Goal: Task Accomplishment & Management: Manage account settings

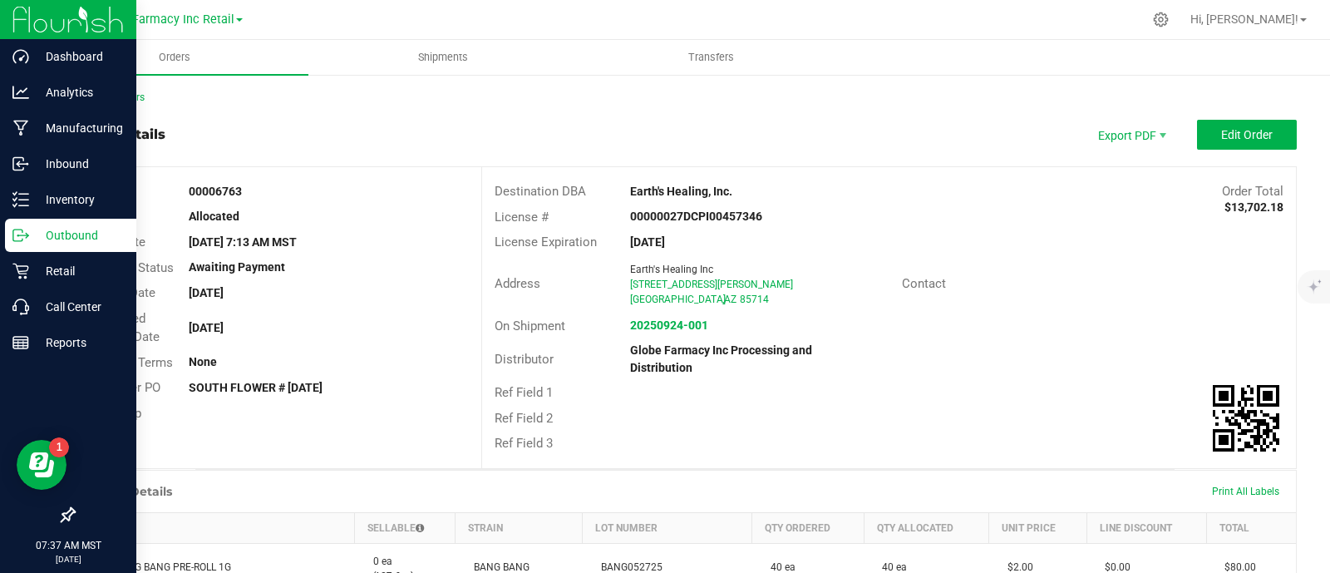
click at [17, 247] on div "Outbound" at bounding box center [70, 235] width 131 height 33
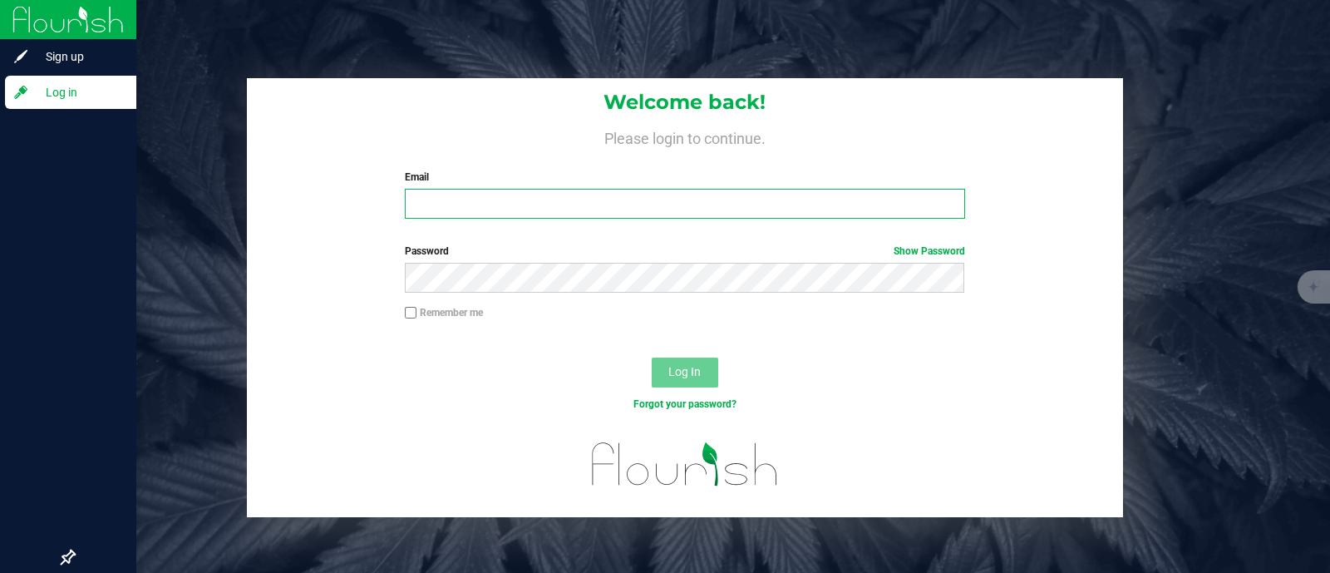
type input "[EMAIL_ADDRESS][DOMAIN_NAME]"
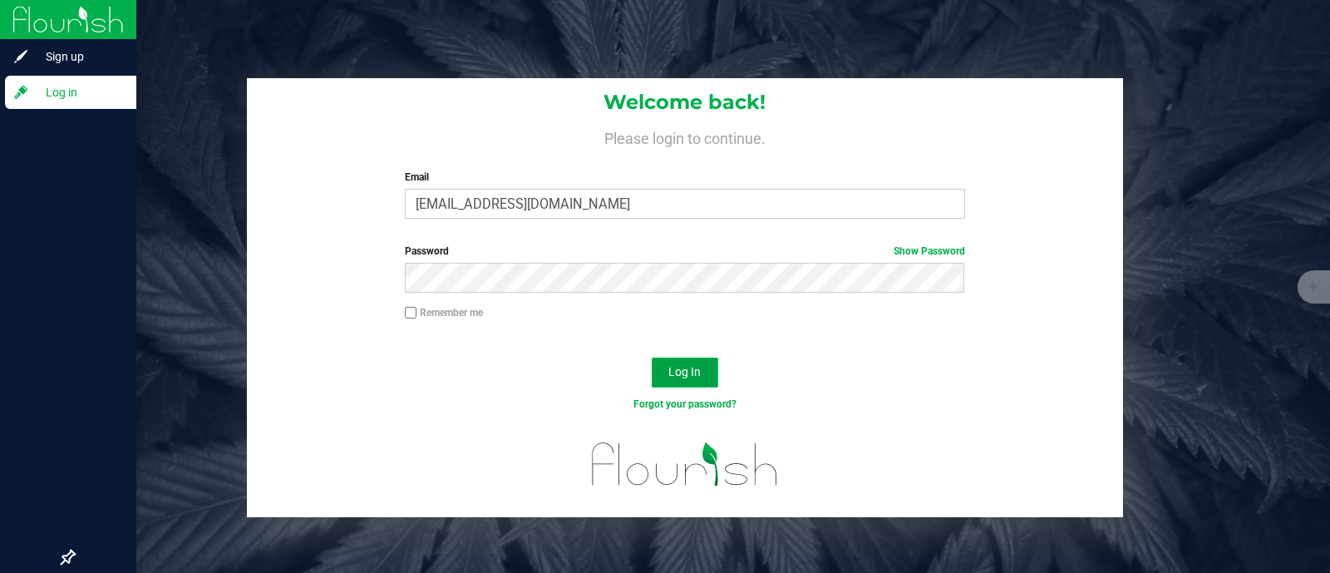
click at [690, 377] on span "Log In" at bounding box center [684, 371] width 32 height 13
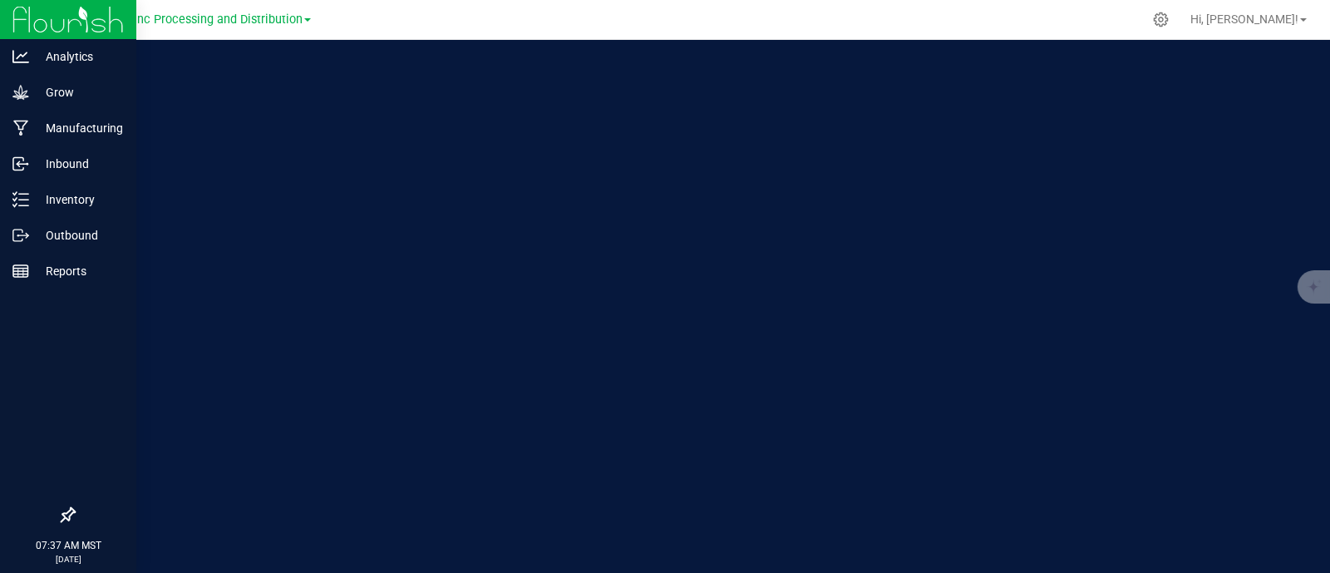
click at [175, 23] on span "Globe Farmacy Inc Processing and Distribution" at bounding box center [175, 19] width 254 height 14
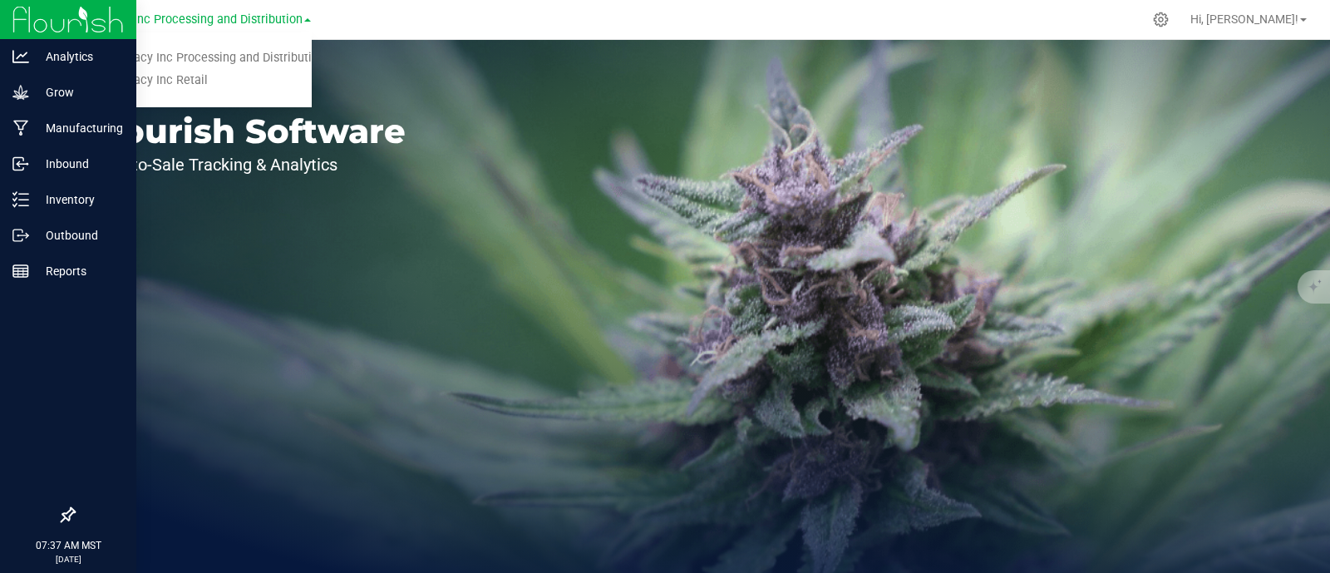
click at [186, 76] on link "Globe Farmacy Inc Retail" at bounding box center [179, 81] width 263 height 22
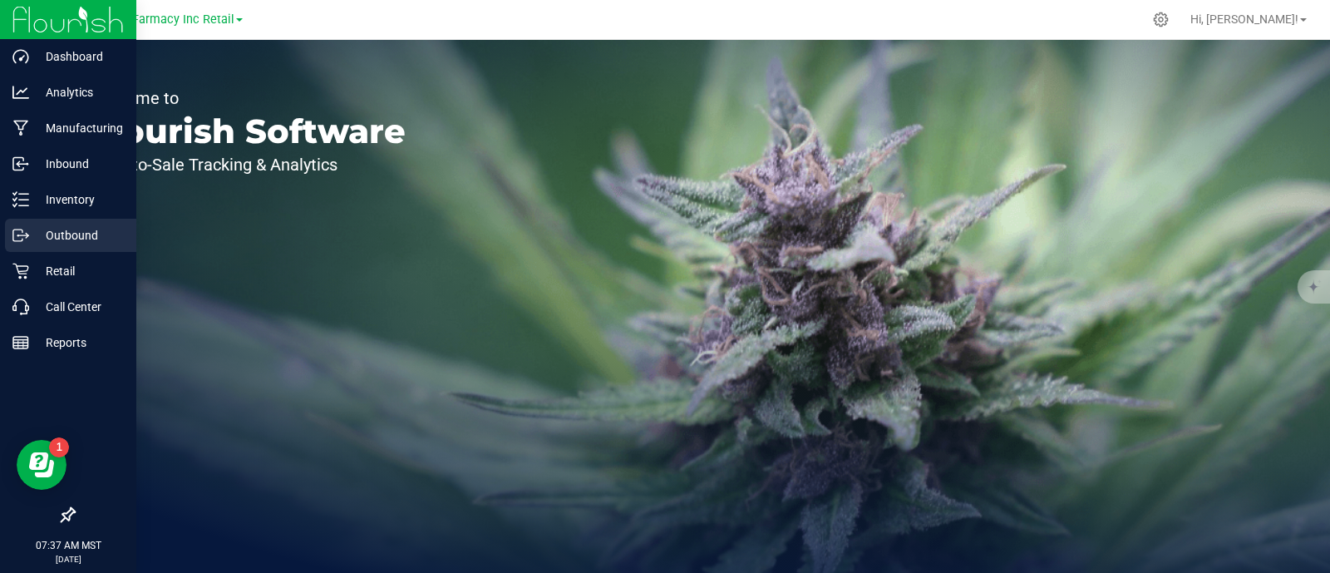
click at [17, 237] on icon at bounding box center [20, 235] width 17 height 17
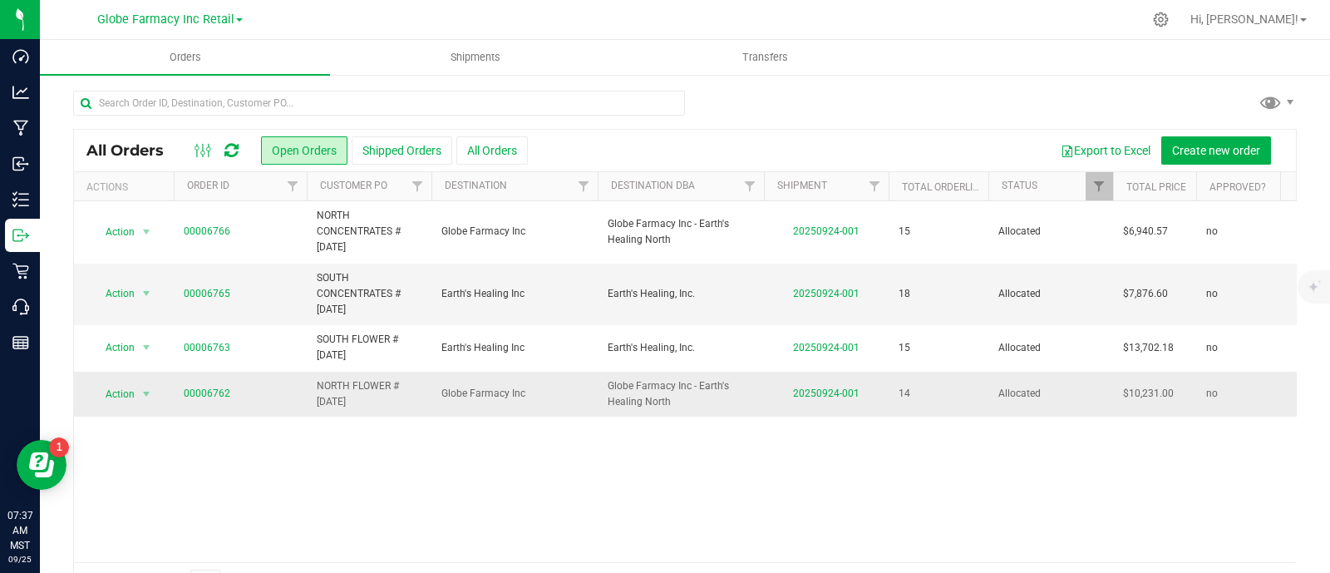
click at [377, 384] on span "NORTH FLOWER # 09/24/2025" at bounding box center [369, 394] width 105 height 32
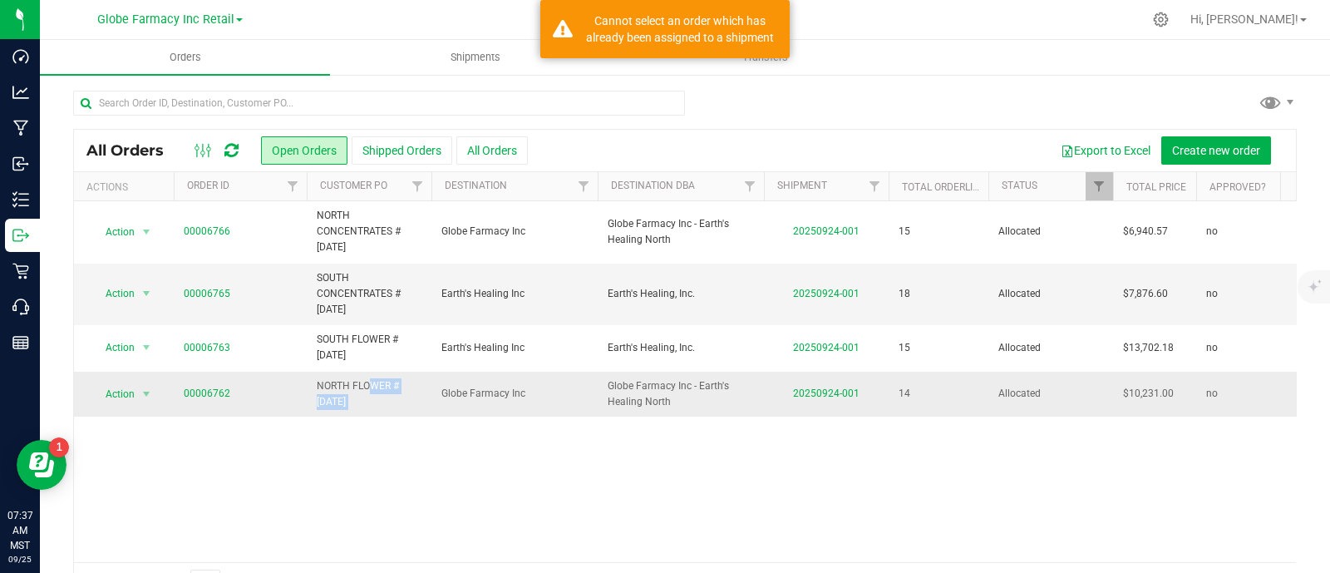
click at [377, 384] on span "NORTH FLOWER # 09/24/2025" at bounding box center [369, 394] width 105 height 32
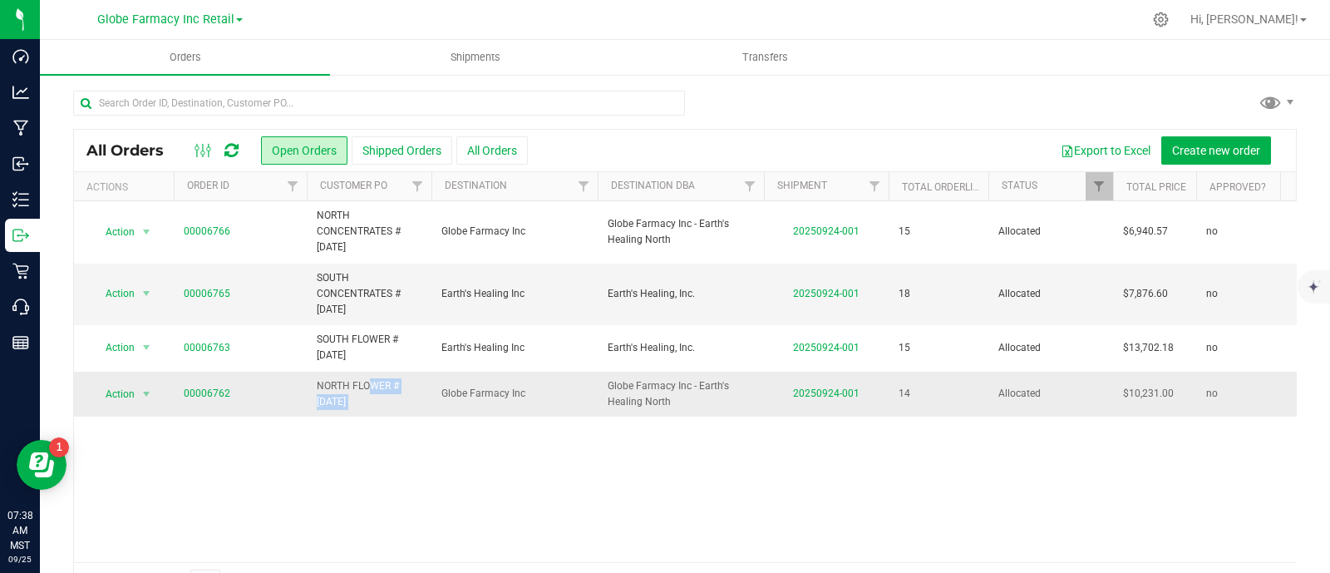
click at [367, 401] on span "NORTH FLOWER # 09/24/2025" at bounding box center [369, 394] width 105 height 32
click at [193, 289] on link "00006765" at bounding box center [207, 294] width 47 height 16
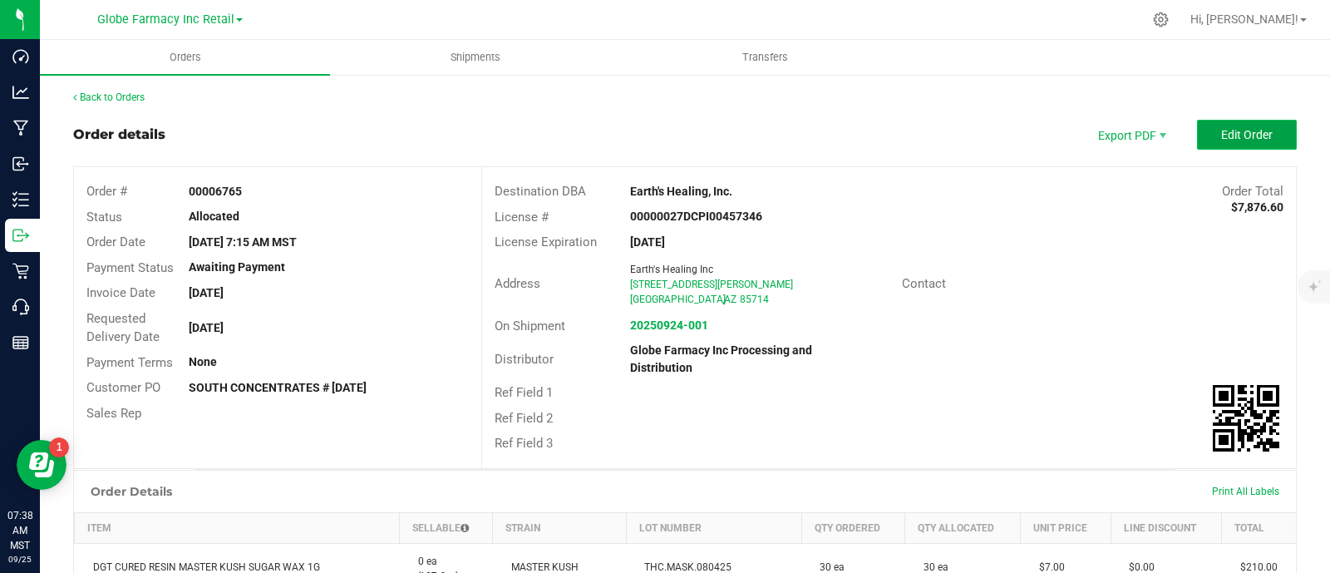
click at [1232, 129] on span "Edit Order" at bounding box center [1247, 134] width 52 height 13
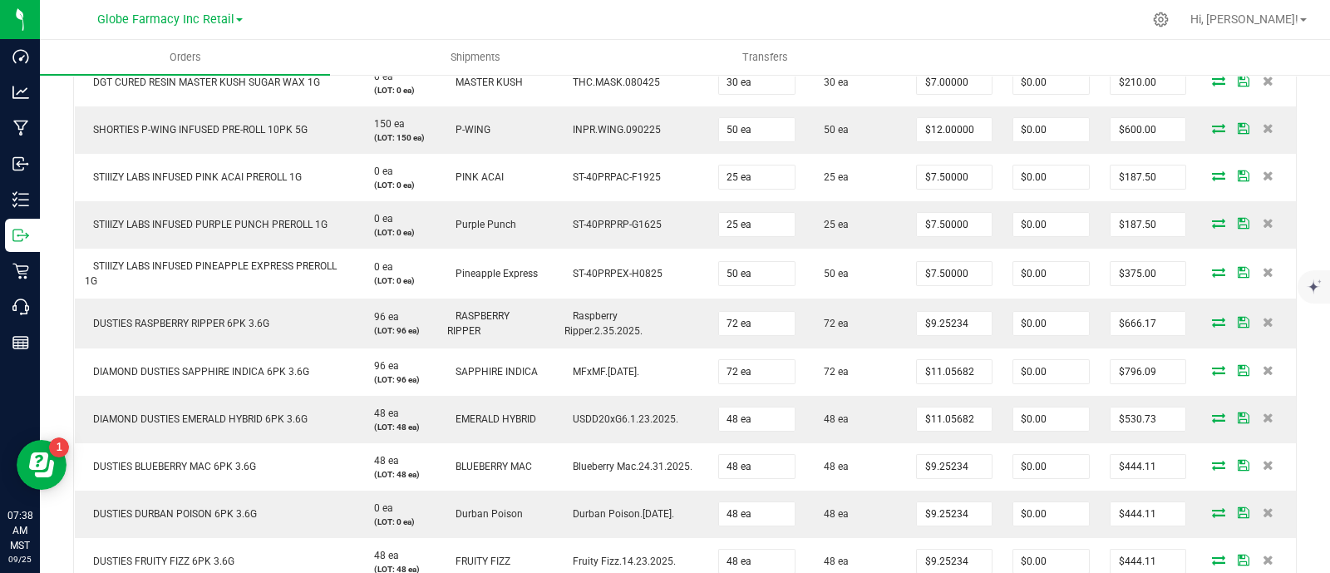
scroll to position [544, 0]
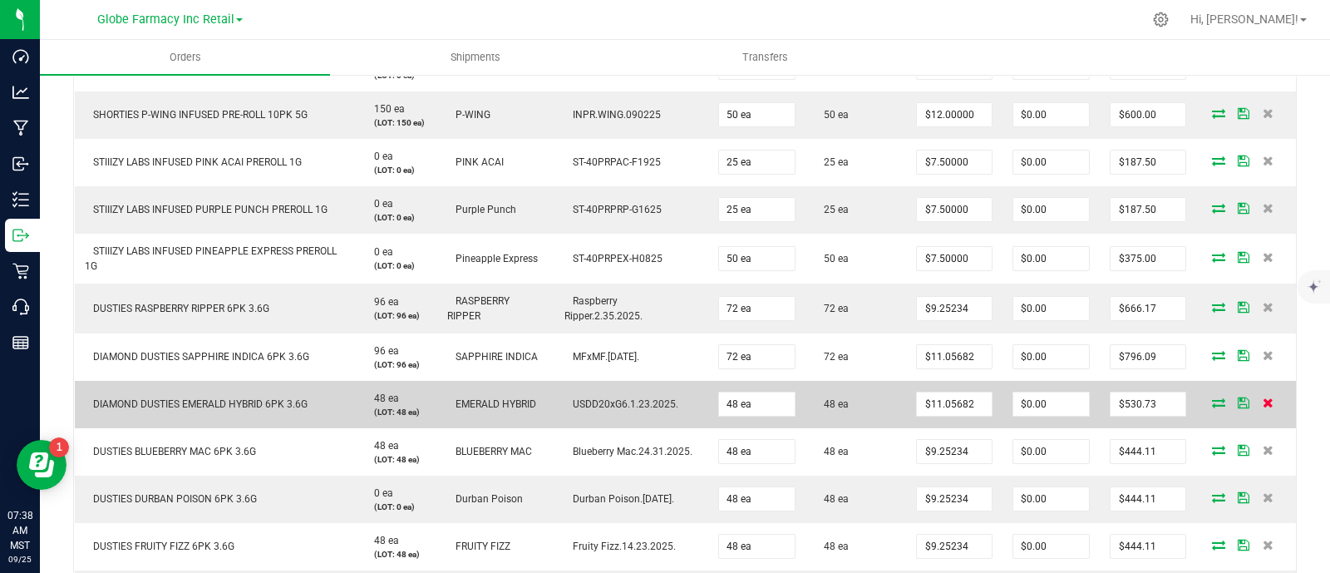
click at [1258, 402] on span at bounding box center [1268, 402] width 25 height 10
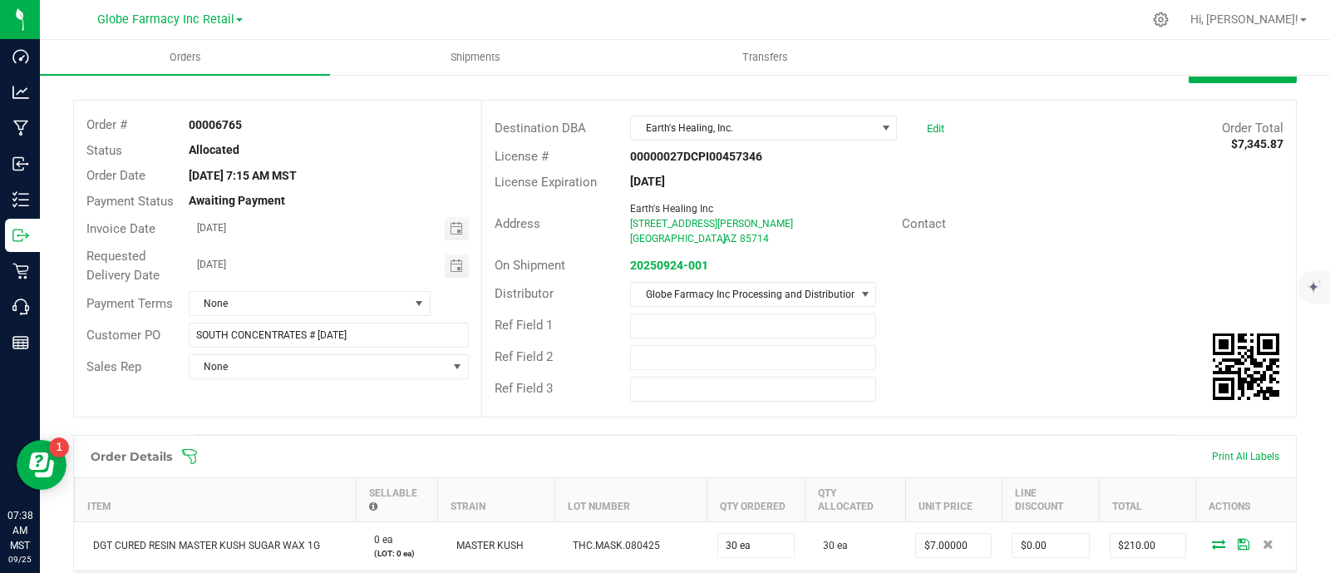
scroll to position [0, 0]
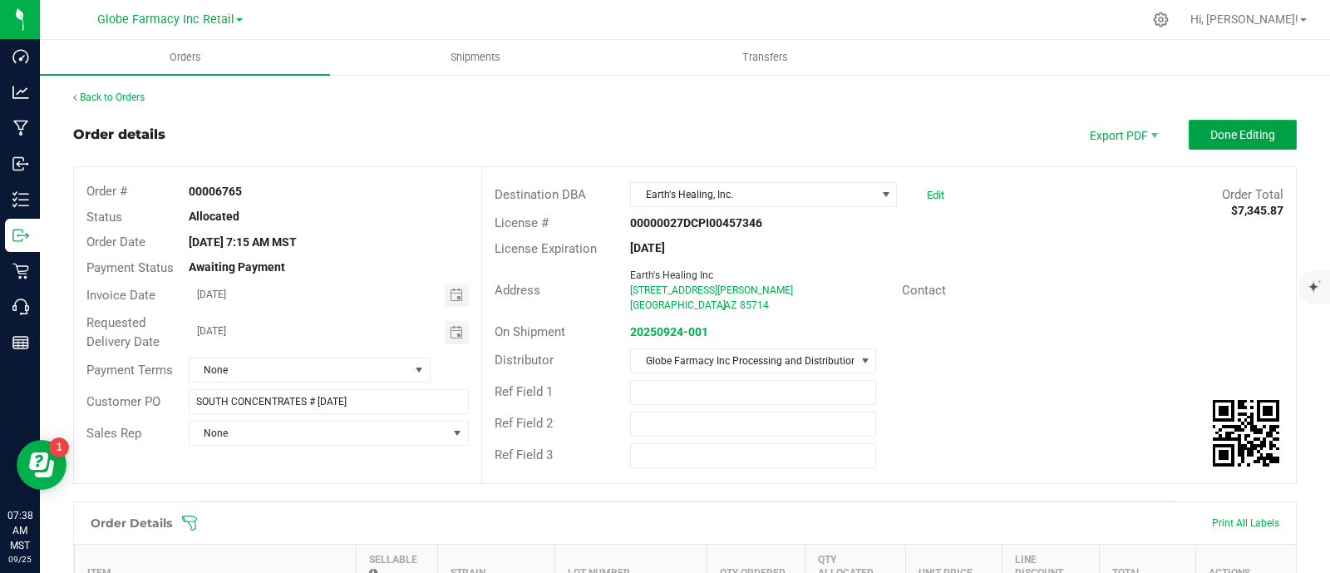
click at [1210, 140] on span "Done Editing" at bounding box center [1242, 134] width 65 height 13
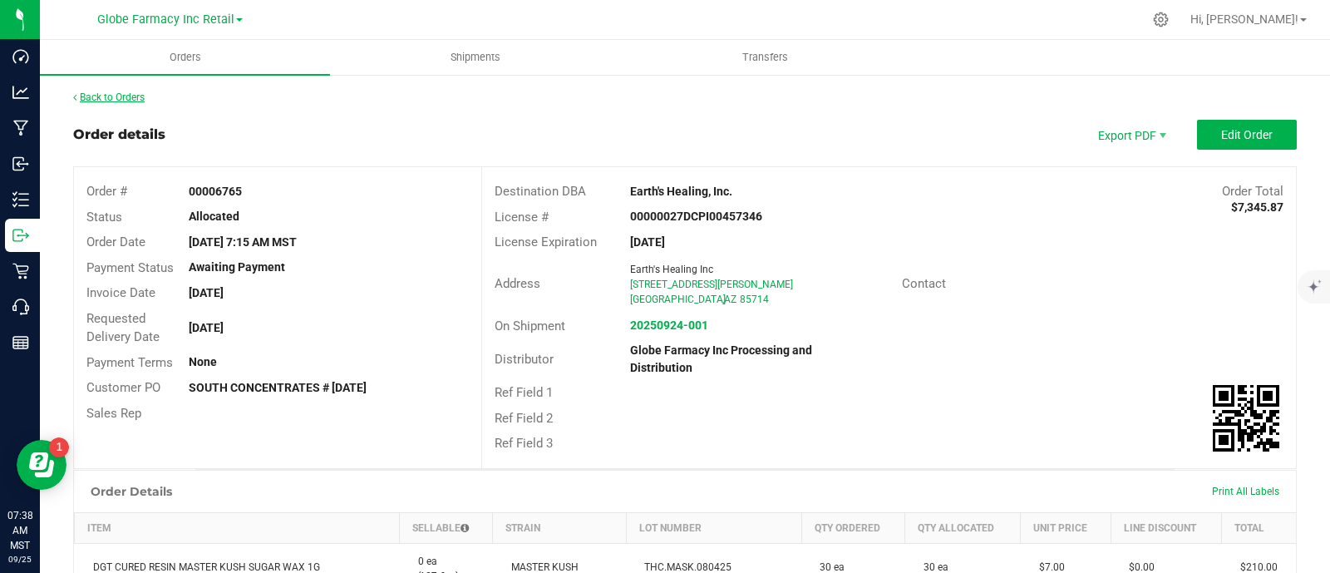
click at [116, 97] on link "Back to Orders" at bounding box center [108, 97] width 71 height 12
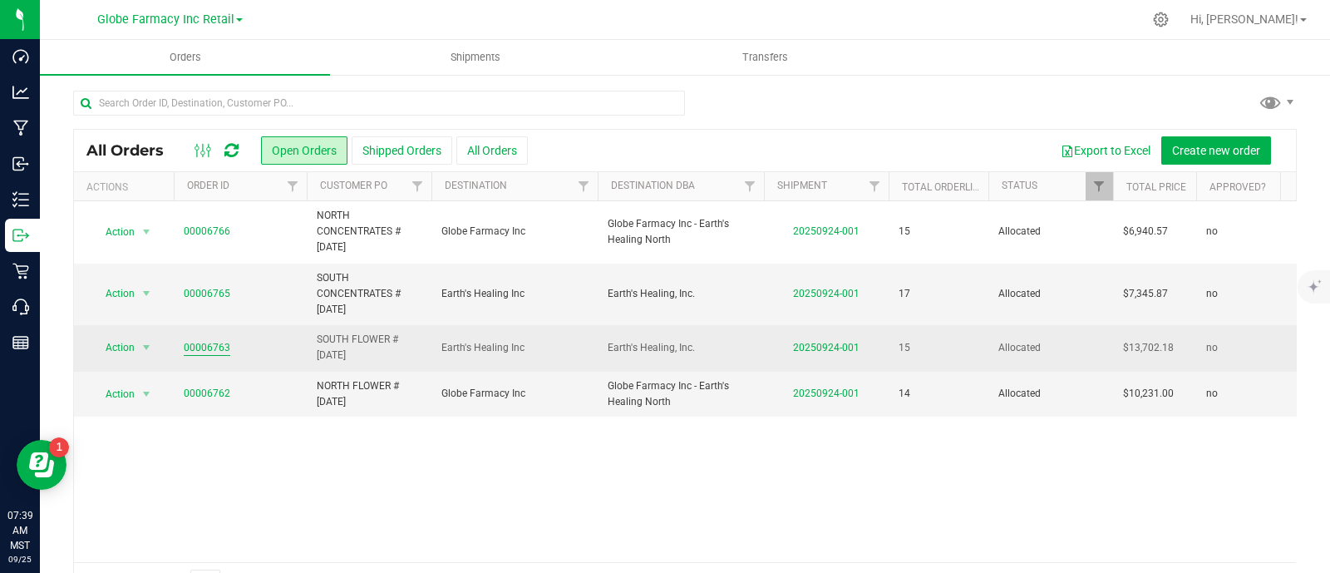
click at [216, 340] on link "00006763" at bounding box center [207, 348] width 47 height 16
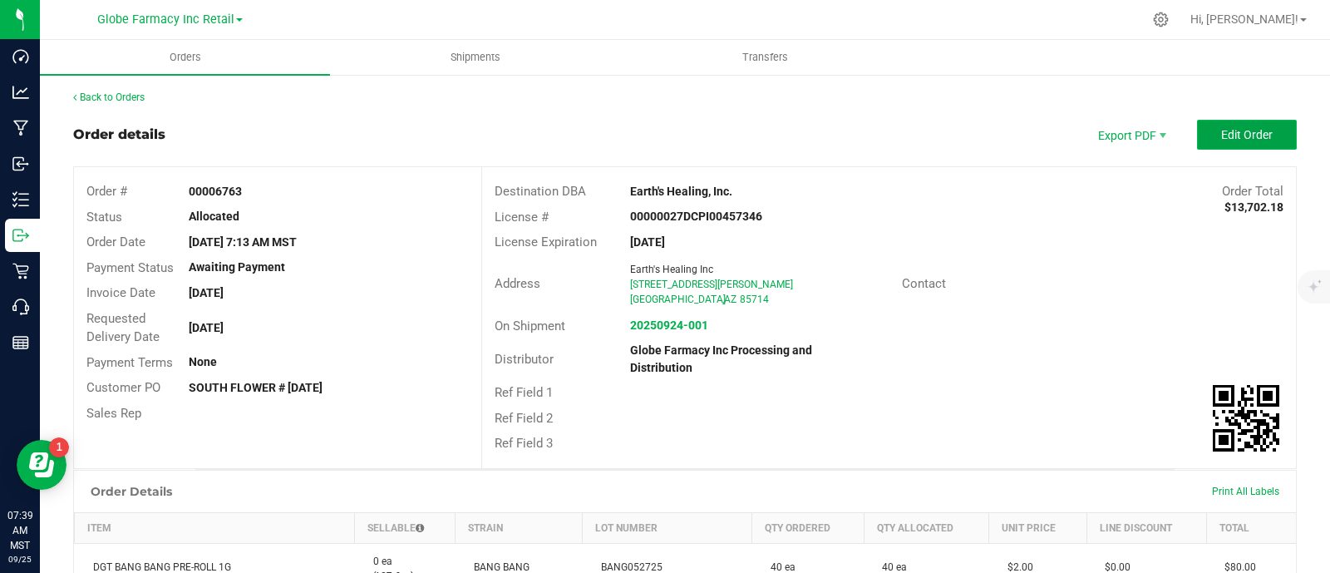
click at [1252, 124] on button "Edit Order" at bounding box center [1247, 135] width 100 height 30
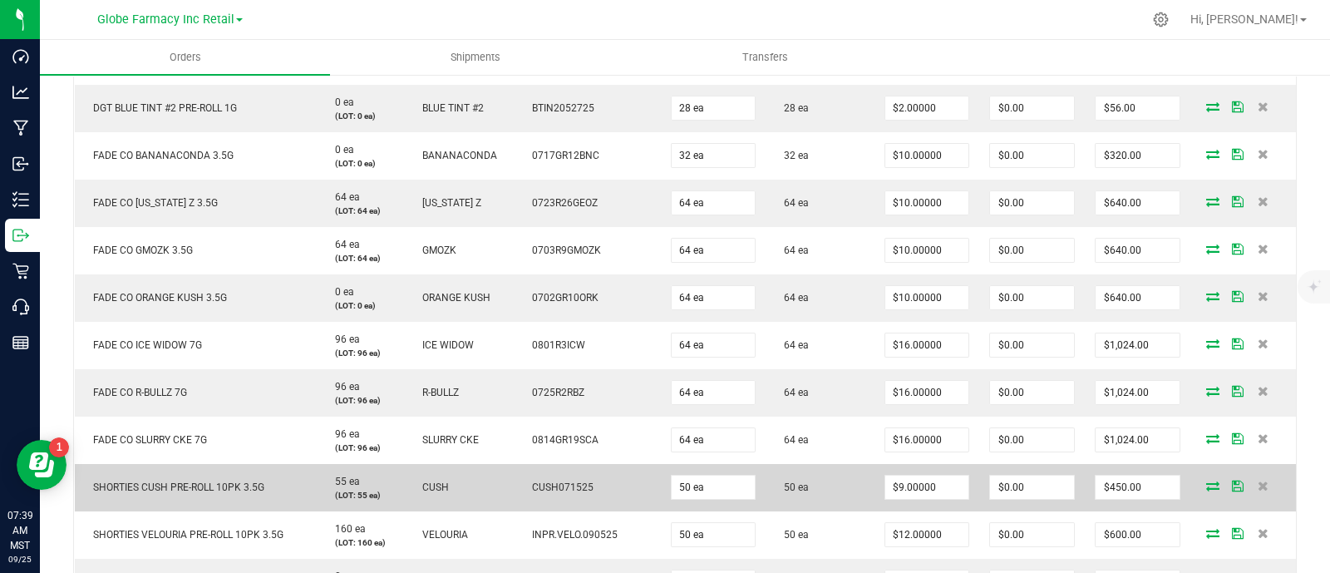
scroll to position [642, 0]
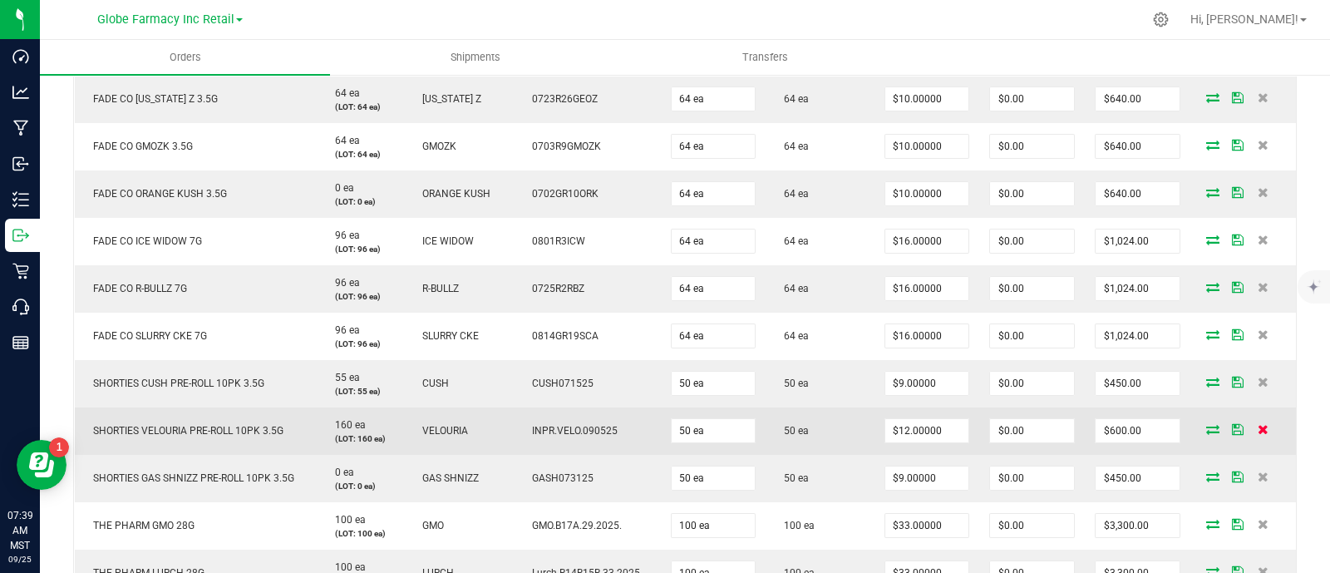
click at [1258, 426] on icon at bounding box center [1263, 429] width 11 height 10
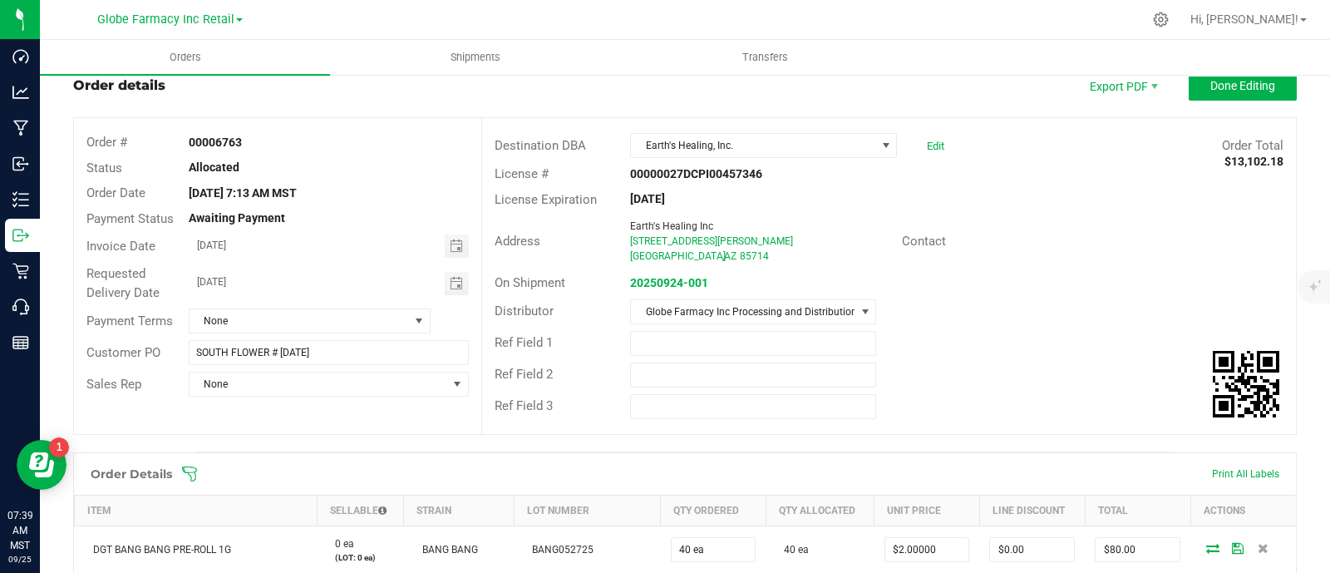
scroll to position [0, 0]
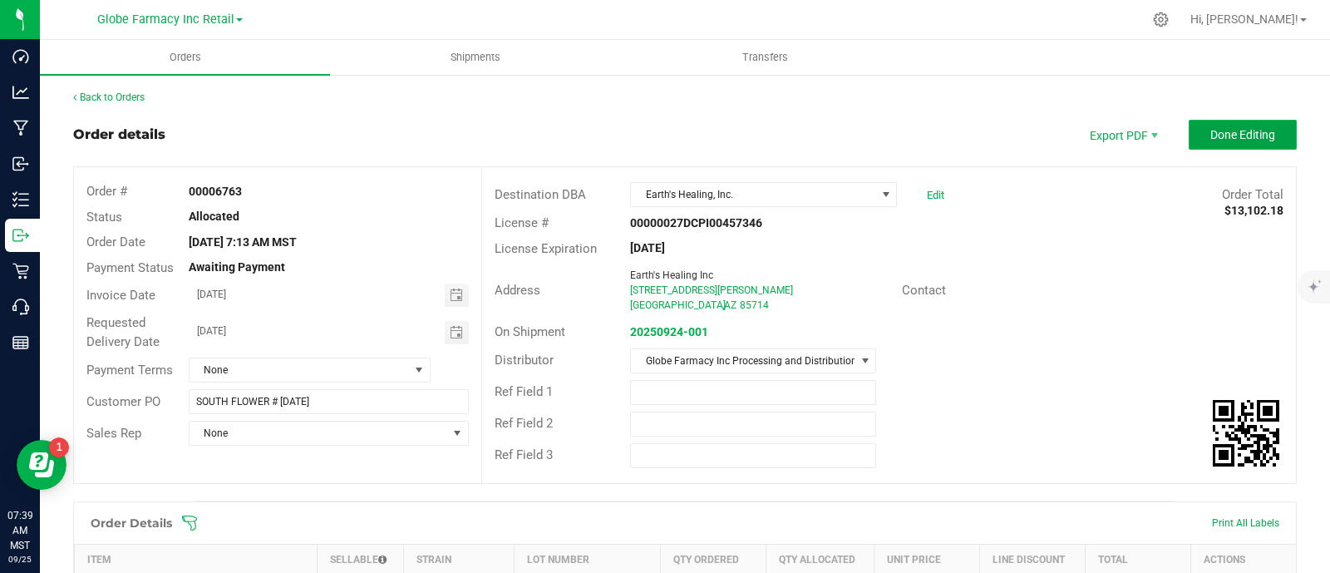
click at [1246, 134] on span "Done Editing" at bounding box center [1242, 134] width 65 height 13
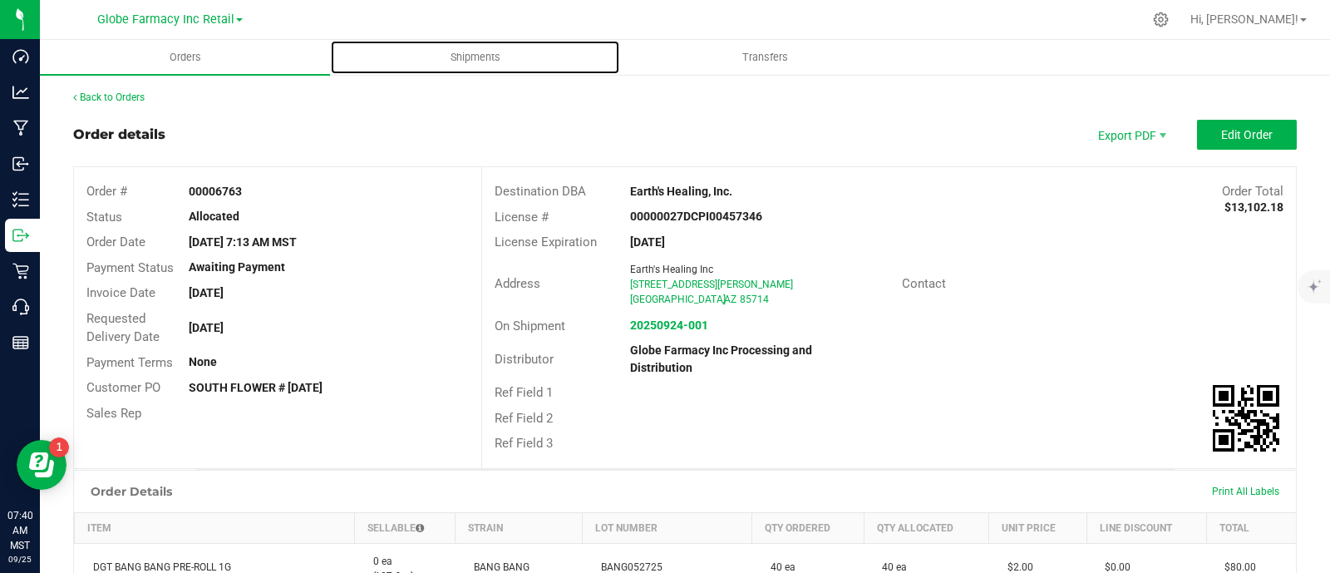
click at [452, 39] on div "Globe Farmacy Inc Retail Globe Farmacy Inc Processing and Distribution Globe Fa…" at bounding box center [685, 286] width 1290 height 573
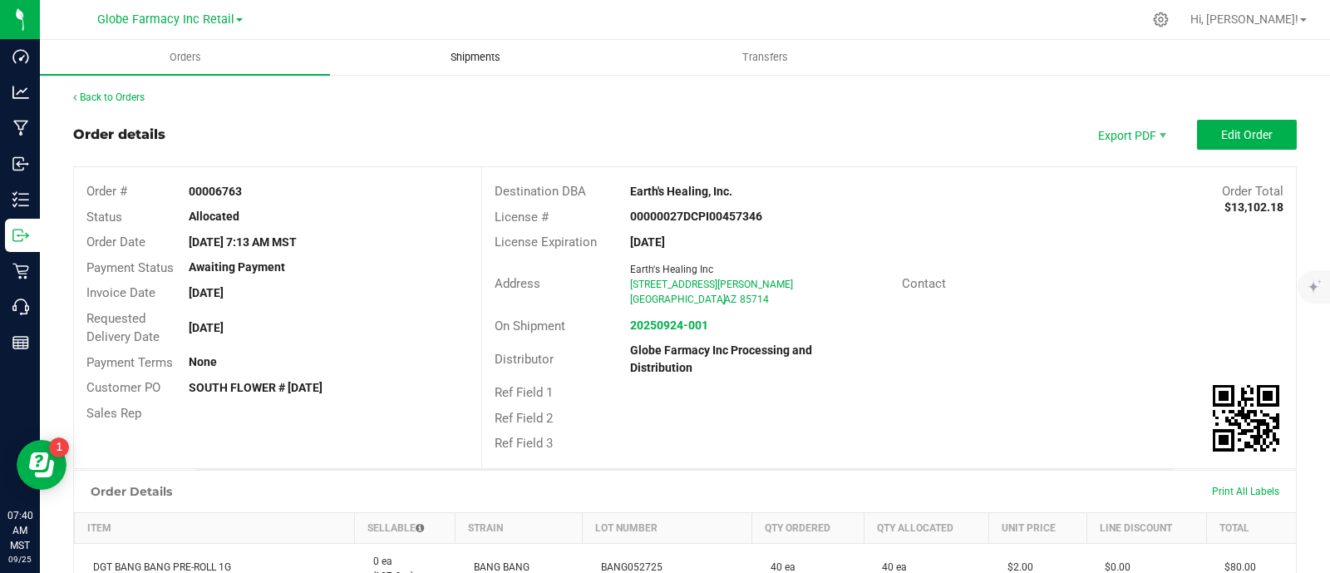
click at [460, 50] on span "Shipments" at bounding box center [475, 57] width 95 height 15
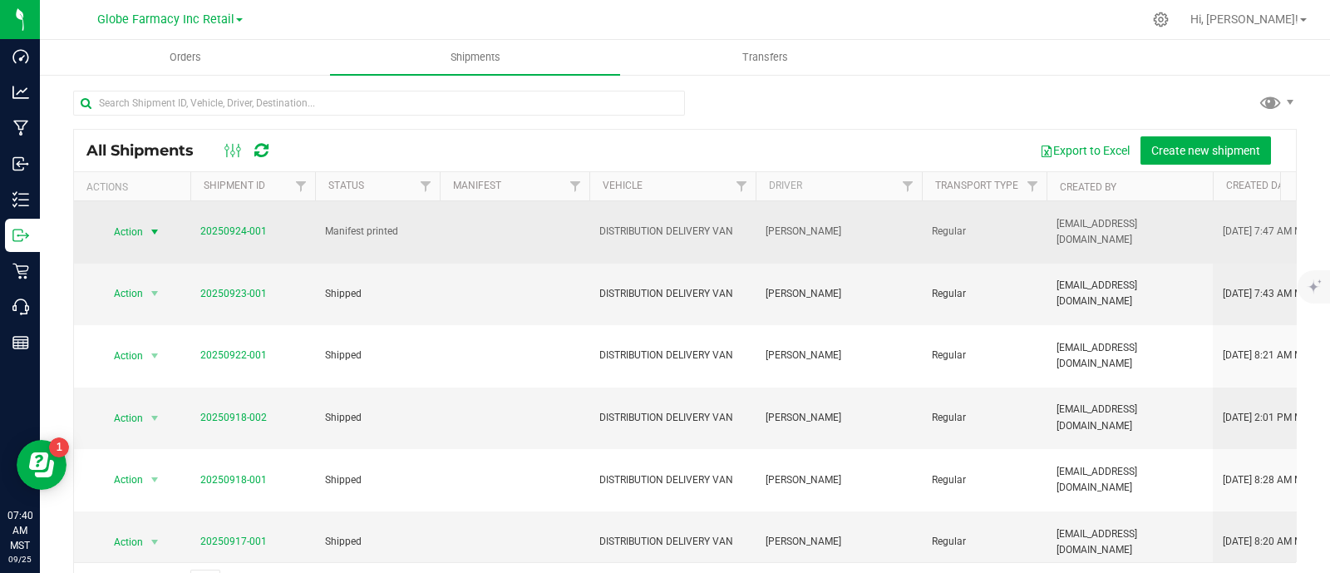
click at [160, 227] on span "select" at bounding box center [154, 231] width 13 height 13
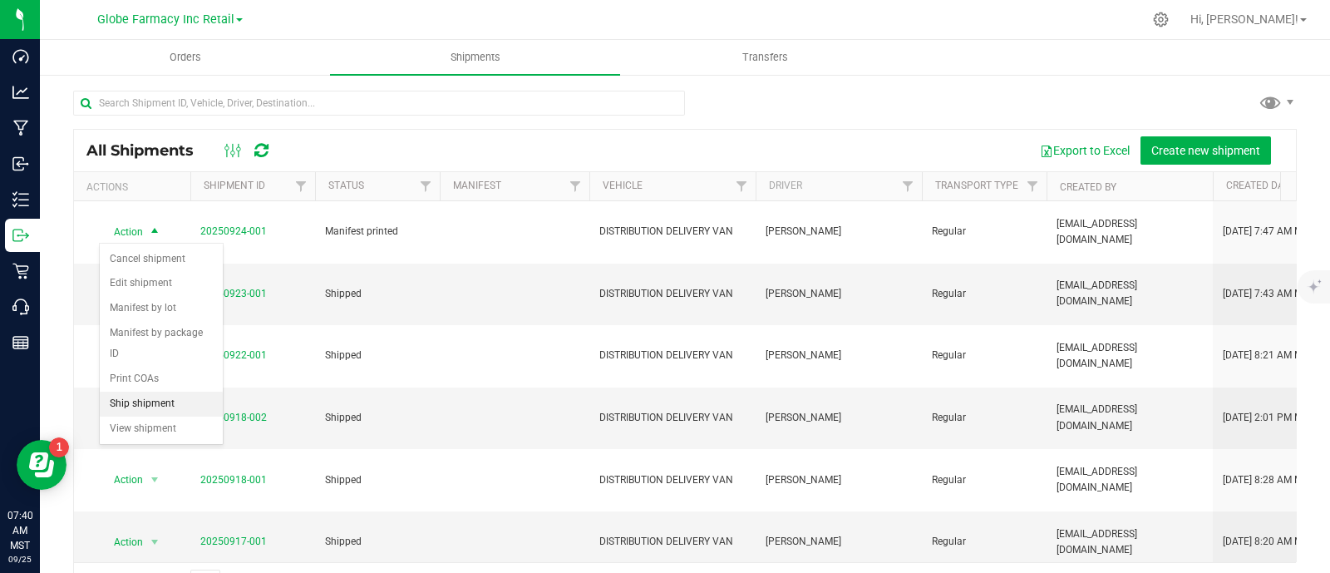
click at [156, 399] on li "Ship shipment" at bounding box center [161, 403] width 123 height 25
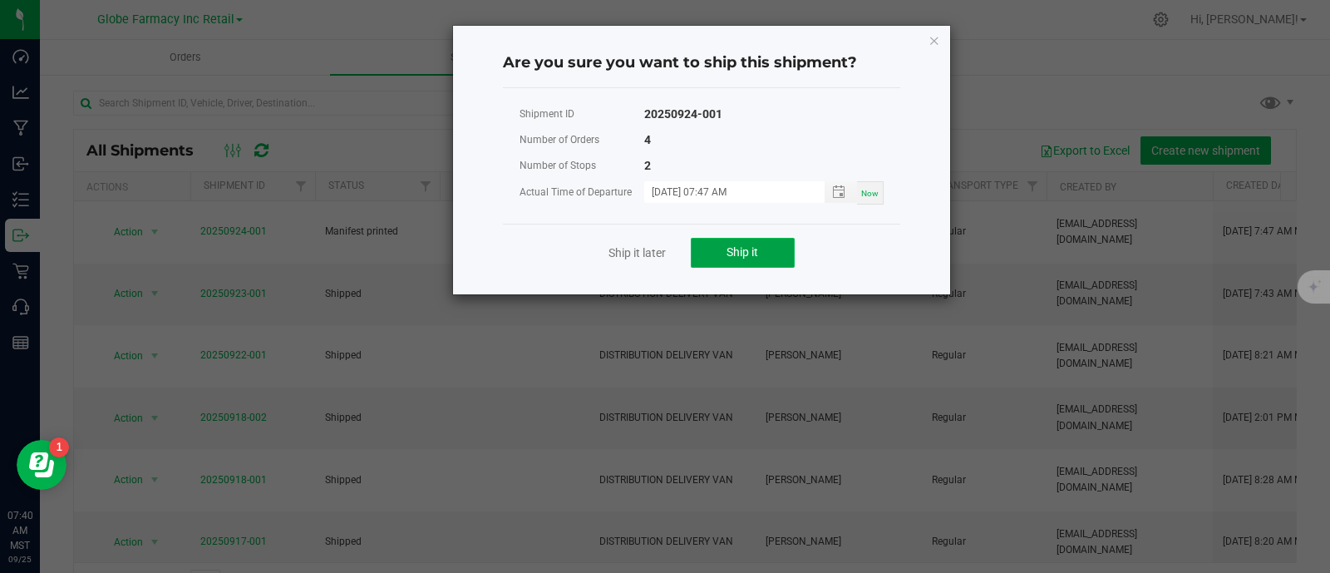
click at [765, 265] on button "Ship it" at bounding box center [743, 253] width 104 height 30
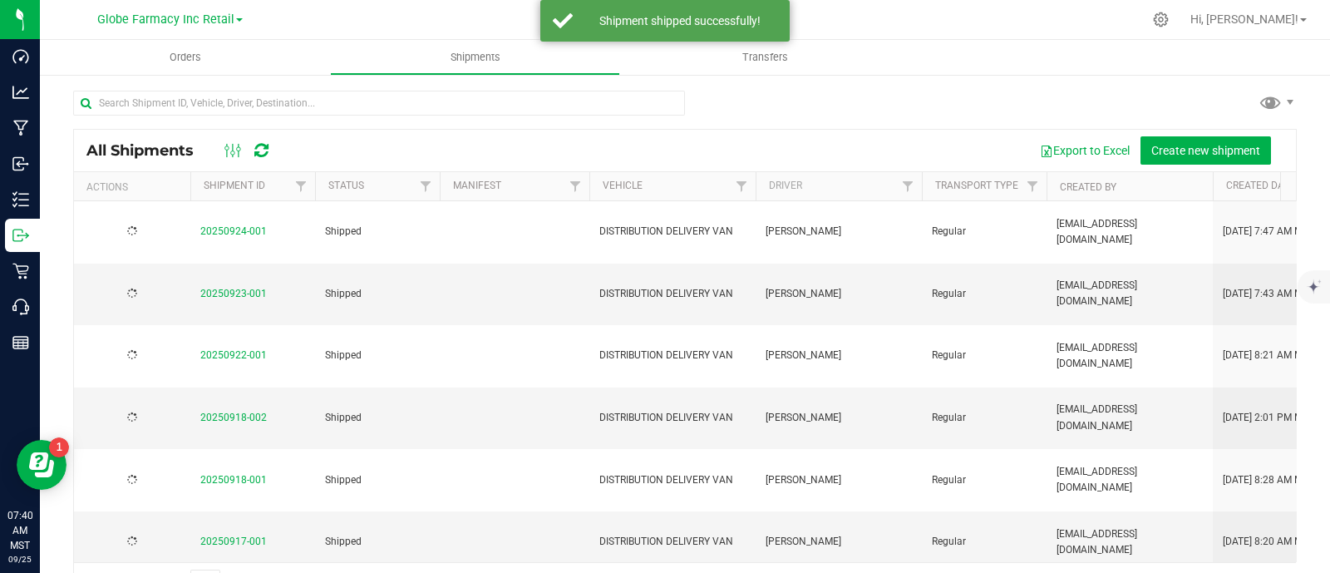
click at [752, 247] on td "DISTRIBUTION DELIVERY VAN" at bounding box center [672, 232] width 166 height 62
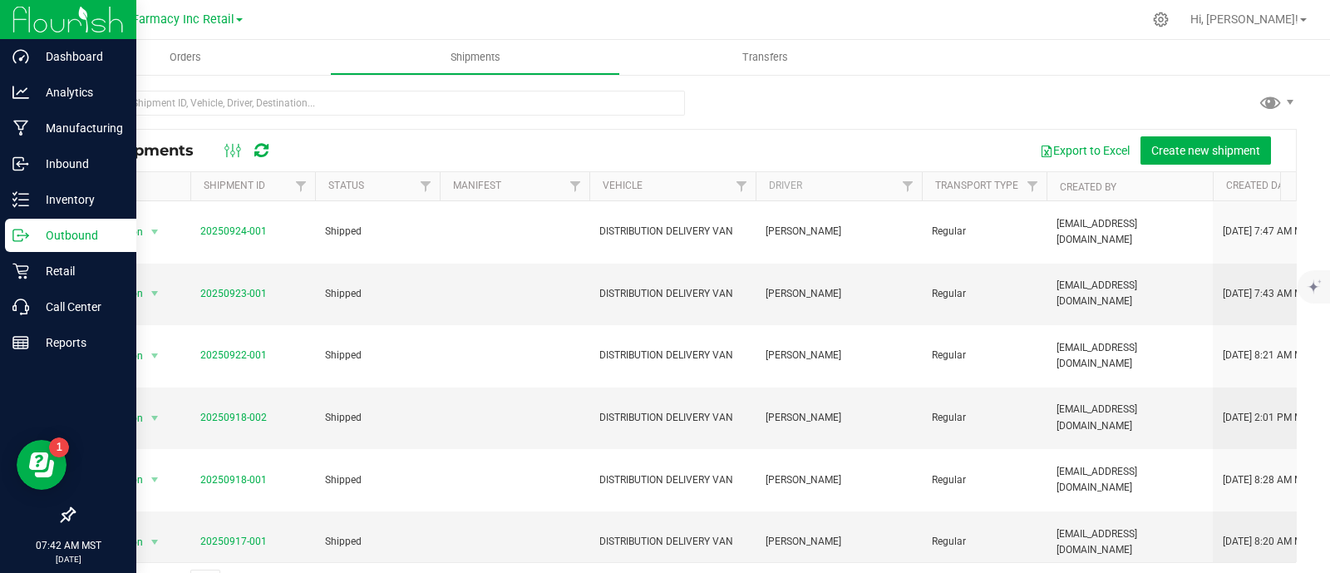
drag, startPoint x: 29, startPoint y: 236, endPoint x: 43, endPoint y: 252, distance: 21.2
click at [29, 236] on p "Outbound" at bounding box center [79, 235] width 100 height 20
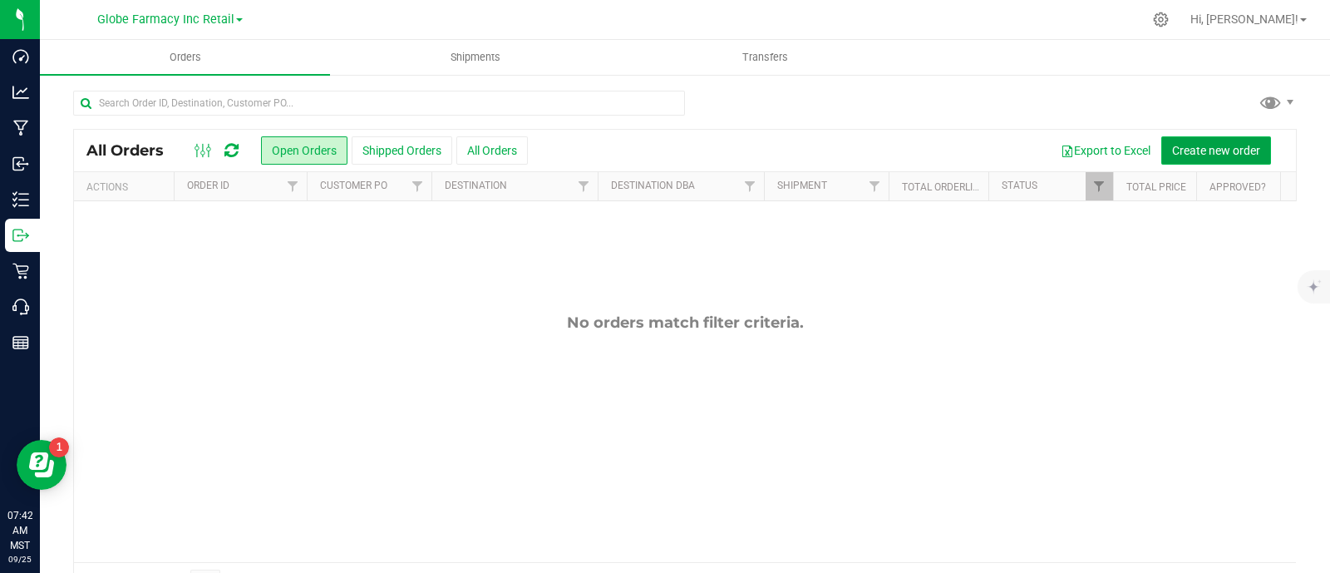
click at [1174, 145] on span "Create new order" at bounding box center [1216, 150] width 88 height 13
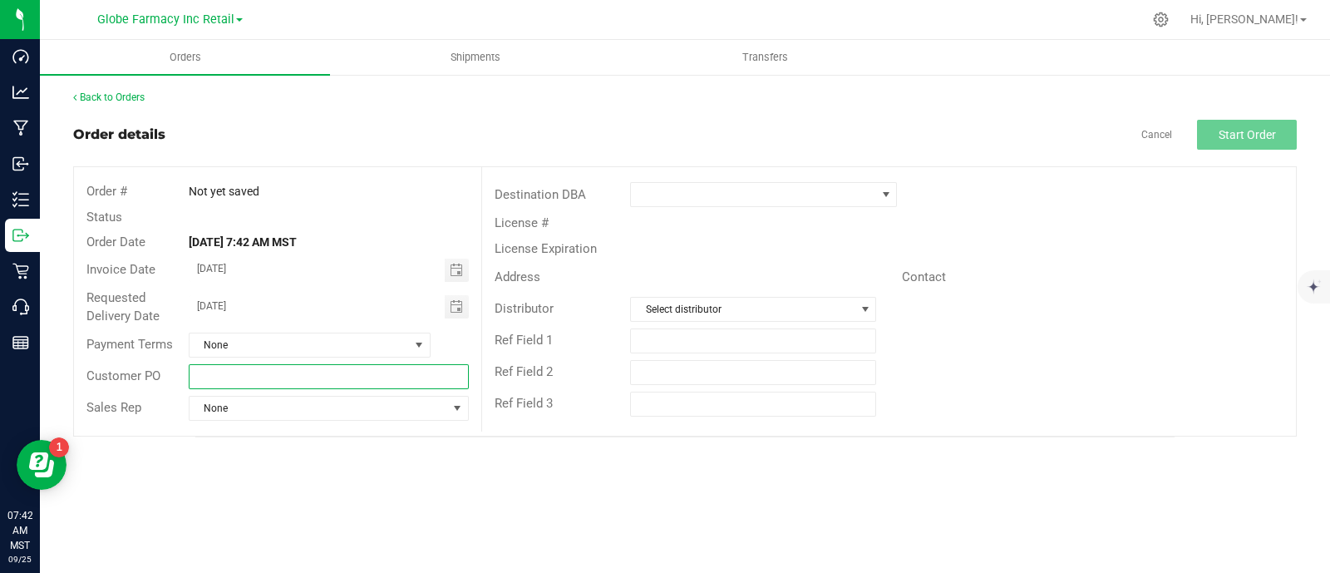
click at [254, 377] on input "text" at bounding box center [329, 376] width 281 height 25
type input "n"
click at [254, 377] on input "NORTH EDIBLES # [DATE]" at bounding box center [329, 376] width 281 height 25
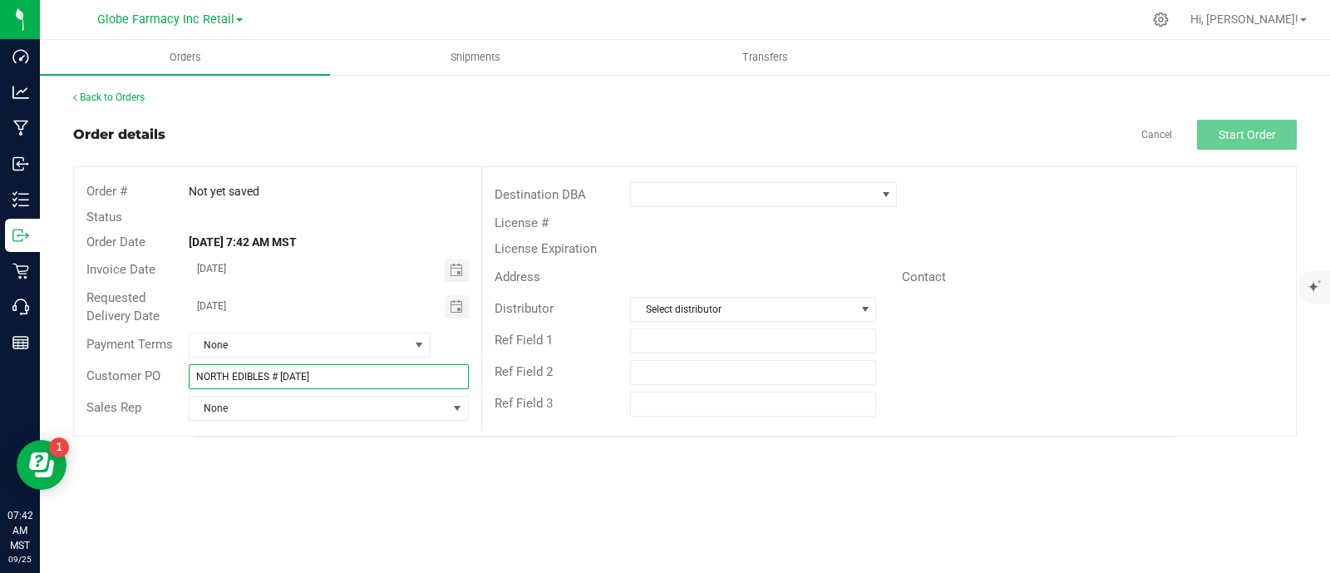
click at [254, 377] on input "NORTH EDIBLES # [DATE]" at bounding box center [329, 376] width 281 height 25
type input "NORTH EDIBLES # [DATE]"
click at [683, 193] on span at bounding box center [753, 194] width 244 height 23
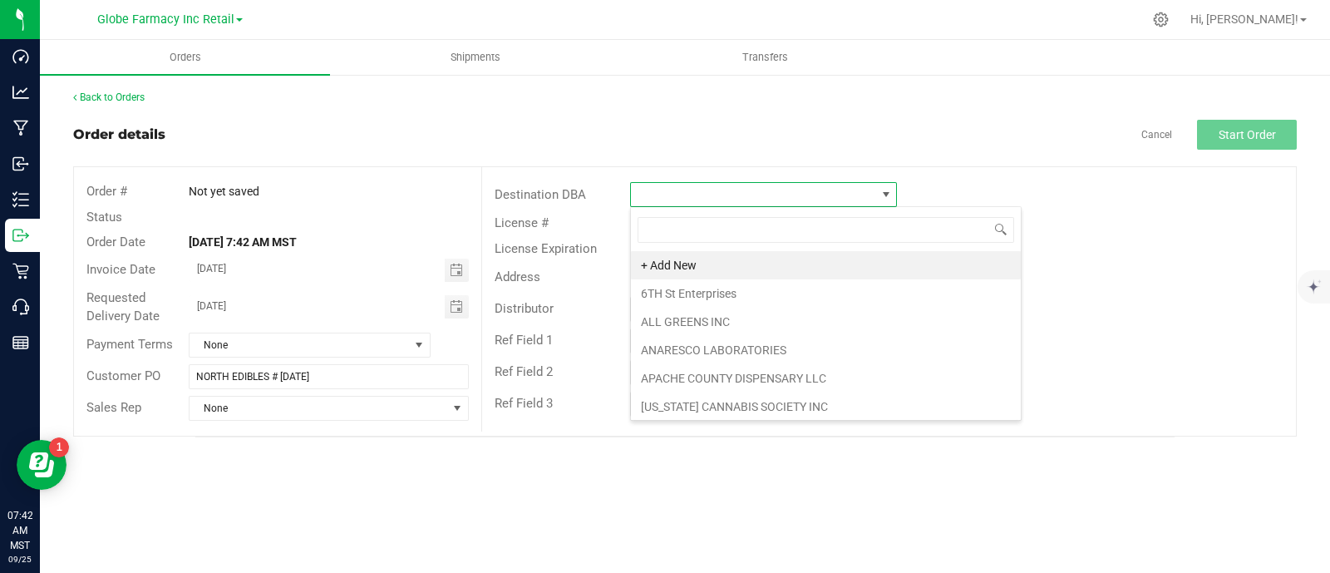
scroll to position [24, 266]
type input "GLOB"
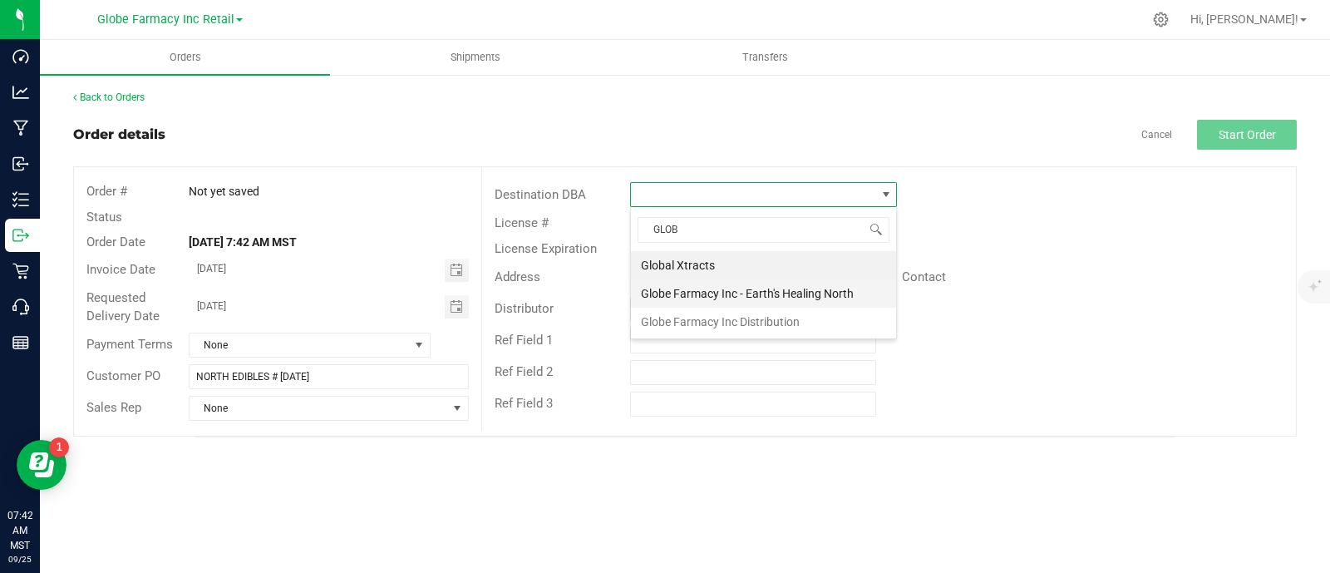
click at [715, 288] on li "Globe Farmacy Inc - Earth's Healing North" at bounding box center [763, 293] width 265 height 28
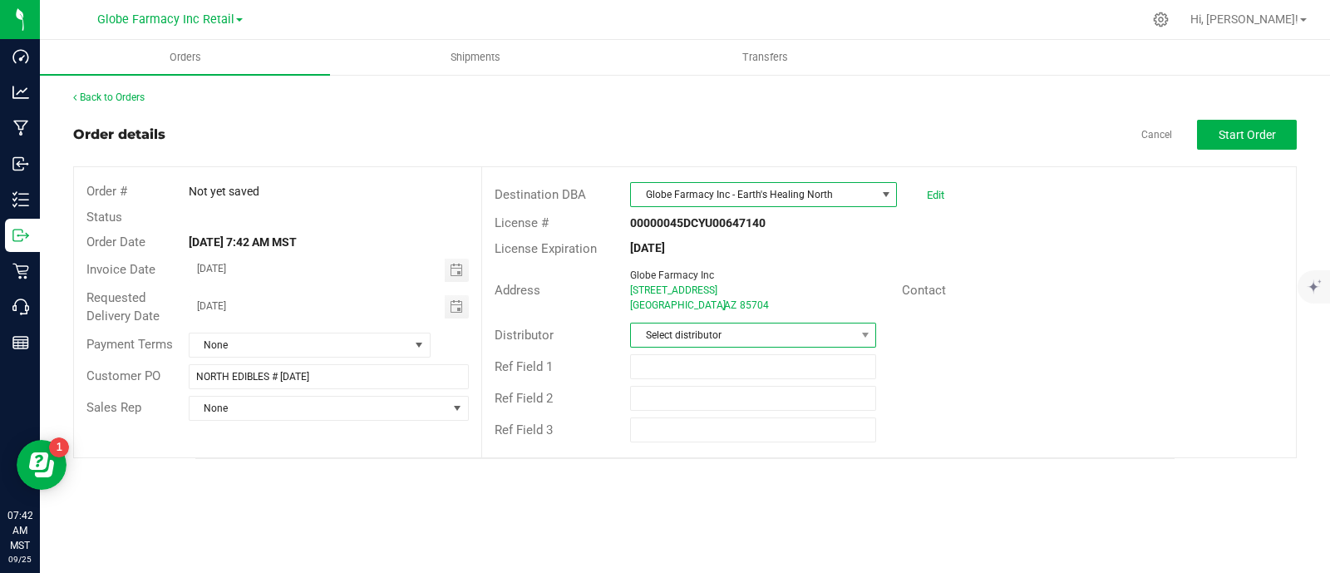
click at [704, 337] on span "Select distributor" at bounding box center [743, 334] width 224 height 23
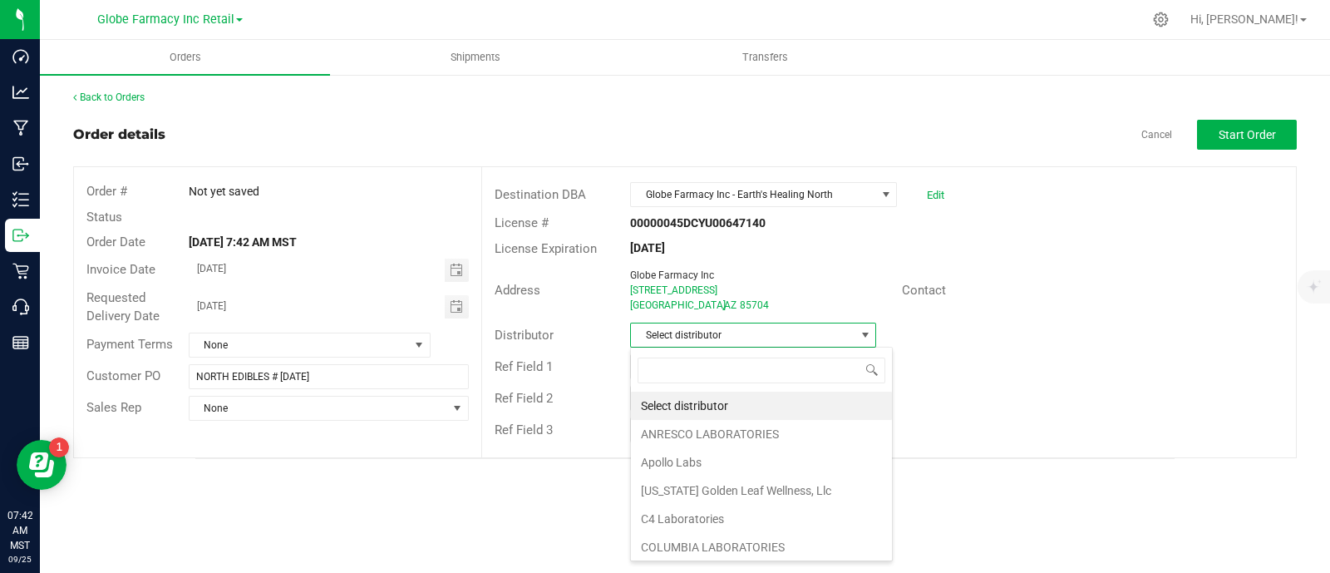
scroll to position [24, 246]
type input "GLOB"
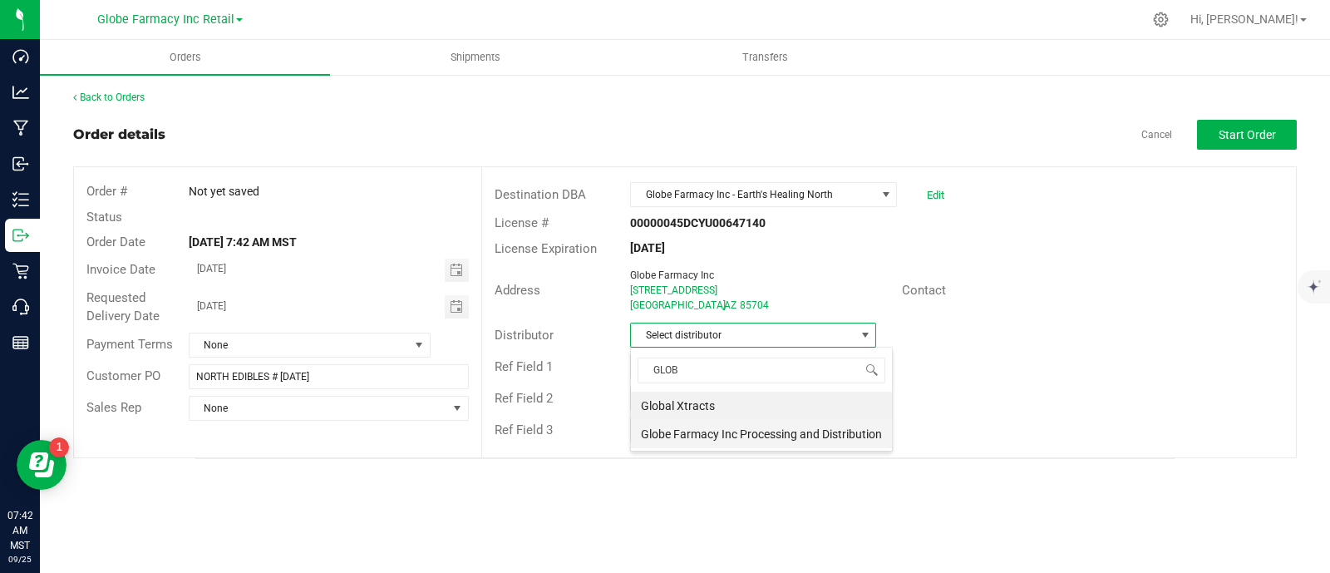
click at [701, 426] on li "Globe Farmacy Inc Processing and Distribution" at bounding box center [761, 434] width 261 height 28
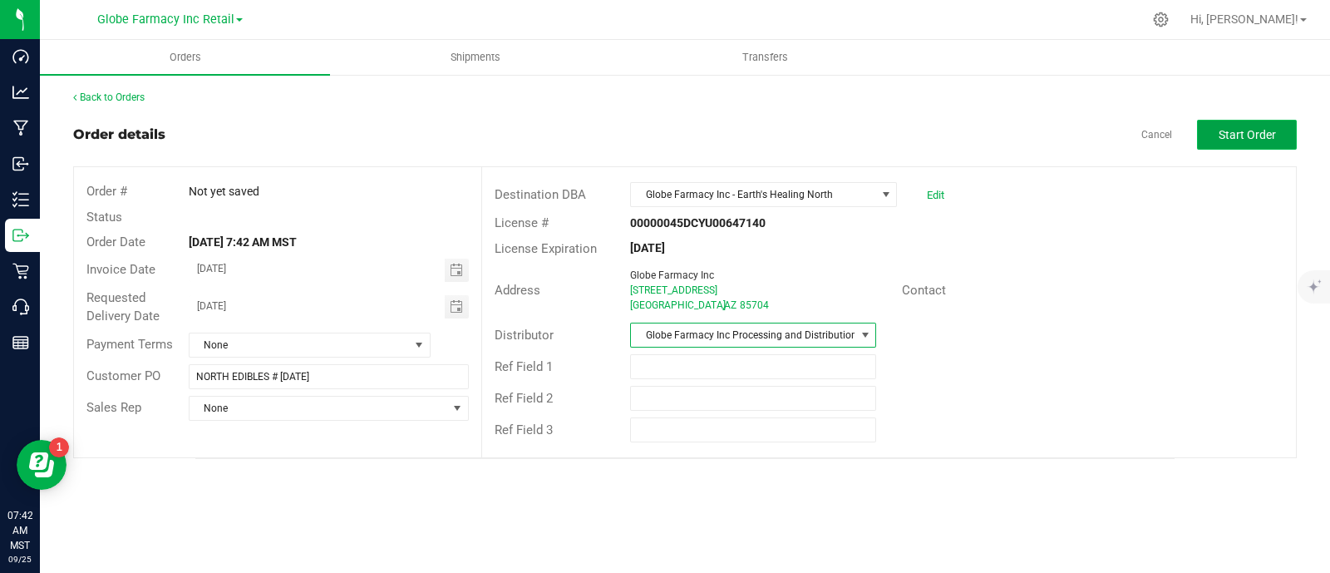
click at [1254, 136] on span "Start Order" at bounding box center [1246, 134] width 57 height 13
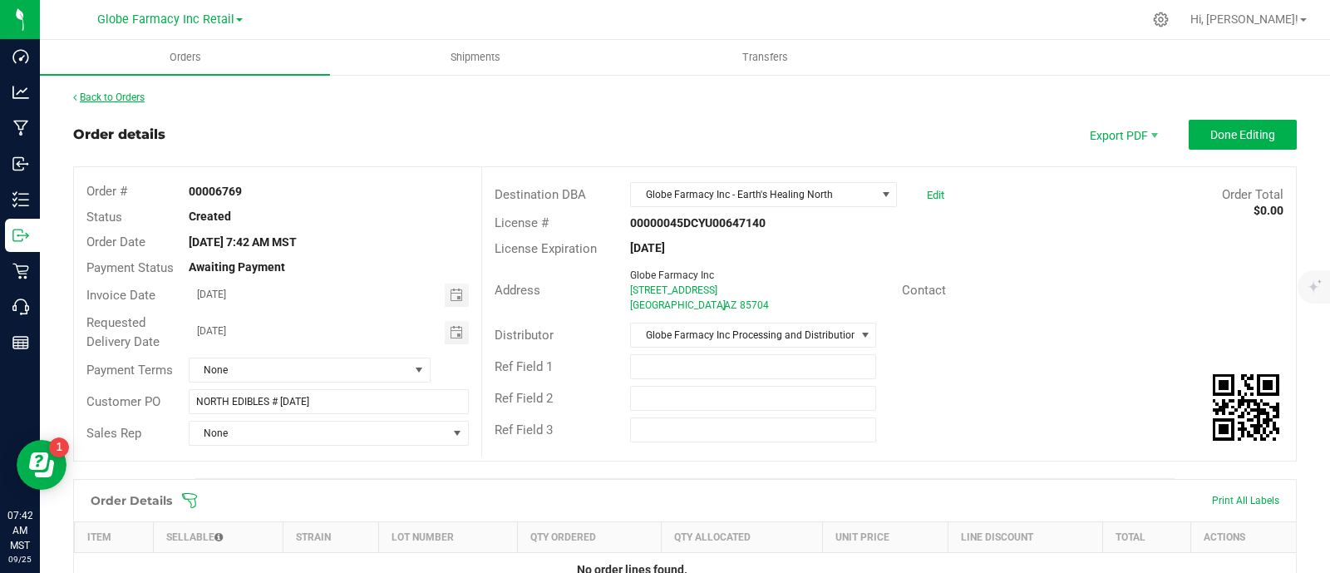
click at [132, 100] on link "Back to Orders" at bounding box center [108, 97] width 71 height 12
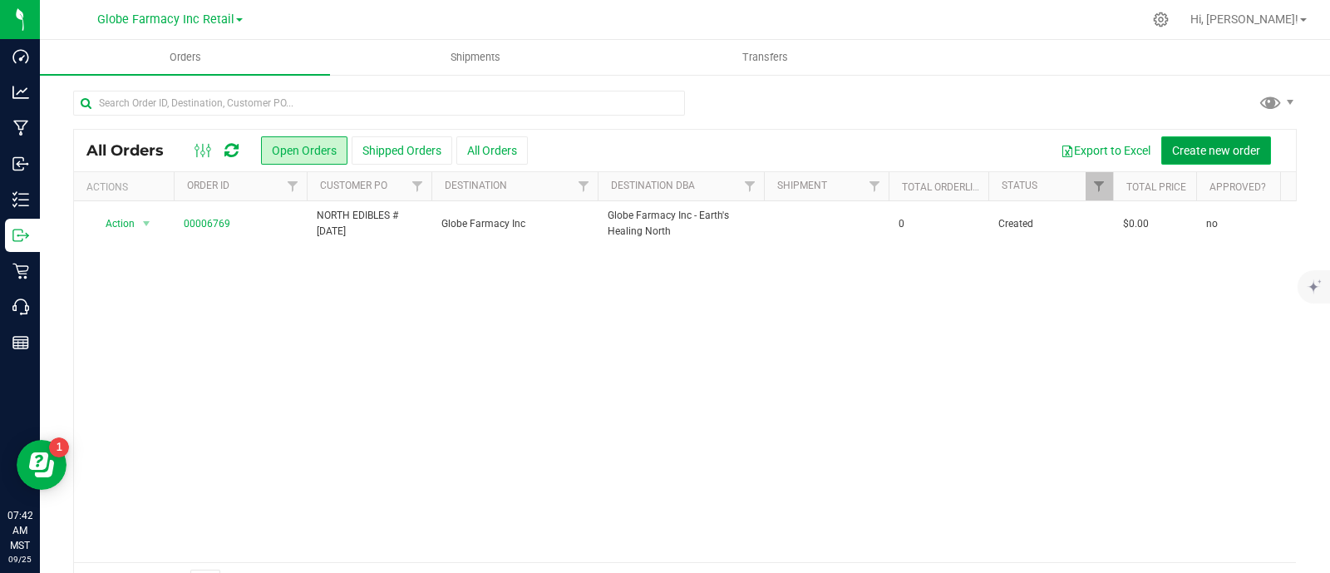
click at [1219, 150] on span "Create new order" at bounding box center [1216, 150] width 88 height 13
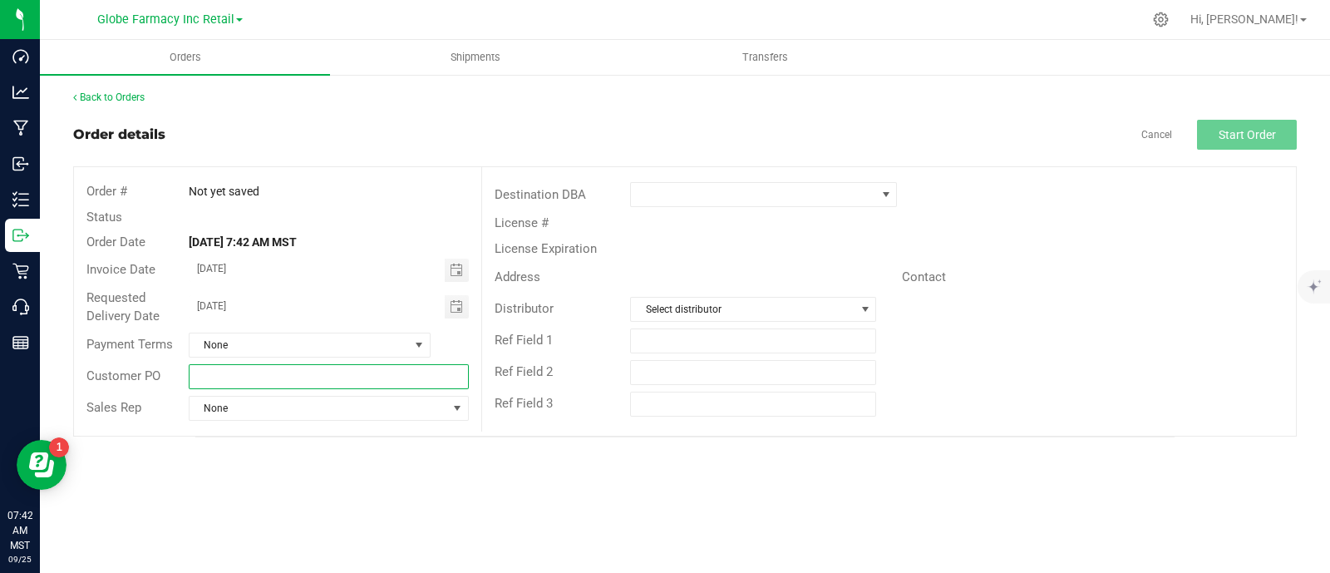
paste input "NORTH EDIBLES # [DATE]"
drag, startPoint x: 247, startPoint y: 376, endPoint x: 232, endPoint y: 378, distance: 15.2
click at [247, 376] on input "NORTH EDIBLES # [DATE]" at bounding box center [329, 376] width 281 height 25
drag, startPoint x: 224, startPoint y: 380, endPoint x: 111, endPoint y: 378, distance: 113.0
click at [111, 378] on div "Customer PO NORTH EDIBLES # 09/25/2025" at bounding box center [277, 377] width 407 height 32
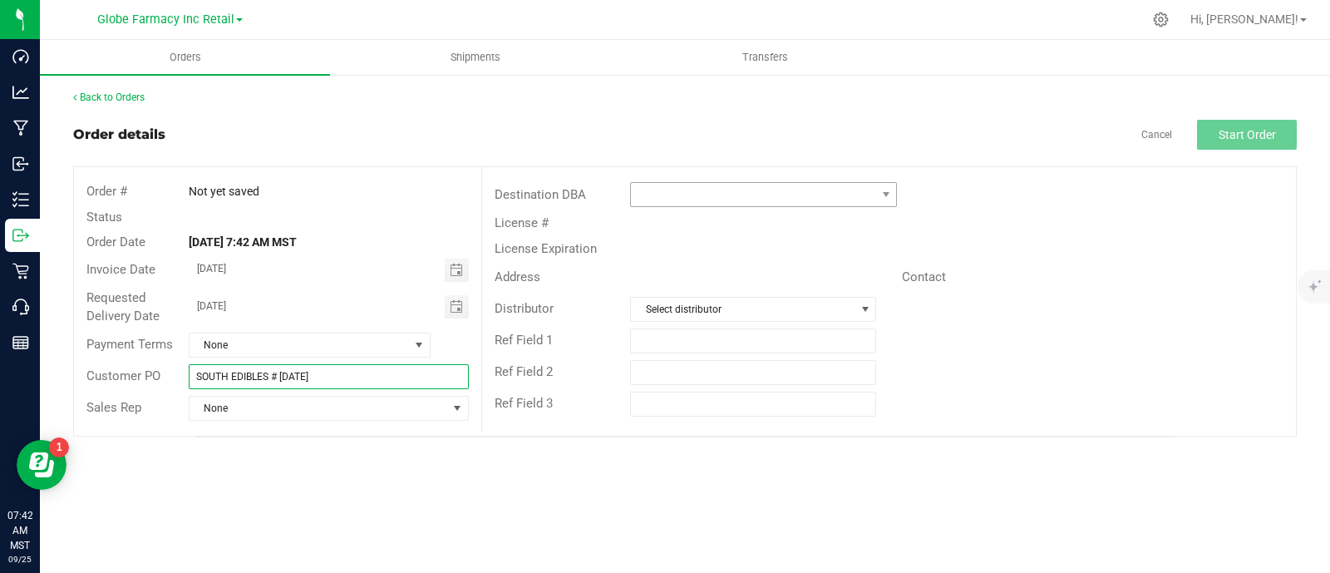
type input "SOUTH EDIBLES # [DATE]"
click at [687, 199] on span at bounding box center [753, 194] width 244 height 23
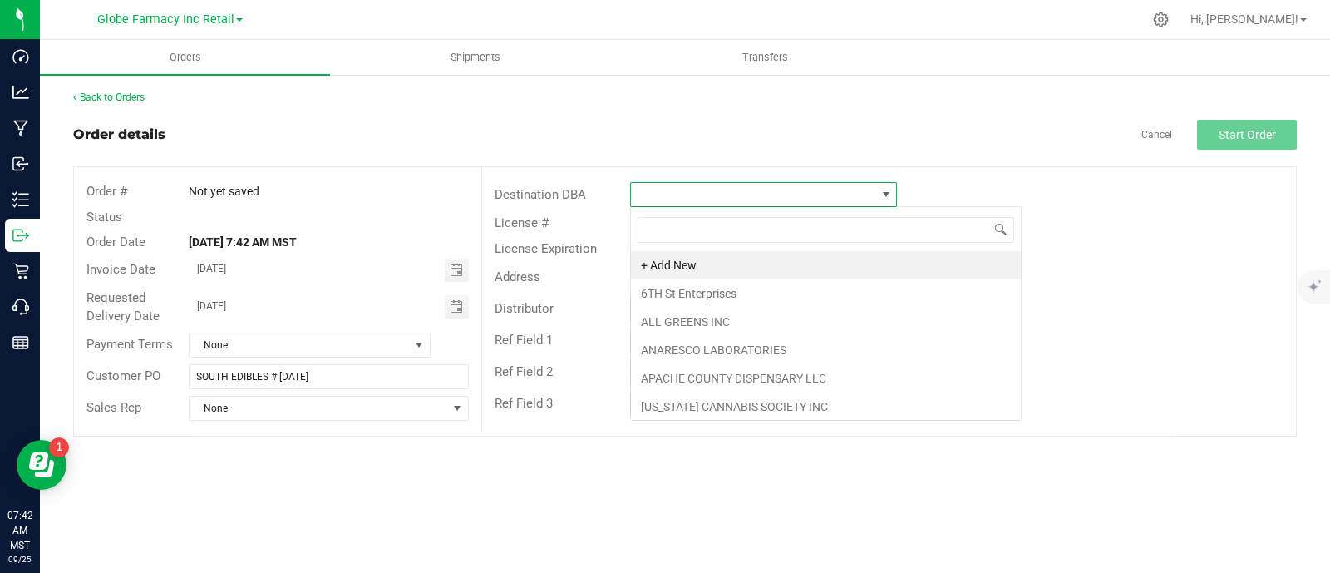
scroll to position [24, 266]
type input "EAR"
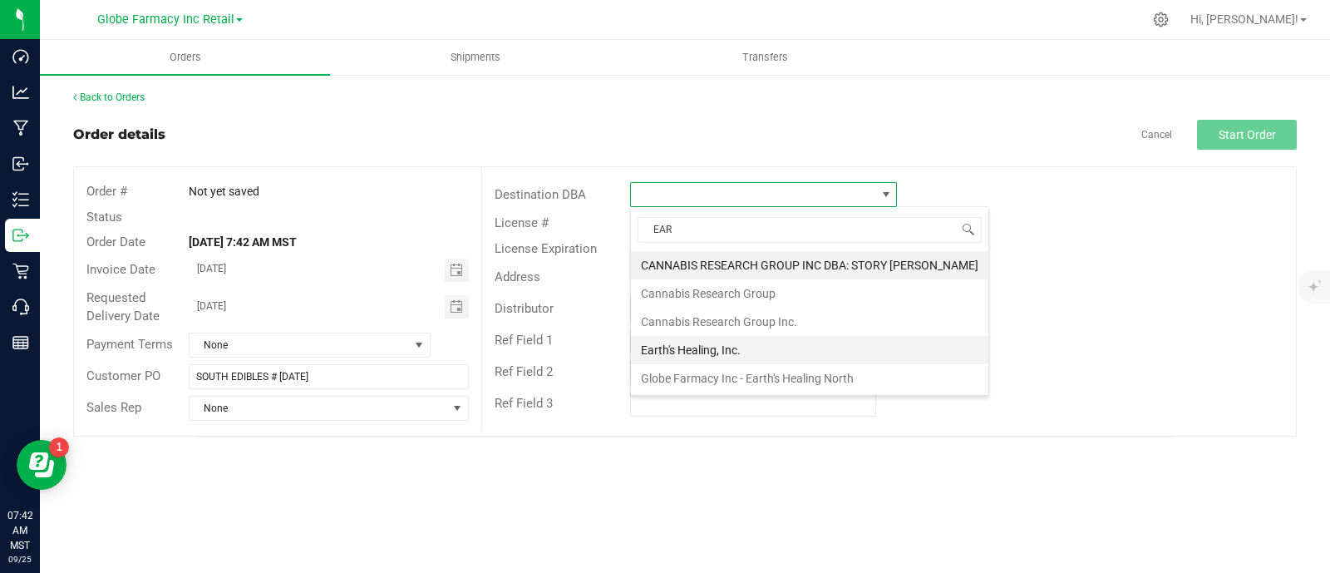
click at [694, 345] on li "Earth's Healing, Inc." at bounding box center [809, 350] width 357 height 28
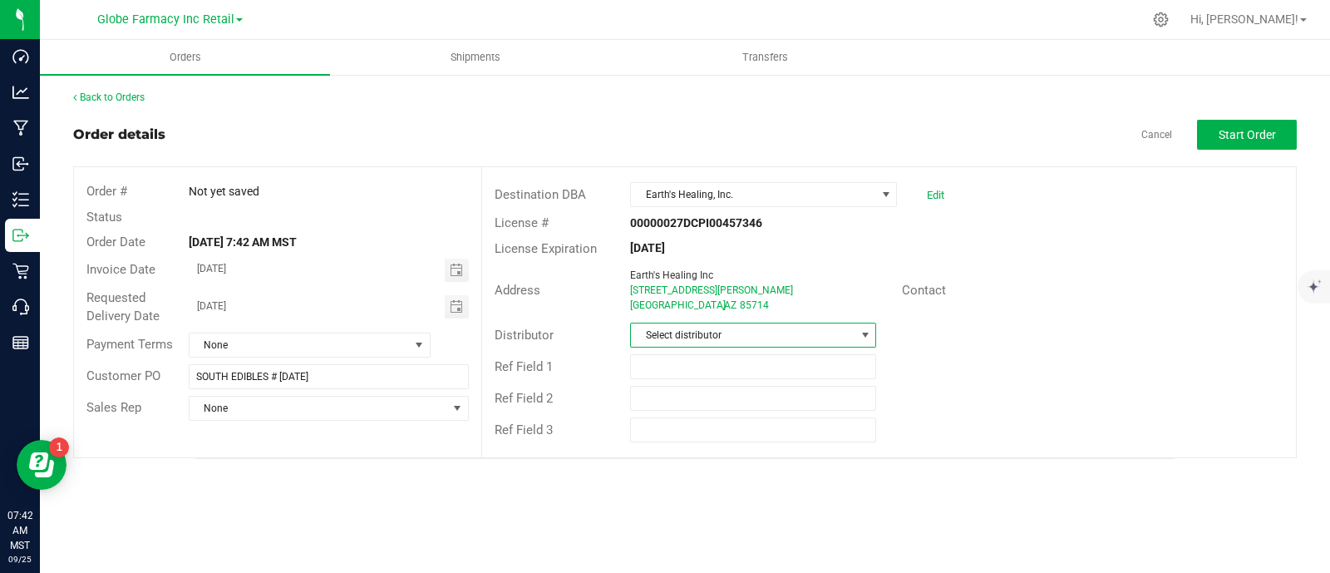
click at [672, 338] on span "Select distributor" at bounding box center [743, 334] width 224 height 23
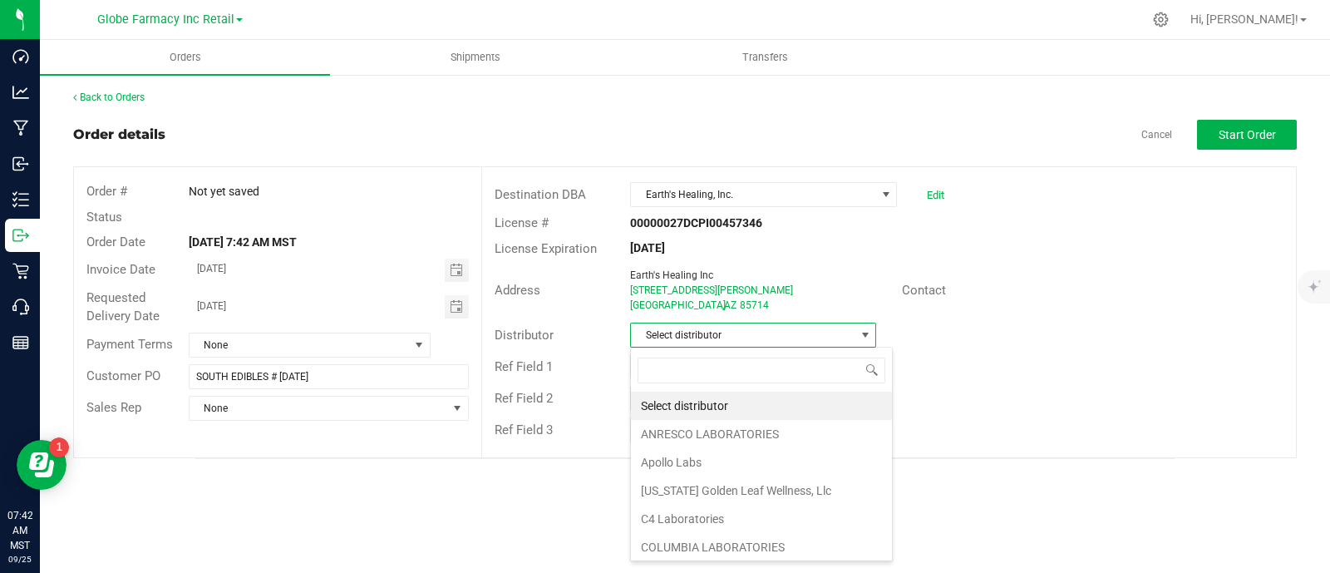
scroll to position [24, 246]
type input "GLOB"
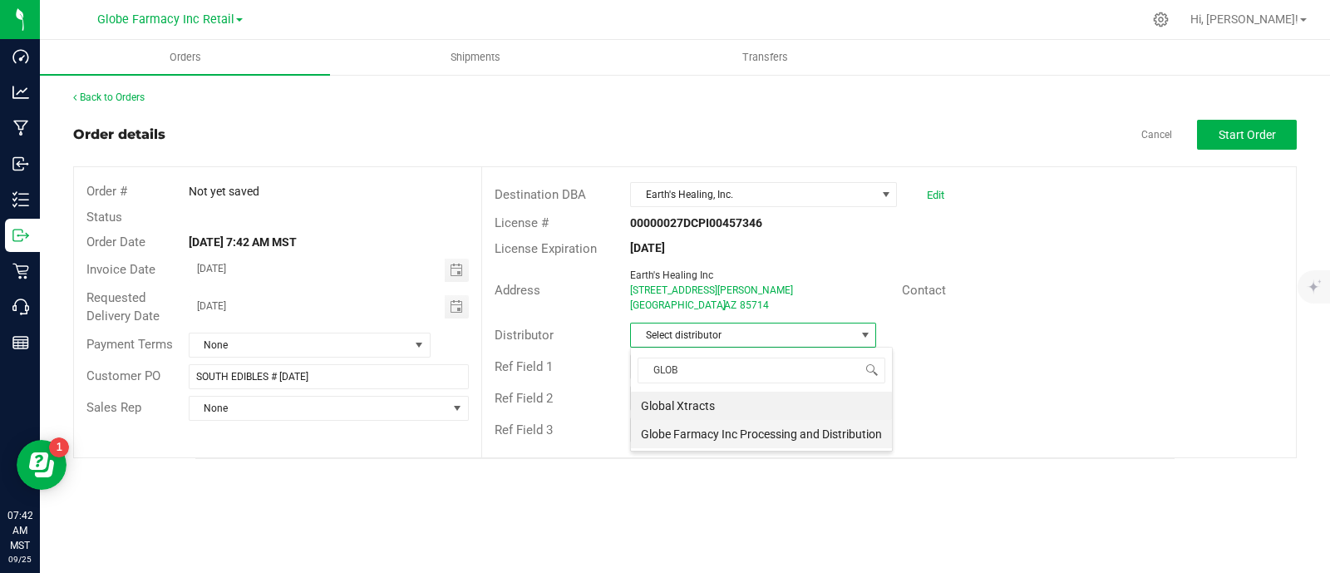
click at [742, 438] on li "Globe Farmacy Inc Processing and Distribution" at bounding box center [761, 434] width 261 height 28
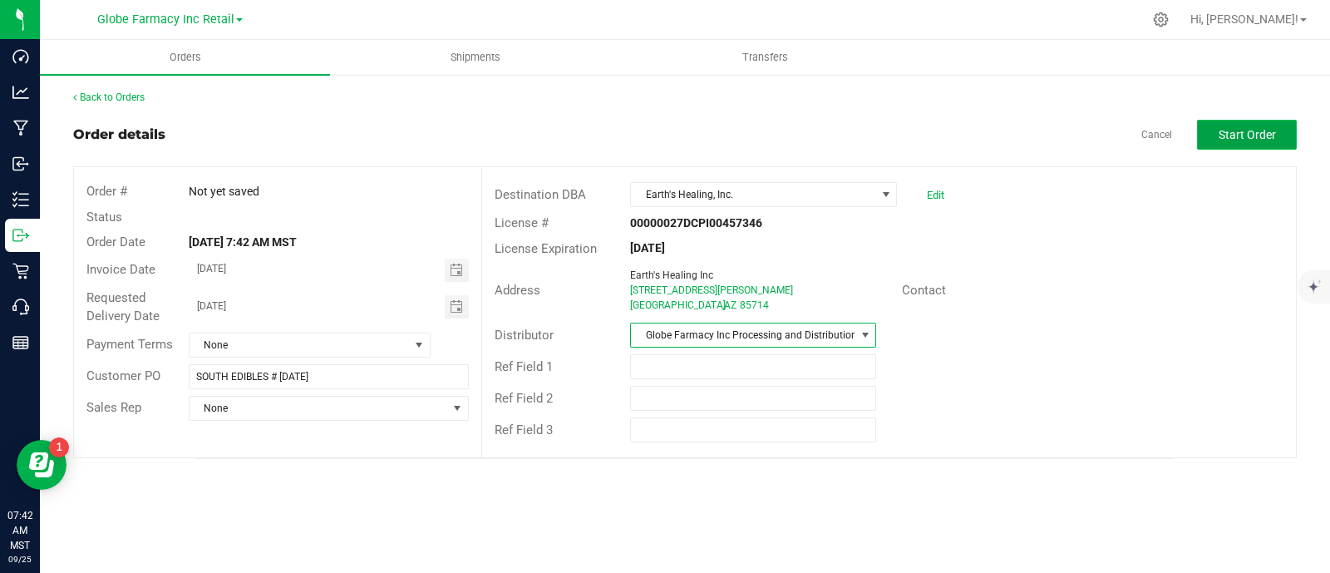
click at [1253, 135] on span "Start Order" at bounding box center [1246, 134] width 57 height 13
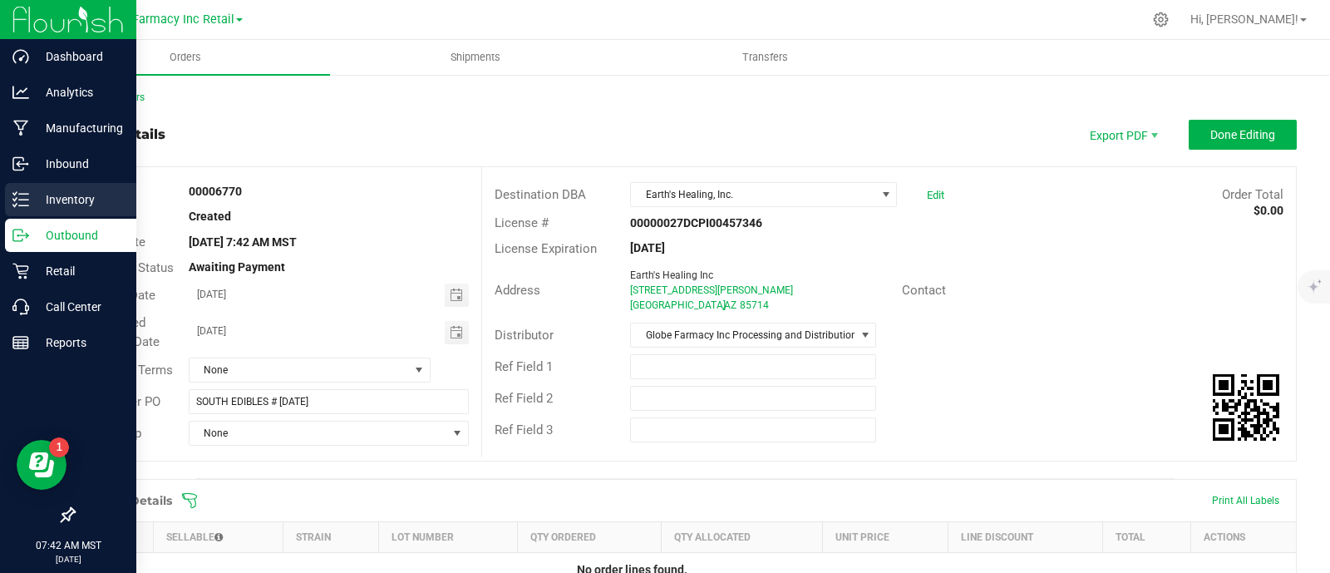
click at [10, 195] on div "Inventory" at bounding box center [70, 199] width 131 height 33
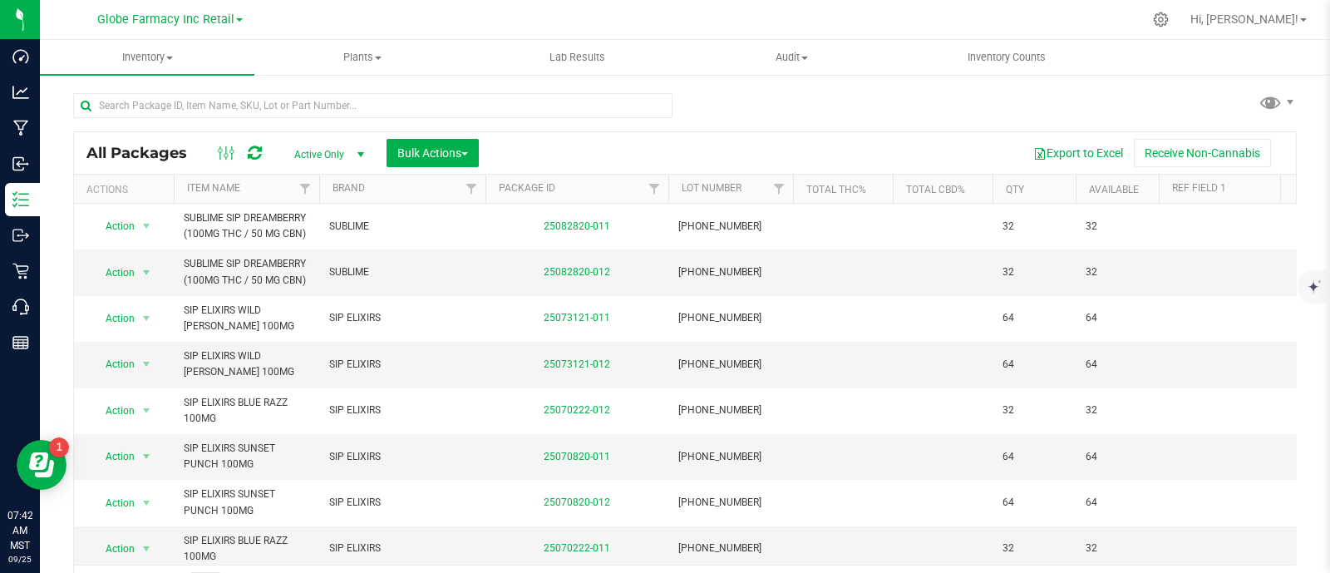
click at [376, 89] on div at bounding box center [379, 104] width 612 height 53
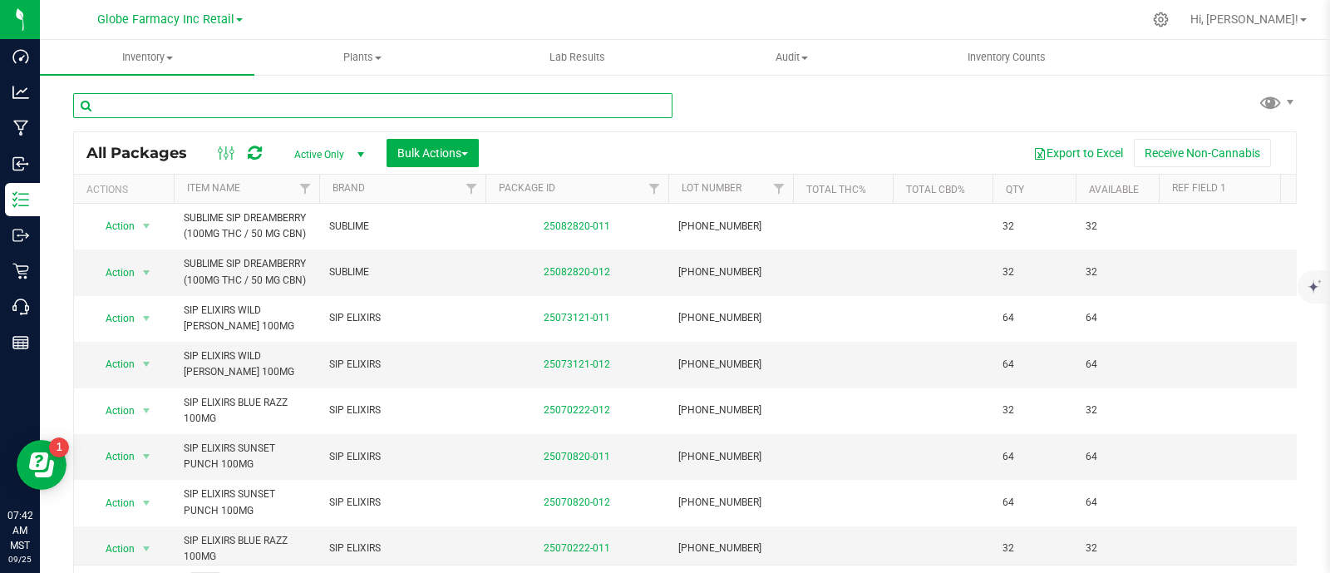
click at [381, 104] on input "text" at bounding box center [372, 105] width 599 height 25
paste input "BAKED BROS HAPPY POMEGRANATE NECTAR GUMMIES (100MG"
type input "BAKED BROS HAPPY POMEGRANATE NECTAR GUMMIES (100MG"
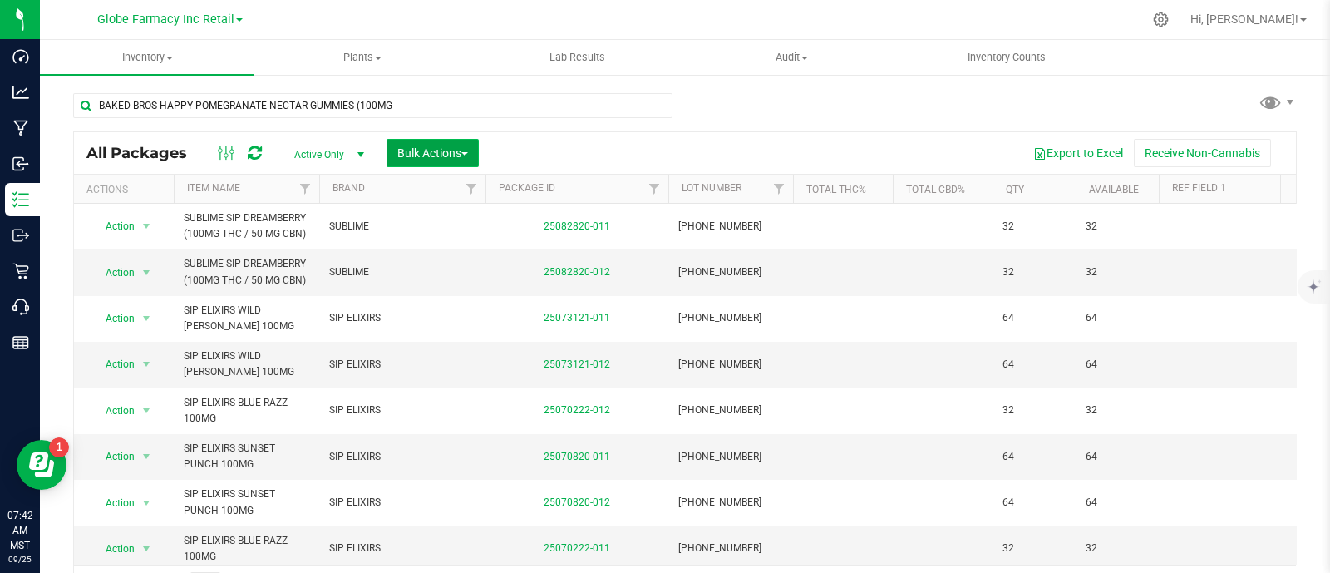
click at [463, 165] on button "Bulk Actions" at bounding box center [432, 153] width 92 height 28
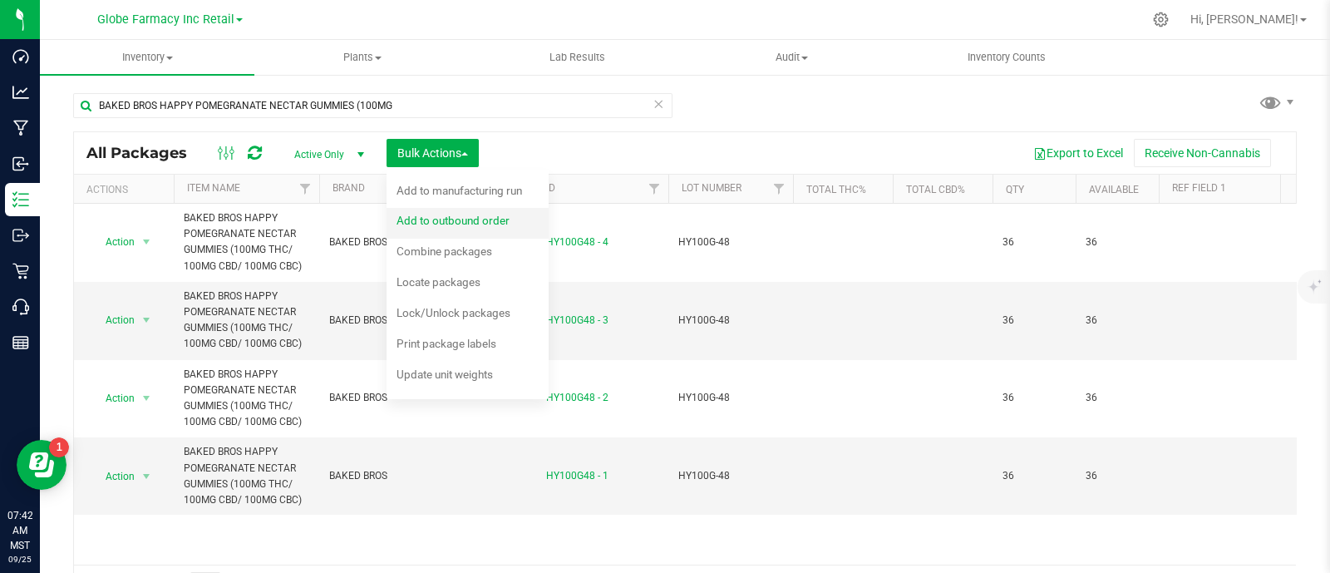
click at [460, 224] on span "Add to outbound order" at bounding box center [452, 220] width 113 height 13
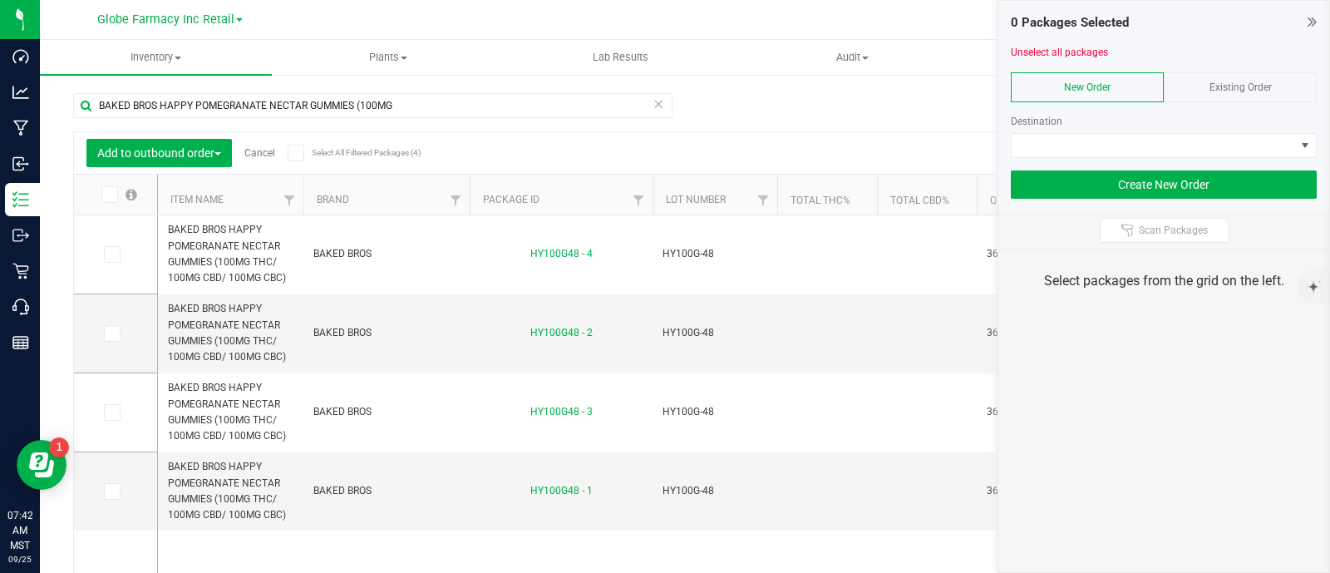
click at [1253, 86] on span "Existing Order" at bounding box center [1240, 87] width 62 height 12
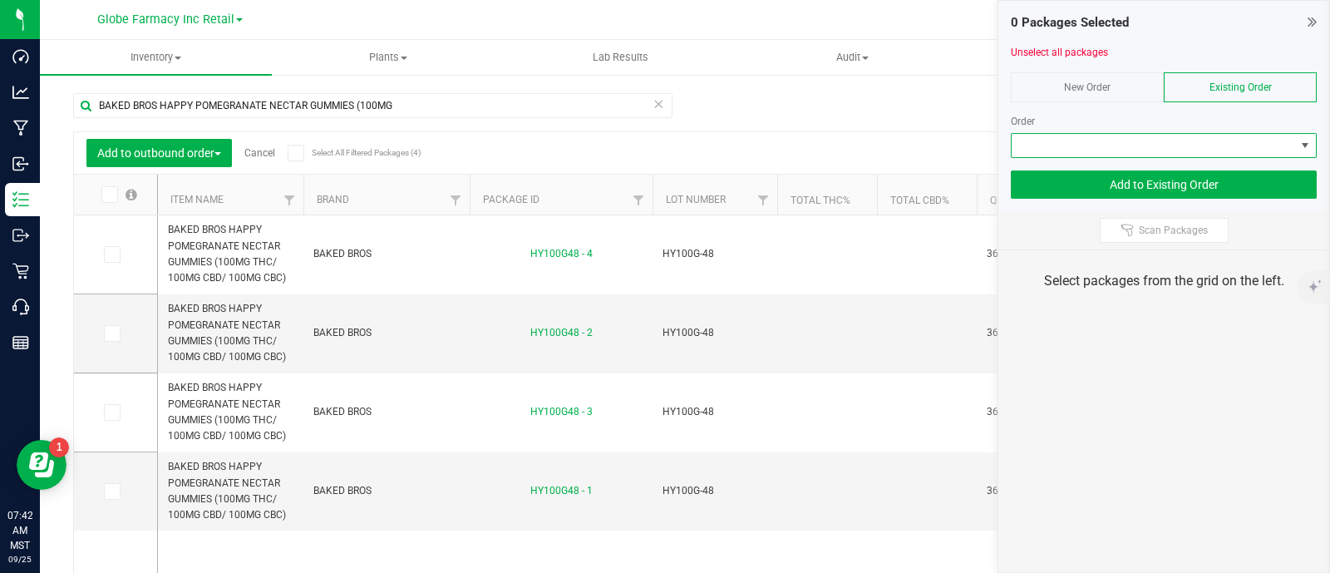
click at [1250, 141] on span at bounding box center [1153, 145] width 283 height 23
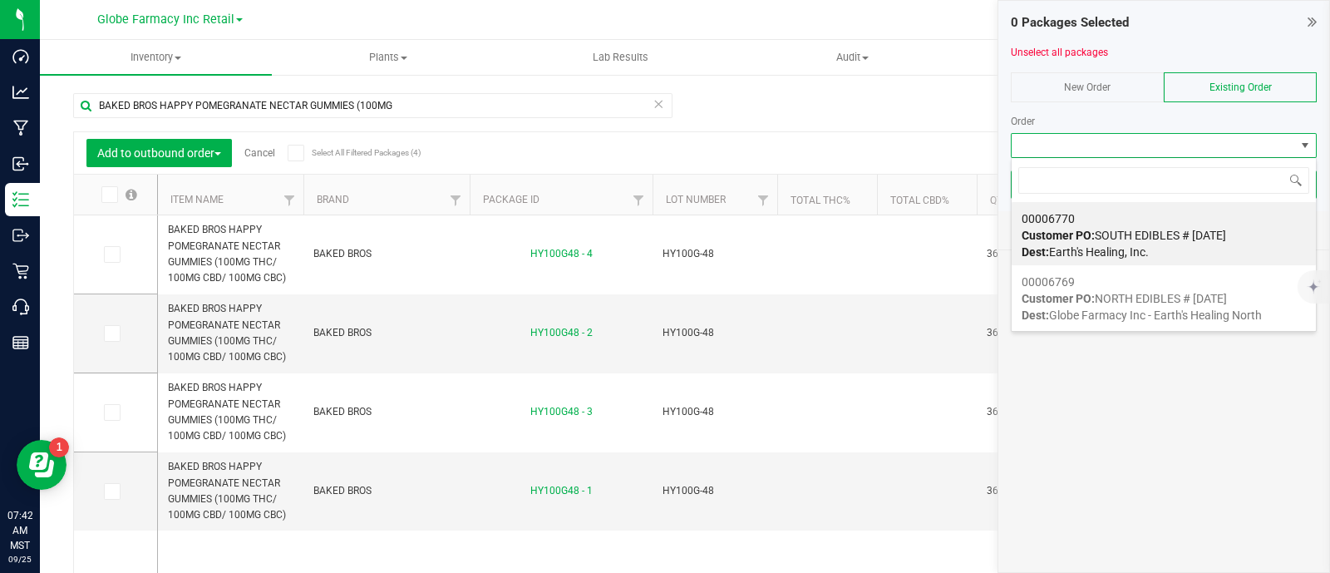
scroll to position [24, 306]
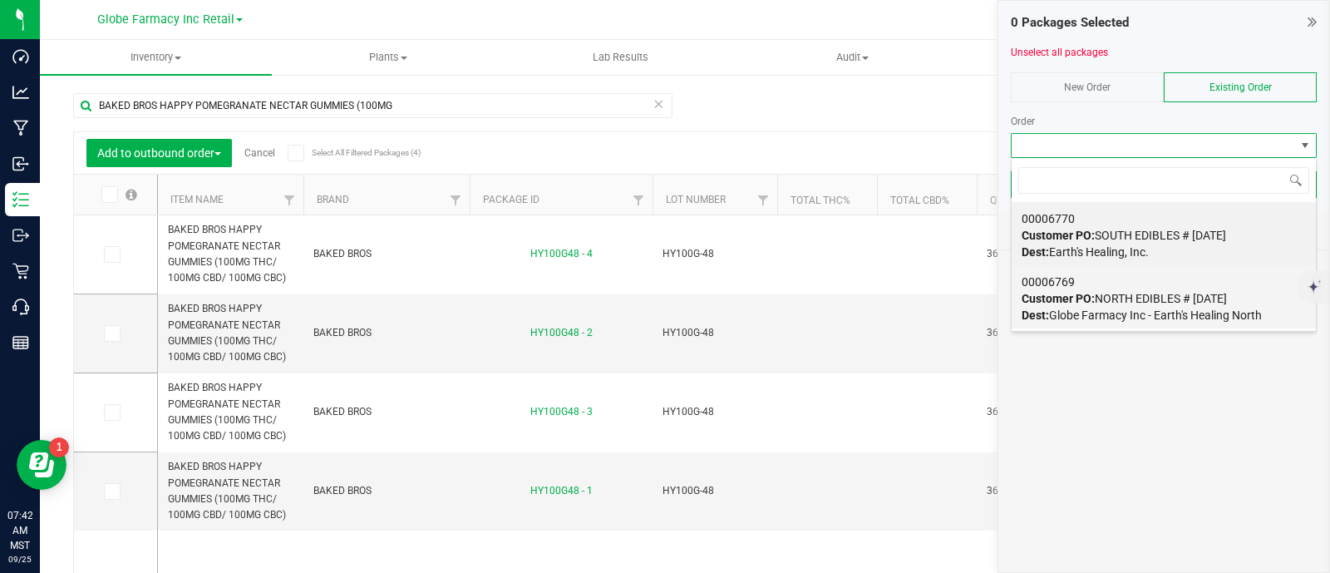
click at [1147, 283] on div "00006769 Customer PO: NORTH EDIBLES # 09/25/2025 Dest: Globe Farmacy Inc - Eart…" at bounding box center [1163, 298] width 284 height 63
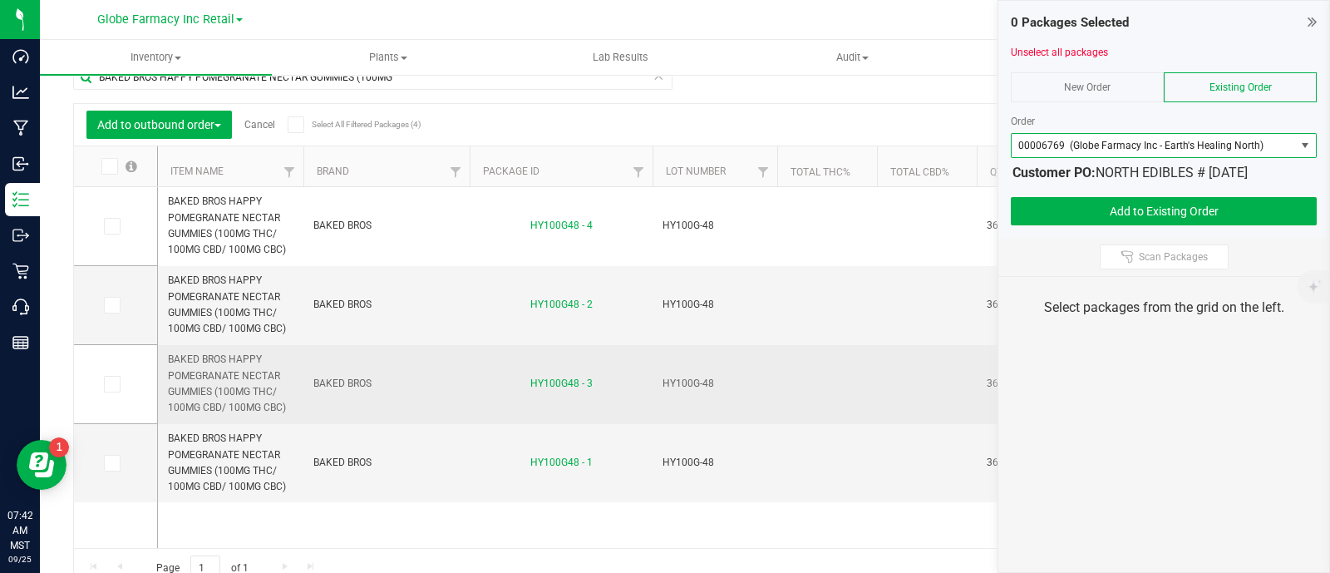
scroll to position [43, 0]
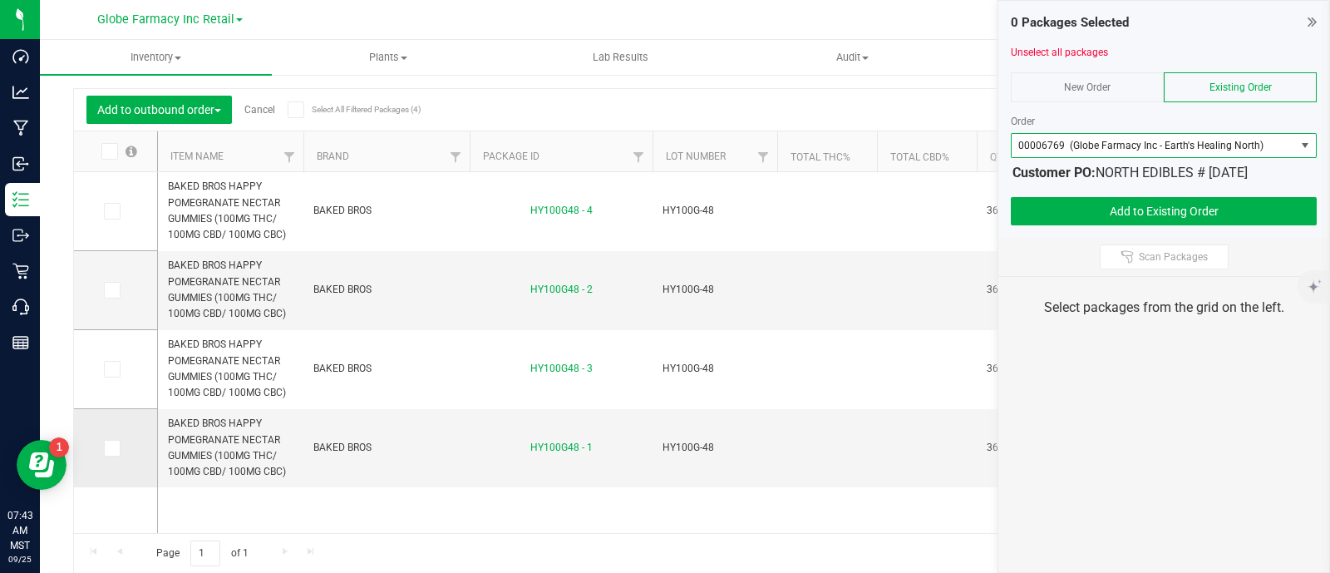
drag, startPoint x: 116, startPoint y: 446, endPoint x: 118, endPoint y: 407, distance: 39.1
click at [118, 440] on span at bounding box center [112, 448] width 17 height 17
click at [0, 0] on input "checkbox" at bounding box center [0, 0] width 0 height 0
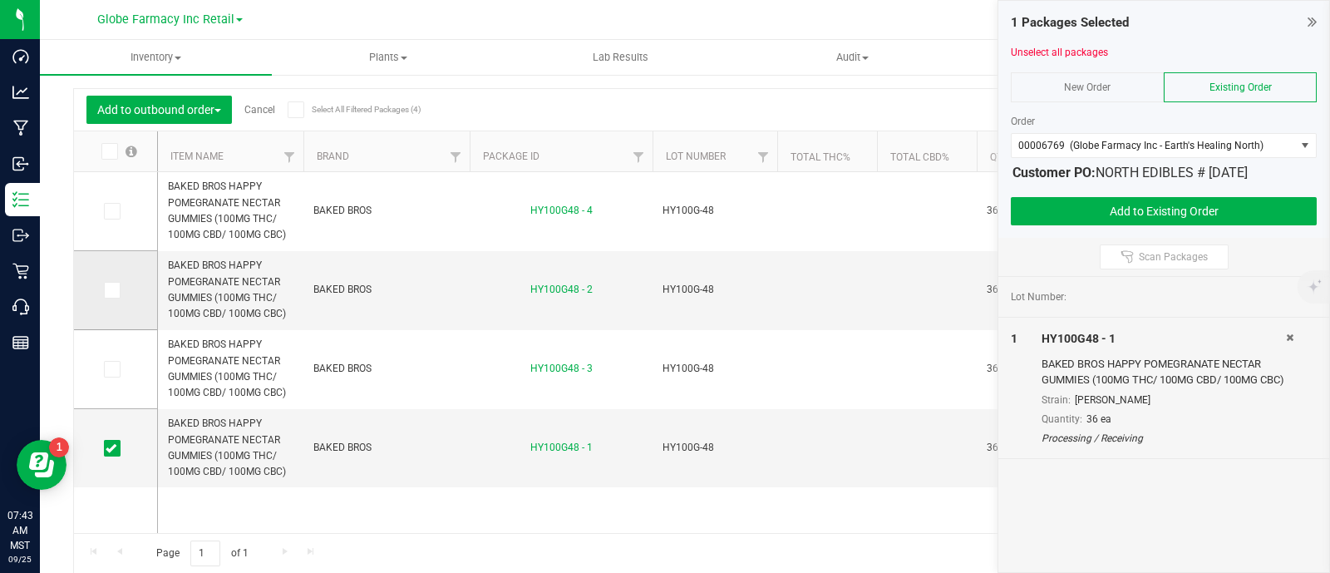
drag, startPoint x: 116, startPoint y: 290, endPoint x: 129, endPoint y: 288, distance: 12.7
click at [116, 288] on span at bounding box center [112, 290] width 17 height 17
click at [0, 0] on input "checkbox" at bounding box center [0, 0] width 0 height 0
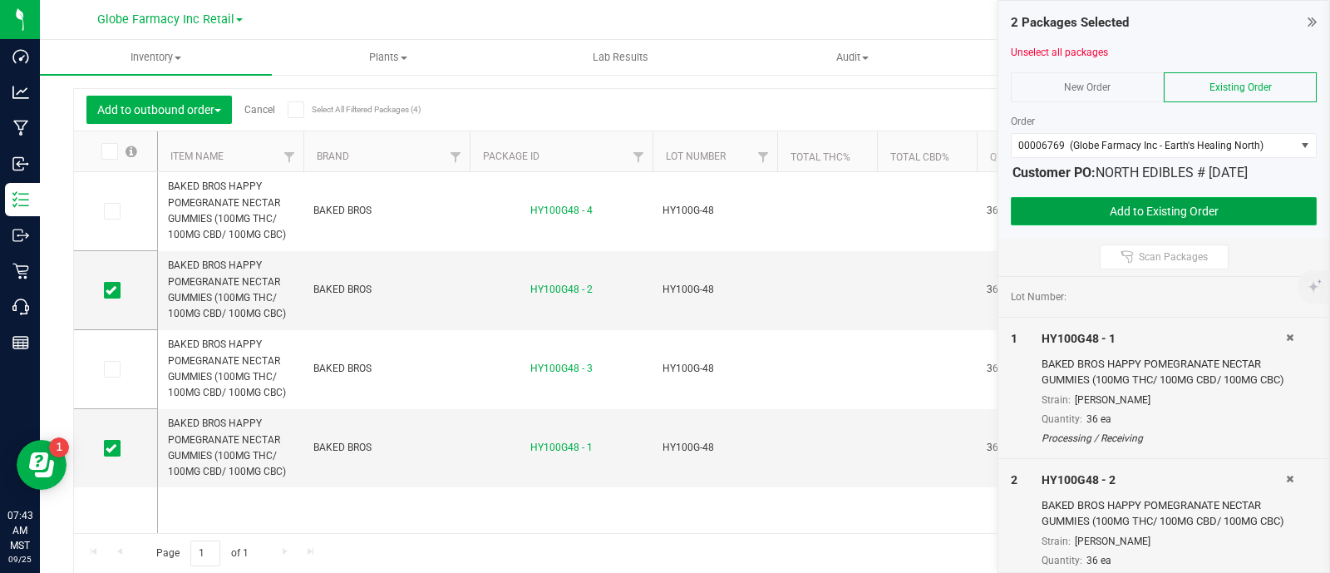
click at [1157, 205] on button "Add to Existing Order" at bounding box center [1164, 211] width 306 height 28
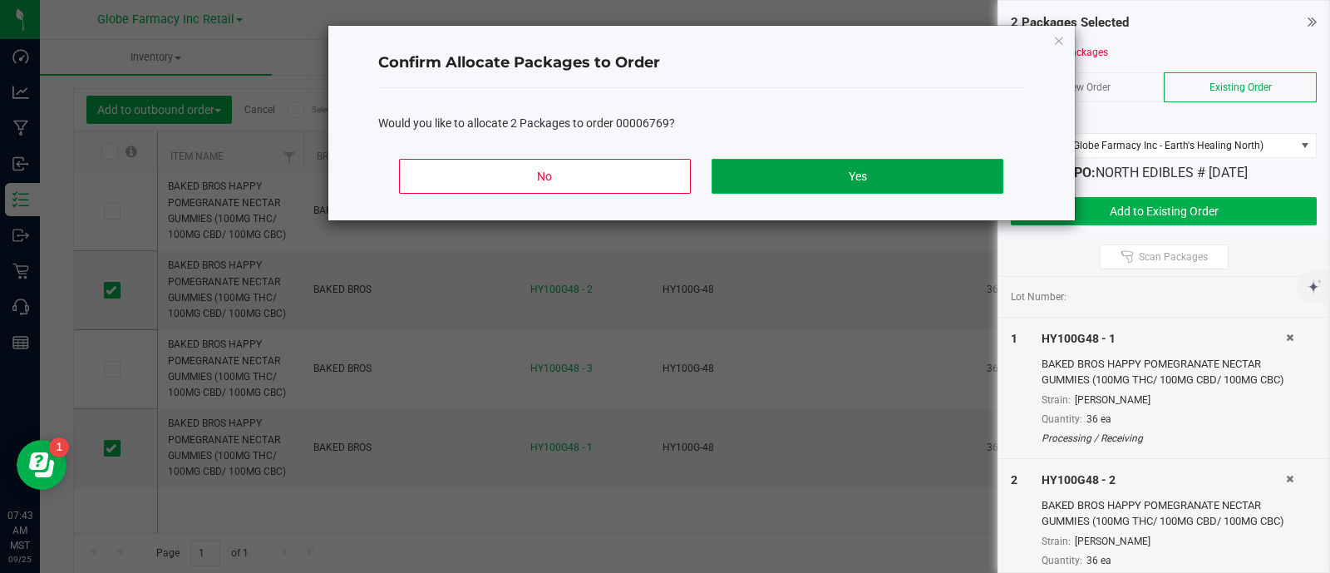
click at [874, 180] on button "Yes" at bounding box center [856, 176] width 291 height 35
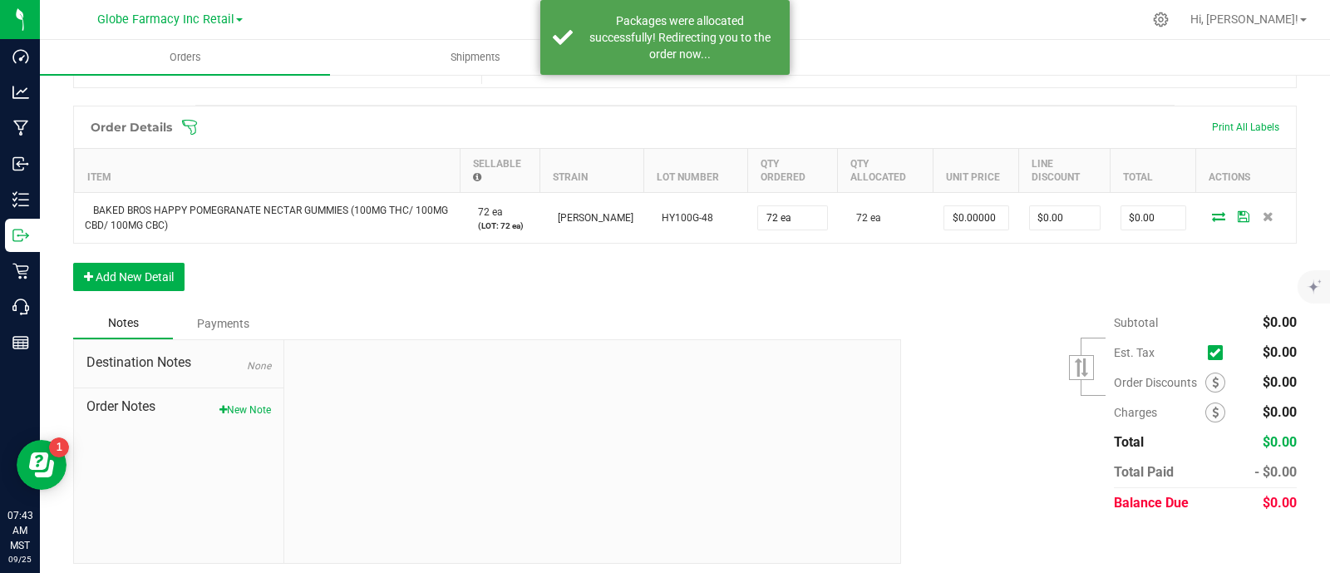
scroll to position [377, 0]
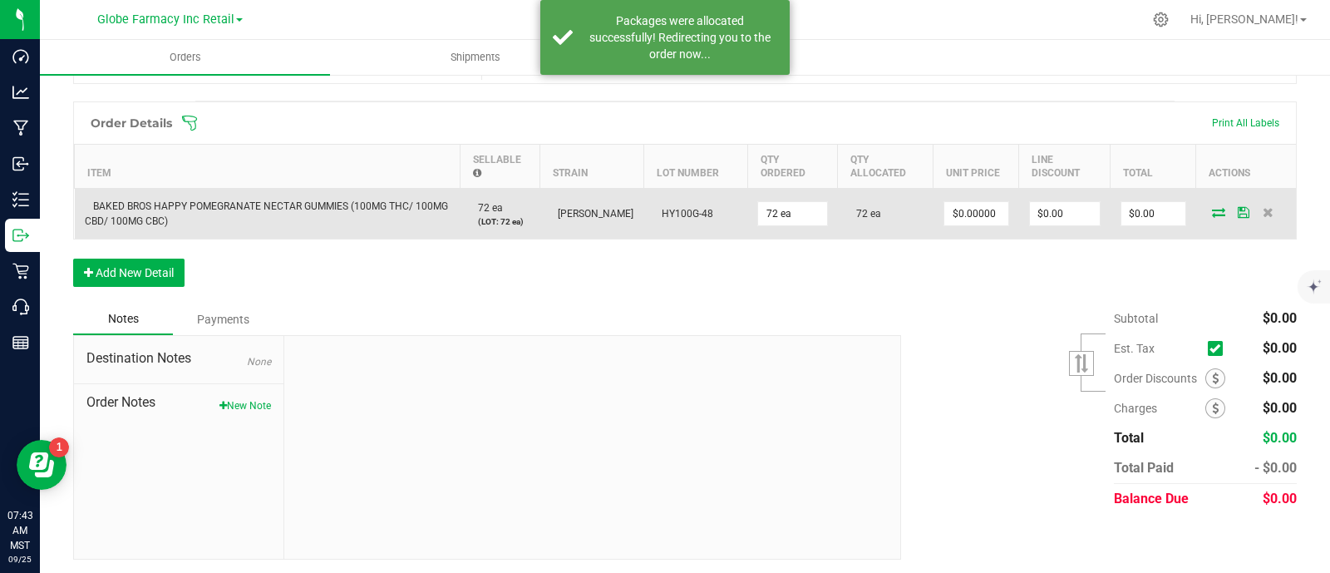
click at [170, 218] on span "BAKED BROS HAPPY POMEGRANATE NECTAR GUMMIES (100MG THC/ 100MG CBD/ 100MG CBC)" at bounding box center [266, 213] width 363 height 27
copy span "BAKED BROS HAPPY POMEGRANATE NECTAR GUMMIES (100MG THC/ 100MG CBD/ 100MG CBC)"
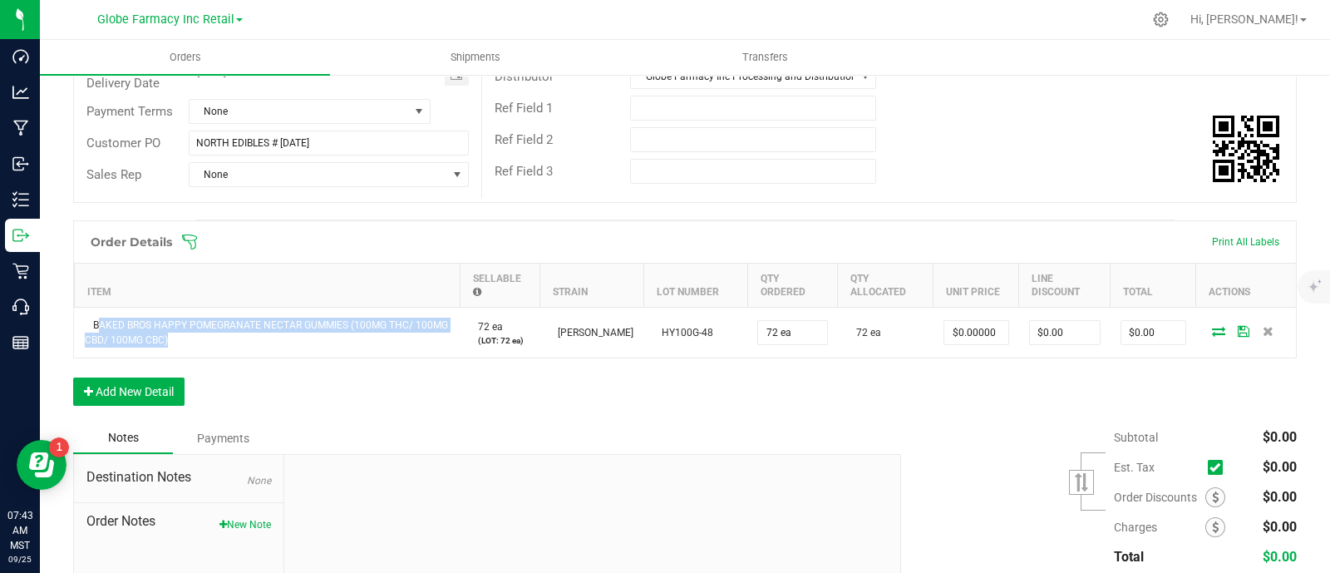
scroll to position [66, 0]
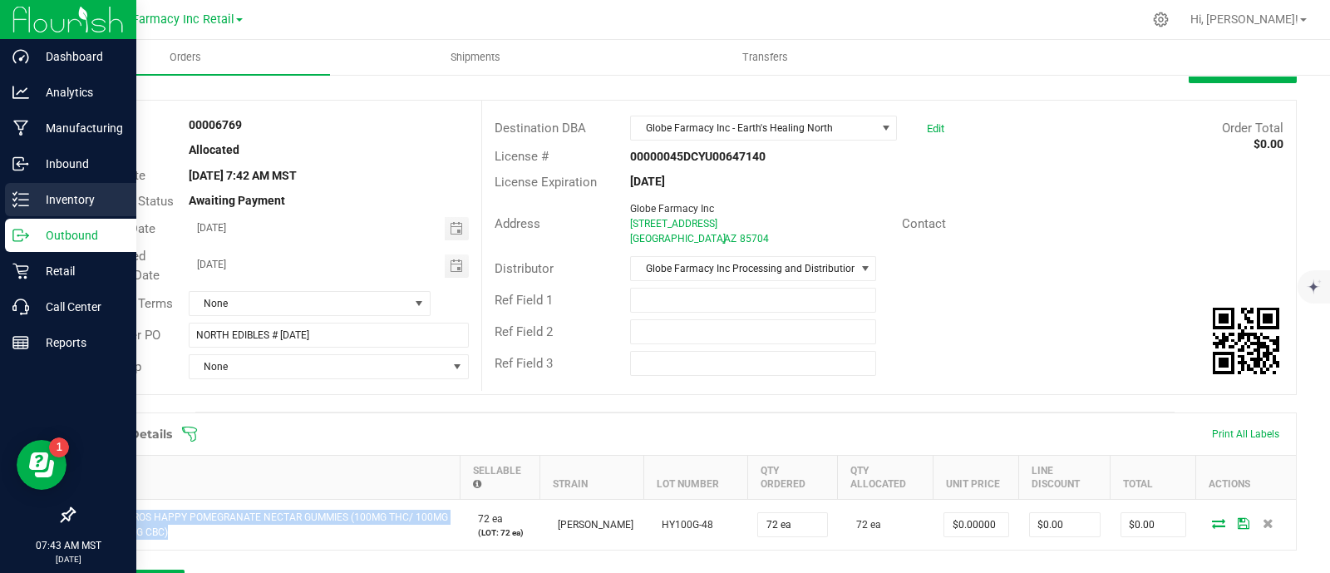
click at [4, 194] on link "Inventory" at bounding box center [68, 201] width 136 height 36
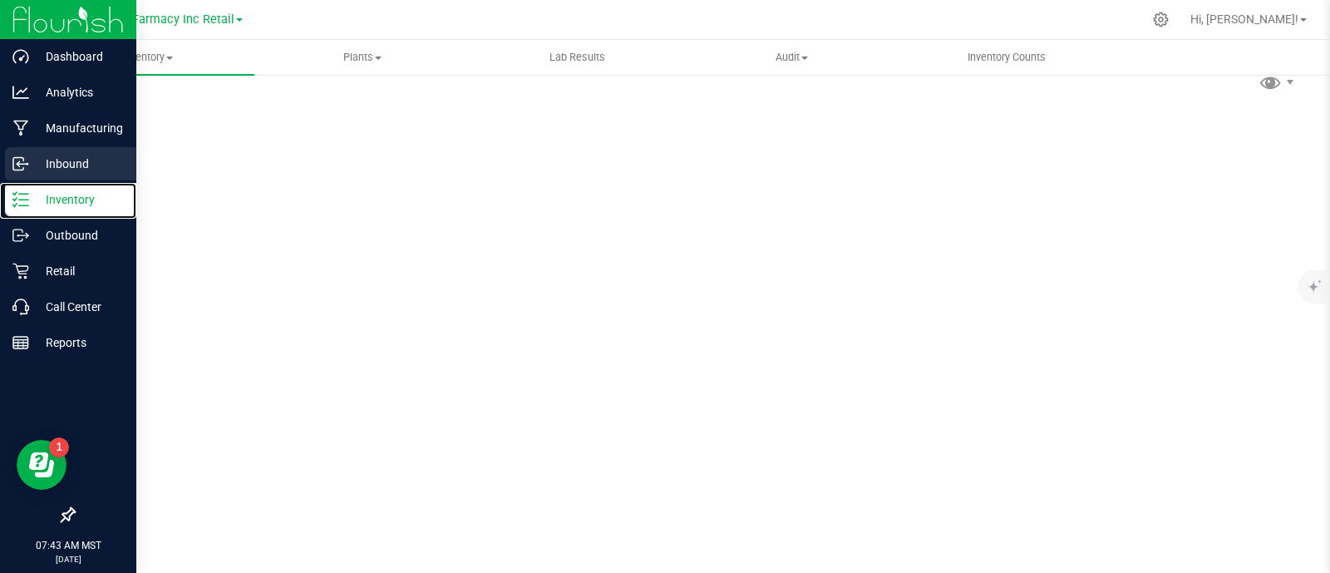
scroll to position [7, 0]
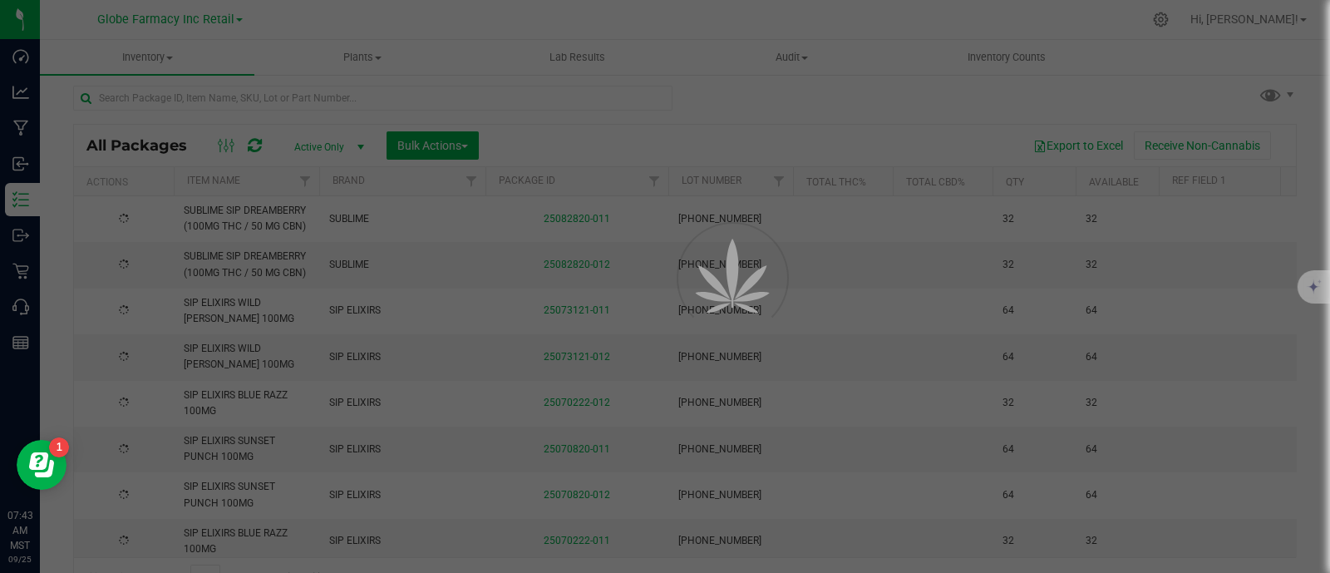
click at [262, 96] on div at bounding box center [372, 105] width 599 height 38
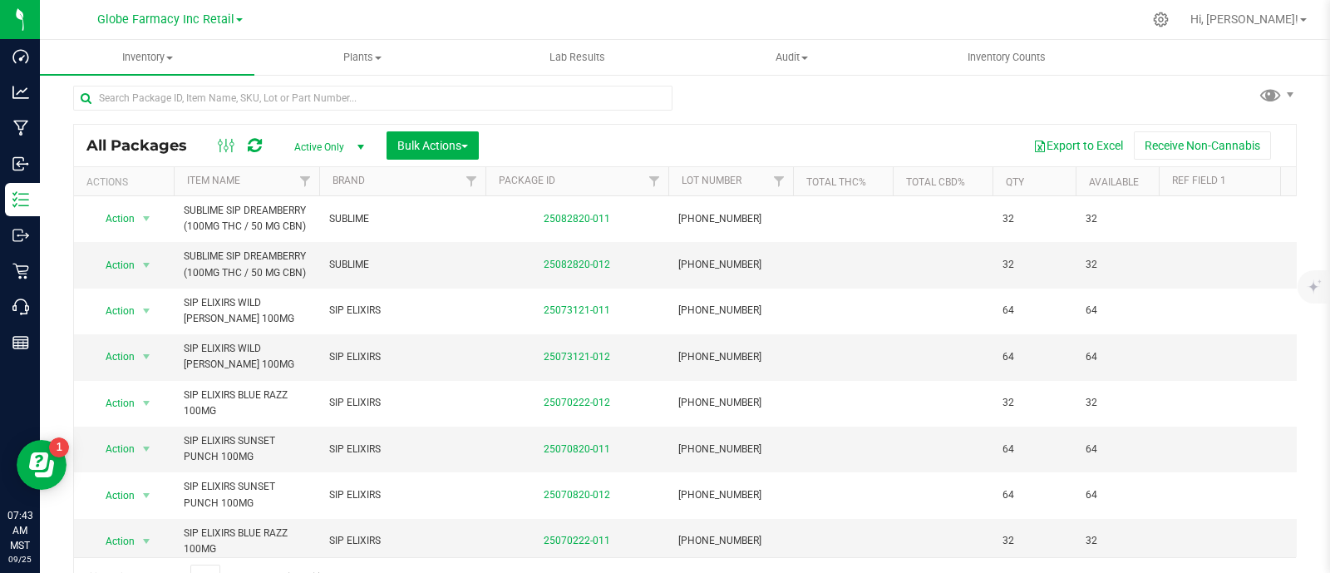
scroll to position [32, 0]
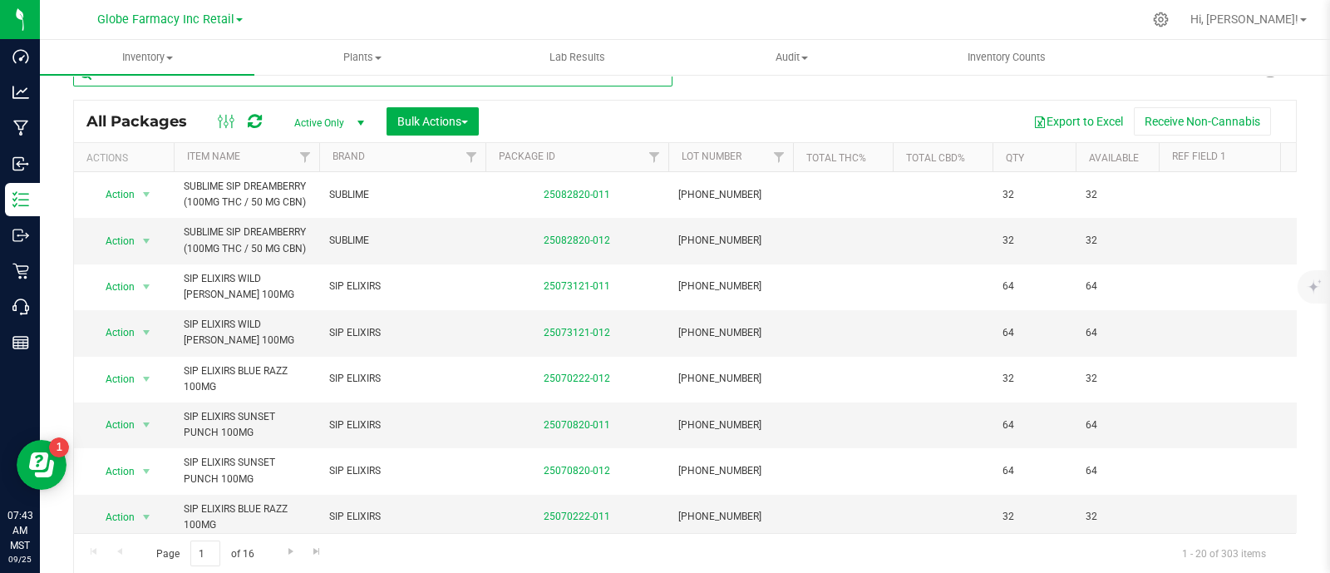
paste input "BAKED BROS HAPPY POMEGRANATE NECTAR GUMMIES (100MG THC/ 100MG CBD/ 100MG CBC)"
click at [259, 82] on input "text" at bounding box center [372, 74] width 599 height 25
type input "BAKED BROS HAPPY POMEGRANATE NECTAR GUMMIES (100MG THC/ 100MG CBD/ 100MG CBC)"
click at [414, 107] on button "Bulk Actions" at bounding box center [432, 121] width 92 height 28
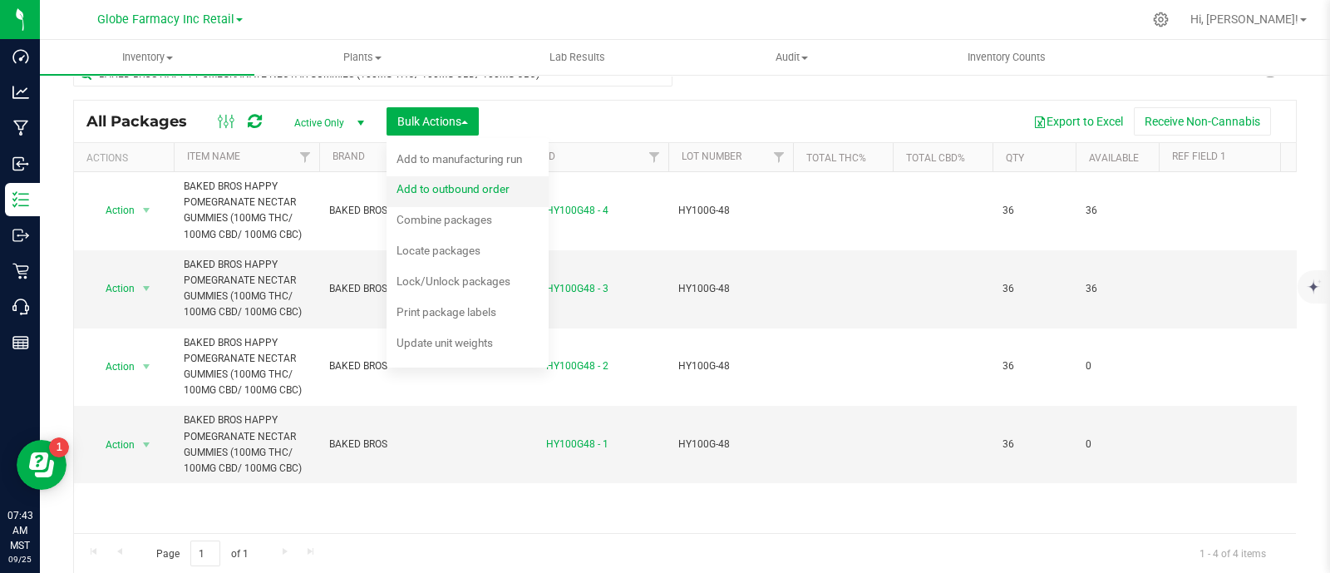
click at [424, 188] on span "Add to outbound order" at bounding box center [452, 188] width 113 height 13
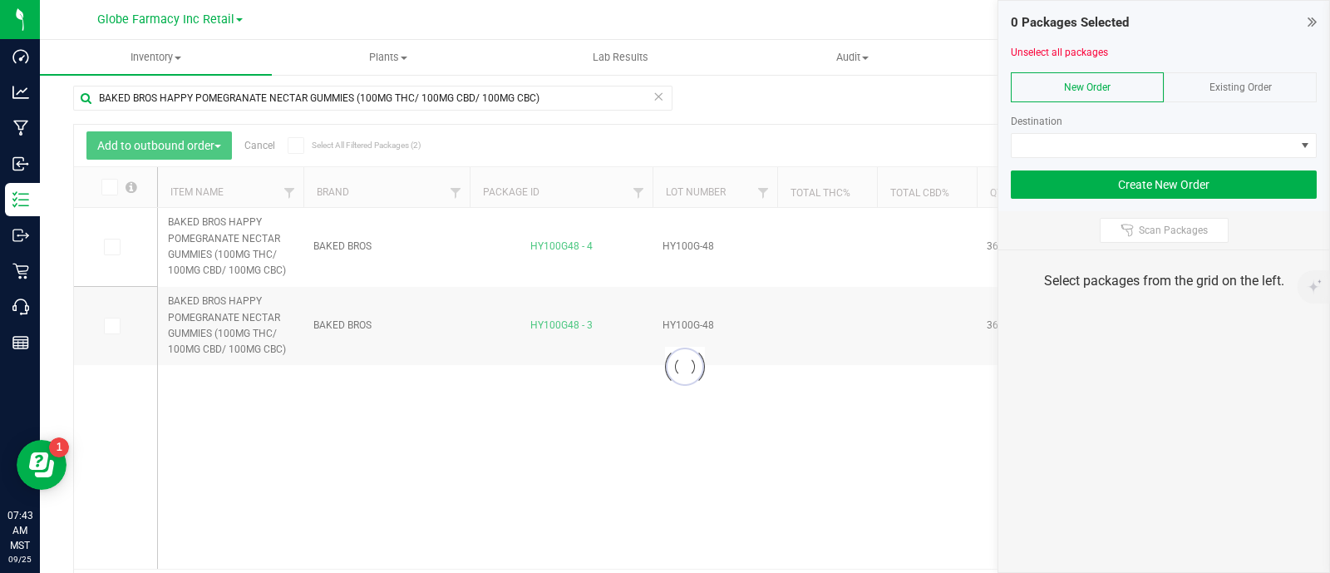
scroll to position [32, 0]
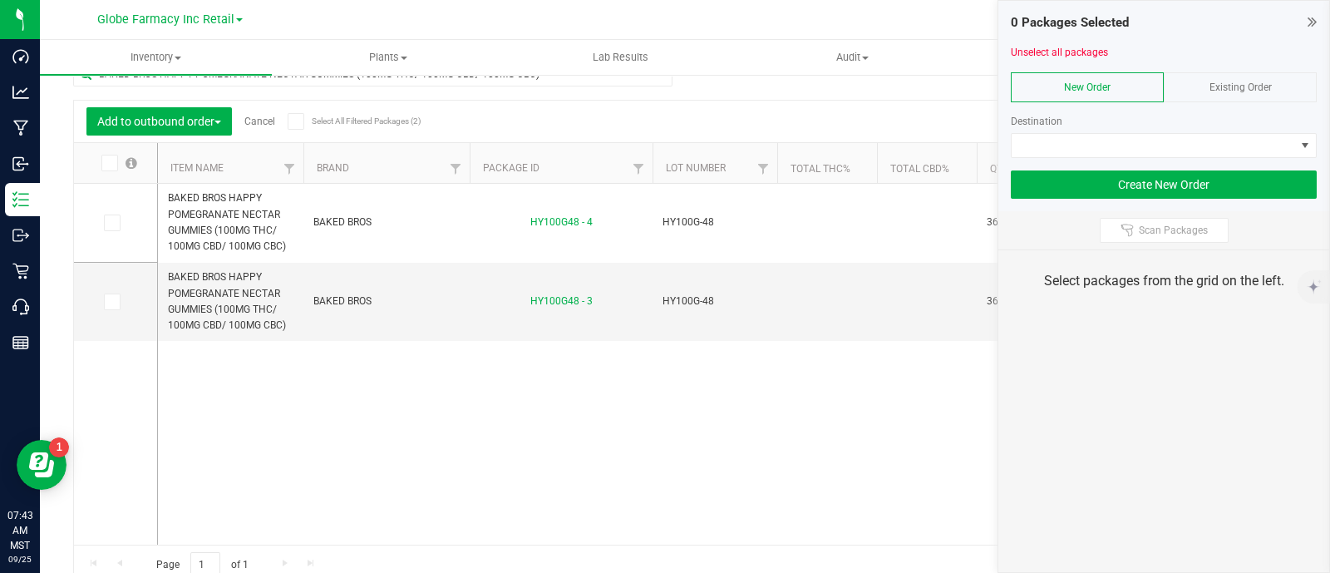
click at [1263, 96] on div "Existing Order" at bounding box center [1240, 87] width 153 height 30
click at [1255, 160] on div at bounding box center [1164, 164] width 306 height 12
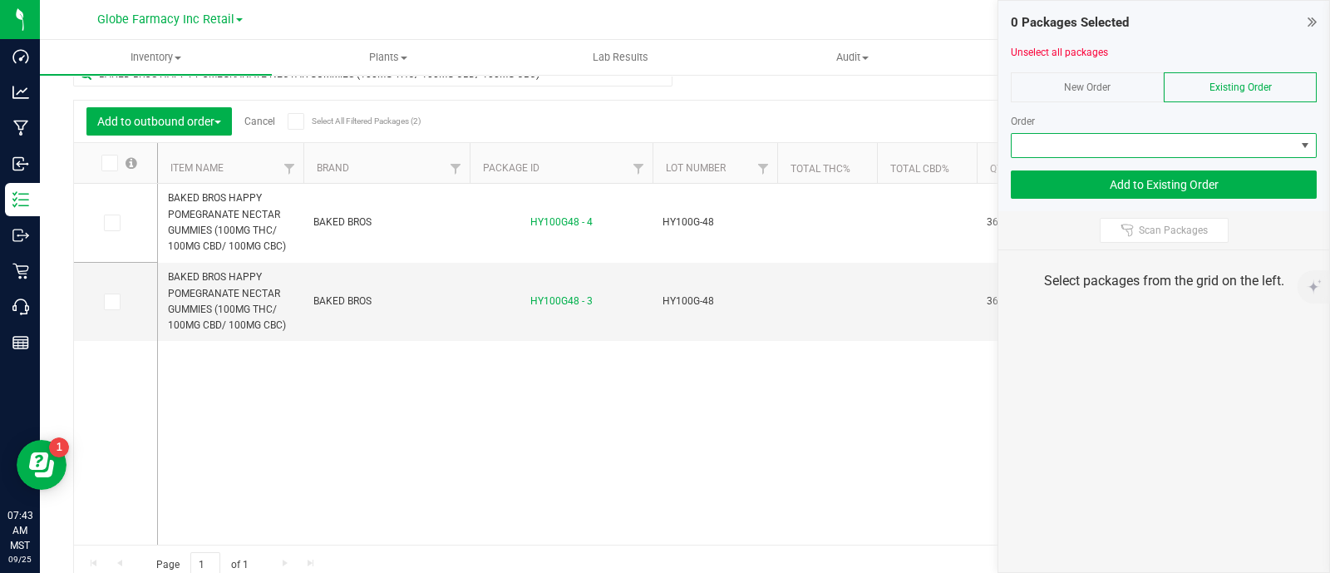
click at [1249, 148] on span at bounding box center [1153, 145] width 283 height 23
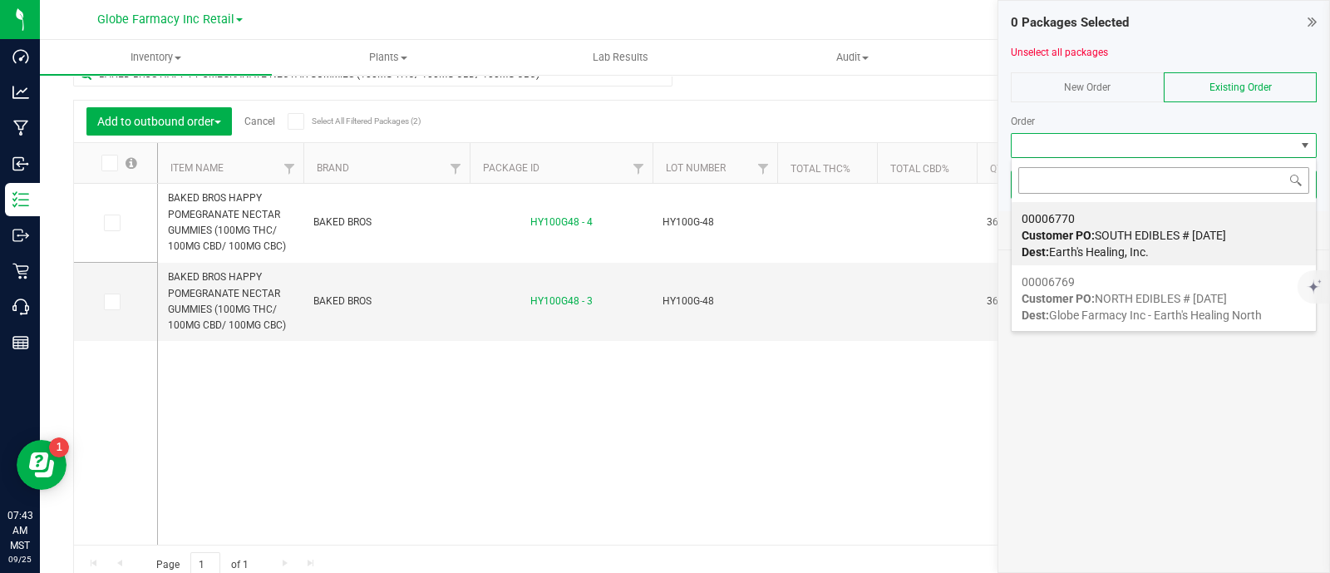
scroll to position [24, 306]
click at [1210, 211] on div "00006770 Customer PO: SOUTH EDIBLES # 09/25/2025 Dest: Earth's Healing, Inc." at bounding box center [1163, 235] width 284 height 63
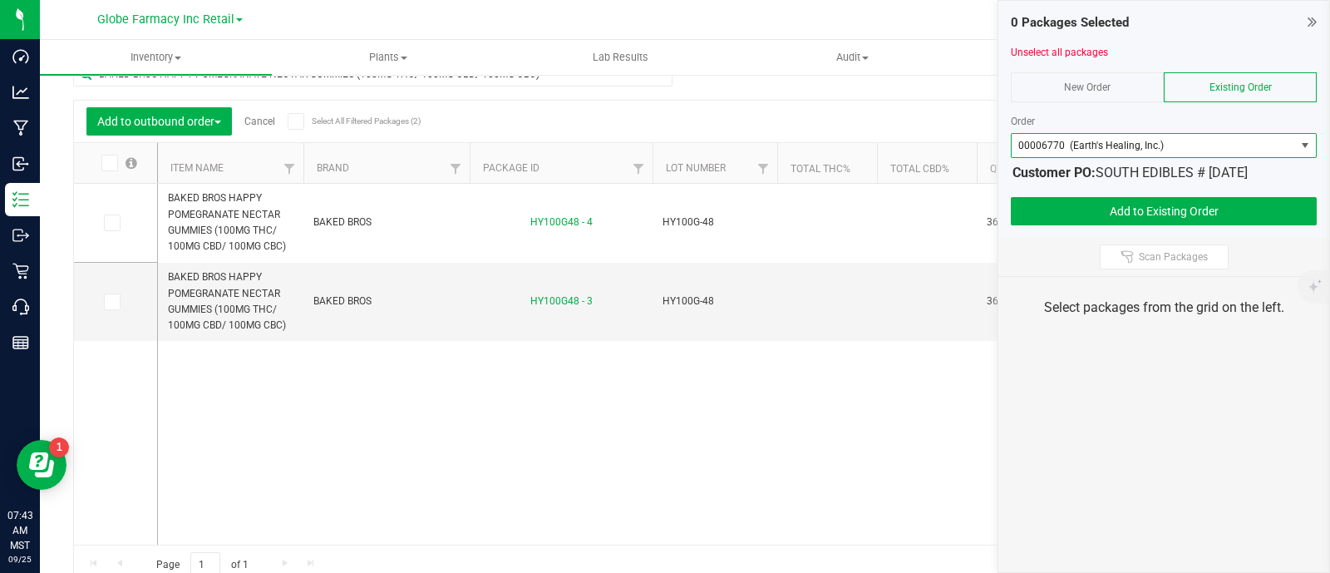
drag, startPoint x: 116, startPoint y: 169, endPoint x: 166, endPoint y: 168, distance: 49.9
click at [116, 168] on span at bounding box center [109, 163] width 17 height 17
click at [0, 0] on input "checkbox" at bounding box center [0, 0] width 0 height 0
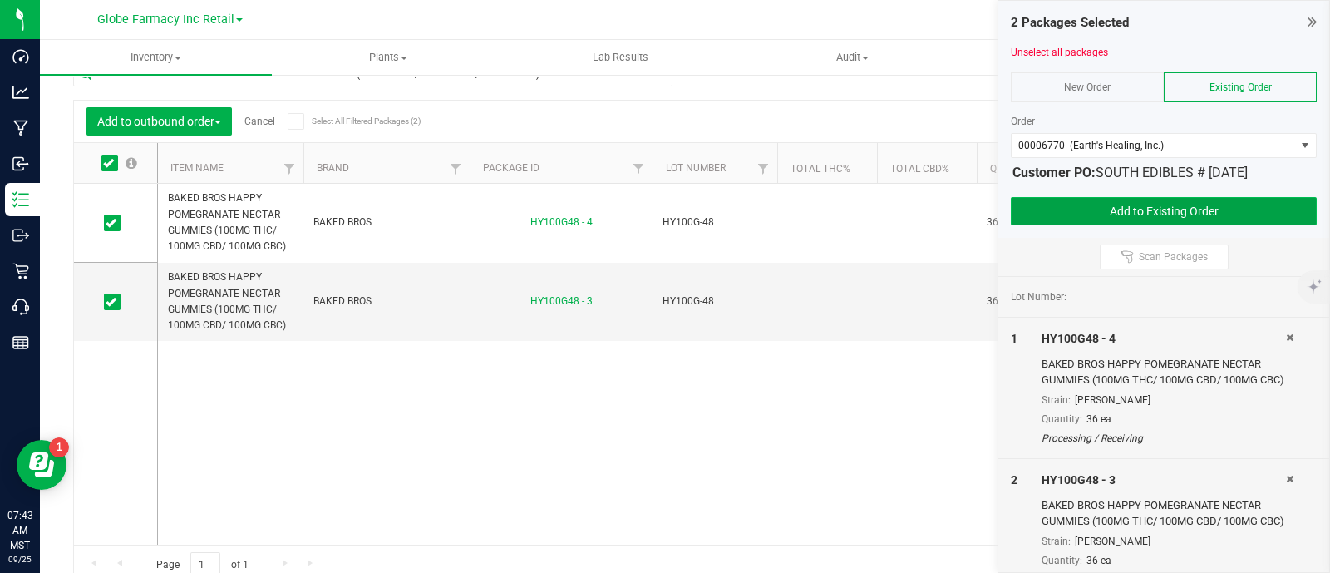
click at [1129, 202] on button "Add to Existing Order" at bounding box center [1164, 211] width 306 height 28
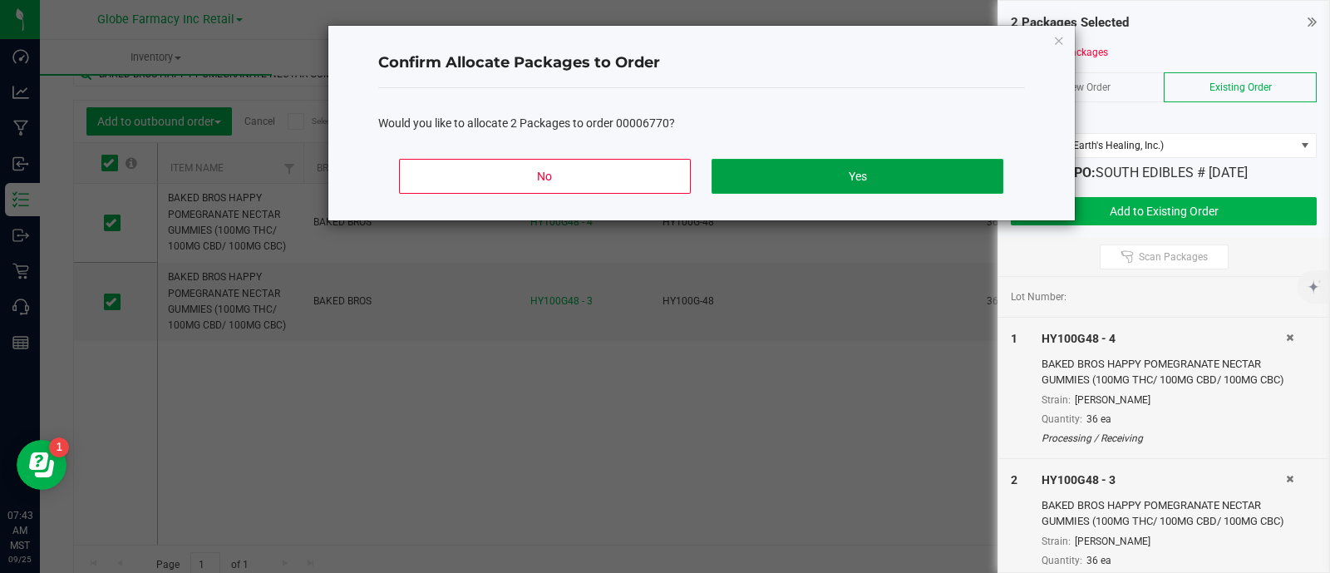
click at [849, 159] on button "Yes" at bounding box center [856, 176] width 291 height 35
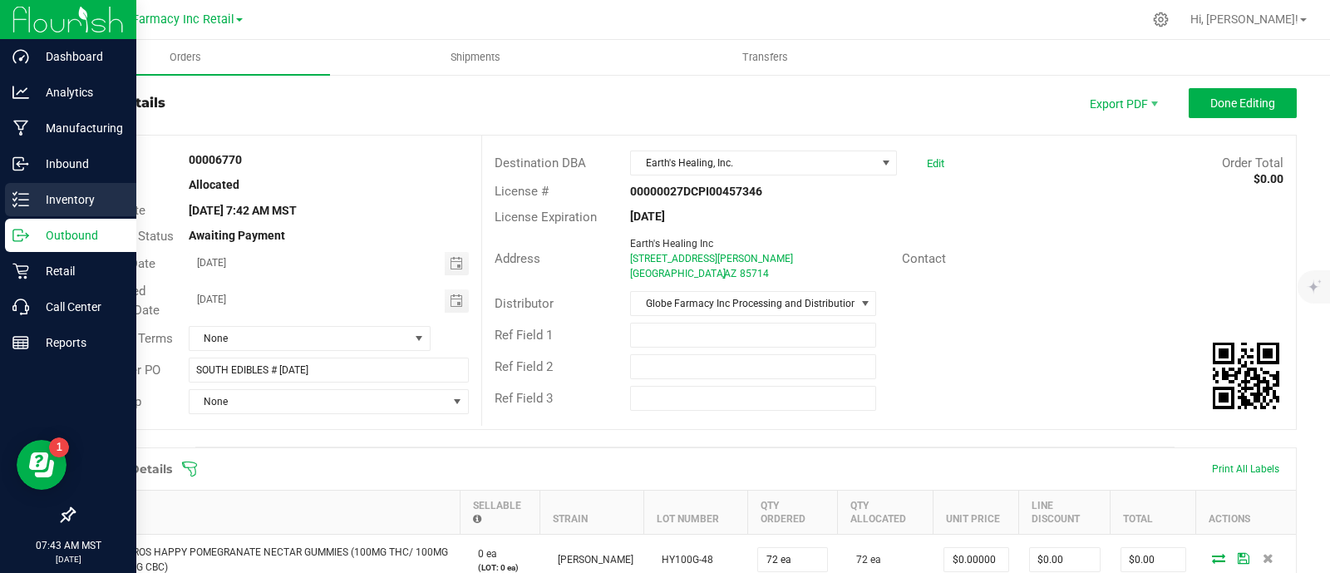
click at [9, 193] on div "Inventory" at bounding box center [70, 199] width 131 height 33
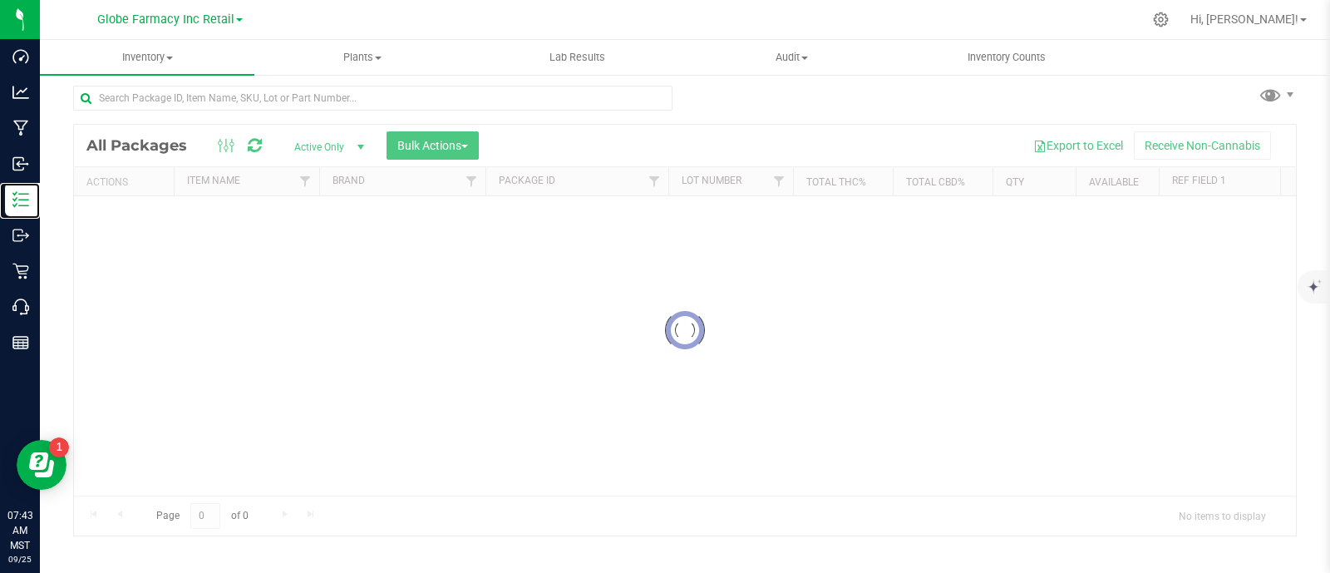
scroll to position [7, 0]
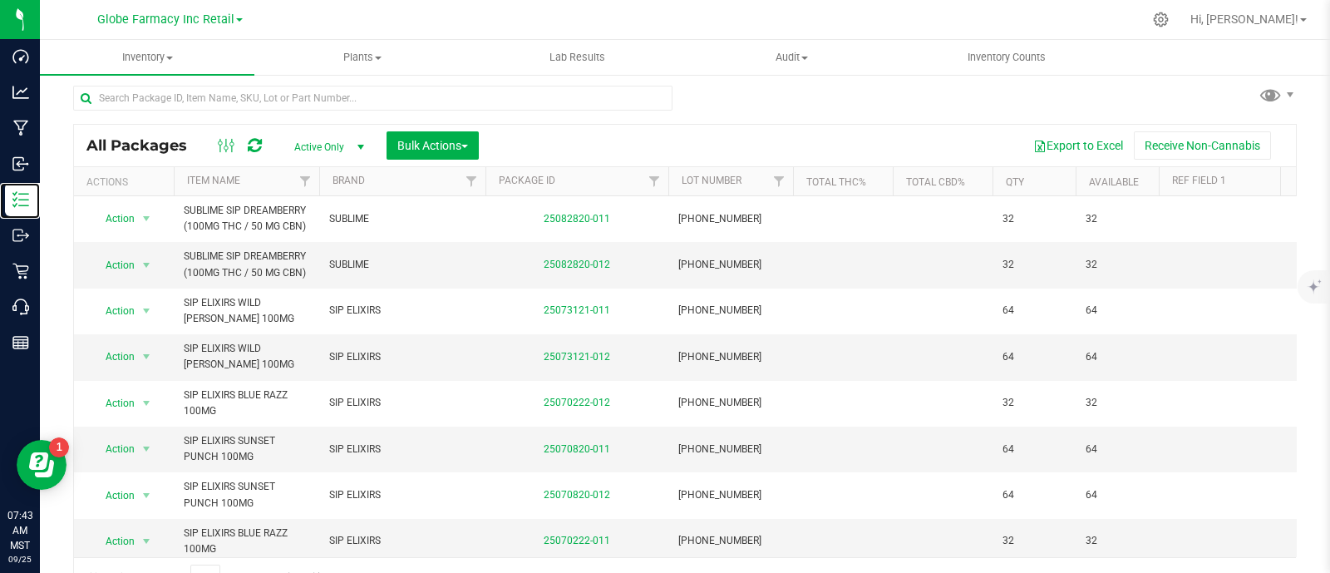
scroll to position [32, 0]
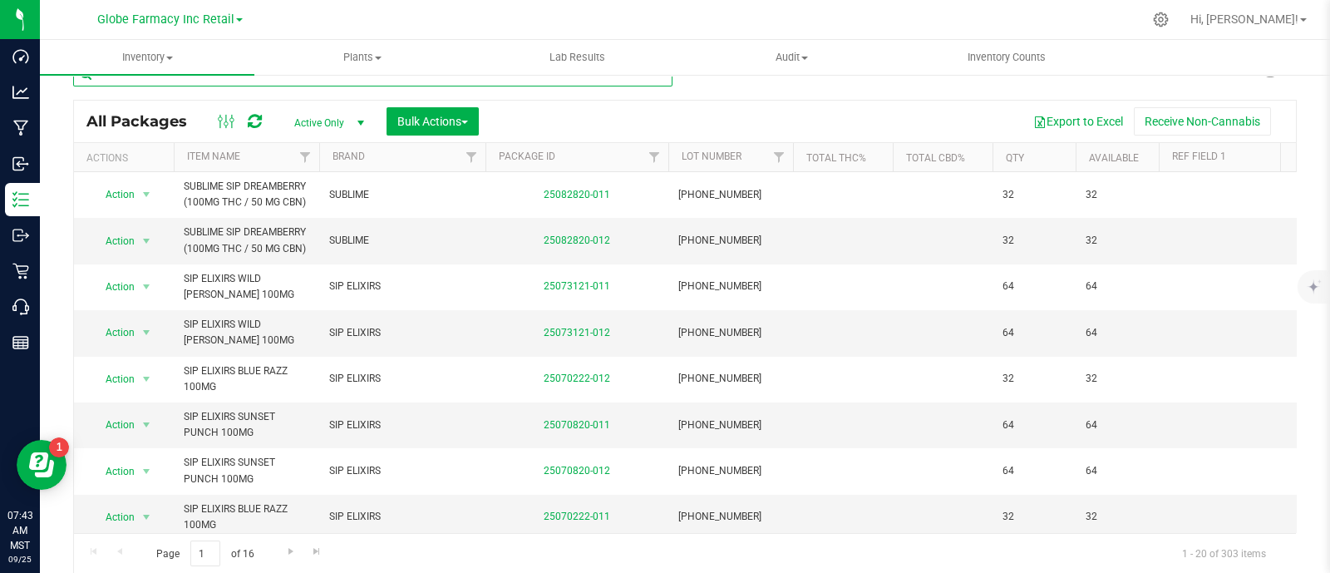
paste input "BAKED BROS HAPPY POMEGRANATE NECTAR GUMMIES (300MG"
click at [316, 81] on input "text" at bounding box center [372, 74] width 599 height 25
type input "BAKED BROS HAPPY POMEGRANATE NECTAR GUMMIES (300MG"
click at [416, 122] on span "Bulk Actions" at bounding box center [432, 121] width 71 height 13
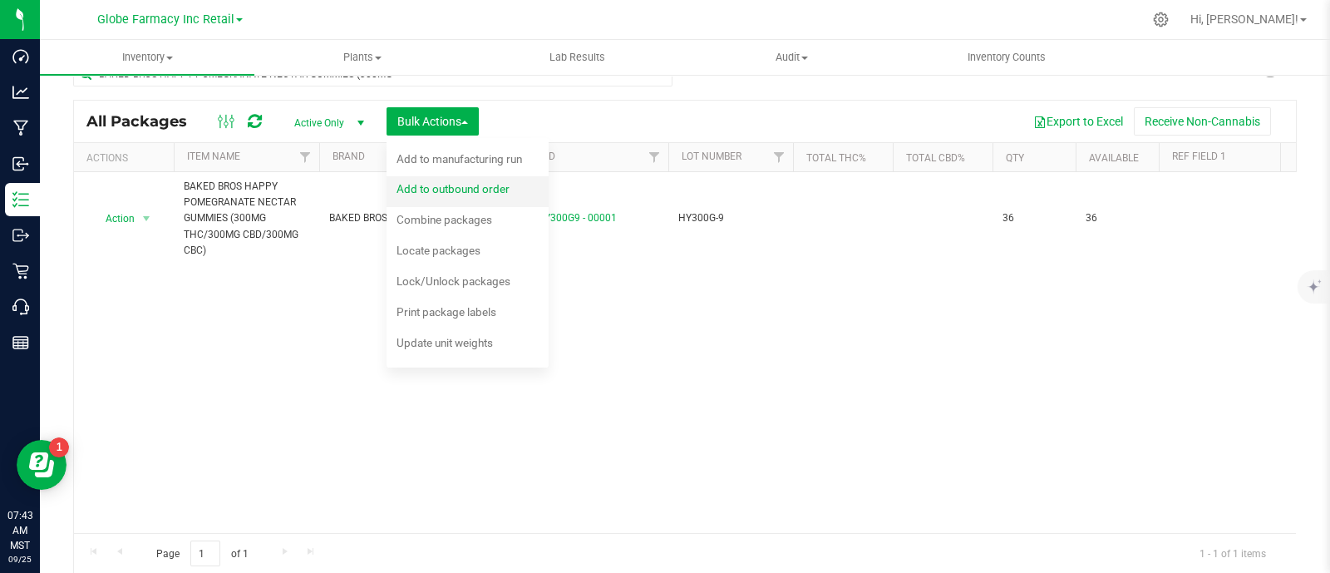
click at [467, 185] on span "Add to outbound order" at bounding box center [452, 188] width 113 height 13
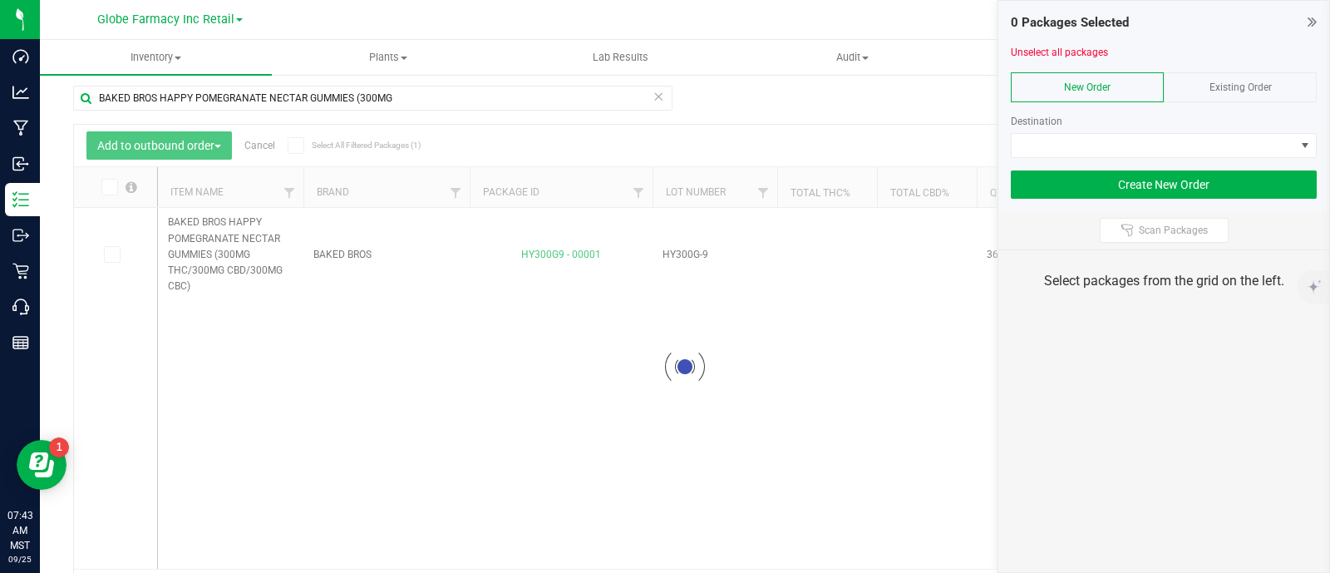
scroll to position [32, 0]
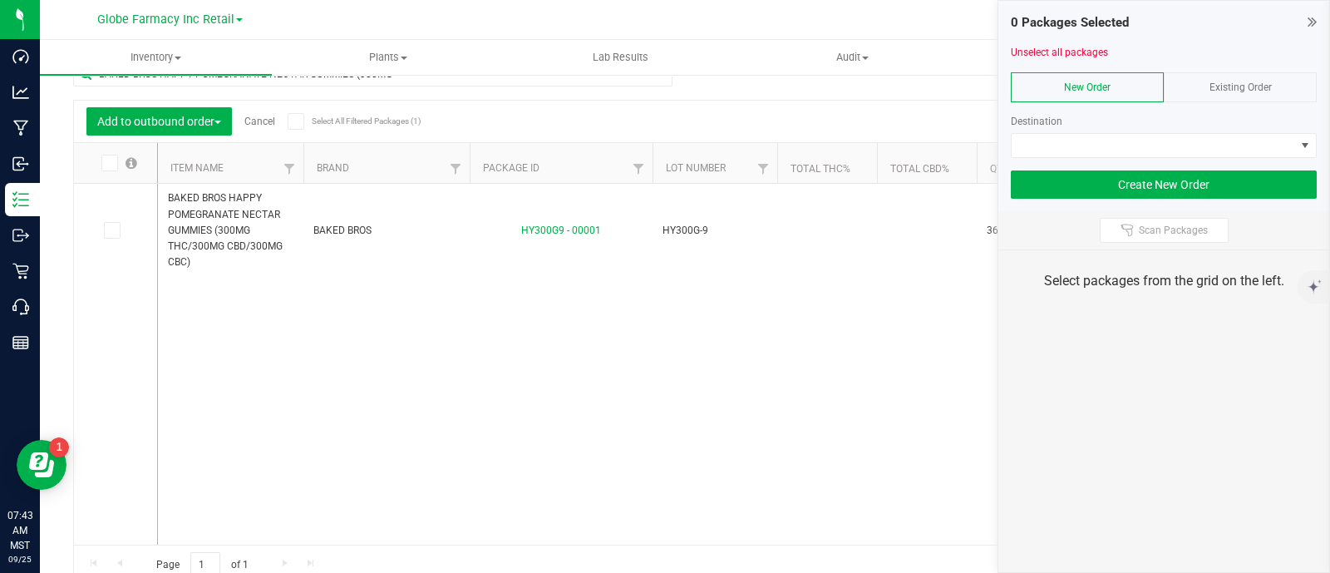
click at [1283, 85] on div "Existing Order" at bounding box center [1240, 87] width 153 height 30
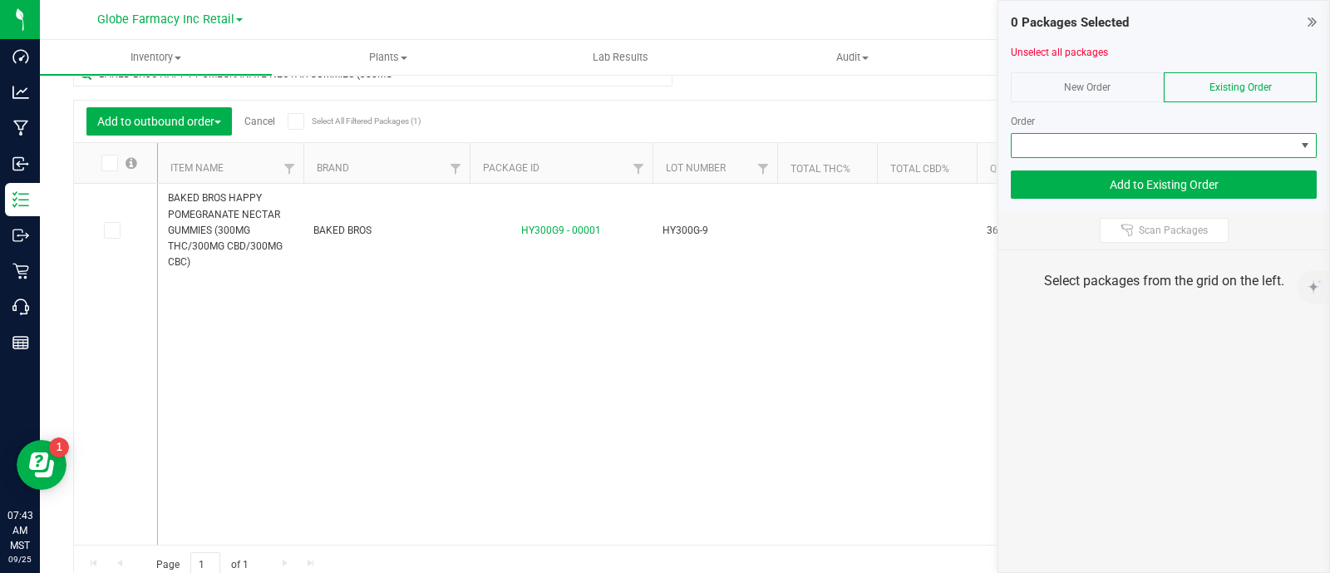
click at [1248, 148] on span at bounding box center [1153, 145] width 283 height 23
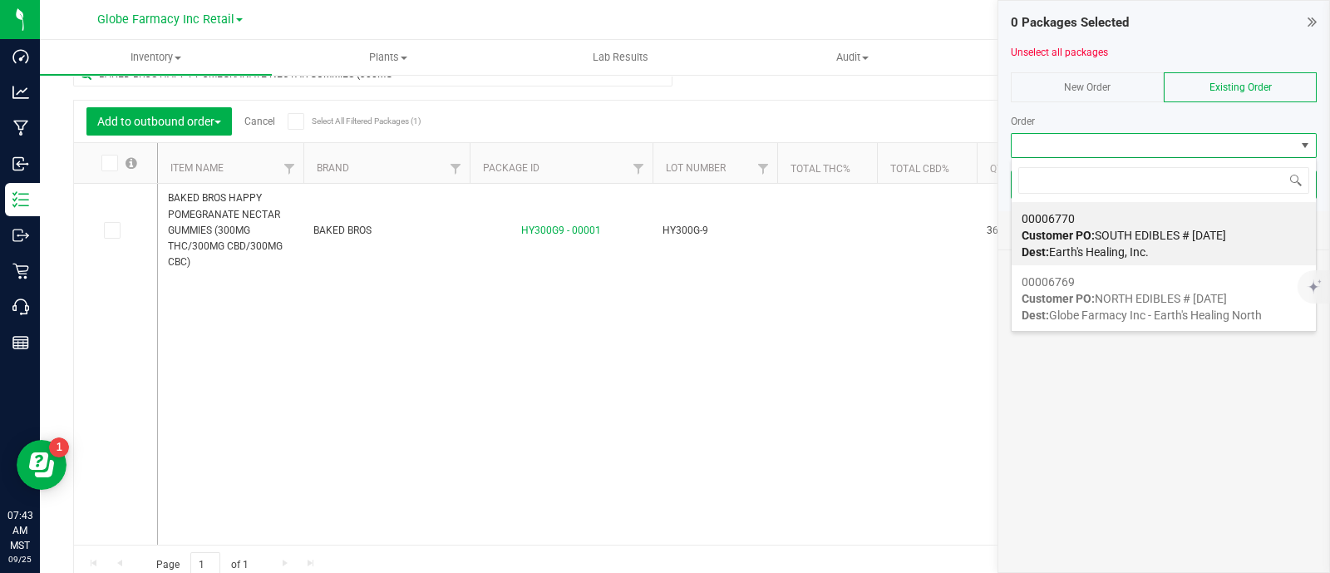
scroll to position [24, 306]
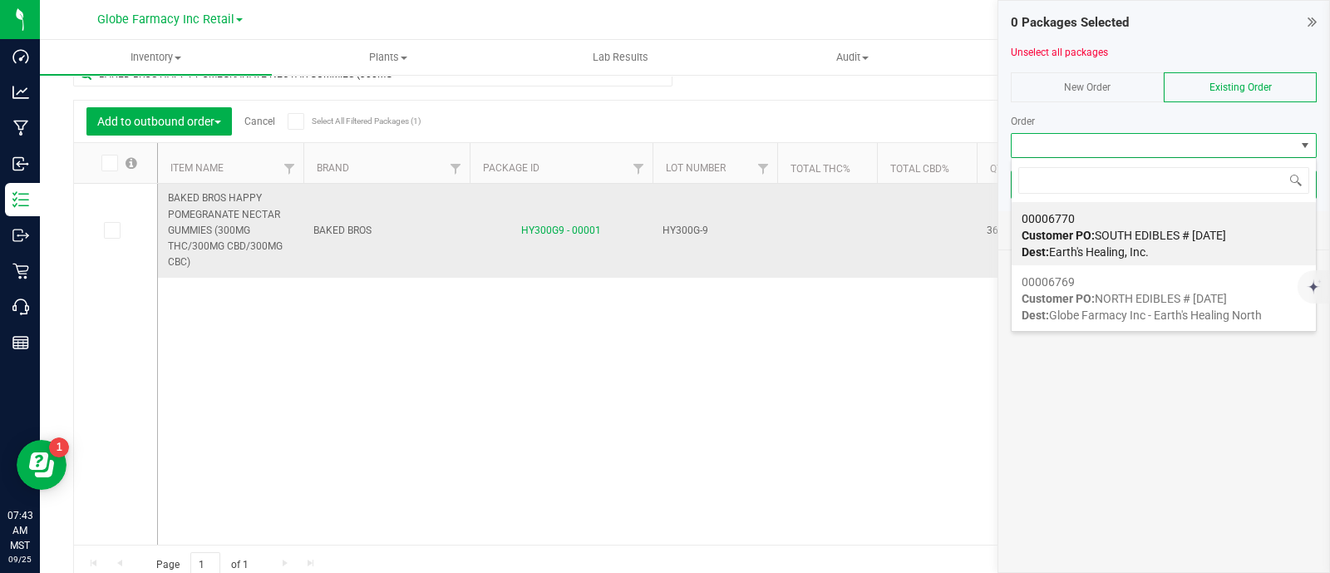
drag, startPoint x: 1137, startPoint y: 239, endPoint x: 235, endPoint y: 216, distance: 902.1
click at [1136, 238] on span "Customer PO: SOUTH EDIBLES # [DATE]" at bounding box center [1123, 235] width 204 height 13
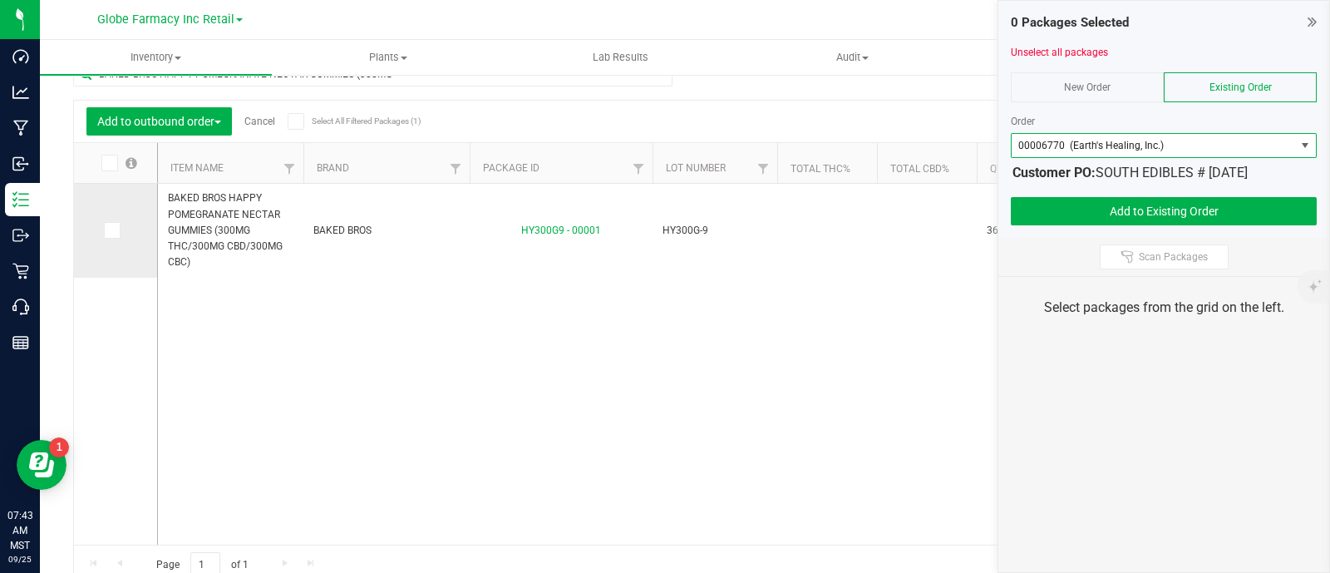
click at [114, 230] on icon at bounding box center [111, 230] width 11 height 0
click at [0, 0] on input "checkbox" at bounding box center [0, 0] width 0 height 0
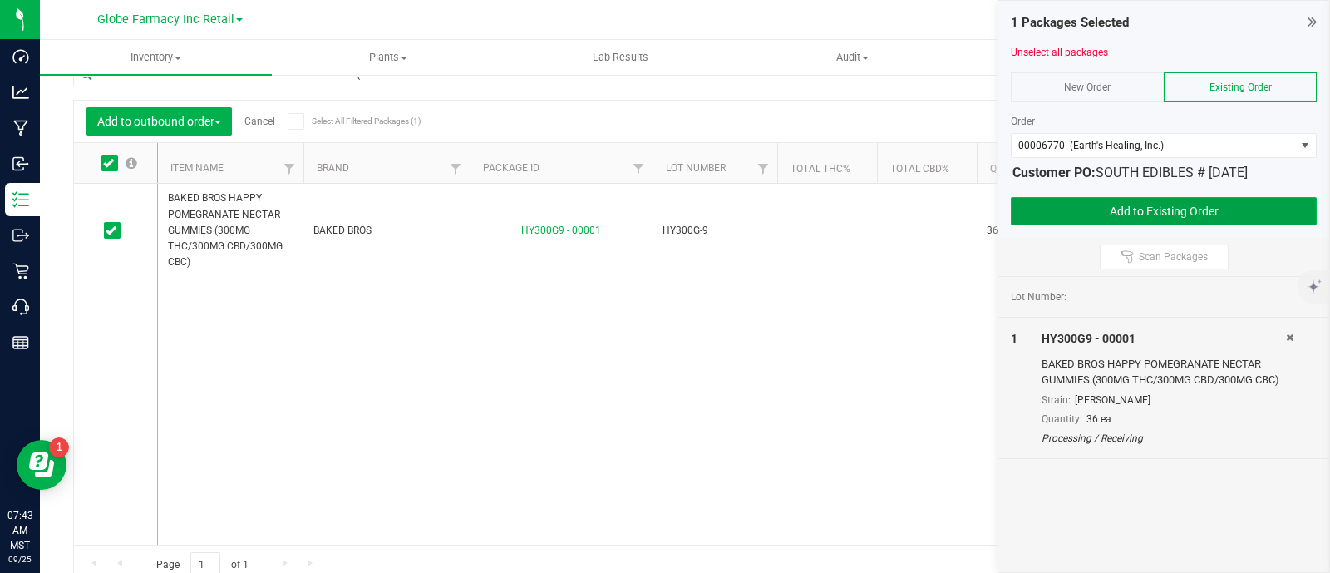
click at [1055, 215] on button "Add to Existing Order" at bounding box center [1164, 211] width 306 height 28
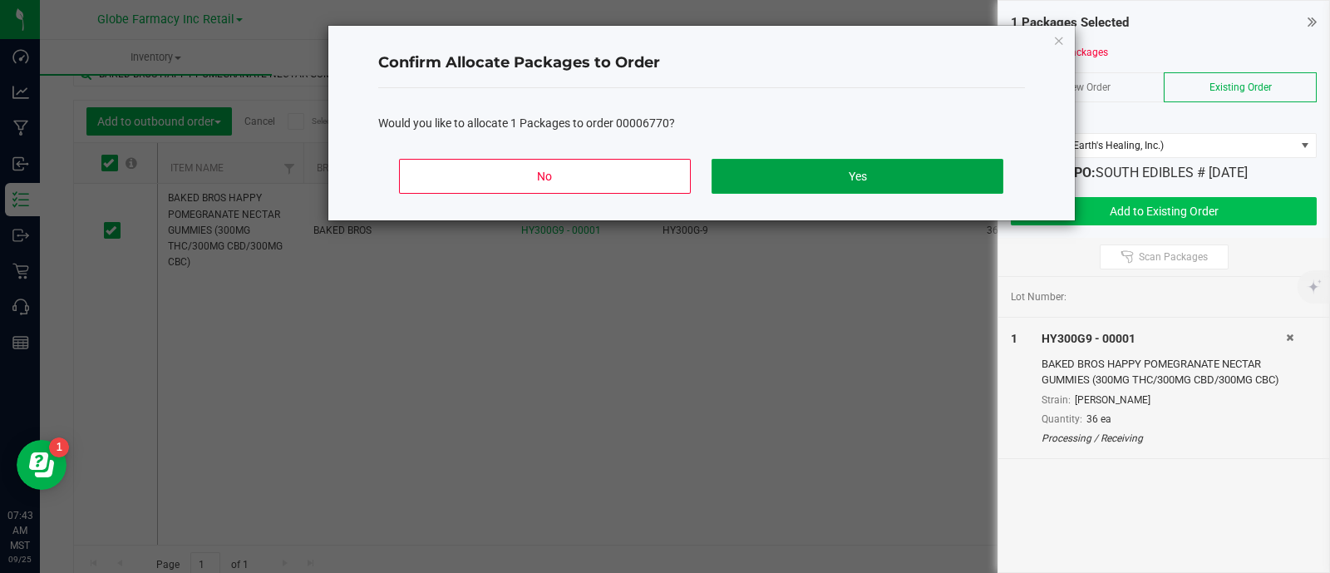
click at [755, 164] on button "Yes" at bounding box center [856, 176] width 291 height 35
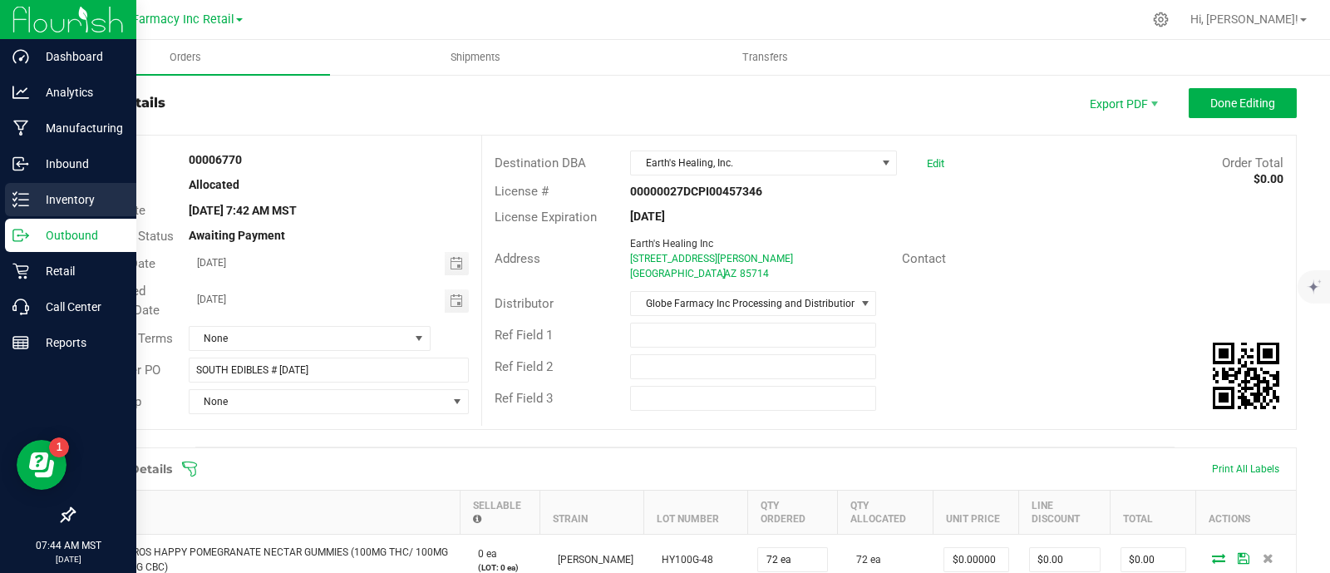
click at [32, 193] on p "Inventory" at bounding box center [79, 200] width 100 height 20
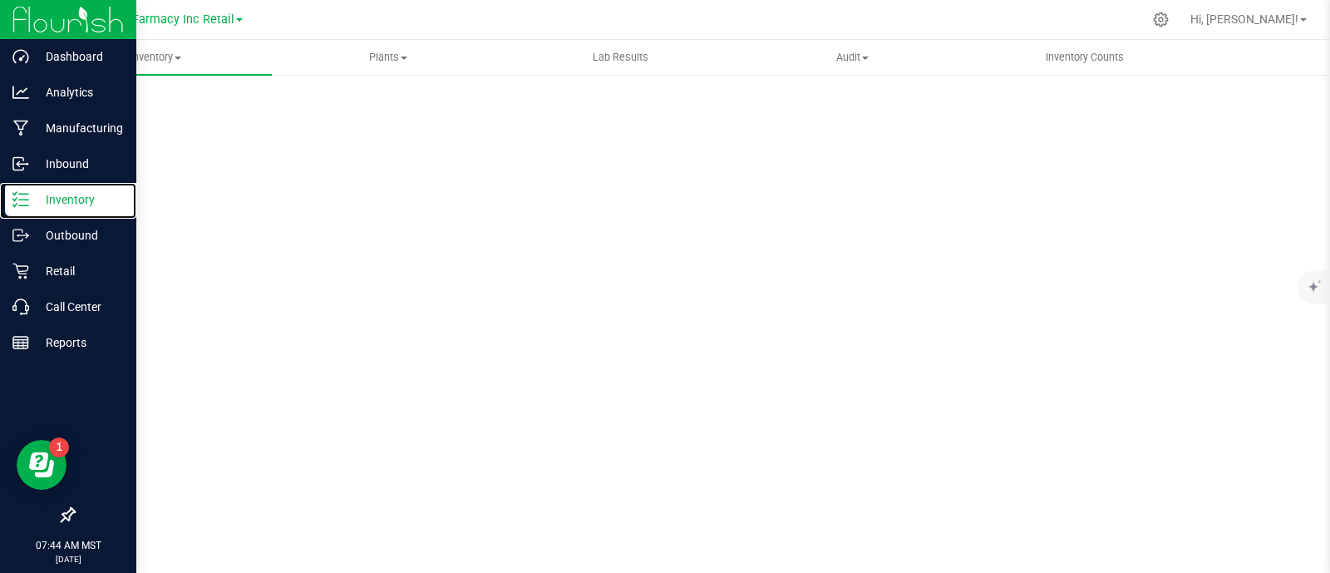
scroll to position [7, 0]
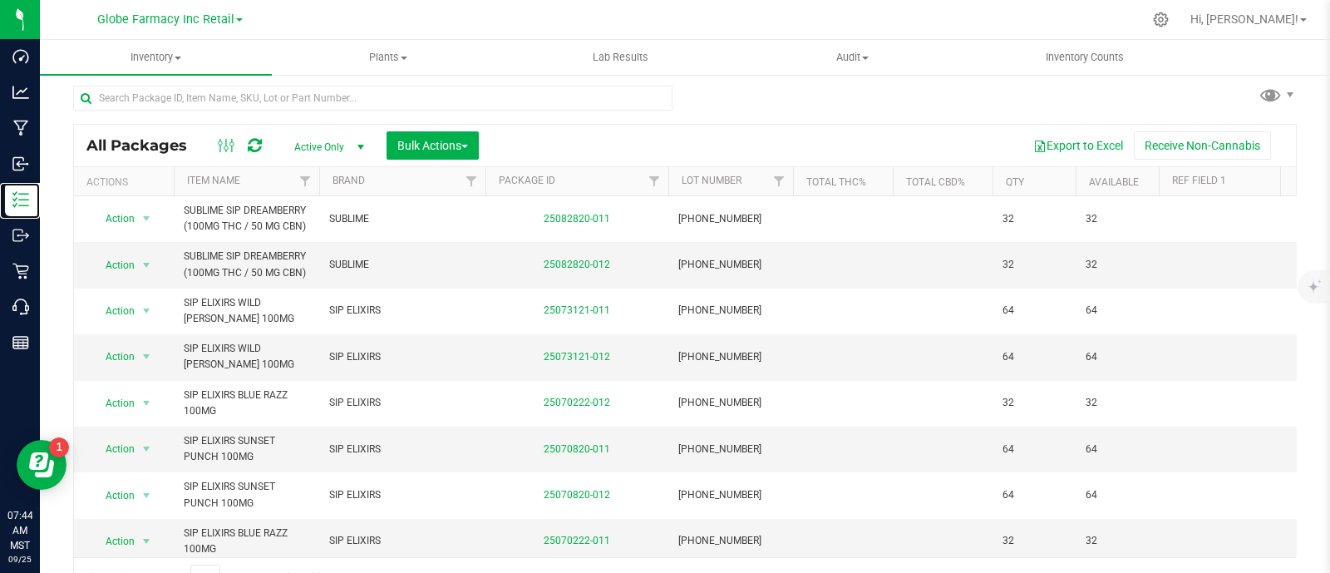
scroll to position [32, 0]
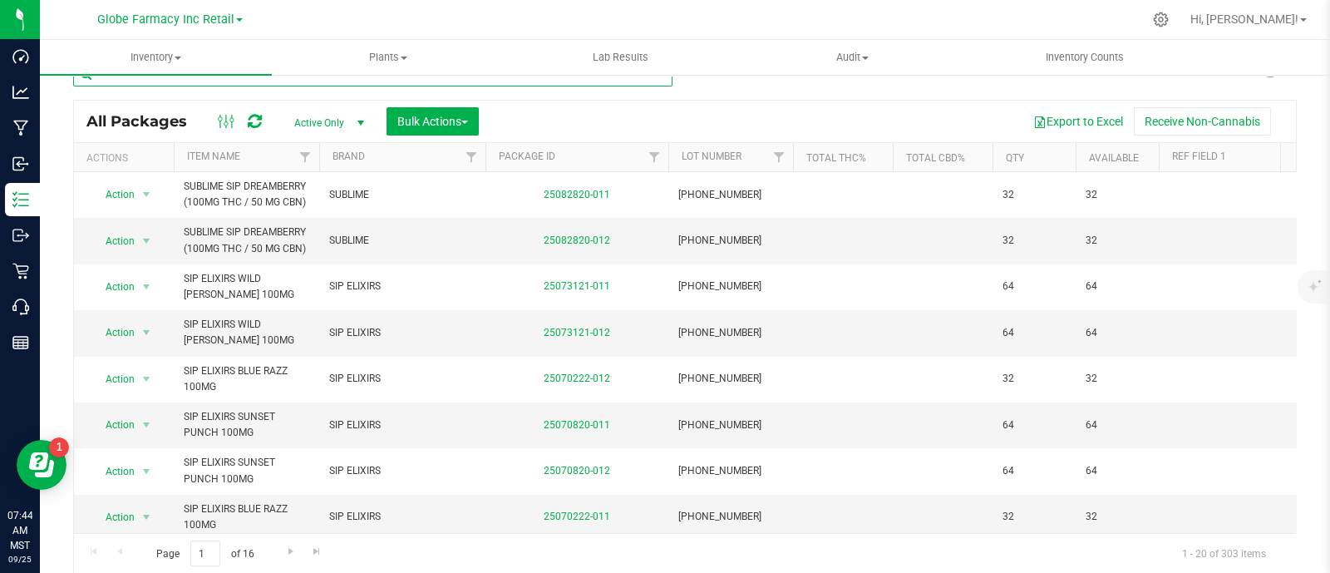
click at [342, 80] on input "text" at bounding box center [372, 74] width 599 height 25
paste input "BAKED BROS LIVE HASH ROSIN INFUSED WILD STRAWBERRY GUMMIES 100MG"
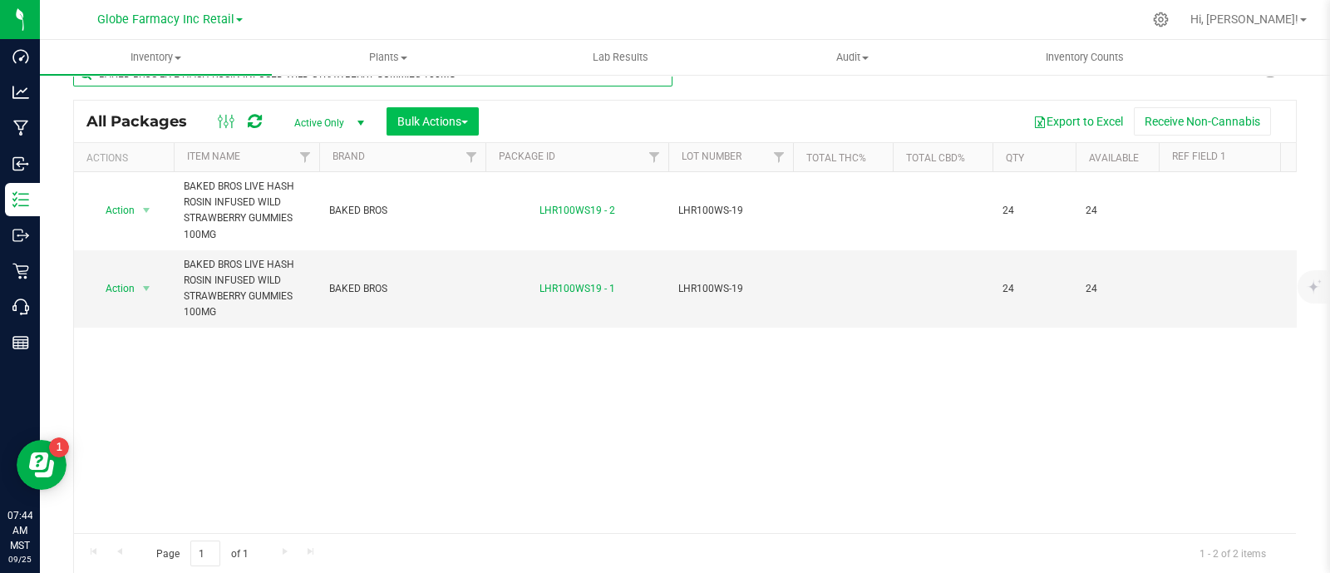
type input "BAKED BROS LIVE HASH ROSIN INFUSED WILD STRAWBERRY GUMMIES 100MG"
click at [426, 121] on span "Bulk Actions" at bounding box center [432, 121] width 71 height 13
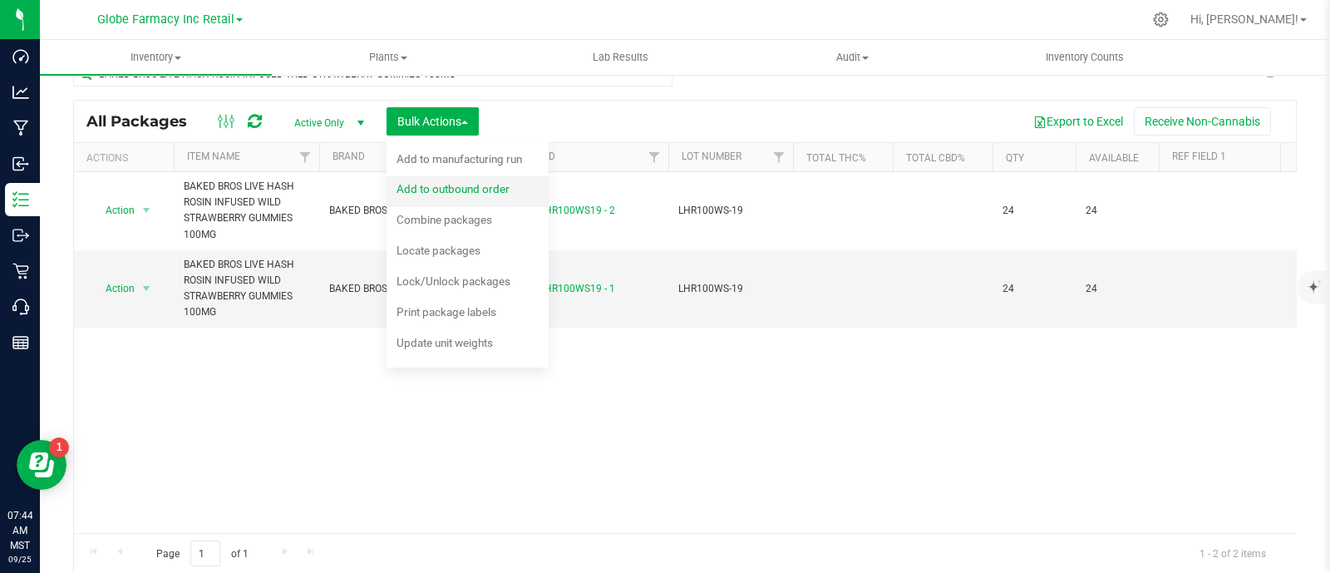
click at [457, 189] on span "Add to outbound order" at bounding box center [452, 188] width 113 height 13
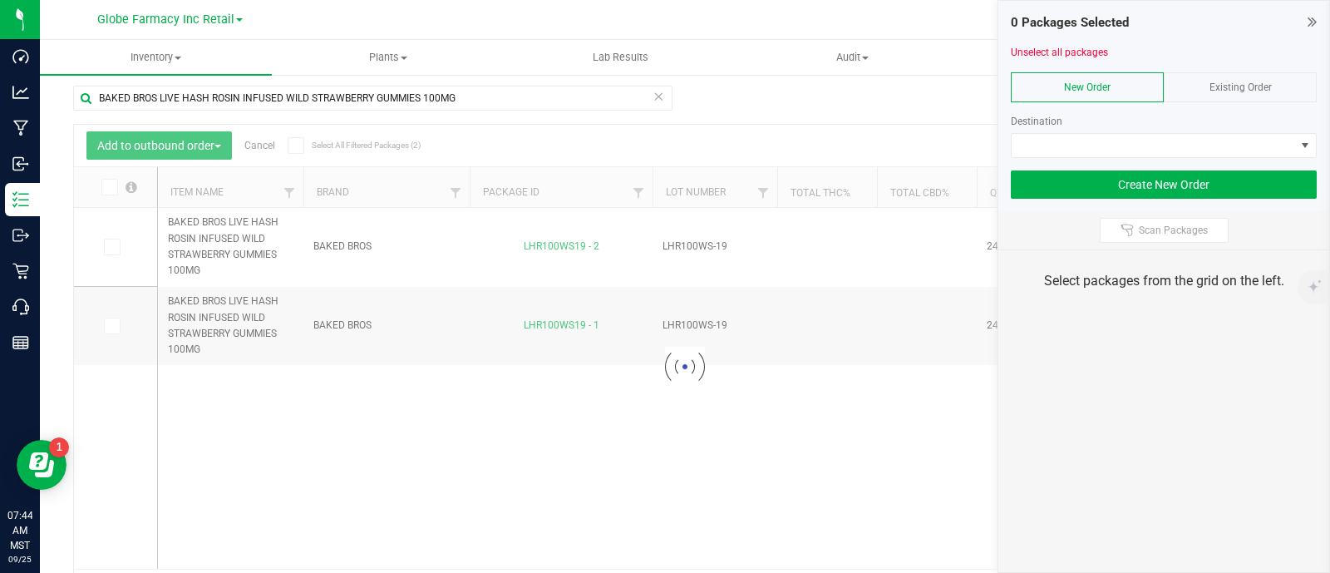
scroll to position [32, 0]
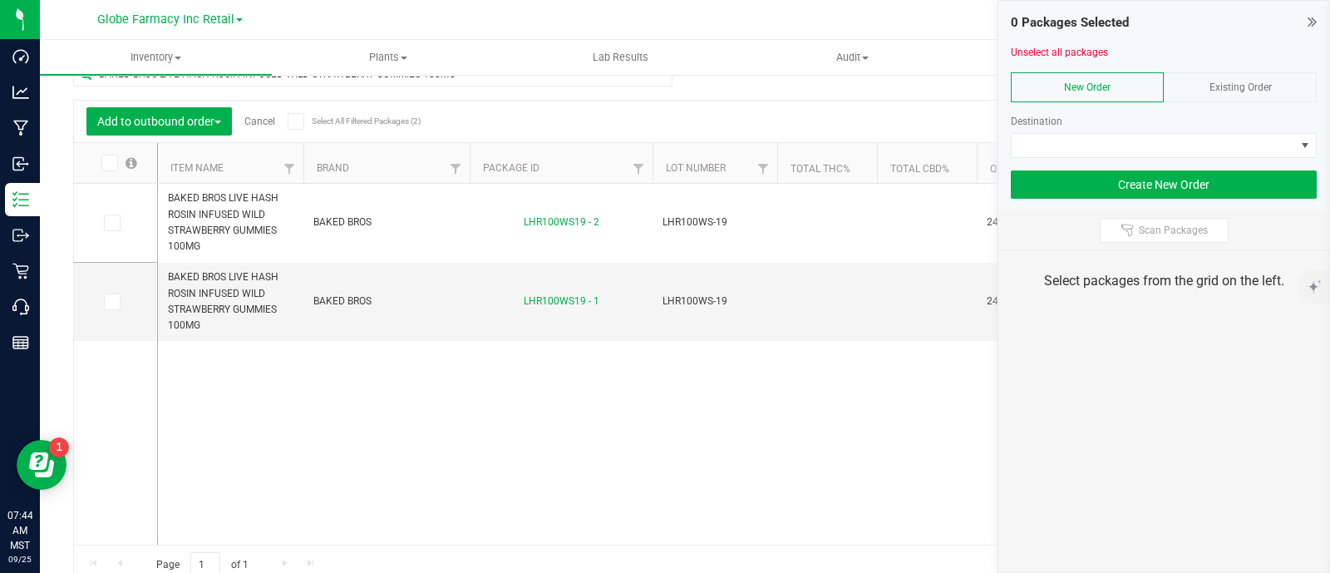
click at [1258, 87] on span "Existing Order" at bounding box center [1240, 87] width 62 height 12
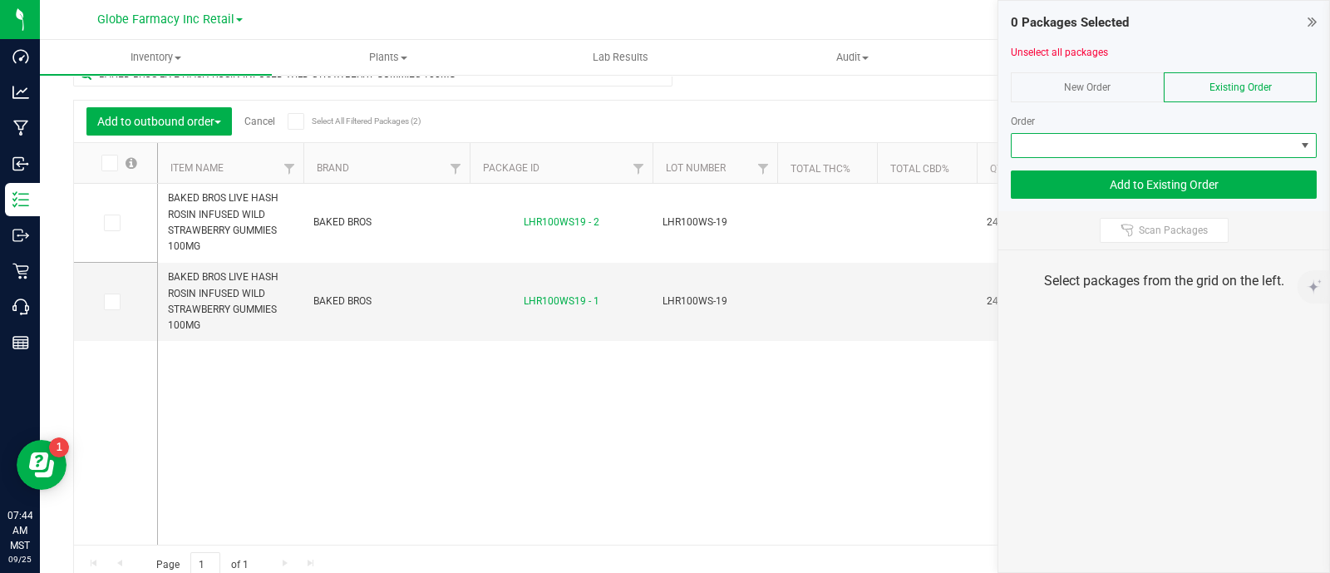
click at [1244, 138] on span at bounding box center [1153, 145] width 283 height 23
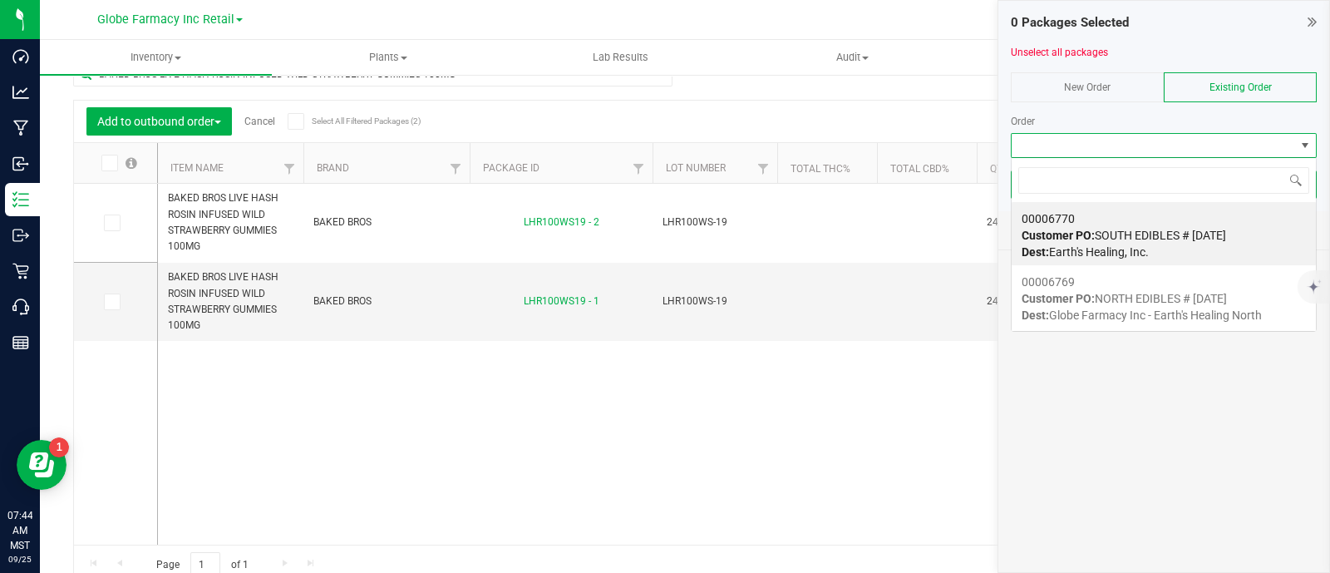
scroll to position [24, 306]
drag, startPoint x: 1144, startPoint y: 301, endPoint x: 104, endPoint y: 144, distance: 1052.4
click at [1144, 302] on span "Customer PO: NORTH EDIBLES # 09/25/2025" at bounding box center [1123, 298] width 205 height 13
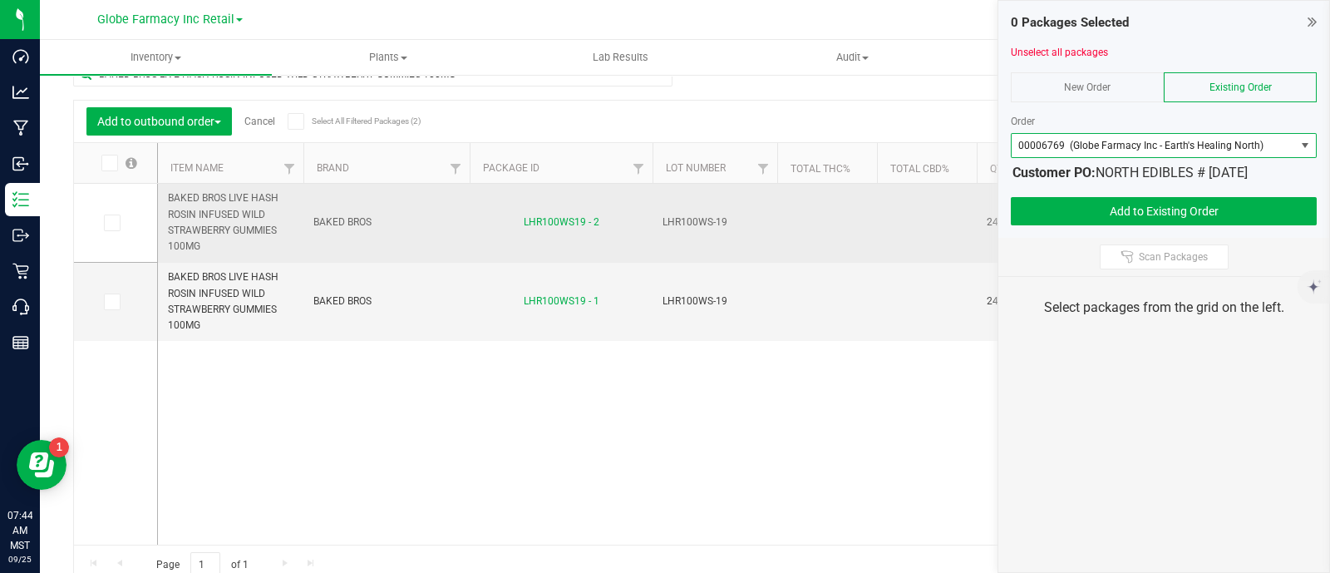
drag, startPoint x: 120, startPoint y: 162, endPoint x: 536, endPoint y: 207, distance: 418.8
click at [119, 163] on label at bounding box center [118, 163] width 64 height 17
click at [0, 0] on input "checkbox" at bounding box center [0, 0] width 0 height 0
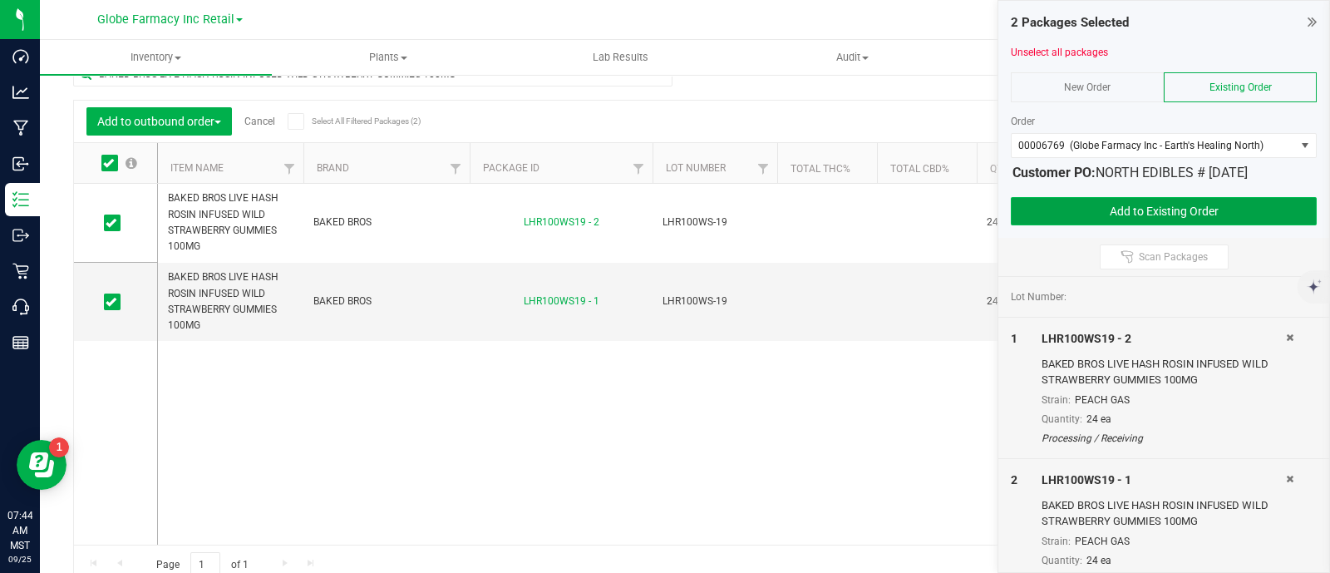
click at [1043, 202] on button "Add to Existing Order" at bounding box center [1164, 211] width 306 height 28
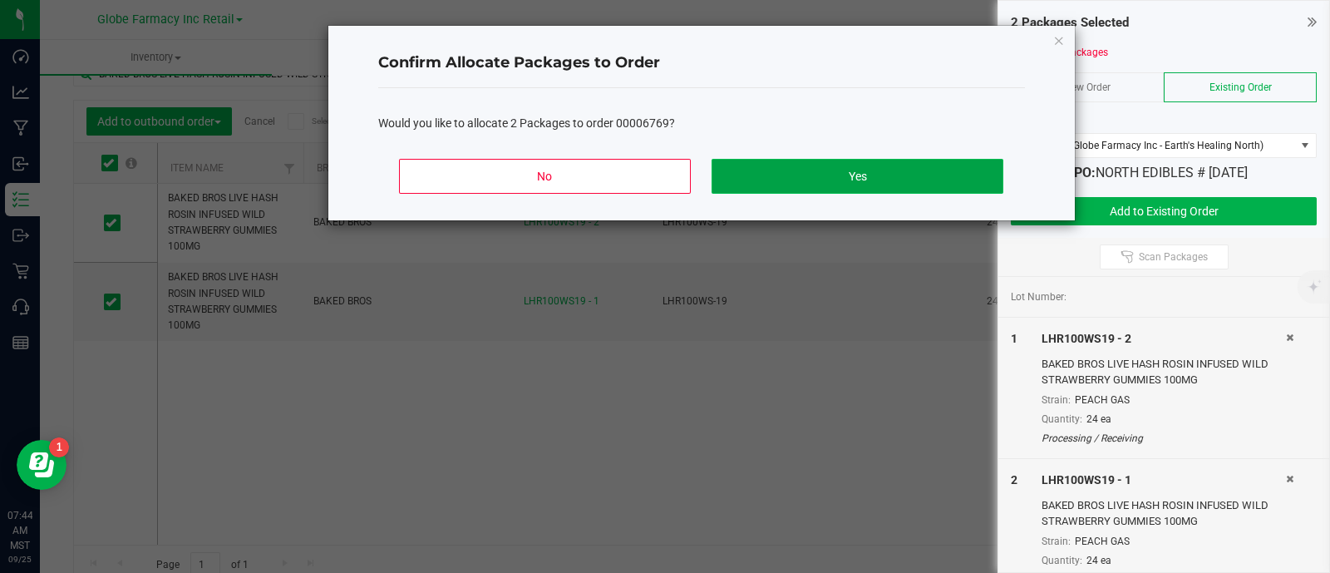
click at [872, 187] on button "Yes" at bounding box center [856, 176] width 291 height 35
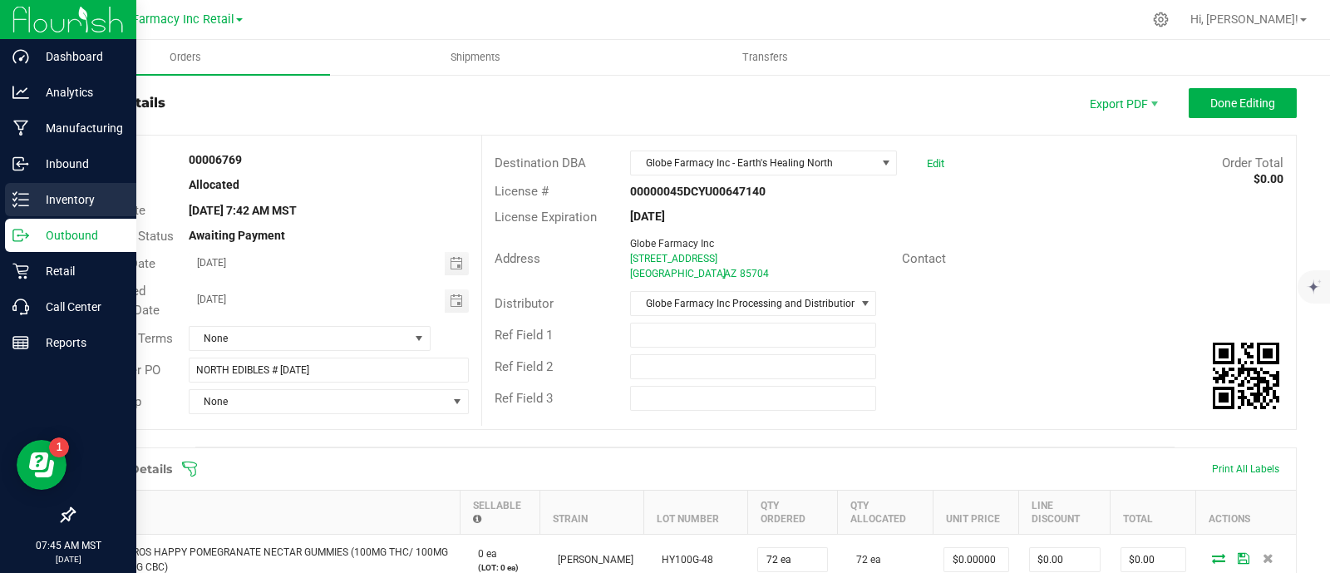
click at [12, 210] on div "Inventory" at bounding box center [70, 199] width 131 height 33
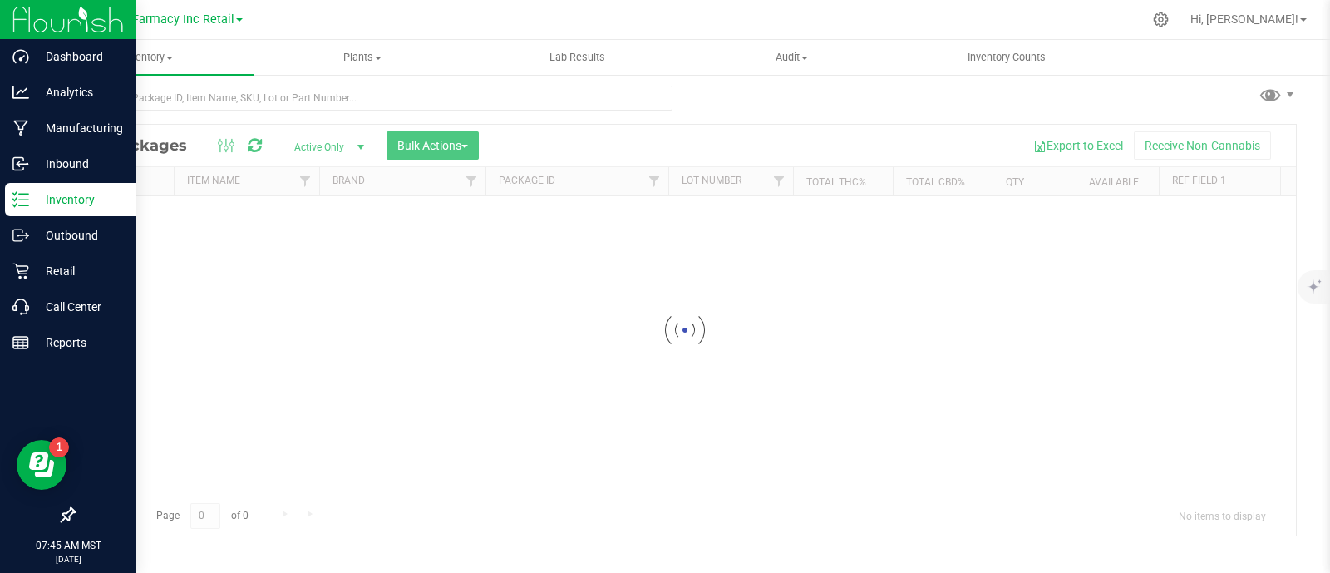
scroll to position [7, 0]
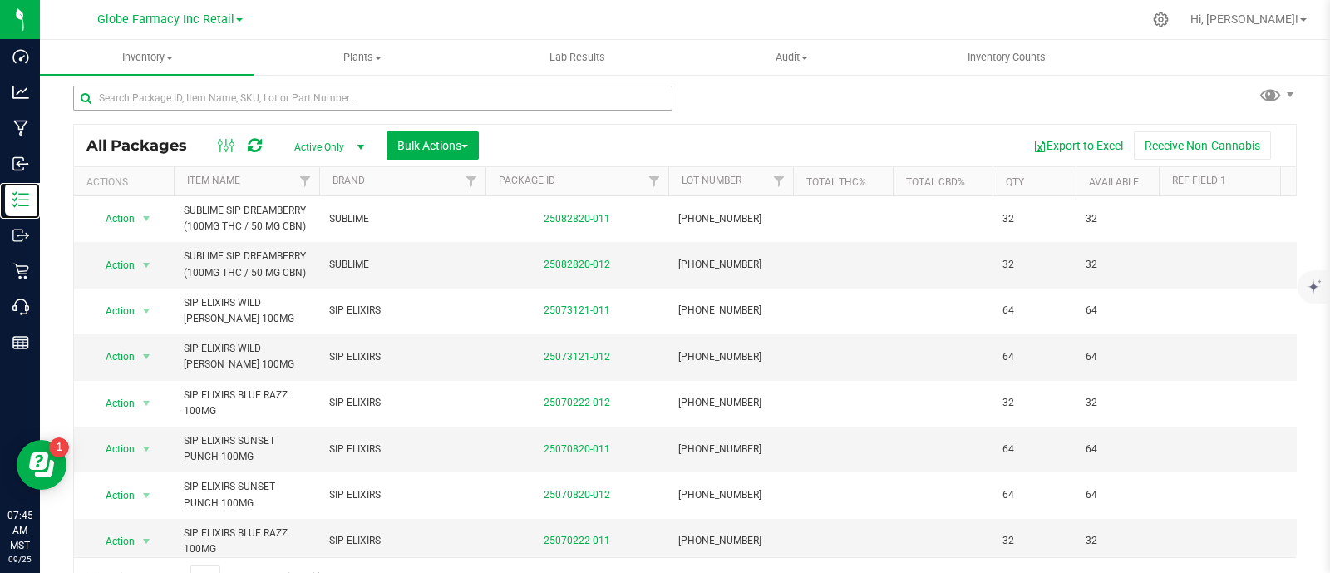
scroll to position [32, 0]
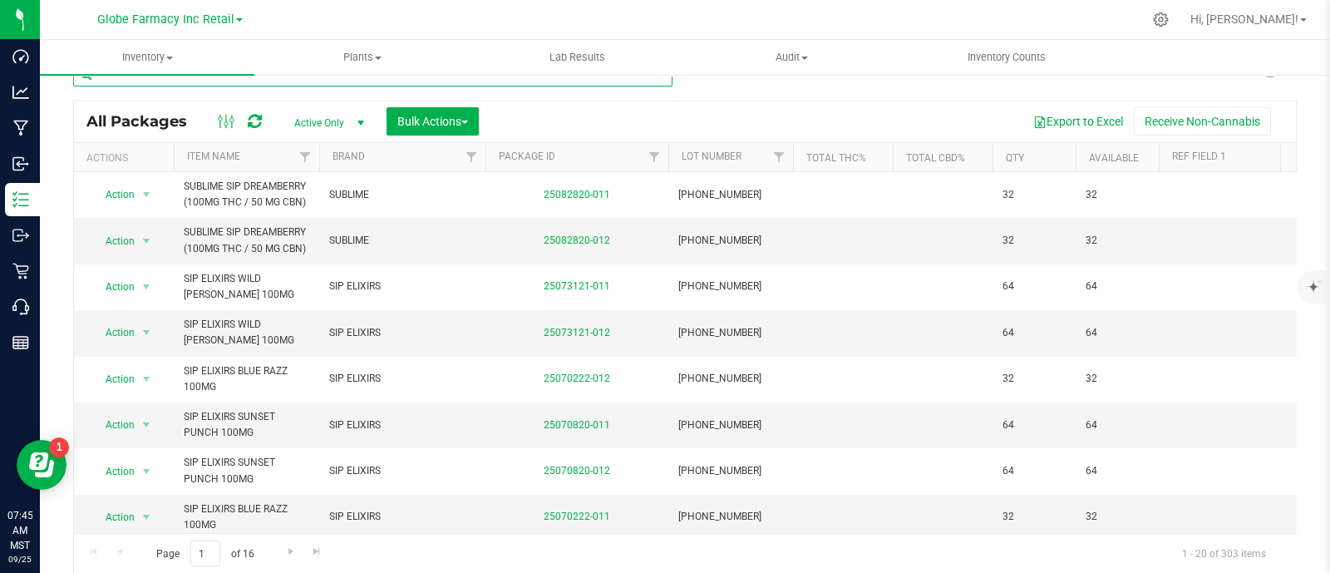
click at [294, 76] on input "text" at bounding box center [372, 74] width 599 height 25
paste input "BAKED BROS SLEEPY BLACKBERRY ACAI GUMMIES (300MG"
type input "BAKED BROS SLEEPY BLACKBERRY ACAI GUMMIES (300MG"
click at [463, 125] on span "Bulk Actions" at bounding box center [432, 121] width 71 height 13
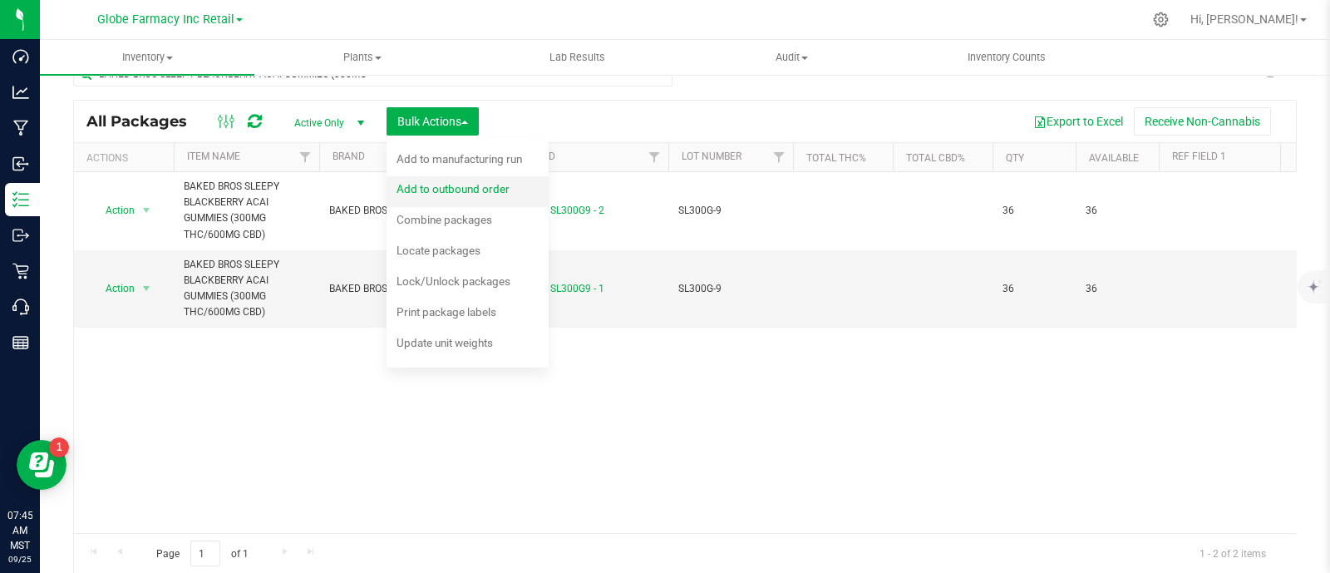
click at [461, 184] on span "Add to outbound order" at bounding box center [452, 188] width 113 height 13
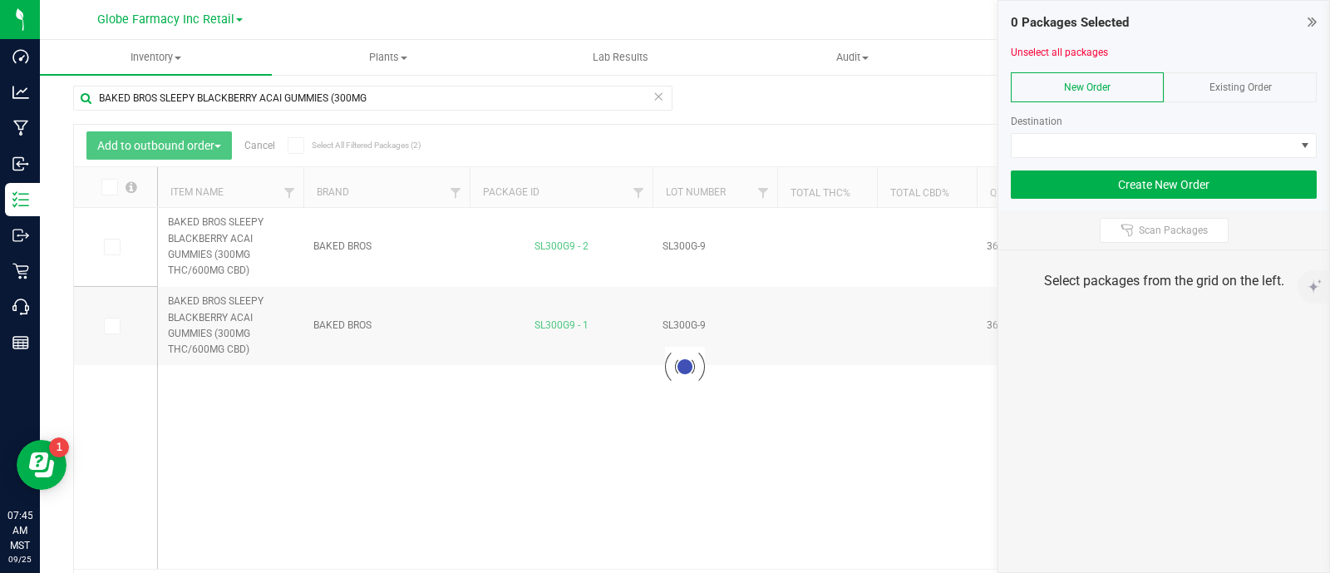
scroll to position [32, 0]
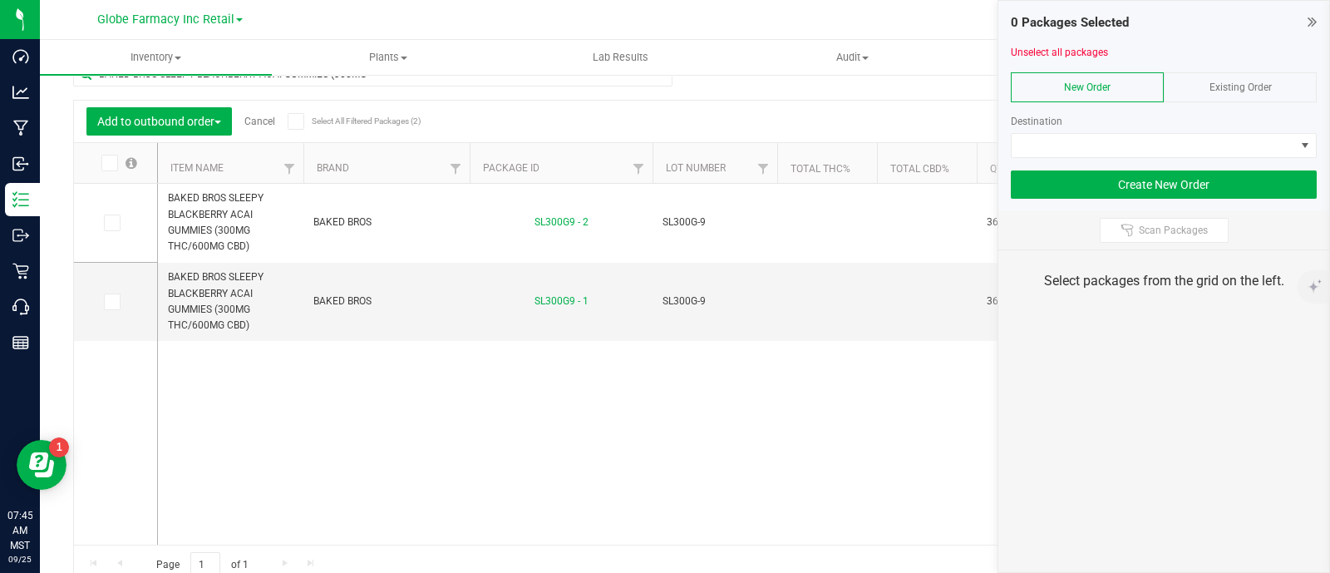
click at [1244, 85] on span "Existing Order" at bounding box center [1240, 87] width 62 height 12
drag, startPoint x: 1240, startPoint y: 130, endPoint x: 1239, endPoint y: 140, distance: 10.8
click at [1239, 130] on div "Order" at bounding box center [1164, 129] width 306 height 57
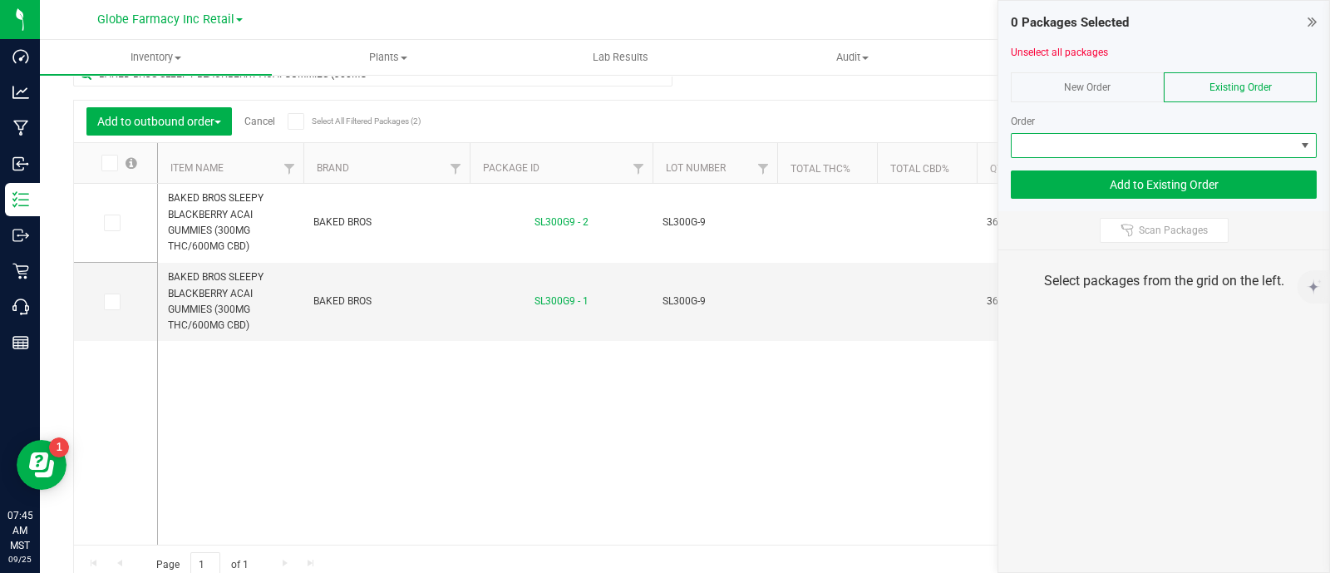
click at [1243, 151] on span at bounding box center [1153, 145] width 283 height 23
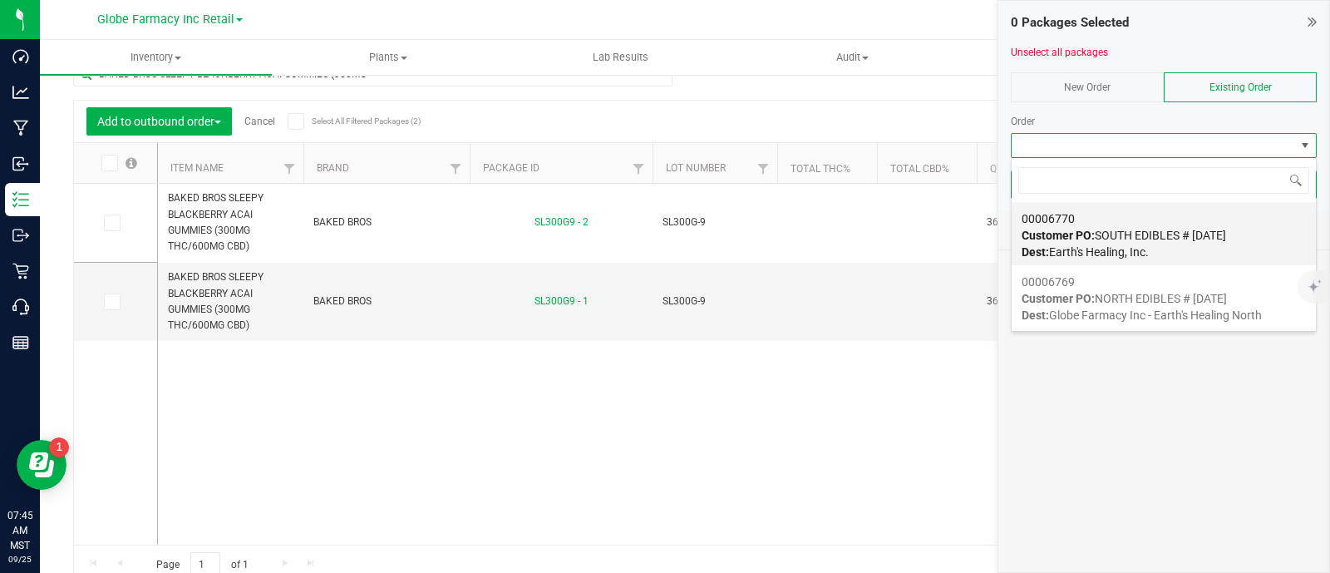
scroll to position [24, 306]
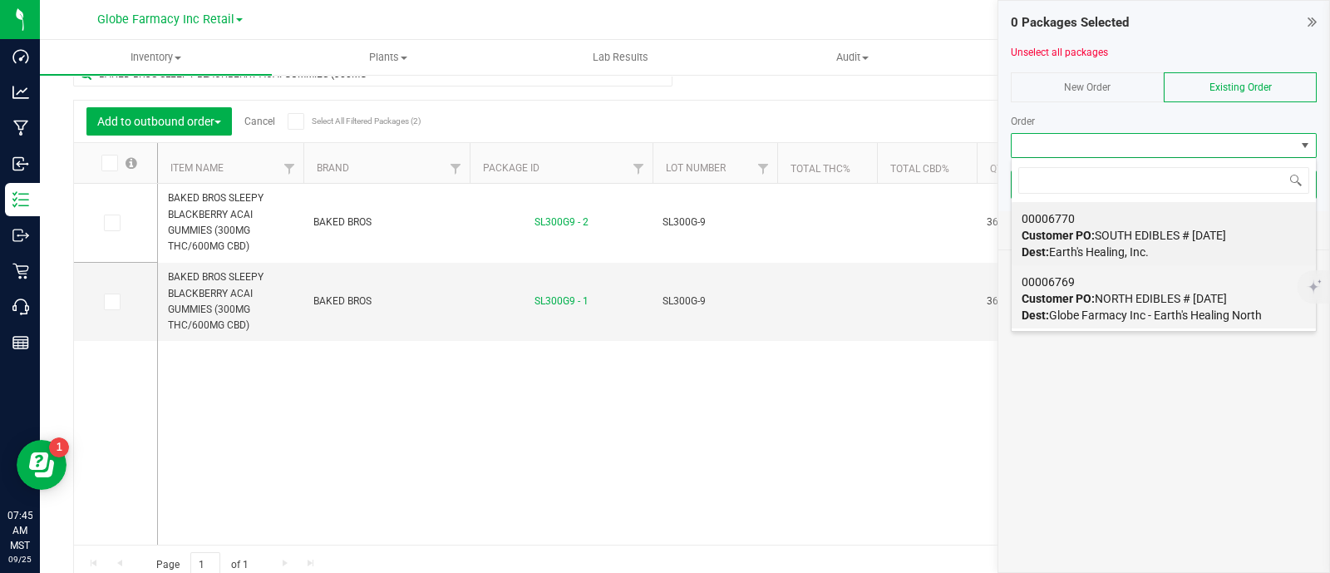
click at [1149, 282] on div "00006769 Customer PO: NORTH EDIBLES # [DATE] Dest: Globe Farmacy Inc - Earth's …" at bounding box center [1163, 298] width 284 height 63
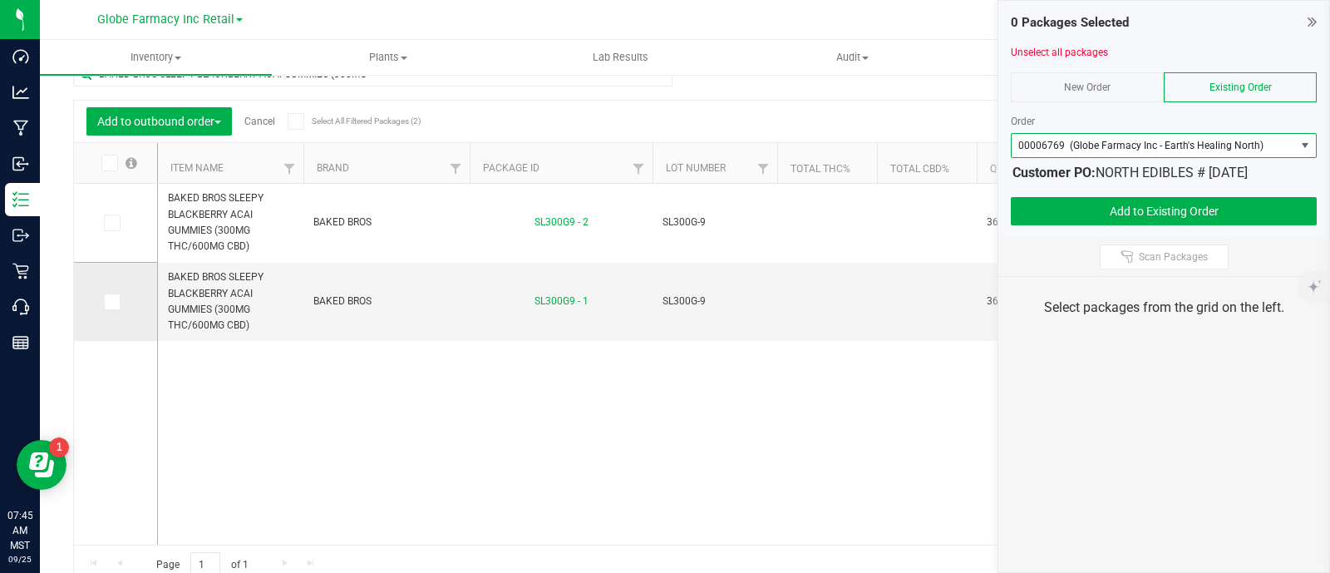
click at [120, 298] on label at bounding box center [116, 301] width 24 height 17
click at [0, 0] on input "checkbox" at bounding box center [0, 0] width 0 height 0
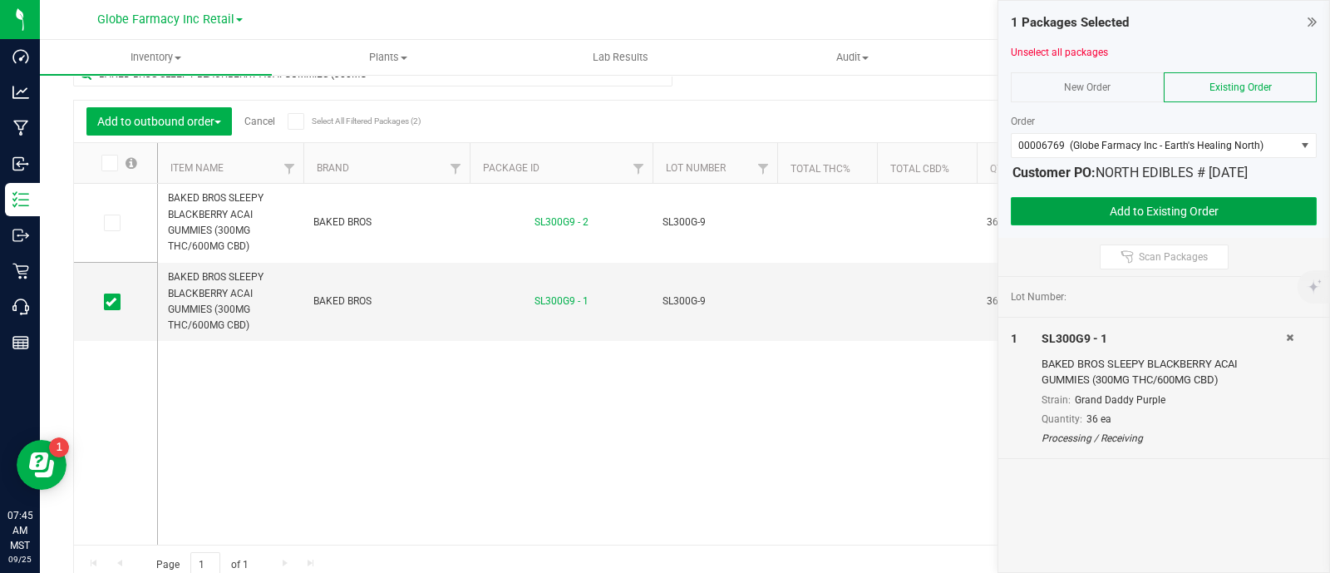
click at [1312, 199] on button "Add to Existing Order" at bounding box center [1164, 211] width 306 height 28
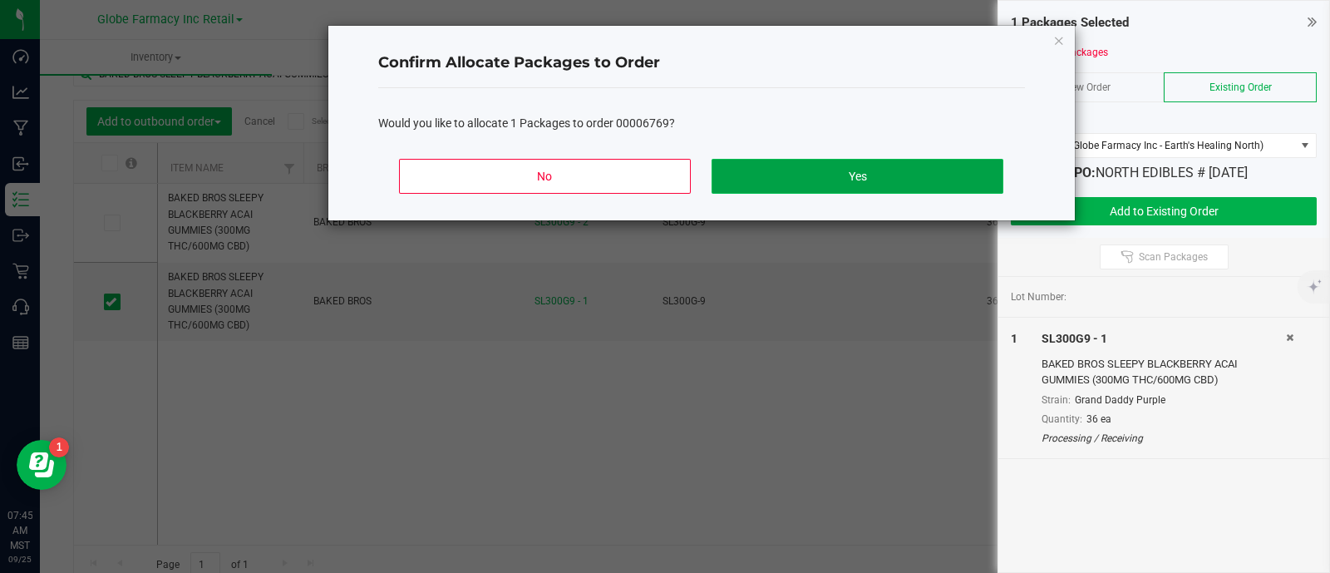
click at [957, 183] on button "Yes" at bounding box center [856, 176] width 291 height 35
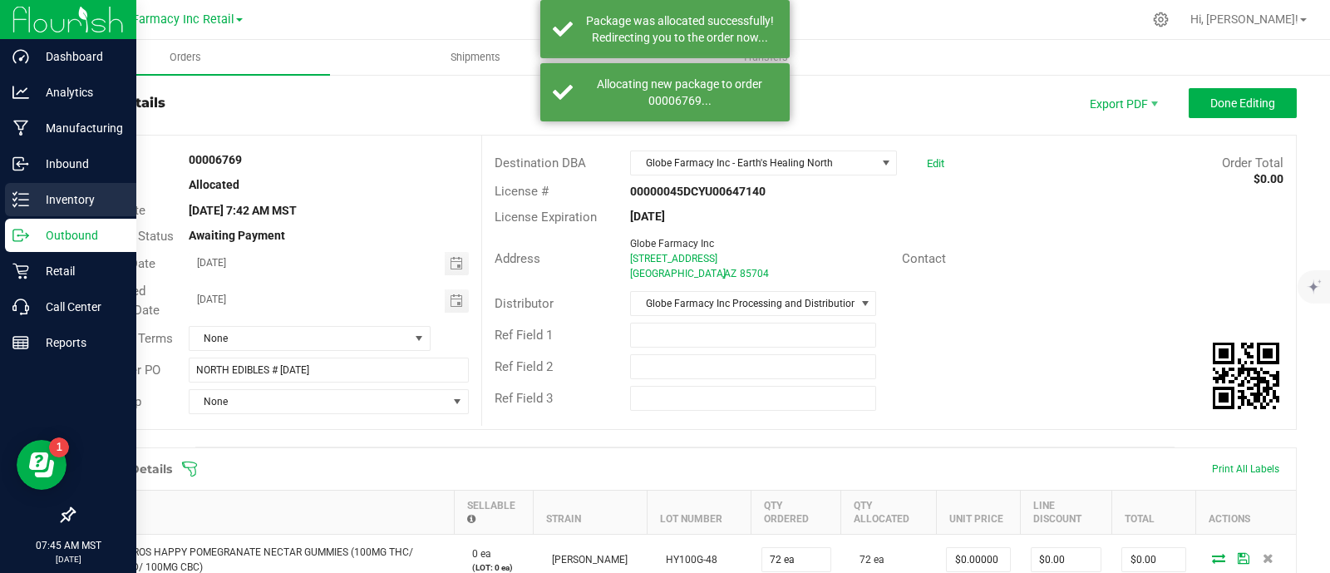
click at [29, 205] on p "Inventory" at bounding box center [79, 200] width 100 height 20
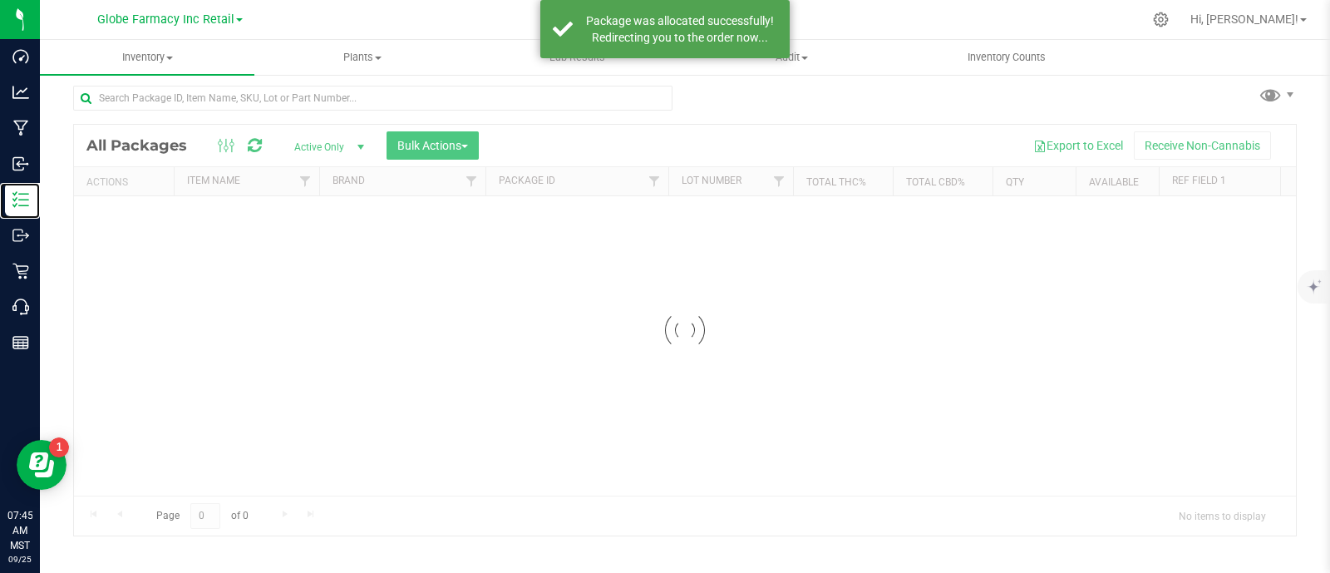
scroll to position [7, 0]
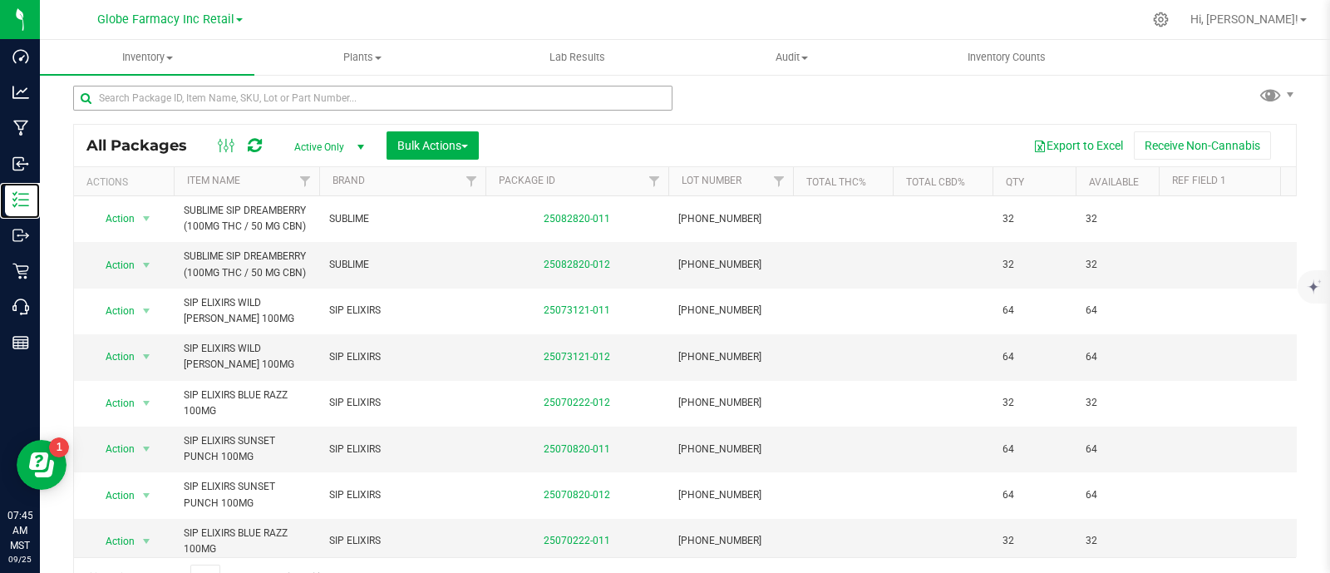
scroll to position [32, 0]
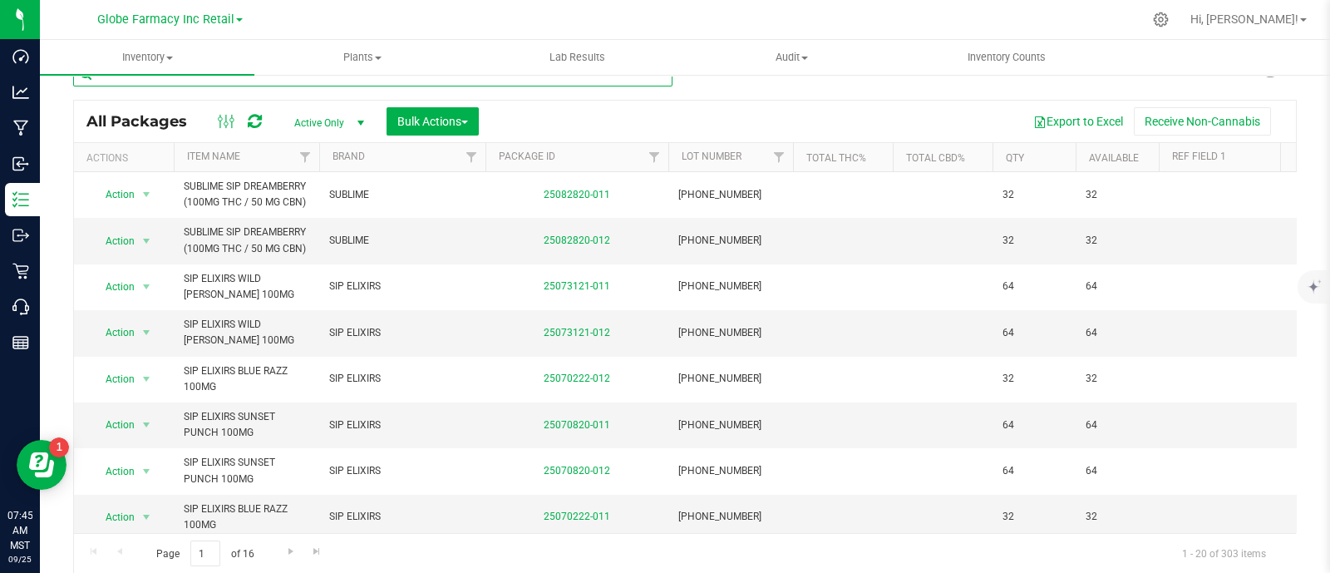
click at [347, 79] on input "text" at bounding box center [372, 74] width 599 height 25
paste input "BAKED BROS SLEEPY BLACKBERRY ACAI GUMMIES (300MG"
type input "BAKED BROS SLEEPY BLACKBERRY ACAI GUMMIES (300MG"
click at [449, 116] on span "Bulk Actions" at bounding box center [432, 121] width 71 height 13
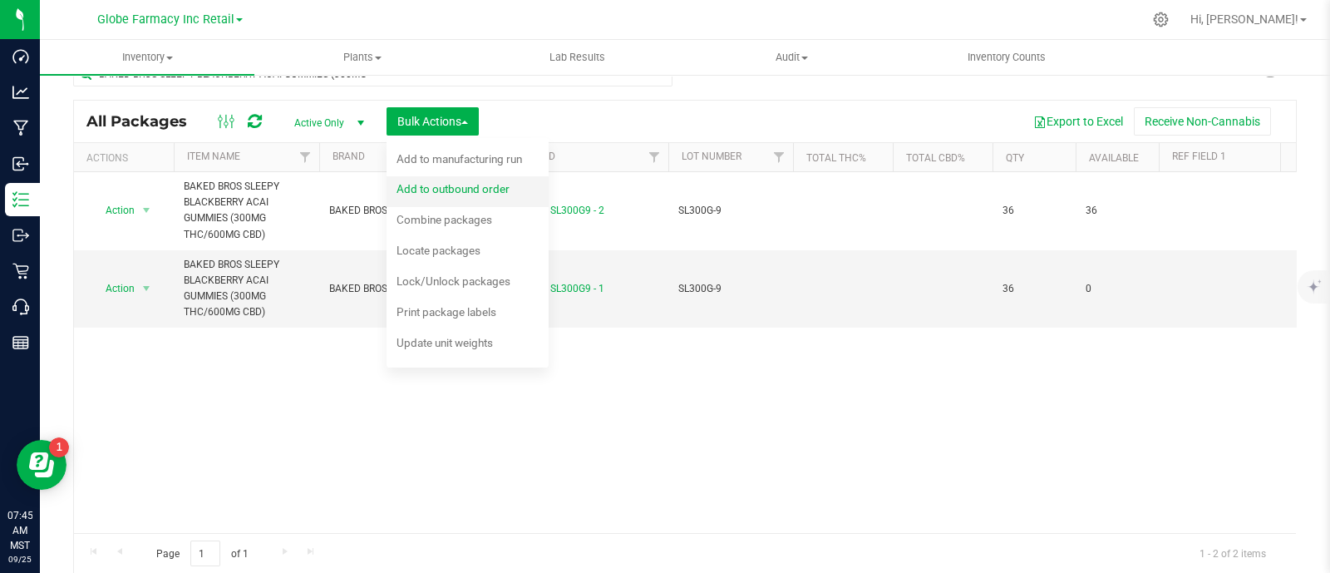
click at [441, 186] on span "Add to outbound order" at bounding box center [452, 188] width 113 height 13
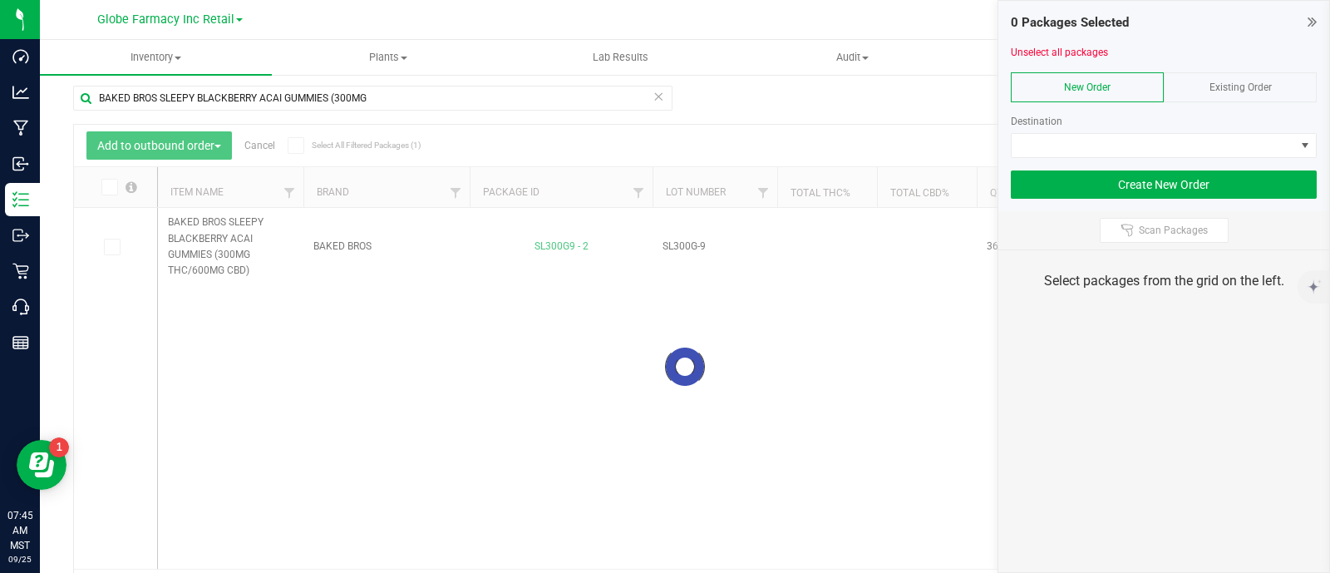
scroll to position [32, 0]
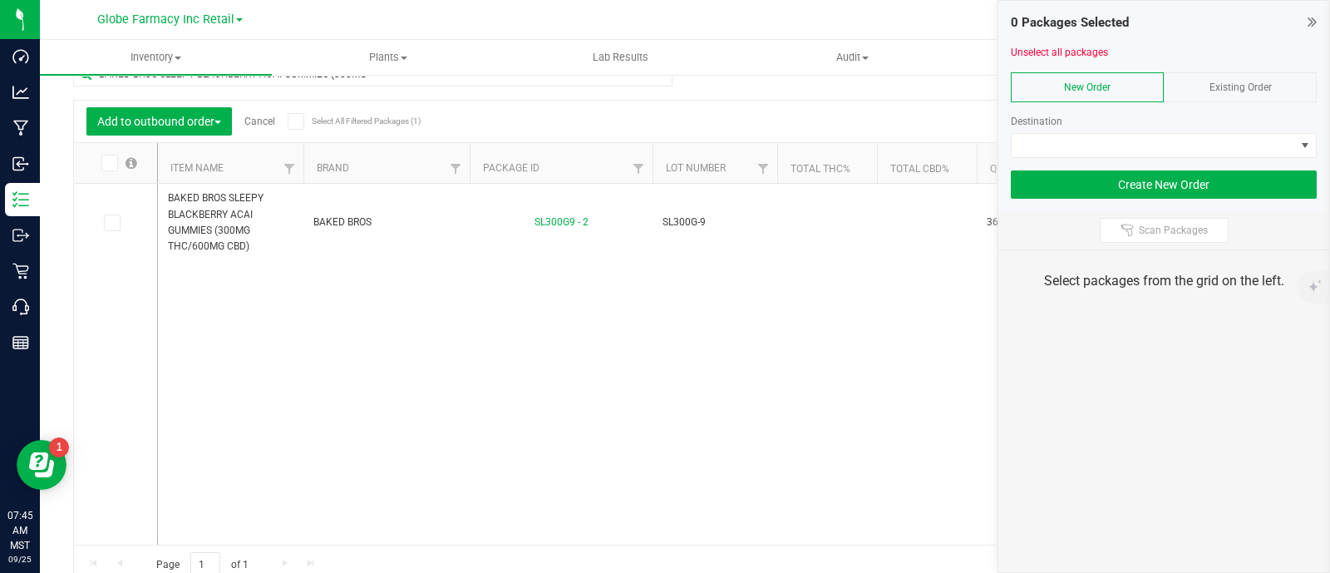
click at [1255, 93] on div "Existing Order" at bounding box center [1240, 87] width 153 height 30
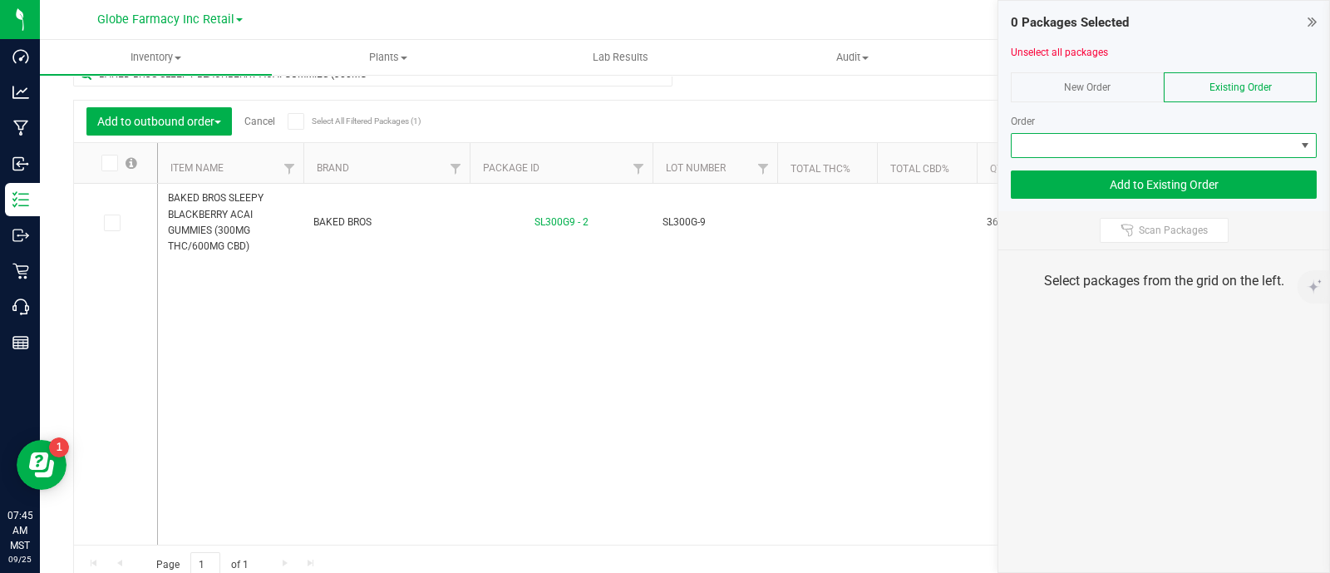
click at [1243, 139] on span at bounding box center [1153, 145] width 283 height 23
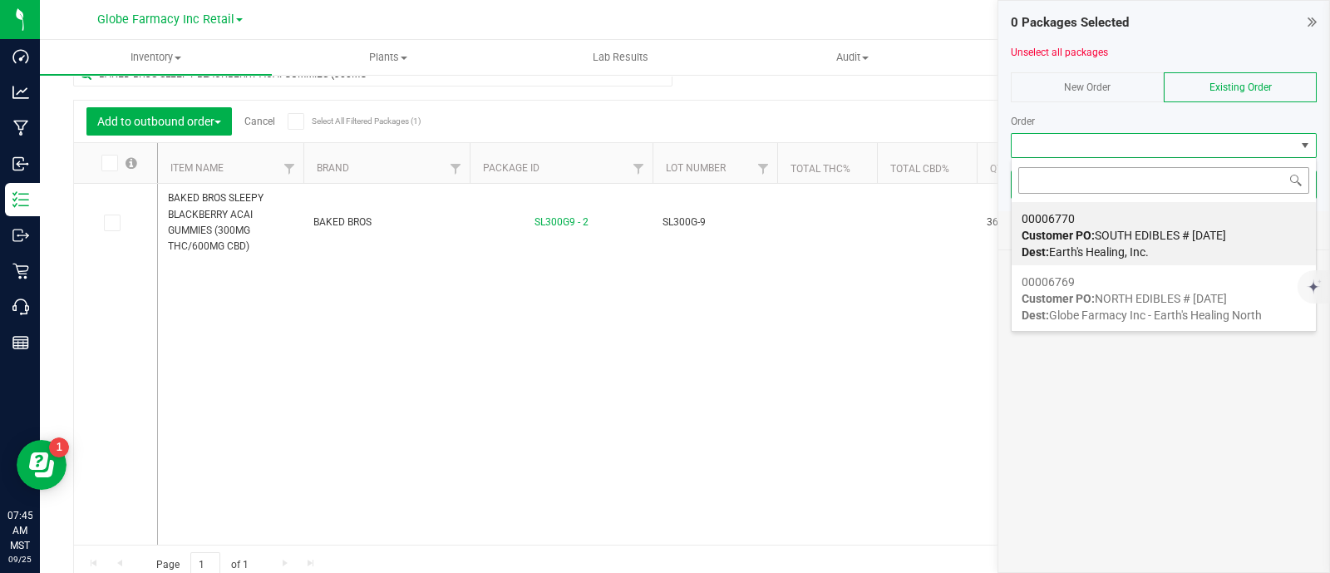
scroll to position [24, 306]
click at [1197, 234] on span "Customer PO: SOUTH EDIBLES # [DATE]" at bounding box center [1123, 235] width 204 height 13
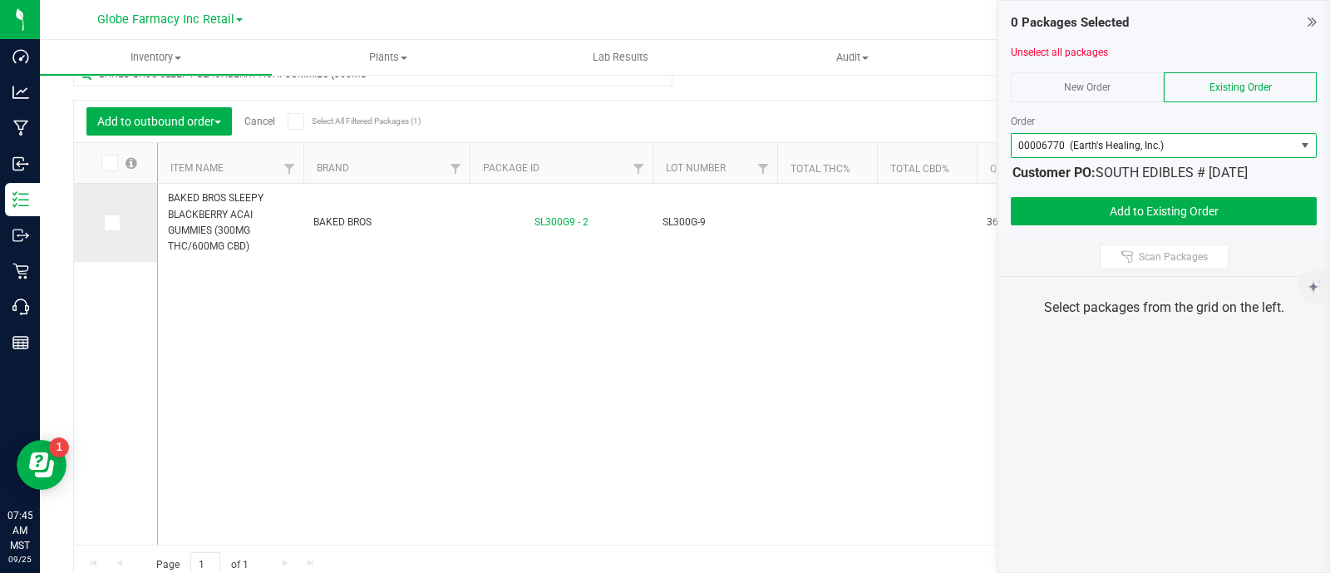
click at [115, 223] on icon at bounding box center [111, 223] width 11 height 0
click at [0, 0] on input "checkbox" at bounding box center [0, 0] width 0 height 0
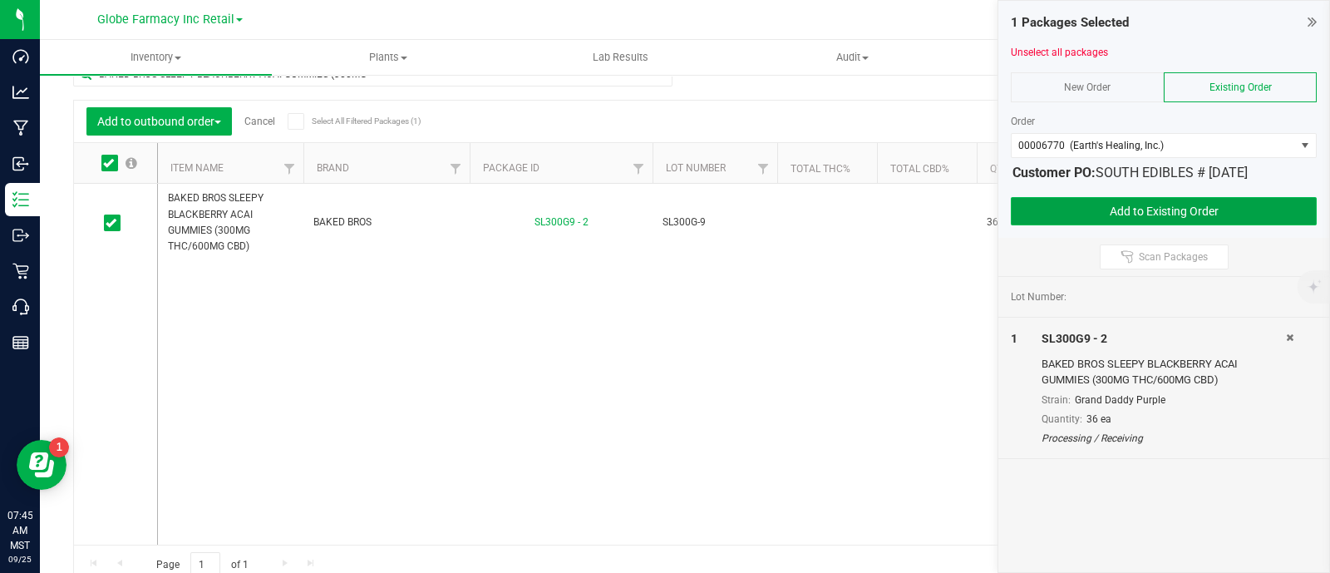
click at [1211, 209] on button "Add to Existing Order" at bounding box center [1164, 211] width 306 height 28
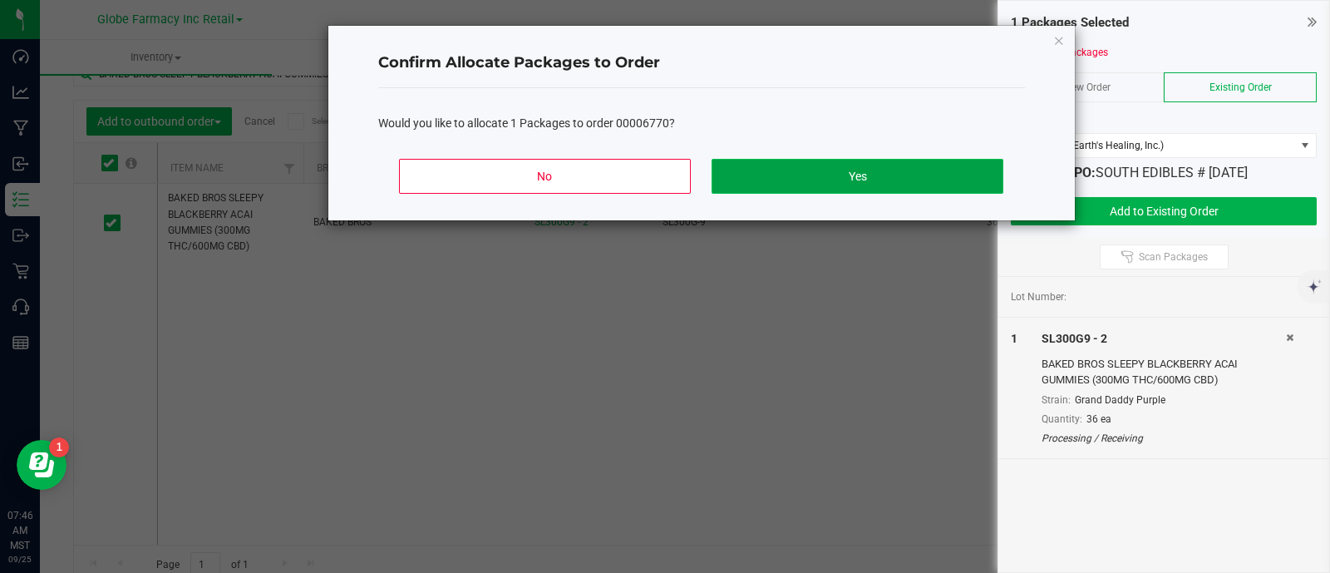
click at [844, 184] on button "Yes" at bounding box center [856, 176] width 291 height 35
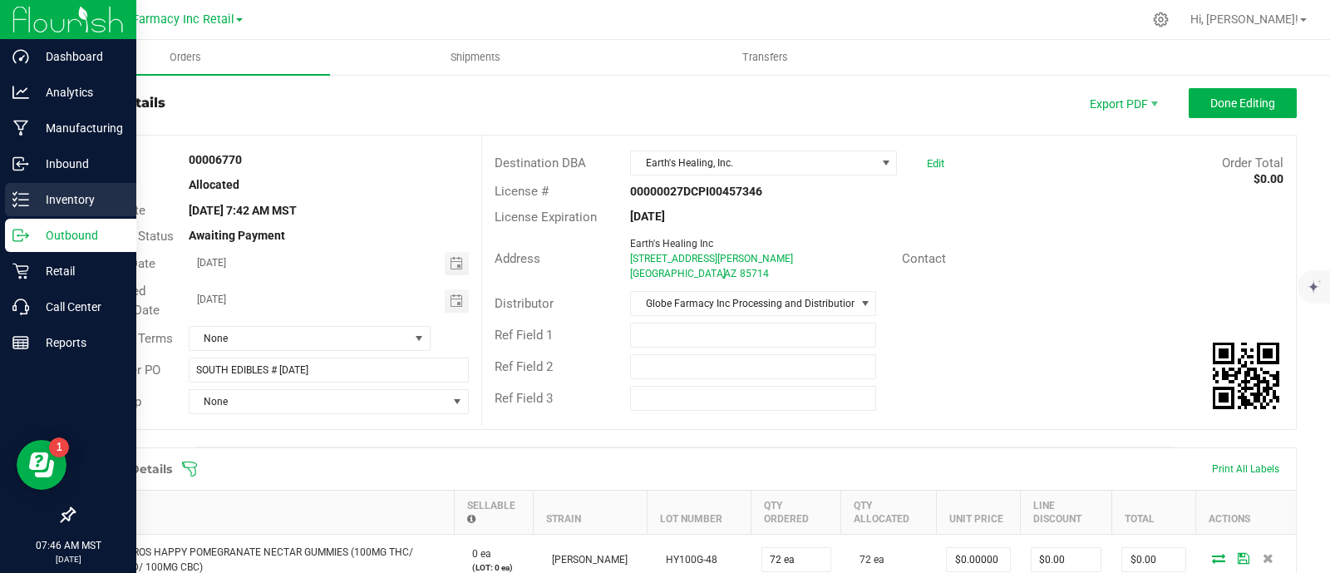
click at [13, 204] on icon at bounding box center [14, 205] width 3 height 2
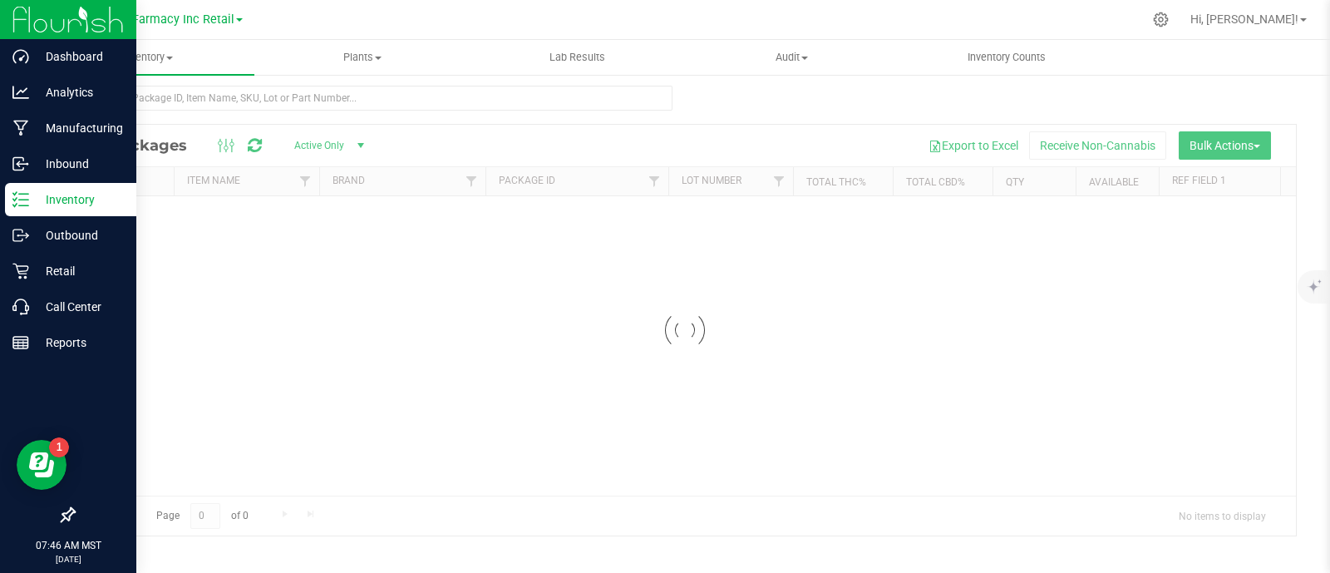
scroll to position [7, 0]
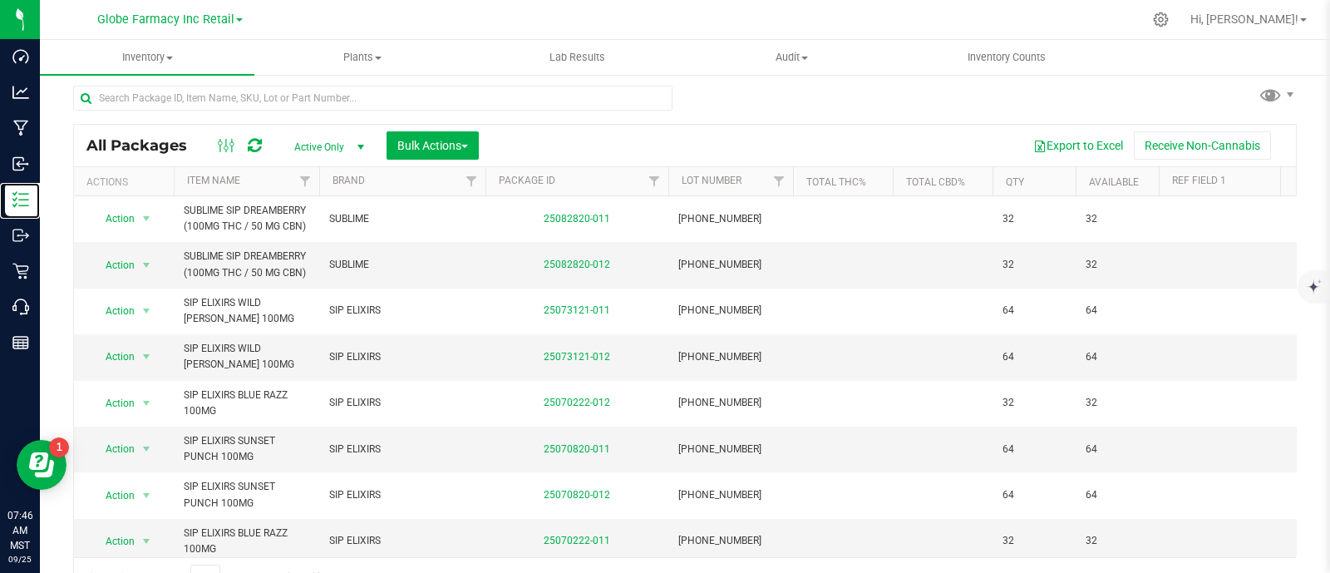
scroll to position [32, 0]
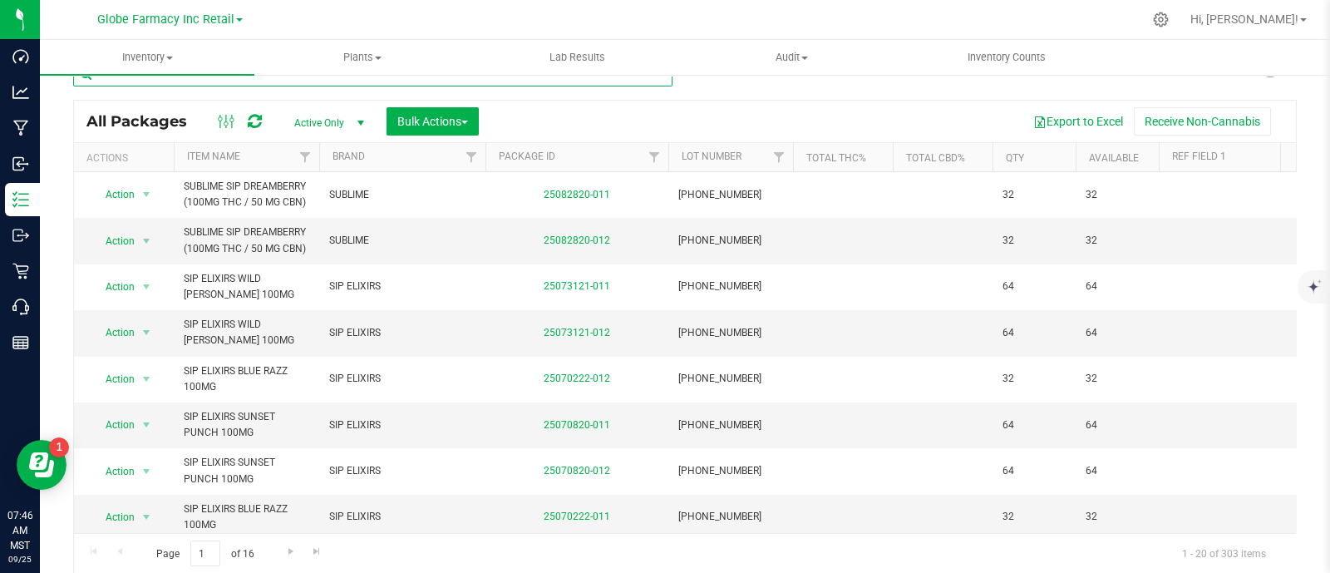
click at [272, 85] on input "text" at bounding box center [372, 74] width 599 height 25
paste input "BAKED BROS STONEY PRICKLY PEAR LEMONADE GUMMIES (100MG"
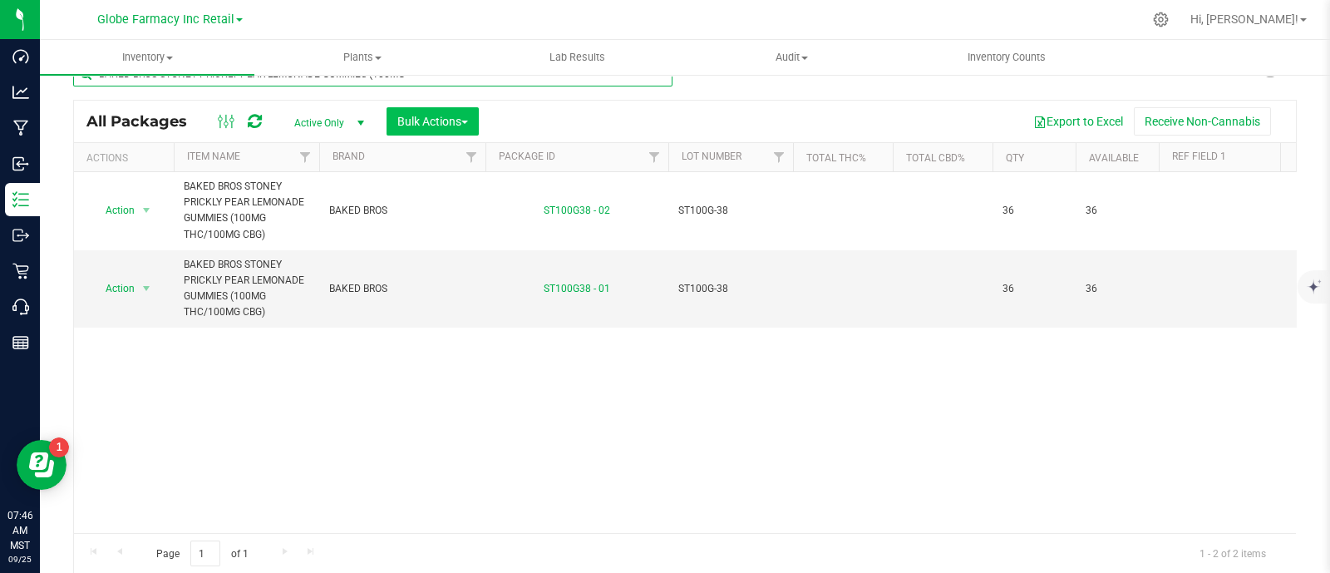
type input "BAKED BROS STONEY PRICKLY PEAR LEMONADE GUMMIES (100MG"
click at [427, 122] on span "Bulk Actions" at bounding box center [432, 121] width 71 height 13
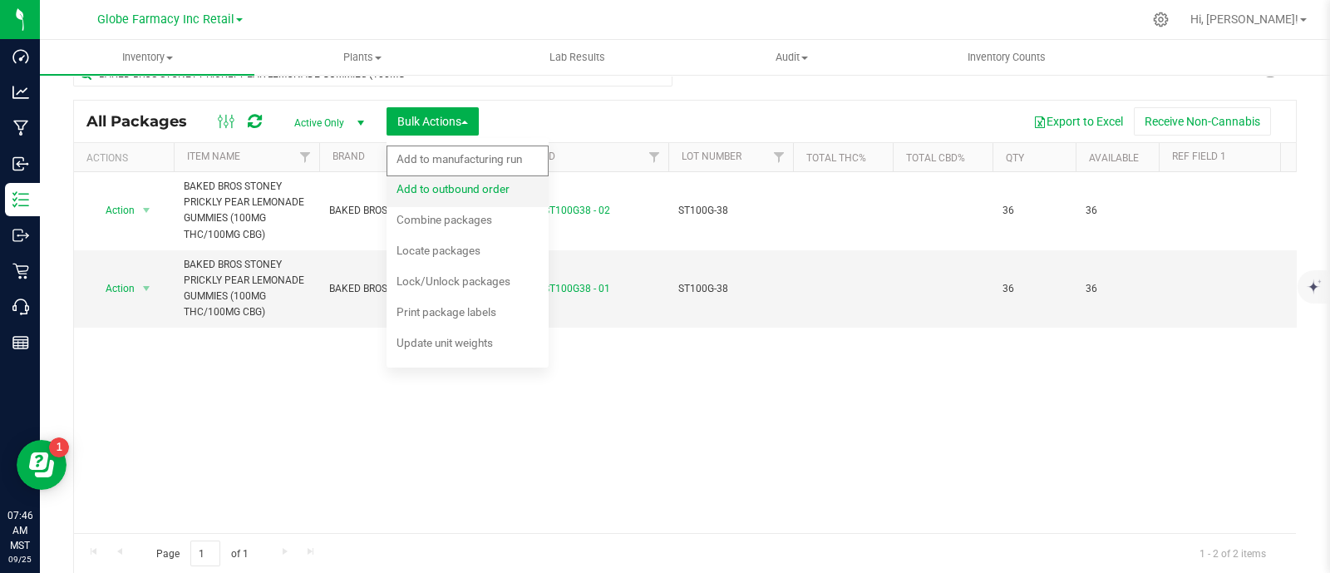
click at [447, 184] on span "Add to outbound order" at bounding box center [452, 188] width 113 height 13
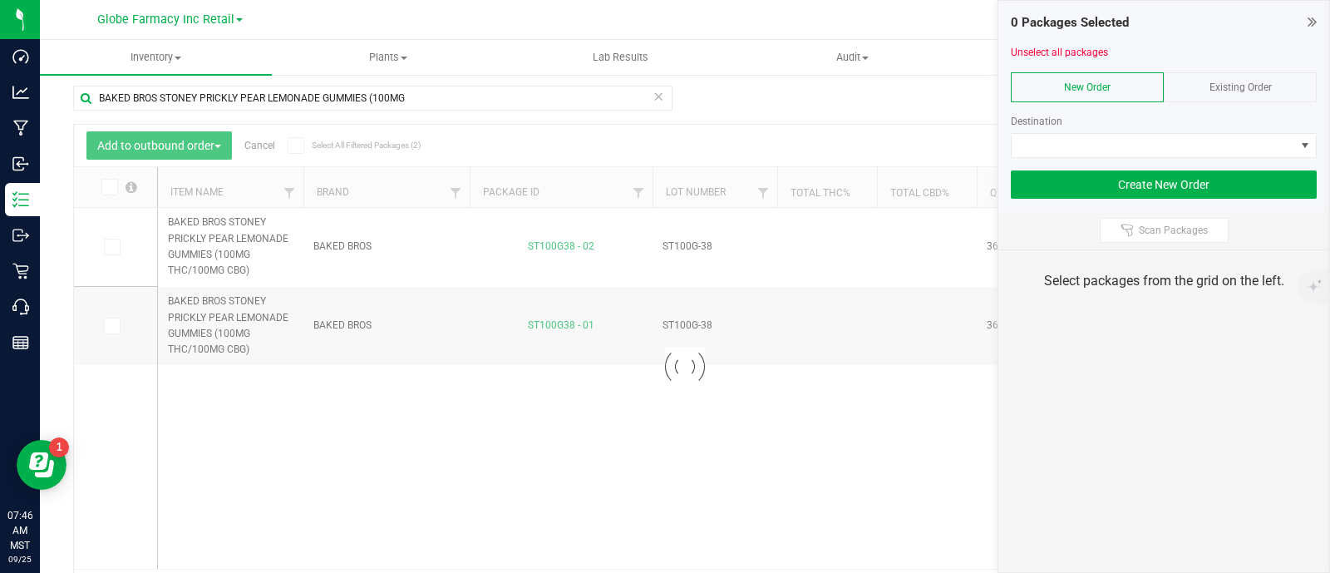
scroll to position [32, 0]
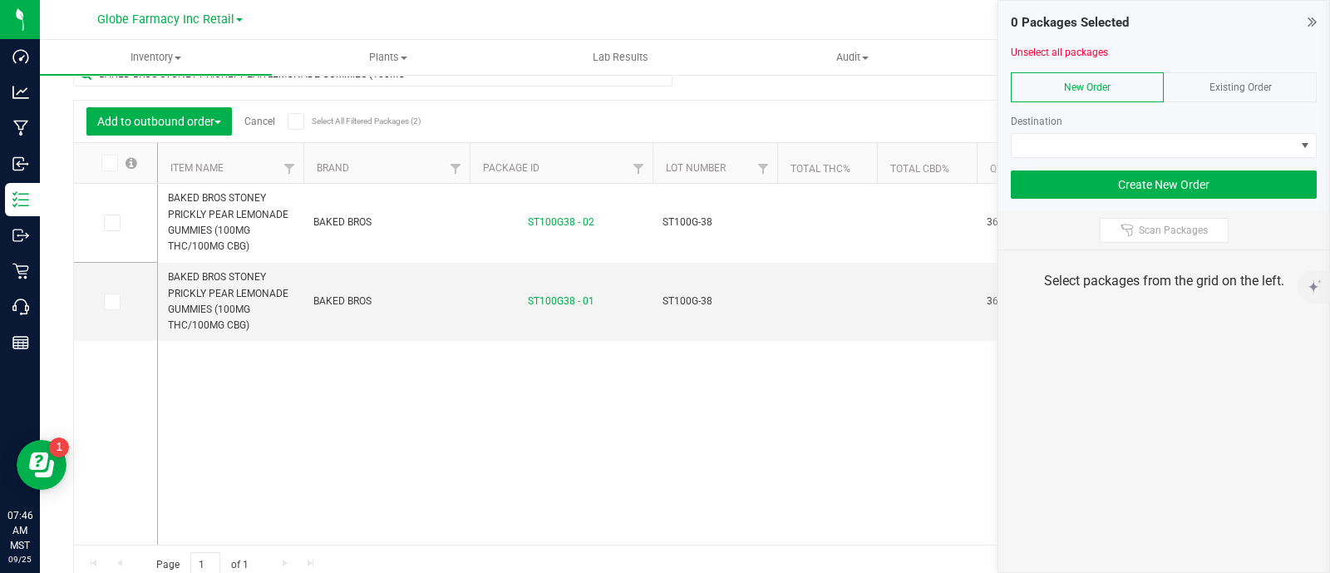
click at [1219, 89] on span "Existing Order" at bounding box center [1240, 87] width 62 height 12
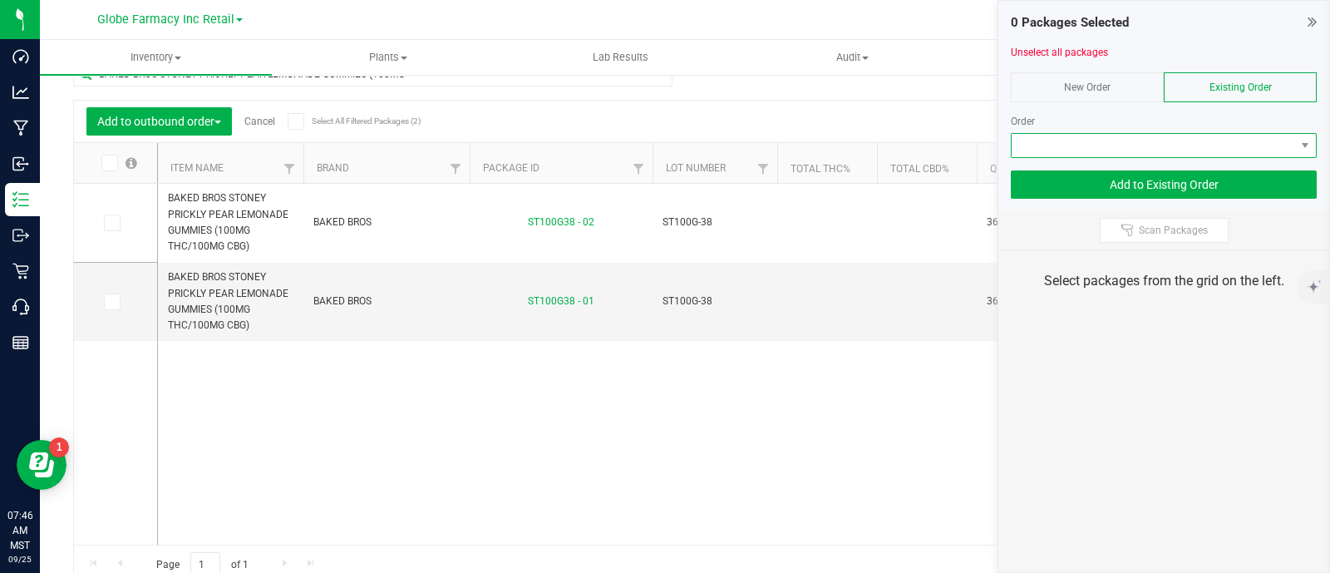
click at [1217, 148] on span at bounding box center [1153, 145] width 283 height 23
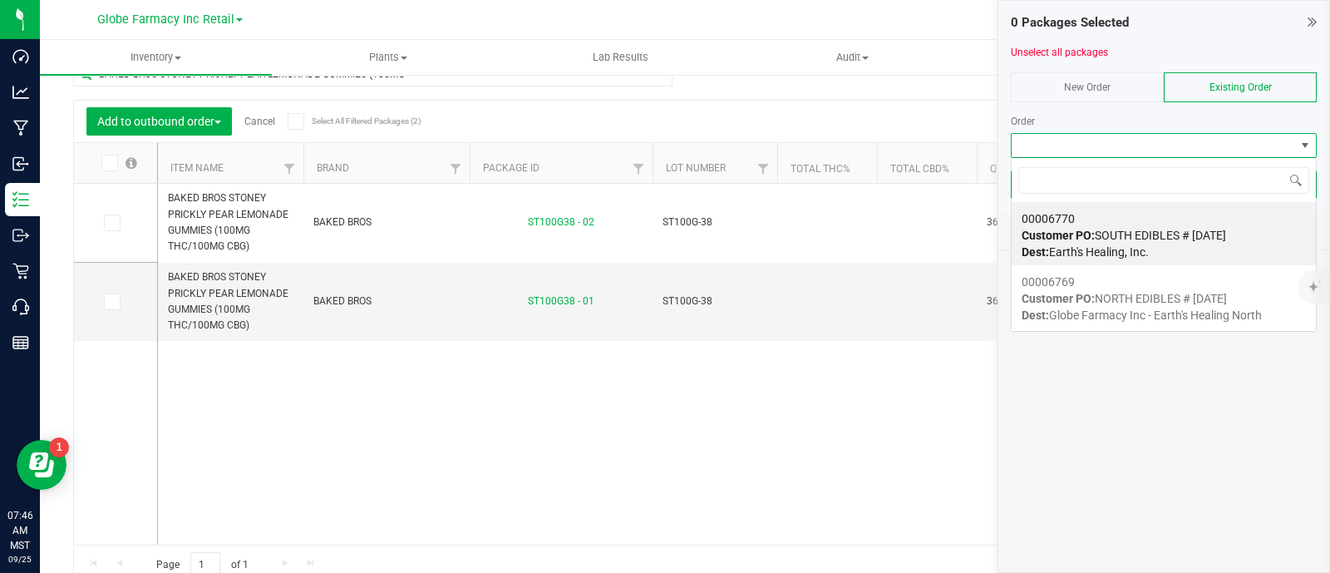
scroll to position [24, 306]
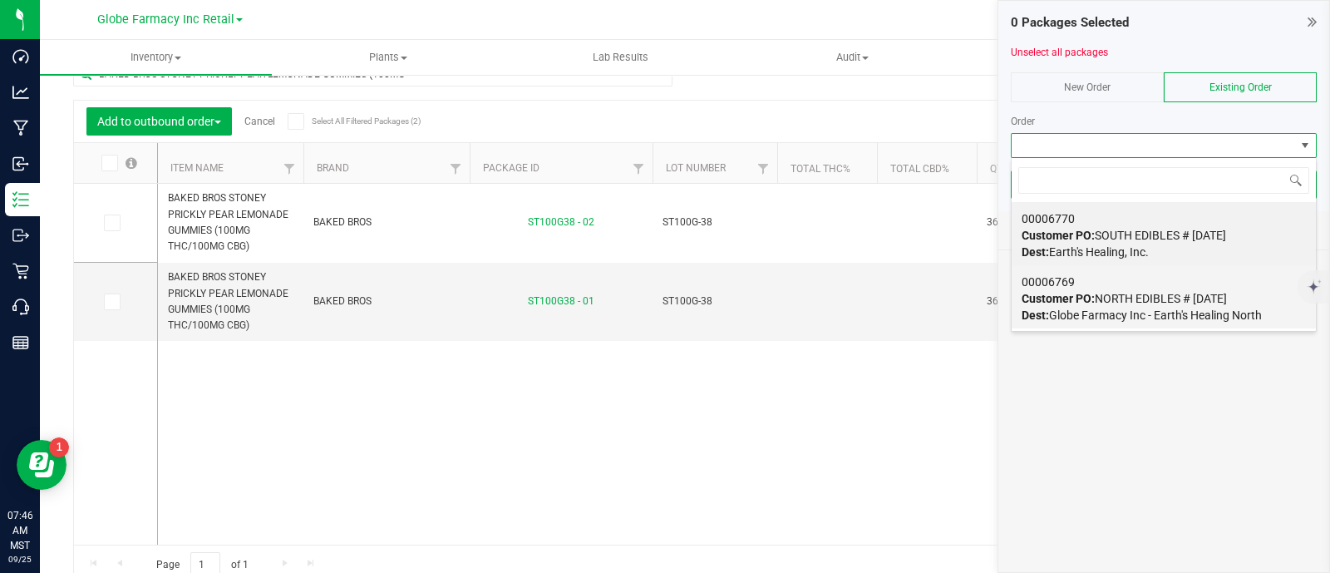
click at [1102, 298] on span "Customer PO: NORTH EDIBLES # 09/25/2025" at bounding box center [1123, 298] width 205 height 13
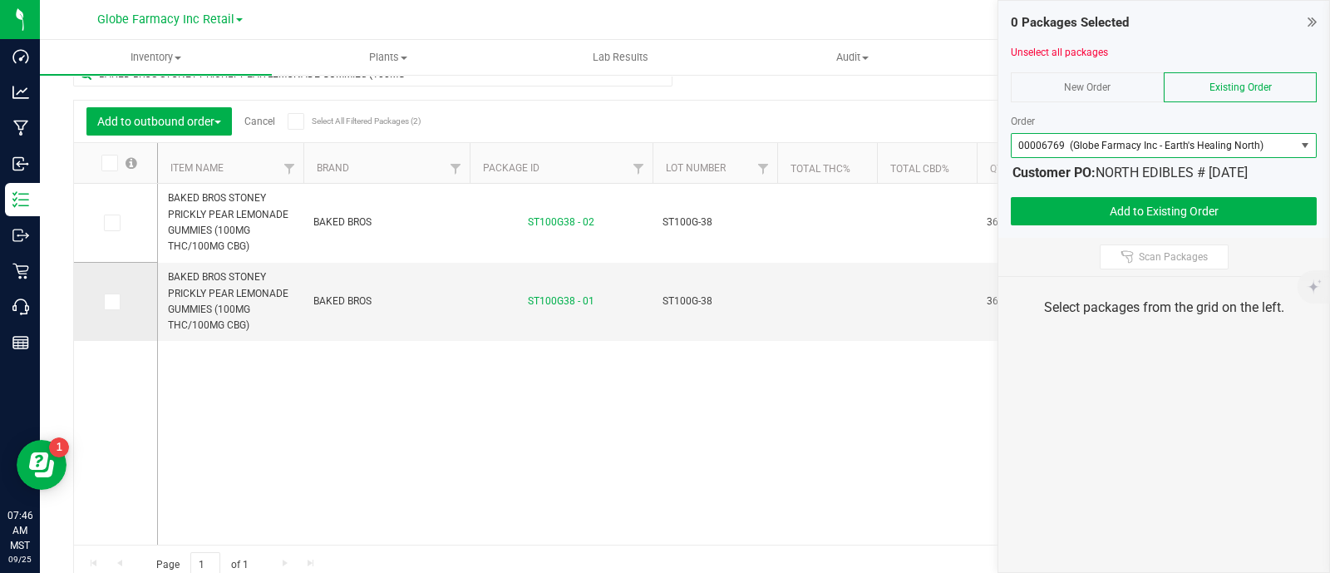
click at [115, 302] on icon at bounding box center [111, 302] width 11 height 0
click at [0, 0] on input "checkbox" at bounding box center [0, 0] width 0 height 0
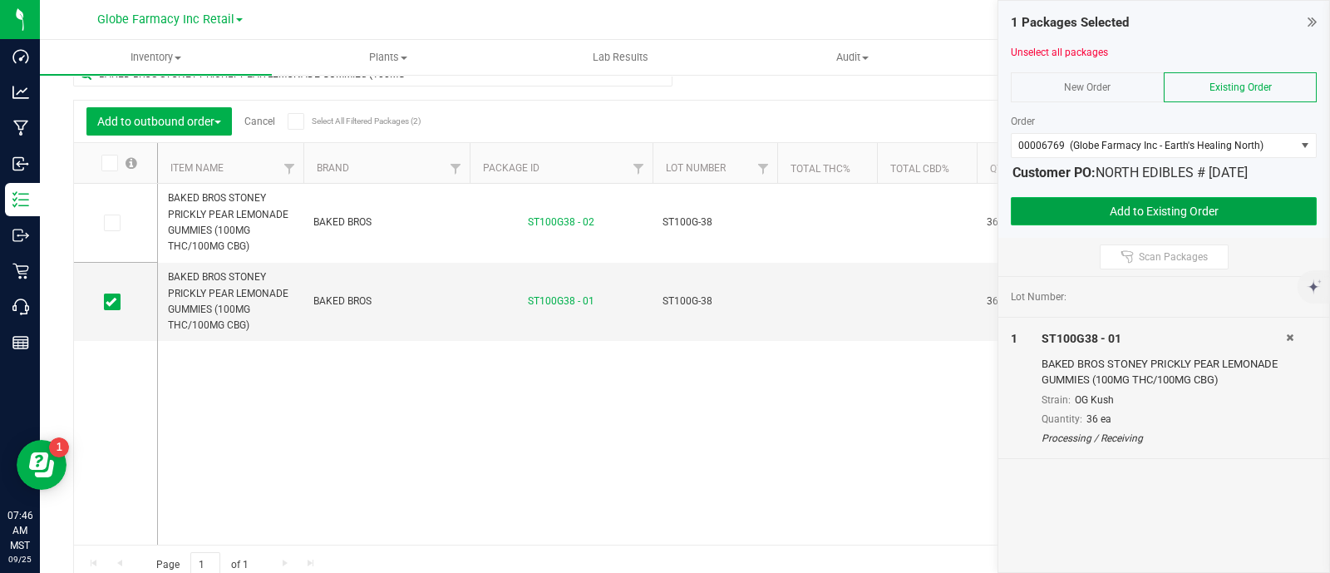
click at [1067, 202] on button "Add to Existing Order" at bounding box center [1164, 211] width 306 height 28
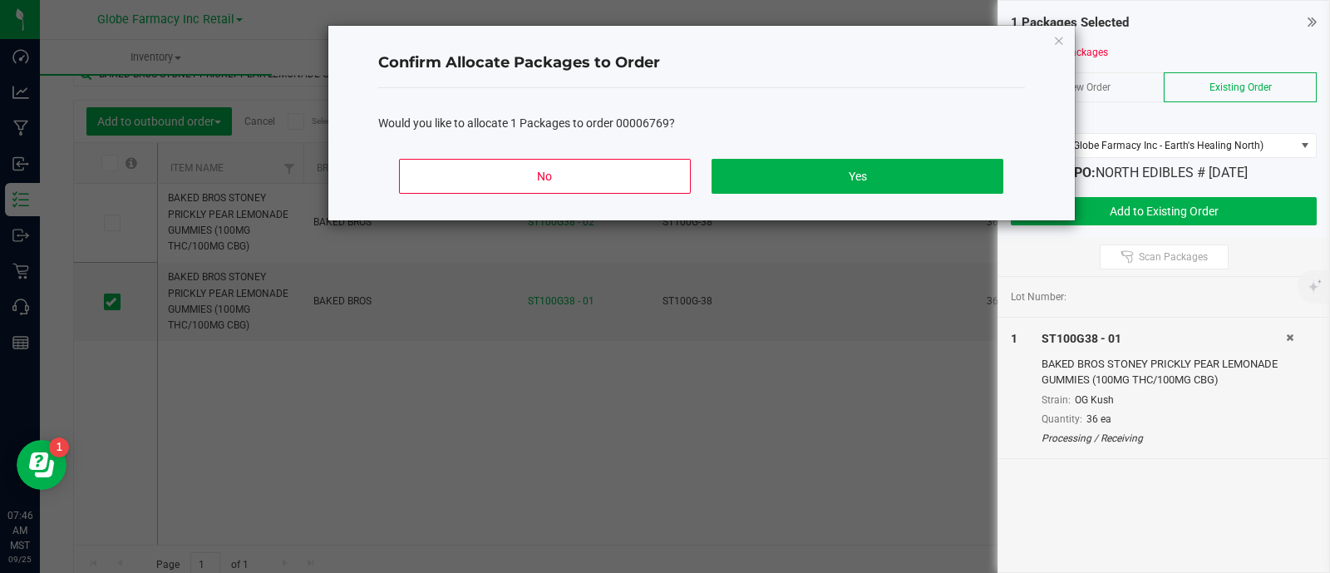
click at [855, 194] on div "No Yes" at bounding box center [701, 182] width 647 height 75
click at [808, 171] on button "Yes" at bounding box center [856, 176] width 291 height 35
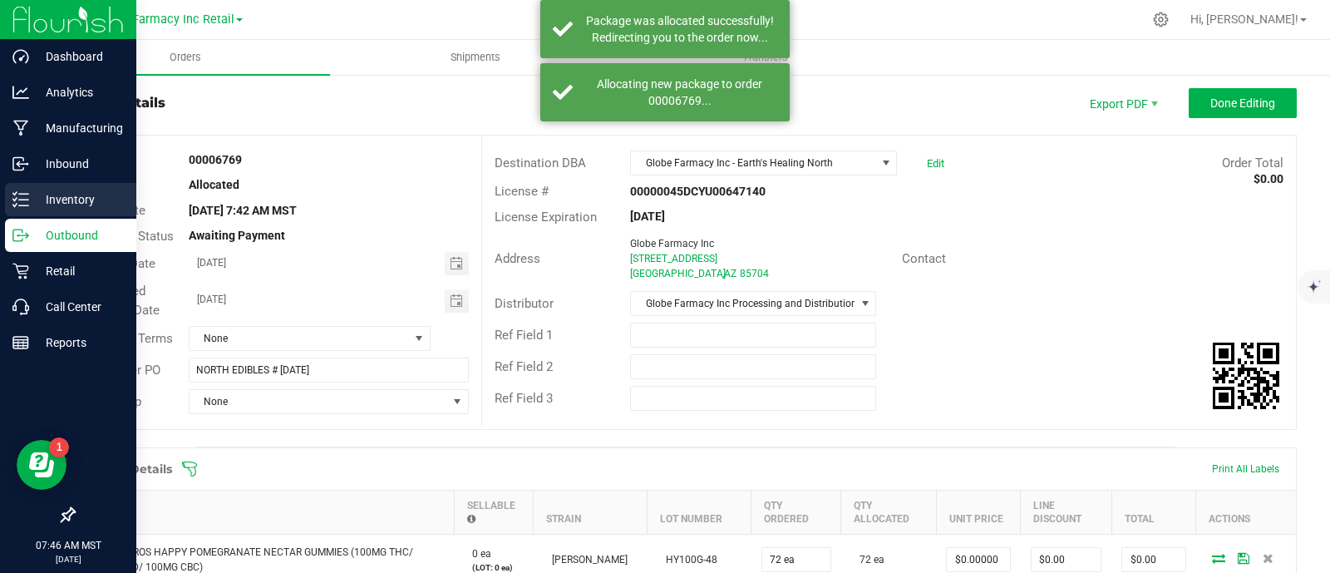
click at [17, 194] on icon at bounding box center [20, 199] width 17 height 17
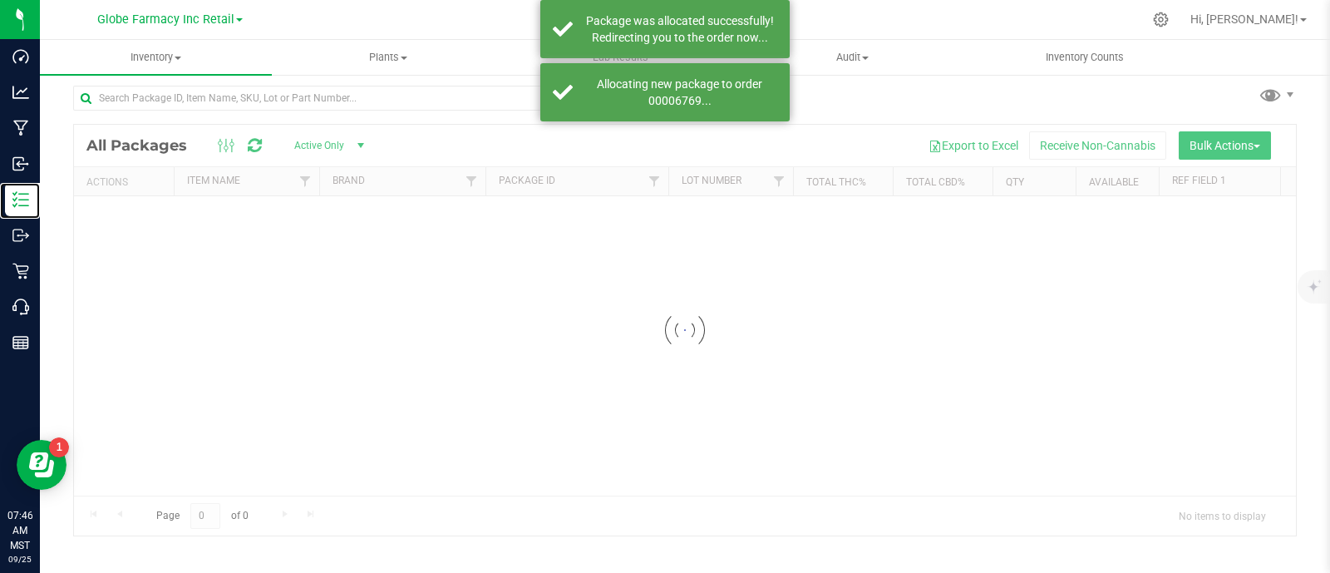
scroll to position [7, 0]
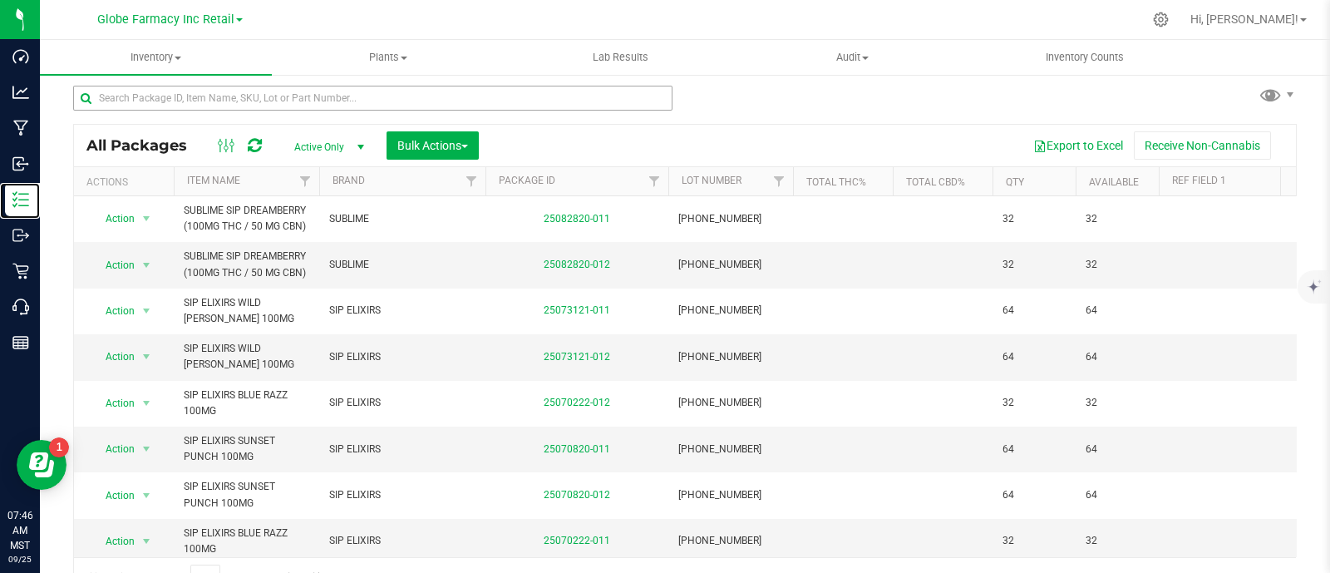
scroll to position [32, 0]
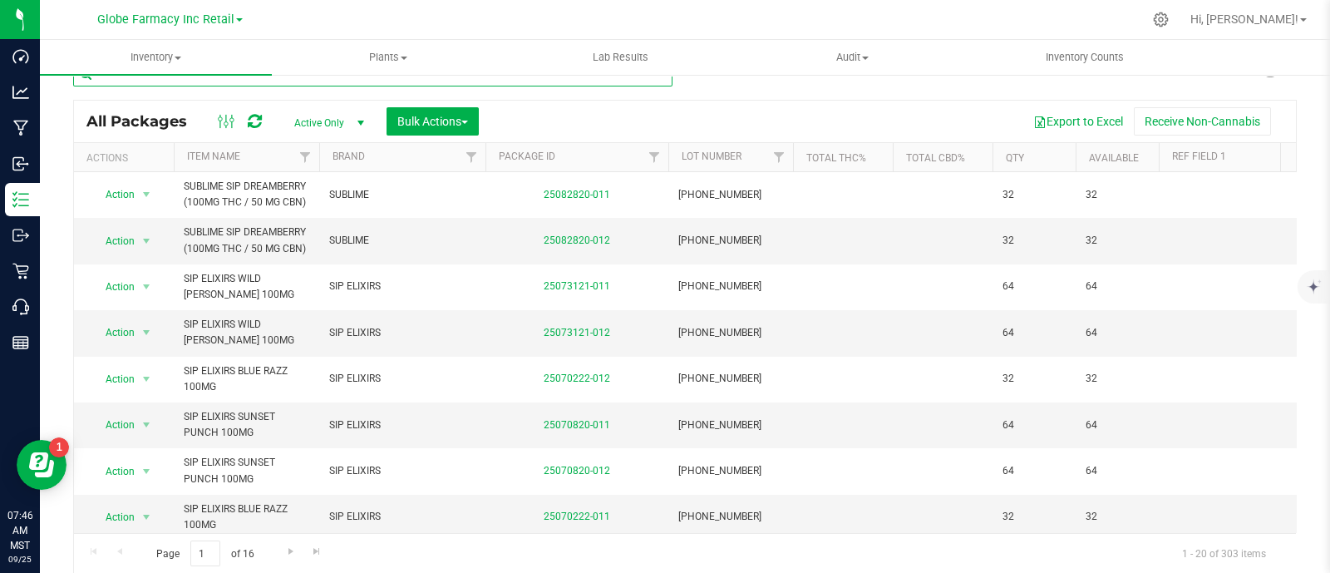
click at [255, 76] on input "text" at bounding box center [372, 74] width 599 height 25
paste input "BAKED BROS STONEY PRICKLY PEAR LEMONADE GUMMIES (100MG"
type input "BAKED BROS STONEY PRICKLY PEAR LEMONADE GUMMIES (100MG"
click at [436, 122] on span "Bulk Actions" at bounding box center [432, 121] width 71 height 13
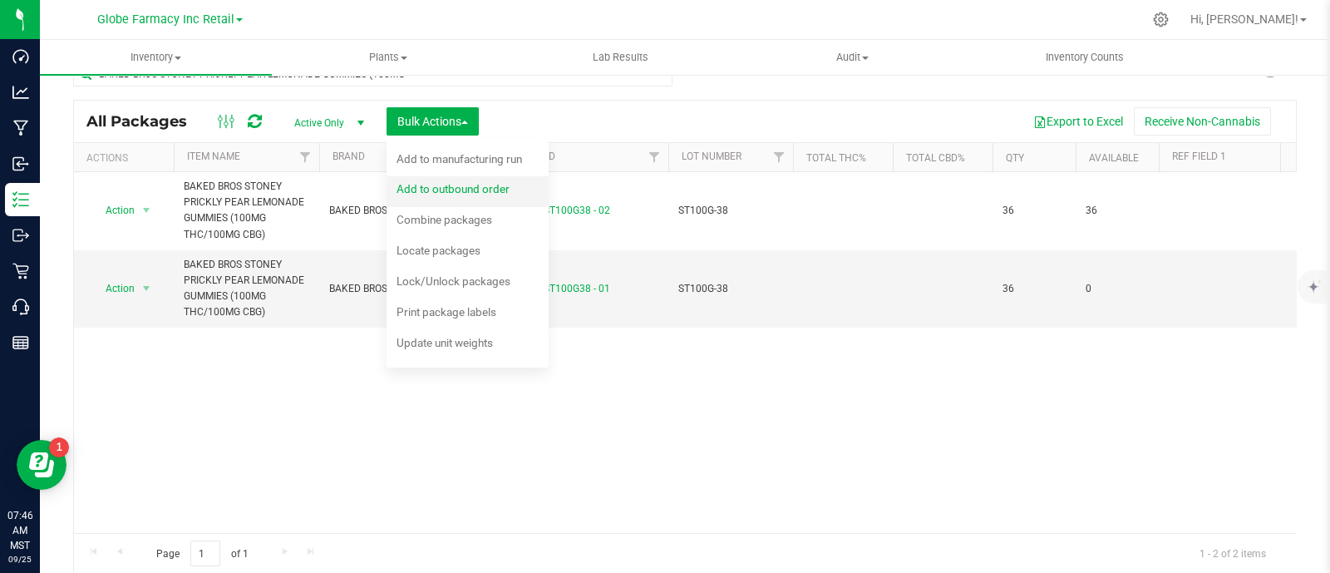
click at [424, 185] on span "Add to outbound order" at bounding box center [452, 188] width 113 height 13
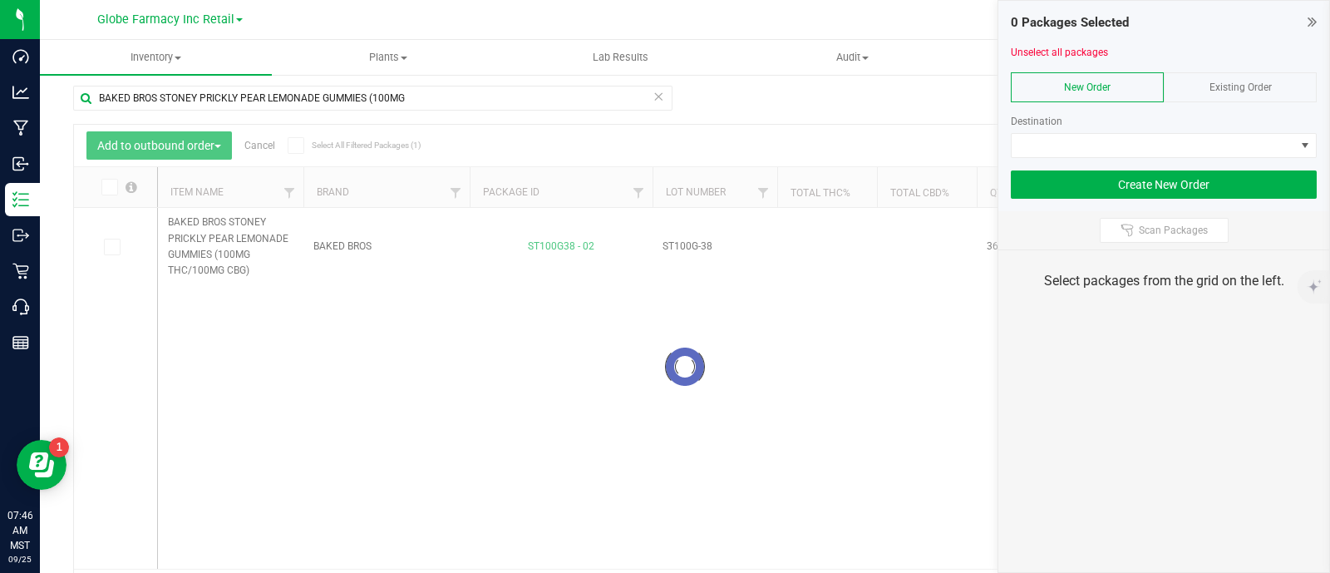
scroll to position [32, 0]
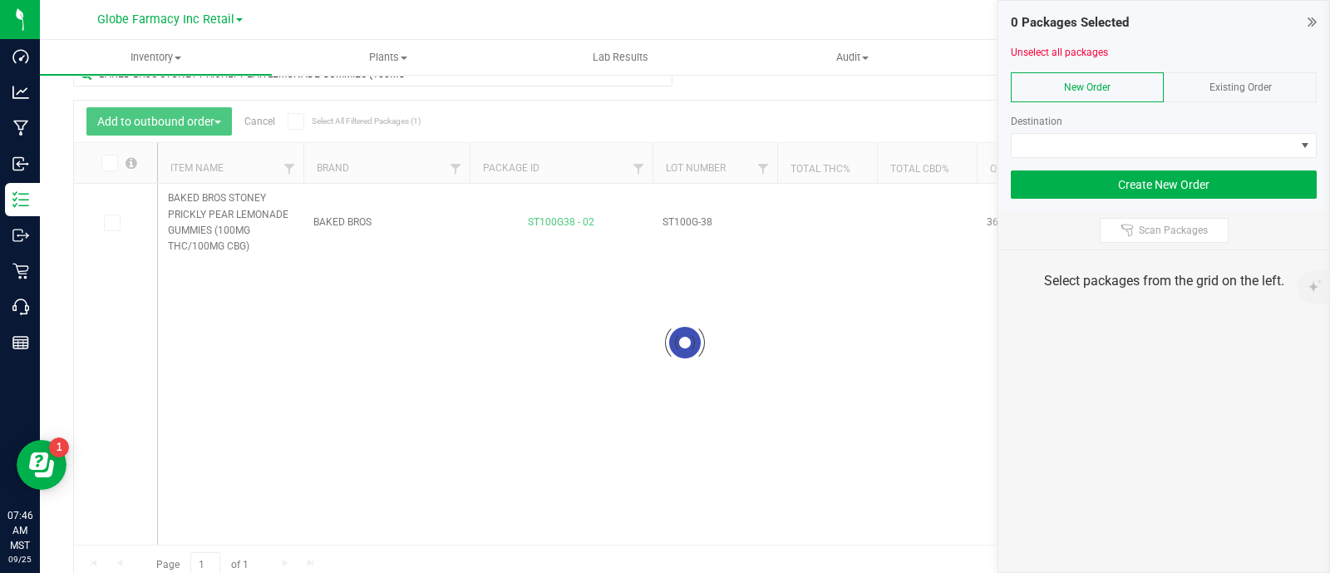
click at [1264, 82] on span "Existing Order" at bounding box center [1240, 87] width 62 height 12
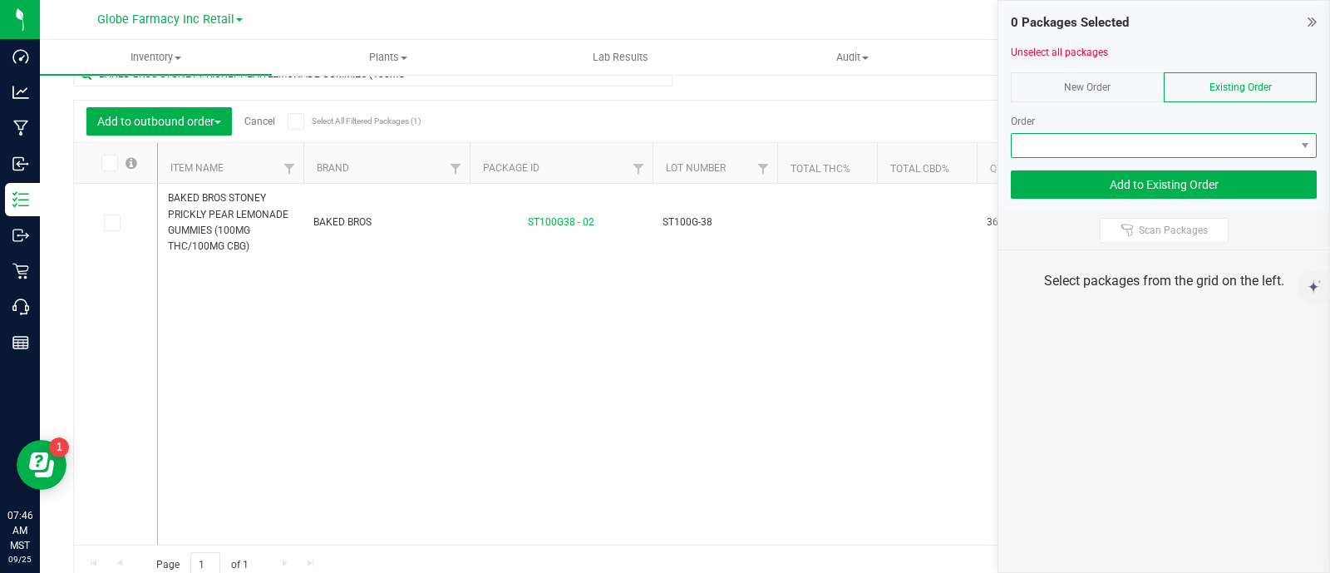
click at [1261, 151] on span at bounding box center [1153, 145] width 283 height 23
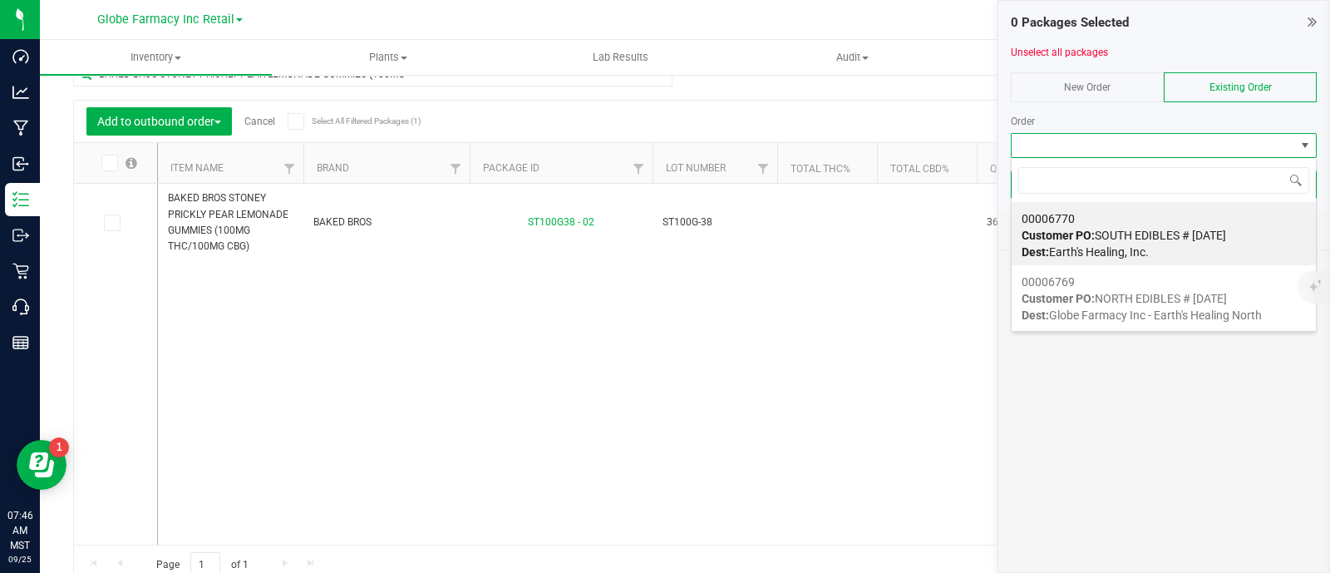
scroll to position [24, 306]
click at [1209, 241] on div "00006770 Customer PO: SOUTH EDIBLES # [DATE] Dest: Earth's Healing, Inc." at bounding box center [1163, 235] width 284 height 63
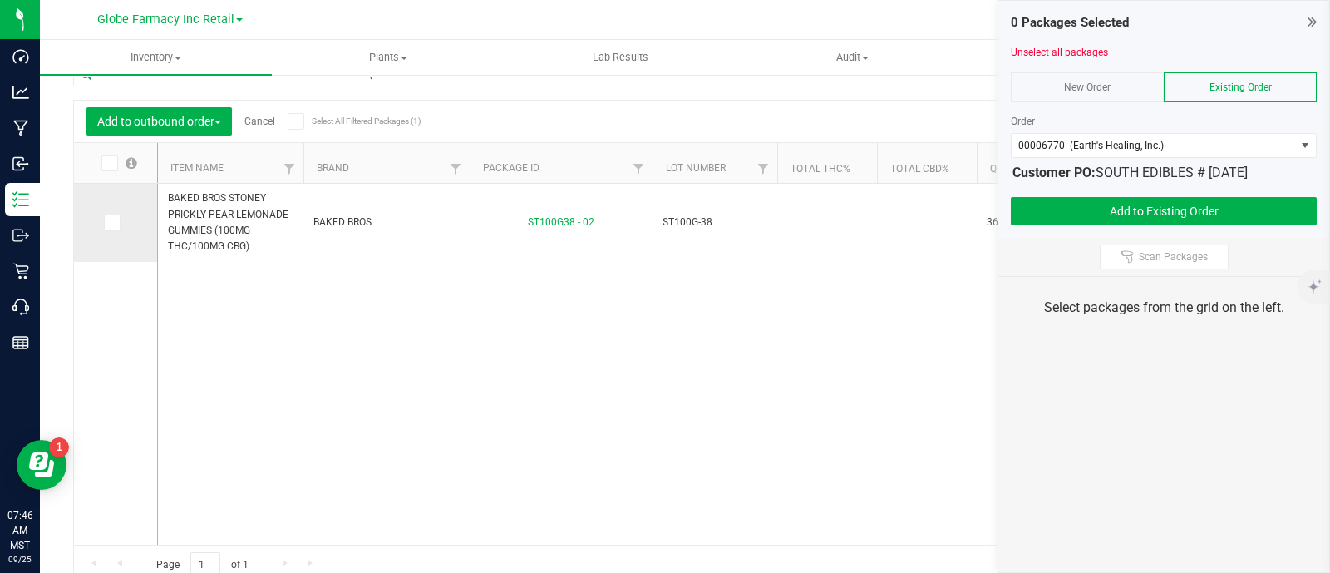
click at [112, 228] on span at bounding box center [112, 222] width 17 height 17
click at [0, 0] on input "checkbox" at bounding box center [0, 0] width 0 height 0
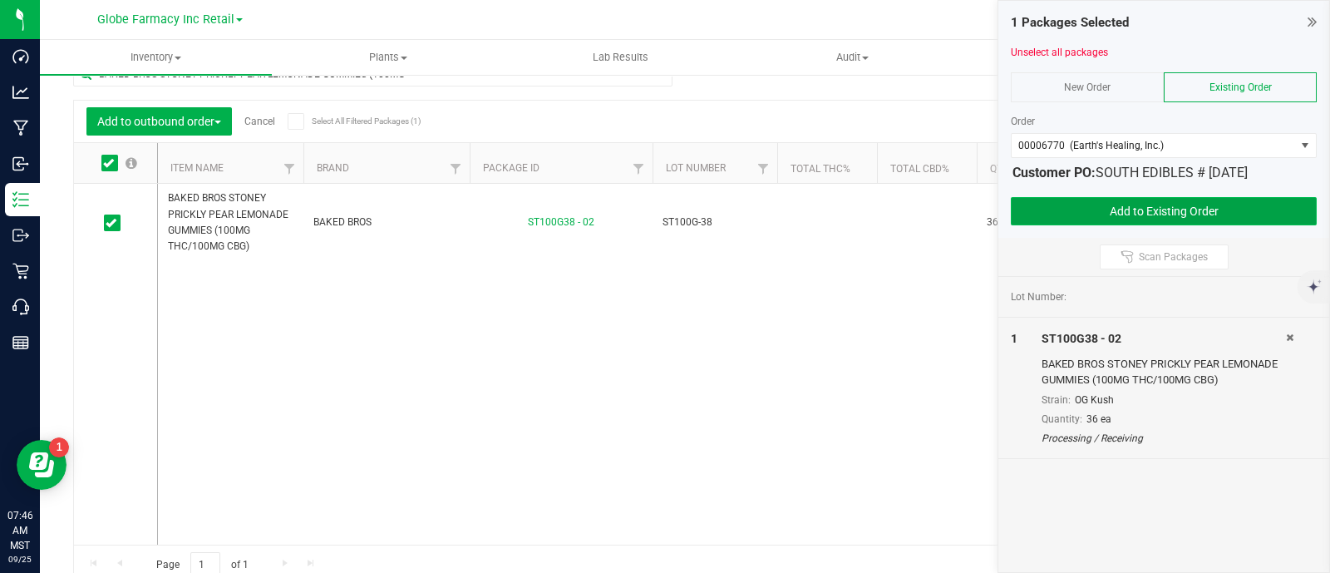
click at [1123, 213] on button "Add to Existing Order" at bounding box center [1164, 211] width 306 height 28
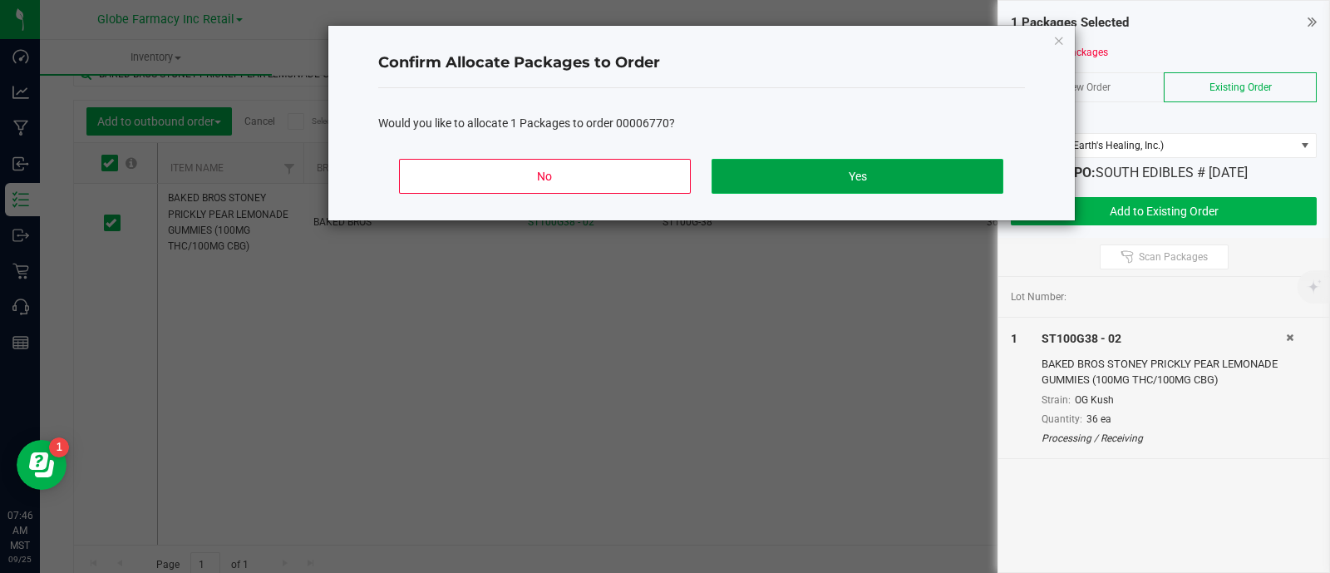
click at [893, 190] on button "Yes" at bounding box center [856, 176] width 291 height 35
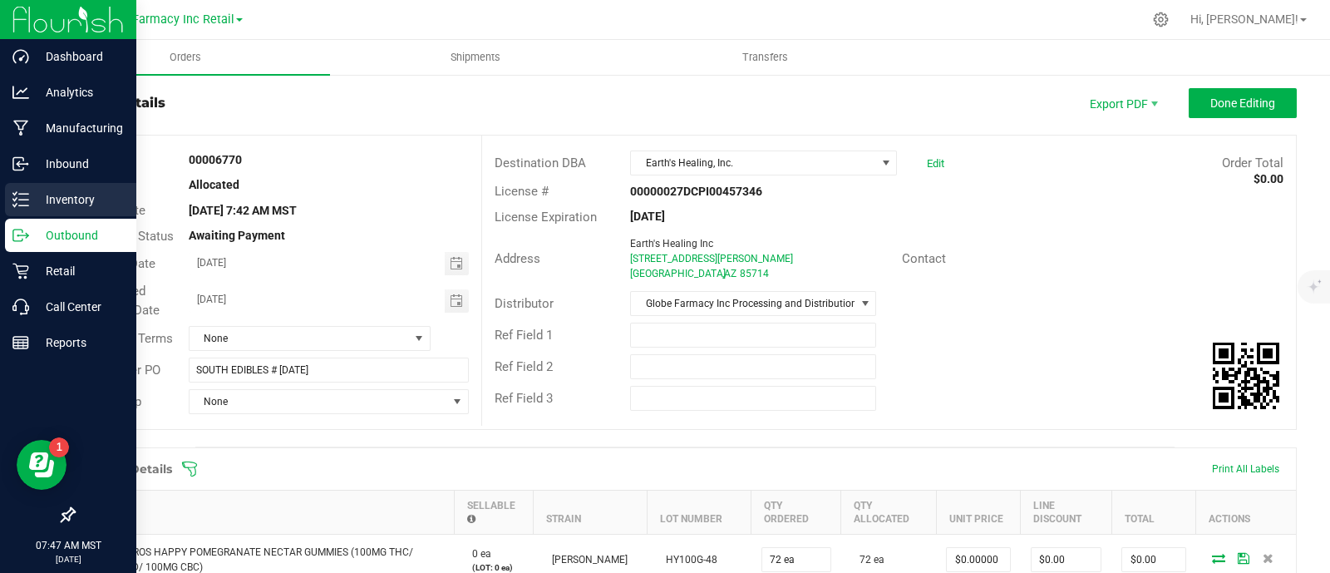
click at [36, 194] on p "Inventory" at bounding box center [79, 200] width 100 height 20
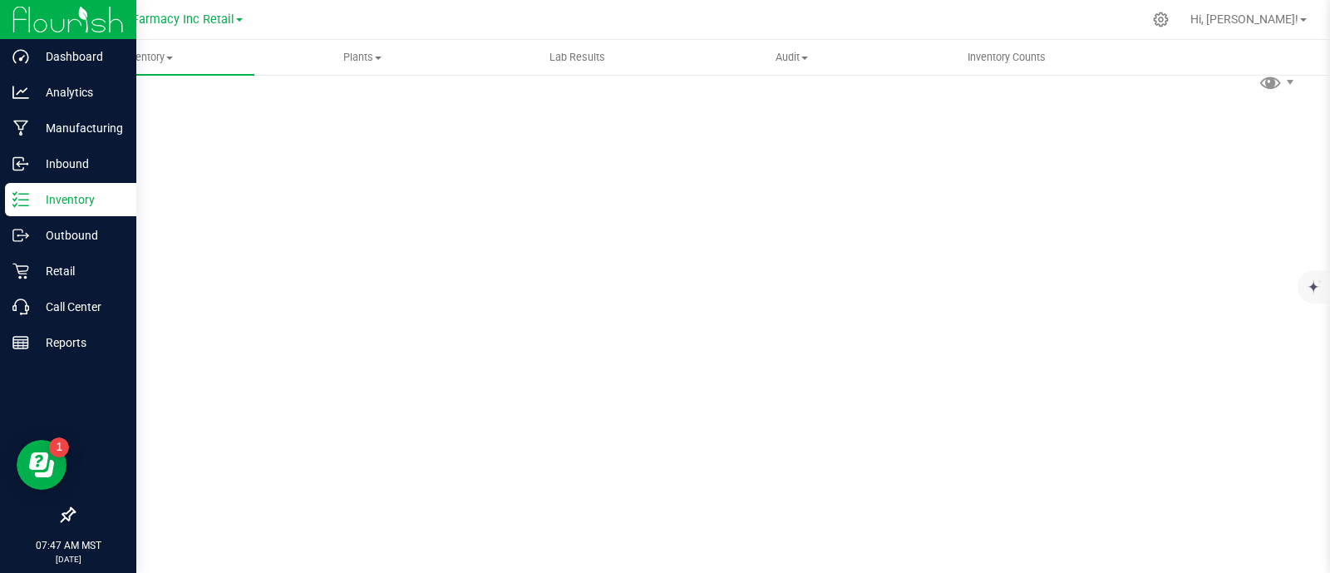
scroll to position [7, 0]
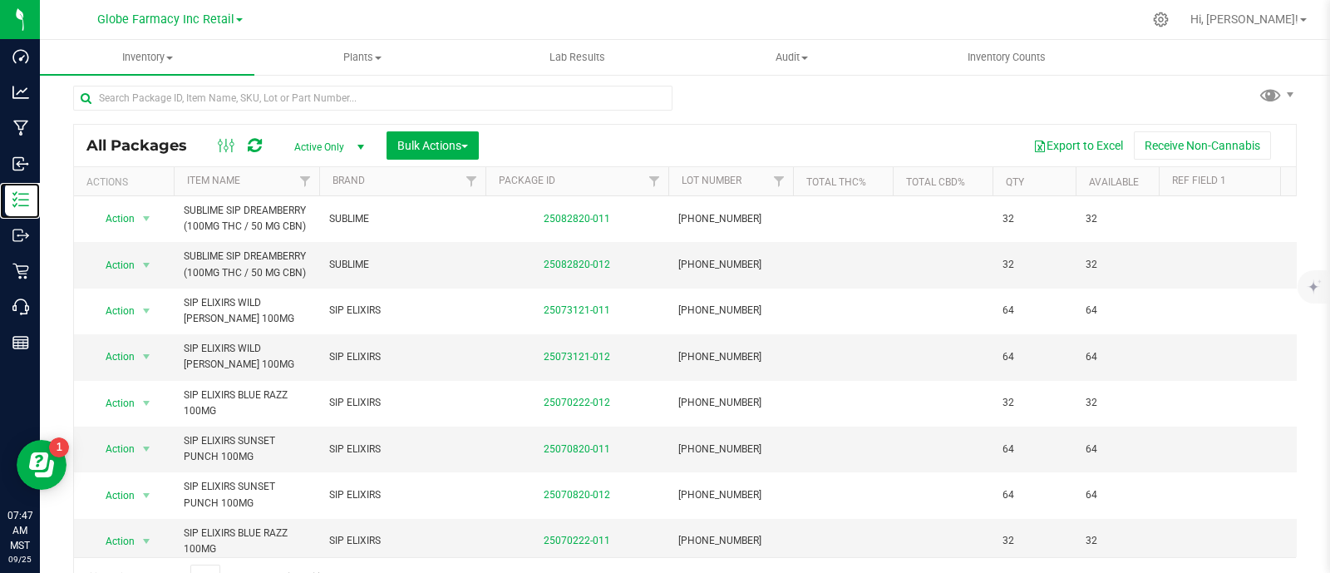
scroll to position [32, 0]
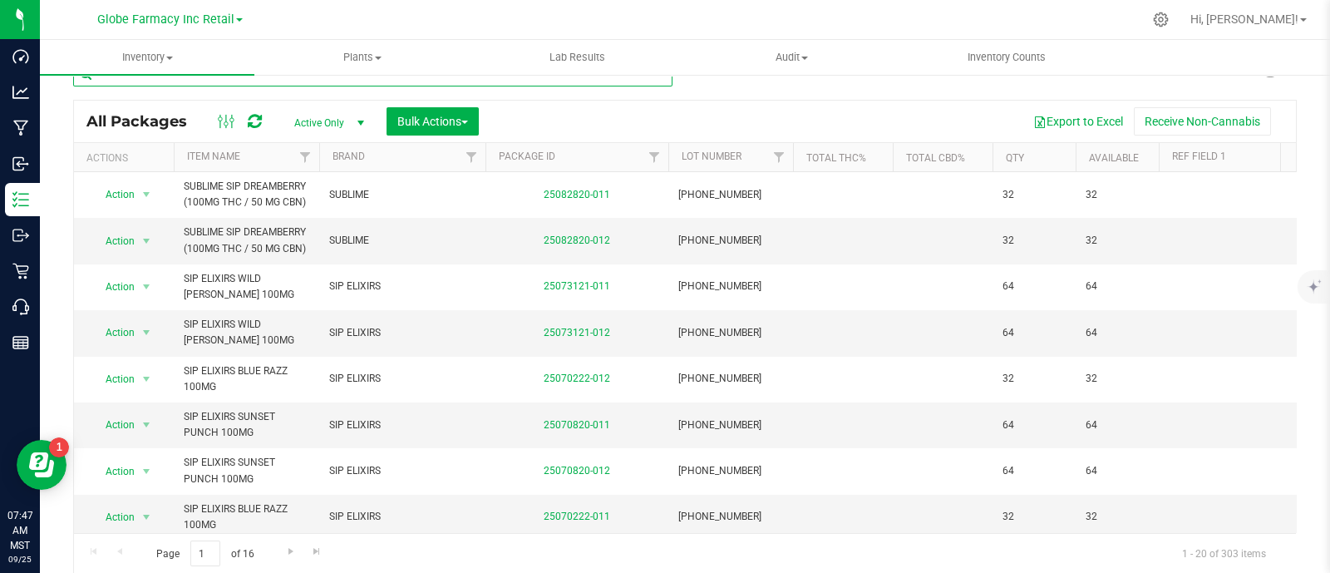
paste input "BAKED BROS UNWIND HUCKLEBERRY"
click at [304, 83] on input "text" at bounding box center [372, 74] width 599 height 25
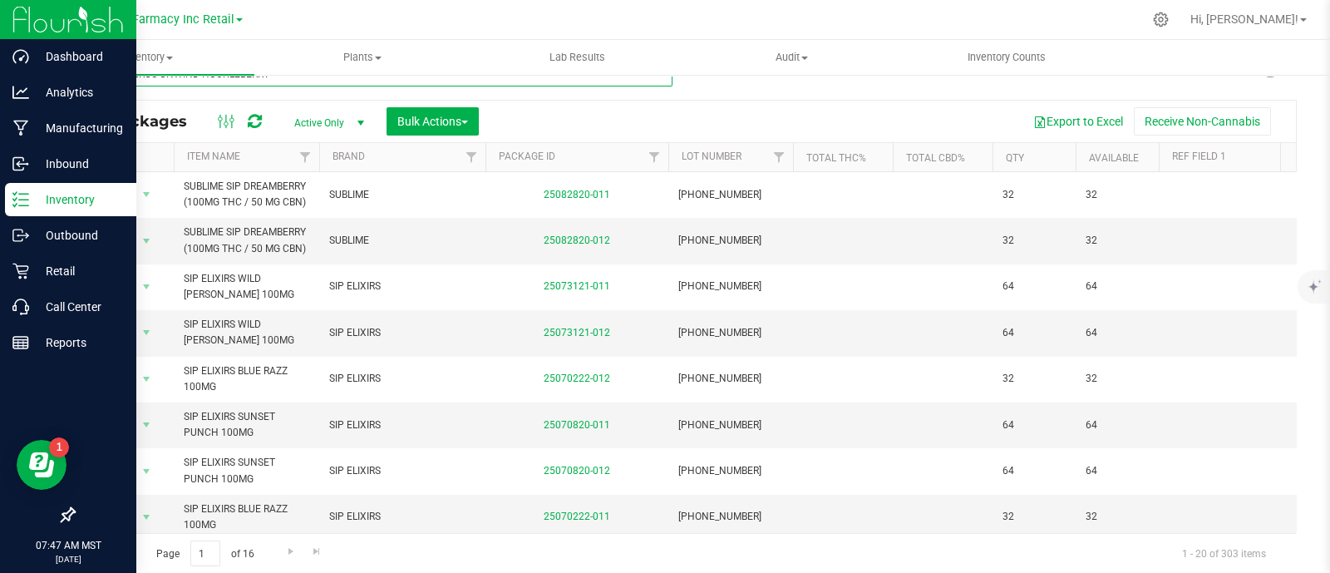
type input "BAKED BROS UNWIND HUCKLEBERRY"
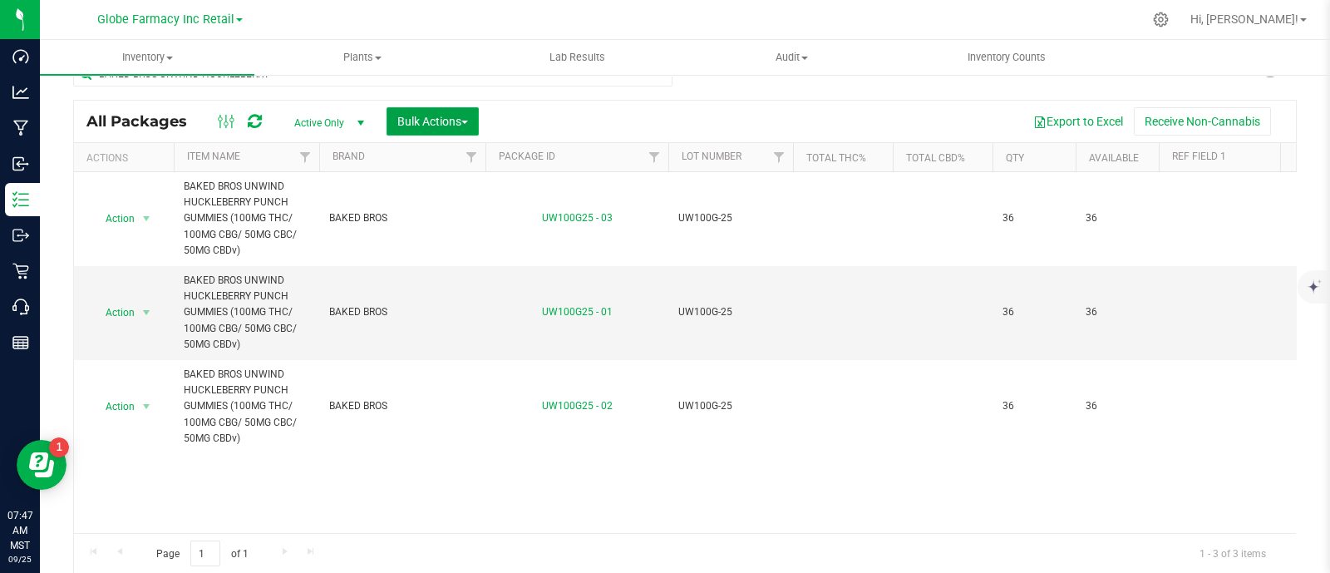
click at [445, 125] on span "Bulk Actions" at bounding box center [432, 121] width 71 height 13
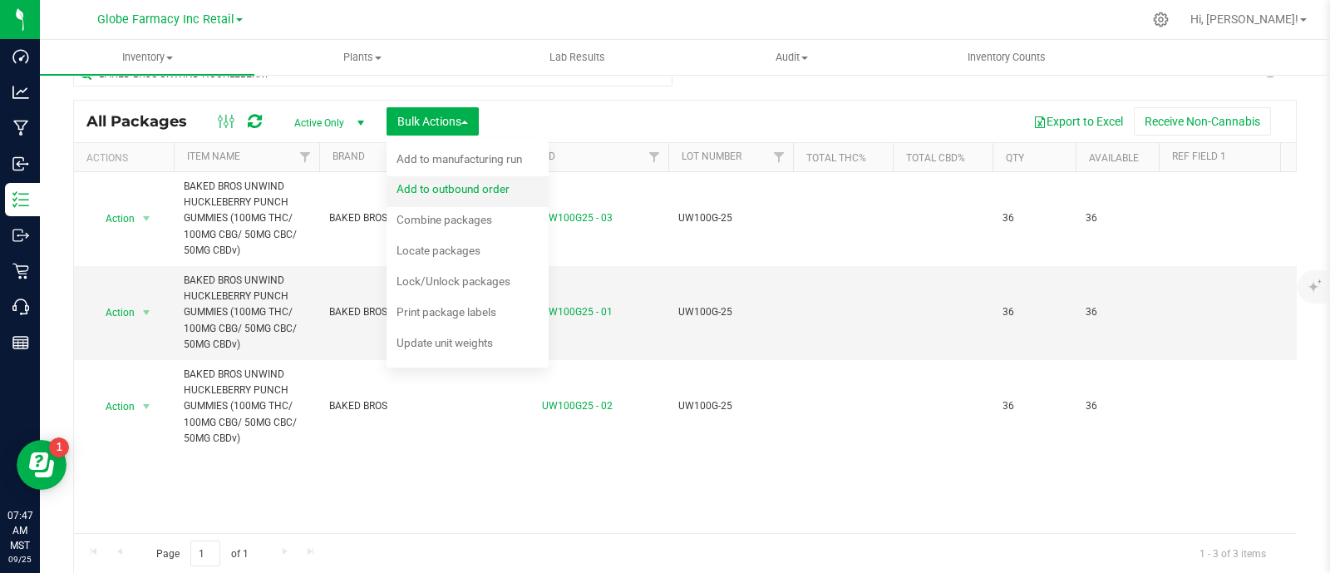
click at [449, 186] on span "Add to outbound order" at bounding box center [452, 188] width 113 height 13
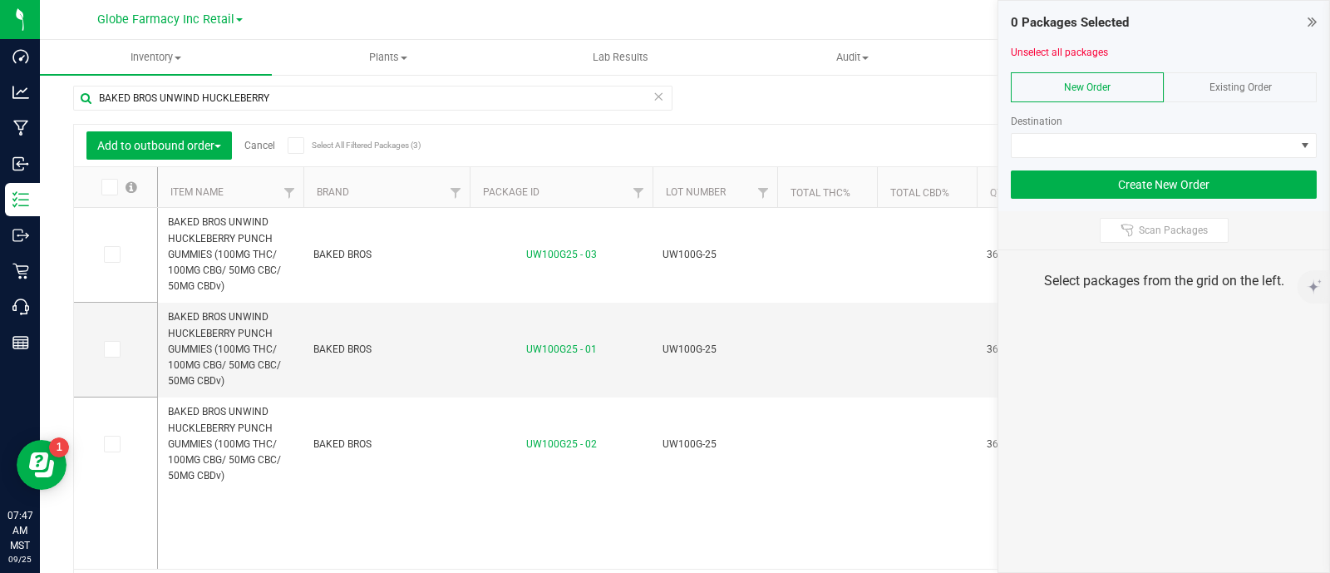
scroll to position [32, 0]
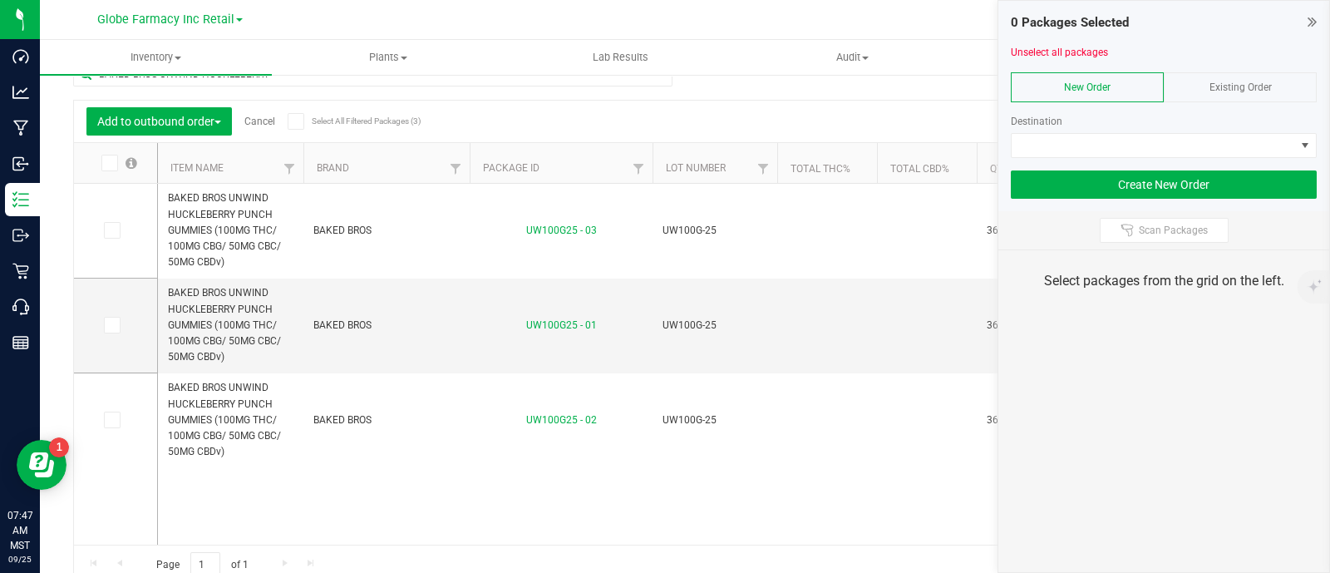
click at [1262, 81] on span "Existing Order" at bounding box center [1240, 87] width 62 height 12
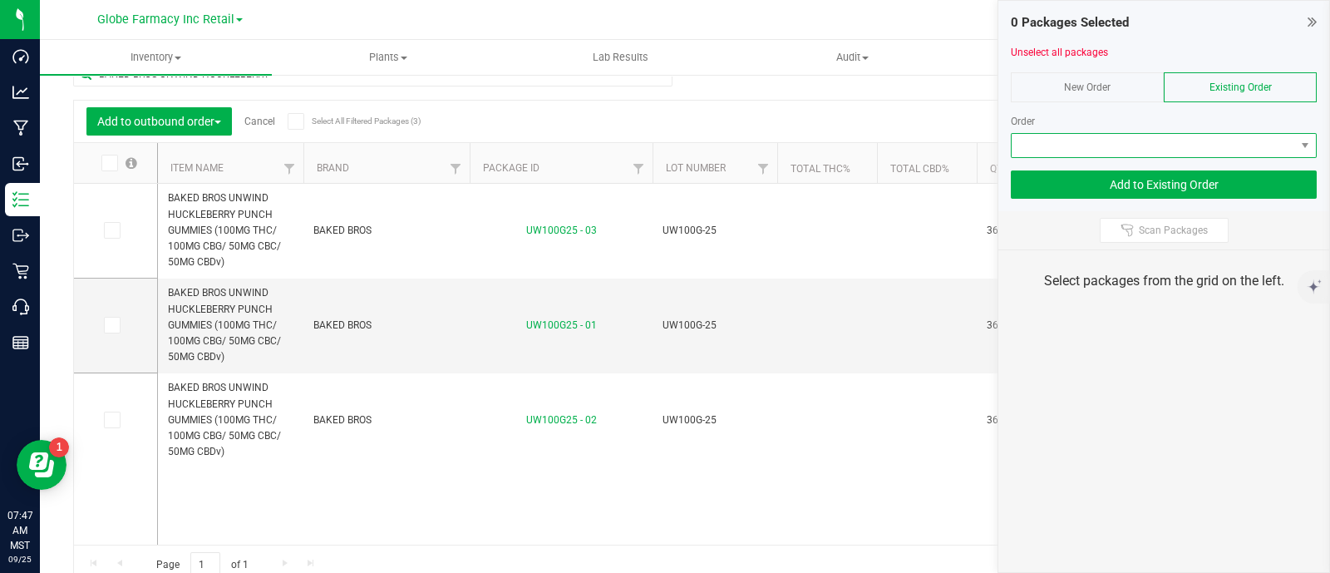
click at [1249, 141] on span at bounding box center [1153, 145] width 283 height 23
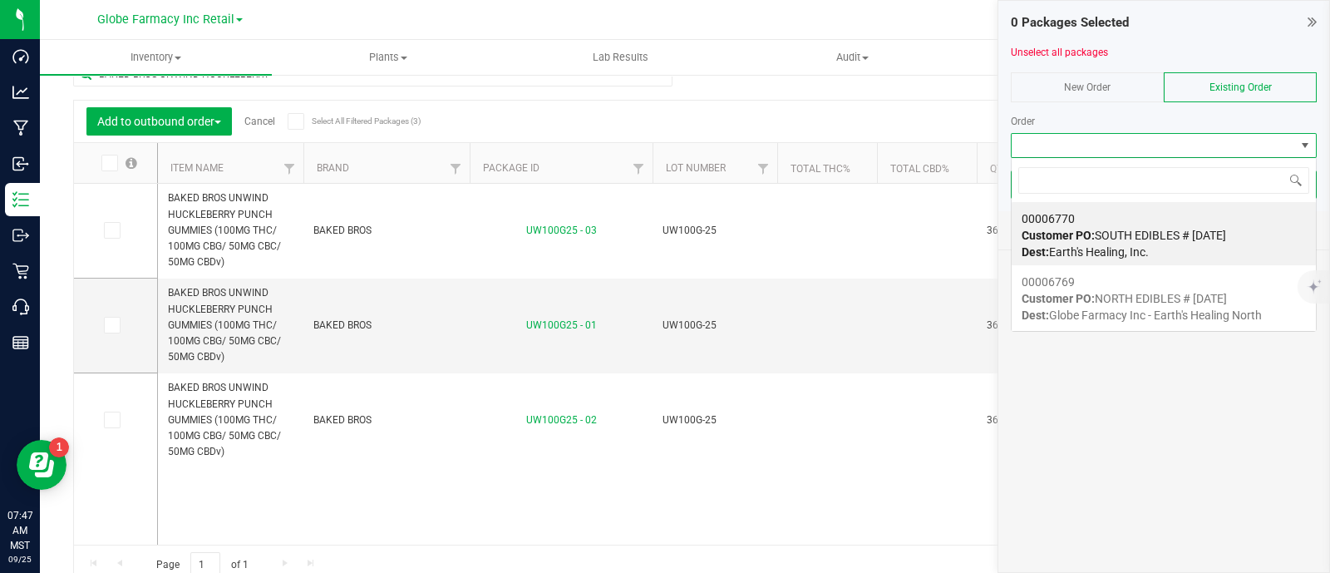
scroll to position [24, 306]
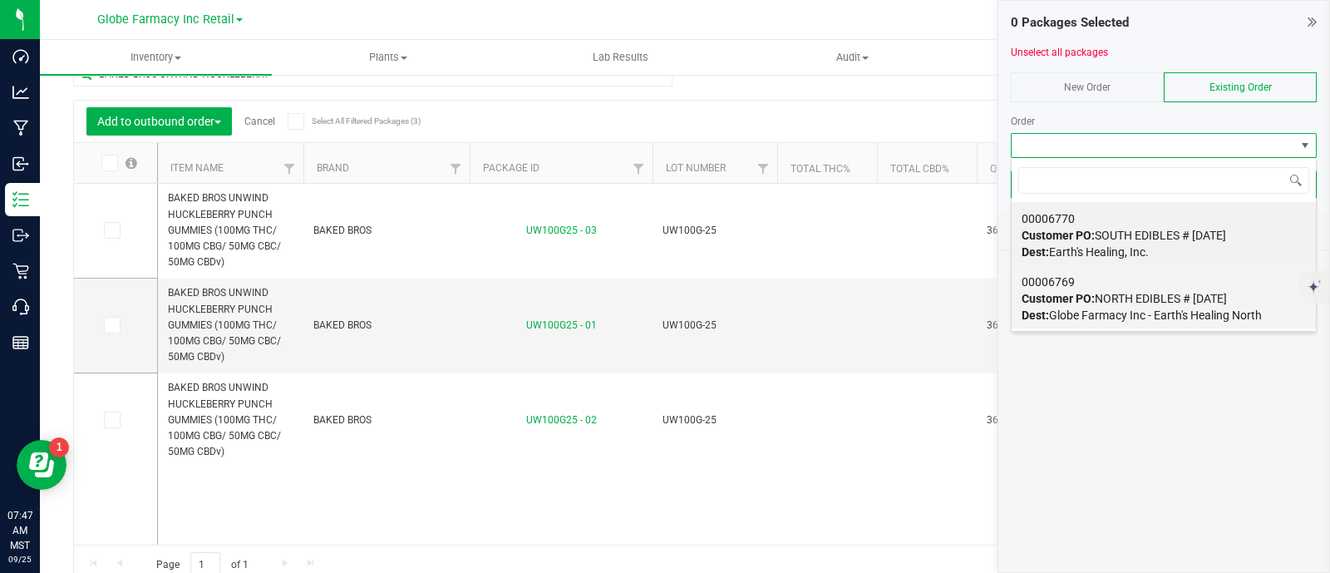
click at [1162, 284] on div "00006769 Customer PO: NORTH EDIBLES # [DATE] Dest: Globe Farmacy Inc - Earth's …" at bounding box center [1163, 298] width 284 height 63
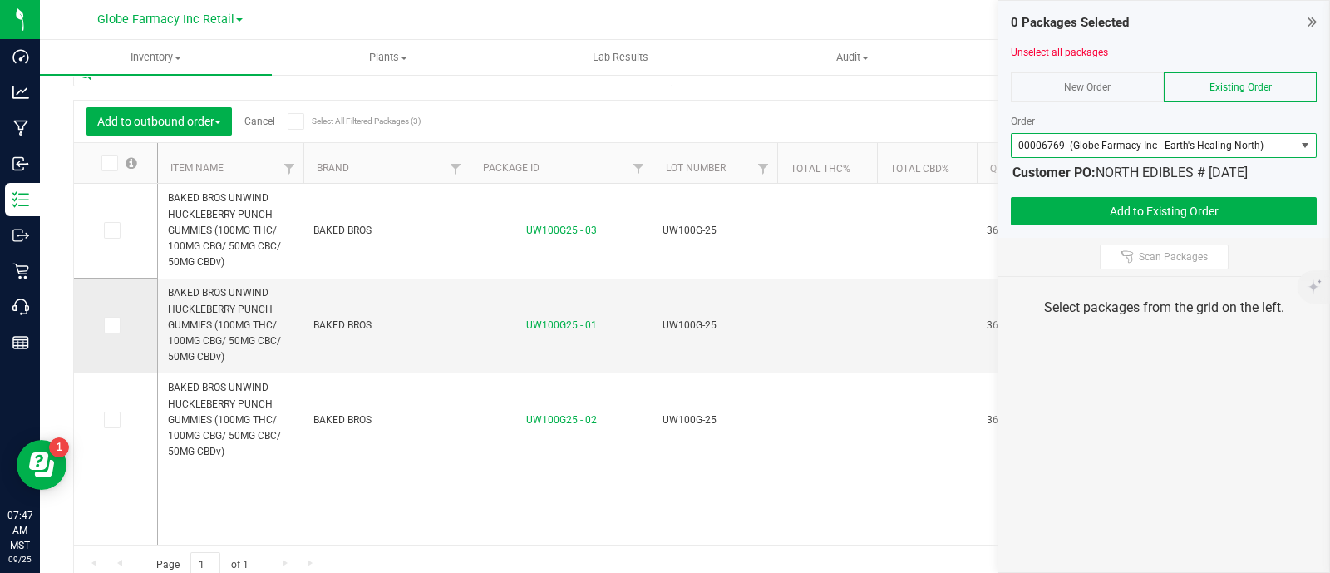
click at [105, 323] on span at bounding box center [112, 325] width 17 height 17
click at [0, 0] on input "checkbox" at bounding box center [0, 0] width 0 height 0
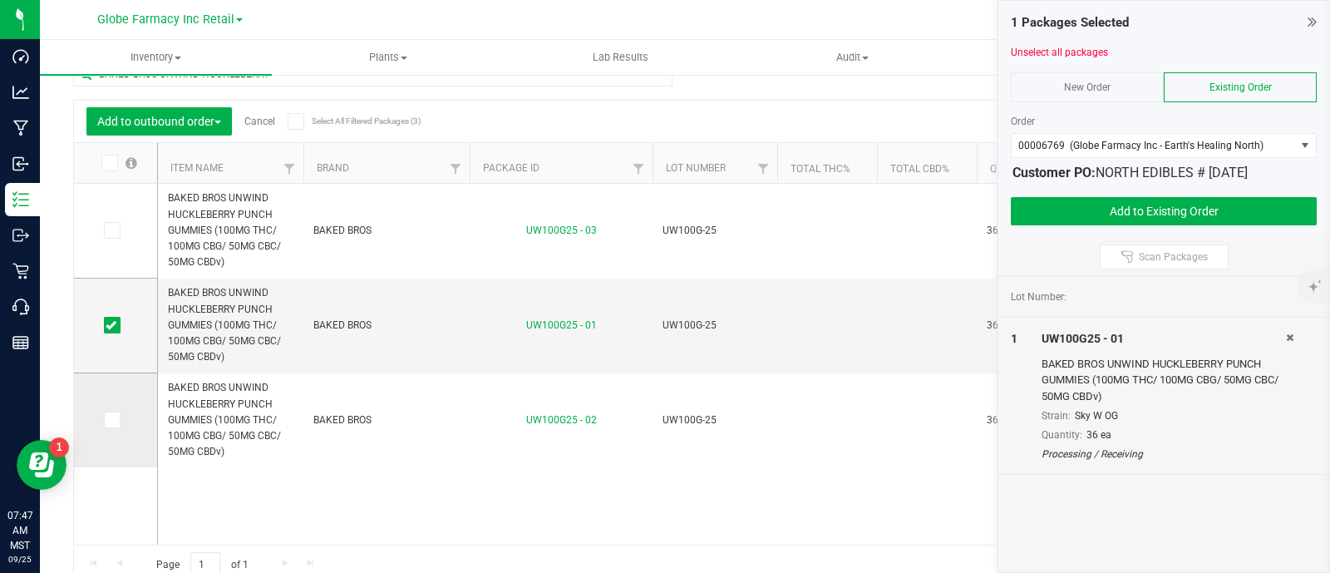
click at [115, 420] on icon at bounding box center [111, 420] width 11 height 0
click at [0, 0] on input "checkbox" at bounding box center [0, 0] width 0 height 0
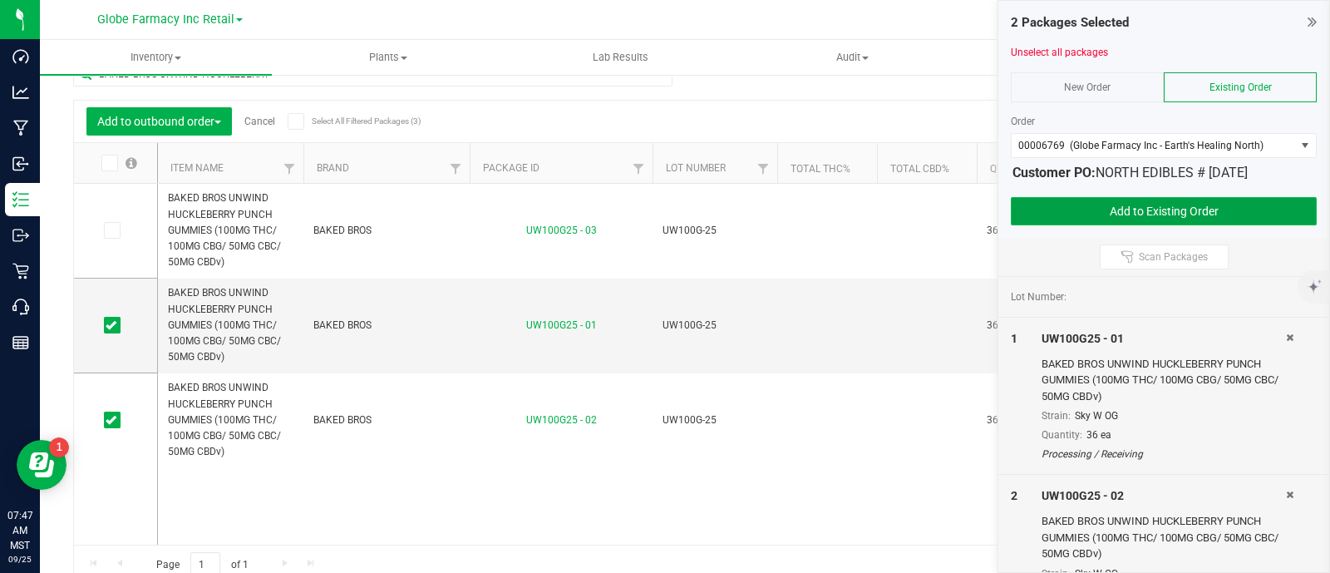
click at [1039, 209] on button "Add to Existing Order" at bounding box center [1164, 211] width 306 height 28
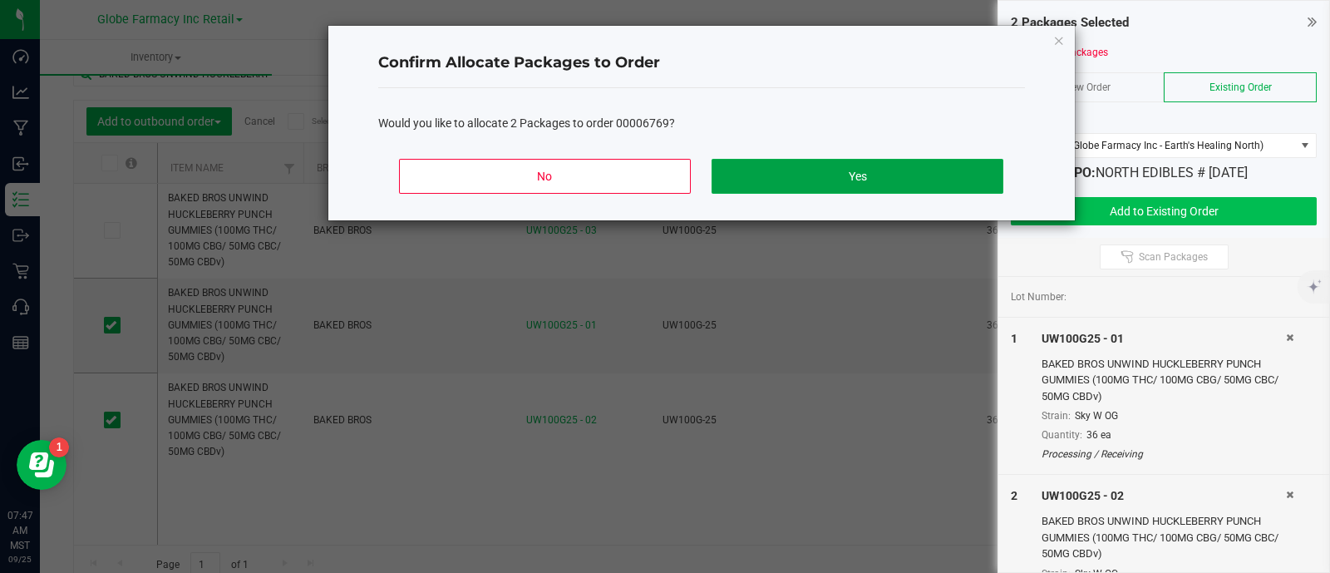
click at [849, 183] on button "Yes" at bounding box center [856, 176] width 291 height 35
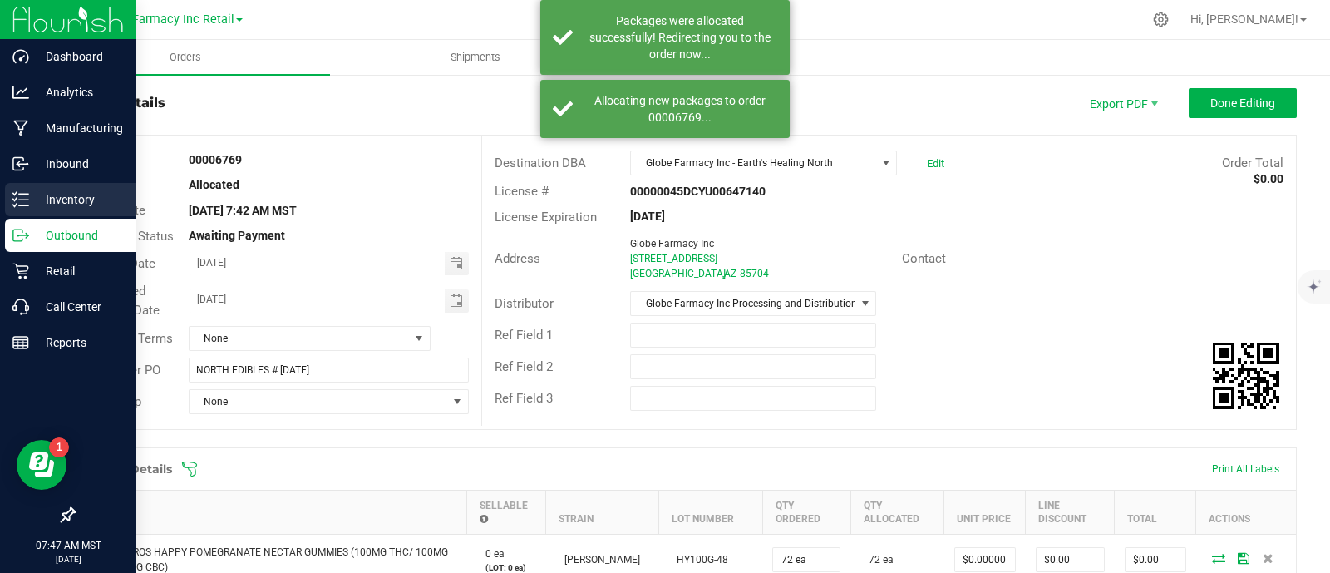
click at [12, 197] on icon at bounding box center [20, 199] width 17 height 17
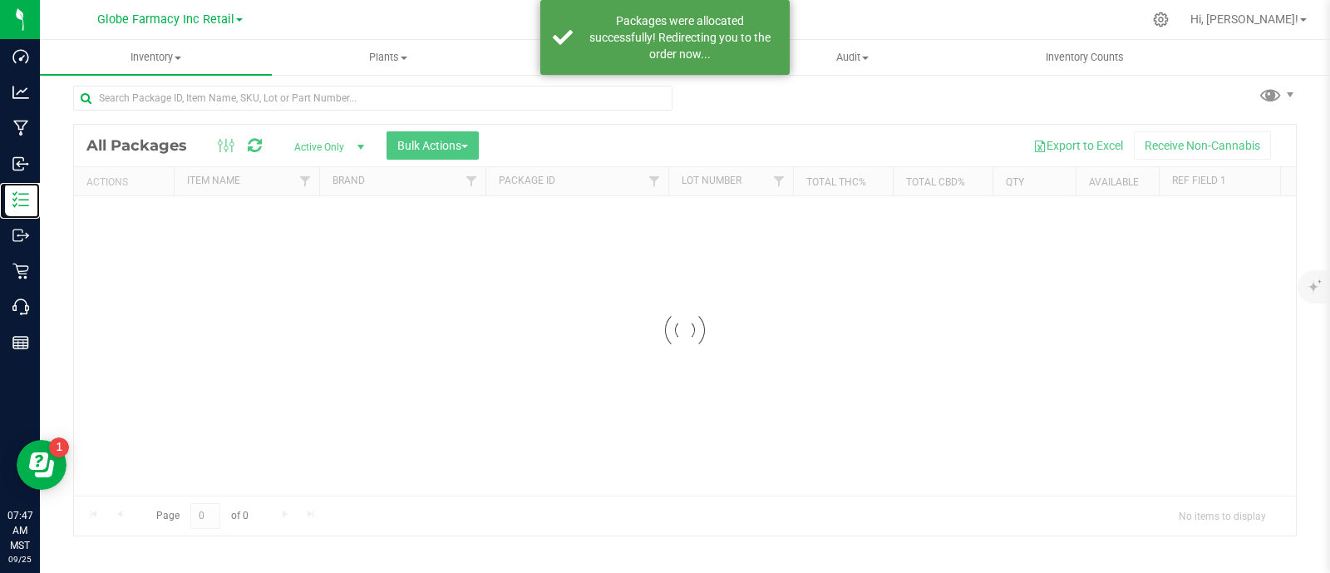
scroll to position [7, 0]
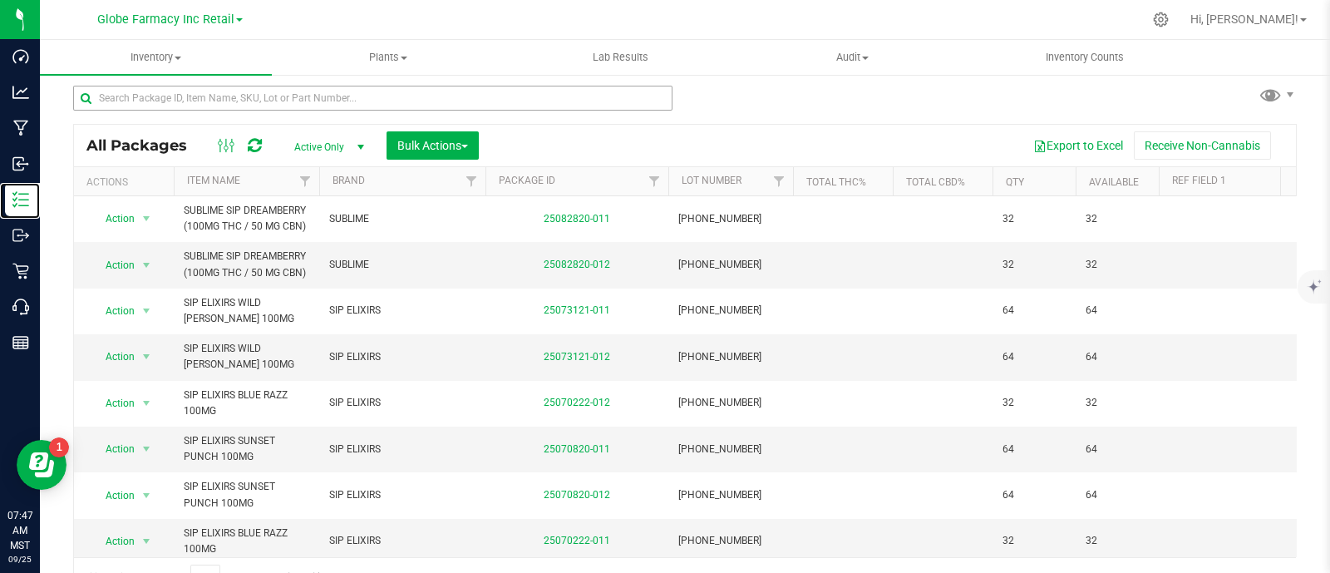
scroll to position [32, 0]
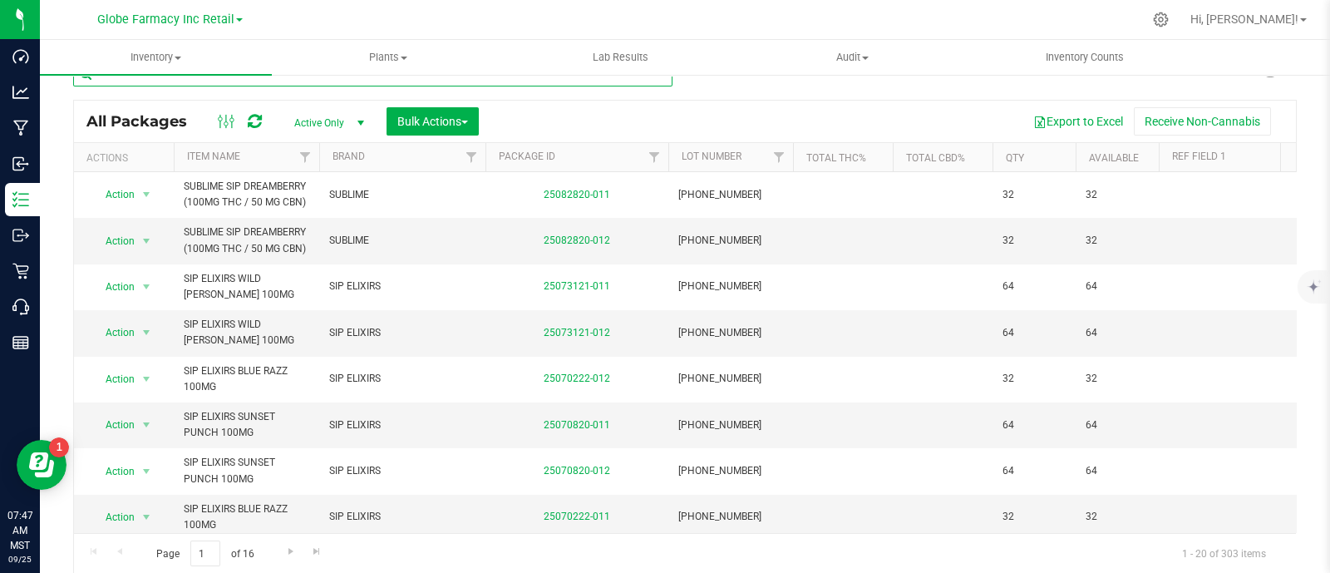
click at [266, 83] on input "text" at bounding box center [372, 74] width 599 height 25
paste input "BAKED BROS UNWIND HUCKLEBERRY"
type input "BAKED BROS UNWIND HUCKLEBERRY"
click at [433, 116] on span "Bulk Actions" at bounding box center [432, 121] width 71 height 13
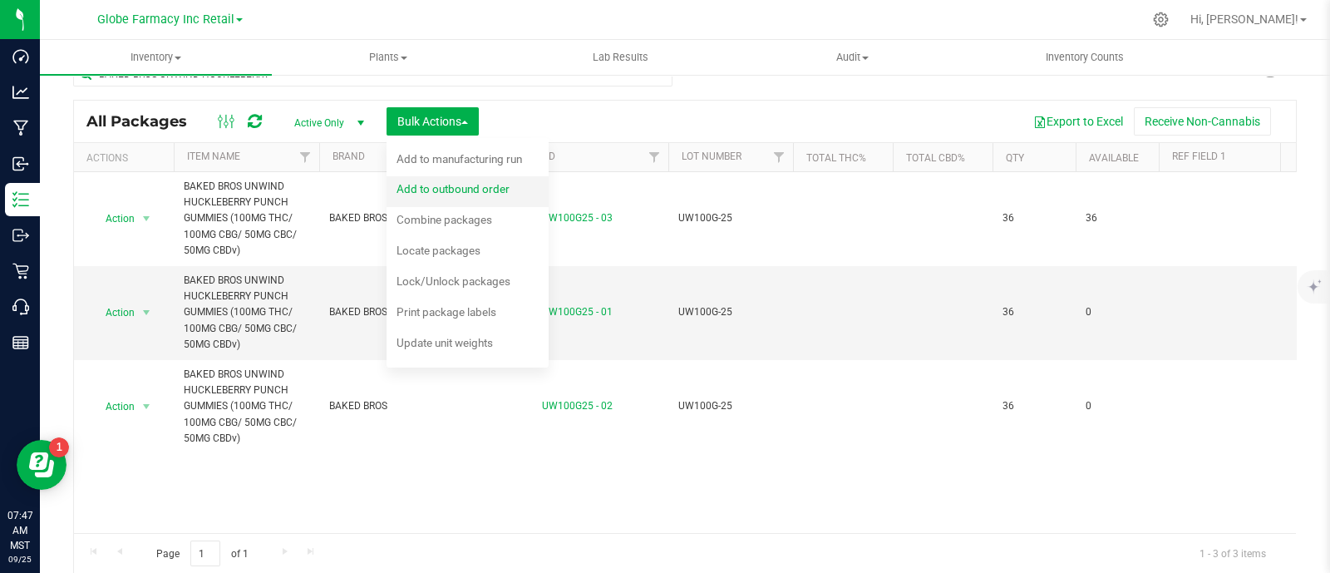
click at [460, 187] on span "Add to outbound order" at bounding box center [452, 188] width 113 height 13
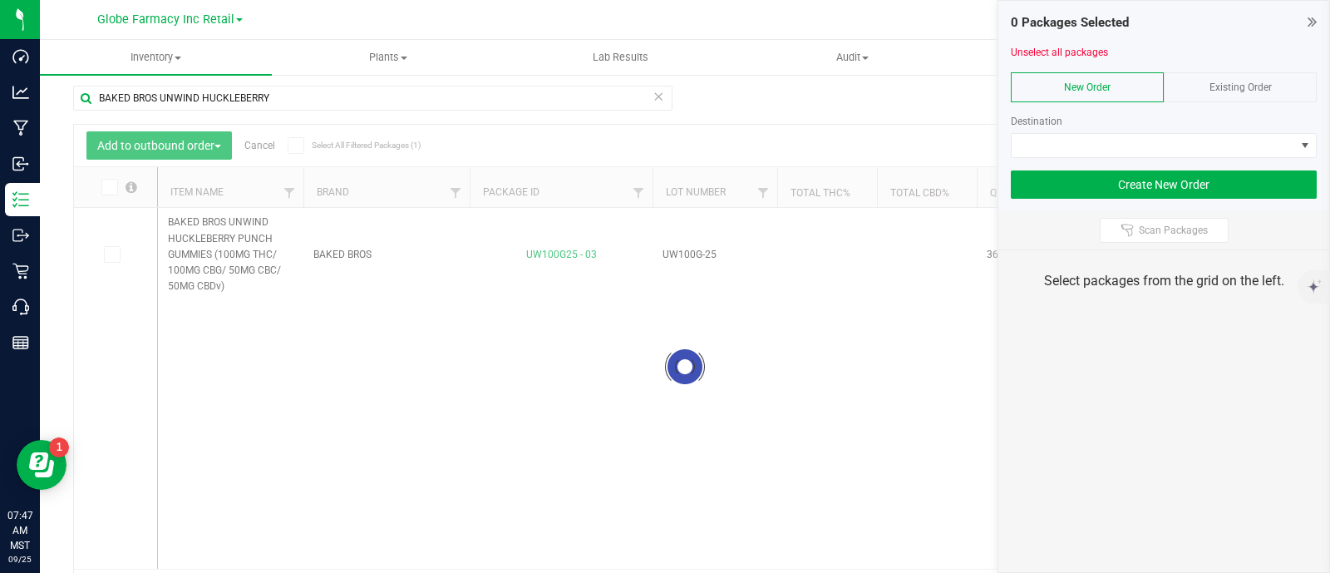
scroll to position [32, 0]
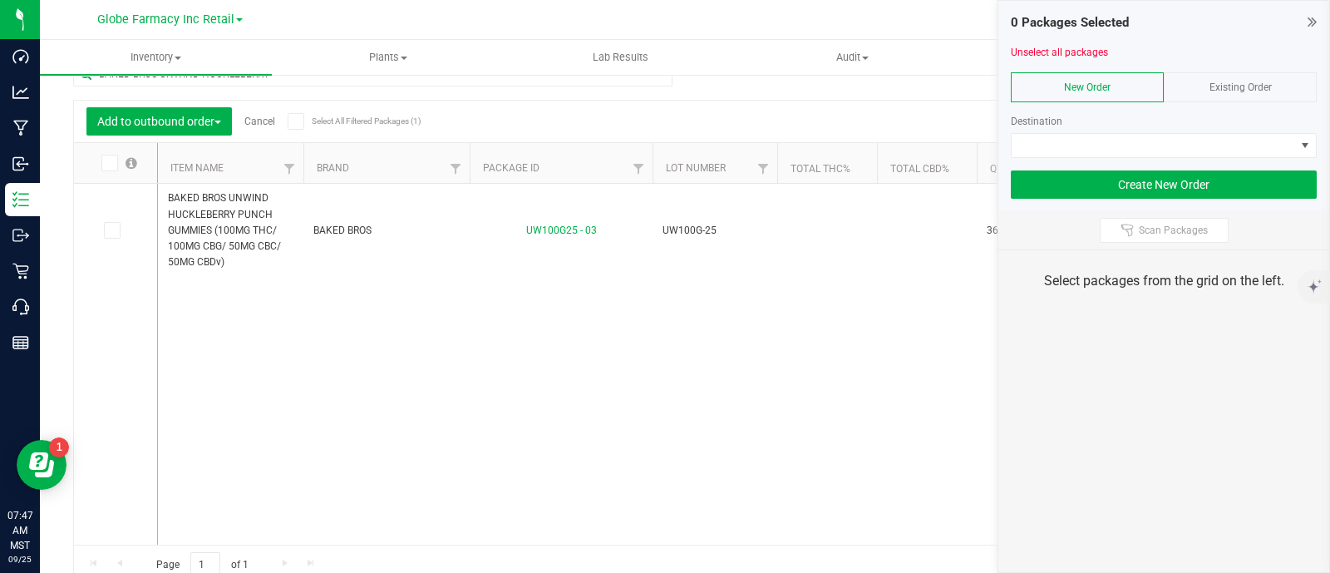
click at [1269, 108] on div at bounding box center [1164, 107] width 306 height 12
click at [1263, 93] on div "Existing Order" at bounding box center [1240, 87] width 153 height 30
click at [1235, 164] on div at bounding box center [1164, 164] width 306 height 12
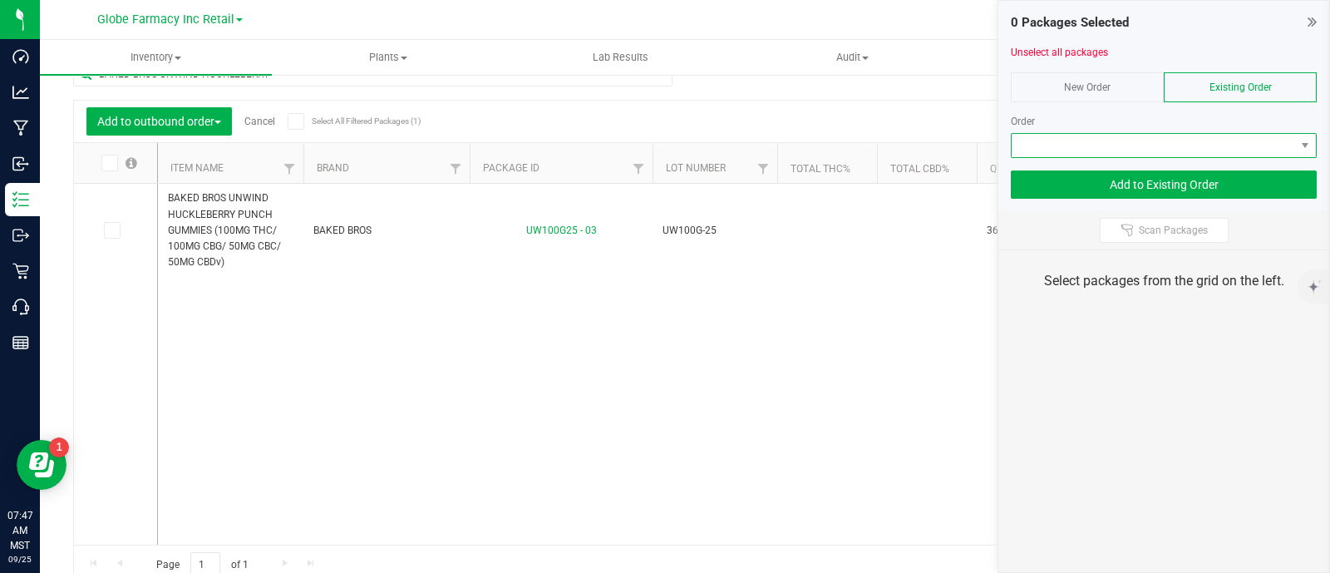
click at [1228, 147] on span at bounding box center [1153, 145] width 283 height 23
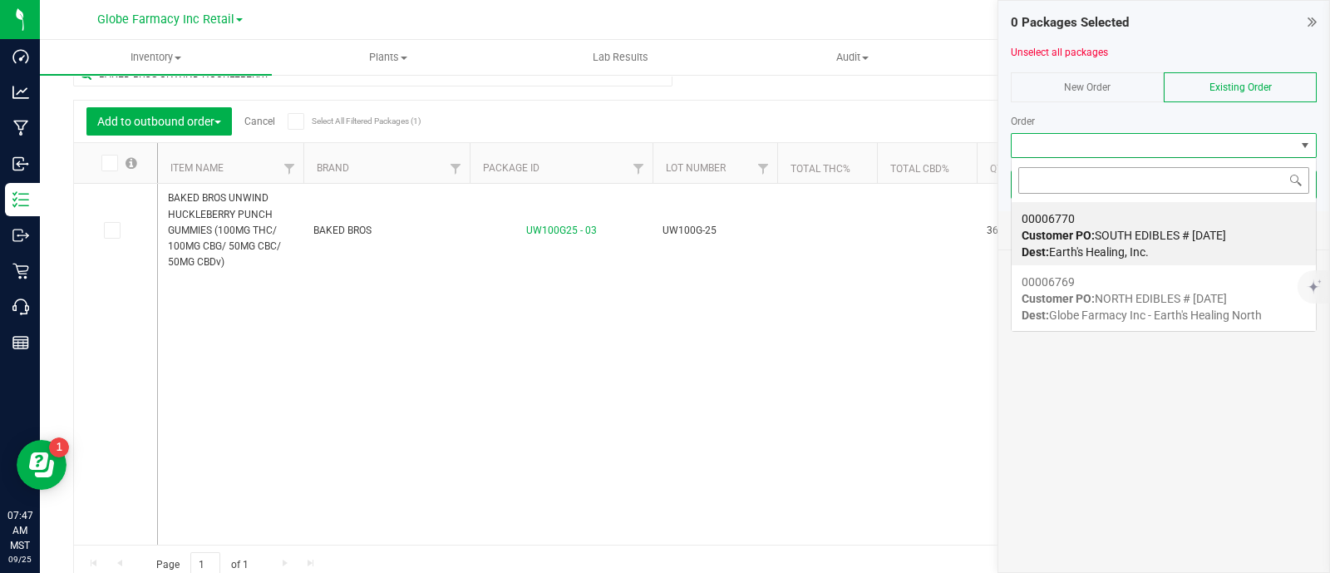
scroll to position [24, 306]
click at [1191, 239] on span "Customer PO: SOUTH EDIBLES # [DATE]" at bounding box center [1123, 235] width 204 height 13
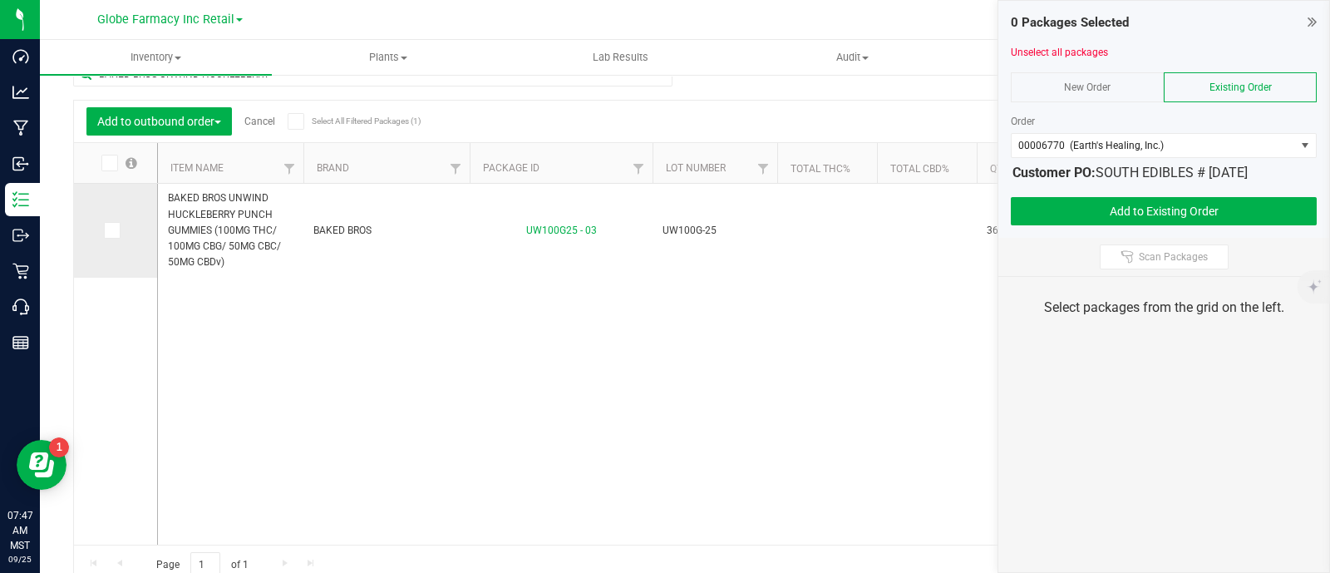
drag, startPoint x: 105, startPoint y: 226, endPoint x: 124, endPoint y: 231, distance: 19.8
click at [109, 226] on span at bounding box center [112, 230] width 17 height 17
click at [125, 234] on label at bounding box center [116, 230] width 24 height 17
click at [0, 0] on input "checkbox" at bounding box center [0, 0] width 0 height 0
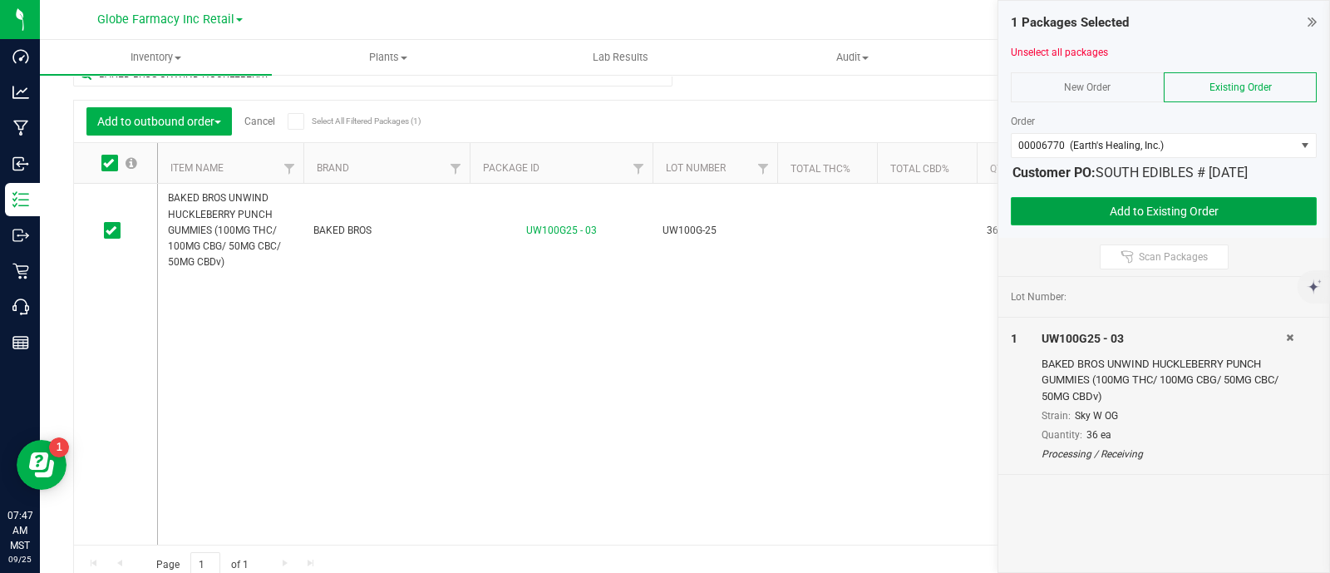
click at [1147, 205] on button "Add to Existing Order" at bounding box center [1164, 211] width 306 height 28
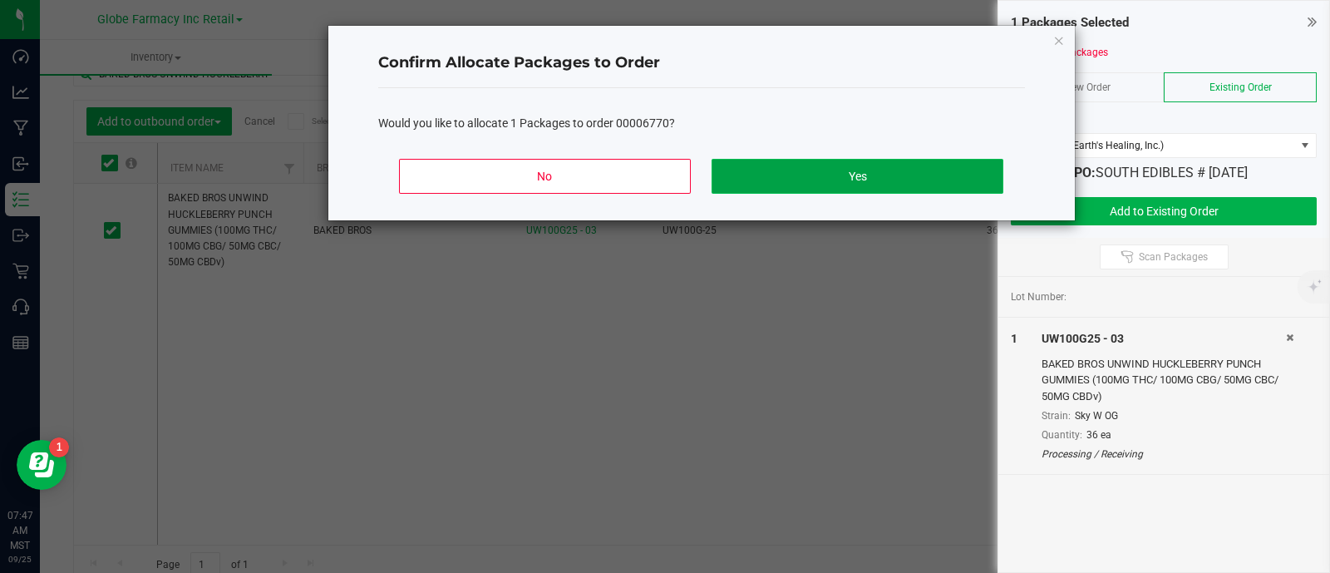
click at [767, 175] on button "Yes" at bounding box center [856, 176] width 291 height 35
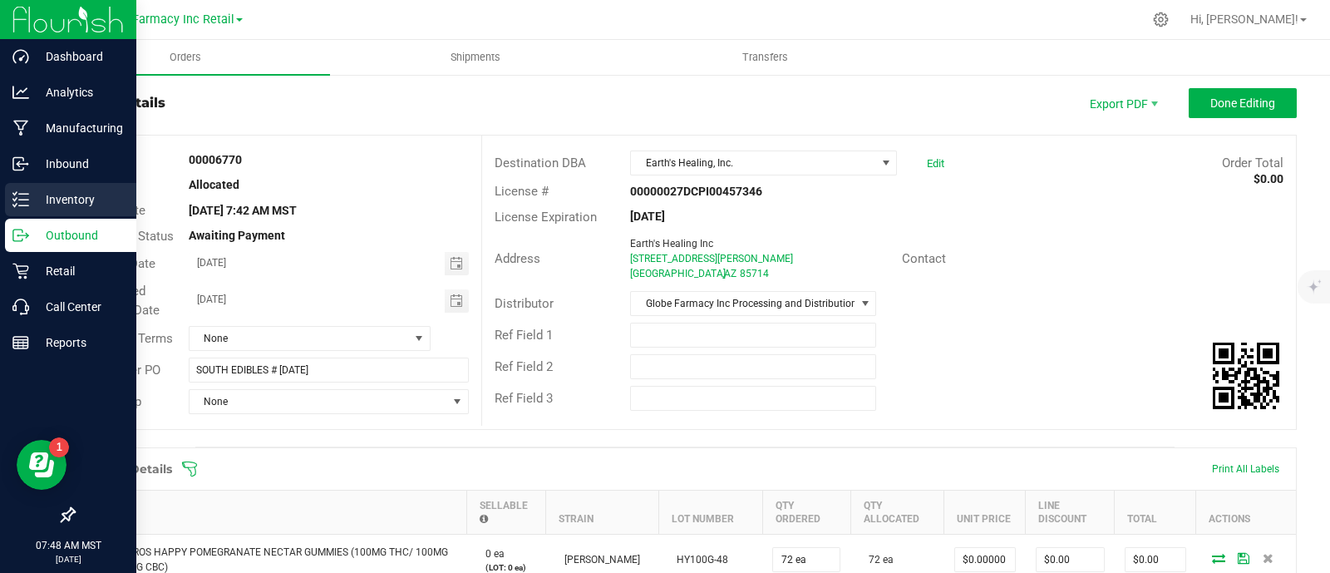
click at [29, 197] on p "Inventory" at bounding box center [79, 200] width 100 height 20
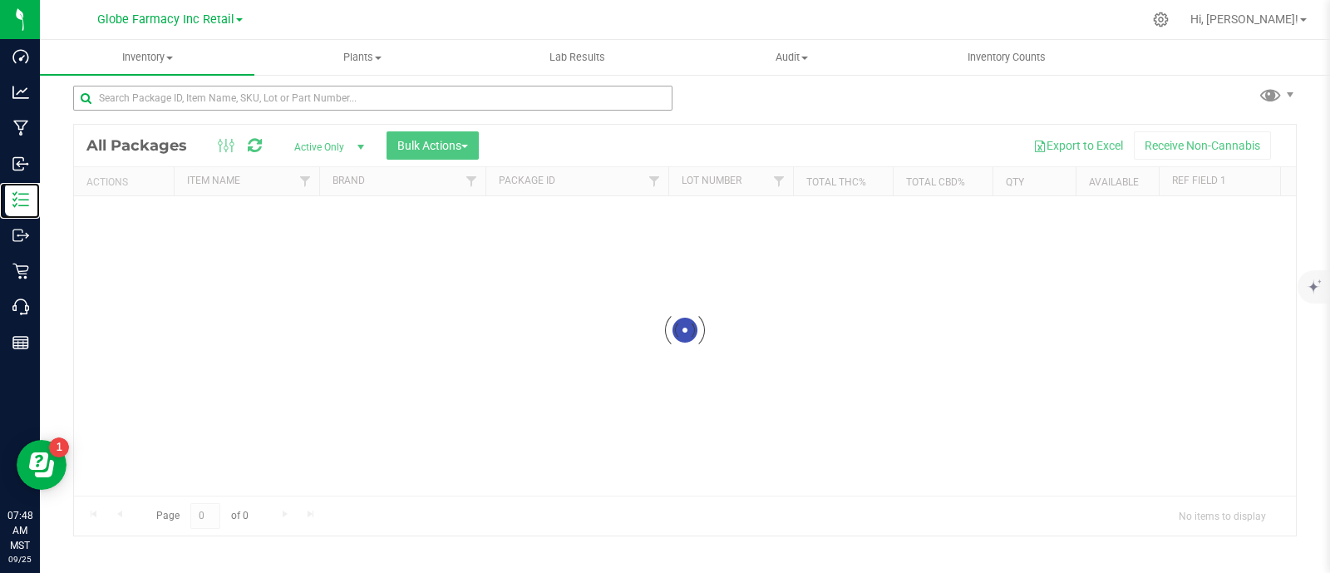
scroll to position [7, 0]
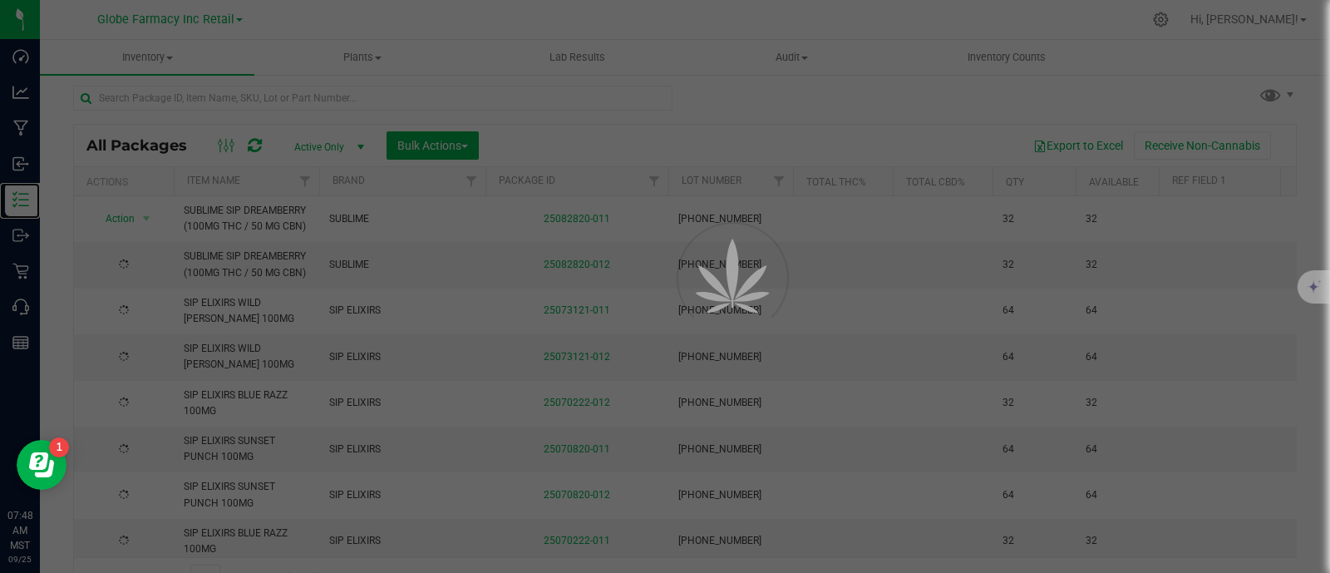
scroll to position [32, 0]
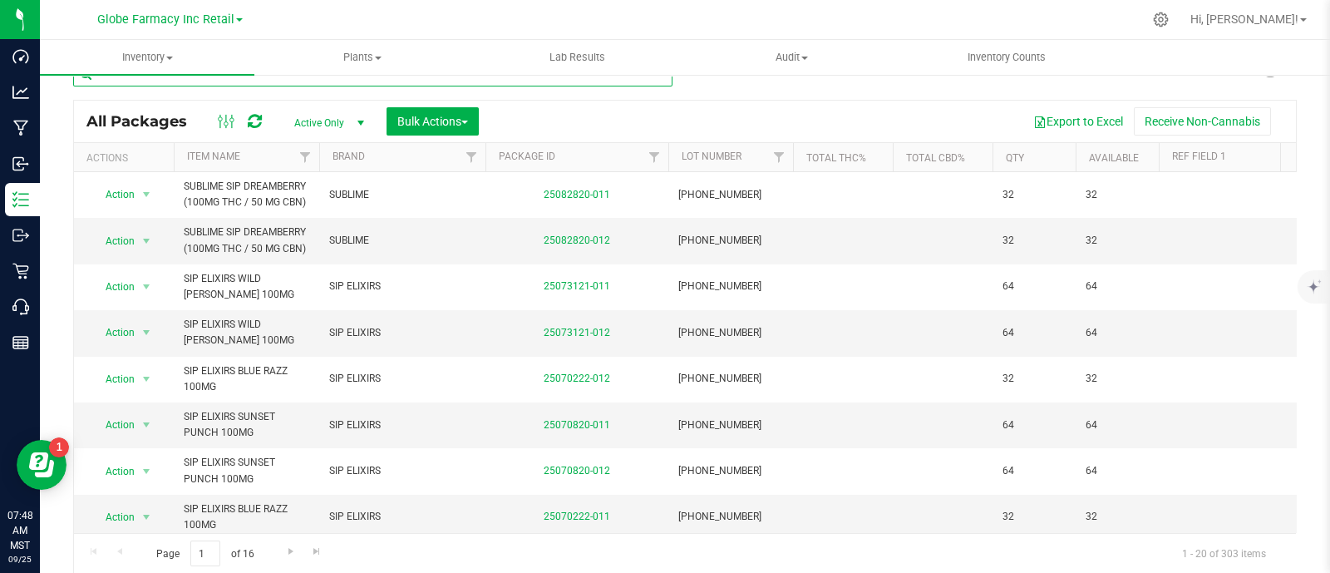
click at [302, 81] on input "text" at bounding box center [372, 74] width 599 height 25
paste input "BRIX BLACK RASPBERRY GUMMIES 100MG"
type input "BRIX BLACK RASPBERRY GUMMIES 100MG"
click at [453, 120] on span "Bulk Actions" at bounding box center [432, 121] width 71 height 13
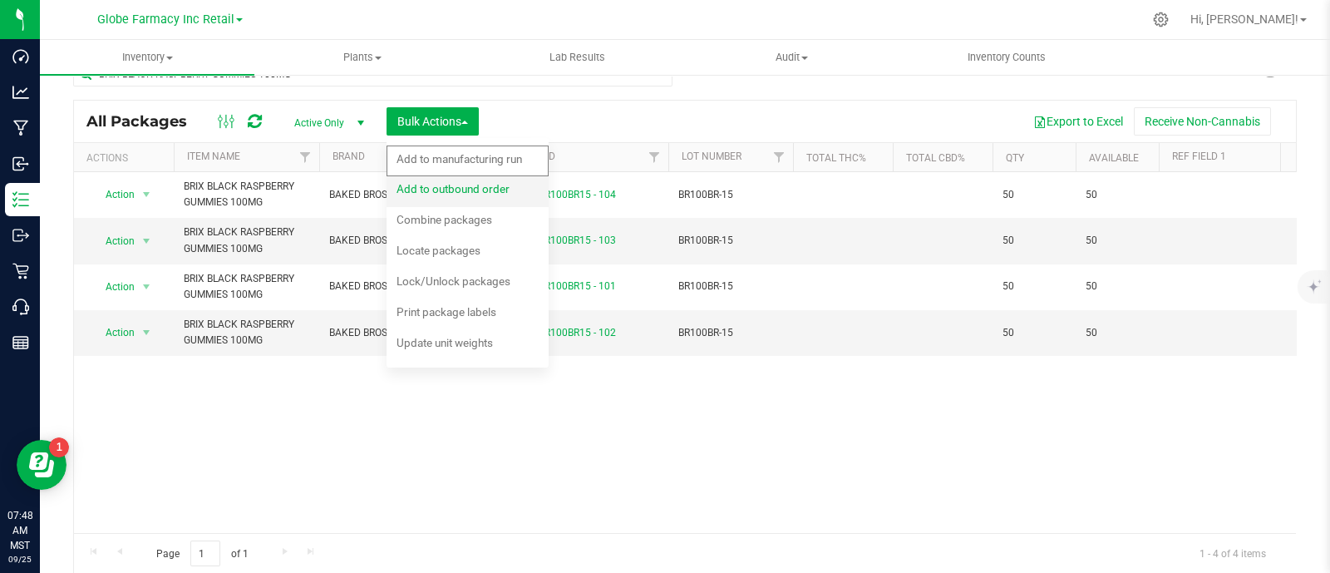
click at [500, 197] on div "Add to outbound order" at bounding box center [463, 191] width 135 height 27
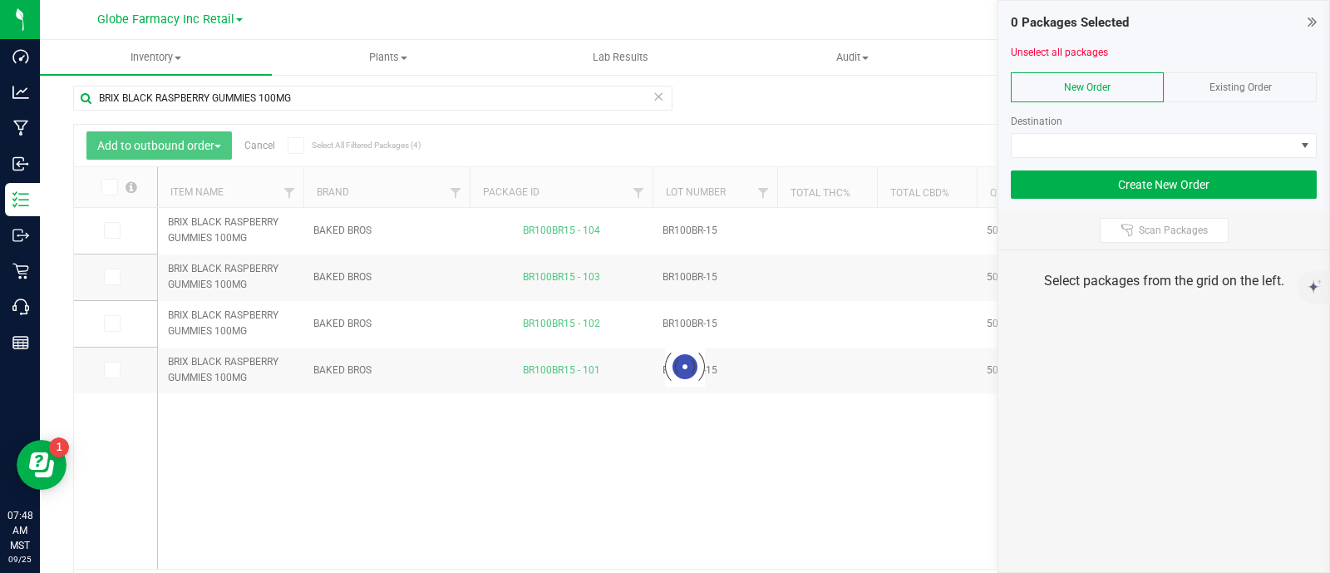
scroll to position [32, 0]
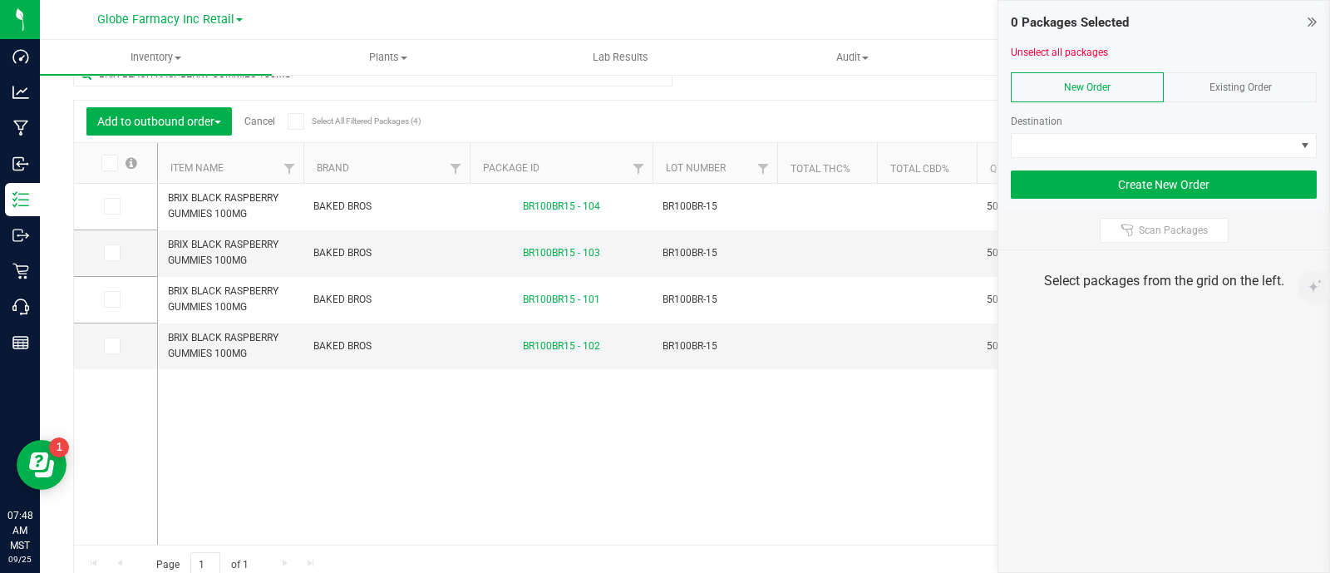
click at [1273, 85] on div "Existing Order" at bounding box center [1240, 87] width 153 height 30
click at [1247, 130] on div "Order" at bounding box center [1164, 129] width 306 height 57
click at [1238, 158] on div at bounding box center [1164, 164] width 306 height 12
click at [1230, 159] on div at bounding box center [1164, 164] width 306 height 12
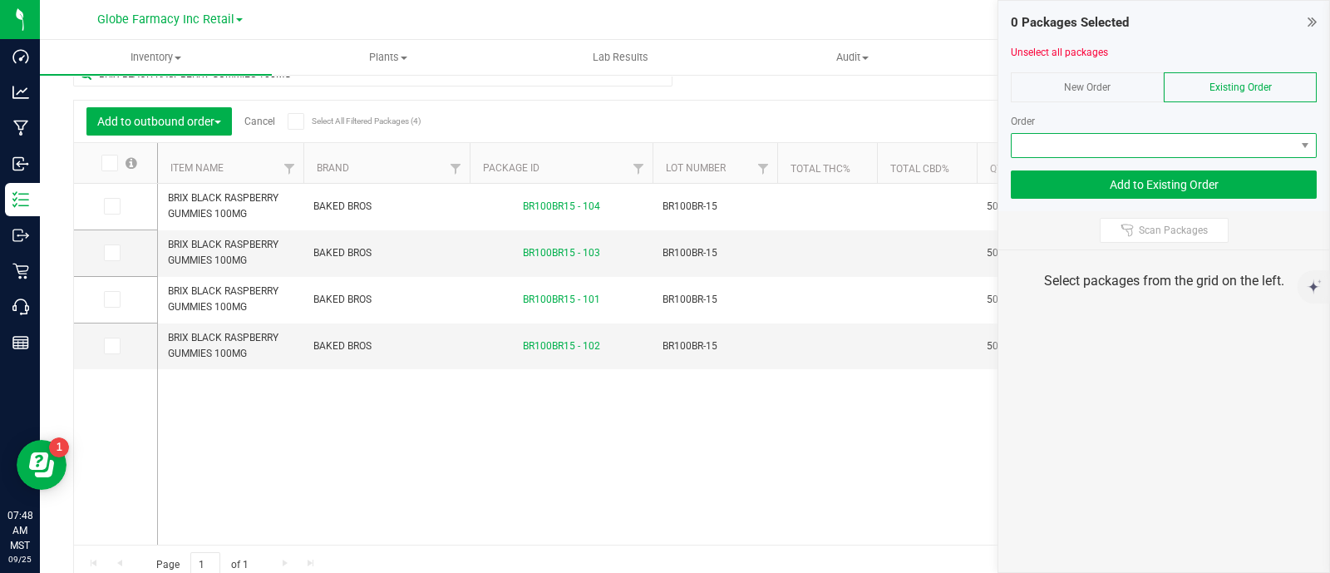
click at [1227, 148] on span at bounding box center [1153, 145] width 283 height 23
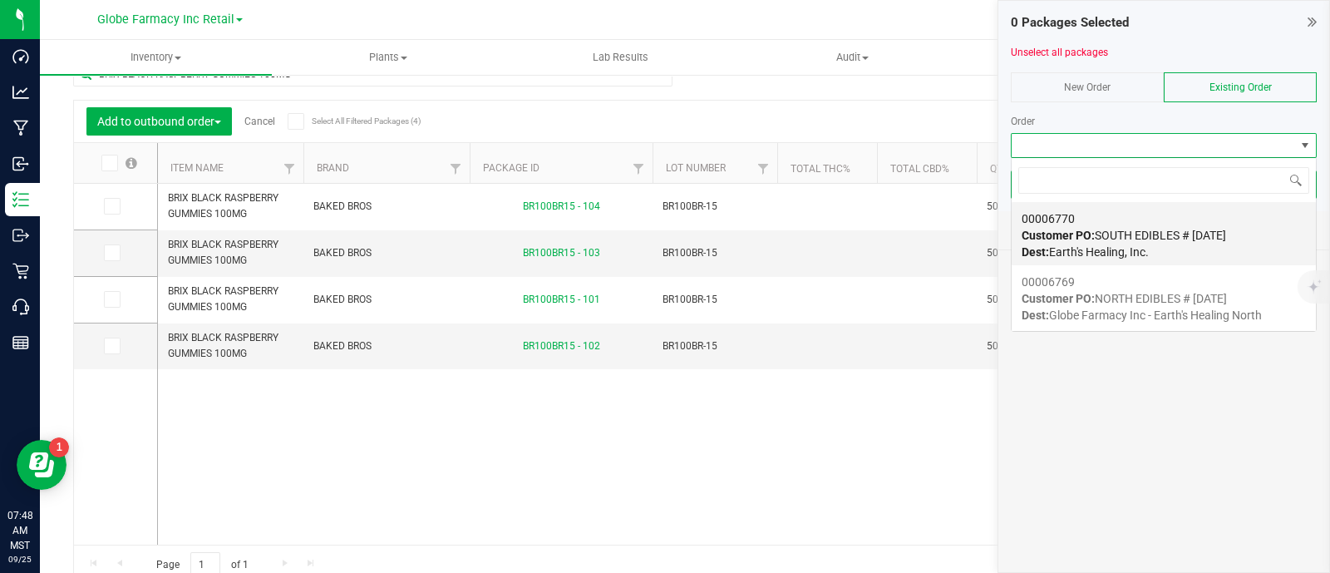
scroll to position [24, 306]
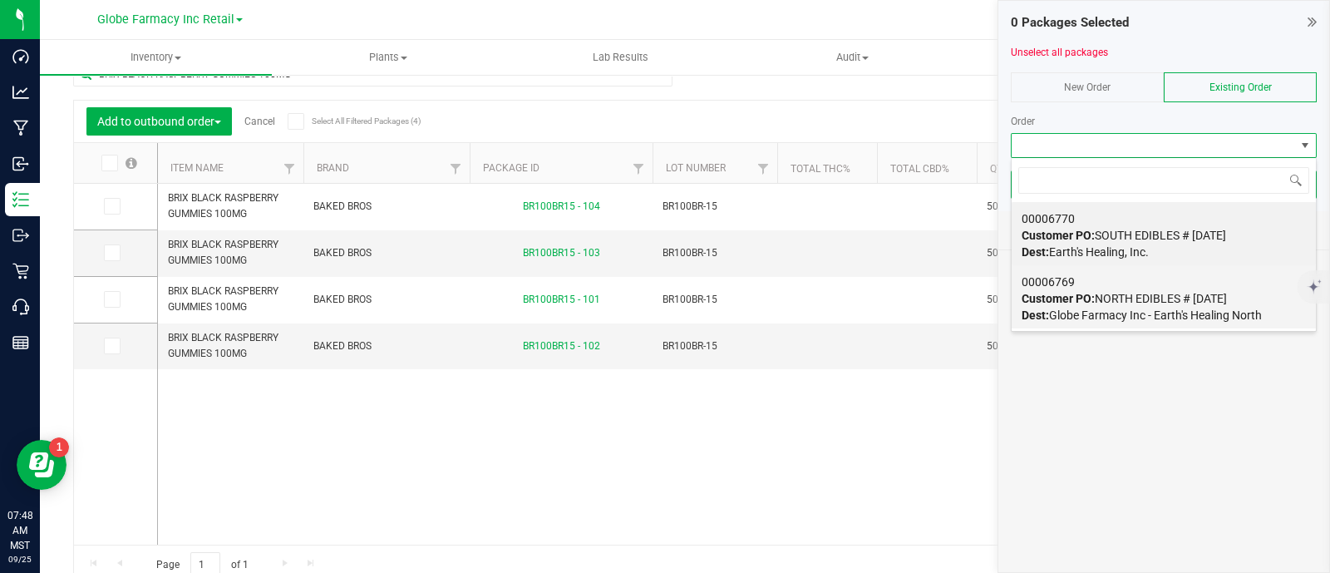
click at [1208, 300] on span "Customer PO: NORTH EDIBLES # 09/25/2025" at bounding box center [1123, 298] width 205 height 13
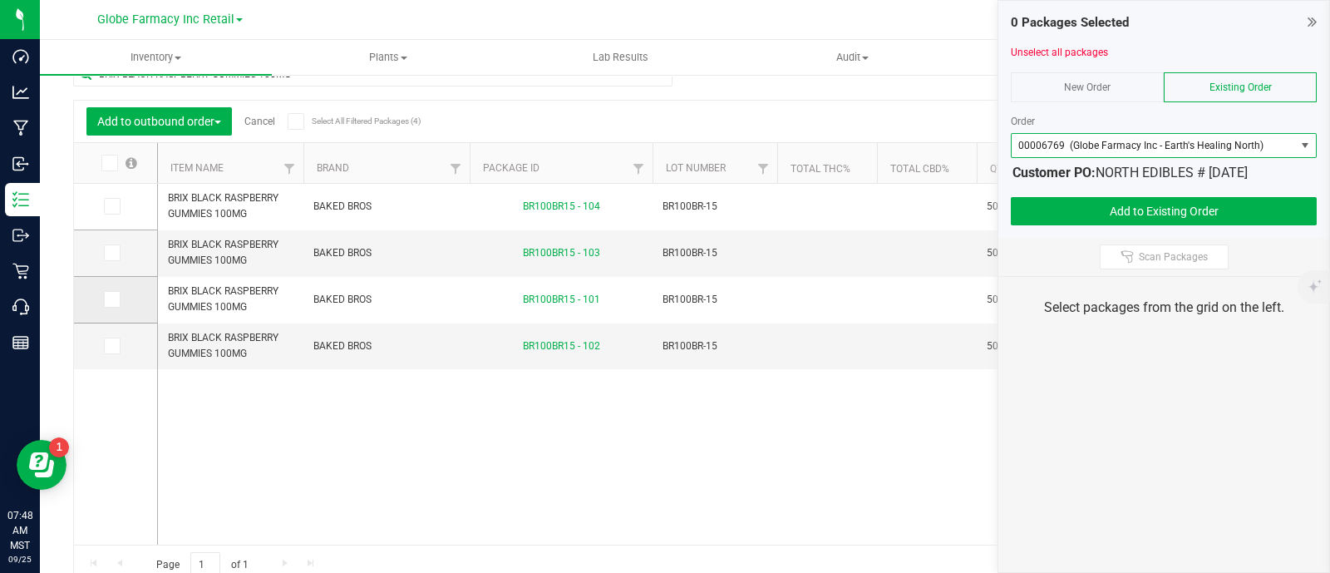
click at [105, 293] on span at bounding box center [112, 299] width 17 height 17
click at [0, 0] on input "checkbox" at bounding box center [0, 0] width 0 height 0
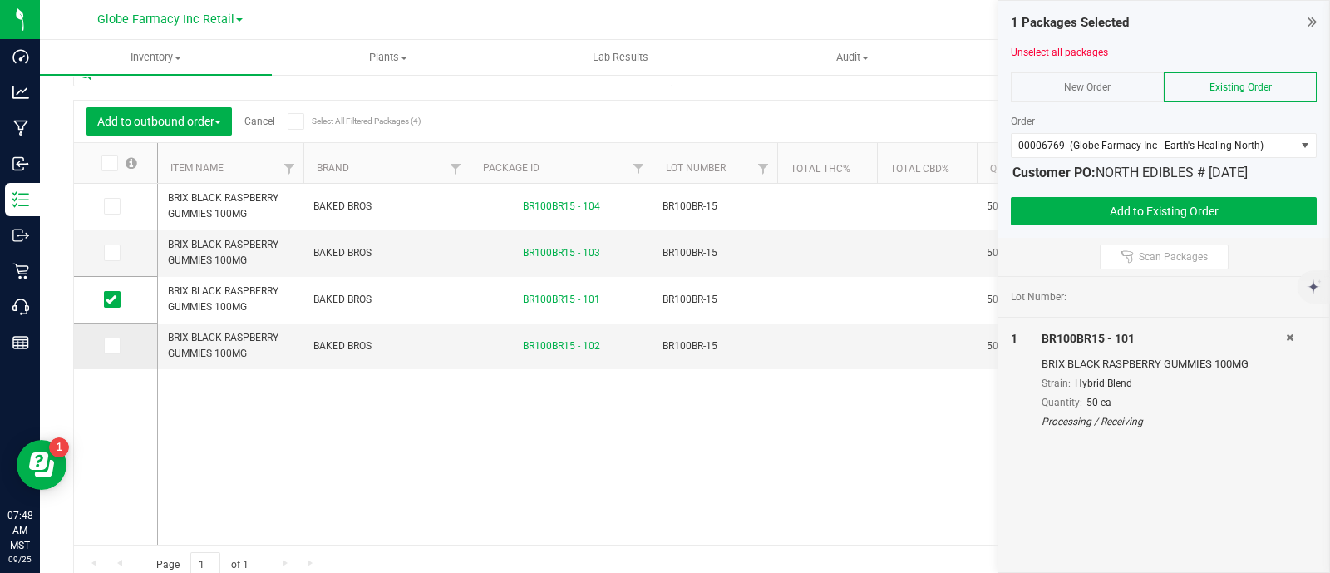
click at [108, 346] on icon at bounding box center [111, 346] width 11 height 0
click at [0, 0] on input "checkbox" at bounding box center [0, 0] width 0 height 0
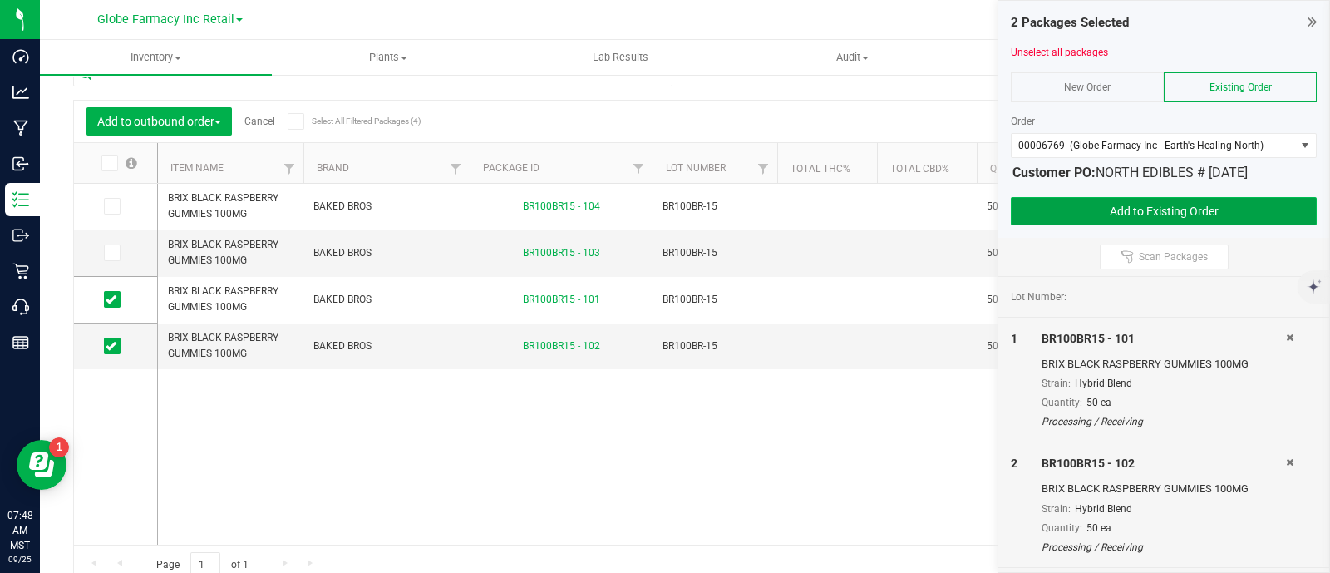
click at [1068, 204] on button "Add to Existing Order" at bounding box center [1164, 211] width 306 height 28
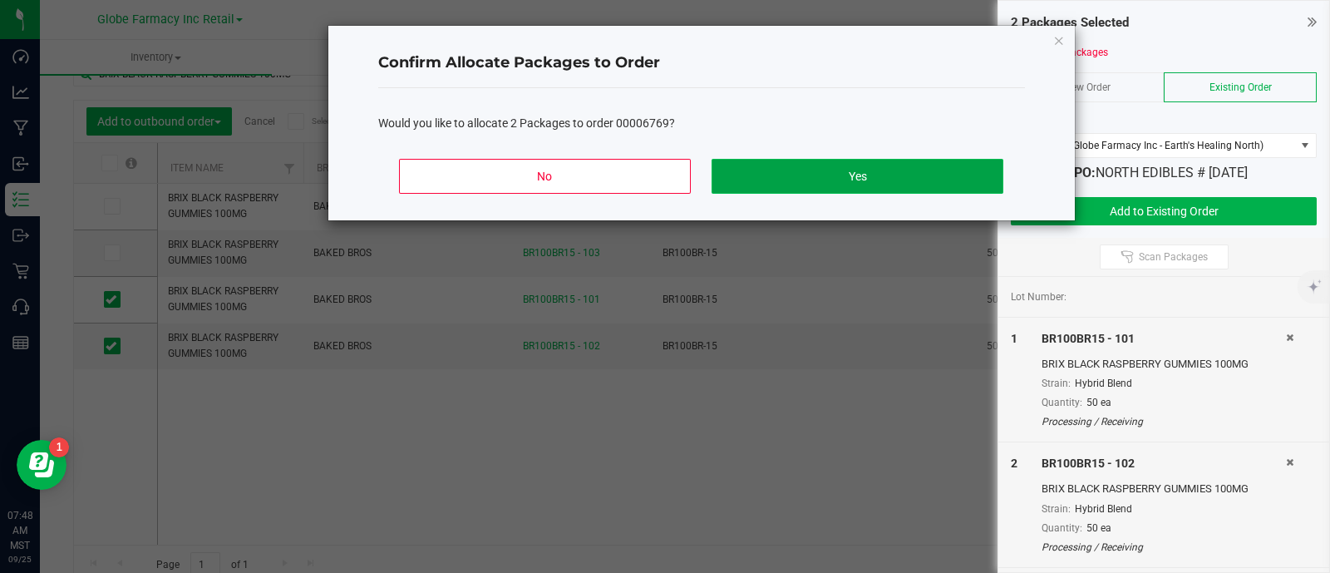
click at [875, 176] on button "Yes" at bounding box center [856, 176] width 291 height 35
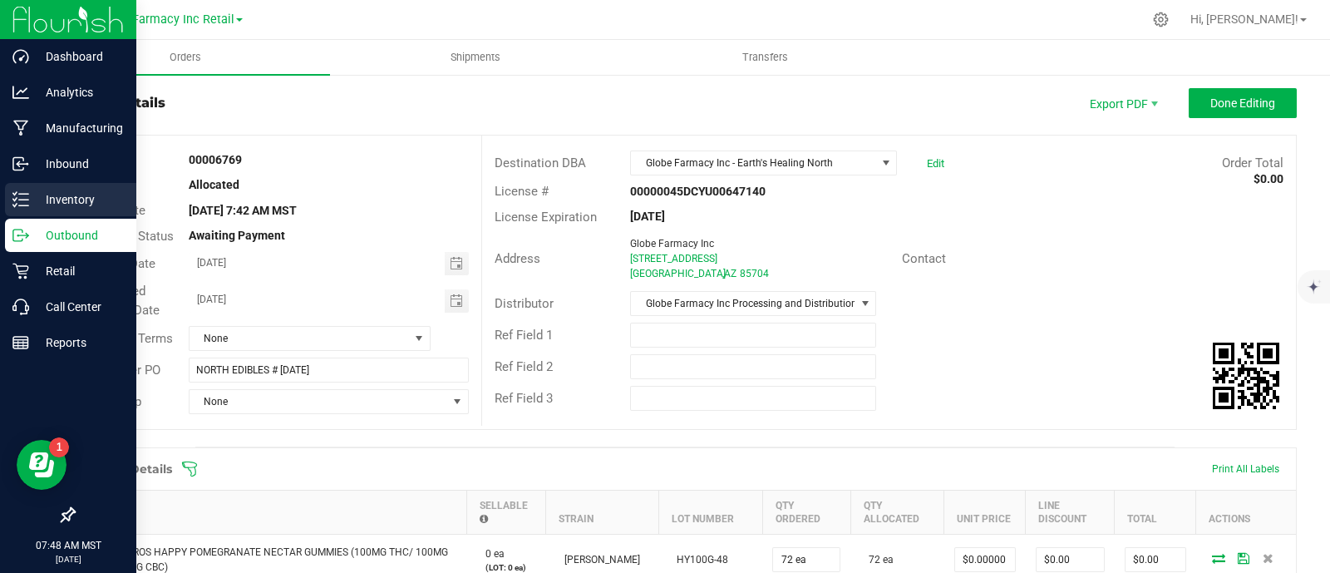
click at [21, 190] on div "Inventory" at bounding box center [70, 199] width 131 height 33
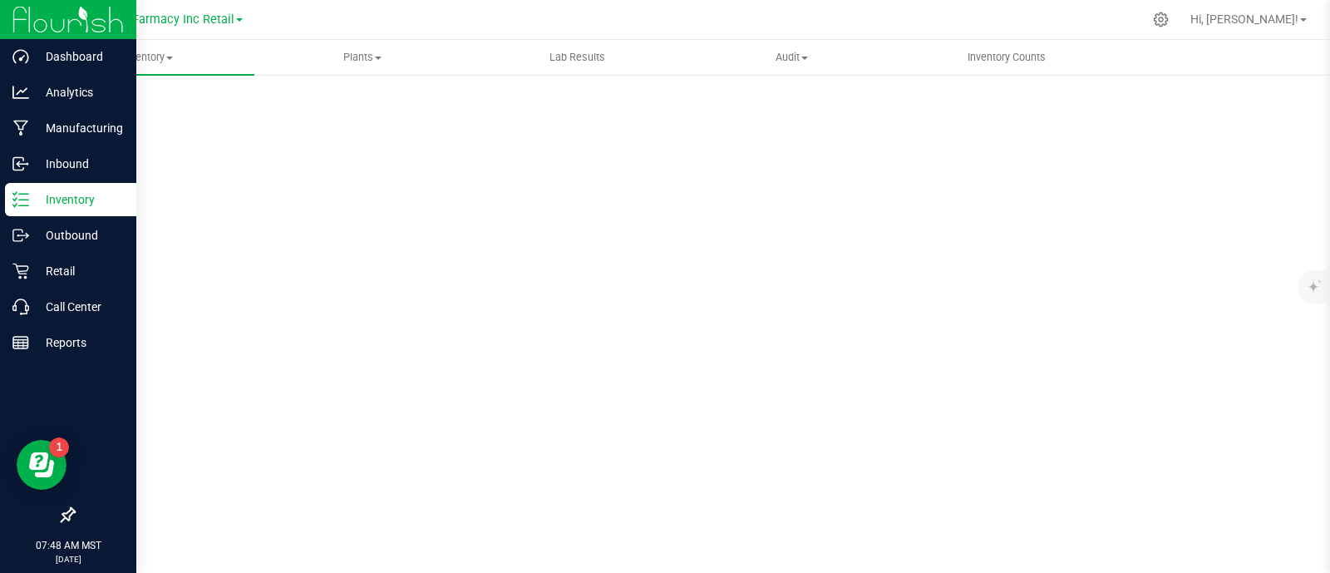
scroll to position [7, 0]
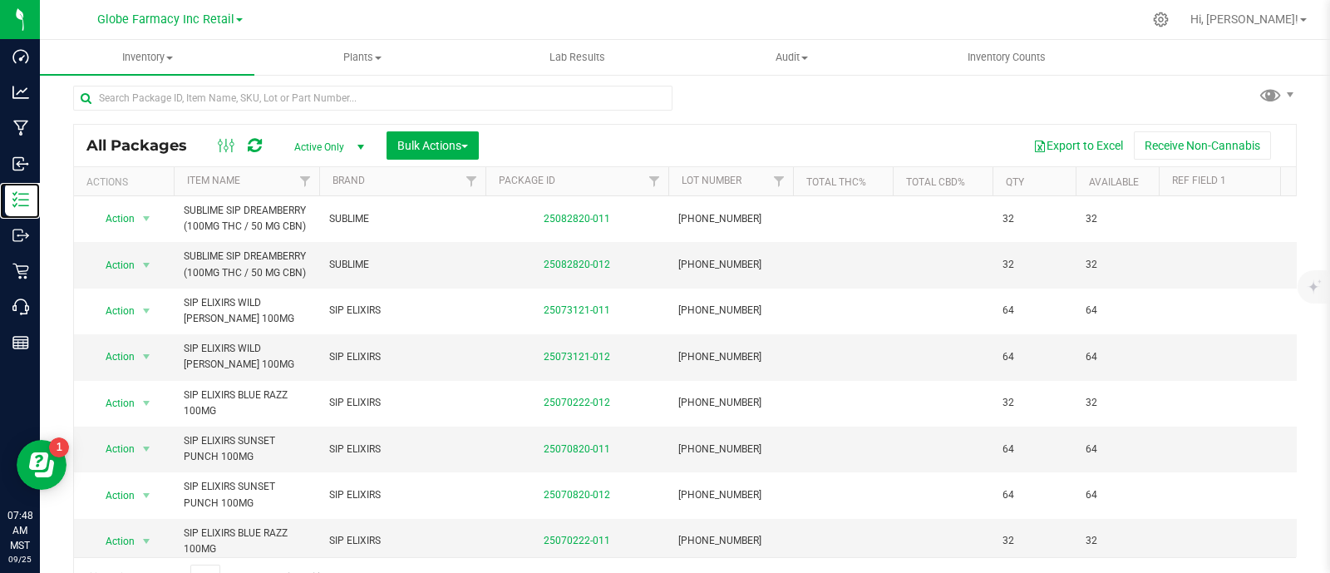
scroll to position [32, 0]
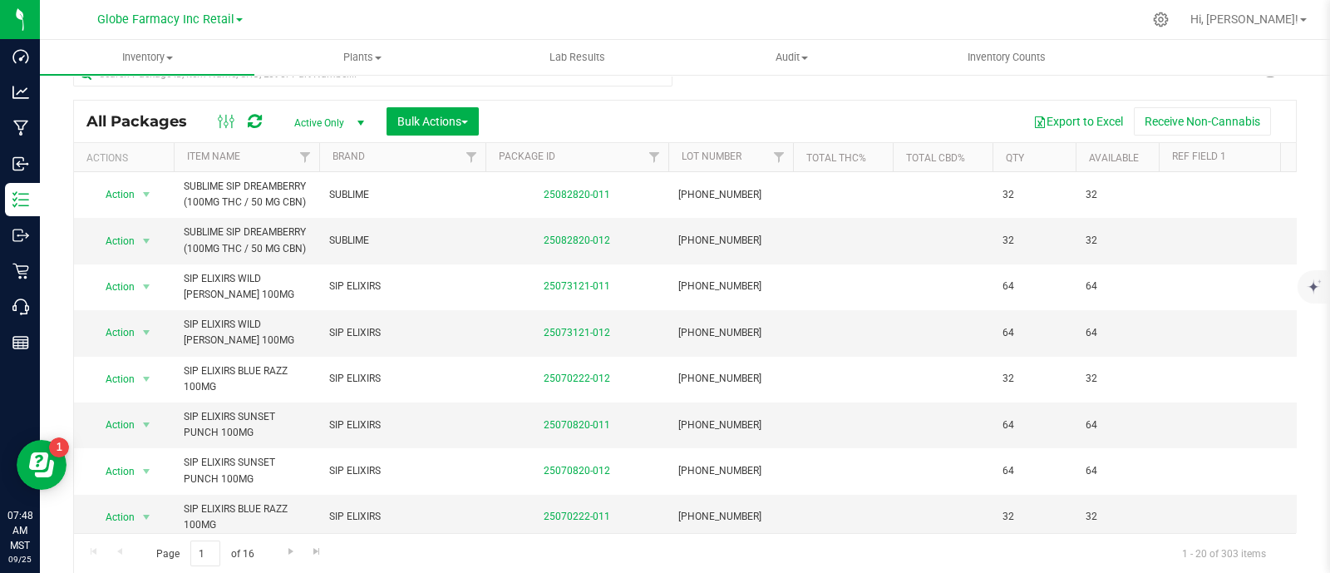
click at [431, 139] on div "All Packages Active Only Active Only Lab Samples Locked All Bulk Actions Add to…" at bounding box center [685, 122] width 1222 height 42
click at [431, 120] on span "Bulk Actions" at bounding box center [432, 121] width 71 height 13
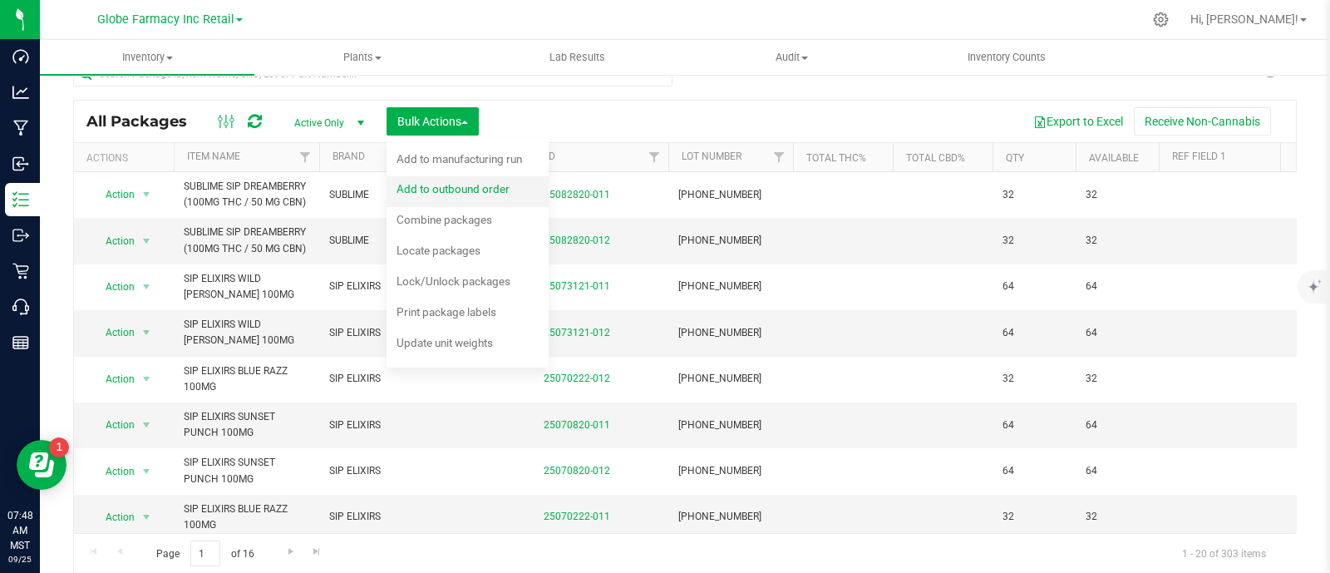
click at [499, 188] on span "Add to outbound order" at bounding box center [452, 188] width 113 height 13
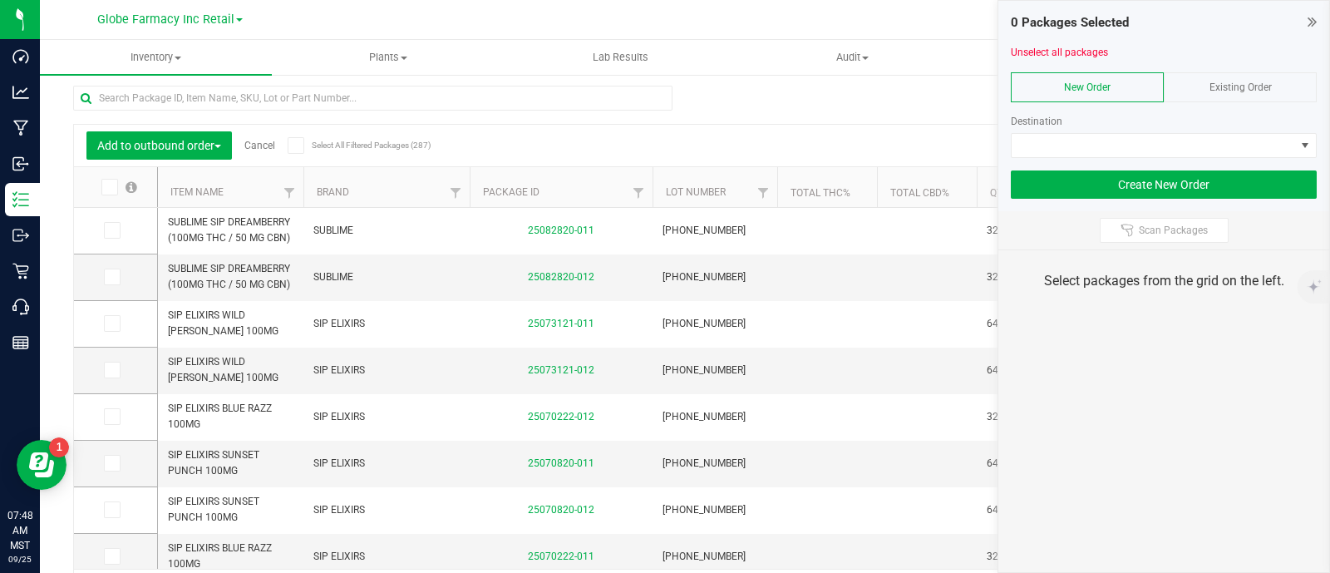
click at [1251, 93] on div "Existing Order" at bounding box center [1240, 87] width 153 height 30
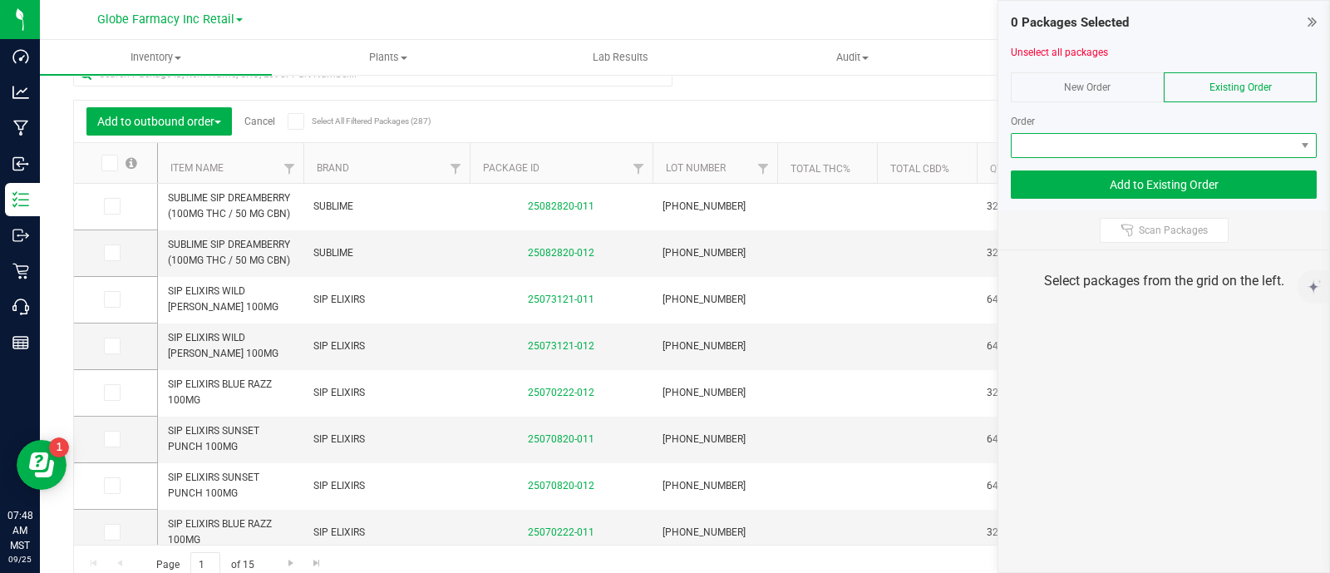
click at [1247, 149] on span at bounding box center [1153, 145] width 283 height 23
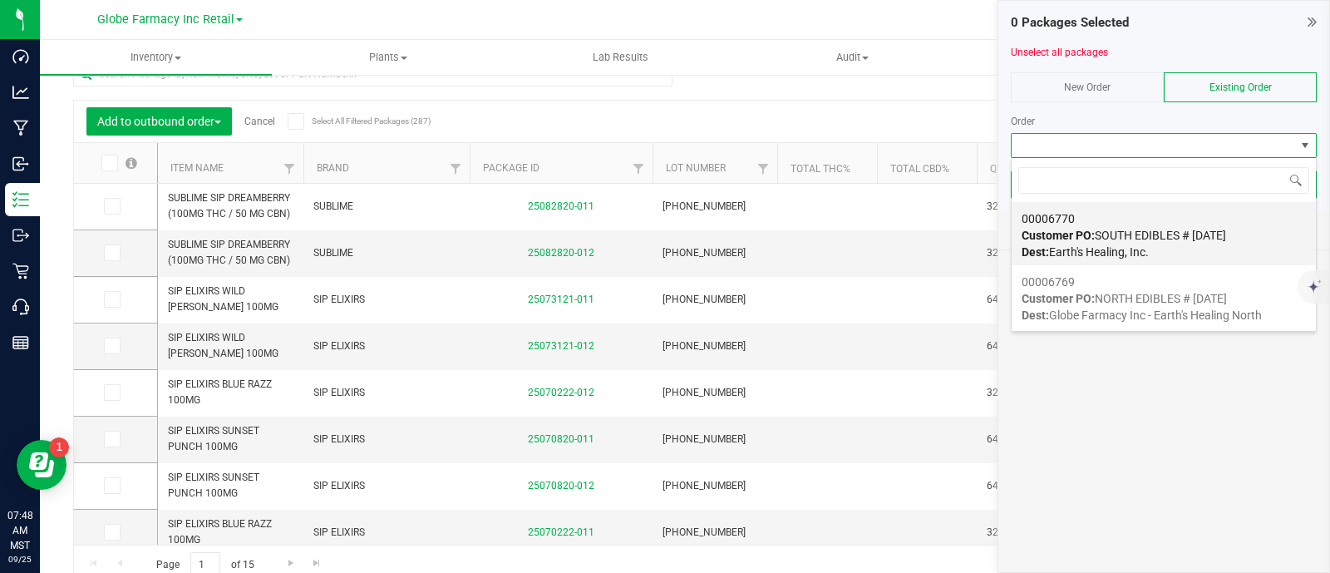
scroll to position [24, 306]
click at [1164, 231] on span "Customer PO: SOUTH EDIBLES # [DATE]" at bounding box center [1123, 235] width 204 height 13
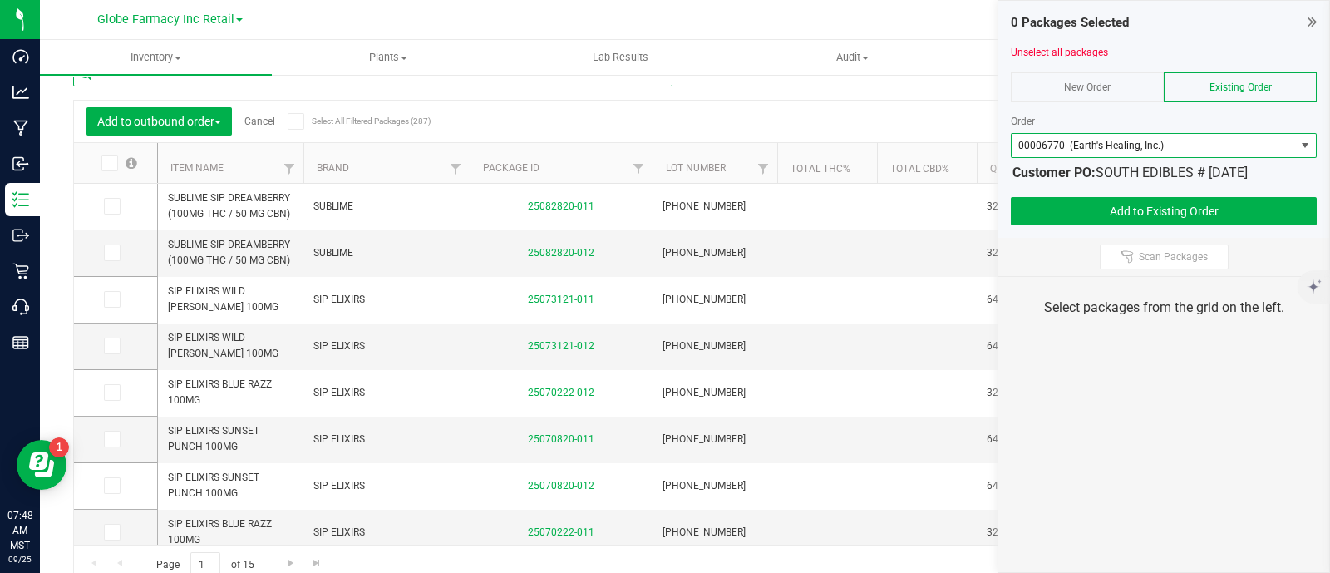
click at [261, 84] on input "text" at bounding box center [372, 74] width 599 height 25
paste input "BRIX BLACK RASPBERRY GUMMIES 100MG"
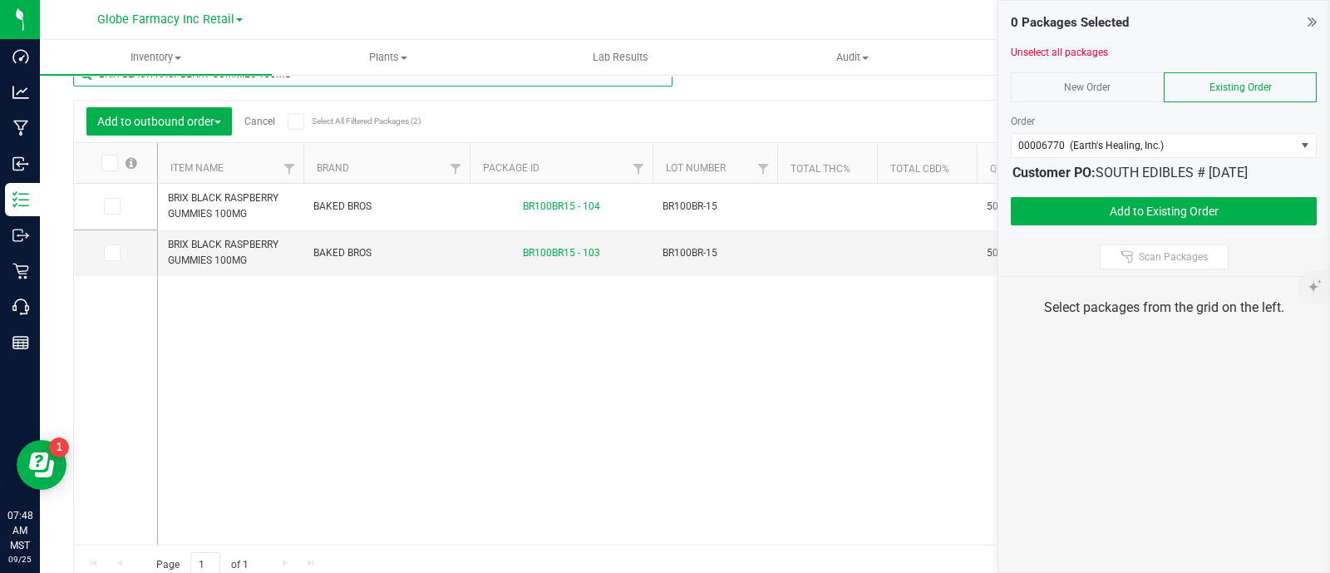
type input "BRIX BLACK RASPBERRY GUMMIES 100MG"
click at [101, 151] on th at bounding box center [115, 163] width 83 height 41
click at [109, 163] on icon at bounding box center [108, 163] width 11 height 0
click at [0, 0] on input "checkbox" at bounding box center [0, 0] width 0 height 0
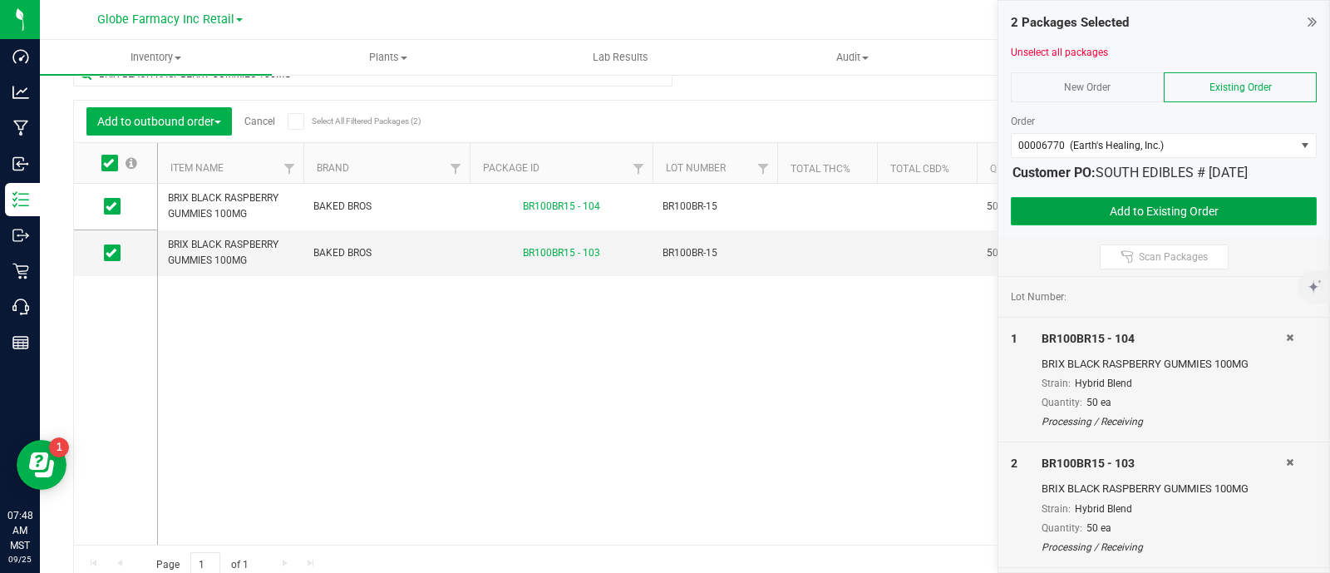
click at [1089, 207] on button "Add to Existing Order" at bounding box center [1164, 211] width 306 height 28
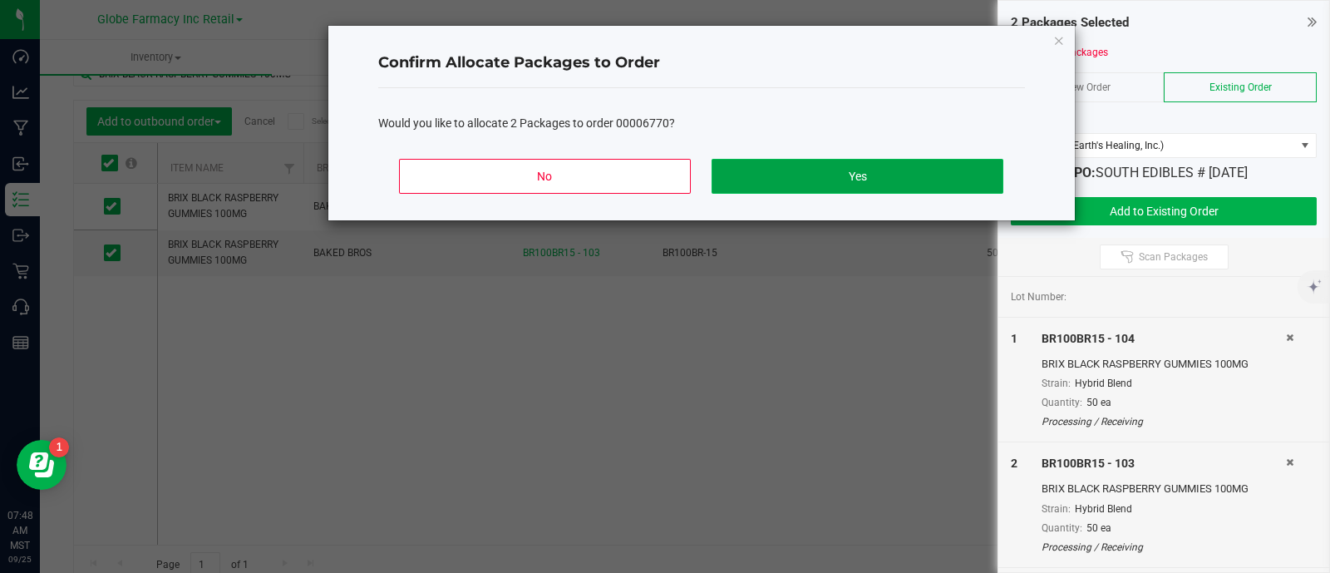
click at [772, 164] on button "Yes" at bounding box center [856, 176] width 291 height 35
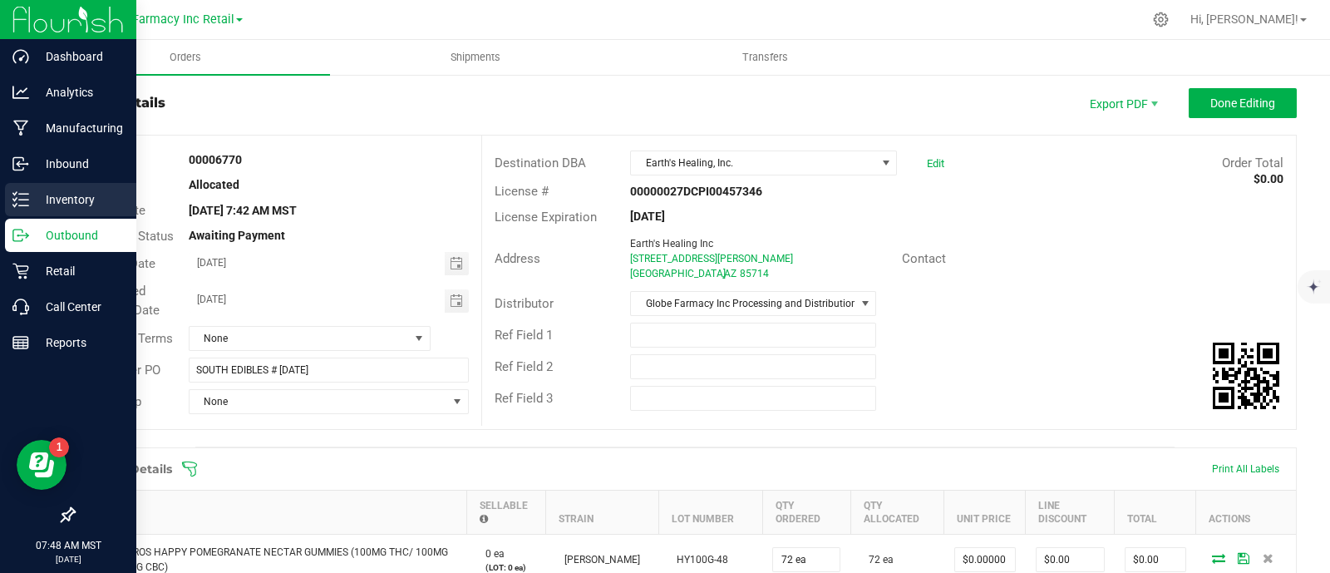
click at [23, 205] on line at bounding box center [23, 205] width 9 height 0
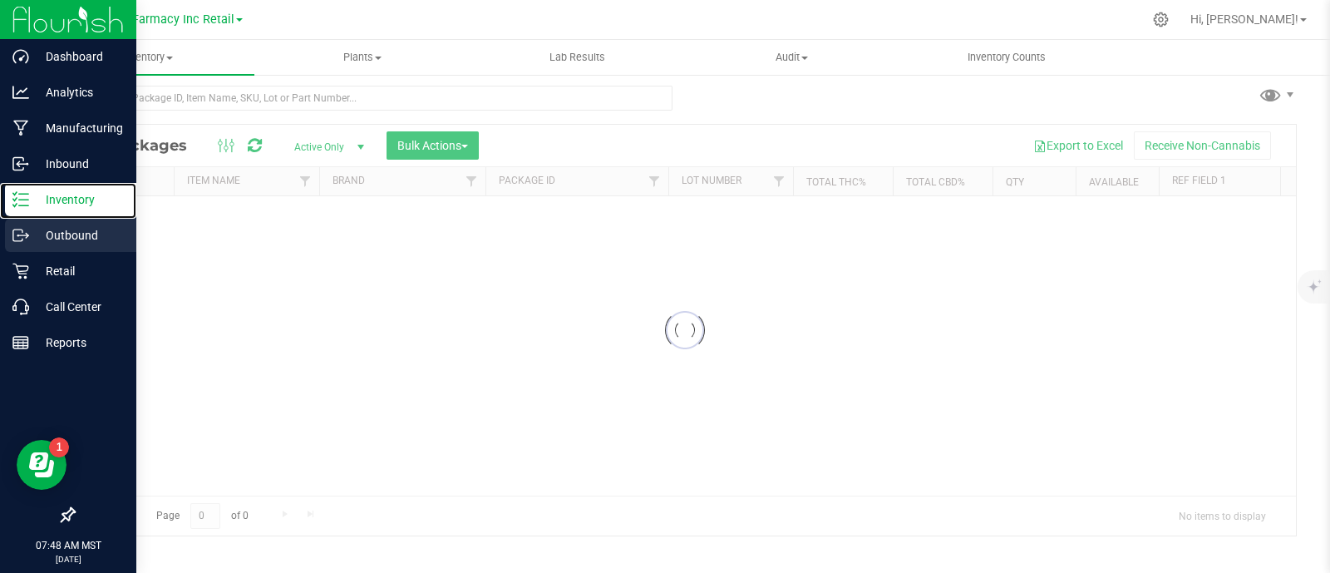
scroll to position [7, 0]
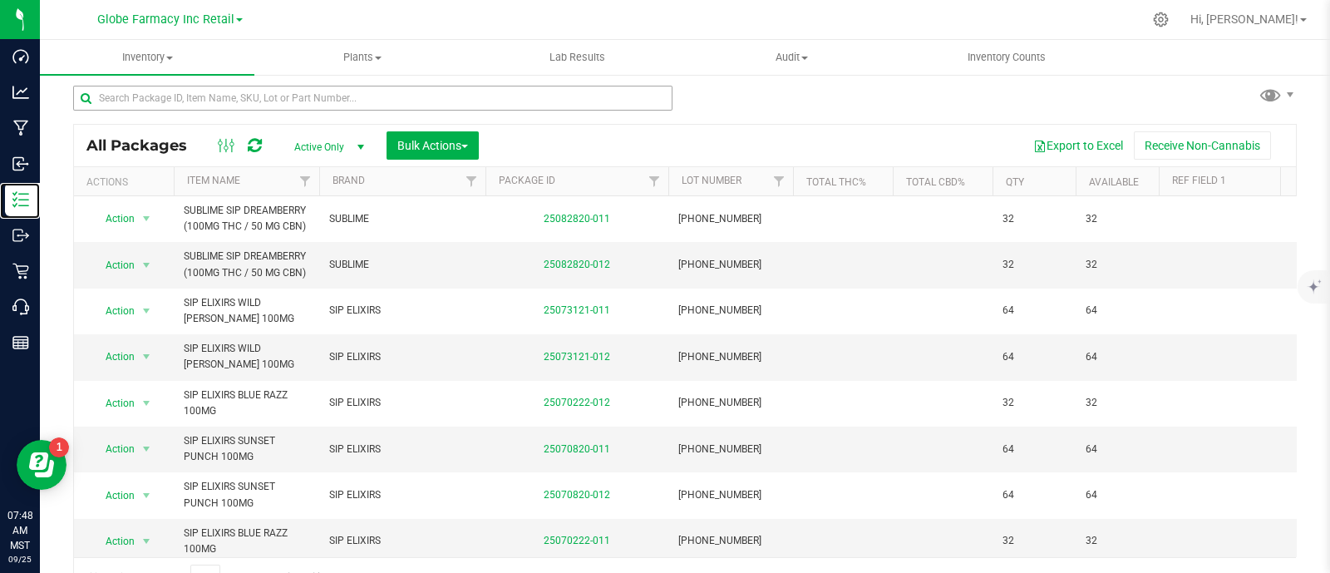
scroll to position [32, 0]
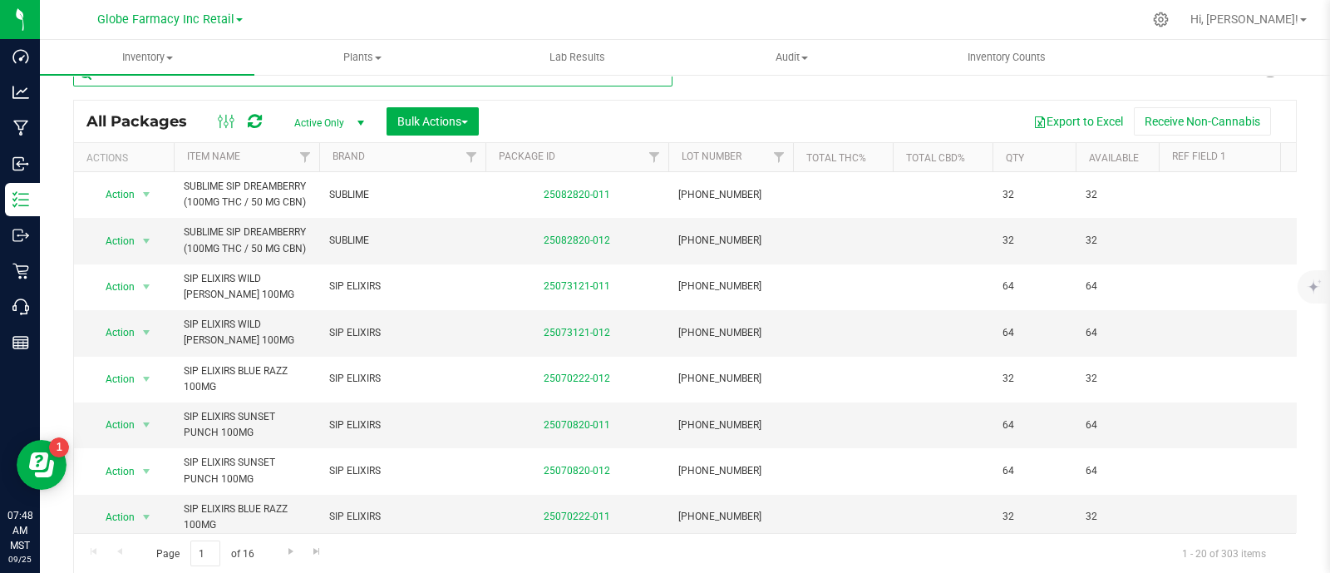
click at [306, 76] on input "text" at bounding box center [372, 74] width 599 height 25
paste input "BRIX BLUEBERRY POMEGRANATE GUMMIES 100MG"
type input "BRIX BLUEBERRY POMEGRANATE GUMMIES 100MG"
click at [424, 116] on span "Bulk Actions" at bounding box center [432, 121] width 71 height 13
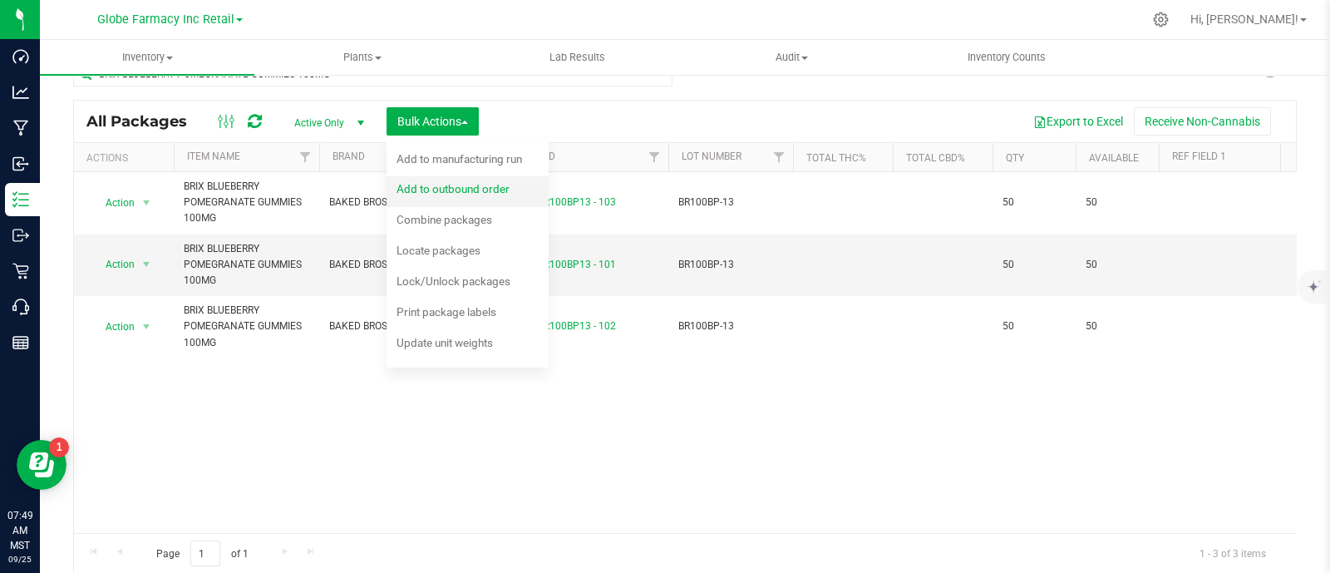
click at [463, 193] on span "Add to outbound order" at bounding box center [452, 188] width 113 height 13
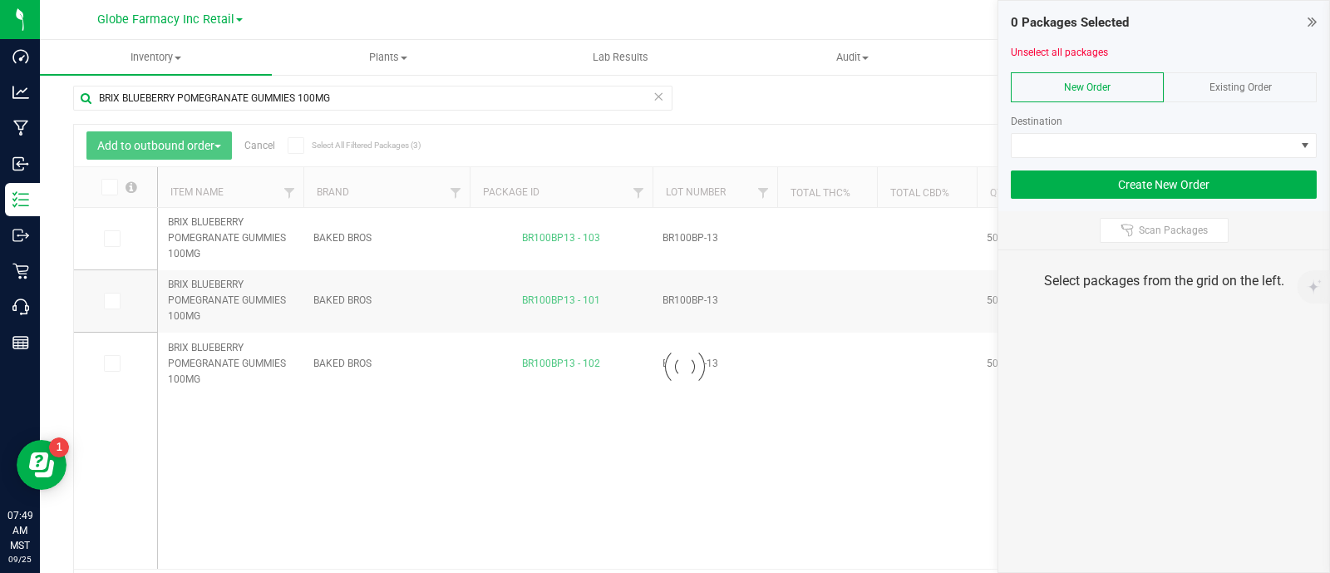
scroll to position [32, 0]
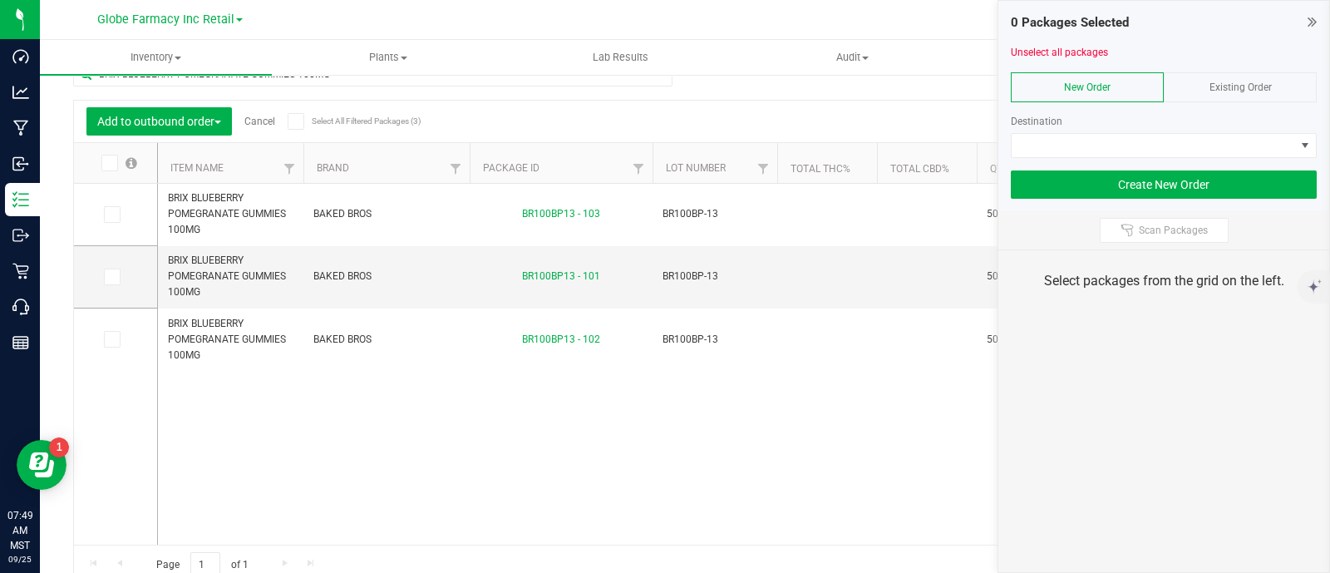
click at [1271, 96] on div "Existing Order" at bounding box center [1240, 87] width 153 height 30
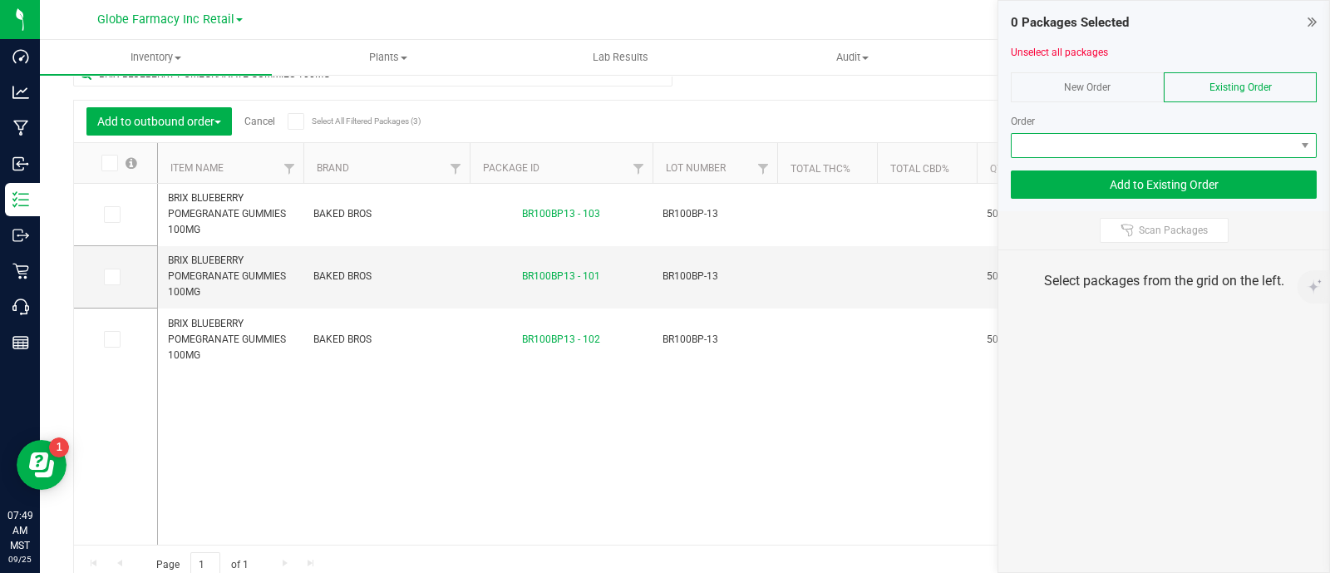
click at [1216, 147] on span at bounding box center [1153, 145] width 283 height 23
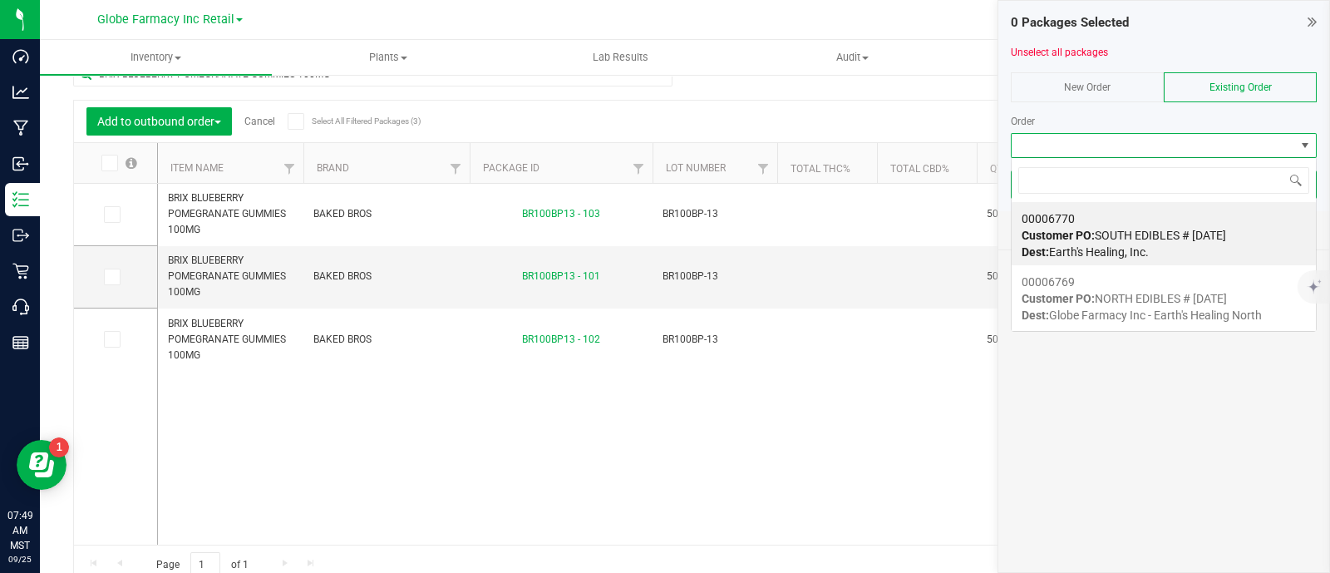
scroll to position [24, 306]
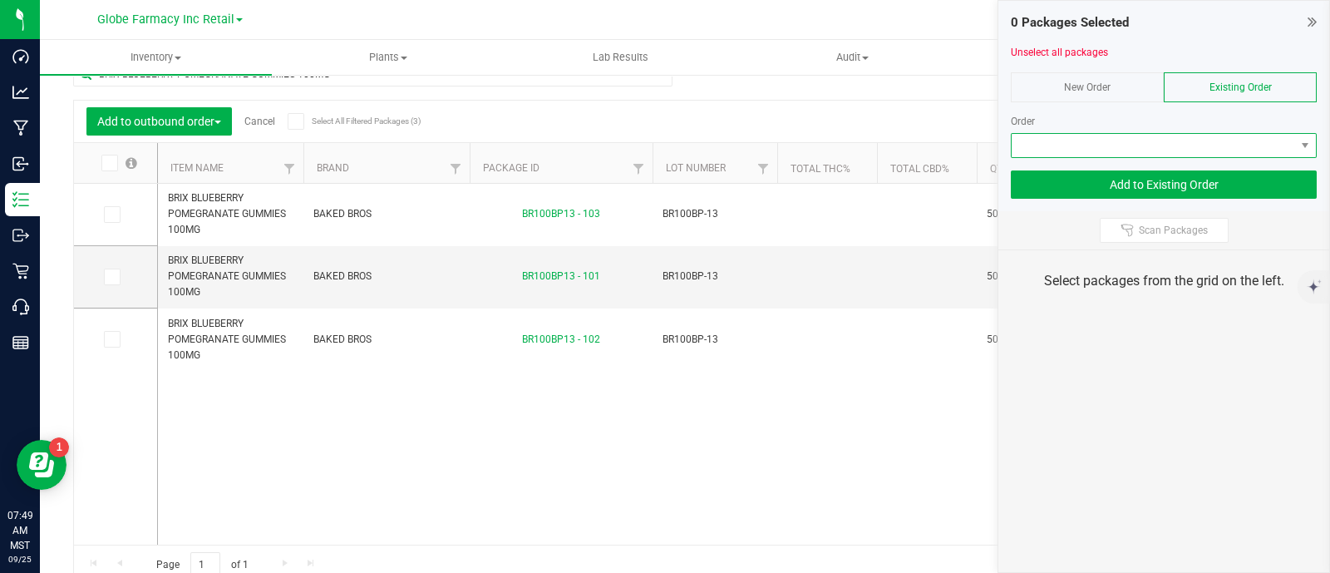
click at [1115, 153] on span at bounding box center [1153, 145] width 283 height 23
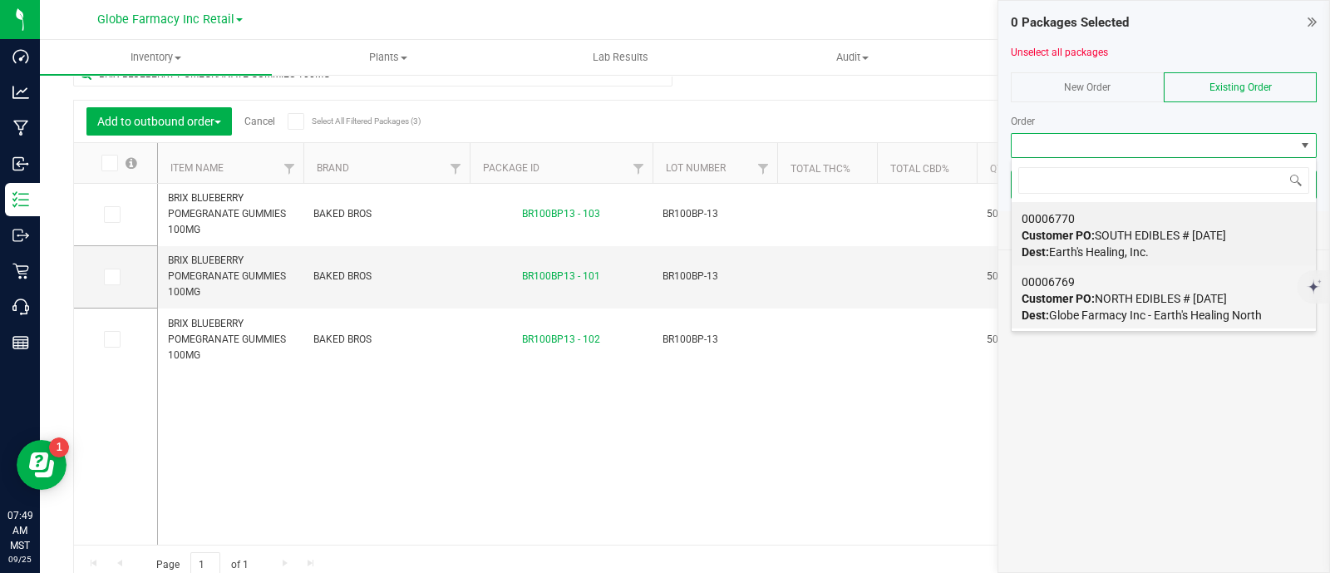
click at [1121, 299] on span "Customer PO: NORTH EDIBLES # 09/25/2025" at bounding box center [1123, 298] width 205 height 13
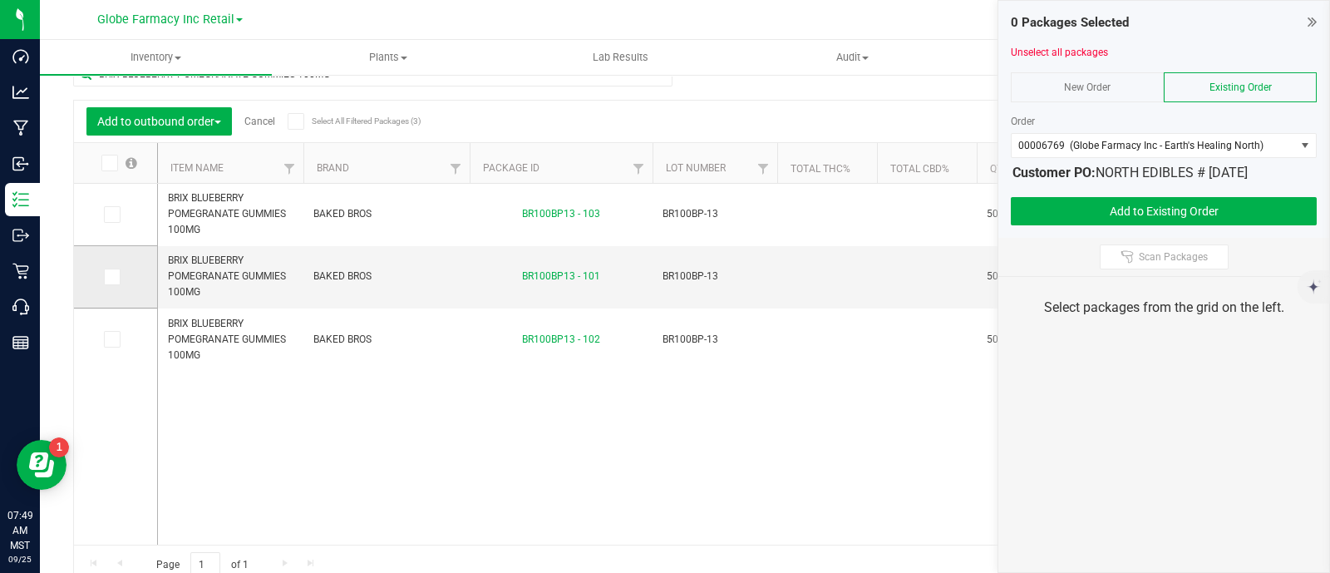
click at [114, 277] on icon at bounding box center [111, 277] width 11 height 0
click at [0, 0] on input "checkbox" at bounding box center [0, 0] width 0 height 0
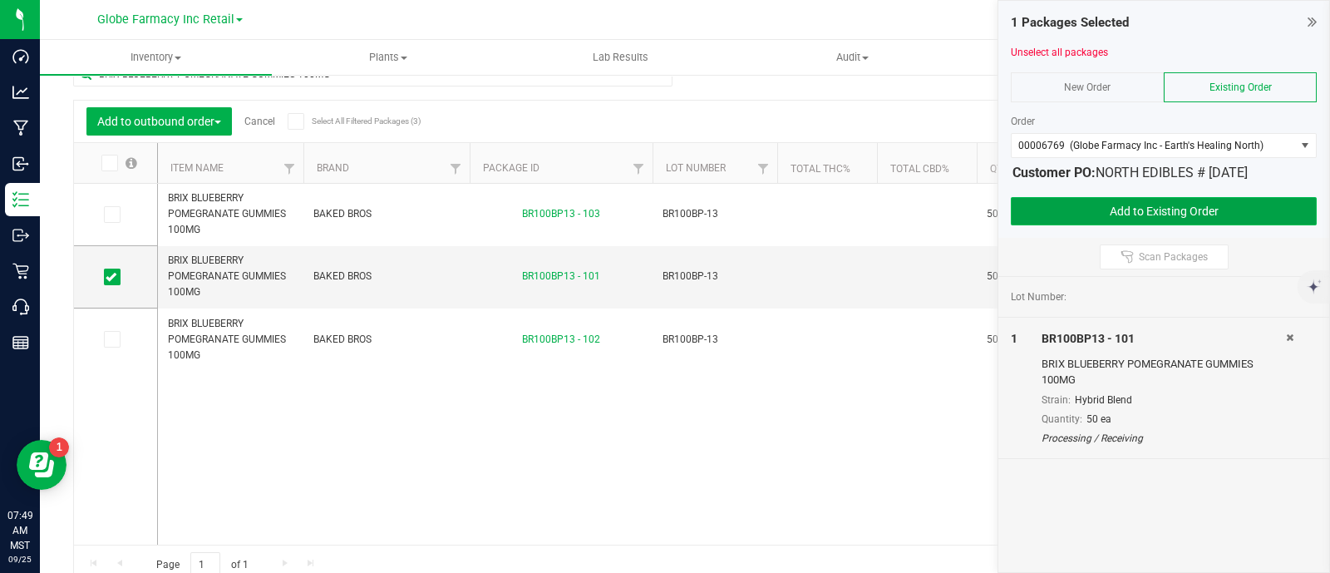
click at [1140, 211] on button "Add to Existing Order" at bounding box center [1164, 211] width 306 height 28
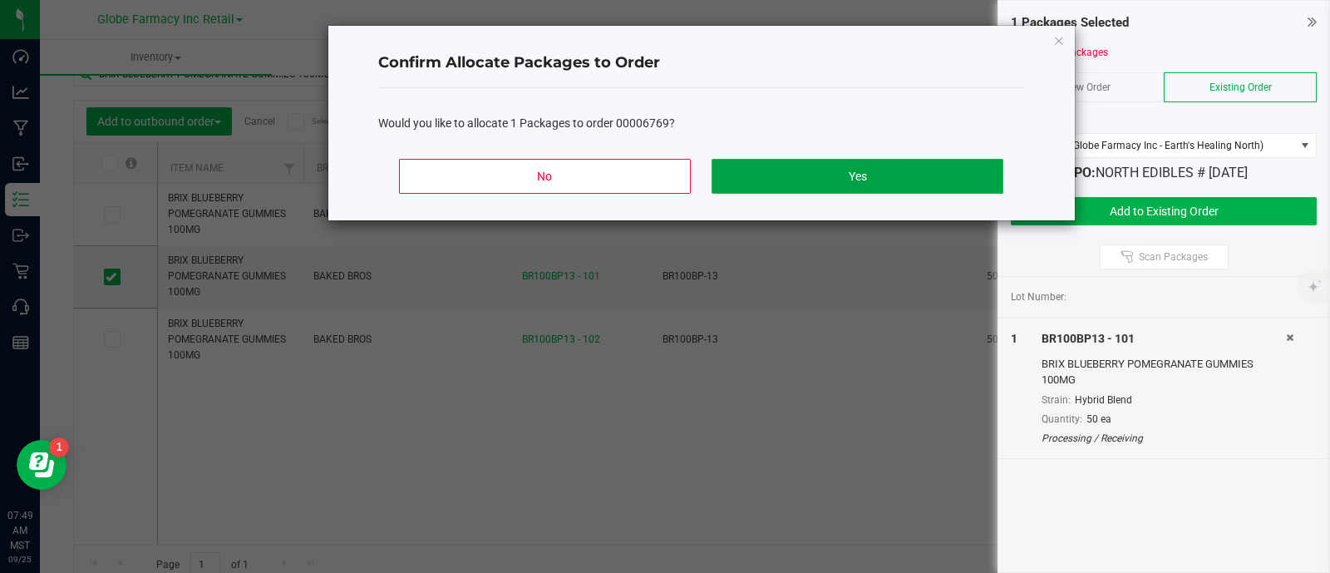
click at [874, 161] on button "Yes" at bounding box center [856, 176] width 291 height 35
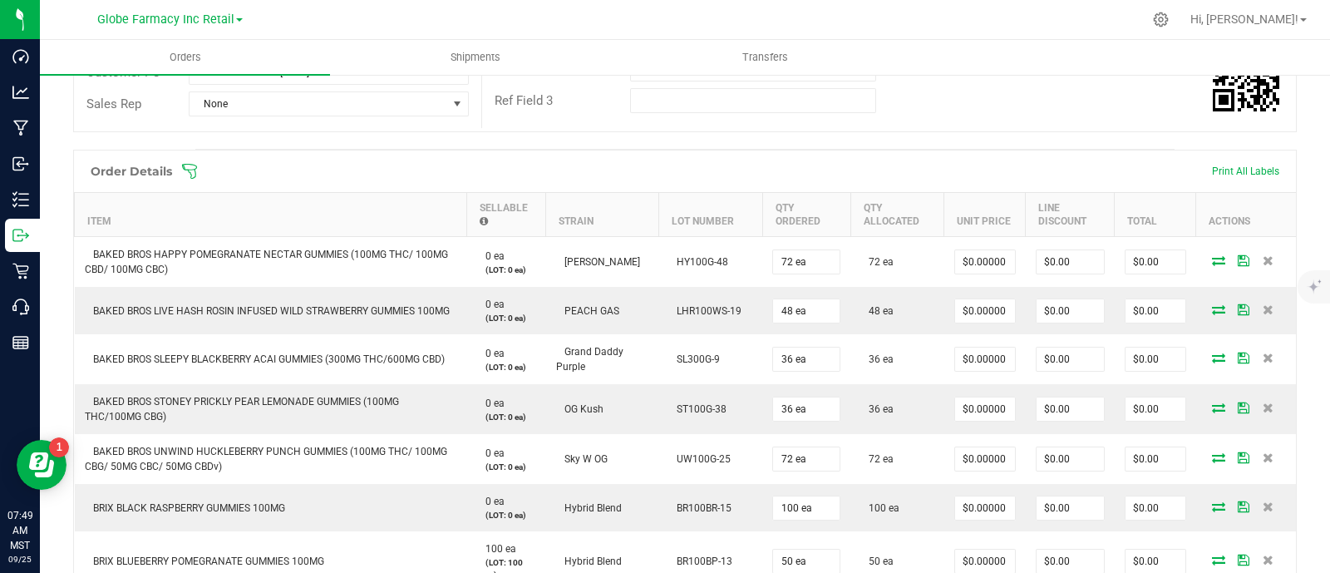
scroll to position [239, 0]
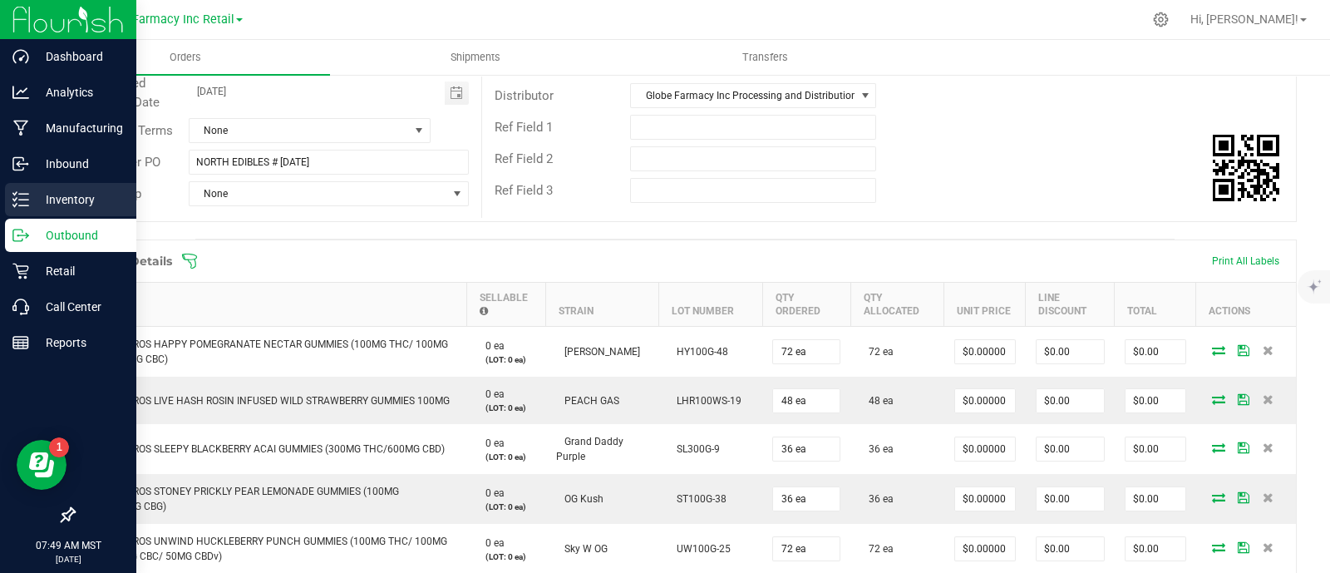
click at [19, 199] on line at bounding box center [23, 199] width 9 height 0
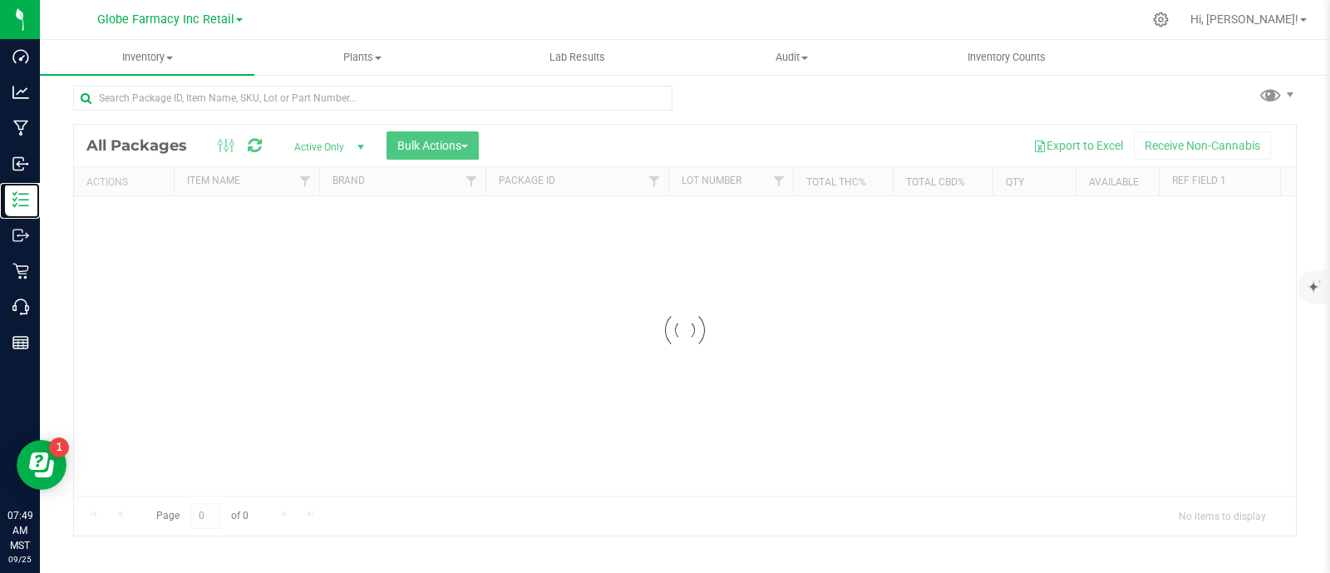
scroll to position [7, 0]
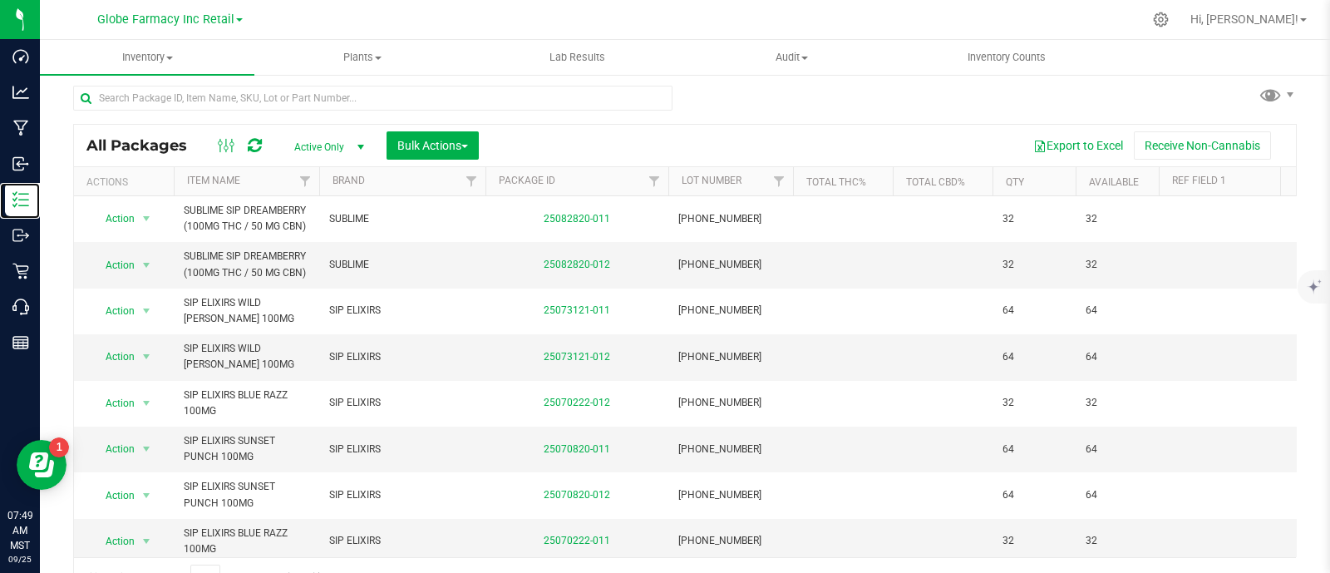
scroll to position [32, 0]
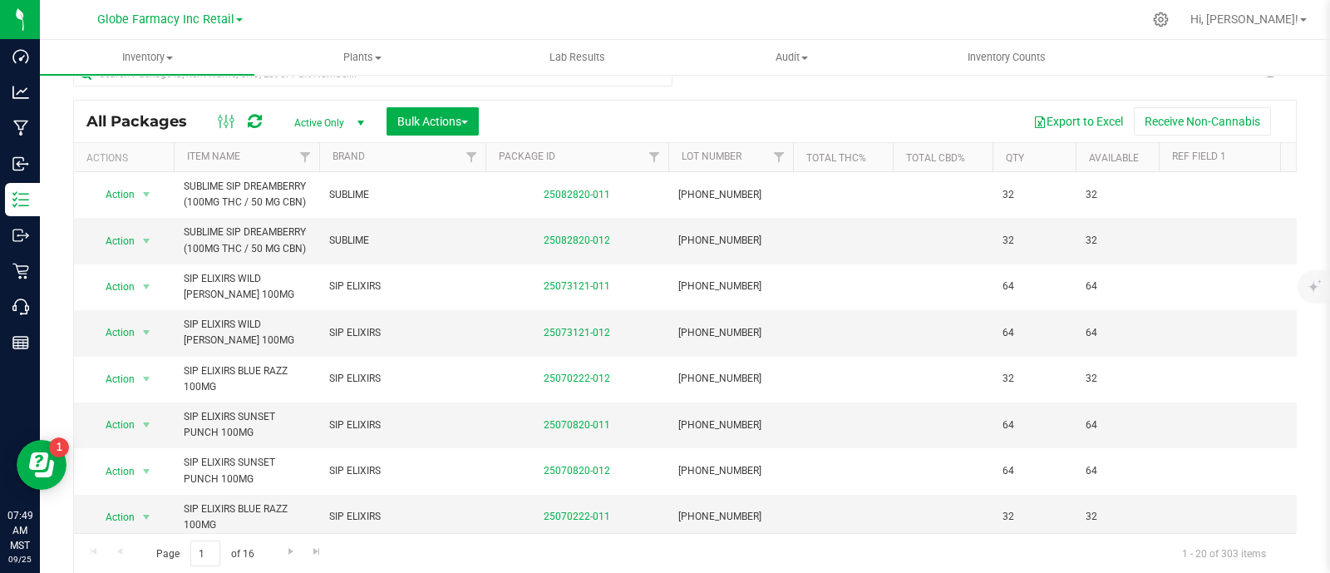
click at [308, 75] on ul "Inventory All packages All inventory Waste log Create inventory Plants All plan…" at bounding box center [705, 58] width 1330 height 36
click at [352, 78] on input "text" at bounding box center [372, 74] width 599 height 25
paste input "BRIX BLUEBERRY POMEGRANATE GUMMIES 100MG"
type input "BRIX BLUEBERRY POMEGRANATE GUMMIES 100MG"
click at [444, 116] on span "Bulk Actions" at bounding box center [432, 121] width 71 height 13
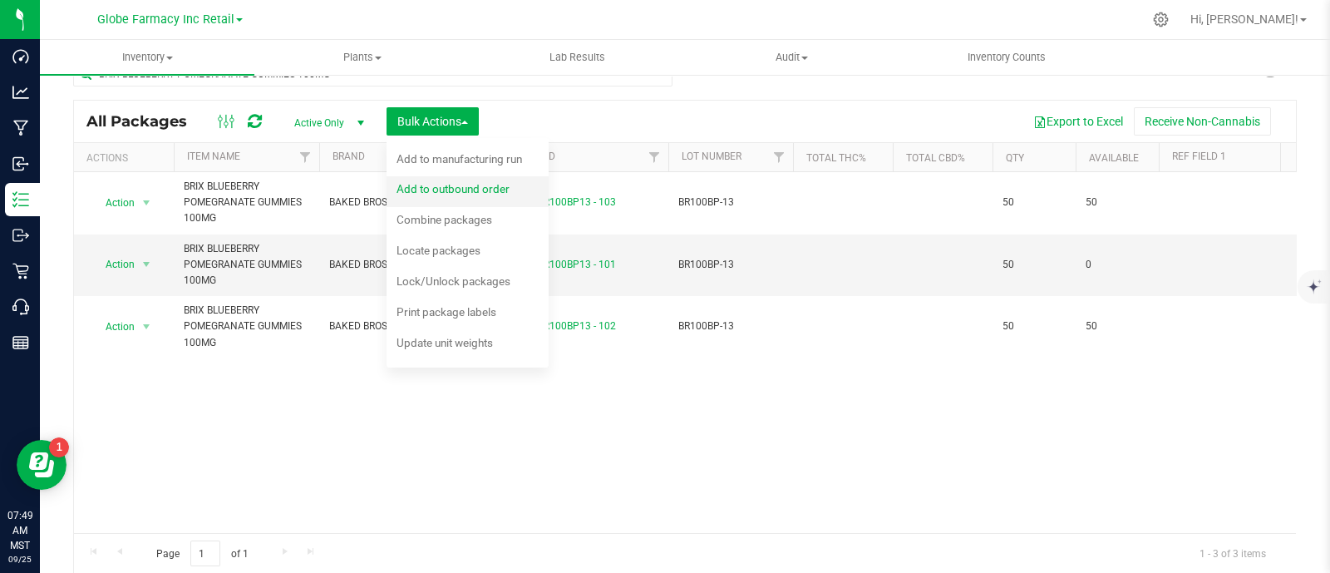
click at [444, 189] on span "Add to outbound order" at bounding box center [452, 188] width 113 height 13
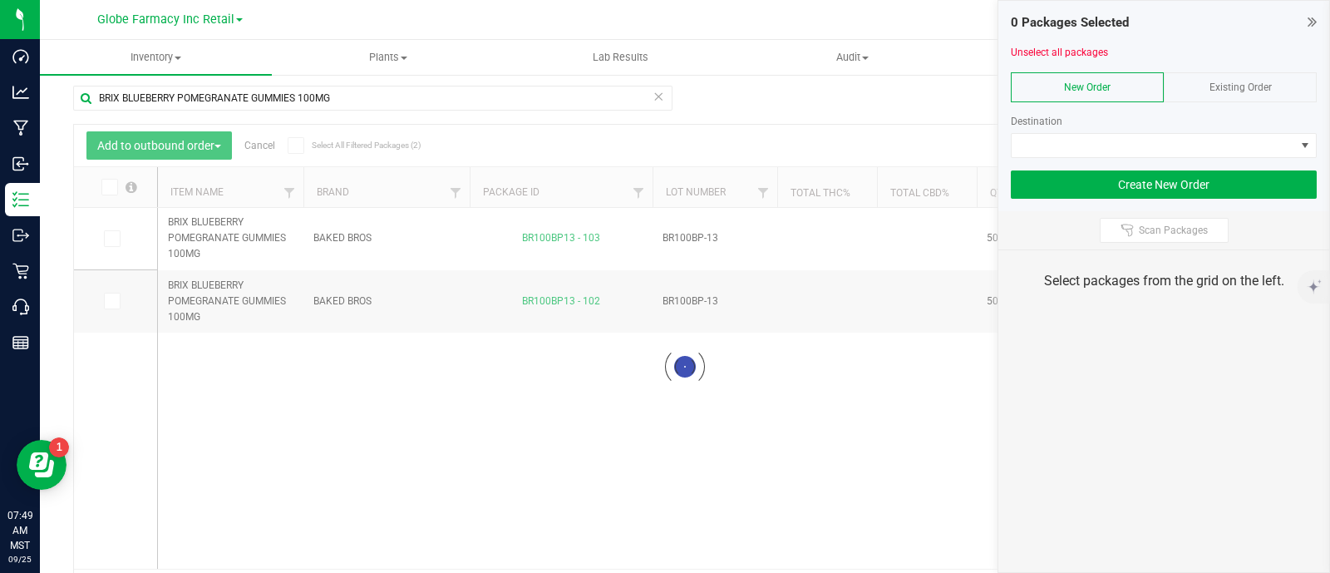
scroll to position [32, 0]
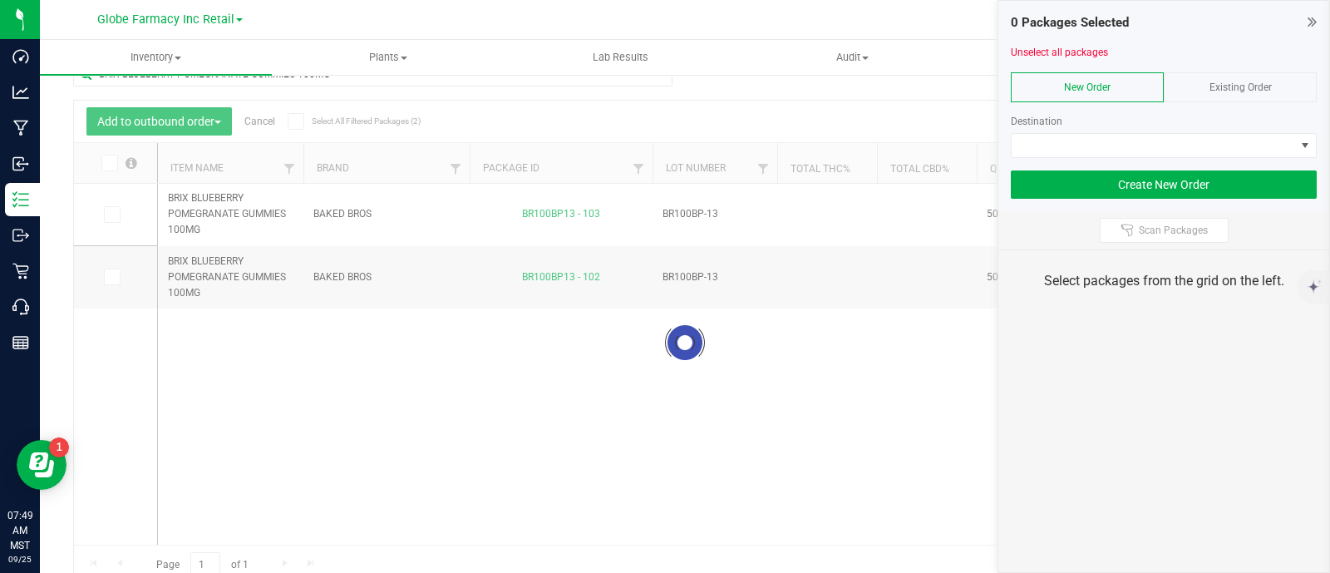
click at [1300, 82] on div "Existing Order" at bounding box center [1240, 87] width 153 height 30
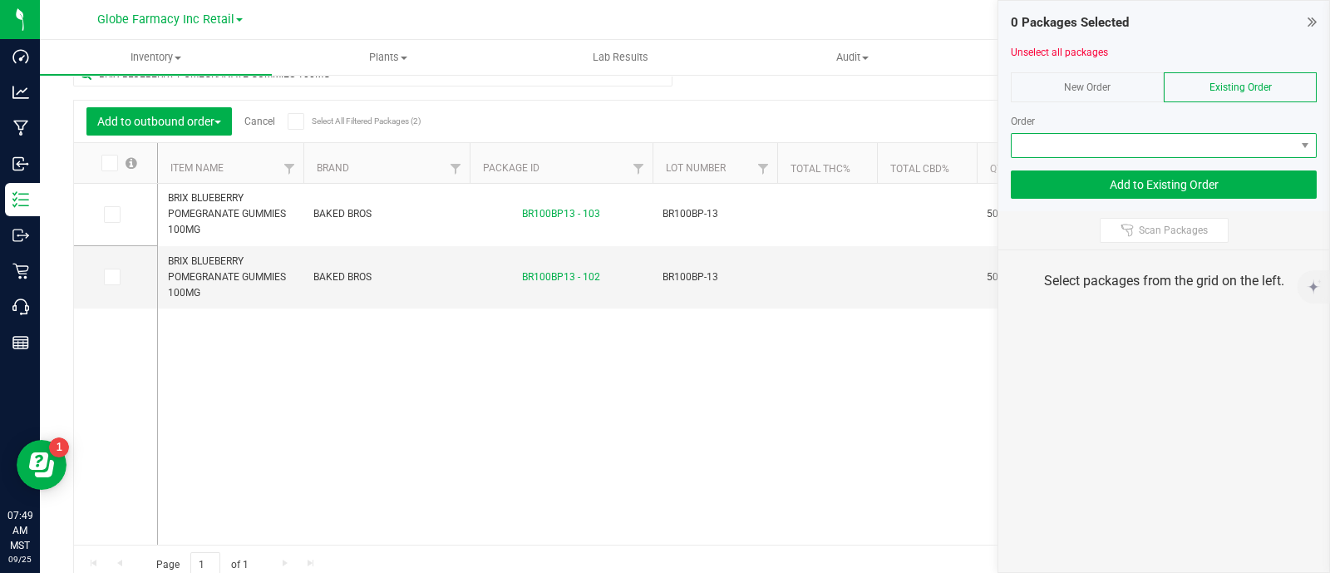
click at [1258, 136] on span at bounding box center [1153, 145] width 283 height 23
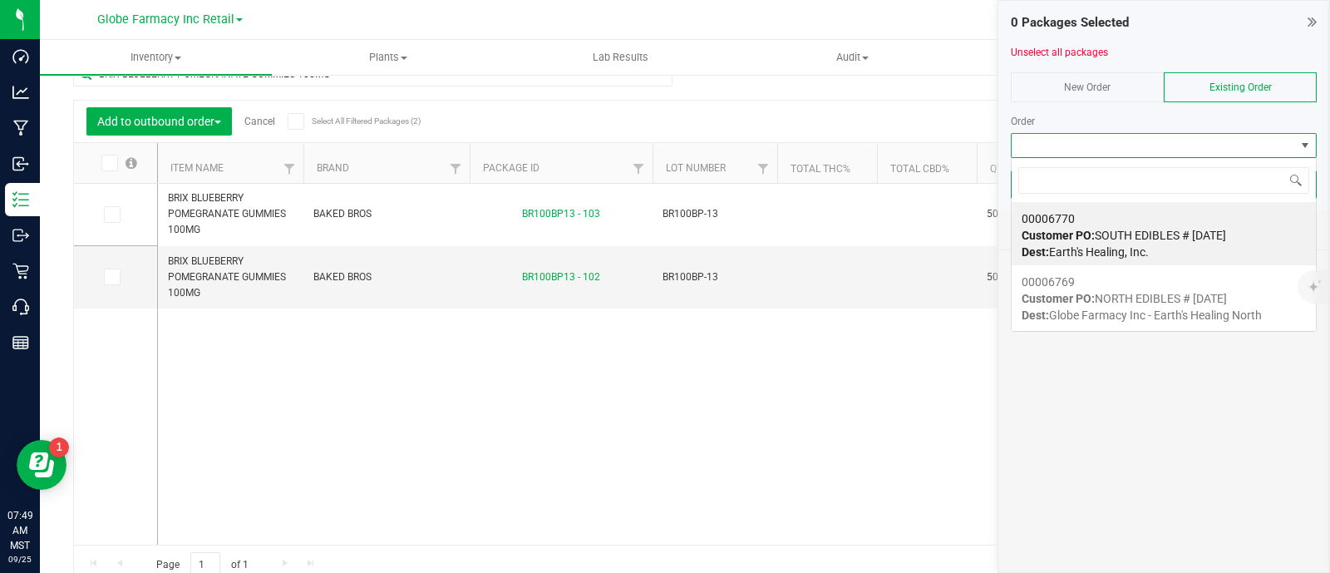
scroll to position [24, 306]
click at [1194, 214] on div "00006770 Customer PO: SOUTH EDIBLES # [DATE] Dest: Earth's Healing, Inc." at bounding box center [1163, 235] width 284 height 63
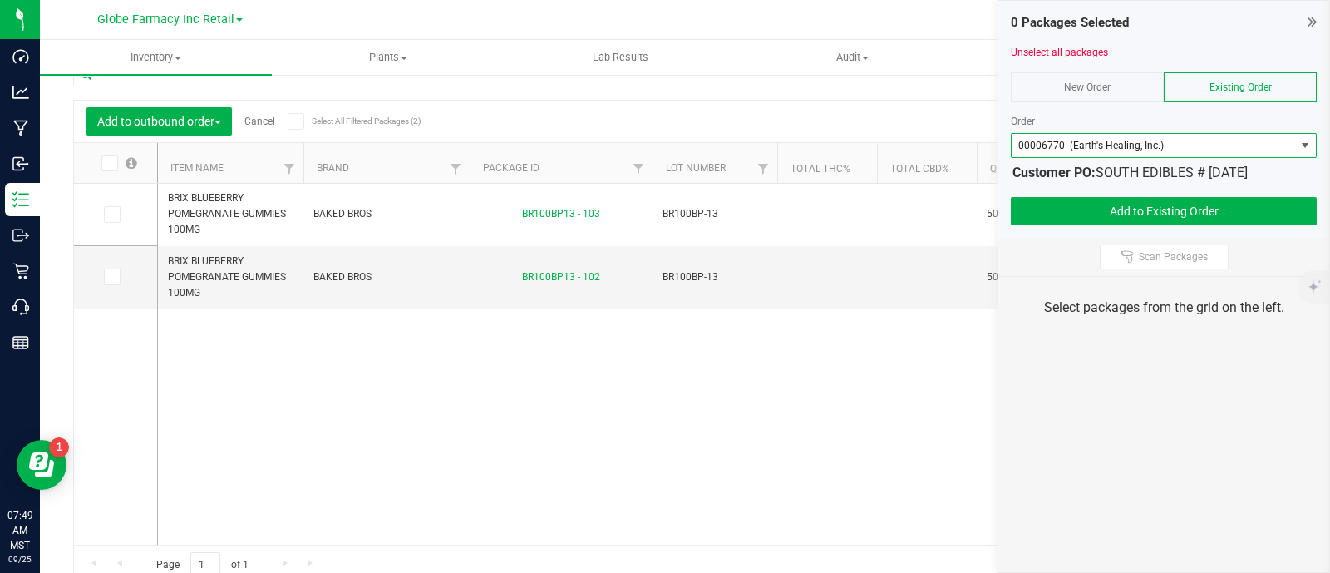
click at [111, 163] on icon at bounding box center [108, 163] width 11 height 0
click at [0, 0] on input "checkbox" at bounding box center [0, 0] width 0 height 0
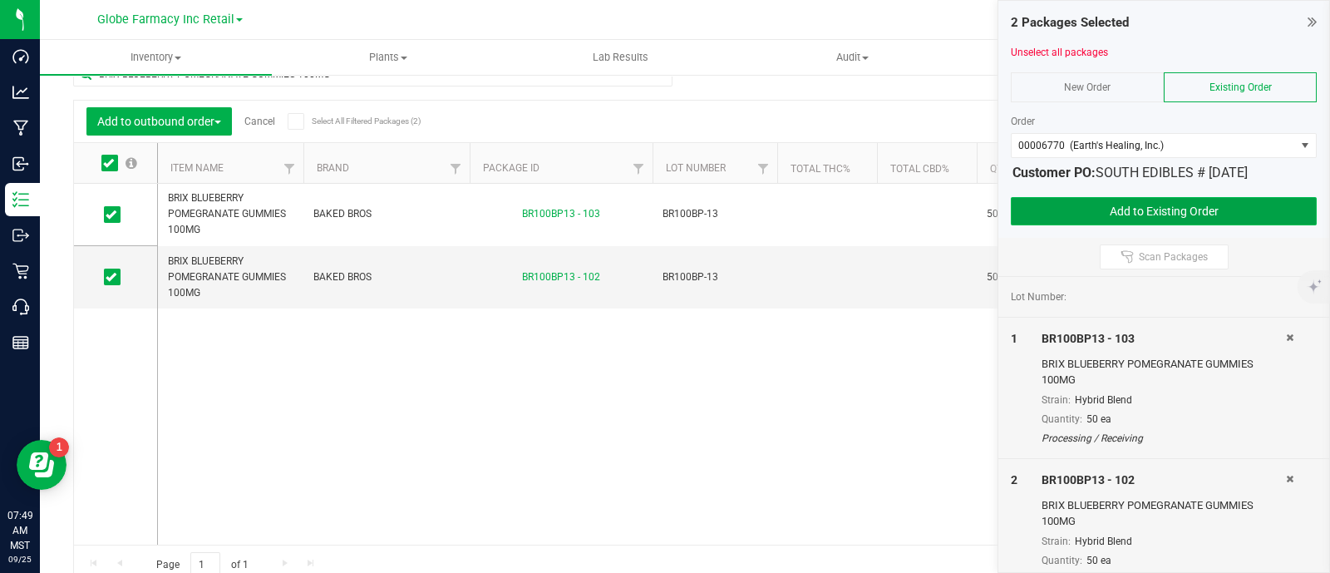
click at [1090, 214] on button "Add to Existing Order" at bounding box center [1164, 211] width 306 height 28
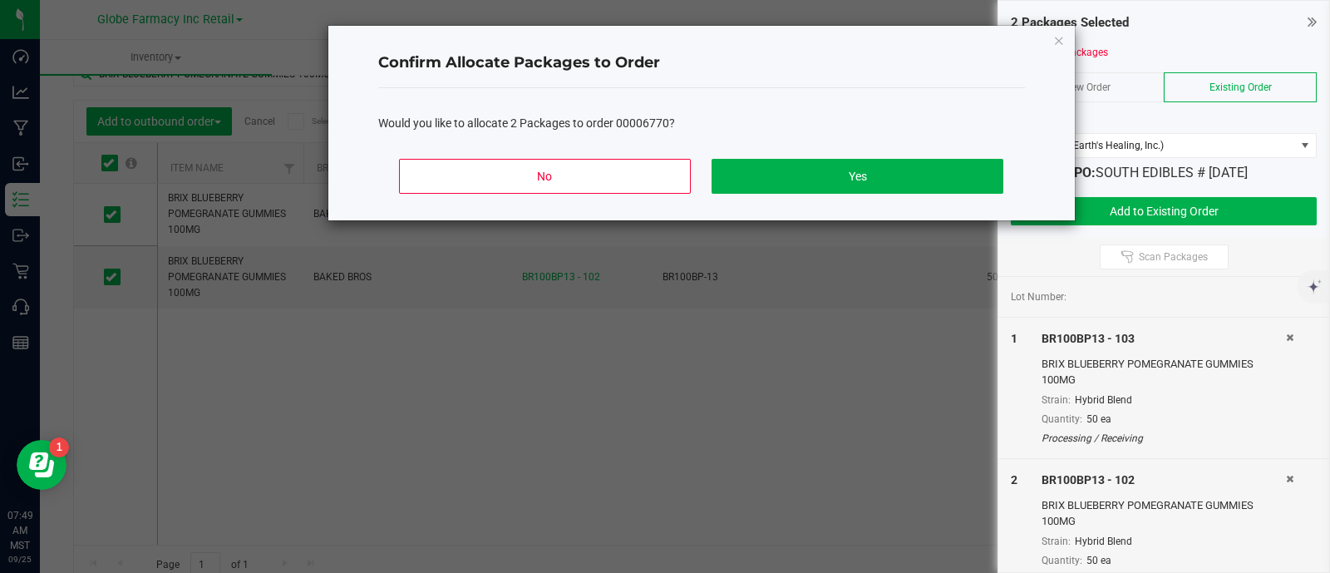
click at [873, 197] on div "No Yes" at bounding box center [701, 182] width 647 height 75
click at [858, 166] on button "Yes" at bounding box center [856, 176] width 291 height 35
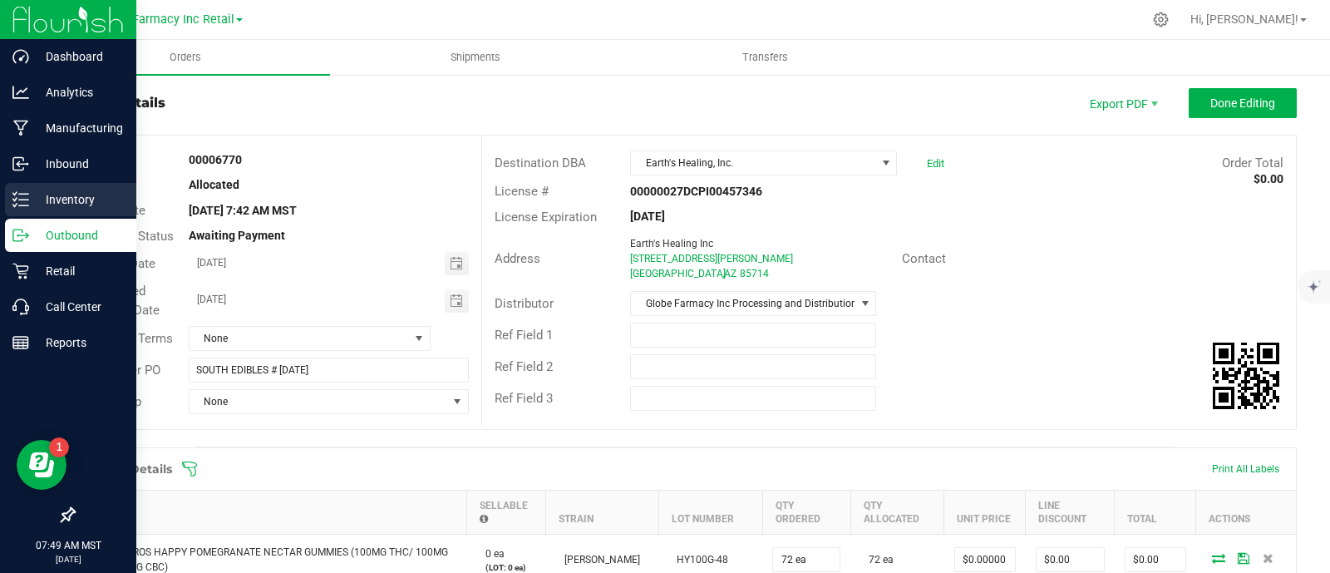
click at [30, 197] on p "Inventory" at bounding box center [79, 200] width 100 height 20
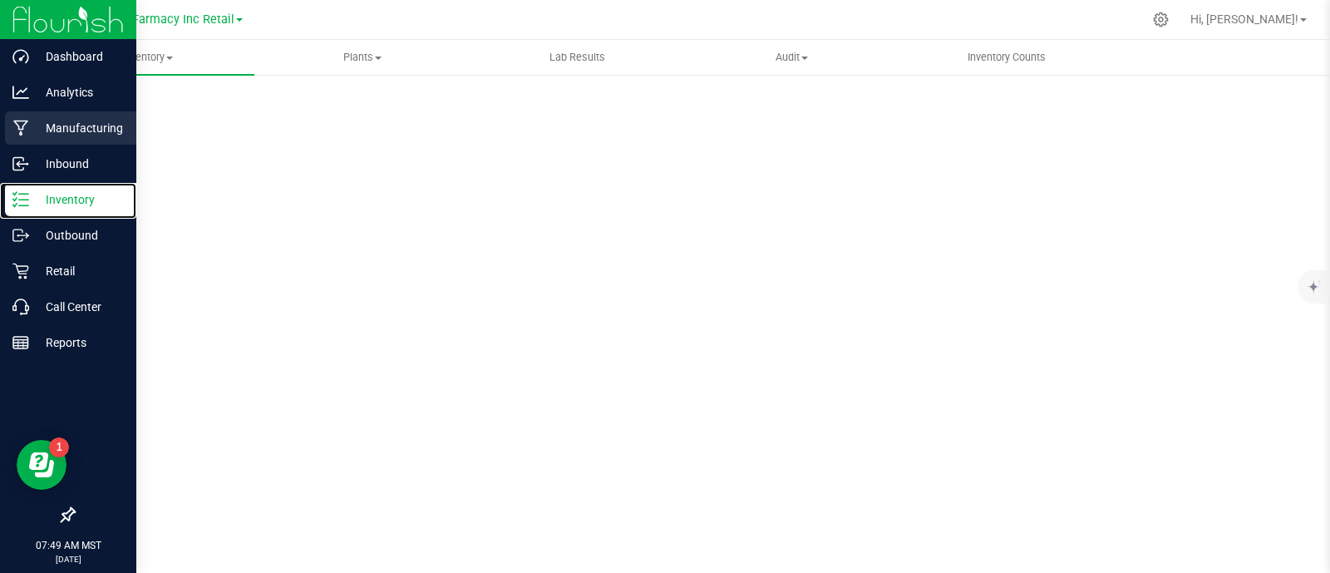
scroll to position [7, 0]
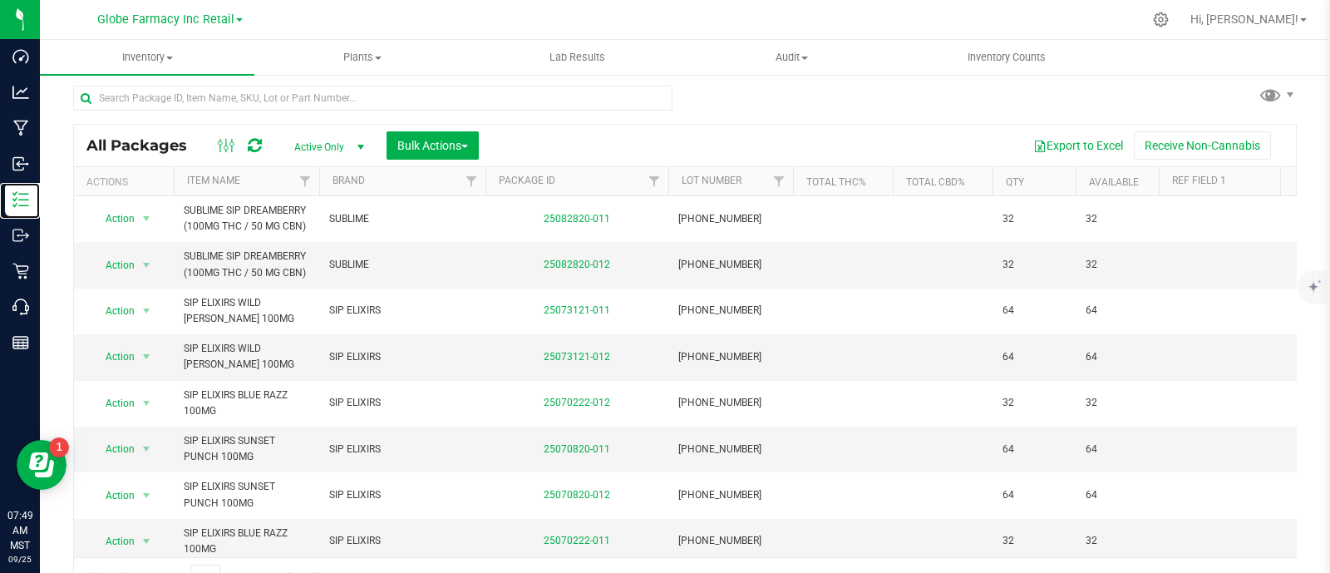
scroll to position [32, 0]
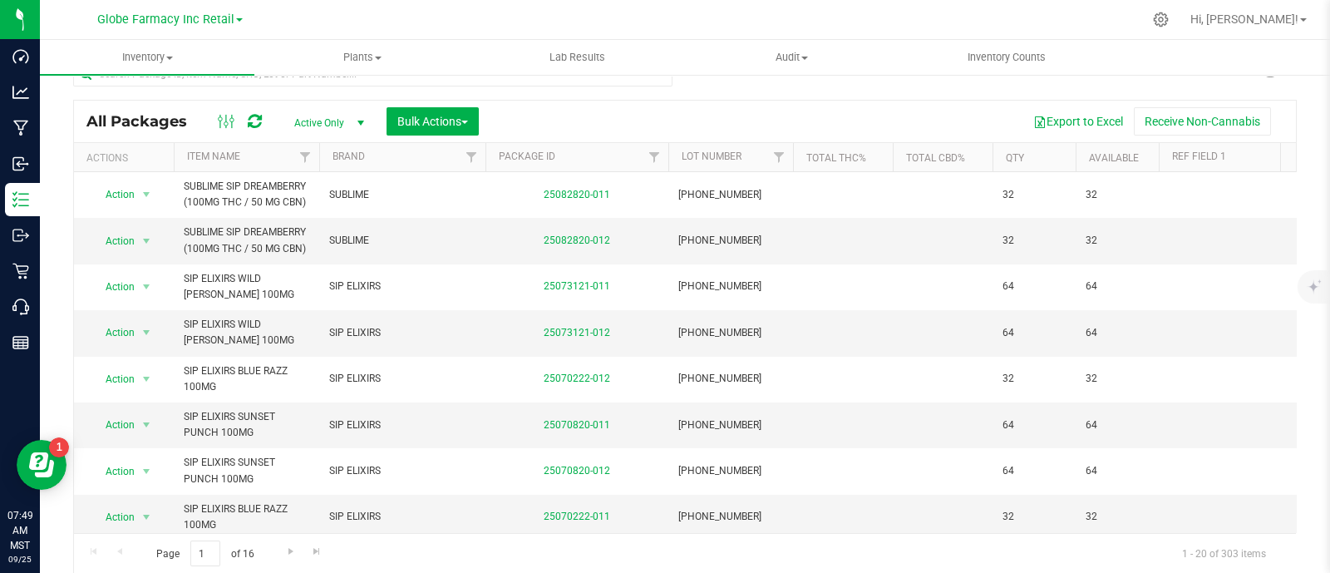
click at [308, 75] on ul "Inventory All packages All inventory Waste log Create inventory Plants All plan…" at bounding box center [705, 58] width 1330 height 36
paste input "BRIX GOLDEN [PERSON_NAME] GUMMIES 100MG"
click at [305, 82] on input "text" at bounding box center [372, 74] width 599 height 25
type input "BRIX GOLDEN [PERSON_NAME] GUMMIES 100MG"
click at [452, 126] on span "Bulk Actions" at bounding box center [432, 121] width 71 height 13
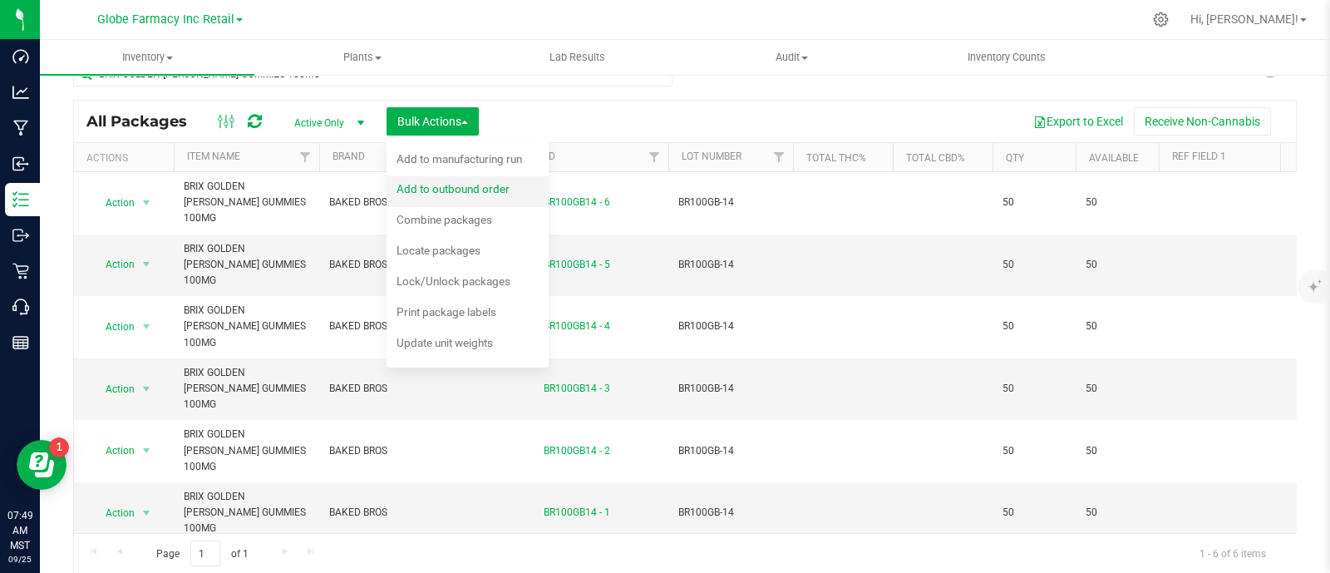
click at [440, 189] on span "Add to outbound order" at bounding box center [452, 188] width 113 height 13
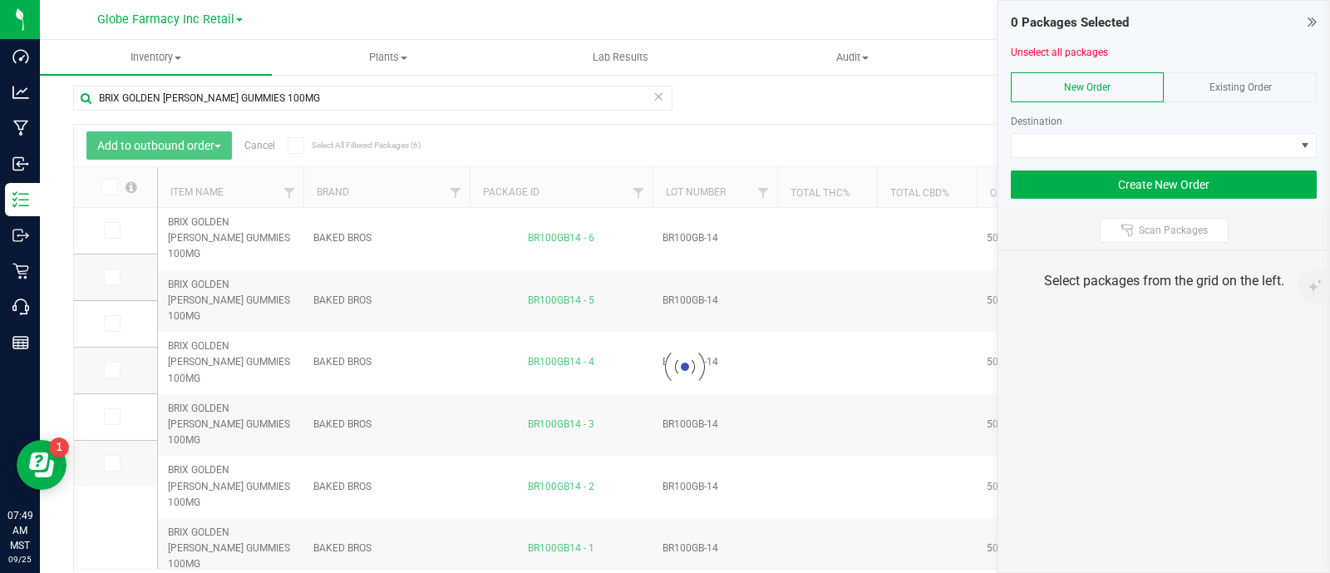
scroll to position [32, 0]
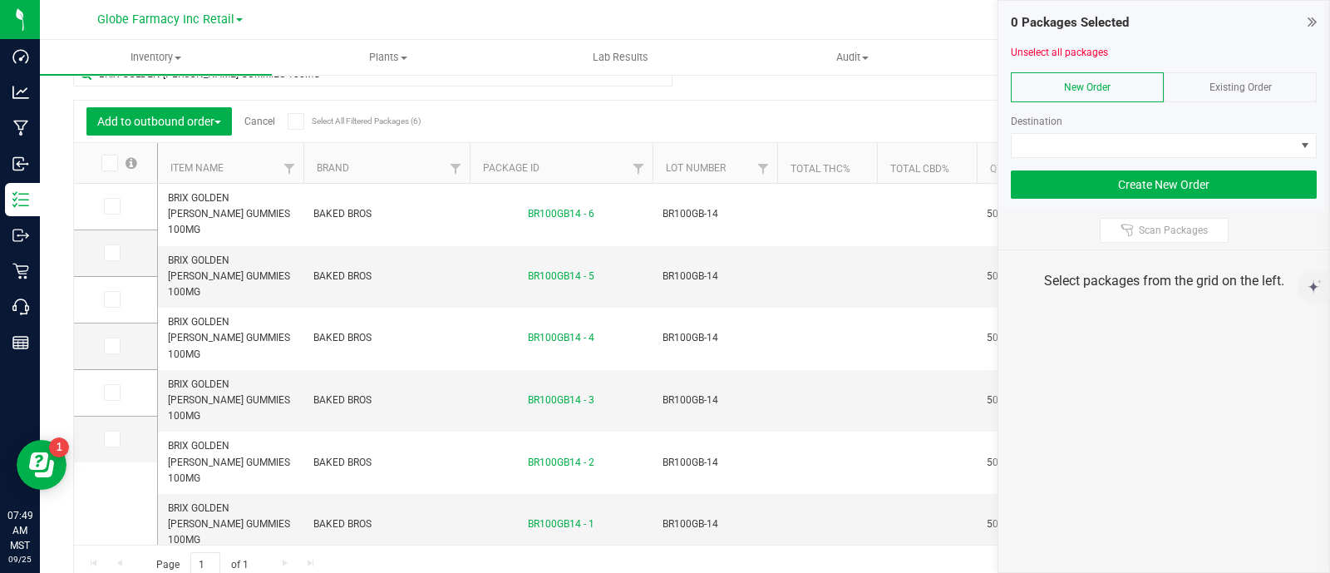
click at [1283, 88] on div "Existing Order" at bounding box center [1240, 87] width 153 height 30
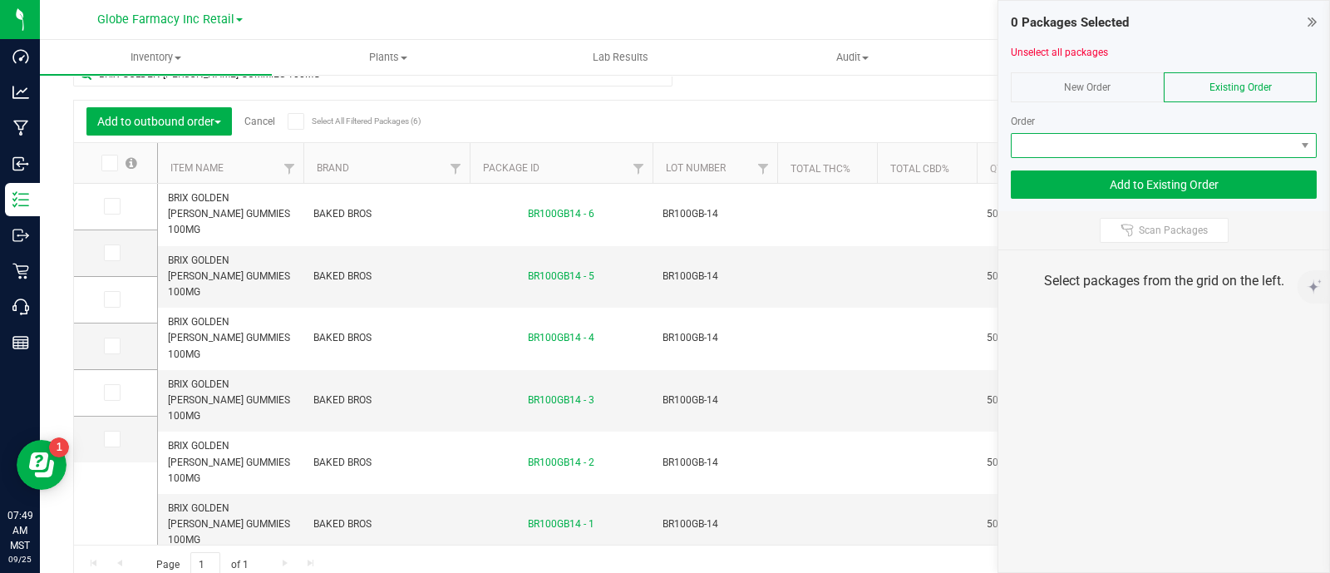
click at [1267, 155] on span at bounding box center [1153, 145] width 283 height 23
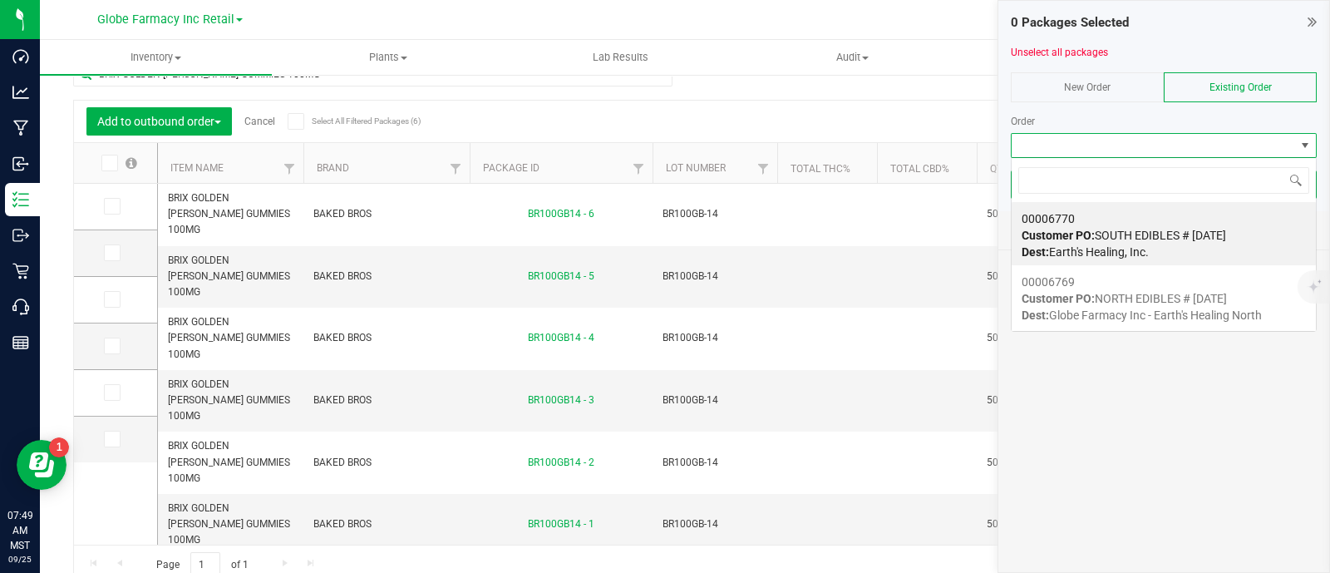
scroll to position [24, 306]
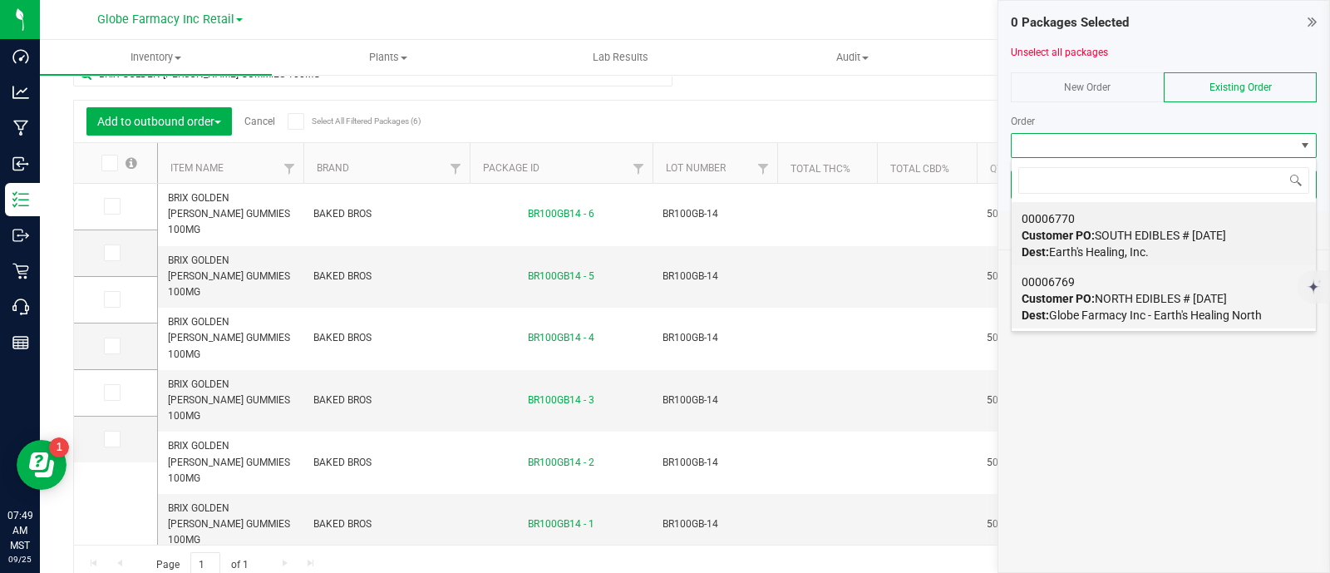
click at [1175, 301] on span "Customer PO: NORTH EDIBLES # 09/25/2025" at bounding box center [1123, 298] width 205 height 13
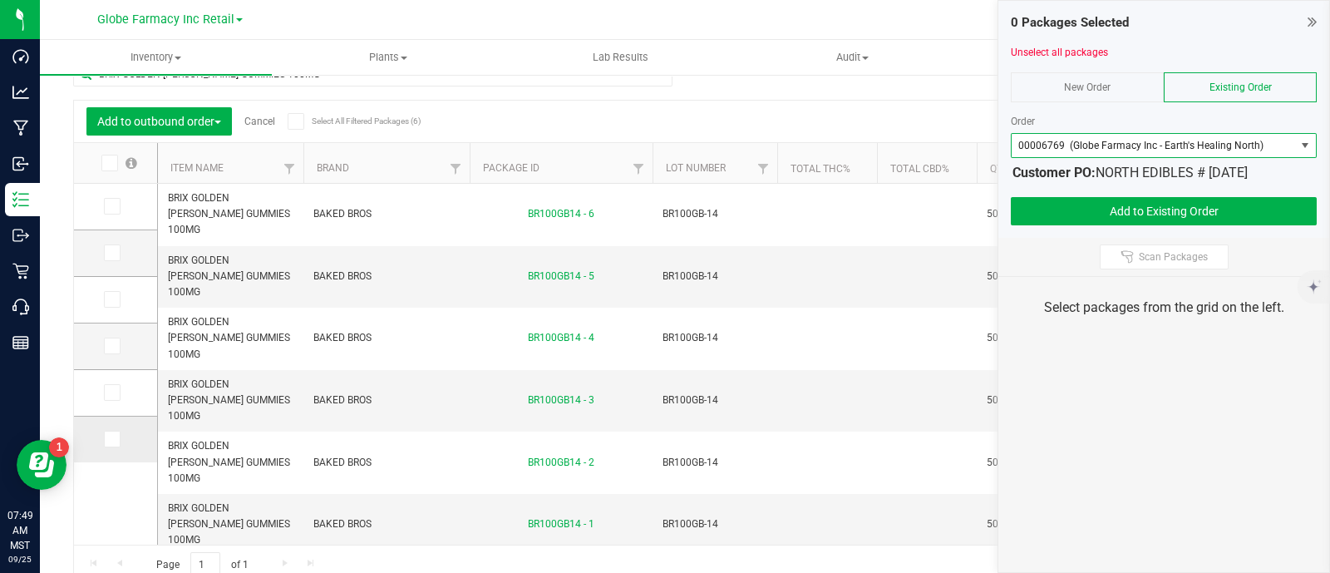
drag, startPoint x: 111, startPoint y: 438, endPoint x: 117, endPoint y: 420, distance: 19.5
click at [110, 439] on icon at bounding box center [111, 439] width 11 height 0
click at [0, 0] on input "checkbox" at bounding box center [0, 0] width 0 height 0
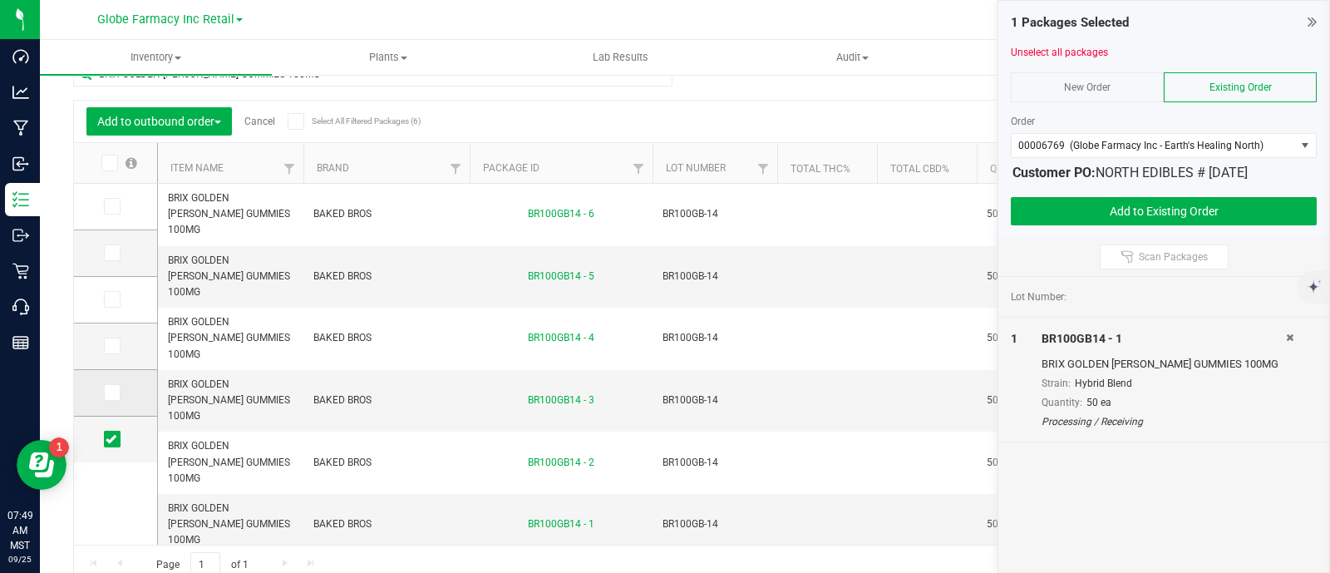
click at [116, 392] on icon at bounding box center [111, 392] width 11 height 0
click at [0, 0] on input "checkbox" at bounding box center [0, 0] width 0 height 0
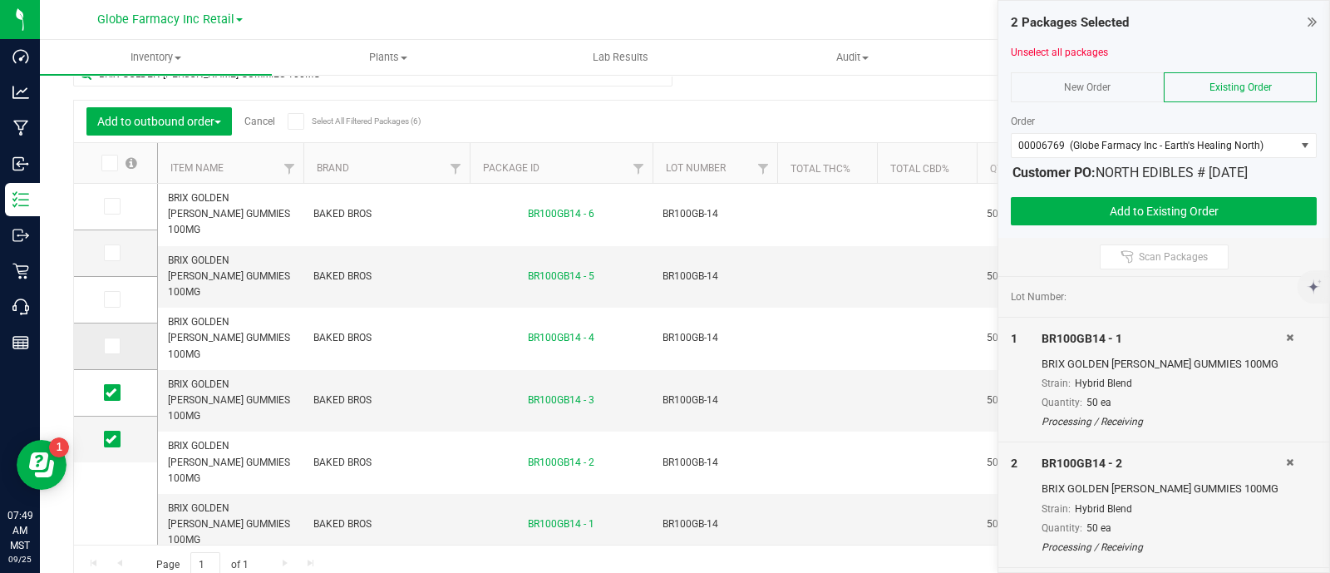
click at [114, 346] on icon at bounding box center [111, 346] width 11 height 0
click at [0, 0] on input "checkbox" at bounding box center [0, 0] width 0 height 0
click at [1213, 199] on button "Add to Existing Order" at bounding box center [1164, 211] width 306 height 28
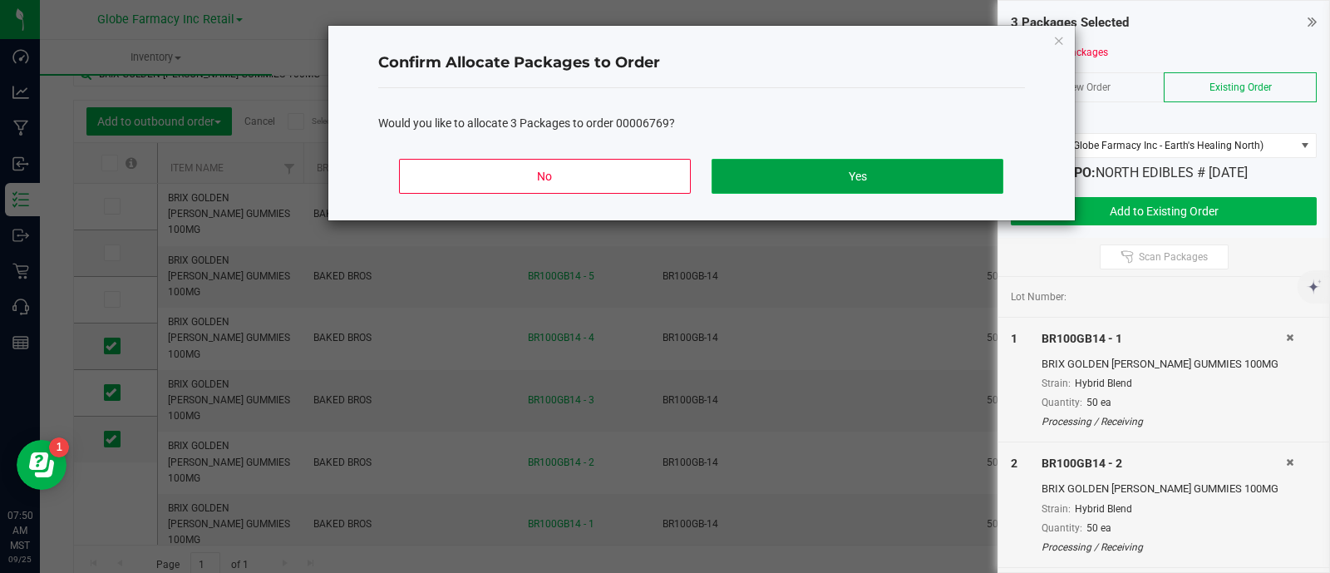
click at [814, 180] on button "Yes" at bounding box center [856, 176] width 291 height 35
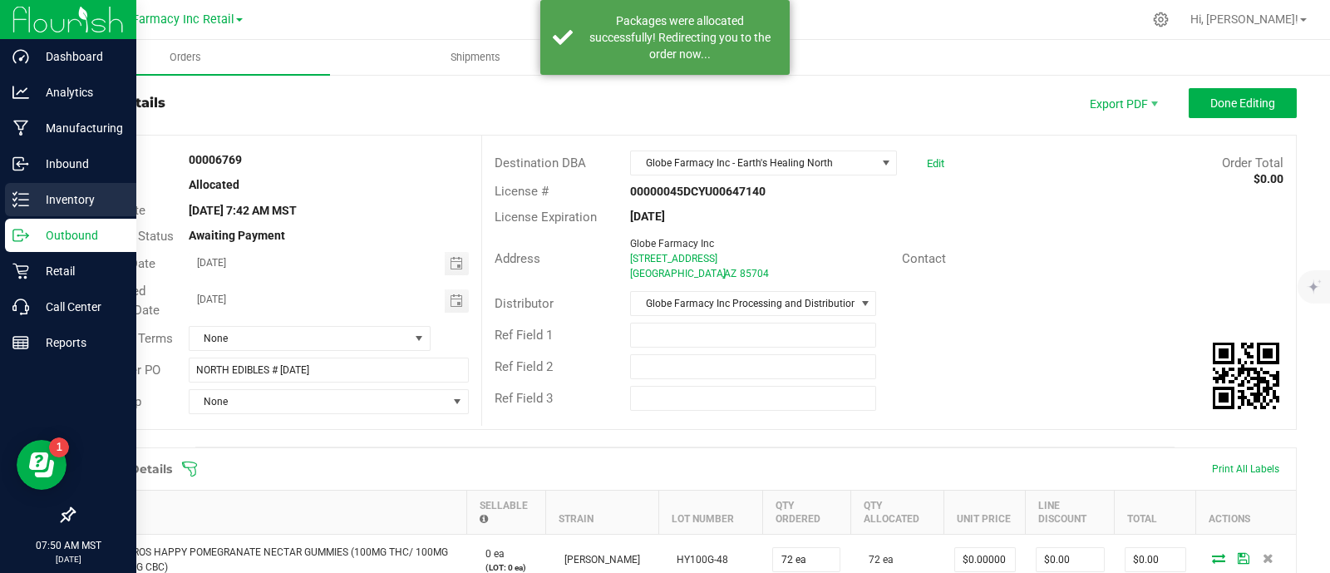
click at [29, 194] on p "Inventory" at bounding box center [79, 200] width 100 height 20
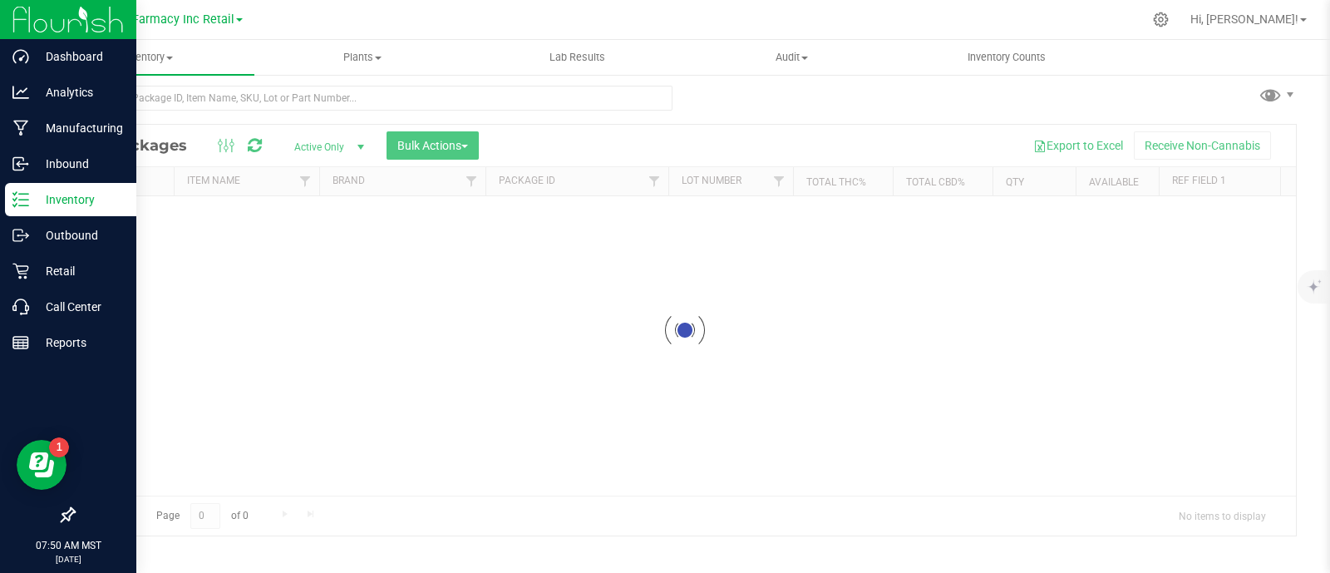
scroll to position [7, 0]
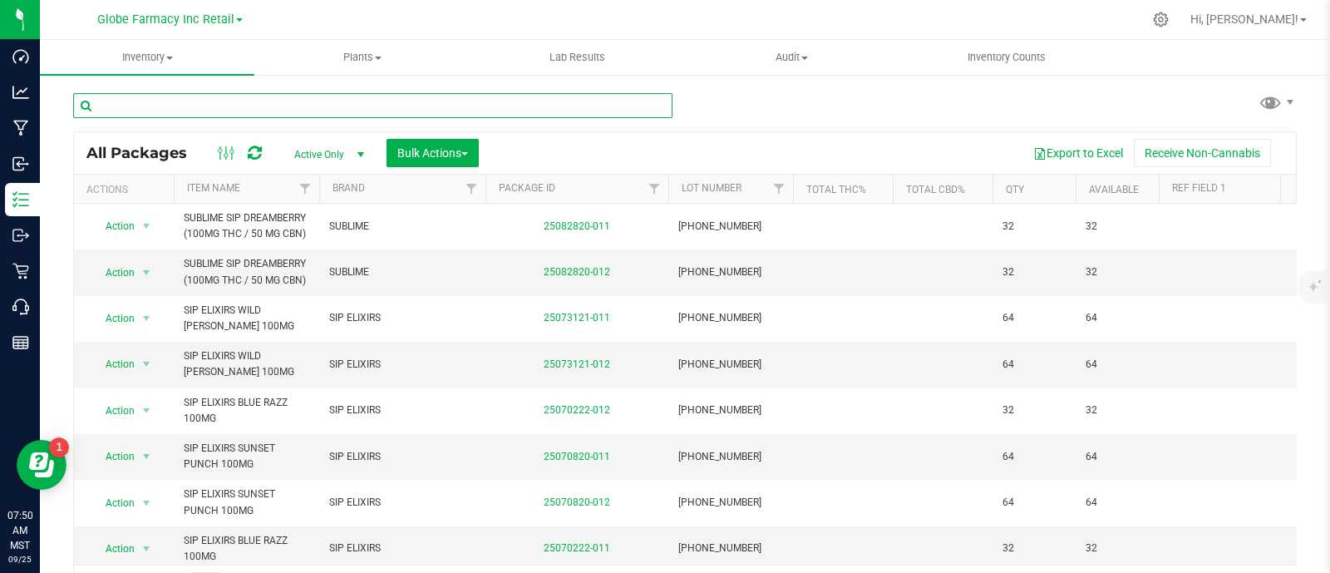
click at [307, 95] on input "text" at bounding box center [372, 105] width 599 height 25
paste input "BRIX GOLDEN [PERSON_NAME] GUMMIES 100MG"
type input "BRIX GOLDEN [PERSON_NAME] GUMMIES 100MG"
click at [451, 147] on span "Bulk Actions" at bounding box center [432, 152] width 71 height 13
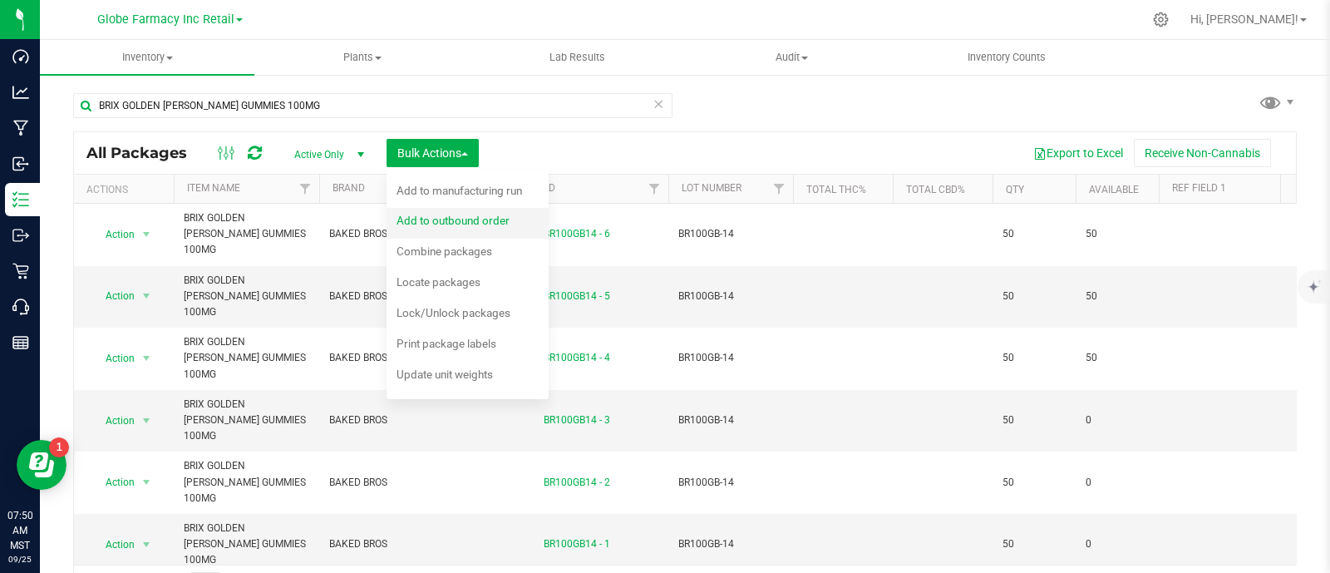
click at [464, 227] on div "Add to outbound order" at bounding box center [463, 222] width 135 height 27
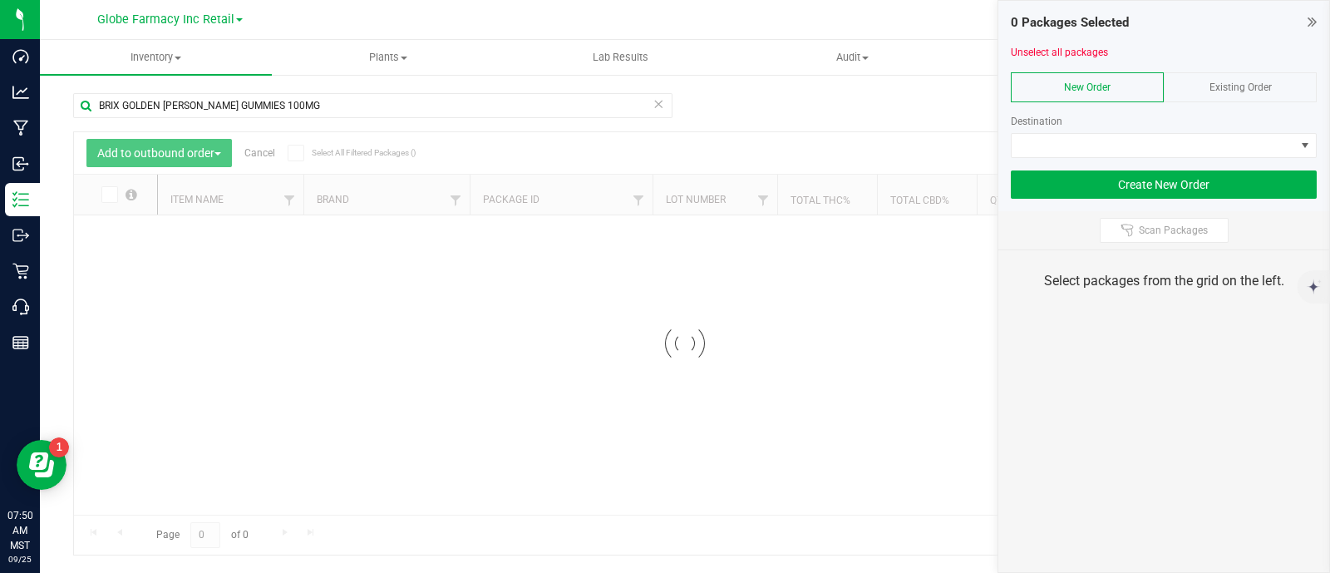
click at [1232, 87] on span "Existing Order" at bounding box center [1240, 87] width 62 height 12
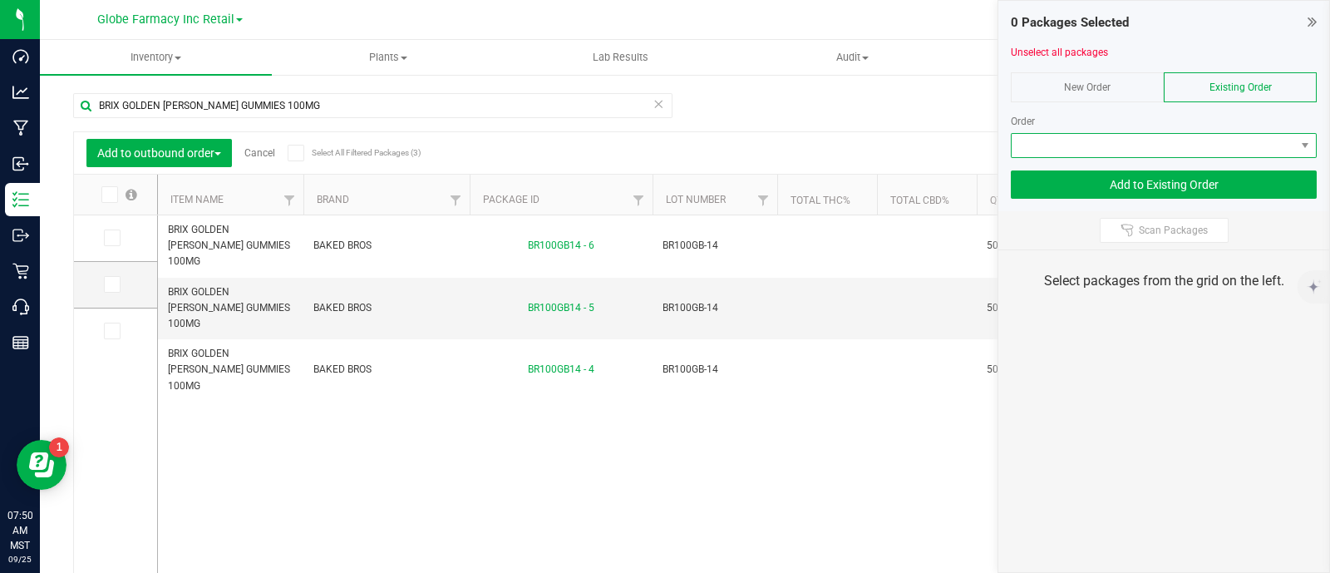
click at [1230, 136] on span at bounding box center [1153, 145] width 283 height 23
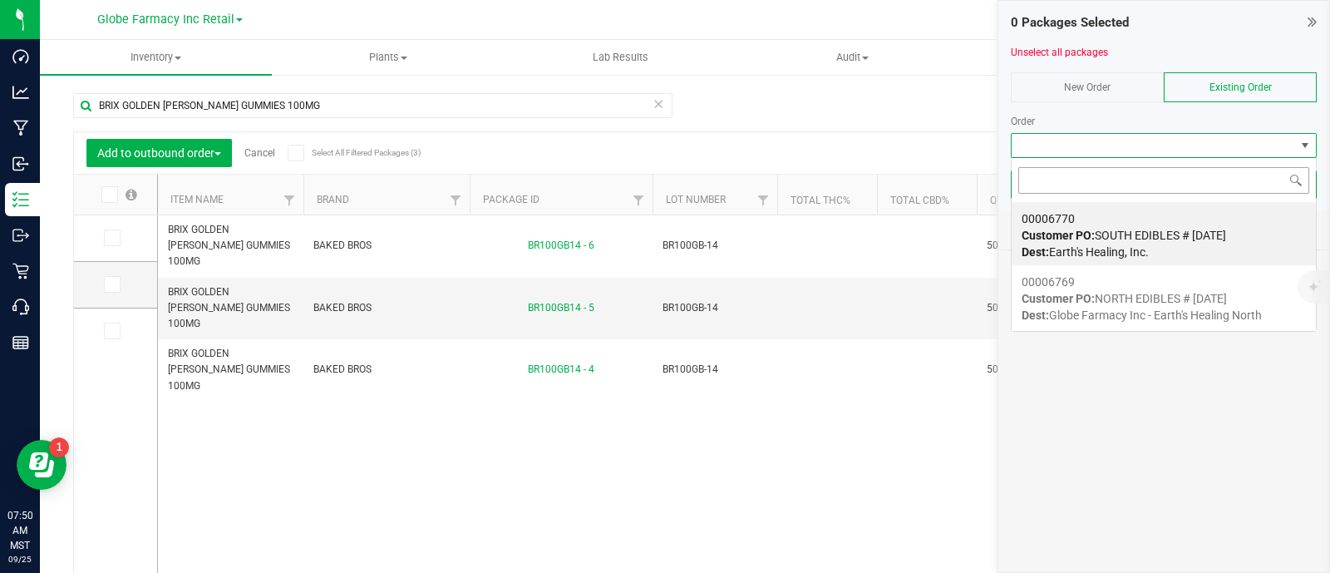
scroll to position [24, 306]
click at [1169, 221] on div "00006770 Customer PO: SOUTH EDIBLES # [DATE] Dest: Earth's Healing, Inc." at bounding box center [1163, 235] width 284 height 63
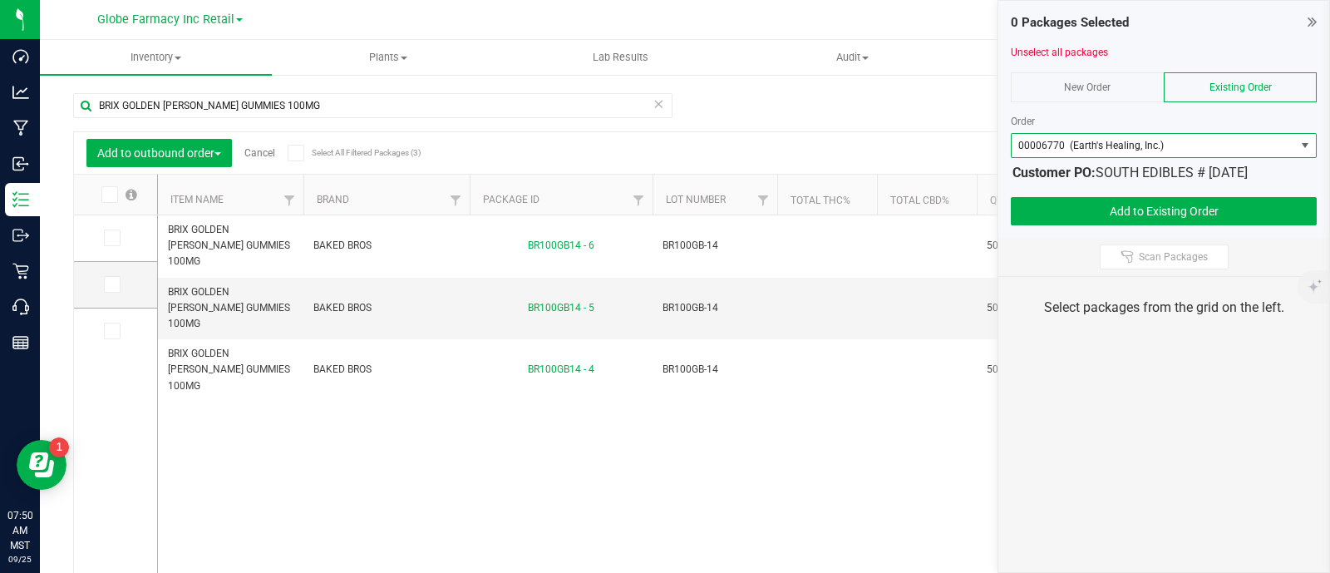
click at [113, 193] on span at bounding box center [109, 194] width 17 height 17
click at [0, 0] on input "checkbox" at bounding box center [0, 0] width 0 height 0
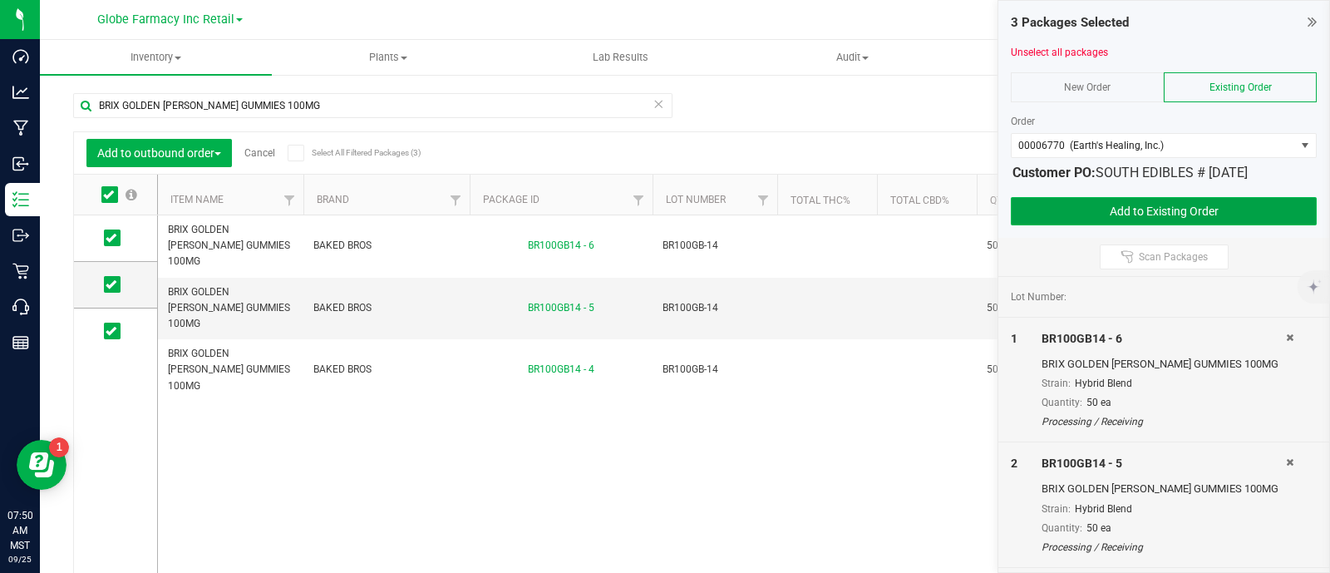
click at [1116, 213] on button "Add to Existing Order" at bounding box center [1164, 211] width 306 height 28
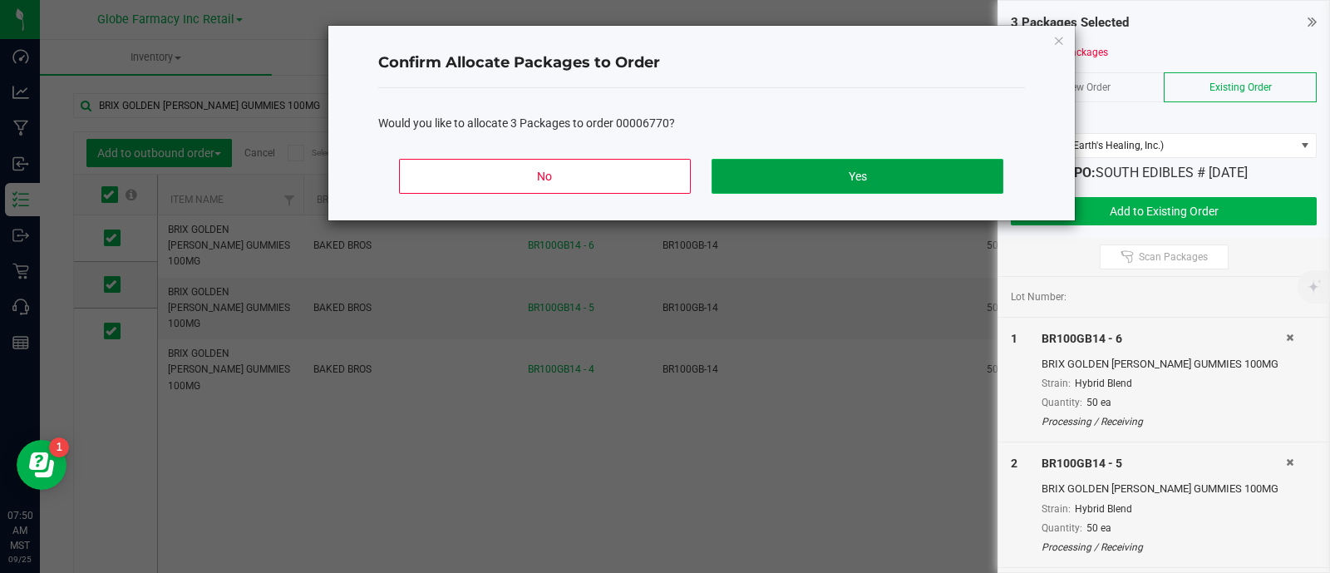
click at [917, 179] on button "Yes" at bounding box center [856, 176] width 291 height 35
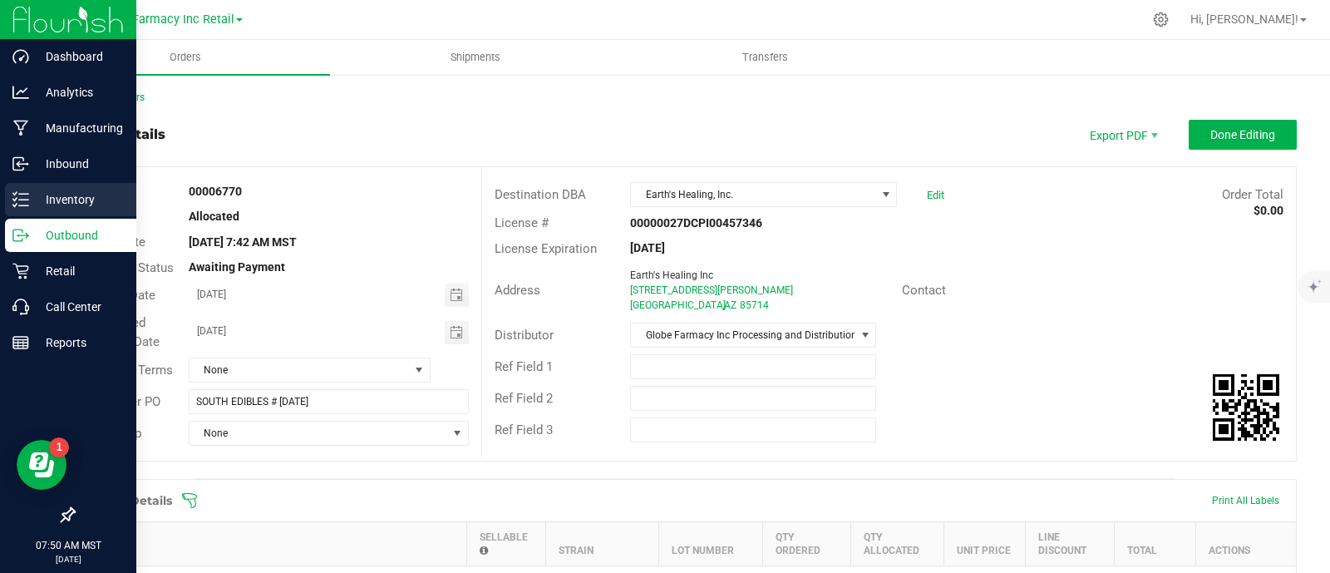
click at [17, 198] on icon at bounding box center [20, 199] width 17 height 17
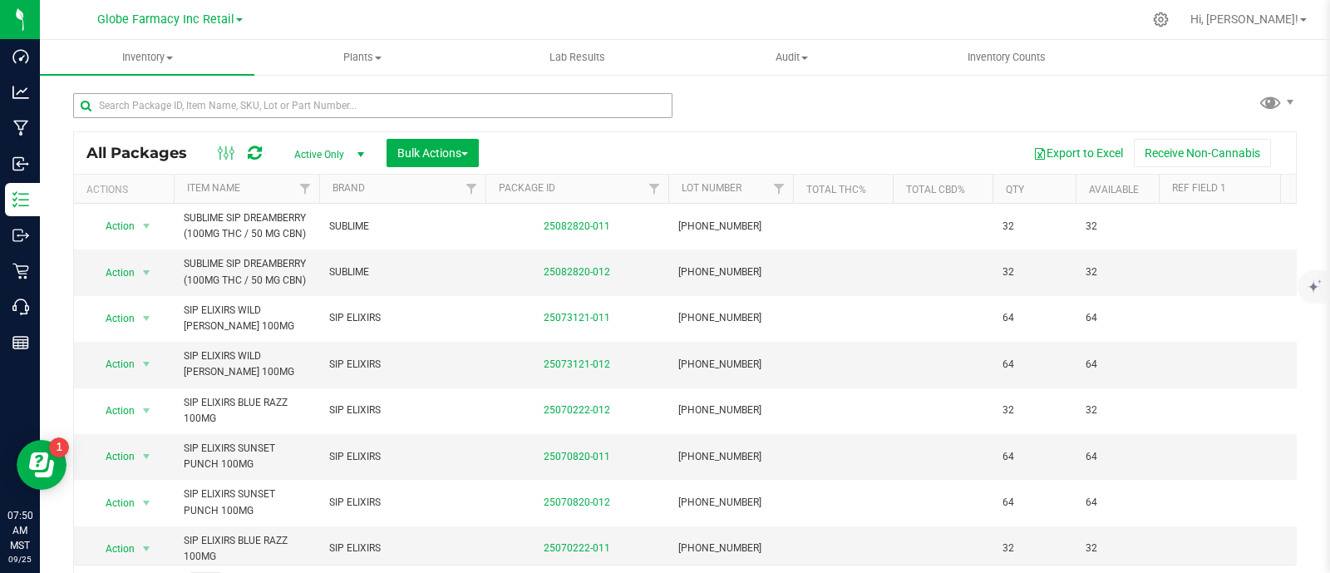
drag, startPoint x: 356, startPoint y: 91, endPoint x: 347, endPoint y: 105, distance: 15.7
click at [355, 91] on div at bounding box center [379, 104] width 612 height 53
click at [347, 108] on input "text" at bounding box center [372, 105] width 599 height 25
paste input "BRIX STRAWBERRY WATERMELON GUMMIES 100MG"
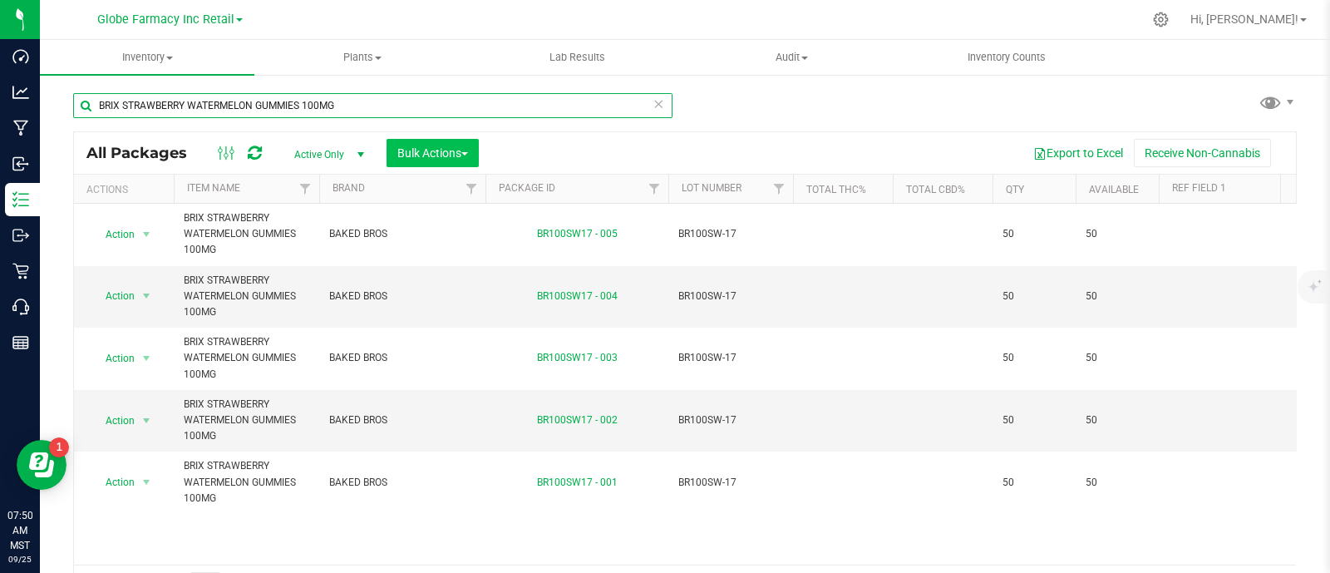
type input "BRIX STRAWBERRY WATERMELON GUMMIES 100MG"
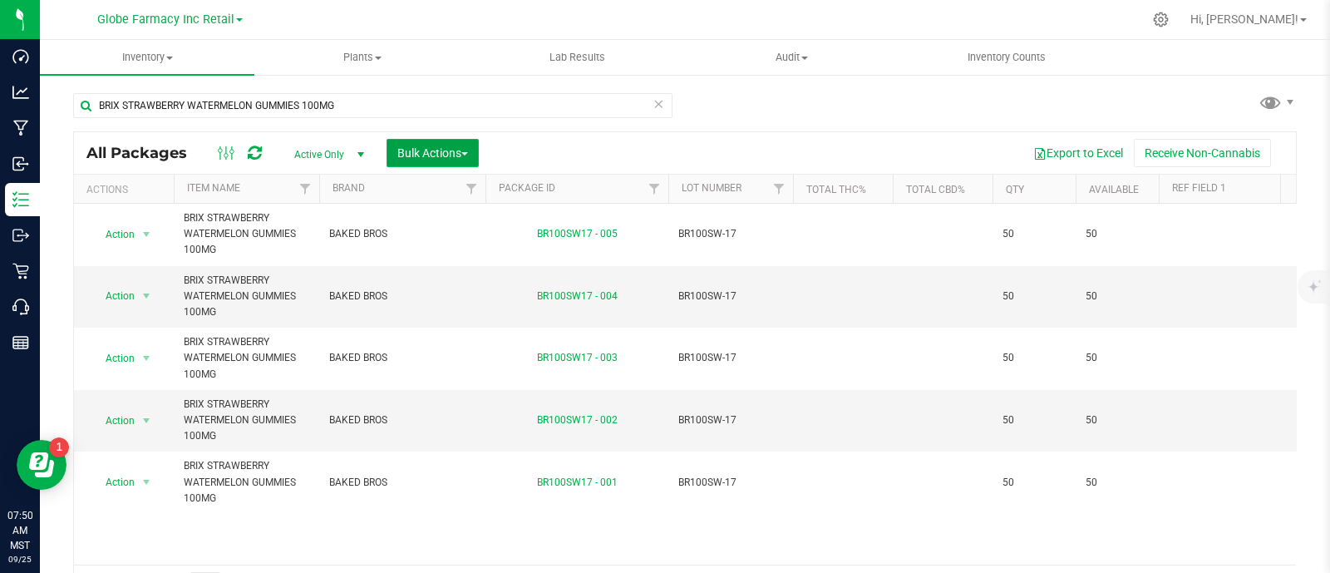
click at [441, 146] on span "Bulk Actions" at bounding box center [432, 152] width 71 height 13
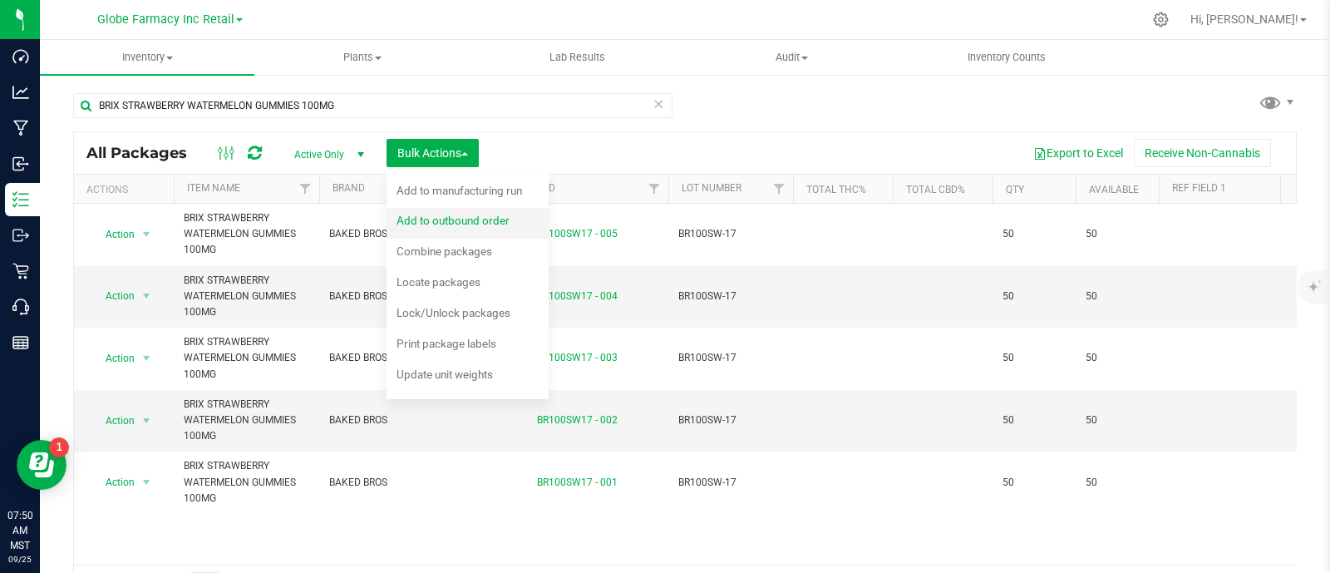
click at [461, 214] on span "Add to outbound order" at bounding box center [452, 220] width 113 height 13
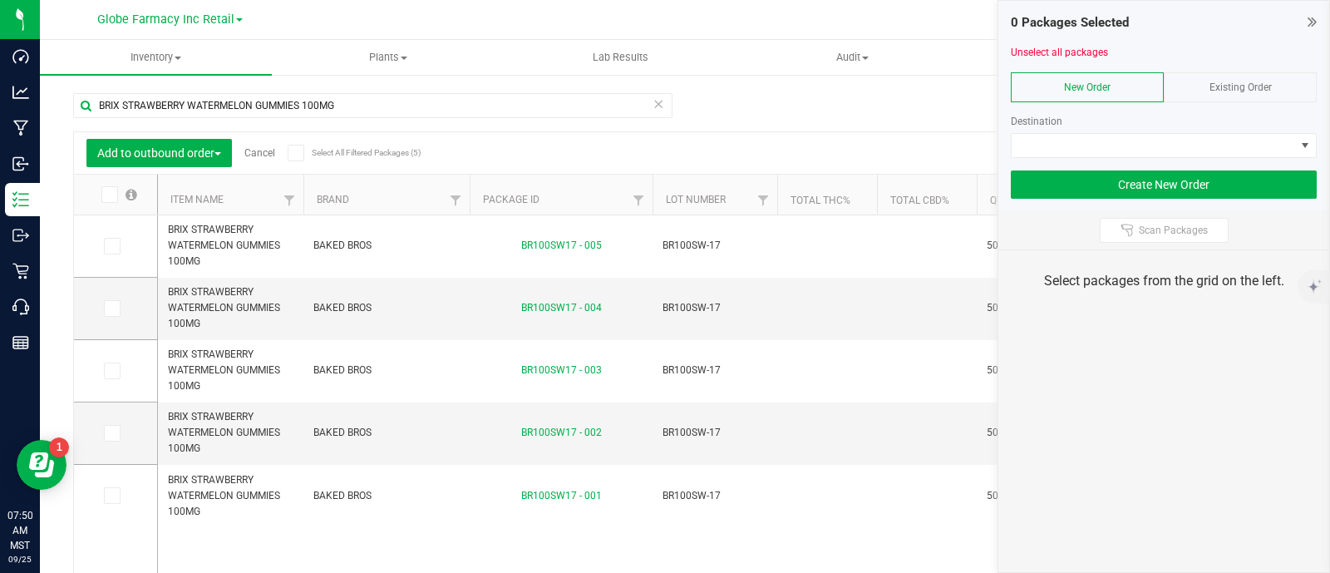
click at [1282, 89] on div "Existing Order" at bounding box center [1240, 87] width 153 height 30
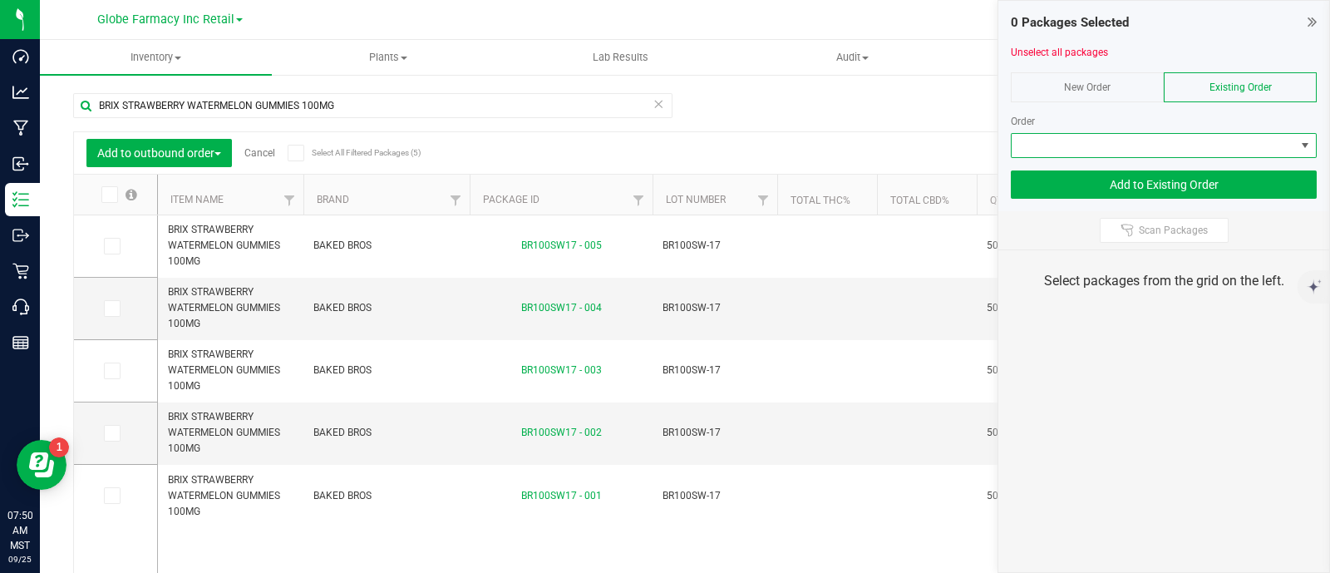
click at [1268, 151] on span at bounding box center [1153, 145] width 283 height 23
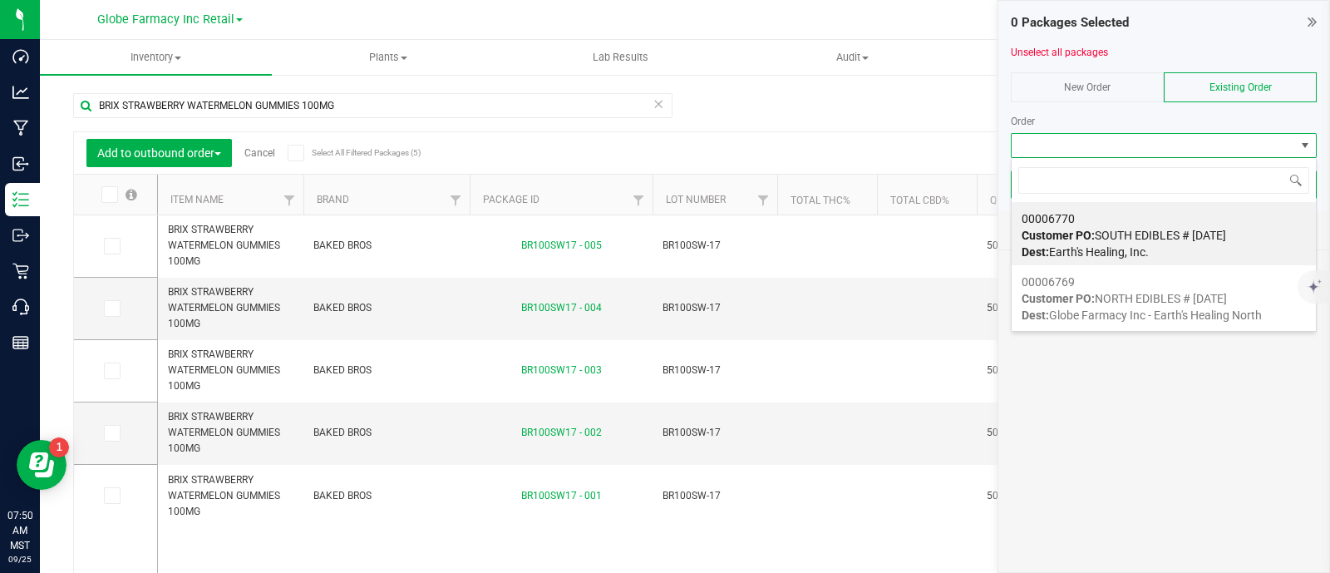
scroll to position [24, 306]
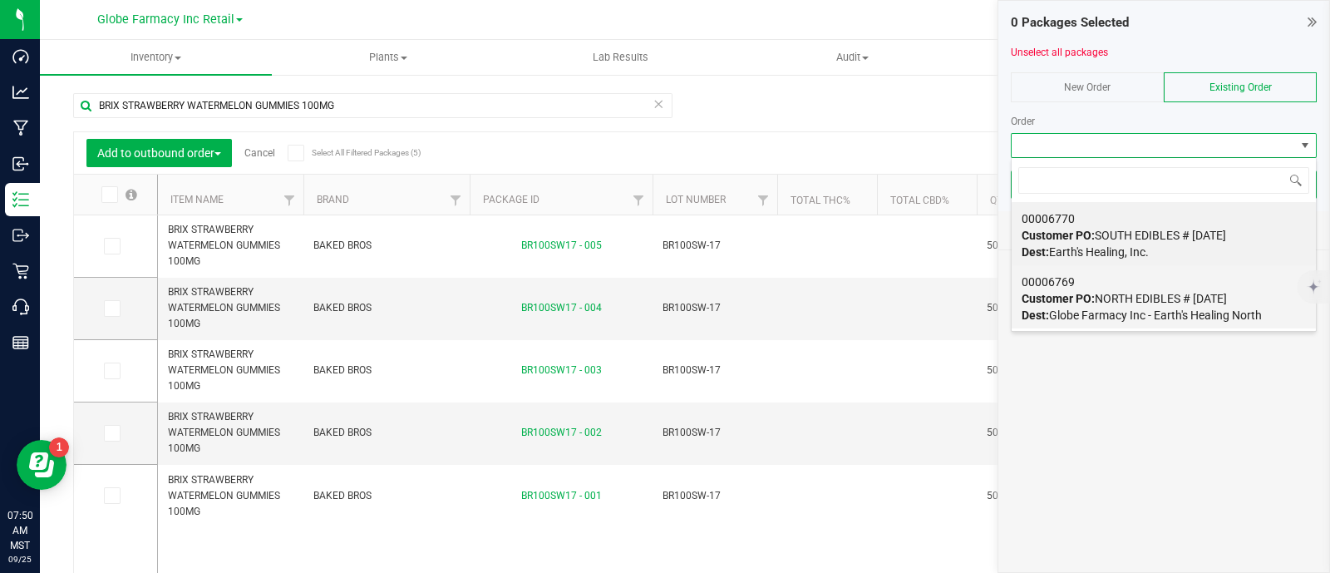
click at [1149, 288] on div "00006769 Customer PO: NORTH EDIBLES # [DATE] Dest: Globe Farmacy Inc - Earth's …" at bounding box center [1163, 298] width 284 height 63
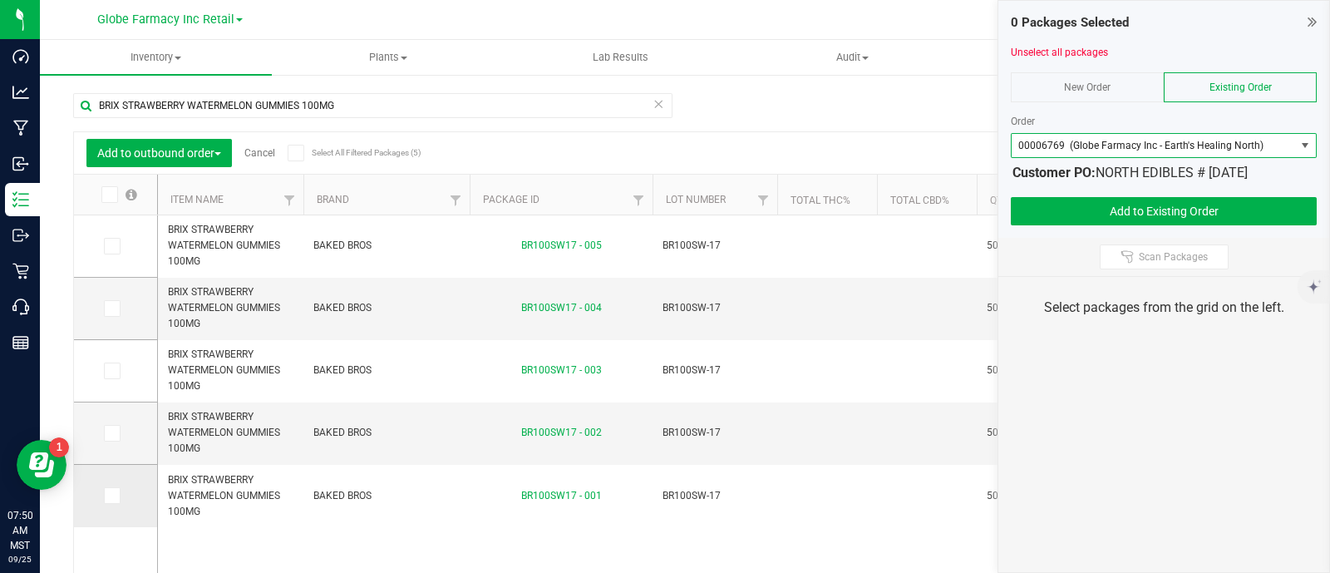
click at [121, 495] on label at bounding box center [116, 495] width 24 height 17
click at [0, 0] on input "checkbox" at bounding box center [0, 0] width 0 height 0
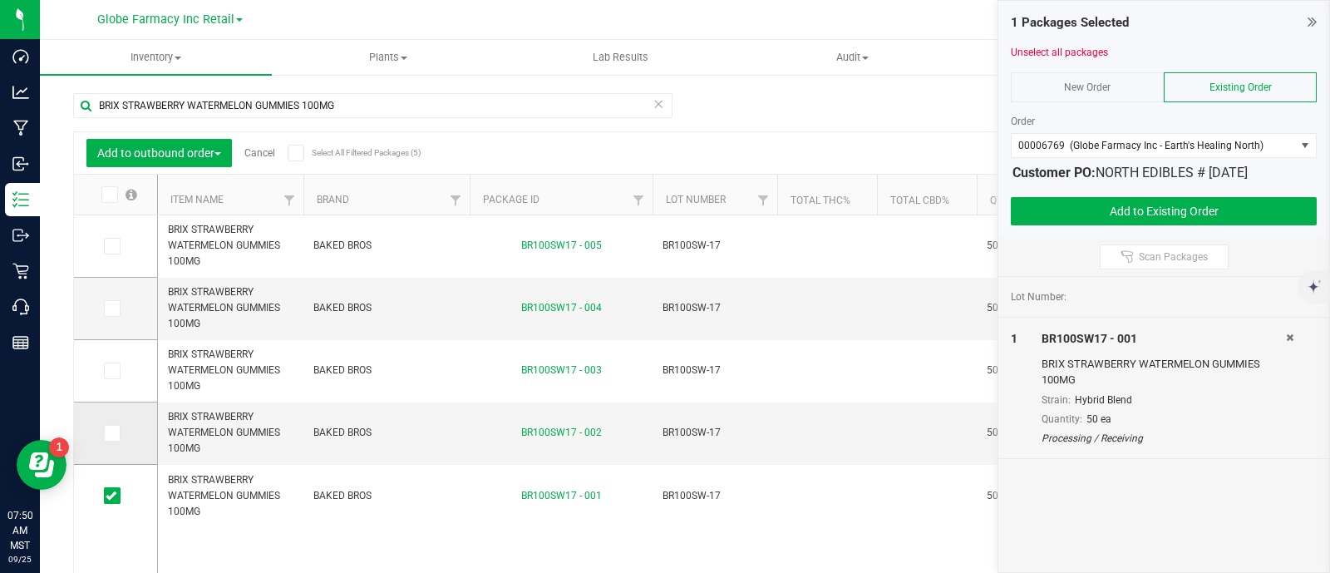
click at [121, 428] on label at bounding box center [116, 433] width 24 height 17
click at [0, 0] on input "checkbox" at bounding box center [0, 0] width 0 height 0
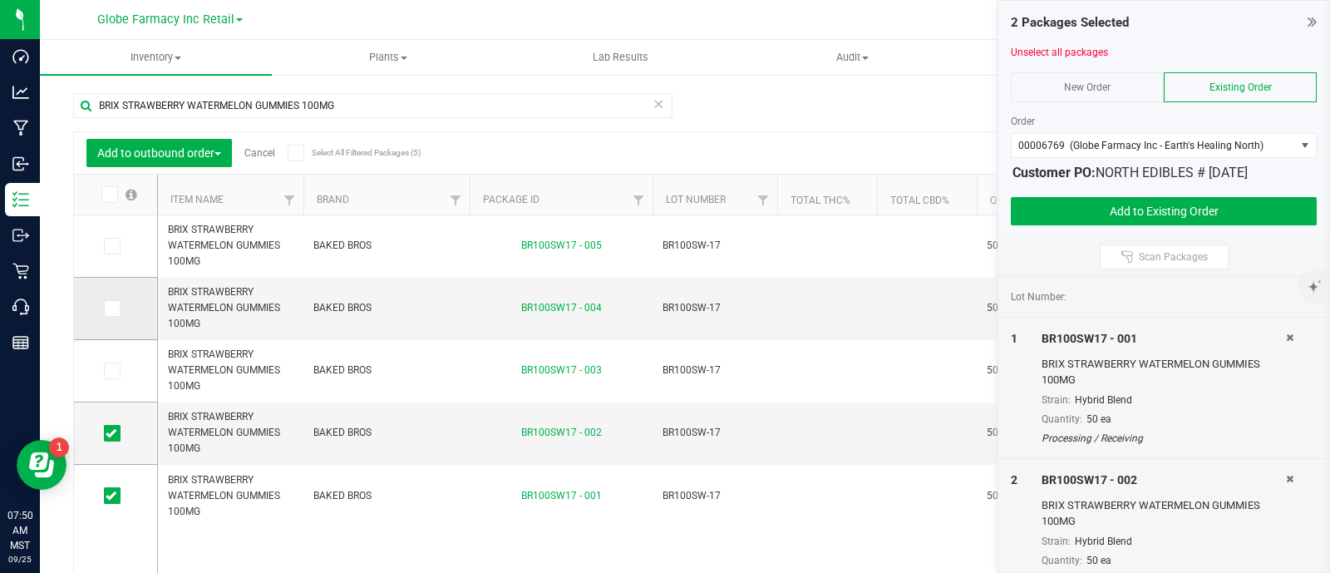
drag, startPoint x: 115, startPoint y: 376, endPoint x: 116, endPoint y: 309, distance: 66.5
click at [114, 371] on icon at bounding box center [111, 371] width 11 height 0
click at [0, 0] on input "checkbox" at bounding box center [0, 0] width 0 height 0
click at [116, 308] on icon at bounding box center [111, 308] width 11 height 0
click at [0, 0] on input "checkbox" at bounding box center [0, 0] width 0 height 0
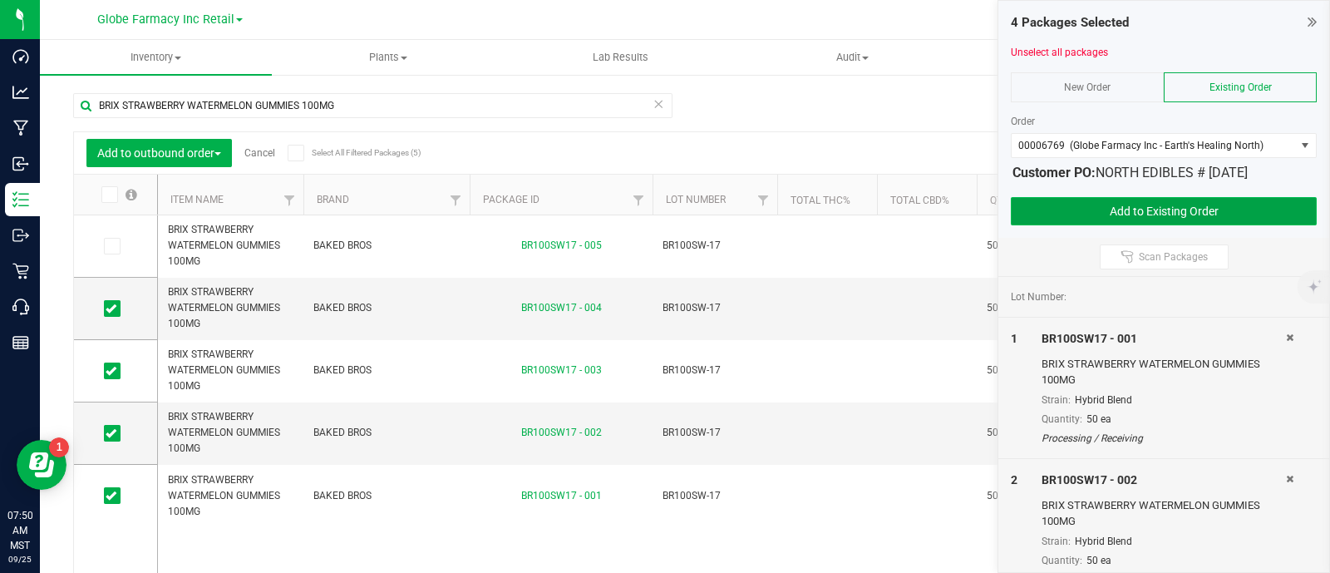
click at [1163, 203] on button "Add to Existing Order" at bounding box center [1164, 211] width 306 height 28
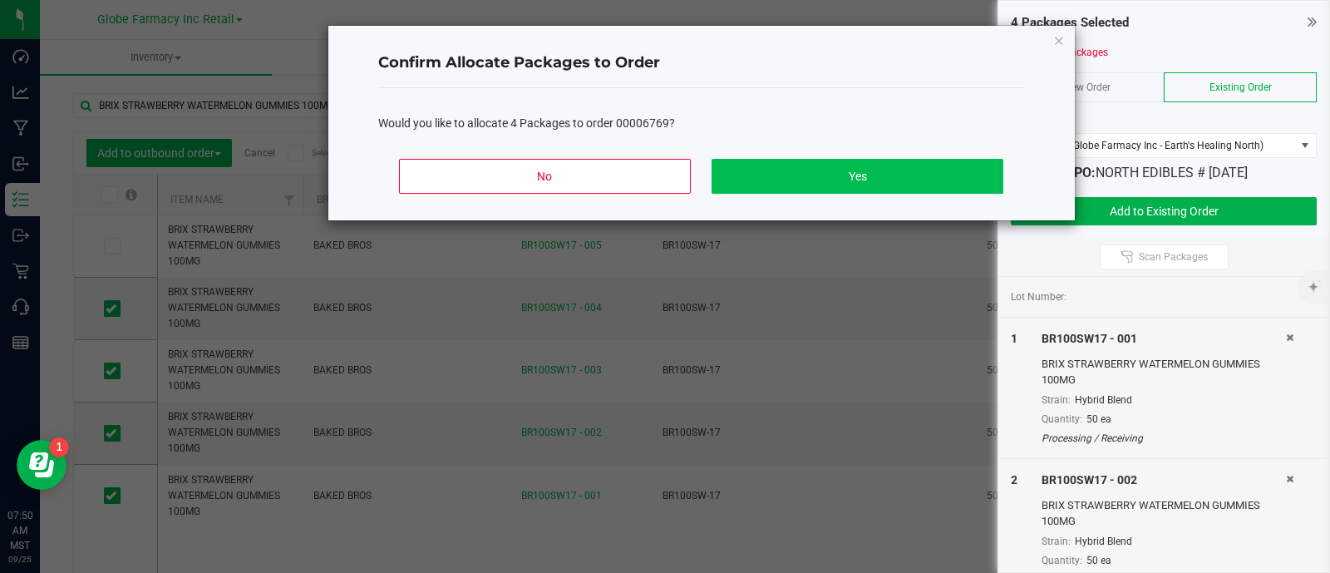
click at [928, 157] on div "No Yes" at bounding box center [701, 182] width 647 height 75
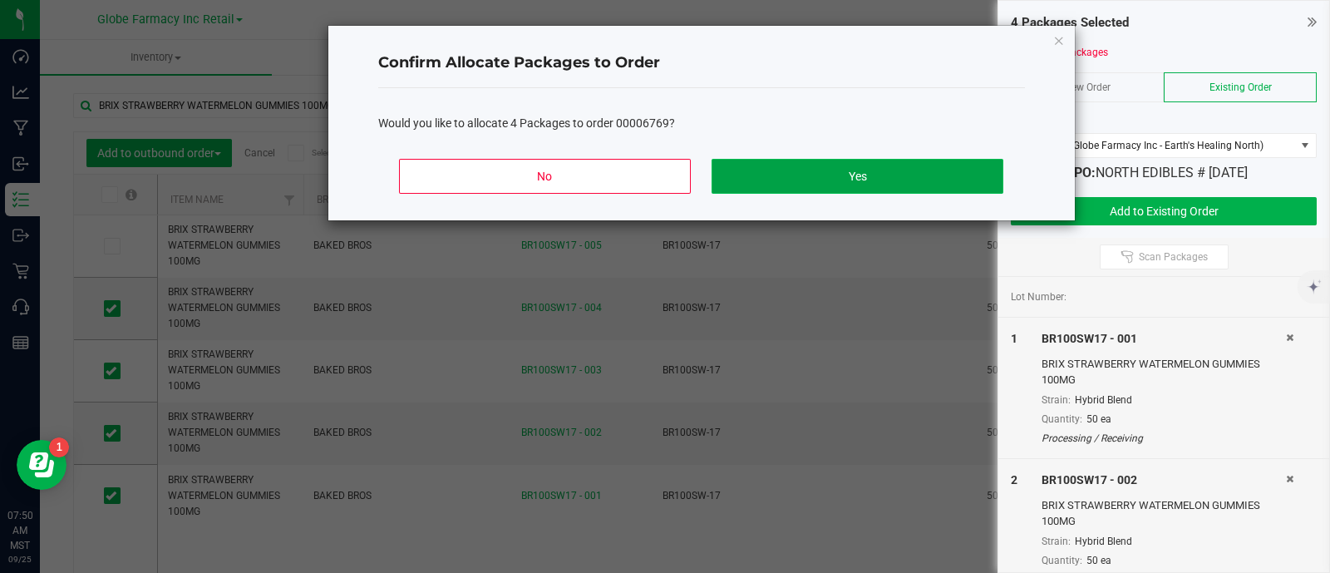
click at [936, 186] on button "Yes" at bounding box center [856, 176] width 291 height 35
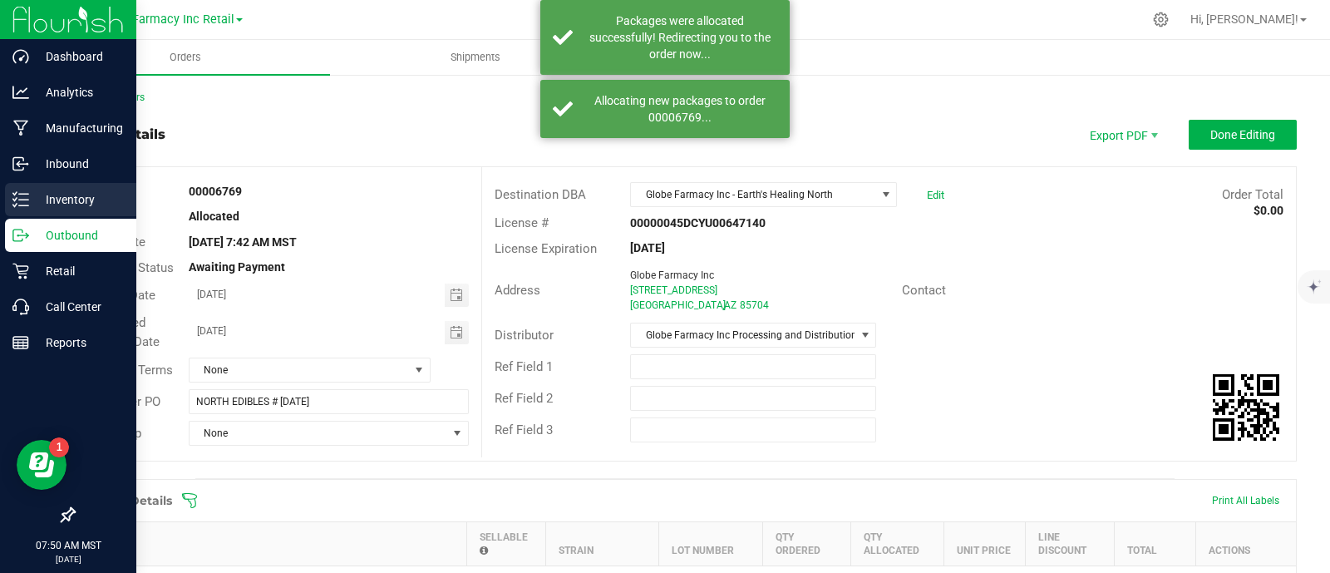
click at [44, 205] on p "Inventory" at bounding box center [79, 200] width 100 height 20
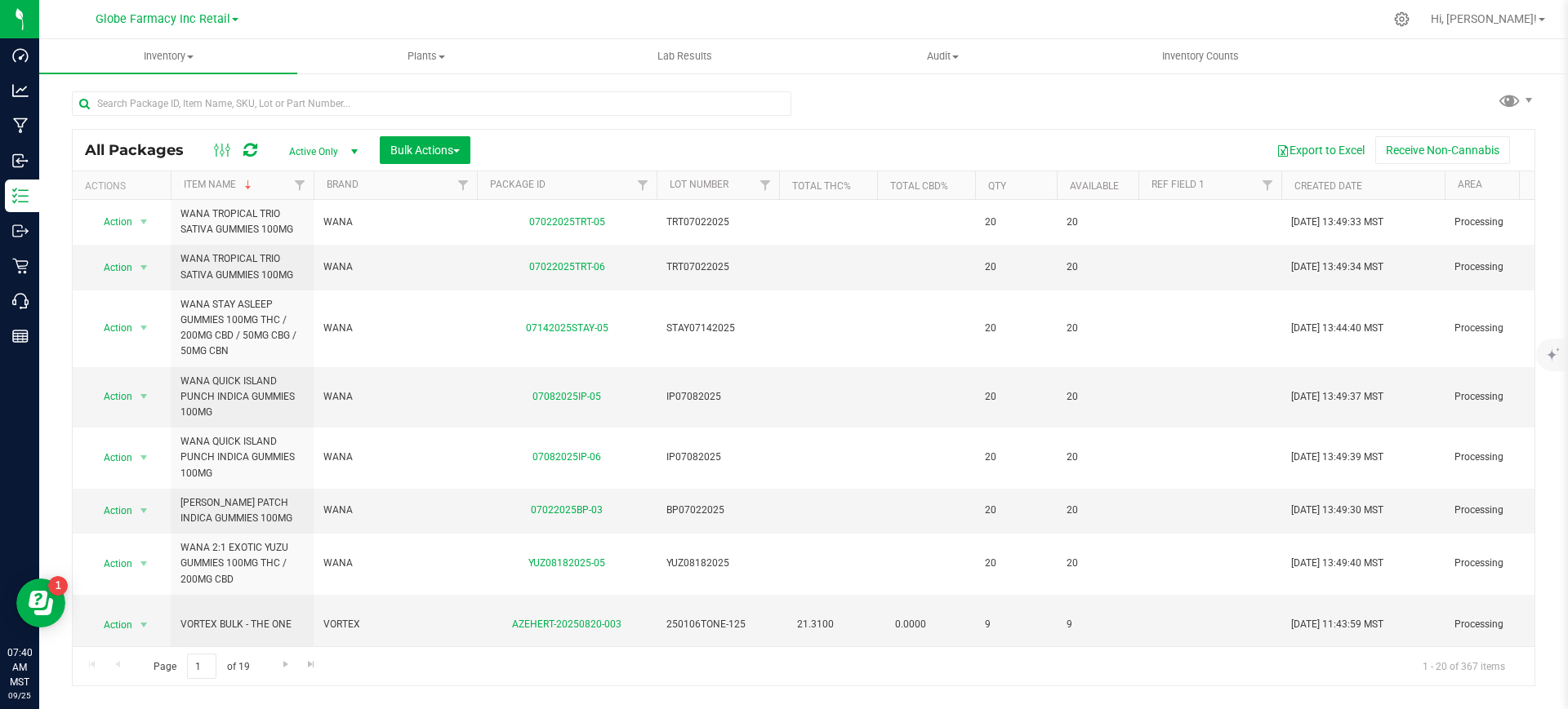
click at [230, 167] on div "All Packages Active Only Active Only Lab Samples Locked All Bulk Actions Add to…" at bounding box center [804, 150] width 1462 height 41
click at [229, 179] on link "Item Name" at bounding box center [219, 185] width 71 height 12
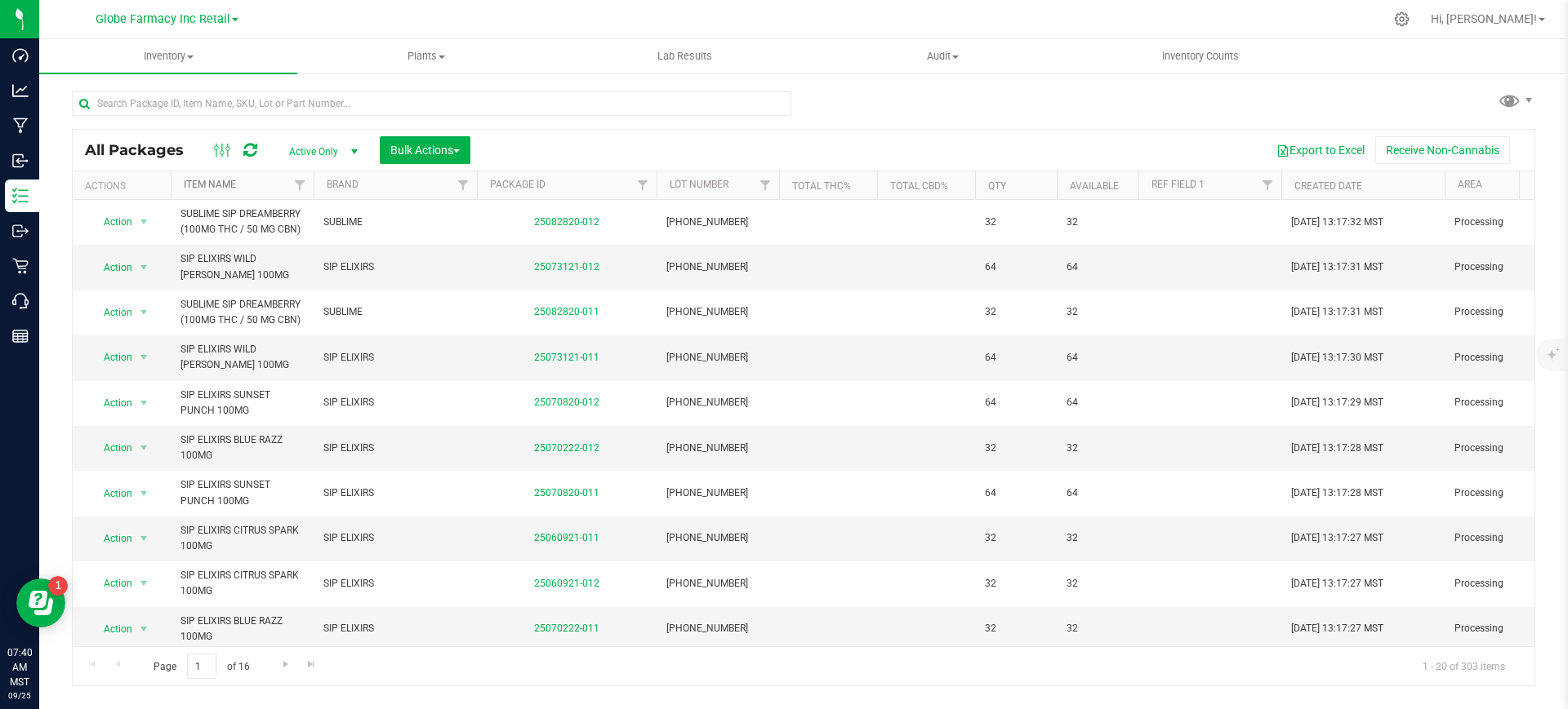
click at [229, 180] on link "Item Name" at bounding box center [209, 185] width 52 height 12
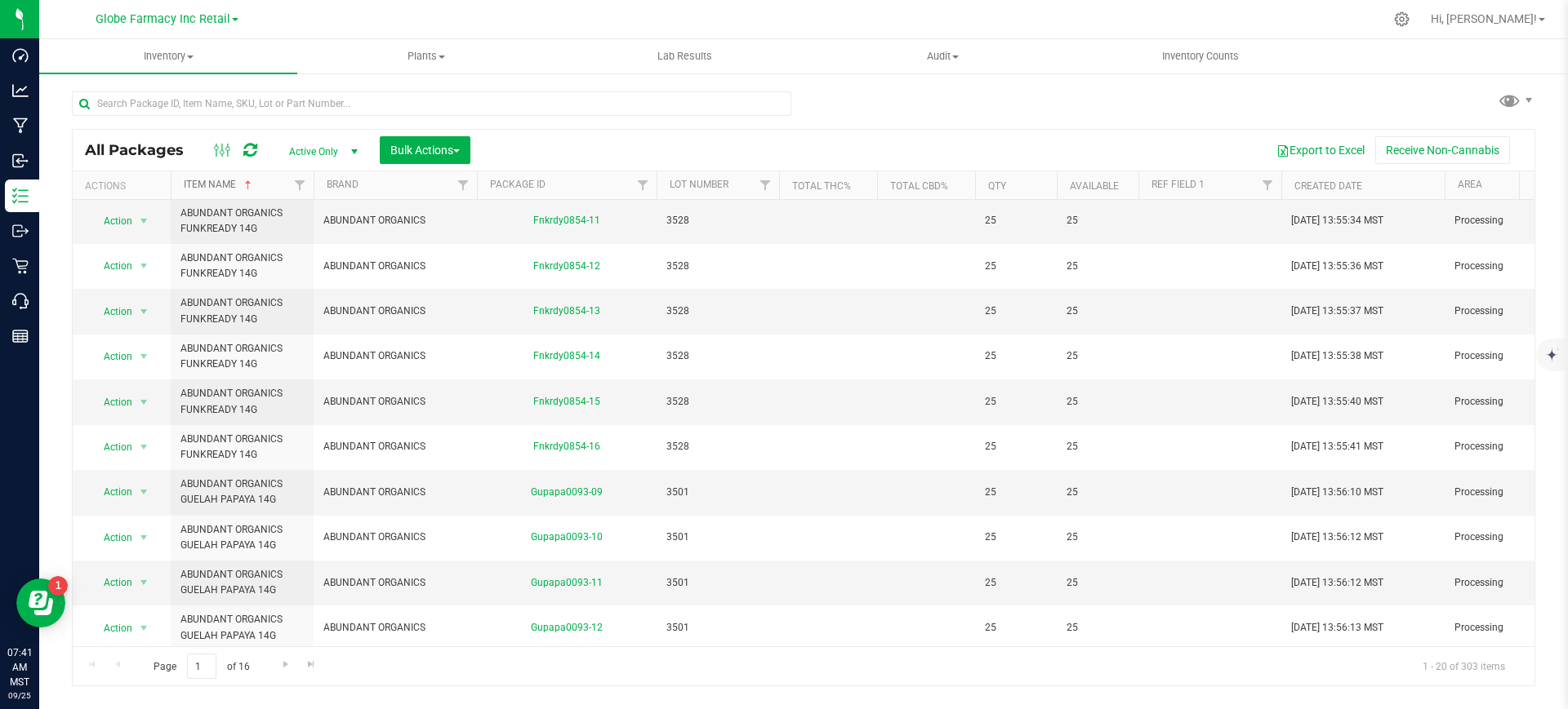
scroll to position [505, 0]
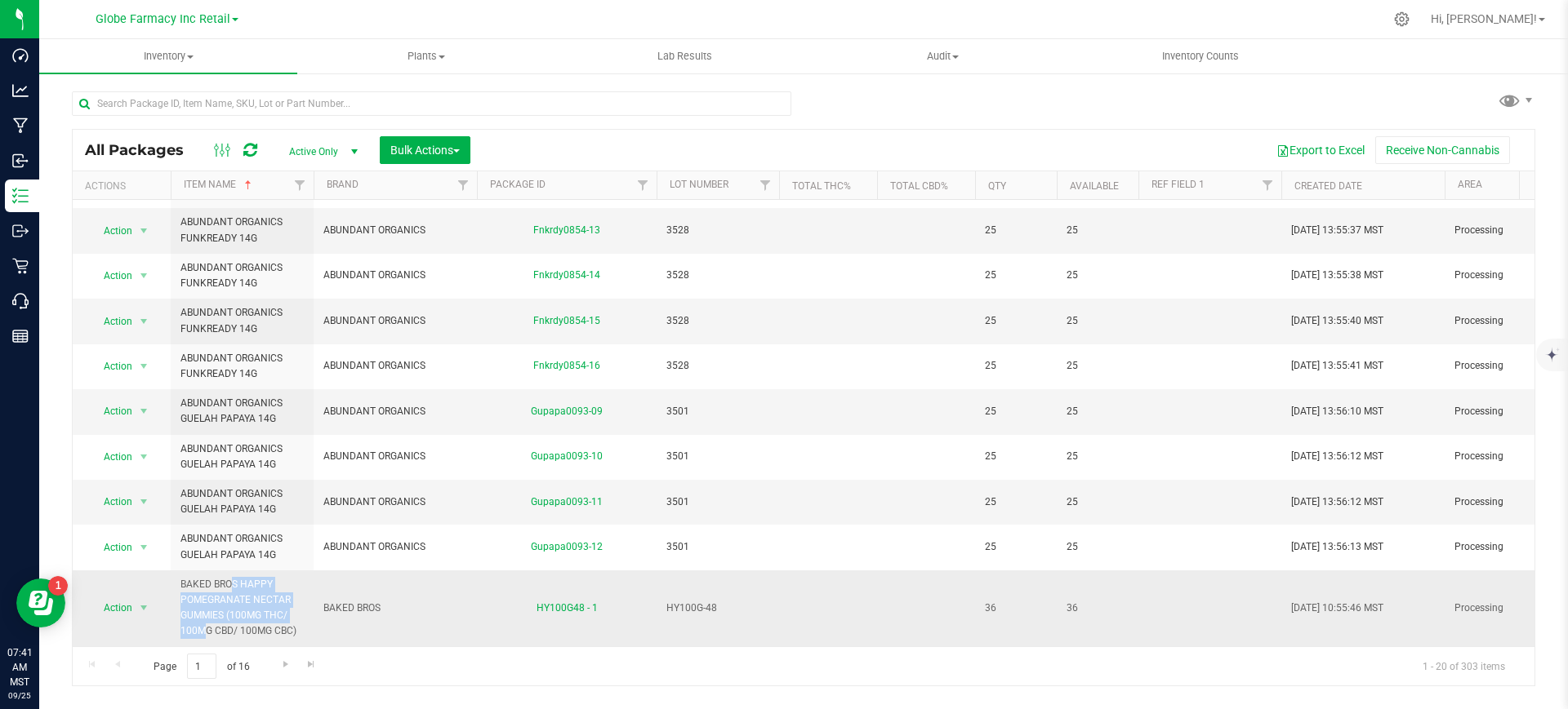
drag, startPoint x: 263, startPoint y: 601, endPoint x: 180, endPoint y: 568, distance: 89.3
click at [180, 571] on td "BAKED BROS HAPPY POMEGRANATE NECTAR GUMMIES (100MG THC/ 100MG CBD/ 100MG CBC)" at bounding box center [242, 608] width 142 height 76
copy span "BAKED BROS HAPPY POMEGRANATE NECTAR GUMMIES (100MG"
click at [280, 670] on span "Go to the next page" at bounding box center [285, 664] width 13 height 13
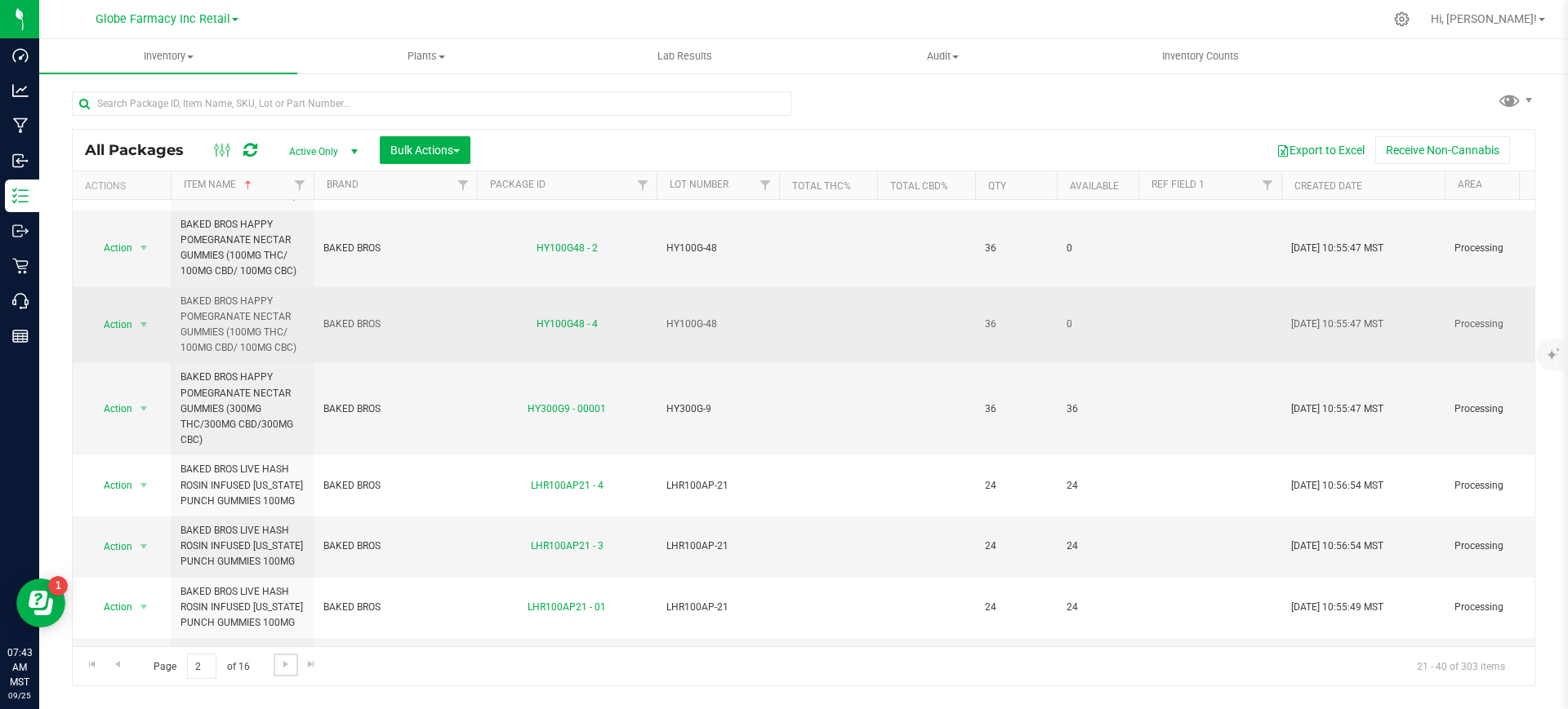
scroll to position [102, 0]
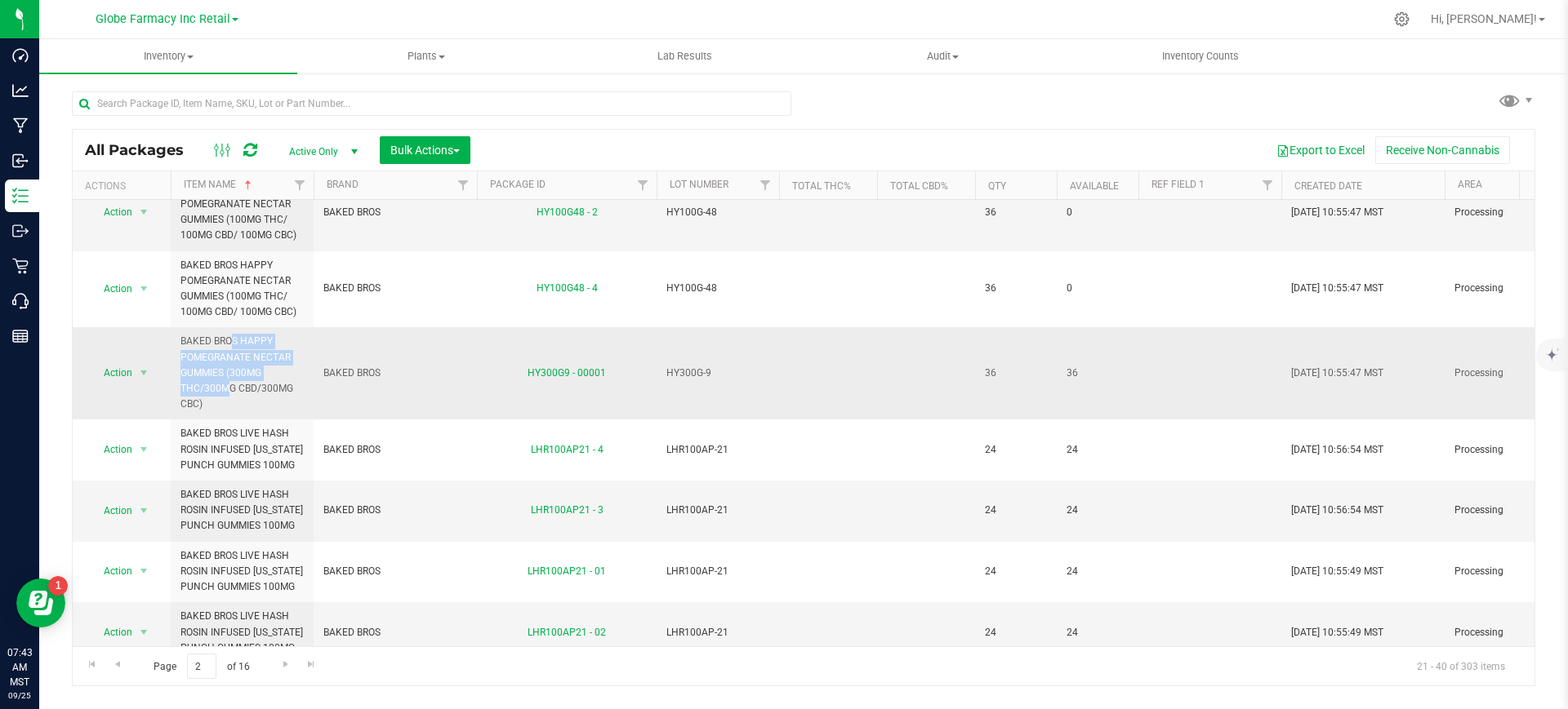
drag, startPoint x: 259, startPoint y: 372, endPoint x: 177, endPoint y: 344, distance: 86.6
click at [177, 344] on td "BAKED BROS HAPPY POMEGRANATE NECTAR GUMMIES (300MG THC/300MG CBD/300MG CBC)" at bounding box center [242, 373] width 142 height 92
copy span "BAKED BROS HAPPY POMEGRANATE NECTAR GUMMIES (300MG"
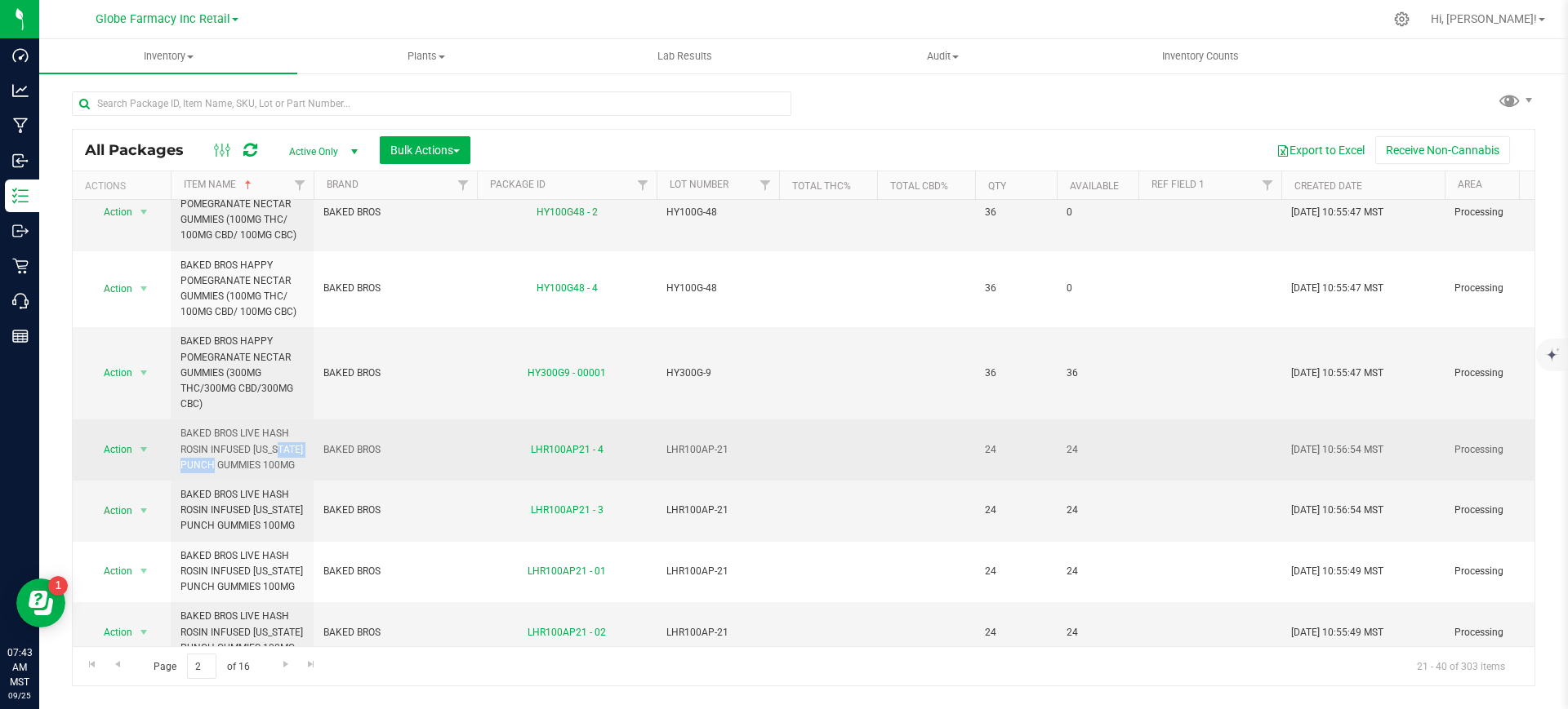
drag, startPoint x: 293, startPoint y: 450, endPoint x: 221, endPoint y: 450, distance: 72.0
click at [227, 450] on span "BAKED BROS LIVE HASH ROSIN INFUSED ARIZONA PUNCH GUMMIES 100MG" at bounding box center [243, 450] width 124 height 47
click at [221, 450] on span "BAKED BROS LIVE HASH ROSIN INFUSED [US_STATE] PUNCH GUMMIES 100MG" at bounding box center [243, 450] width 124 height 47
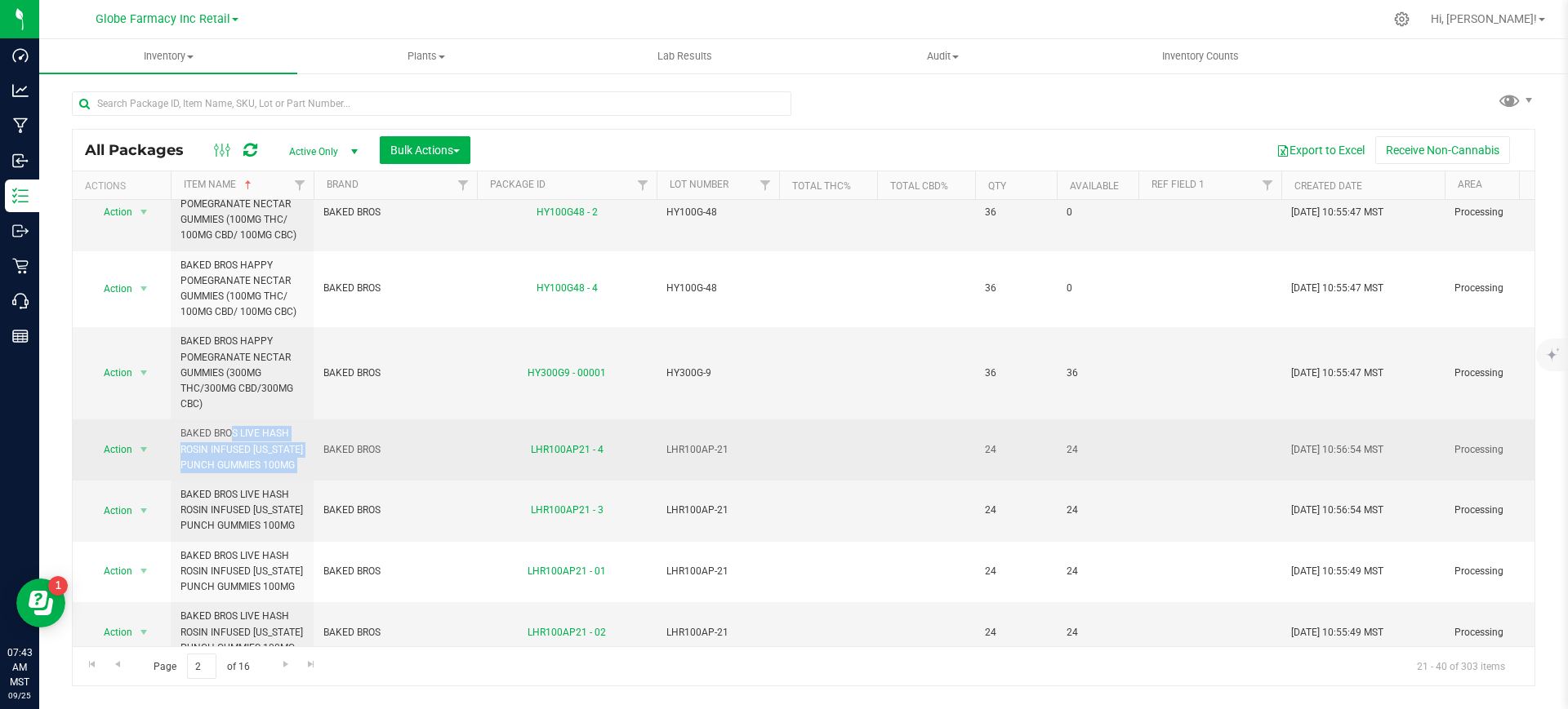
copy tr "BAKED BROS LIVE HASH ROSIN INFUSED [US_STATE] PUNCH GUMMIES 100MG"
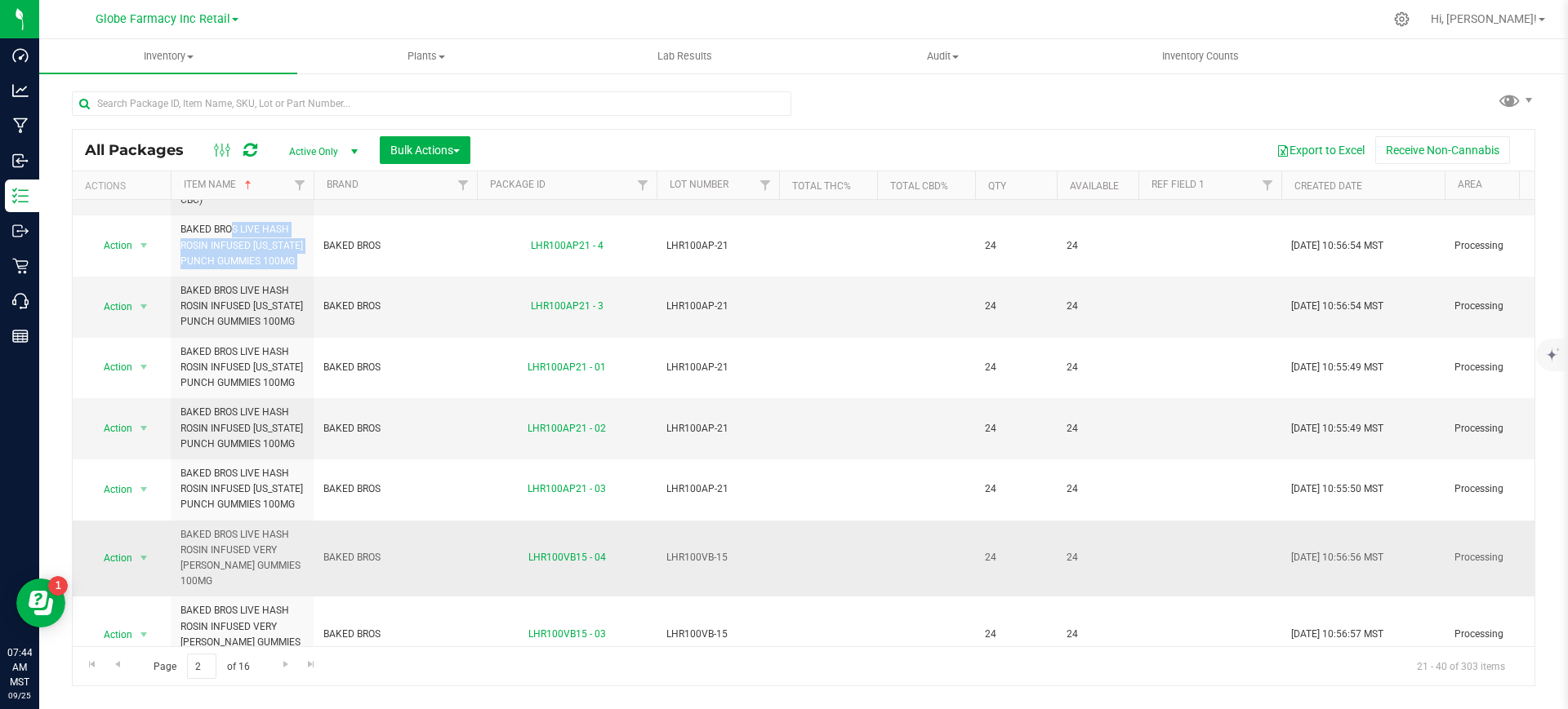
scroll to position [409, 0]
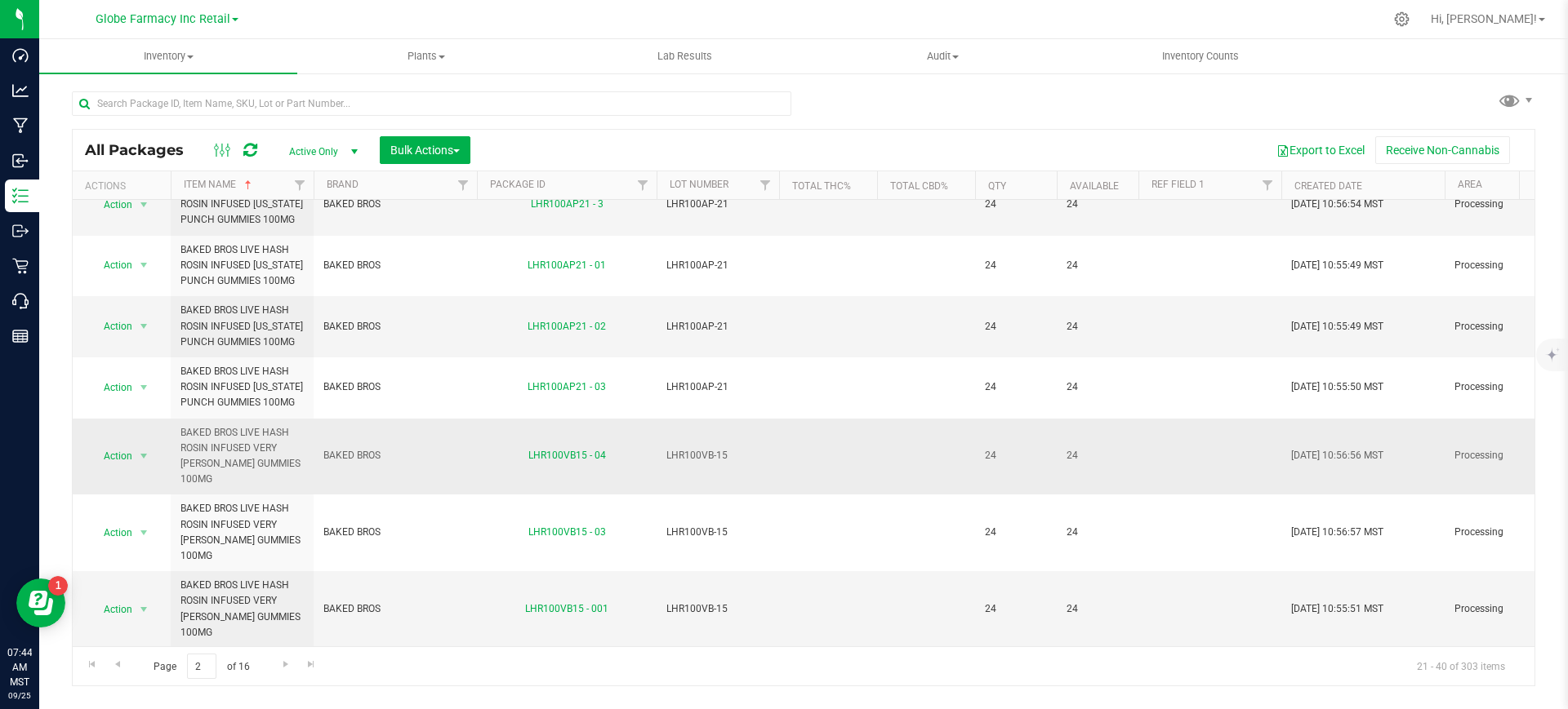
click at [260, 454] on span "BAKED BROS LIVE HASH ROSIN INFUSED VERY [PERSON_NAME] GUMMIES 100MG" at bounding box center [243, 457] width 124 height 63
copy tr "BAKED BROS LIVE HASH ROSIN INFUSED VERY [PERSON_NAME] GUMMIES 100MG"
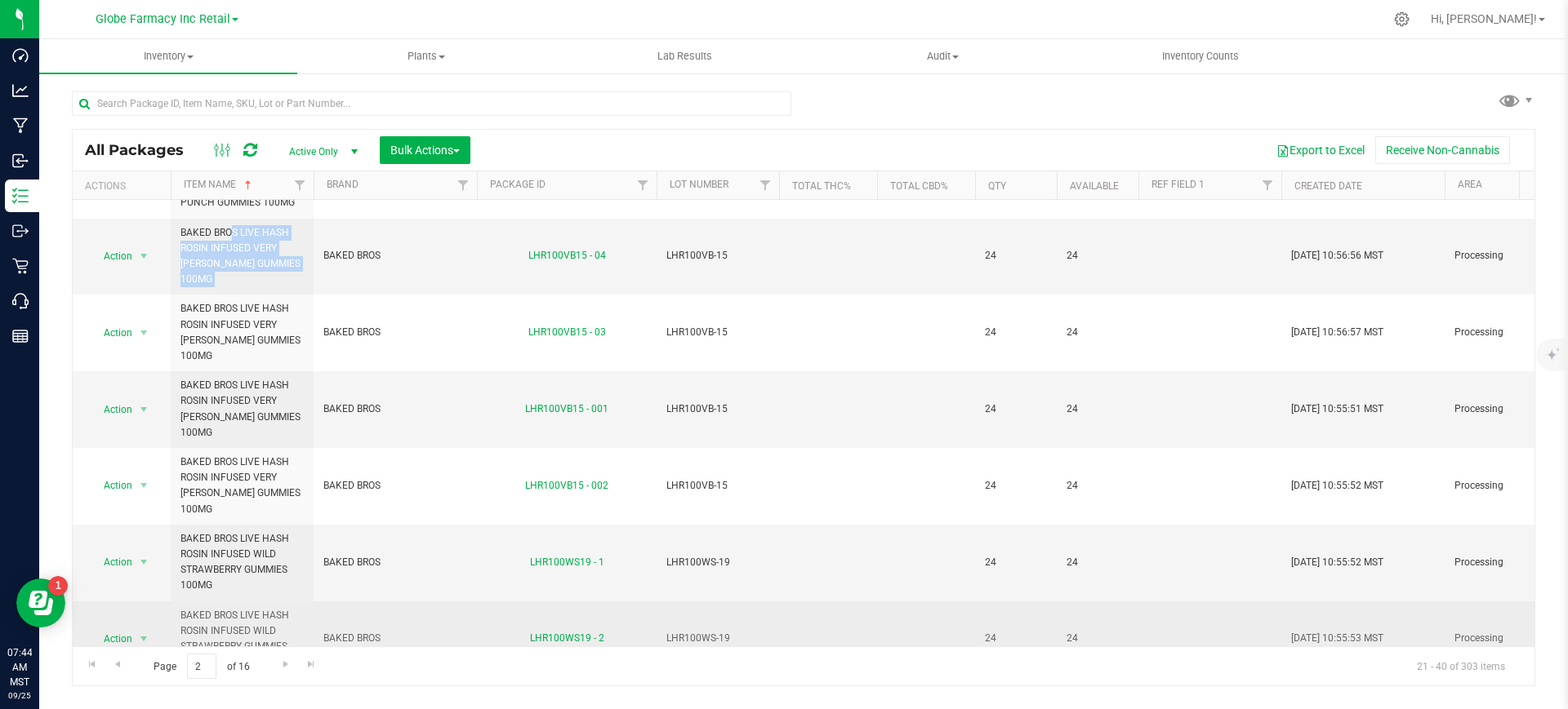
scroll to position [612, 0]
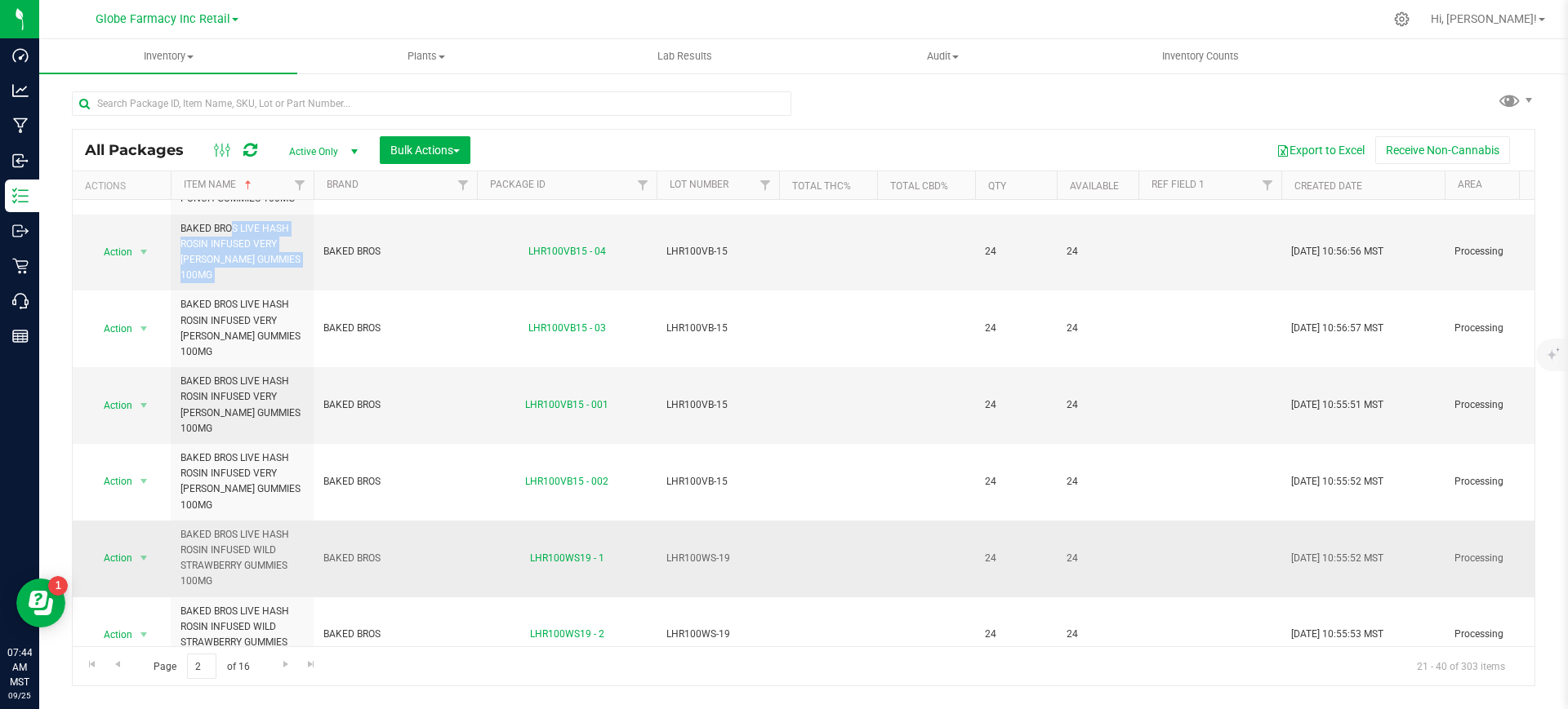
click at [254, 527] on span "BAKED BROS LIVE HASH ROSIN INFUSED WILD STRAWBERRY GUMMIES 100MG" at bounding box center [243, 559] width 124 height 63
copy tr "BAKED BROS LIVE HASH ROSIN INFUSED WILD STRAWBERRY GUMMIES 100MG"
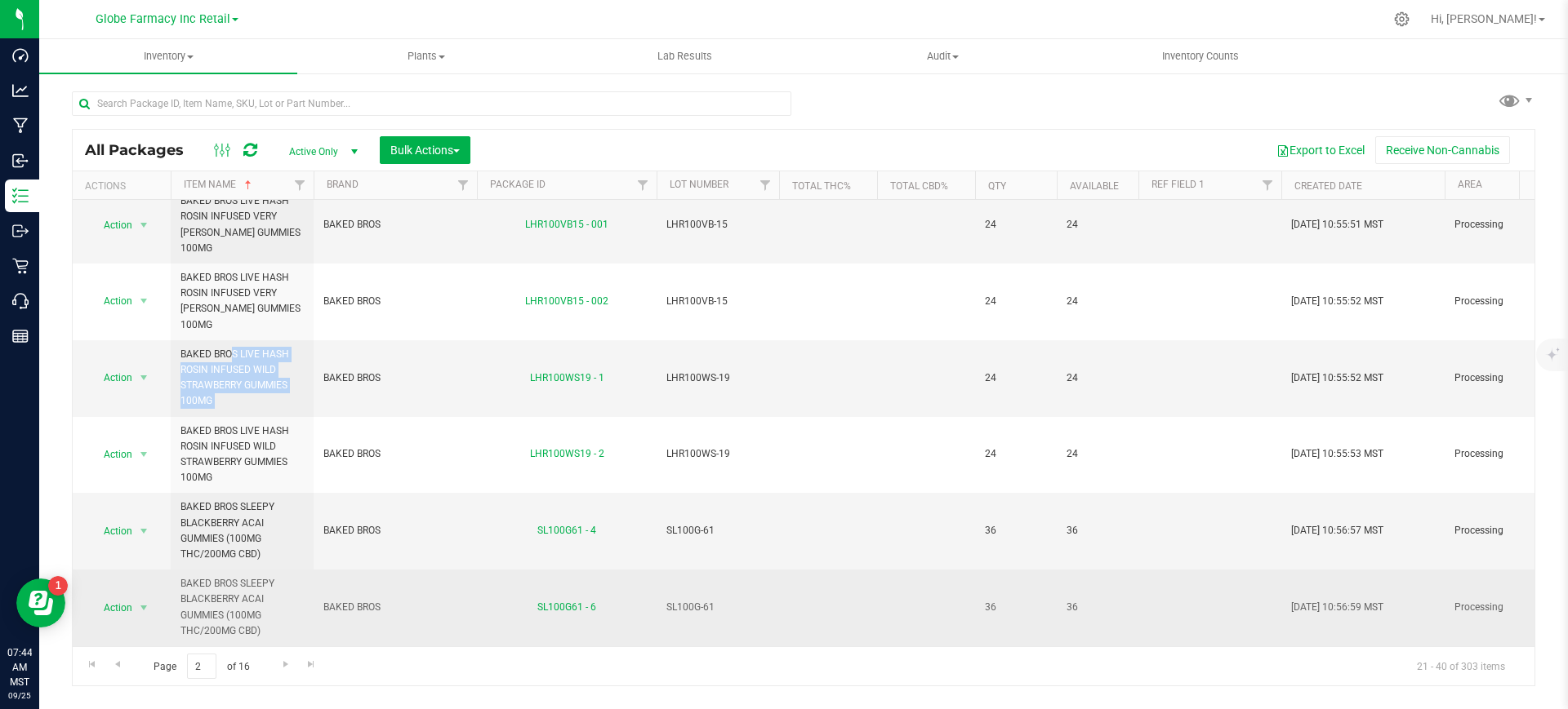
scroll to position [918, 0]
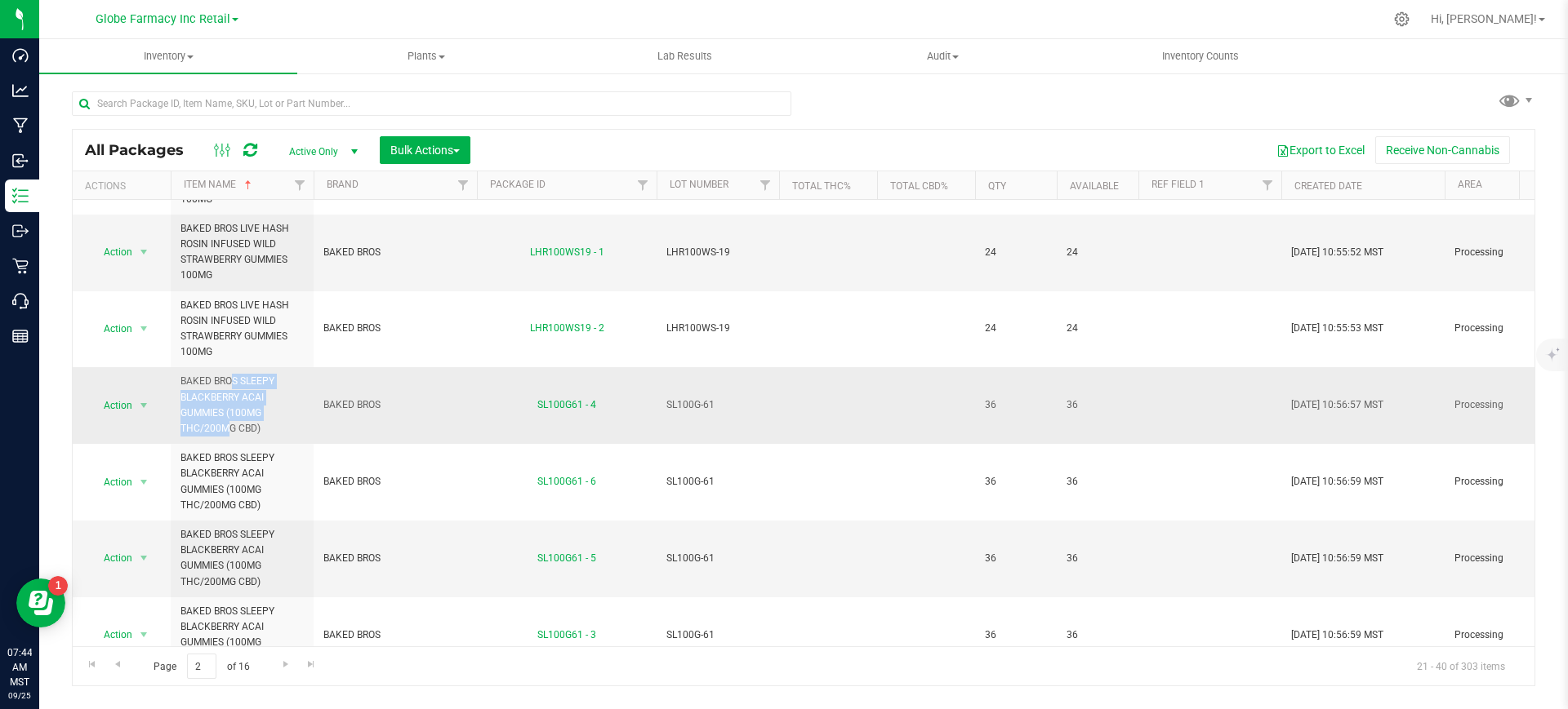
drag, startPoint x: 267, startPoint y: 346, endPoint x: 180, endPoint y: 321, distance: 90.5
click at [180, 367] on td "BAKED BROS SLEEPY BLACKBERRY ACAI GUMMIES (100MG THC/200MG CBD)" at bounding box center [242, 406] width 142 height 77
copy span "BAKED BROS SLEEPY BLACKBERRY ACAI GUMMIES (100MG"
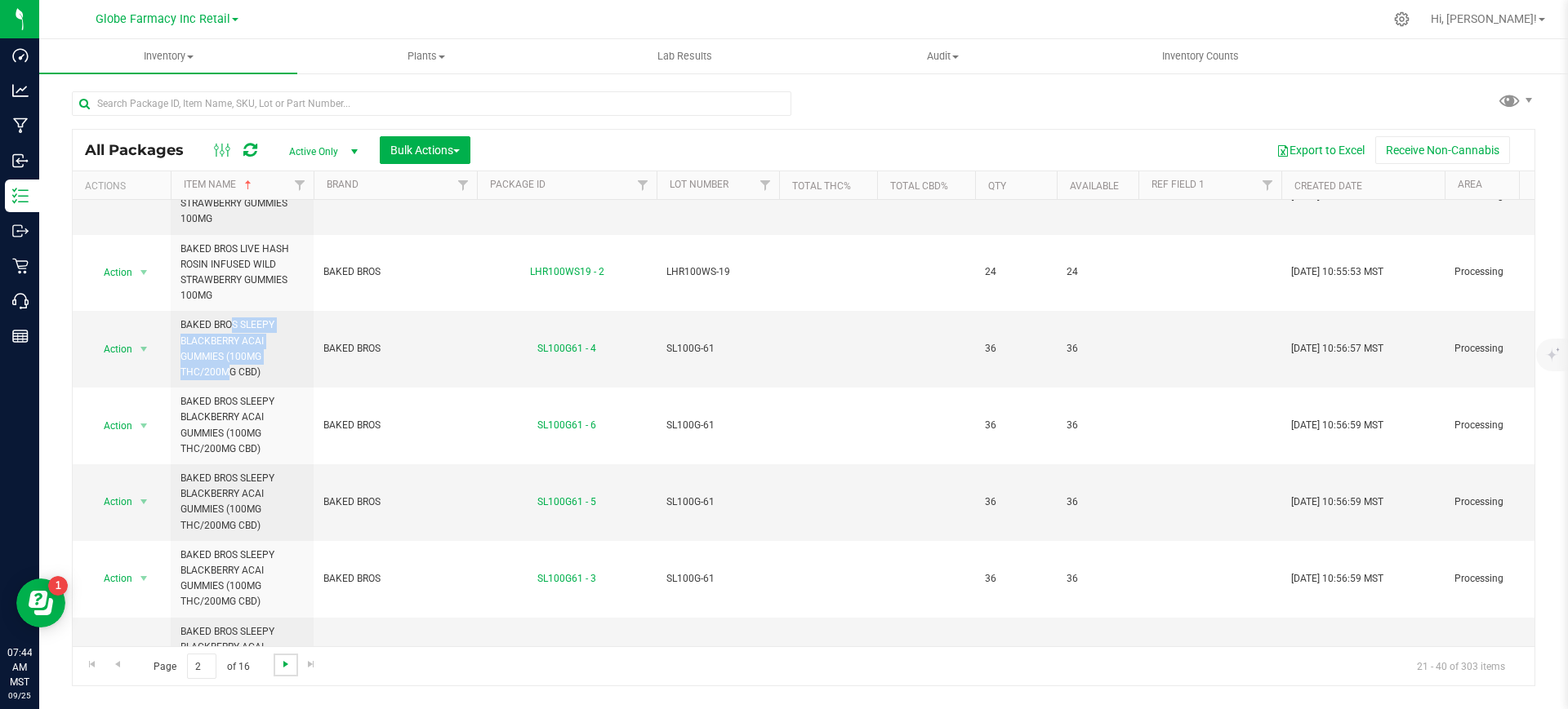
click at [289, 664] on span "Go to the next page" at bounding box center [285, 664] width 13 height 13
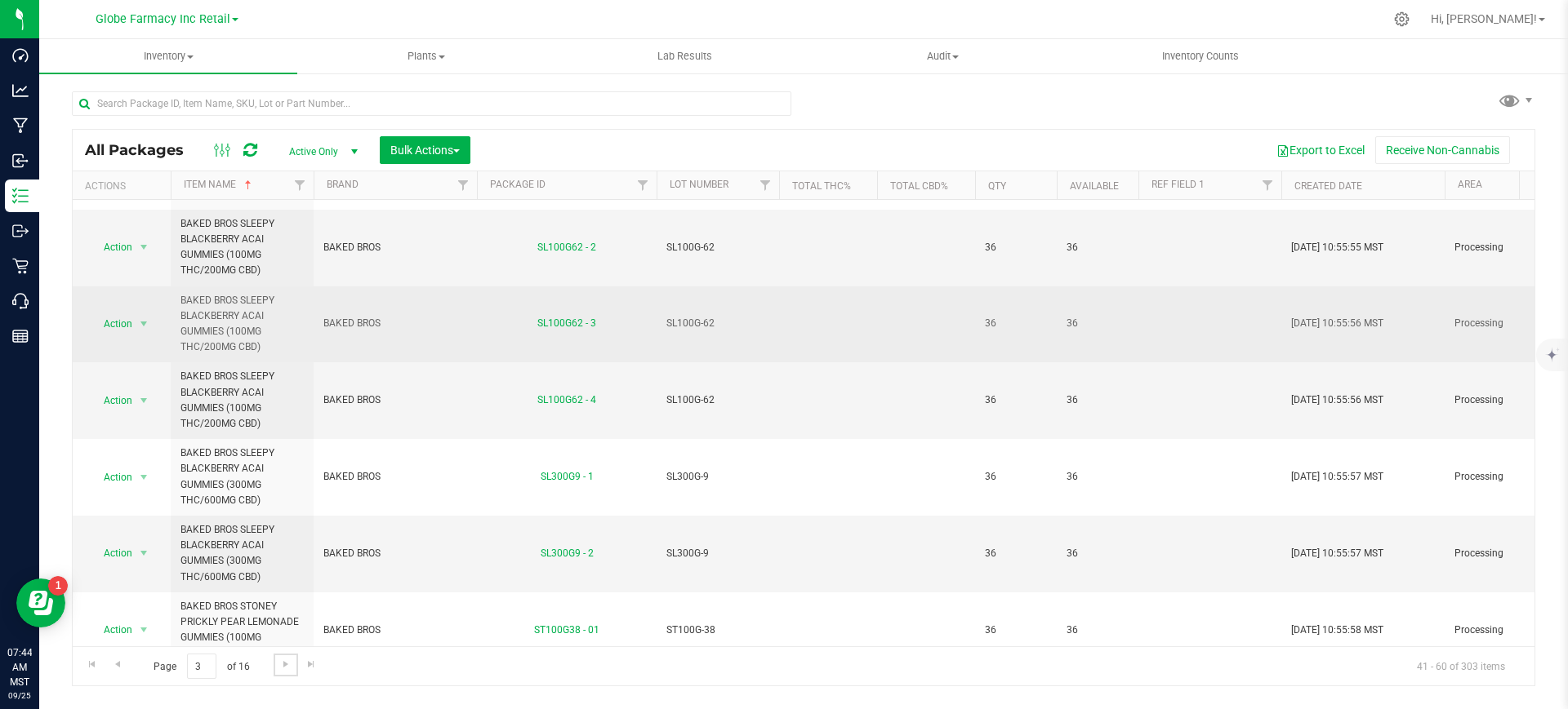
scroll to position [102, 0]
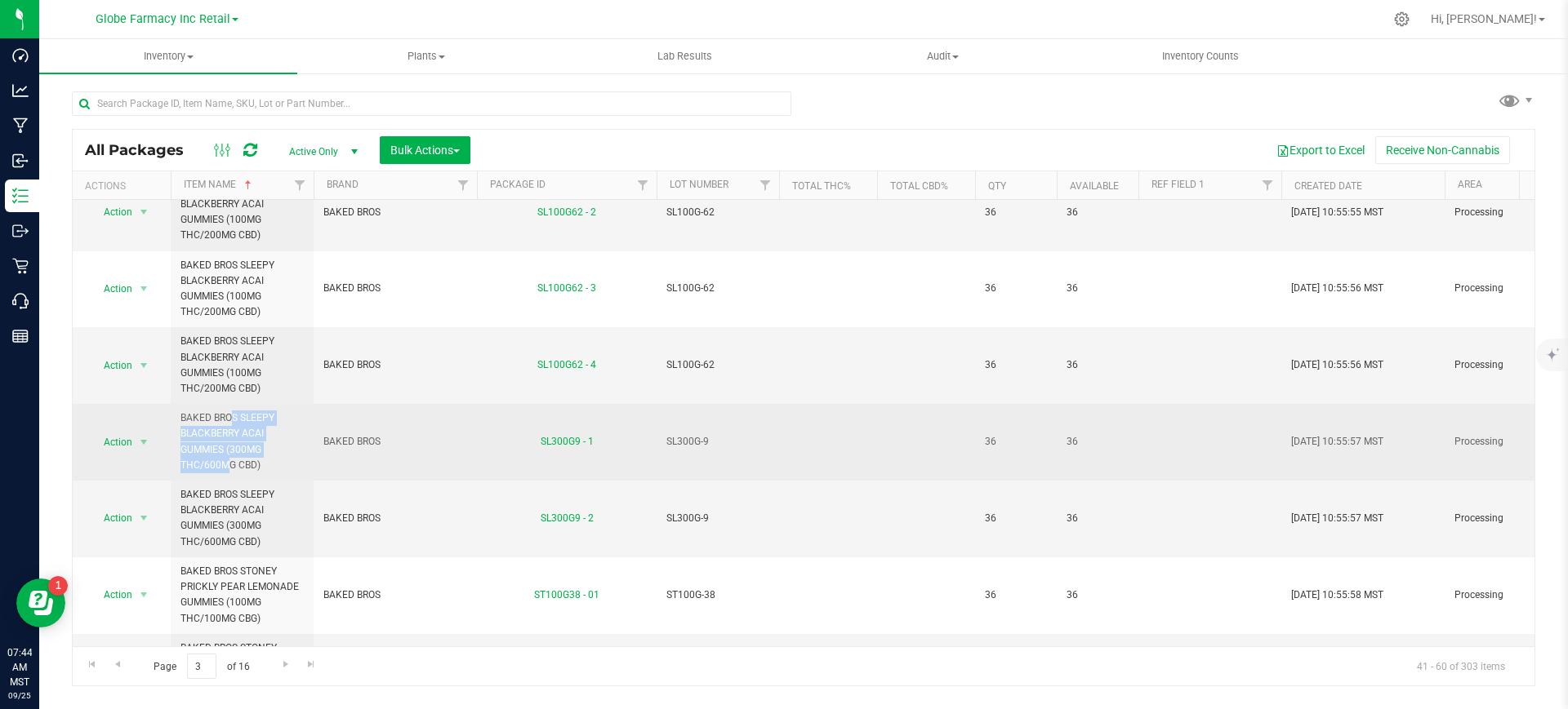
drag, startPoint x: 271, startPoint y: 448, endPoint x: 179, endPoint y: 422, distance: 95.6
click at [179, 422] on td "BAKED BROS SLEEPY BLACKBERRY ACAI GUMMIES (300MG THC/600MG CBD)" at bounding box center [242, 442] width 142 height 77
copy span "BAKED BROS SLEEPY BLACKBERRY ACAI GUMMIES (300MG"
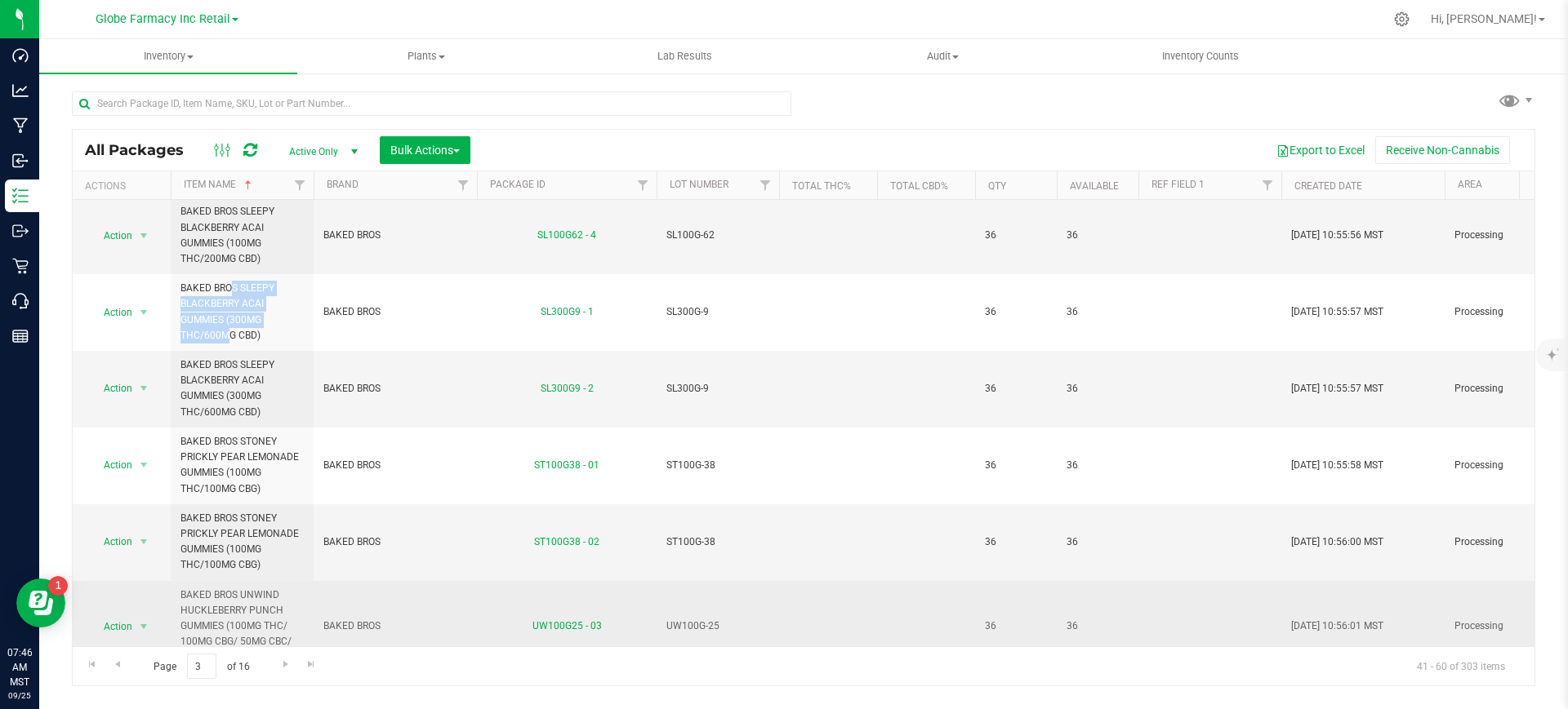
scroll to position [306, 0]
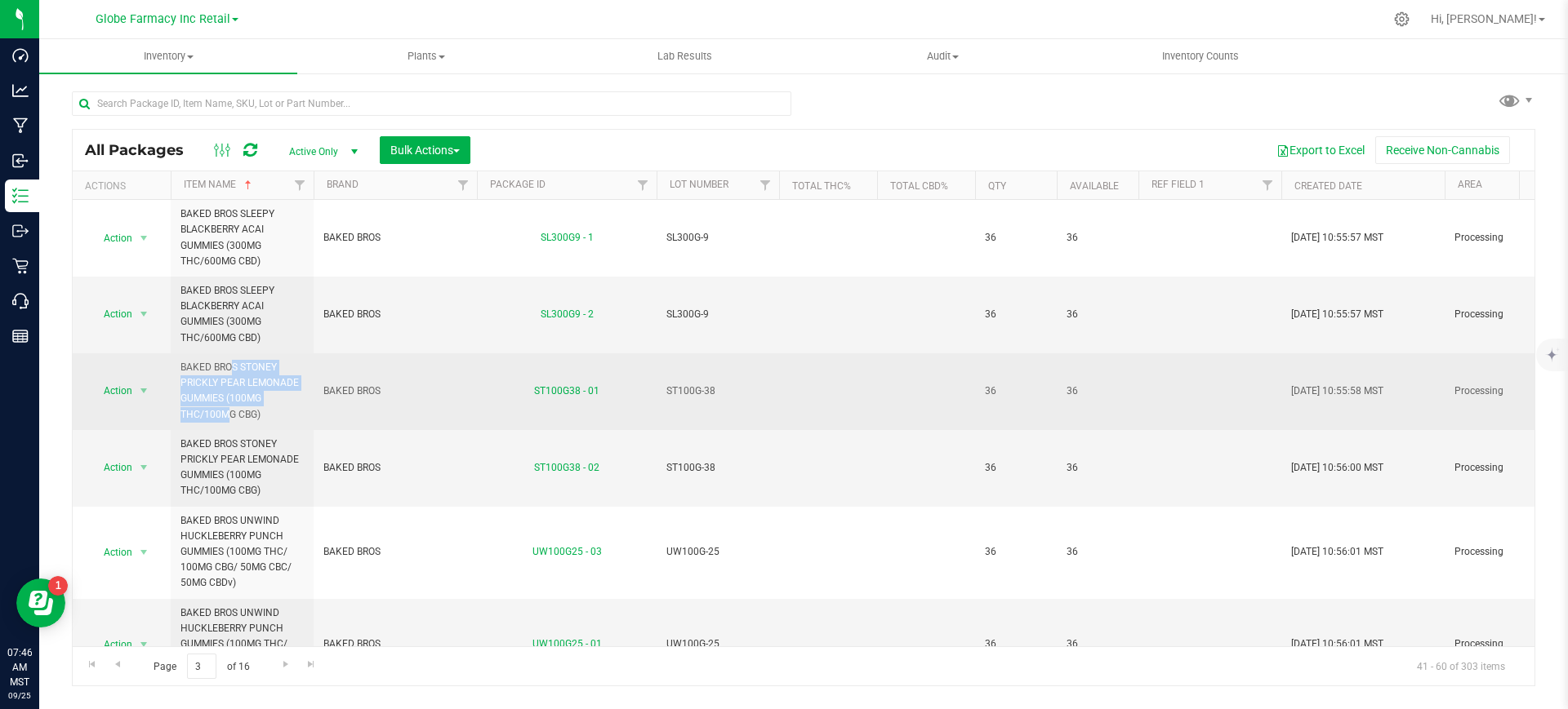
drag, startPoint x: 264, startPoint y: 400, endPoint x: 179, endPoint y: 371, distance: 89.8
click at [179, 371] on td "BAKED BROS STONEY PRICKLY PEAR LEMONADE GUMMIES (100MG THC/100MG CBG)" at bounding box center [242, 392] width 142 height 77
copy span "BAKED BROS STONEY PRICKLY PEAR LEMONADE GUMMIES (100MG"
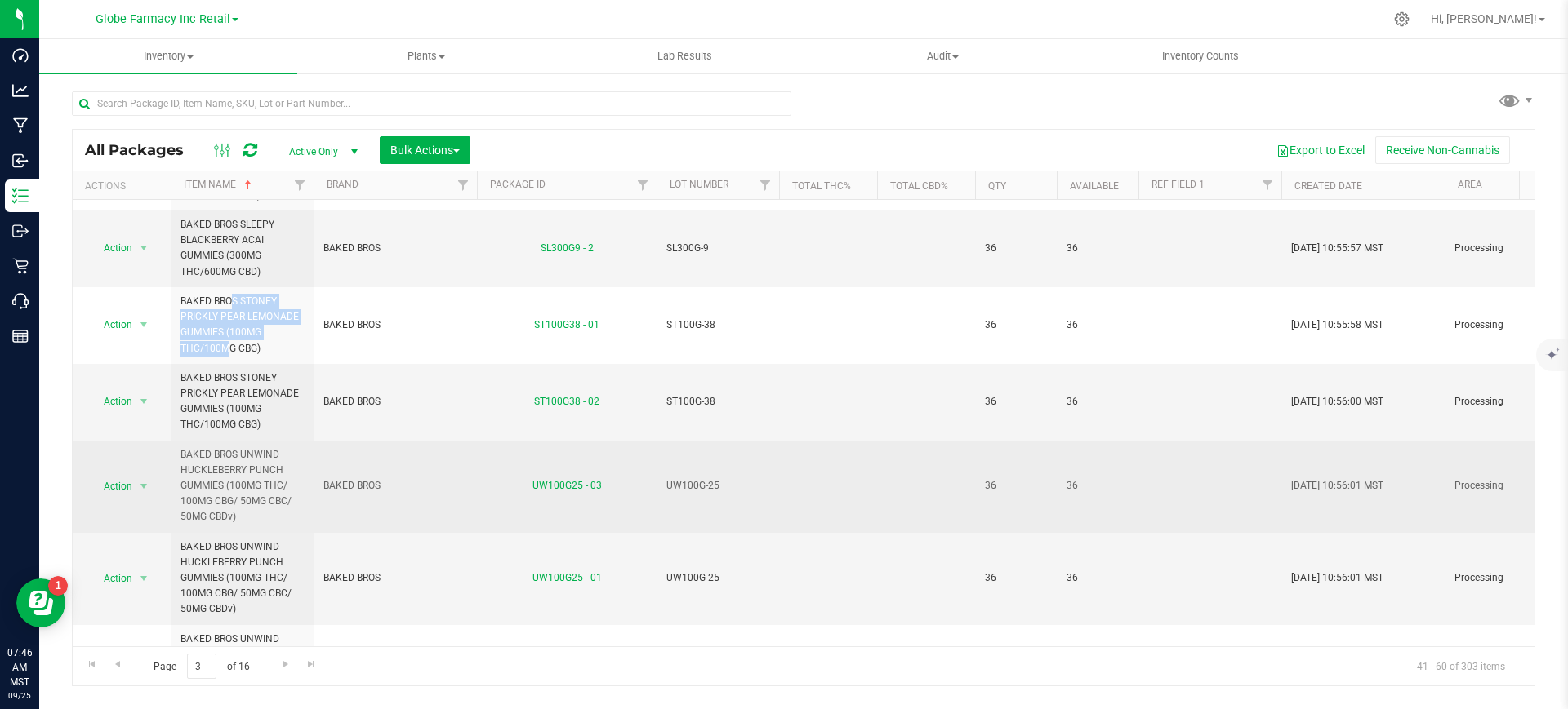
scroll to position [409, 0]
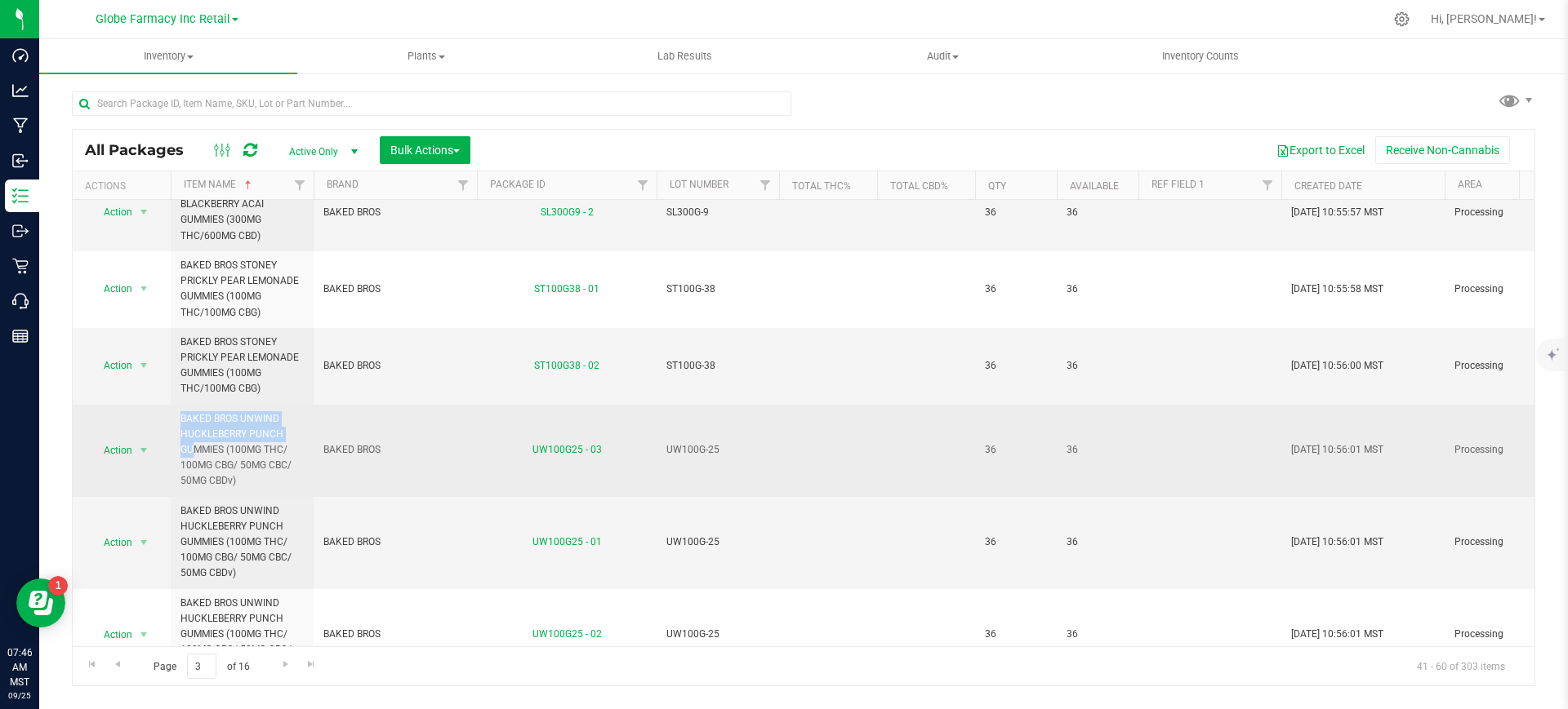
drag, startPoint x: 179, startPoint y: 428, endPoint x: 160, endPoint y: 419, distance: 21.0
copy tr "Action Adjust qty Create package Edit attributes Global inventory Locate packag…"
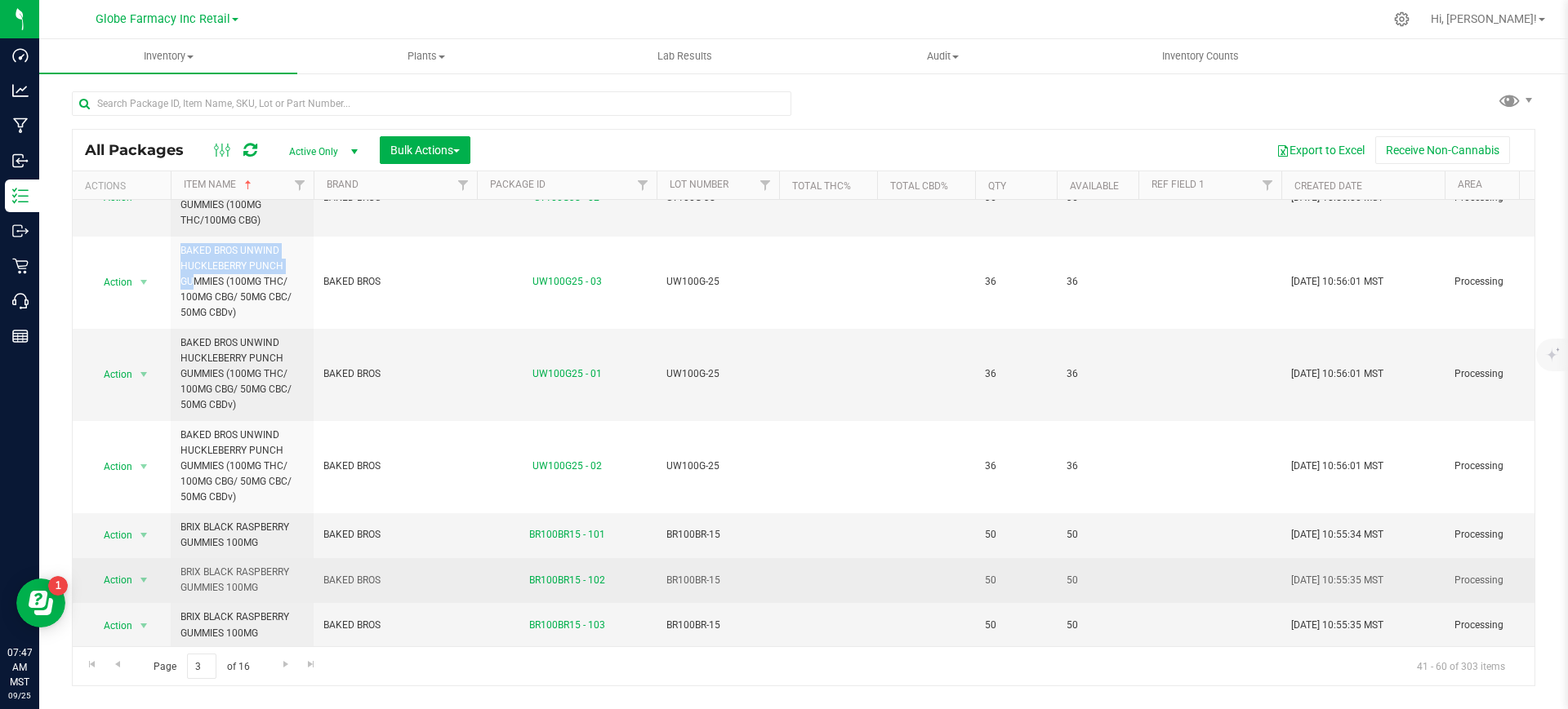
scroll to position [612, 0]
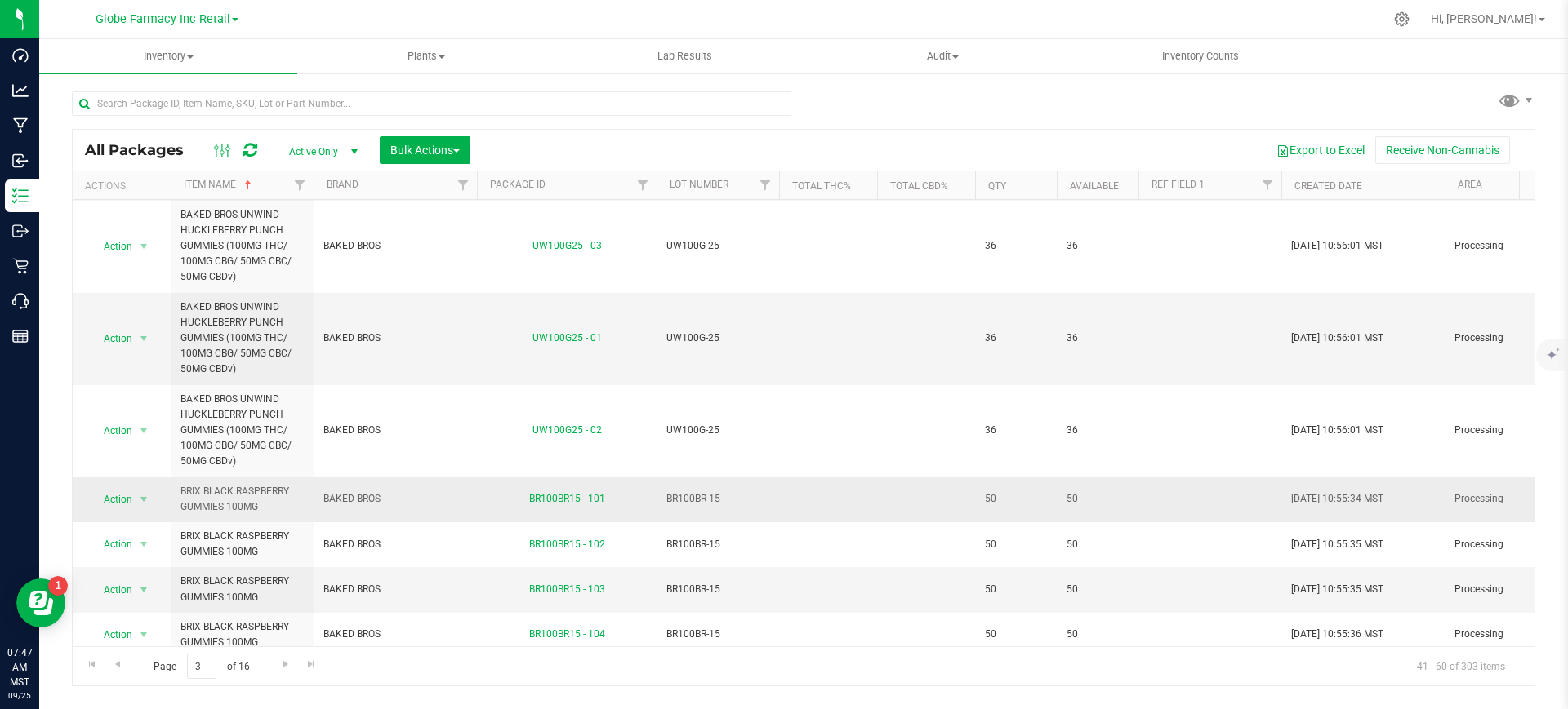
click at [240, 497] on span "BRIX BLACK RASPBERRY GUMMIES 100MG" at bounding box center [243, 500] width 124 height 31
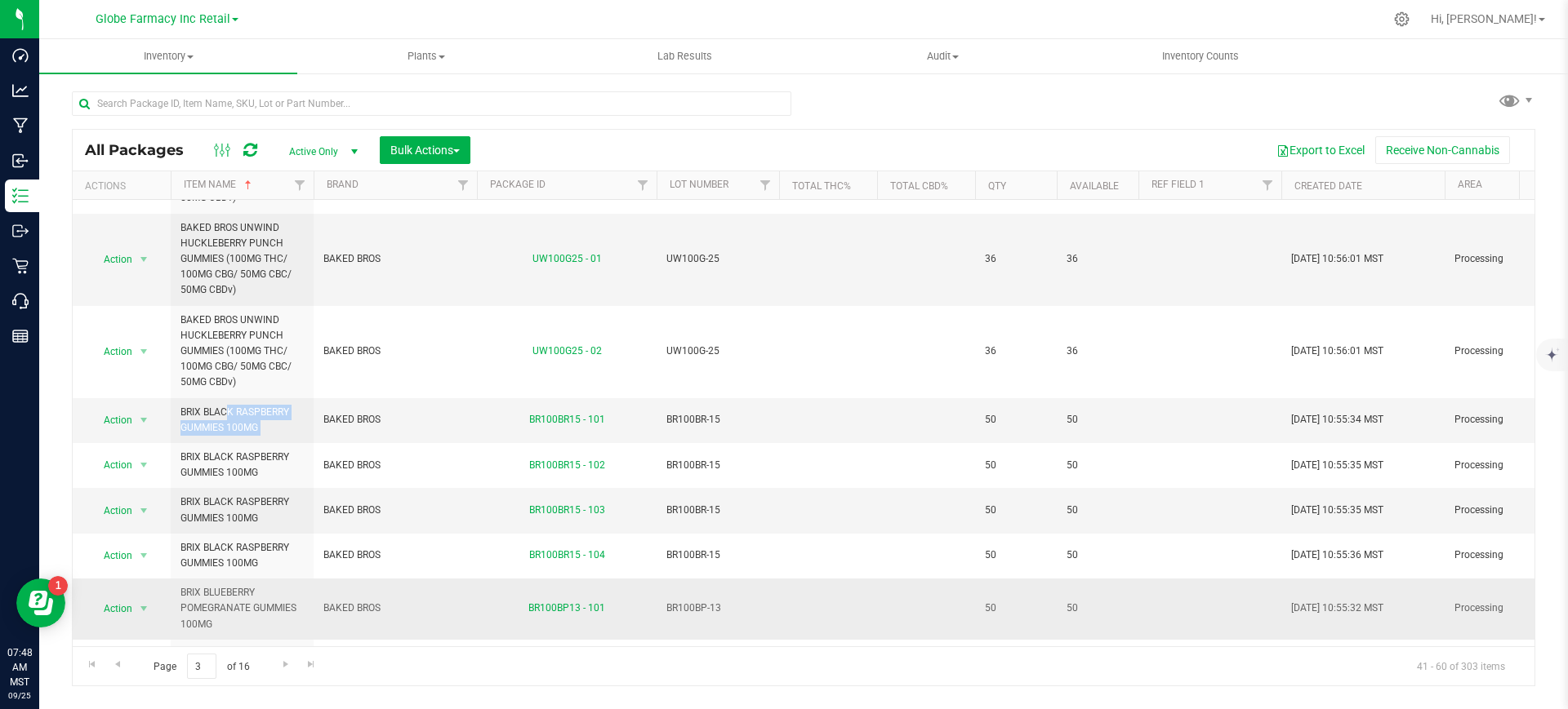
scroll to position [816, 0]
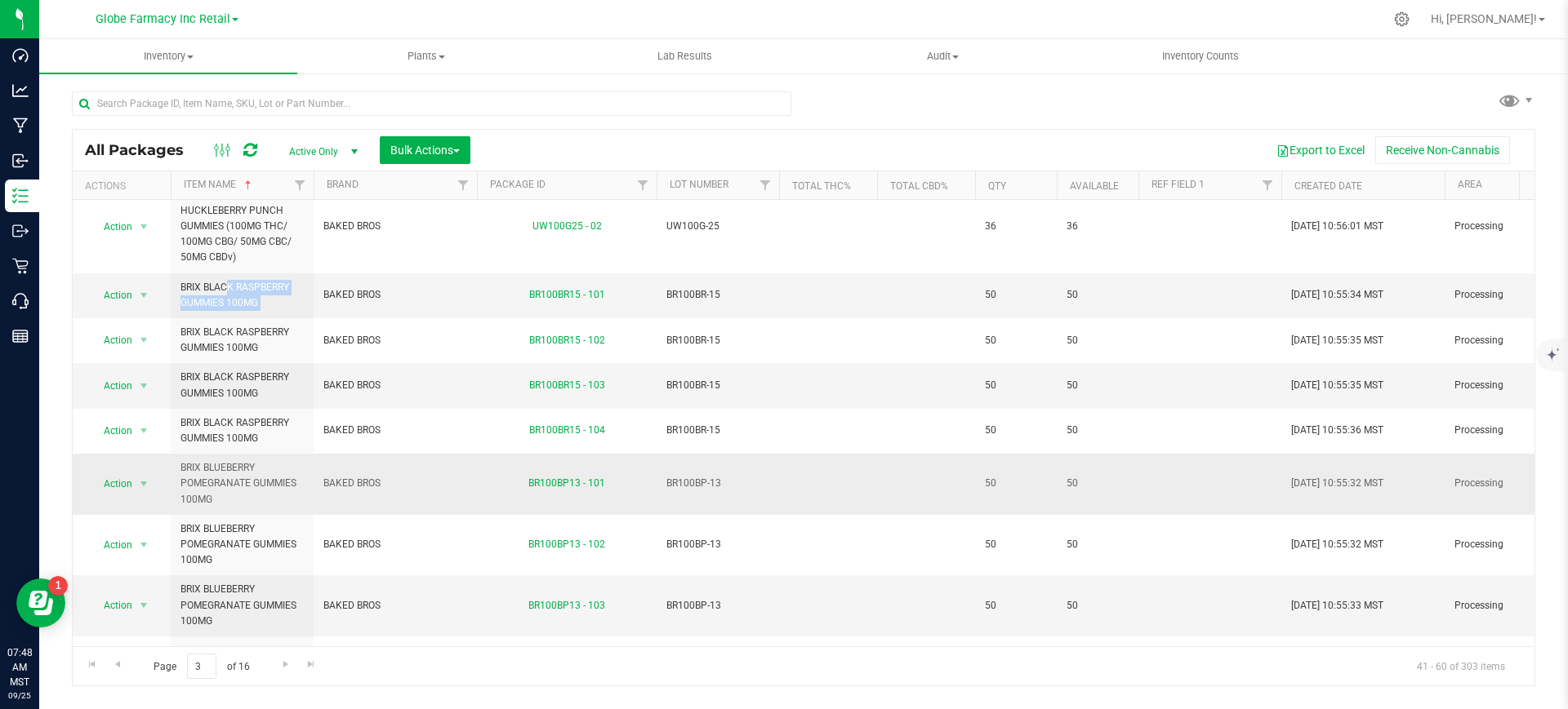
click at [196, 472] on span "BRIX BLUEBERRY POMEGRANATE GUMMIES 100MG" at bounding box center [243, 484] width 124 height 47
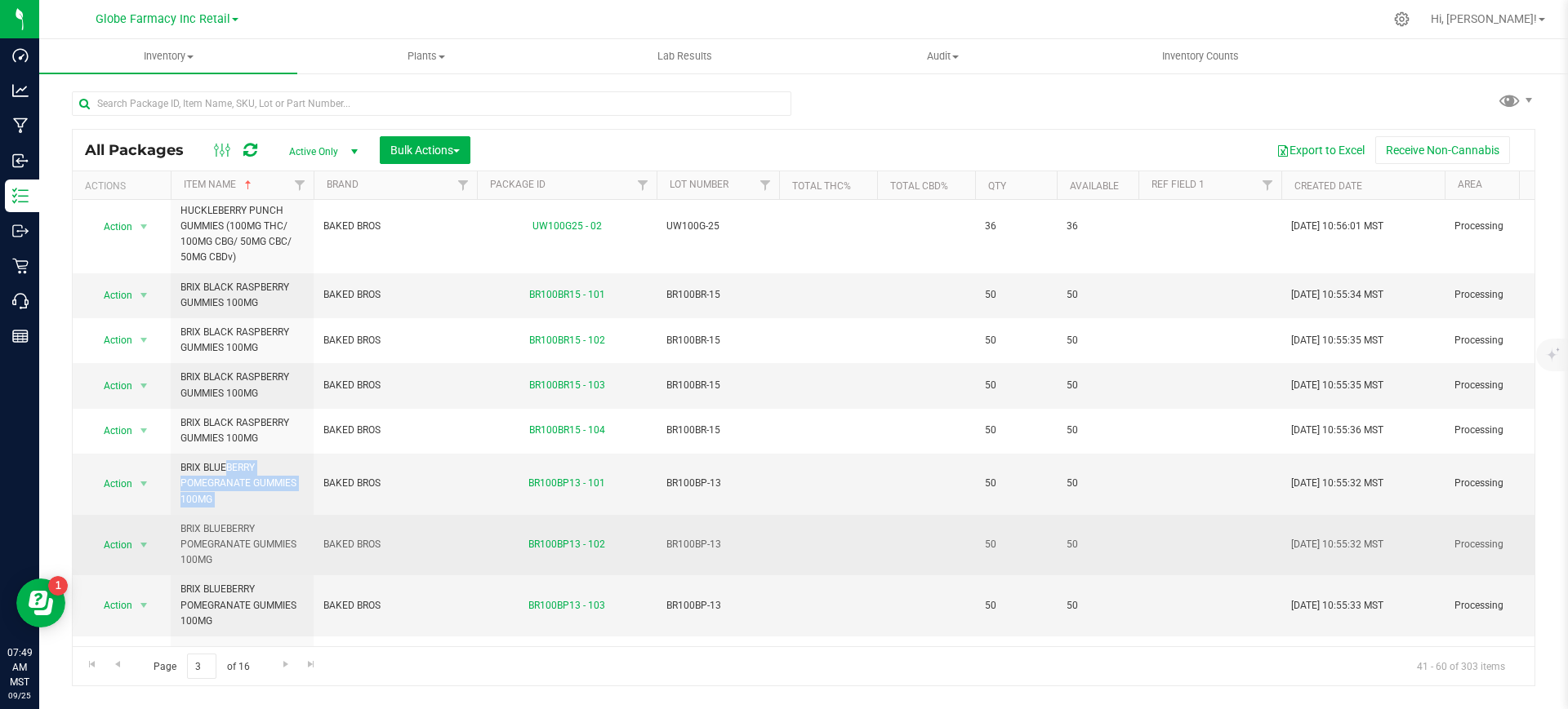
scroll to position [911, 0]
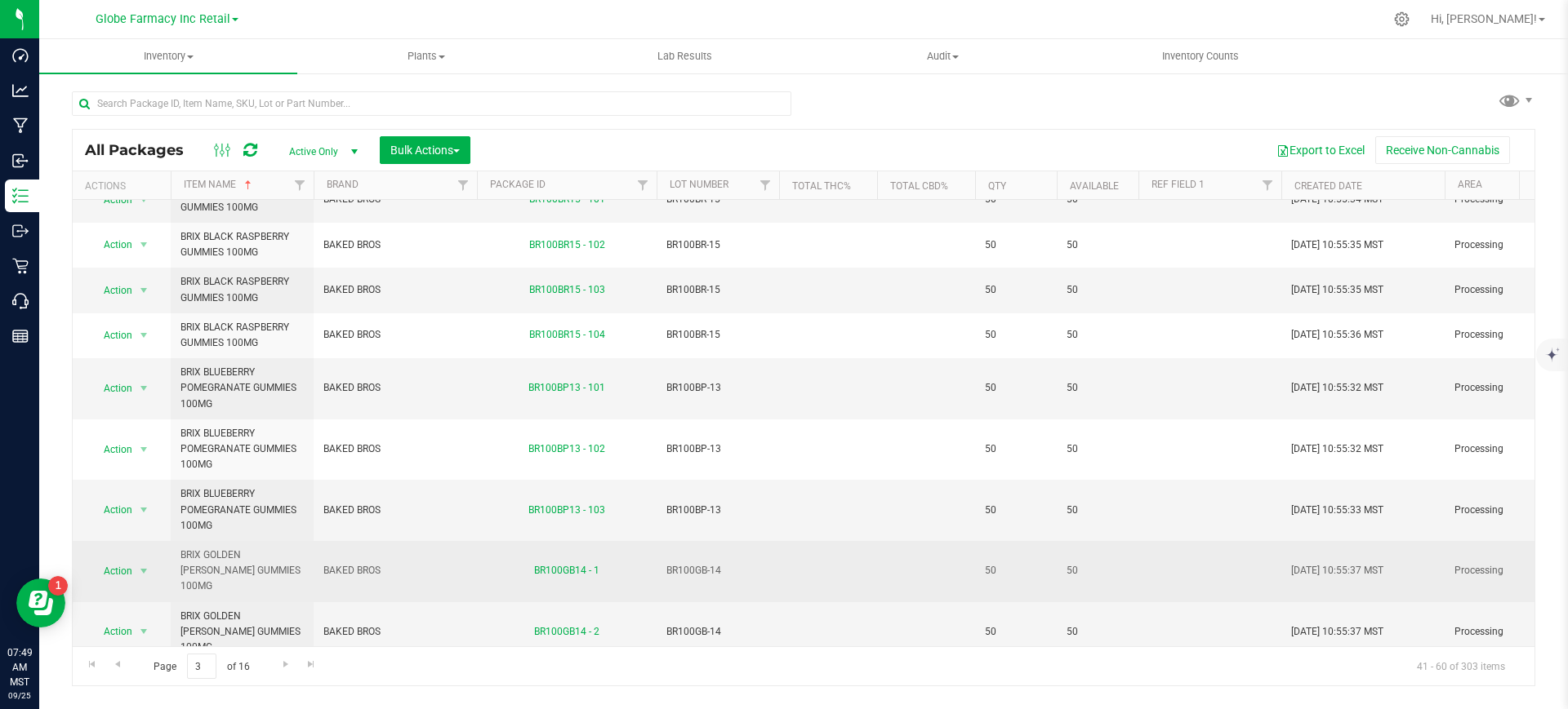
click at [243, 565] on span "BRIX GOLDEN [PERSON_NAME] GUMMIES 100MG" at bounding box center [243, 572] width 124 height 47
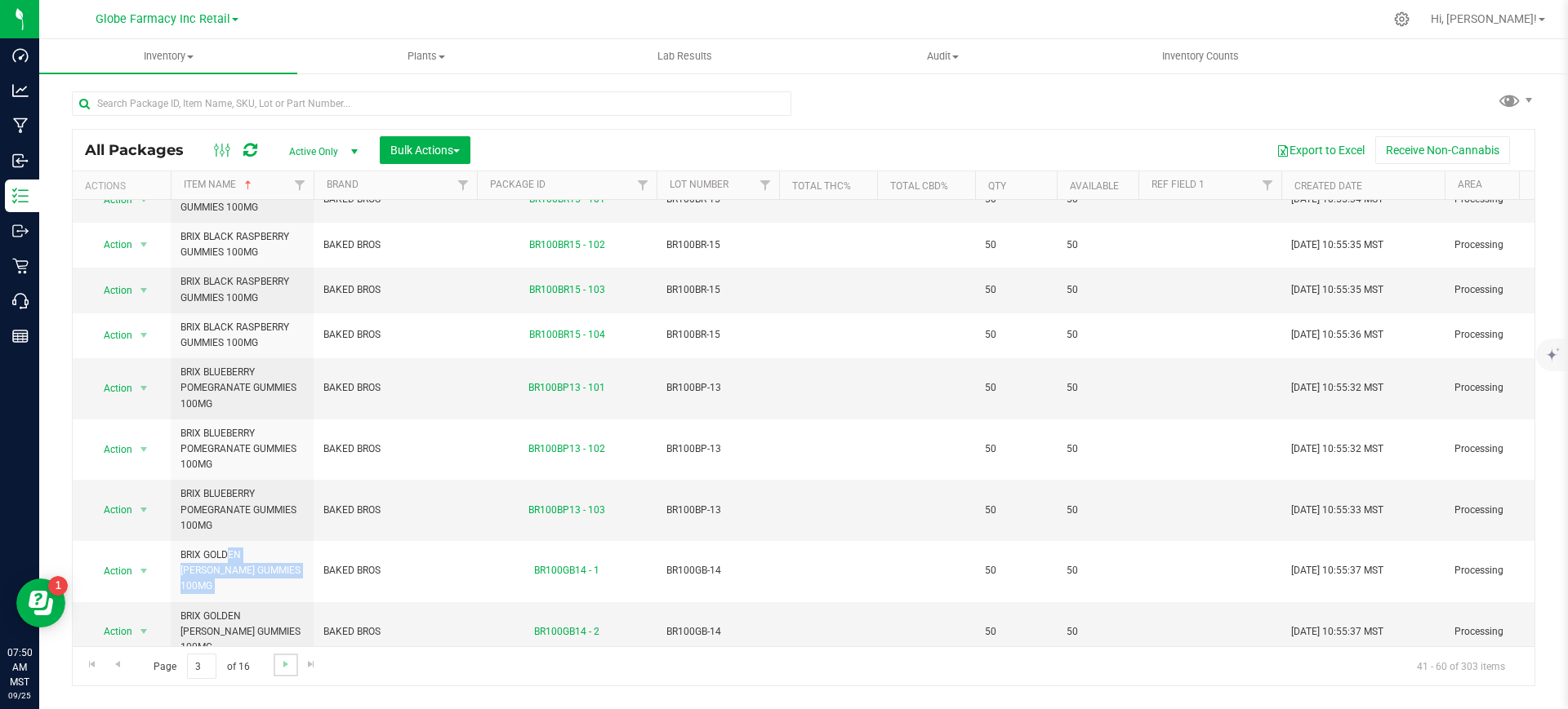
click at [282, 656] on link "Go to the next page" at bounding box center [285, 665] width 24 height 22
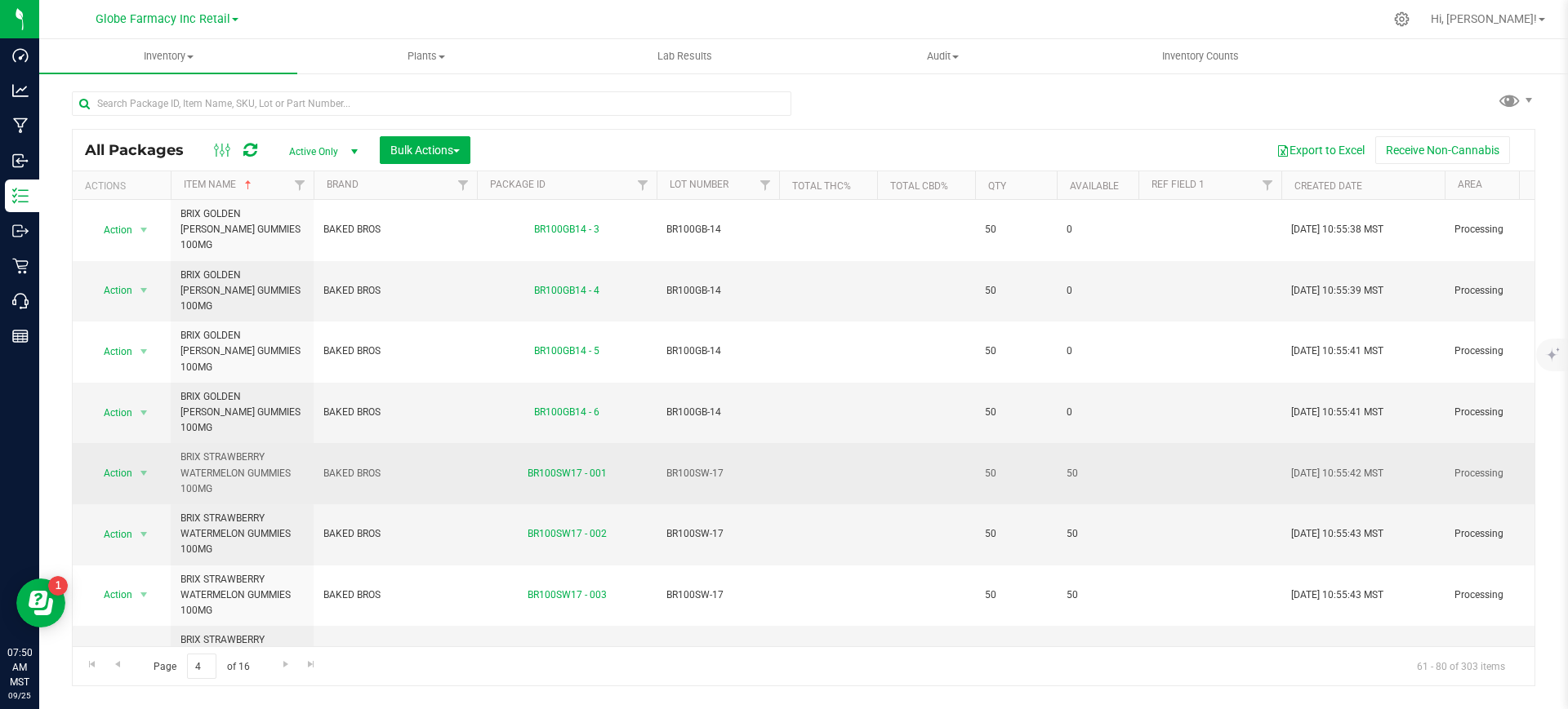
click at [247, 450] on span "BRIX STRAWBERRY WATERMELON GUMMIES 100MG" at bounding box center [243, 473] width 124 height 47
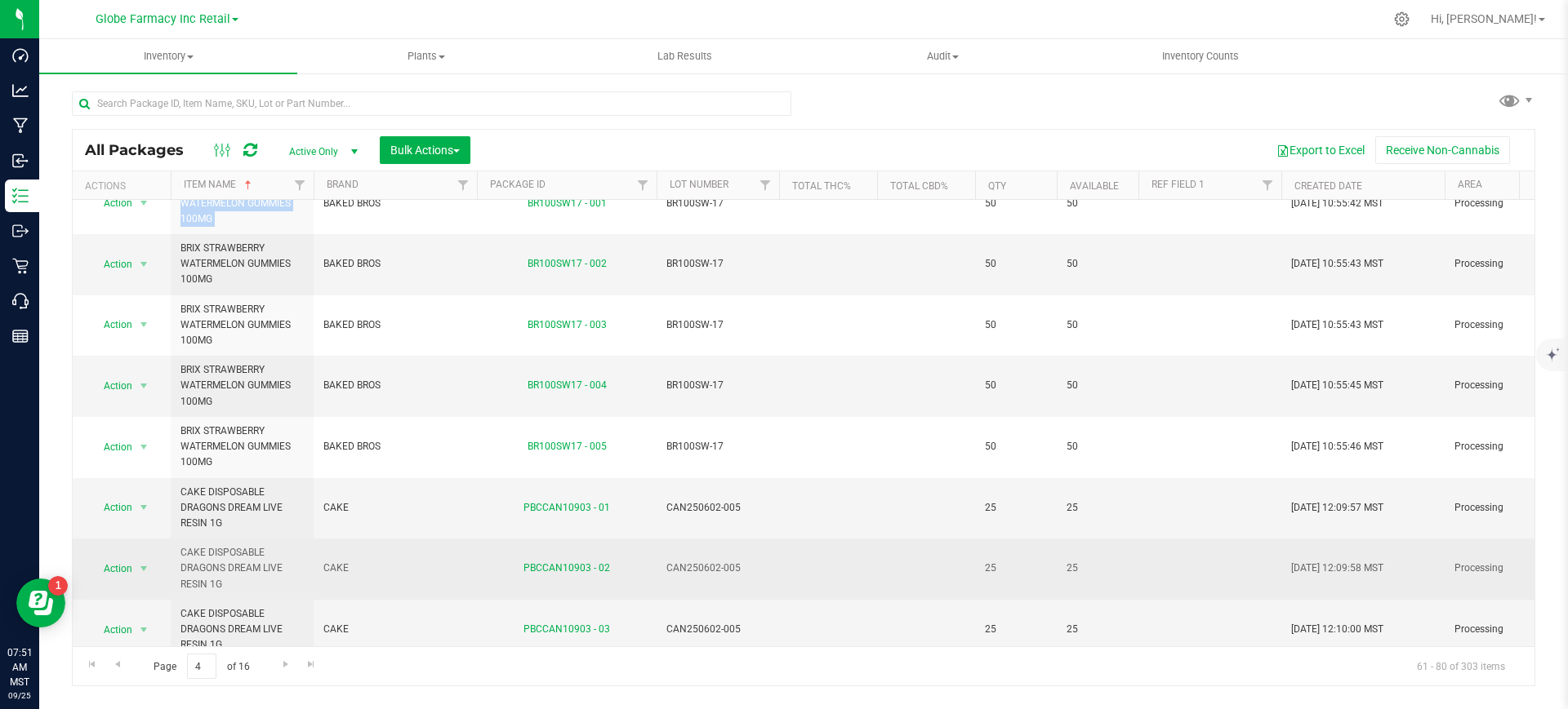
scroll to position [306, 0]
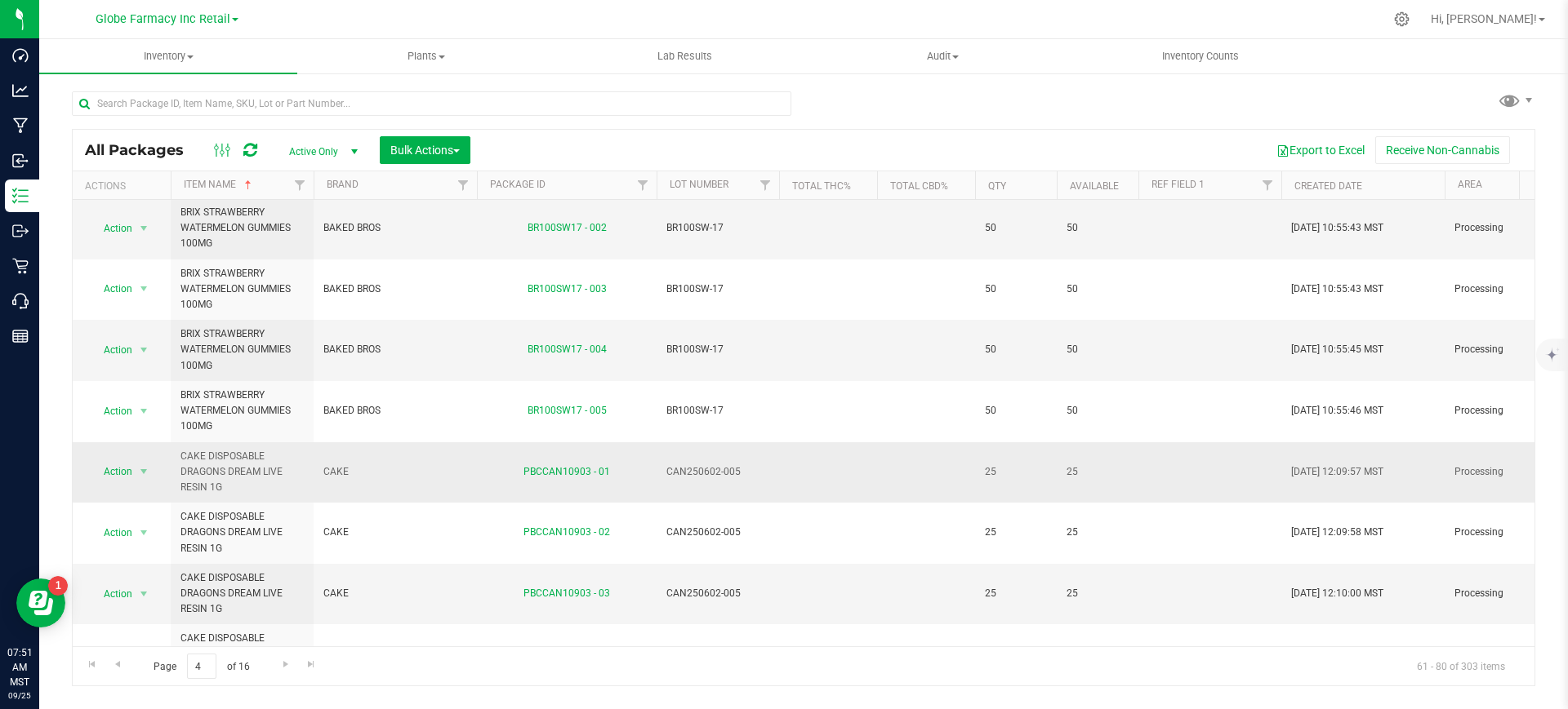
click at [288, 449] on span "CAKE DISPOSABLE DRAGONS DREAM LIVE RESIN 1G" at bounding box center [243, 472] width 124 height 47
click at [254, 449] on span "CAKE DISPOSABLE DRAGONS DREAM LIVE RESIN 1G" at bounding box center [243, 472] width 124 height 47
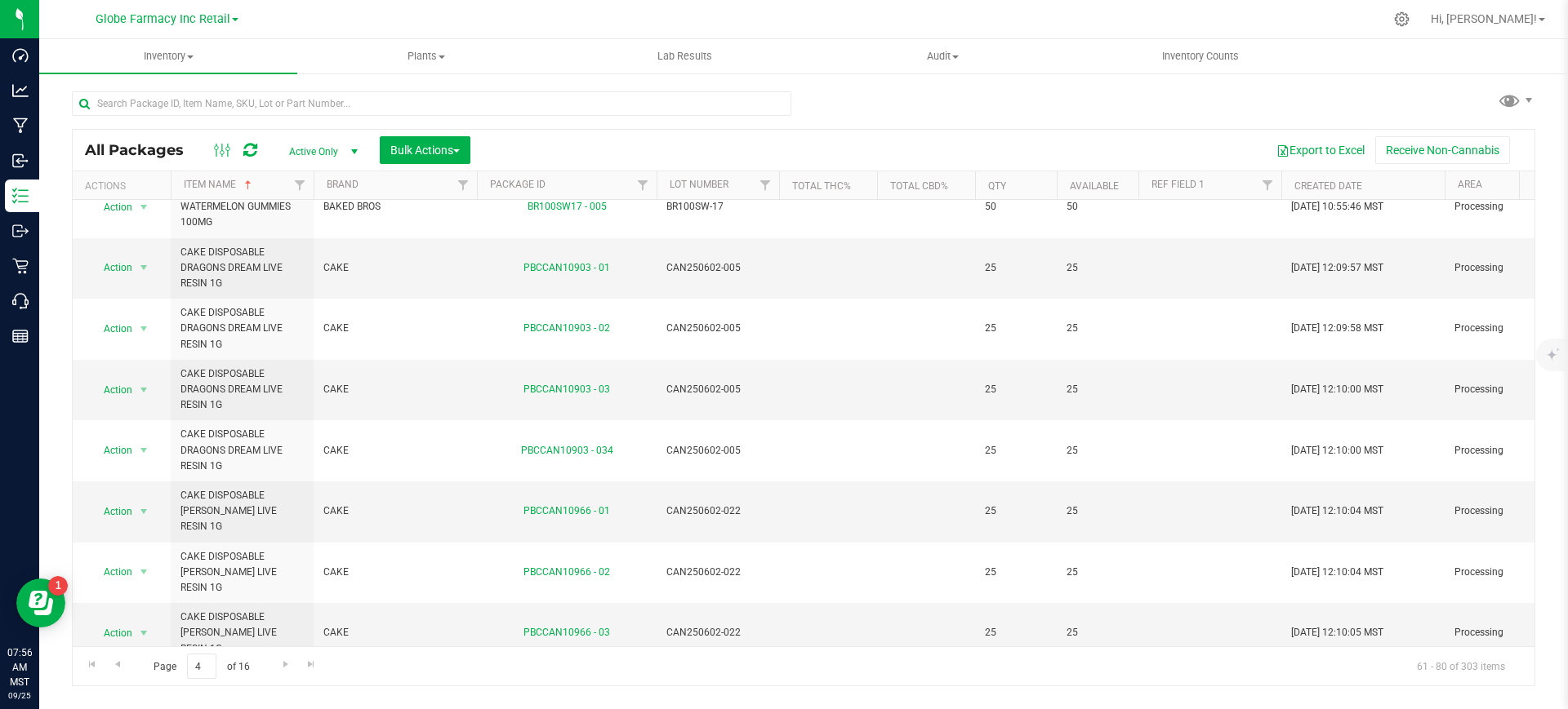
scroll to position [614, 0]
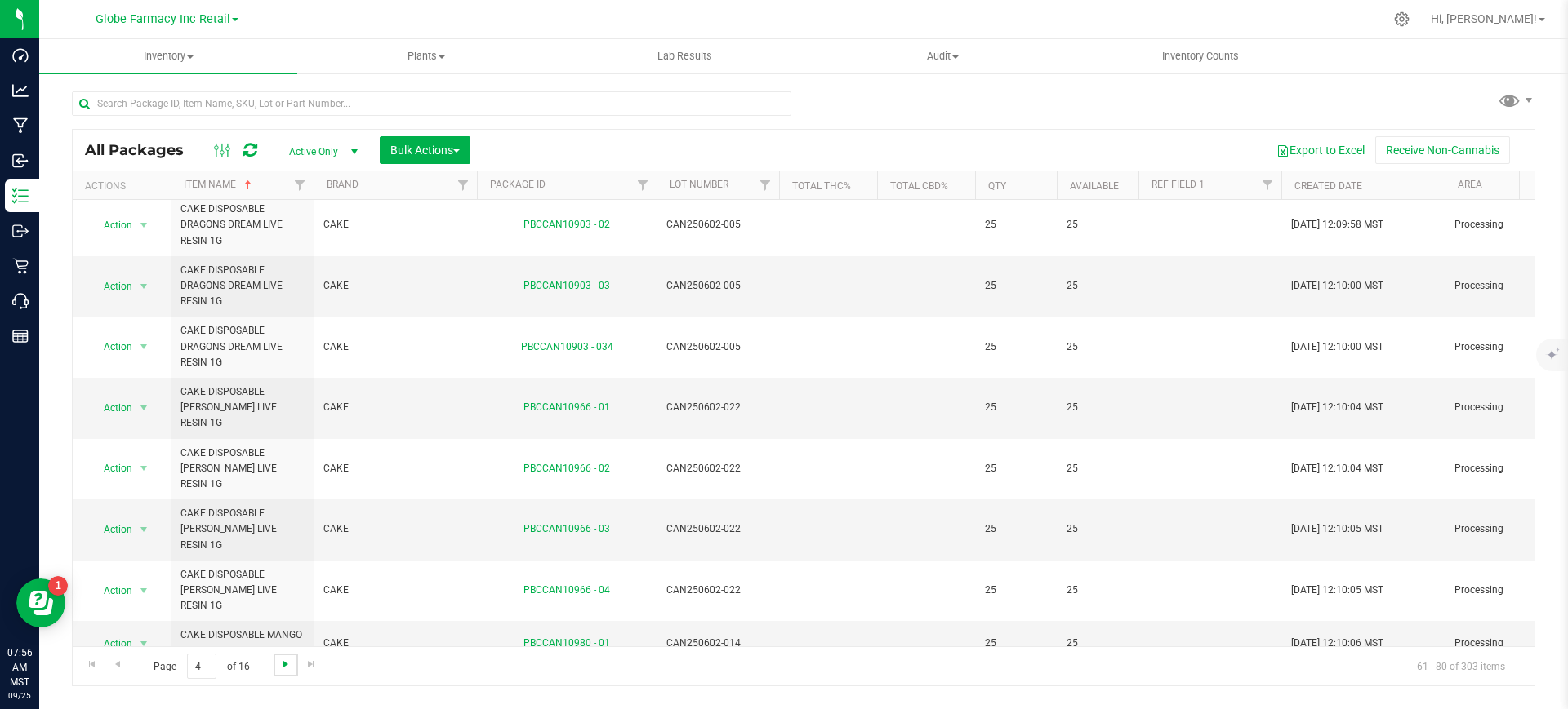
click at [282, 665] on span "Go to the next page" at bounding box center [285, 664] width 13 height 13
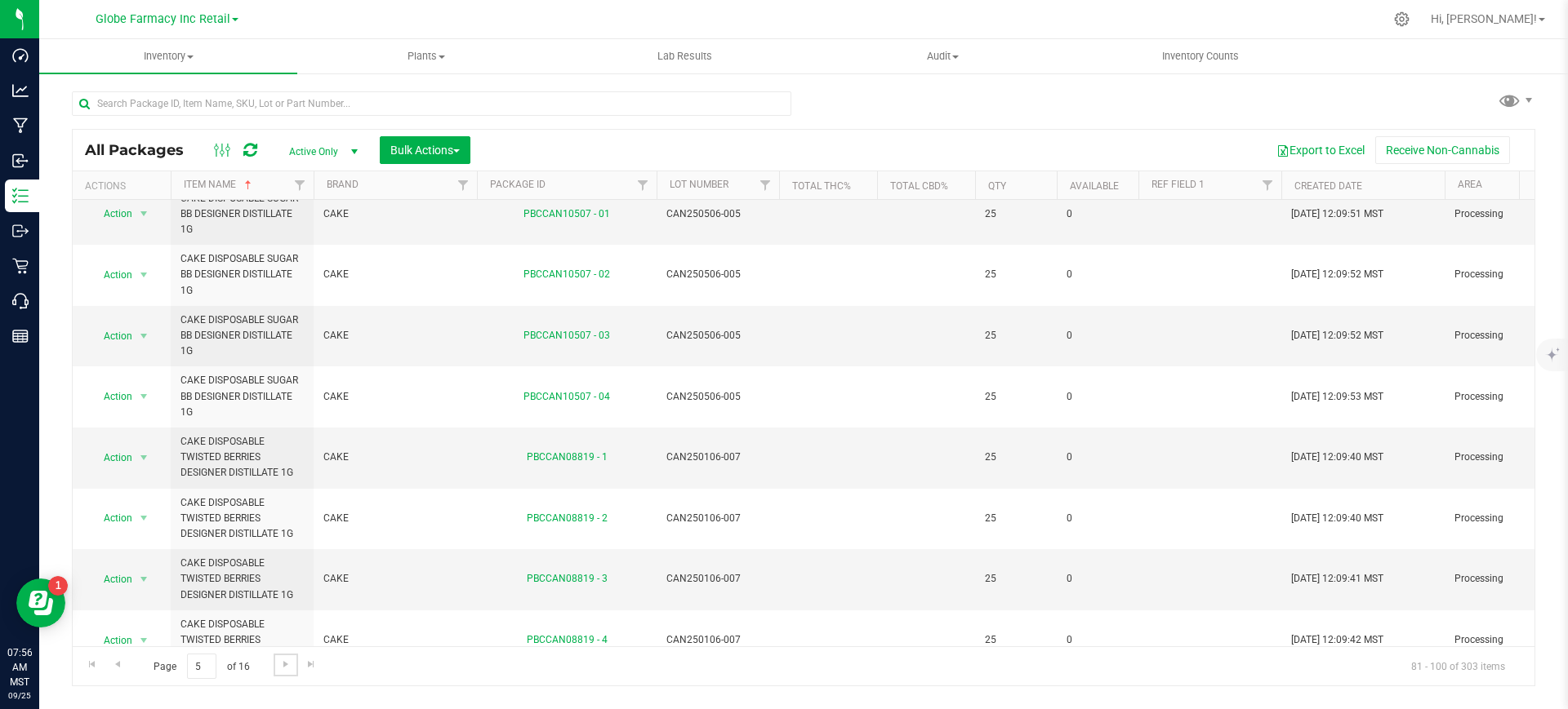
scroll to position [771, 0]
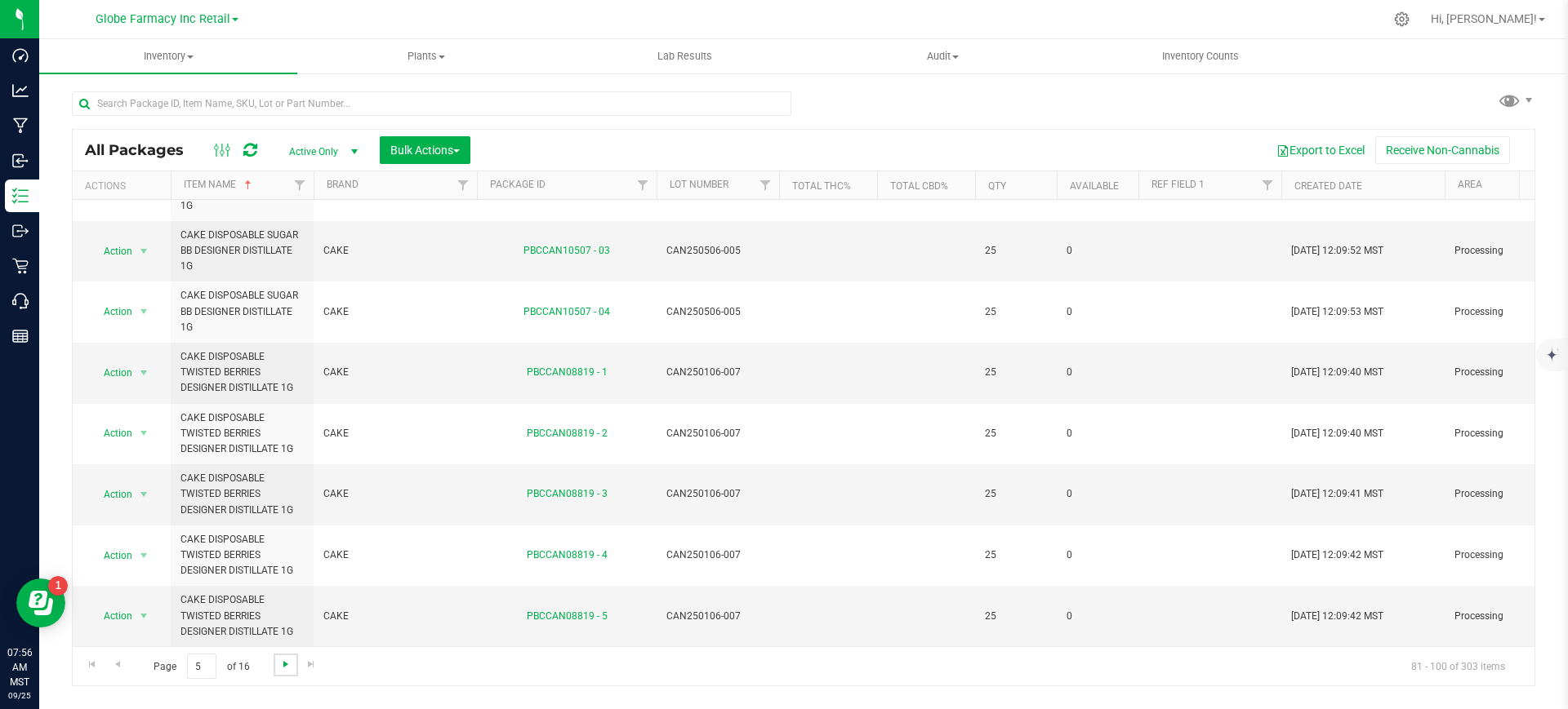
click at [280, 660] on span "Go to the next page" at bounding box center [285, 664] width 13 height 13
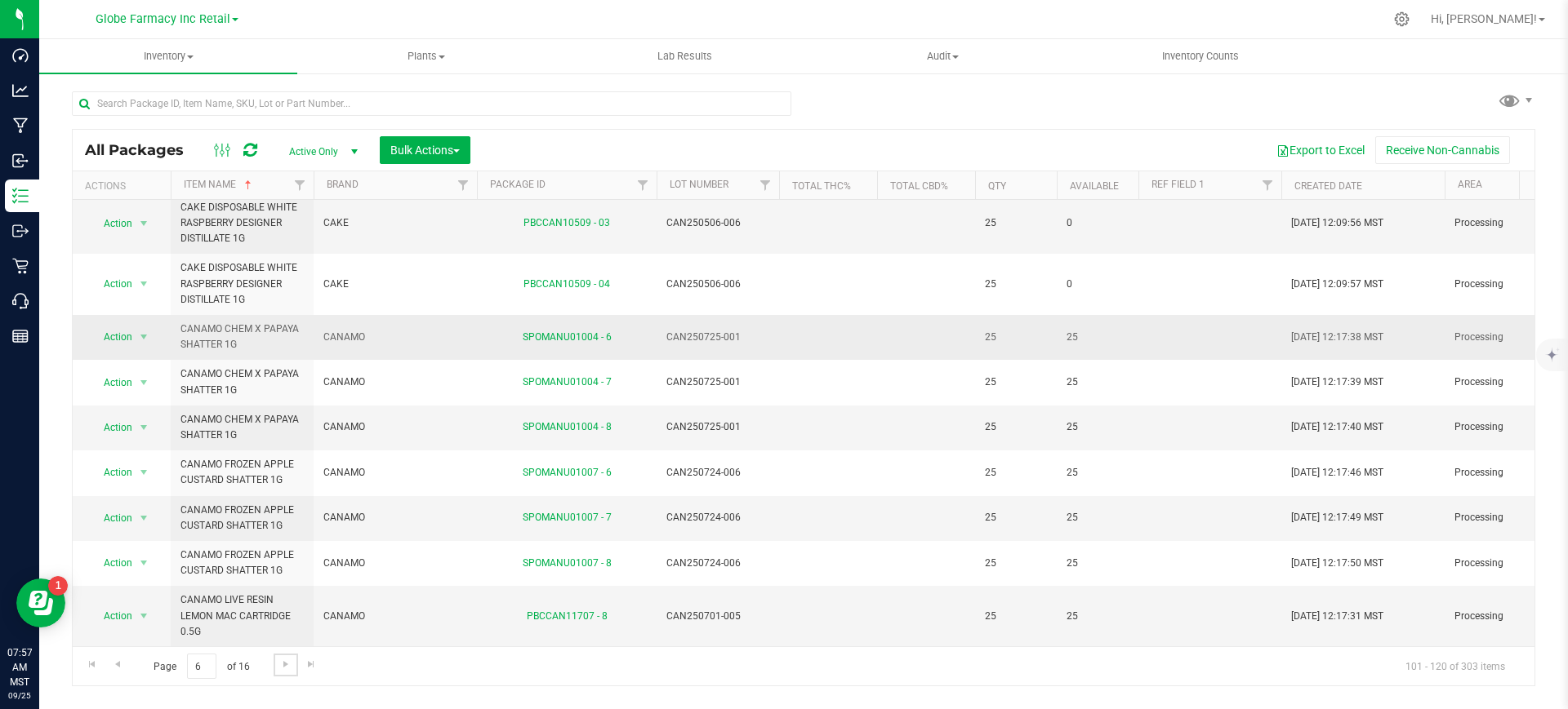
scroll to position [692, 0]
click at [280, 665] on span "Go to the next page" at bounding box center [285, 664] width 13 height 13
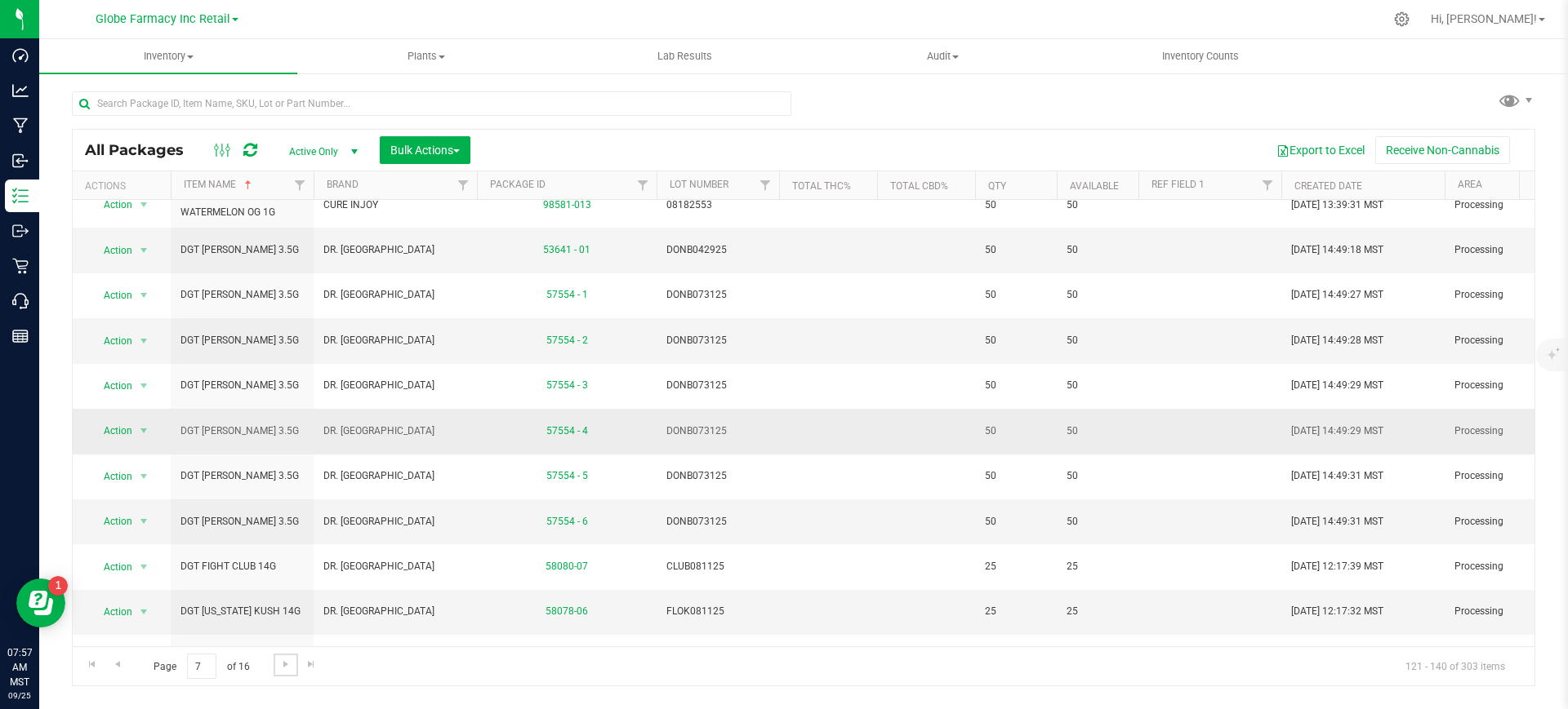
scroll to position [472, 0]
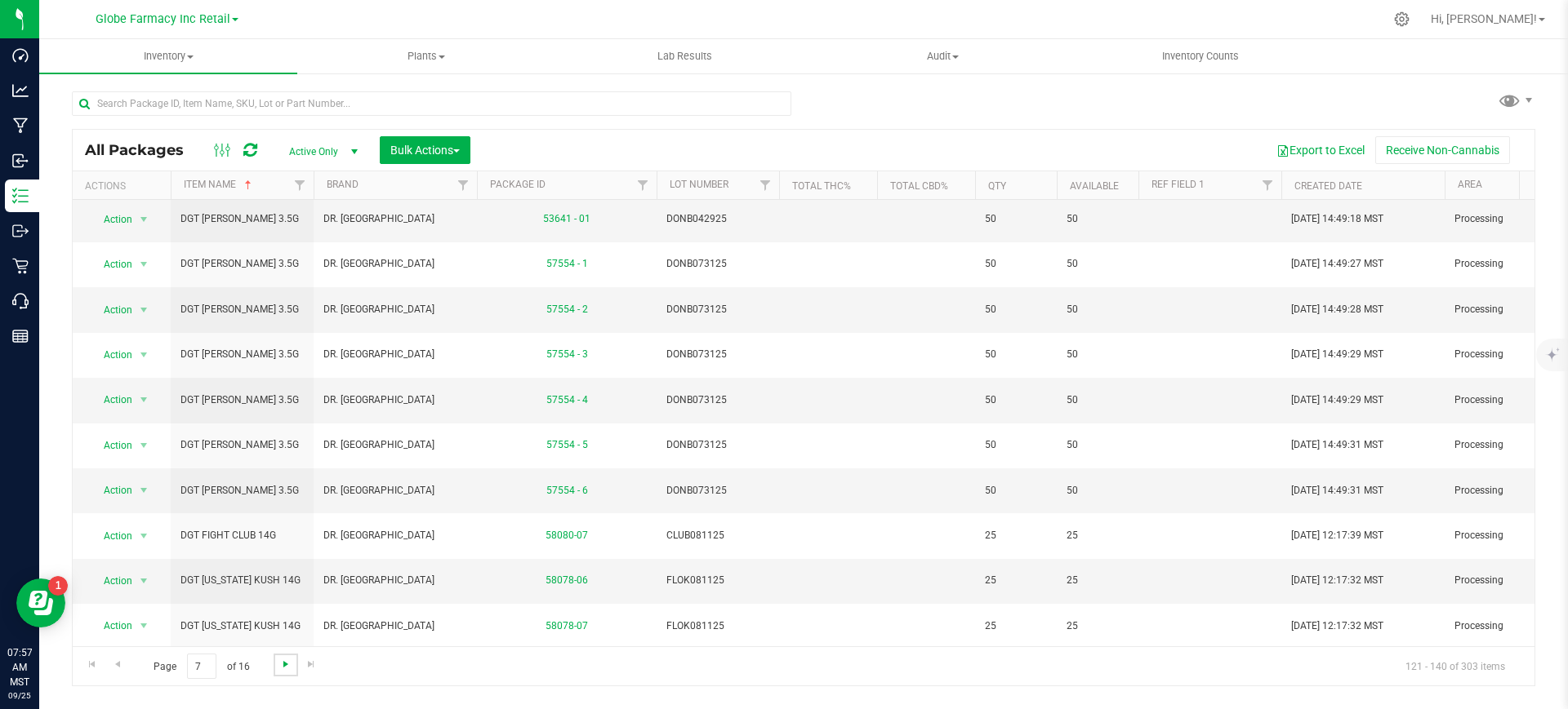
click at [286, 670] on span "Go to the next page" at bounding box center [285, 664] width 13 height 13
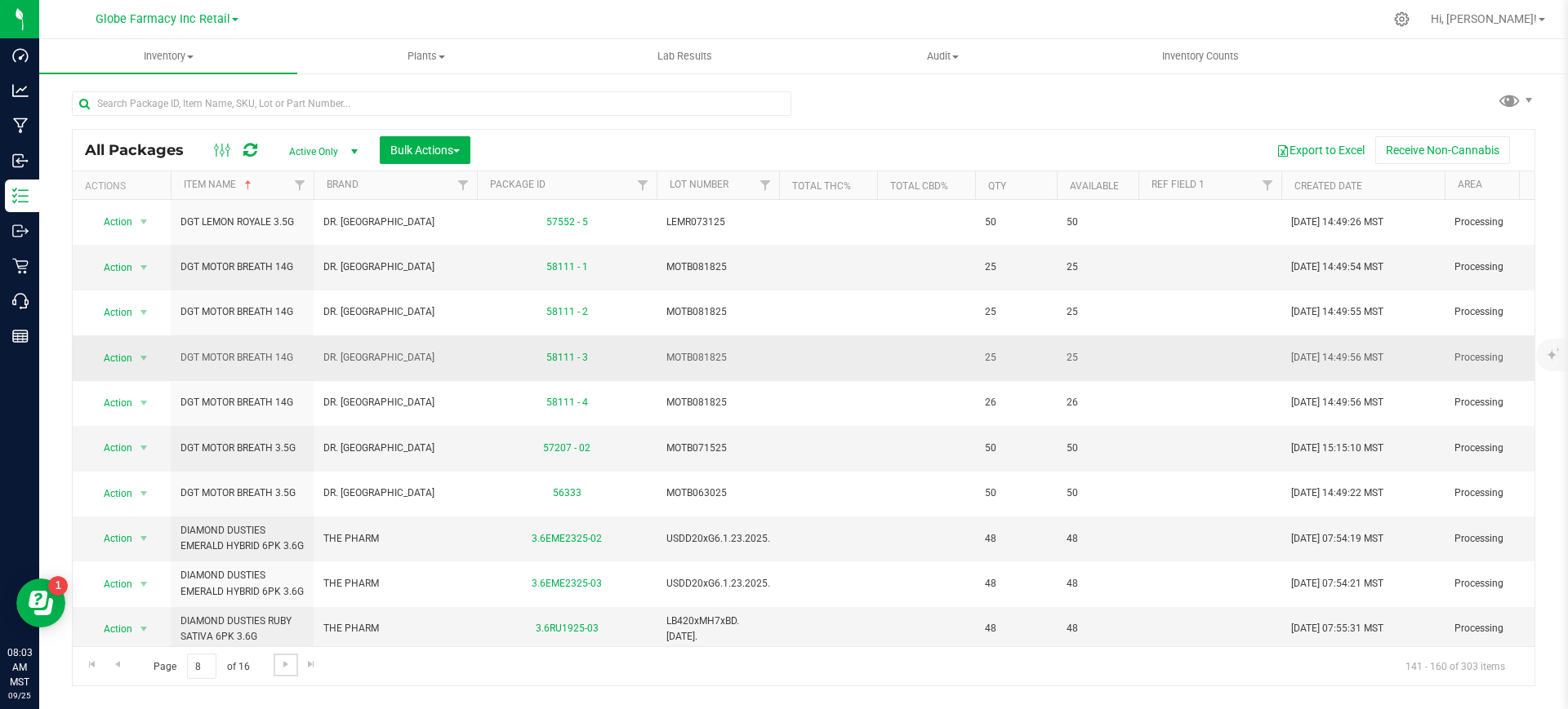
scroll to position [472, 0]
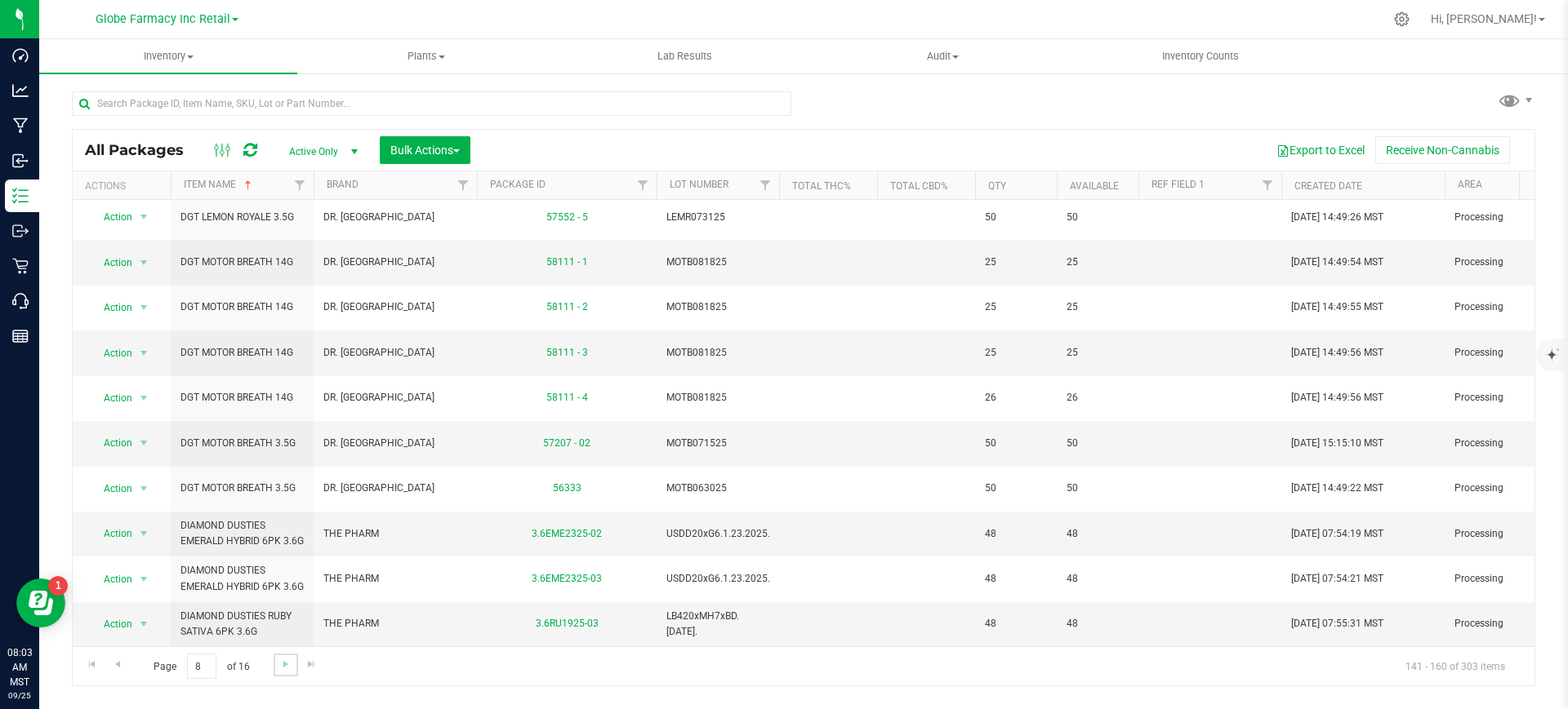
click at [276, 661] on link "Go to the next page" at bounding box center [285, 665] width 24 height 22
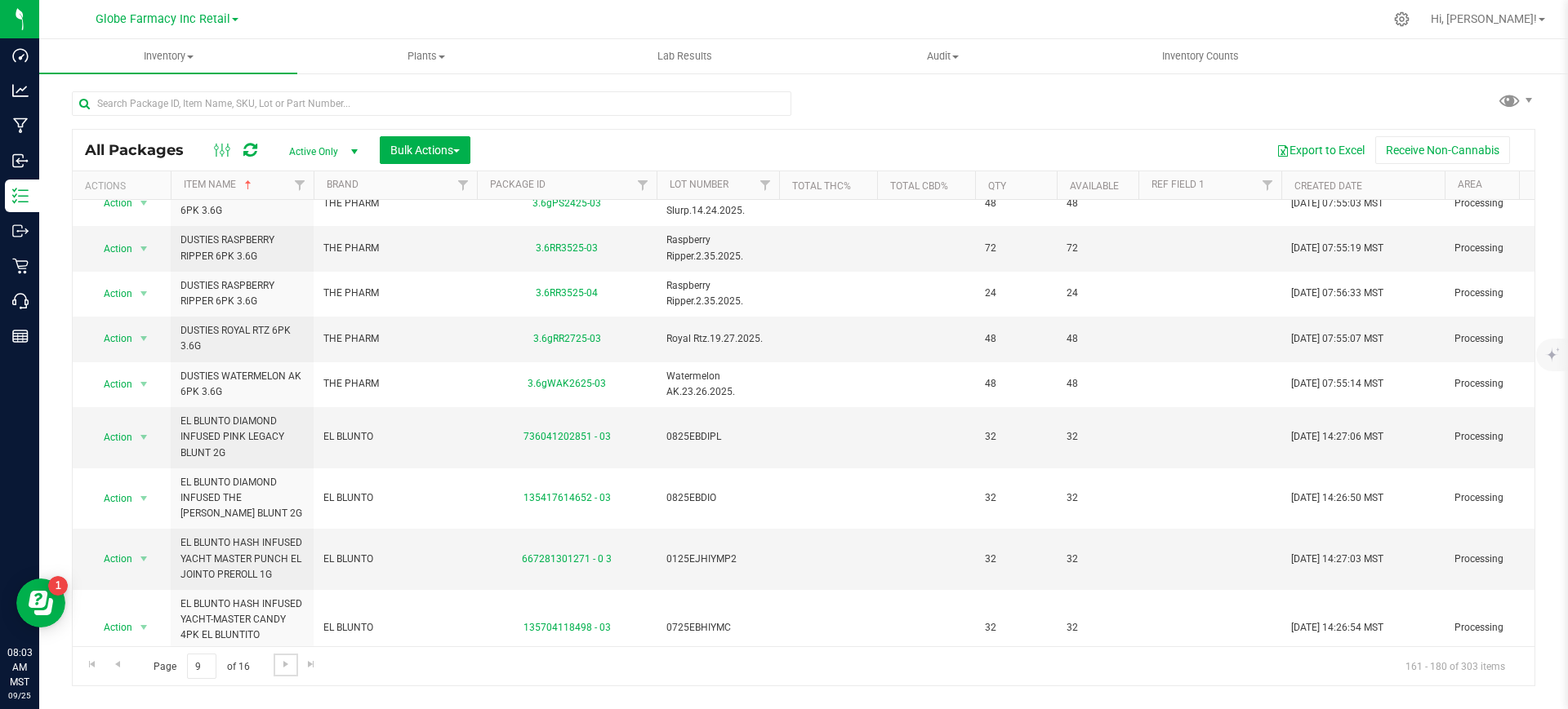
scroll to position [510, 0]
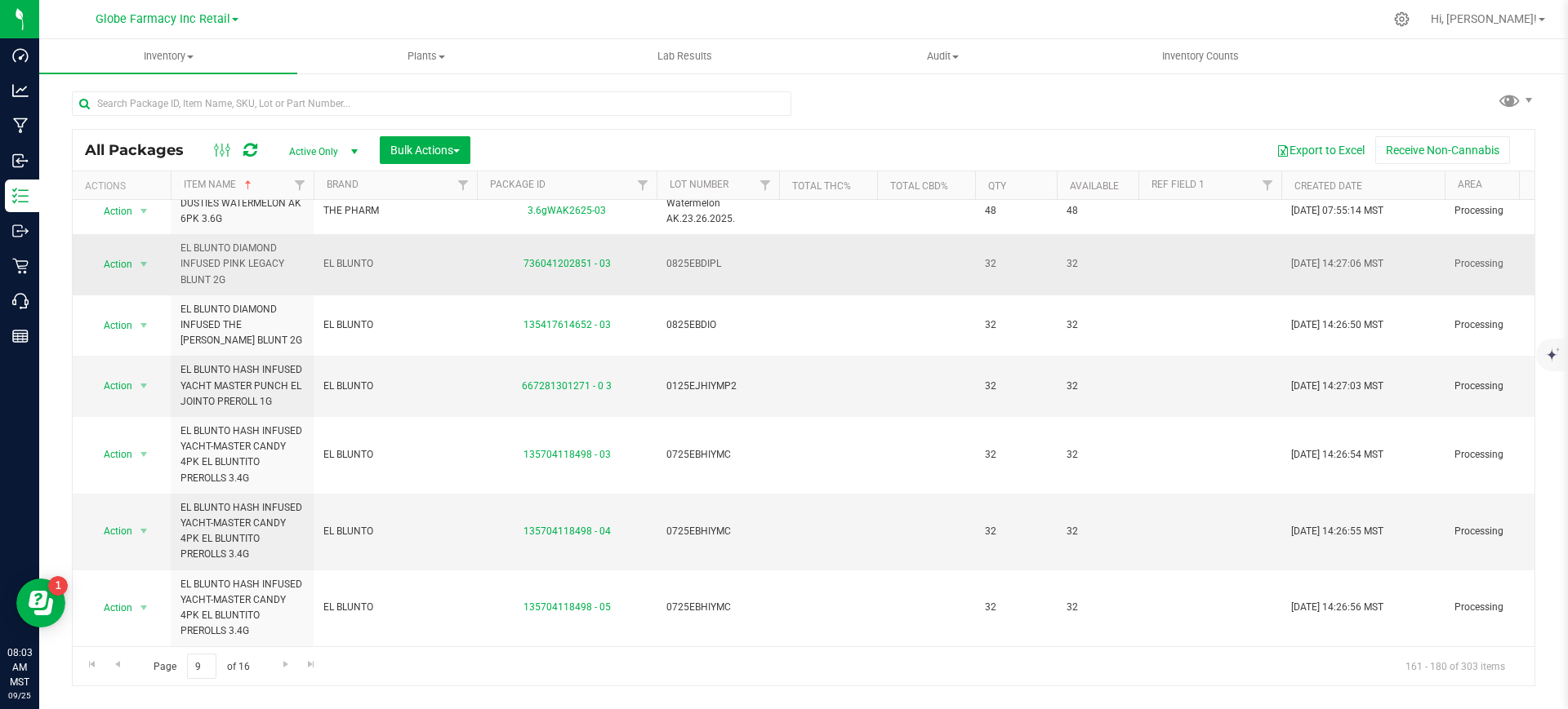
click at [346, 256] on span "EL BLUNTO" at bounding box center [395, 264] width 143 height 16
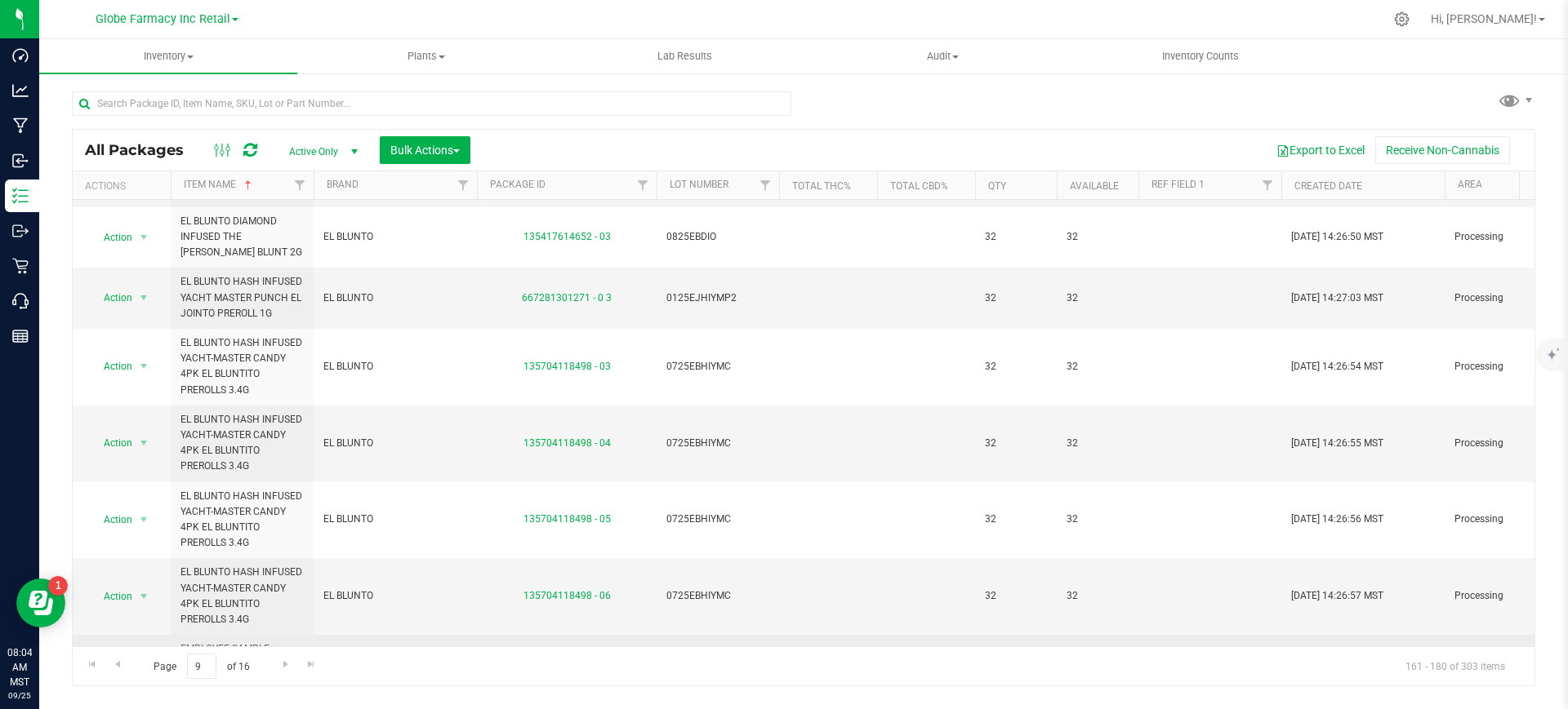
scroll to position [677, 0]
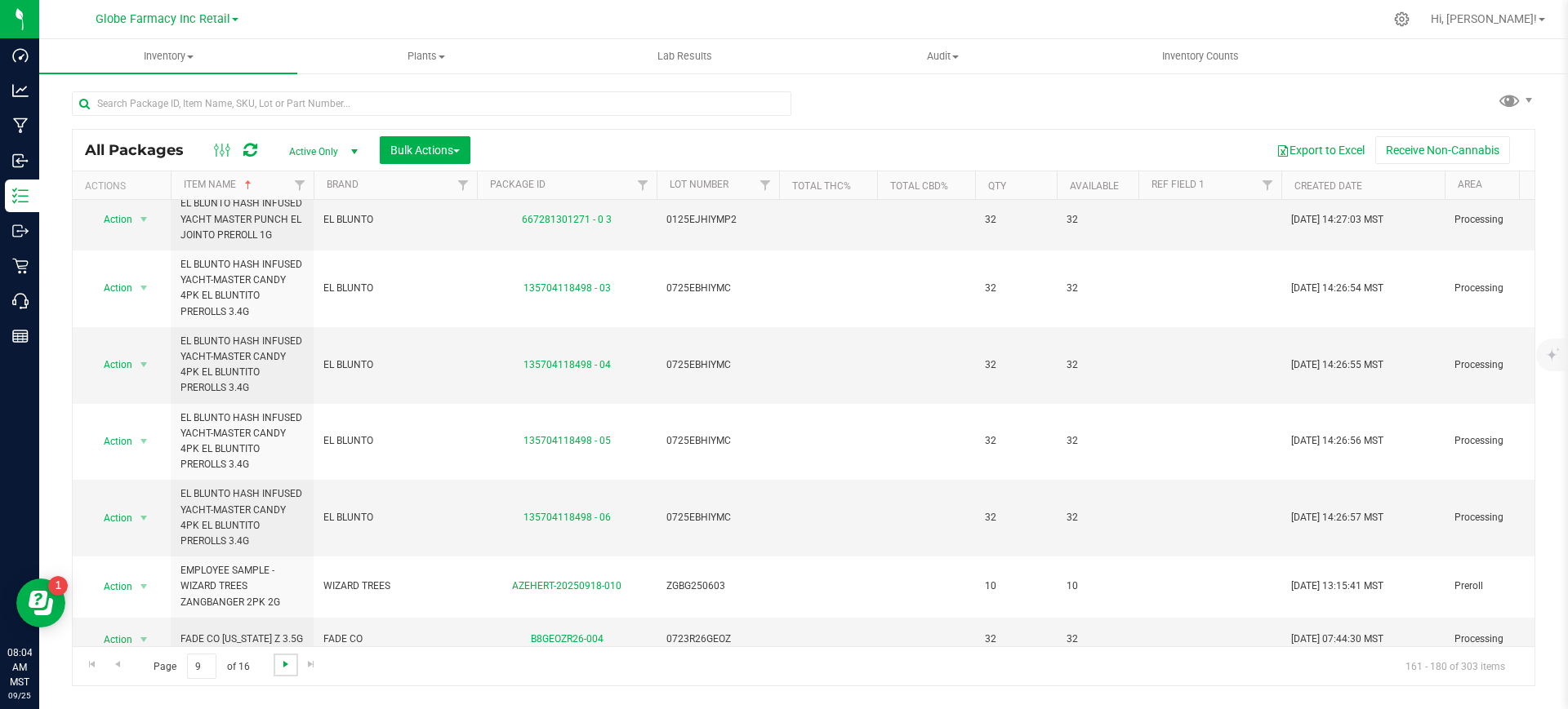
click at [291, 664] on span "Go to the next page" at bounding box center [285, 664] width 13 height 13
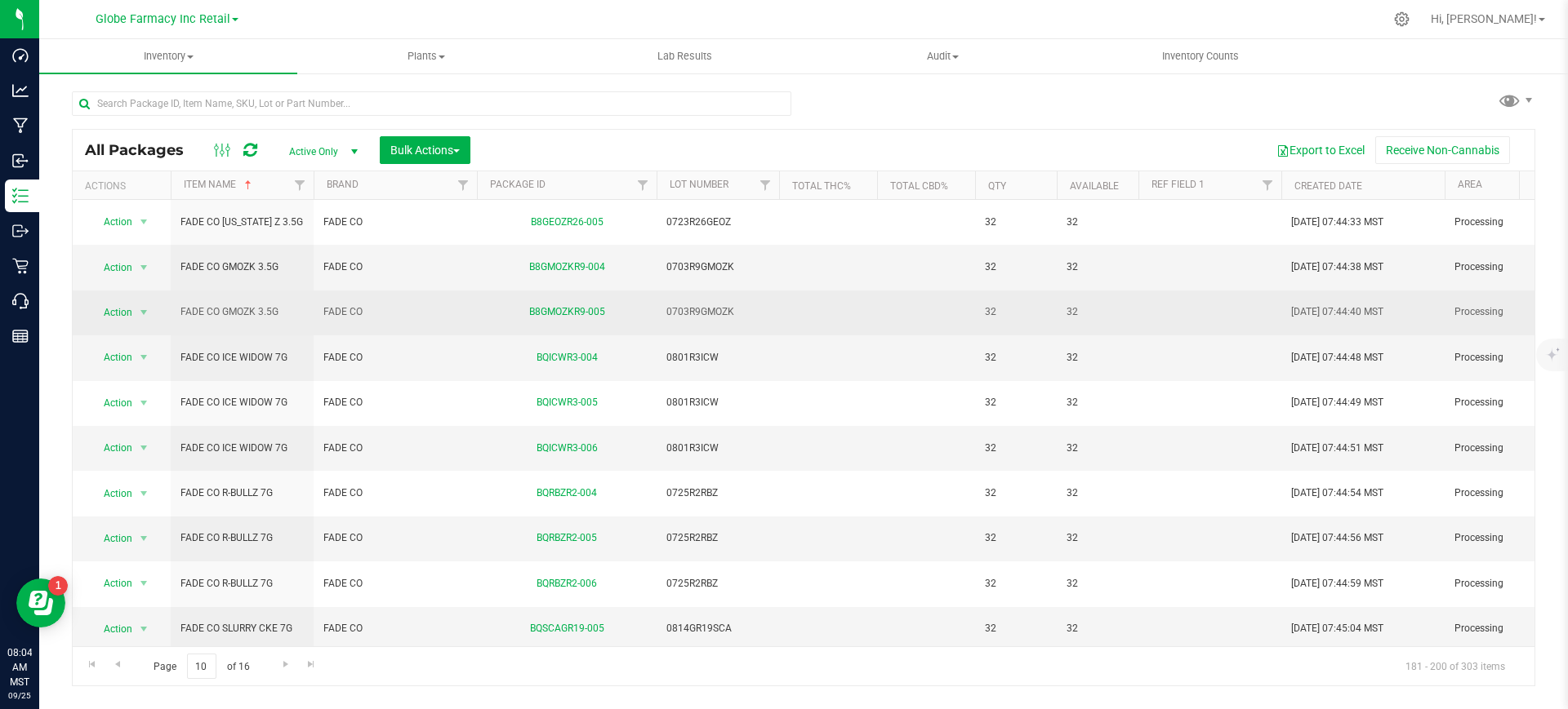
click at [350, 319] on span "FADE CO" at bounding box center [395, 312] width 143 height 16
click at [350, 318] on span "FADE CO" at bounding box center [395, 312] width 143 height 16
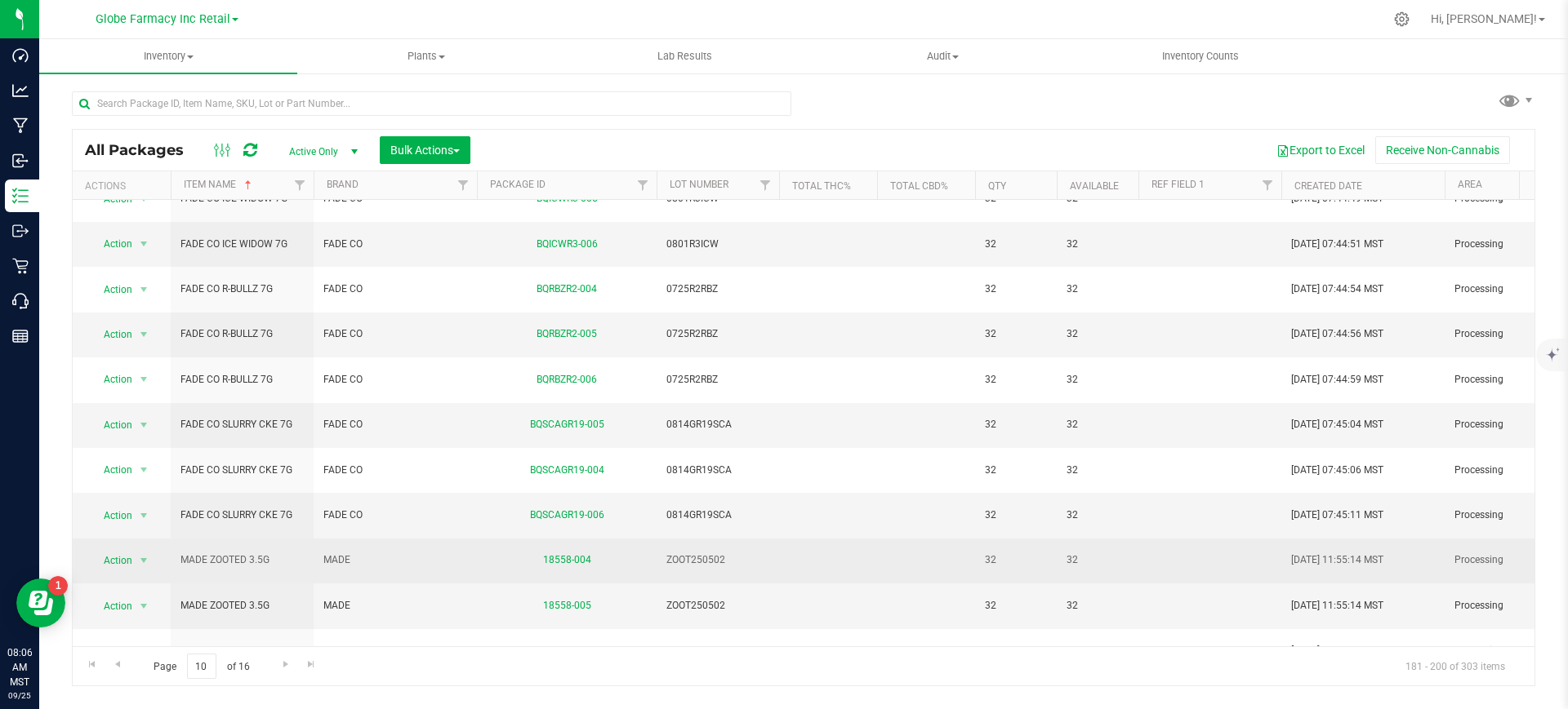
scroll to position [409, 0]
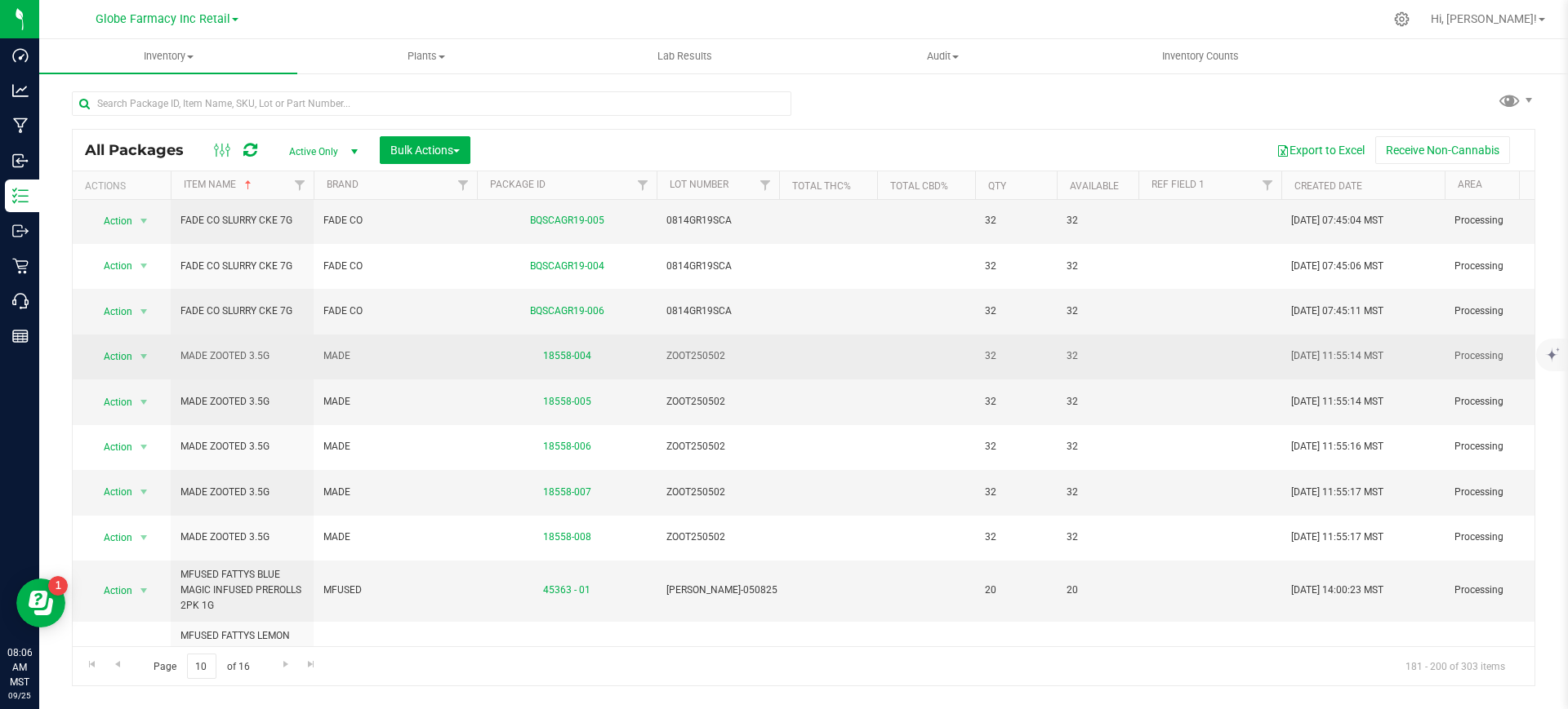
click at [237, 349] on span "MADE ZOOTED 3.5G" at bounding box center [243, 356] width 124 height 16
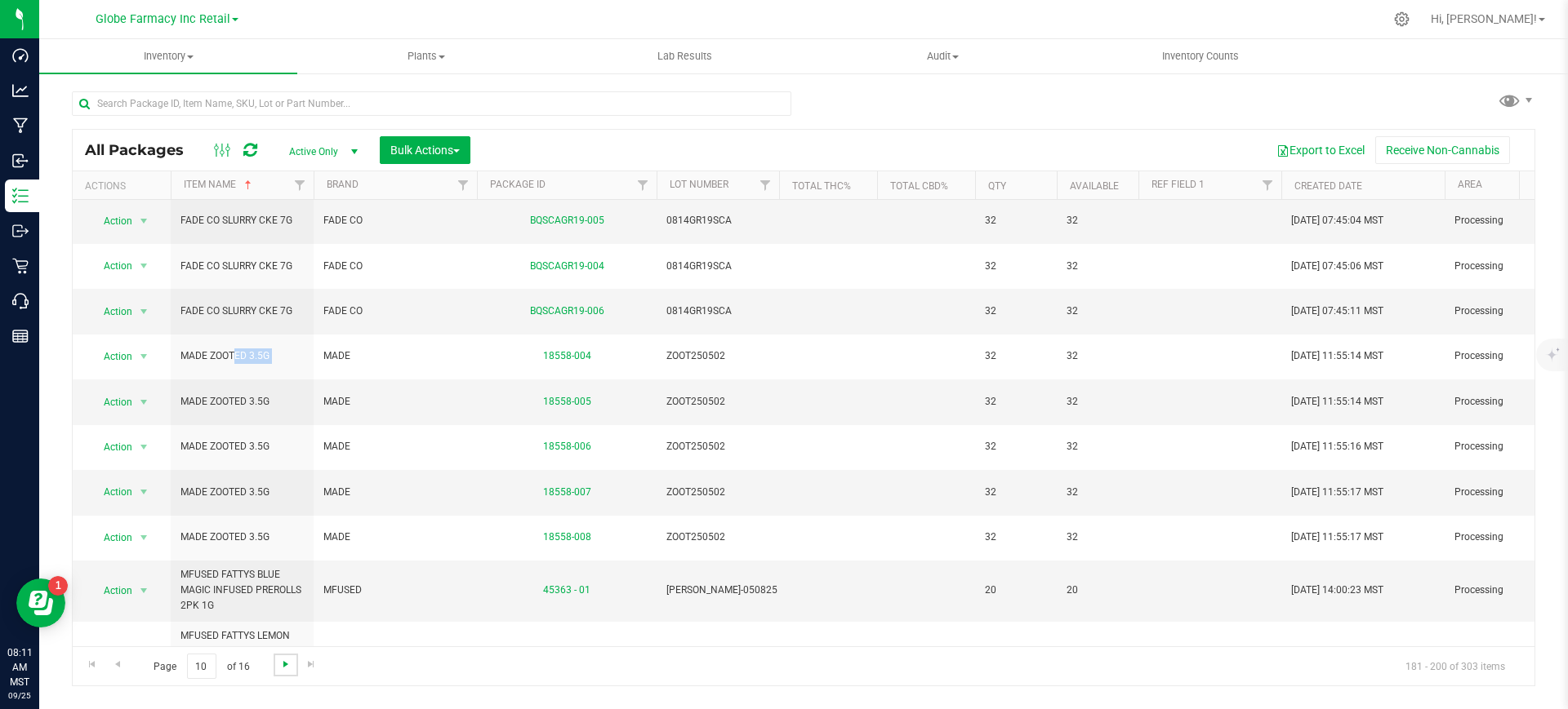
click at [283, 667] on span "Go to the next page" at bounding box center [285, 664] width 13 height 13
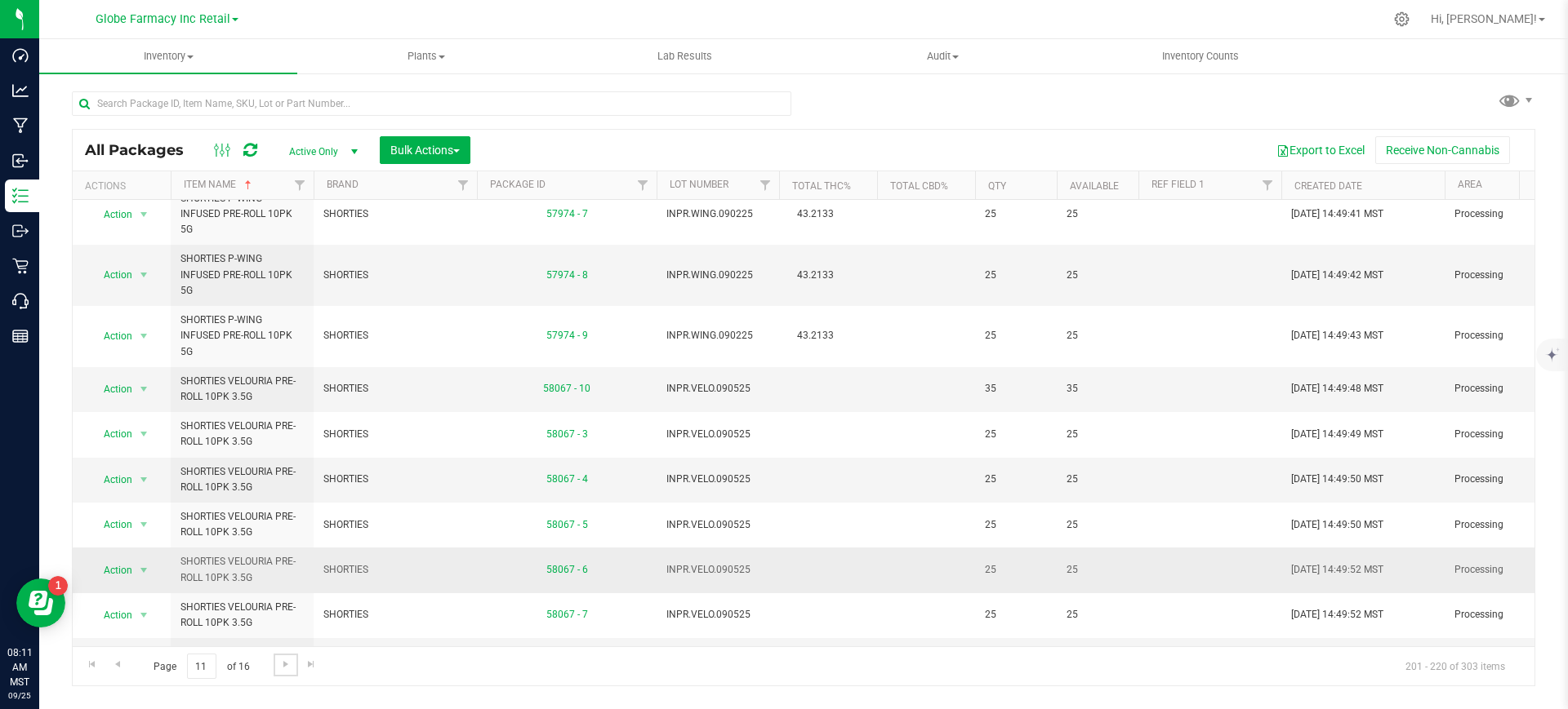
scroll to position [472, 0]
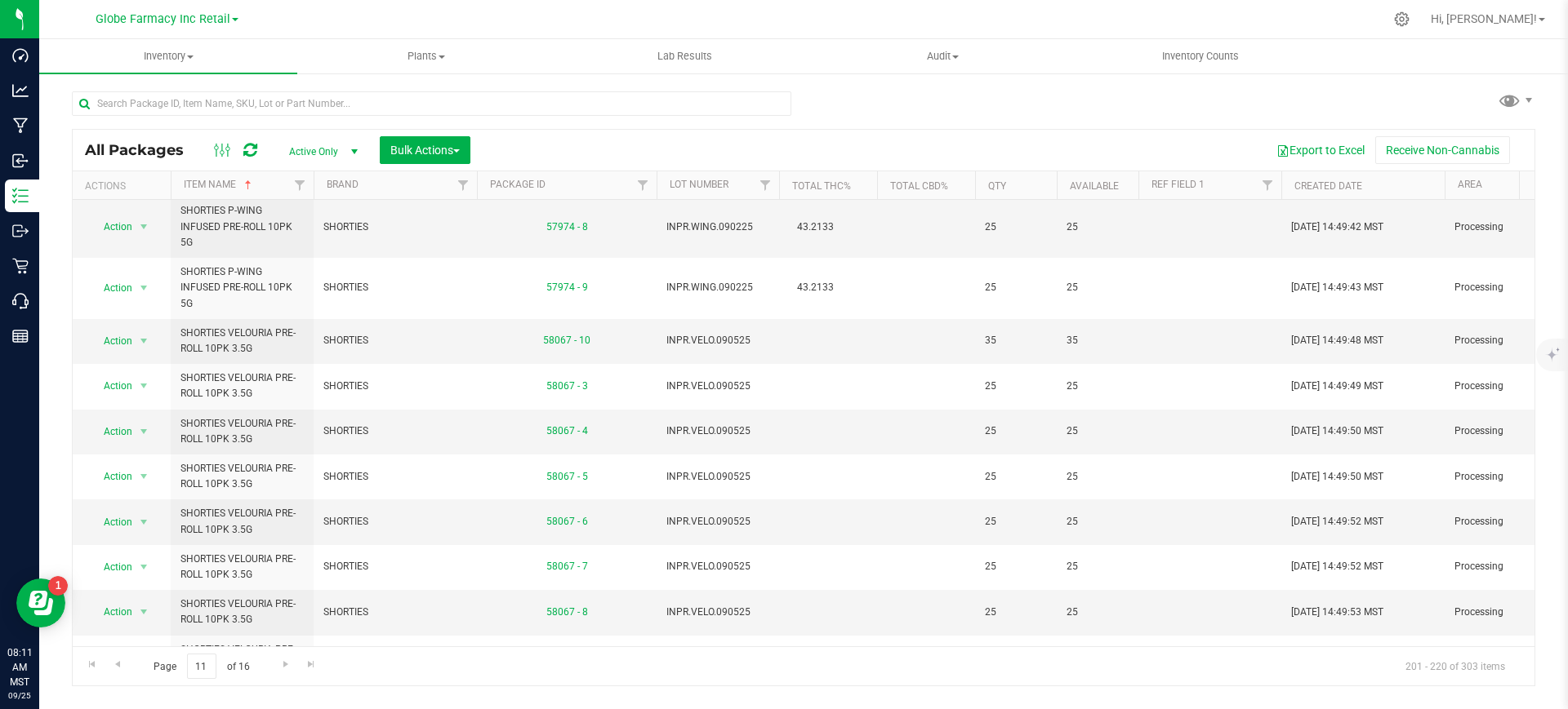
click at [344, 695] on span "SIP ELIXIRS" at bounding box center [395, 703] width 143 height 16
click at [345, 695] on span "SIP ELIXIRS" at bounding box center [395, 703] width 143 height 16
click at [291, 664] on span "Go to the next page" at bounding box center [285, 664] width 13 height 13
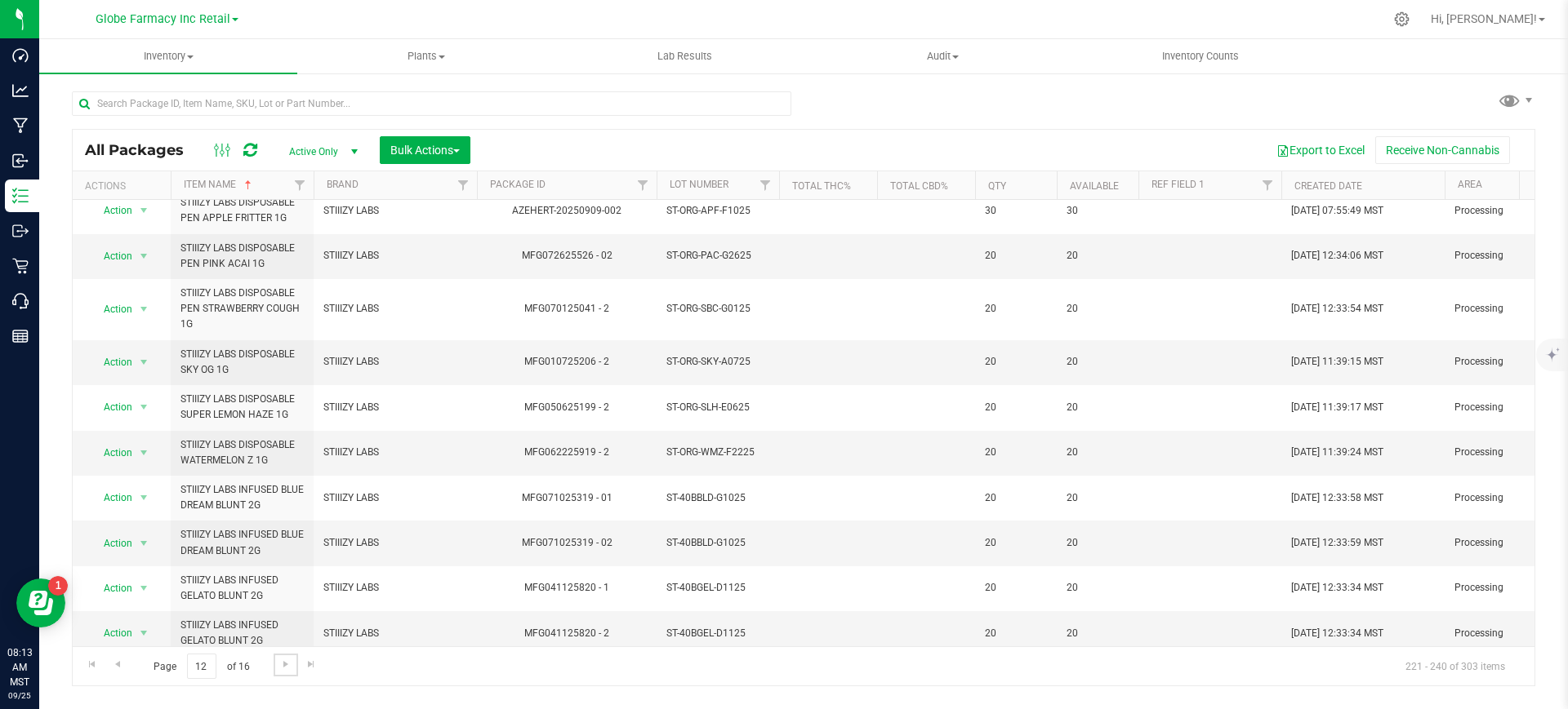
scroll to position [505, 0]
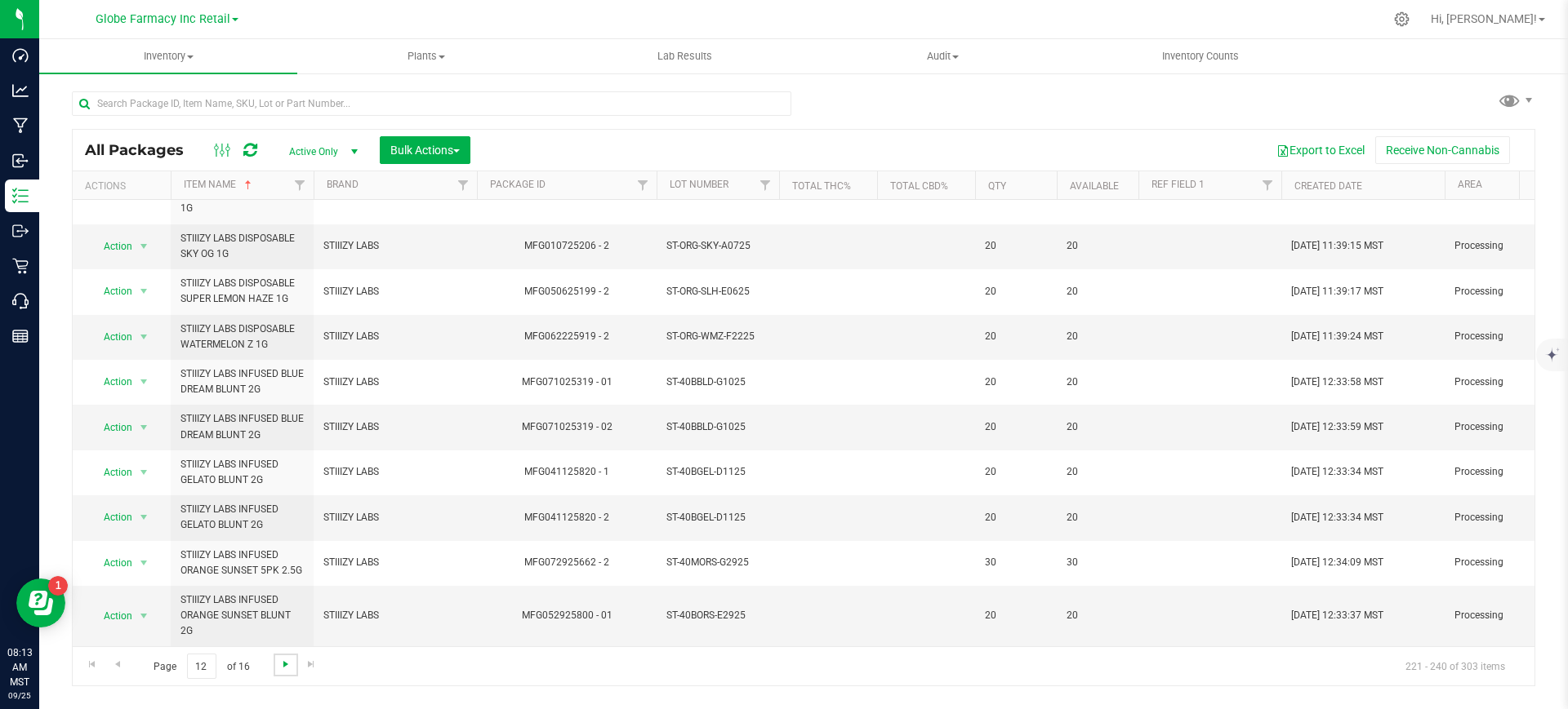
click at [285, 665] on span "Go to the next page" at bounding box center [285, 664] width 13 height 13
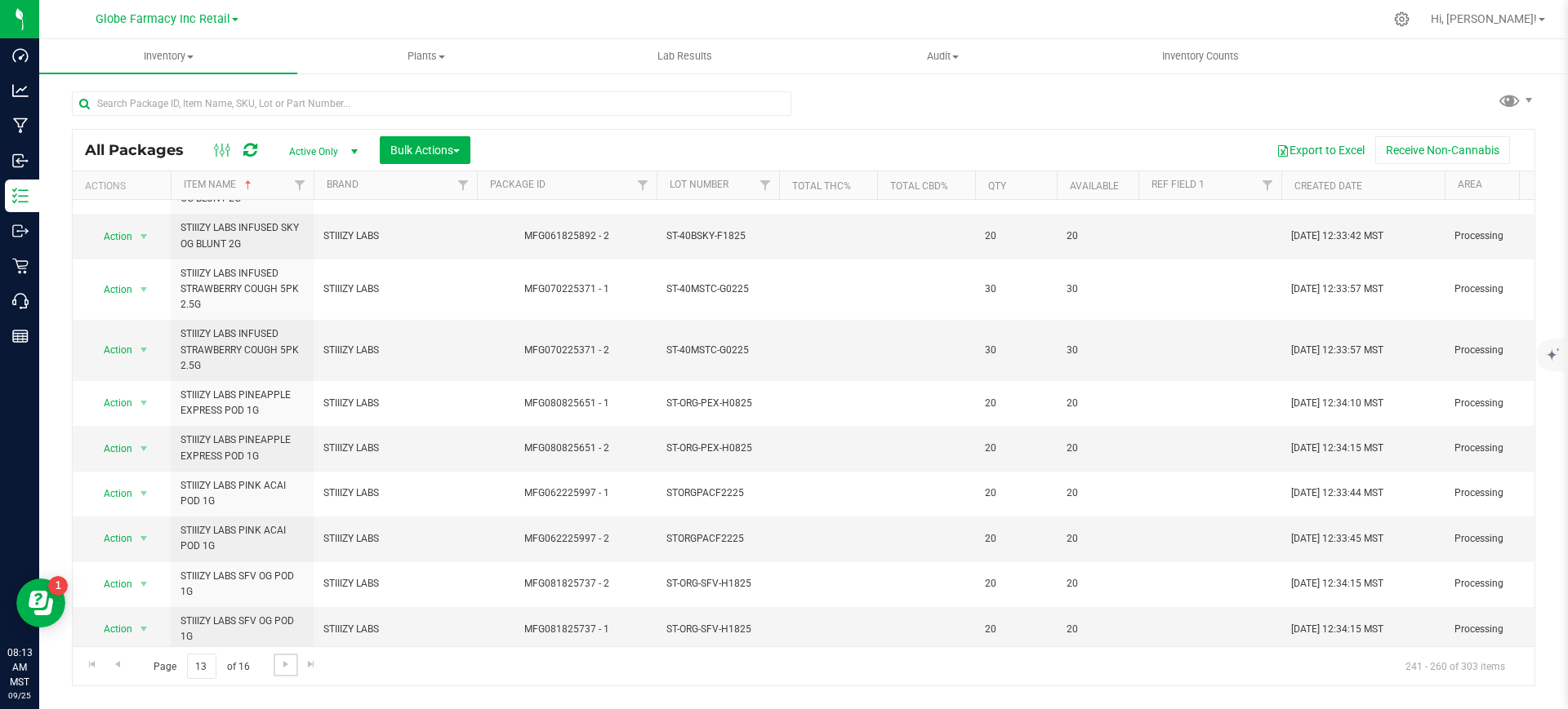
scroll to position [567, 0]
click at [283, 659] on span "Go to the next page" at bounding box center [285, 664] width 13 height 13
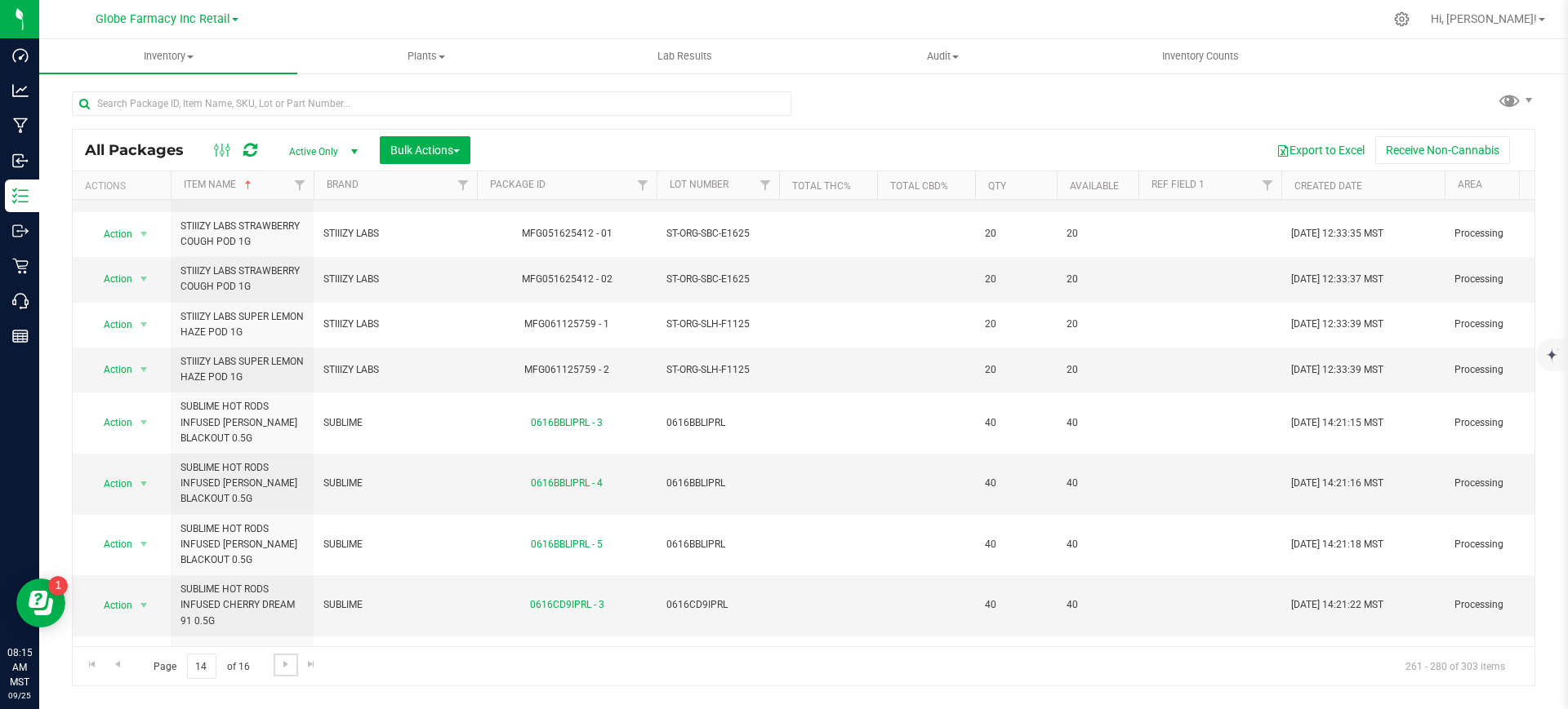
scroll to position [204, 0]
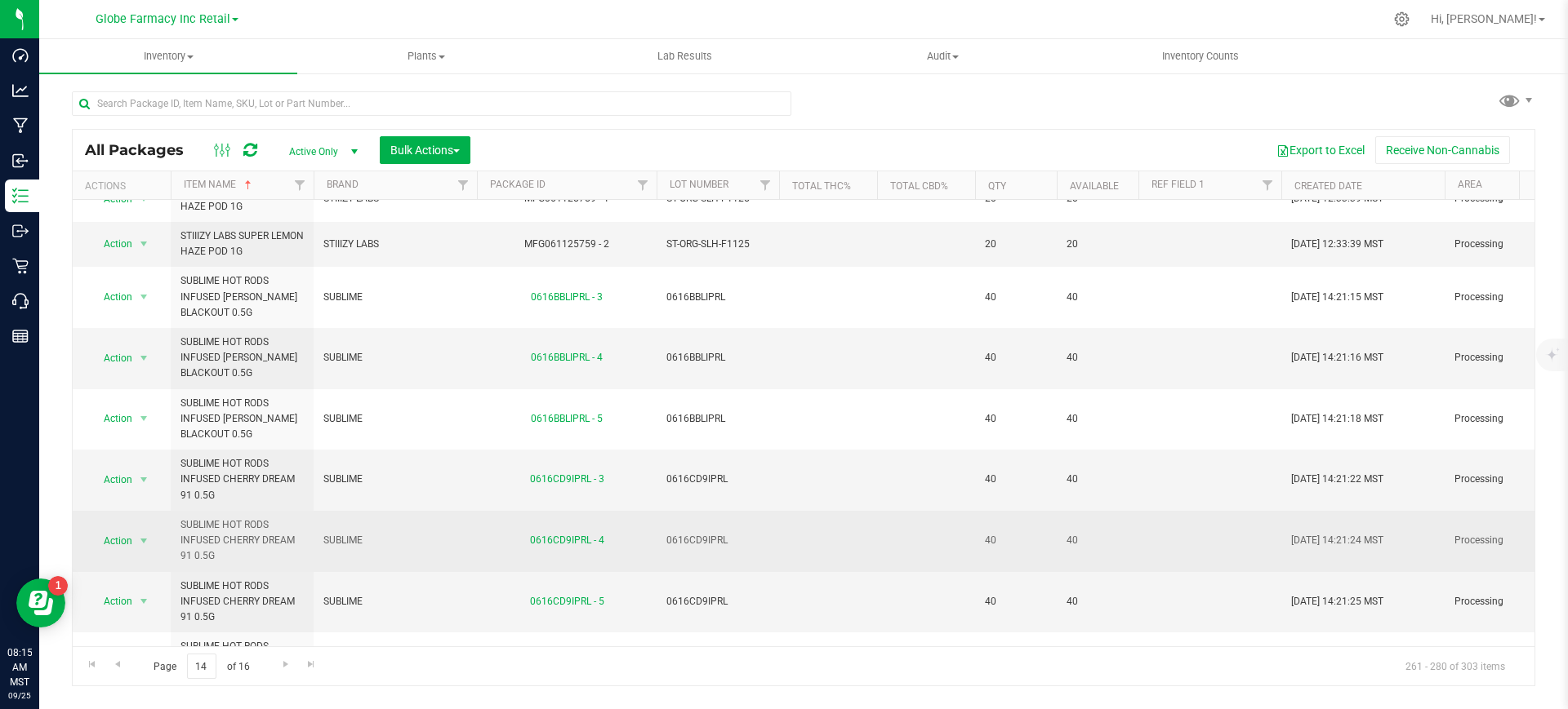
click at [283, 550] on span "SUBLIME HOT RODS INFUSED CHERRY DREAM 91 0.5G" at bounding box center [243, 541] width 124 height 47
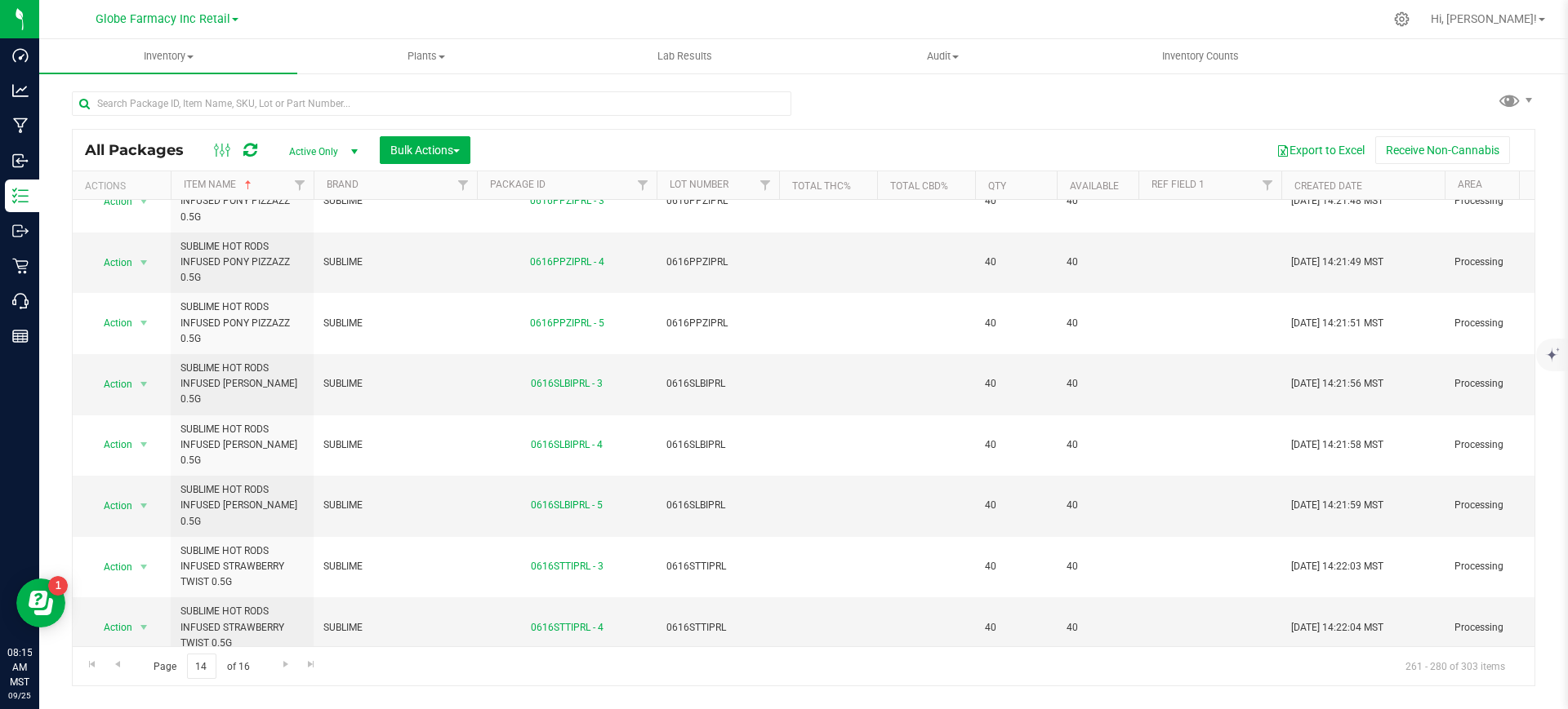
scroll to position [692, 0]
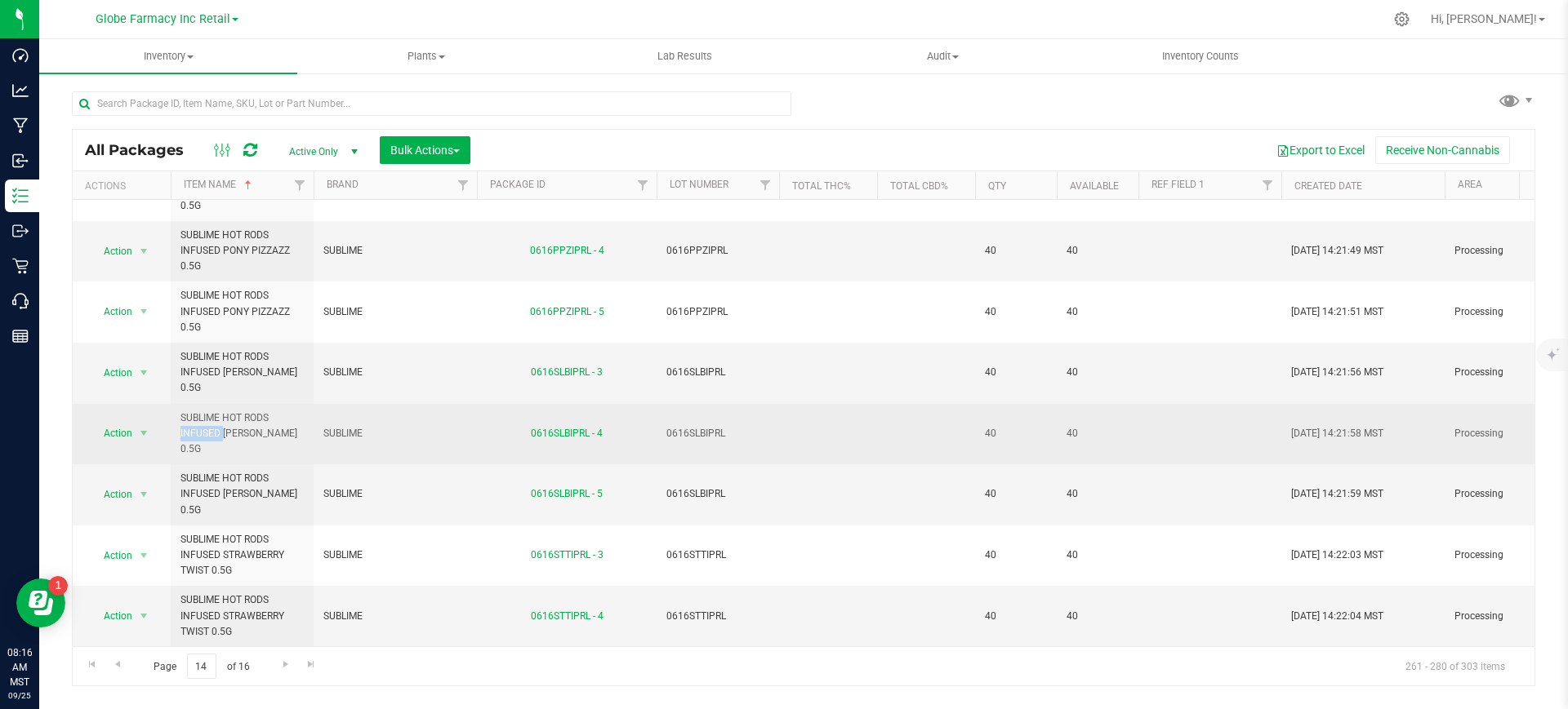
drag, startPoint x: 269, startPoint y: 399, endPoint x: 225, endPoint y: 400, distance: 44.0
click at [225, 410] on span "SUBLIME HOT RODS INFUSED [PERSON_NAME] 0.5G" at bounding box center [243, 434] width 124 height 47
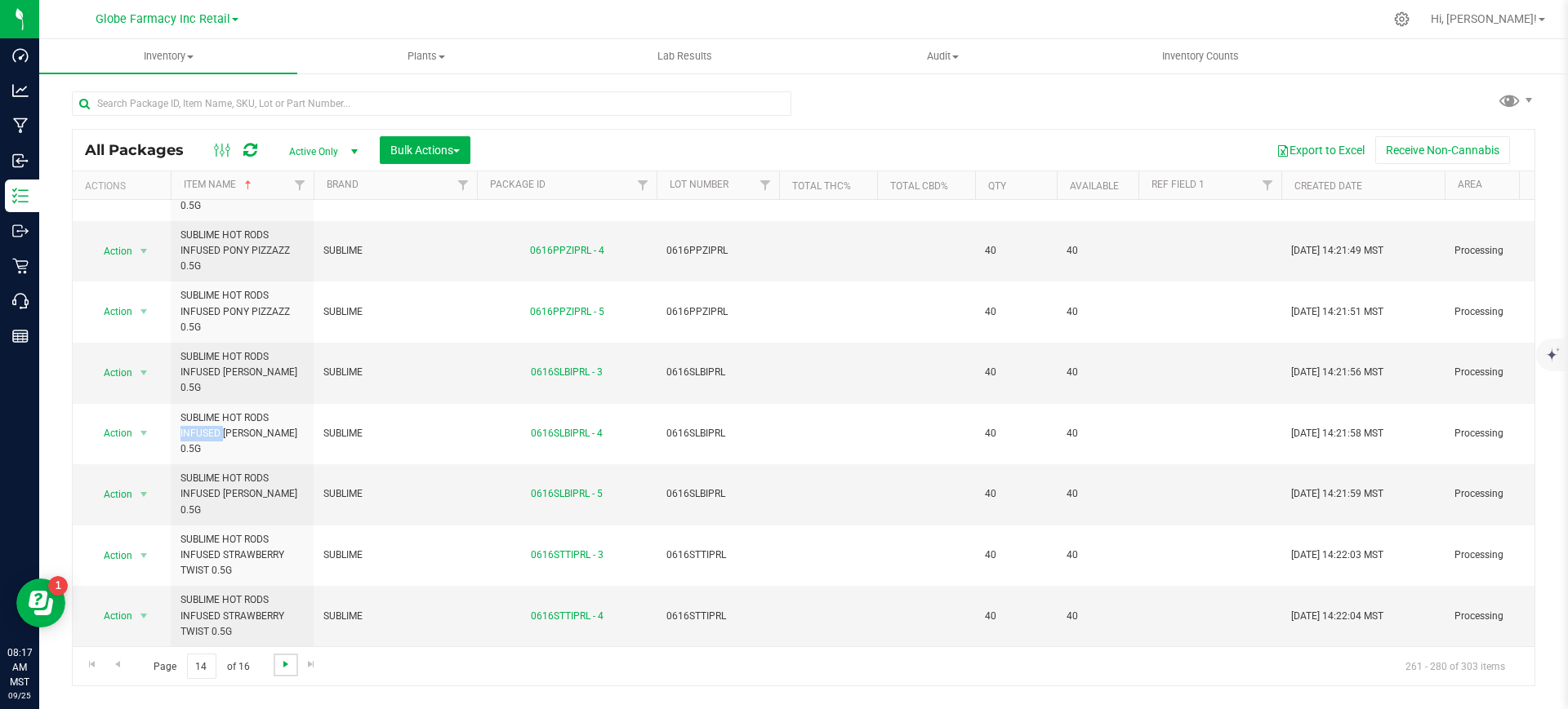
click at [279, 665] on span "Go to the next page" at bounding box center [285, 664] width 13 height 13
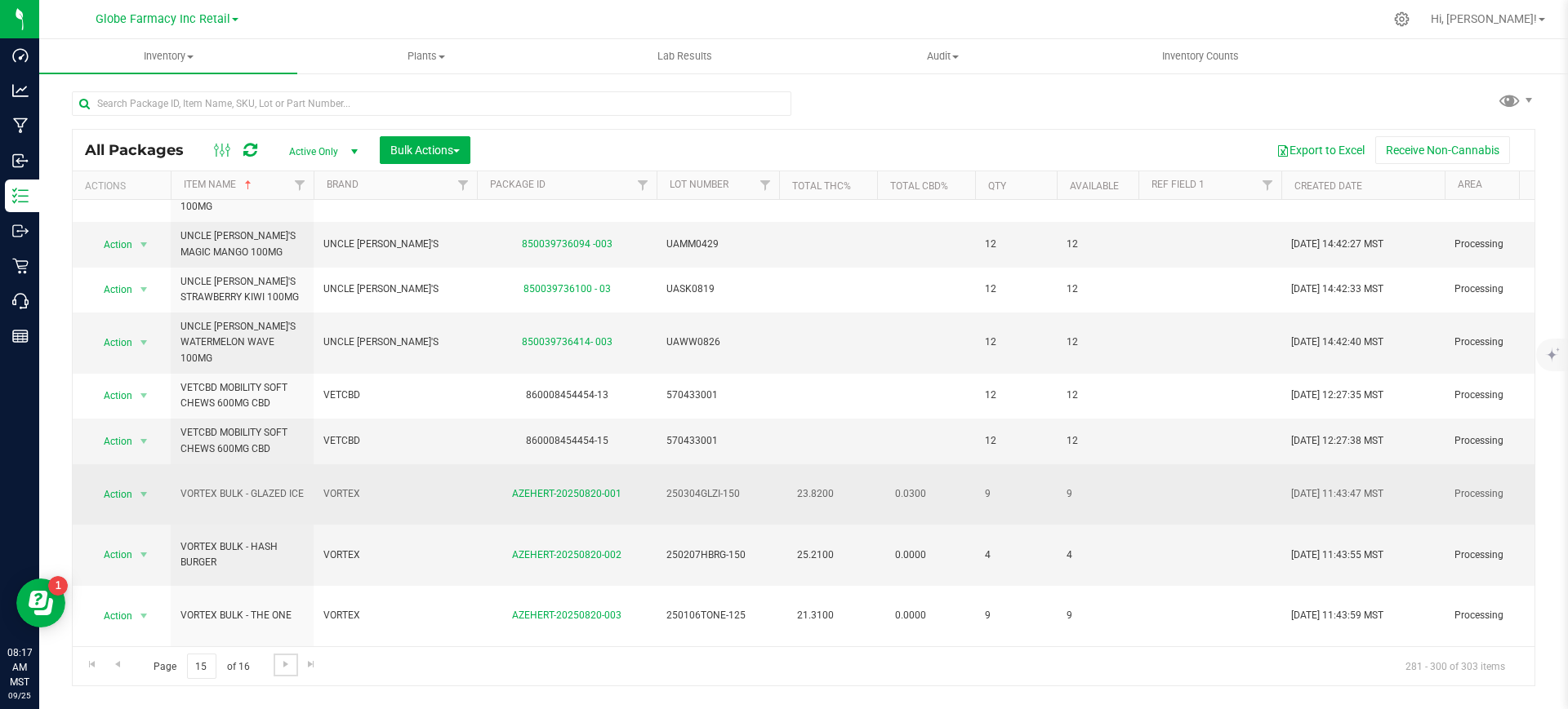
scroll to position [306, 0]
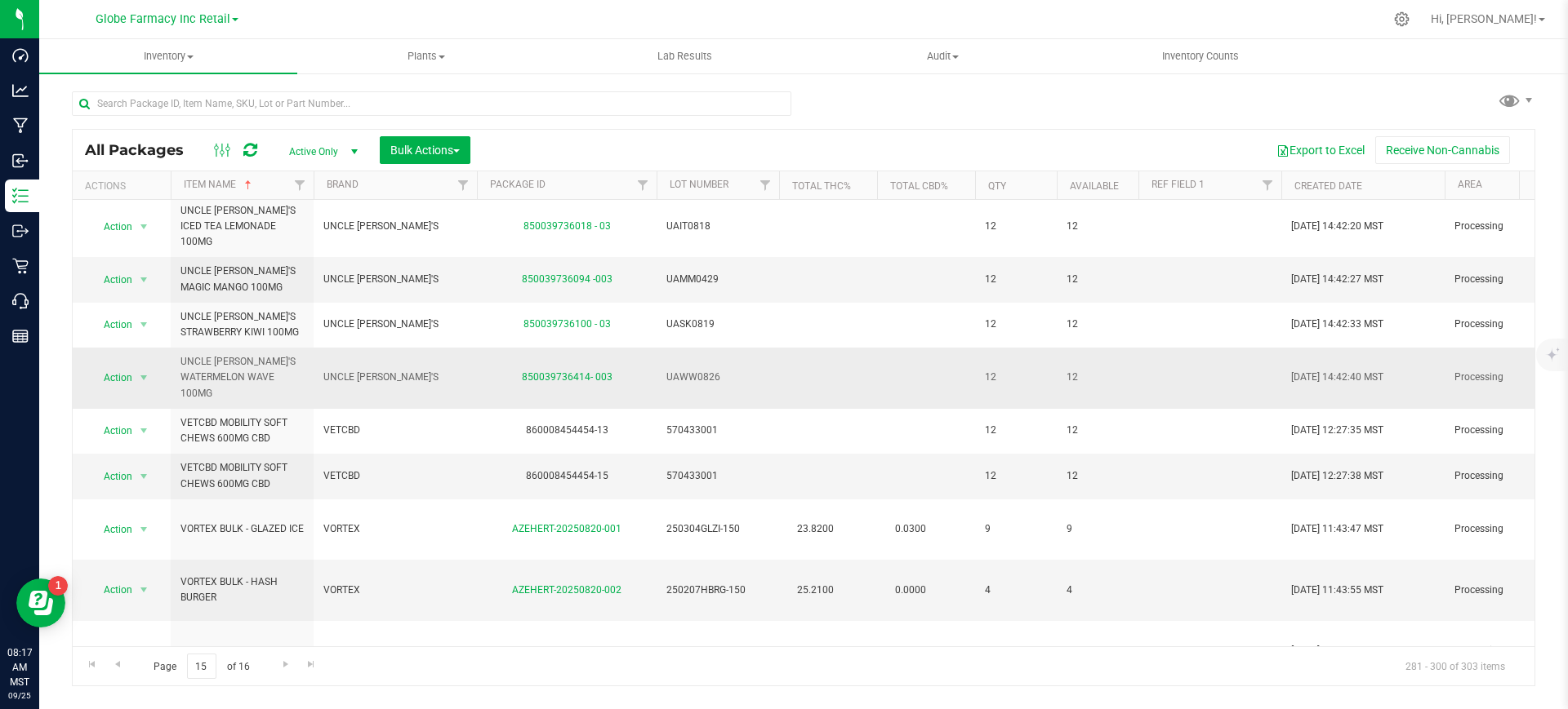
click at [349, 370] on span "UNCLE [PERSON_NAME]'S" at bounding box center [395, 378] width 143 height 16
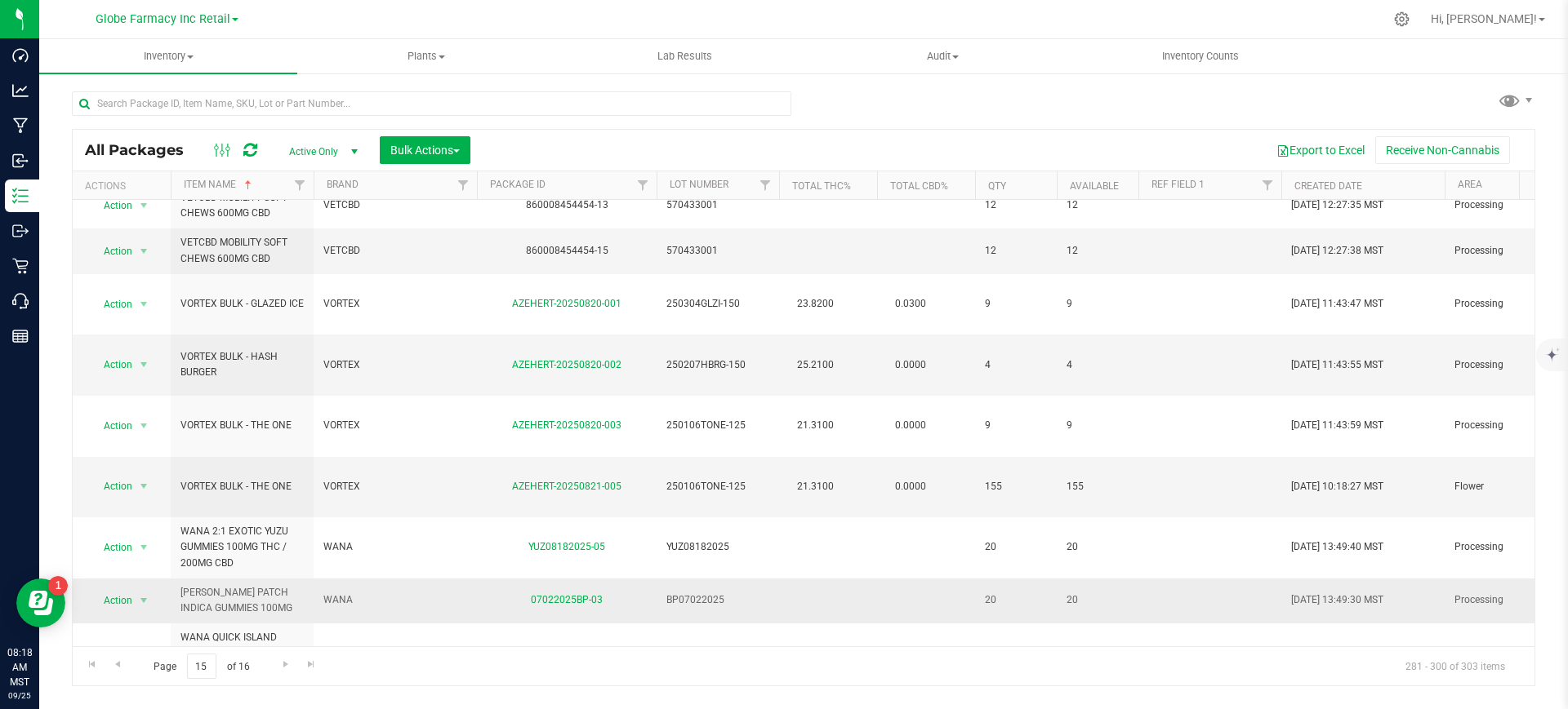
scroll to position [537, 0]
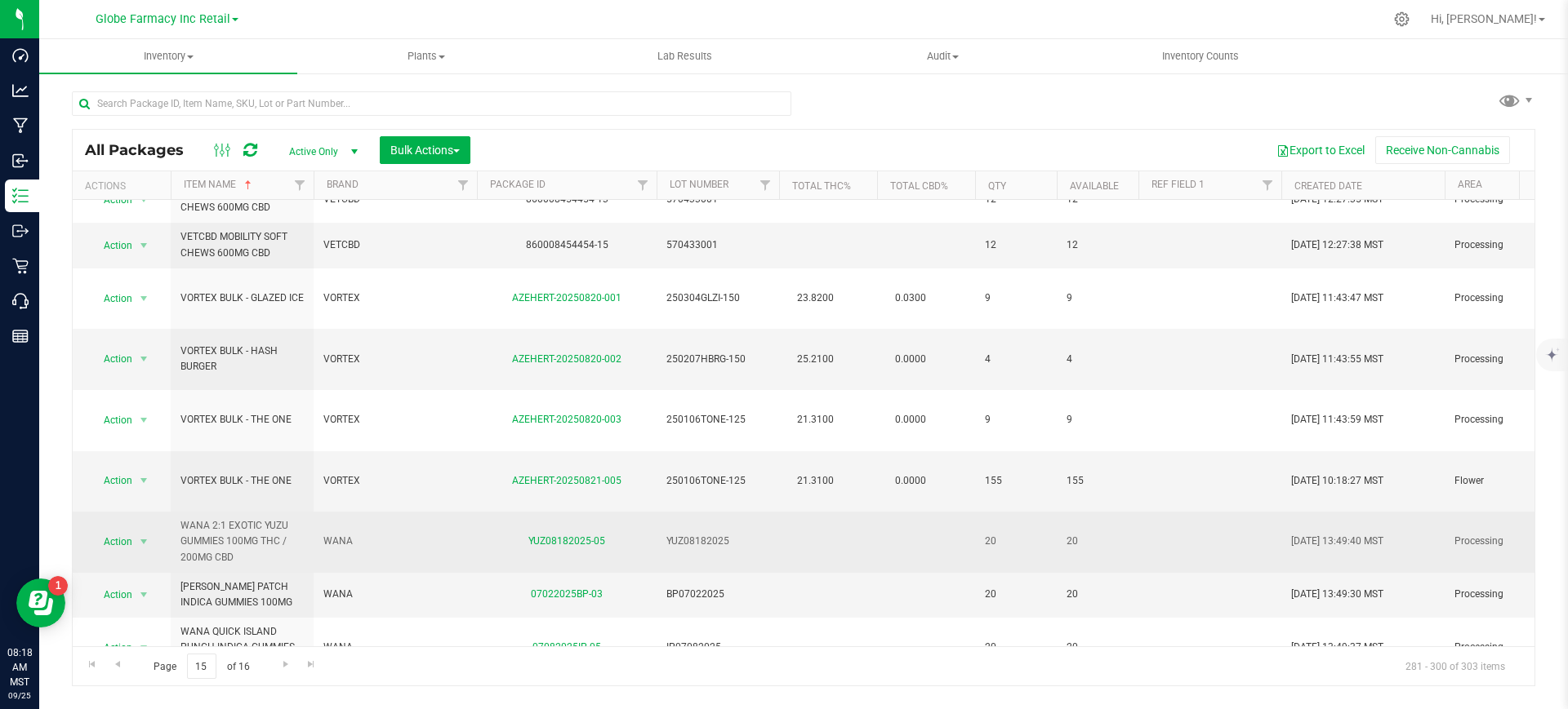
click at [349, 534] on span "WANA" at bounding box center [395, 542] width 143 height 16
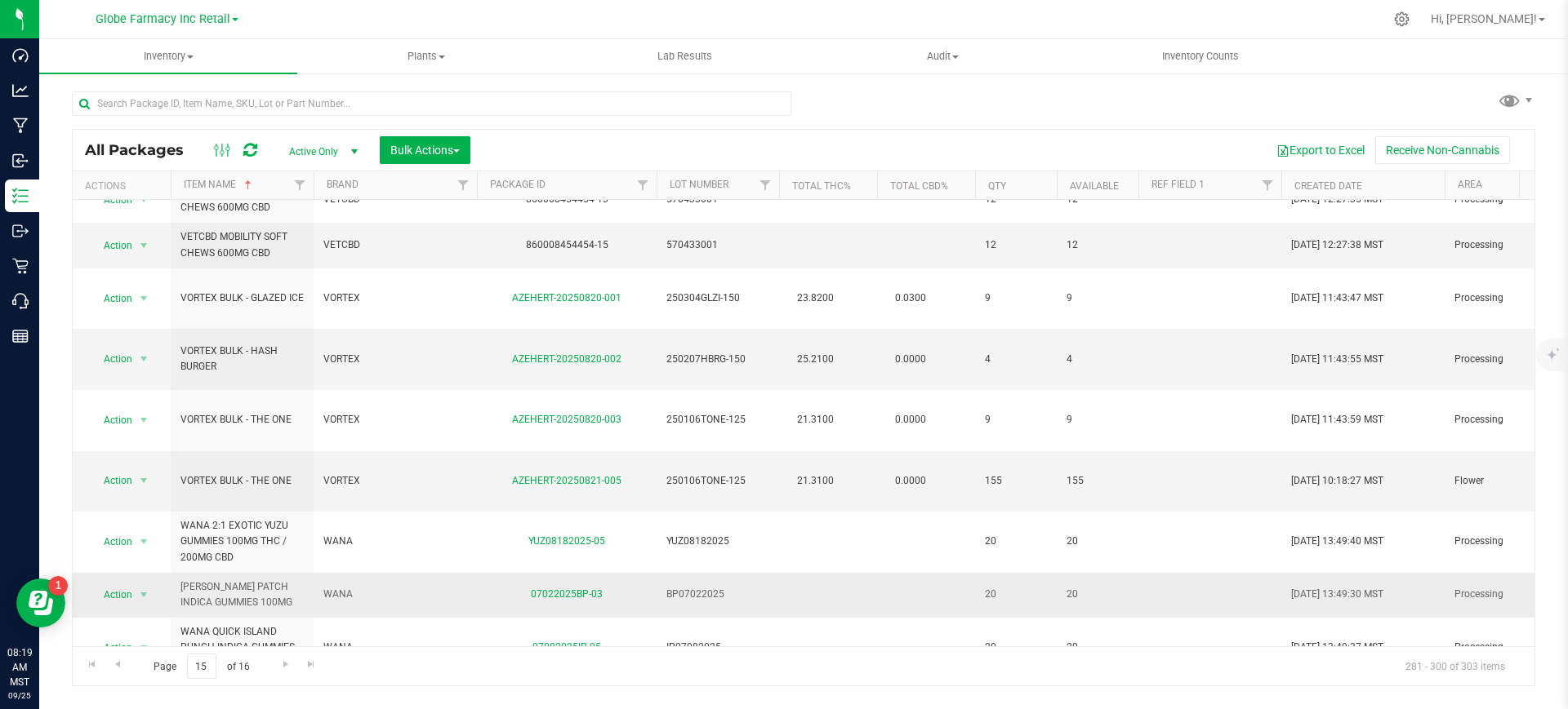
click at [263, 579] on span "[PERSON_NAME] PATCH INDICA GUMMIES 100MG" at bounding box center [243, 595] width 124 height 31
click at [285, 667] on span "Go to the next page" at bounding box center [285, 664] width 13 height 13
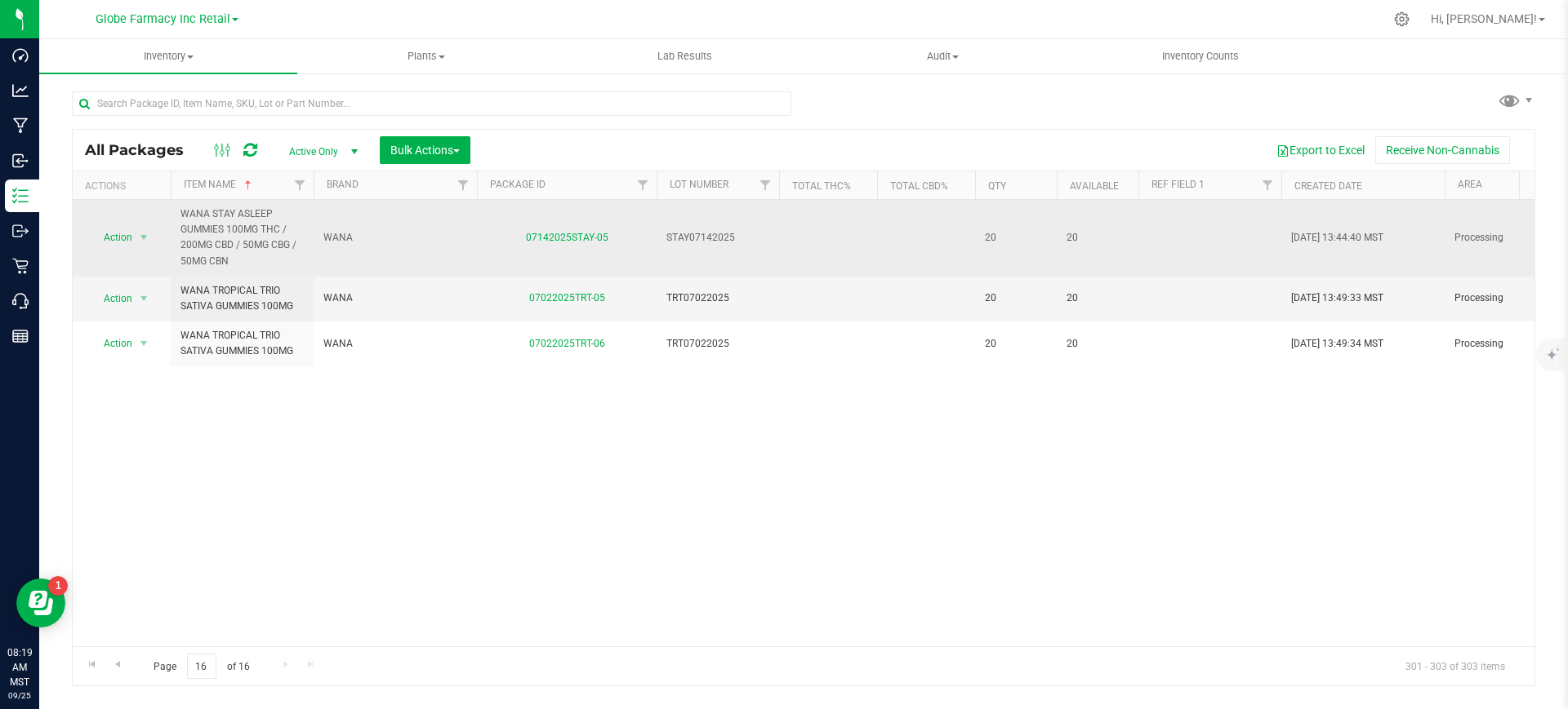
click at [230, 232] on span "WANA STAY ASLEEP GUMMIES 100MG THC / 200MG CBD / 50MG CBG / 50MG CBN" at bounding box center [243, 238] width 124 height 63
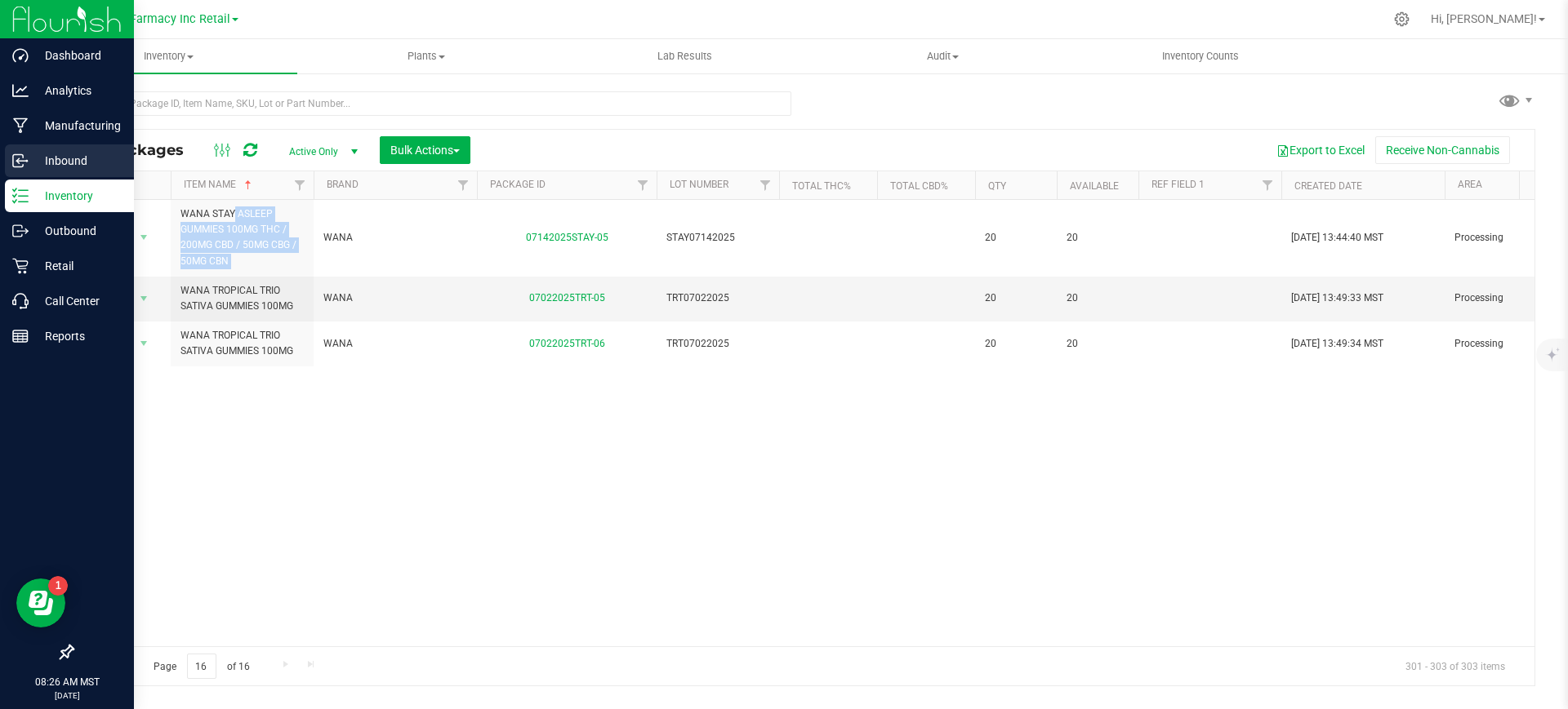
click at [50, 160] on p "Inbound" at bounding box center [78, 161] width 98 height 20
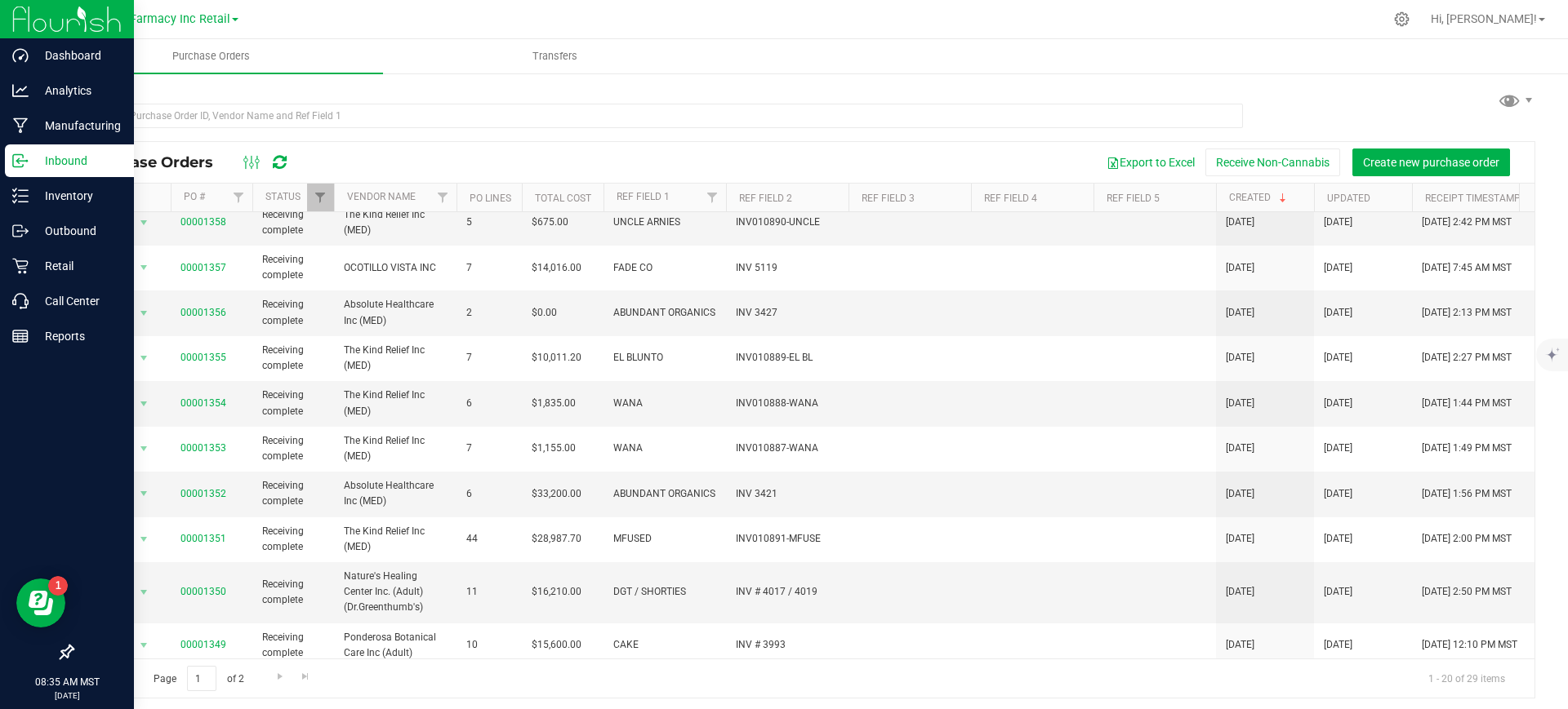
scroll to position [370, 0]
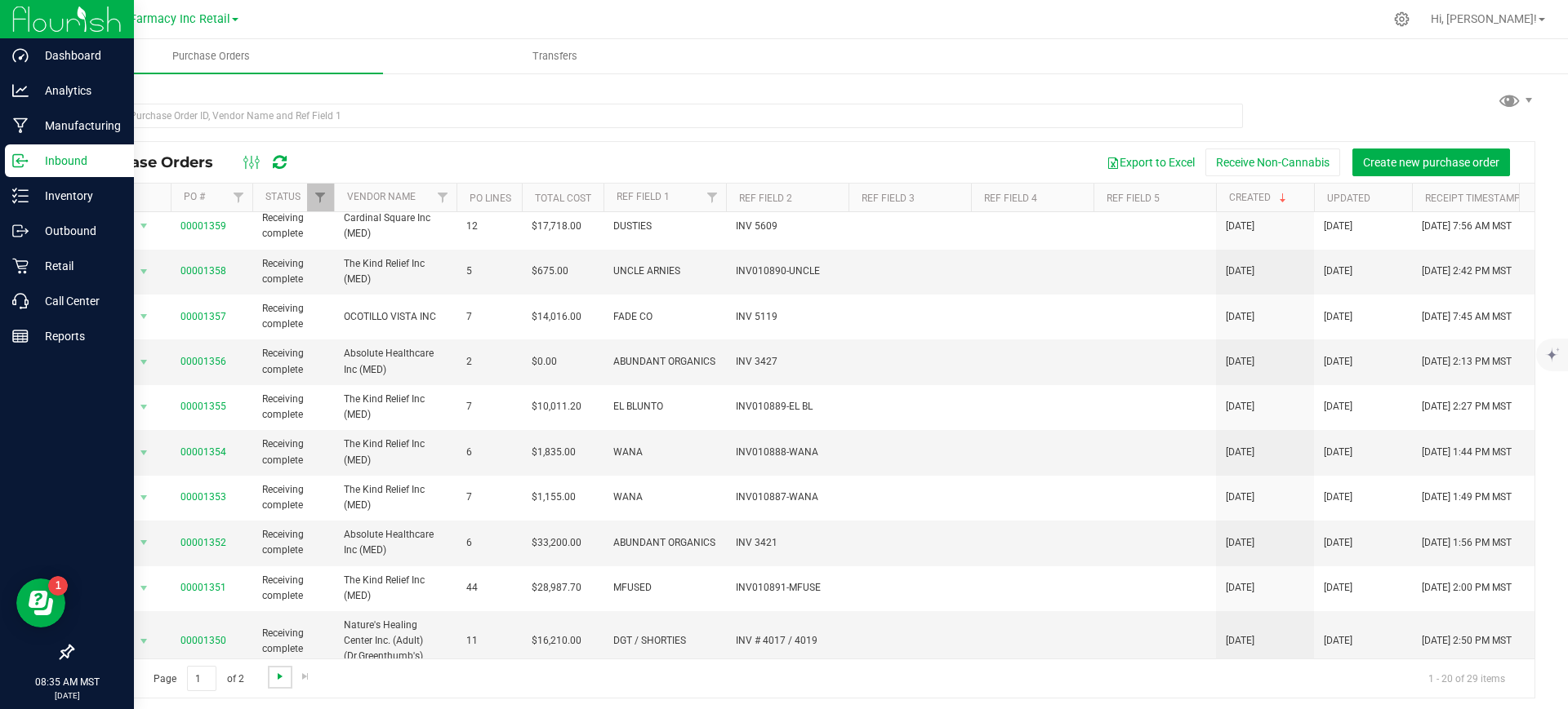
click at [278, 675] on span "Go to the next page" at bounding box center [279, 676] width 13 height 13
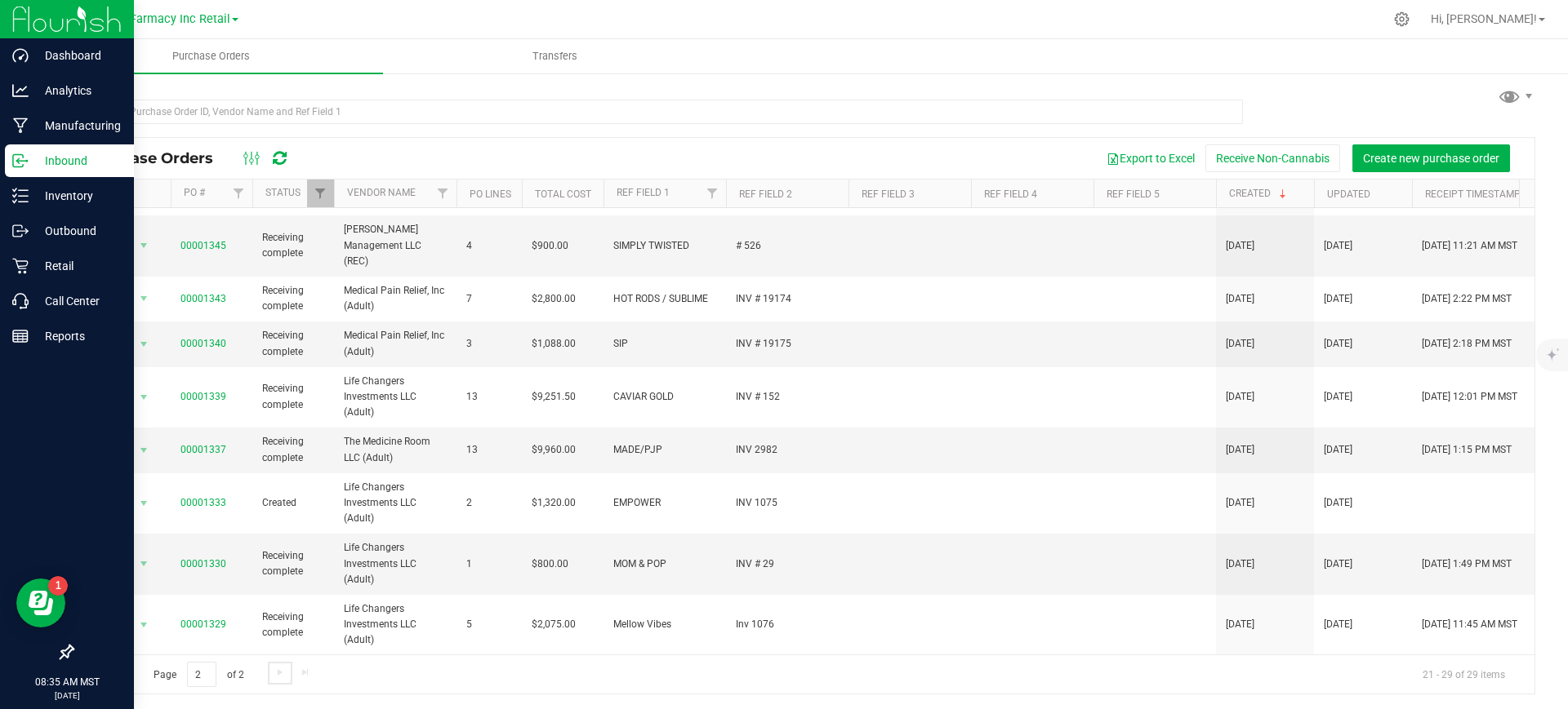
scroll to position [6, 0]
click at [120, 667] on span "Go to the previous page" at bounding box center [117, 671] width 13 height 13
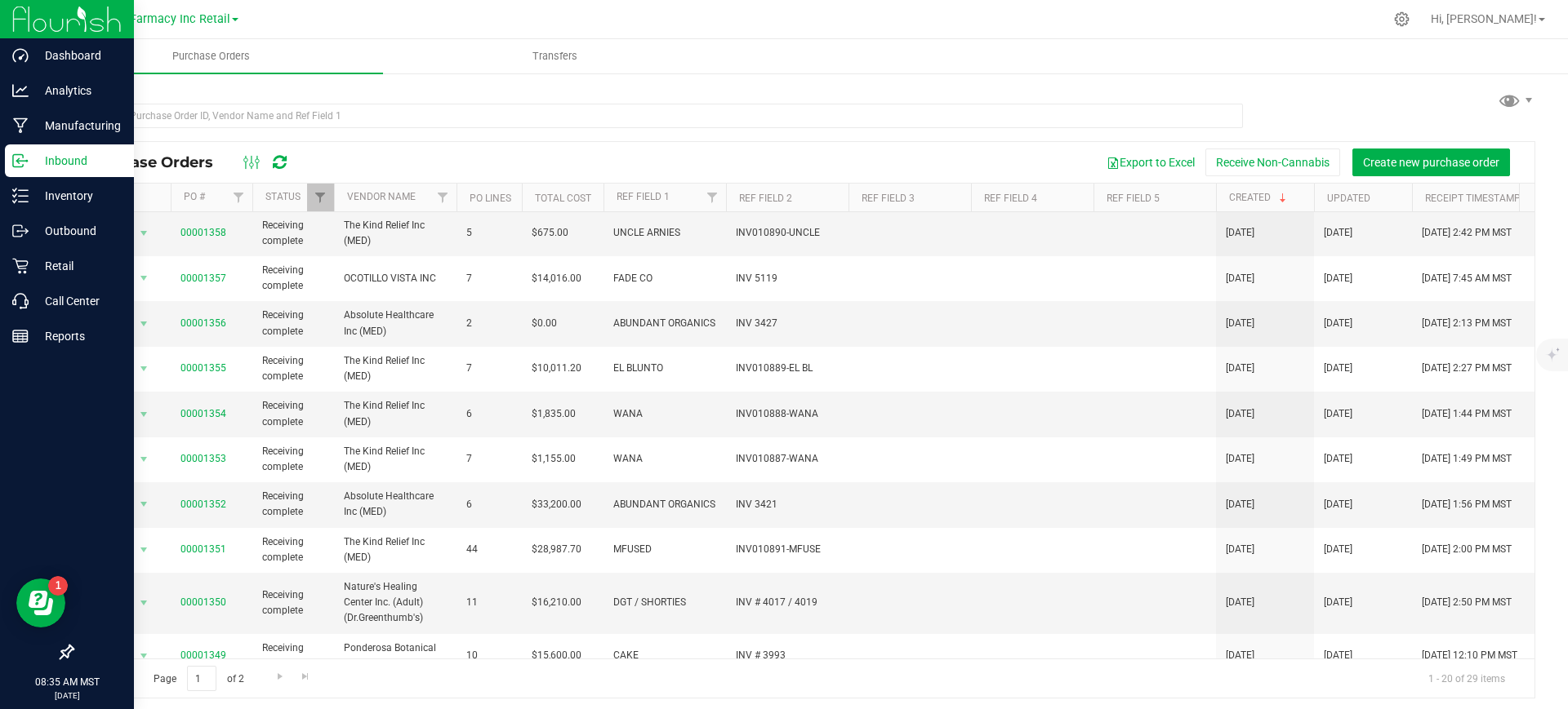
scroll to position [471, 0]
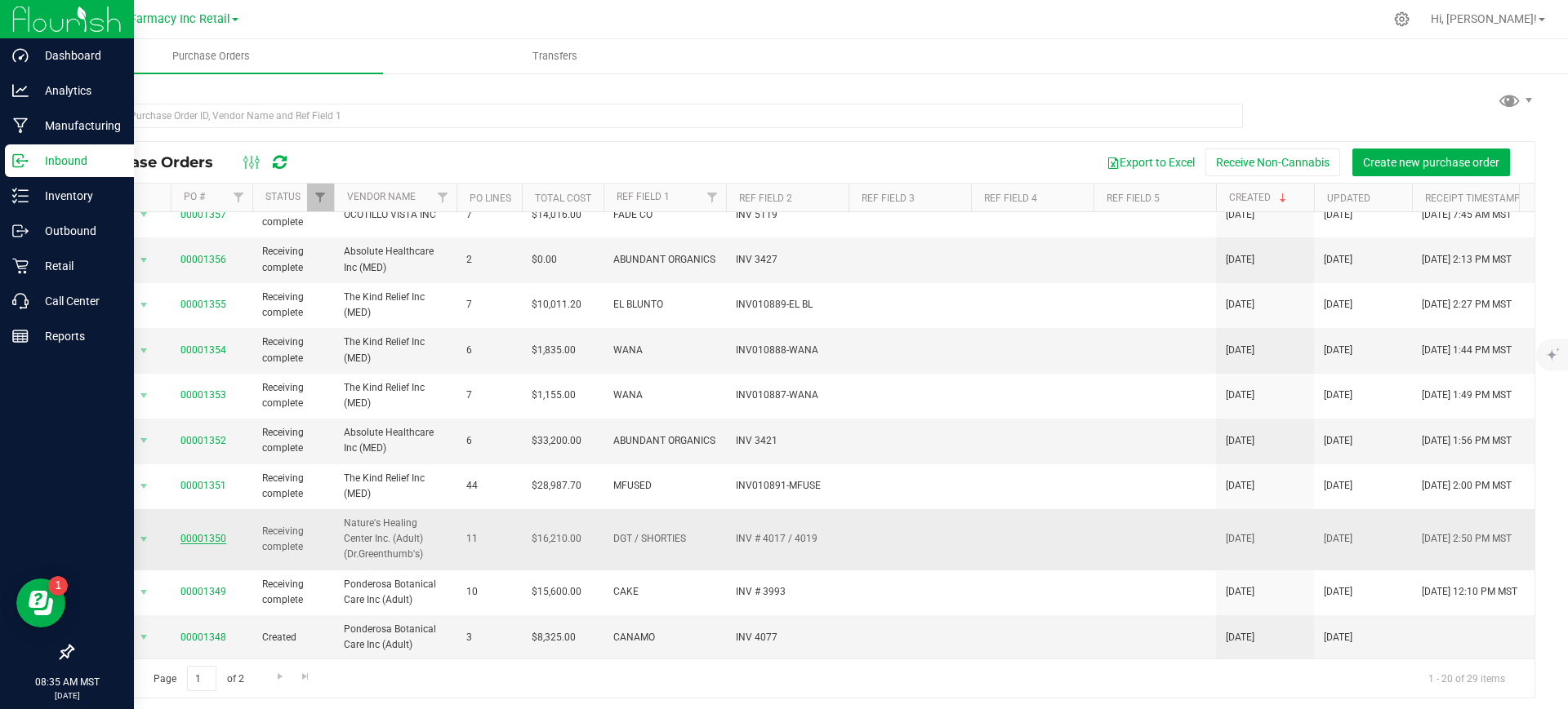
click at [206, 533] on link "00001350" at bounding box center [203, 539] width 46 height 12
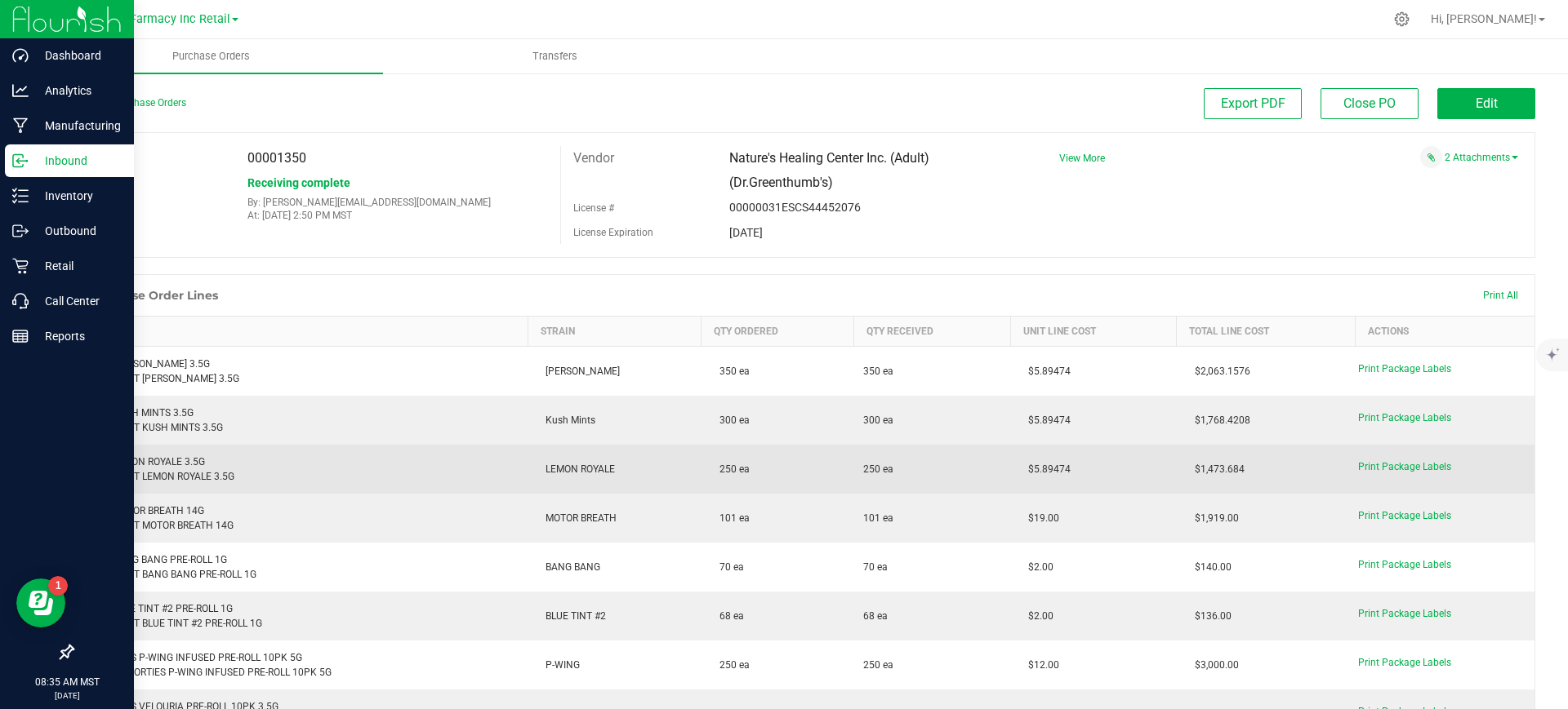
drag, startPoint x: 1009, startPoint y: 473, endPoint x: 992, endPoint y: 473, distance: 17.0
click at [992, 473] on purchase-order-line-row "DGT LEMON ROYALE 3.5G Retail: DGT LEMON ROYALE 3.5G LEMON ROYALE 250 ea 250 ea …" at bounding box center [805, 469] width 1462 height 49
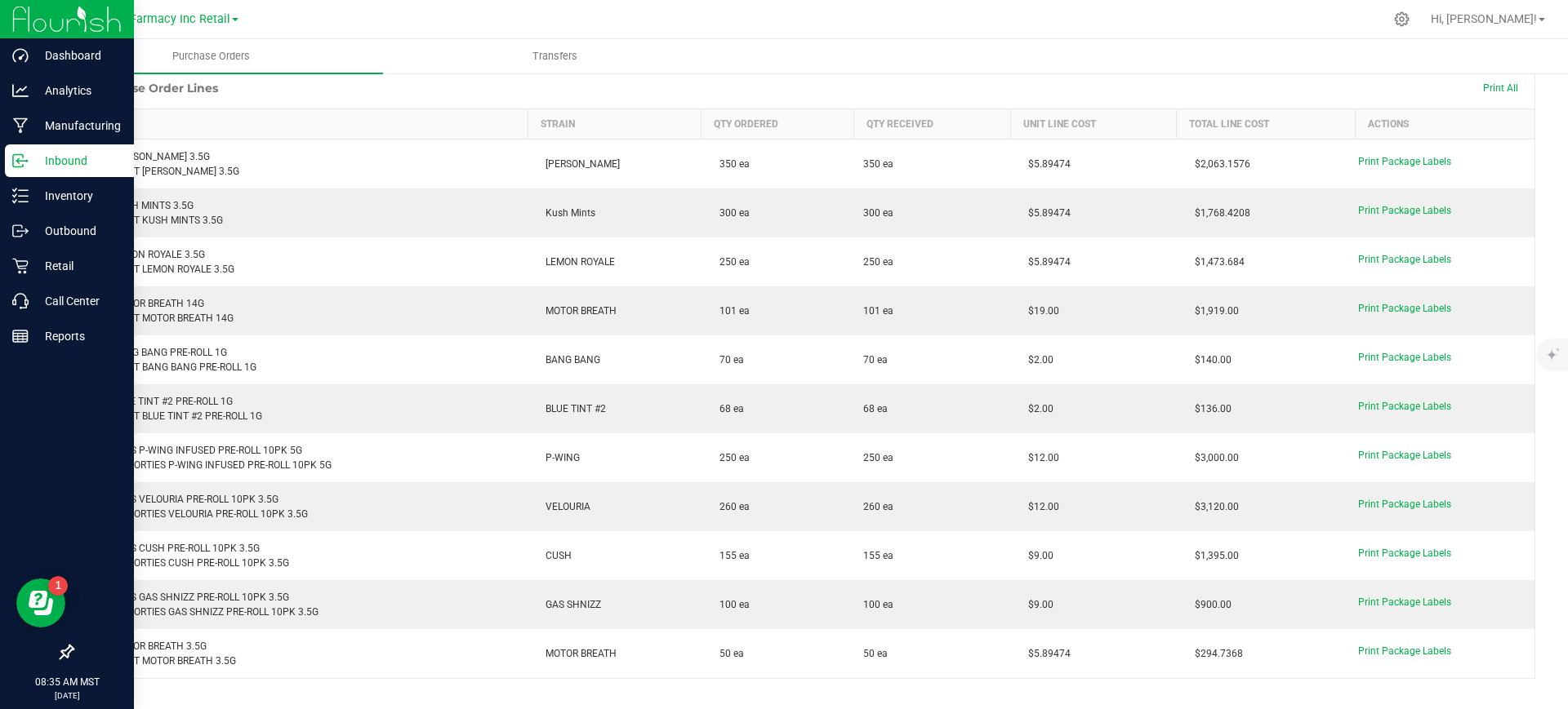
scroll to position [204, 0]
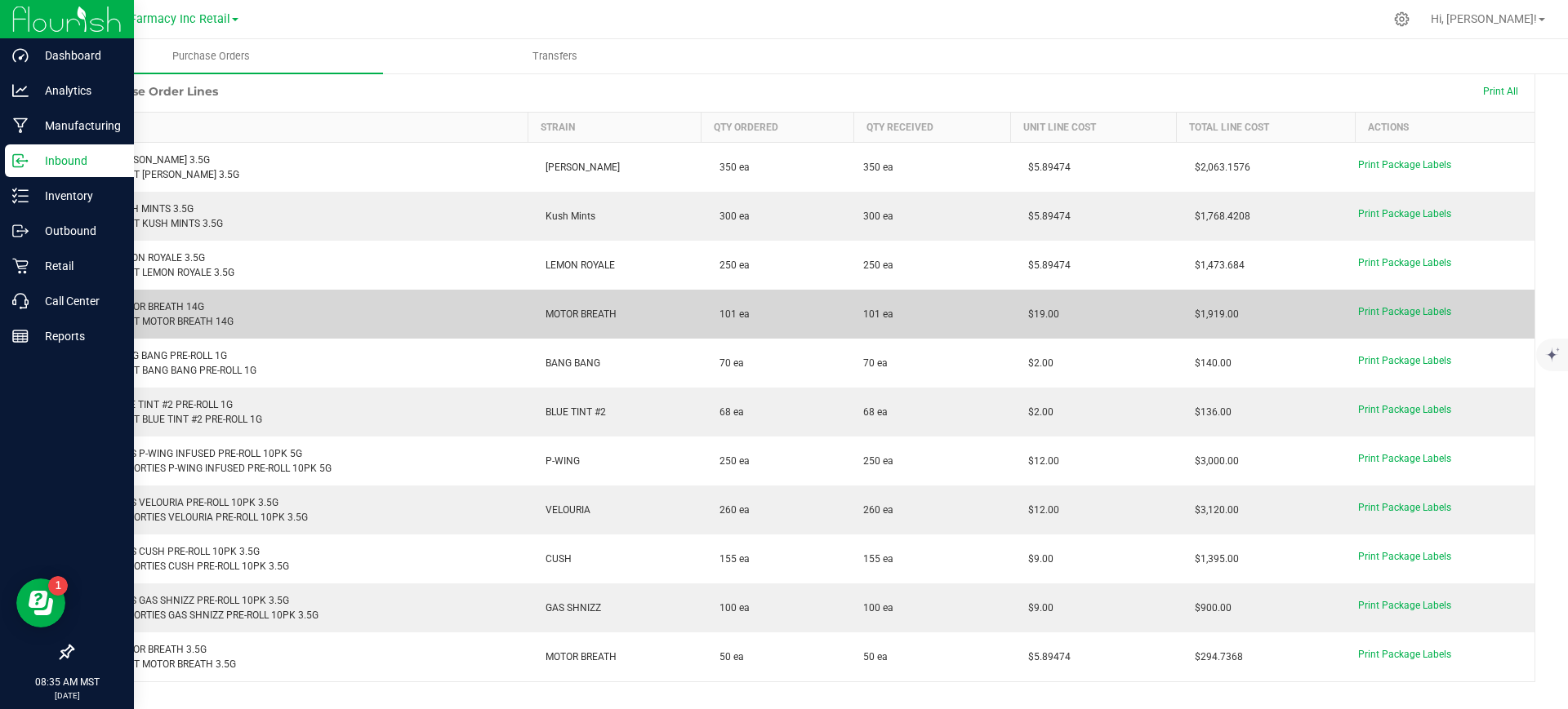
drag, startPoint x: 1041, startPoint y: 308, endPoint x: 1007, endPoint y: 311, distance: 34.1
click at [1010, 311] on td "$19.00" at bounding box center [1093, 314] width 167 height 49
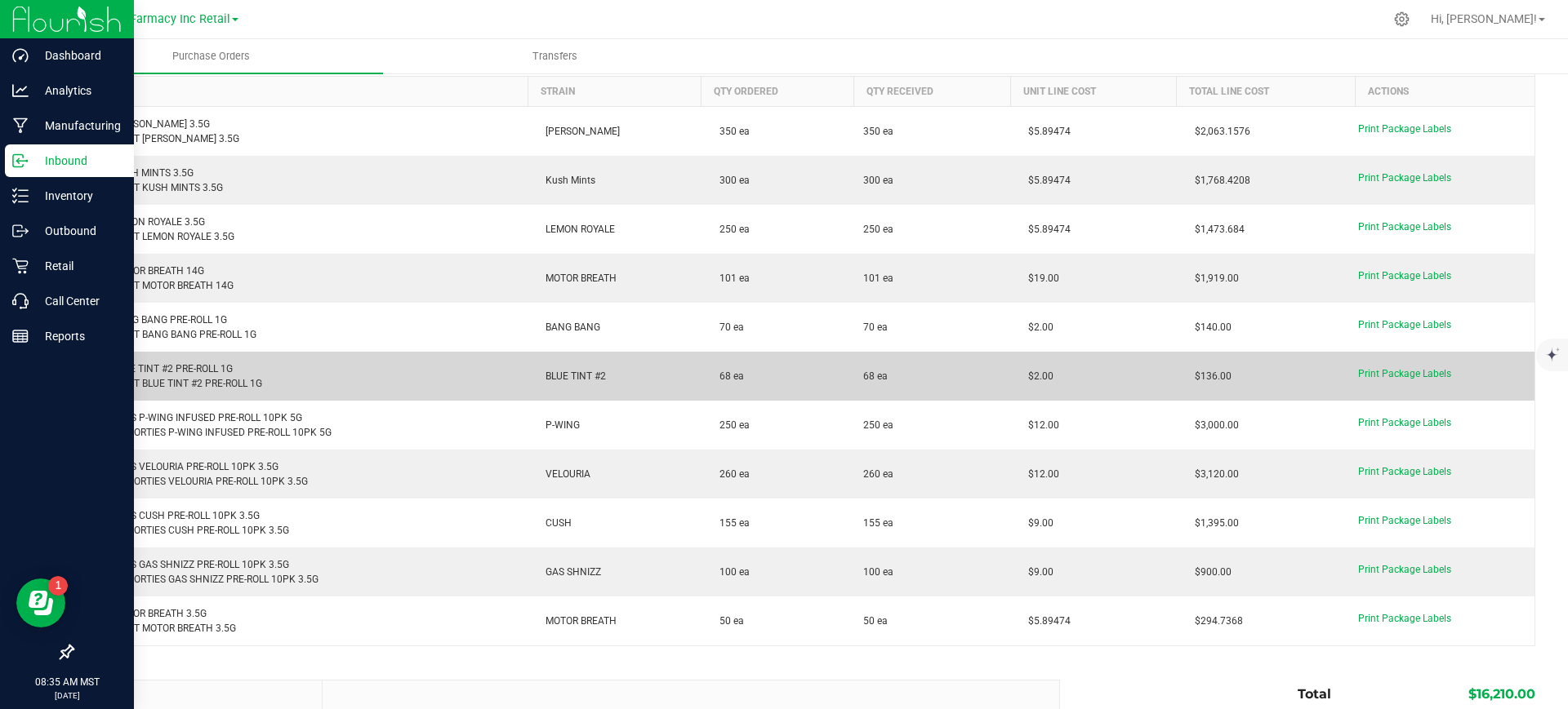
scroll to position [102, 0]
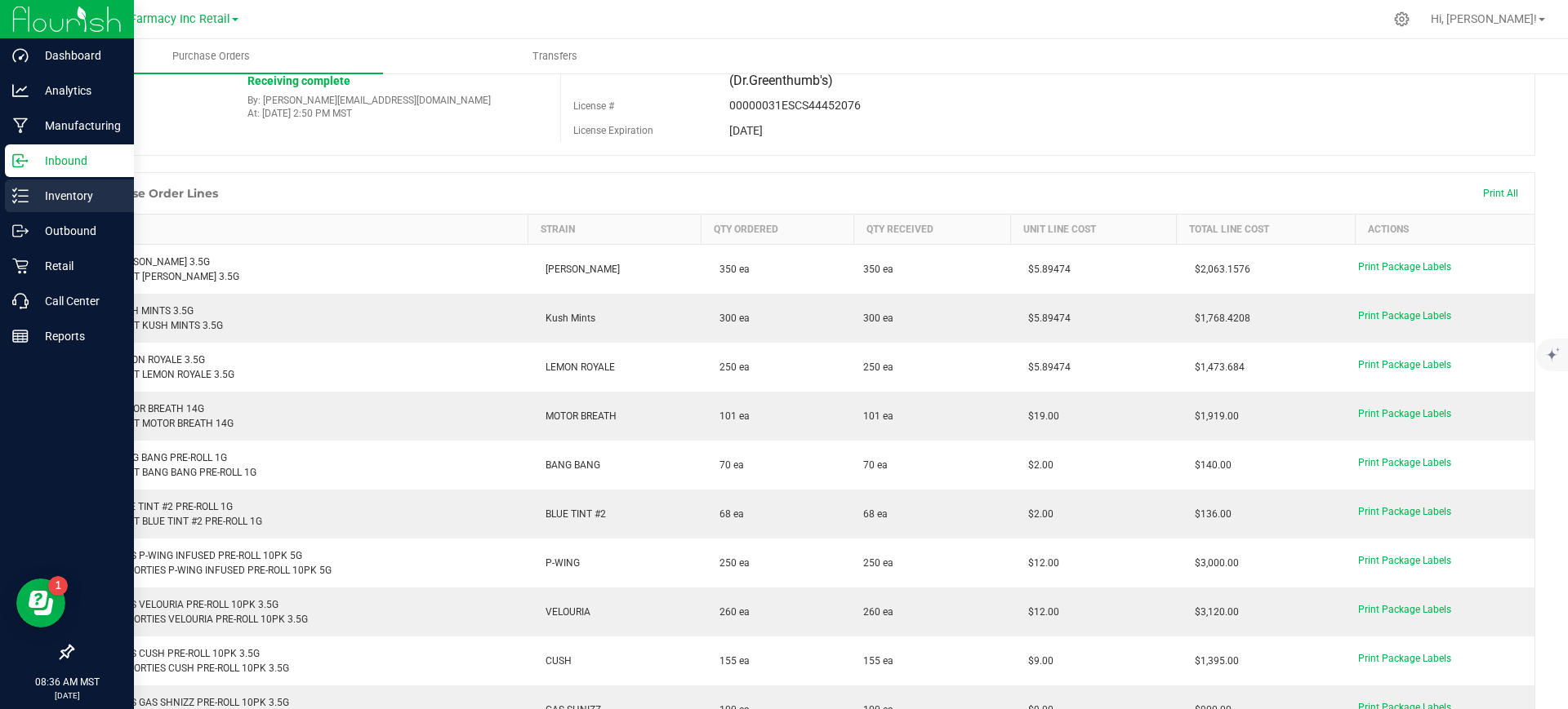
click at [49, 197] on p "Inventory" at bounding box center [78, 196] width 98 height 20
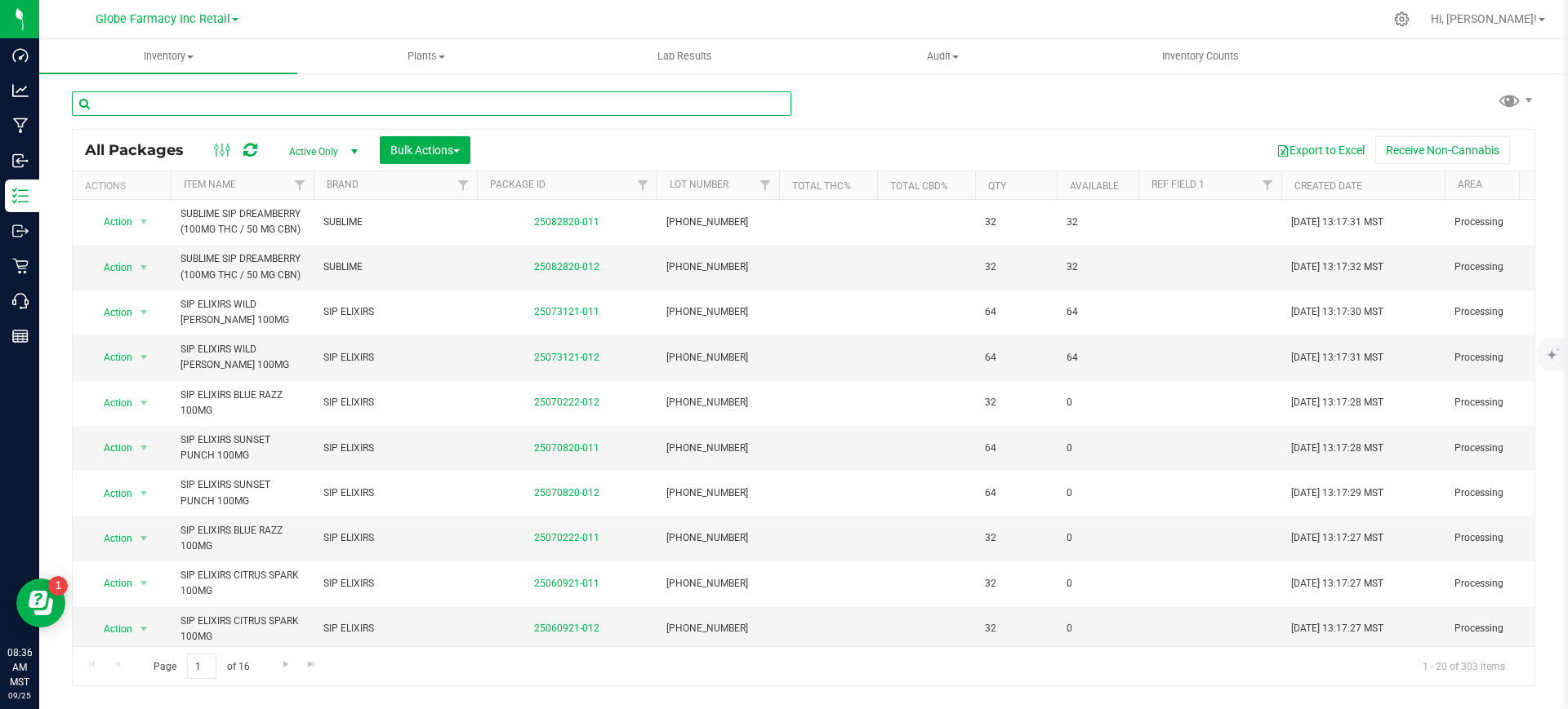
click at [287, 99] on input "text" at bounding box center [431, 103] width 719 height 25
paste input "DGT [US_STATE] KUSH 14G"
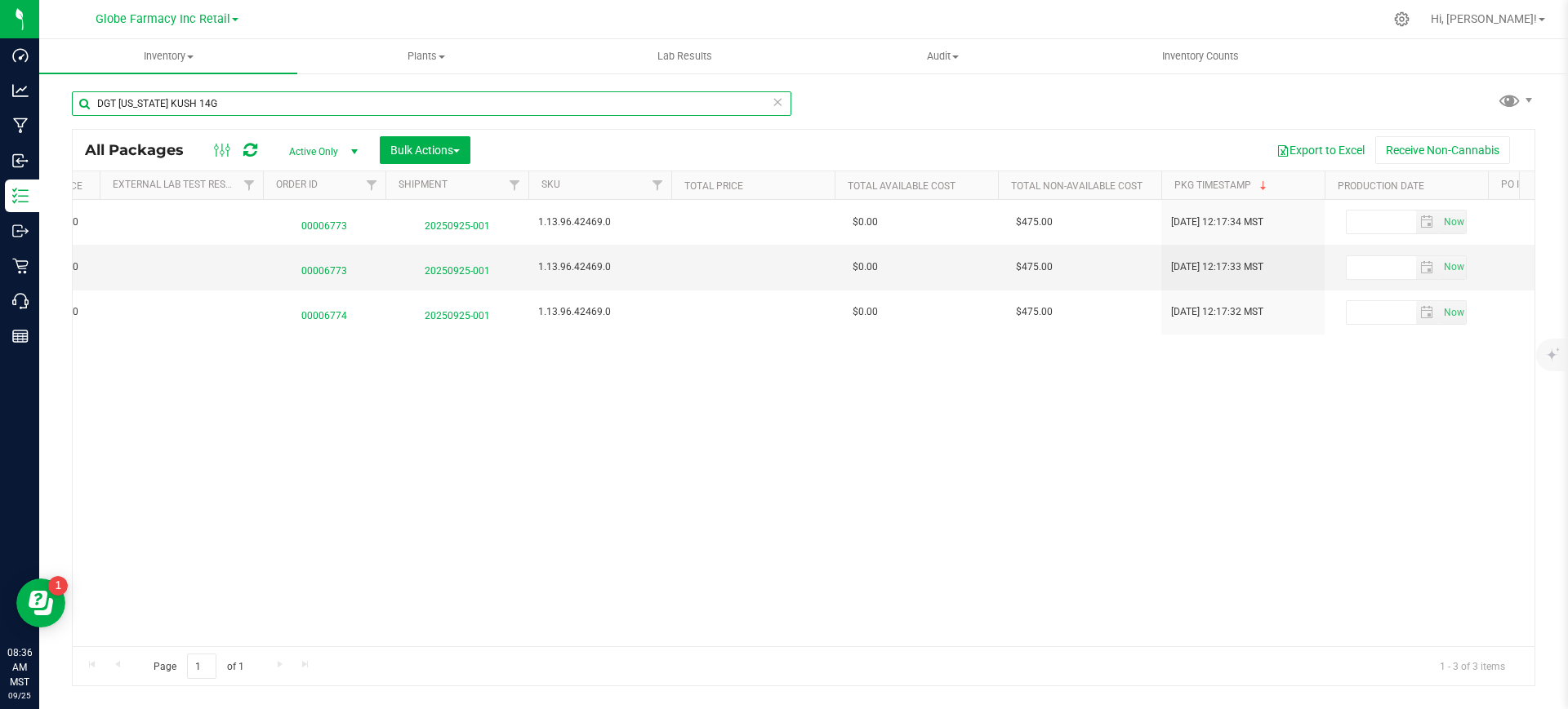
scroll to position [0, 2817]
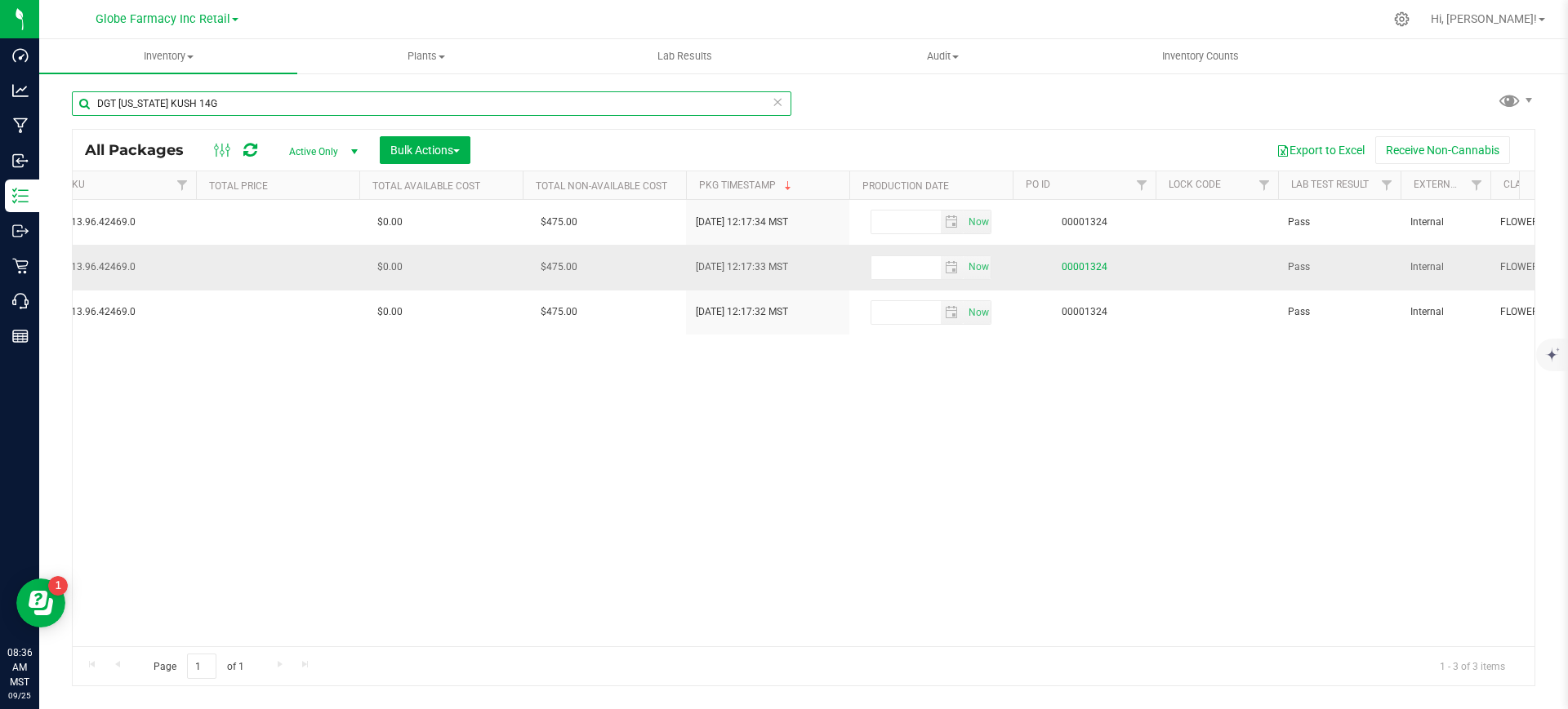
type input "DGT [US_STATE] KUSH 14G"
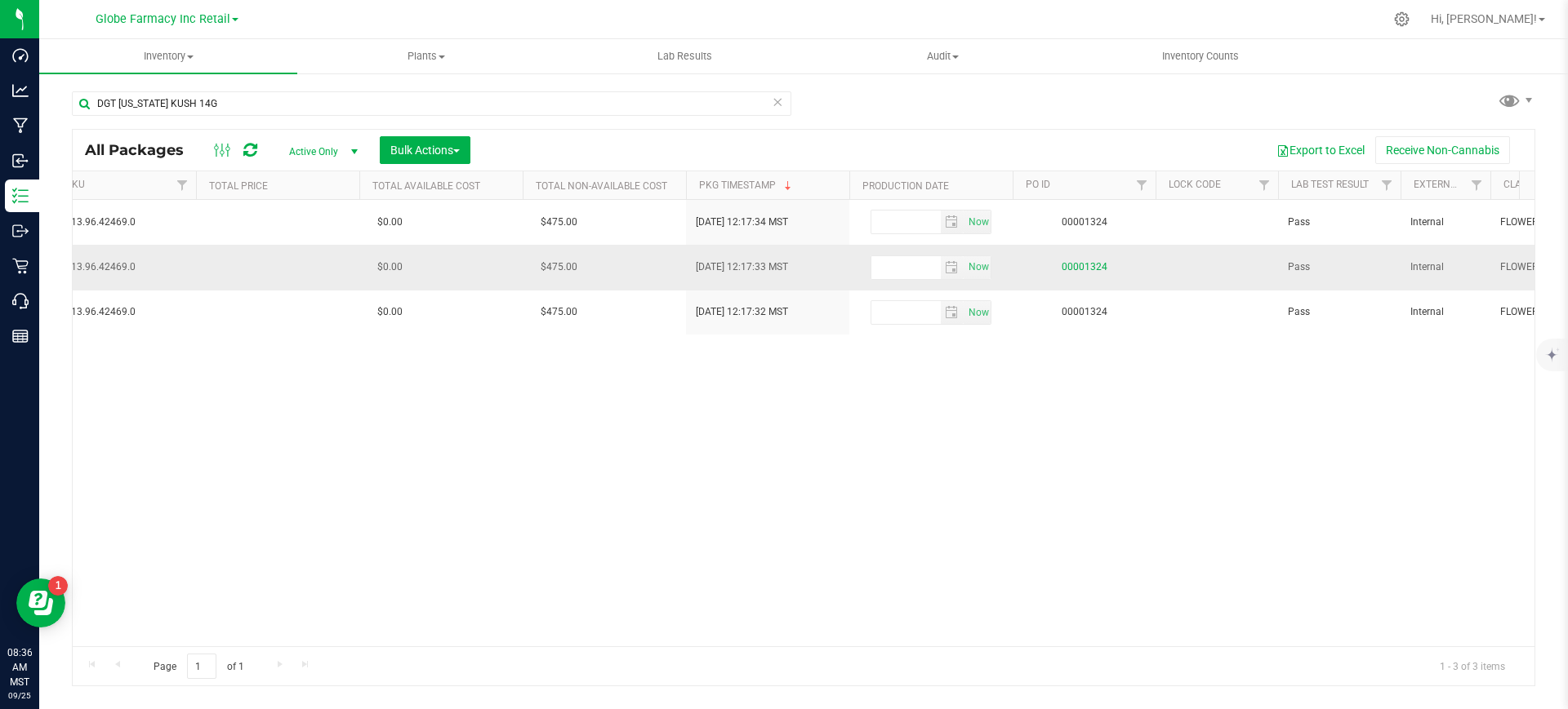
click at [1089, 268] on link "00001324" at bounding box center [1084, 267] width 46 height 12
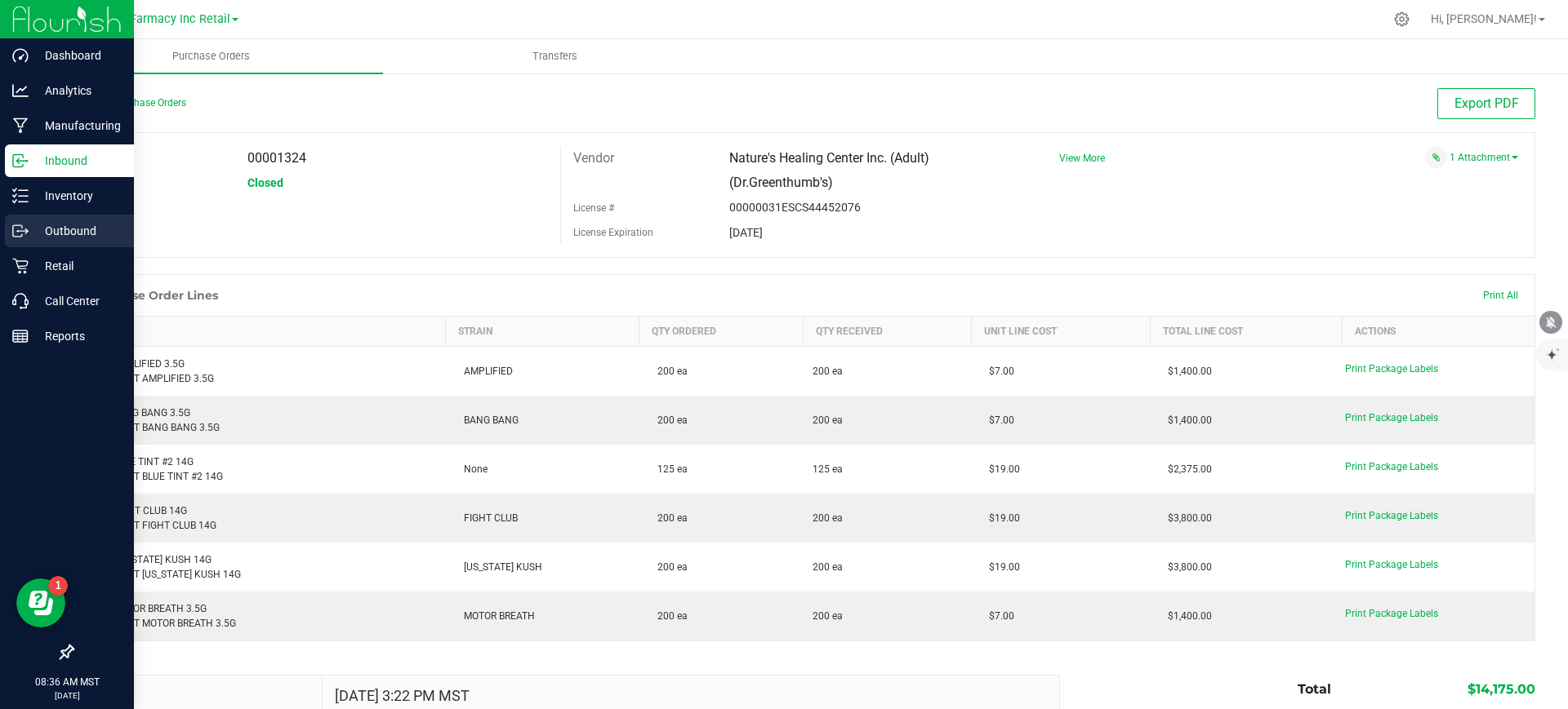
click at [36, 238] on p "Outbound" at bounding box center [78, 231] width 98 height 20
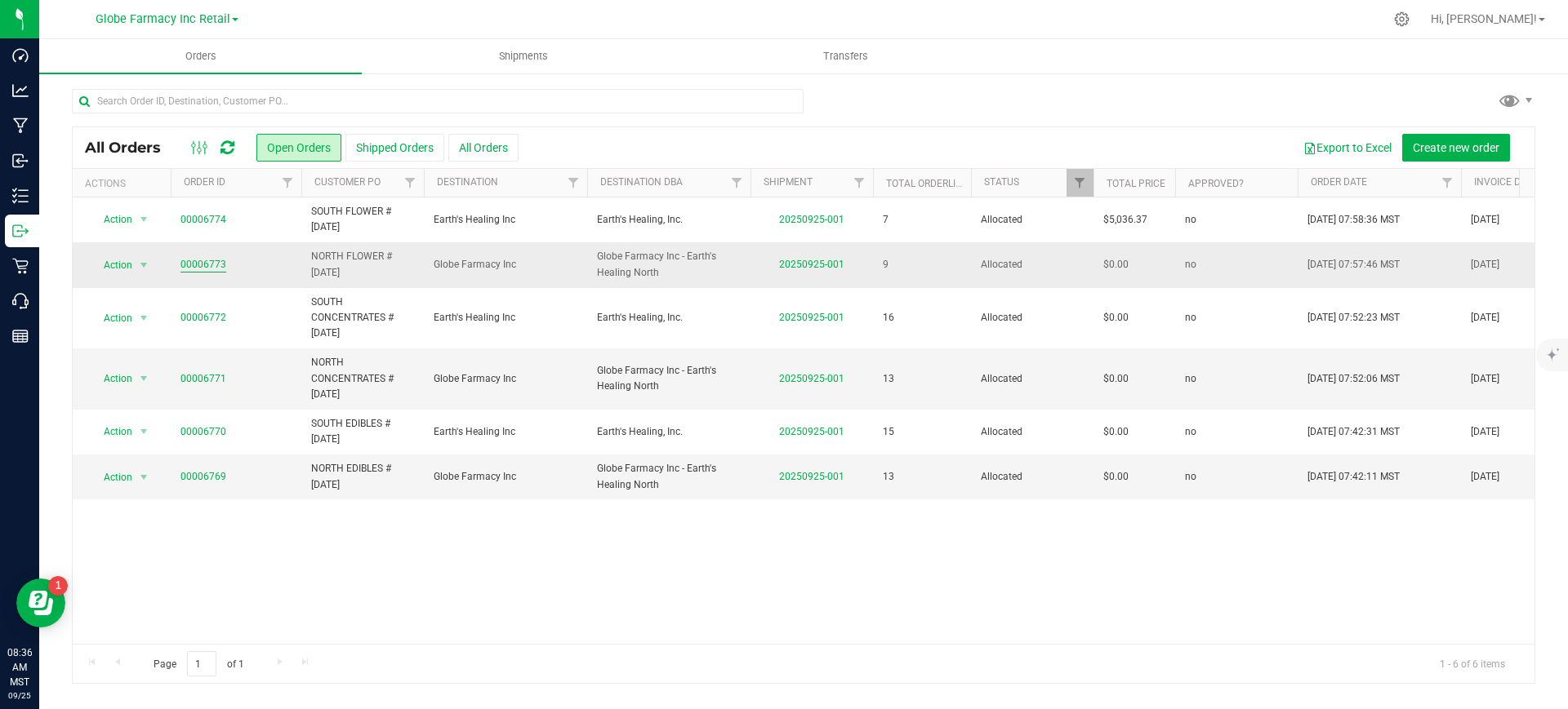
click at [209, 263] on link "00006773" at bounding box center [203, 265] width 46 height 16
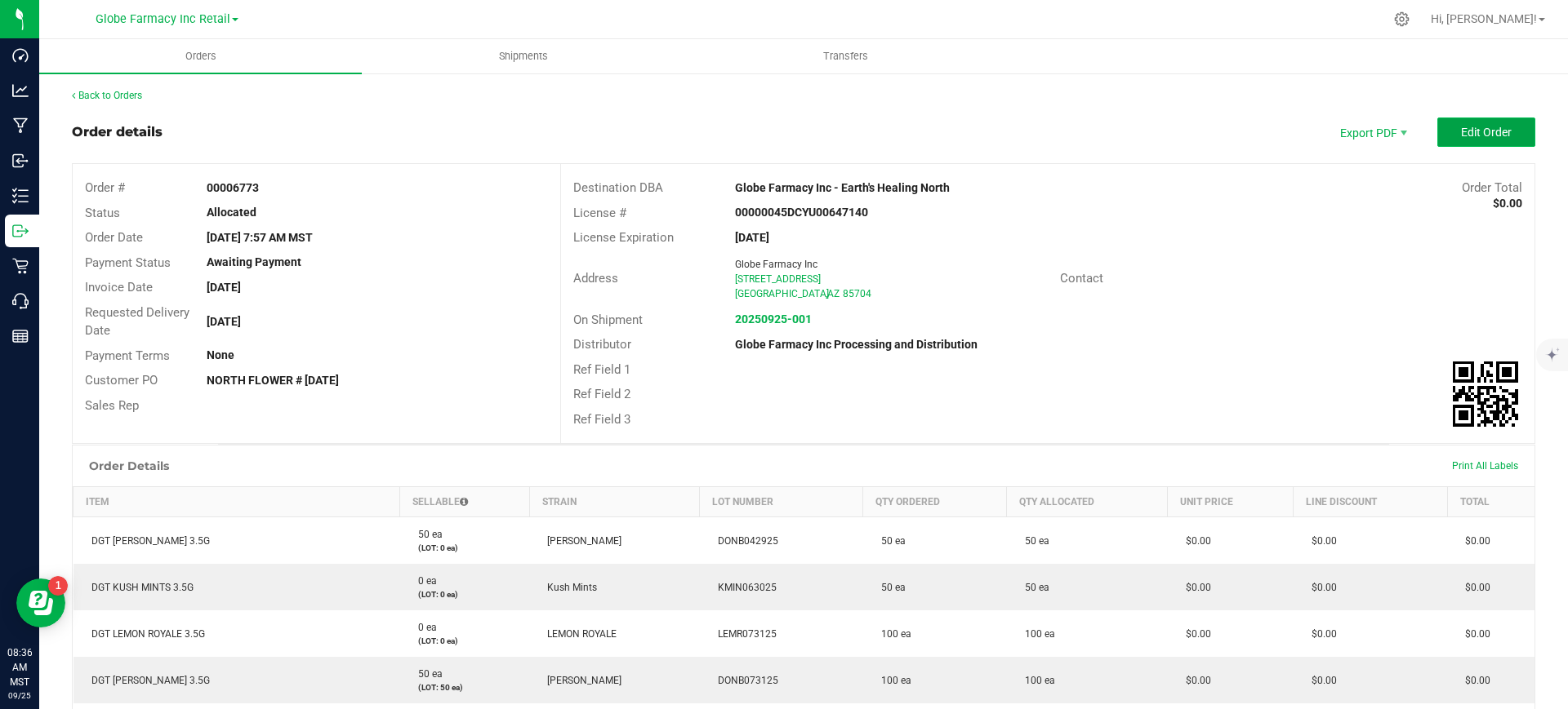
click at [1482, 126] on span "Edit Order" at bounding box center [1486, 132] width 51 height 13
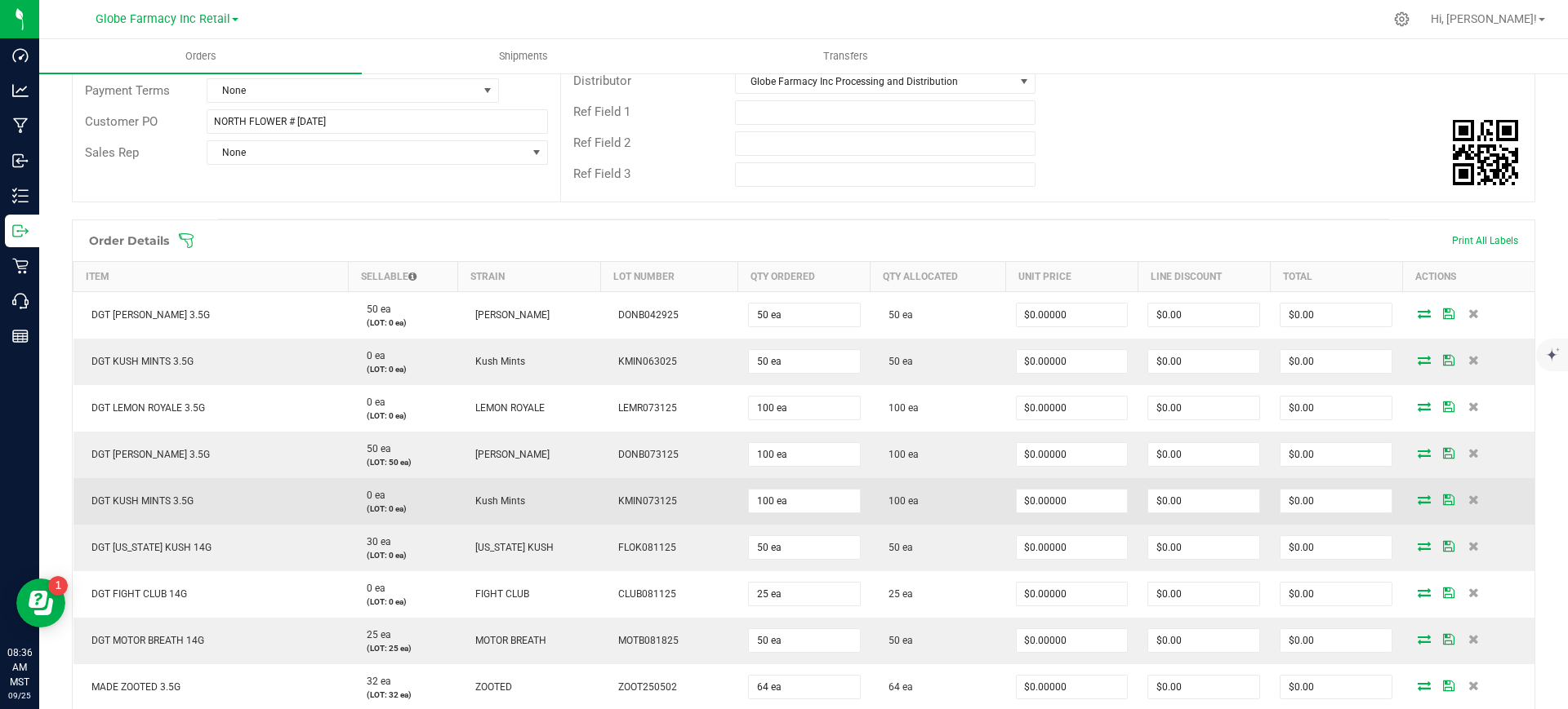
scroll to position [306, 0]
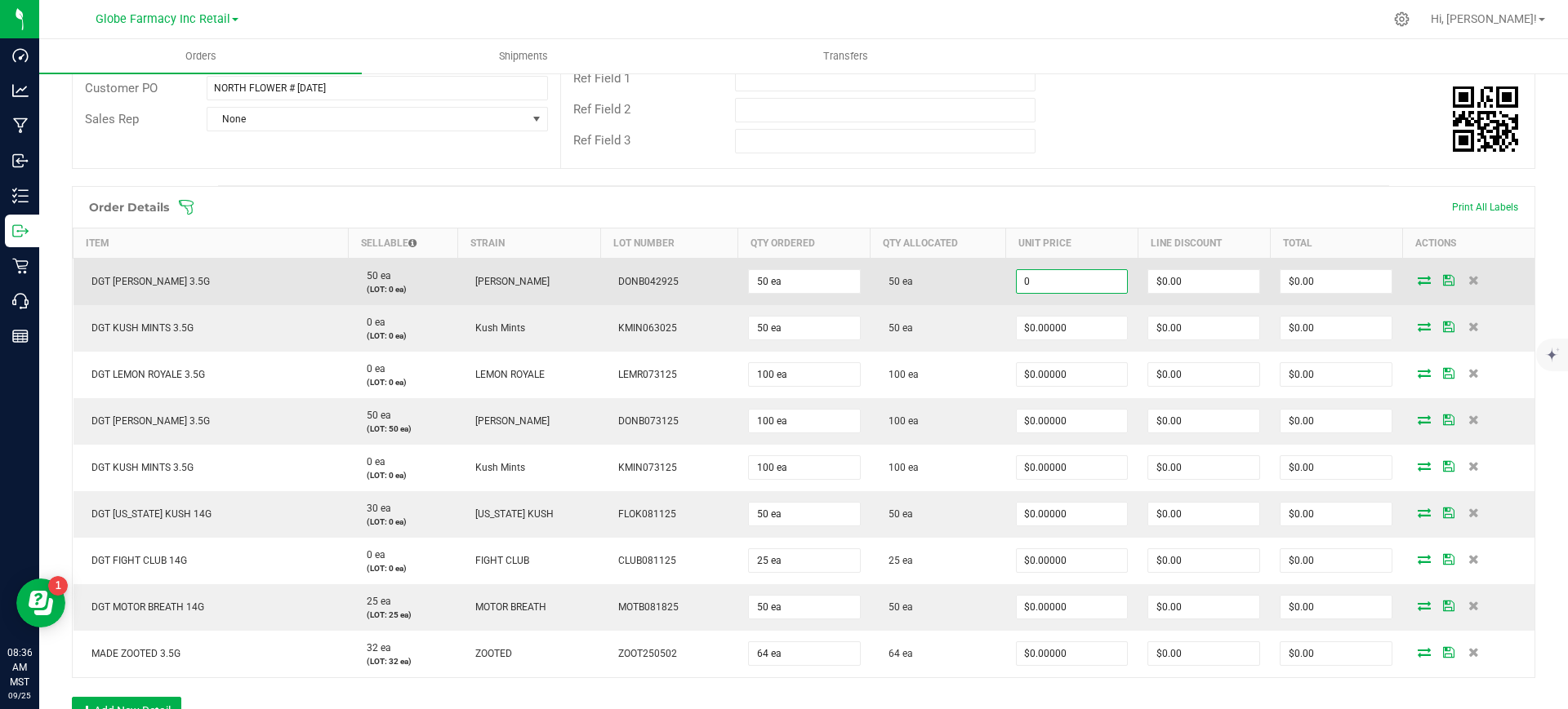
click at [1041, 282] on input "0" at bounding box center [1072, 281] width 111 height 23
paste input "5.89474"
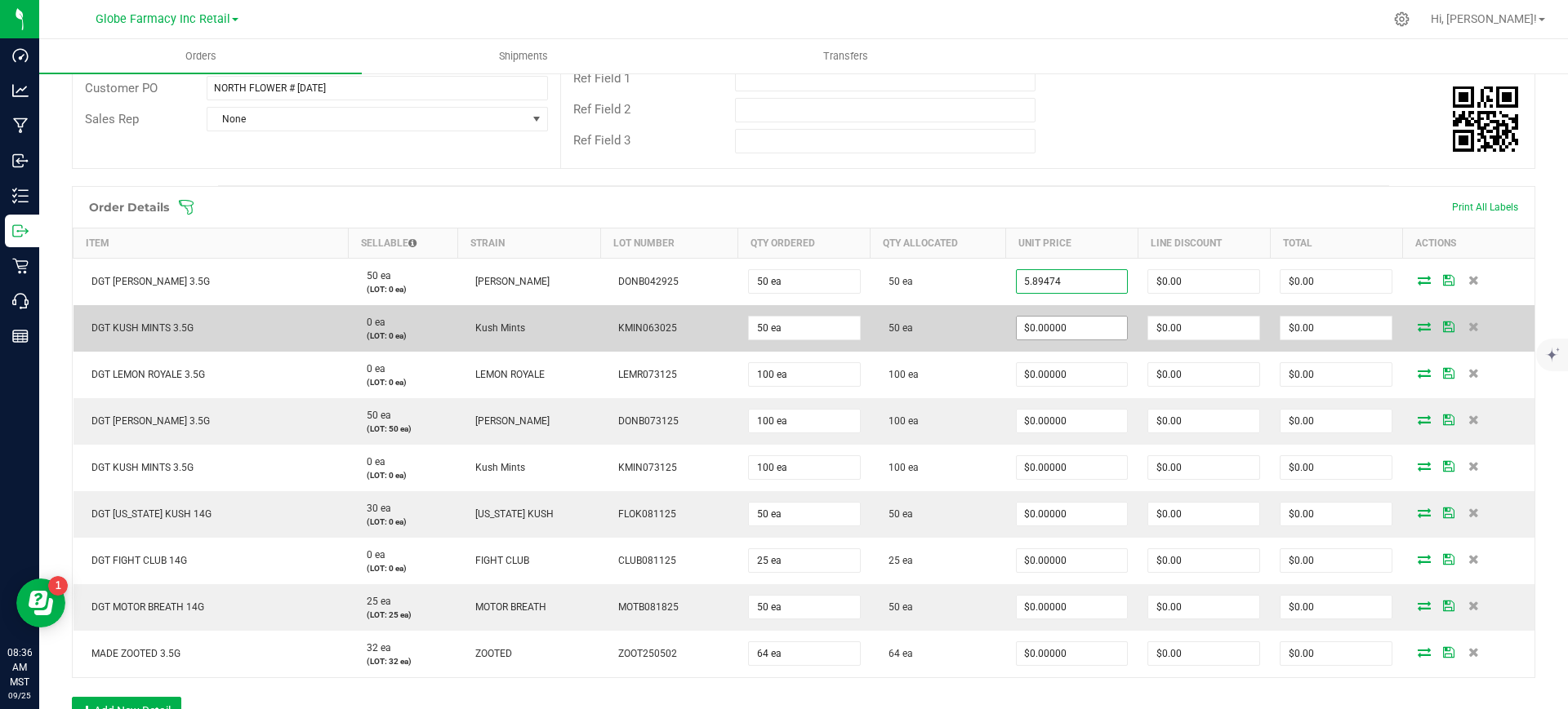
type input "$5.89474"
type input "$294.74"
paste input "5.89474"
click at [1058, 327] on input "0" at bounding box center [1072, 327] width 111 height 23
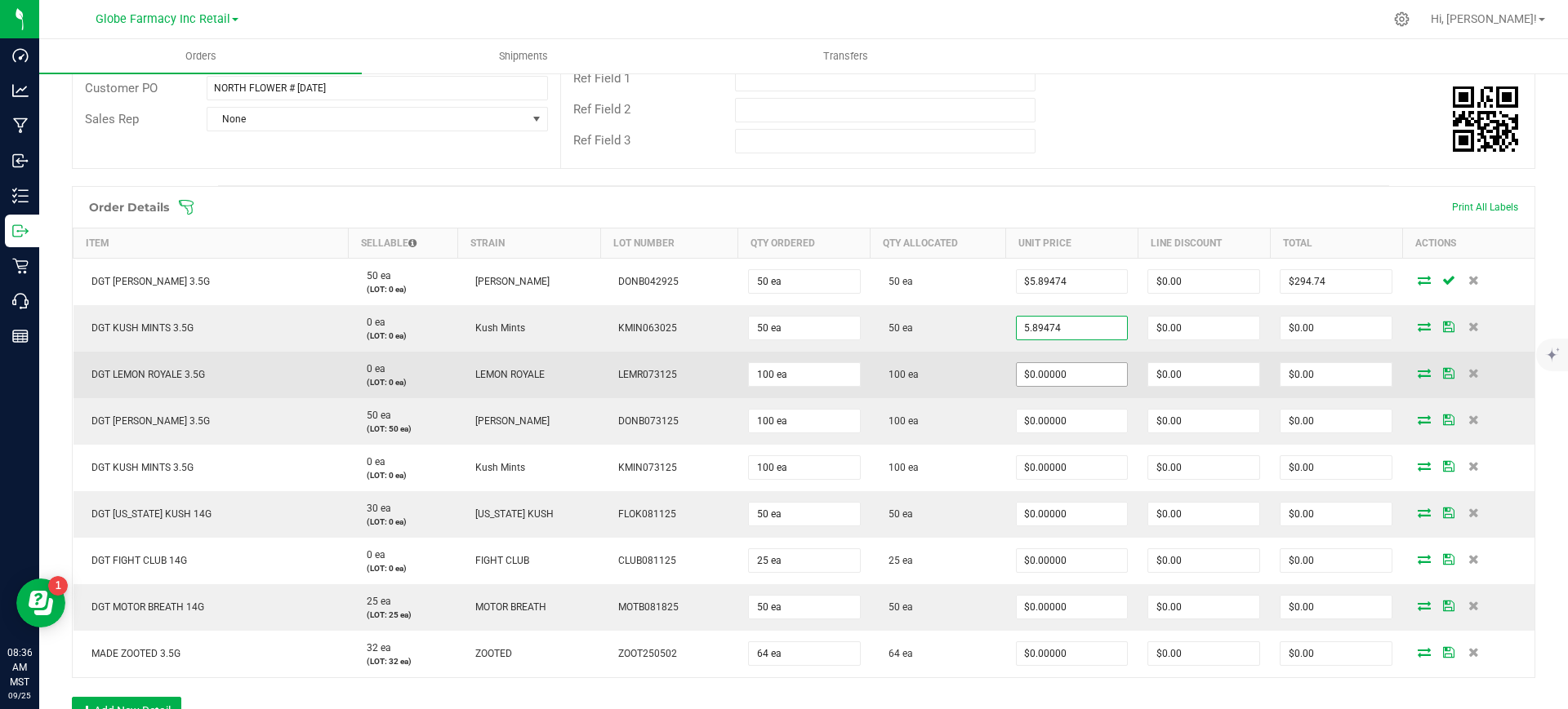
type input "$5.89474"
type input "$294.74"
click at [1054, 370] on input "0" at bounding box center [1072, 374] width 111 height 23
paste input "5.89474"
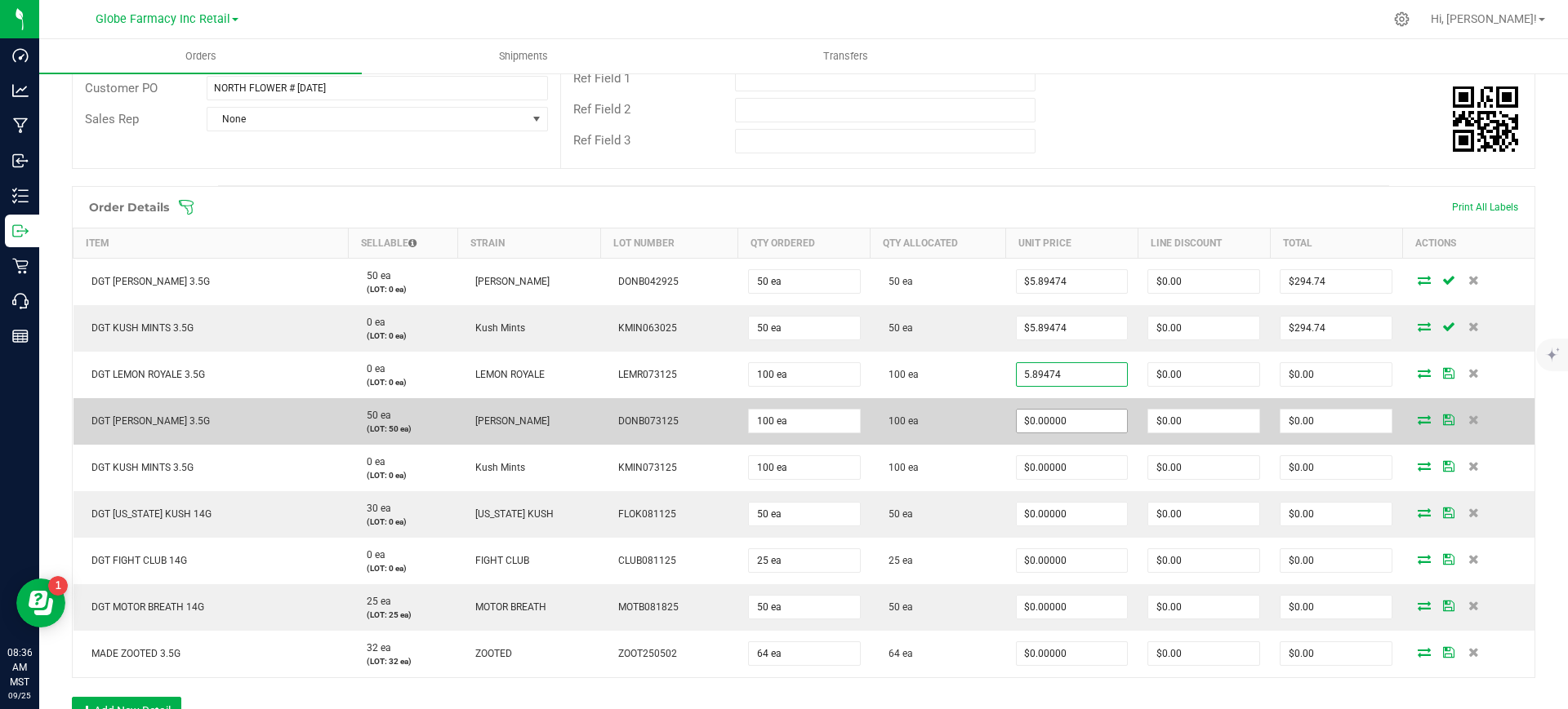
type input "$5.89474"
type input "$589.47"
click at [1065, 419] on input "0" at bounding box center [1072, 420] width 111 height 23
paste input "5.89474"
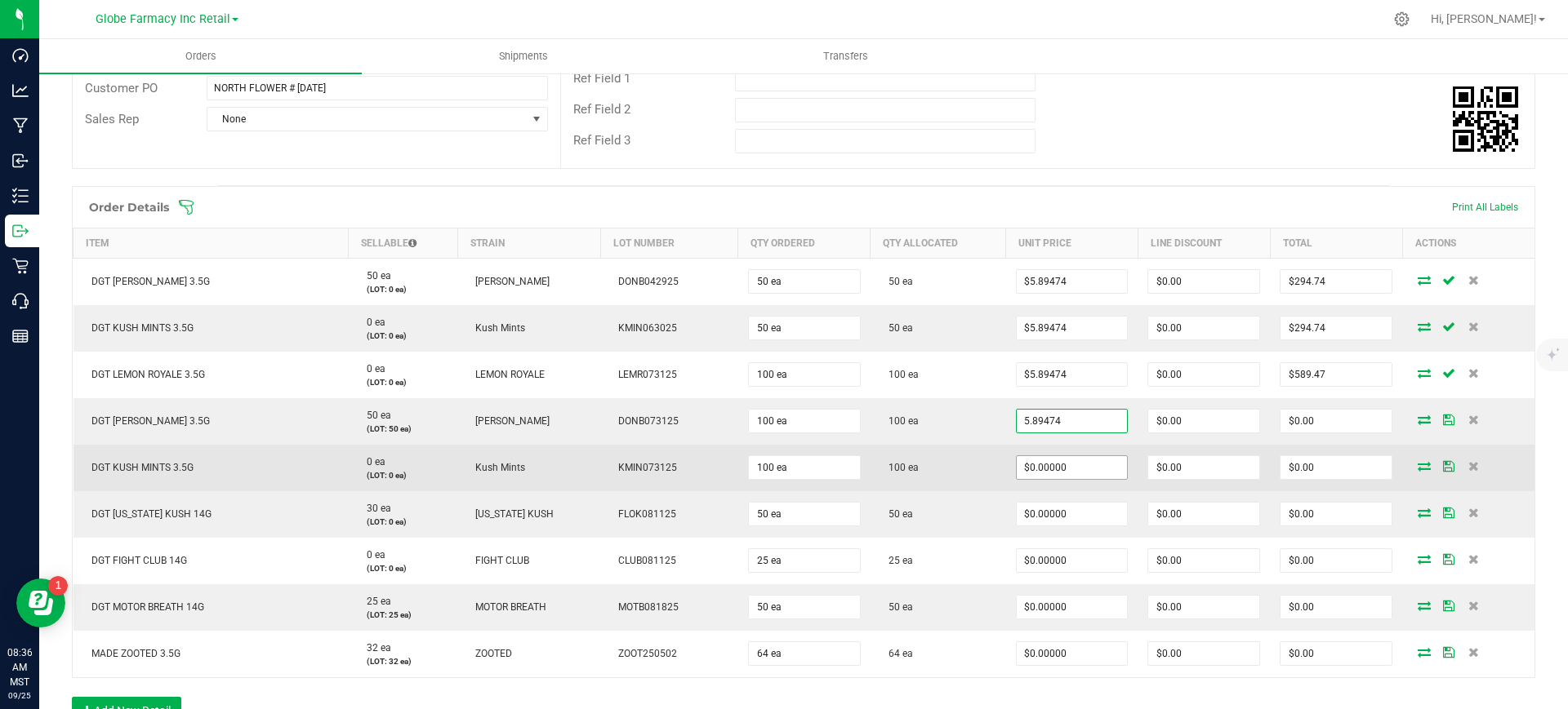
type input "$5.89474"
type input "$589.47"
click at [1076, 469] on input "0" at bounding box center [1072, 467] width 111 height 23
paste input "5.89474"
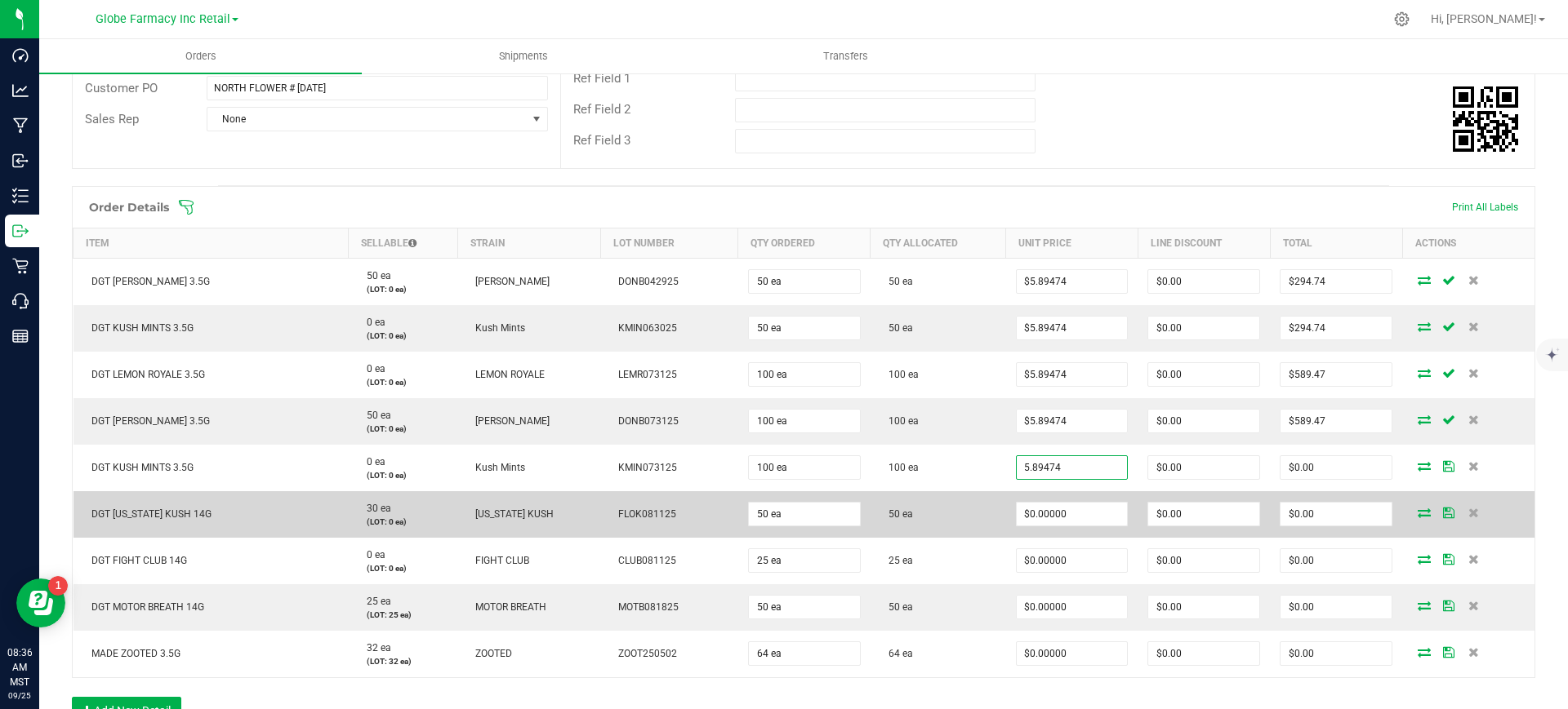
type input "$5.89474"
type input "$589.47"
click at [981, 516] on td "50 ea" at bounding box center [938, 514] width 136 height 46
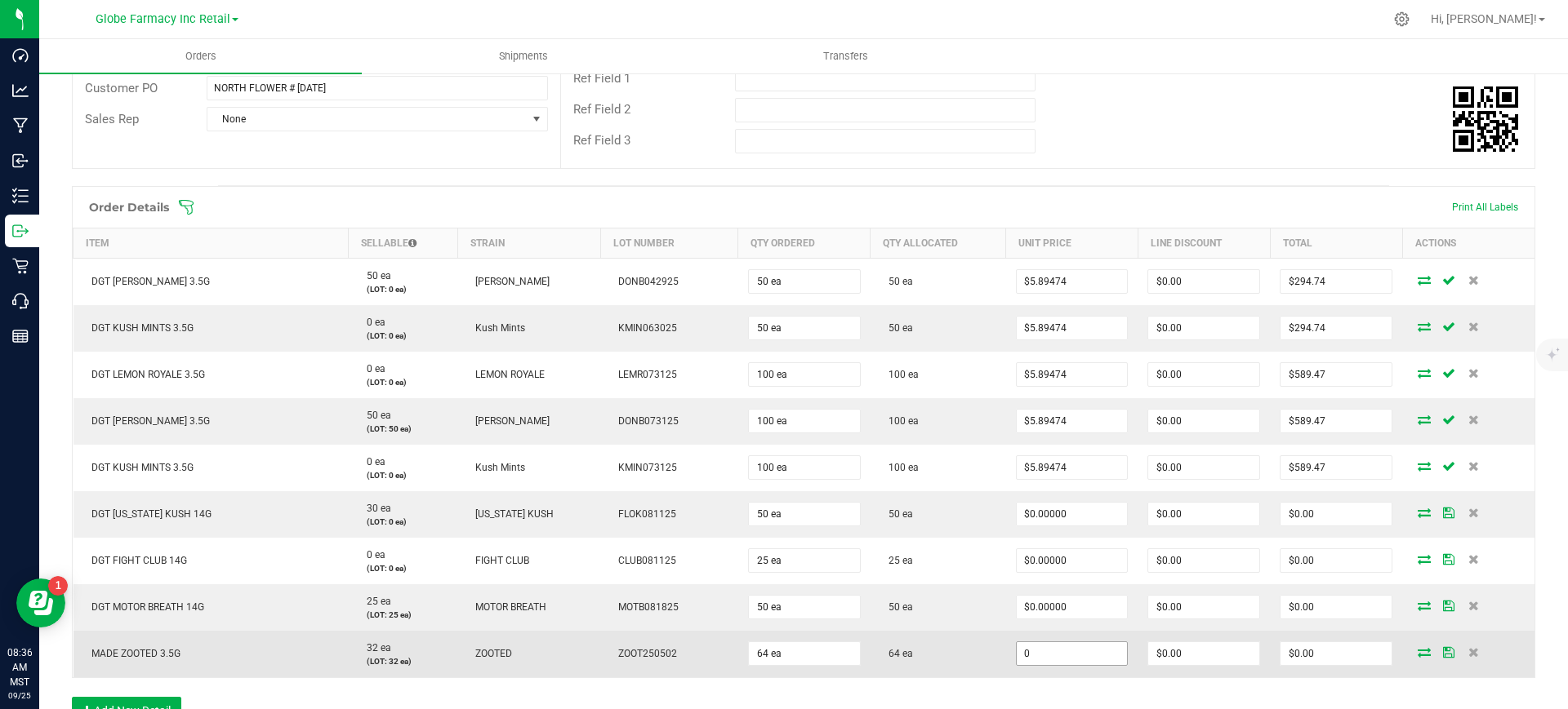
click at [1051, 649] on input "0" at bounding box center [1072, 653] width 111 height 23
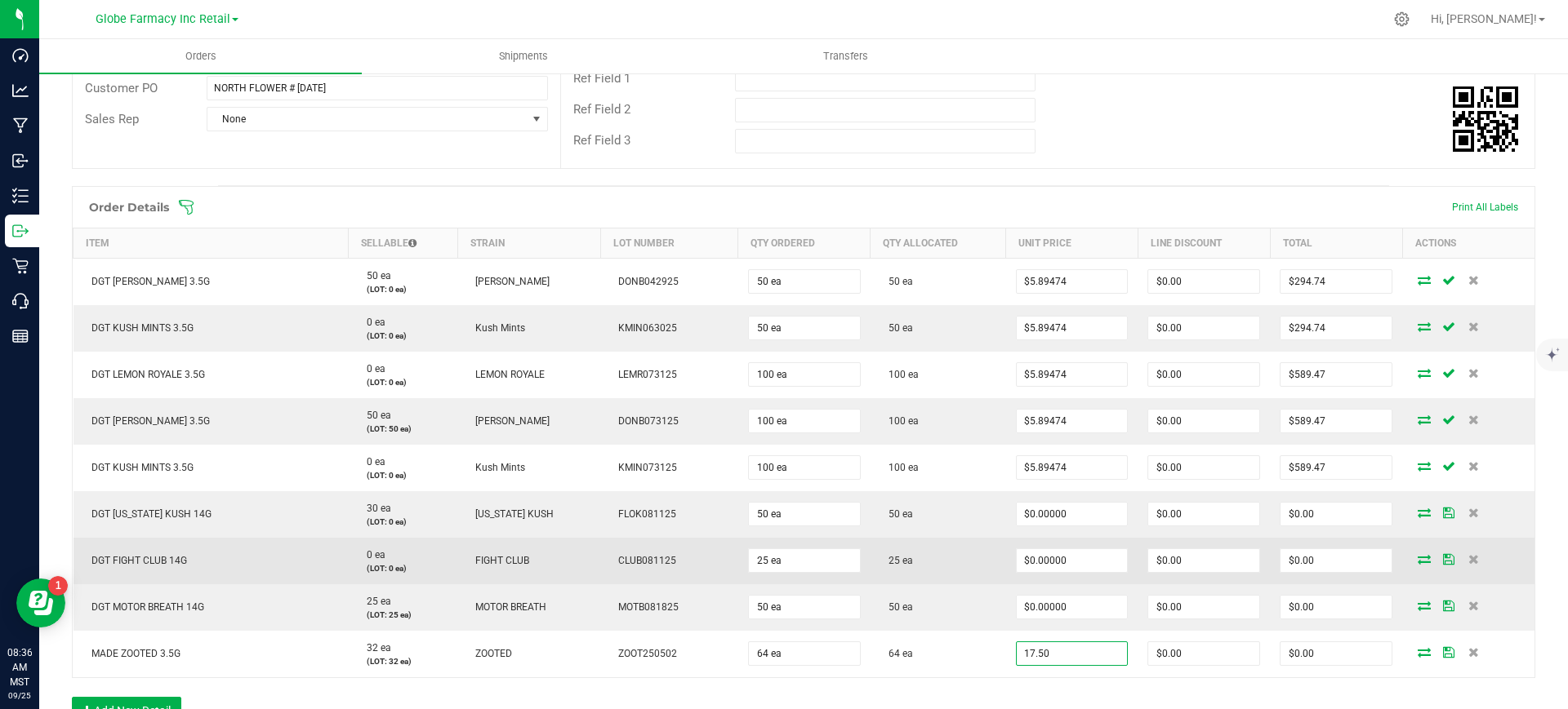
type input "$17.50000"
type input "$1,120.00"
click at [932, 576] on td "25 ea" at bounding box center [938, 561] width 136 height 46
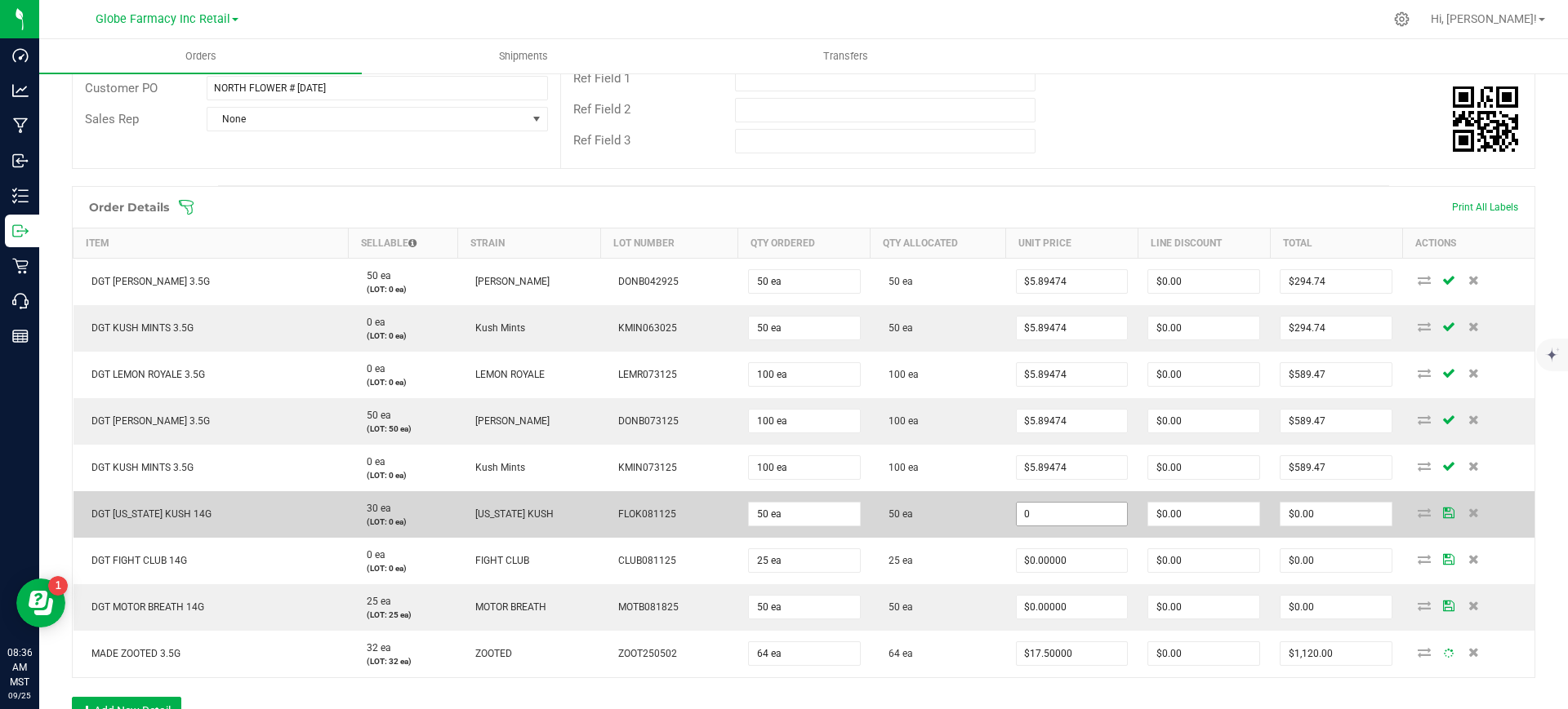
click at [1056, 517] on input "0" at bounding box center [1072, 514] width 111 height 23
click at [1056, 517] on input "19" at bounding box center [1072, 514] width 111 height 23
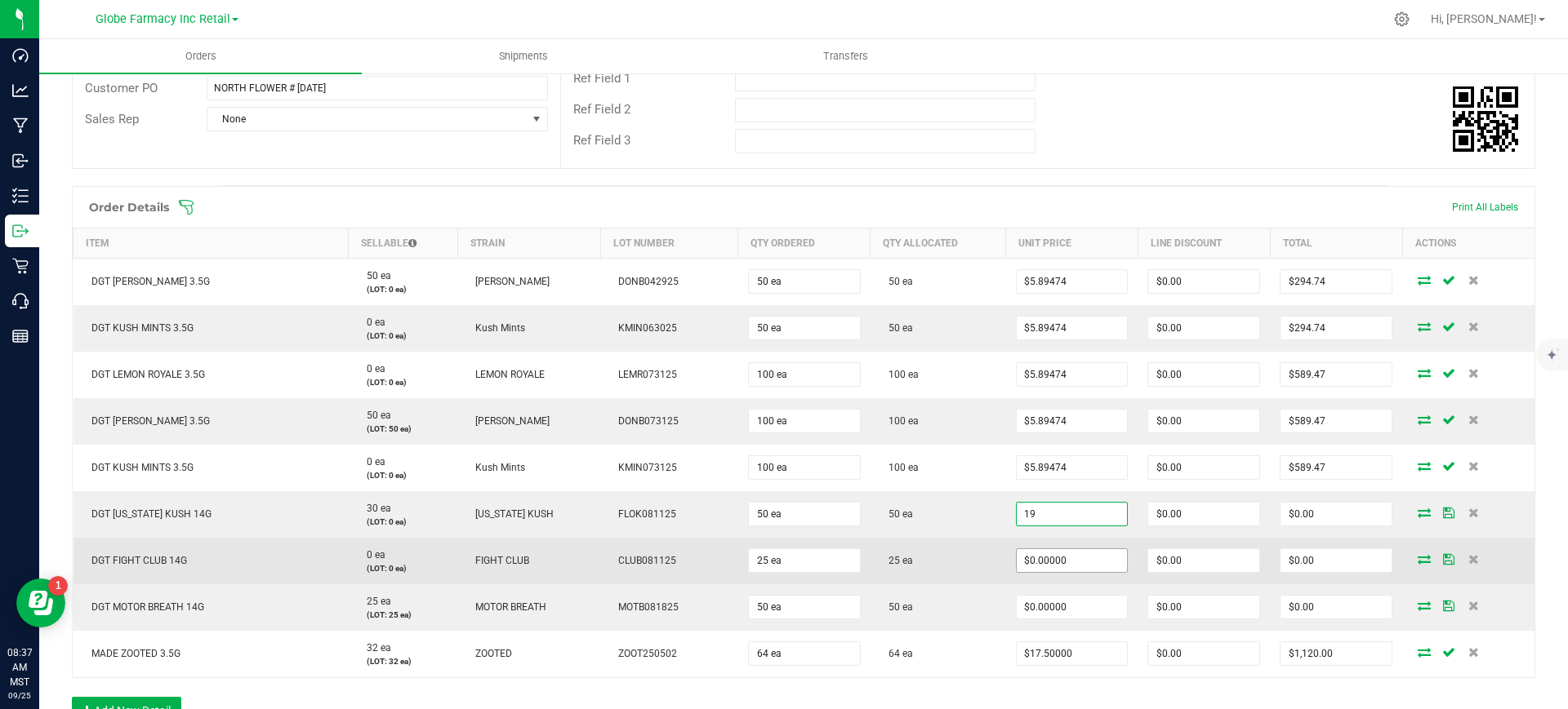
type input "$19.00000"
type input "$950.00"
click at [1057, 562] on input "0" at bounding box center [1072, 560] width 111 height 23
paste input "19"
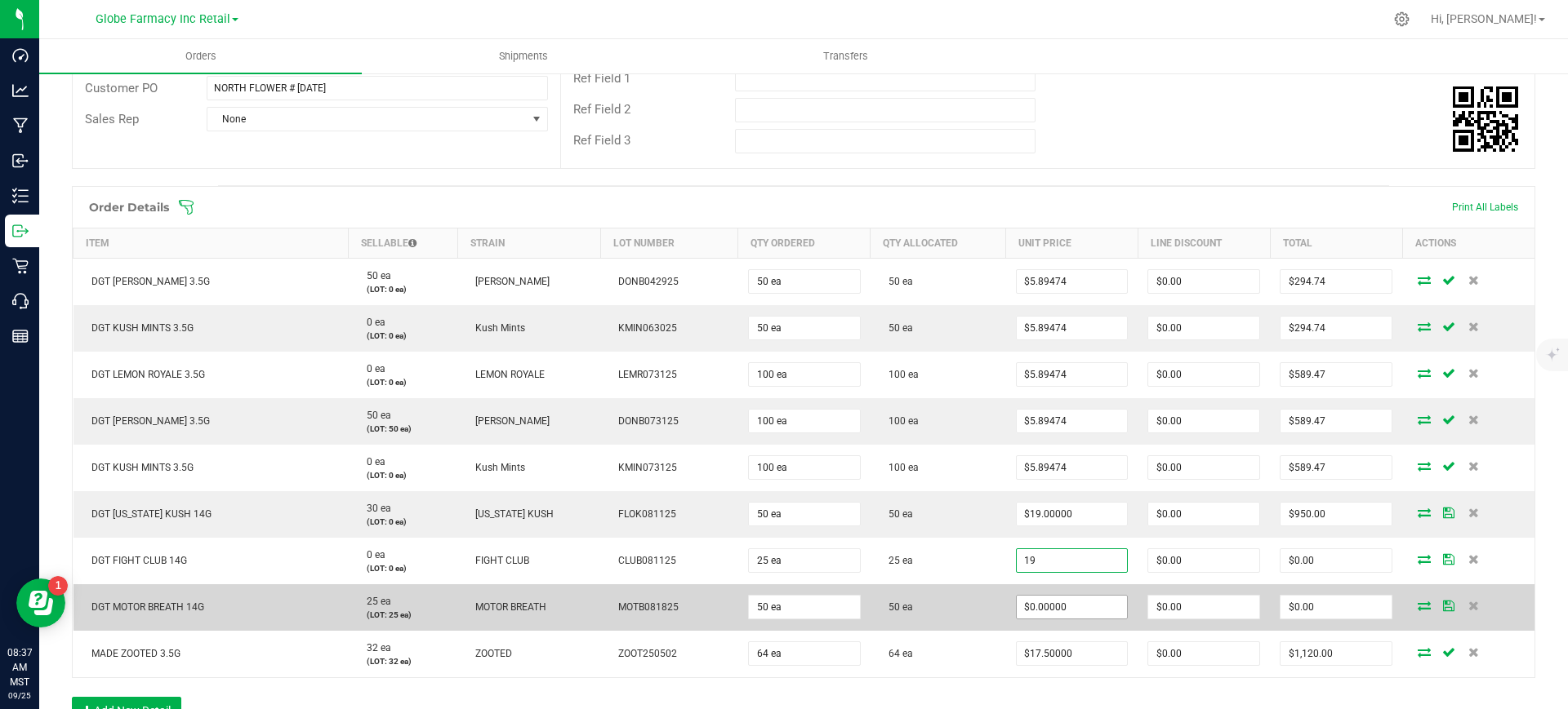
type input "$19.00000"
type input "$475.00"
click at [1050, 607] on input "0" at bounding box center [1072, 607] width 111 height 23
paste input "19"
type input "$19.00000"
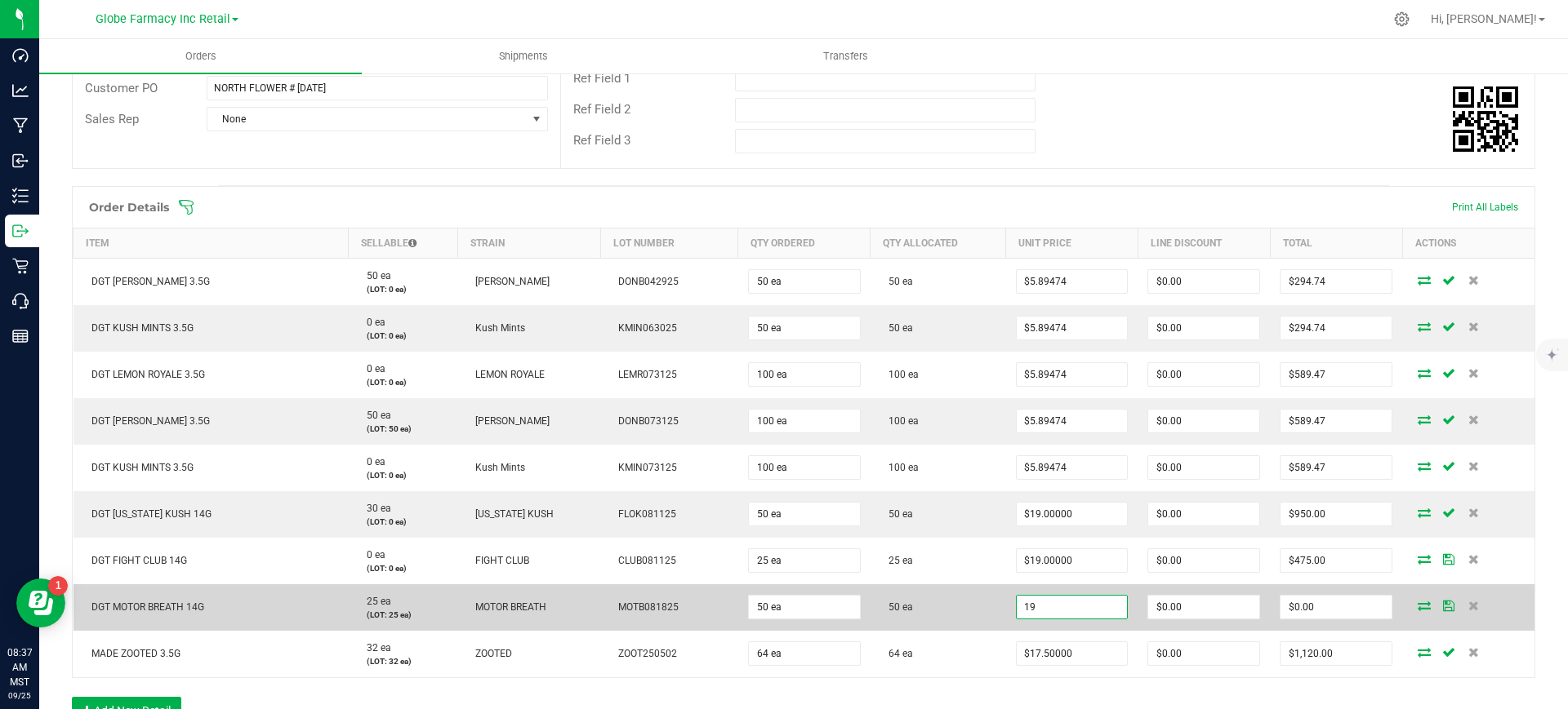
type input "$950.00"
click at [986, 613] on td "50 ea" at bounding box center [938, 607] width 136 height 46
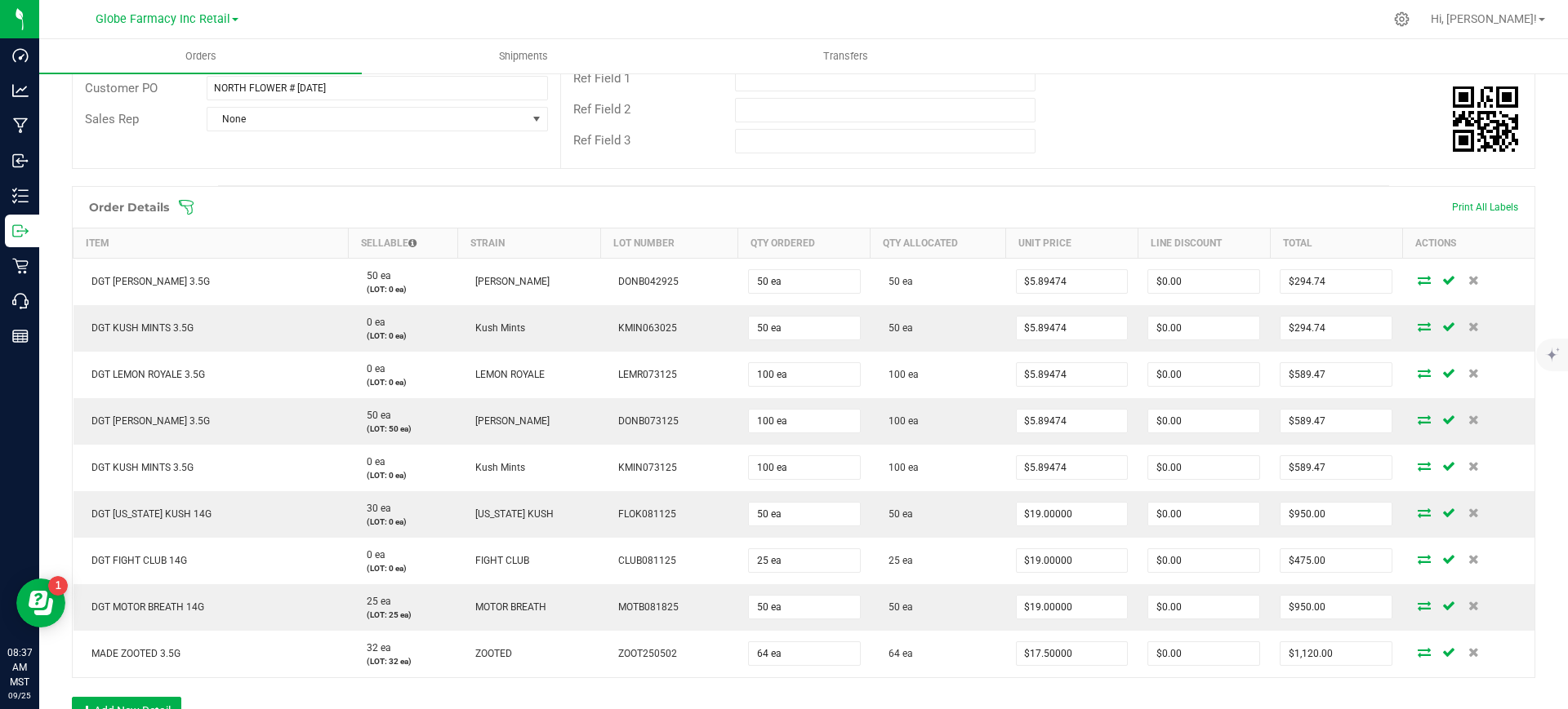
scroll to position [0, 0]
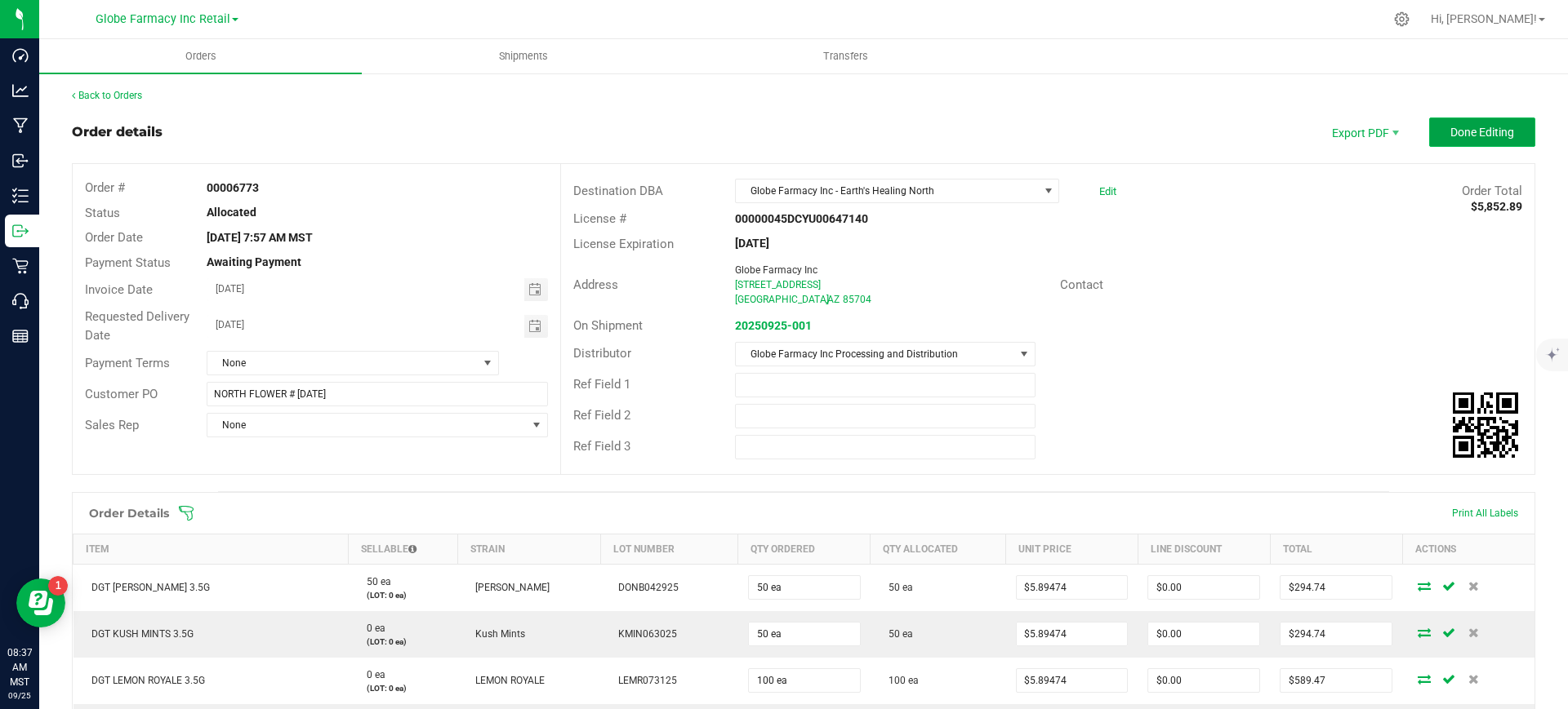
click at [1509, 128] on button "Done Editing" at bounding box center [1483, 133] width 106 height 29
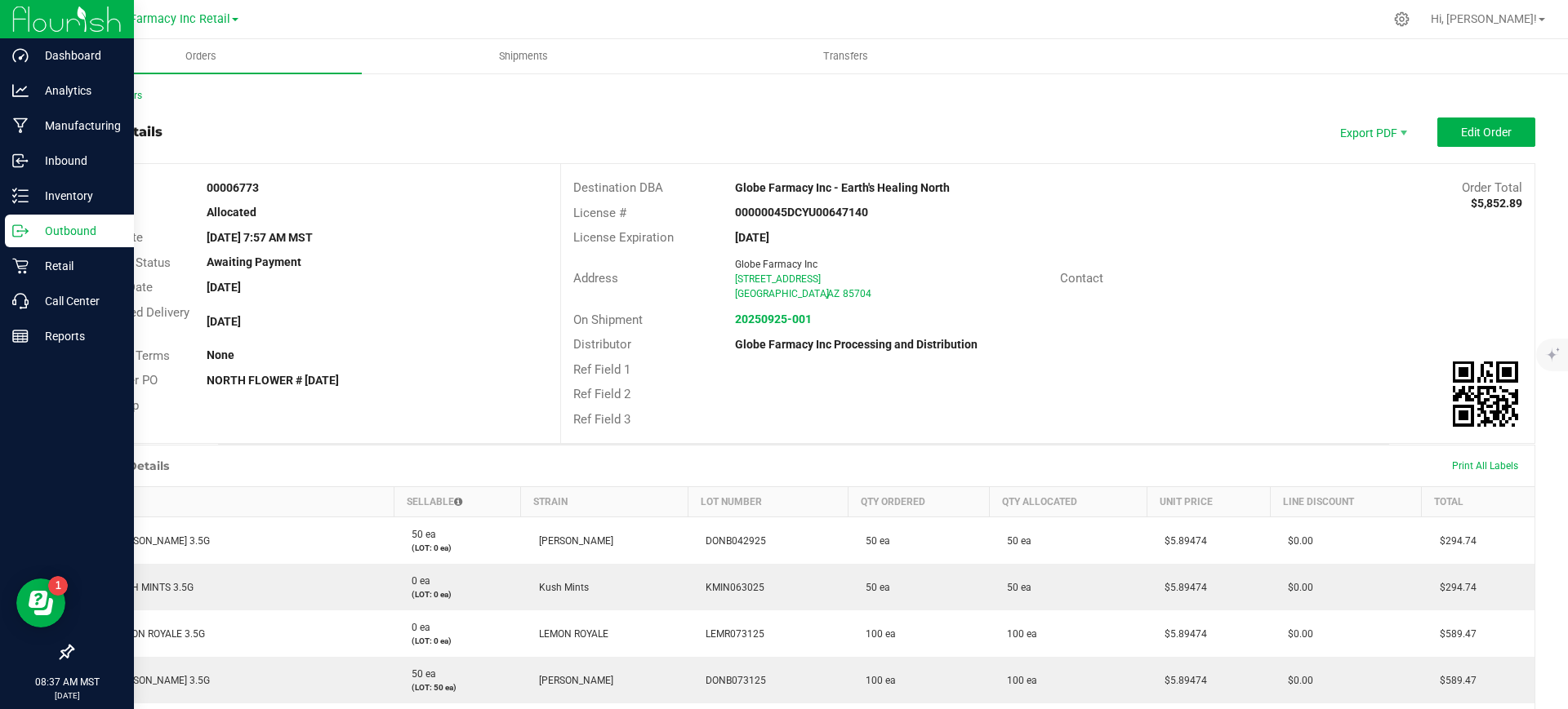
click at [39, 228] on p "Outbound" at bounding box center [78, 231] width 98 height 20
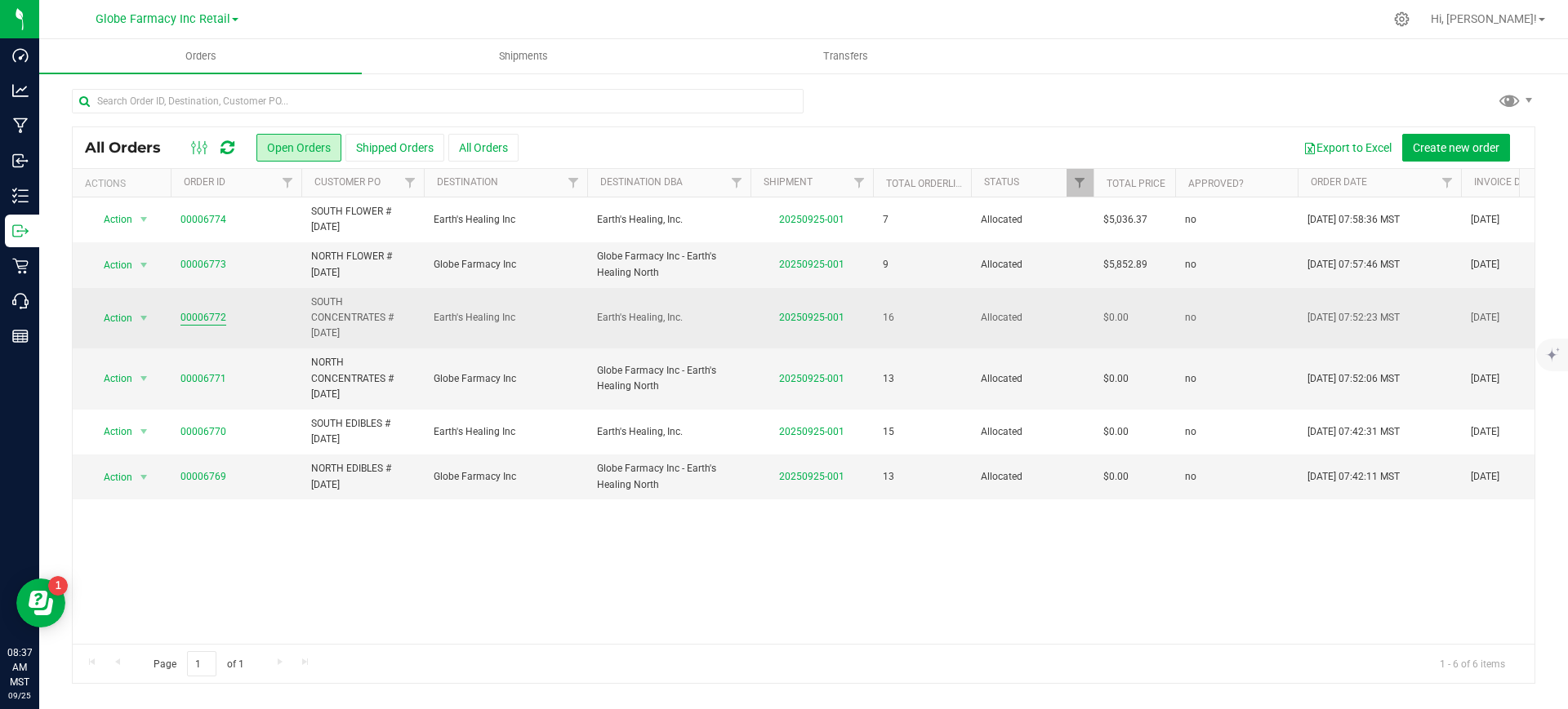
click at [205, 322] on link "00006772" at bounding box center [203, 318] width 46 height 16
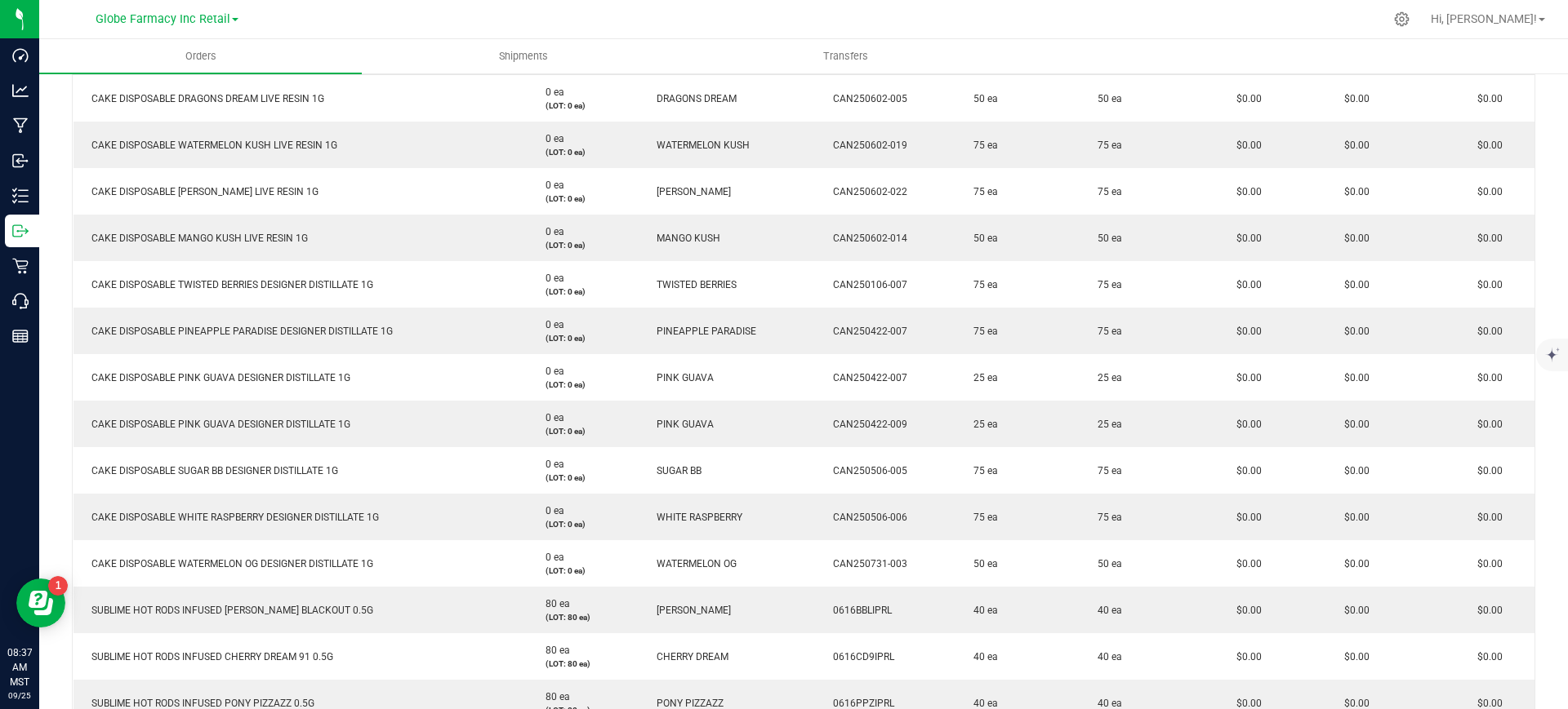
scroll to position [22, 0]
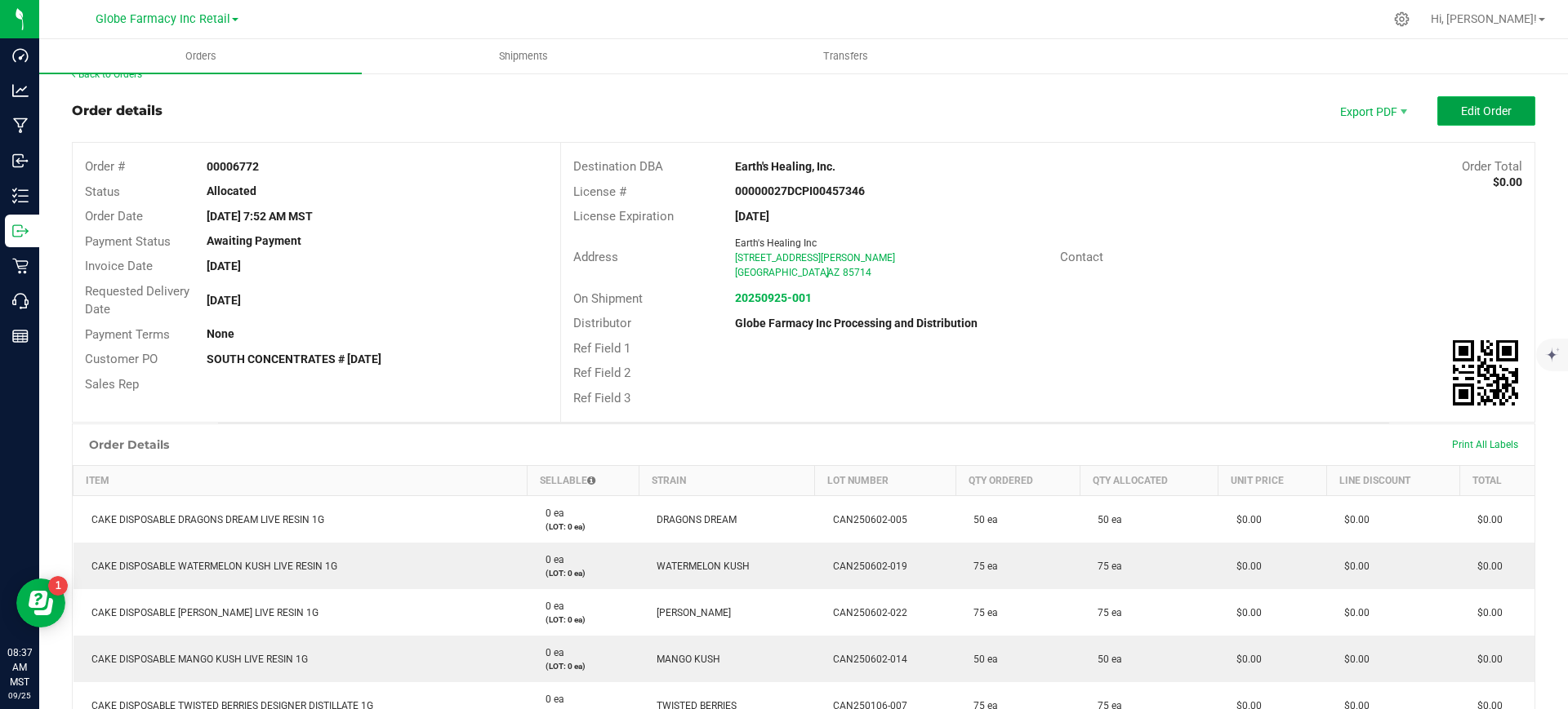
click at [1461, 106] on span "Edit Order" at bounding box center [1486, 110] width 51 height 13
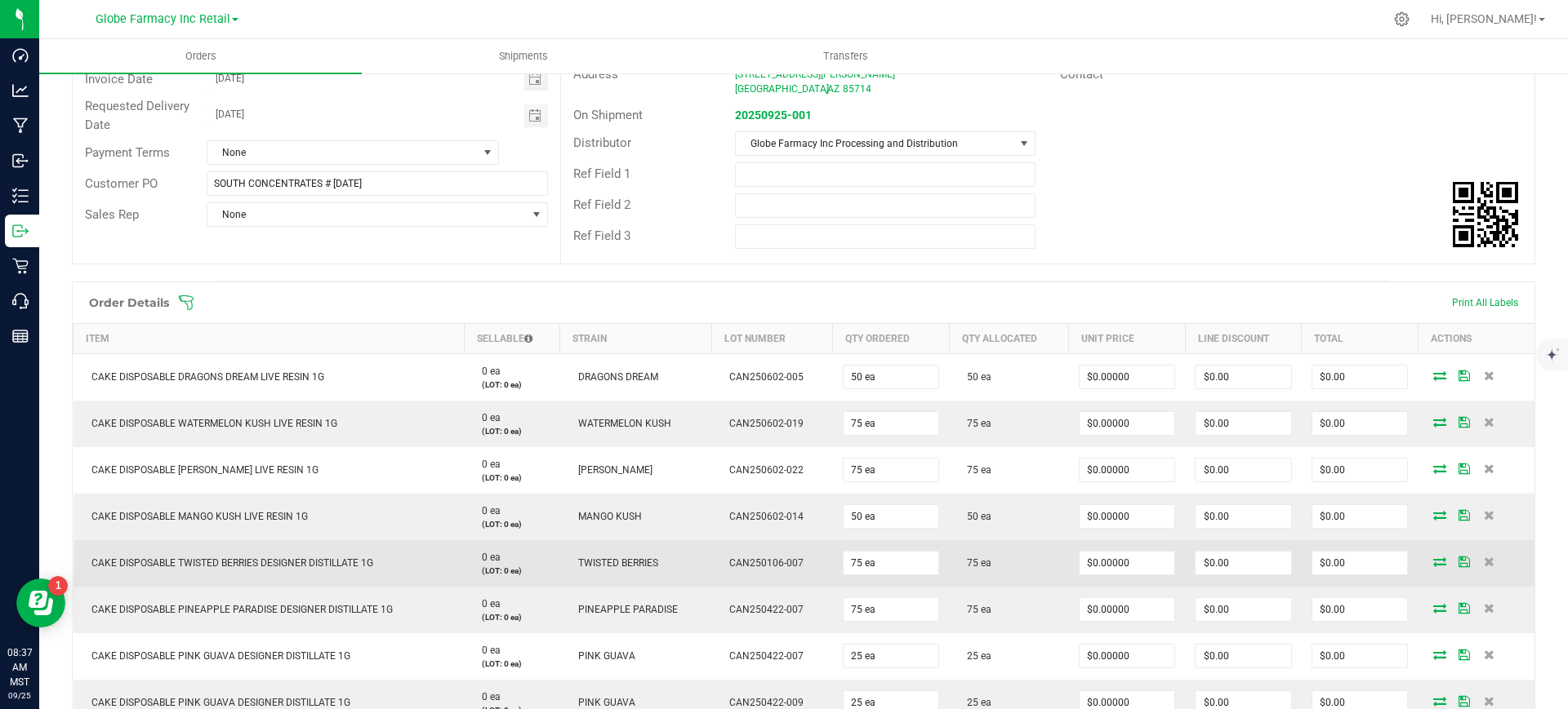
scroll to position [225, 0]
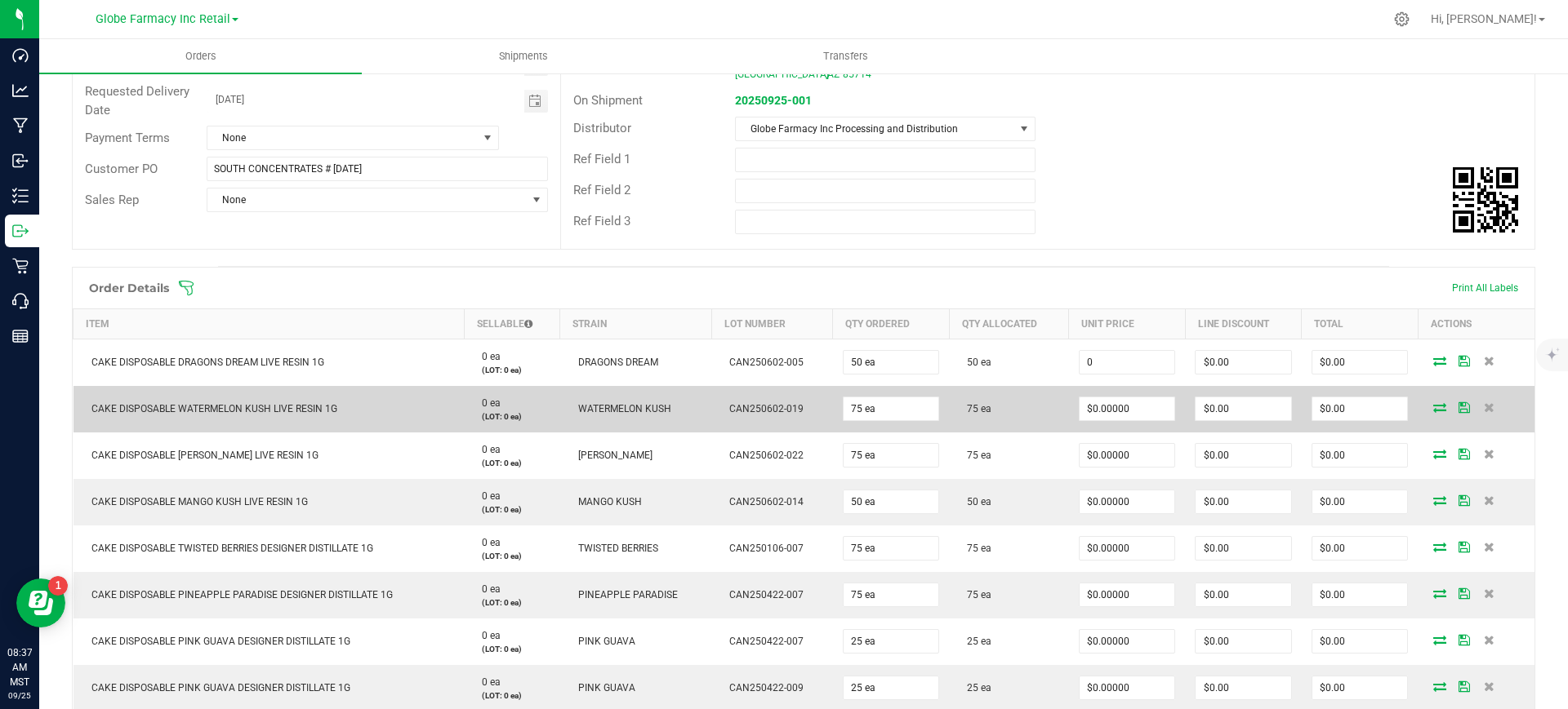
paste input "18"
drag, startPoint x: 1125, startPoint y: 362, endPoint x: 1136, endPoint y: 386, distance: 26.4
click at [1125, 362] on input "0" at bounding box center [1127, 361] width 95 height 23
type input "$18.00000"
type input "$900.00"
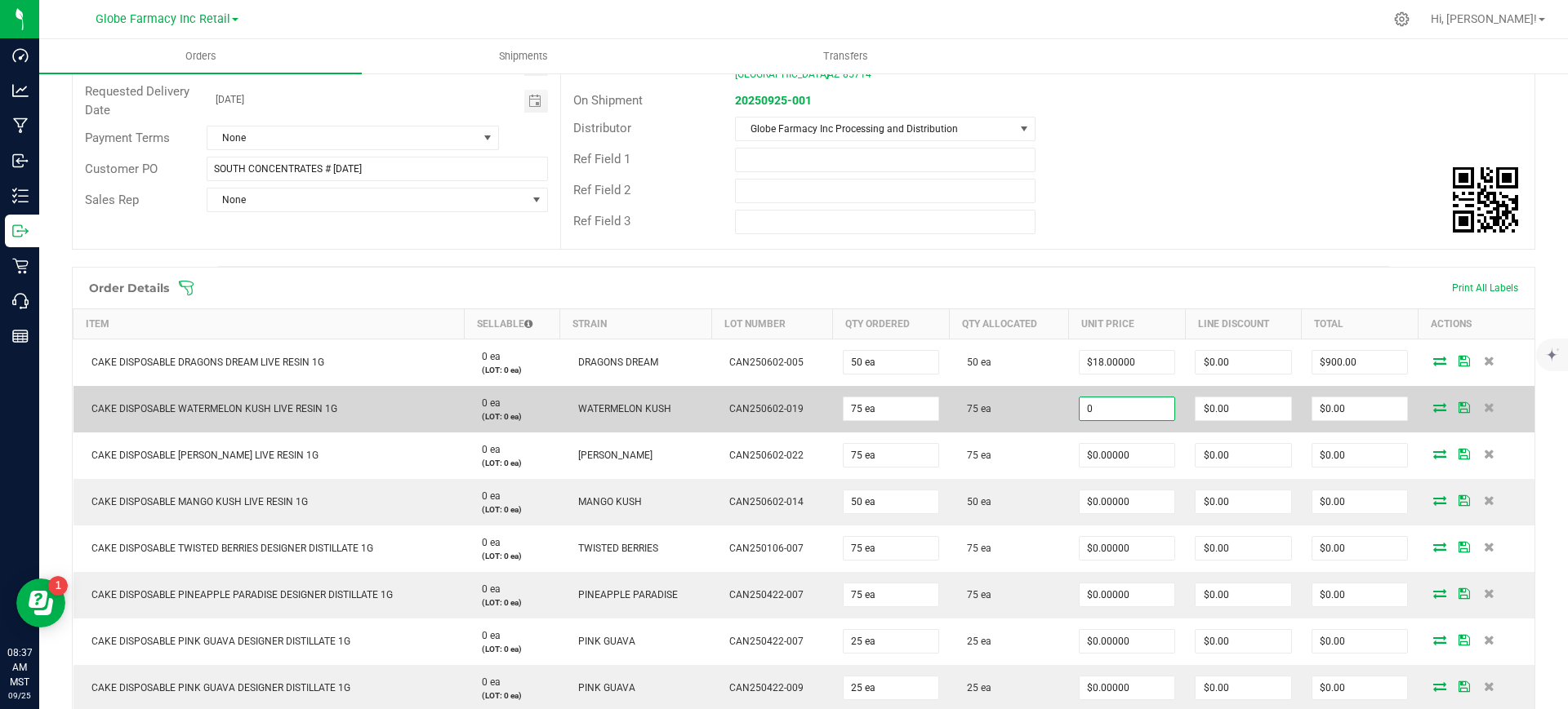
paste input "18"
click at [1139, 409] on input "0" at bounding box center [1127, 409] width 95 height 23
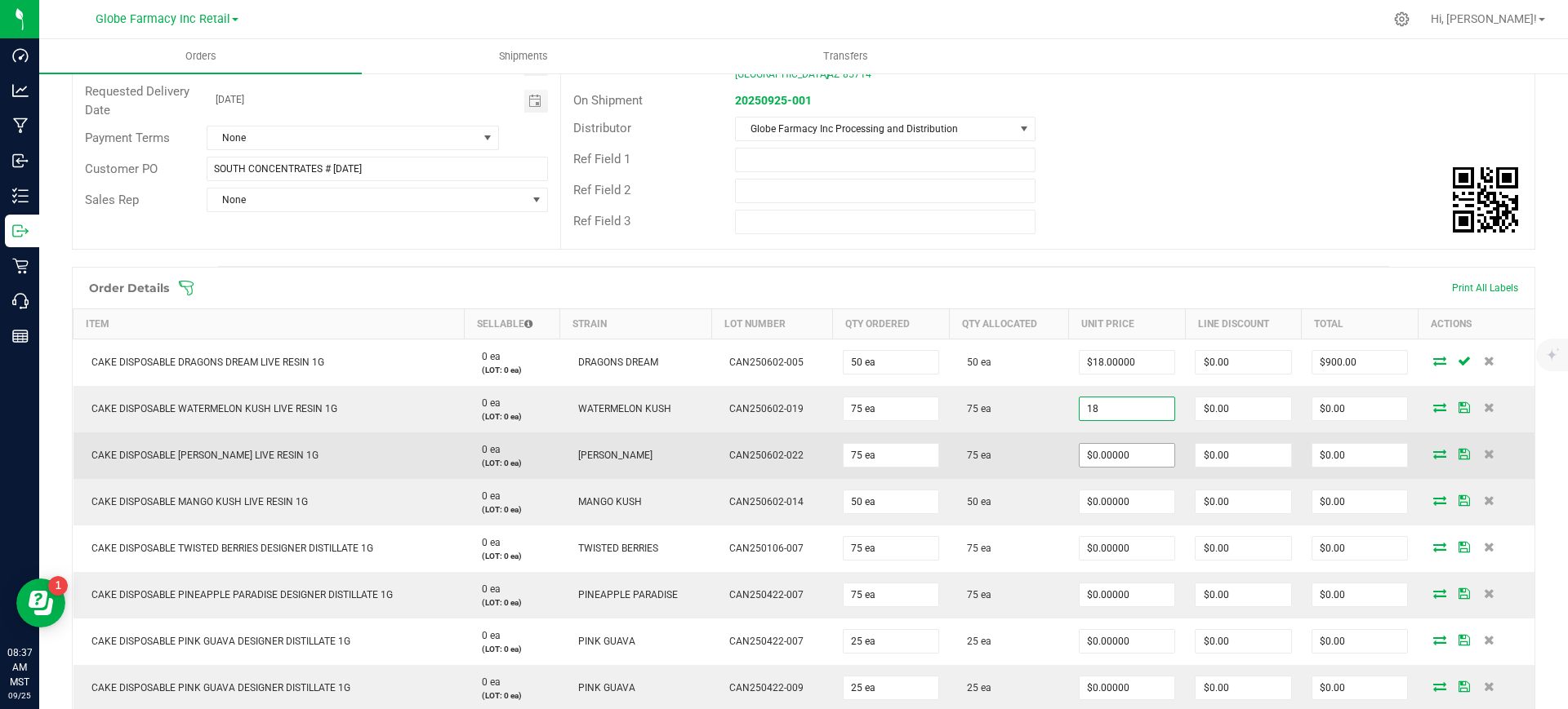
type input "$18.00000"
type input "$1,350.00"
click at [1139, 455] on input "0" at bounding box center [1127, 455] width 95 height 23
paste input "18"
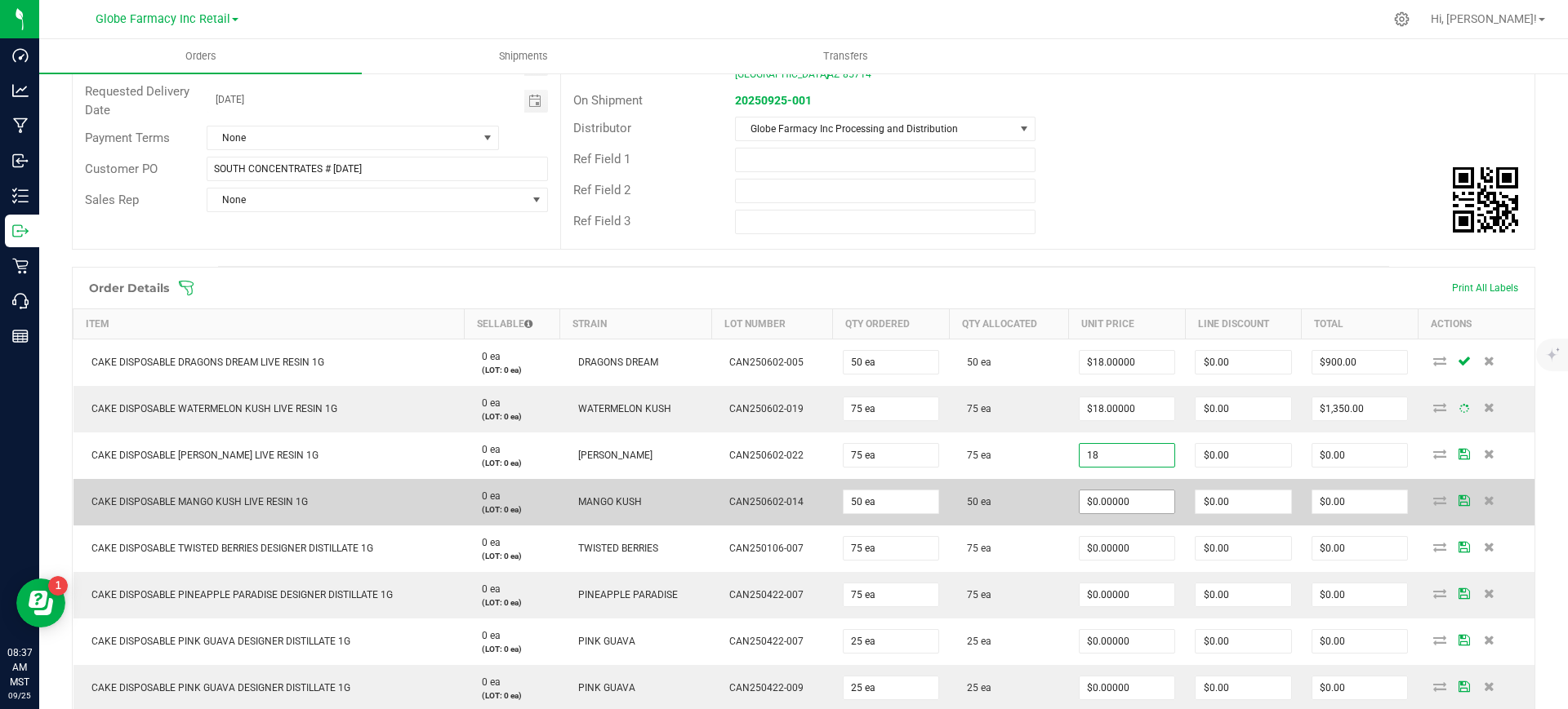
type input "$18.00000"
type input "$1,350.00"
paste input "18"
click at [1126, 494] on input "0" at bounding box center [1127, 502] width 95 height 23
type input "$18.00000"
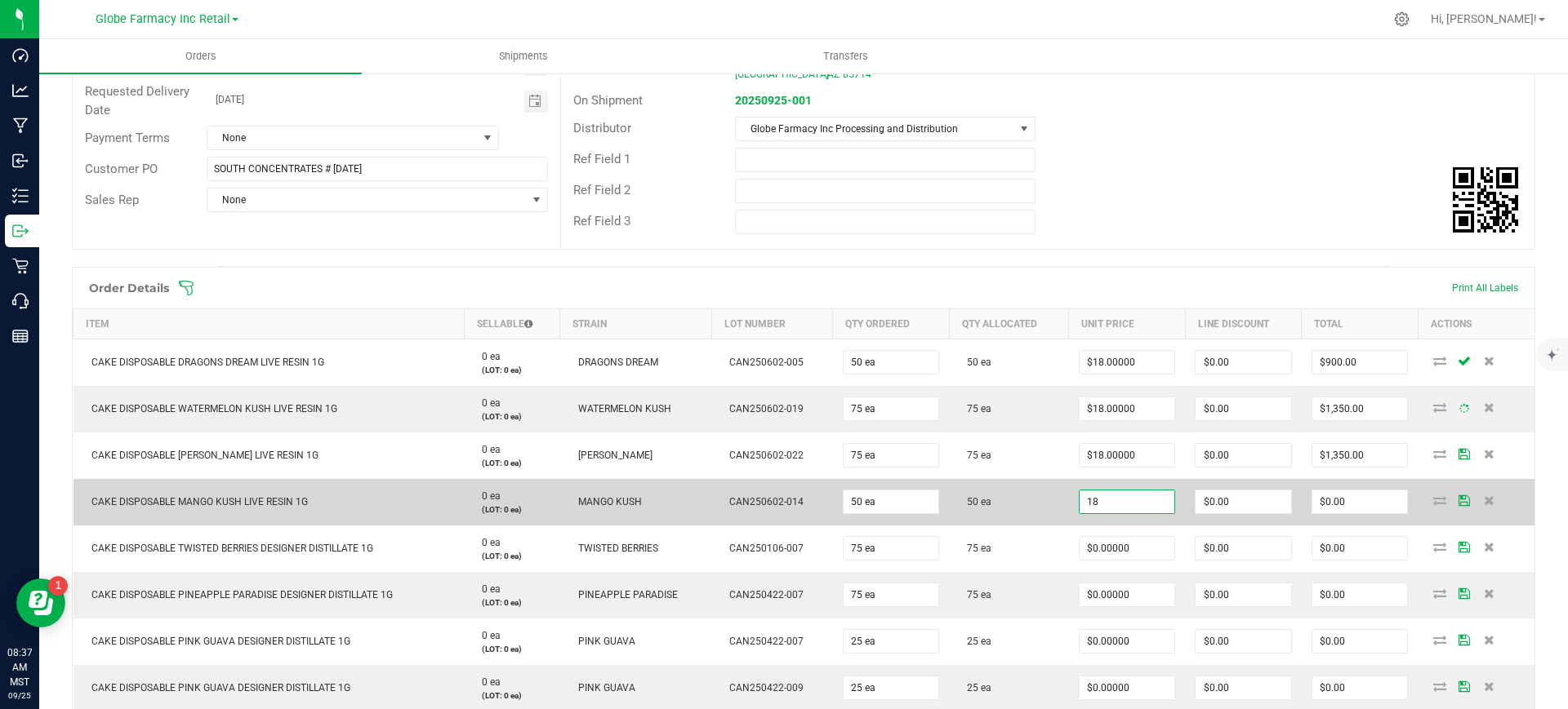
type input "$900.00"
click at [1023, 519] on td "50 ea" at bounding box center [1008, 502] width 119 height 46
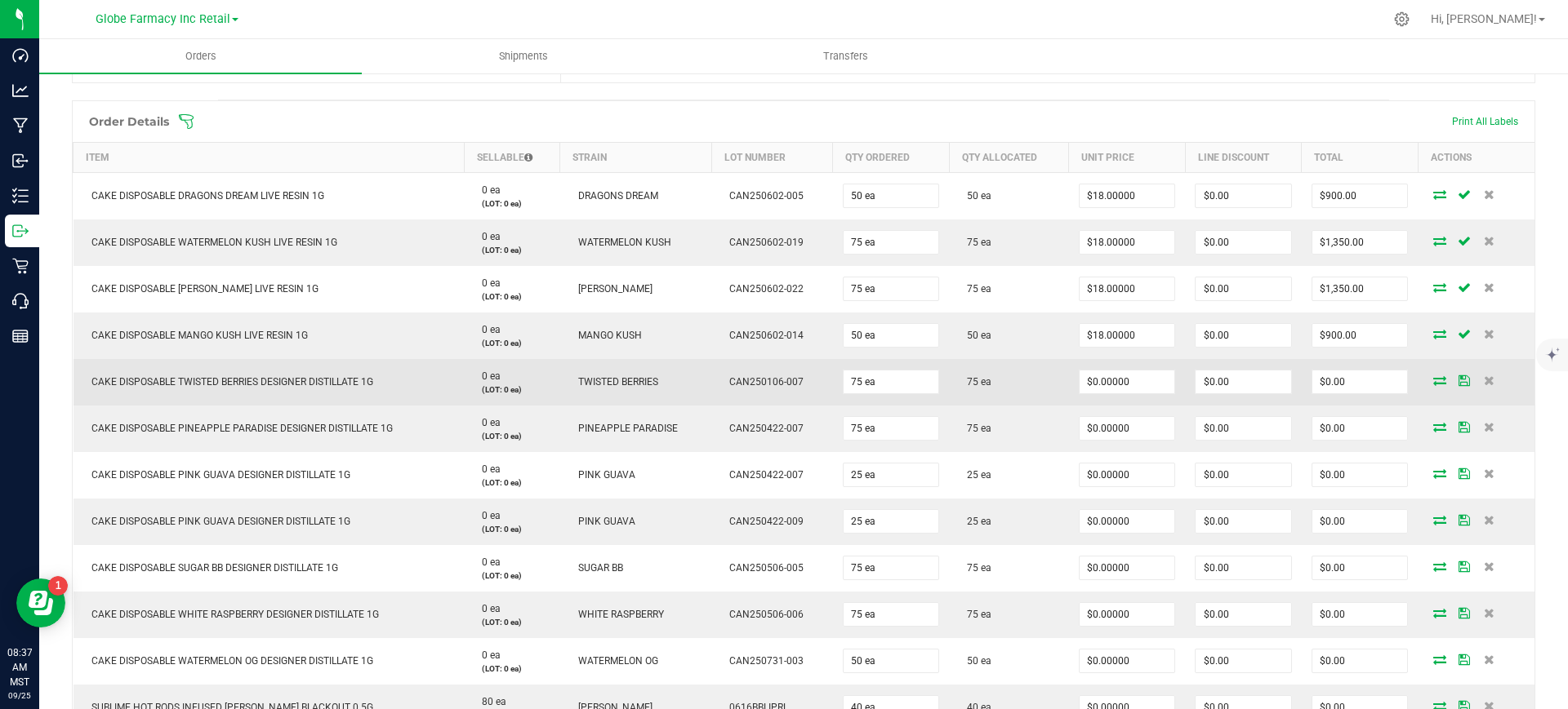
scroll to position [327, 0]
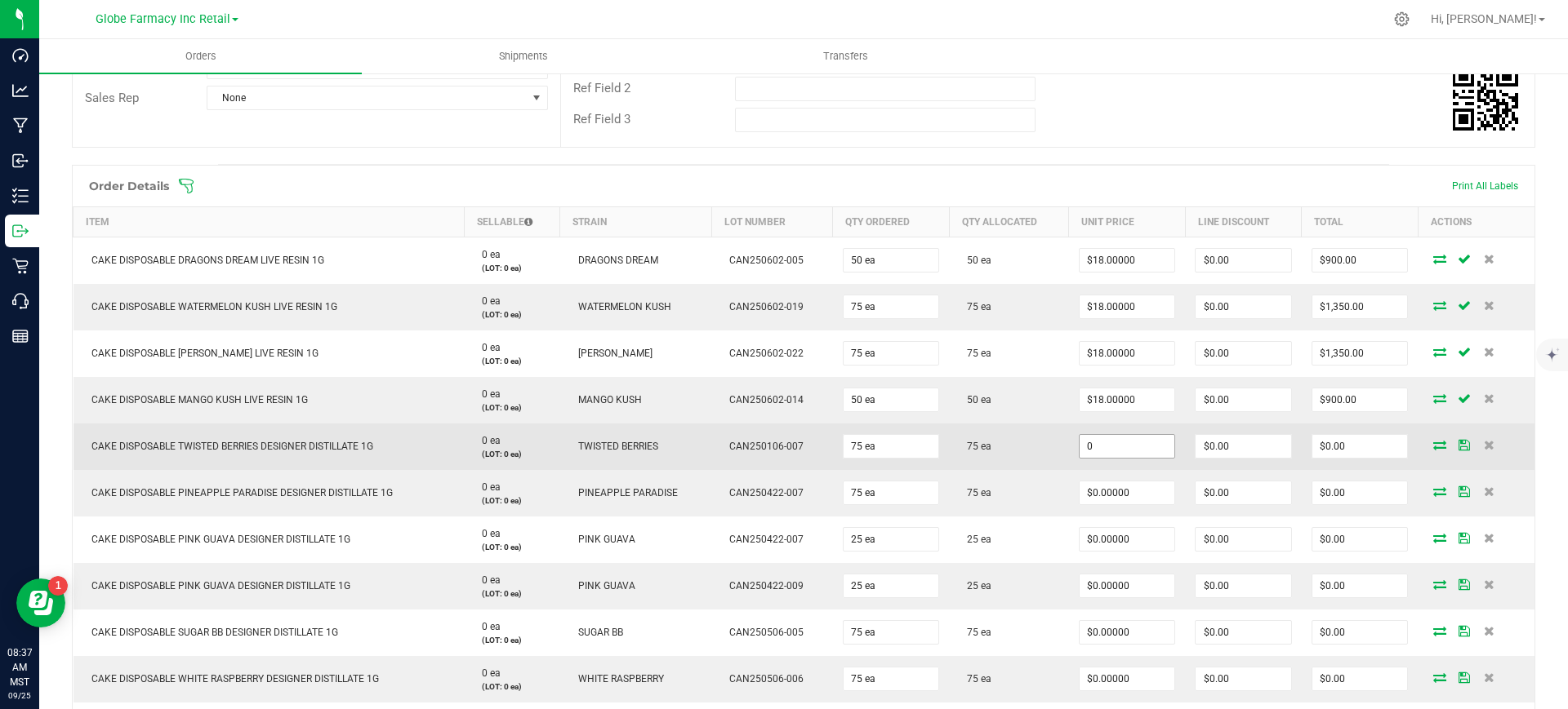
click at [1122, 435] on input "0" at bounding box center [1127, 446] width 95 height 23
paste input "12"
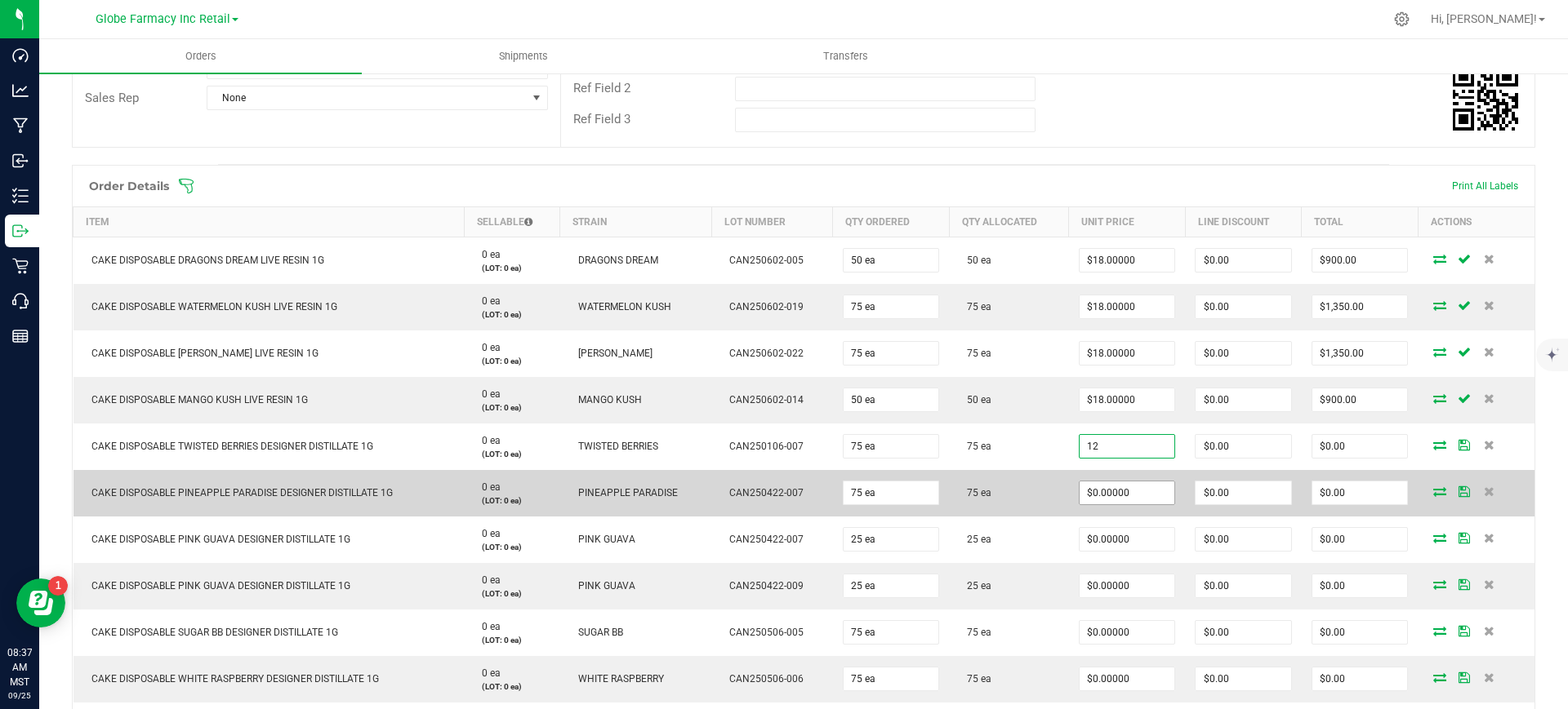
type input "12"
type input "0"
type input "$12.00000"
type input "$900.00"
click at [1121, 487] on input "0" at bounding box center [1127, 492] width 95 height 23
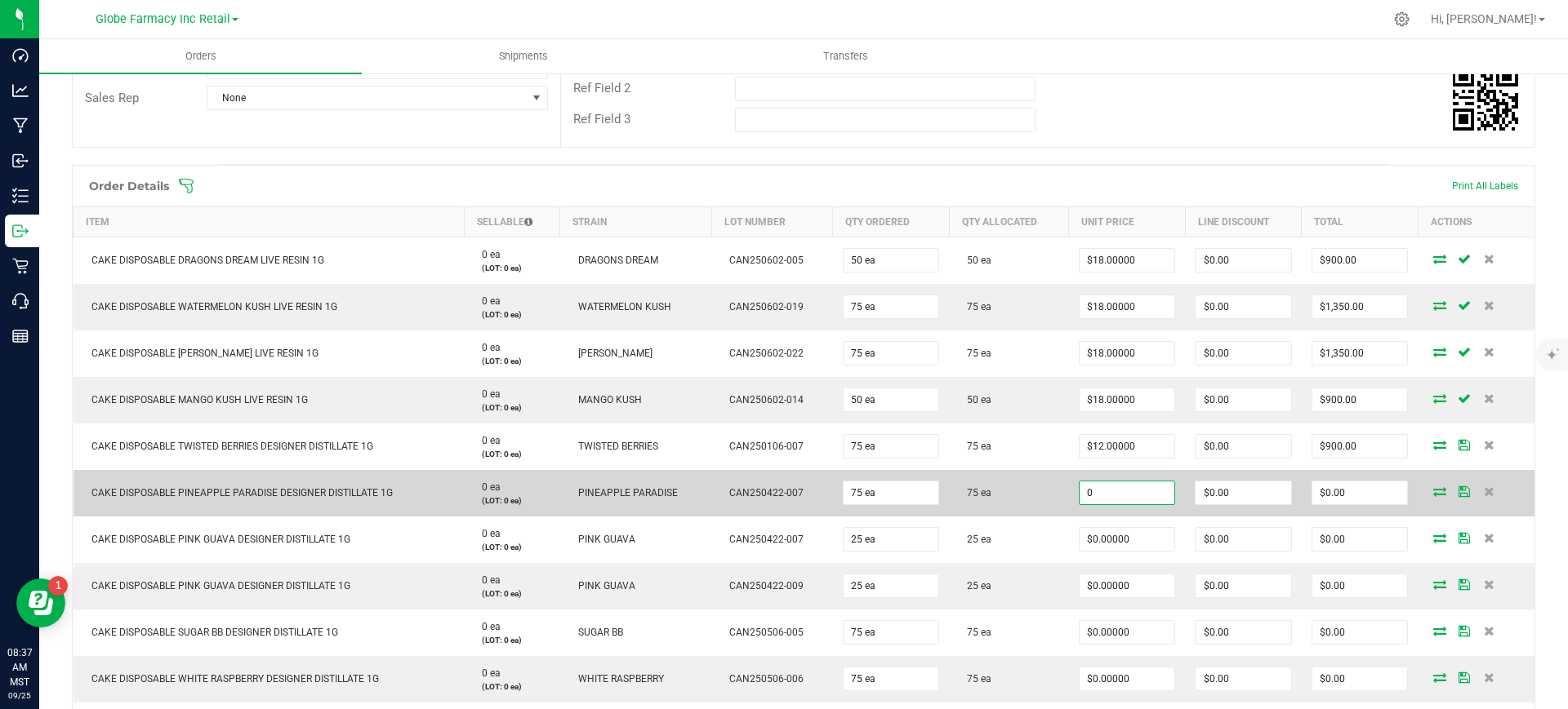
paste input "12"
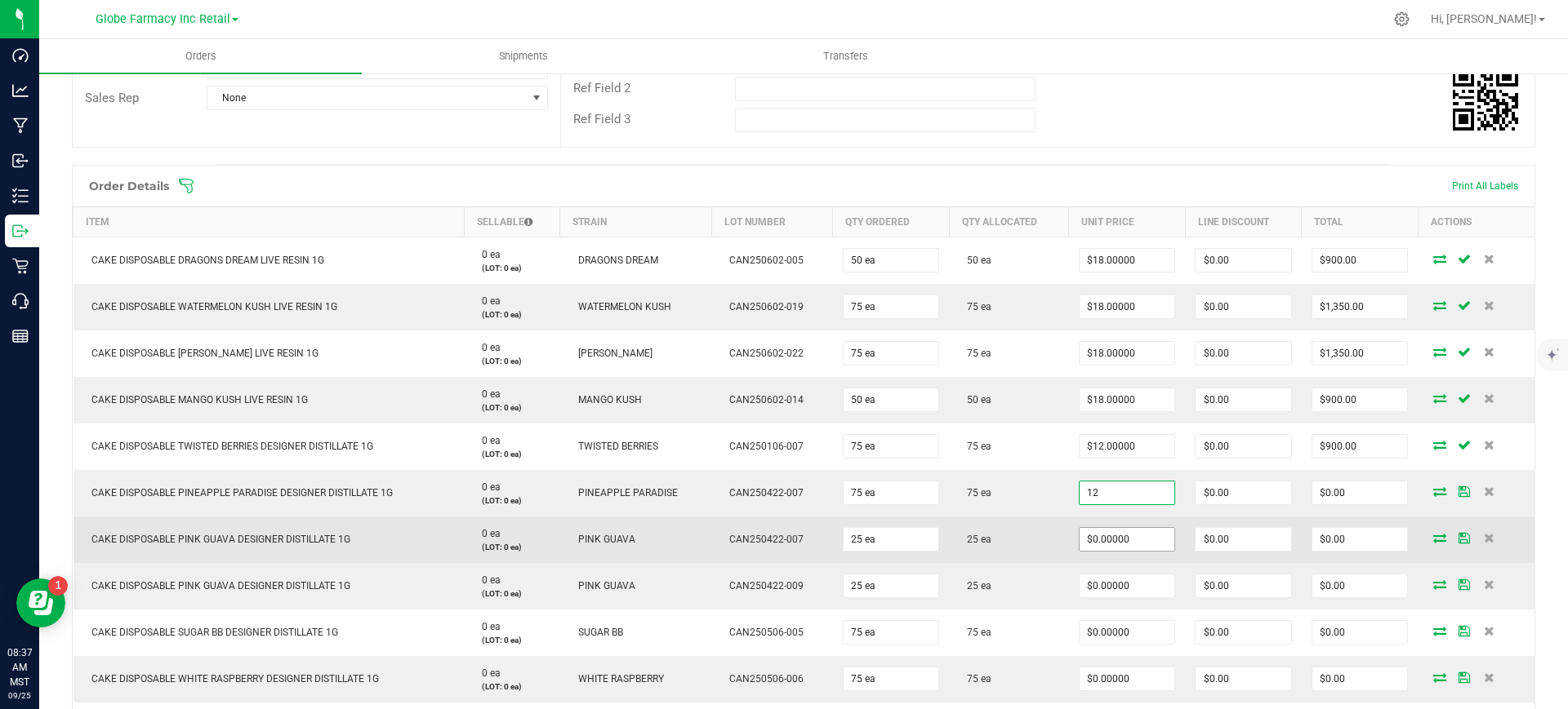
type input "$12.00000"
type input "$900.00"
click at [1117, 532] on input "0" at bounding box center [1127, 539] width 95 height 23
paste input "12"
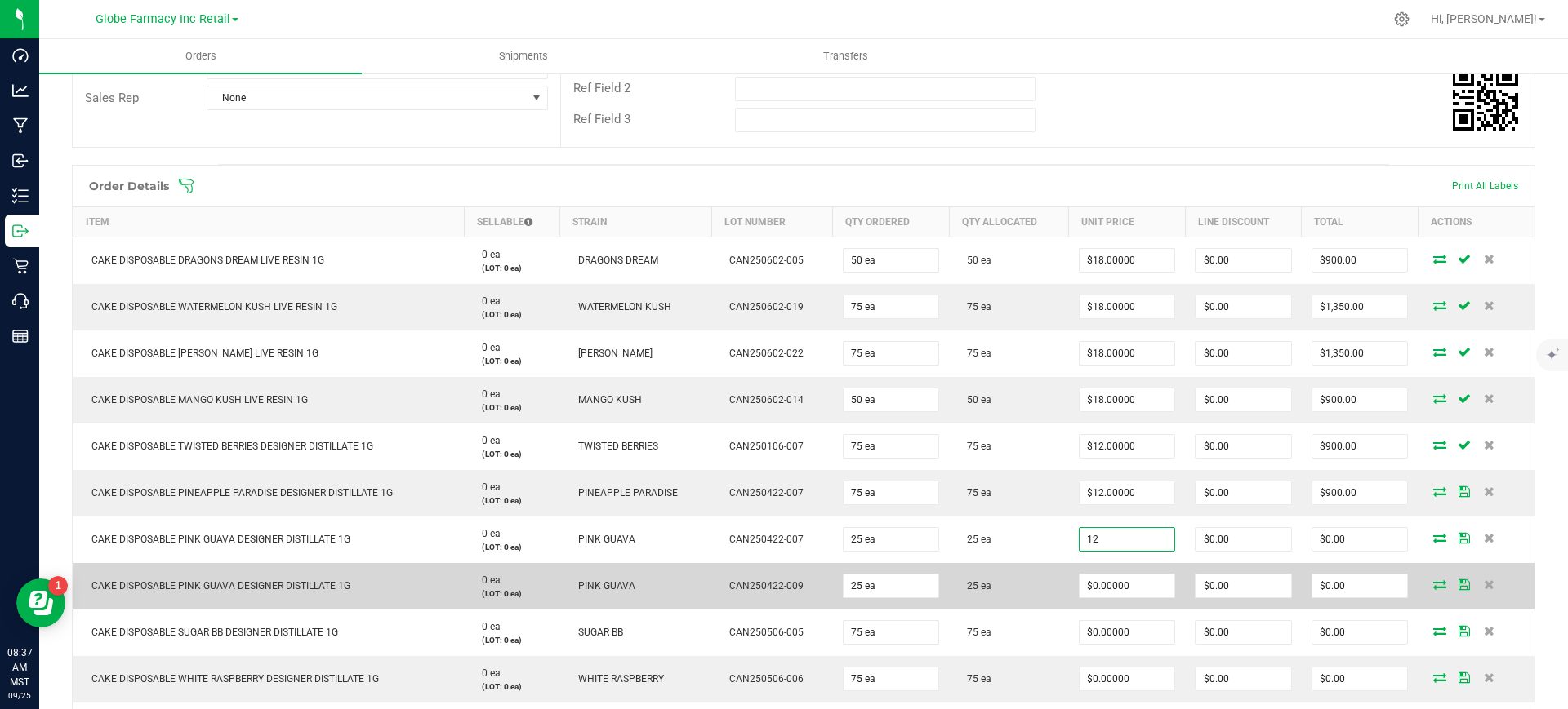
type input "$12.00000"
type input "$300.00"
click at [1046, 573] on td "25 ea" at bounding box center [1008, 585] width 119 height 46
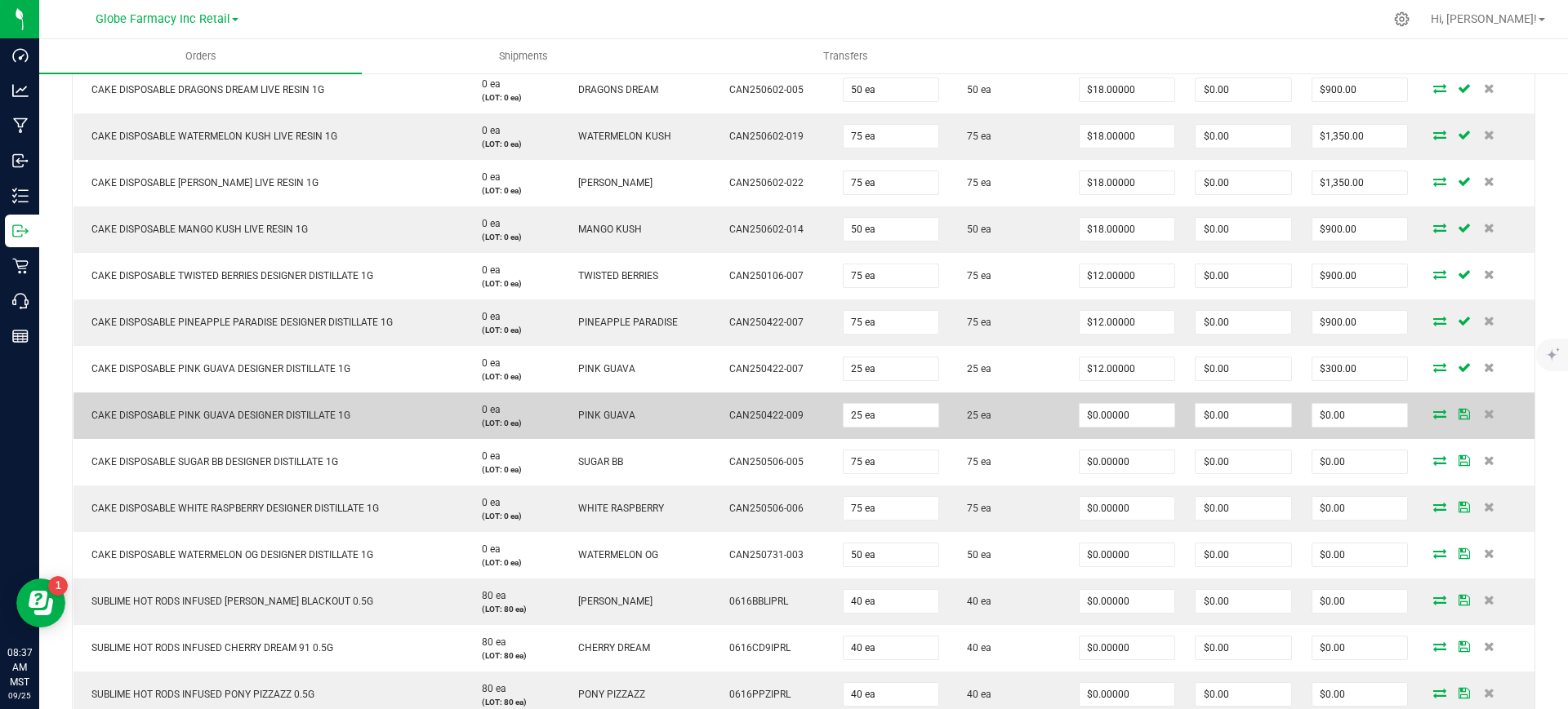
scroll to position [531, 0]
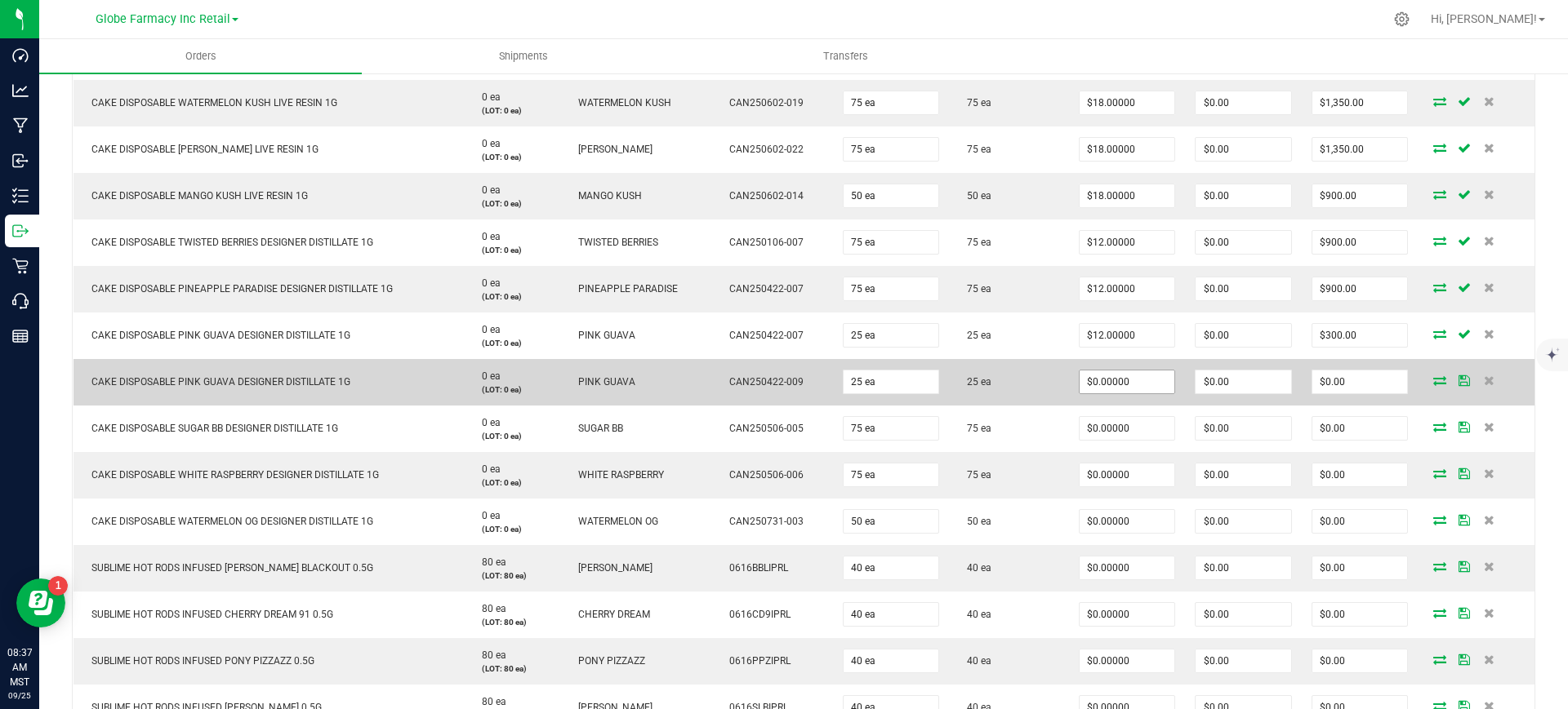
click at [1112, 370] on span "$0.00000" at bounding box center [1127, 382] width 97 height 25
click at [1115, 385] on input "0" at bounding box center [1127, 381] width 95 height 23
paste input "12"
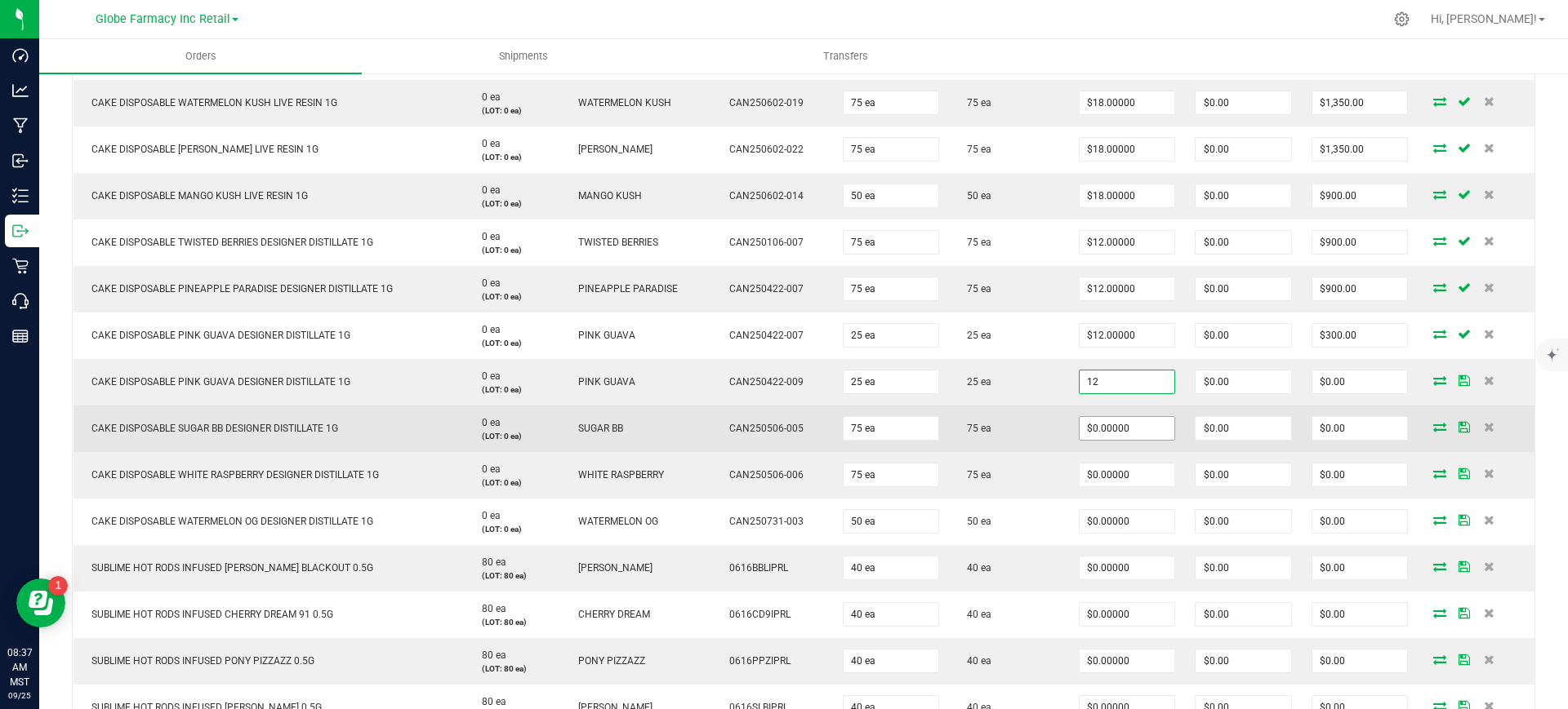
type input "$12.00000"
type input "$300.00"
click at [1113, 433] on input "0" at bounding box center [1127, 428] width 95 height 23
paste input "12"
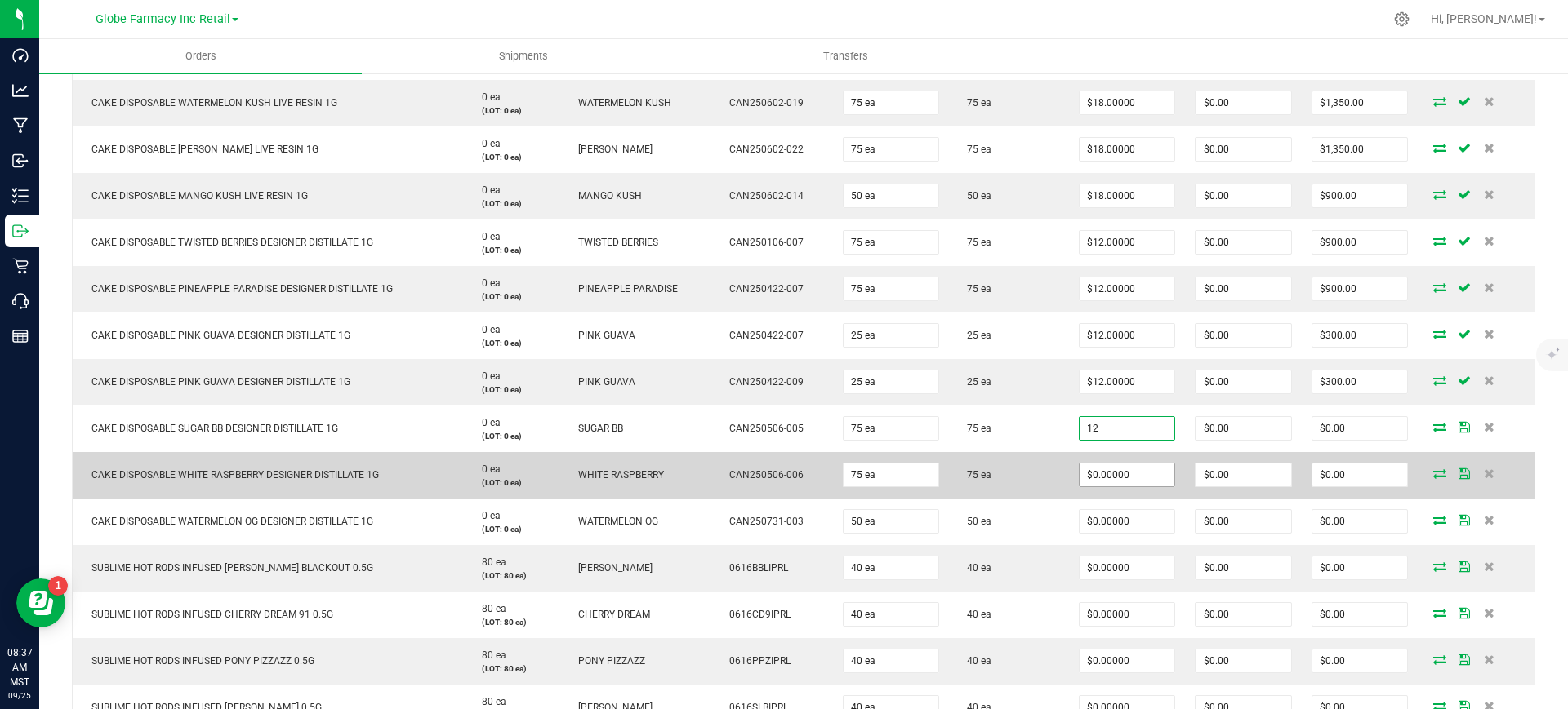
type input "$12.00000"
type input "$900.00"
click at [1111, 471] on input "0" at bounding box center [1127, 474] width 95 height 23
paste input "12"
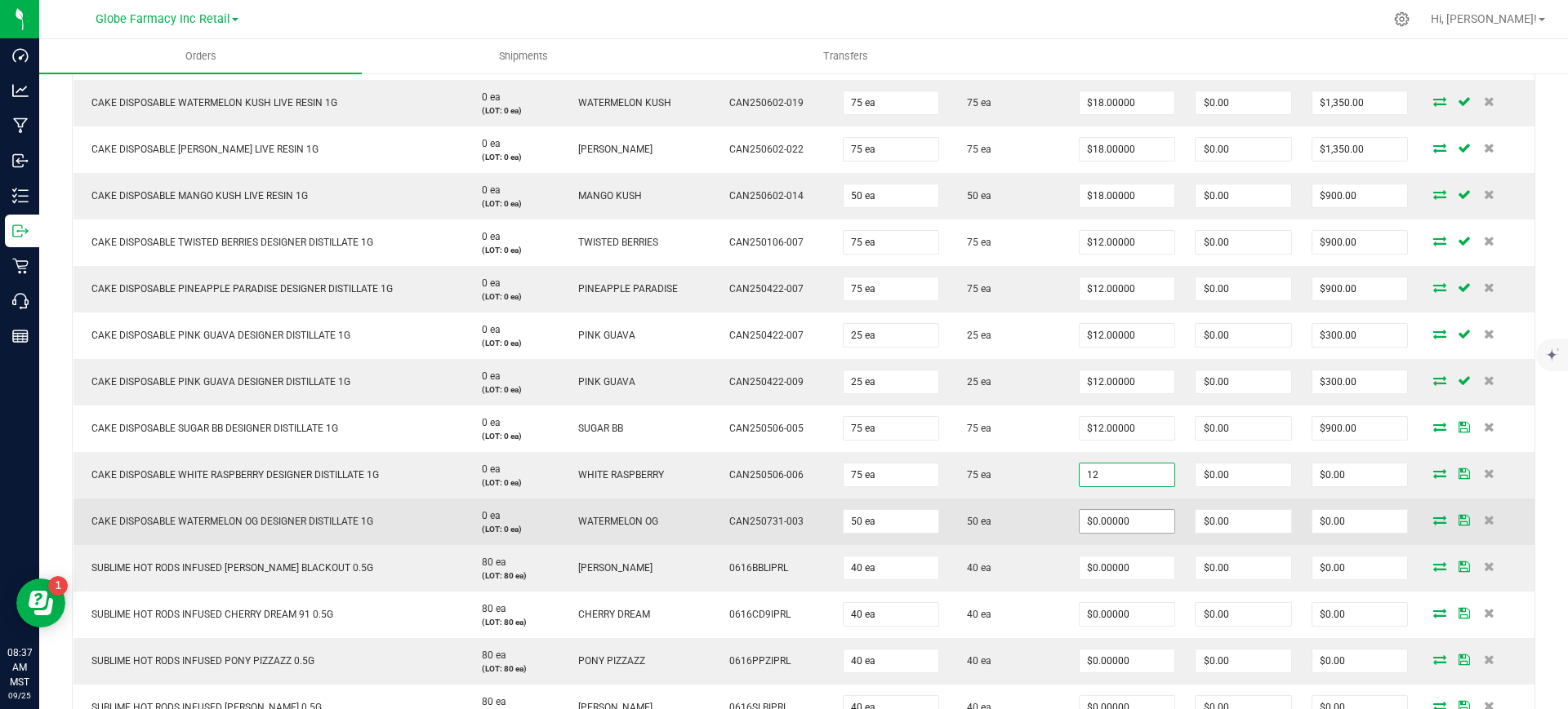
type input "$12.00000"
type input "$900.00"
click at [1109, 519] on input "0" at bounding box center [1127, 520] width 95 height 23
paste input "12"
type input "$12.00000"
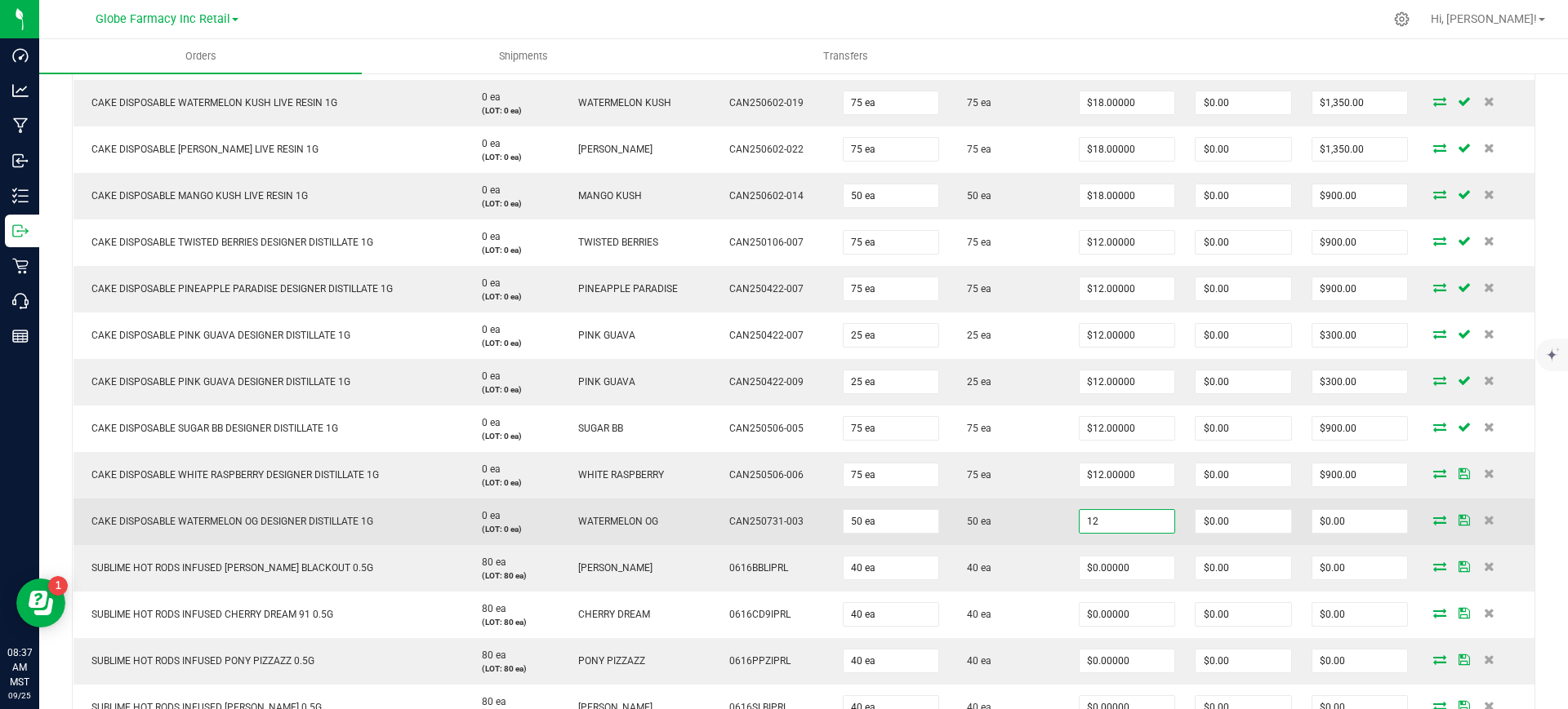
type input "$600.00"
click at [1049, 531] on td "50 ea" at bounding box center [1008, 521] width 119 height 46
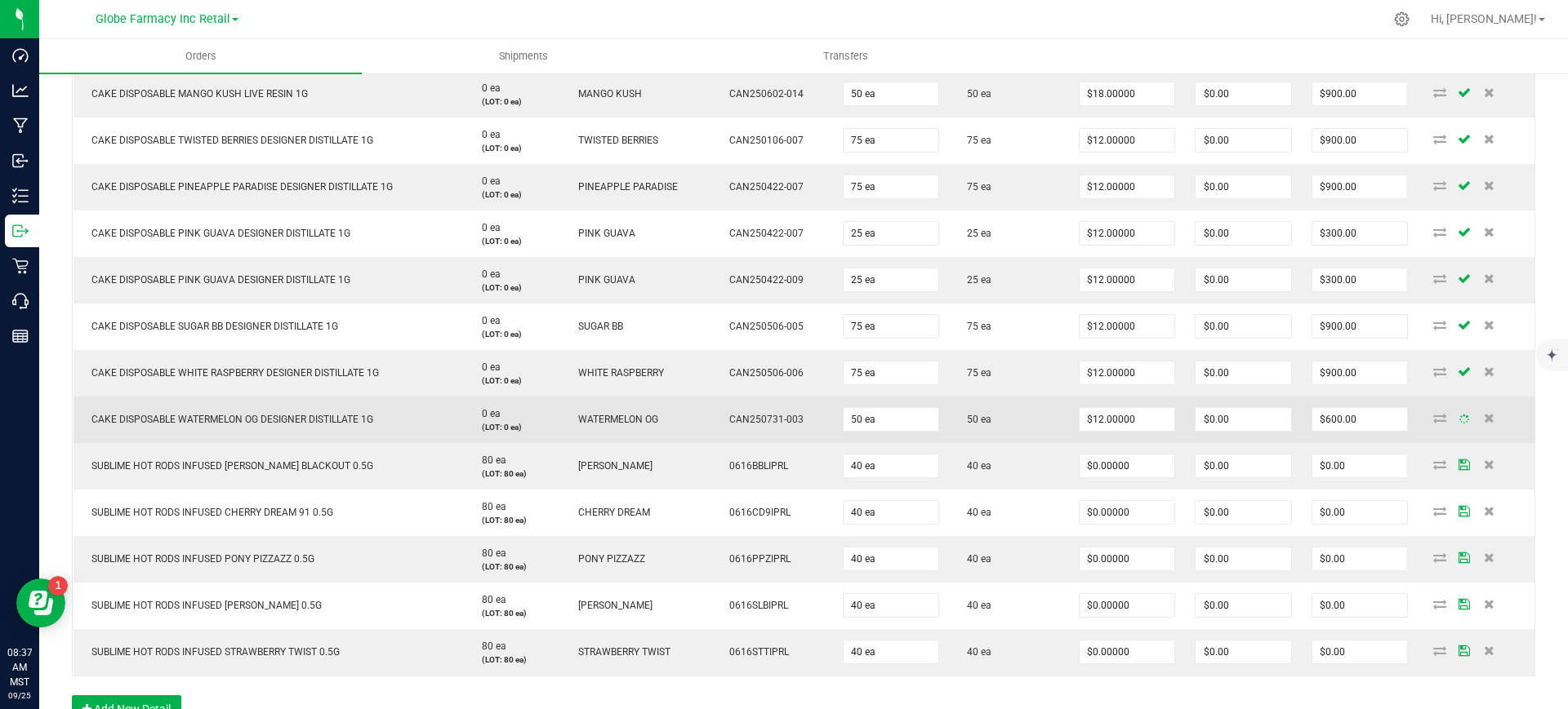
scroll to position [736, 0]
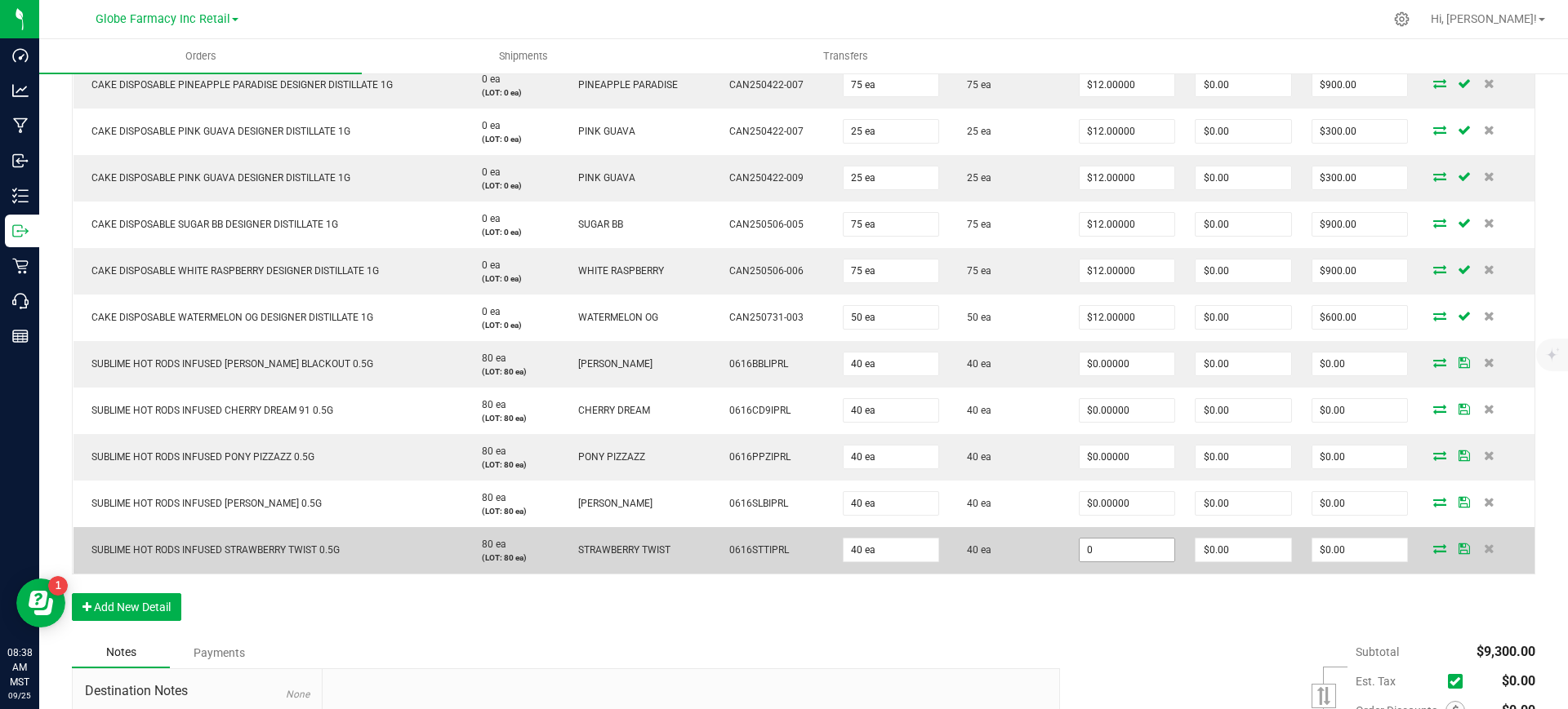
paste input "2.5"
click at [1083, 548] on input "0" at bounding box center [1127, 550] width 95 height 23
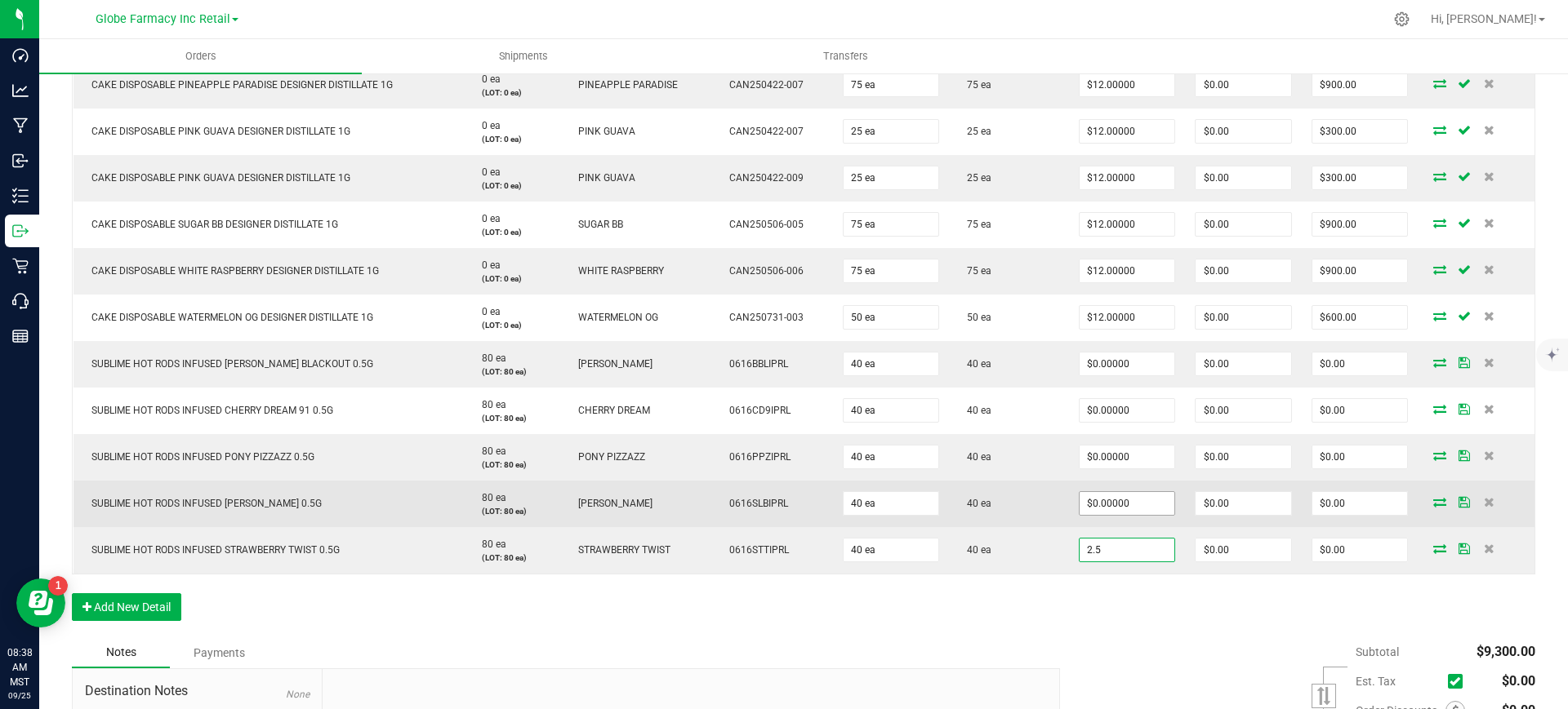
type input "2.5"
type input "0"
type input "$2.50000"
type input "$100.00"
drag, startPoint x: 1129, startPoint y: 504, endPoint x: 1120, endPoint y: 451, distance: 53.8
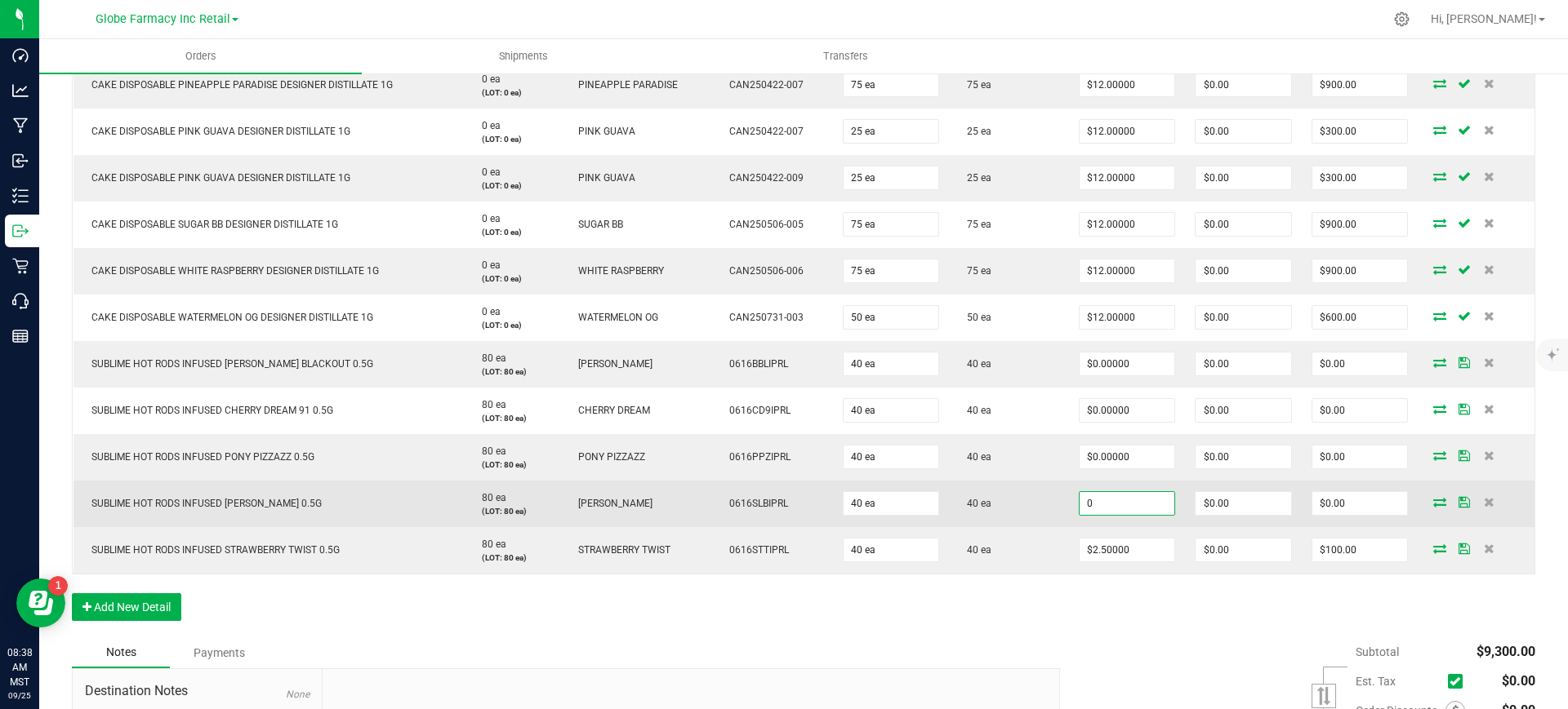
click at [1129, 503] on input "0" at bounding box center [1127, 503] width 95 height 23
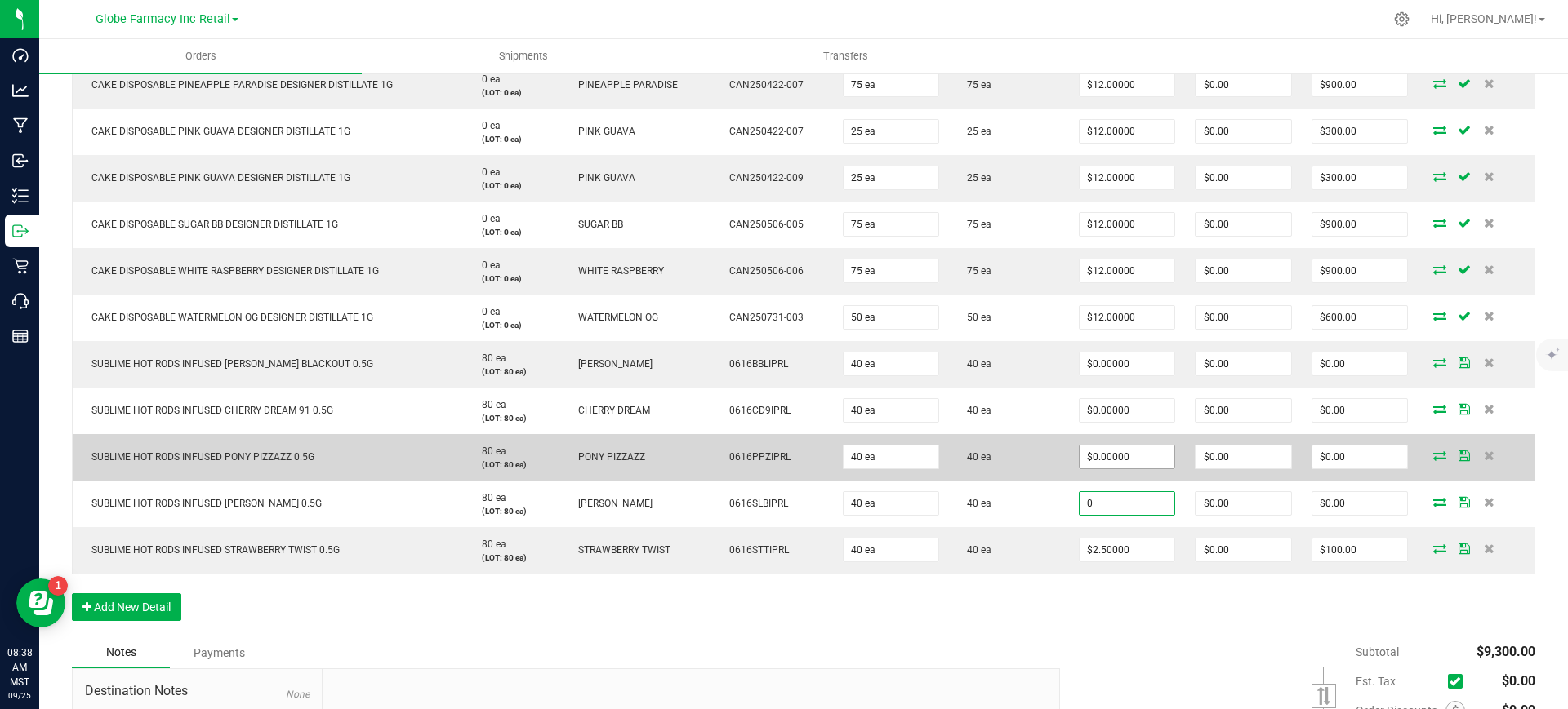
paste input "2.5"
type input "2.5"
type input "0"
type input "$2.50000"
type input "$100.00"
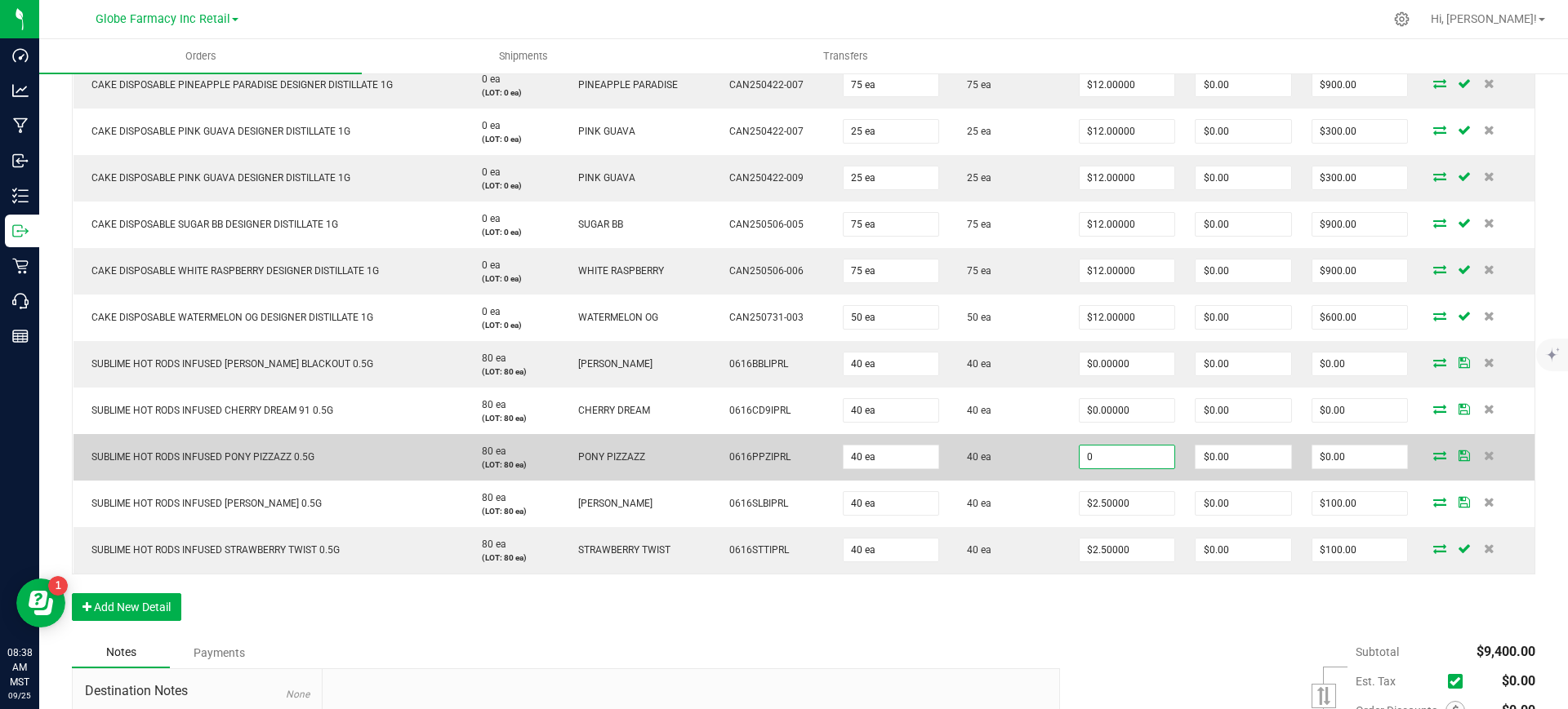
paste input "2.5"
click at [1120, 452] on input "0" at bounding box center [1127, 457] width 95 height 23
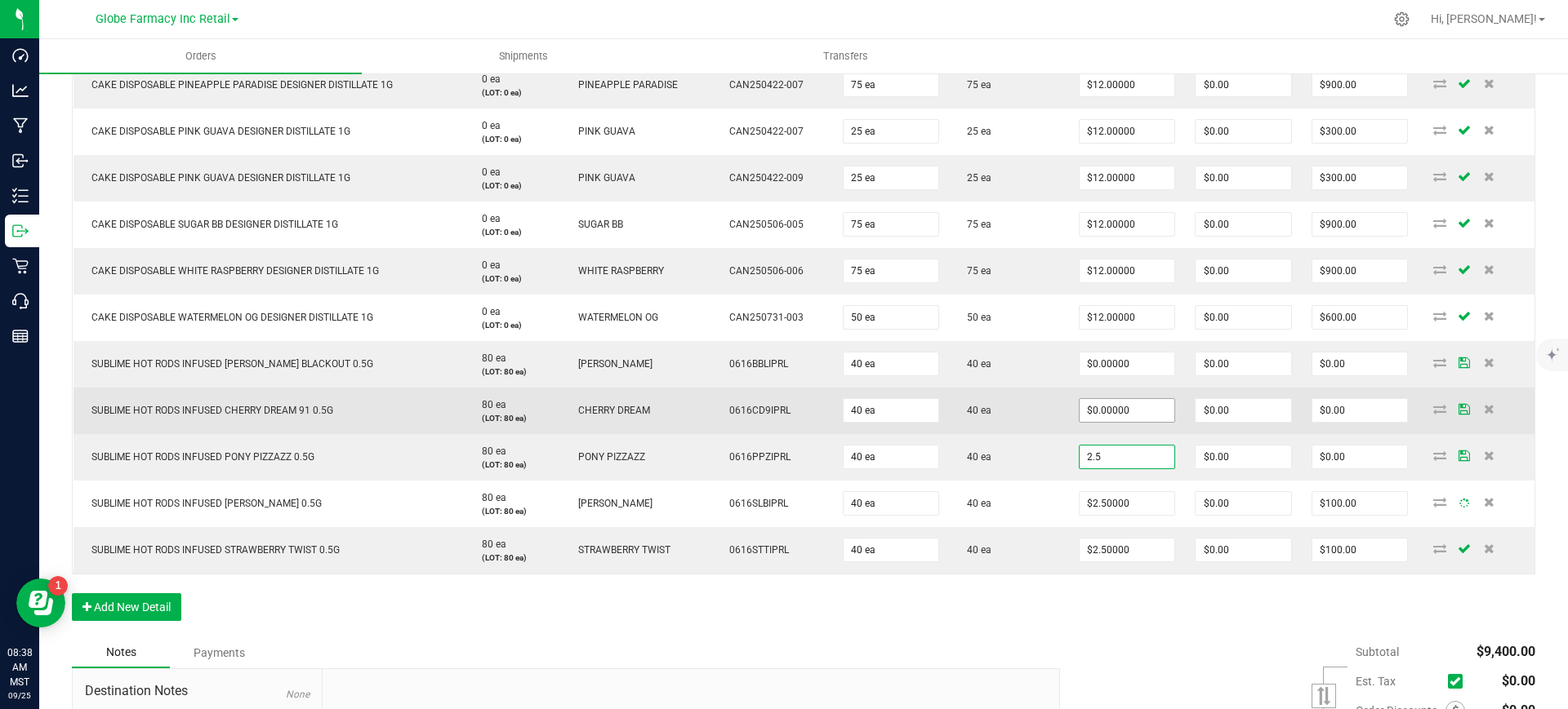
type input "2.5"
type input "0"
type input "$2.50000"
type input "$100.00"
click at [1126, 411] on input "0" at bounding box center [1127, 409] width 95 height 23
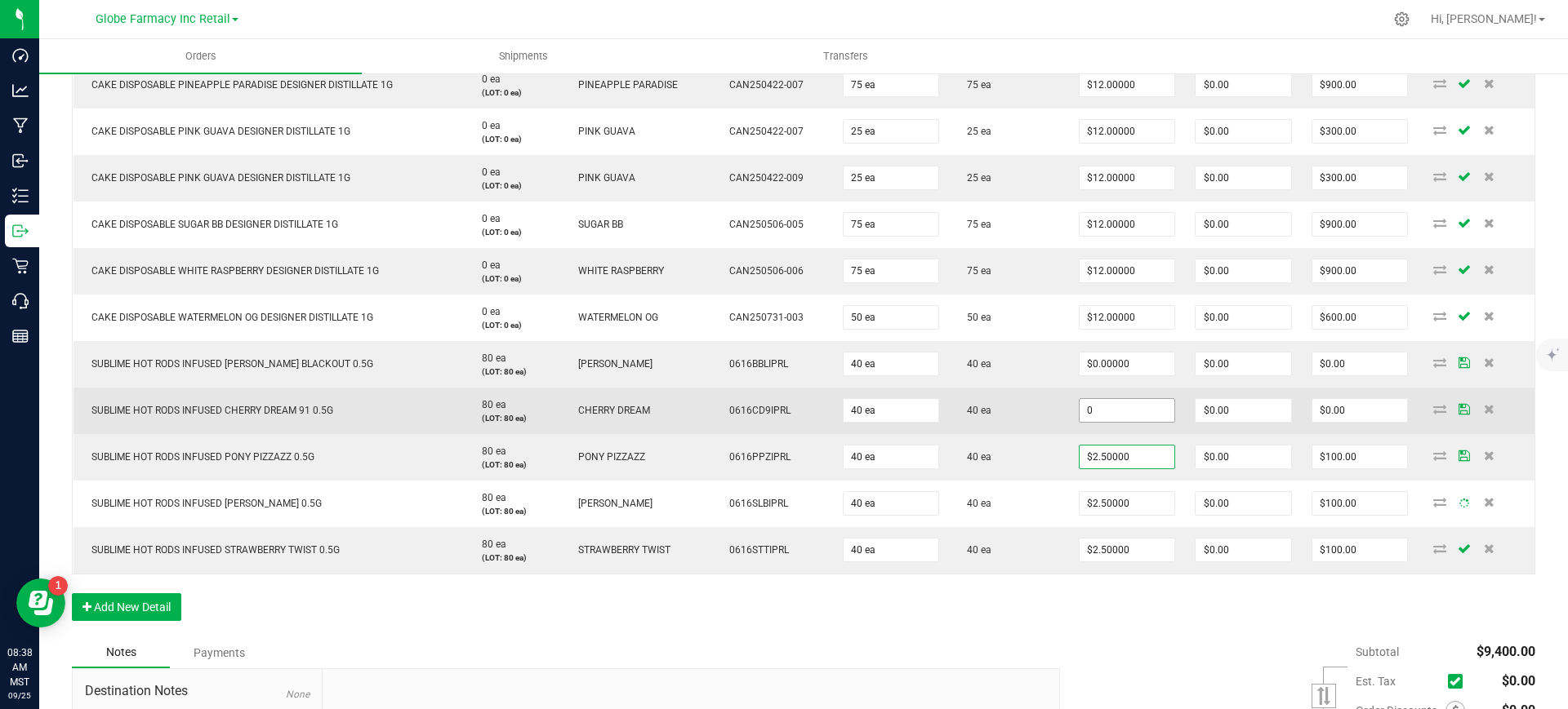
paste input "2.5"
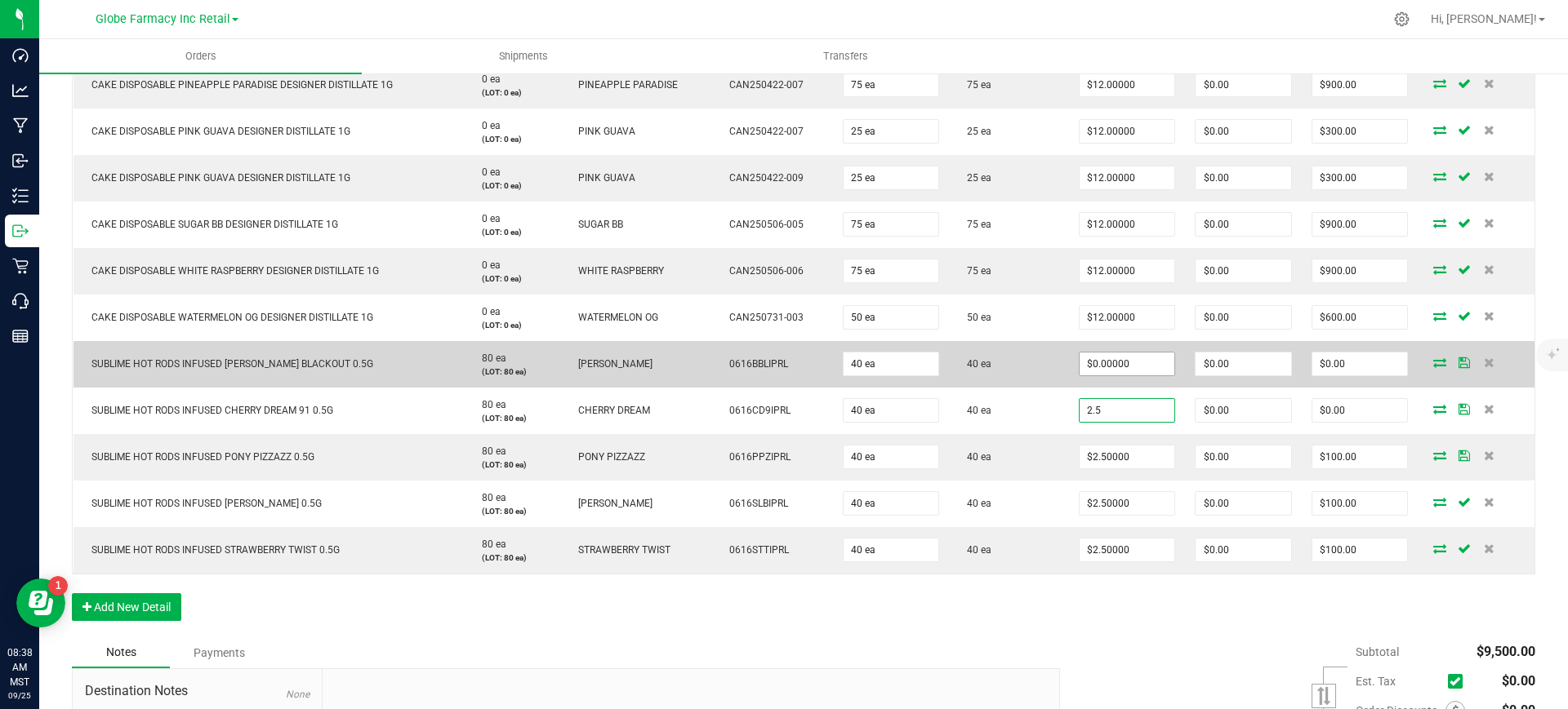
type input "2.5"
type input "0"
type input "$2.50000"
type input "$100.00"
paste input "2.5"
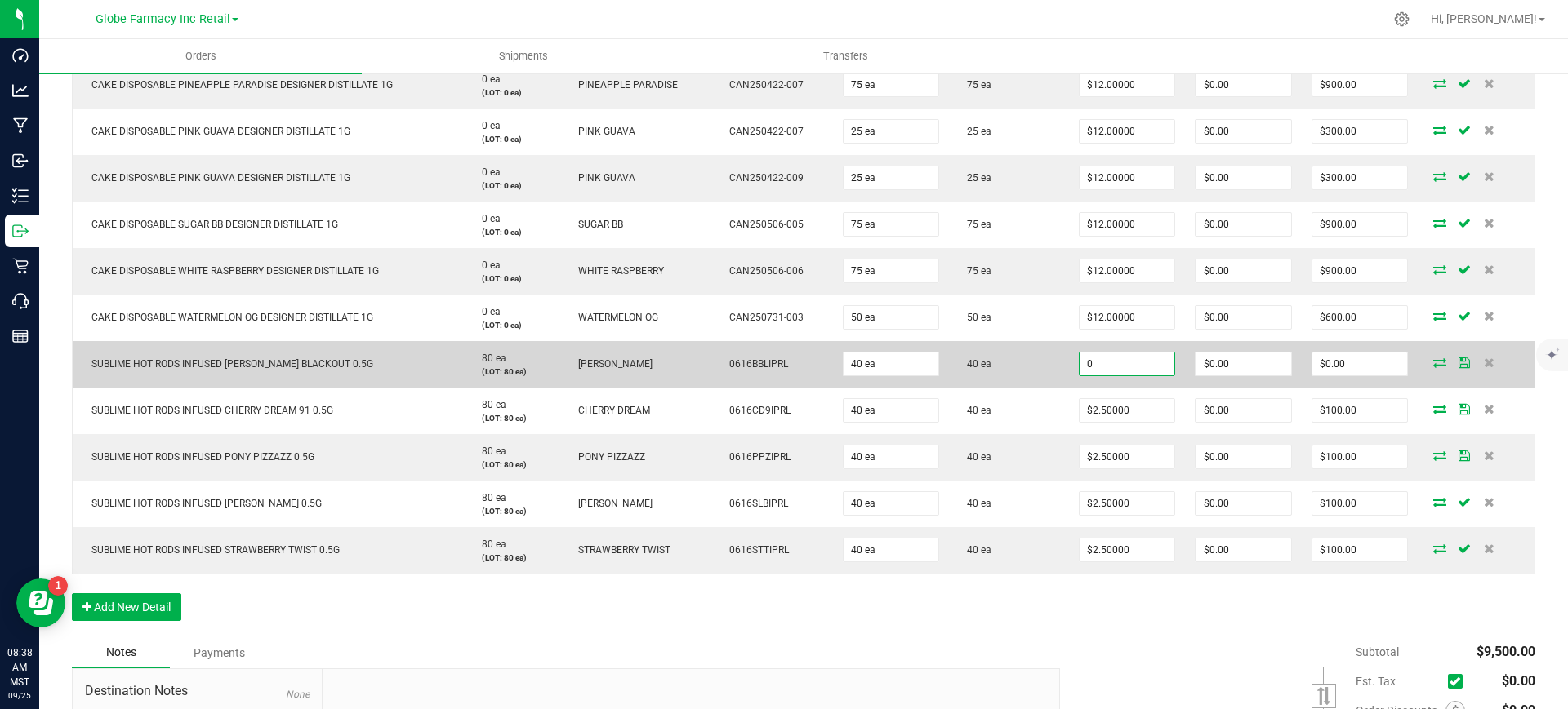
click at [1126, 369] on input "0" at bounding box center [1127, 363] width 95 height 23
type input "$2.50000"
type input "$100.00"
click at [1056, 384] on td "40 ea" at bounding box center [1008, 363] width 119 height 46
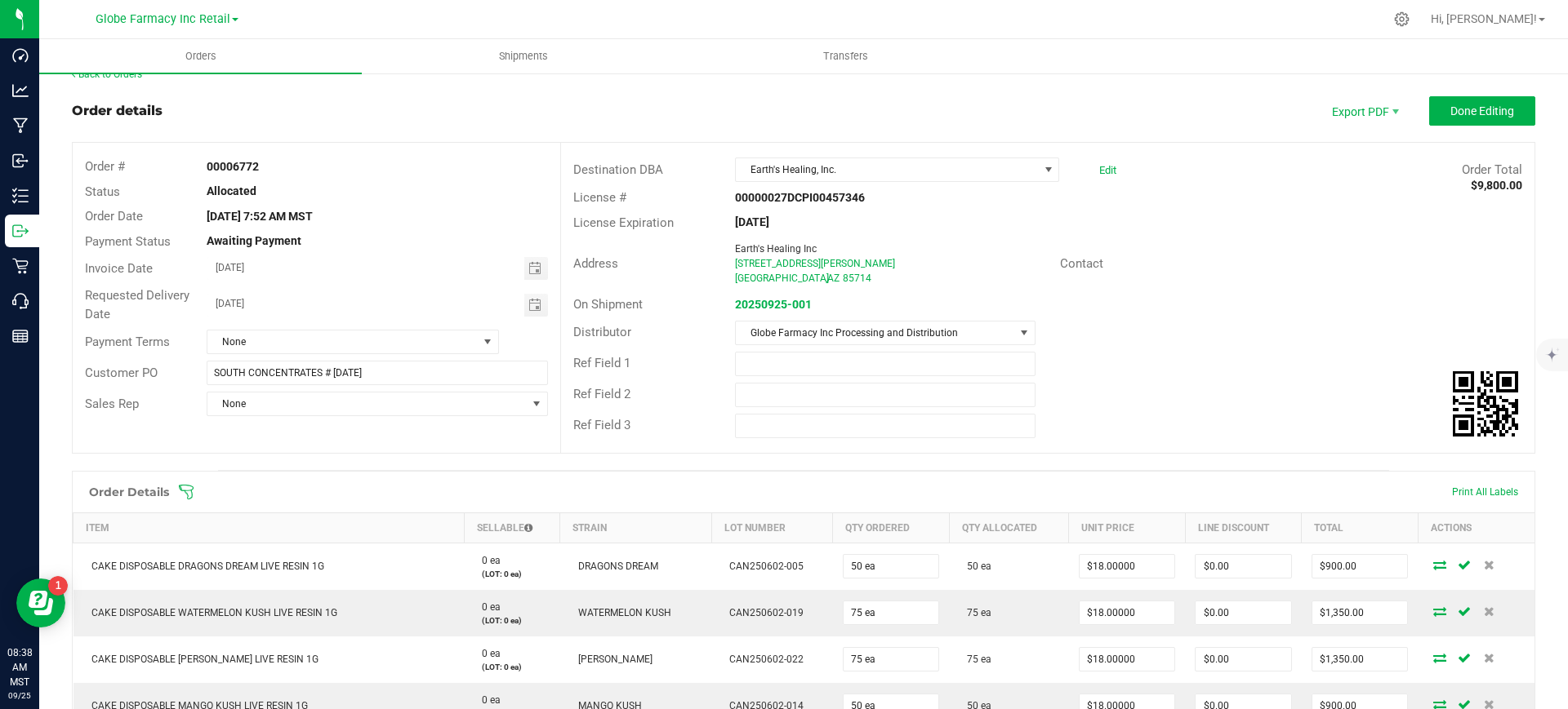
scroll to position [0, 0]
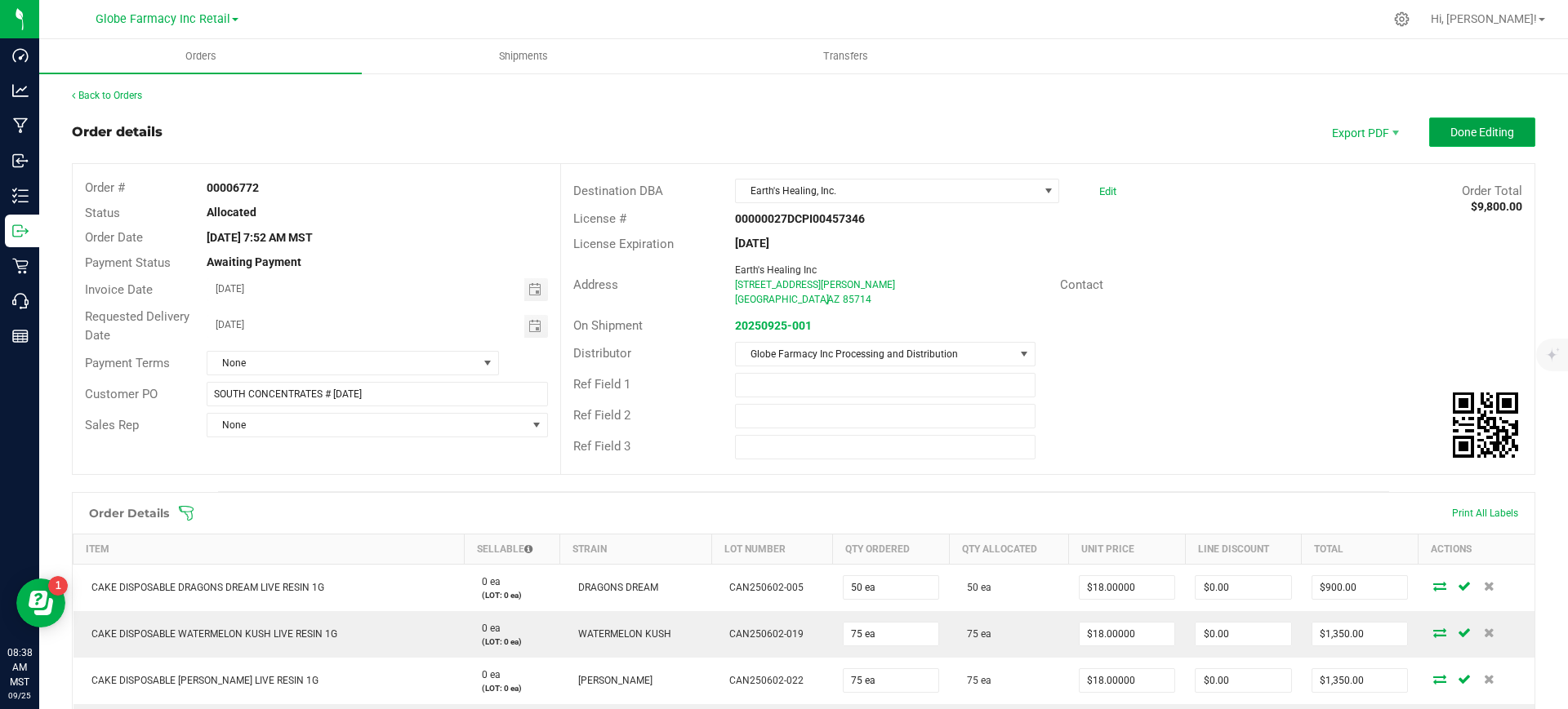
click at [1459, 121] on button "Done Editing" at bounding box center [1483, 133] width 106 height 29
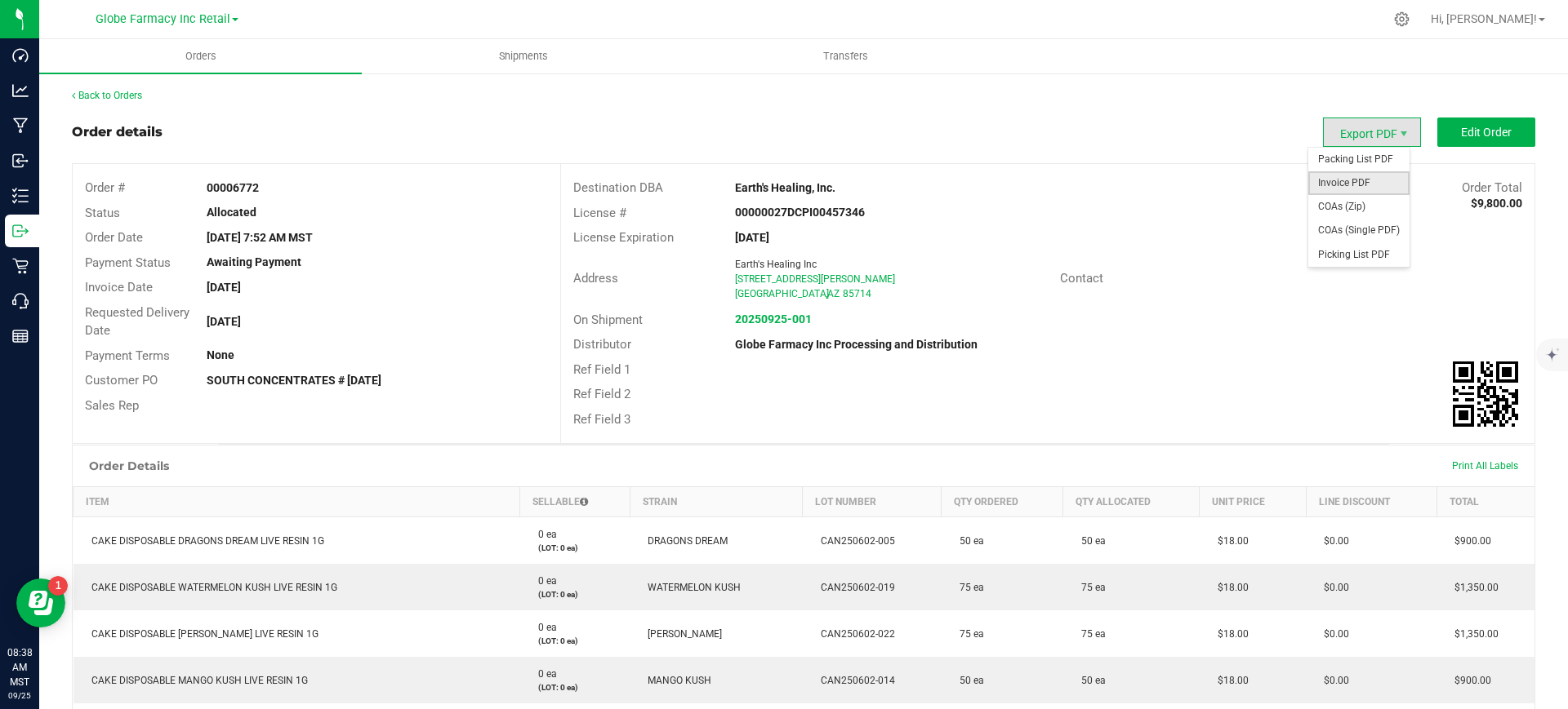
click at [1344, 180] on span "Invoice PDF" at bounding box center [1359, 184] width 101 height 24
click at [103, 94] on link "Back to Orders" at bounding box center [106, 95] width 70 height 12
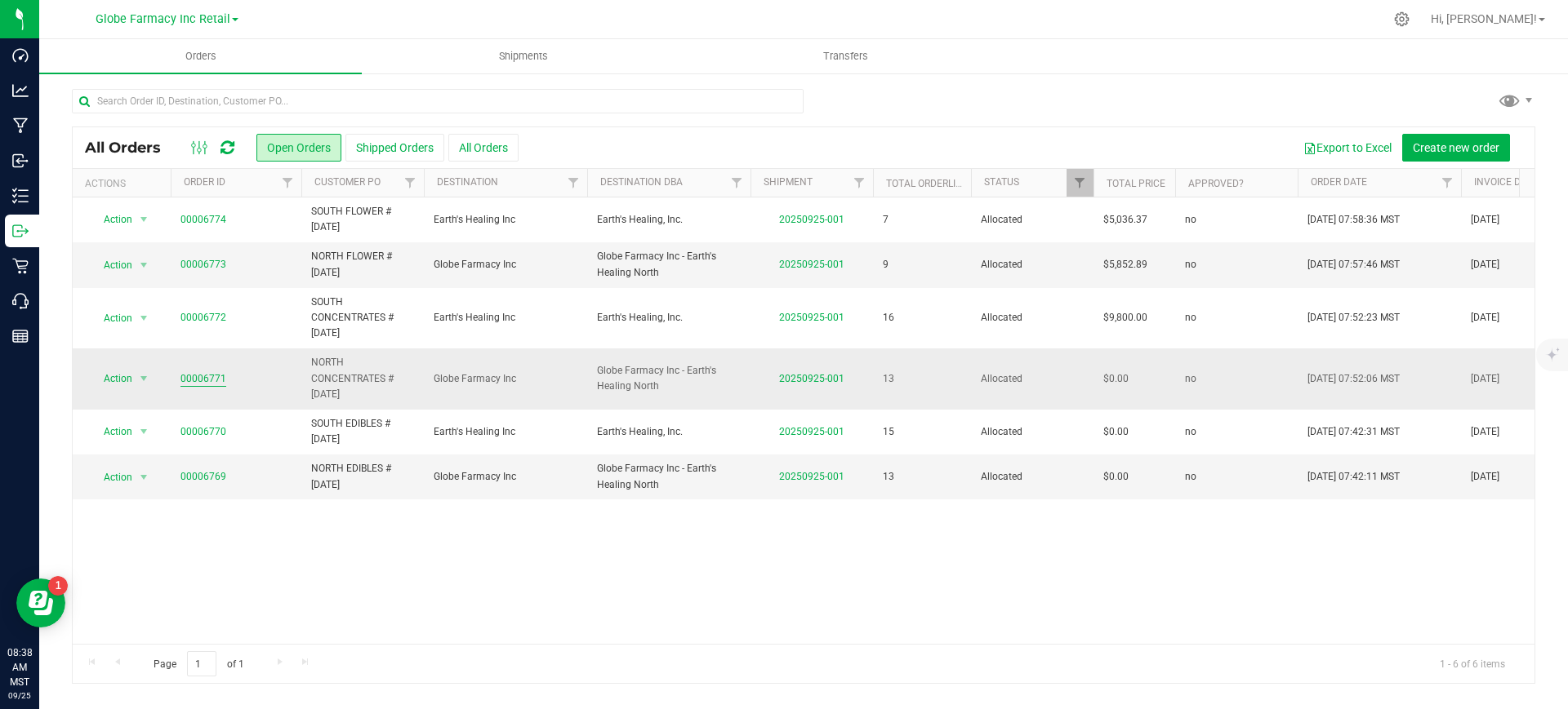
click at [205, 379] on link "00006771" at bounding box center [203, 379] width 46 height 16
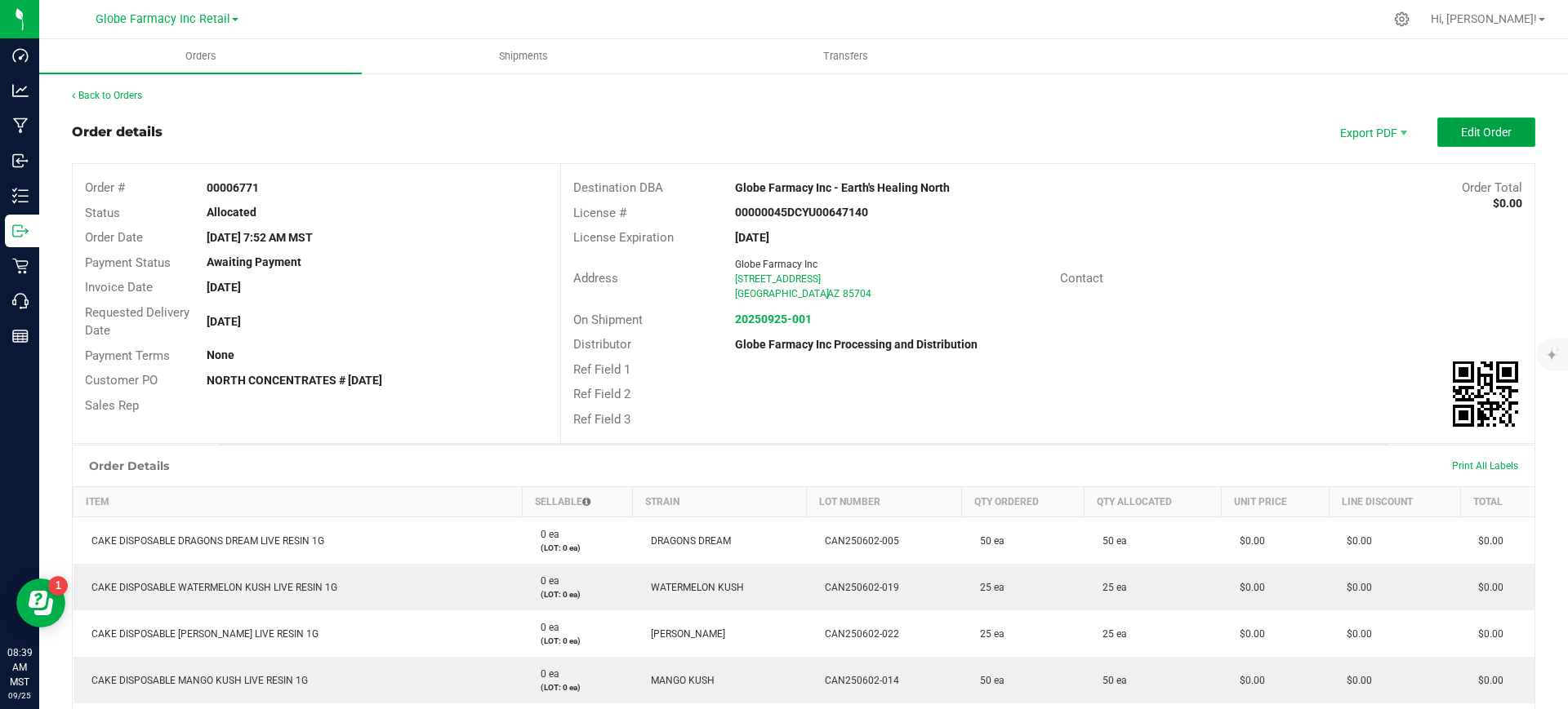
click at [1468, 133] on span "Edit Order" at bounding box center [1486, 132] width 51 height 13
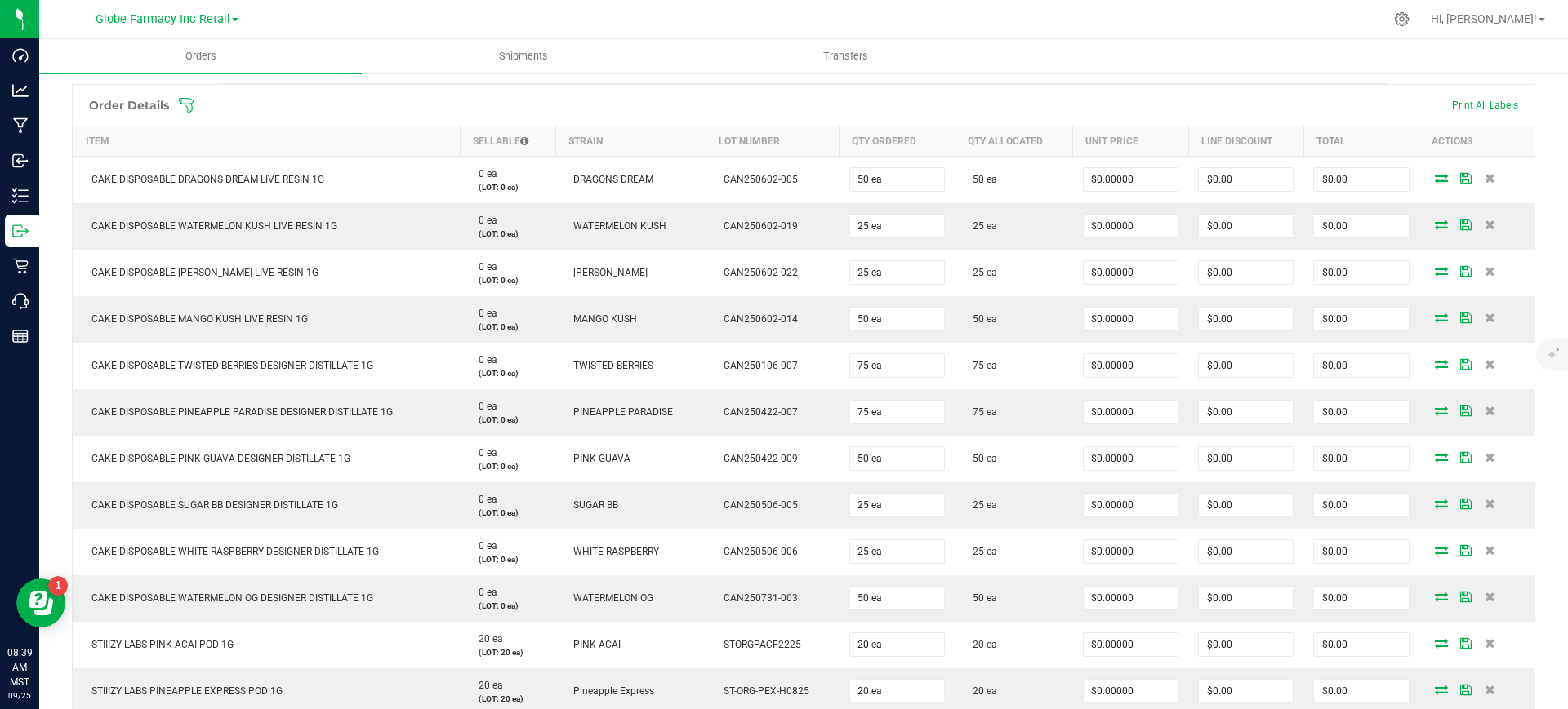
scroll to position [612, 0]
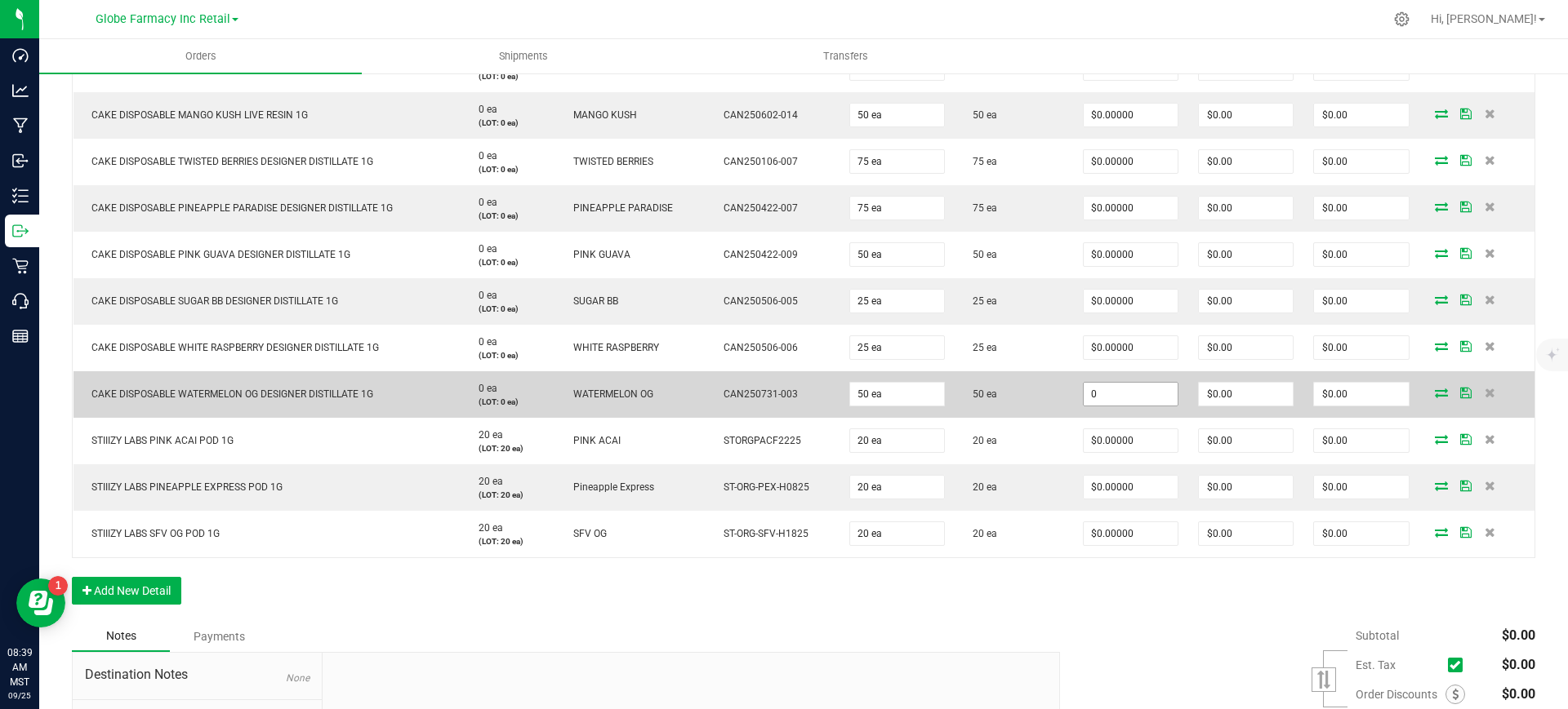
paste input "12"
click at [1137, 386] on input "12" at bounding box center [1131, 394] width 94 height 23
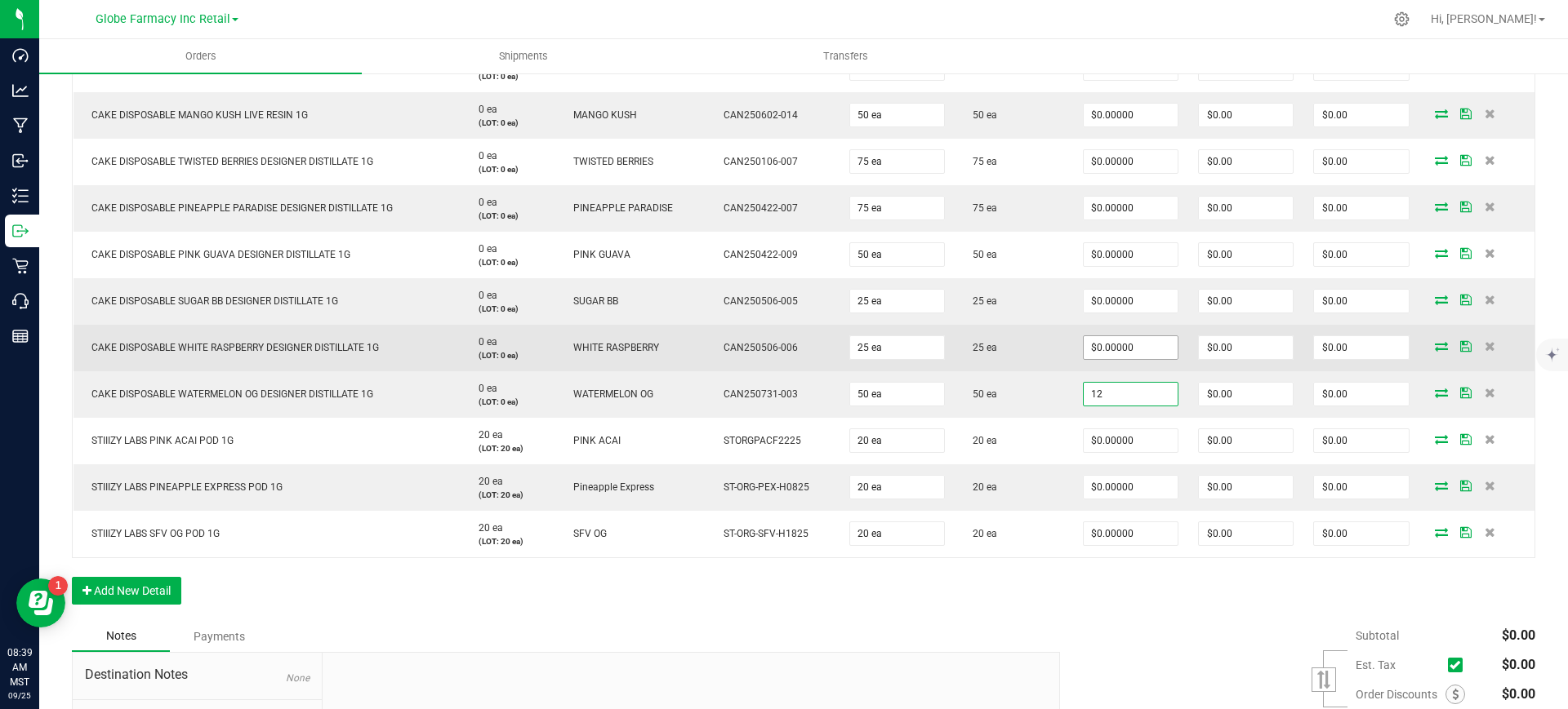
type input "12"
type input "0"
type input "$12.00000"
type input "$600.00"
paste input "12"
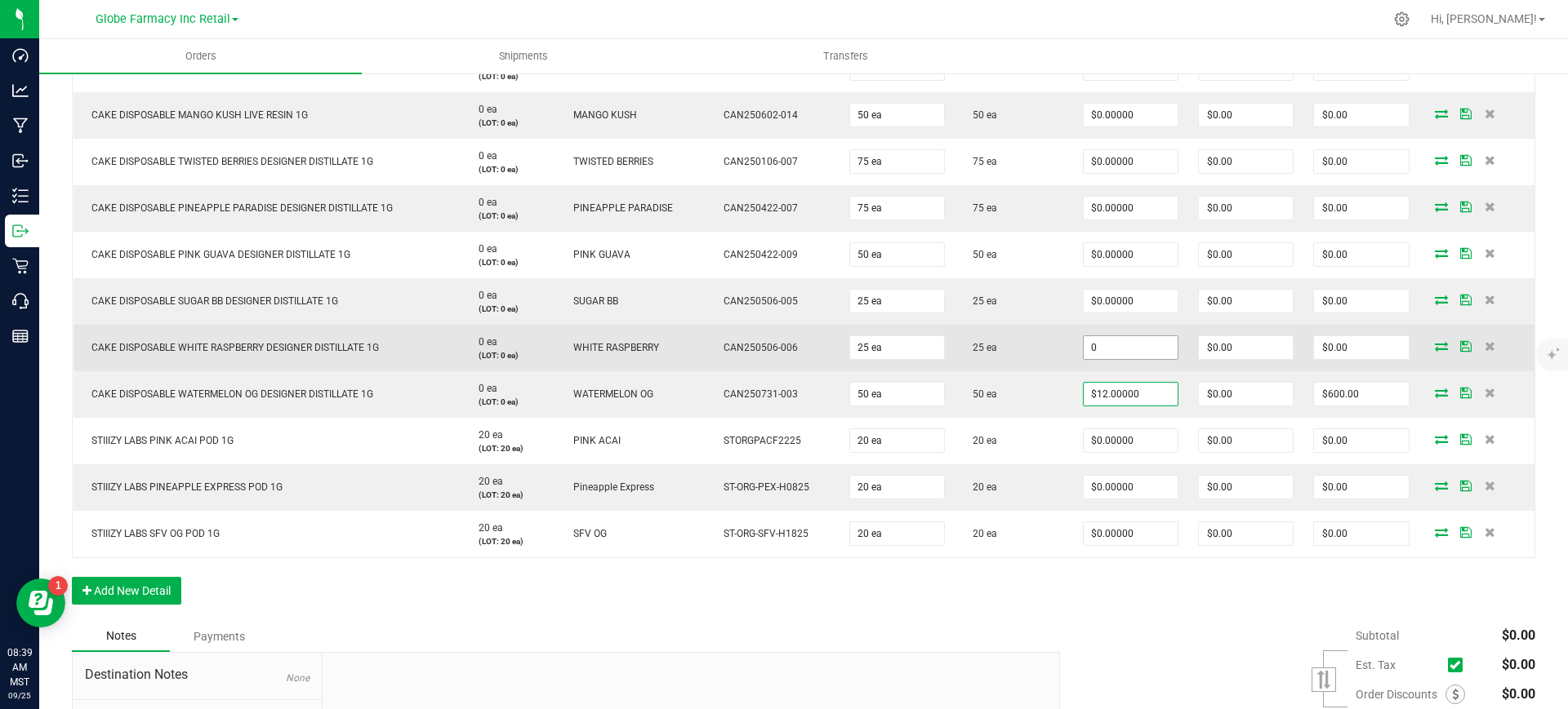
click at [1126, 345] on input "0" at bounding box center [1131, 347] width 94 height 23
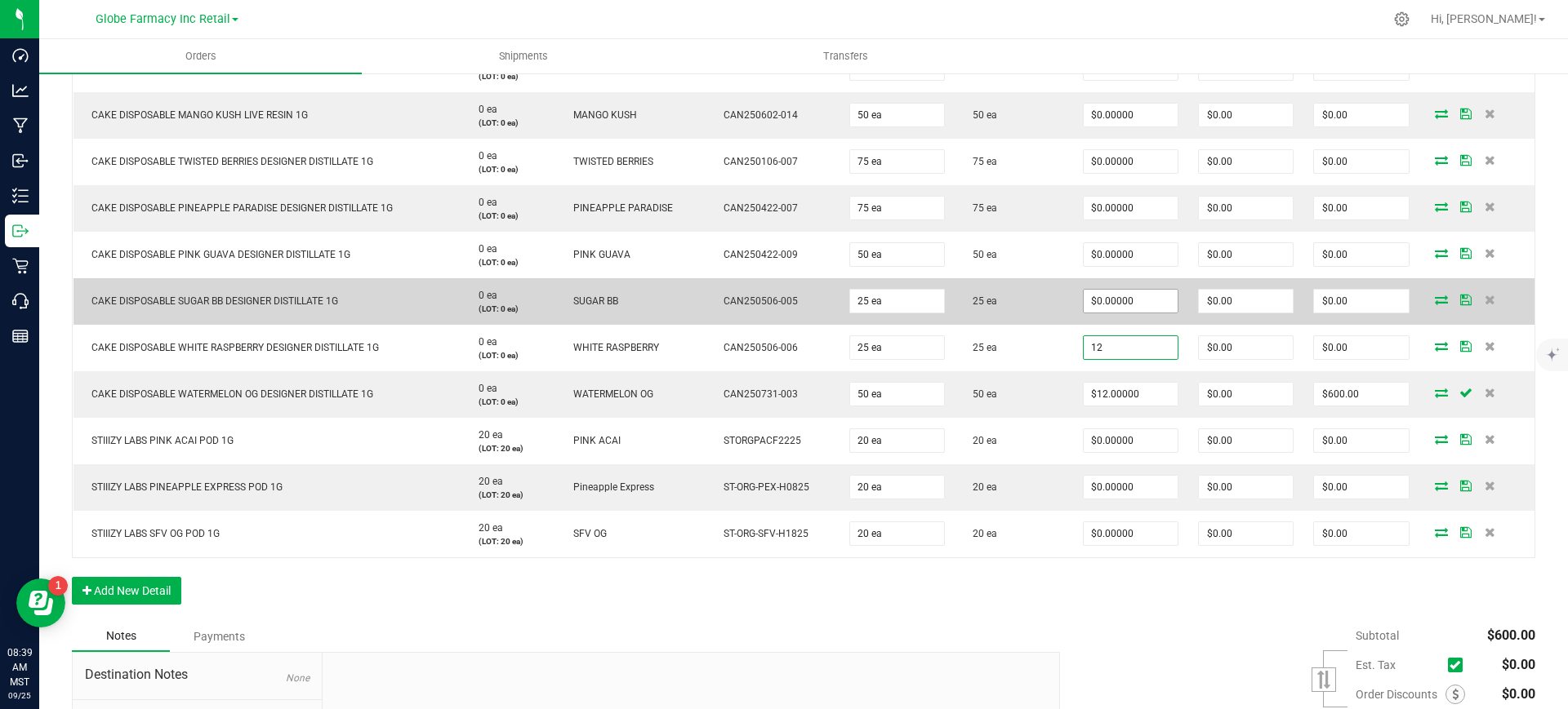
type input "12"
type input "0"
type input "$12.00000"
type input "$300.00"
click at [1115, 302] on input "0" at bounding box center [1131, 300] width 94 height 23
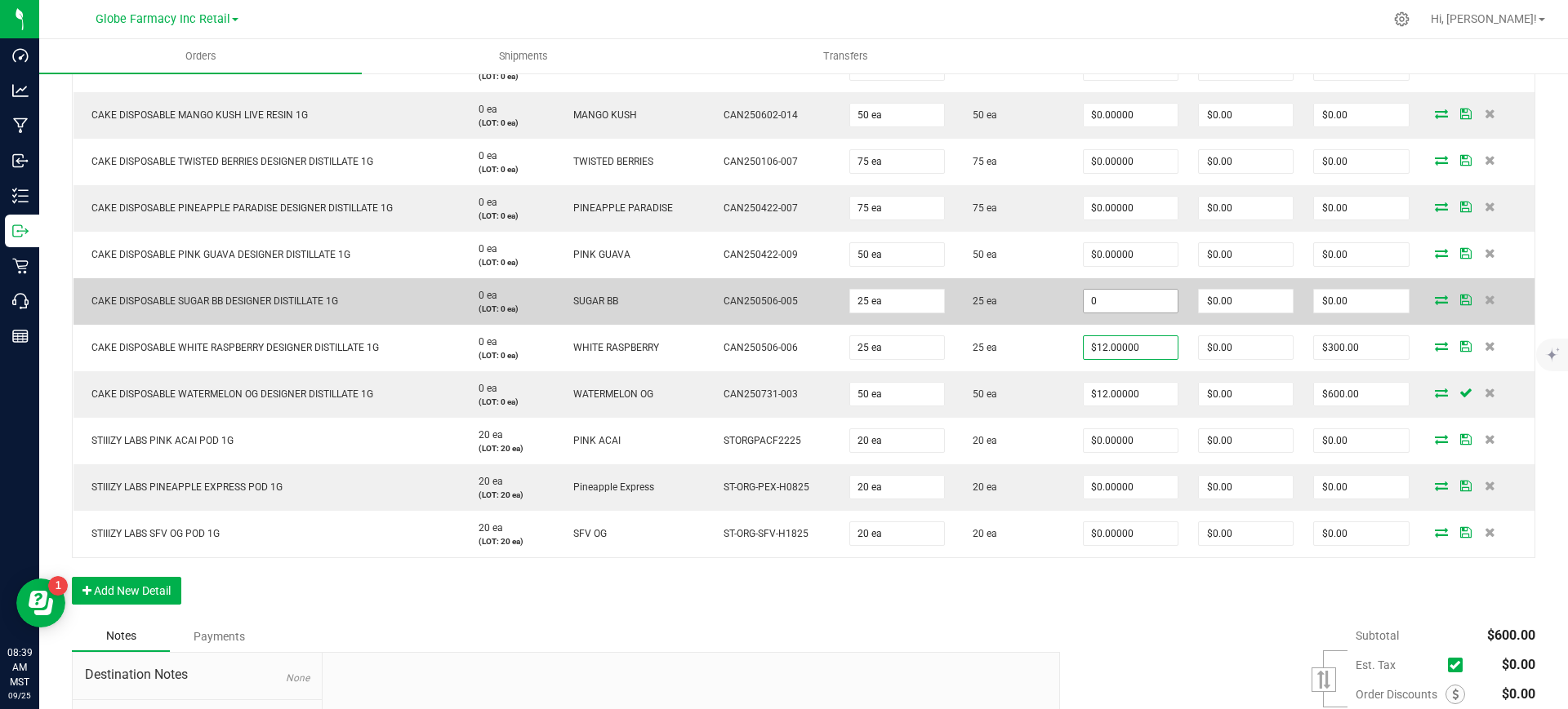
paste input "12"
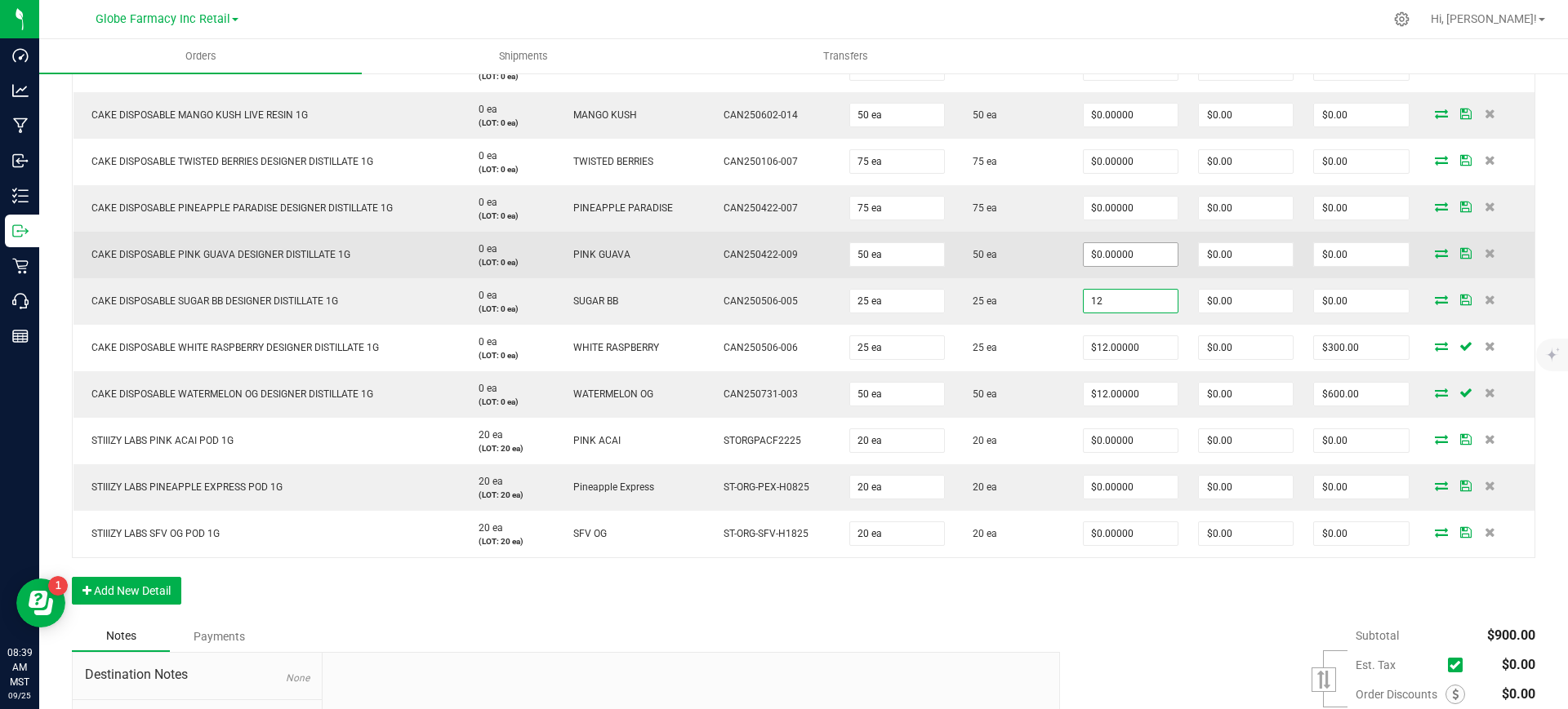
type input "12"
type input "0"
type input "$12.00000"
type input "$300.00"
paste input "12"
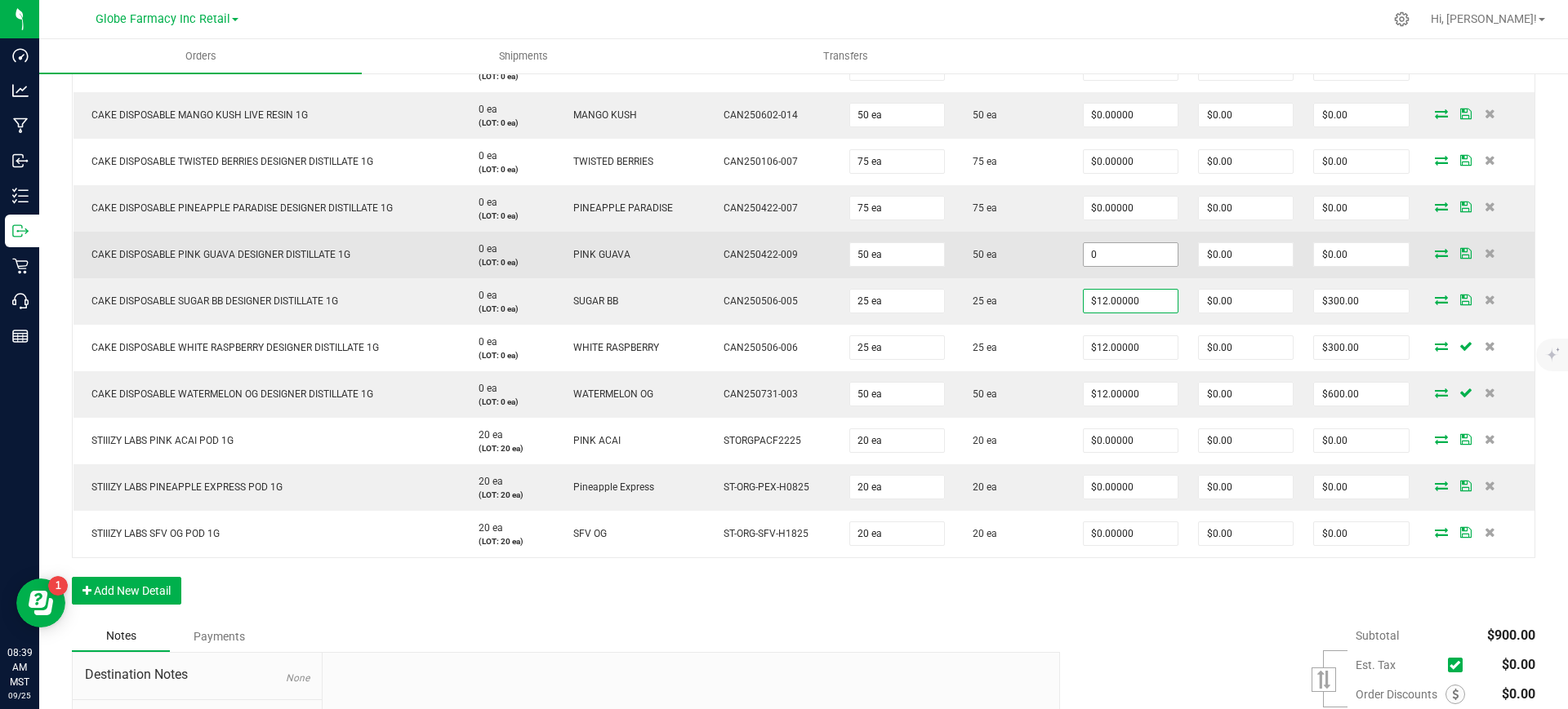
click at [1107, 256] on input "0" at bounding box center [1131, 254] width 94 height 23
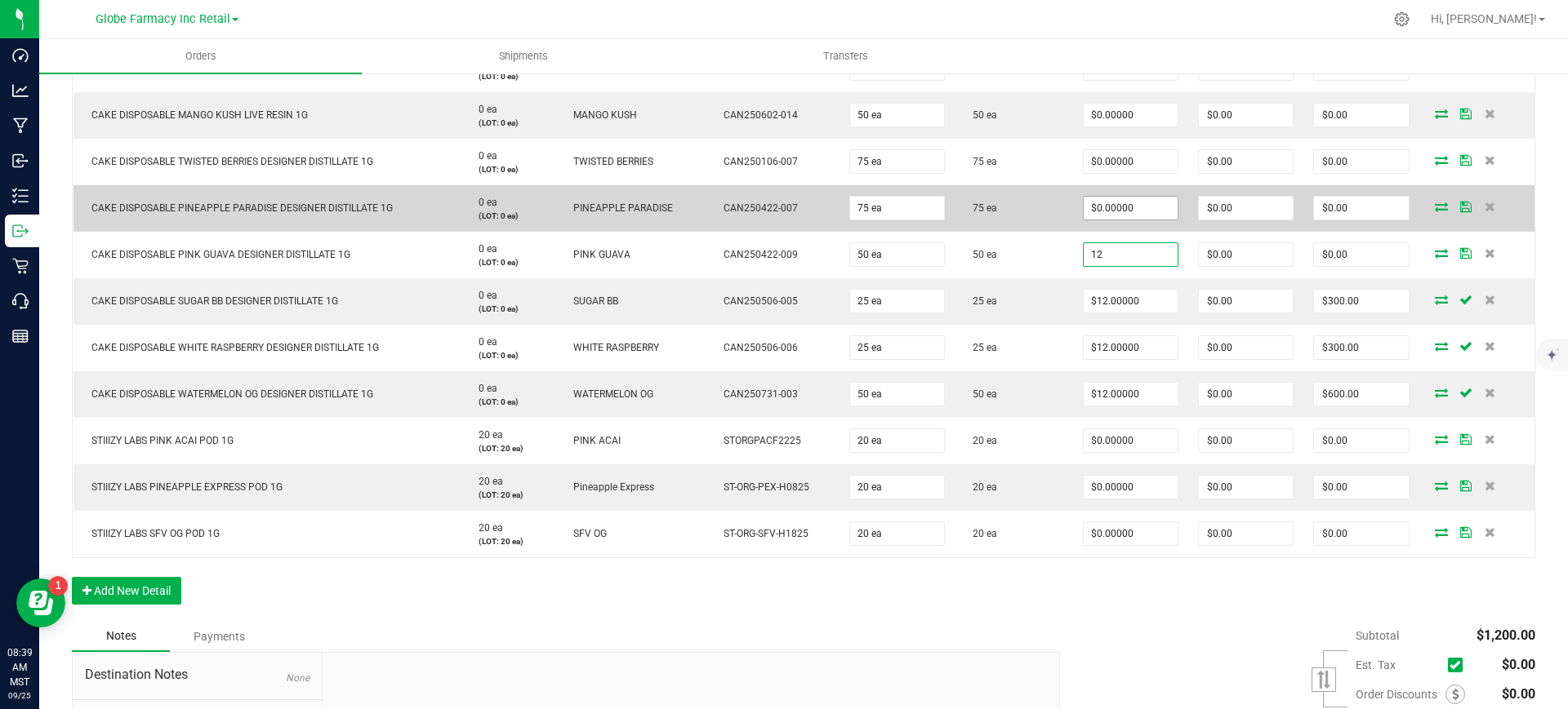
type input "12"
type input "0"
type input "$12.00000"
type input "$600.00"
click at [1106, 205] on input "0" at bounding box center [1131, 207] width 94 height 23
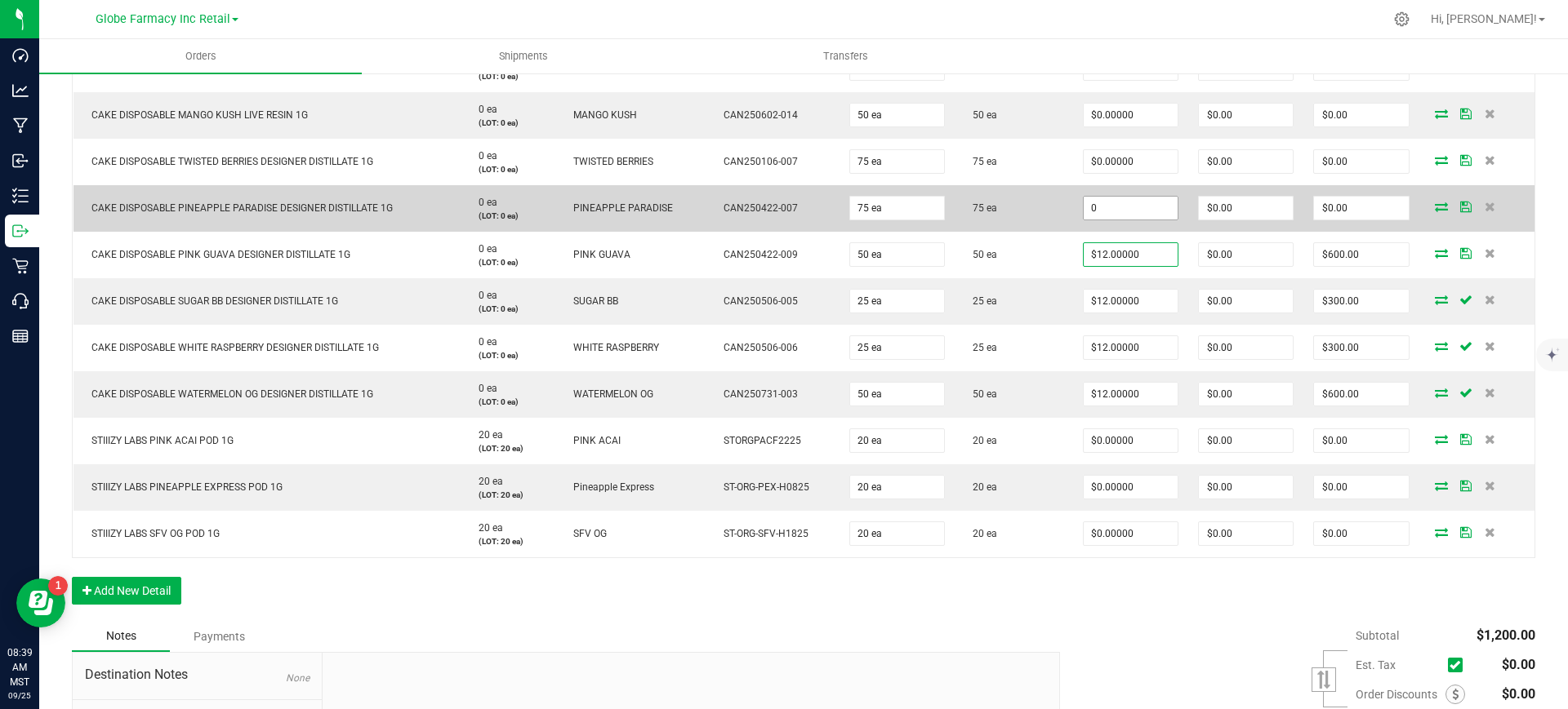
paste input "12"
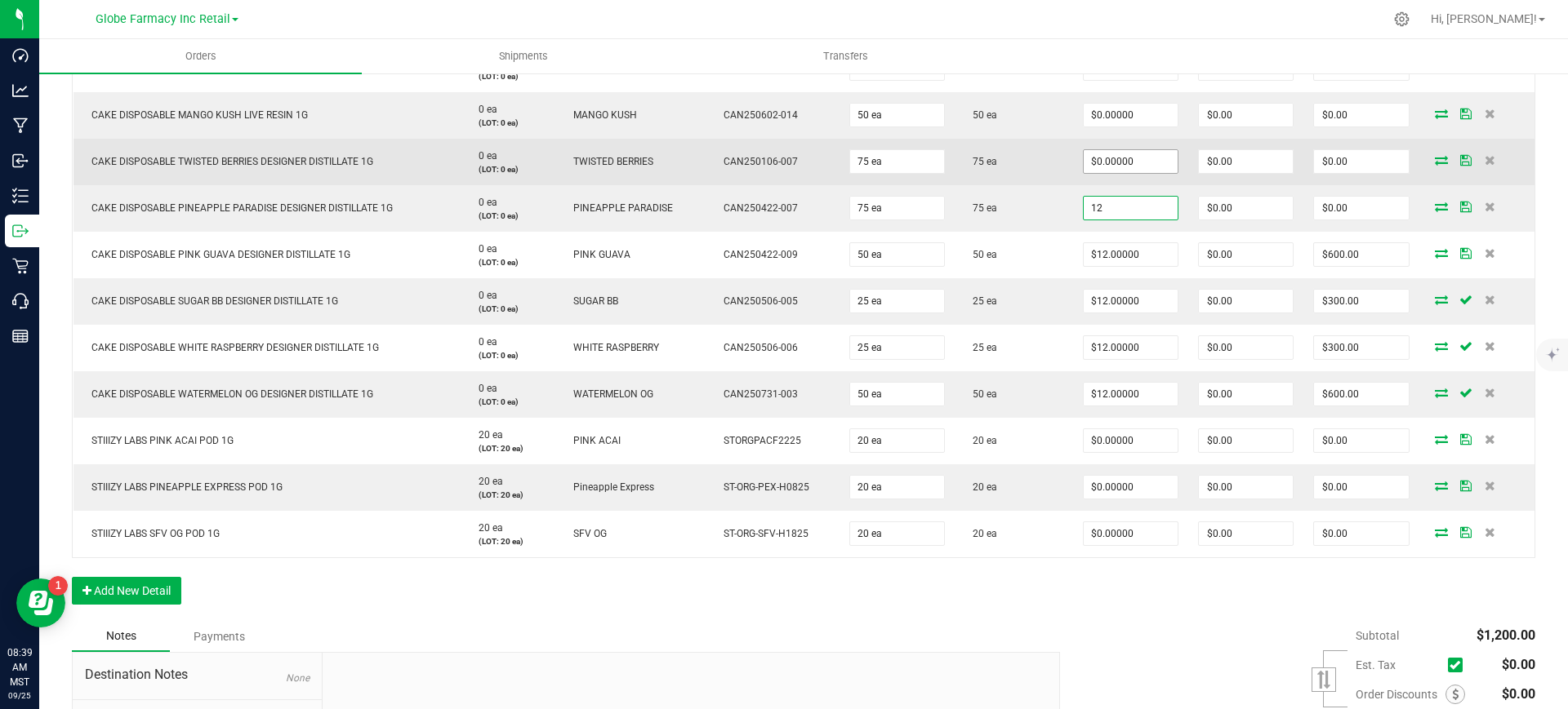
type input "12"
type input "0"
type input "$12.00000"
type input "$900.00"
click at [1108, 155] on input "0" at bounding box center [1131, 161] width 94 height 23
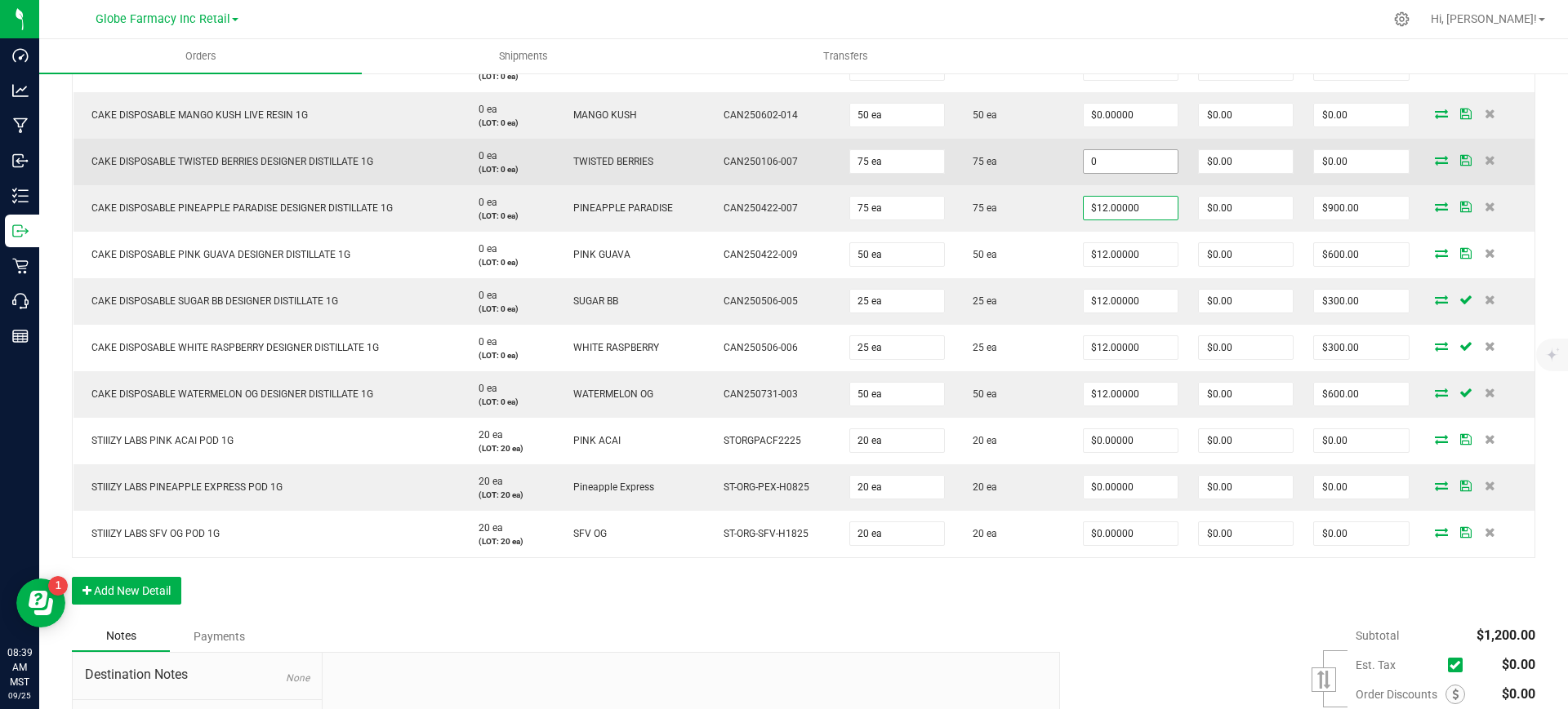
paste input "12"
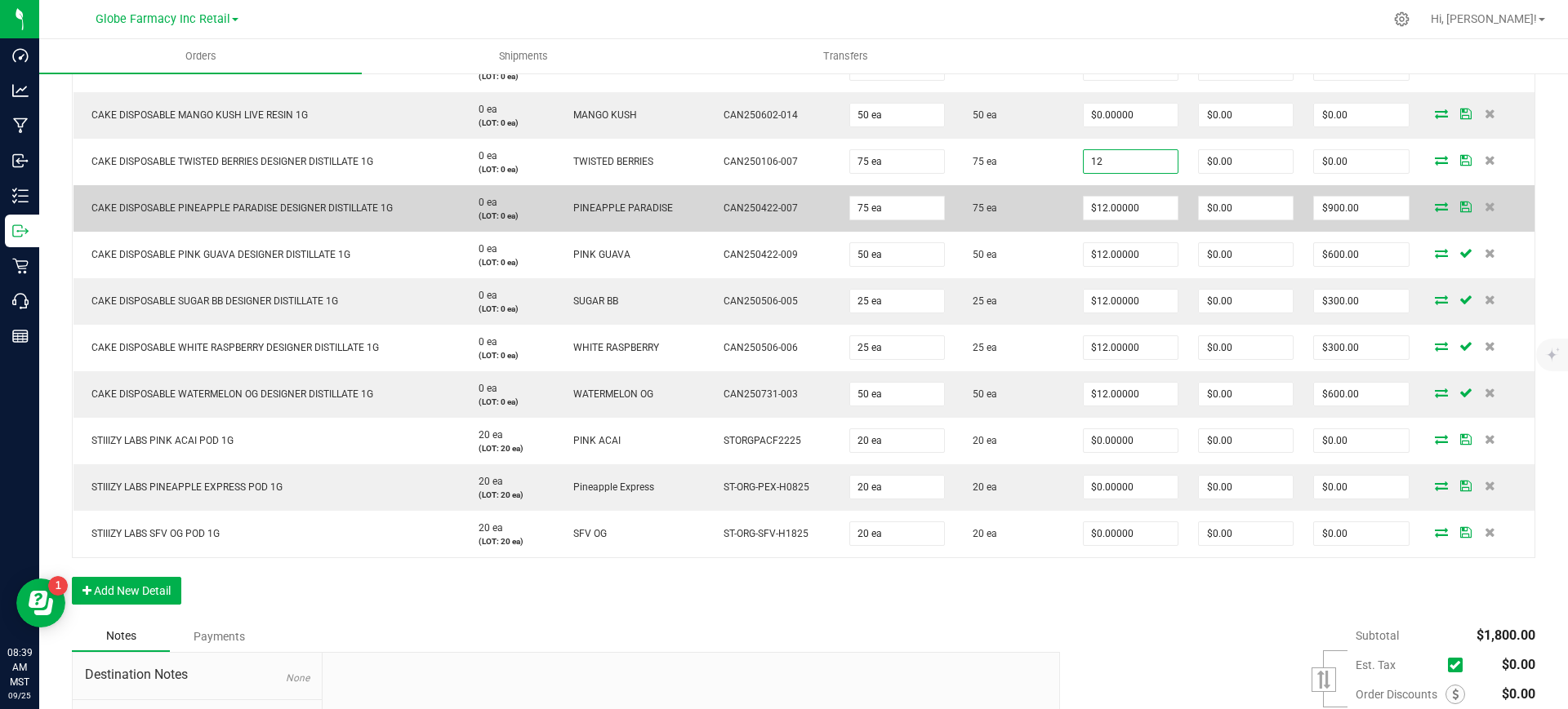
type input "$12.00000"
type input "$900.00"
click at [1058, 202] on td "75 ea" at bounding box center [1014, 208] width 119 height 46
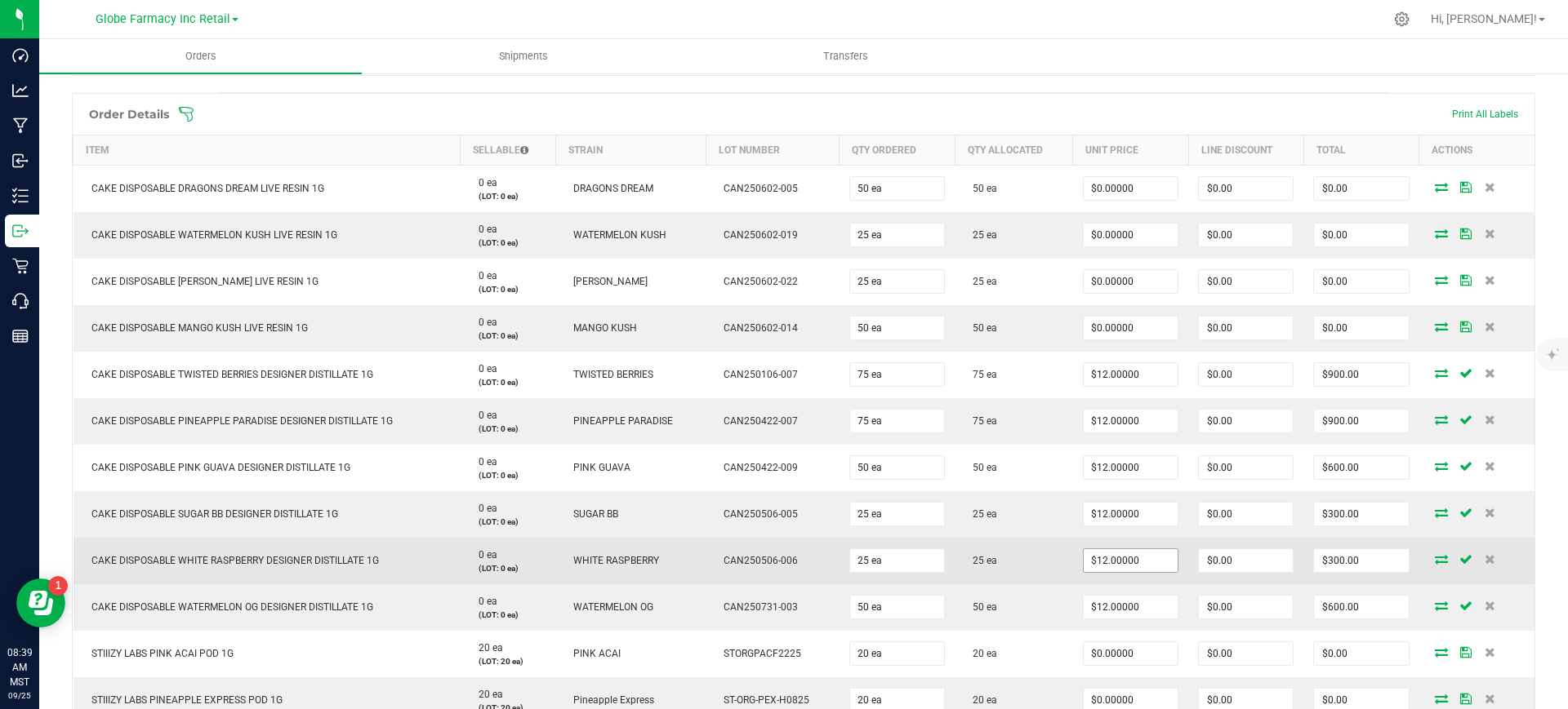
scroll to position [306, 0]
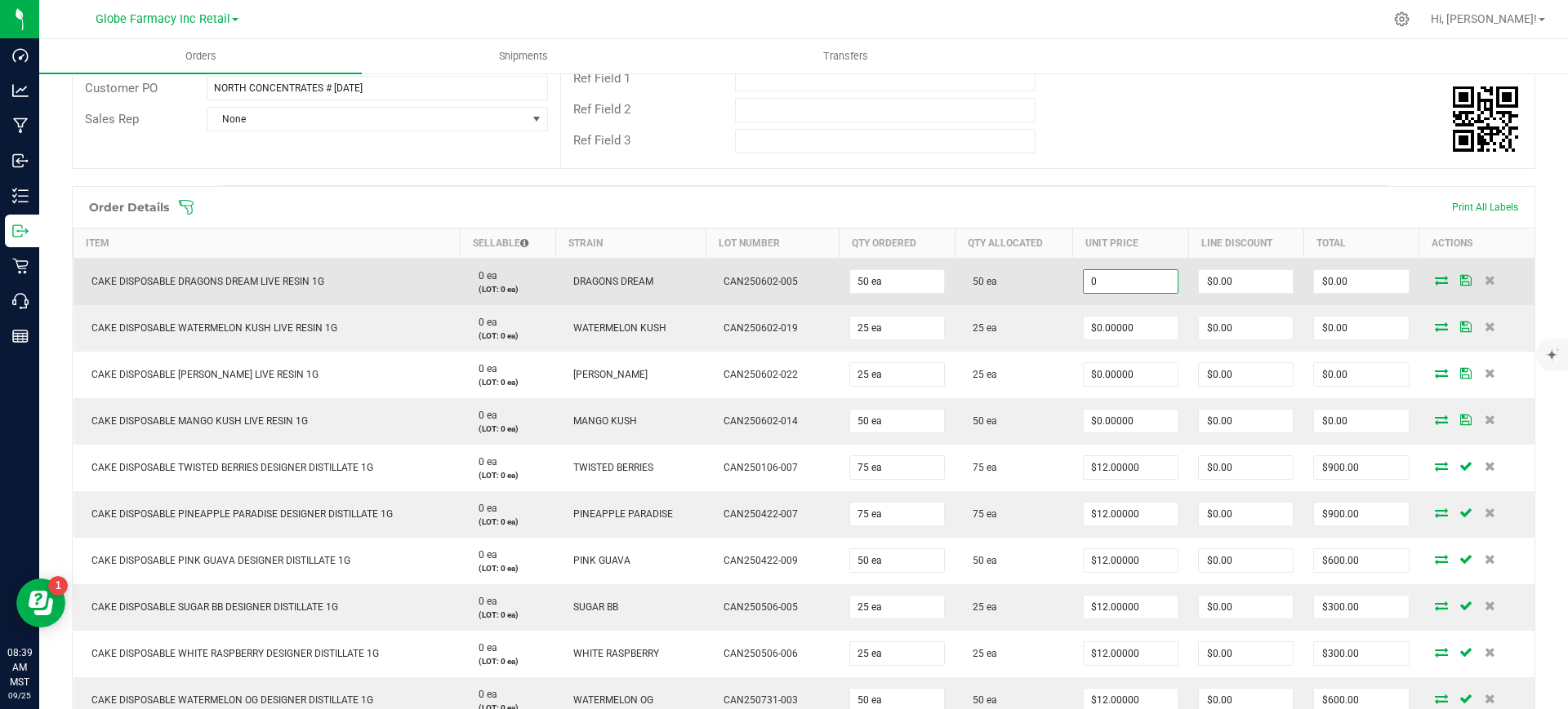
click at [1150, 277] on input "0" at bounding box center [1131, 281] width 94 height 23
paste input "18"
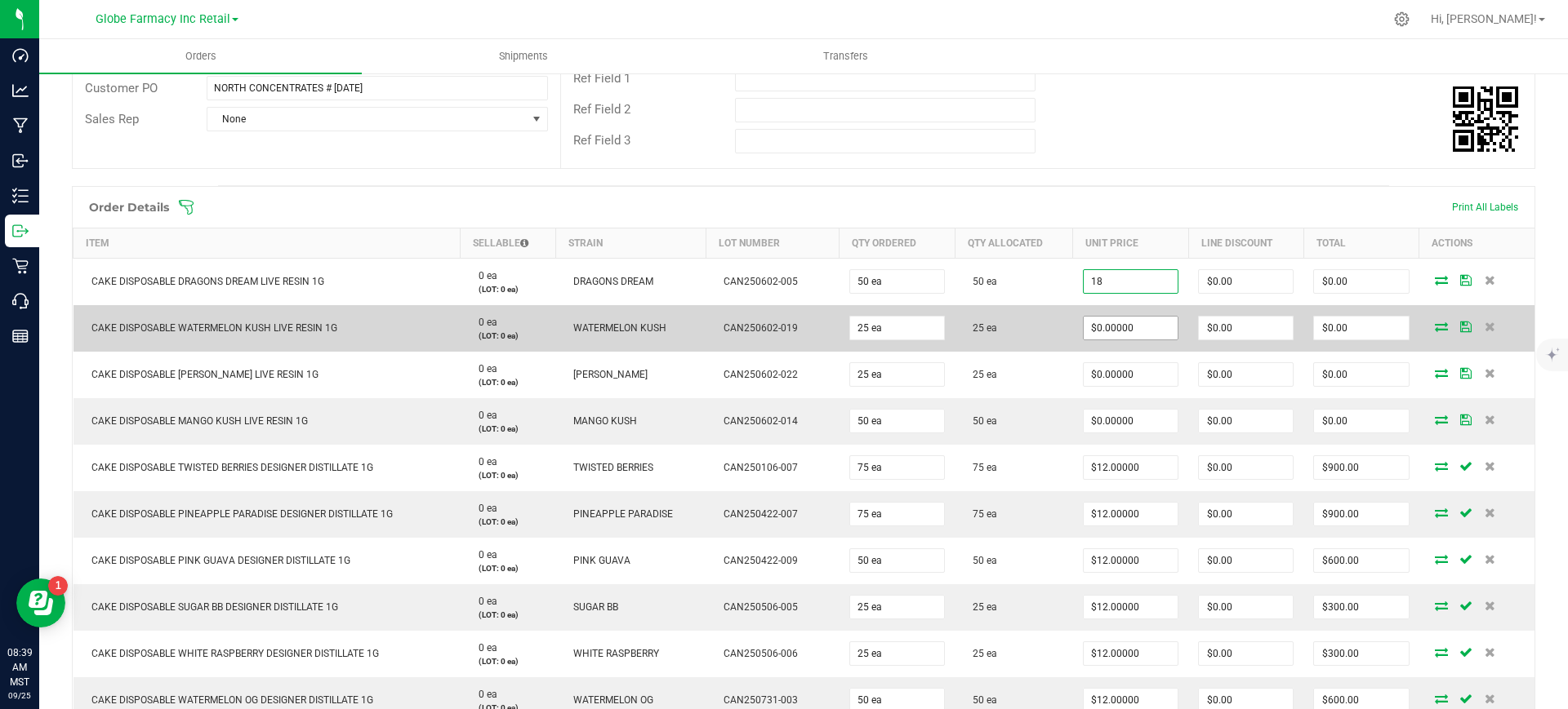
type input "$18.00000"
type input "$900.00"
paste input "18"
click at [1137, 320] on input "0" at bounding box center [1131, 327] width 94 height 23
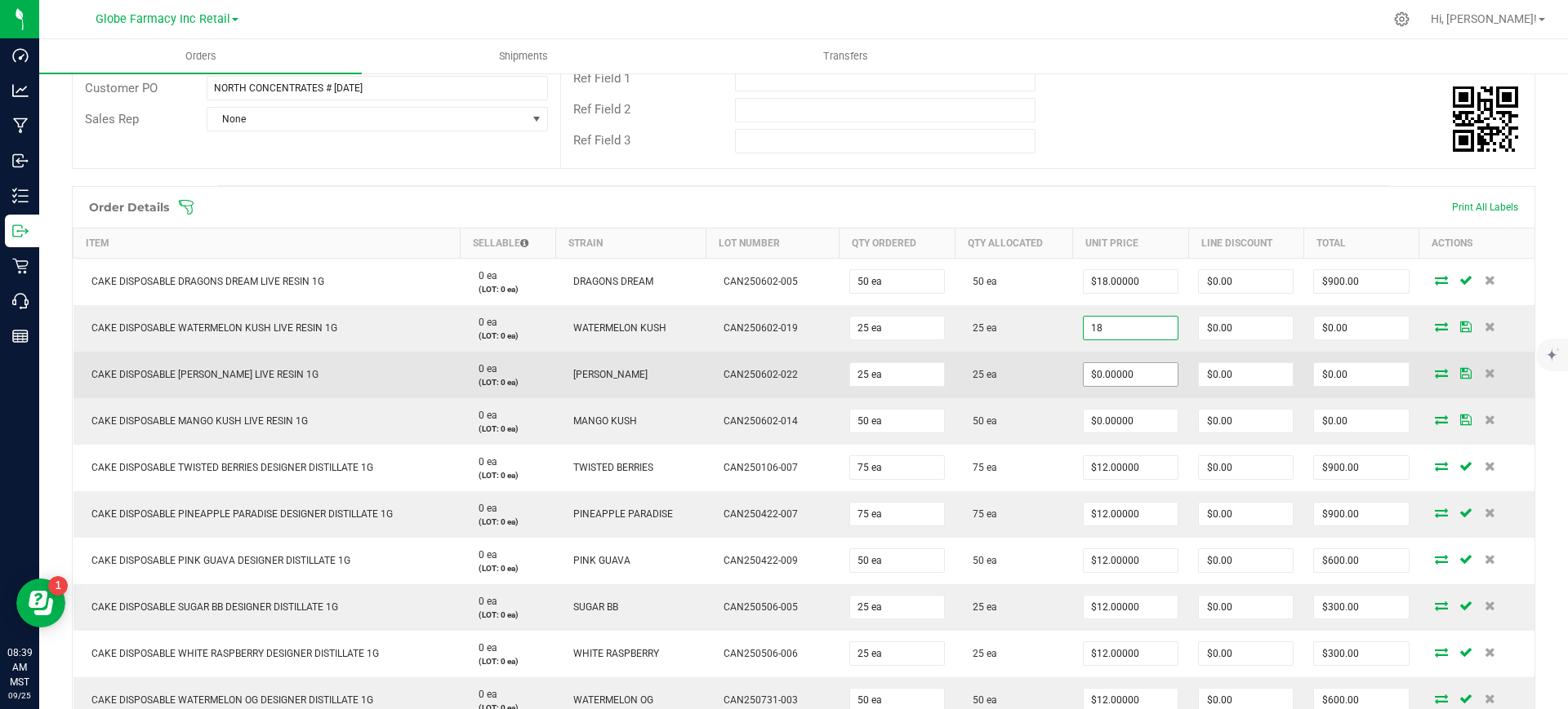
type input "$18.00000"
type input "$450.00"
click at [1134, 367] on input "0" at bounding box center [1131, 374] width 94 height 23
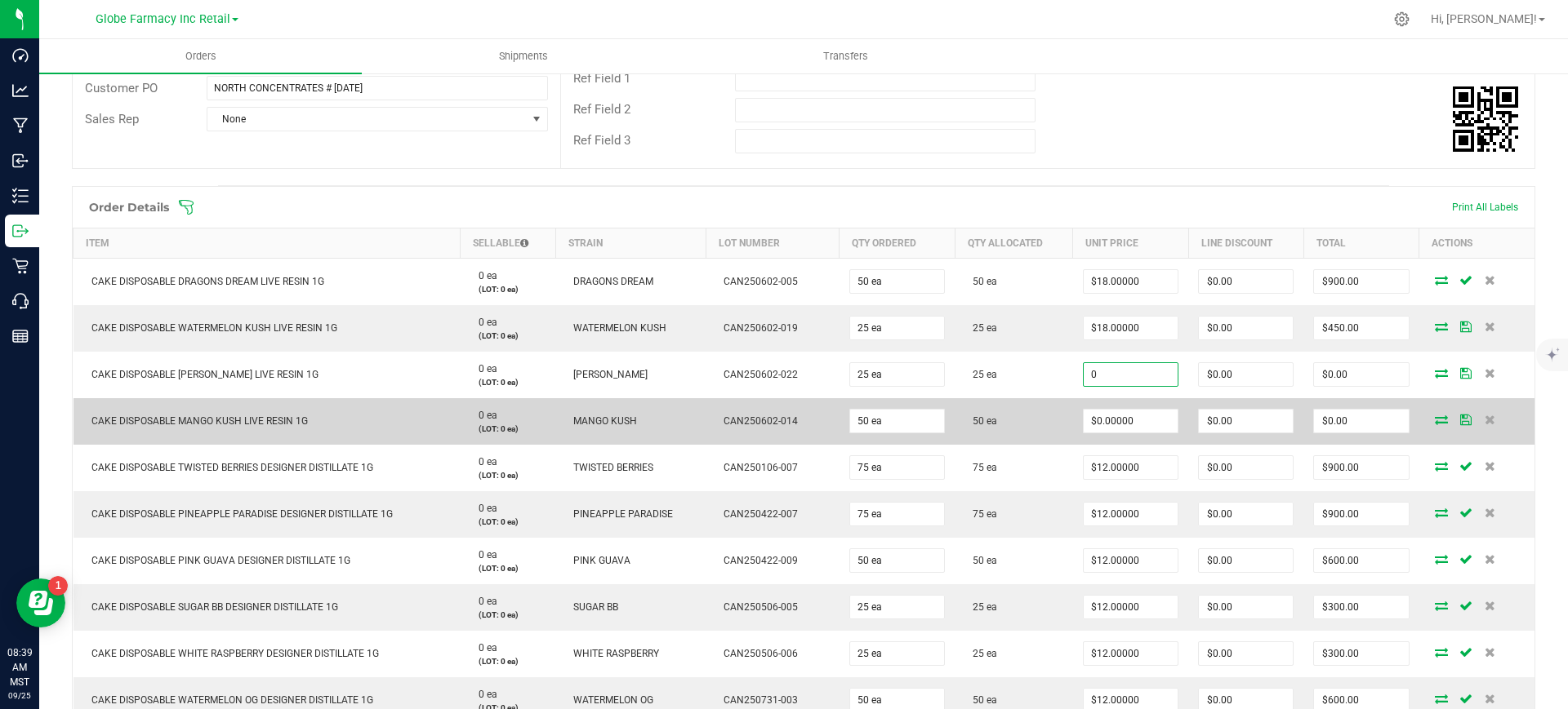
paste input "18"
type input "$18.00000"
type input "$450.00"
click at [1129, 423] on input "0" at bounding box center [1131, 420] width 94 height 23
paste input "18"
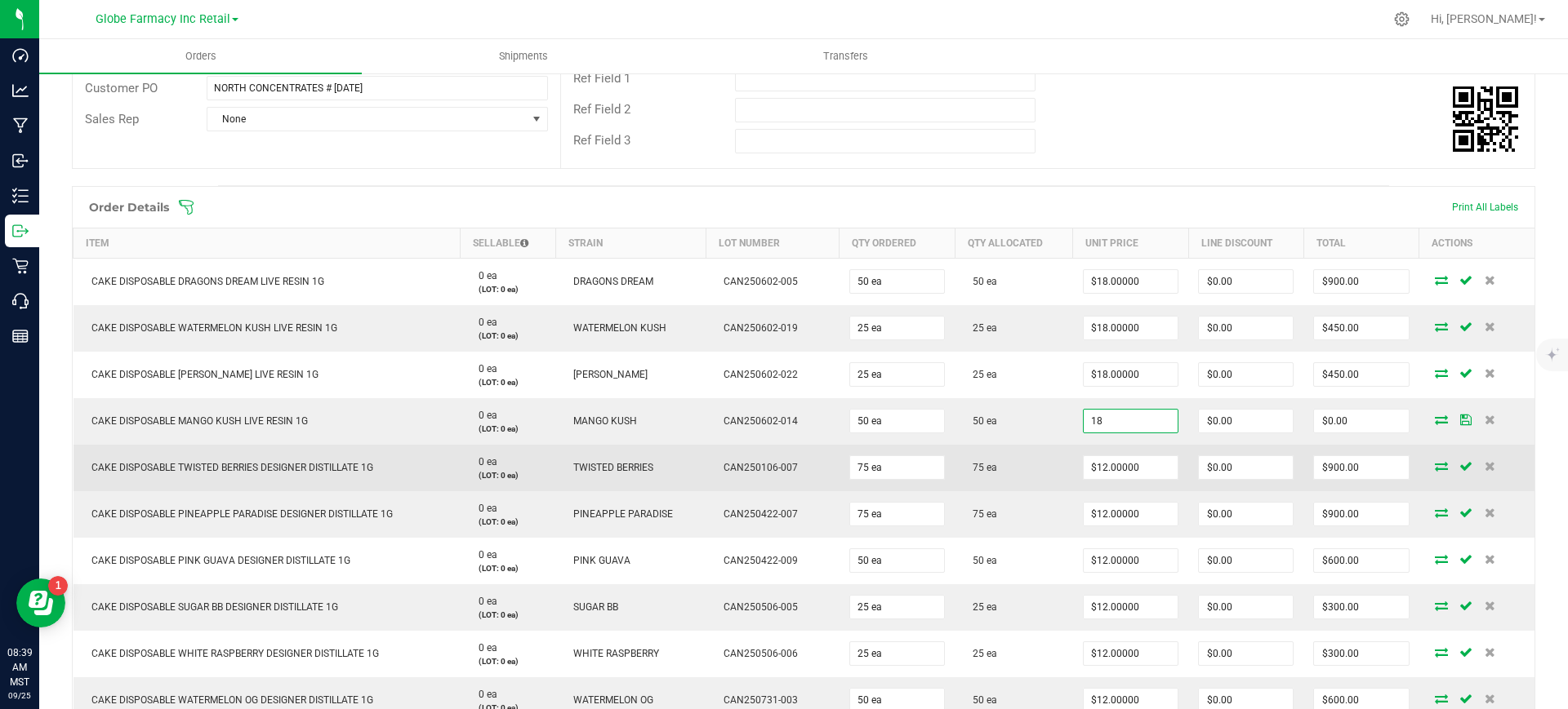
type input "$18.00000"
type input "$900.00"
click at [1039, 458] on td "75 ea" at bounding box center [1014, 467] width 119 height 46
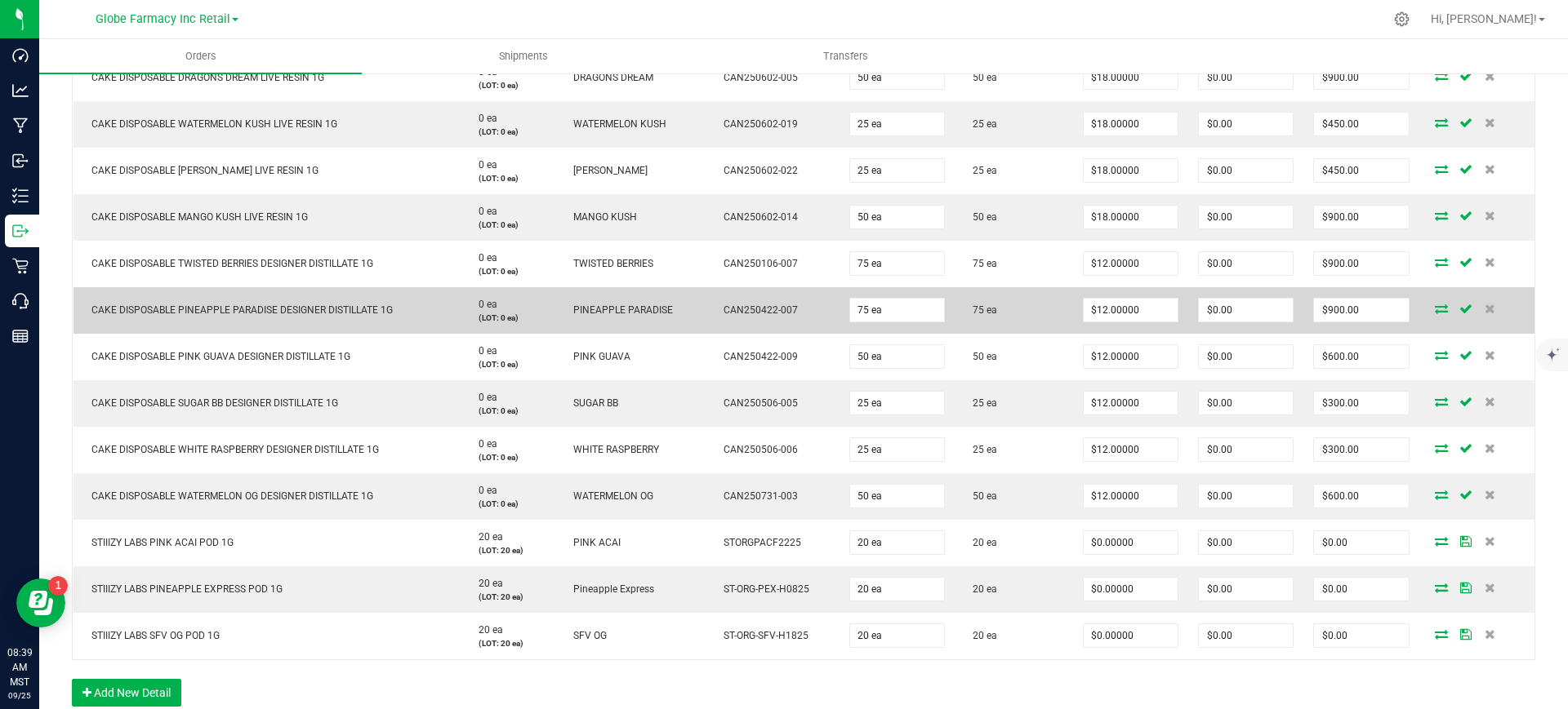
scroll to position [612, 0]
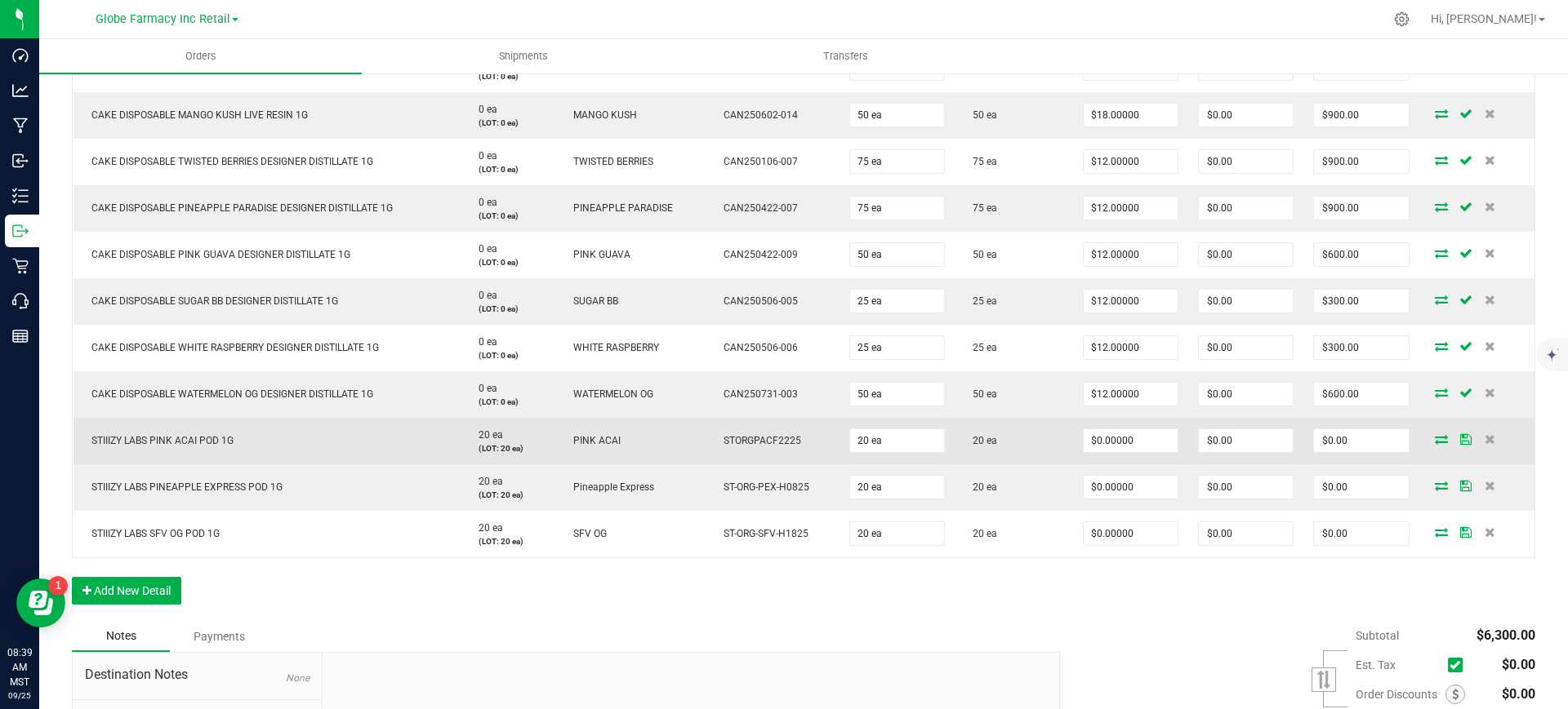
click at [162, 442] on span "STIIIZY LABS PINK ACAI POD 1G" at bounding box center [158, 441] width 150 height 12
paste input "13.5"
click at [1117, 439] on input "0" at bounding box center [1131, 440] width 94 height 23
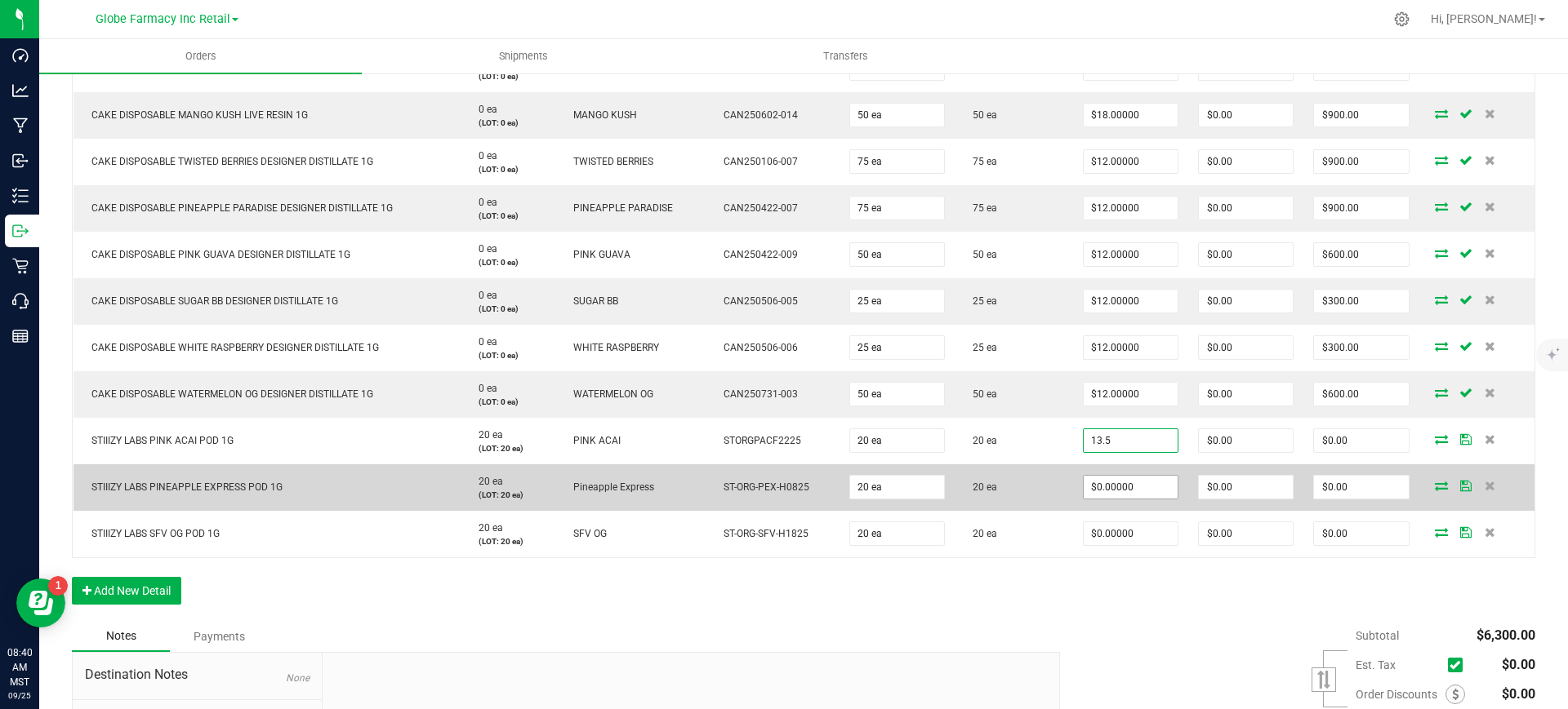
type input "$13.50000"
type input "$270.00"
click at [1111, 495] on input "0" at bounding box center [1131, 487] width 94 height 23
paste input "13.5"
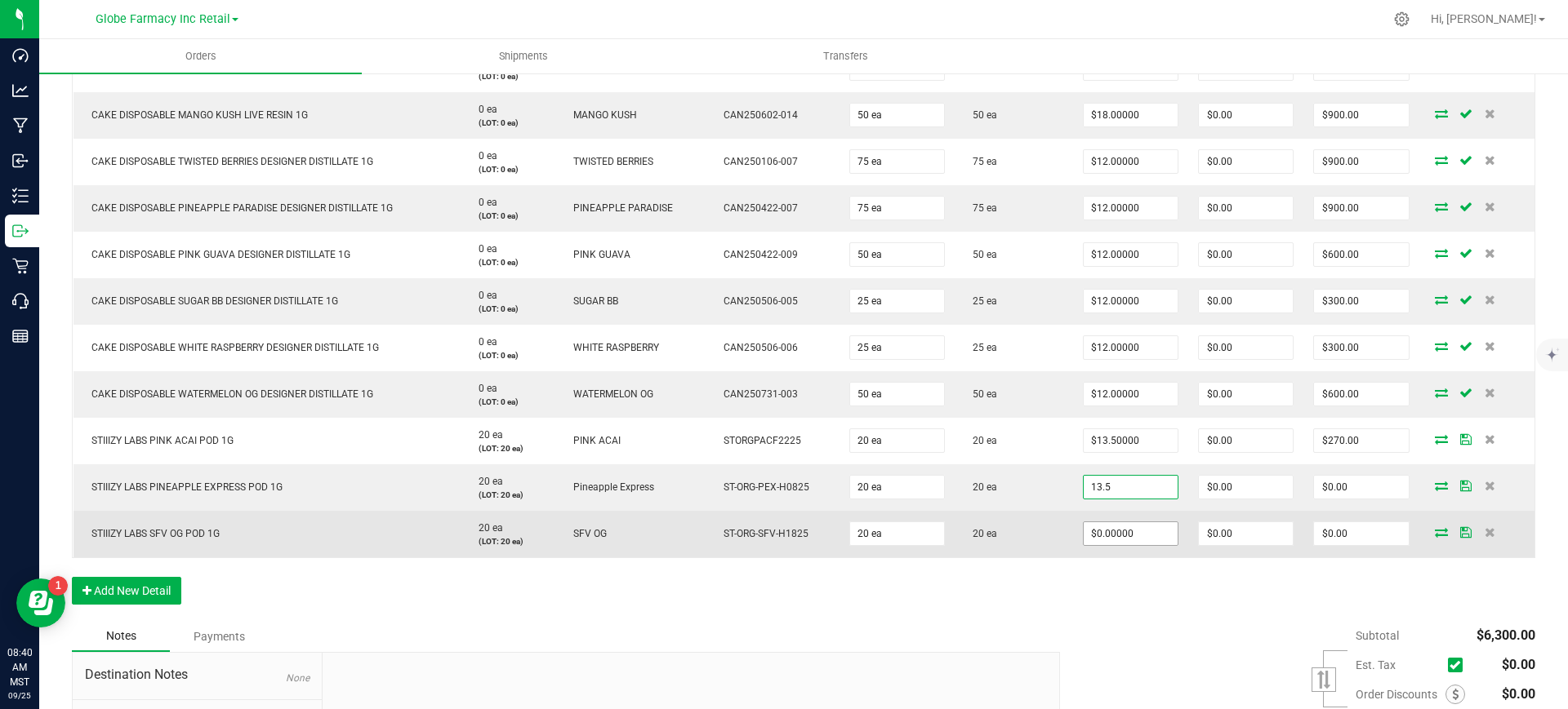
type input "$13.50000"
type input "$270.00"
paste input "13.5"
click at [1110, 538] on input "13.5" at bounding box center [1131, 533] width 94 height 23
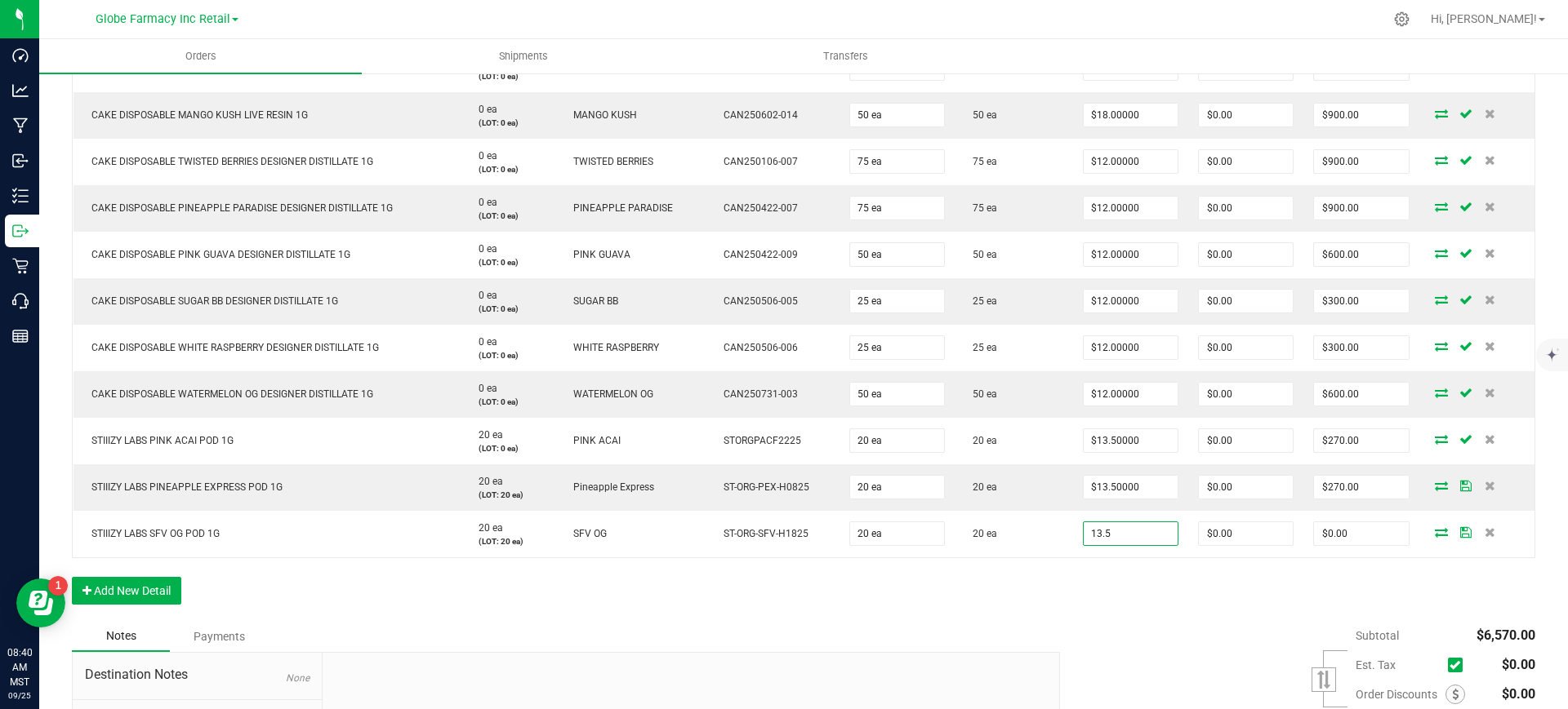
type input "$13.50000"
type input "$270.00"
click at [1091, 584] on div "Order Details Print All Labels Item Sellable Strain Lot Number Qty Ordered Qty …" at bounding box center [803, 250] width 1463 height 741
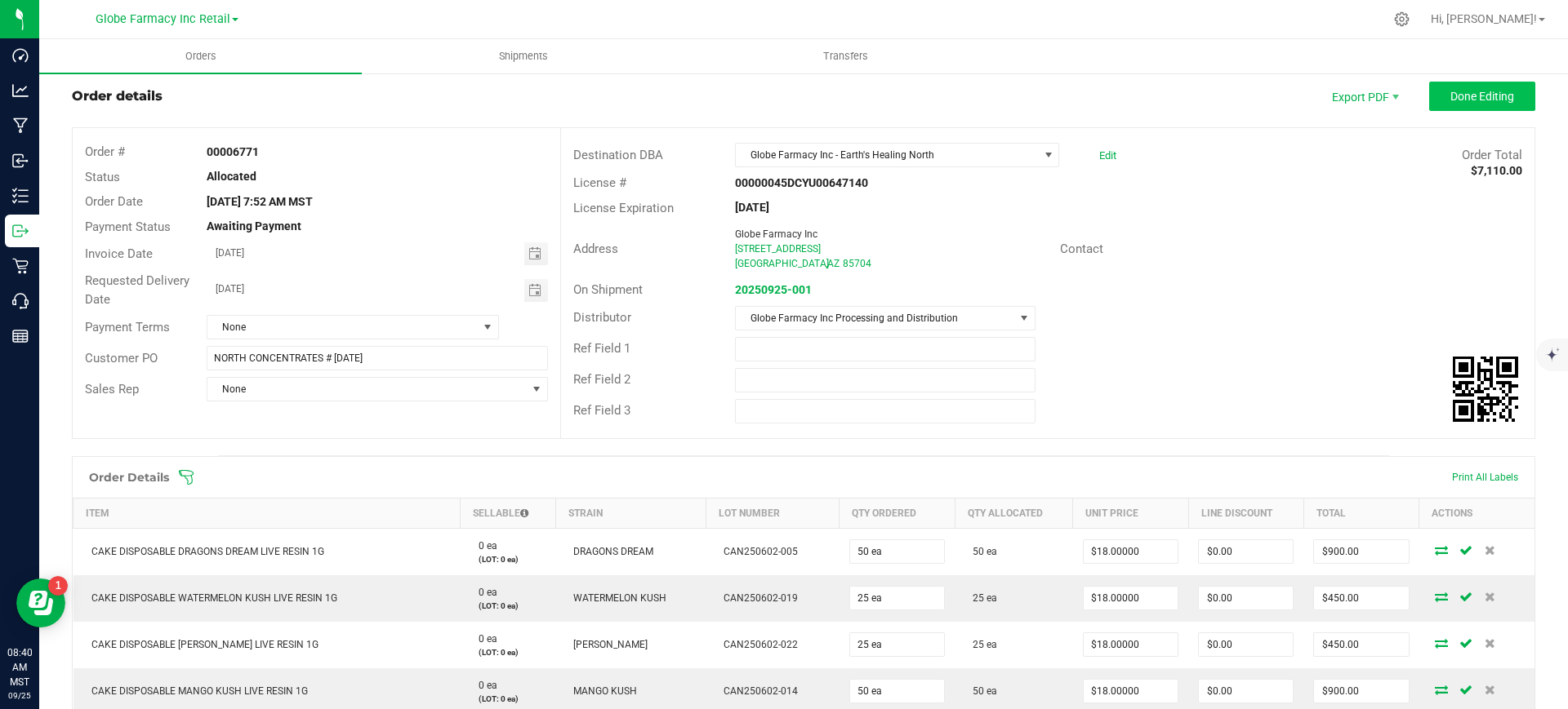
scroll to position [0, 0]
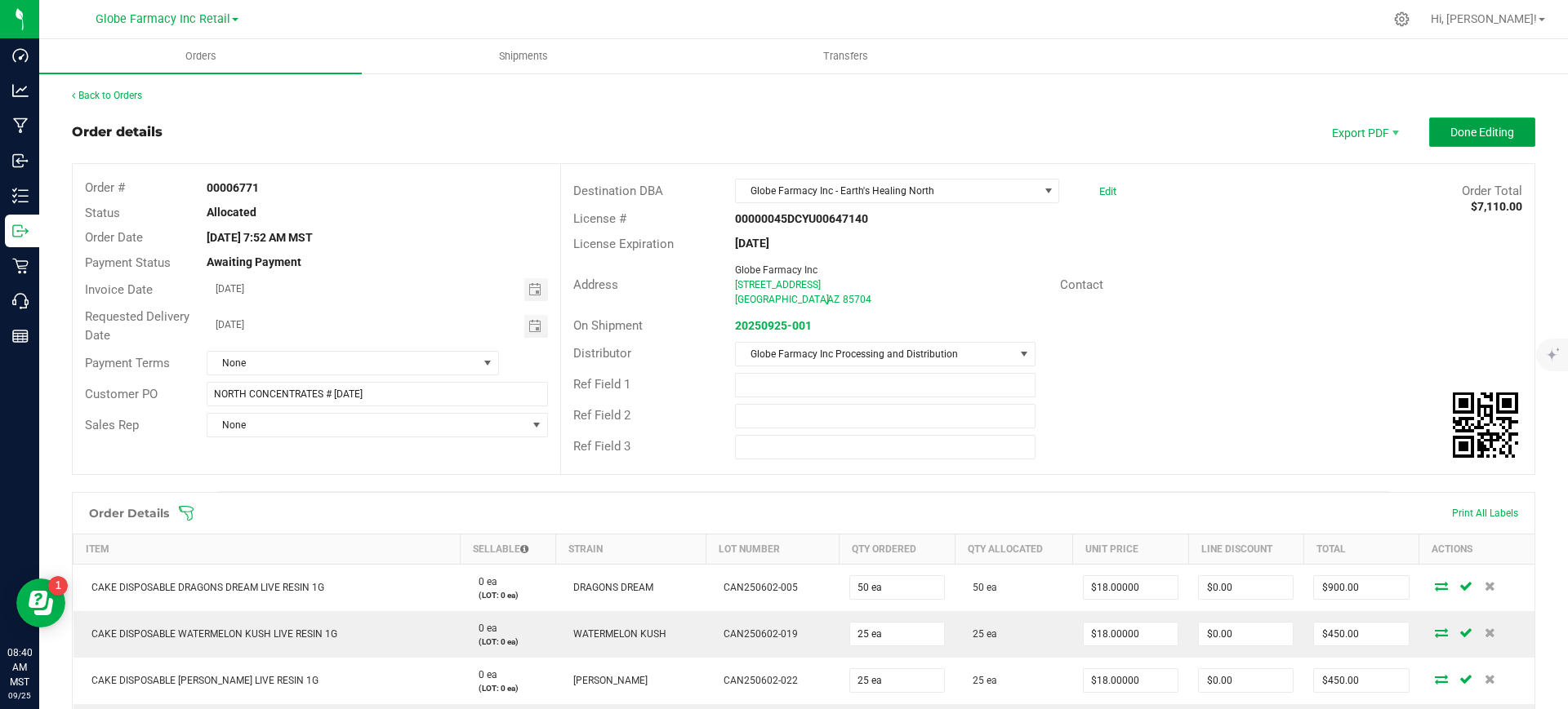
click at [1450, 129] on span "Done Editing" at bounding box center [1482, 132] width 64 height 13
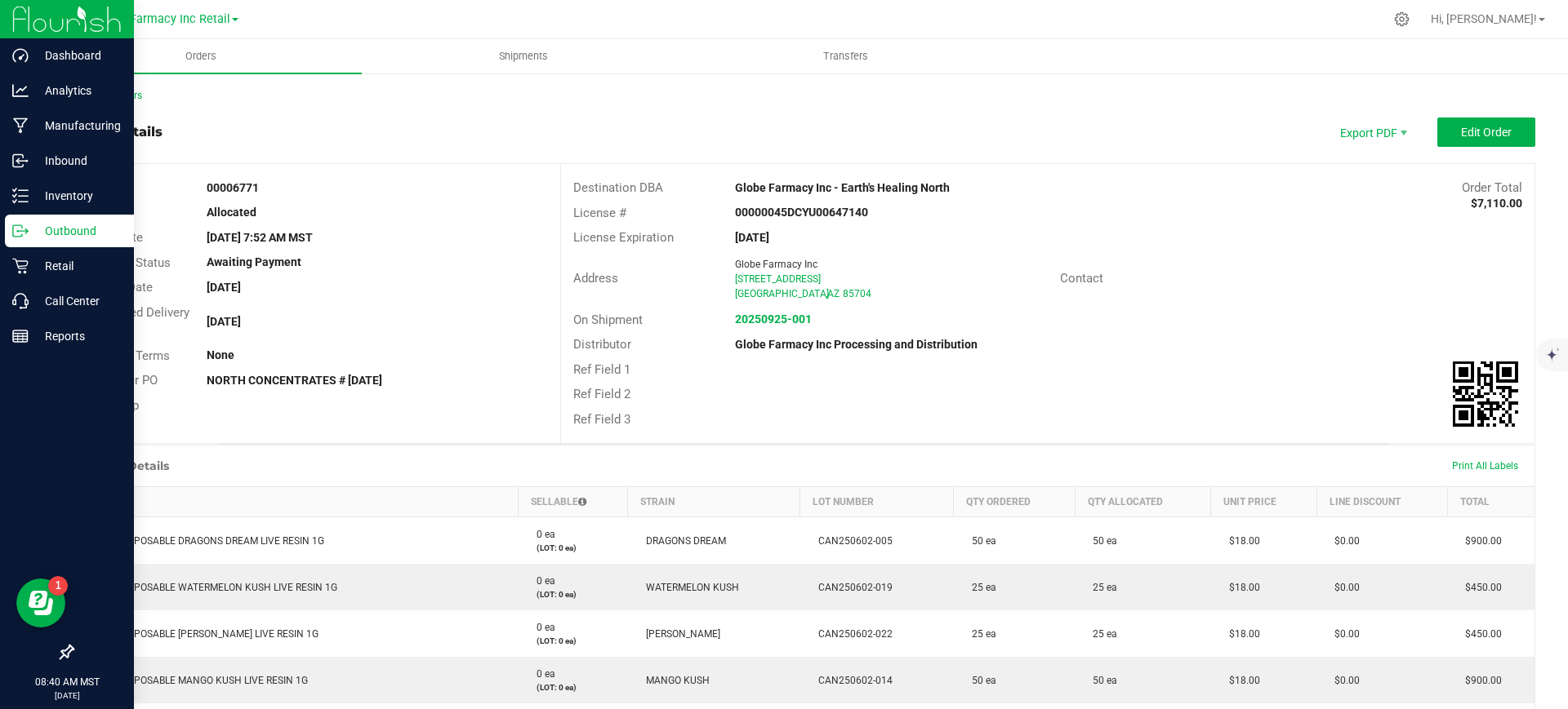
click at [46, 227] on p "Outbound" at bounding box center [78, 231] width 98 height 20
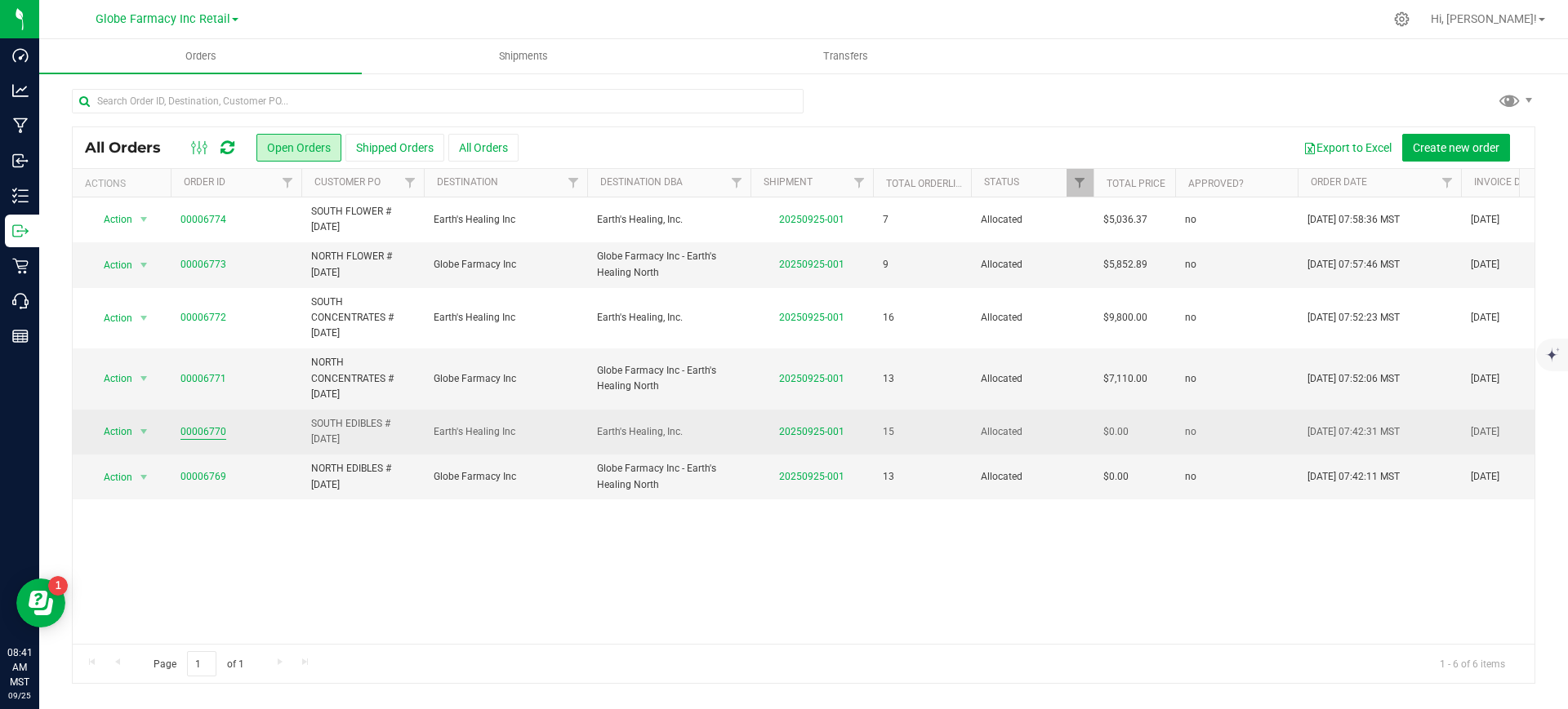
click at [197, 431] on link "00006770" at bounding box center [203, 432] width 46 height 16
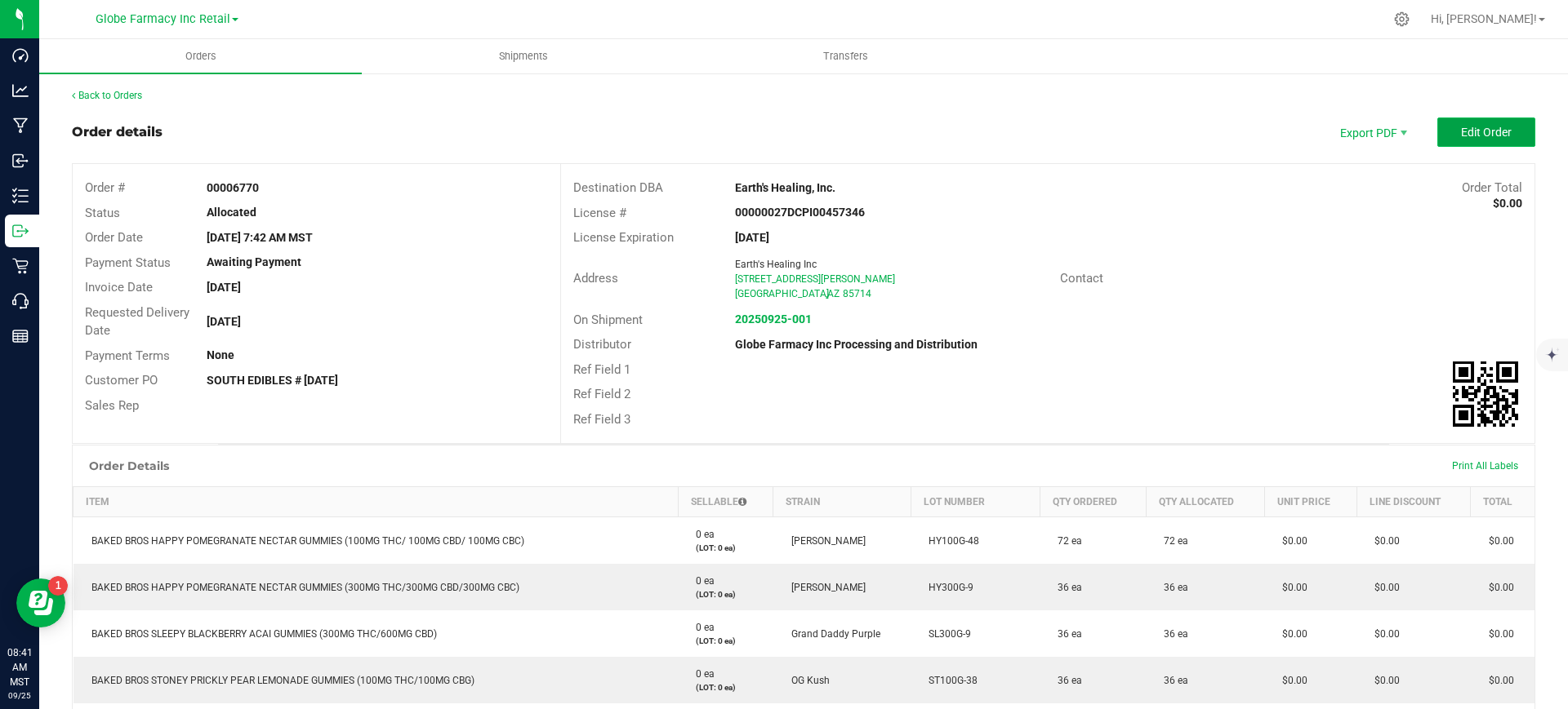
click at [1461, 131] on span "Edit Order" at bounding box center [1486, 132] width 51 height 13
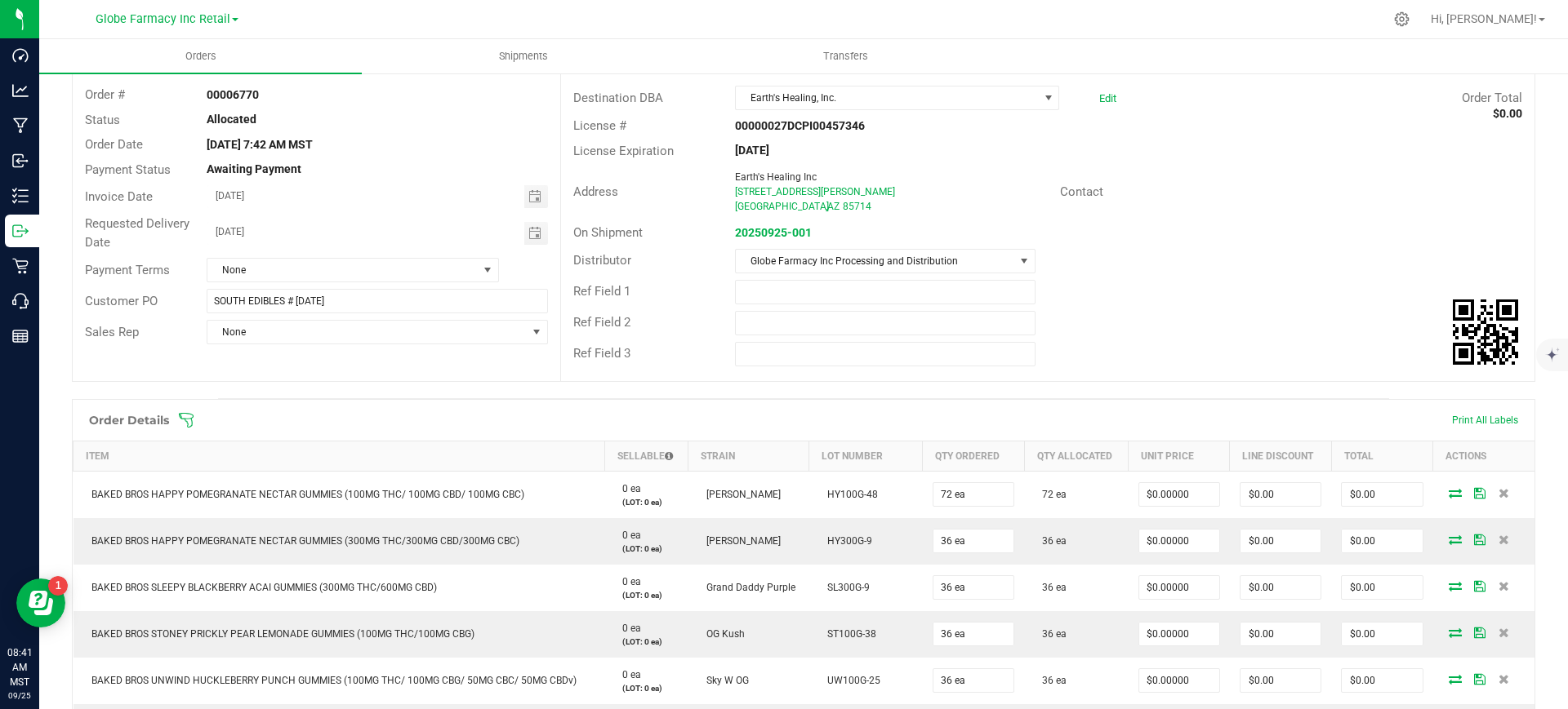
scroll to position [306, 0]
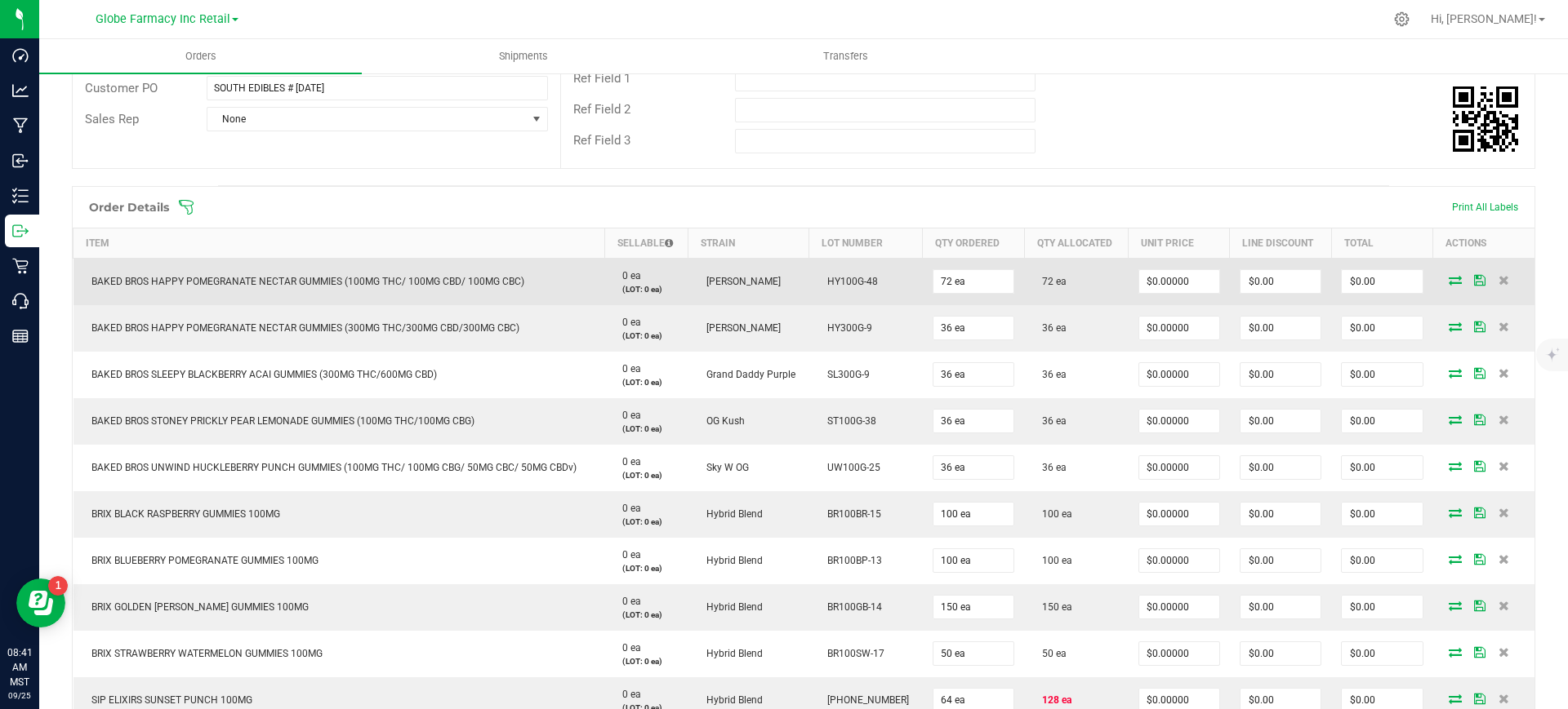
click at [1153, 264] on td "$0.00000" at bounding box center [1179, 282] width 101 height 47
click at [1153, 278] on input "0" at bounding box center [1178, 281] width 80 height 23
click at [1158, 278] on input "4.9" at bounding box center [1178, 281] width 80 height 23
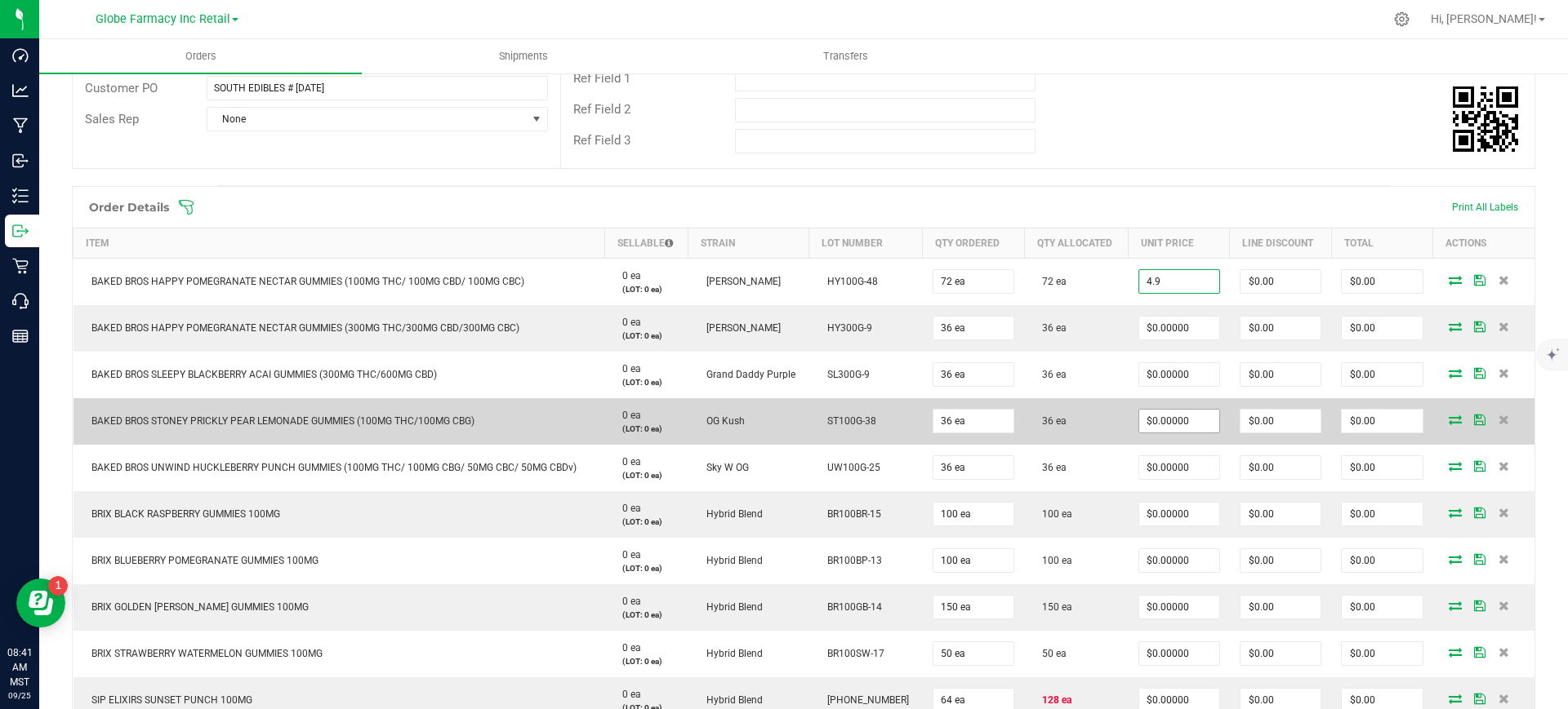
type input "4.9"
type input "0"
type input "$4.90000"
type input "$352.80"
click at [1159, 424] on input "0" at bounding box center [1178, 420] width 80 height 23
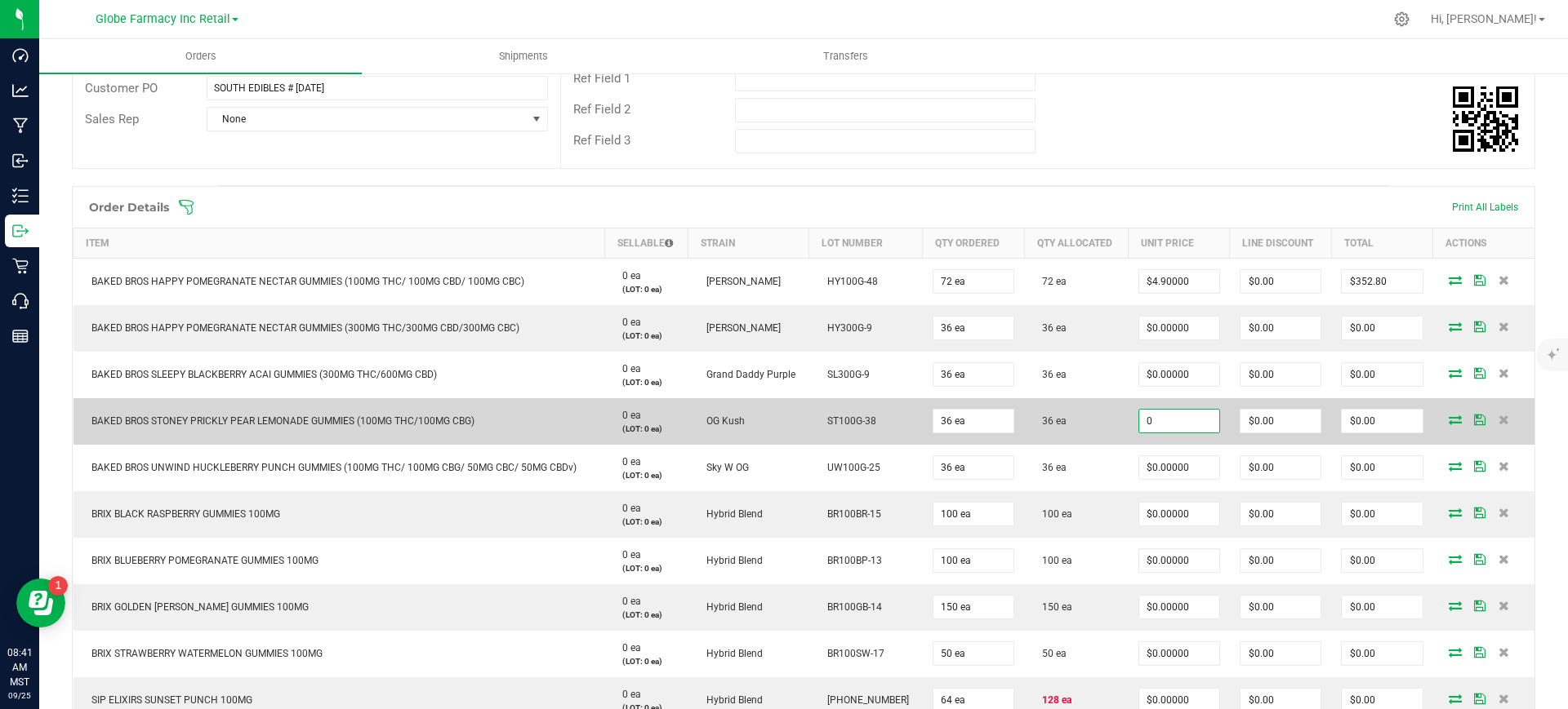
paste input "4.9"
type input "$4.90000"
type input "$176.40"
click at [1110, 442] on td "36 ea" at bounding box center [1076, 421] width 104 height 46
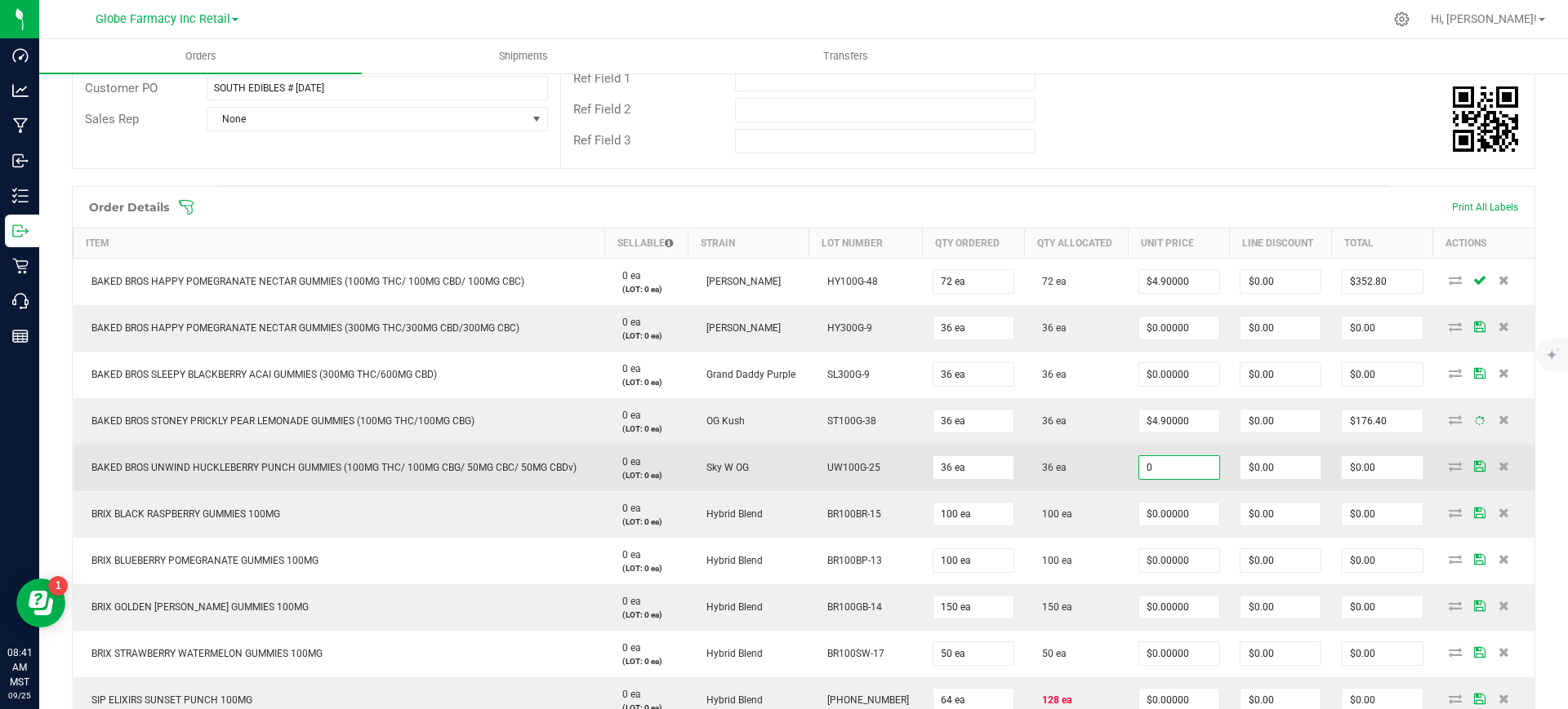
click at [1175, 461] on input "0" at bounding box center [1178, 467] width 80 height 23
paste input "4.9"
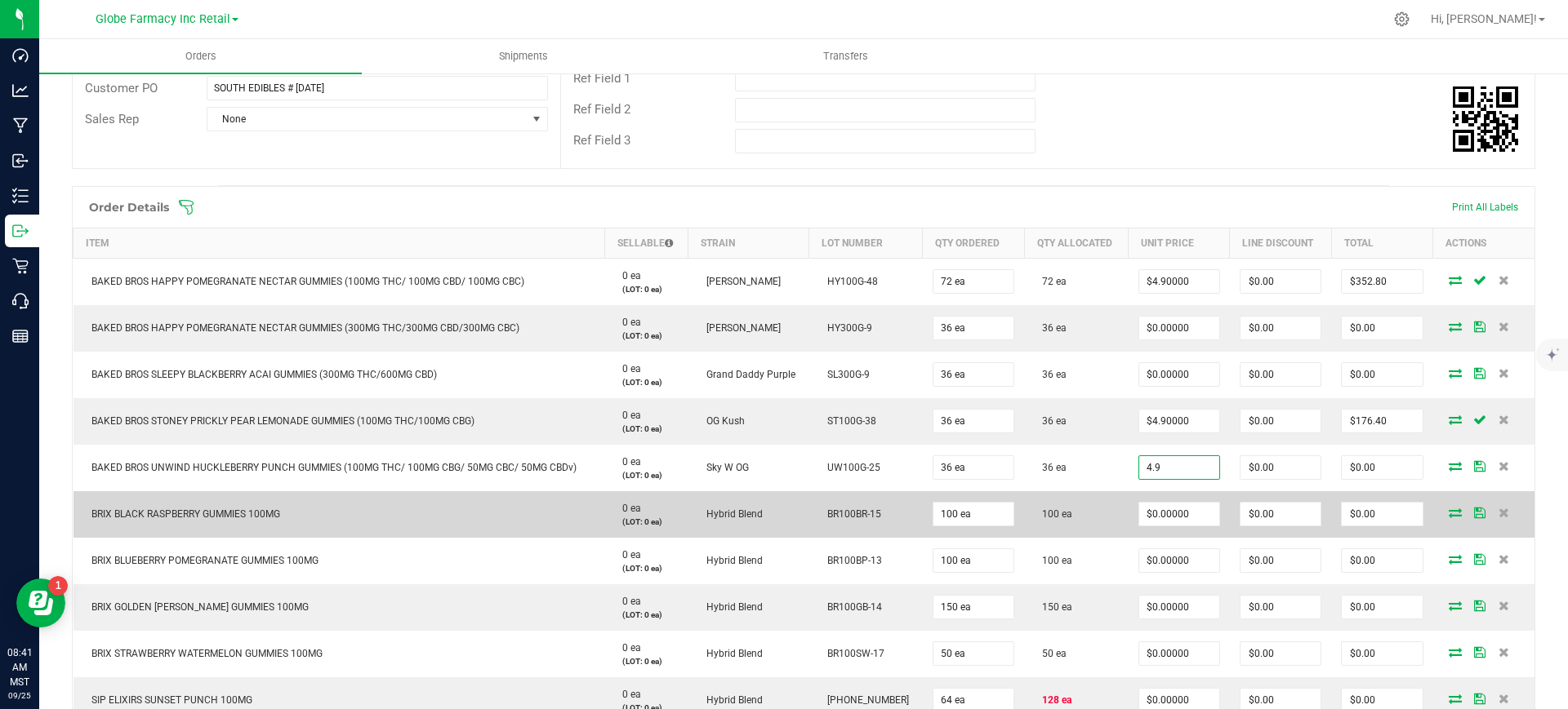
type input "$4.90000"
type input "$176.40"
click at [1108, 491] on td "100 ea" at bounding box center [1076, 514] width 104 height 46
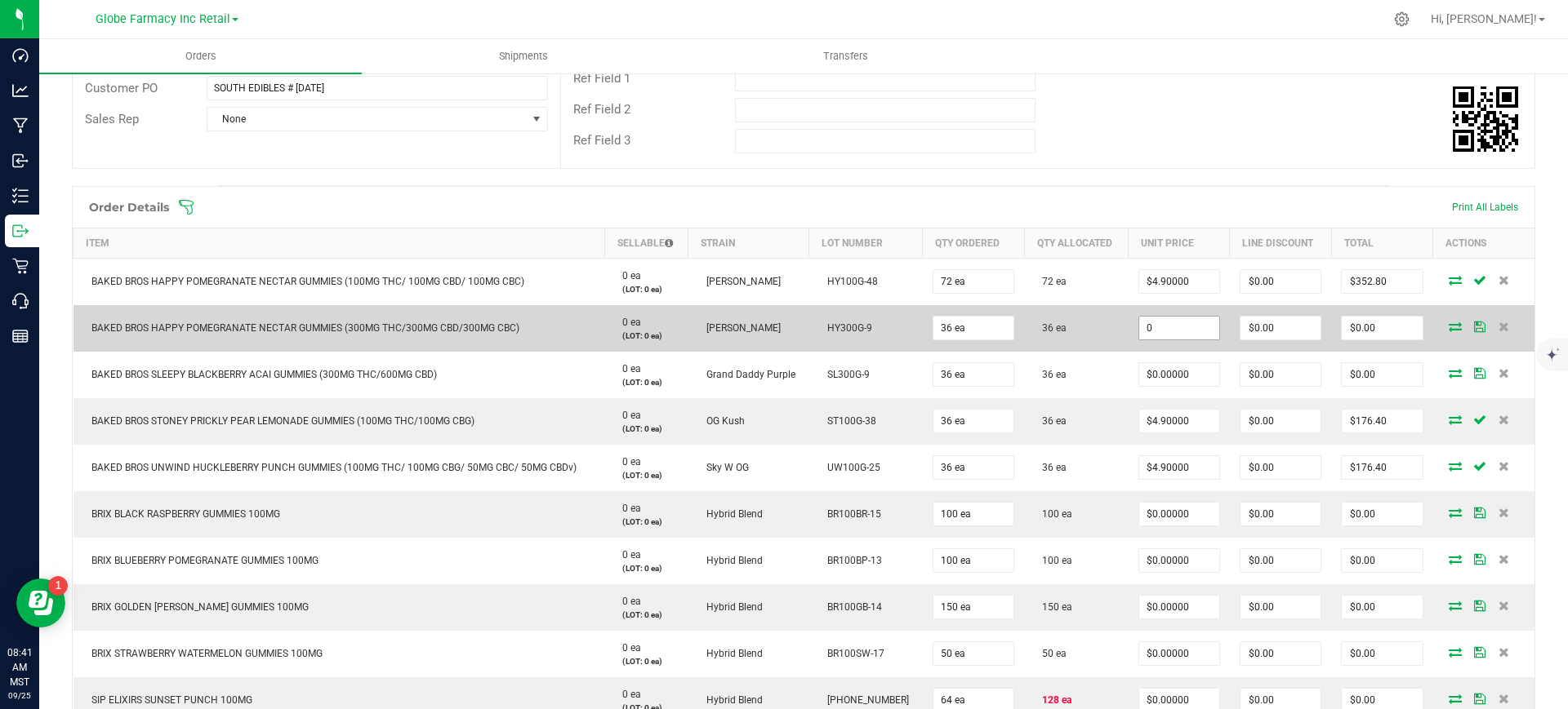
click at [1172, 325] on input "0" at bounding box center [1178, 327] width 80 height 23
paste input "9.8"
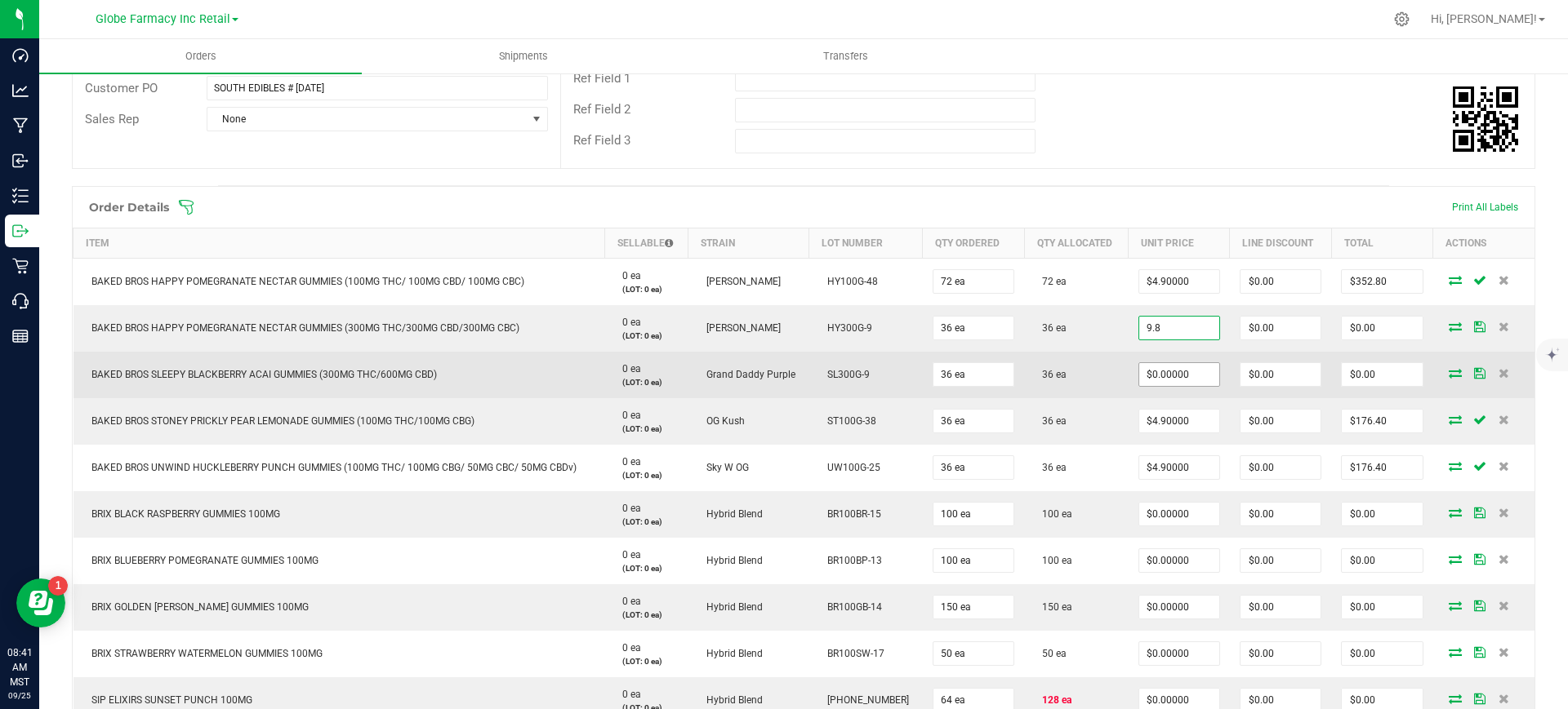
type input "$9.80000"
type input "$352.80"
click at [1152, 370] on input "0" at bounding box center [1178, 374] width 80 height 23
paste input "9.8"
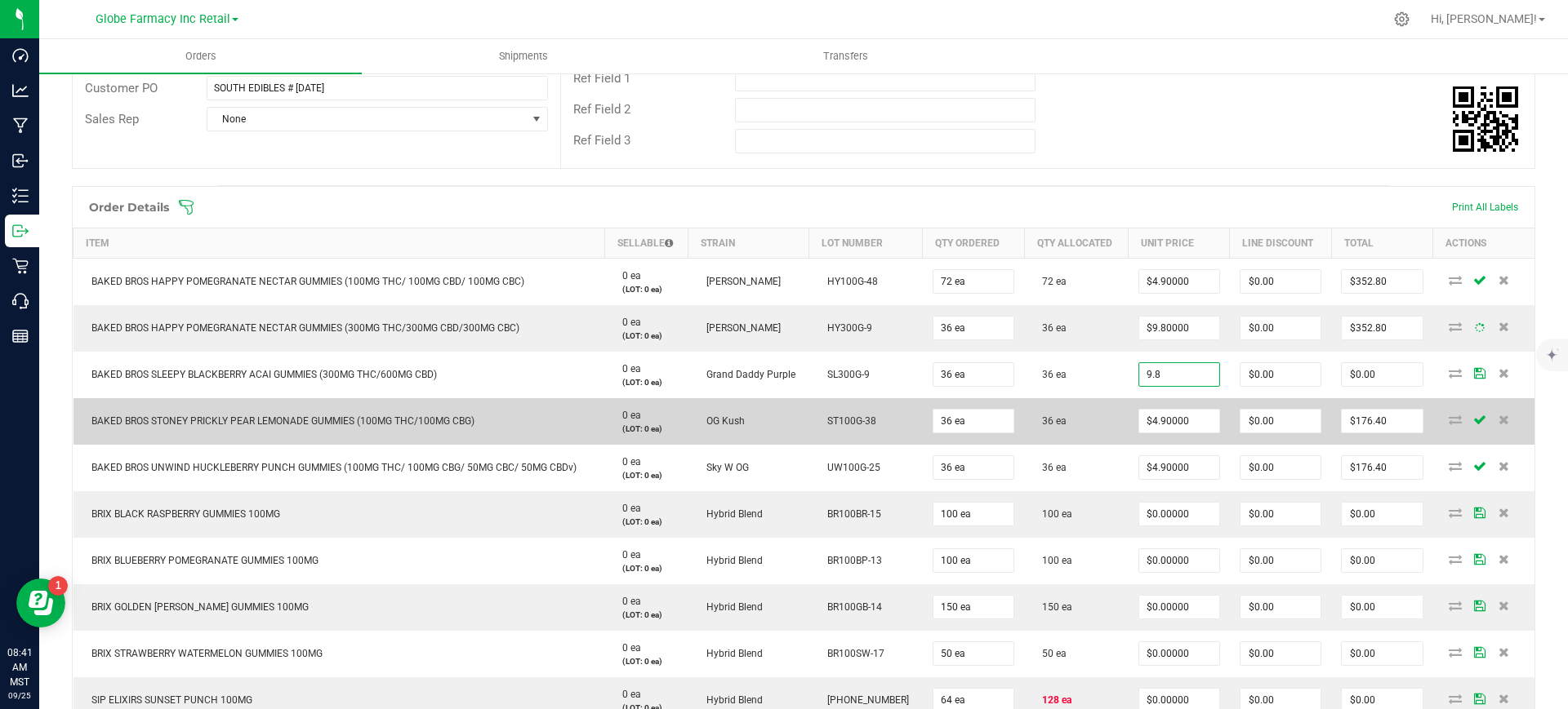
type input "$9.80000"
type input "$352.80"
click at [1111, 401] on td "36 ea" at bounding box center [1076, 421] width 104 height 46
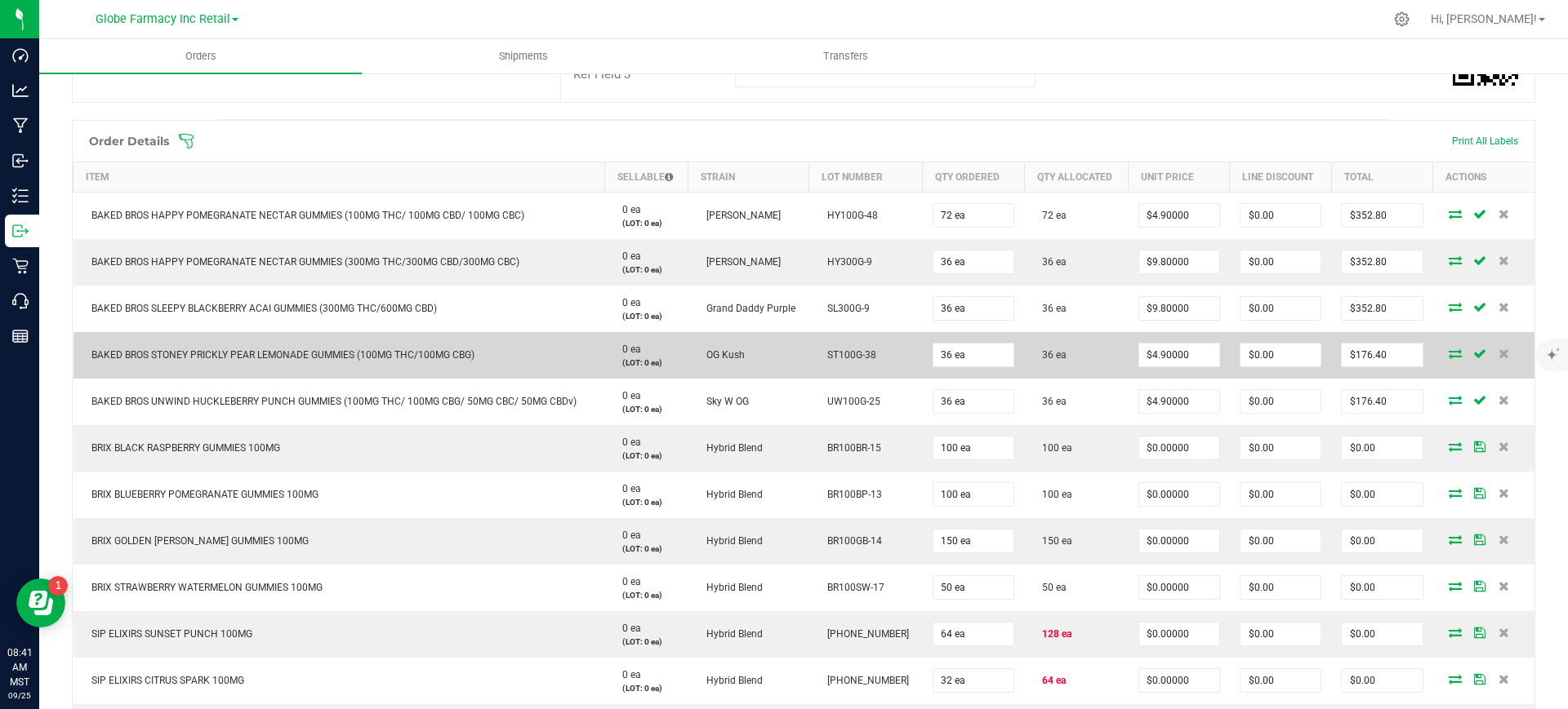
scroll to position [409, 0]
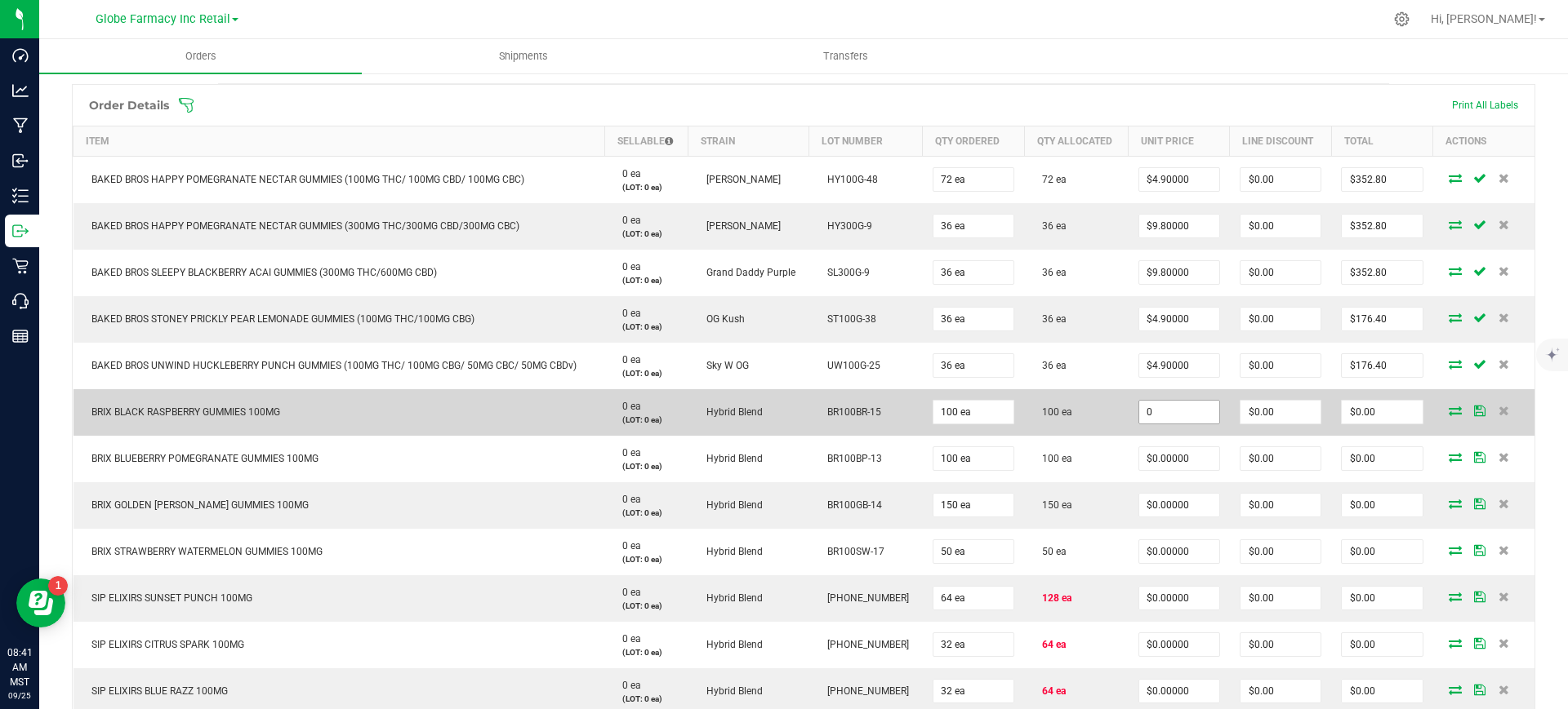
paste input "3.6"
click at [1181, 417] on input "3.6" at bounding box center [1178, 411] width 80 height 23
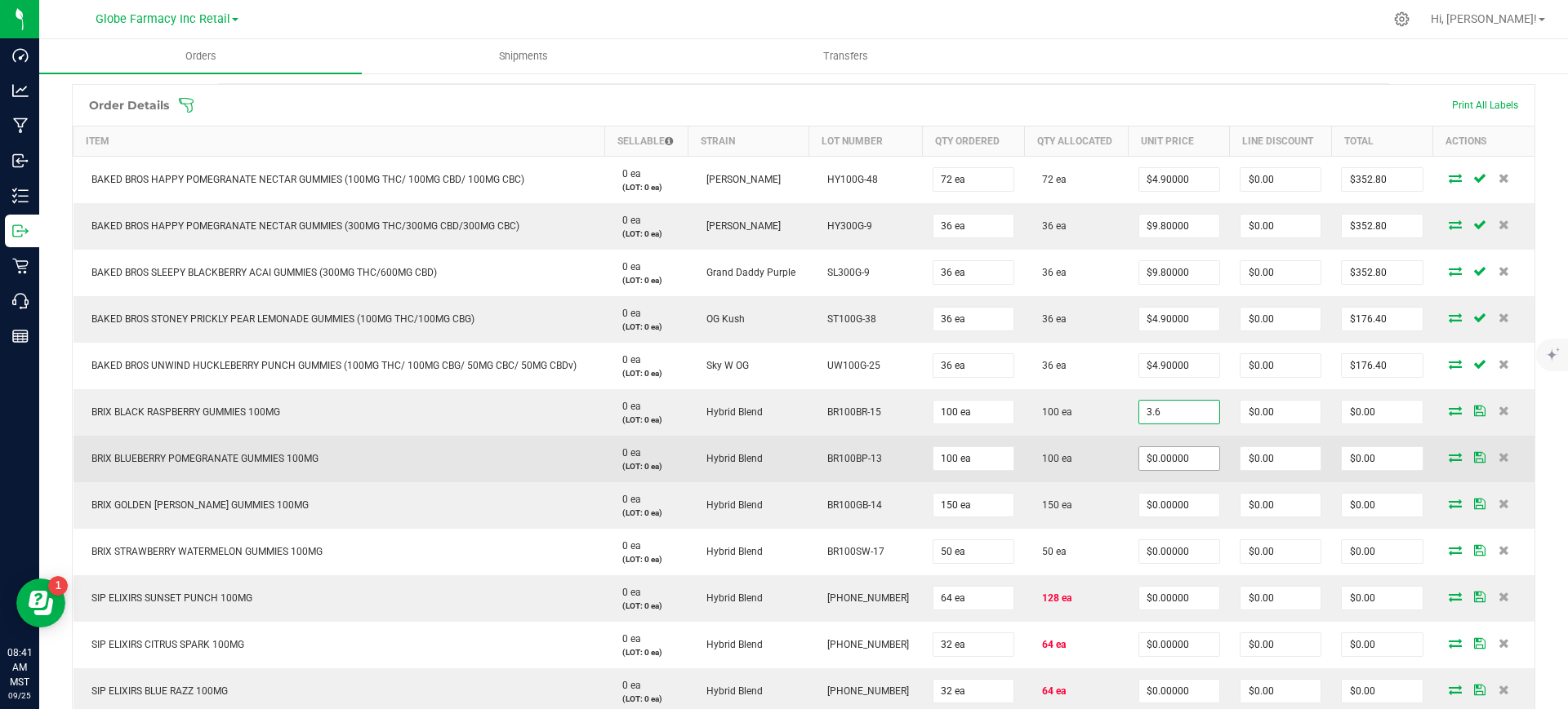
type input "$3.60000"
type input "$360.00"
click at [1168, 456] on input "0" at bounding box center [1178, 458] width 80 height 23
paste input "3.6"
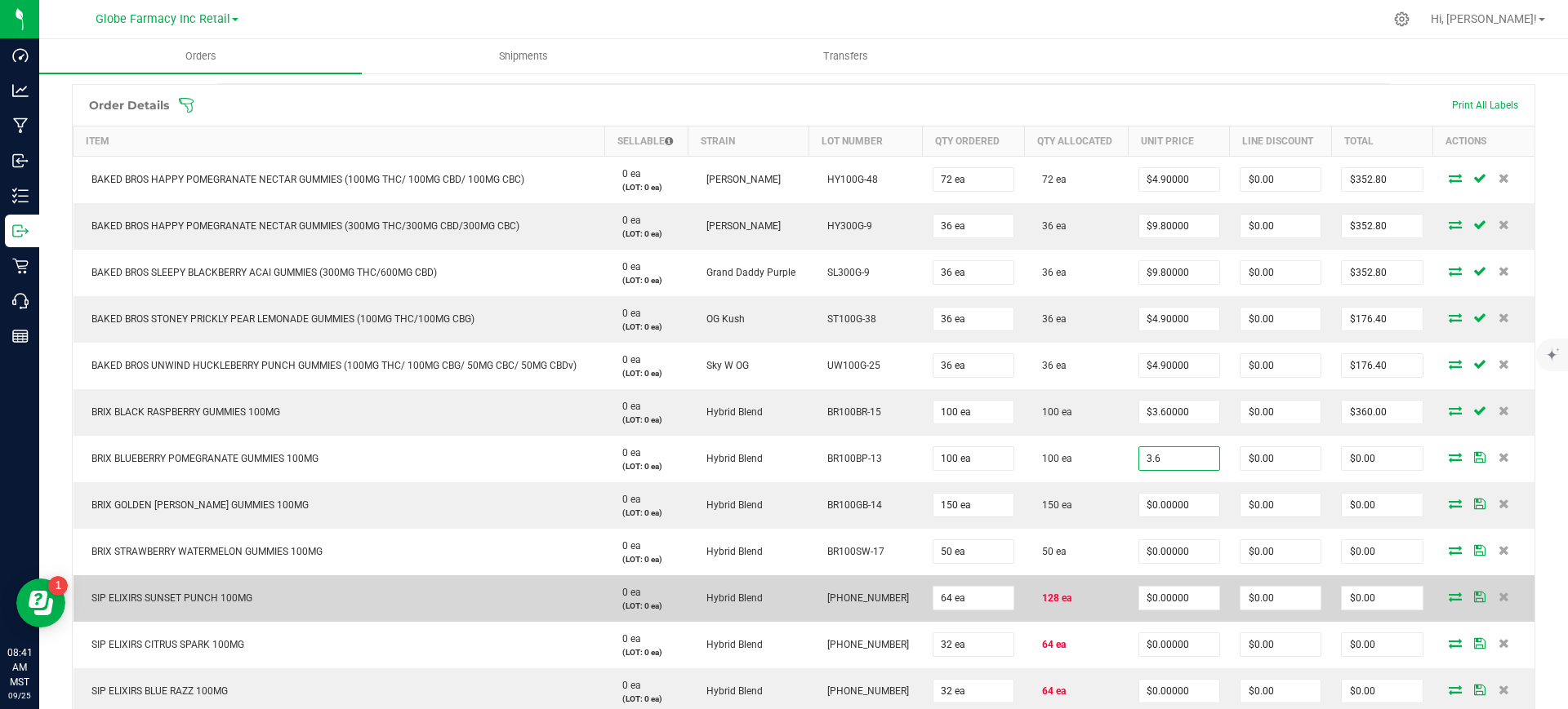
type input "$3.60000"
type input "$360.00"
click at [1111, 577] on td "128 ea" at bounding box center [1076, 598] width 104 height 46
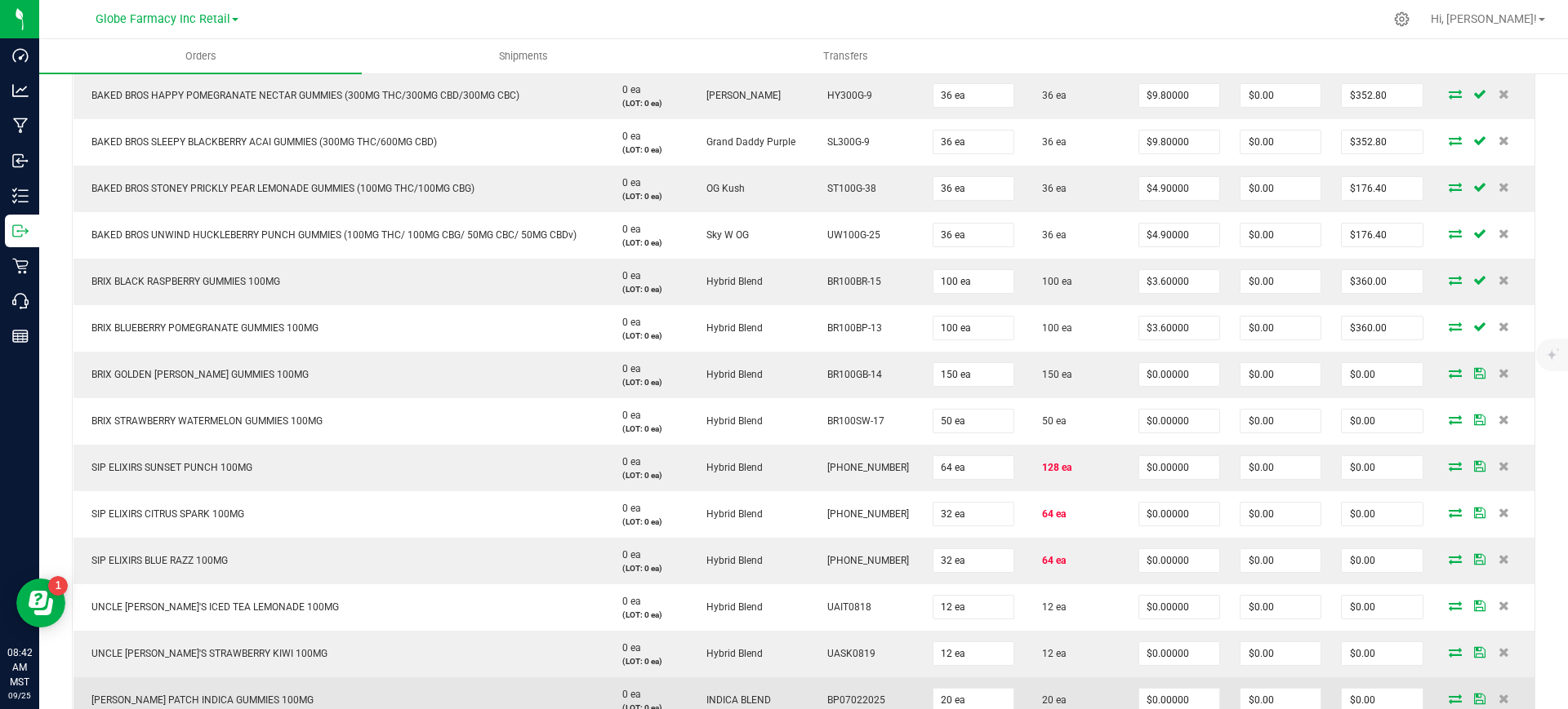
scroll to position [816, 0]
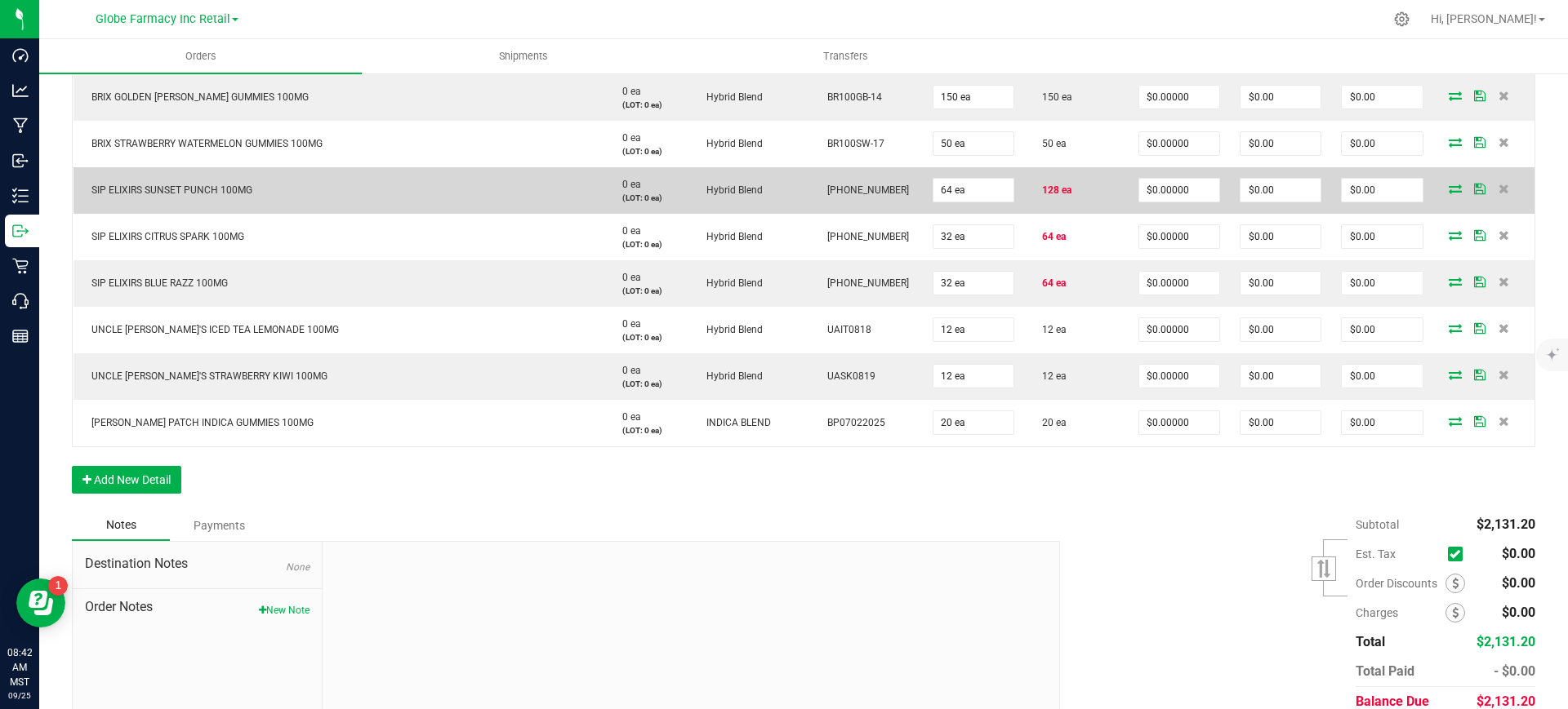
click at [1448, 193] on icon at bounding box center [1454, 189] width 13 height 10
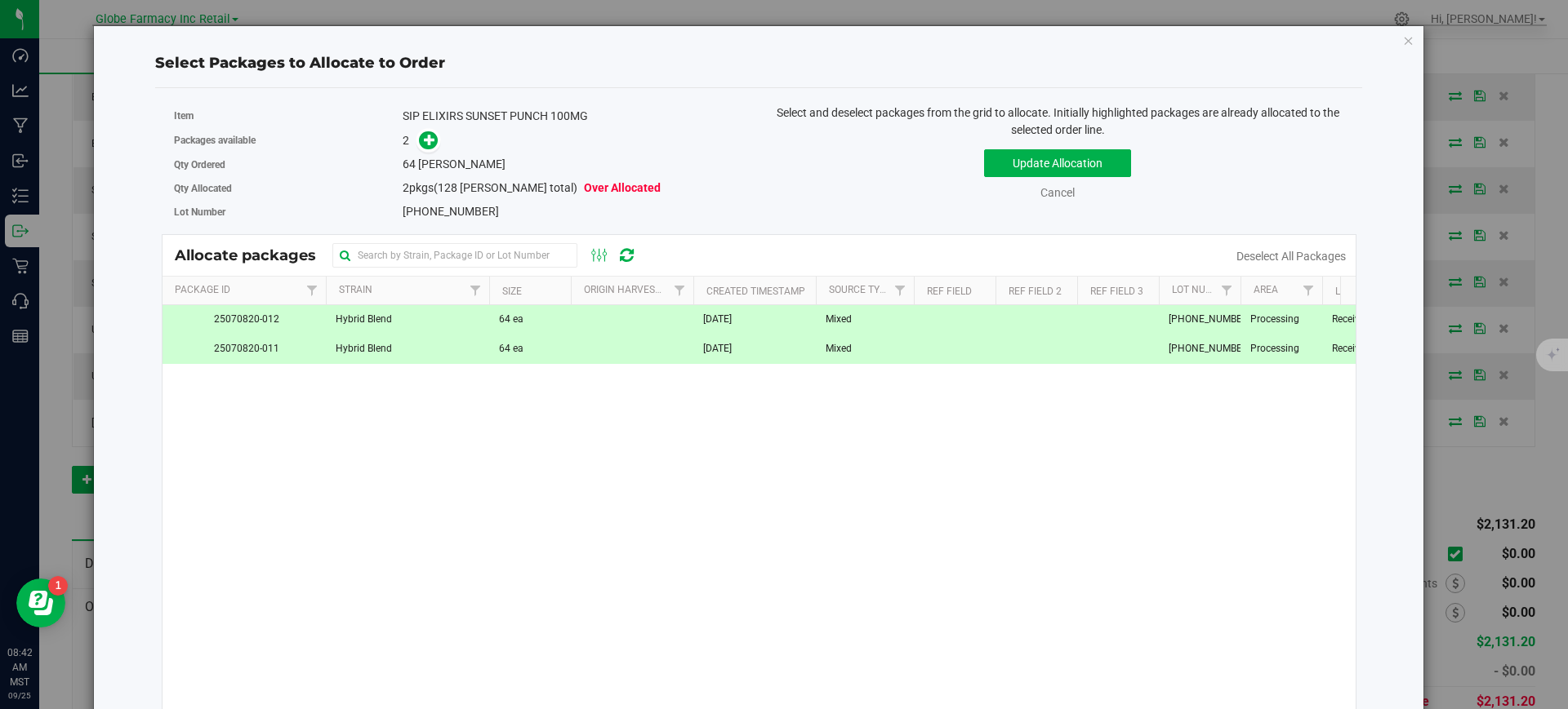
click at [713, 359] on td "[DATE]" at bounding box center [755, 349] width 123 height 28
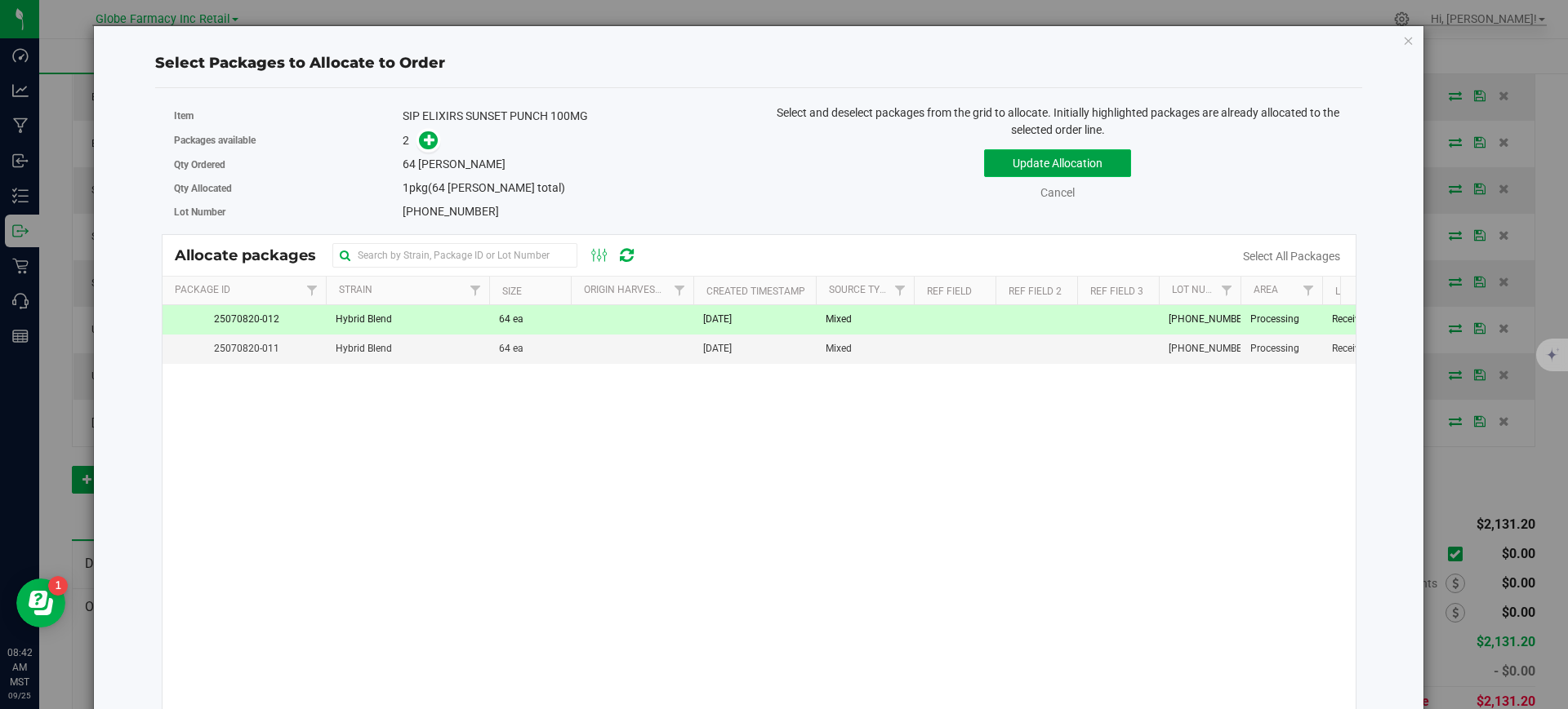
click at [1090, 162] on button "Update Allocation" at bounding box center [1058, 163] width 147 height 27
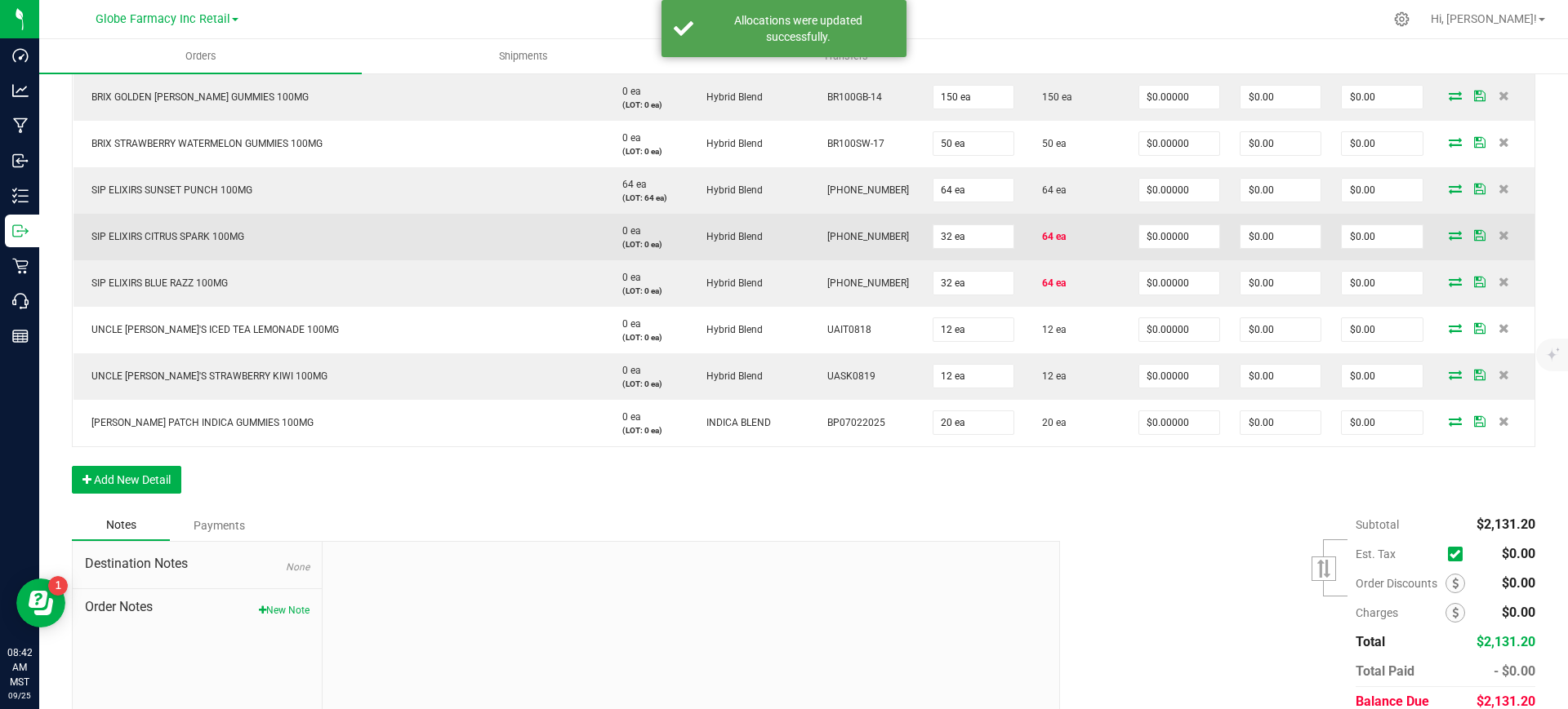
click at [1448, 240] on icon at bounding box center [1454, 235] width 13 height 10
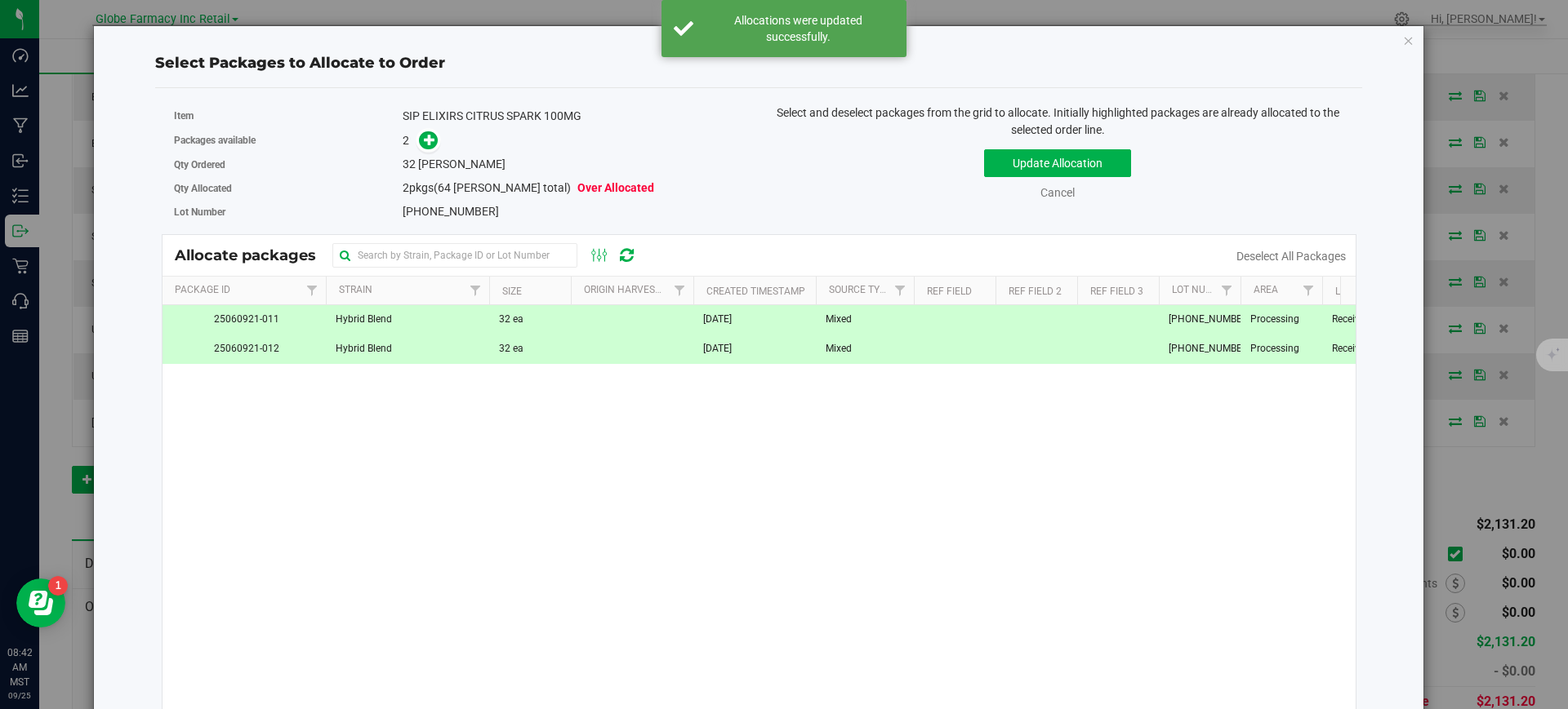
click at [854, 346] on td "Mixed" at bounding box center [865, 349] width 98 height 28
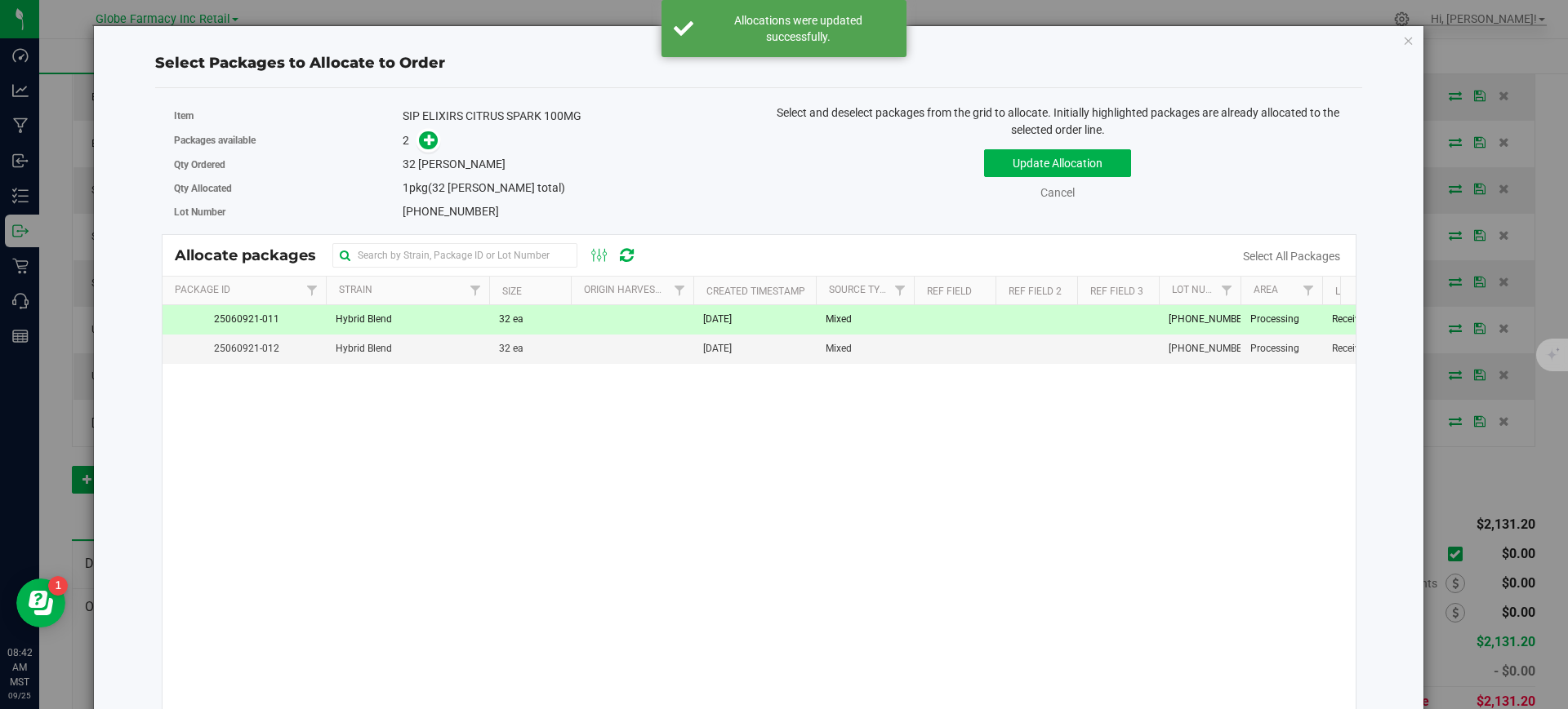
click at [1023, 147] on div "Update Allocation Cancel Select All Packages" at bounding box center [1057, 172] width 573 height 60
click at [1066, 162] on button "Update Allocation" at bounding box center [1058, 163] width 147 height 27
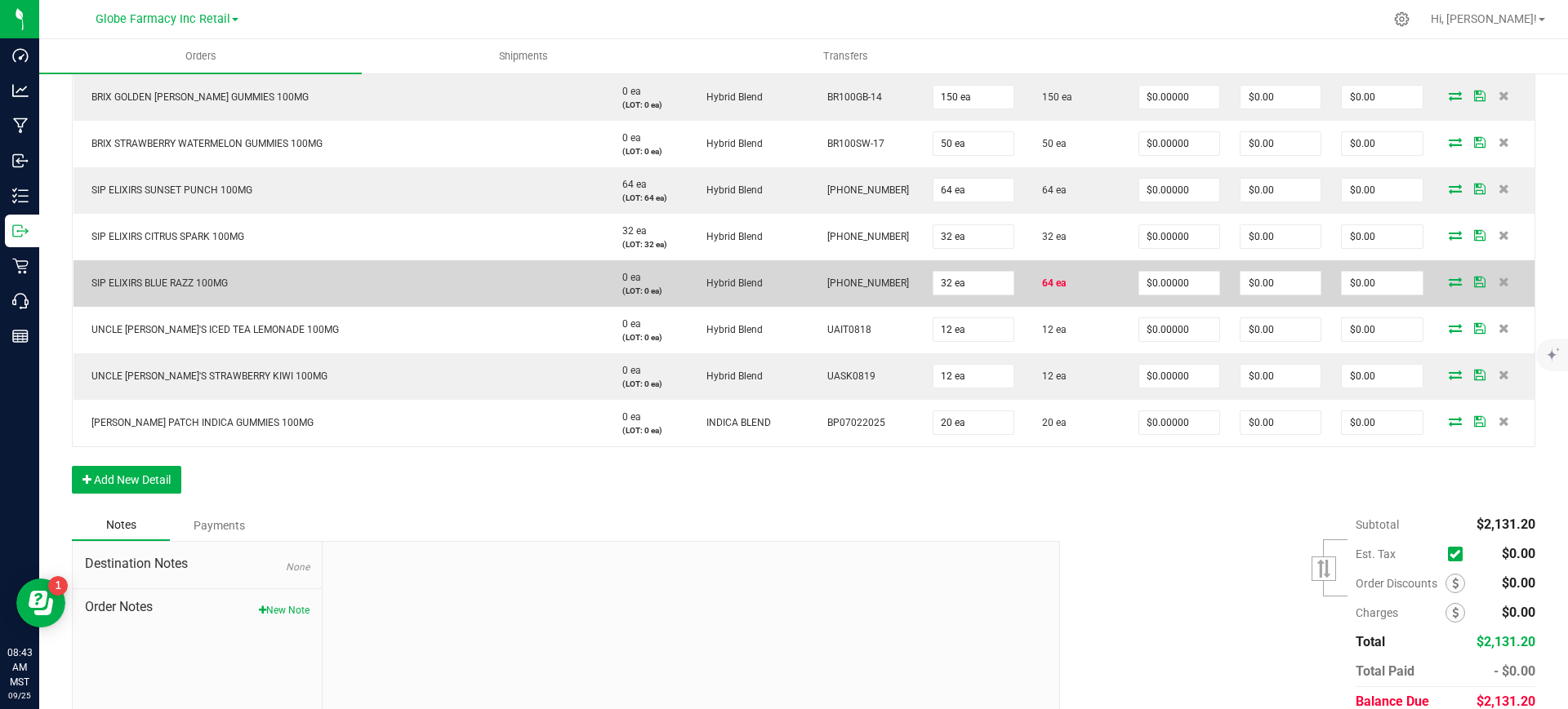
click at [1448, 283] on icon at bounding box center [1454, 282] width 13 height 10
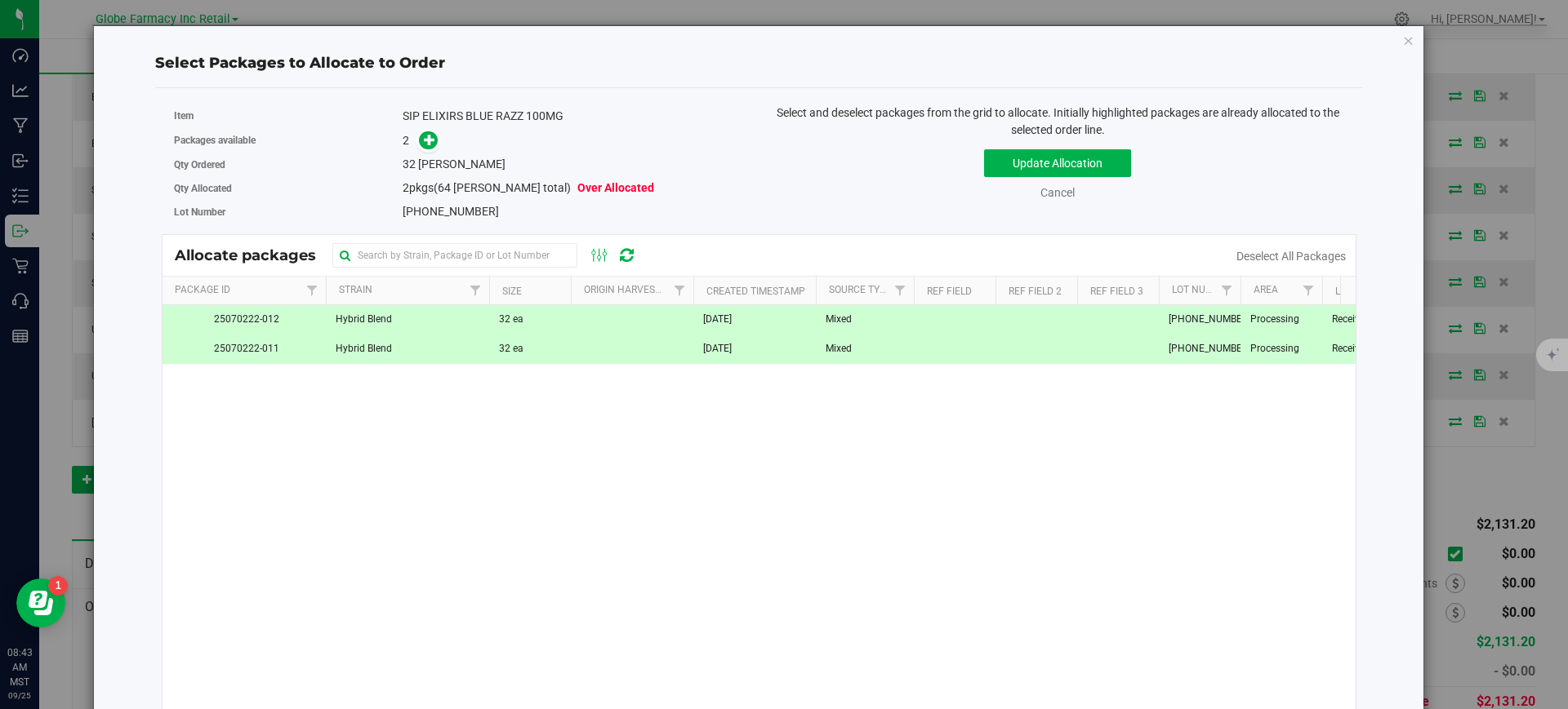
click at [924, 343] on td at bounding box center [954, 349] width 82 height 28
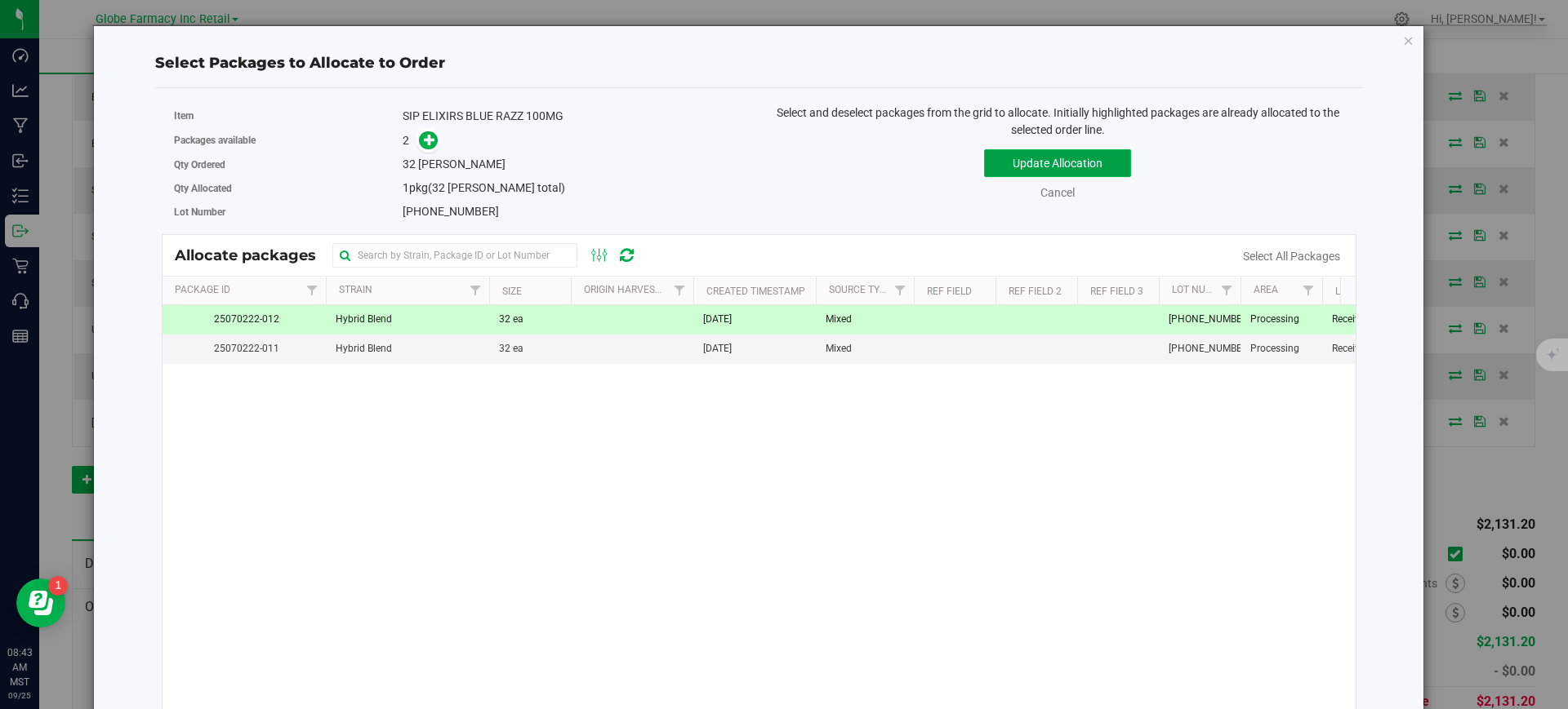
click at [1050, 173] on button "Update Allocation" at bounding box center [1058, 163] width 147 height 27
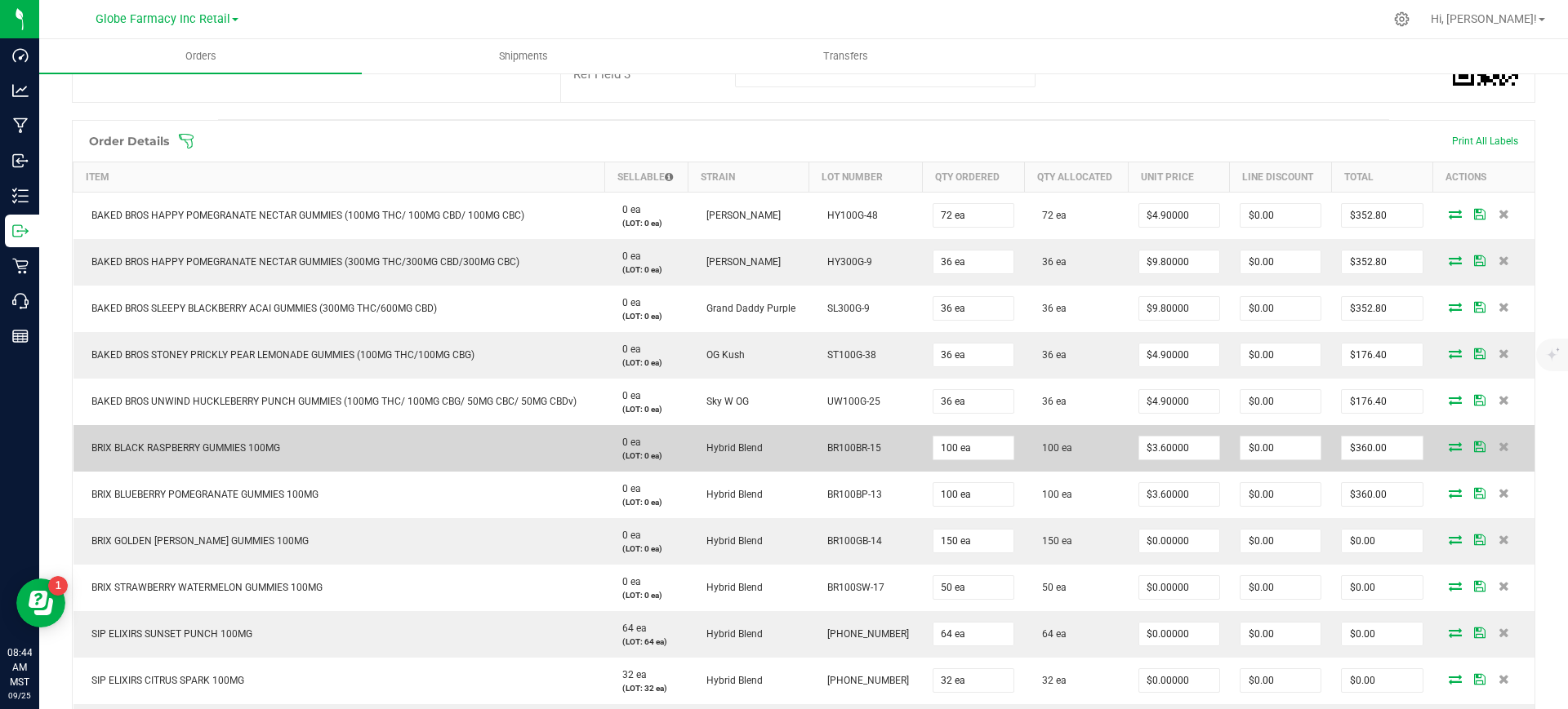
scroll to position [409, 0]
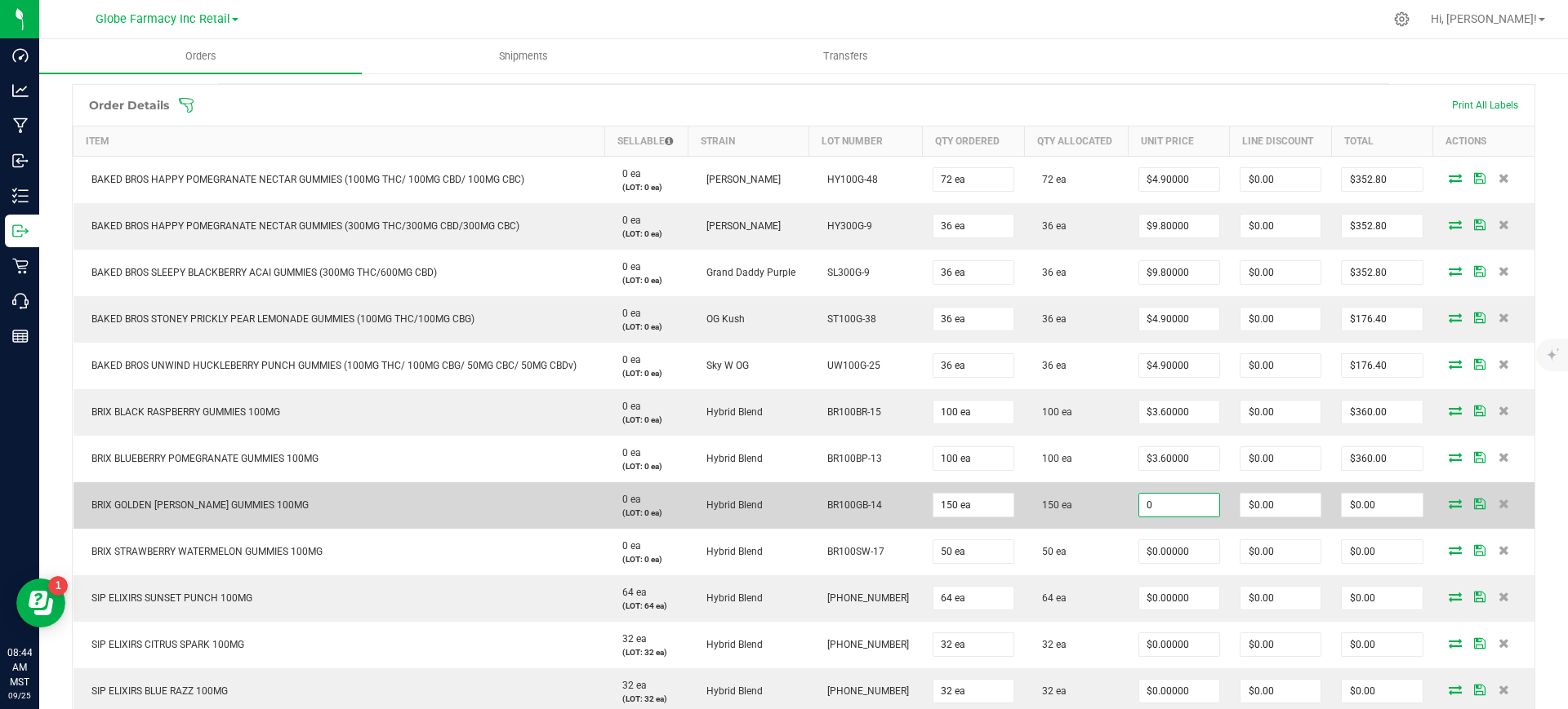
click at [1194, 503] on input "0" at bounding box center [1178, 505] width 80 height 23
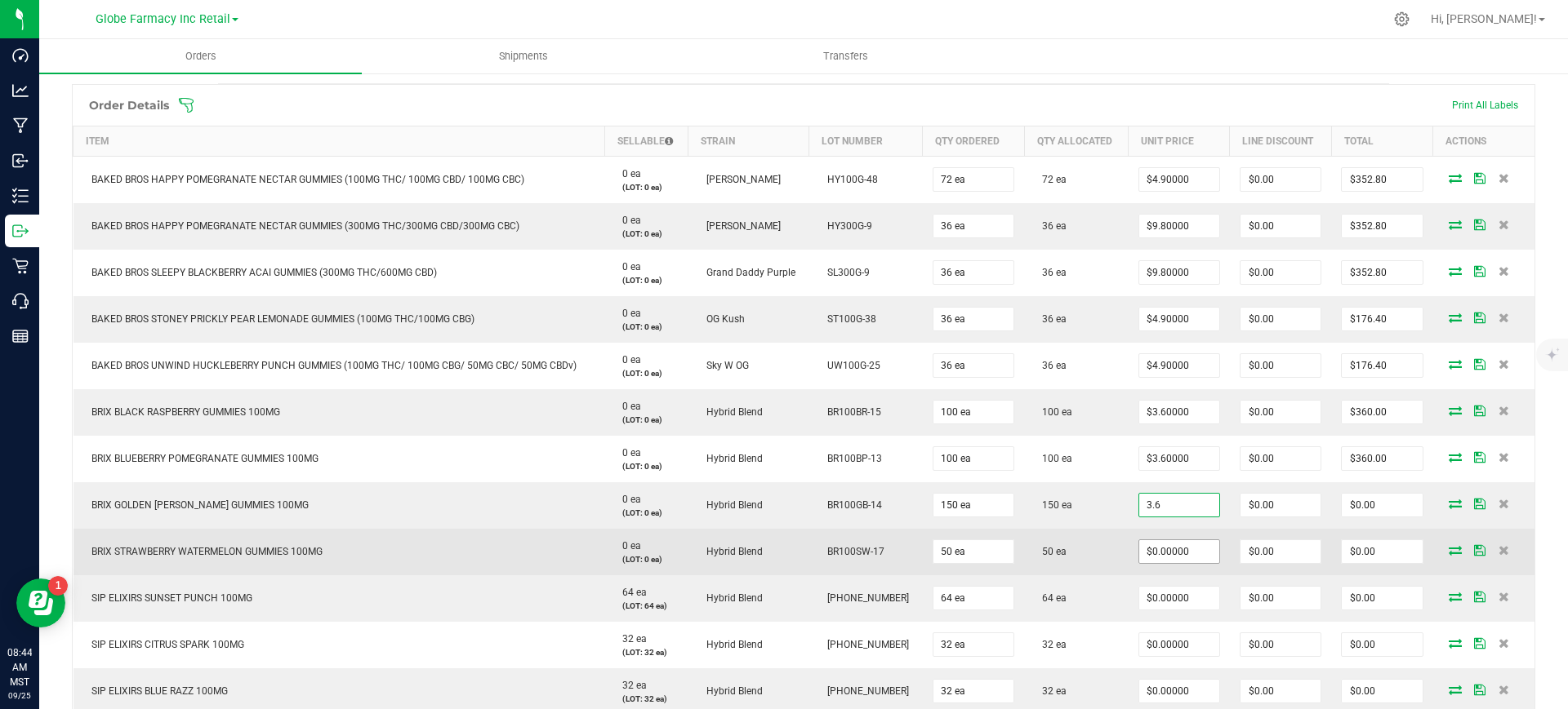
type input "$3.60000"
type input "$540.00"
click at [1173, 542] on input "0" at bounding box center [1178, 551] width 80 height 23
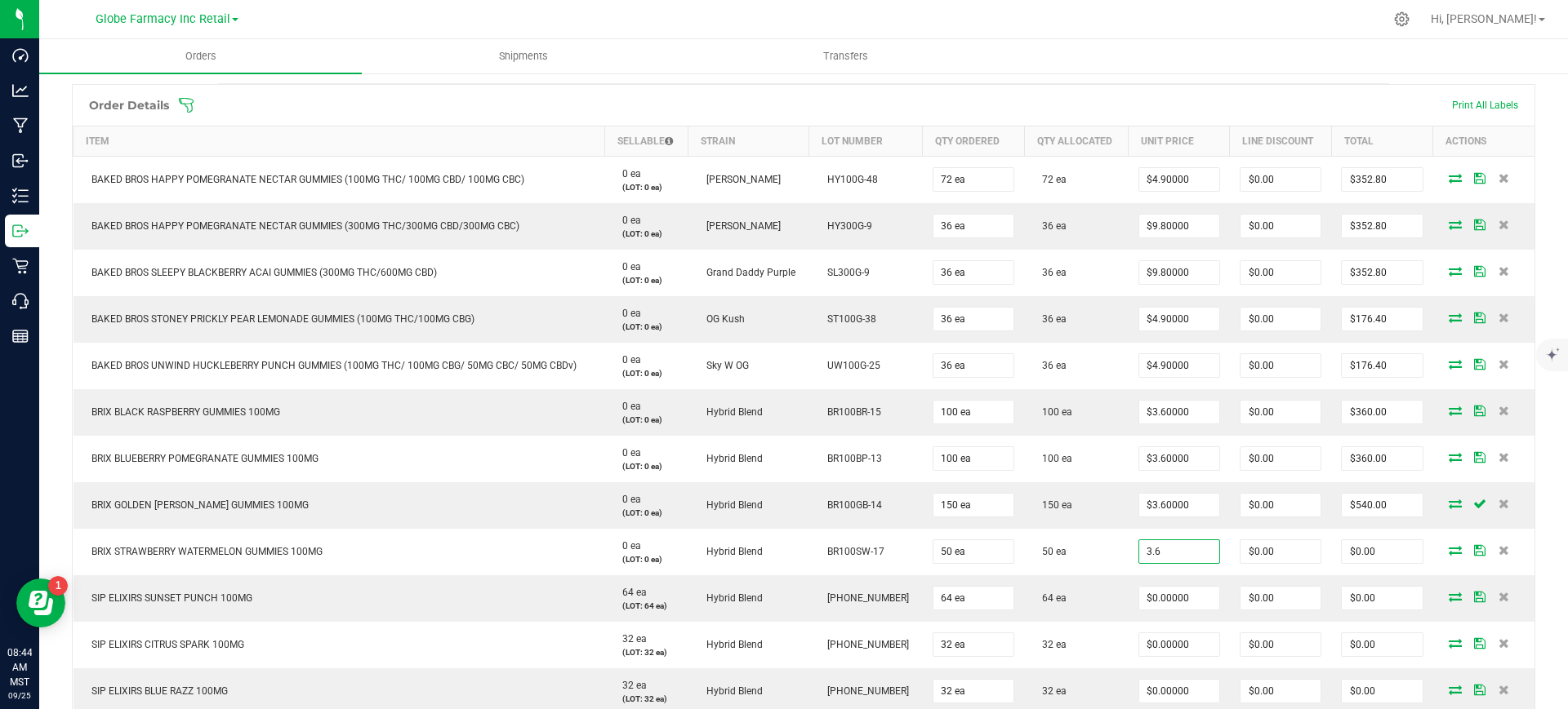
type input "$3.60000"
type input "$180.00"
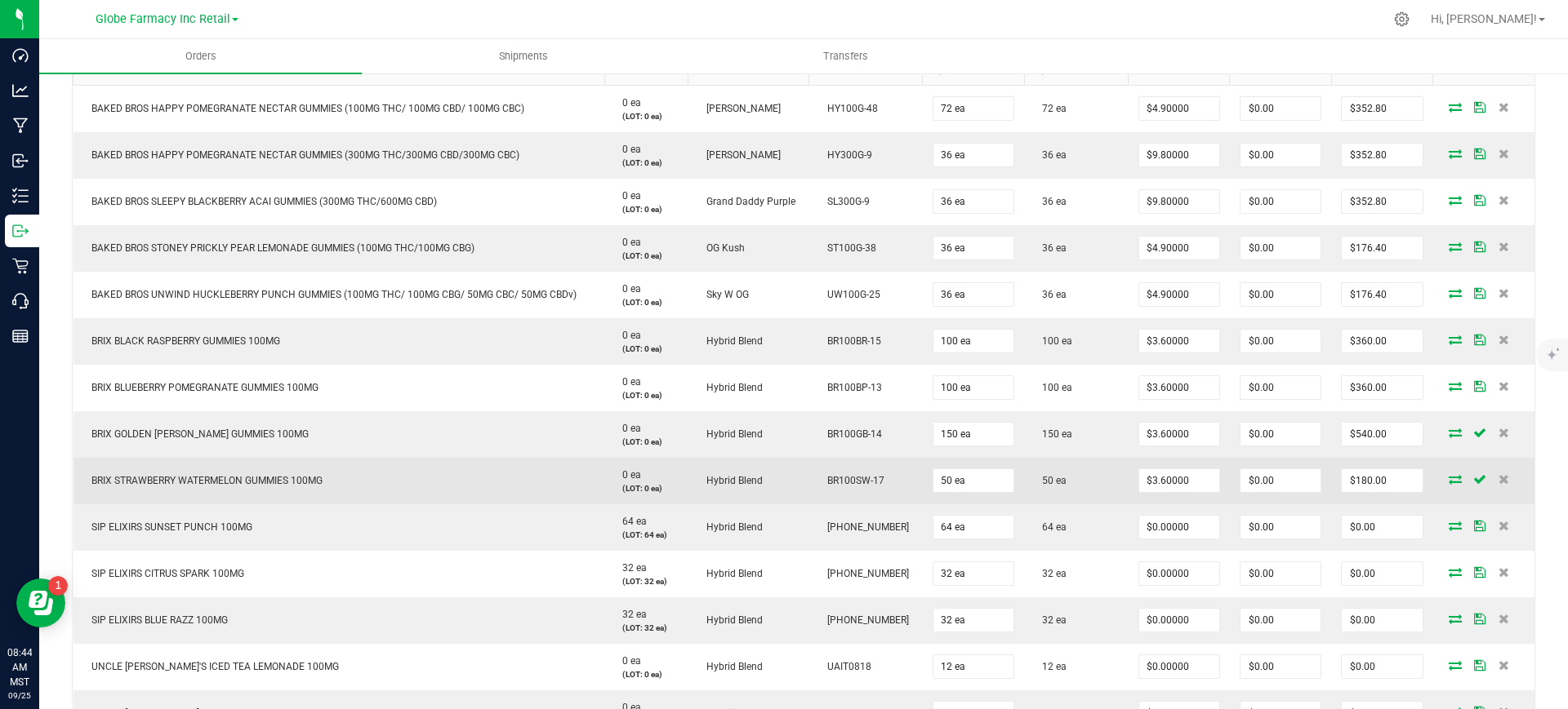
scroll to position [612, 0]
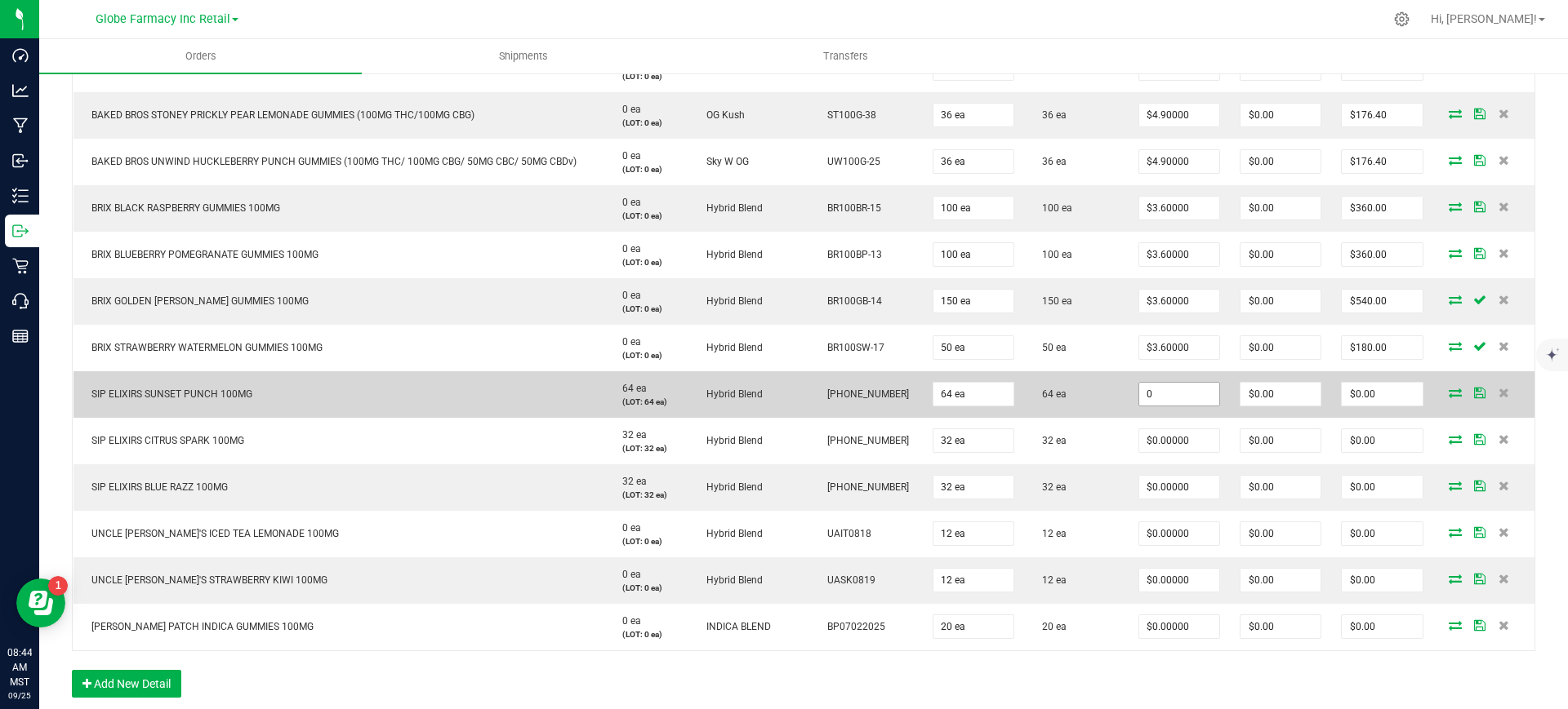
click at [1141, 392] on input "0" at bounding box center [1178, 394] width 80 height 23
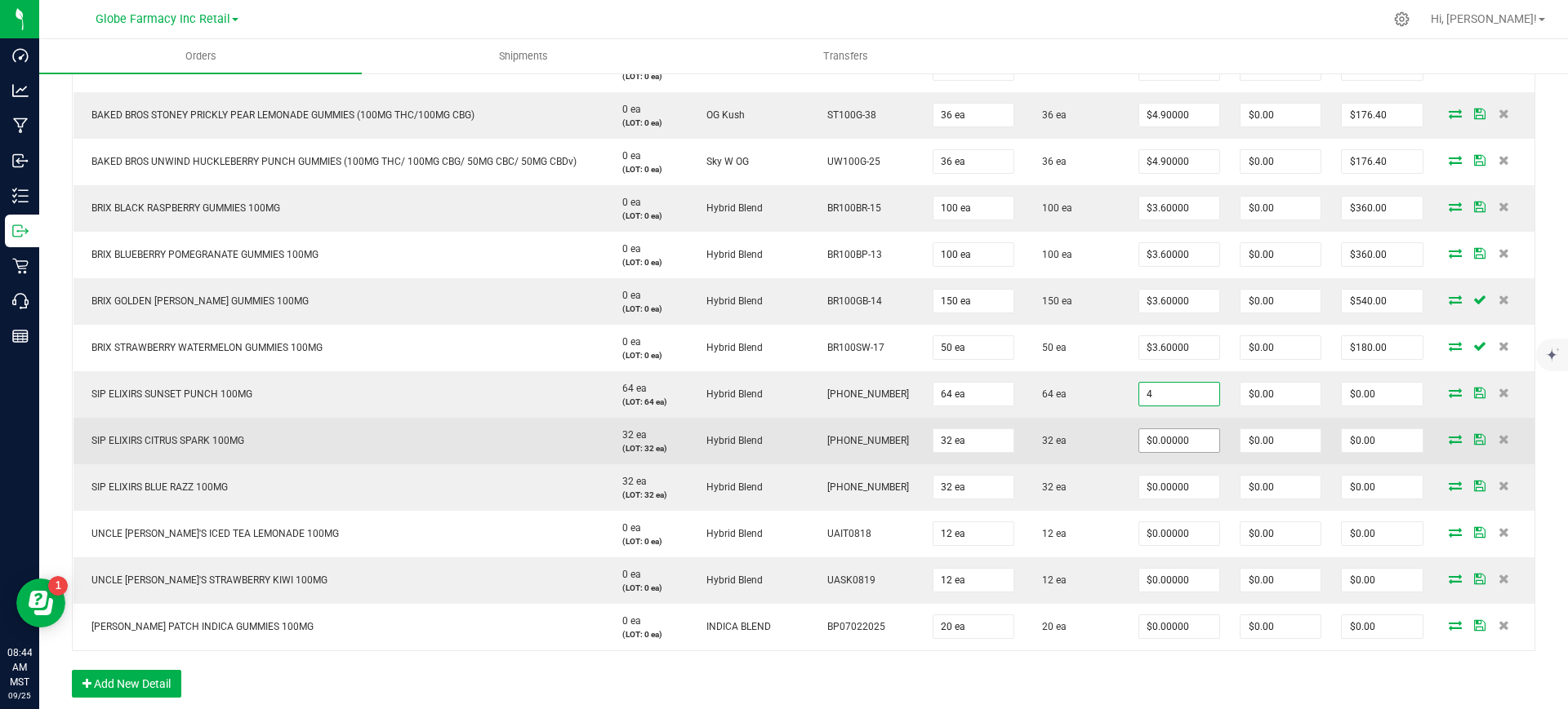
type input "$4.00000"
type input "$256.00"
click at [1172, 444] on input "0" at bounding box center [1178, 440] width 80 height 23
type input "$0.00000"
click at [1086, 420] on td "32 ea" at bounding box center [1076, 441] width 104 height 46
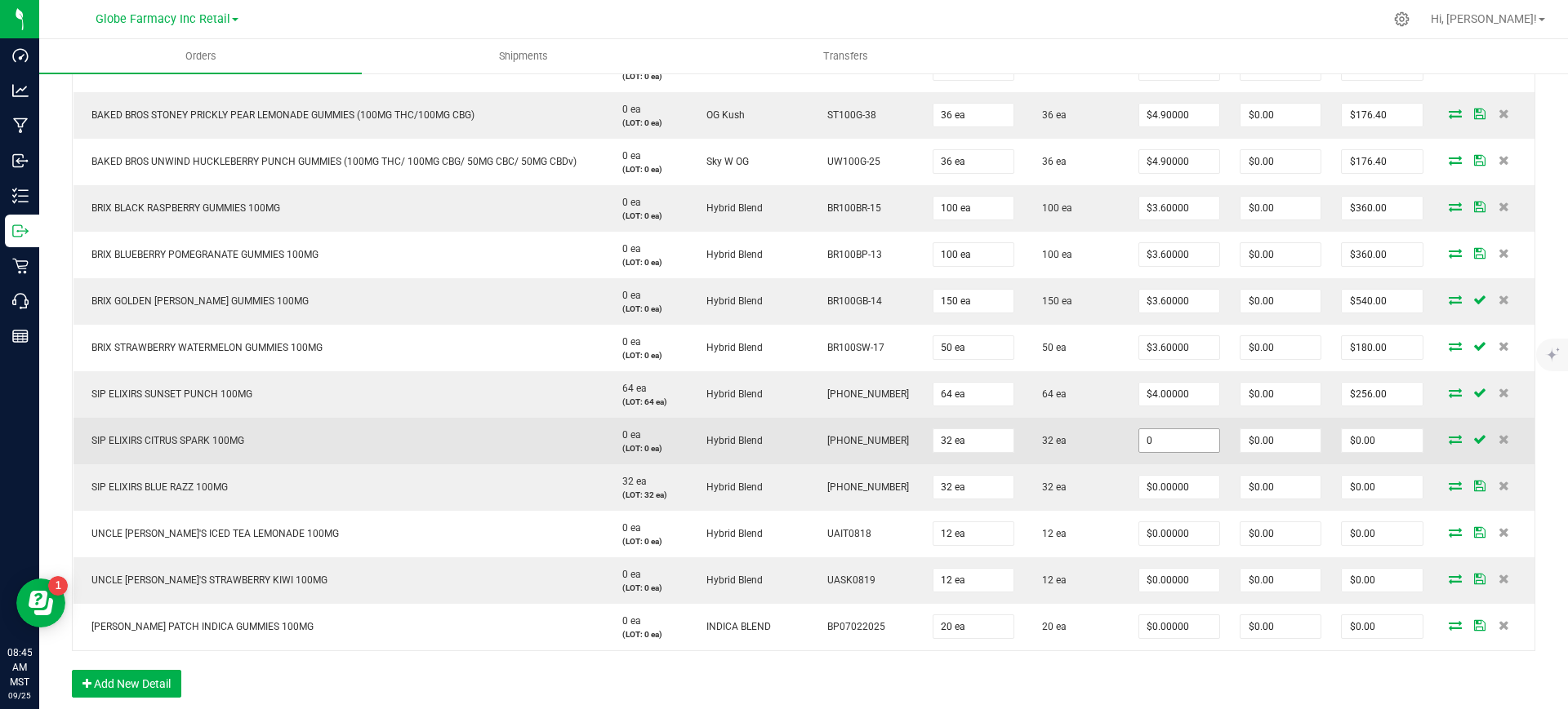
drag, startPoint x: 1164, startPoint y: 445, endPoint x: 1156, endPoint y: 446, distance: 8.1
click at [1162, 446] on input "0" at bounding box center [1178, 440] width 80 height 23
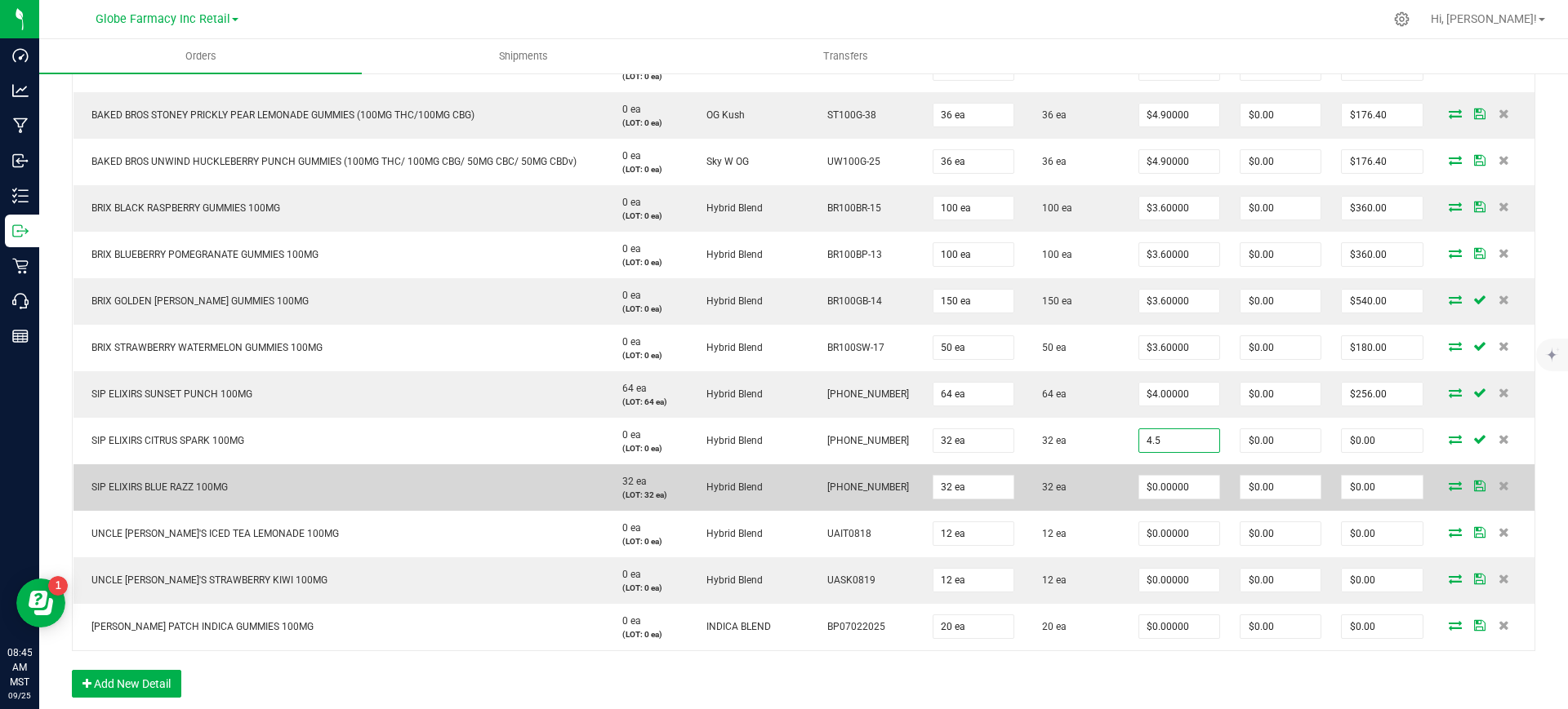
type input "$4.50000"
type input "$144.00"
click at [1095, 483] on td "32 ea" at bounding box center [1076, 487] width 104 height 46
click at [1187, 491] on input "0" at bounding box center [1178, 487] width 80 height 23
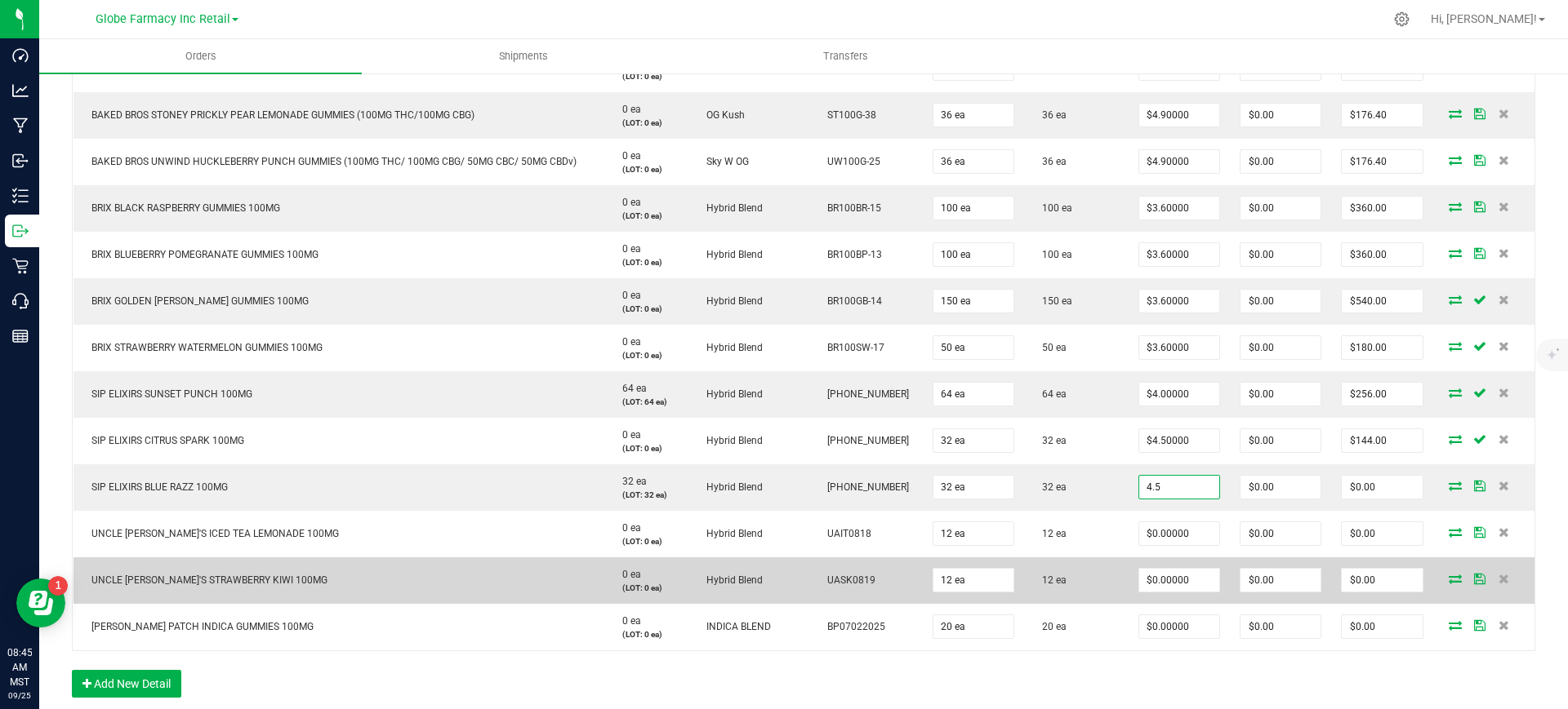
type input "$4.50000"
type input "$144.00"
click at [1095, 563] on td "12 ea" at bounding box center [1076, 580] width 104 height 46
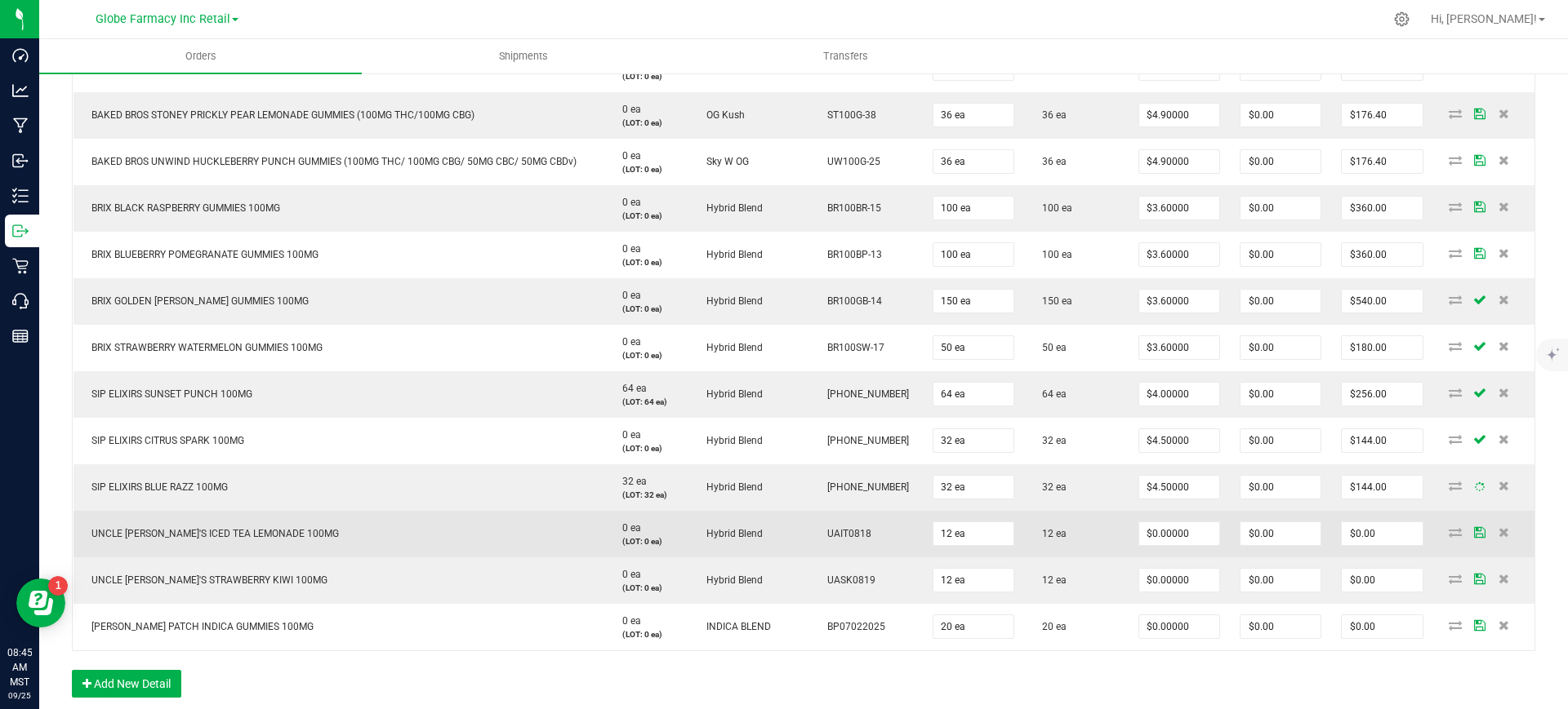
click at [240, 528] on span "UNCLE [PERSON_NAME]'S ICED TEA LEMONADE 100MG" at bounding box center [211, 534] width 255 height 12
paste input "4.5"
click at [1175, 536] on input "0" at bounding box center [1178, 533] width 80 height 23
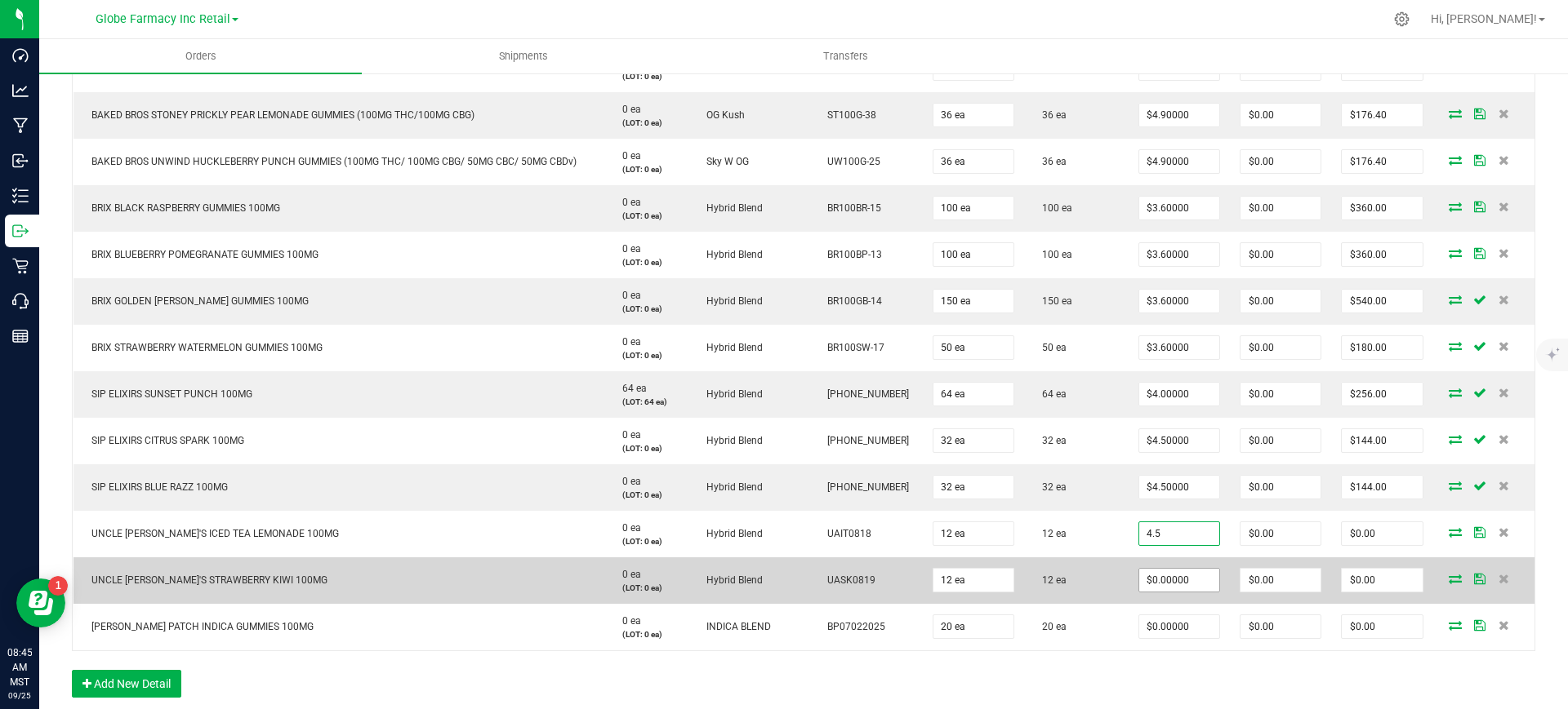
type input "$4.50000"
type input "$54.00"
click at [1177, 579] on input "0" at bounding box center [1178, 579] width 80 height 23
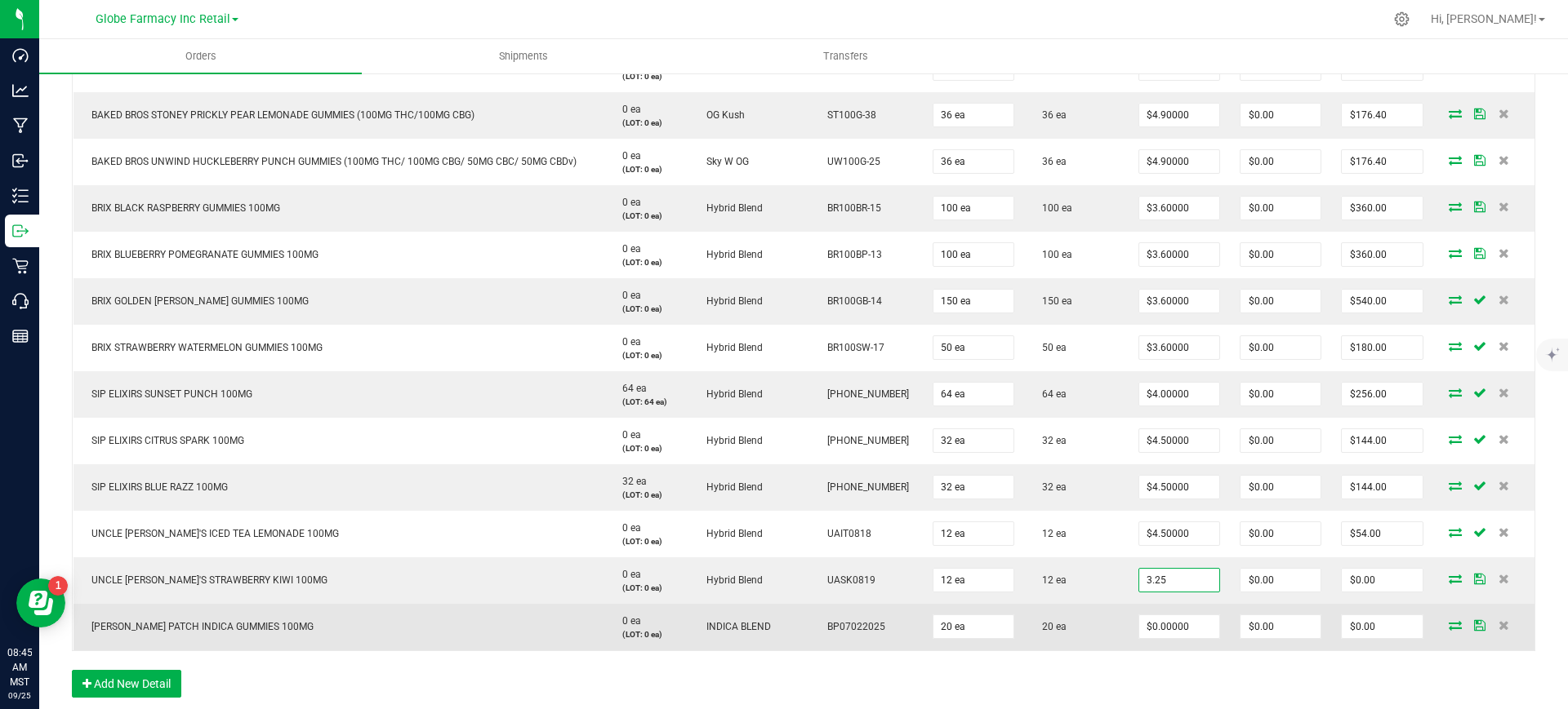
type input "$3.25000"
type input "$39.00"
click at [219, 624] on span "[PERSON_NAME] PATCH INDICA GUMMIES 100MG" at bounding box center [198, 627] width 230 height 12
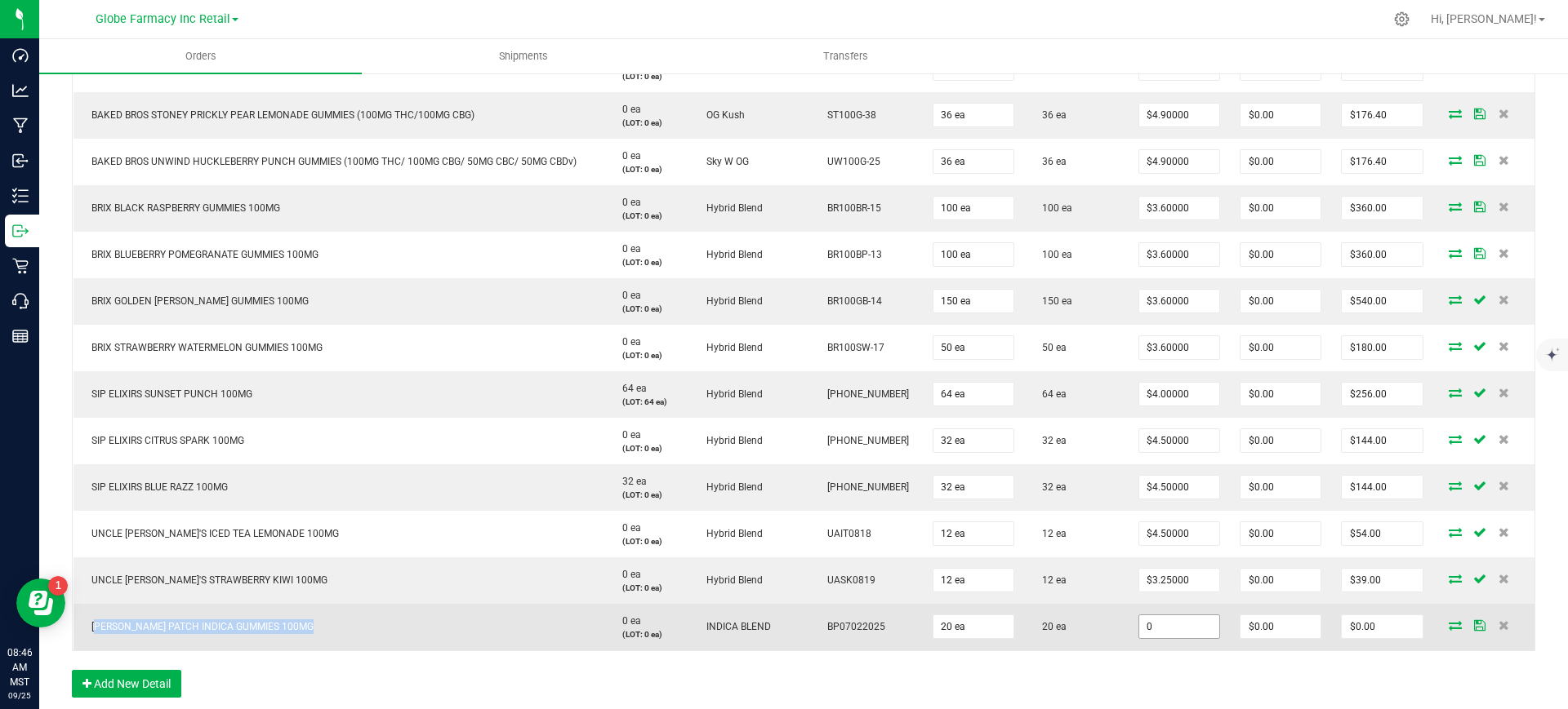
paste input "3.75"
drag, startPoint x: 1183, startPoint y: 628, endPoint x: 1144, endPoint y: 630, distance: 39.1
click at [1183, 628] on input "0" at bounding box center [1178, 627] width 80 height 23
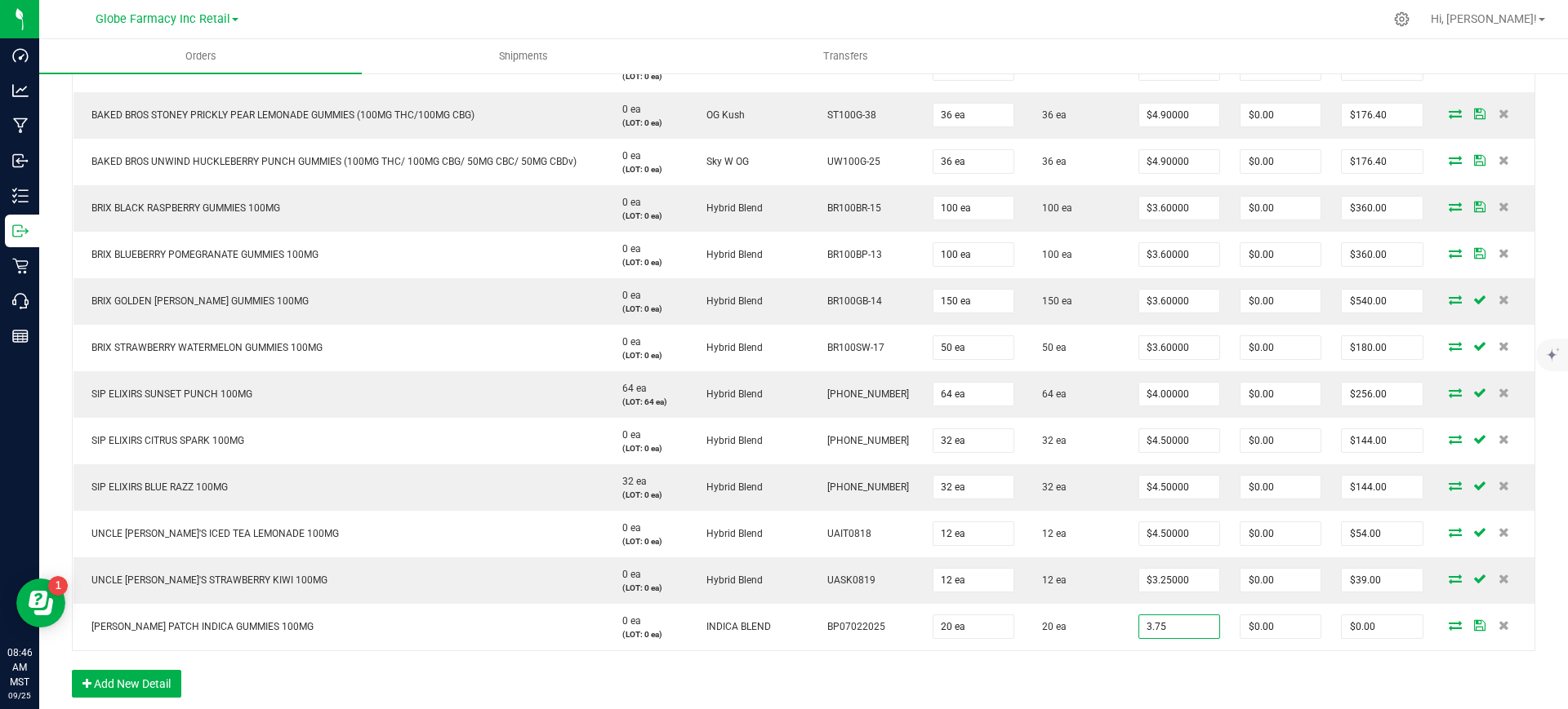
type input "$3.75000"
type input "$75.00"
click at [1119, 680] on div "Order Details Print All Labels Item Sellable Strain Lot Number Qty Ordered Qty …" at bounding box center [803, 297] width 1463 height 834
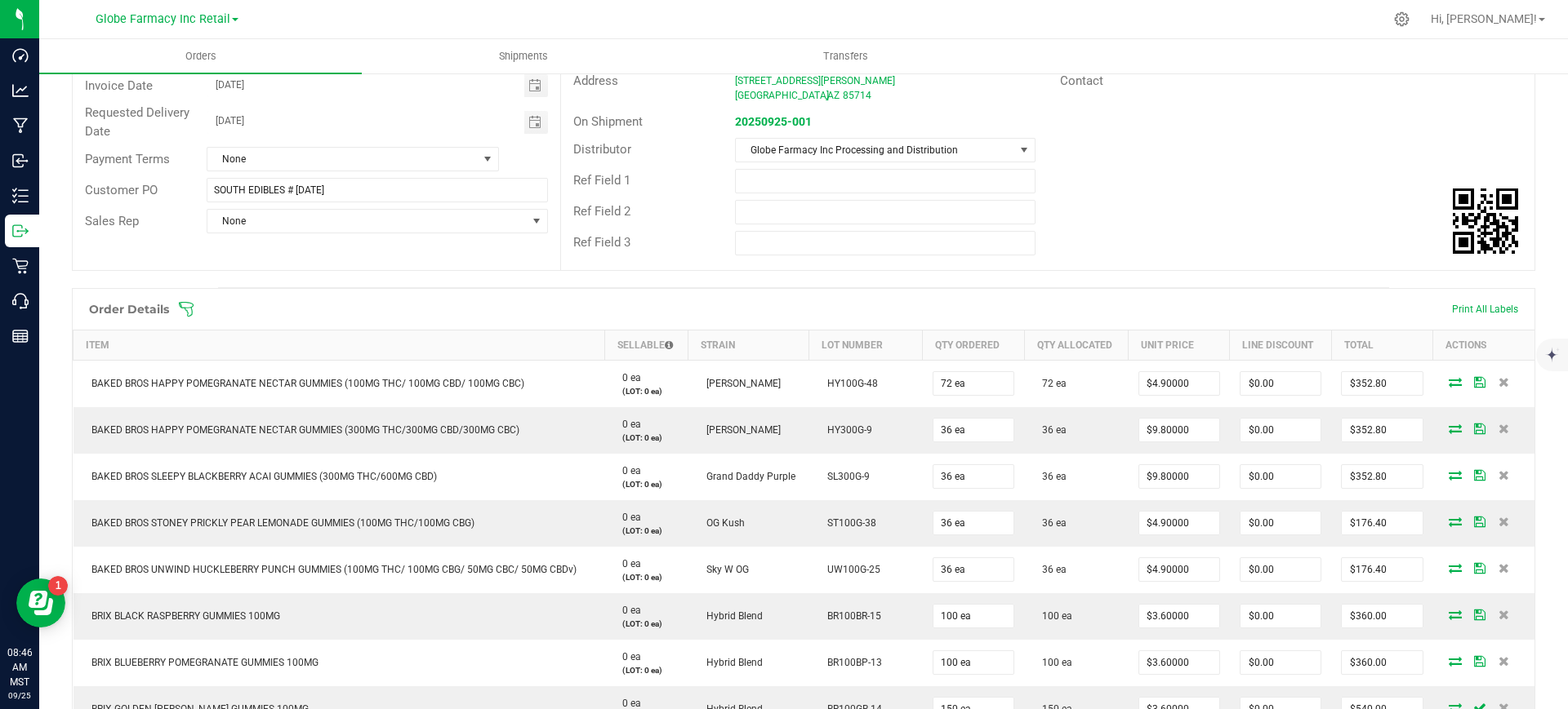
scroll to position [0, 0]
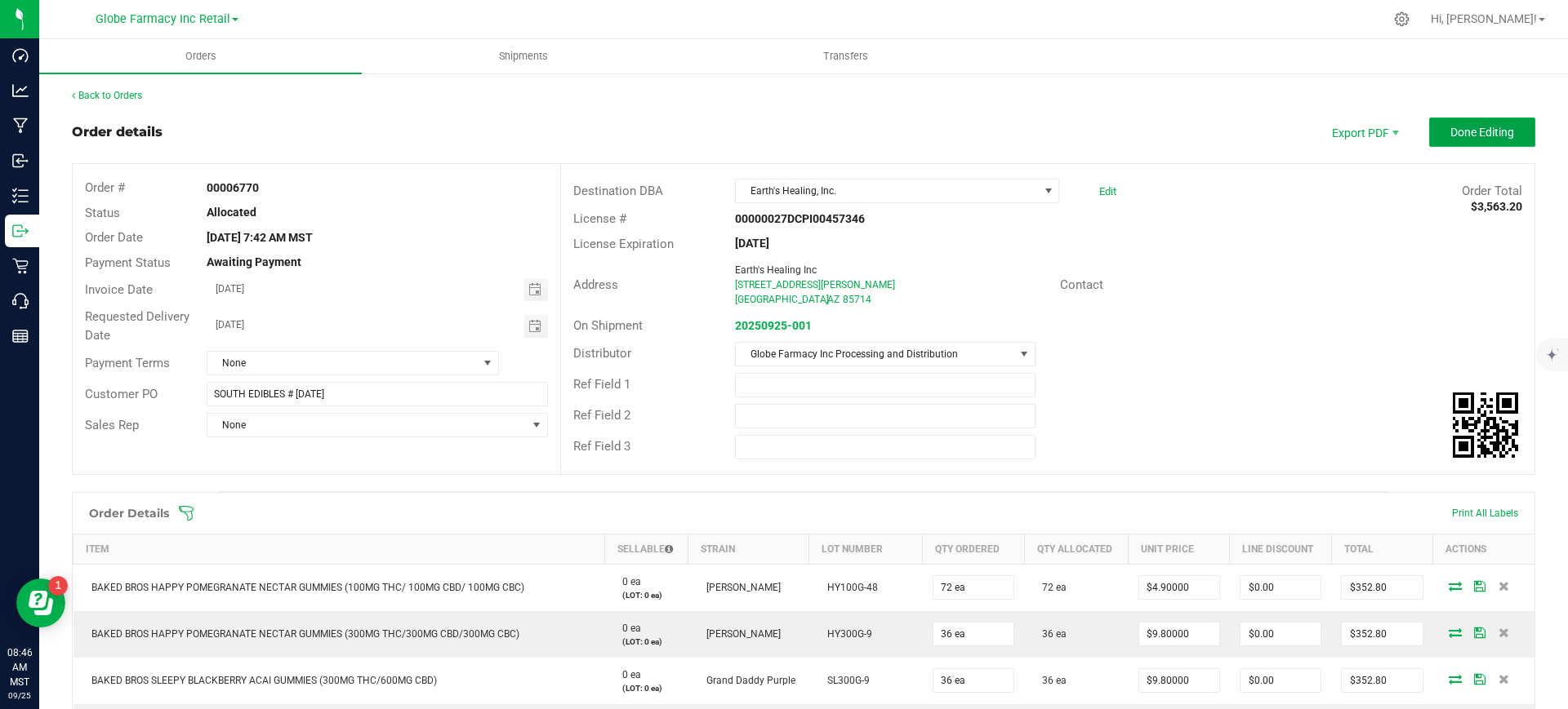
click at [1458, 137] on span "Done Editing" at bounding box center [1482, 132] width 64 height 13
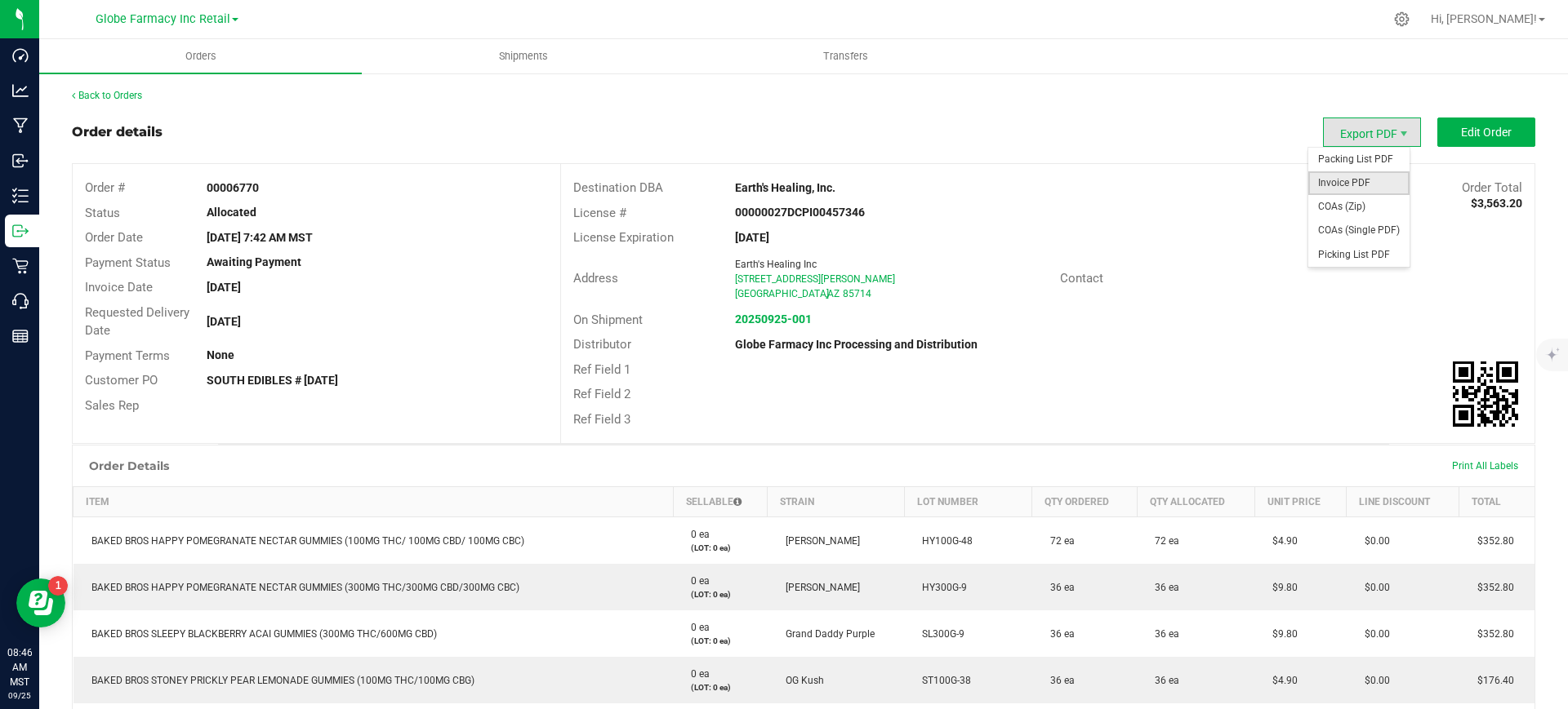
click at [1350, 173] on span "Invoice PDF" at bounding box center [1359, 184] width 101 height 24
click at [114, 97] on link "Back to Orders" at bounding box center [106, 95] width 70 height 12
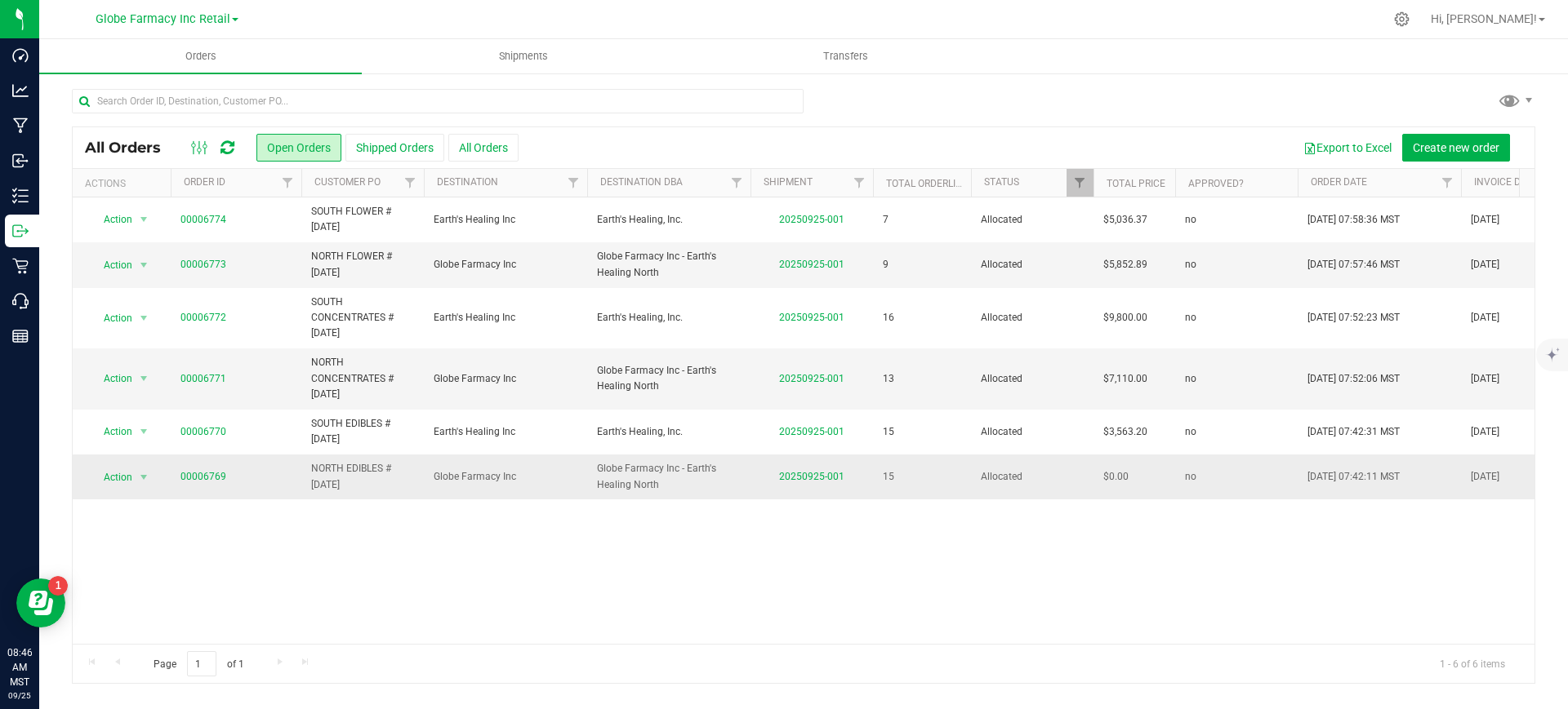
click at [186, 487] on td "00006769" at bounding box center [236, 476] width 131 height 44
click at [200, 465] on td "00006769" at bounding box center [236, 476] width 131 height 44
click at [205, 486] on td "00006769" at bounding box center [236, 476] width 131 height 44
click at [128, 379] on span "Action" at bounding box center [111, 378] width 44 height 23
click at [123, 587] on li "Print invoice" at bounding box center [150, 596] width 123 height 25
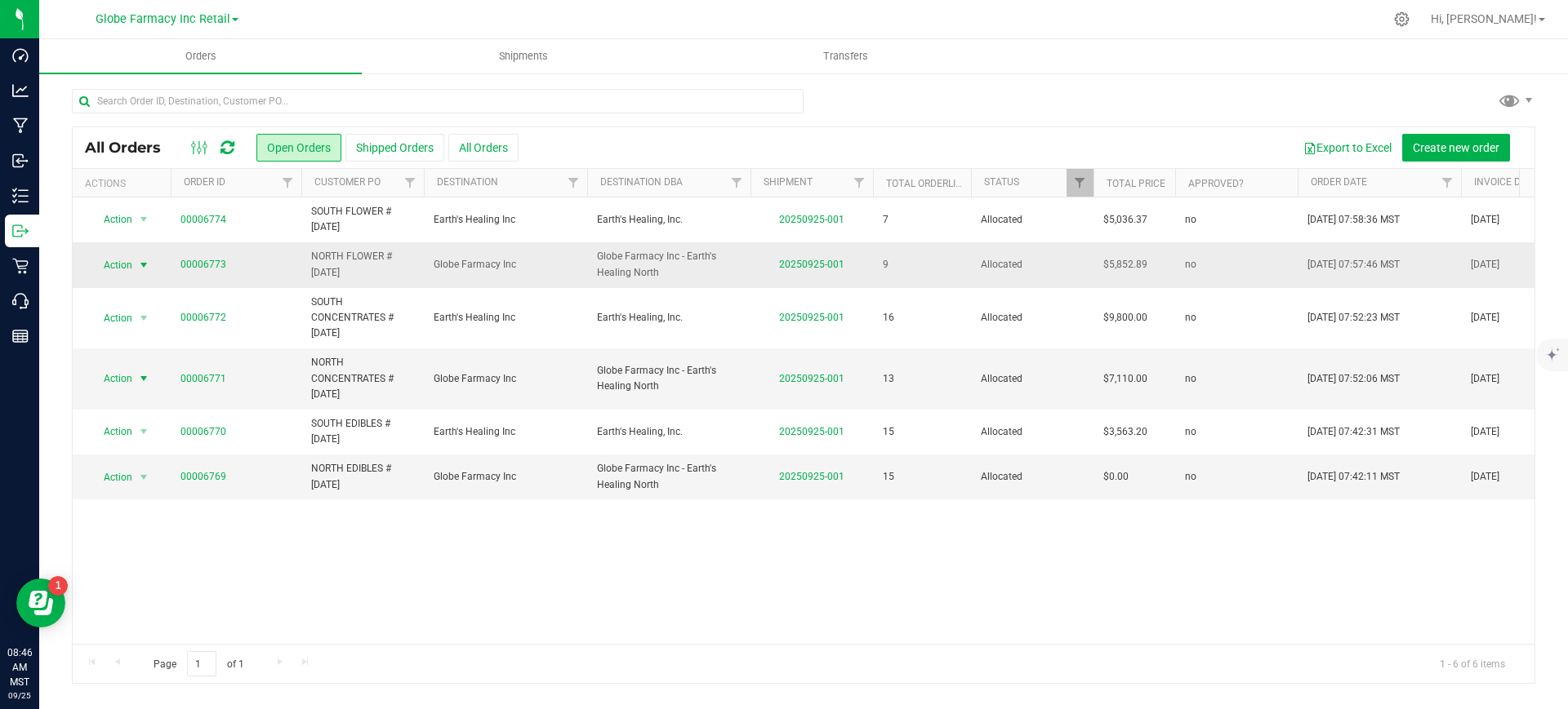
click at [123, 266] on span "Action" at bounding box center [111, 264] width 44 height 23
click at [163, 482] on li "Print invoice" at bounding box center [150, 483] width 123 height 25
click at [204, 474] on link "00006769" at bounding box center [203, 477] width 46 height 16
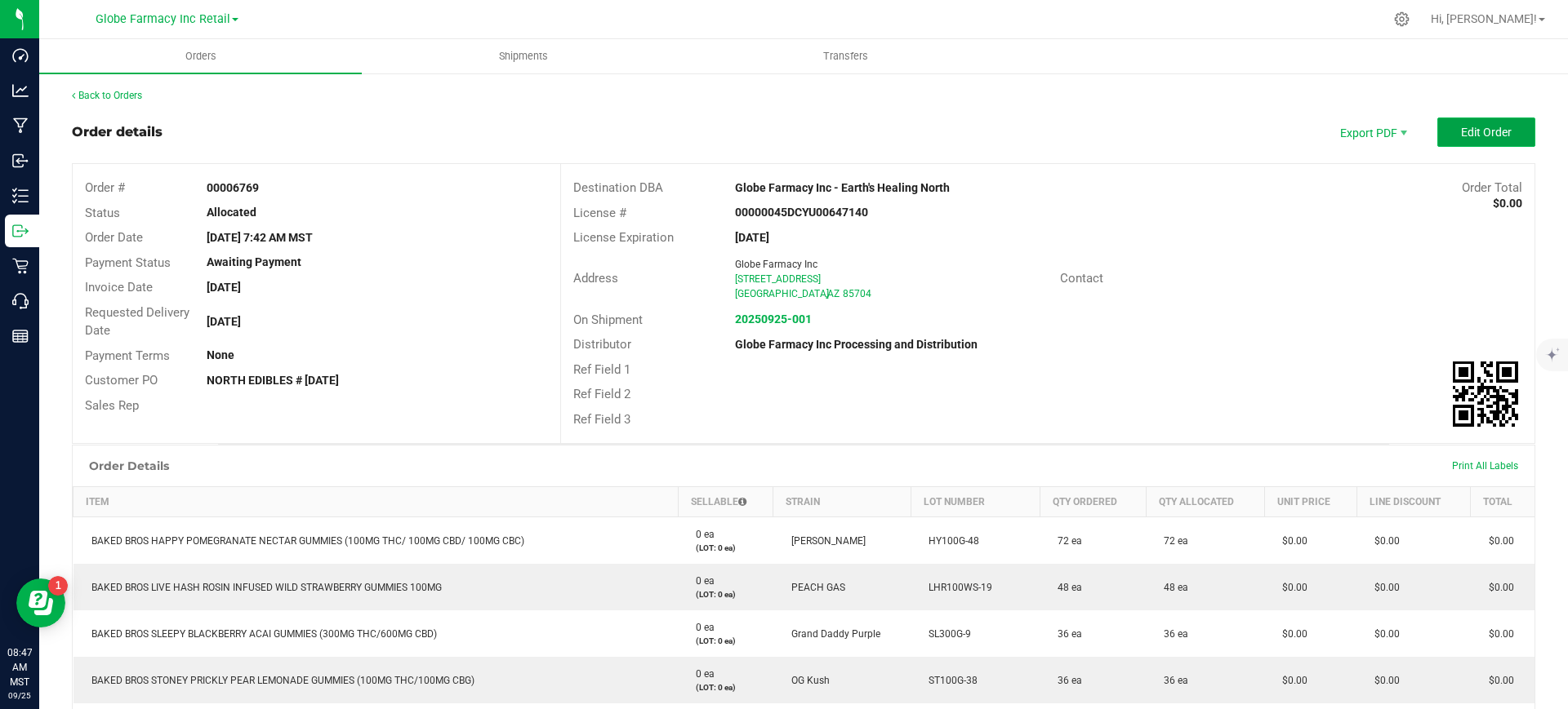
click at [1437, 133] on button "Edit Order" at bounding box center [1486, 133] width 98 height 29
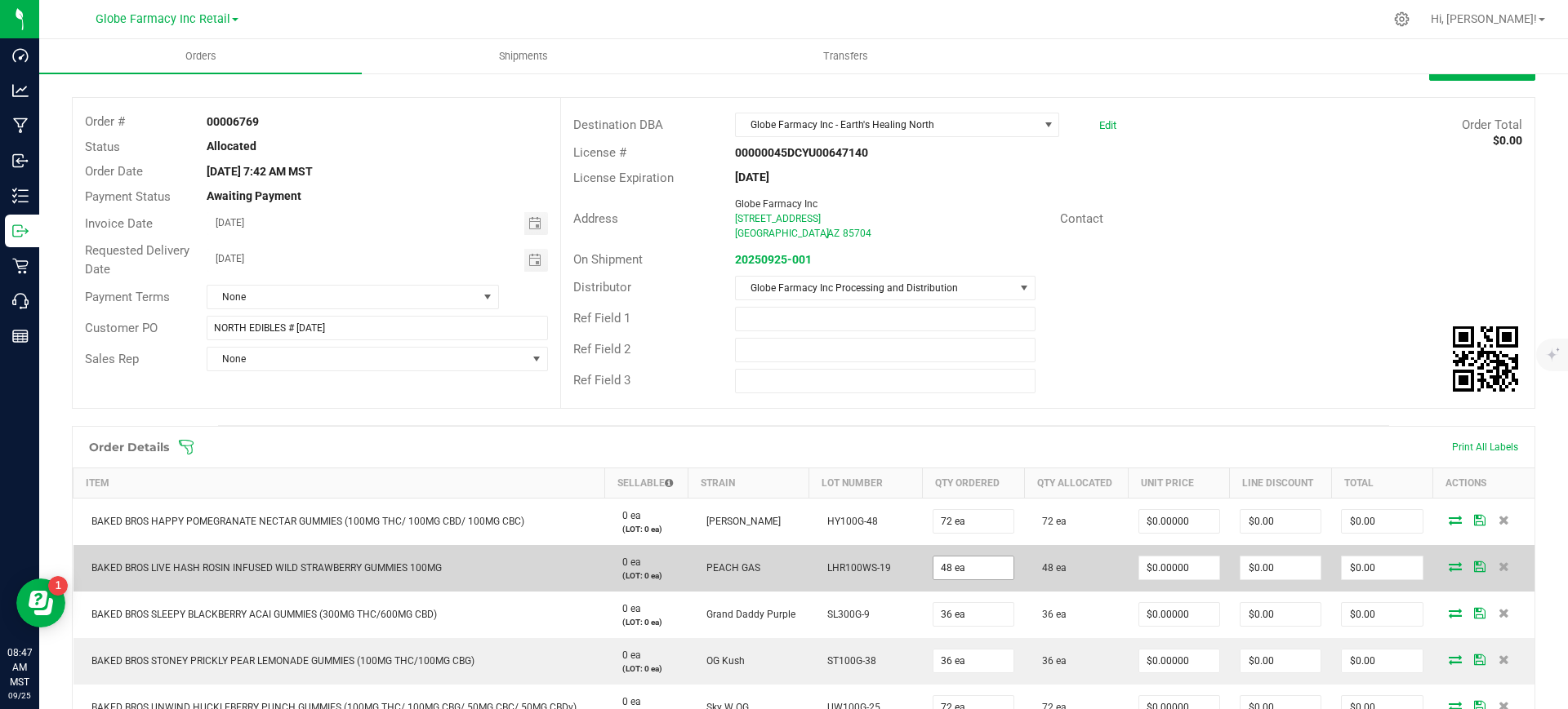
scroll to position [102, 0]
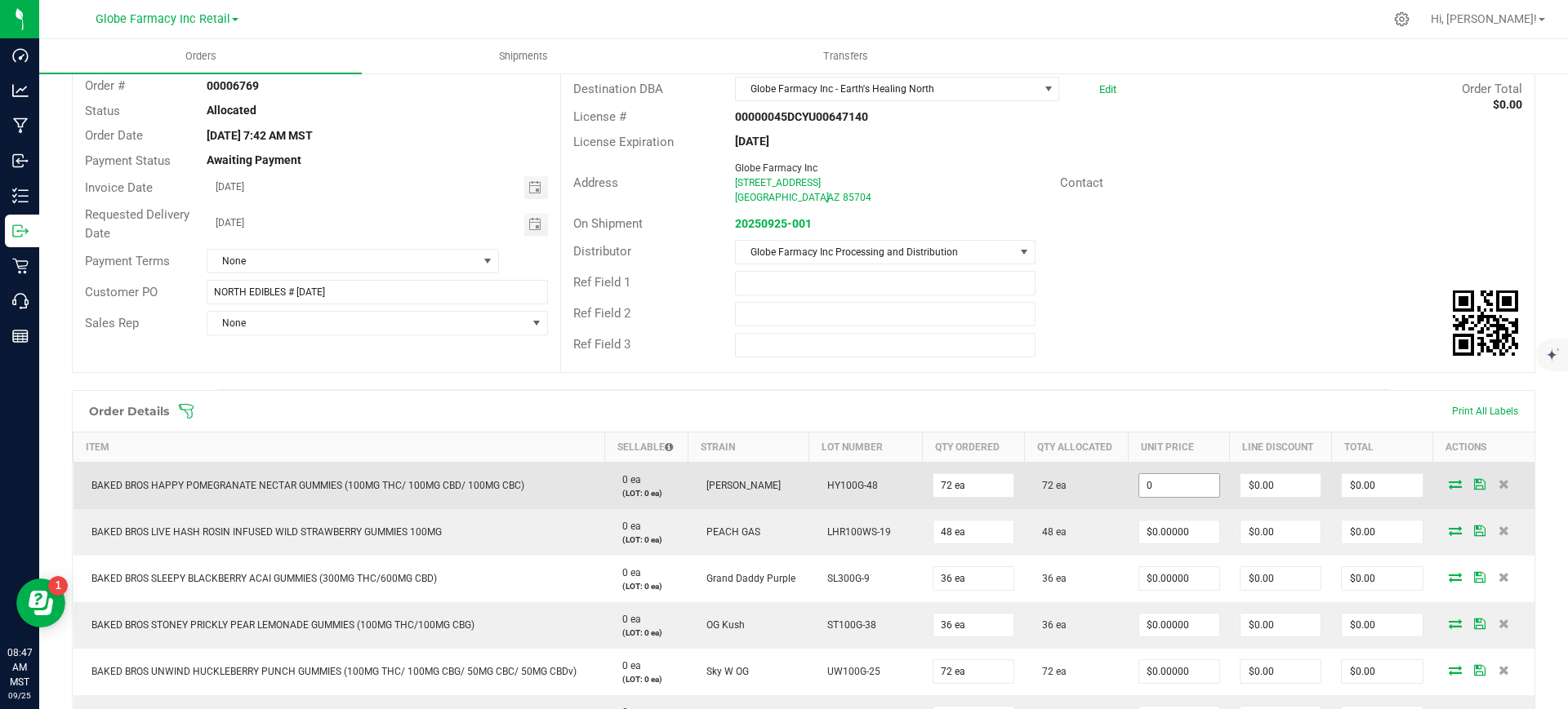
click at [1141, 481] on input "0" at bounding box center [1178, 485] width 80 height 23
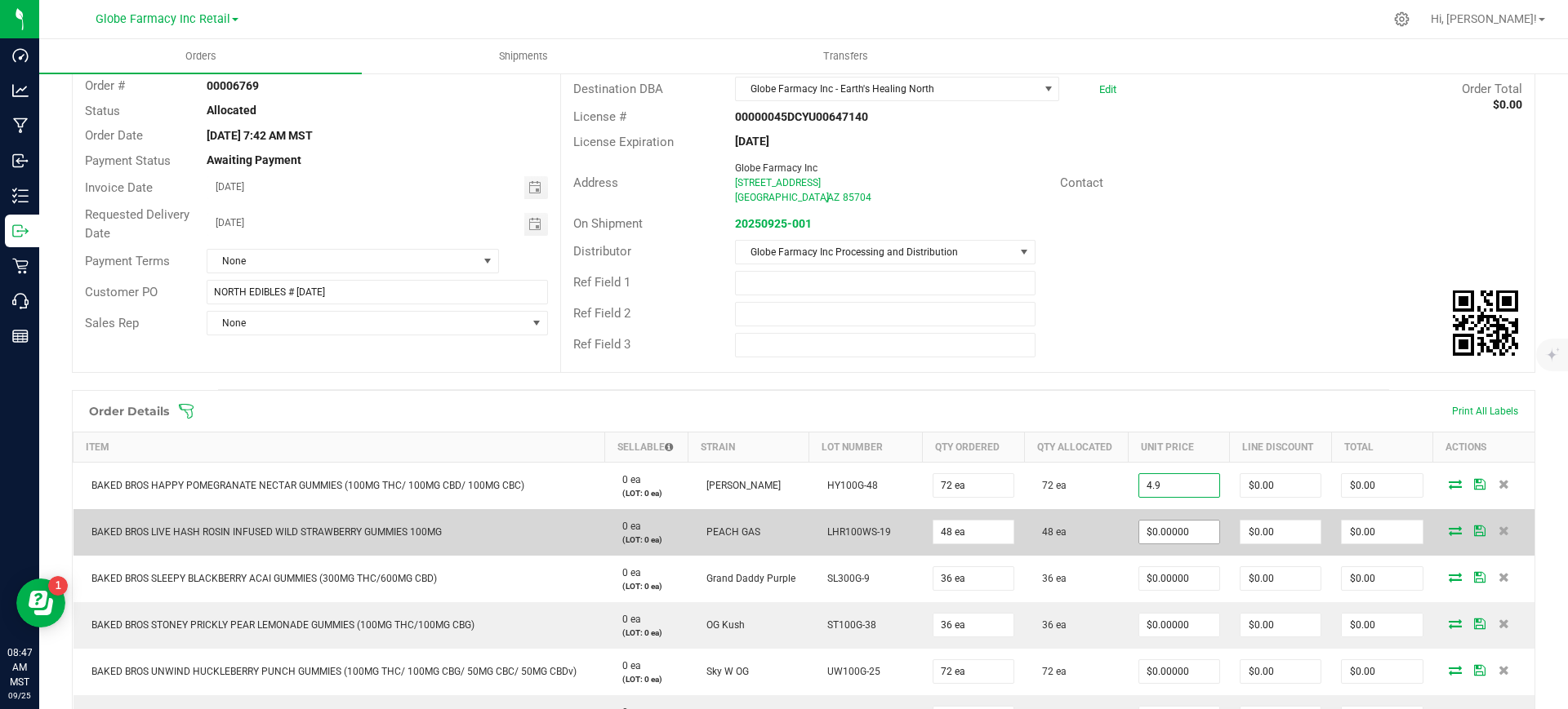
type input "$4.90000"
type input "$352.80"
click at [1160, 534] on input "0" at bounding box center [1178, 531] width 80 height 23
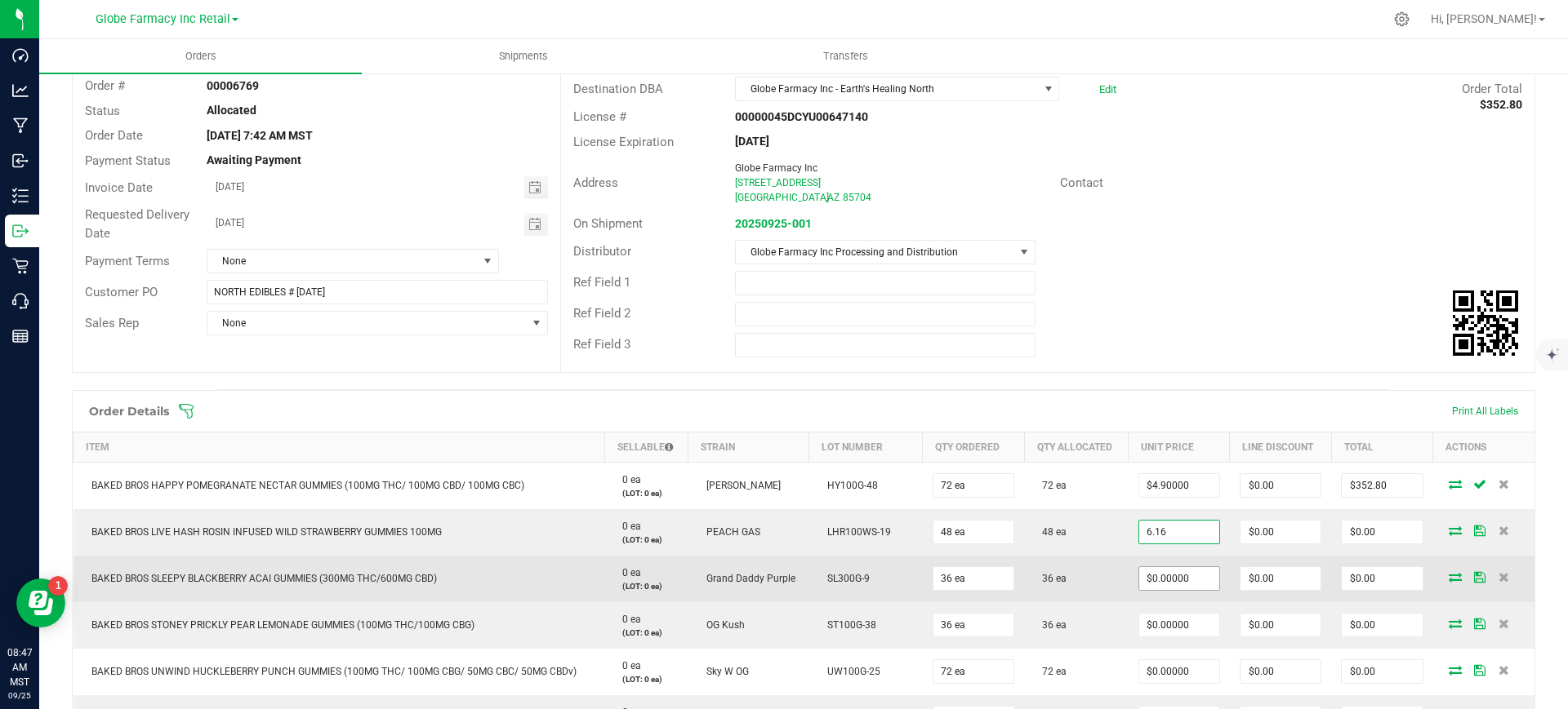
type input "$6.16000"
type input "$295.68"
click at [1153, 576] on input "0" at bounding box center [1178, 578] width 80 height 23
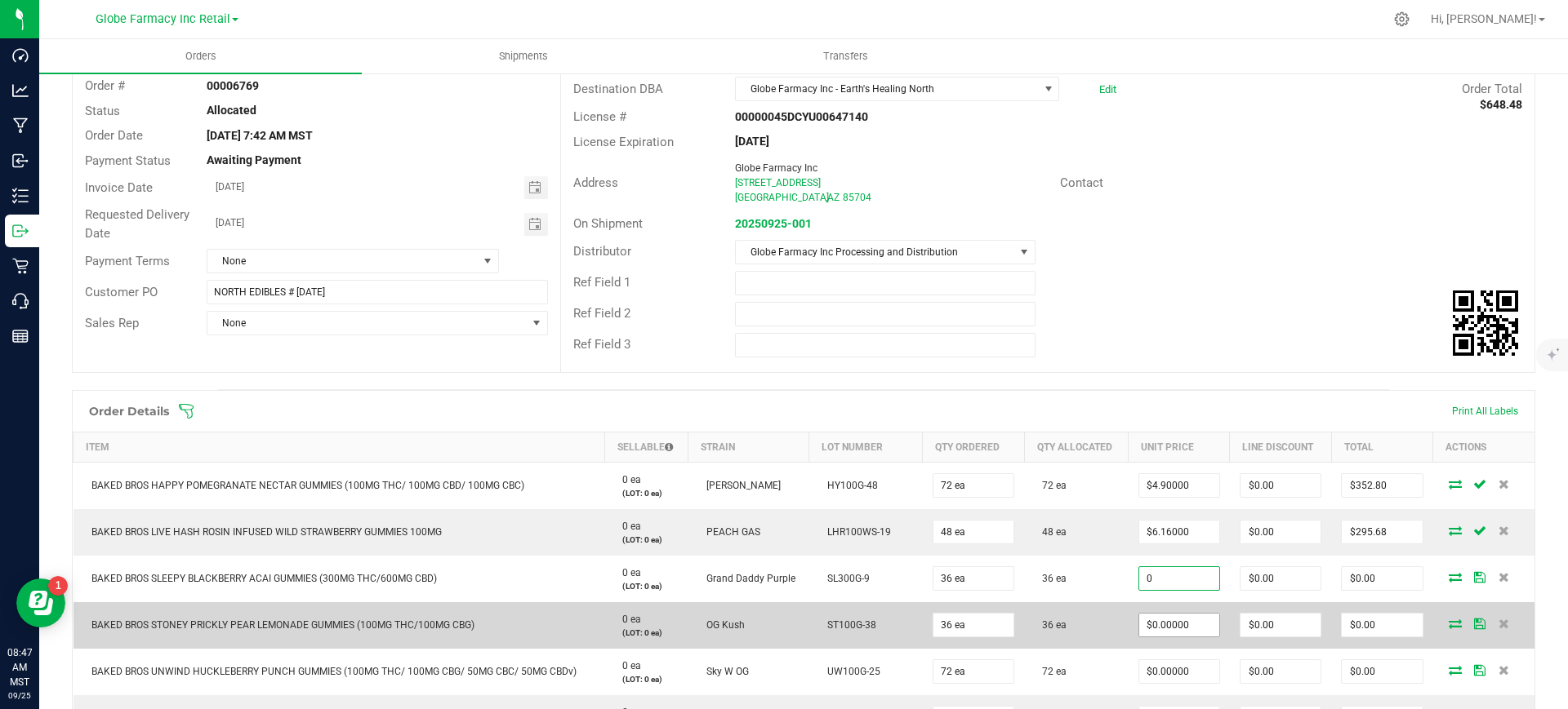
type input "$0.00000"
click at [1191, 626] on input "0" at bounding box center [1178, 625] width 80 height 23
type input "$4.90000"
type input "$176.40"
click at [1091, 646] on td "36 ea" at bounding box center [1076, 625] width 104 height 46
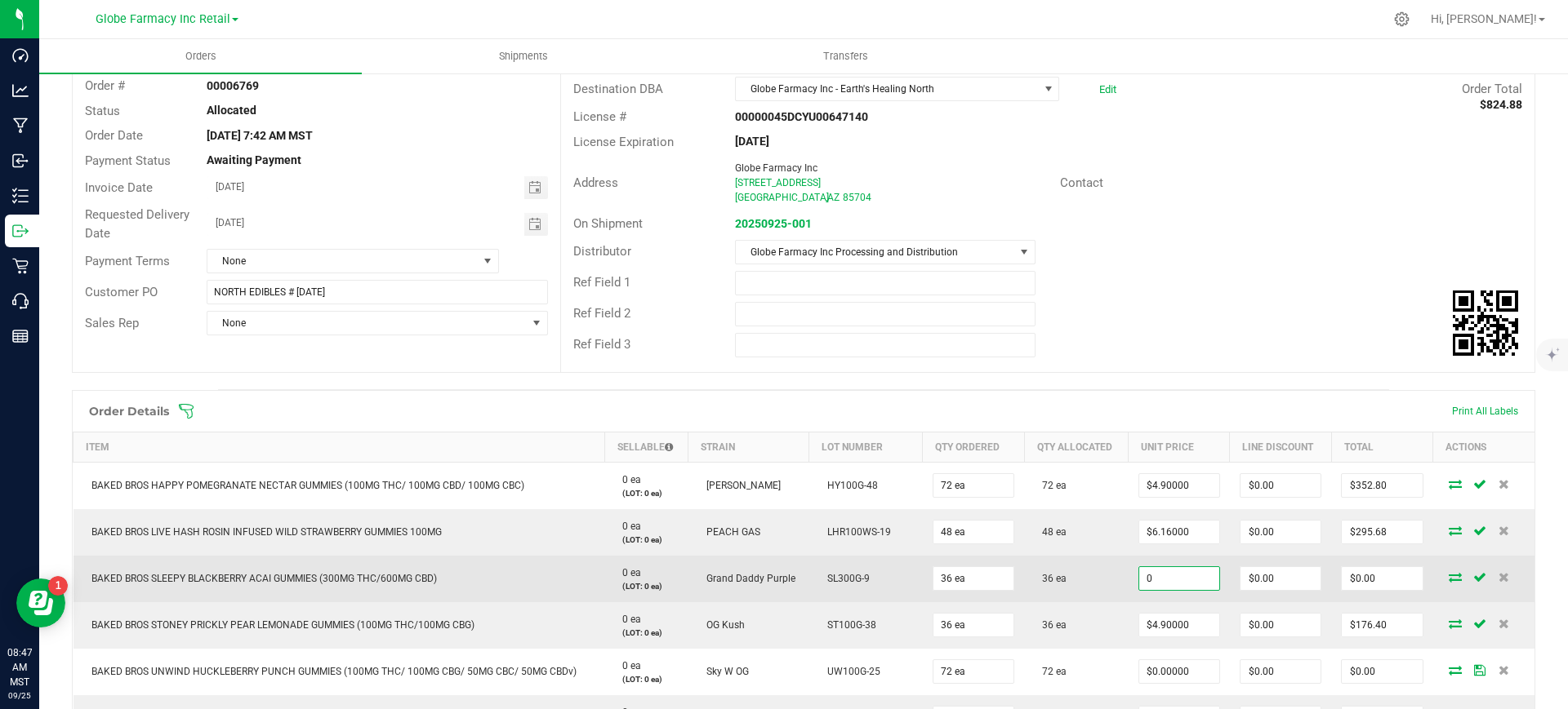
click at [1163, 579] on input "0" at bounding box center [1178, 578] width 80 height 23
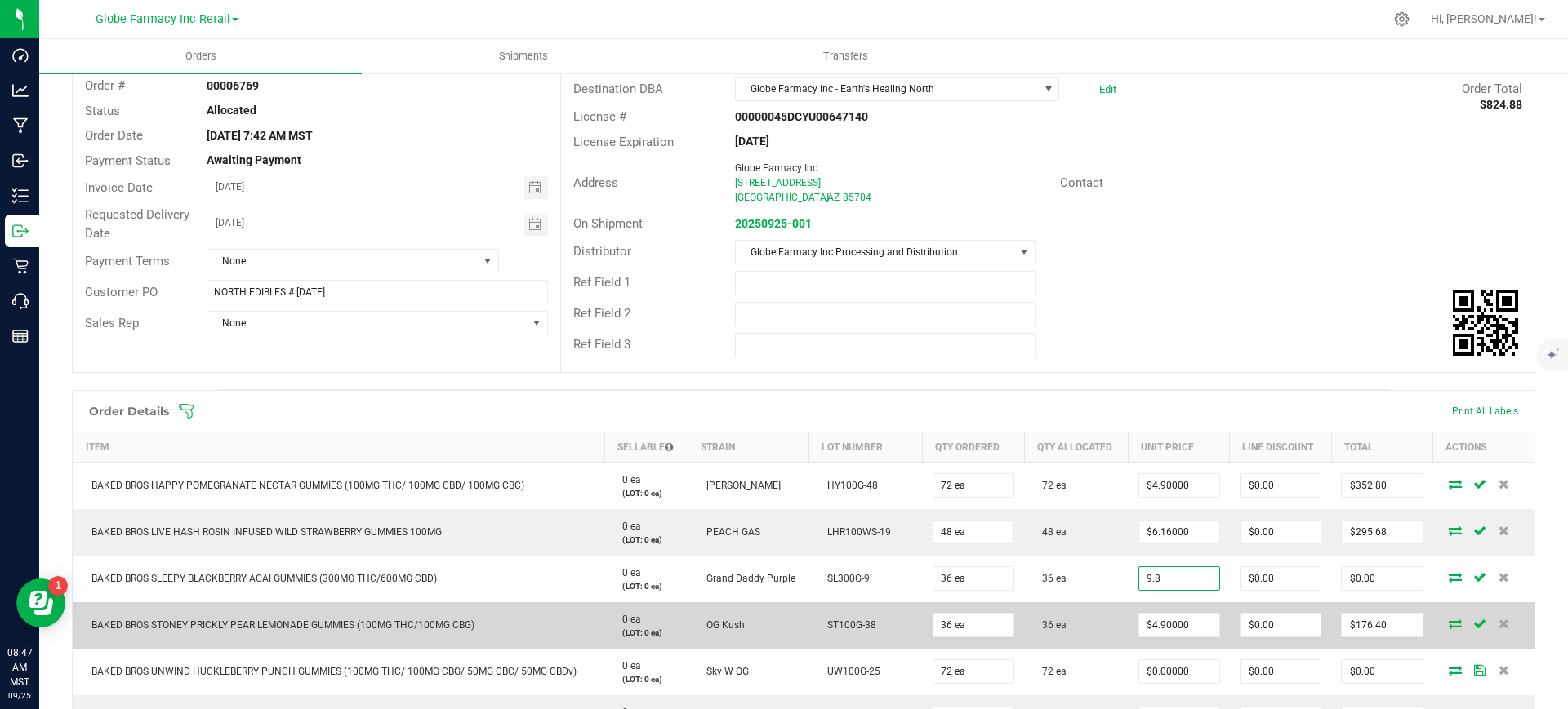
type input "$9.80000"
type input "$352.80"
click at [1094, 611] on td "36 ea" at bounding box center [1076, 625] width 104 height 46
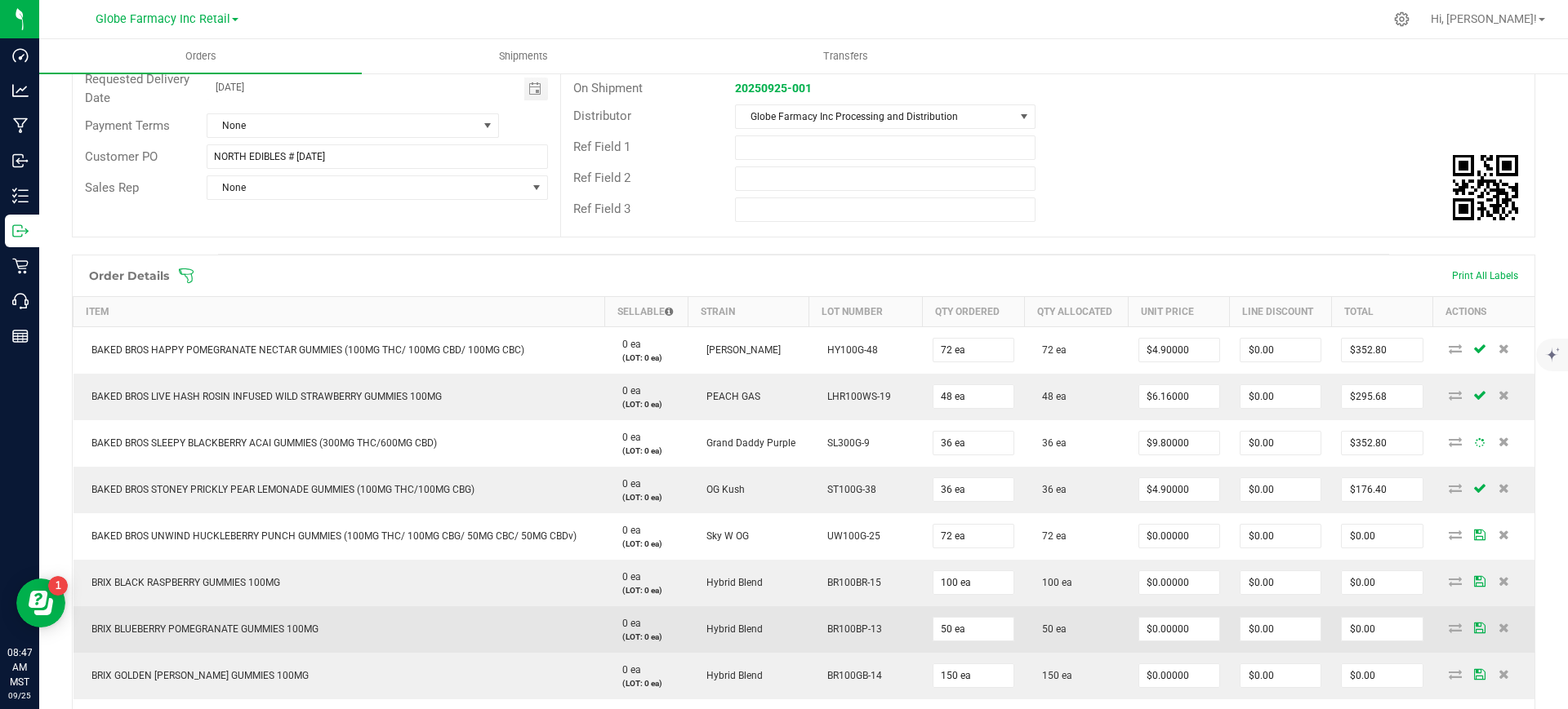
scroll to position [306, 0]
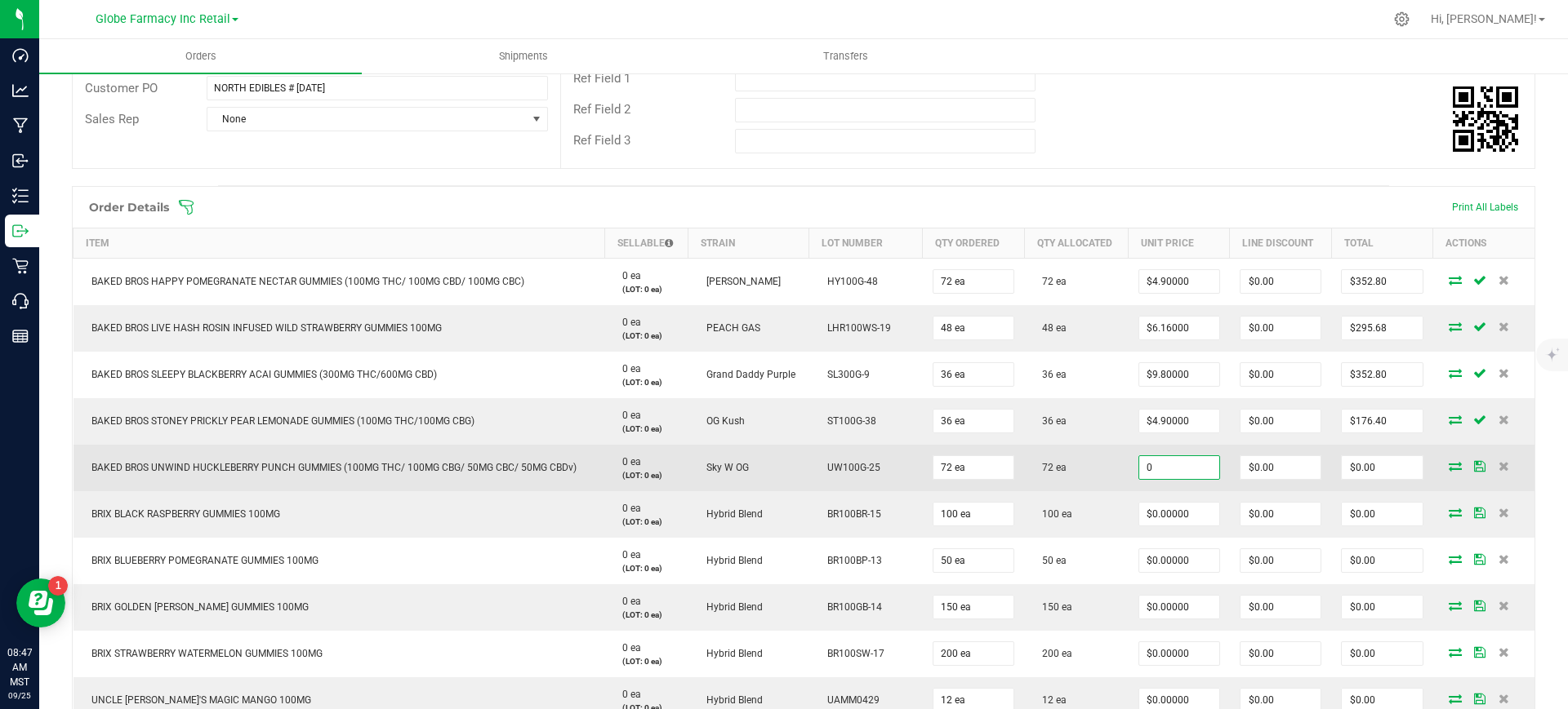
click at [1169, 464] on input "0" at bounding box center [1178, 467] width 80 height 23
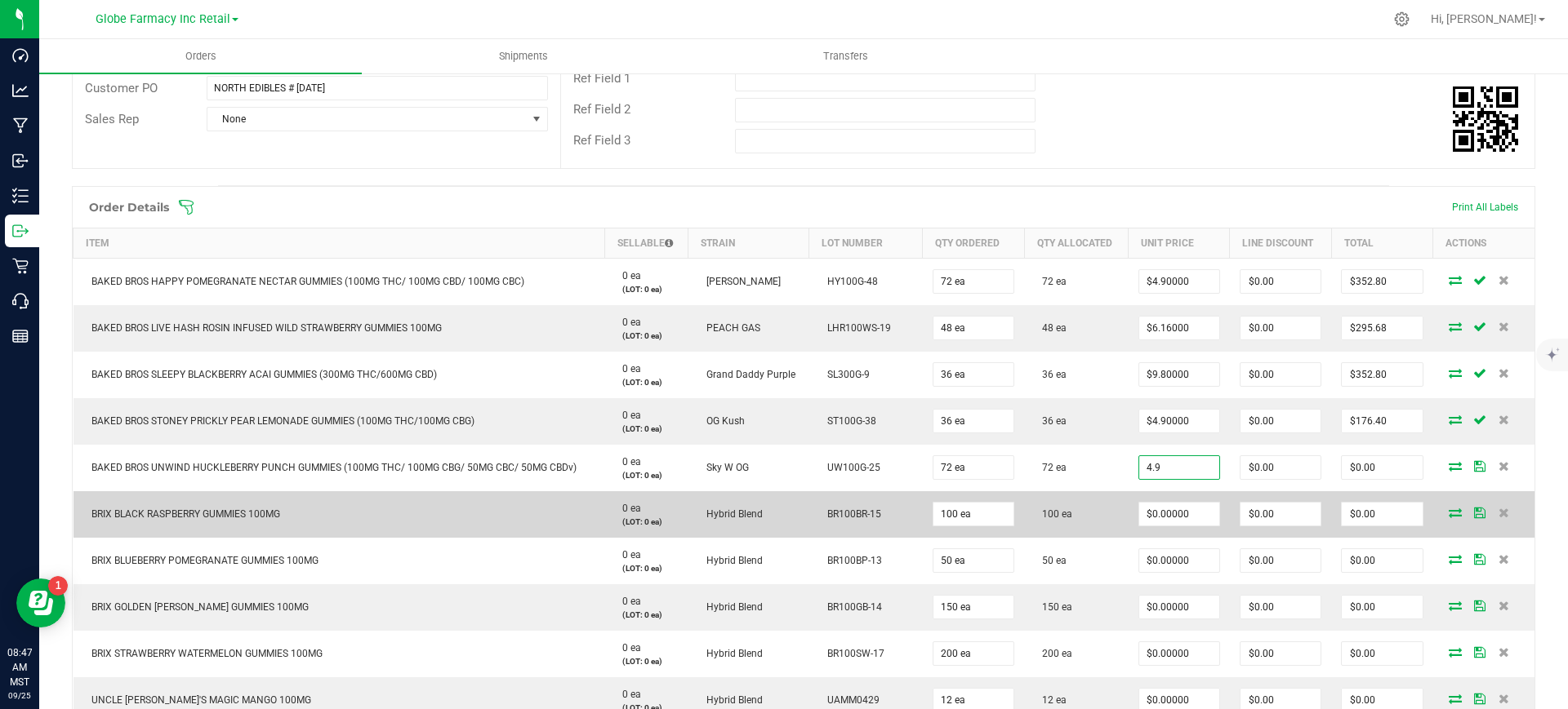
type input "$4.90000"
type input "$352.80"
click at [1129, 549] on td "$0.00000" at bounding box center [1179, 561] width 101 height 46
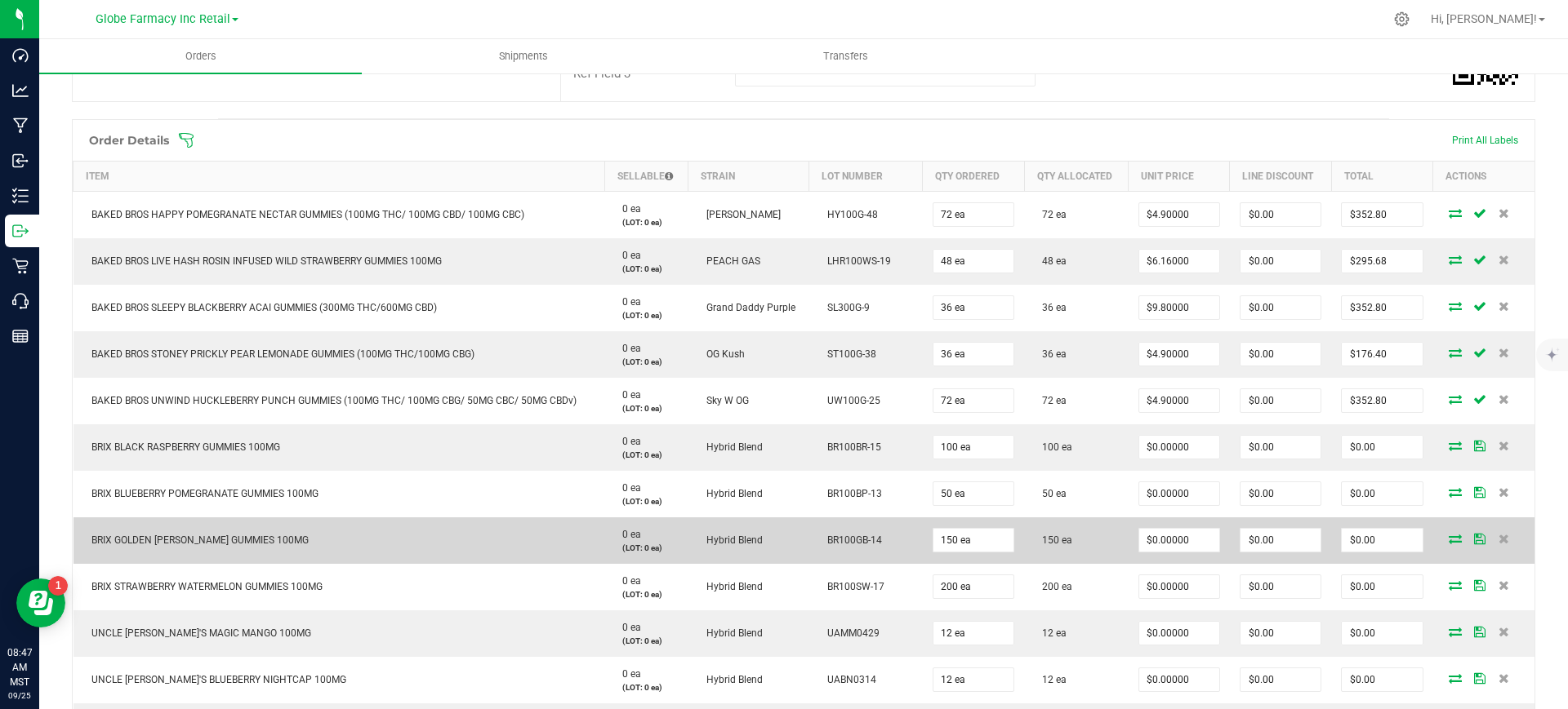
scroll to position [409, 0]
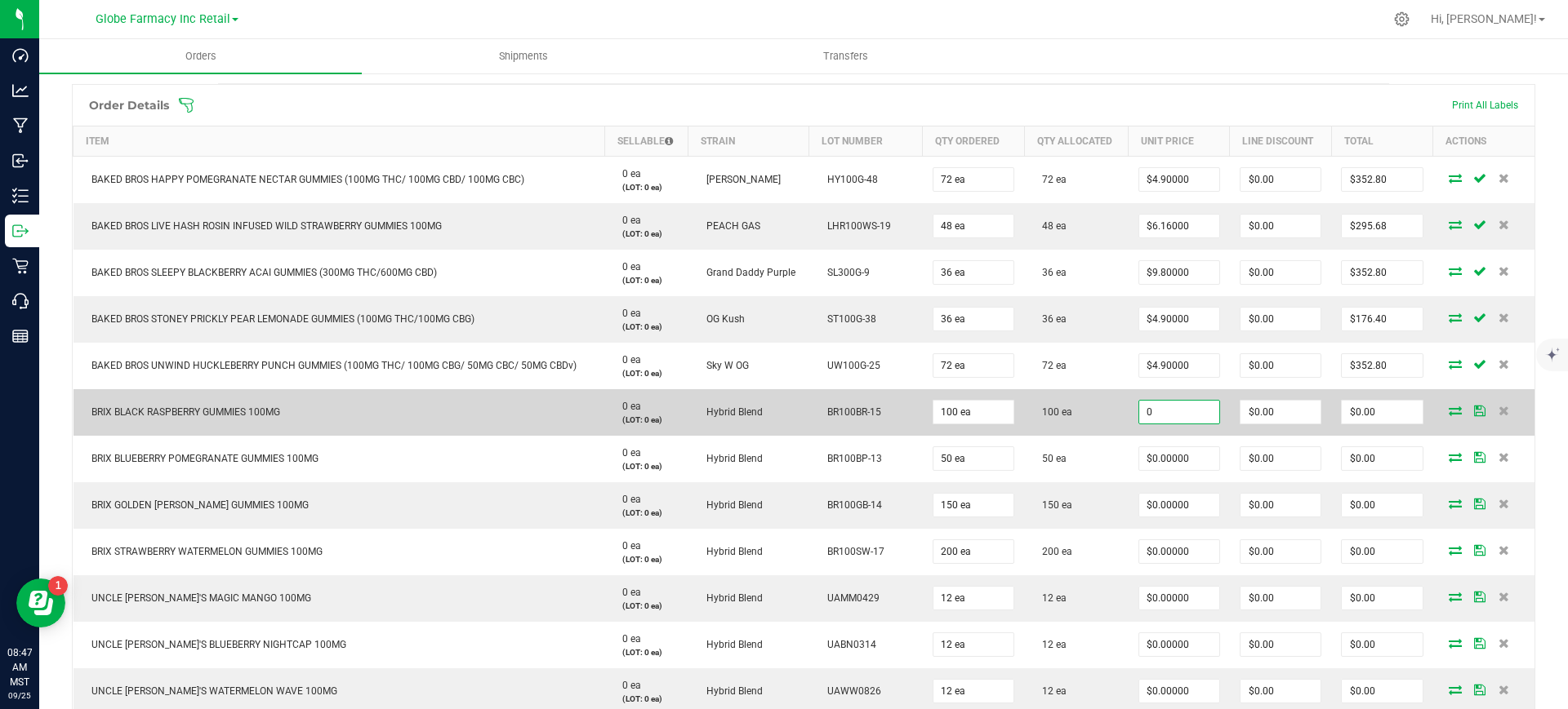
click at [1156, 415] on input "0" at bounding box center [1178, 411] width 80 height 23
paste input "3.6"
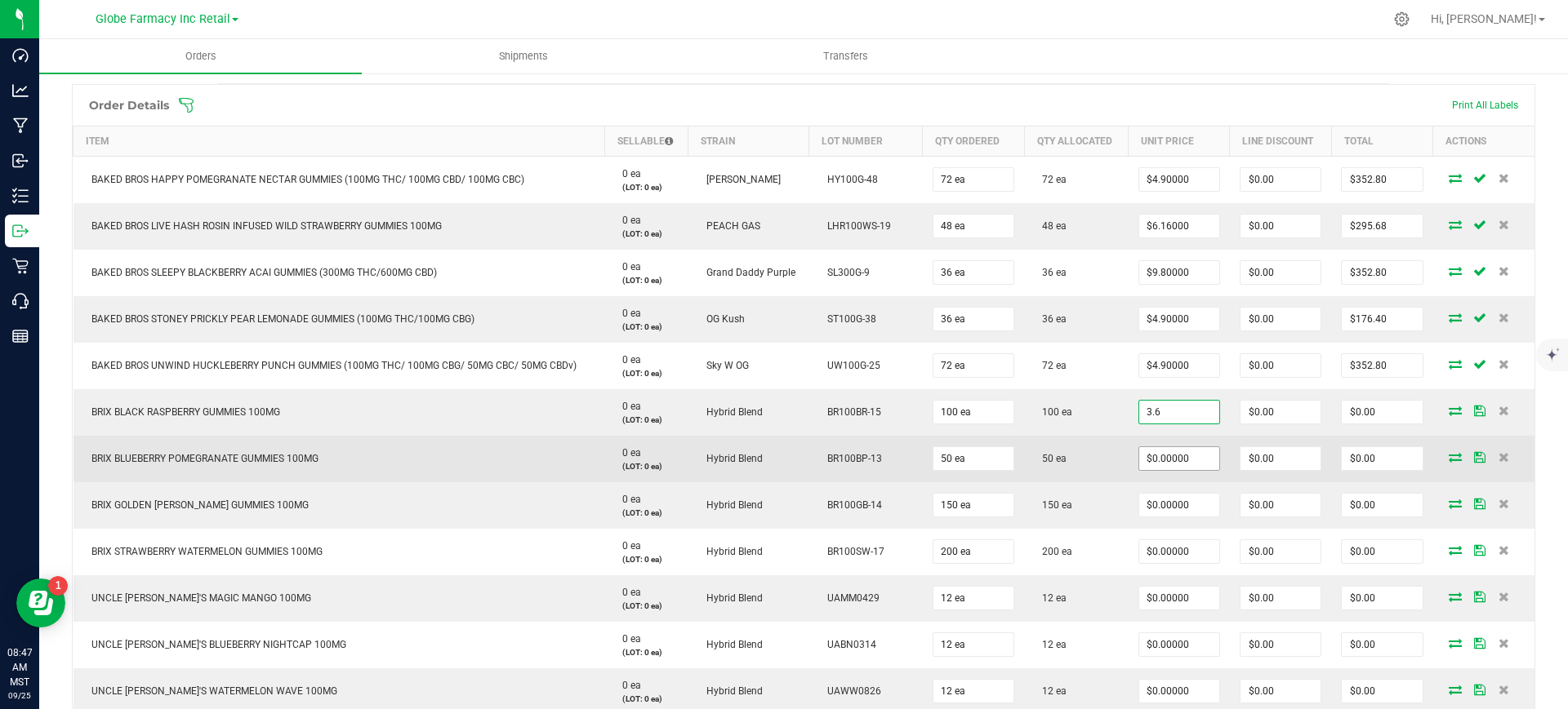
type input "3.6"
type input "0"
type input "$3.60000"
type input "$360.00"
click at [1174, 460] on input "0" at bounding box center [1178, 458] width 80 height 23
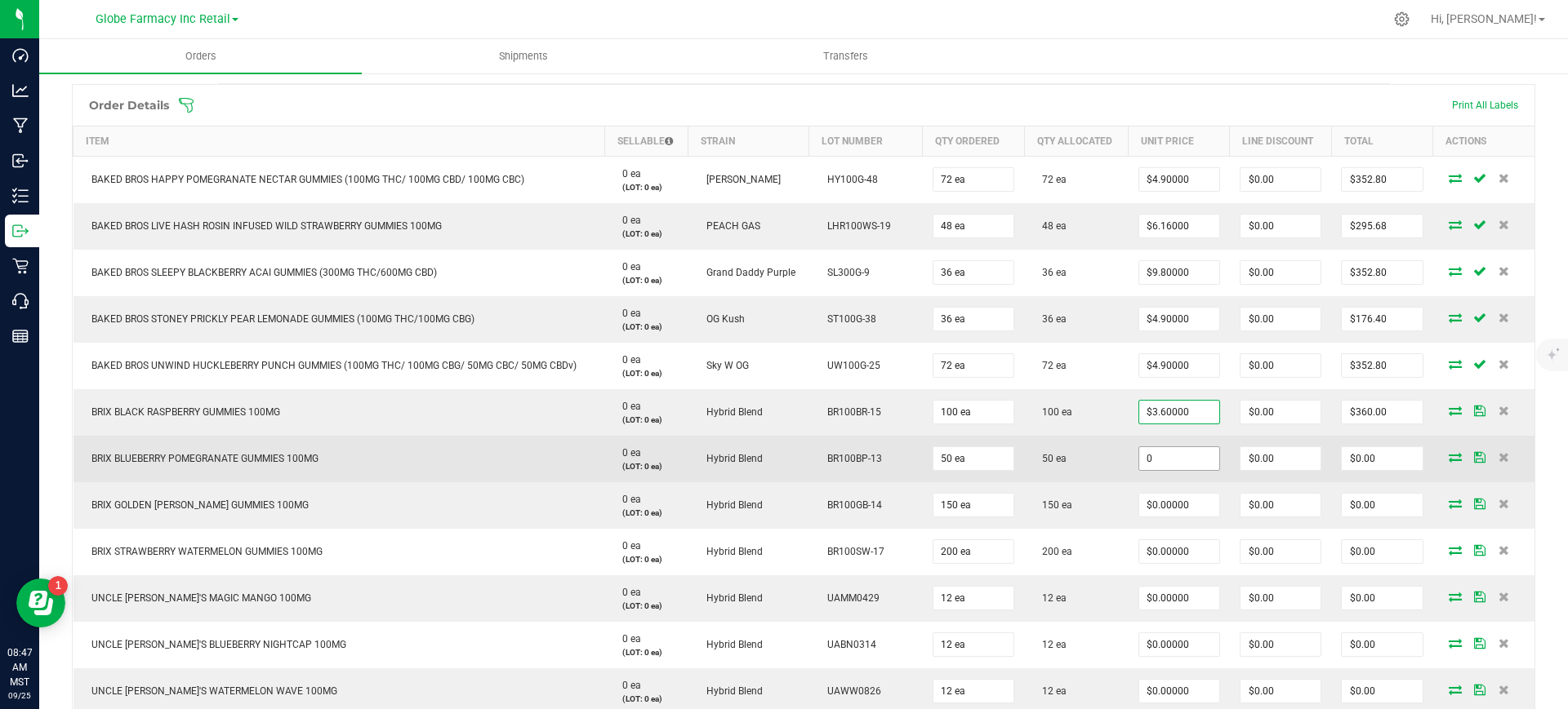
paste input "3.6"
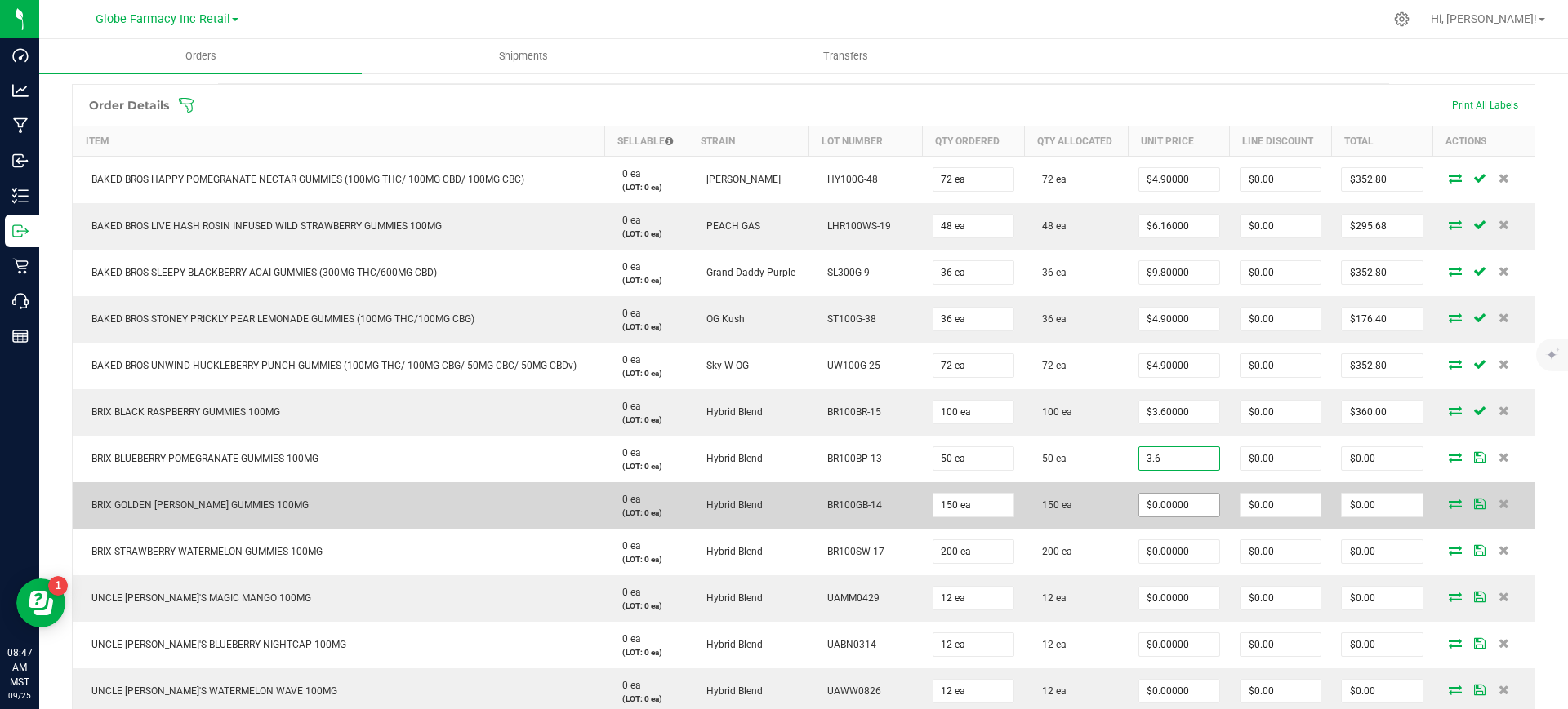
type input "$3.60000"
type input "$180.00"
click at [1173, 499] on input "0" at bounding box center [1178, 505] width 80 height 23
paste input "3.6"
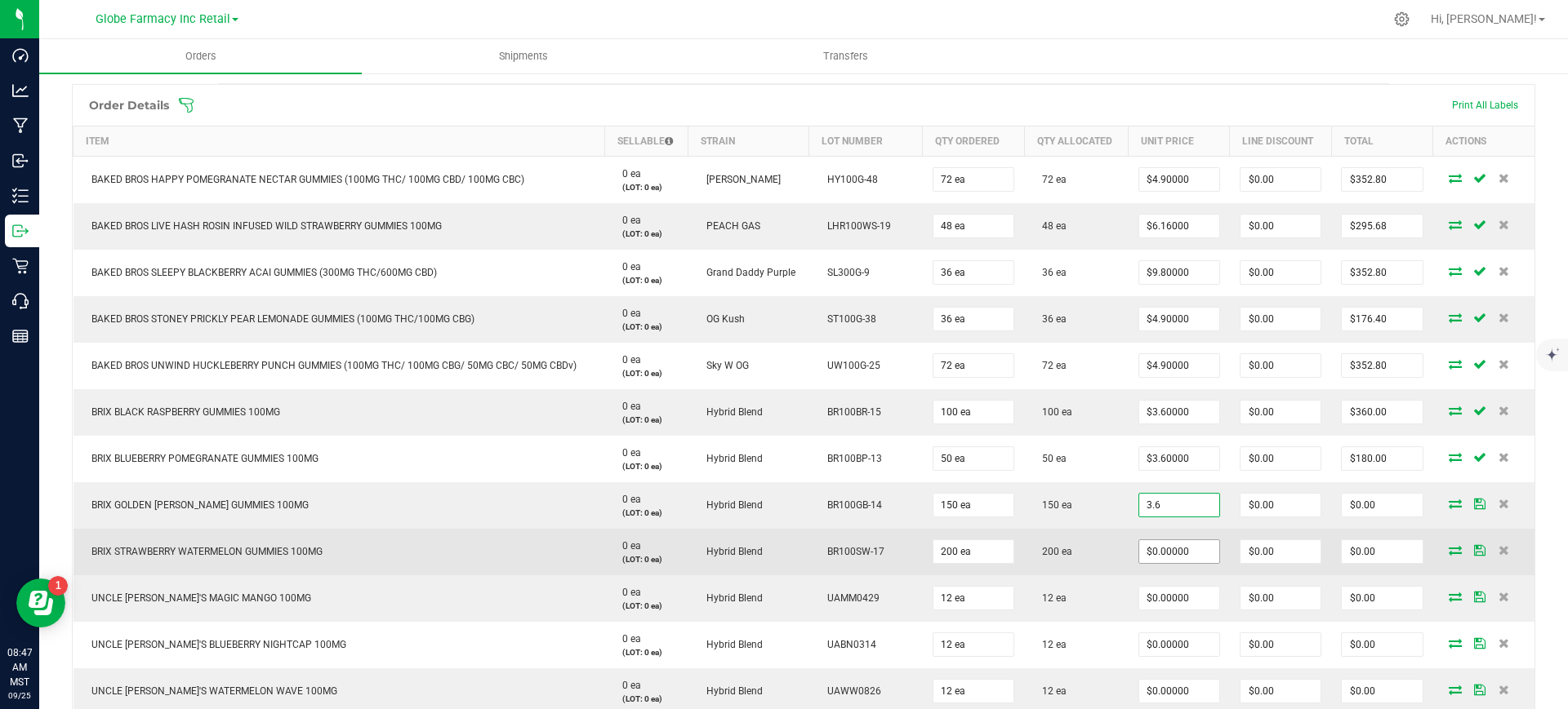
type input "3.6"
type input "0"
type input "$3.60000"
type input "$540.00"
click at [1176, 552] on input "0" at bounding box center [1178, 551] width 80 height 23
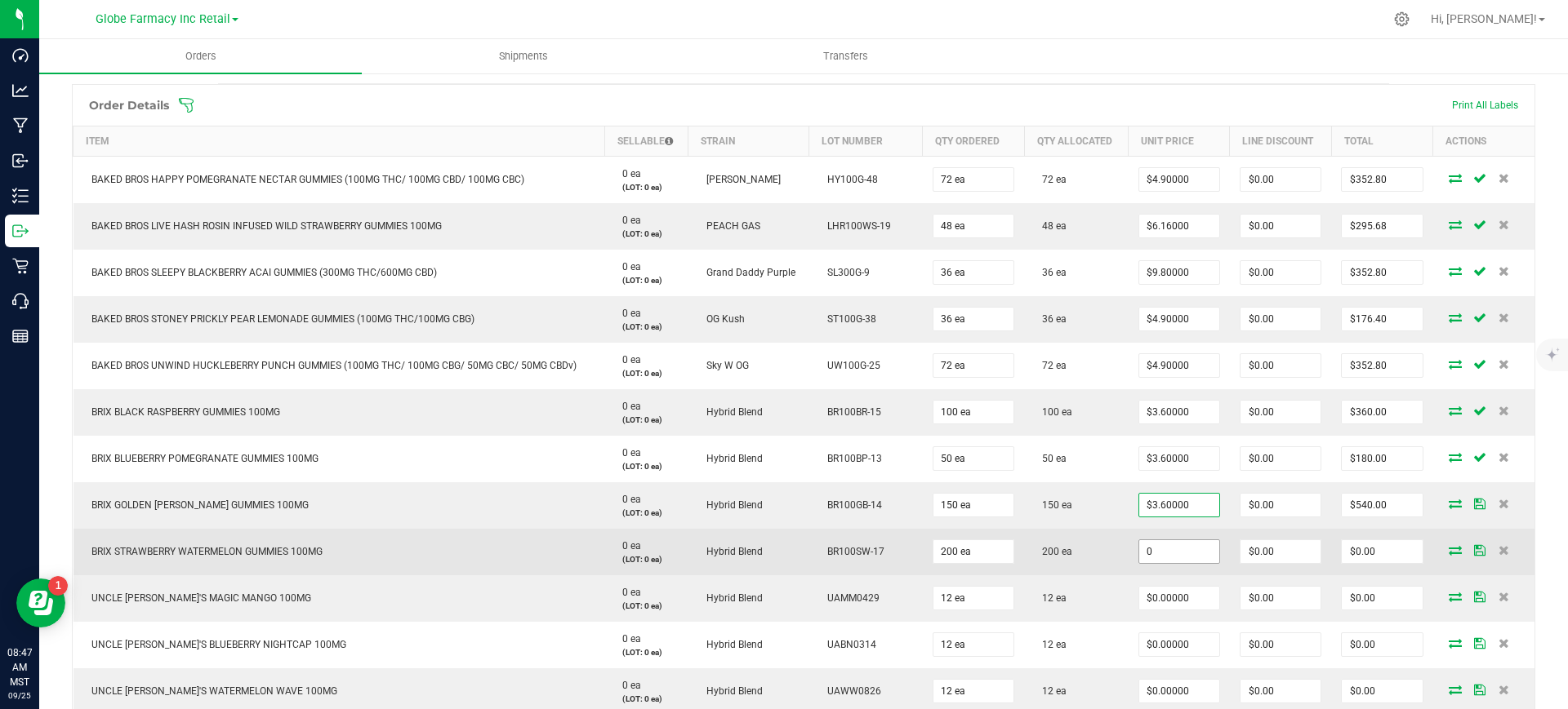
paste input "3.6"
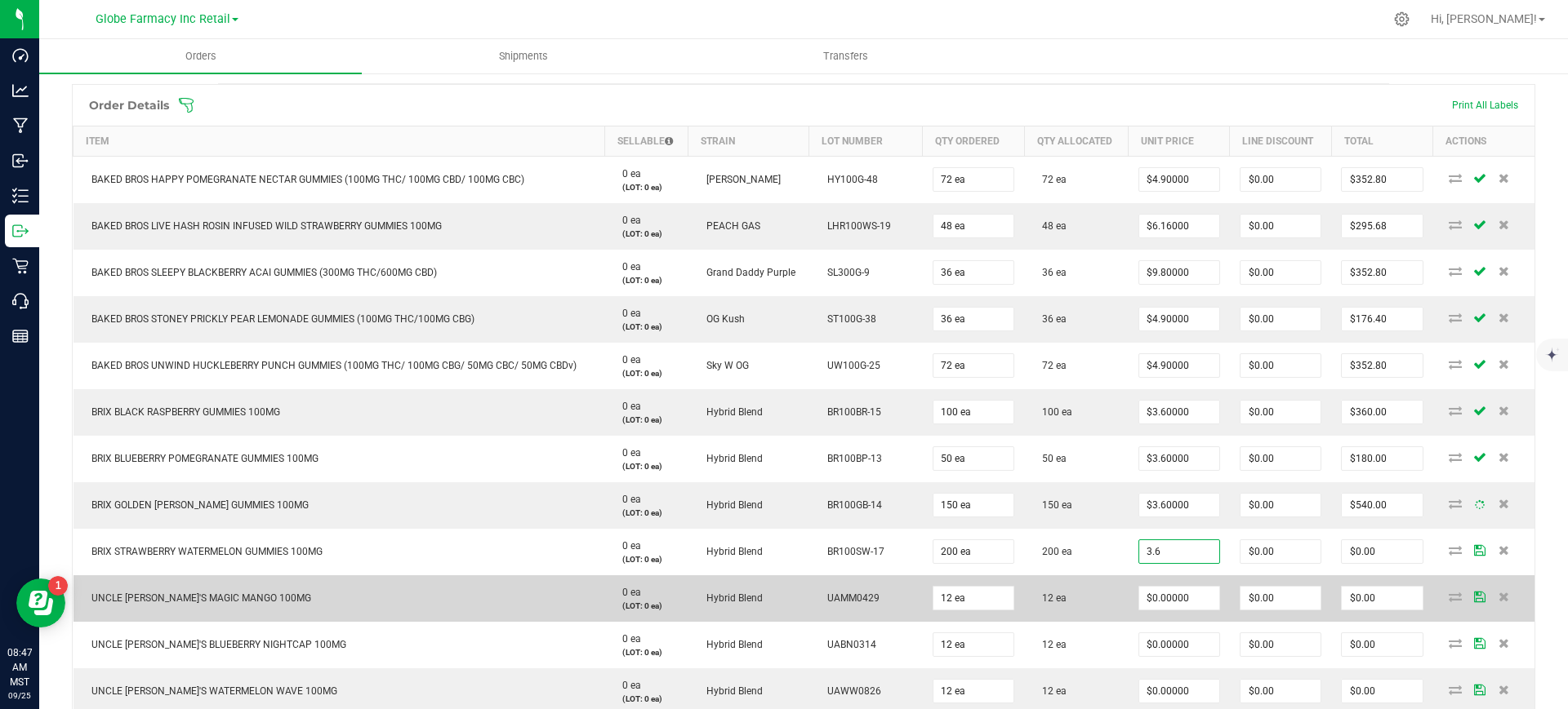
type input "$3.60000"
type input "$720.00"
click at [1104, 582] on td "12 ea" at bounding box center [1076, 598] width 104 height 46
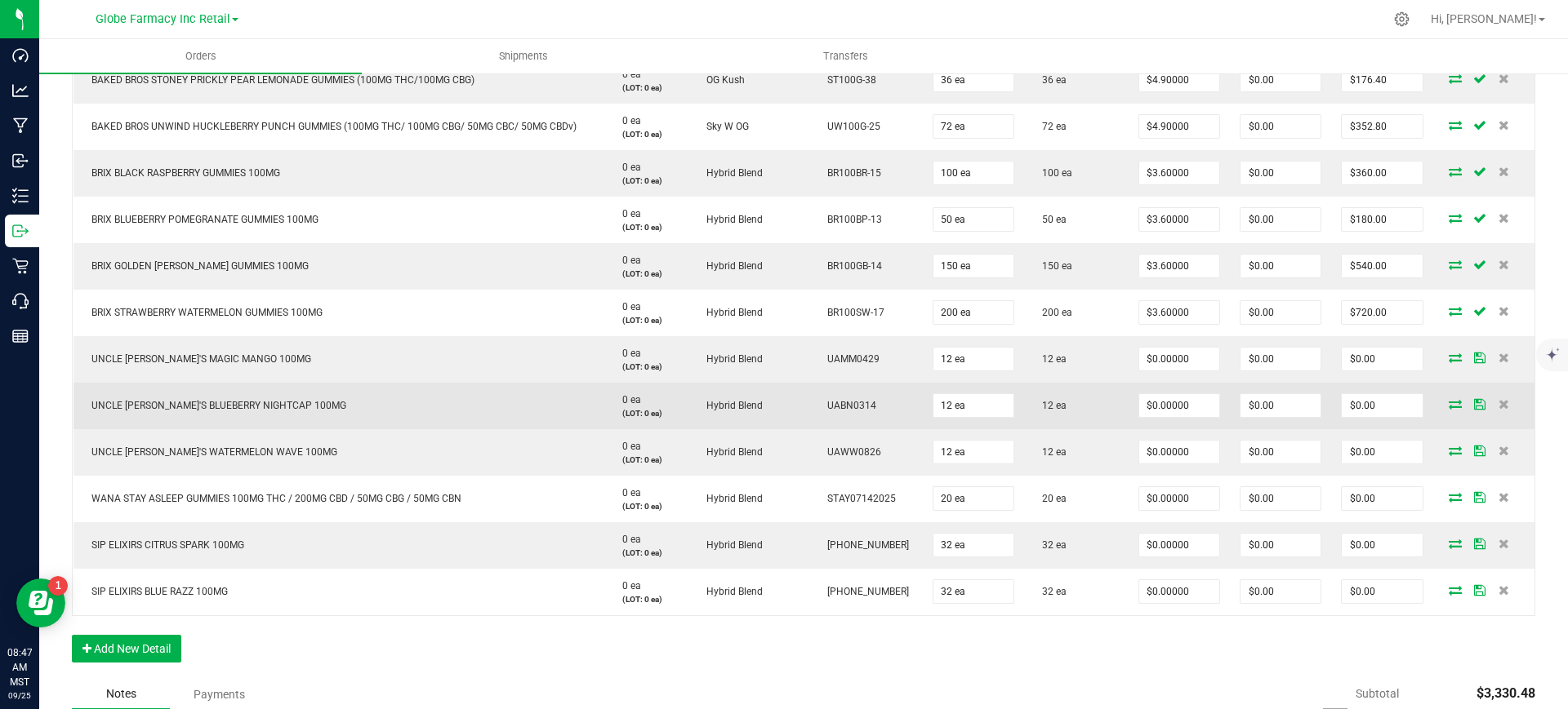
scroll to position [612, 0]
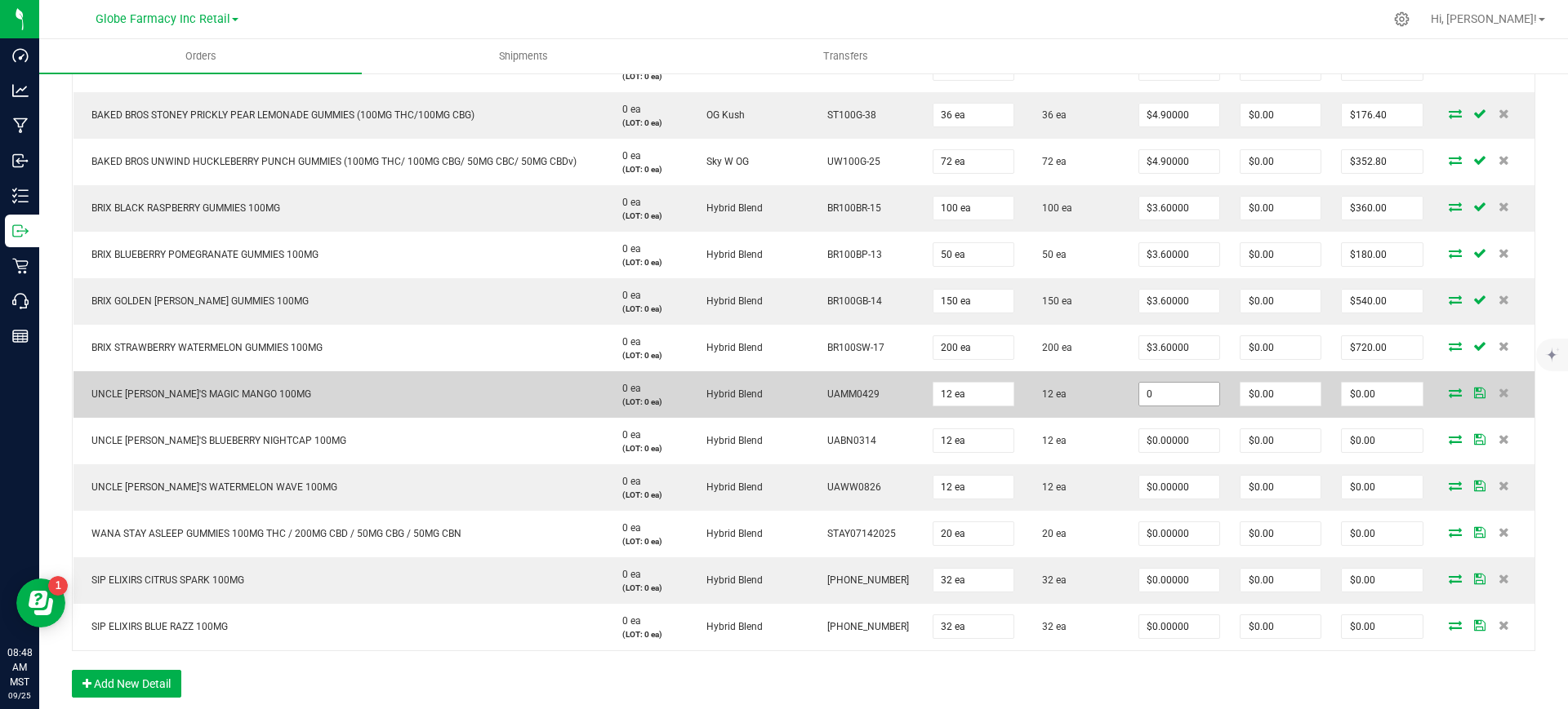
paste input "3.25"
click at [1146, 391] on input "0" at bounding box center [1178, 394] width 80 height 23
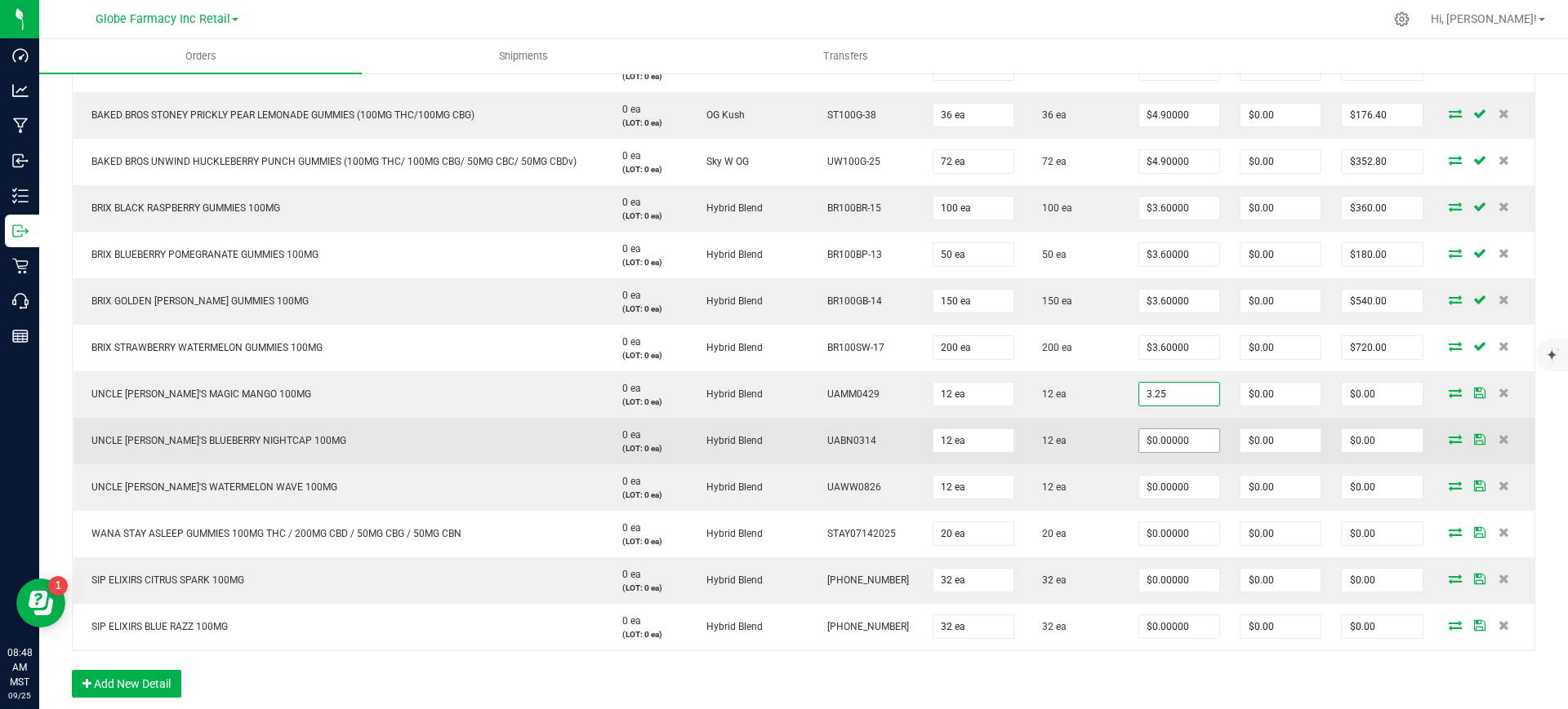
type input "3.25"
type input "0"
type input "$3.25000"
type input "$39.00"
paste input "3.25"
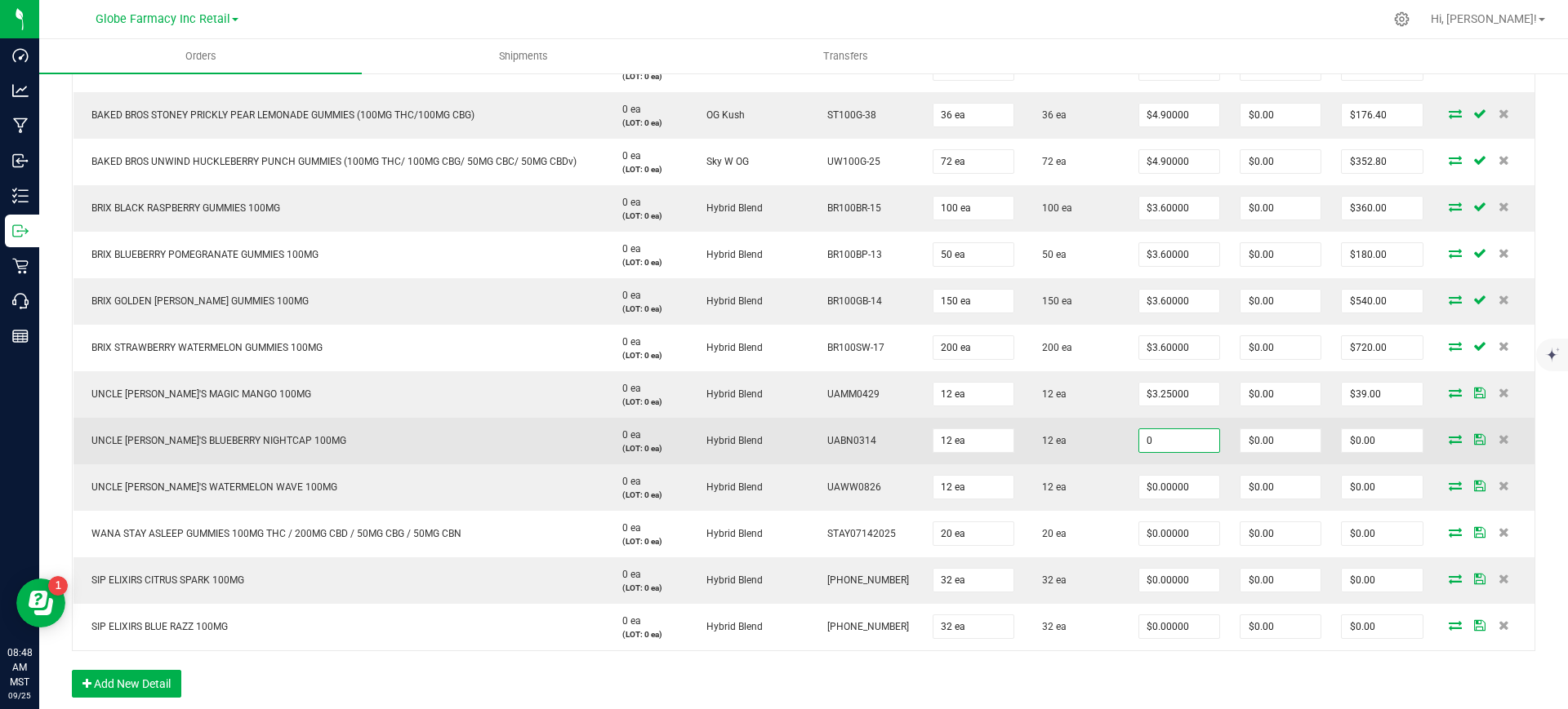
click at [1169, 434] on input "0" at bounding box center [1178, 440] width 80 height 23
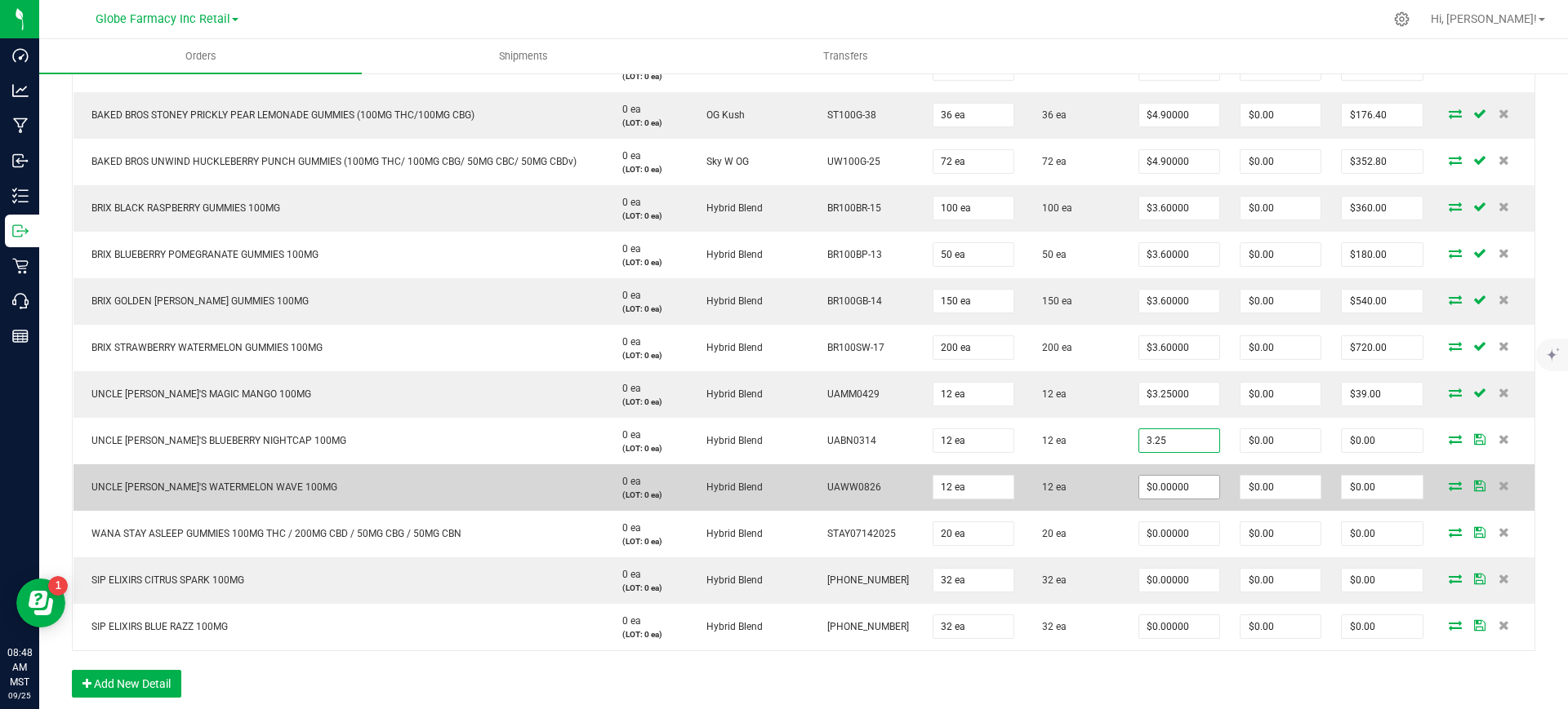
type input "$3.25000"
type input "$39.00"
click at [1179, 479] on input "0" at bounding box center [1178, 487] width 80 height 23
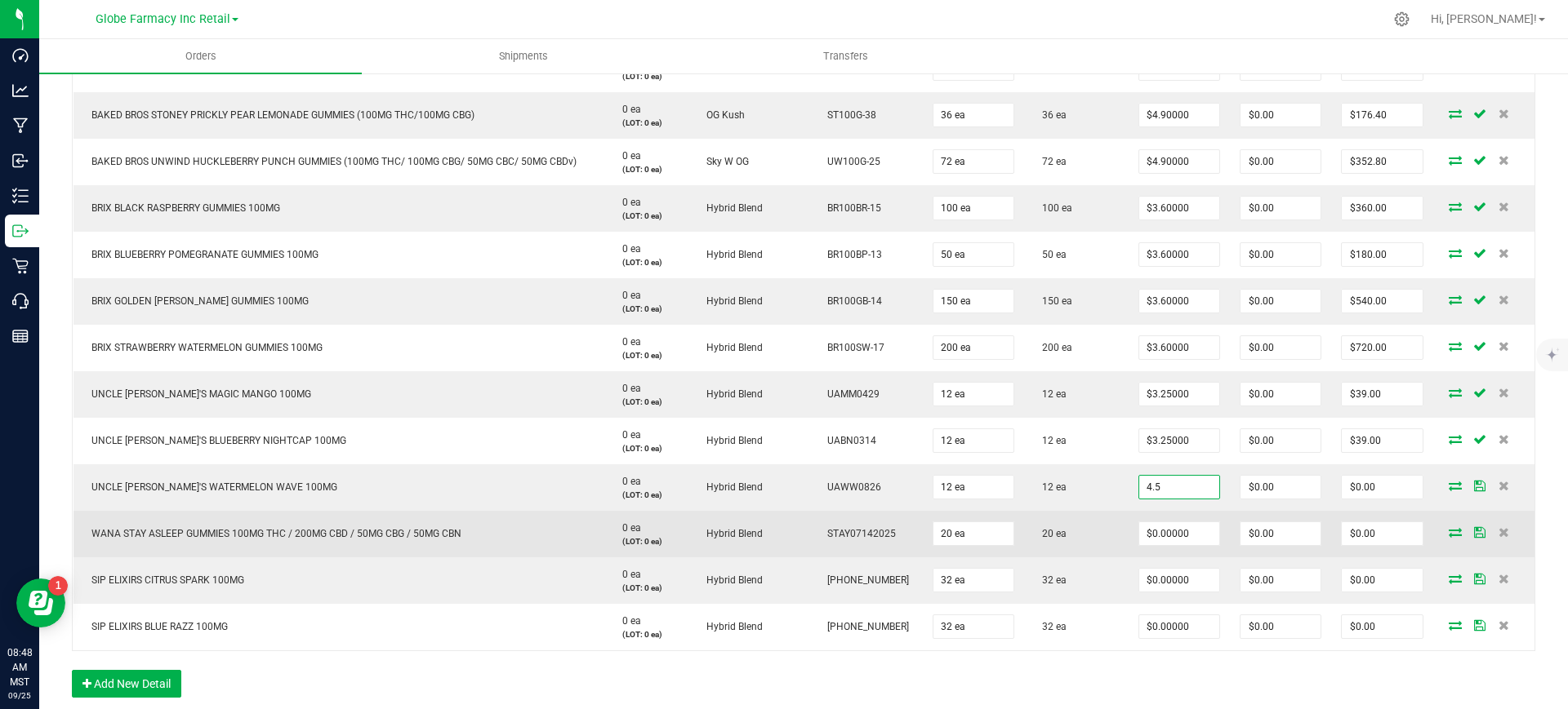
type input "$4.50000"
type input "$54.00"
click at [1095, 529] on td "20 ea" at bounding box center [1076, 533] width 104 height 46
click at [313, 528] on span "WANA STAY ASLEEP GUMMIES 100MG THC / 200MG CBD / 50MG CBG / 50MG CBN" at bounding box center [272, 534] width 378 height 12
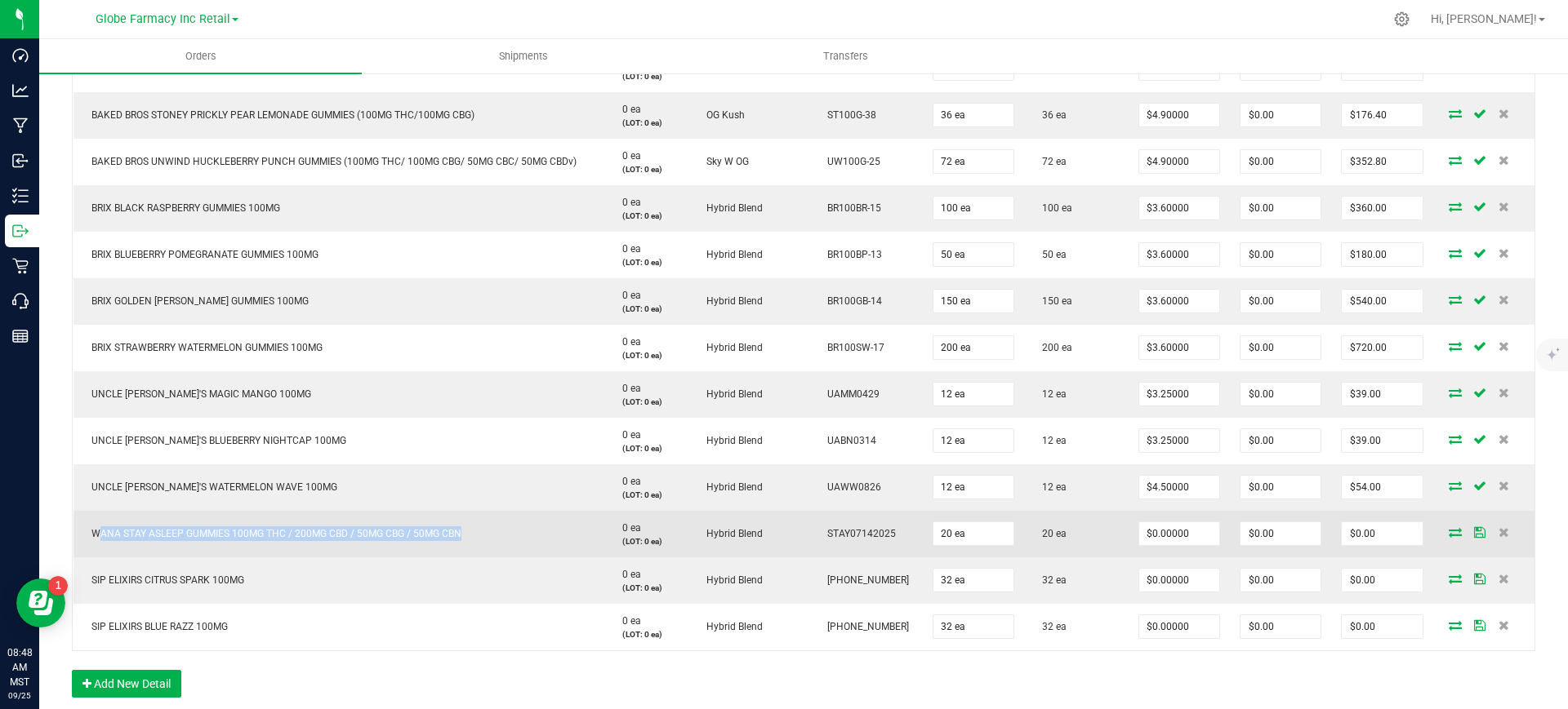
click at [313, 528] on span "WANA STAY ASLEEP GUMMIES 100MG THC / 200MG CBD / 50MG CBG / 50MG CBN" at bounding box center [272, 534] width 378 height 12
paste input "5.5"
click at [1192, 540] on input "5.5" at bounding box center [1178, 533] width 80 height 23
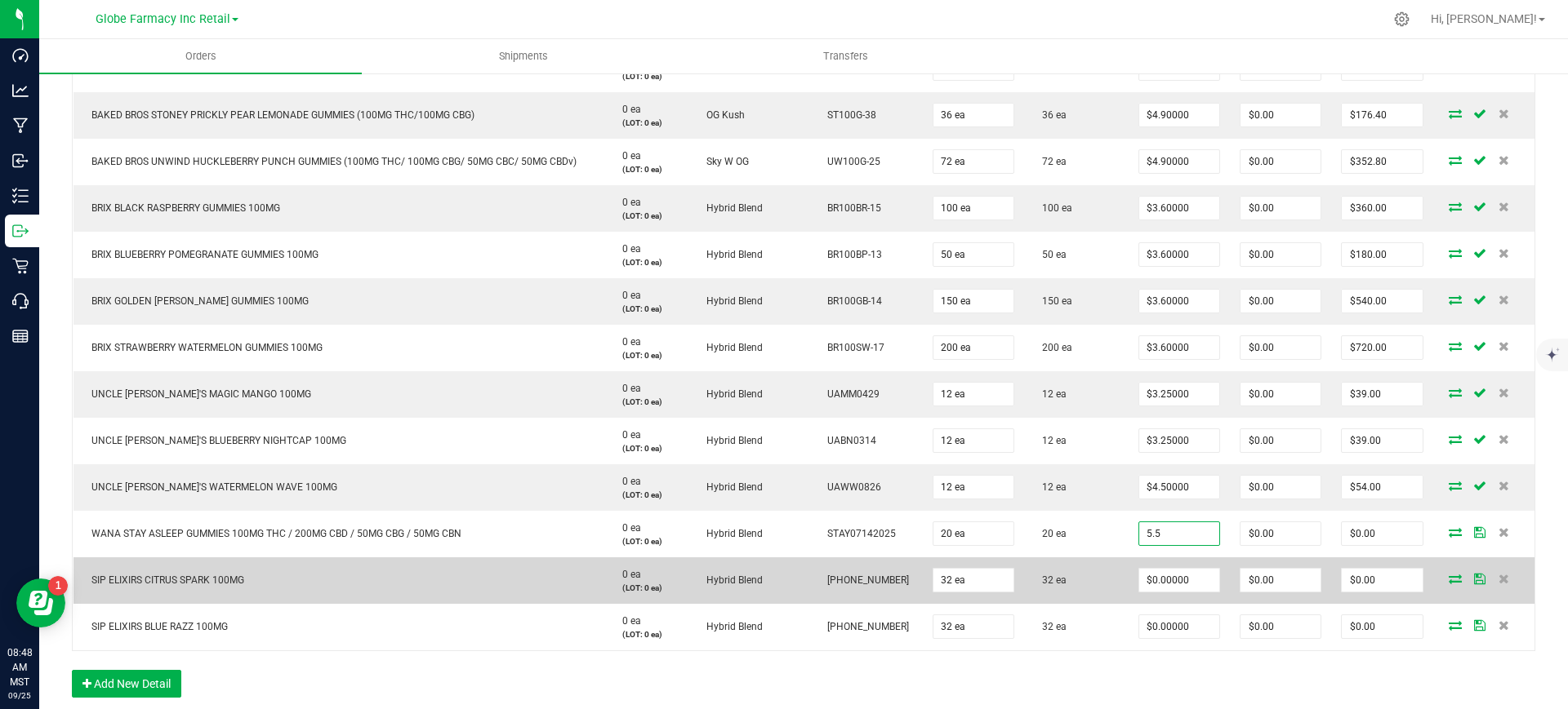
type input "$5.50000"
type input "$110.00"
click at [1074, 587] on td "32 ea" at bounding box center [1076, 580] width 104 height 46
click at [1173, 575] on input "0" at bounding box center [1178, 579] width 80 height 23
paste input "4.5"
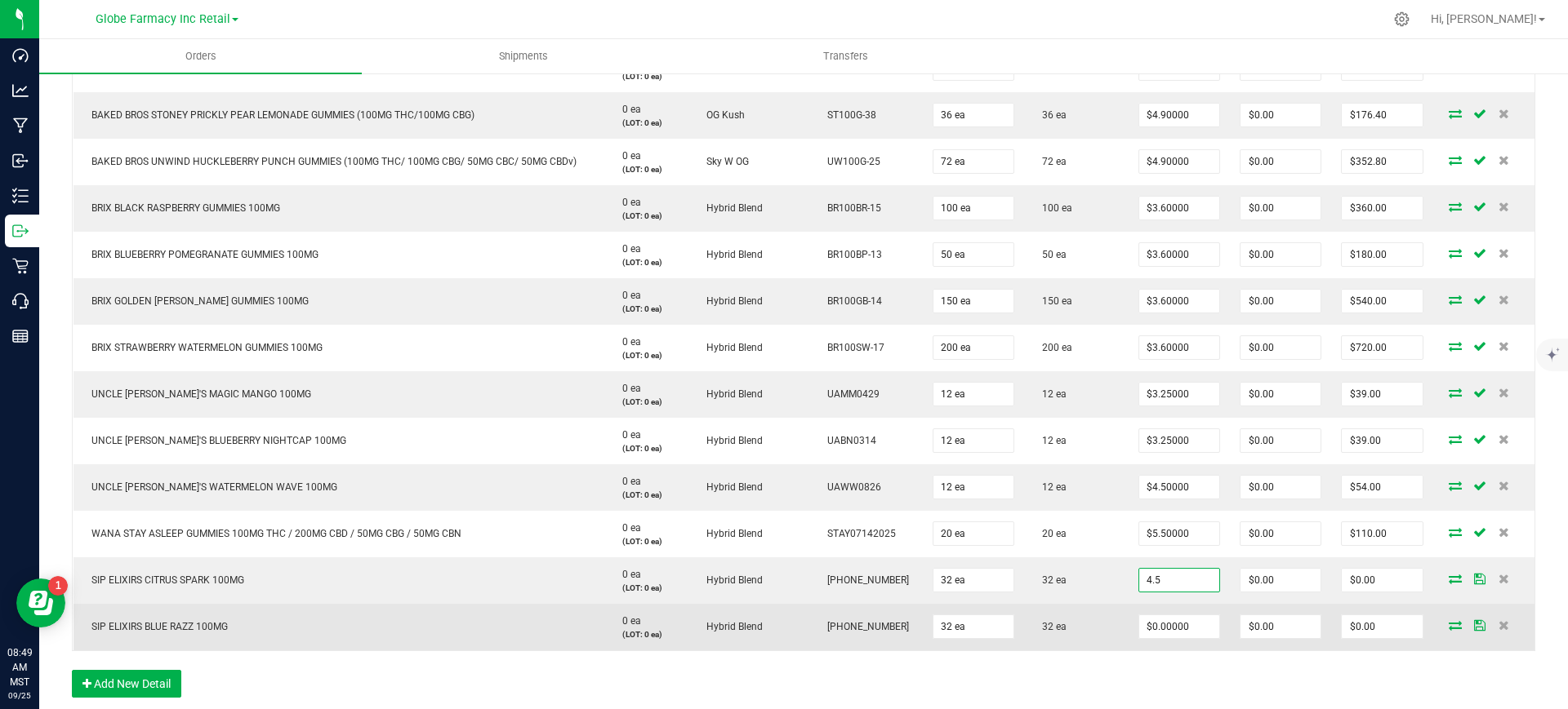
type input "$4.50000"
type input "$144.00"
click at [1108, 611] on td "32 ea" at bounding box center [1076, 627] width 104 height 46
drag, startPoint x: 1172, startPoint y: 628, endPoint x: 1125, endPoint y: 640, distance: 48.5
click at [1172, 628] on input "0" at bounding box center [1178, 627] width 80 height 23
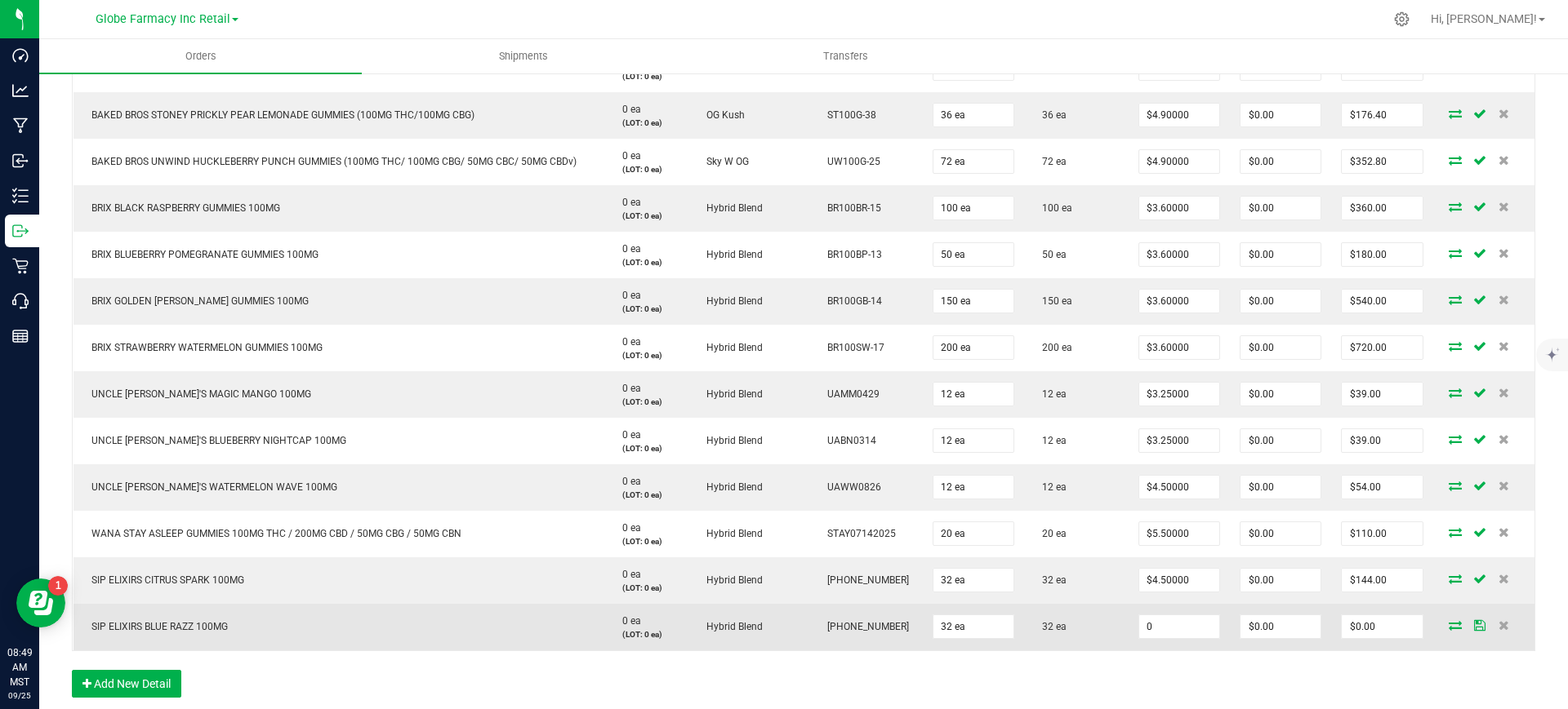
paste input "4.5"
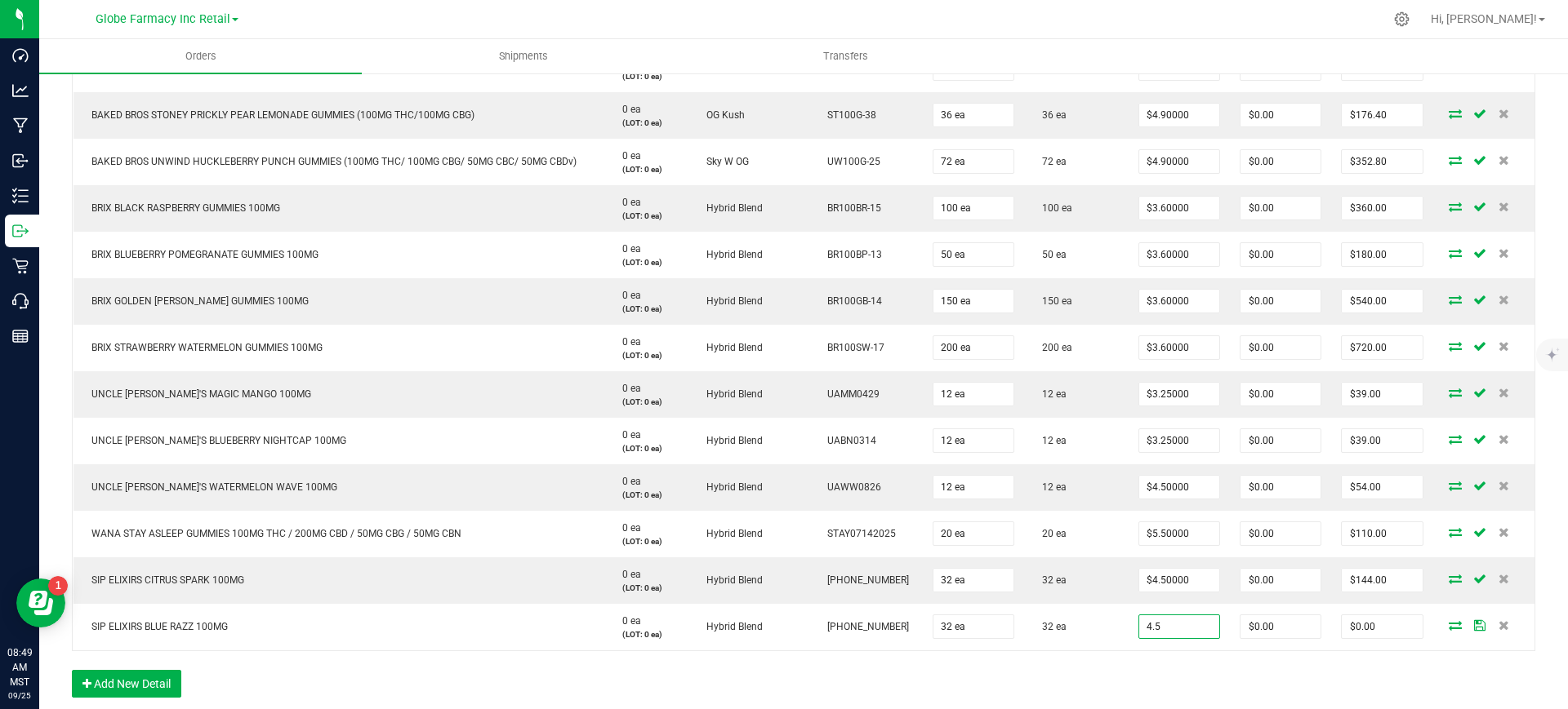
type input "$4.50000"
type input "$144.00"
click at [1081, 653] on div "Order Details Print All Labels Item Sellable Strain Lot Number Qty Ordered Qty …" at bounding box center [803, 297] width 1463 height 834
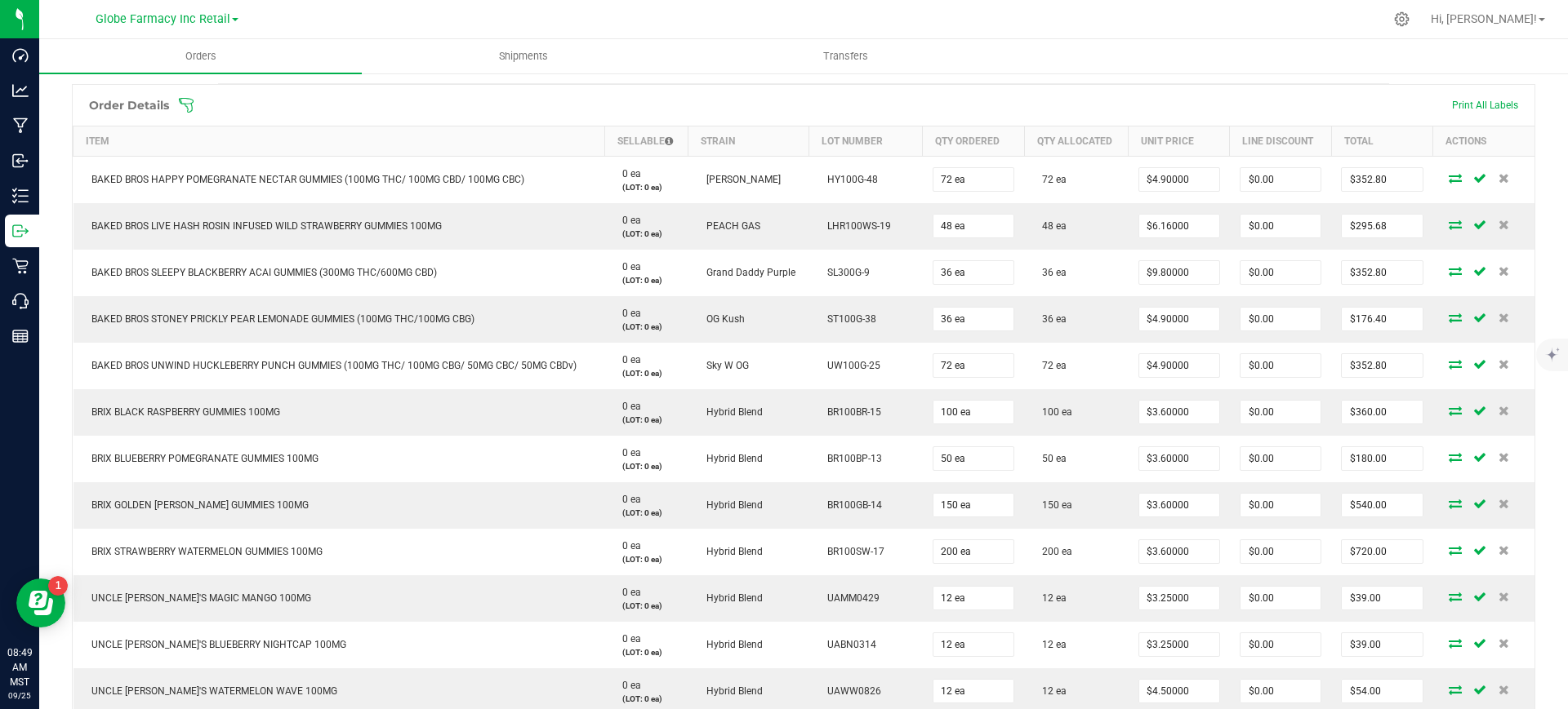
scroll to position [0, 0]
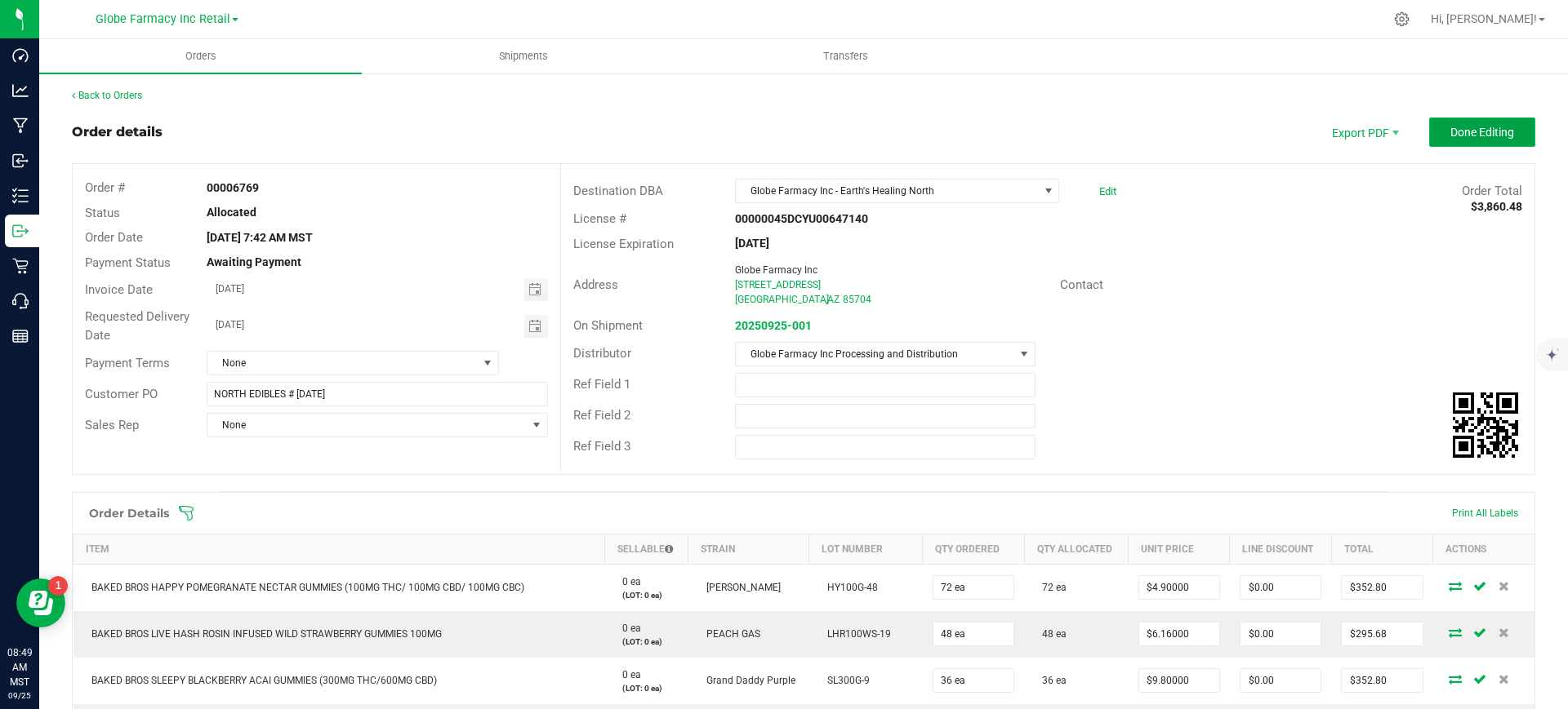
click at [1493, 132] on span "Done Editing" at bounding box center [1482, 132] width 64 height 13
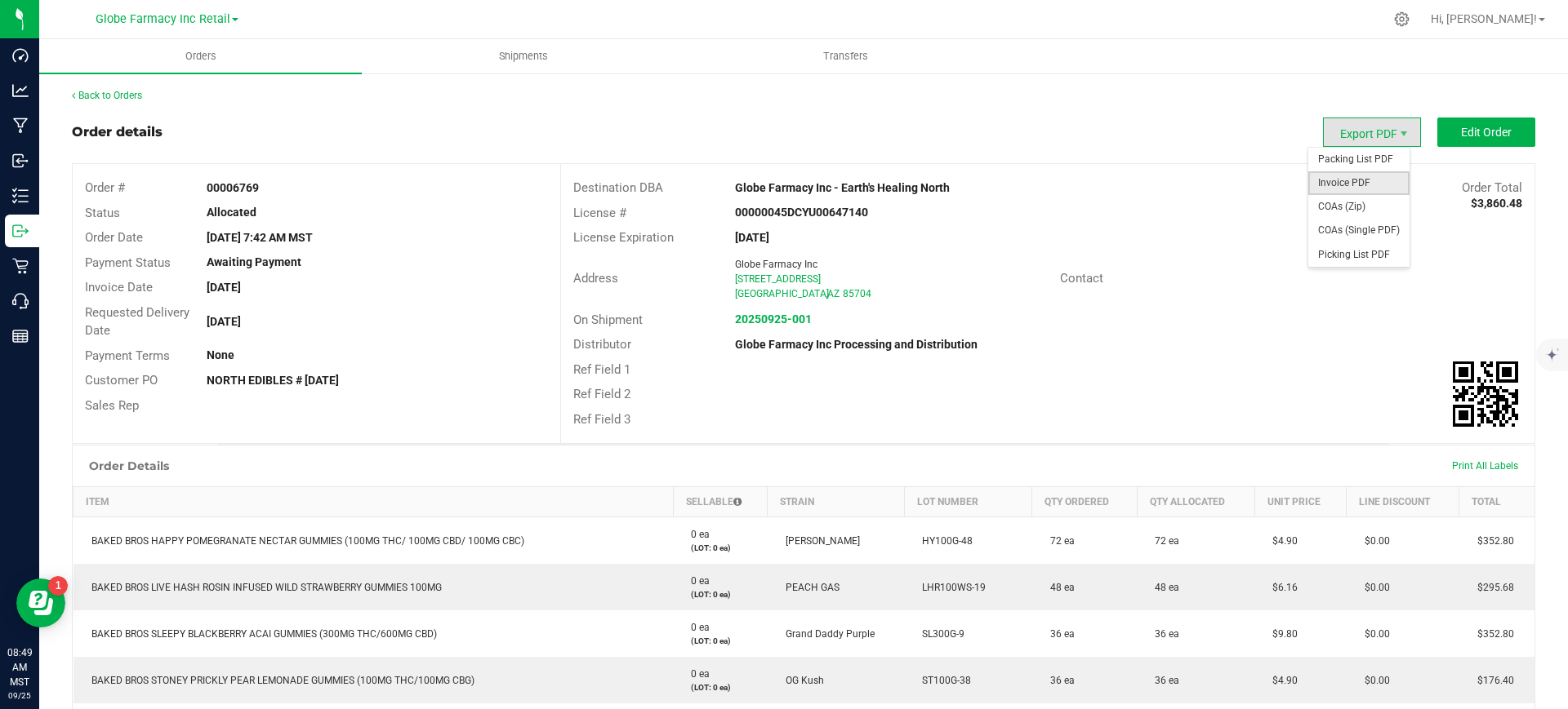
click at [1341, 182] on span "Invoice PDF" at bounding box center [1359, 184] width 101 height 24
click at [515, 63] on span "Shipments" at bounding box center [523, 56] width 93 height 15
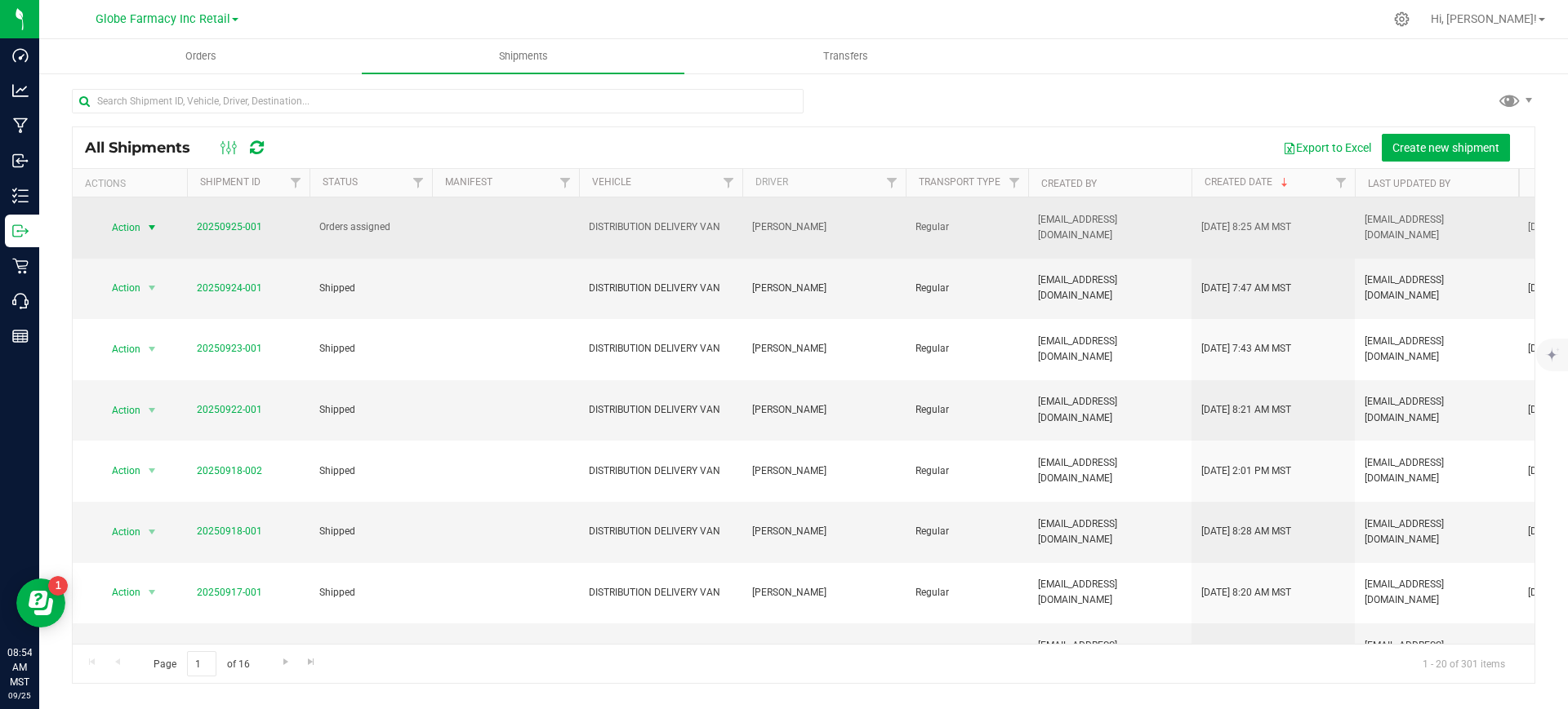
click at [139, 230] on span "Action" at bounding box center [119, 227] width 44 height 23
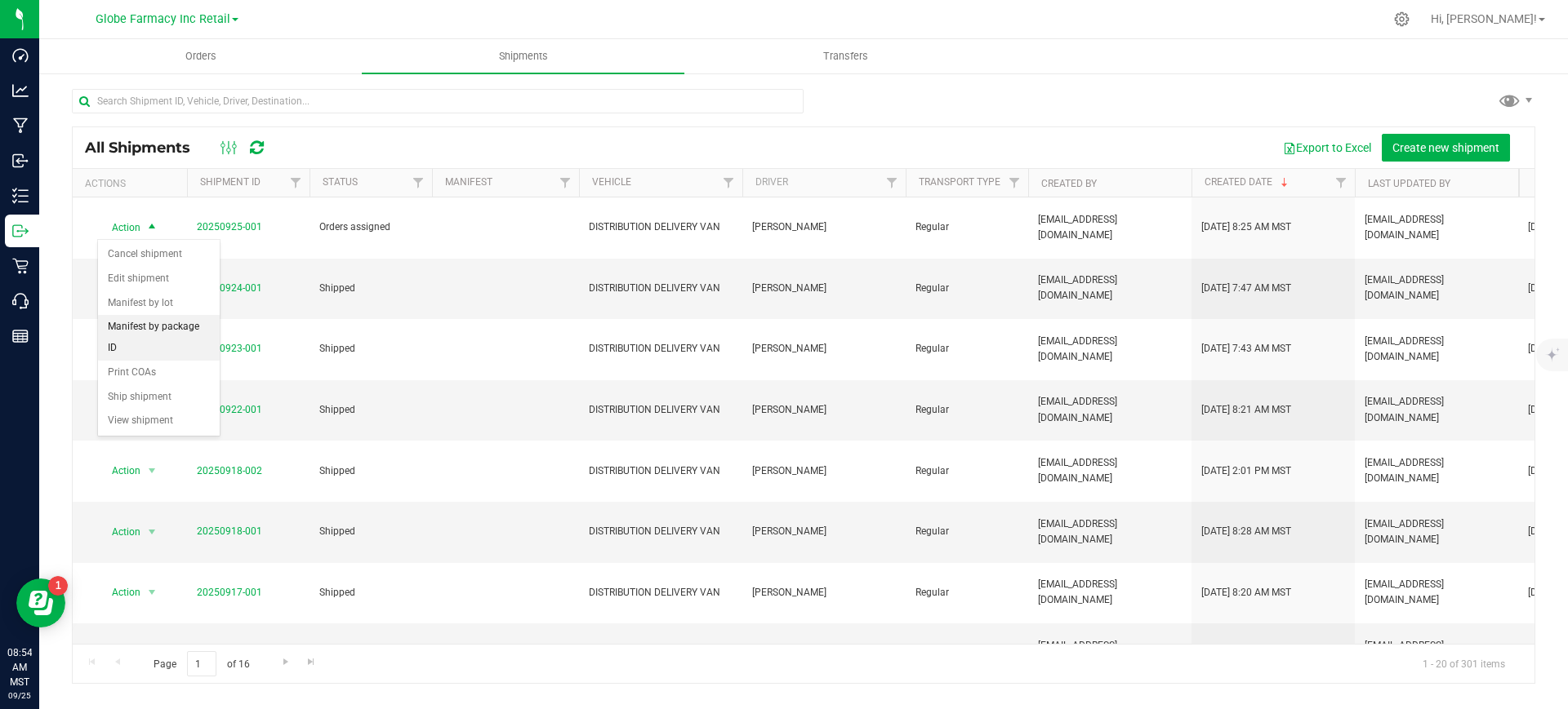
click at [193, 321] on li "Manifest by package ID" at bounding box center [159, 338] width 122 height 45
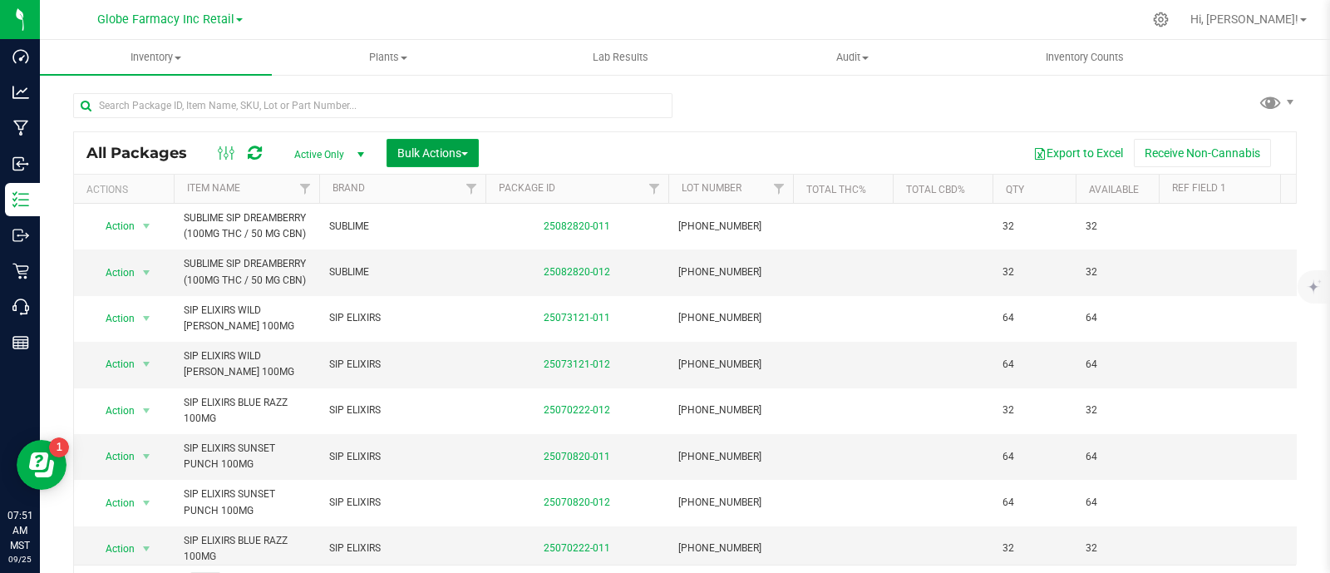
click at [449, 142] on button "Bulk Actions" at bounding box center [432, 153] width 92 height 28
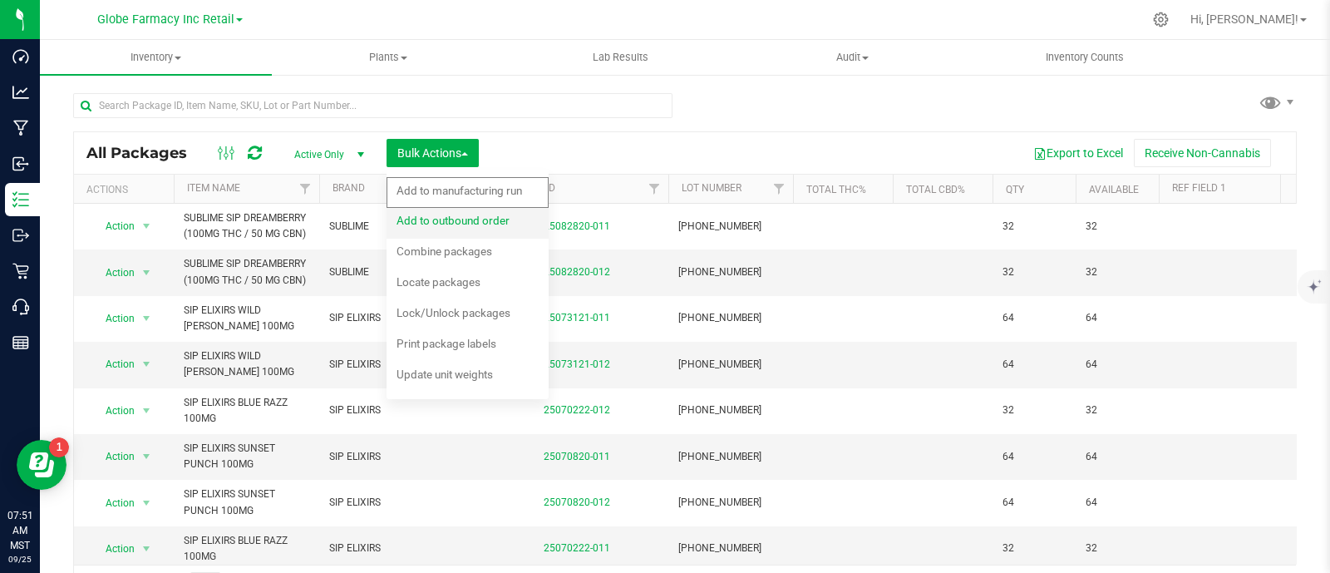
click at [482, 219] on span "Add to outbound order" at bounding box center [452, 220] width 113 height 13
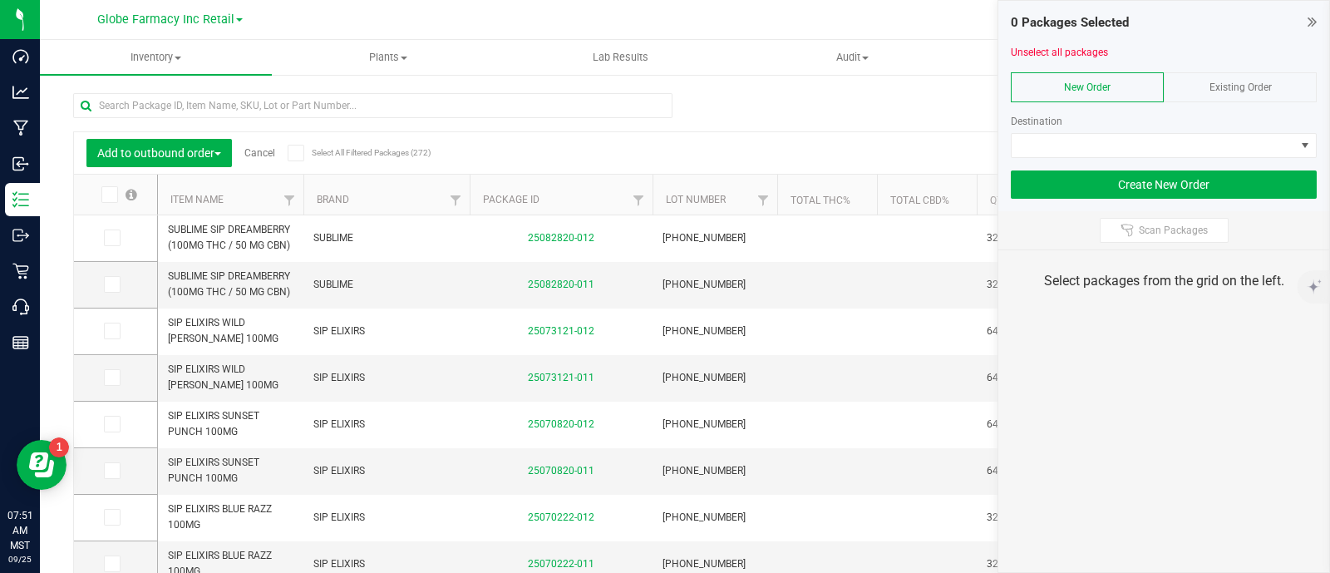
click at [1267, 81] on span "Existing Order" at bounding box center [1240, 87] width 62 height 12
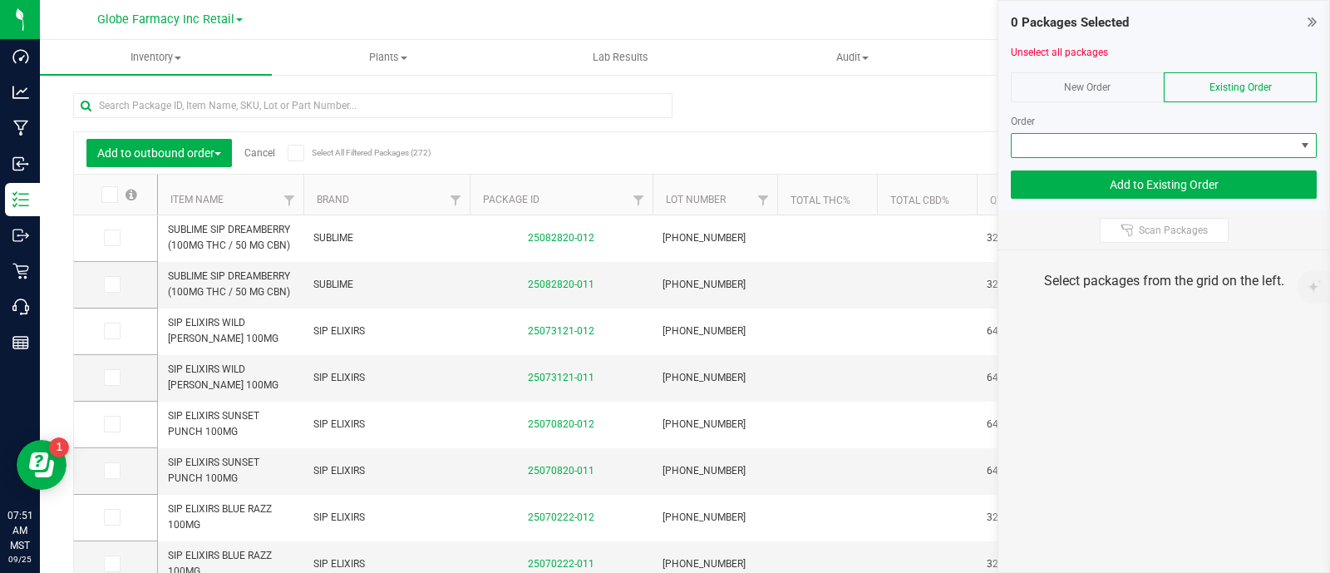
click at [1265, 140] on span at bounding box center [1153, 145] width 283 height 23
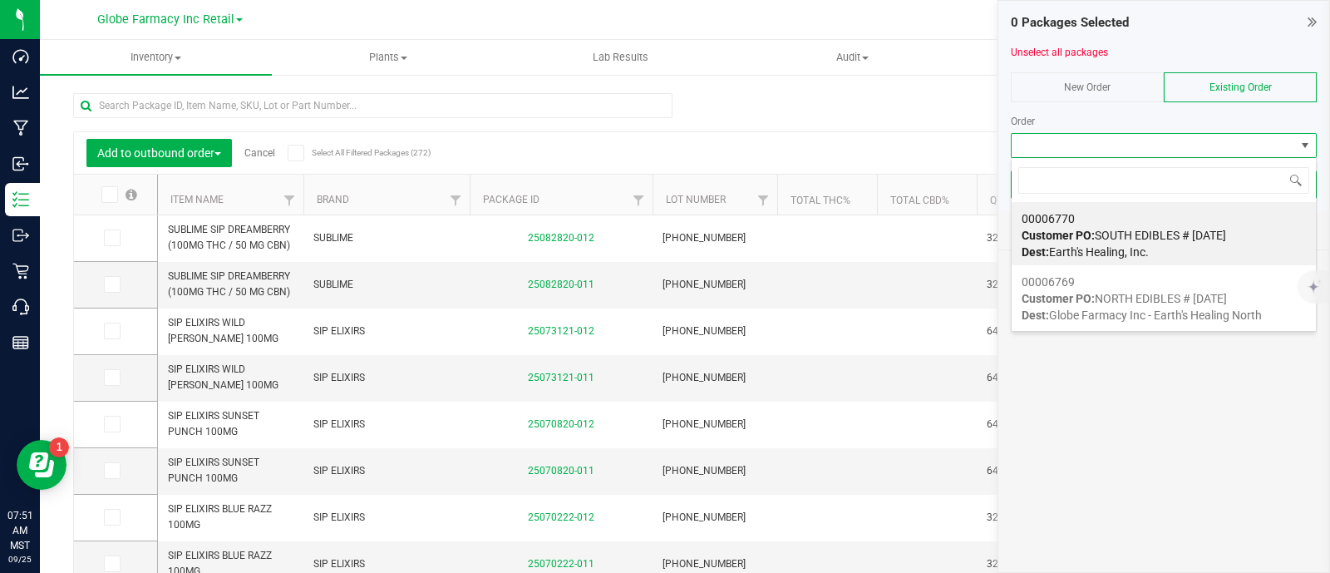
scroll to position [24, 306]
drag, startPoint x: 1180, startPoint y: 234, endPoint x: 185, endPoint y: 153, distance: 999.0
click at [1176, 234] on span "Customer PO: SOUTH EDIBLES # 09/25/2025" at bounding box center [1123, 235] width 204 height 13
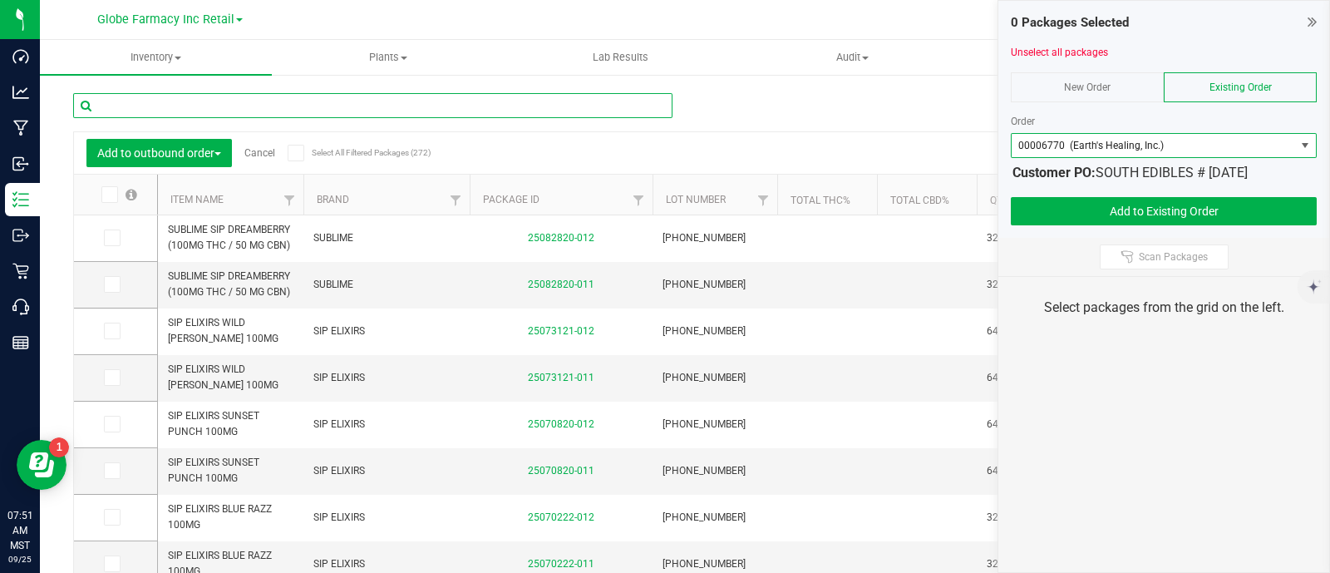
paste input "BRIX STRAWBERRY WATERMELON GUMMIES 100MG"
click at [192, 106] on input "BRIX STRAWBERRY WATERMELON GUMMIES 100MG" at bounding box center [372, 105] width 599 height 25
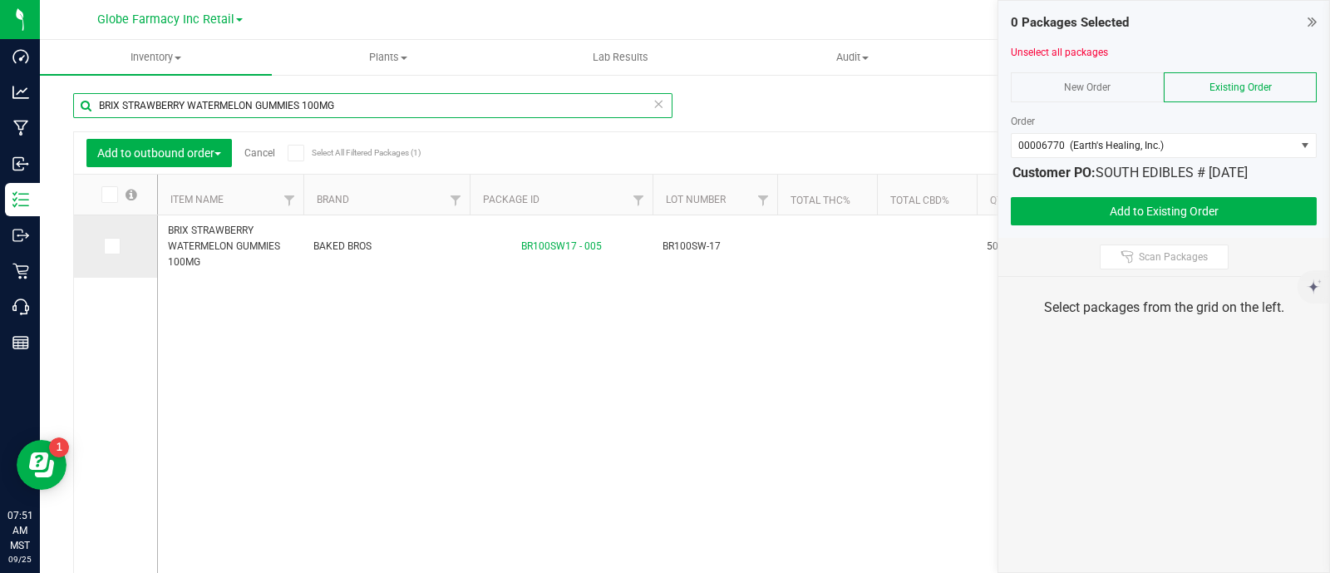
type input "BRIX STRAWBERRY WATERMELON GUMMIES 100MG"
click at [120, 244] on label at bounding box center [116, 246] width 24 height 17
click at [0, 0] on input "checkbox" at bounding box center [0, 0] width 0 height 0
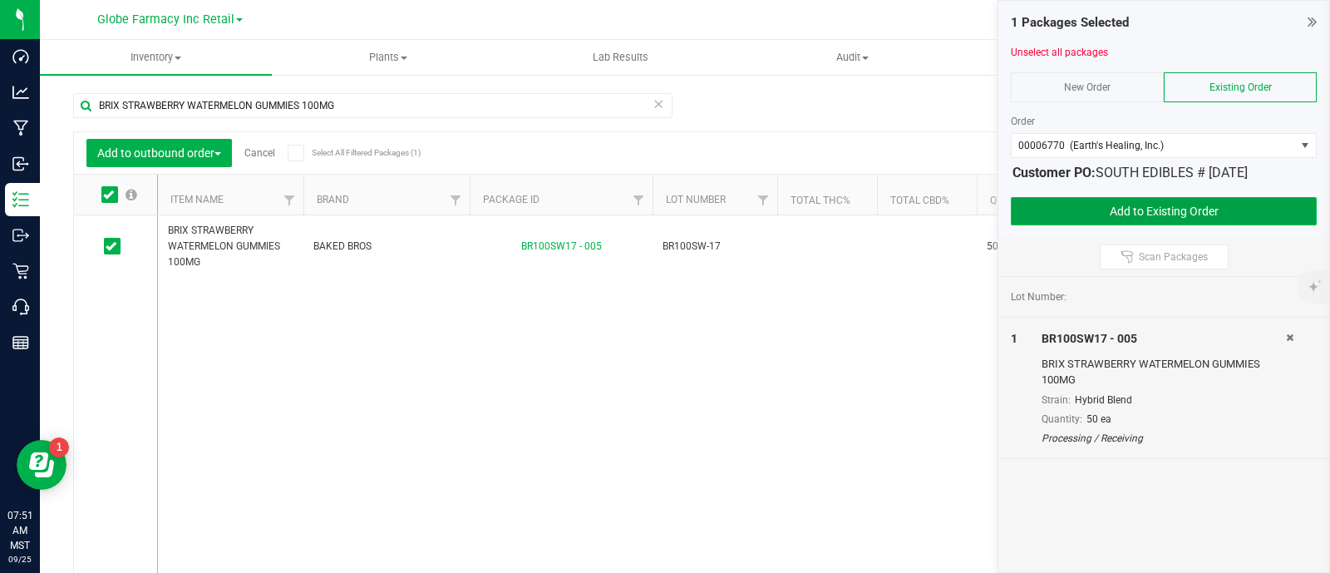
click at [1082, 207] on button "Add to Existing Order" at bounding box center [1164, 211] width 306 height 28
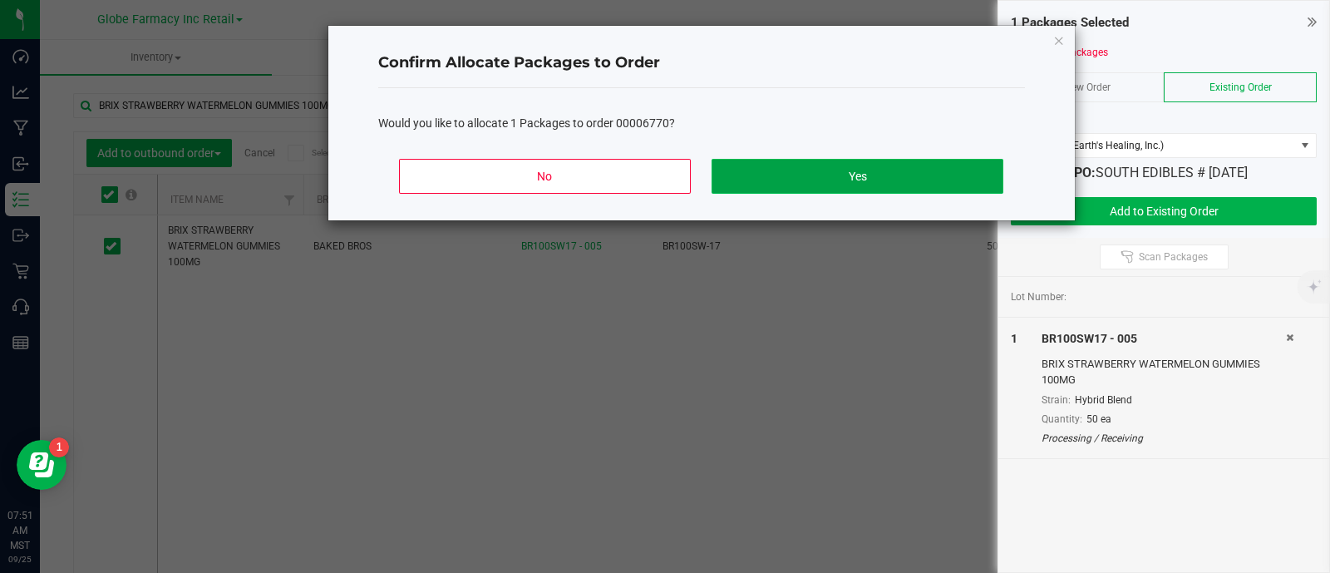
click at [908, 178] on button "Yes" at bounding box center [856, 176] width 291 height 35
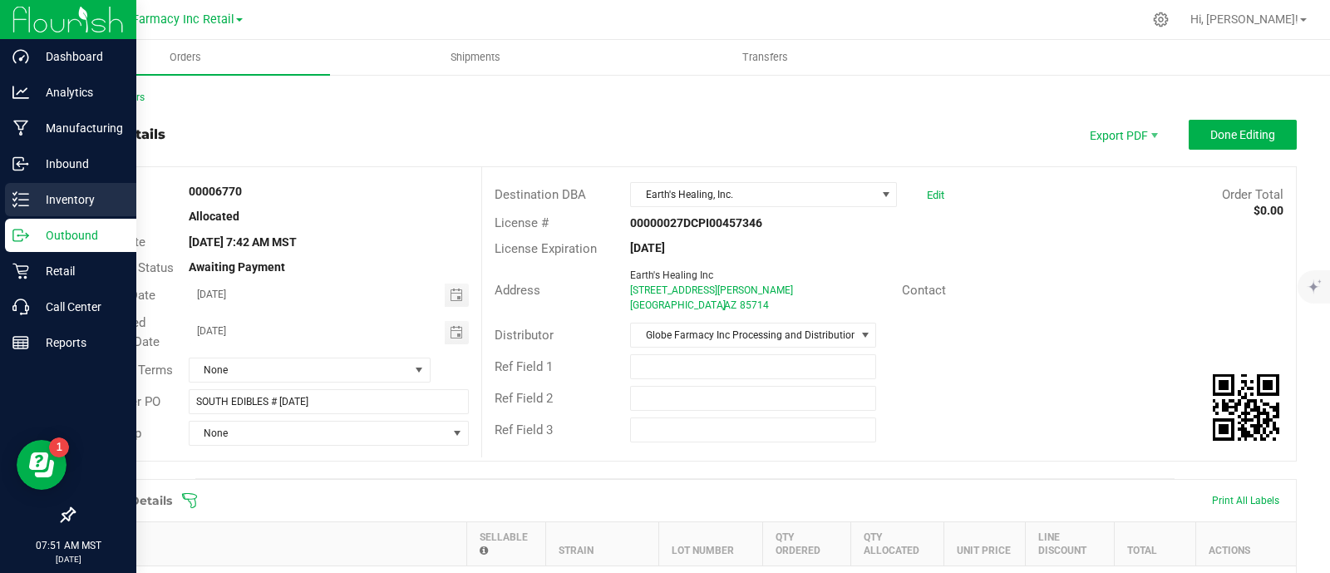
click at [27, 197] on icon at bounding box center [20, 199] width 17 height 17
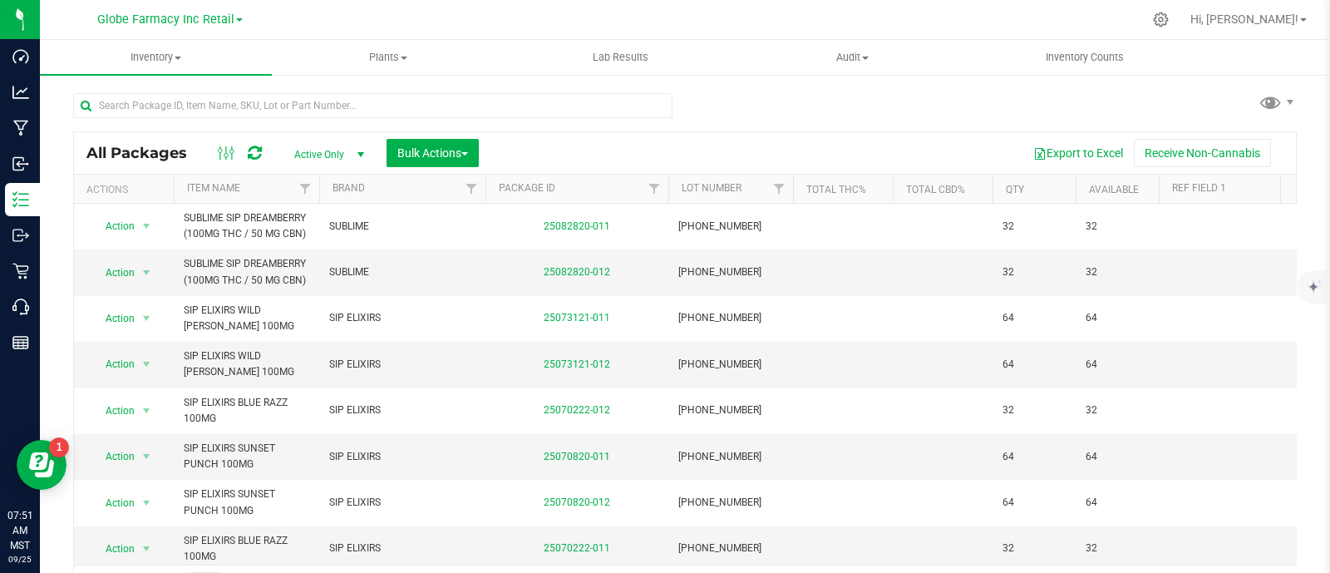
click at [322, 86] on div at bounding box center [379, 104] width 612 height 53
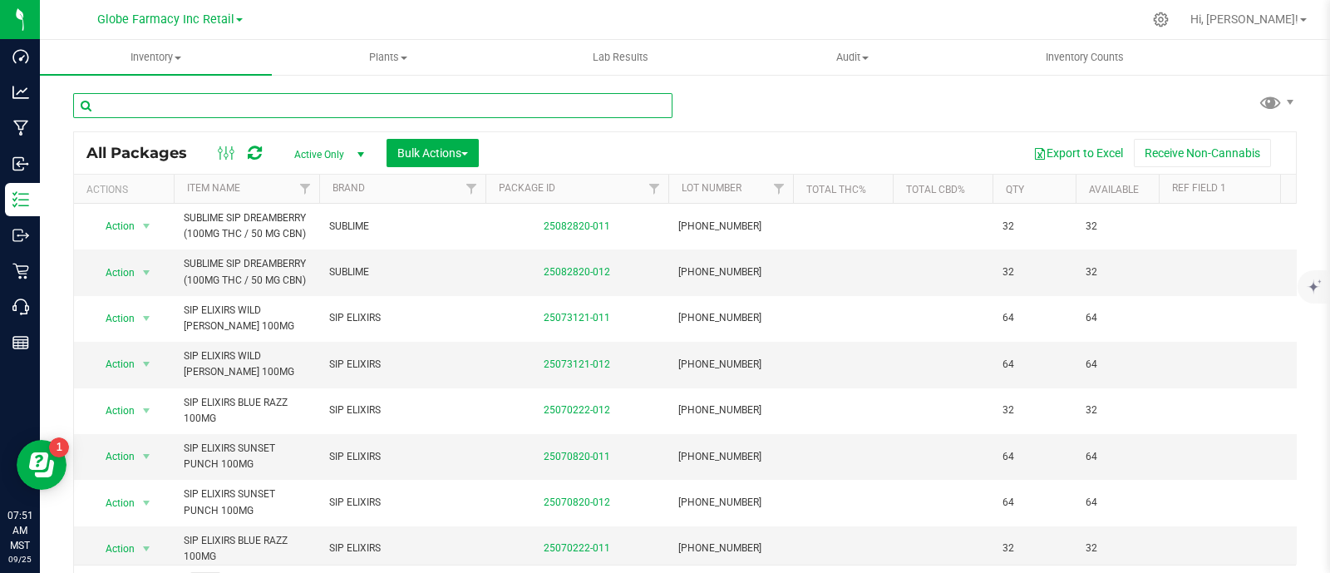
click at [328, 107] on input "text" at bounding box center [372, 105] width 599 height 25
paste input "CAKE DISPOSABL"
type input "CAKE DISPOSABL"
click at [428, 140] on button "Bulk Actions" at bounding box center [432, 153] width 92 height 28
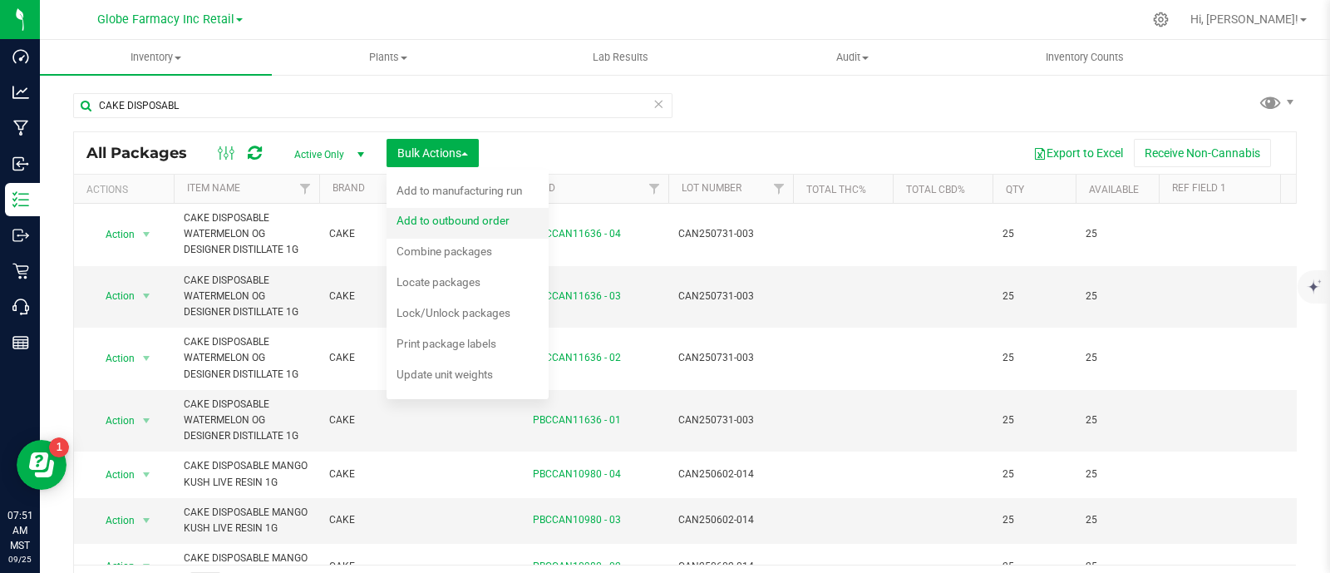
click at [453, 226] on span "Add to outbound order" at bounding box center [452, 220] width 113 height 13
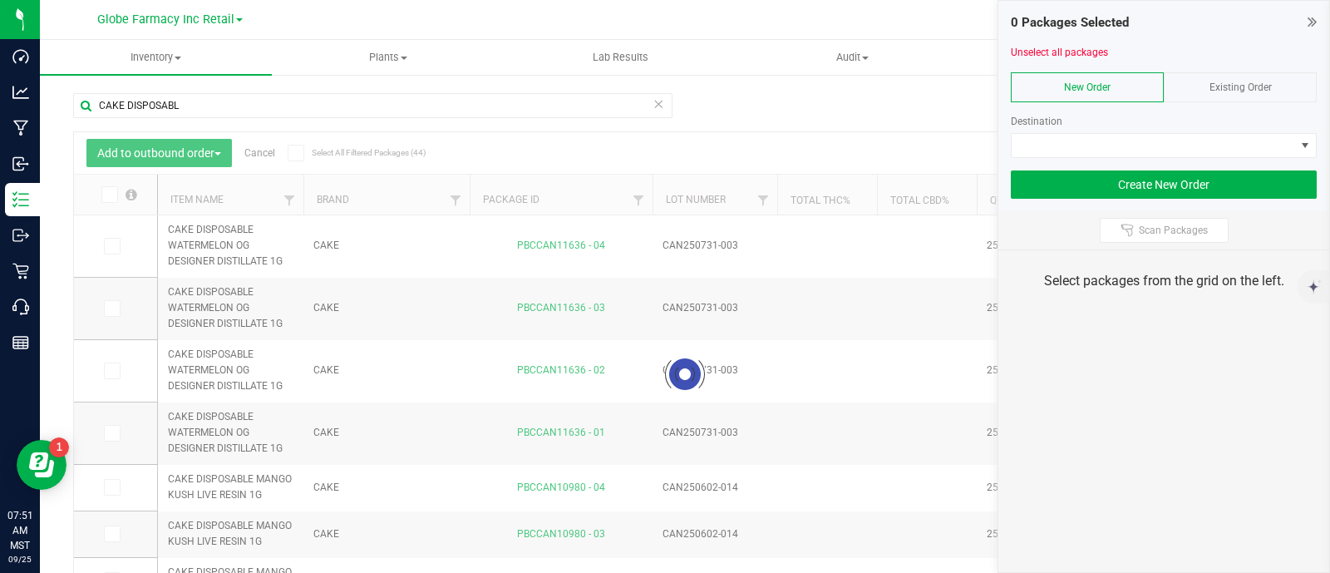
click at [1276, 92] on div "Existing Order" at bounding box center [1240, 87] width 153 height 30
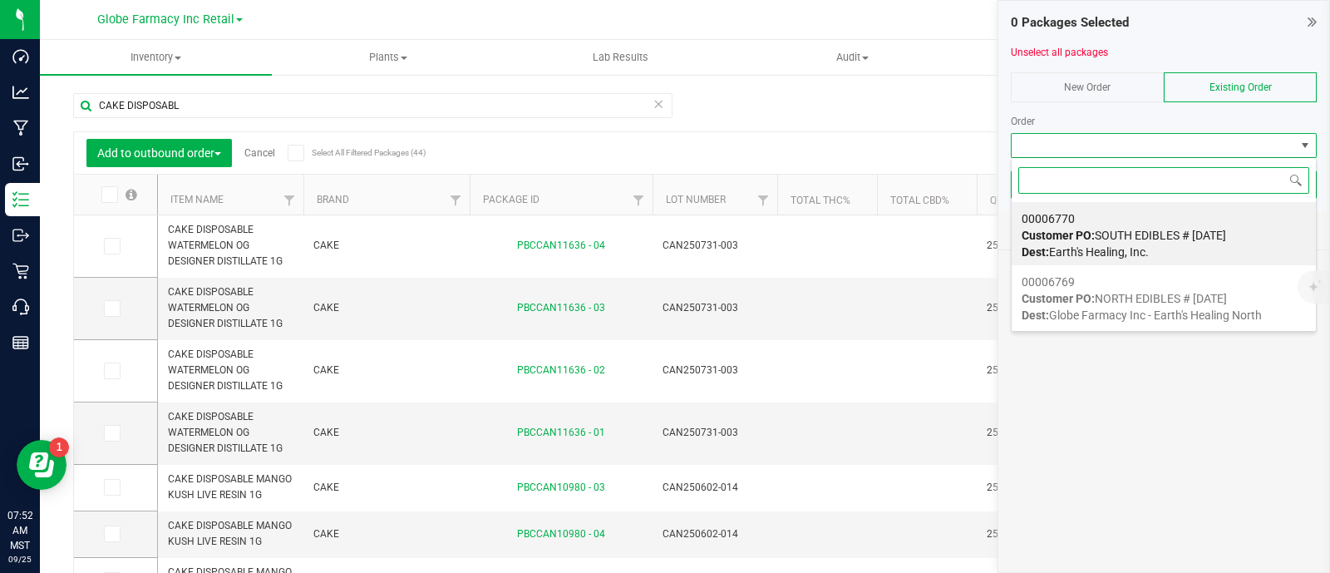
scroll to position [24, 306]
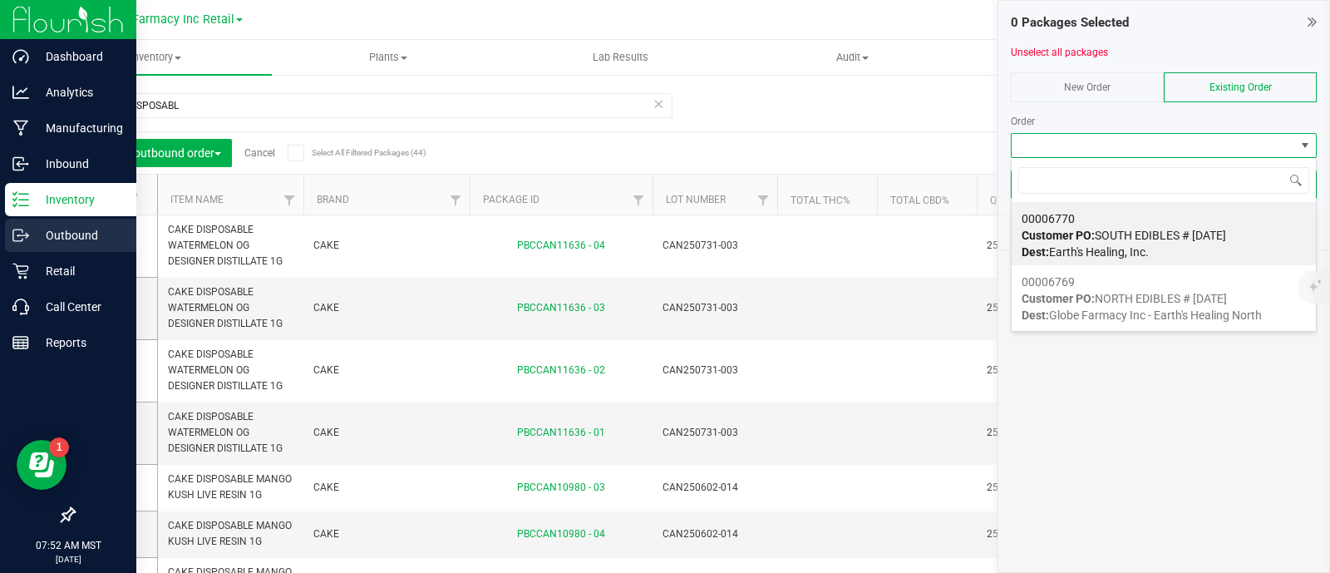
click at [18, 222] on div "Outbound" at bounding box center [70, 235] width 131 height 33
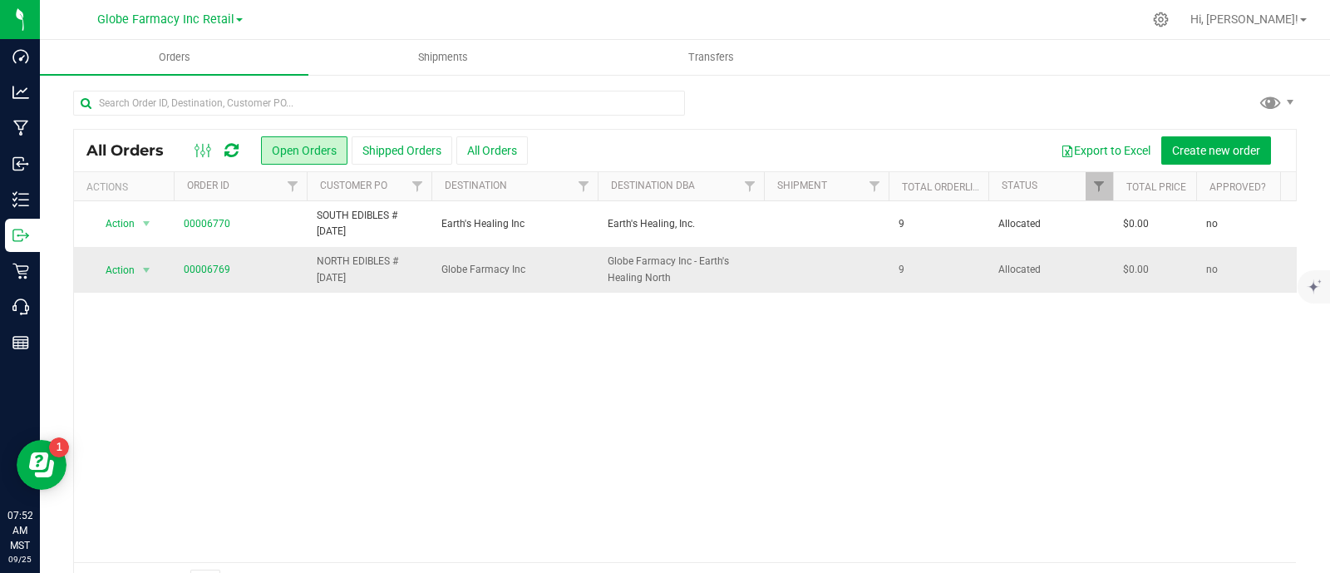
click at [351, 268] on span "NORTH EDIBLES # [DATE]" at bounding box center [369, 270] width 105 height 32
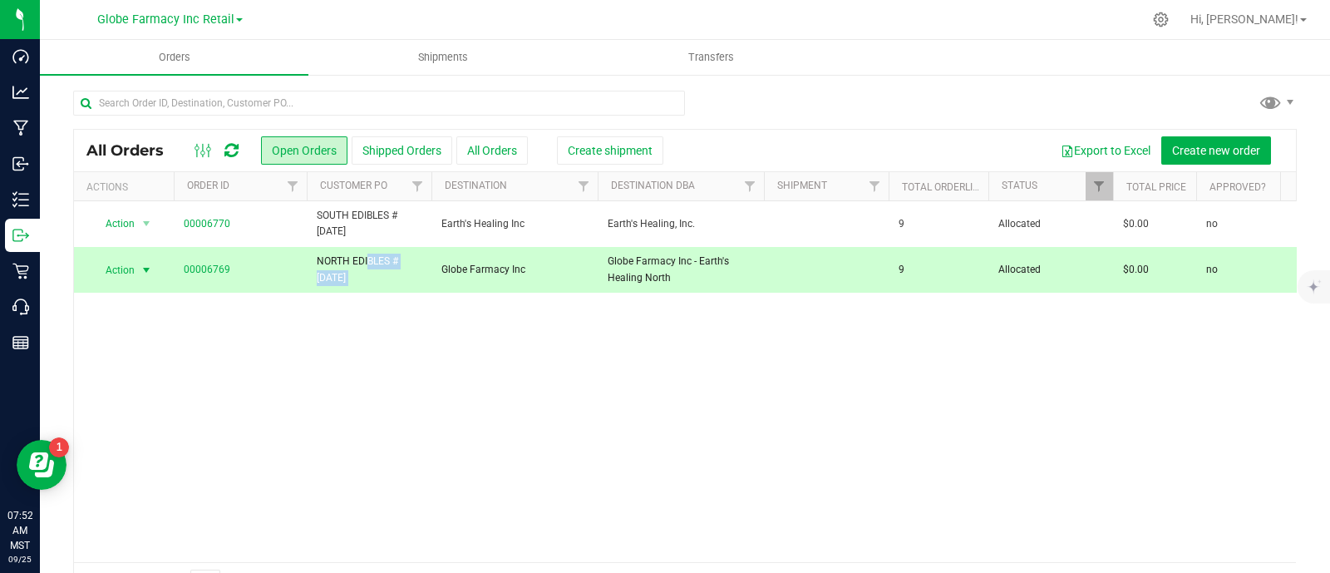
copy tr "NORTH EDIBLES # [DATE]"
click at [1209, 145] on span "Create new order" at bounding box center [1216, 150] width 88 height 13
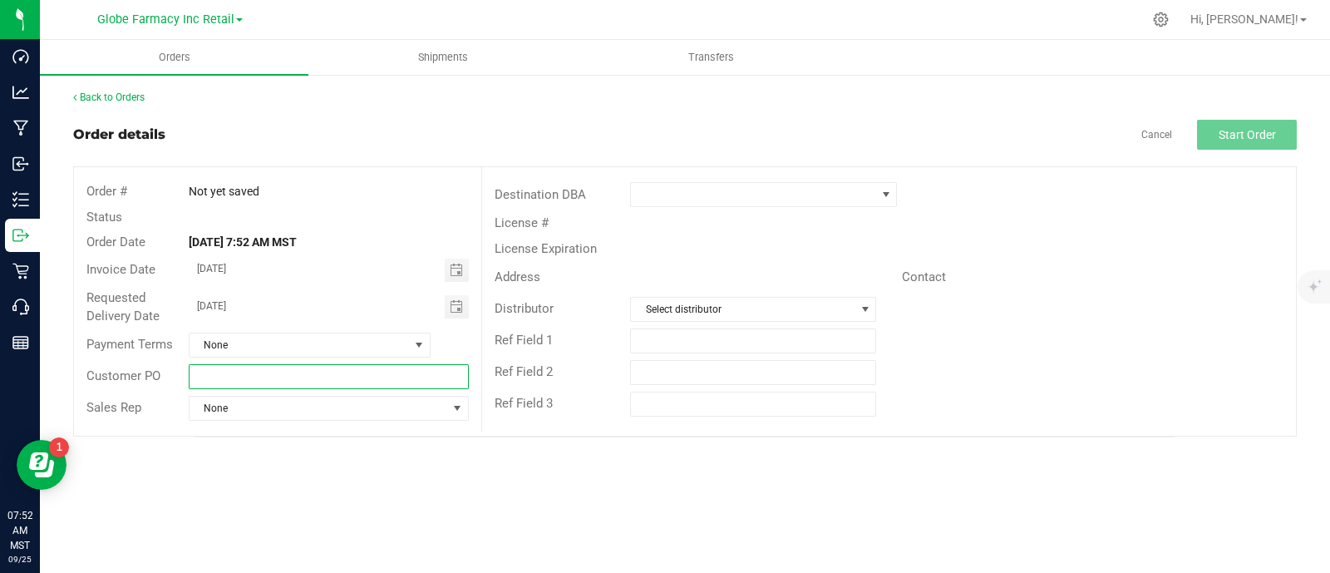
click at [338, 372] on input "text" at bounding box center [329, 376] width 281 height 25
paste input "NORTH EDIBLES # [DATE]"
drag, startPoint x: 267, startPoint y: 373, endPoint x: 229, endPoint y: 377, distance: 38.5
click at [229, 377] on input "NORTH EDIBLES # [DATE]" at bounding box center [329, 376] width 281 height 25
click at [342, 372] on input "NORTH CONCENTRATES # [DATE]" at bounding box center [329, 376] width 281 height 25
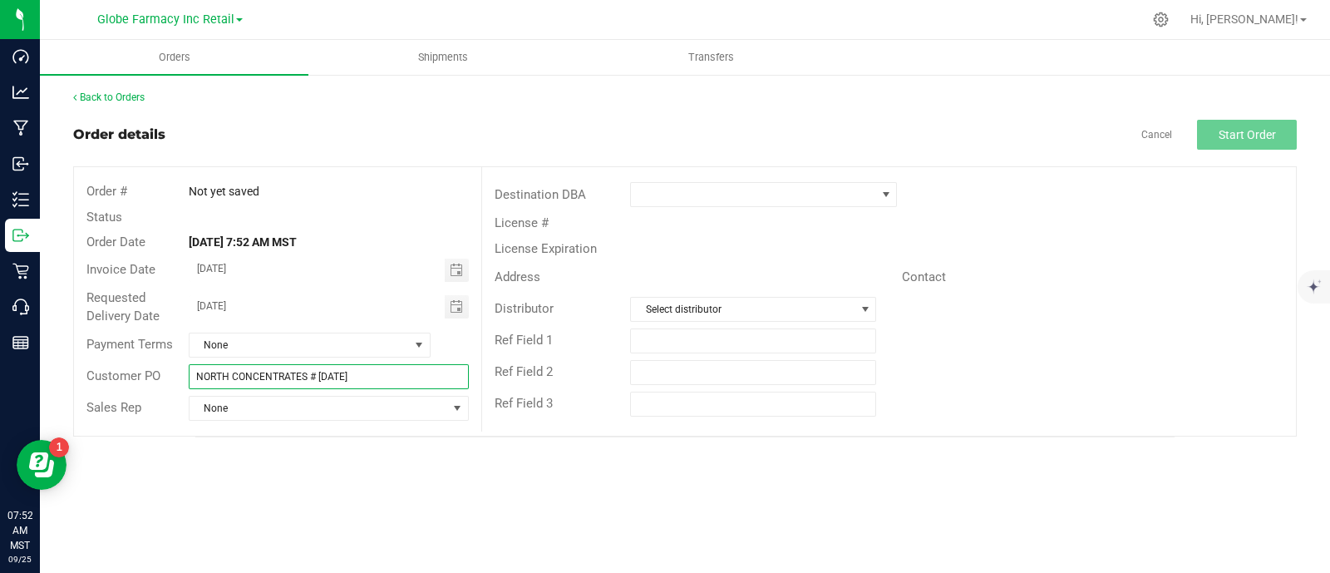
click at [342, 372] on input "NORTH CONCENTRATES # [DATE]" at bounding box center [329, 376] width 281 height 25
type input "NORTH CONCENTRATES # [DATE]"
click at [669, 199] on span at bounding box center [753, 194] width 244 height 23
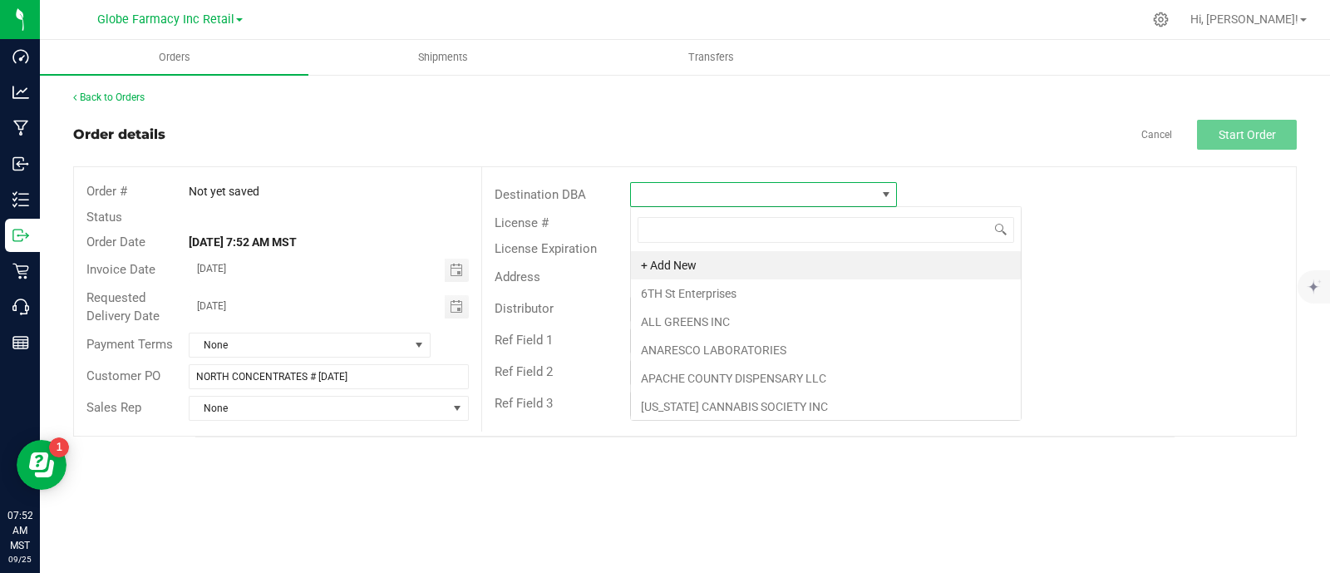
scroll to position [24, 266]
type input "GLOB"
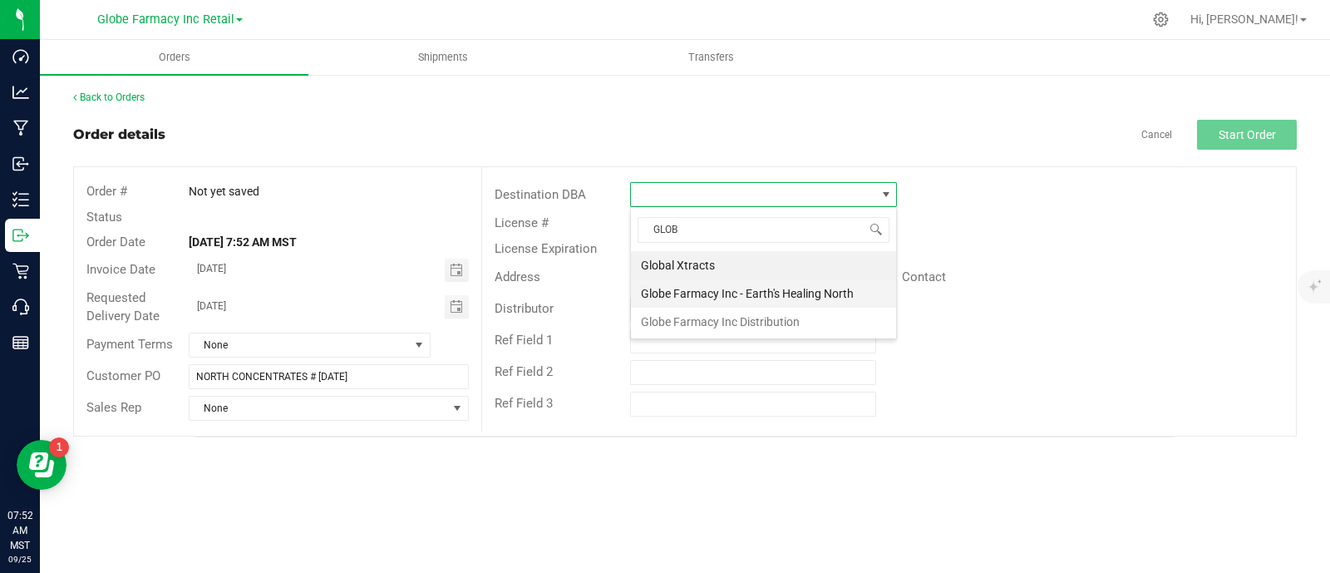
click at [724, 293] on li "Globe Farmacy Inc - Earth's Healing North" at bounding box center [763, 293] width 265 height 28
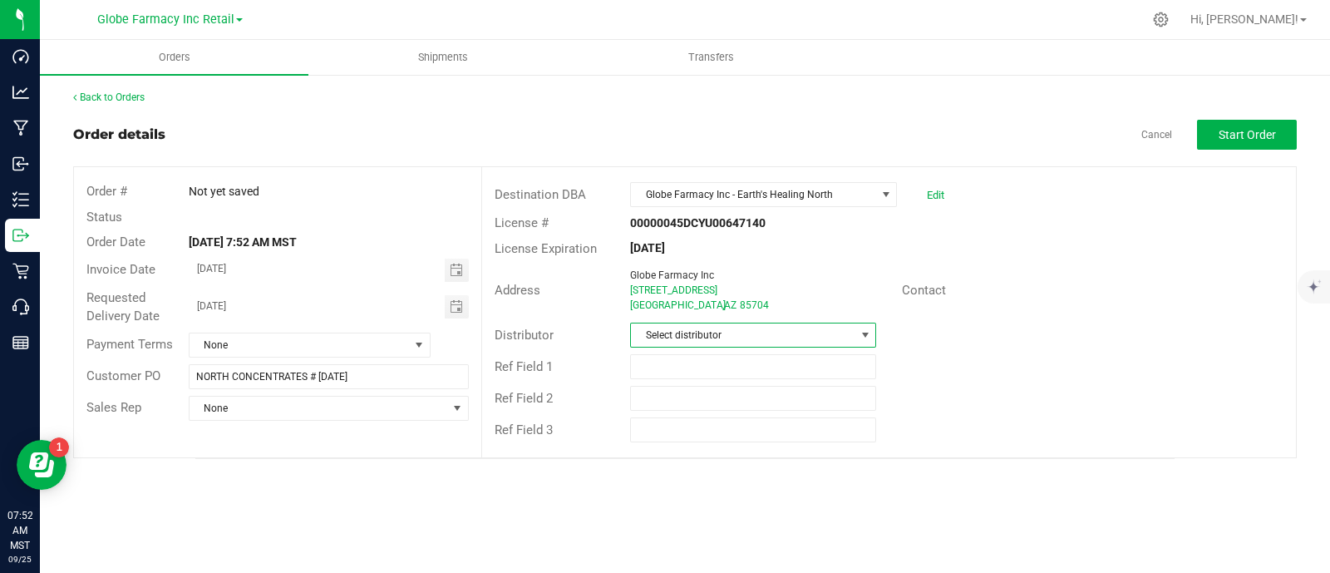
click at [702, 334] on span "Select distributor" at bounding box center [743, 334] width 224 height 23
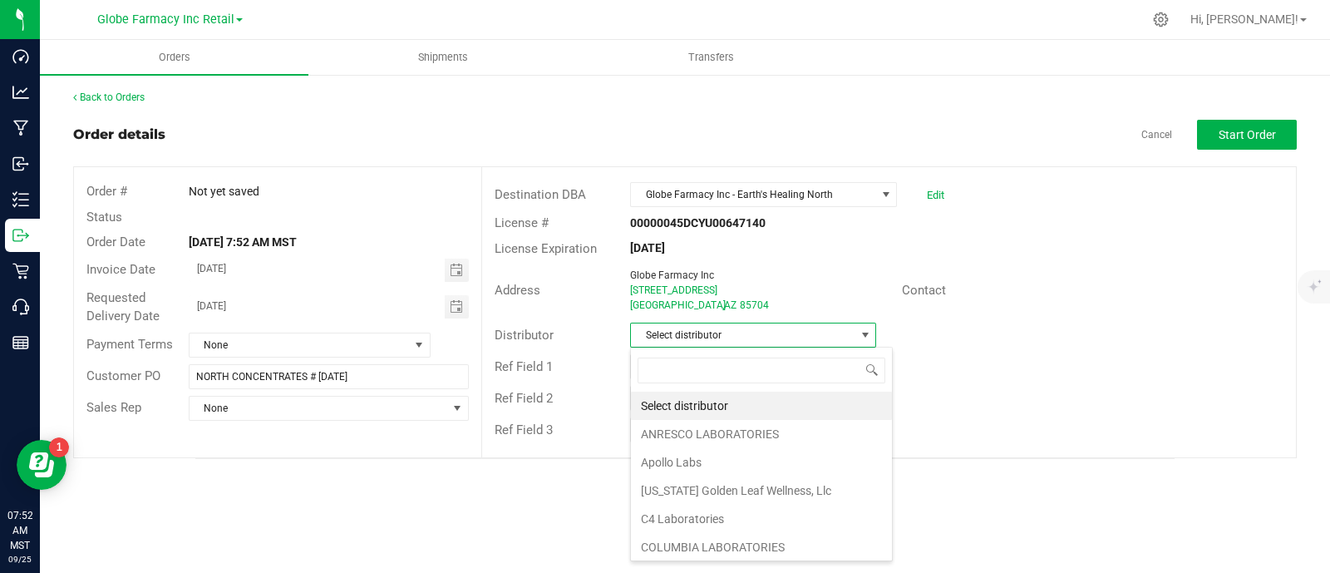
scroll to position [24, 246]
type input "GLOB"
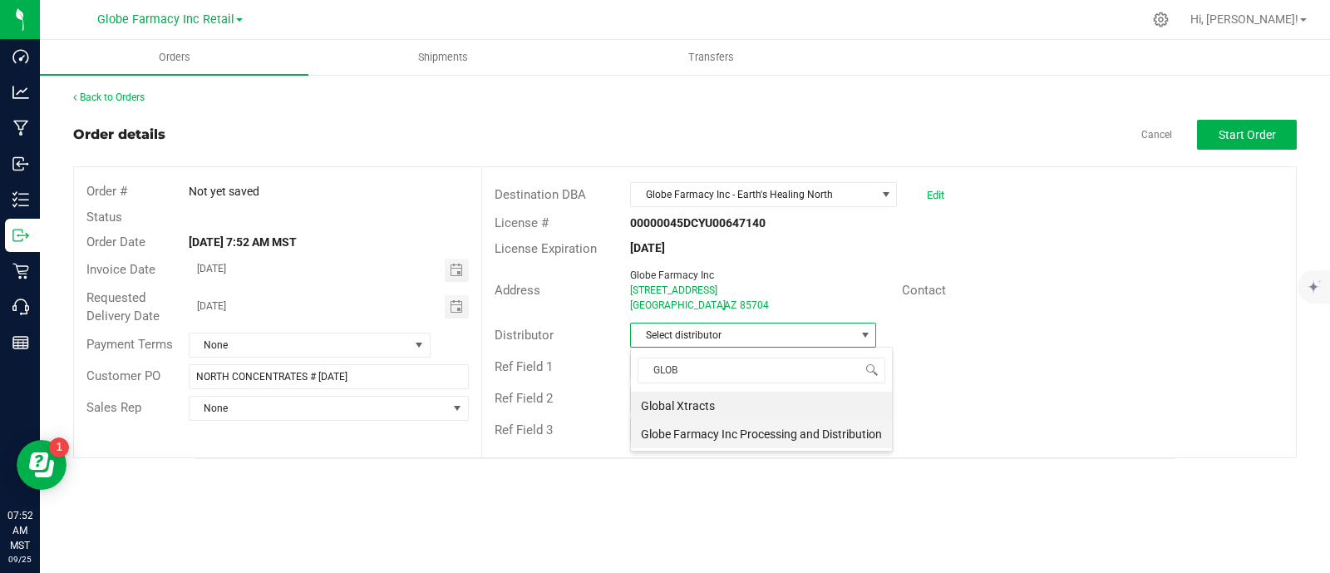
click at [686, 429] on li "Globe Farmacy Inc Processing and Distribution" at bounding box center [761, 434] width 261 height 28
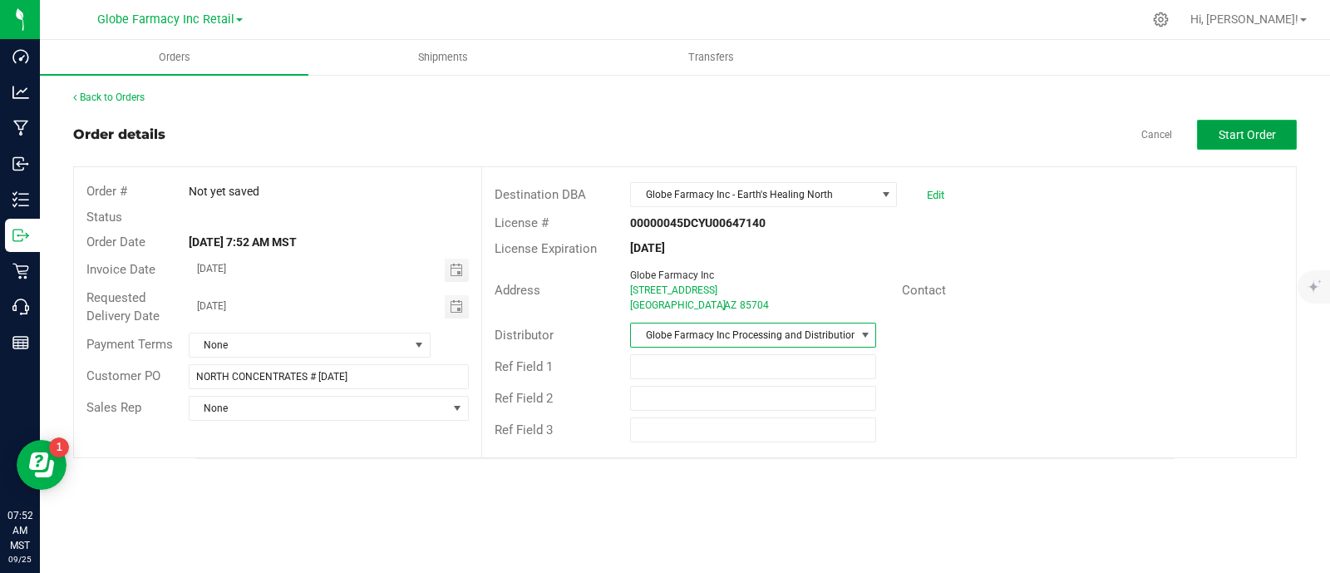
click at [1280, 132] on button "Start Order" at bounding box center [1247, 135] width 100 height 30
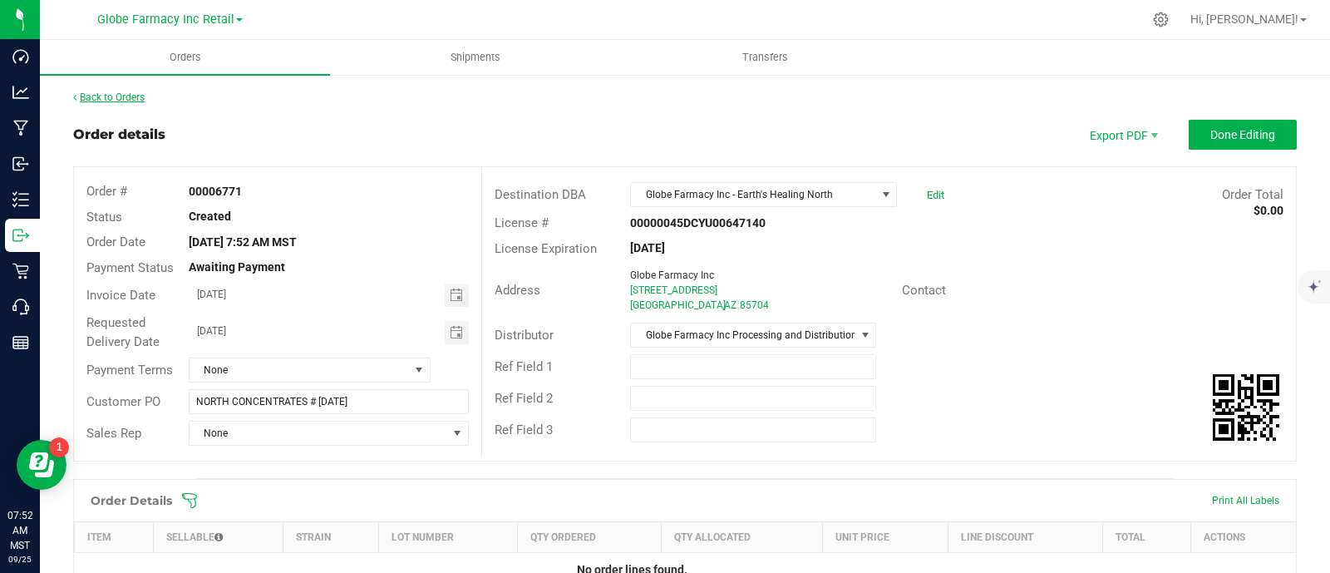
click at [111, 95] on link "Back to Orders" at bounding box center [108, 97] width 71 height 12
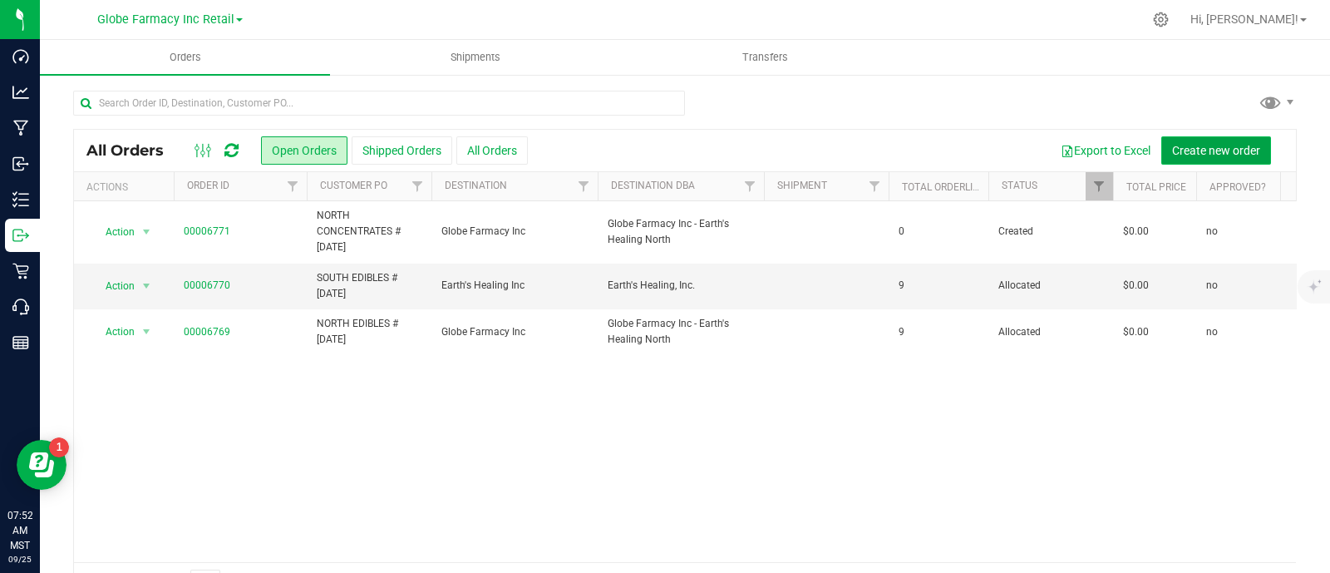
click at [1213, 148] on span "Create new order" at bounding box center [1216, 150] width 88 height 13
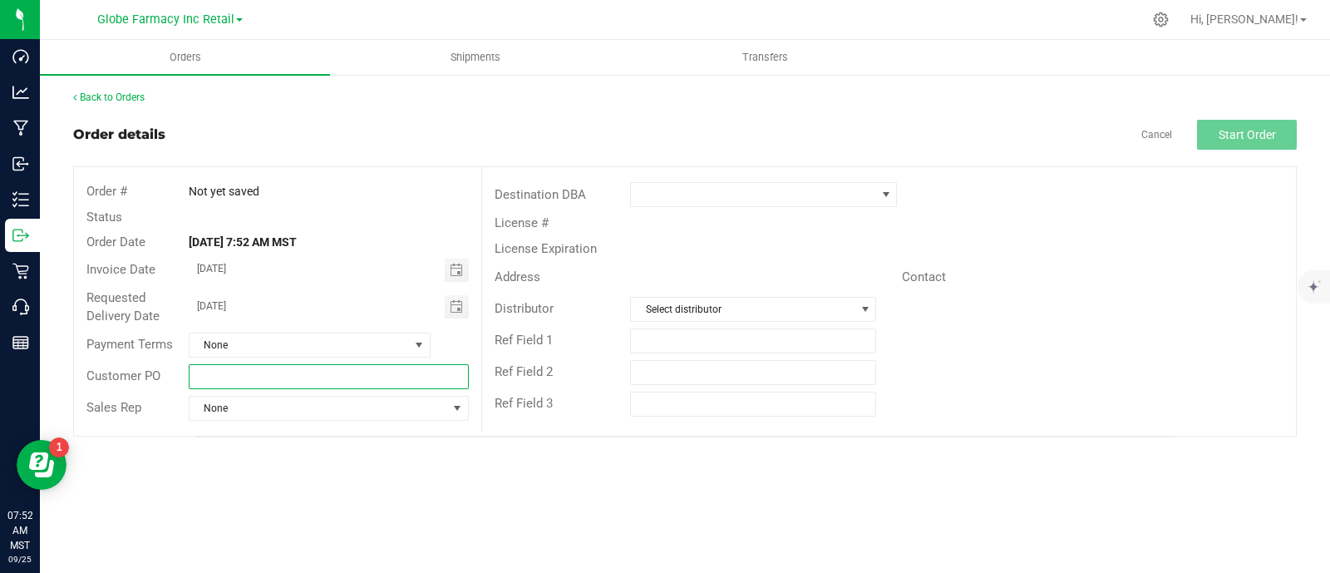
click at [239, 372] on input "text" at bounding box center [329, 376] width 281 height 25
paste input "NORTH CONCENTRATES # [DATE]"
drag, startPoint x: 228, startPoint y: 372, endPoint x: -91, endPoint y: 367, distance: 319.2
click at [0, 367] on html "Dashboard Analytics Manufacturing Inbound Inventory Outbound Retail Call Center…" at bounding box center [665, 286] width 1330 height 573
type input "SOUTH CONCENTRATES # [DATE]"
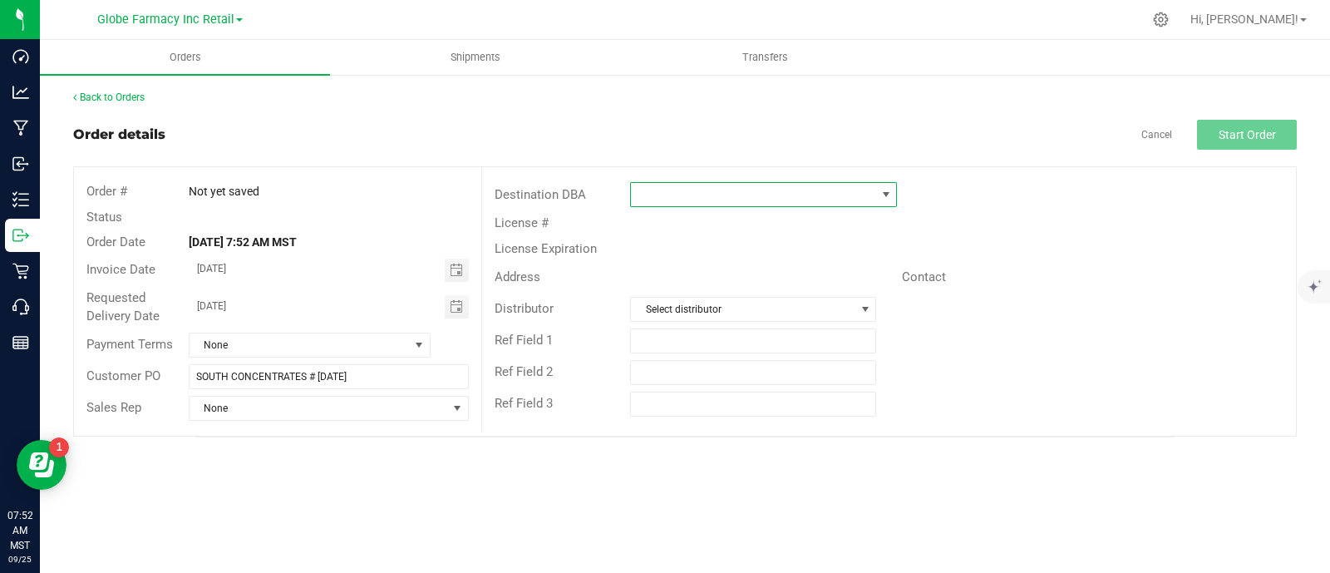
click at [711, 194] on span at bounding box center [753, 194] width 244 height 23
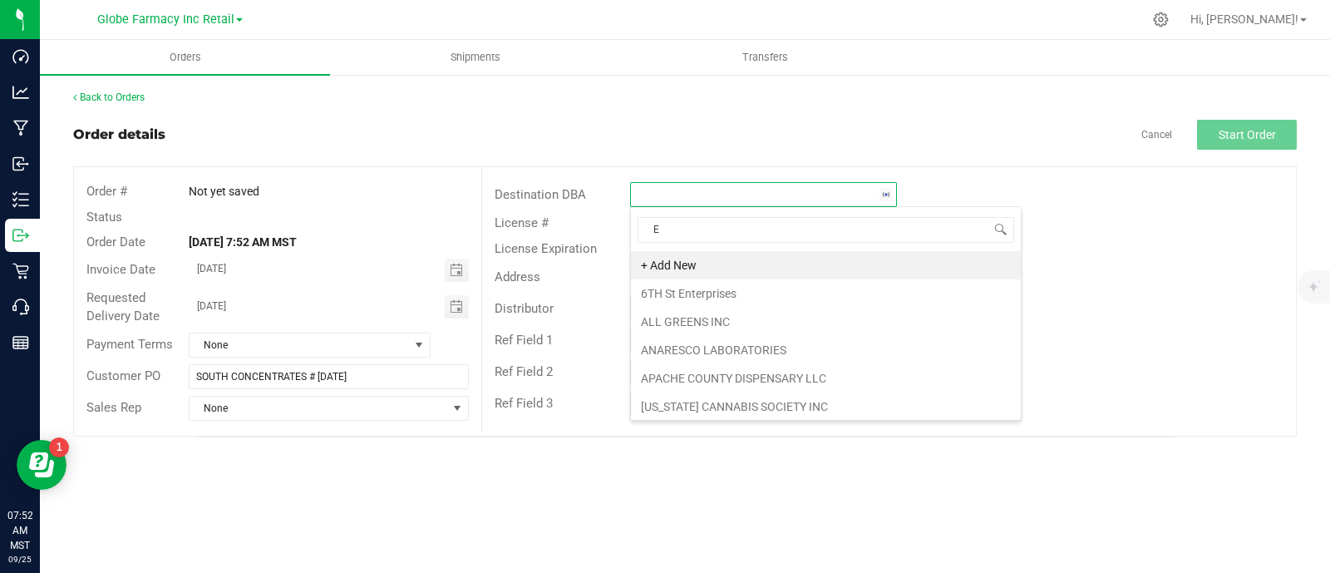
scroll to position [24, 266]
type input "EAR"
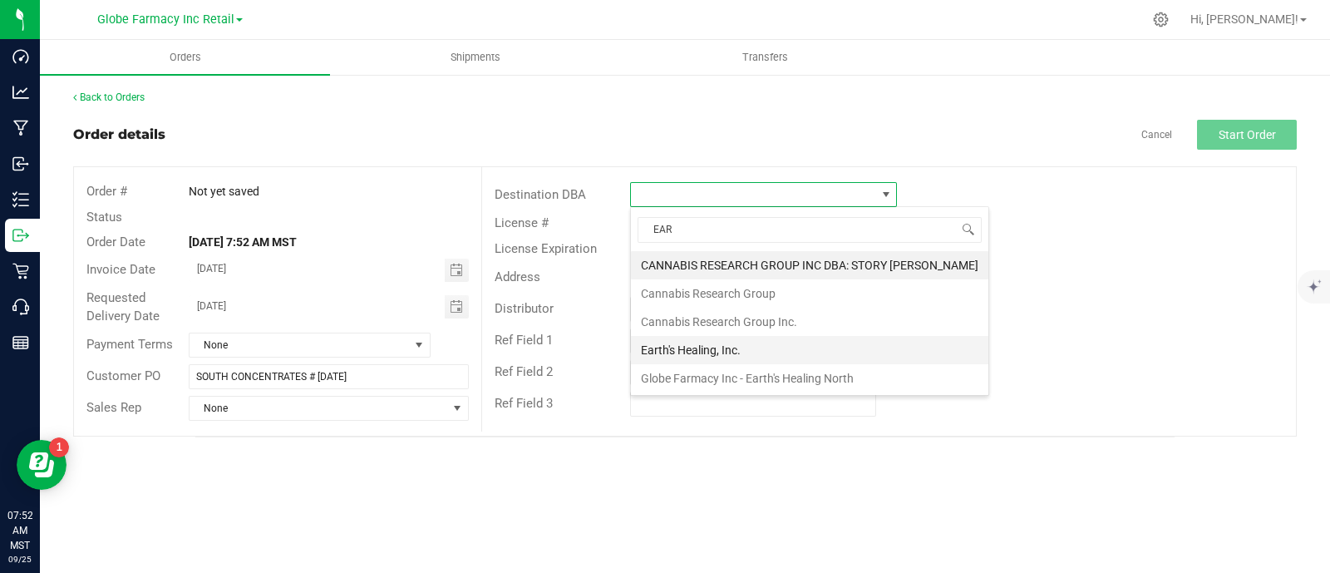
click at [711, 347] on li "Earth's Healing, Inc." at bounding box center [809, 350] width 357 height 28
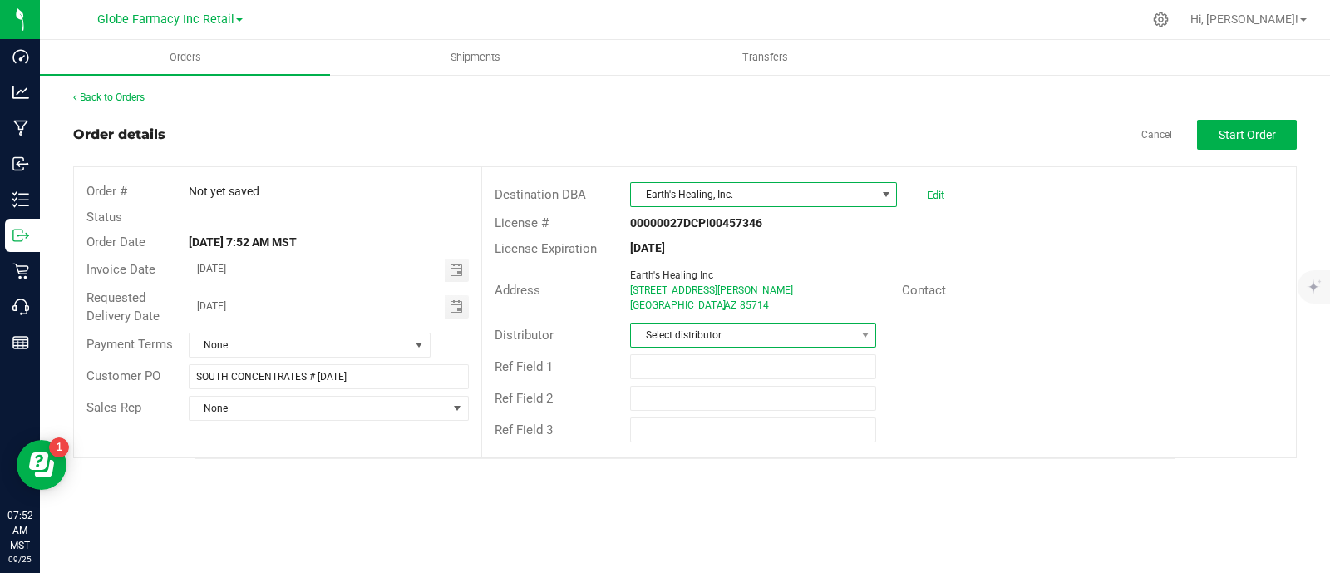
click at [688, 334] on span "Select distributor" at bounding box center [743, 334] width 224 height 23
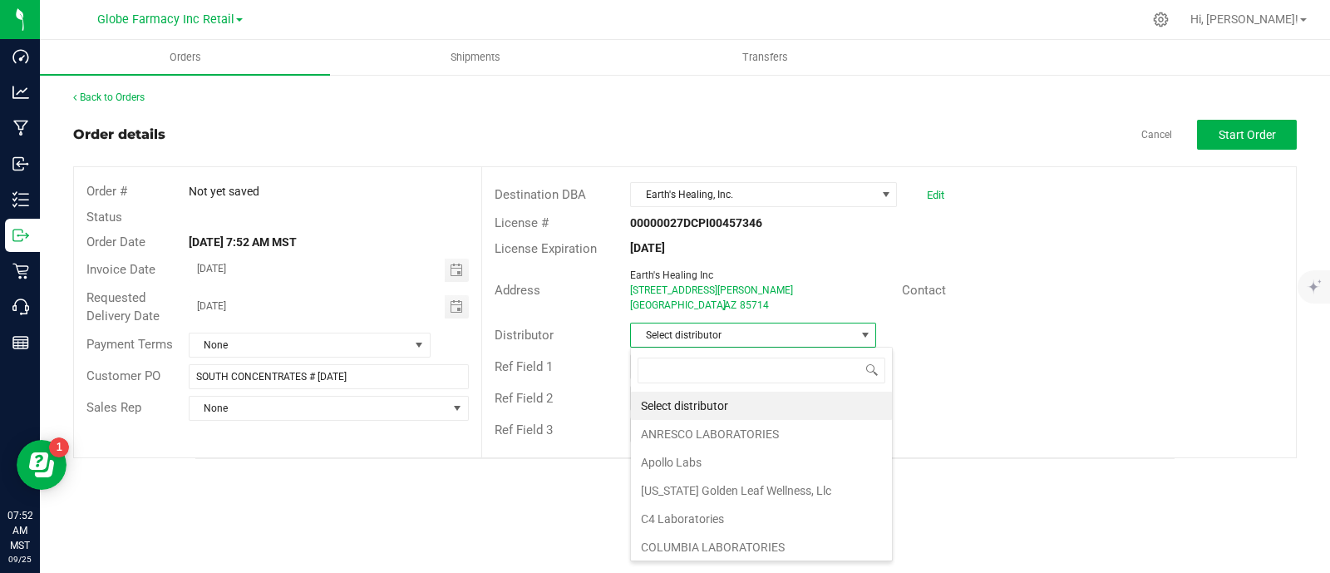
scroll to position [24, 246]
type input "GLOB"
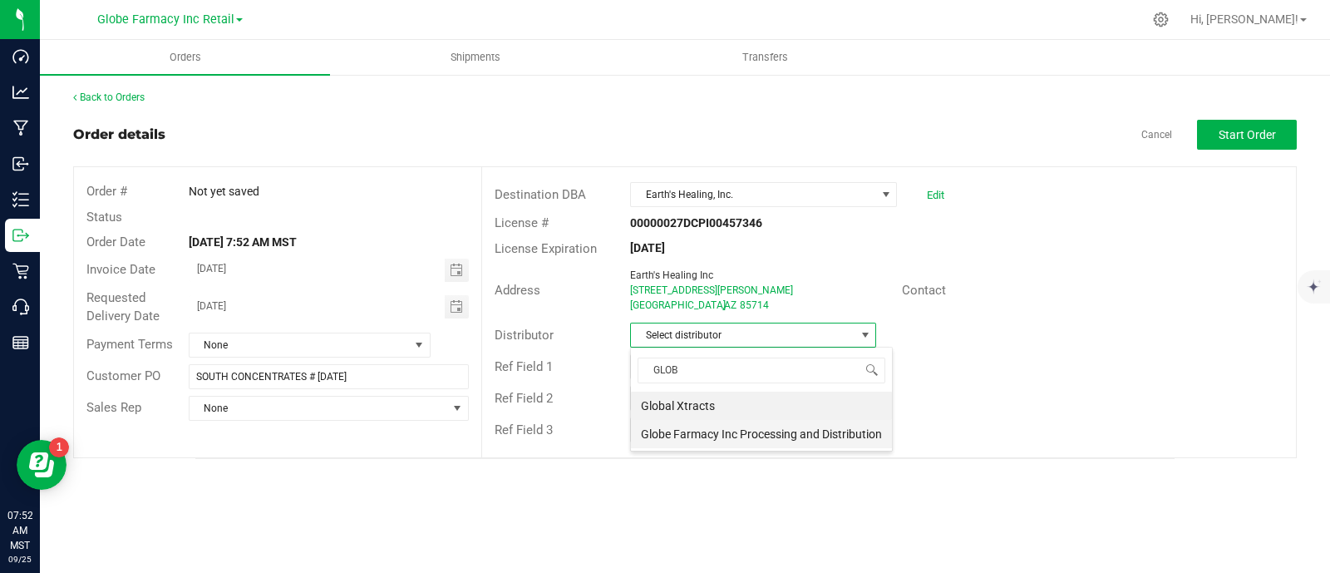
click at [717, 436] on li "Globe Farmacy Inc Processing and Distribution" at bounding box center [761, 434] width 261 height 28
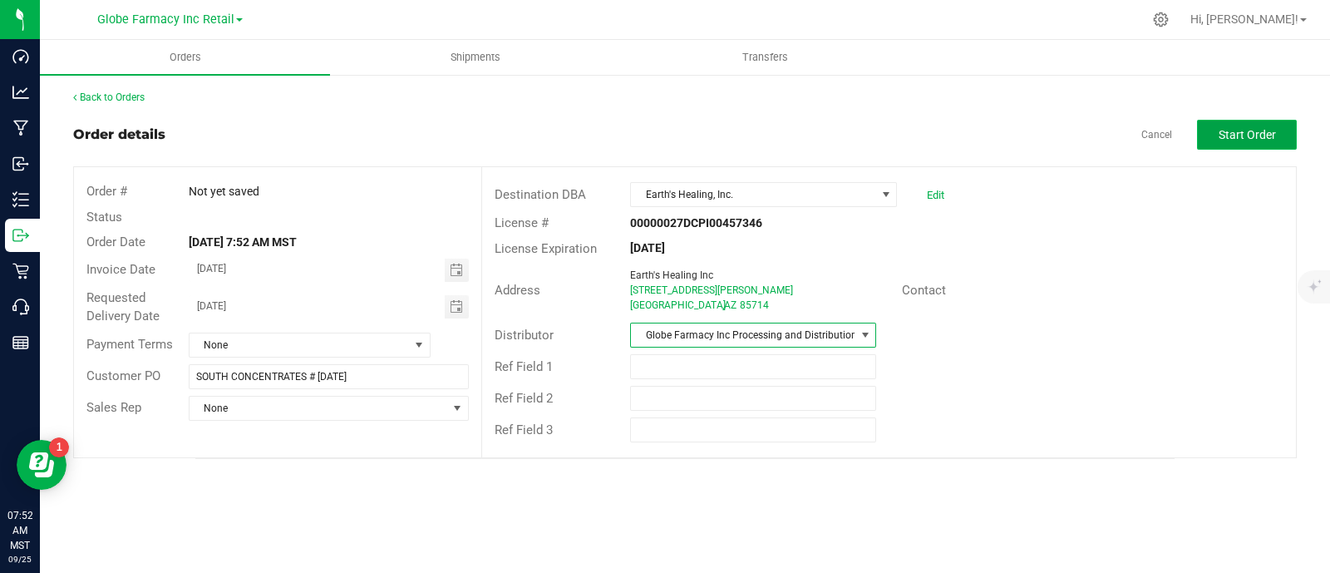
click at [1230, 135] on span "Start Order" at bounding box center [1246, 134] width 57 height 13
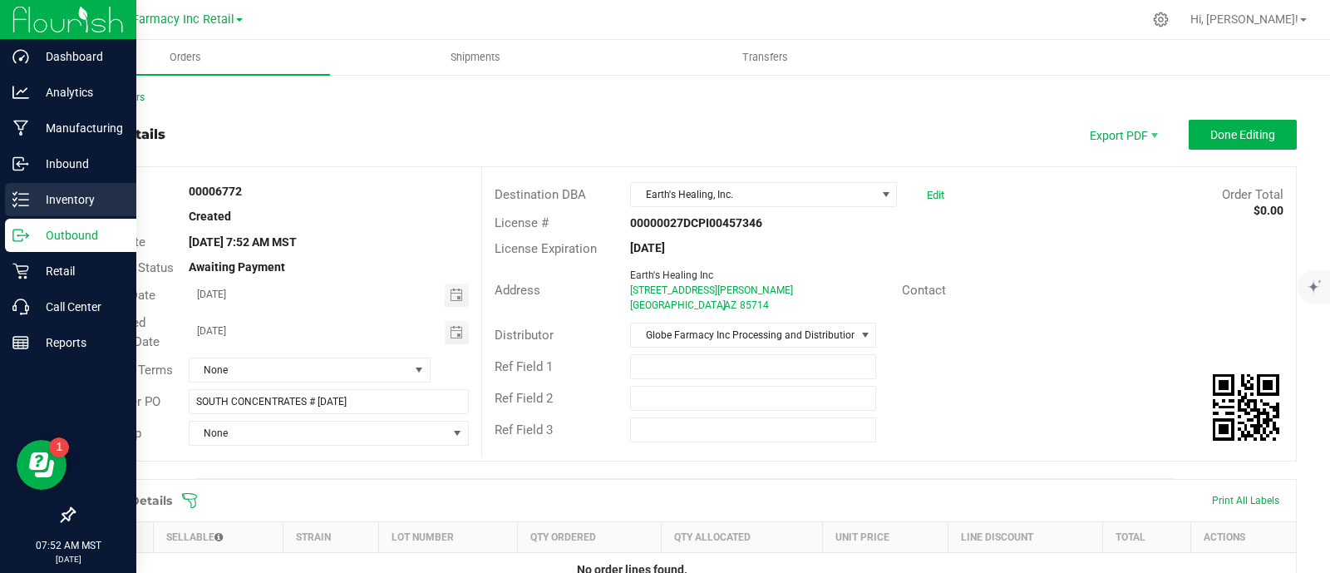
click at [54, 204] on p "Inventory" at bounding box center [79, 200] width 100 height 20
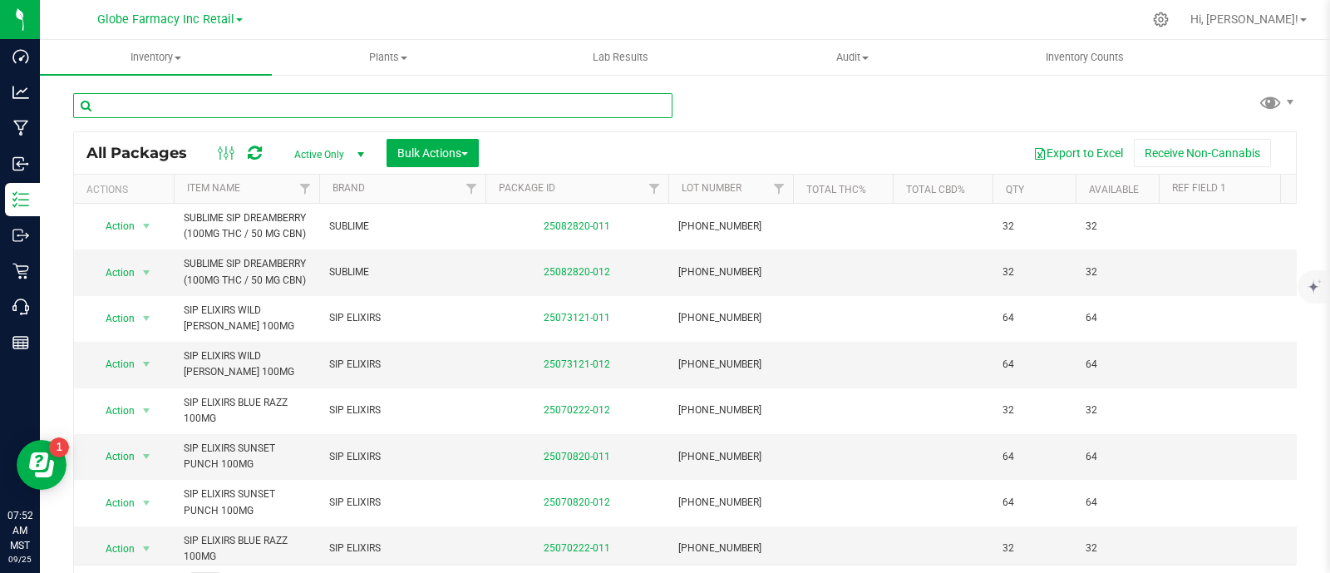
click at [438, 99] on input "text" at bounding box center [372, 105] width 599 height 25
paste input "CAKE DISPOSABL"
type input "CAKE DISPOSABL"
click at [437, 149] on span "Bulk Actions" at bounding box center [432, 152] width 71 height 13
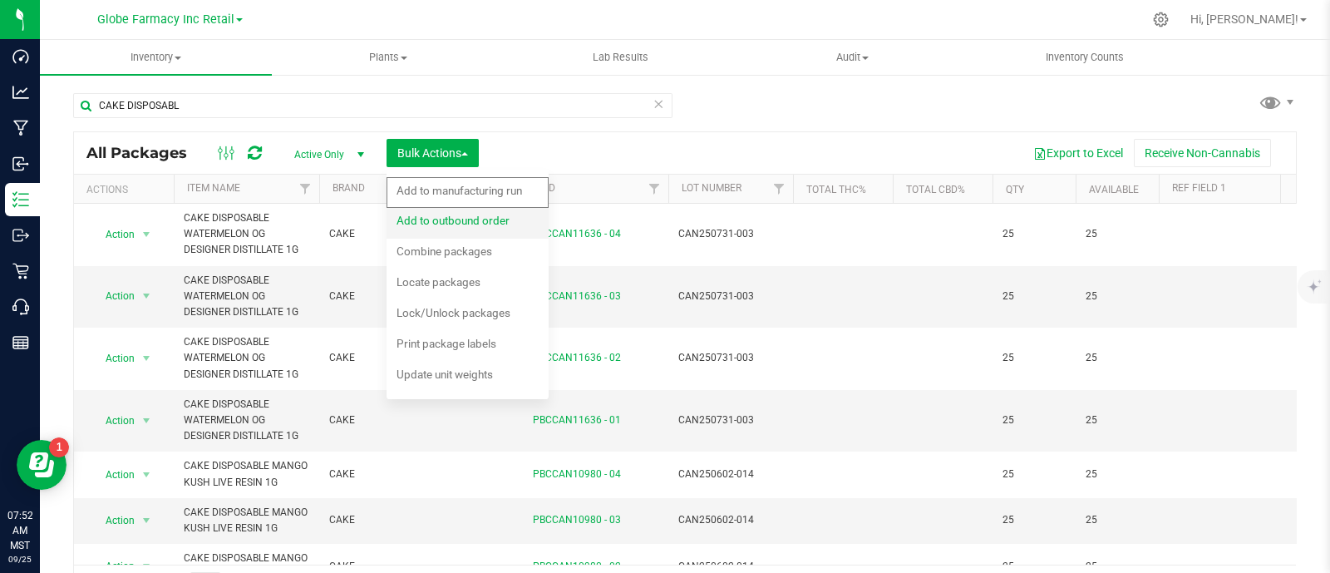
click at [434, 218] on span "Add to outbound order" at bounding box center [452, 220] width 113 height 13
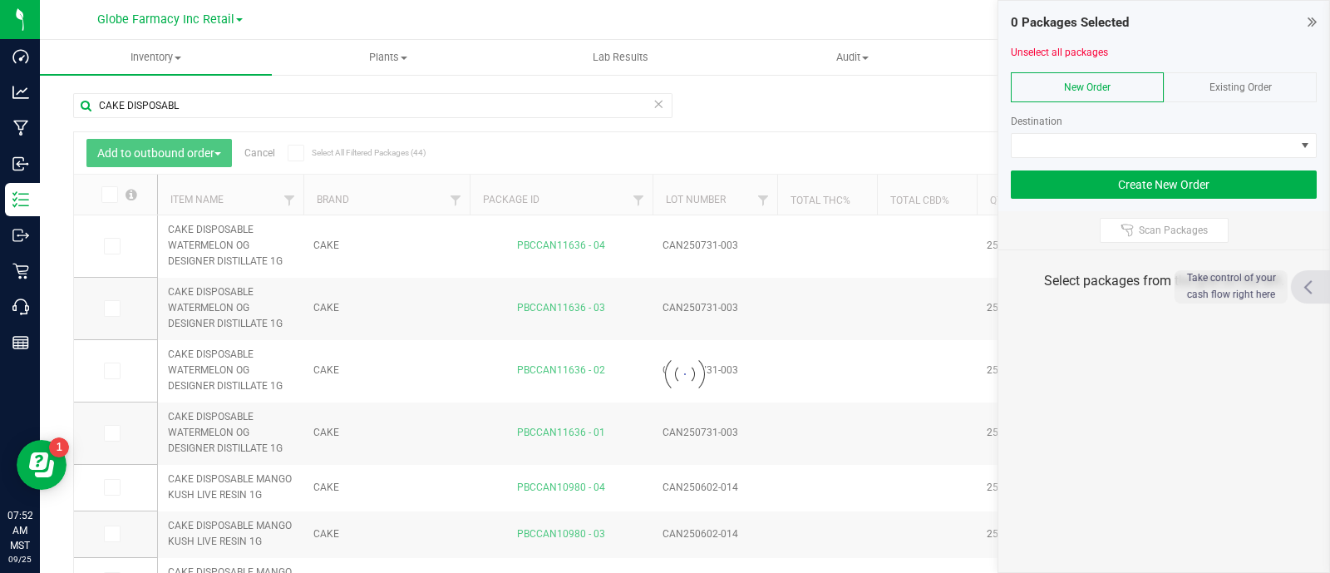
click at [1266, 78] on div "Existing Order" at bounding box center [1240, 87] width 153 height 30
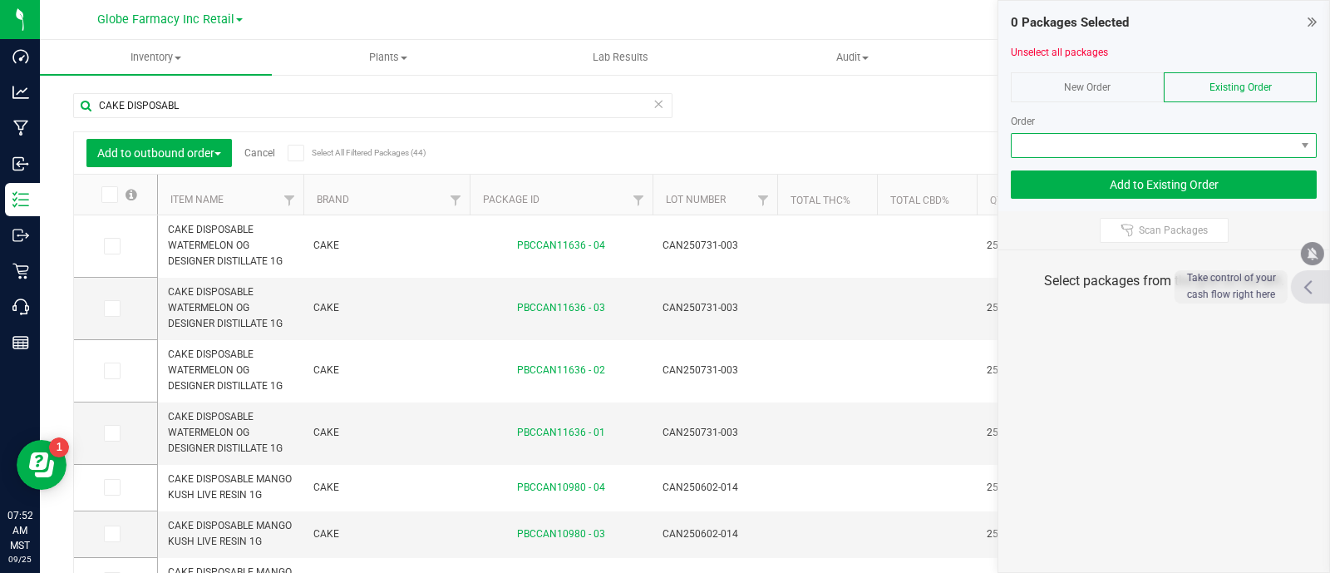
click at [1262, 140] on span at bounding box center [1153, 145] width 283 height 23
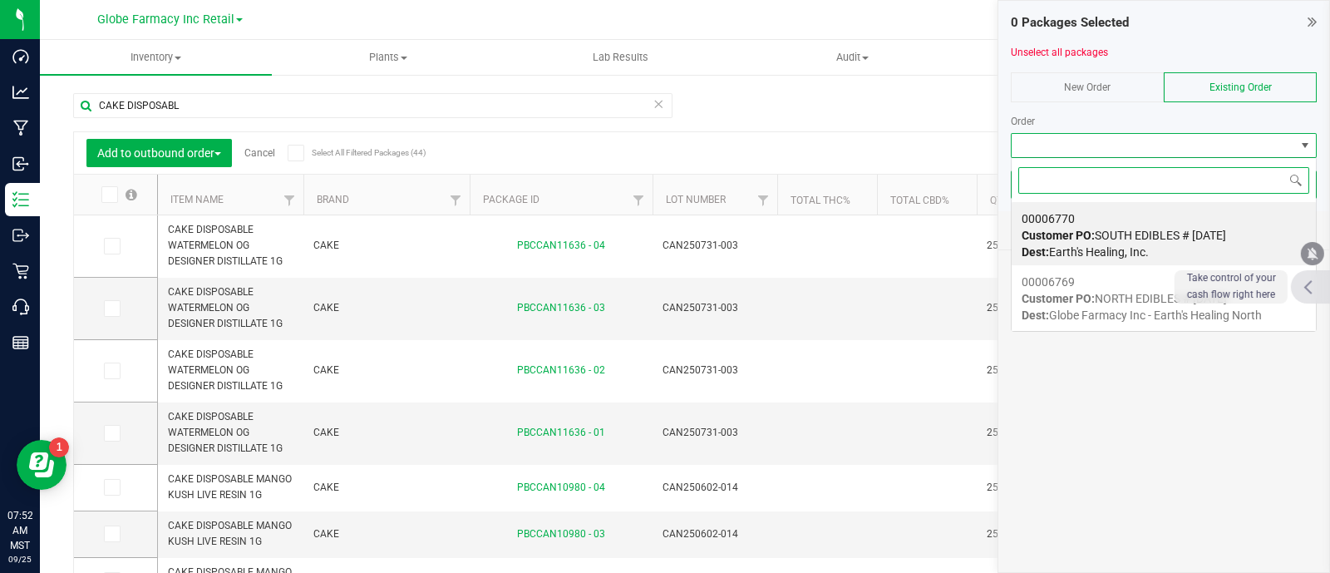
scroll to position [24, 306]
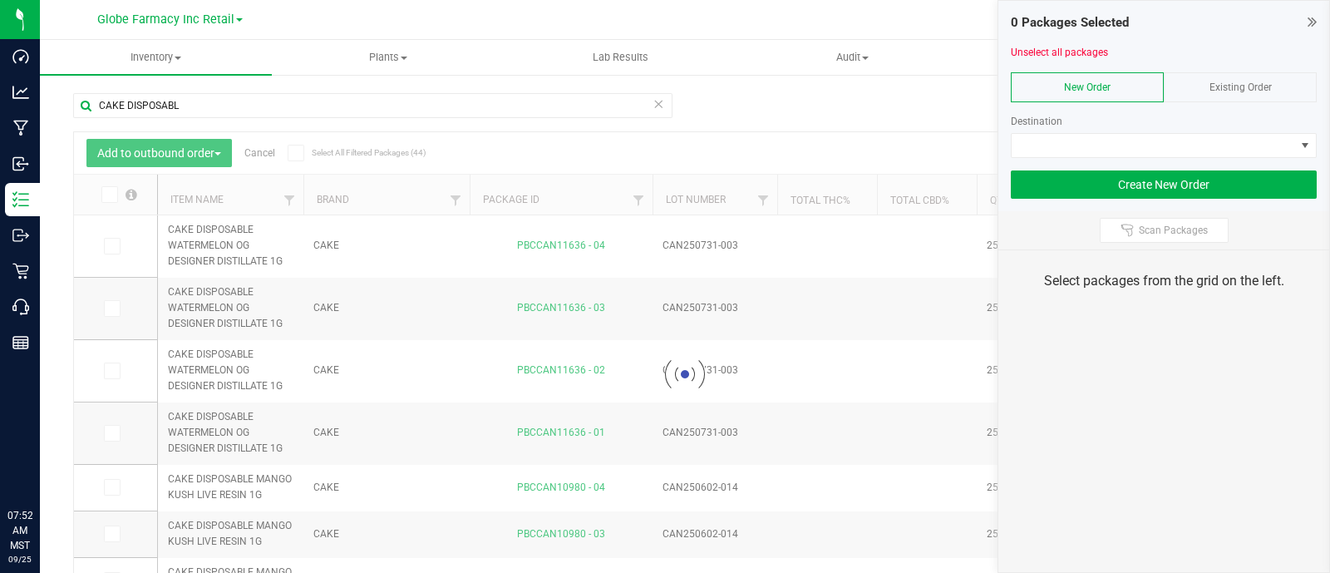
click at [1254, 72] on div "Existing Order" at bounding box center [1240, 87] width 153 height 30
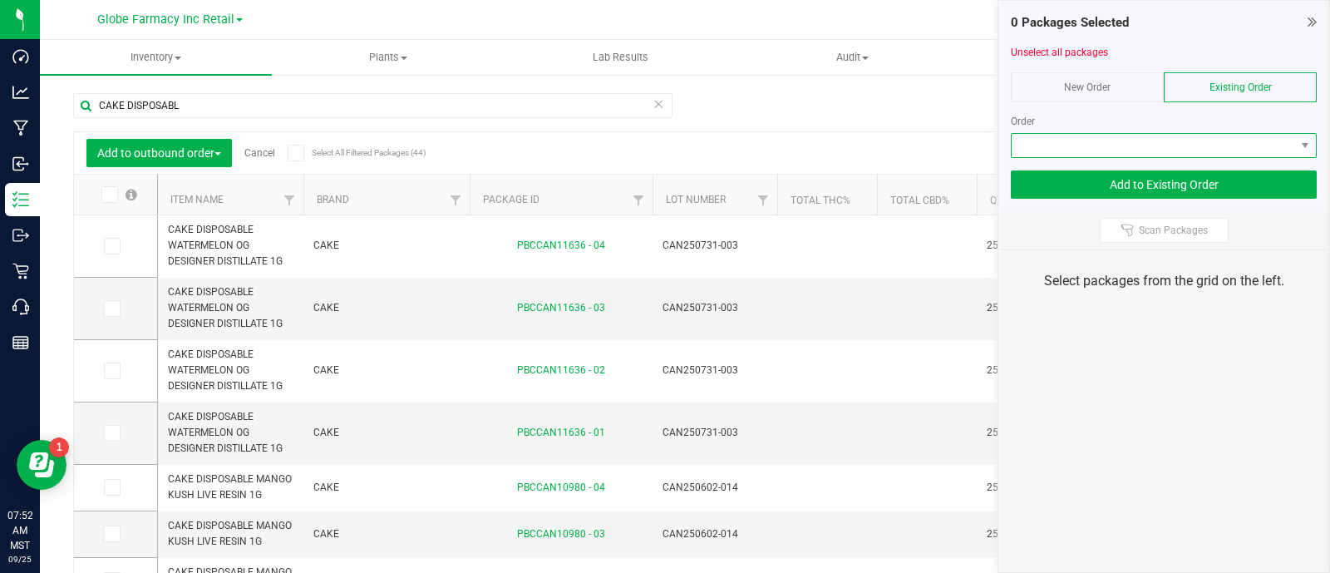
click at [1203, 134] on span at bounding box center [1153, 145] width 283 height 23
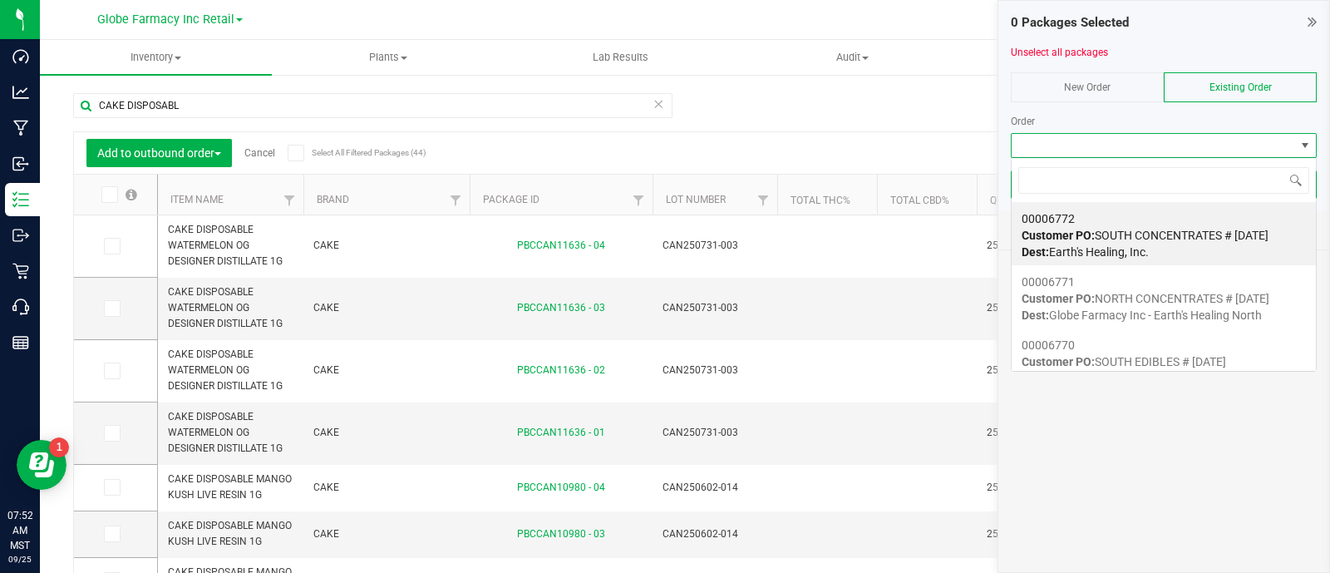
scroll to position [24, 306]
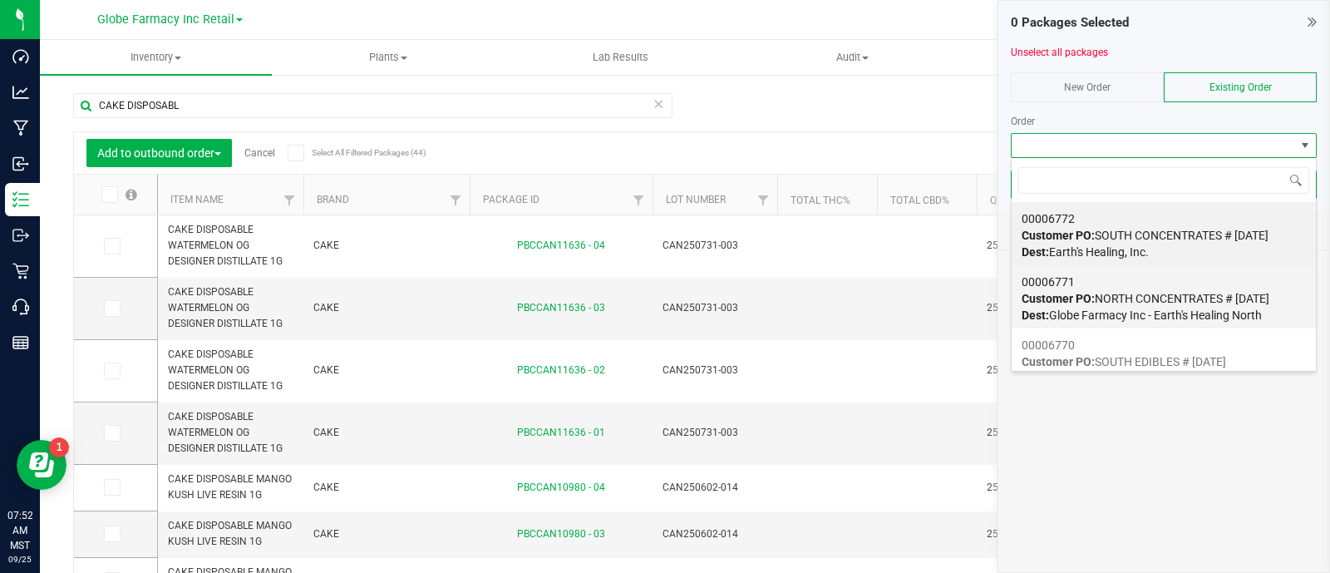
click at [1130, 301] on span "Customer PO: NORTH CONCENTRATES # [DATE]" at bounding box center [1145, 298] width 248 height 13
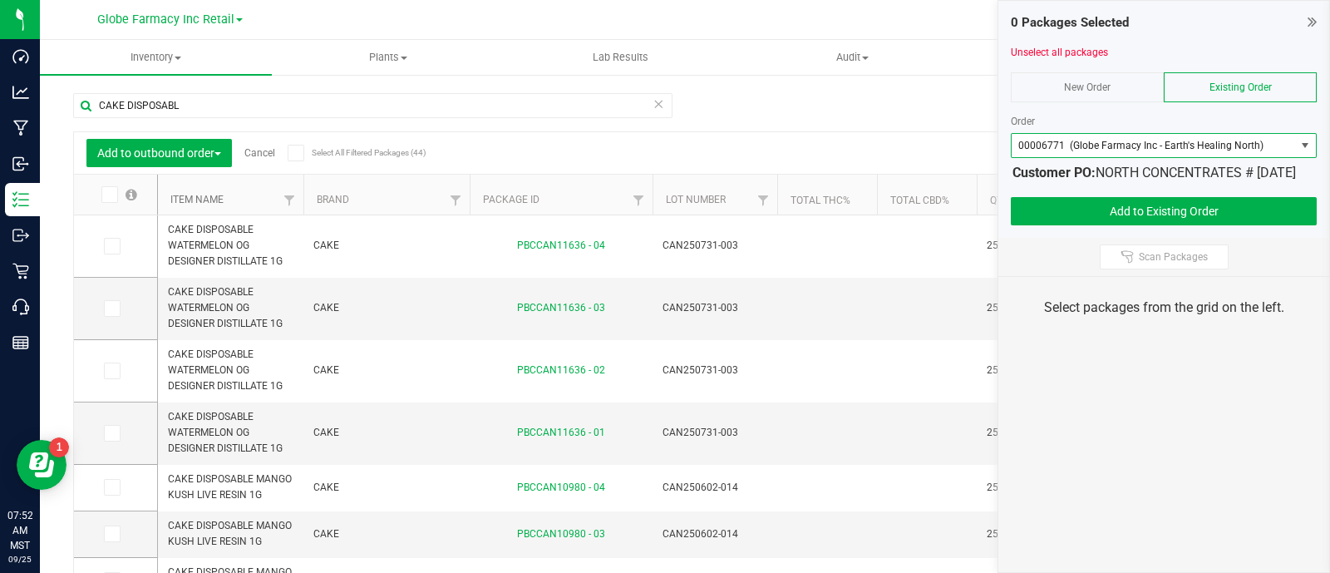
click at [200, 197] on link "Item Name" at bounding box center [196, 200] width 53 height 12
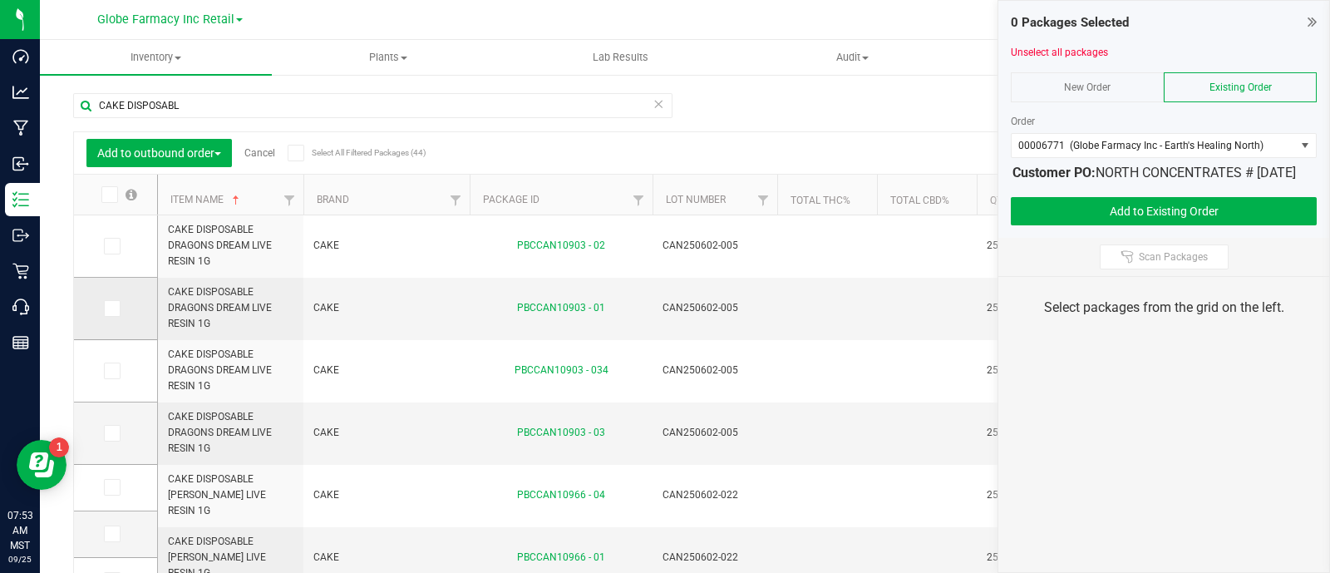
click at [110, 308] on icon at bounding box center [111, 308] width 11 height 0
click at [0, 0] on input "checkbox" at bounding box center [0, 0] width 0 height 0
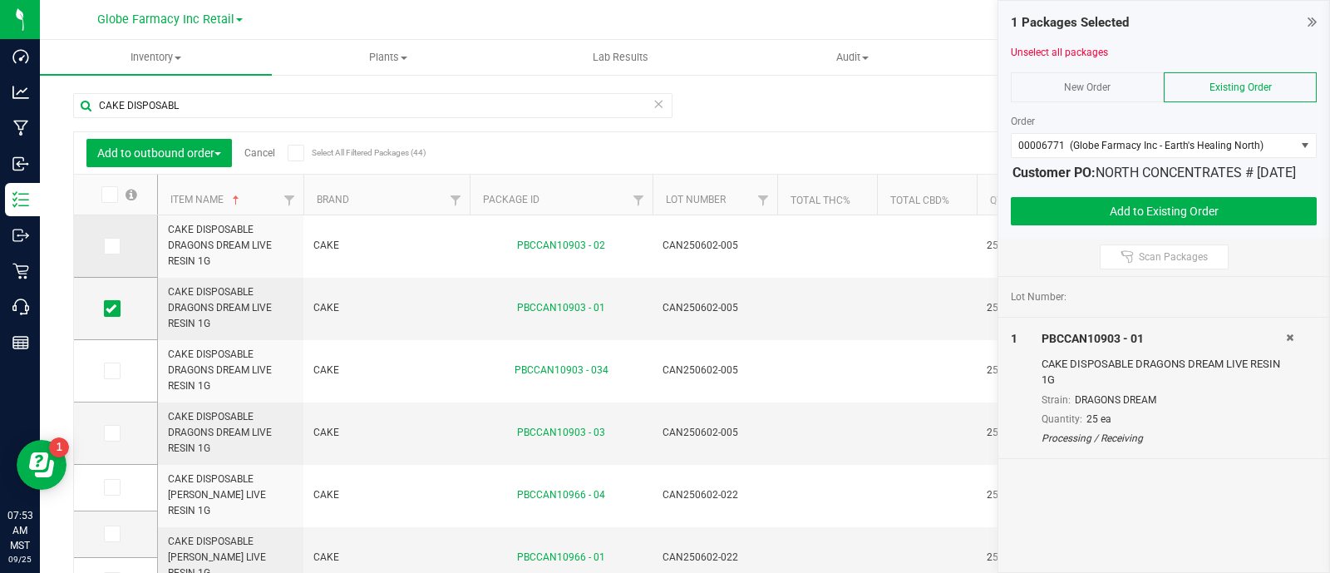
click at [114, 246] on icon at bounding box center [111, 246] width 11 height 0
click at [0, 0] on input "checkbox" at bounding box center [0, 0] width 0 height 0
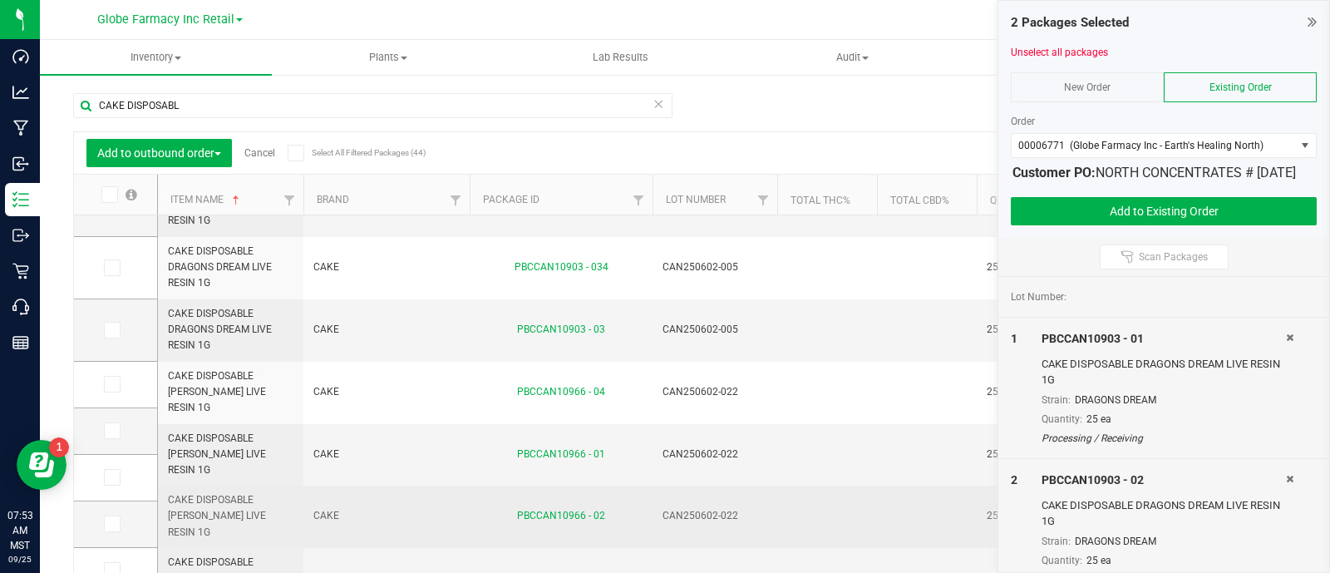
scroll to position [207, 0]
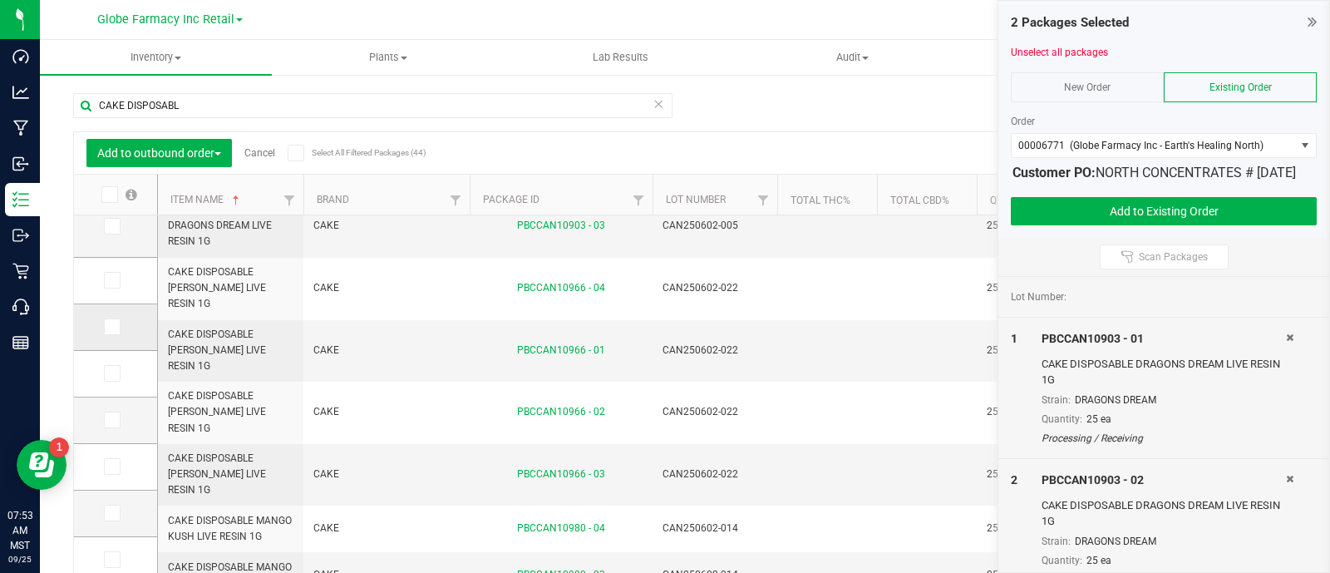
click at [105, 327] on span at bounding box center [112, 326] width 17 height 17
click at [0, 0] on input "checkbox" at bounding box center [0, 0] width 0 height 0
click at [121, 375] on label at bounding box center [116, 373] width 24 height 17
click at [0, 0] on input "checkbox" at bounding box center [0, 0] width 0 height 0
click at [114, 373] on icon at bounding box center [111, 373] width 11 height 0
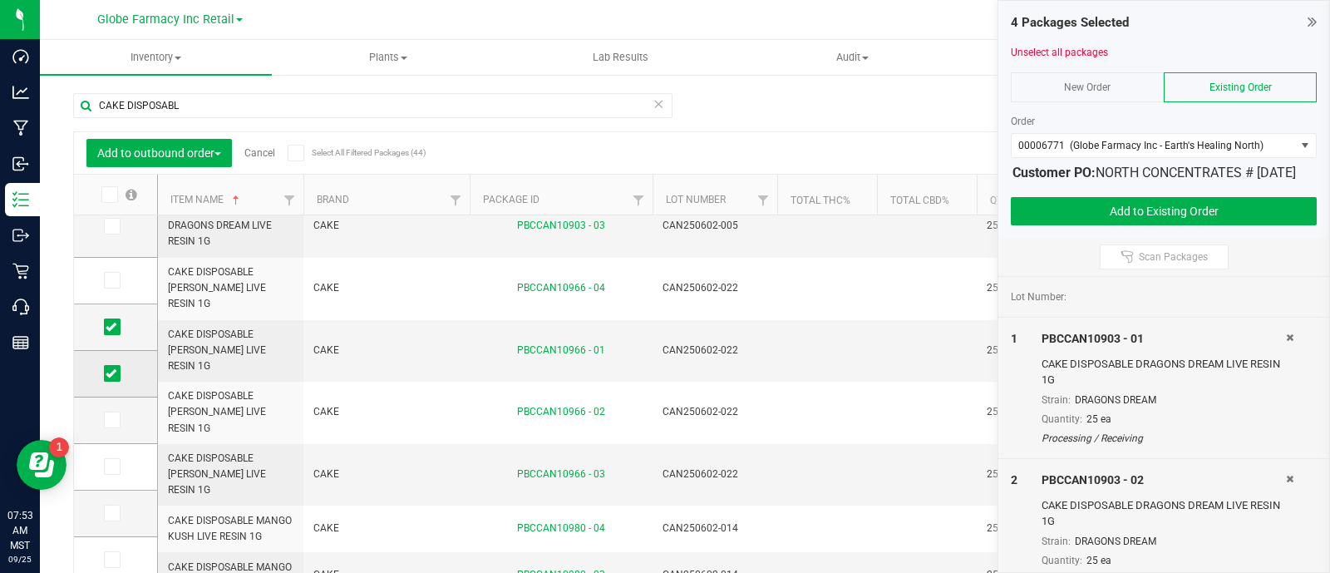
click at [0, 0] on input "checkbox" at bounding box center [0, 0] width 0 height 0
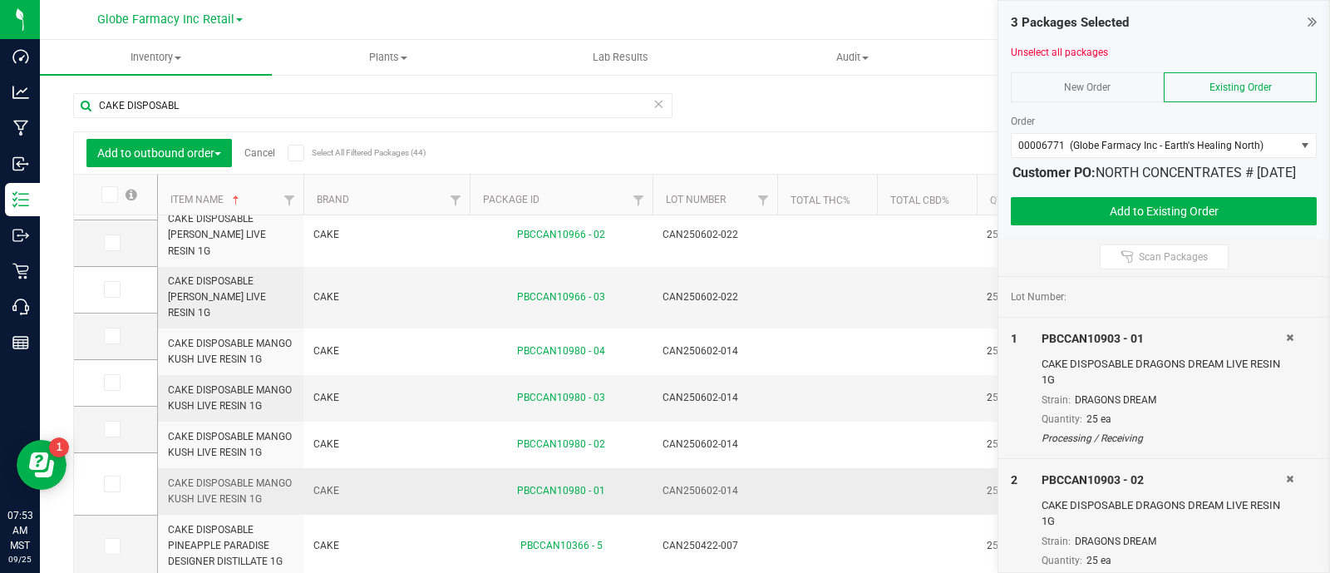
scroll to position [415, 0]
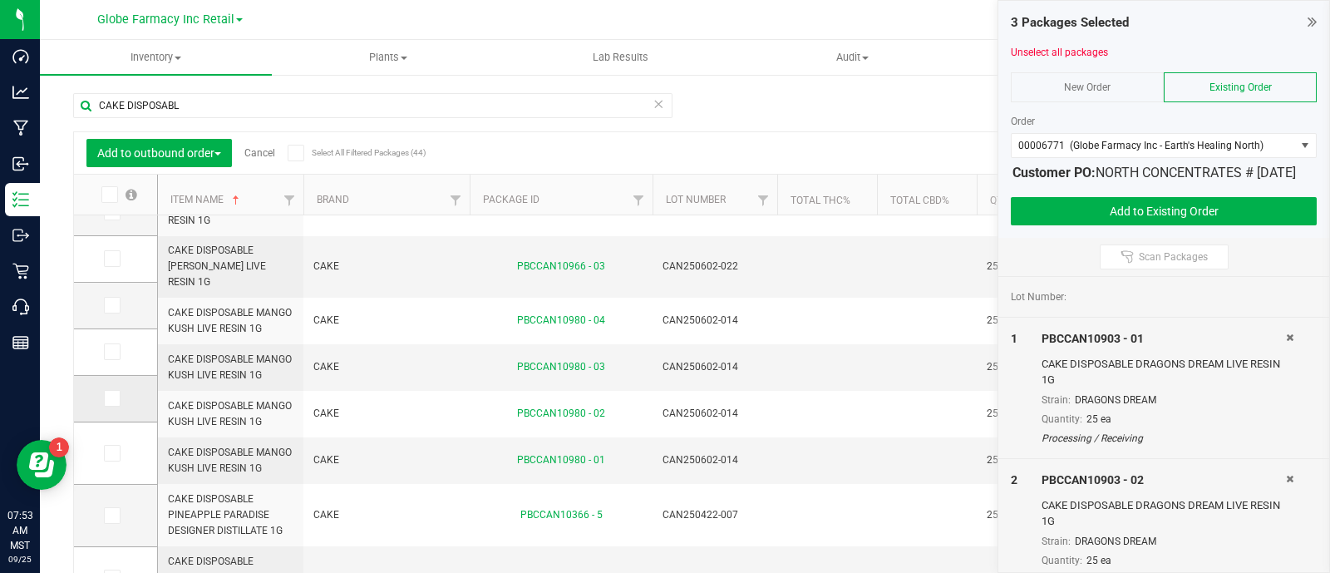
drag, startPoint x: 116, startPoint y: 393, endPoint x: 112, endPoint y: 385, distance: 9.3
click at [116, 393] on span at bounding box center [112, 398] width 17 height 17
click at [0, 0] on input "checkbox" at bounding box center [0, 0] width 0 height 0
click at [112, 352] on icon at bounding box center [111, 352] width 11 height 0
click at [0, 0] on input "checkbox" at bounding box center [0, 0] width 0 height 0
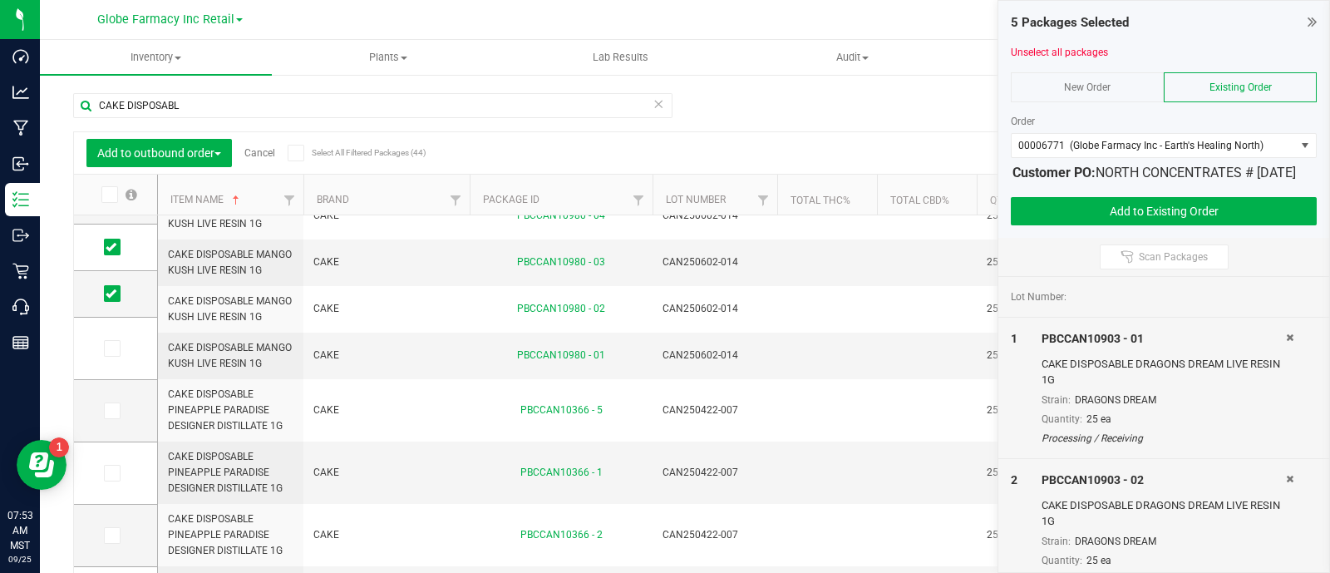
scroll to position [0, 0]
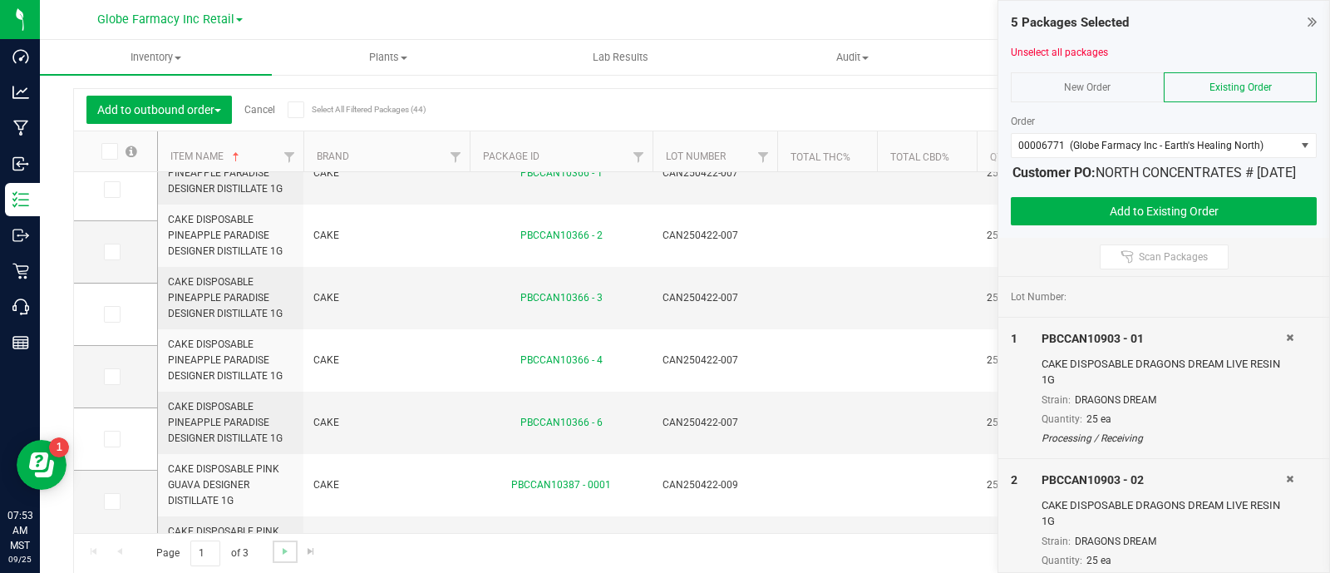
click at [291, 549] on link "Go to the next page" at bounding box center [285, 551] width 24 height 22
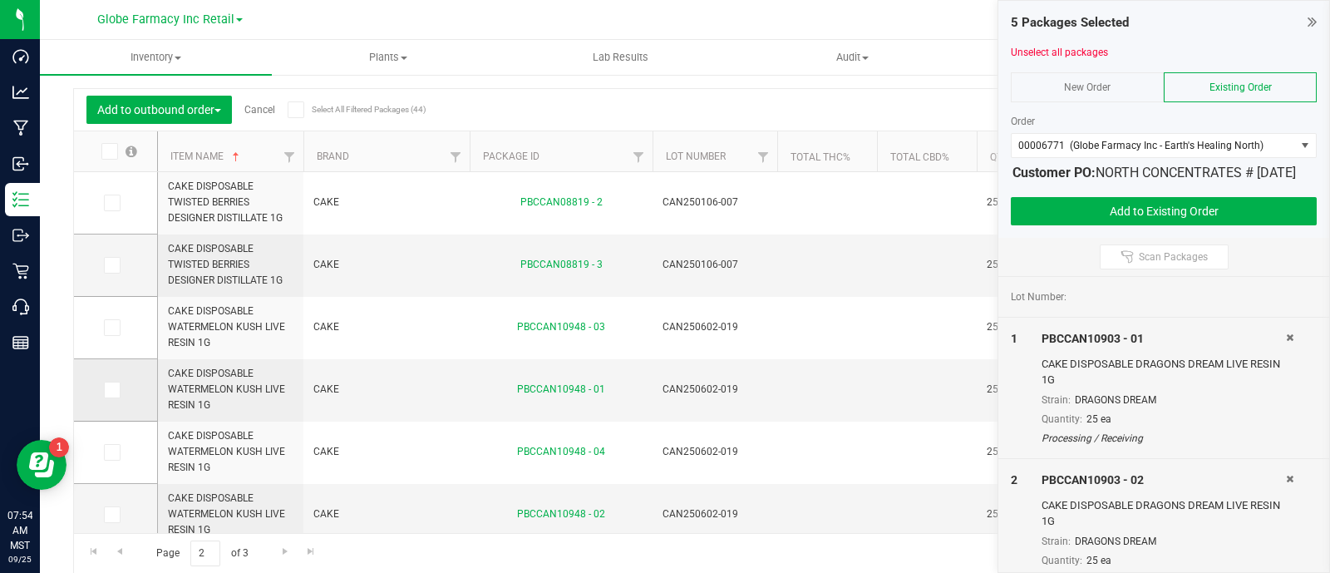
click at [115, 390] on icon at bounding box center [111, 390] width 11 height 0
click at [0, 0] on input "checkbox" at bounding box center [0, 0] width 0 height 0
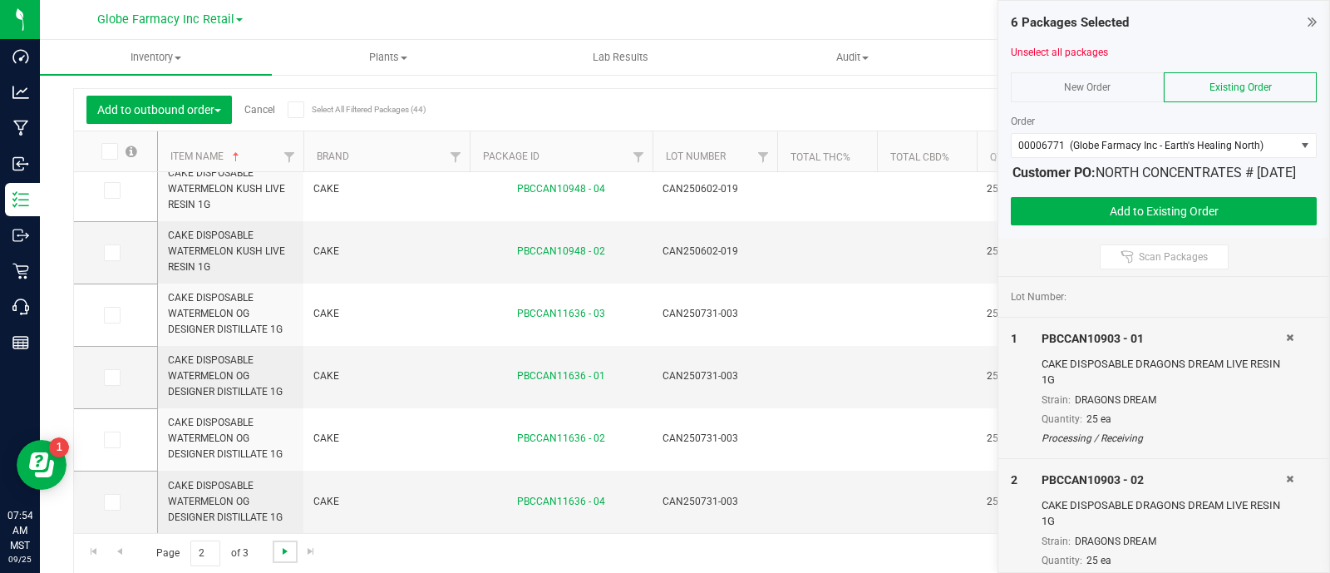
click at [287, 553] on span "Go to the next page" at bounding box center [284, 550] width 13 height 13
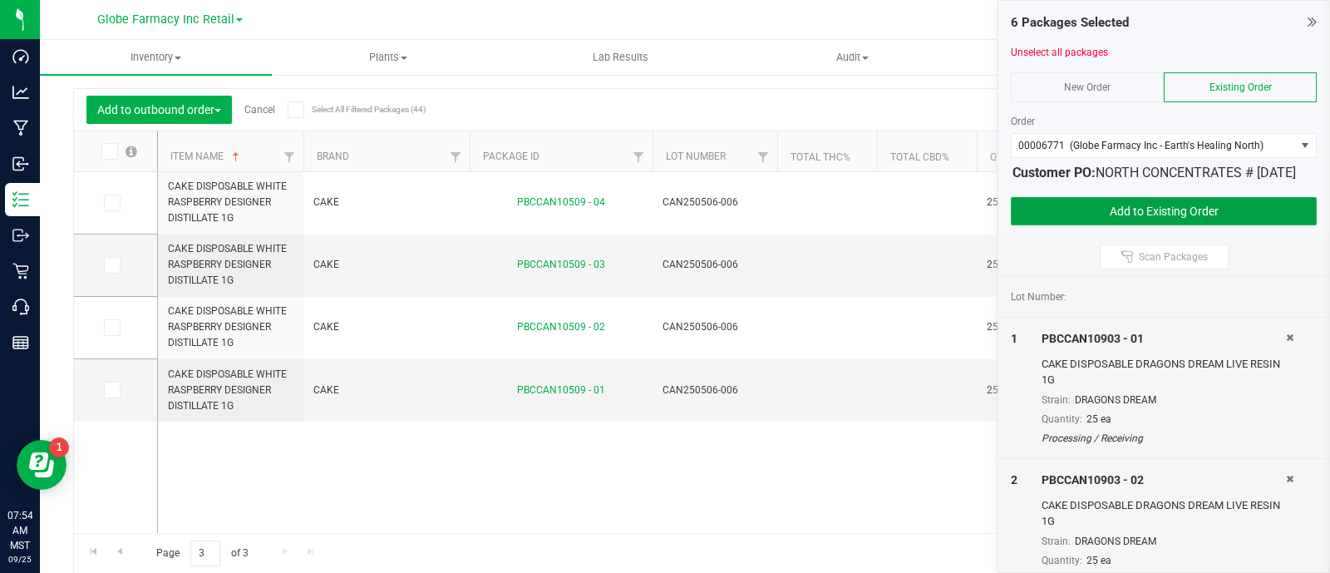
click at [1132, 225] on button "Add to Existing Order" at bounding box center [1164, 211] width 306 height 28
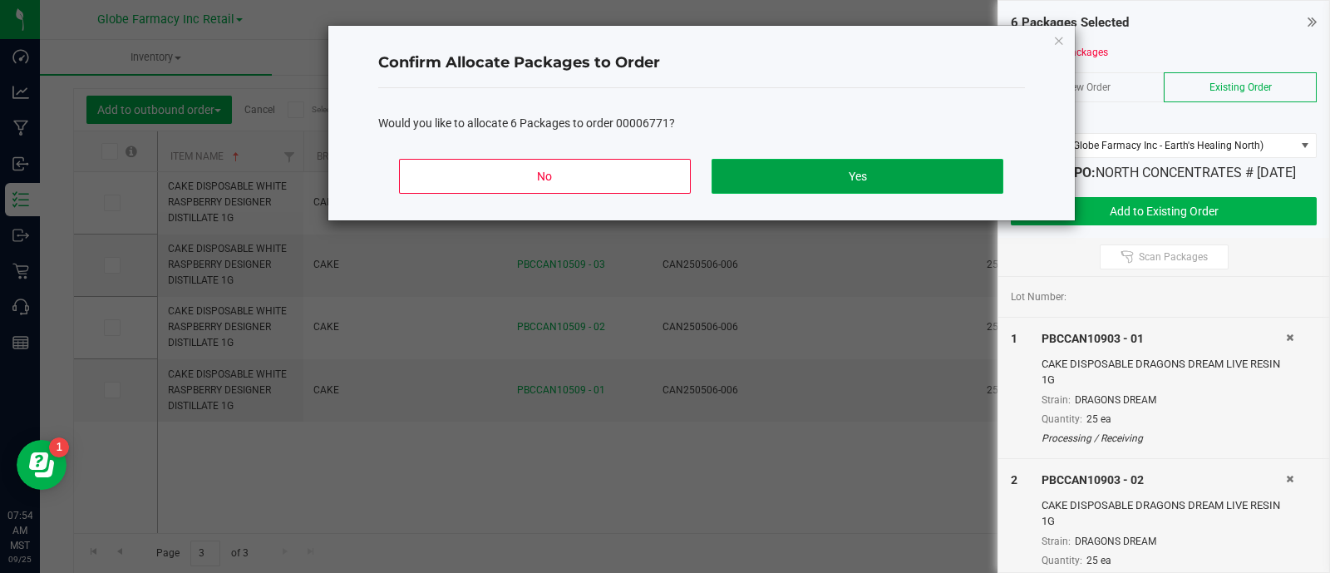
click at [903, 185] on button "Yes" at bounding box center [856, 176] width 291 height 35
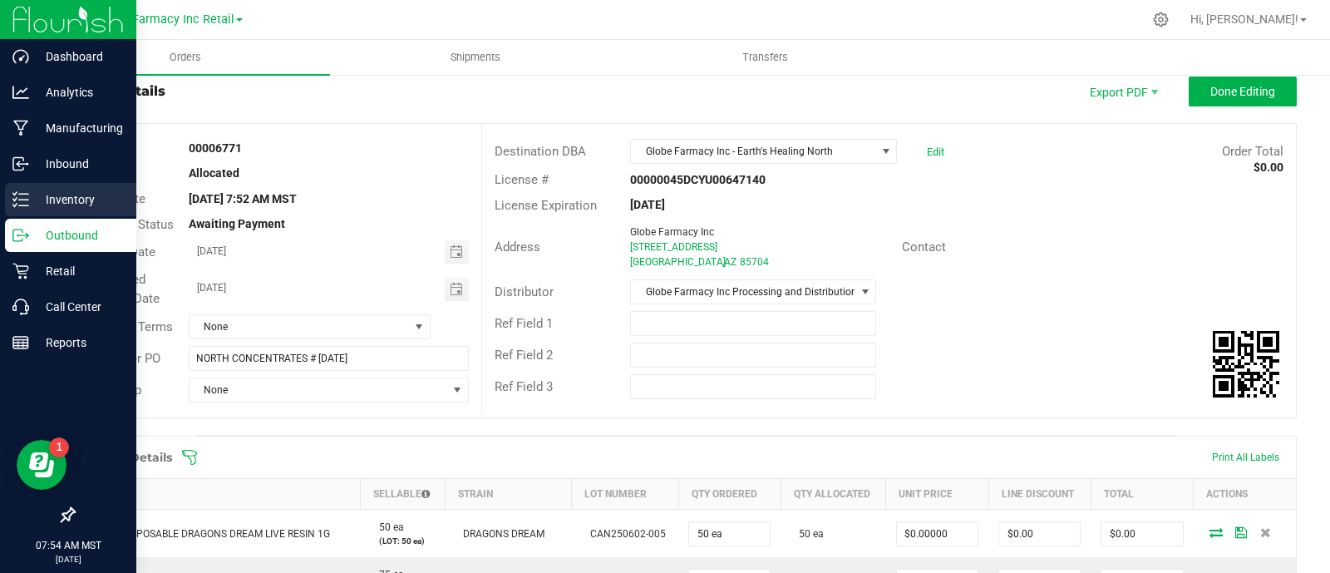
click at [21, 206] on icon at bounding box center [20, 199] width 17 height 17
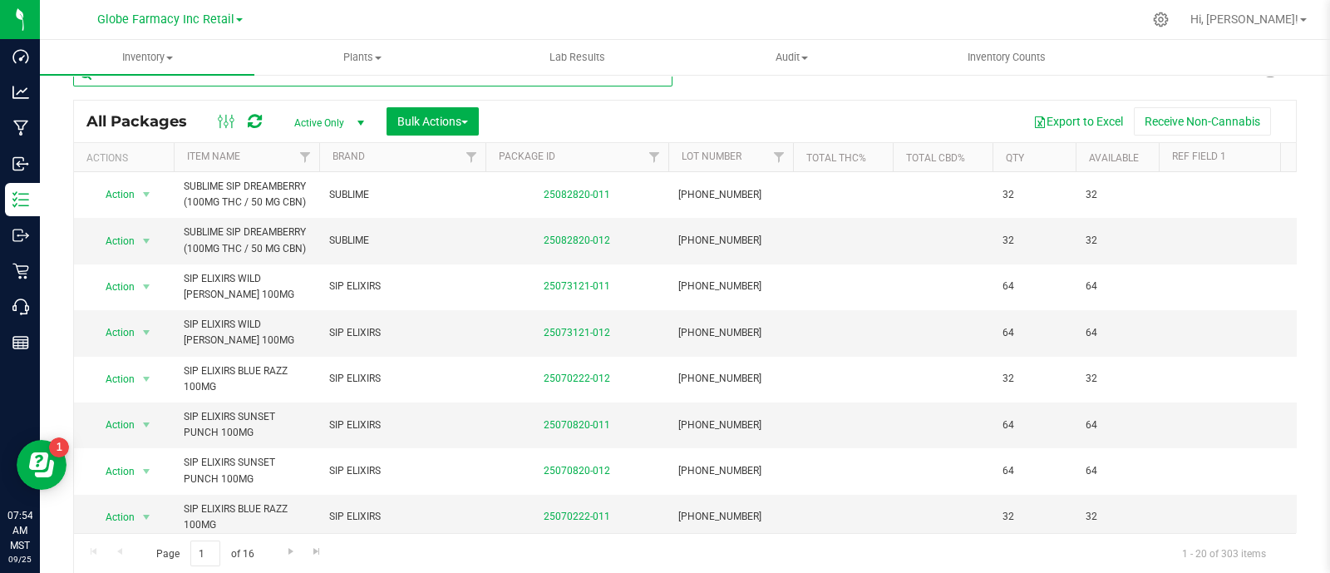
click at [209, 82] on input "text" at bounding box center [372, 74] width 599 height 25
paste input "CAKE DISPOSABL"
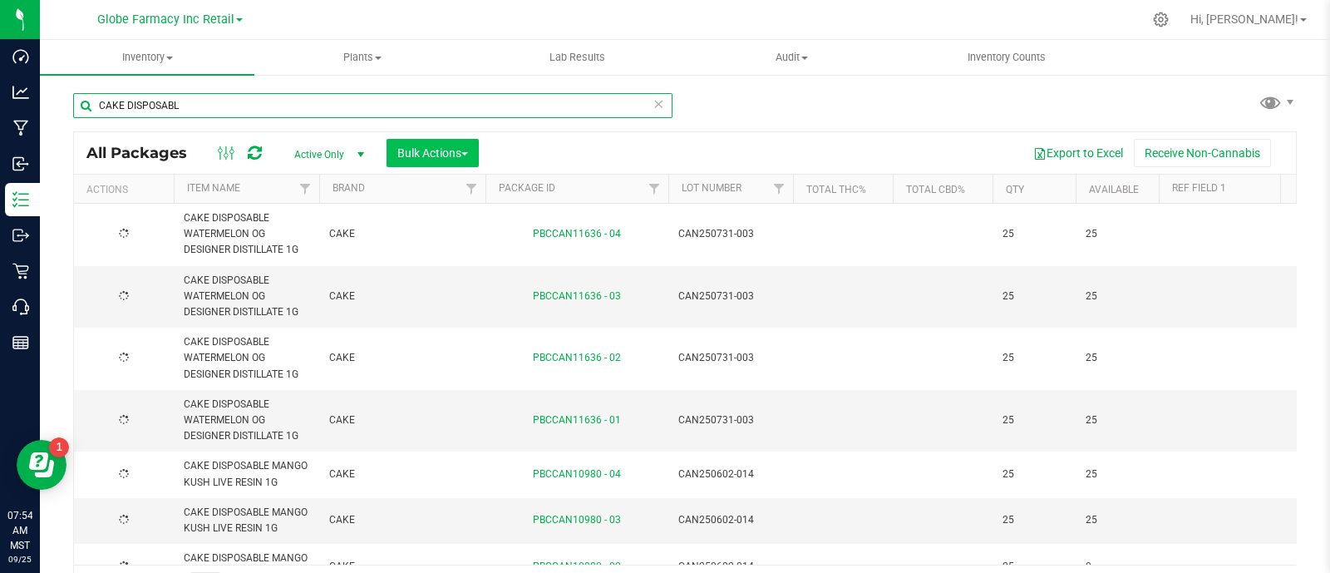
type input "CAKE DISPOSABL"
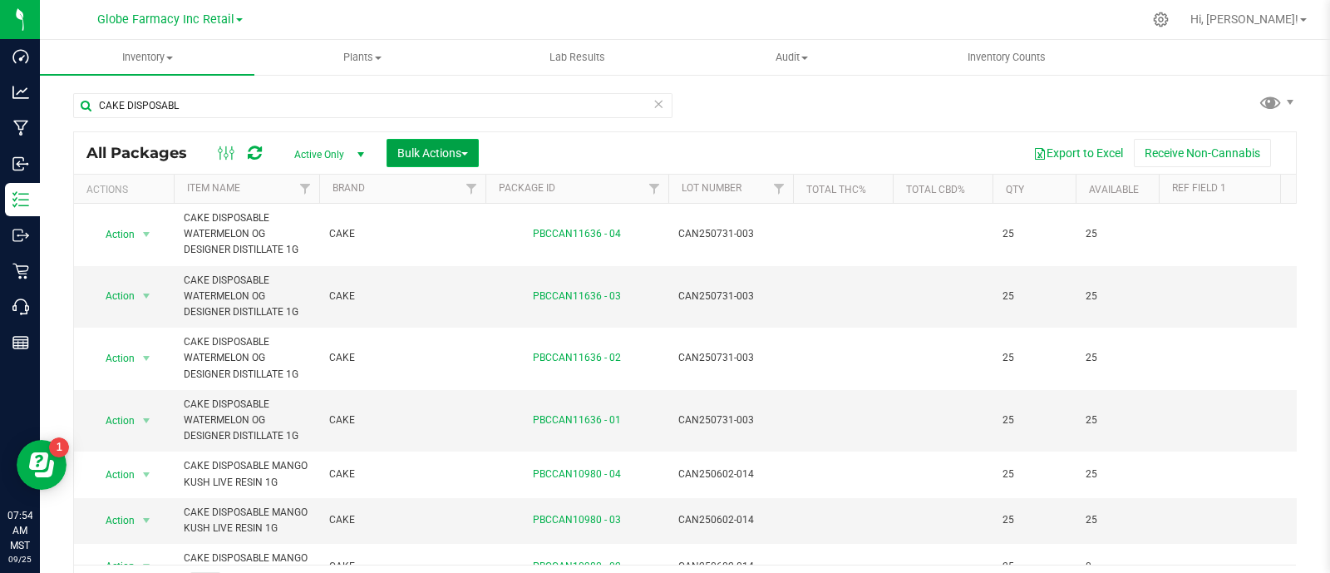
click at [438, 152] on span "Bulk Actions" at bounding box center [432, 152] width 71 height 13
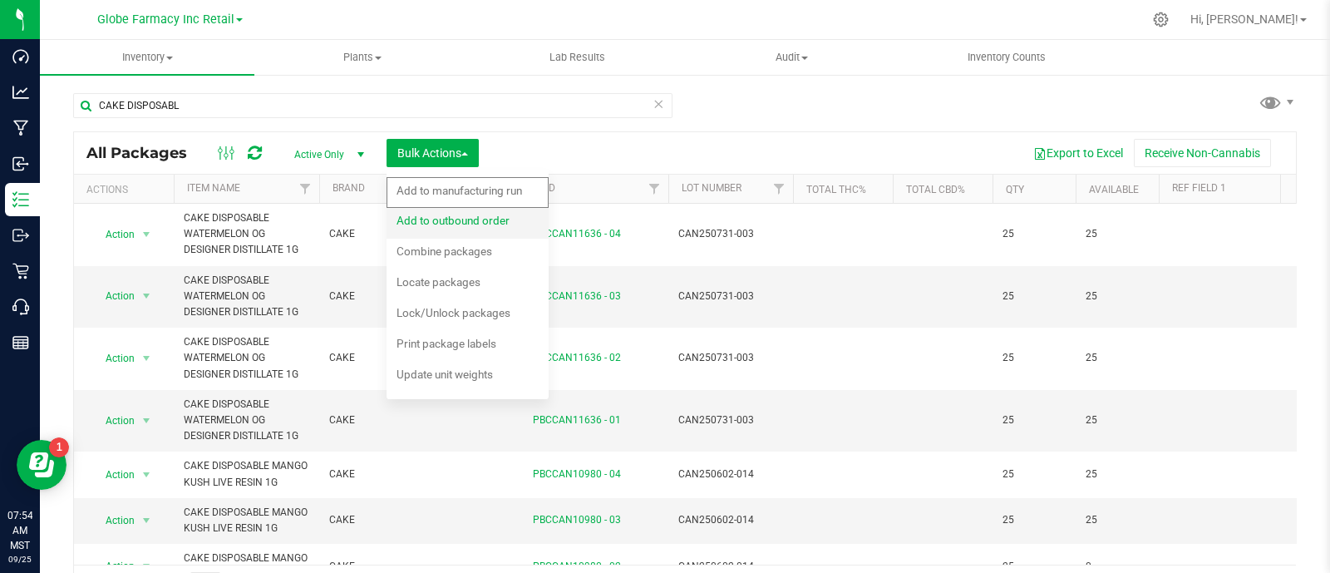
click at [460, 220] on span "Add to outbound order" at bounding box center [452, 220] width 113 height 13
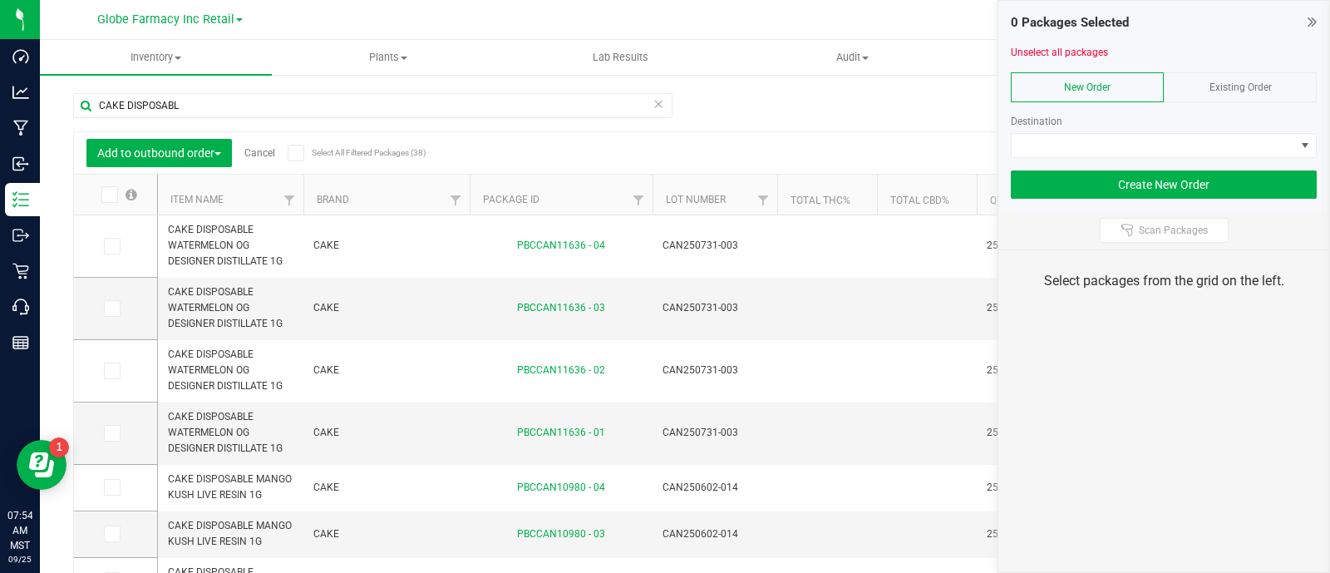
drag, startPoint x: 1292, startPoint y: 91, endPoint x: 1288, endPoint y: 100, distance: 9.7
click at [1292, 90] on div "Existing Order" at bounding box center [1240, 87] width 153 height 30
click at [1278, 126] on div "Order" at bounding box center [1164, 121] width 306 height 15
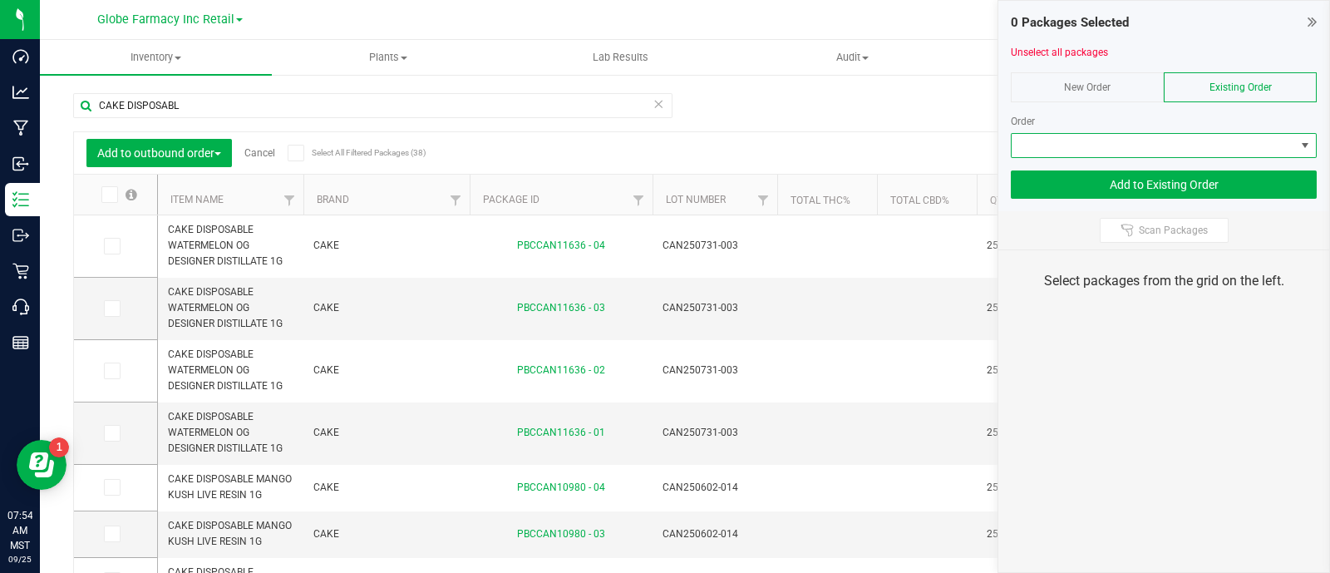
click at [1277, 139] on span at bounding box center [1153, 145] width 283 height 23
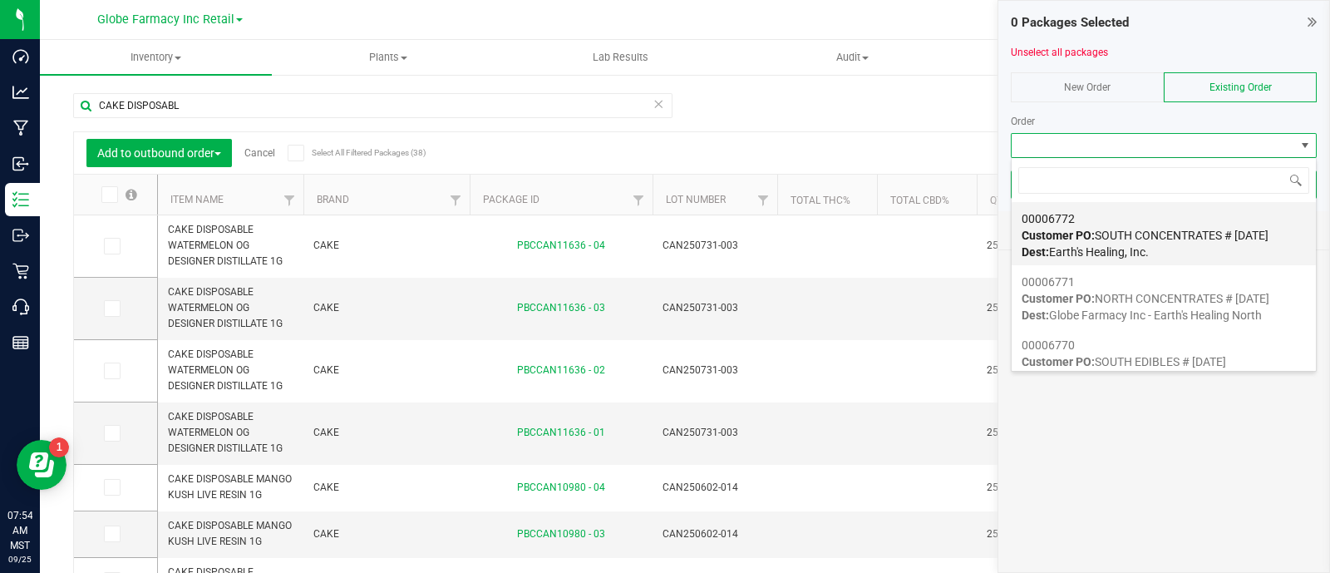
click at [1195, 214] on div "00006772 Customer PO: SOUTH CONCENTRATES # 09/25/2025 Dest: Earth's Healing, In…" at bounding box center [1163, 235] width 284 height 63
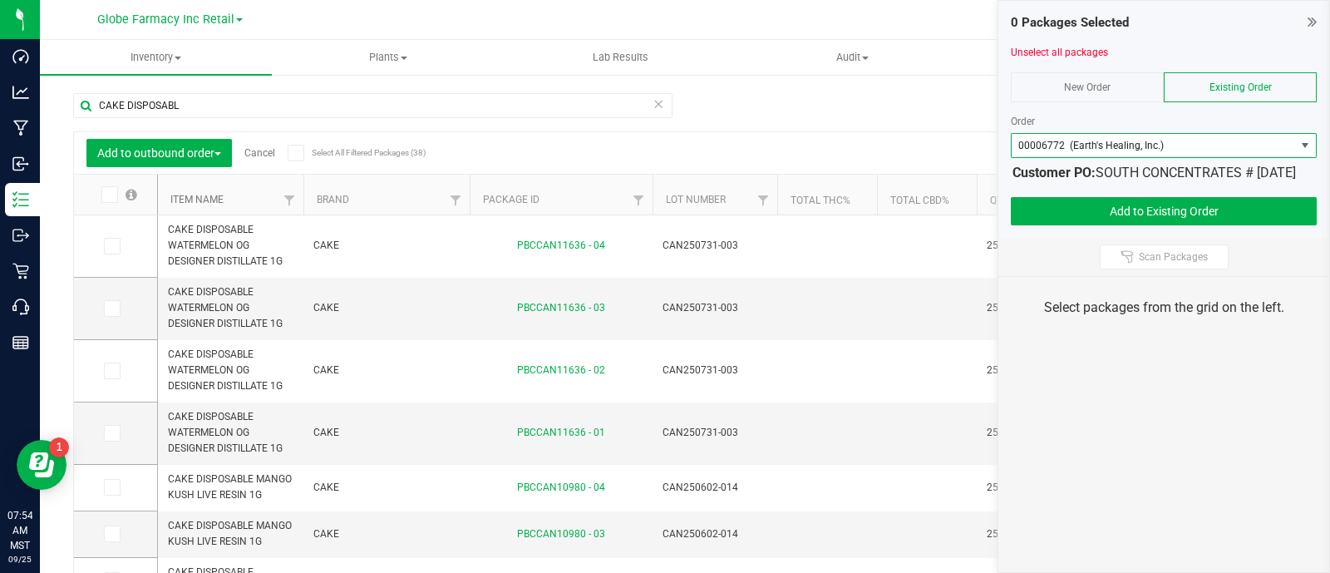
click at [211, 194] on link "Item Name" at bounding box center [196, 200] width 53 height 12
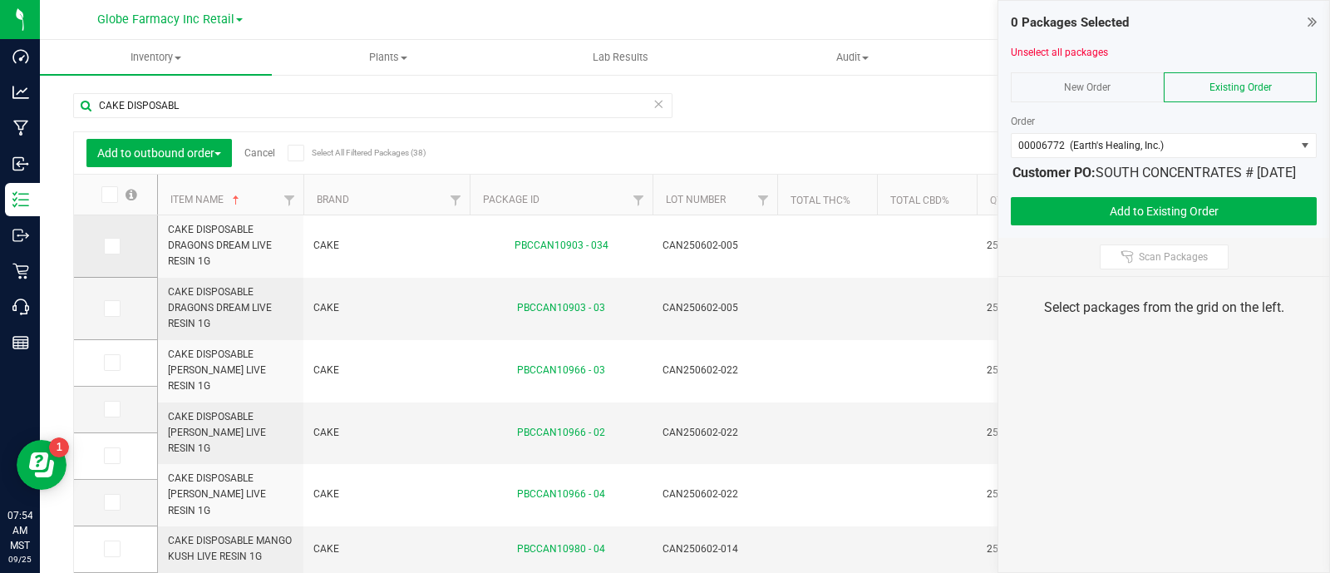
click at [113, 246] on icon at bounding box center [111, 246] width 11 height 0
click at [0, 0] on input "checkbox" at bounding box center [0, 0] width 0 height 0
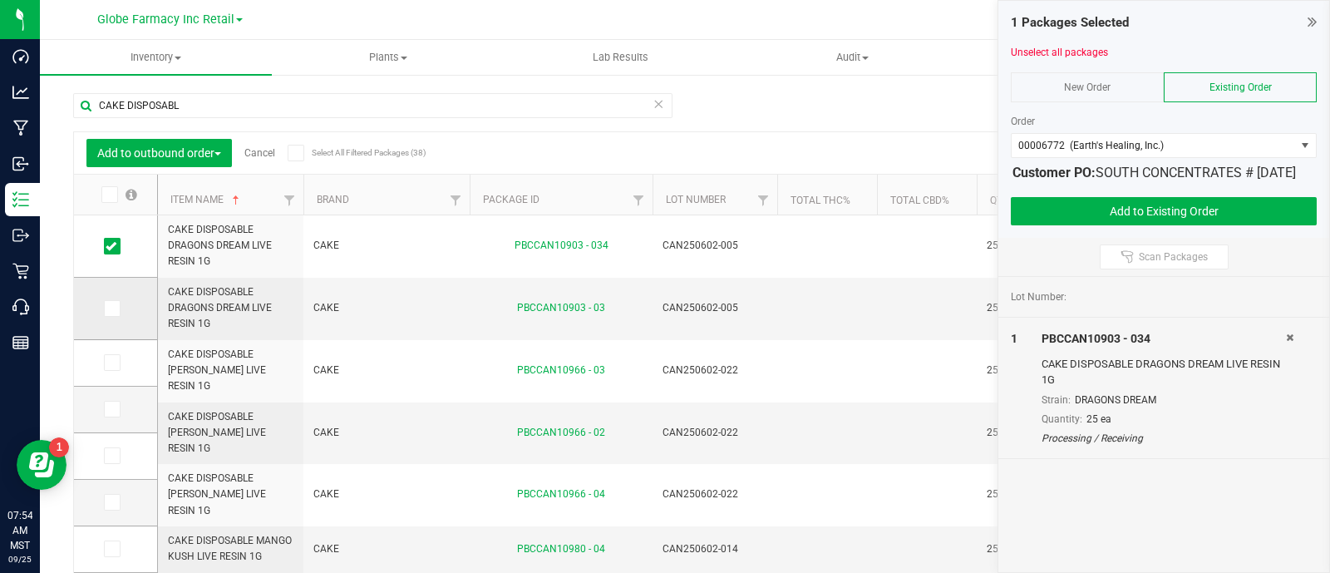
click at [120, 308] on label at bounding box center [116, 308] width 24 height 17
click at [0, 0] on input "checkbox" at bounding box center [0, 0] width 0 height 0
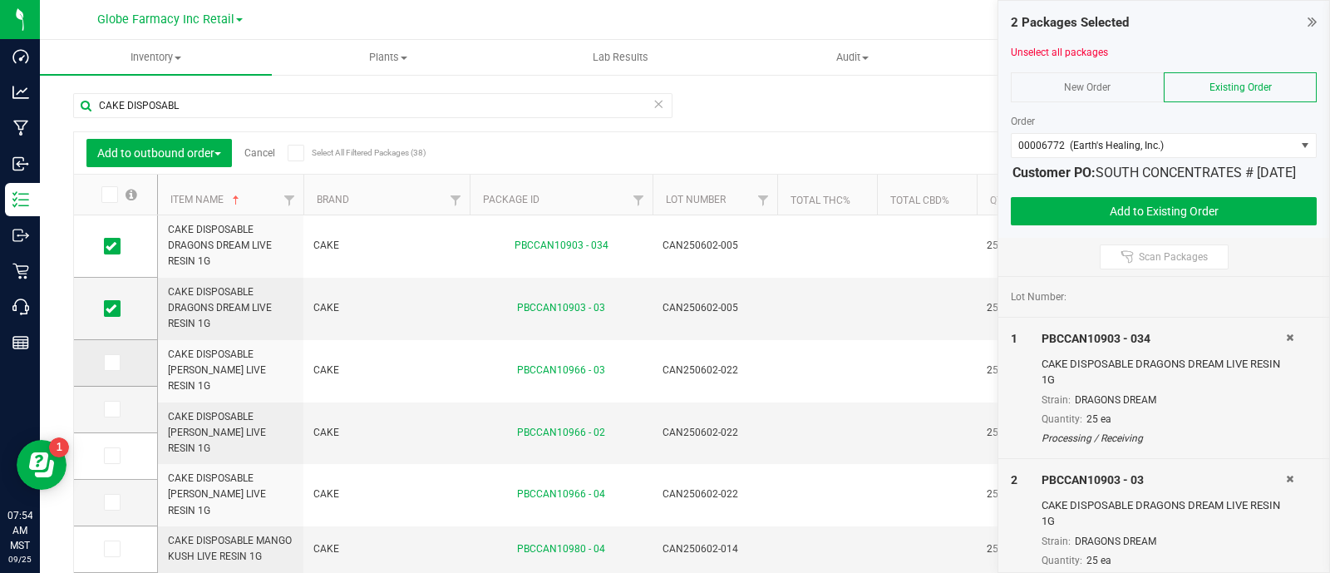
click at [115, 362] on icon at bounding box center [111, 362] width 11 height 0
click at [0, 0] on input "checkbox" at bounding box center [0, 0] width 0 height 0
click at [112, 409] on icon at bounding box center [111, 409] width 11 height 0
click at [0, 0] on input "checkbox" at bounding box center [0, 0] width 0 height 0
click at [116, 455] on icon at bounding box center [111, 455] width 11 height 0
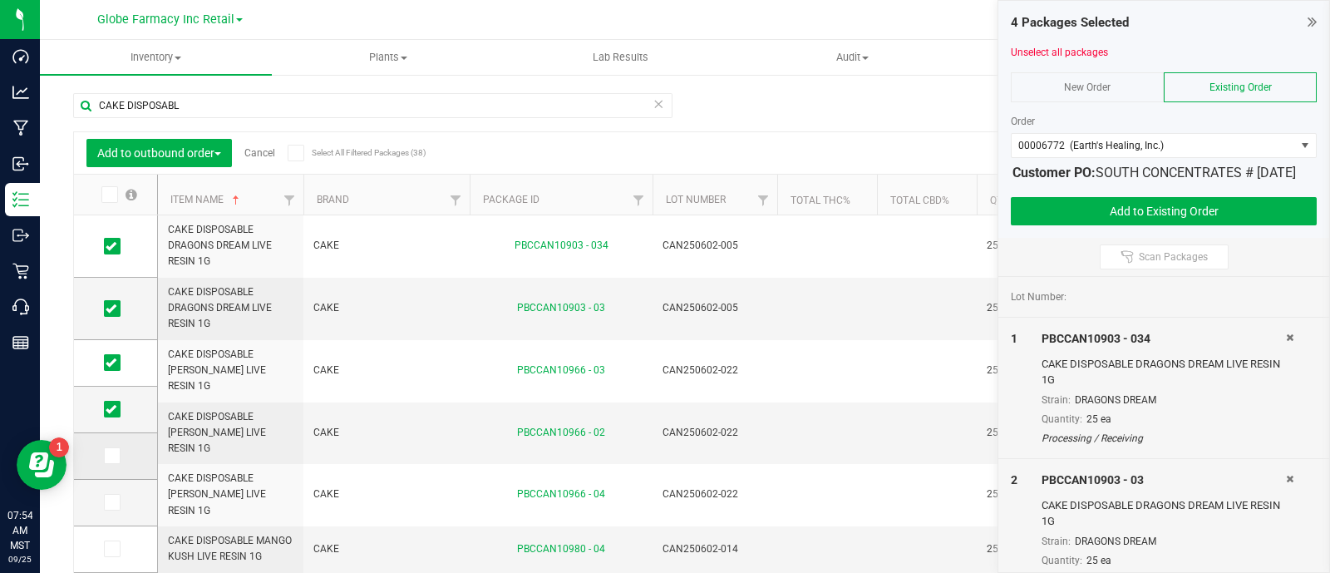
click at [0, 0] on input "checkbox" at bounding box center [0, 0] width 0 height 0
click at [114, 502] on icon at bounding box center [111, 502] width 11 height 0
click at [0, 0] on input "checkbox" at bounding box center [0, 0] width 0 height 0
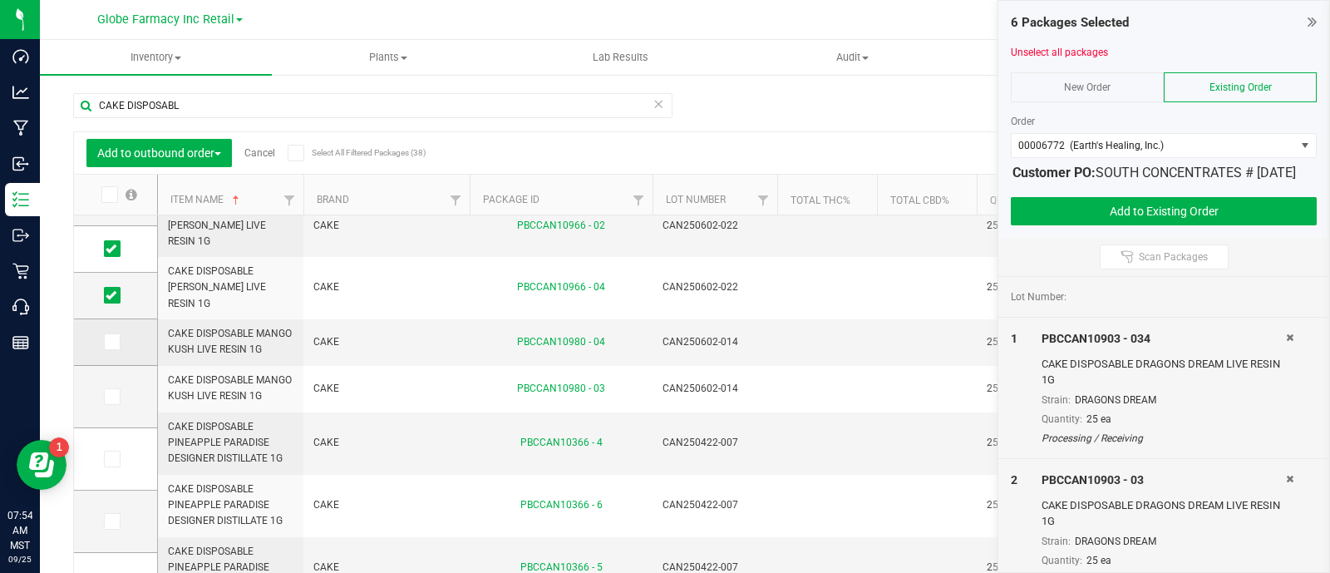
click at [112, 342] on icon at bounding box center [111, 342] width 11 height 0
click at [0, 0] on input "checkbox" at bounding box center [0, 0] width 0 height 0
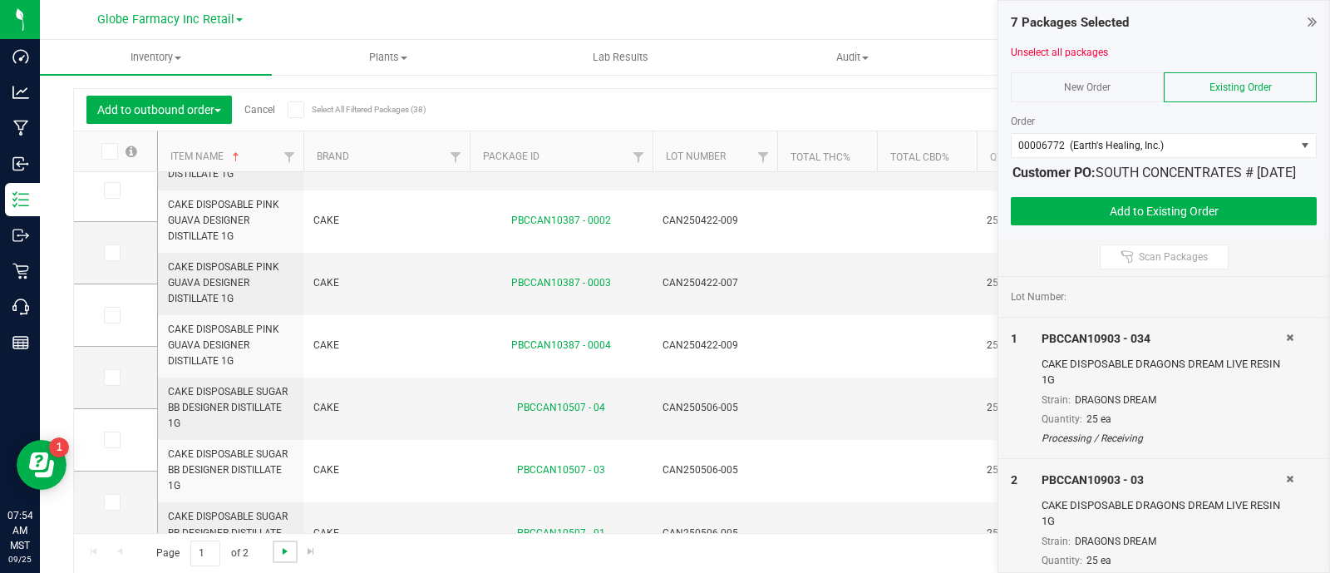
click at [283, 555] on span "Go to the next page" at bounding box center [284, 550] width 13 height 13
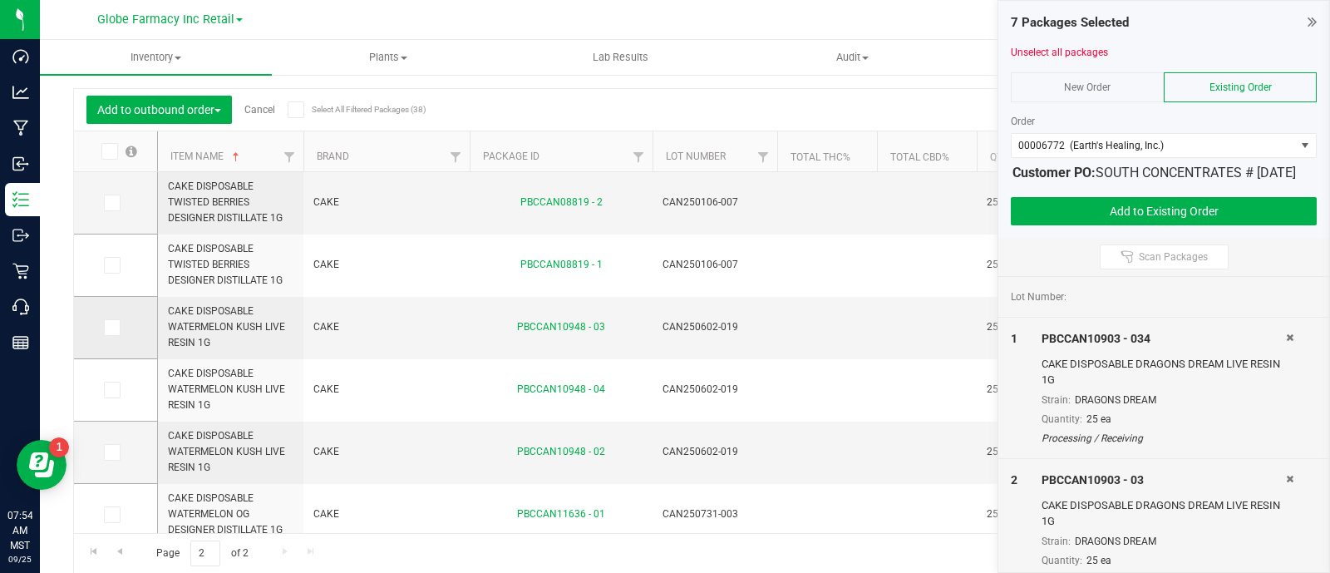
click at [119, 330] on span at bounding box center [112, 327] width 17 height 17
click at [0, 0] on input "checkbox" at bounding box center [0, 0] width 0 height 0
click at [121, 386] on label at bounding box center [116, 389] width 24 height 17
click at [0, 0] on input "checkbox" at bounding box center [0, 0] width 0 height 0
click at [115, 452] on icon at bounding box center [111, 452] width 11 height 0
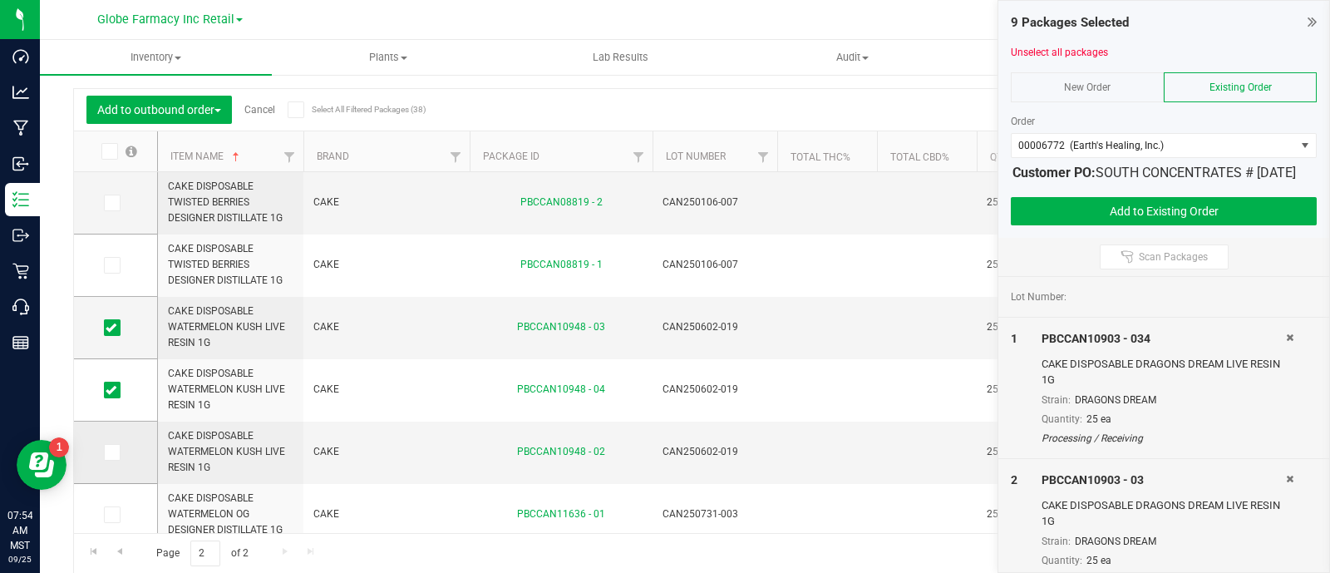
click at [0, 0] on input "checkbox" at bounding box center [0, 0] width 0 height 0
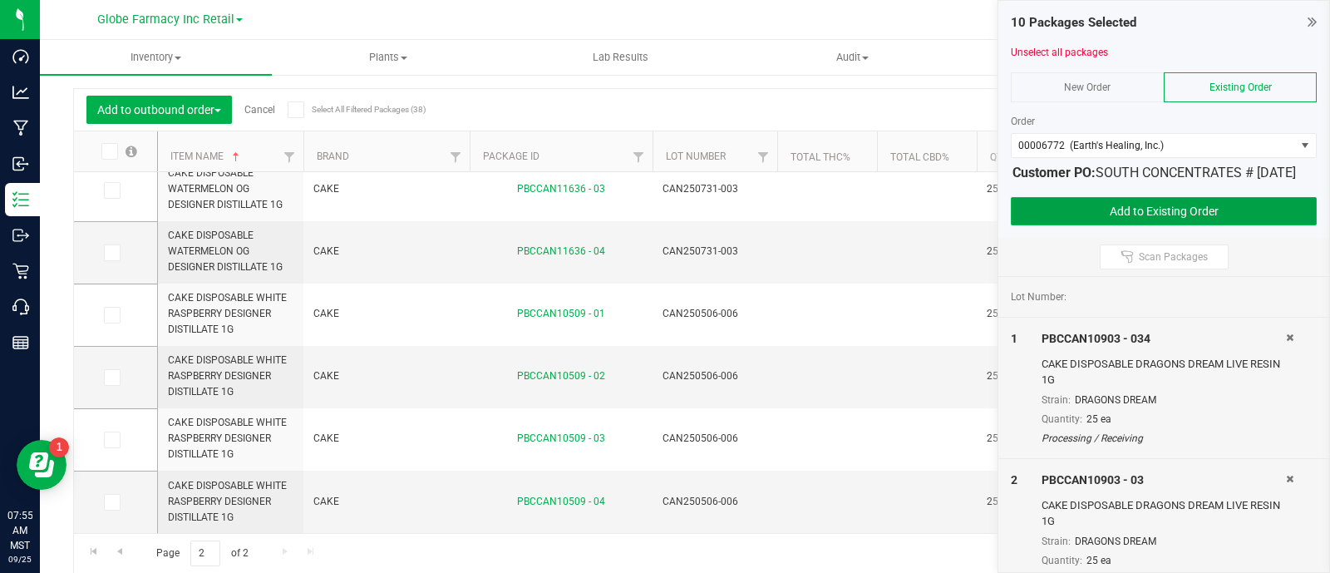
click at [1115, 225] on button "Add to Existing Order" at bounding box center [1164, 211] width 306 height 28
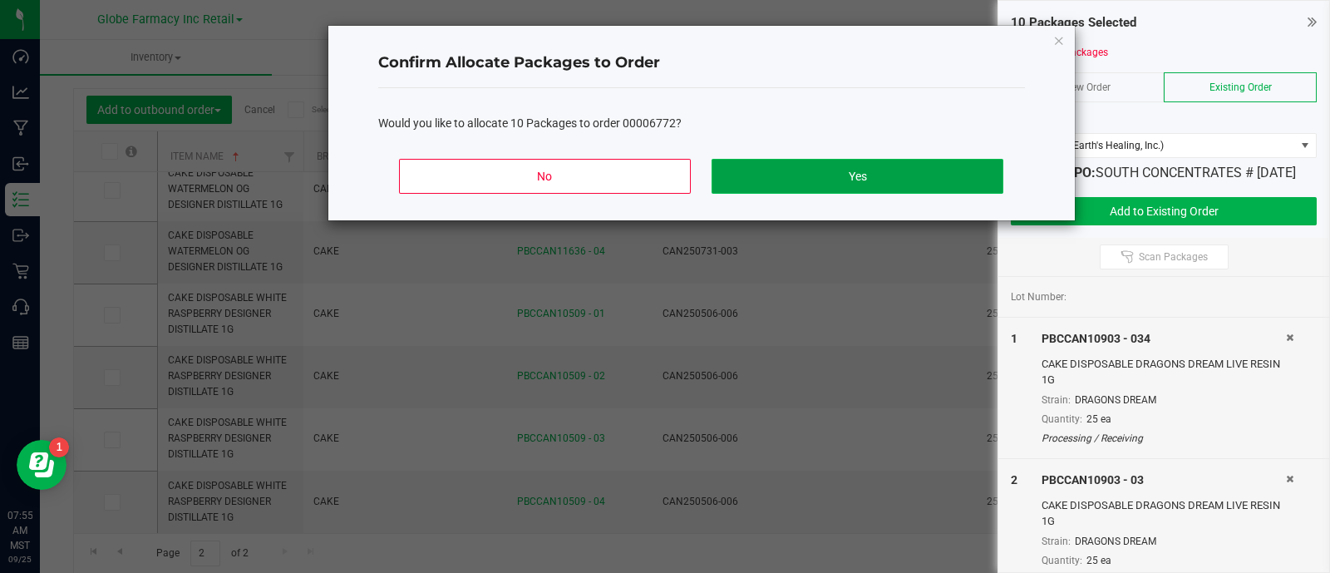
click at [884, 174] on button "Yes" at bounding box center [856, 176] width 291 height 35
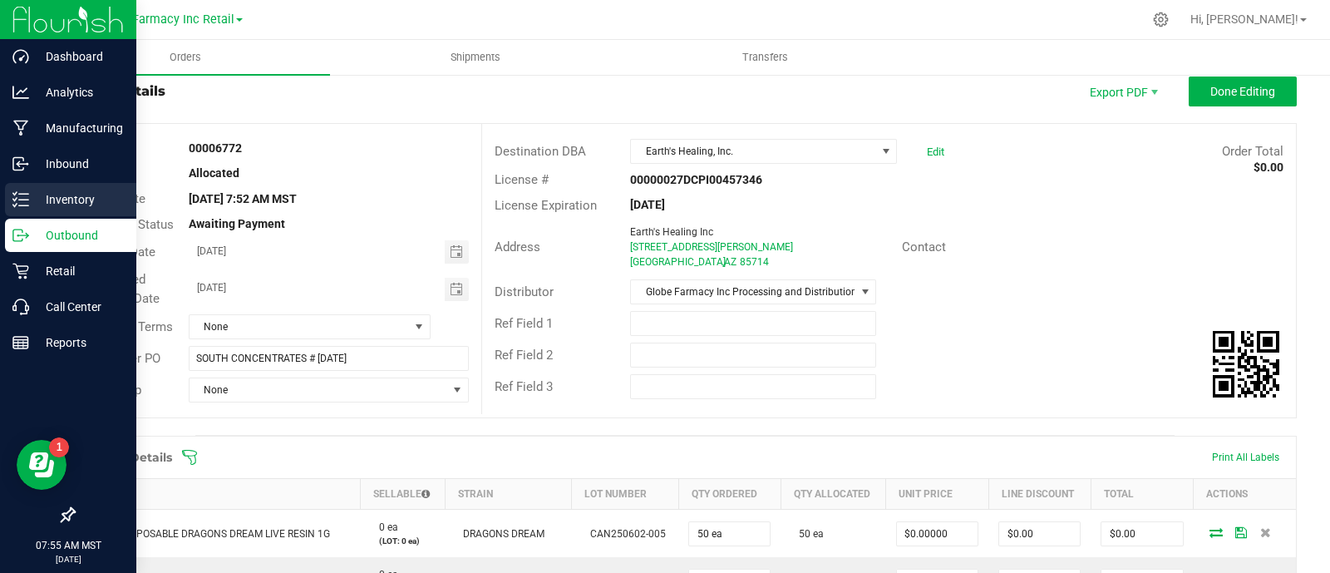
click at [35, 209] on p "Inventory" at bounding box center [79, 200] width 100 height 20
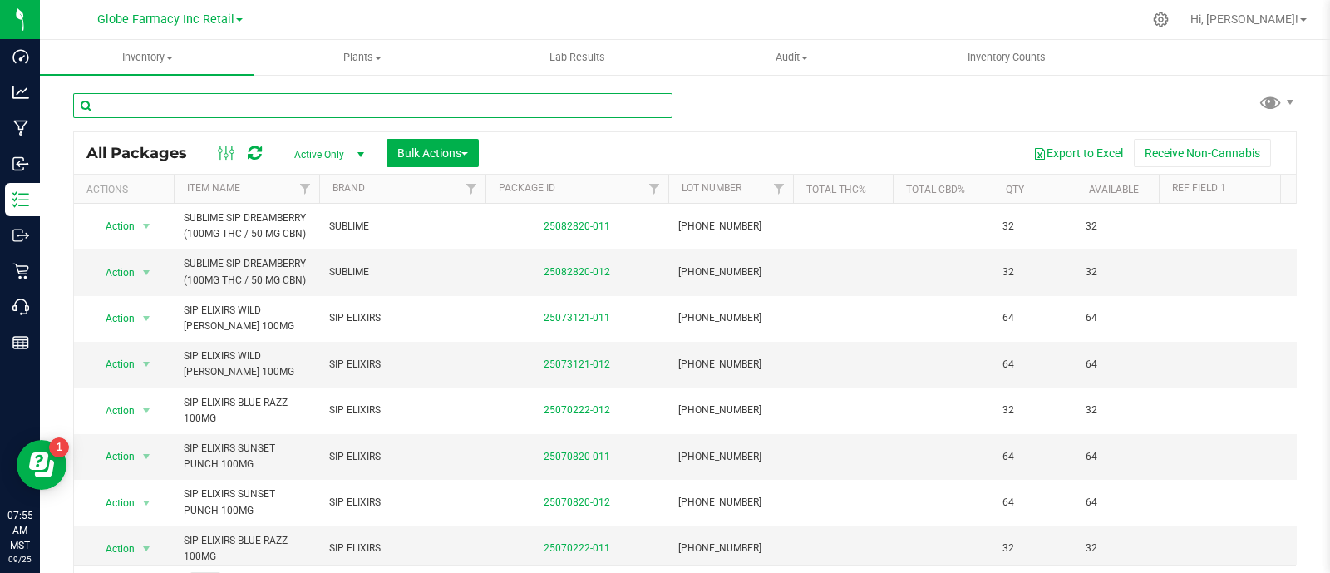
click at [237, 103] on input "text" at bounding box center [372, 105] width 599 height 25
paste input "DESIGNER"
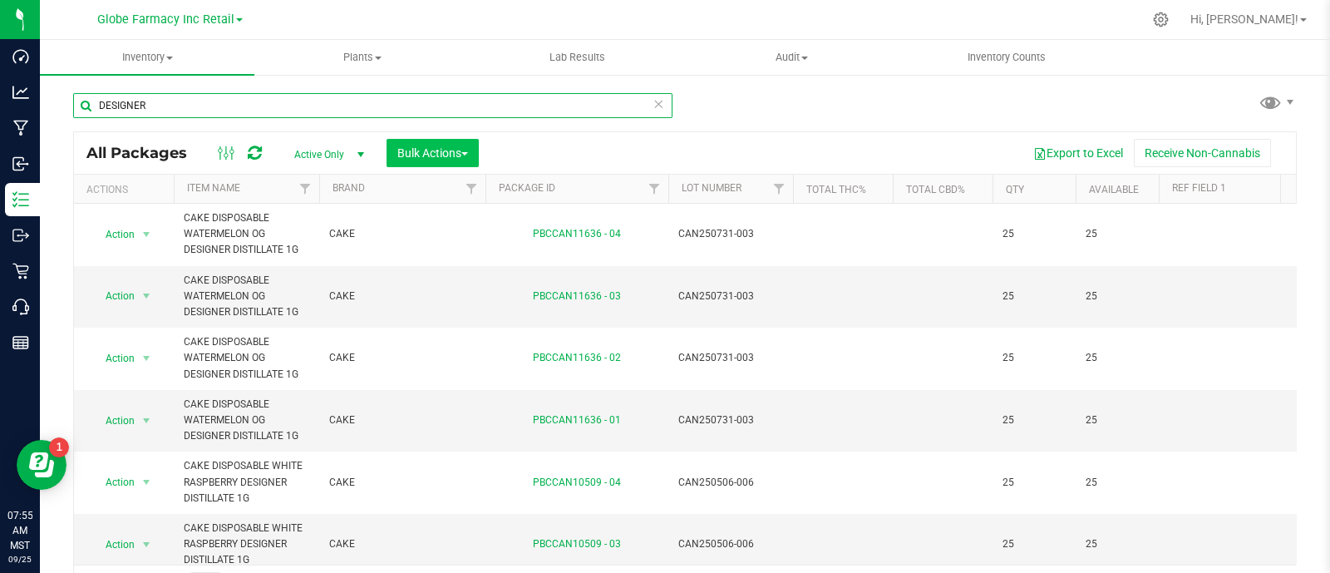
type input "DESIGNER"
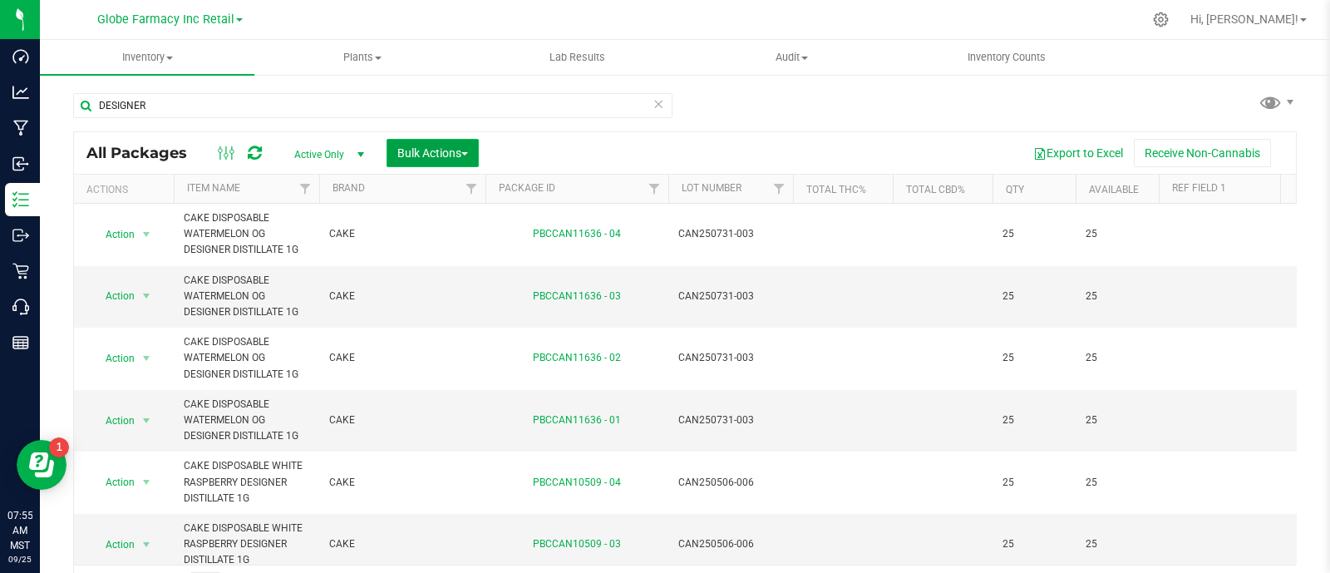
click at [441, 157] on span "Bulk Actions" at bounding box center [432, 152] width 71 height 13
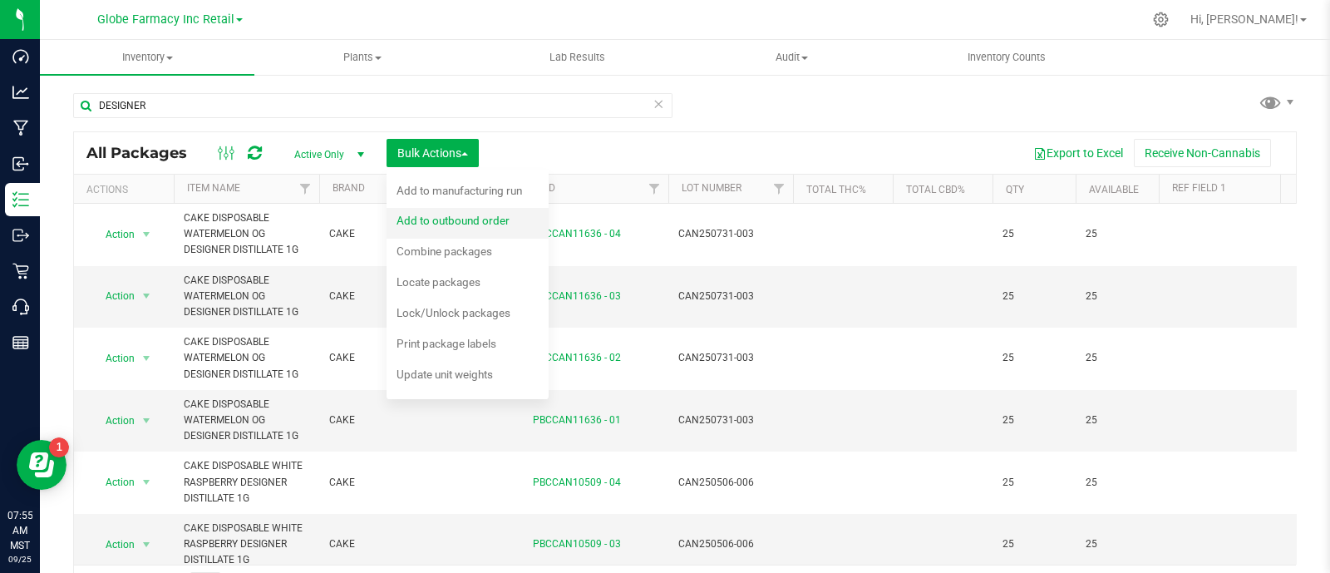
click at [464, 220] on span "Add to outbound order" at bounding box center [452, 220] width 113 height 13
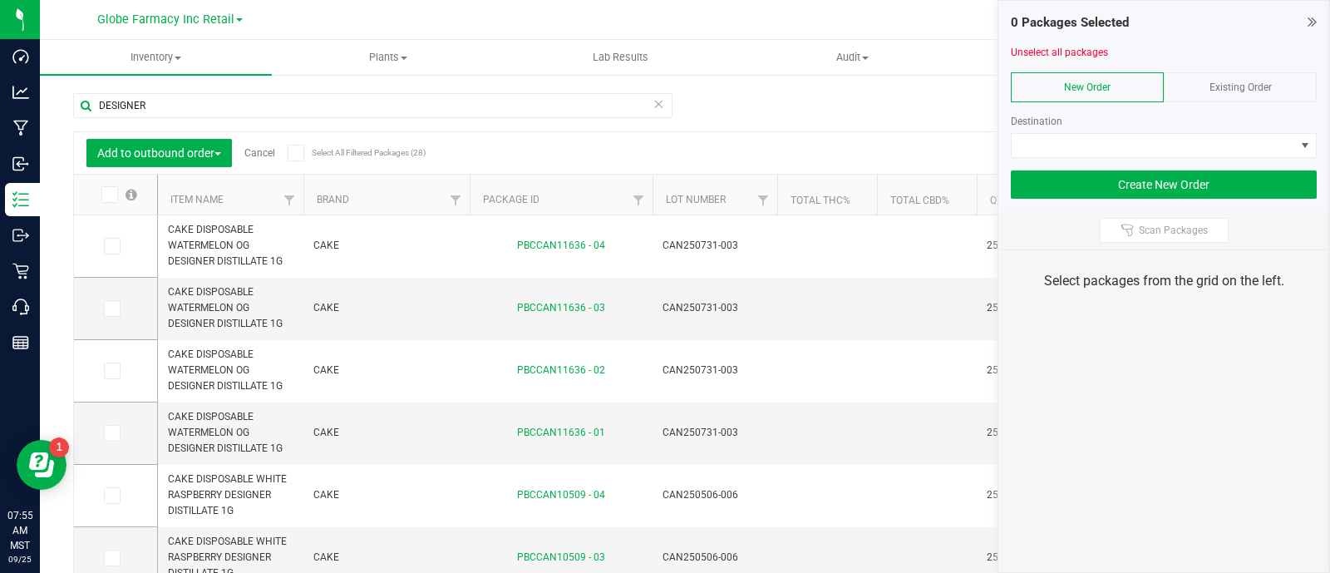
drag, startPoint x: 1272, startPoint y: 96, endPoint x: 1263, endPoint y: 96, distance: 8.4
click at [1268, 96] on div "Existing Order" at bounding box center [1240, 87] width 153 height 30
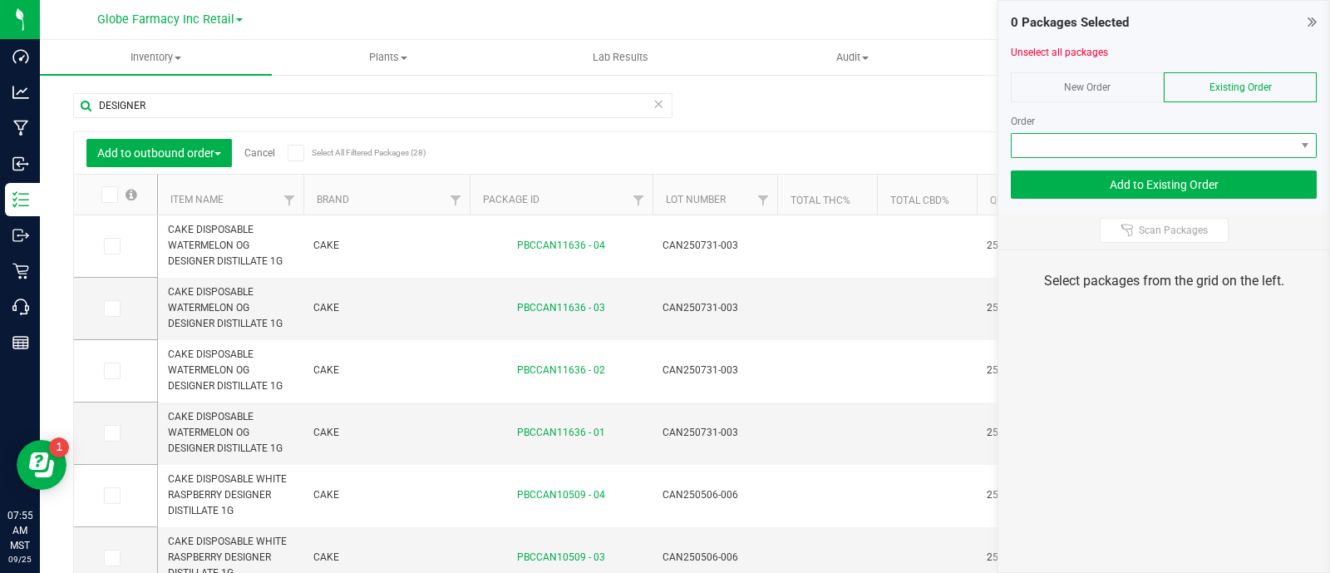
click at [1228, 135] on span at bounding box center [1153, 145] width 283 height 23
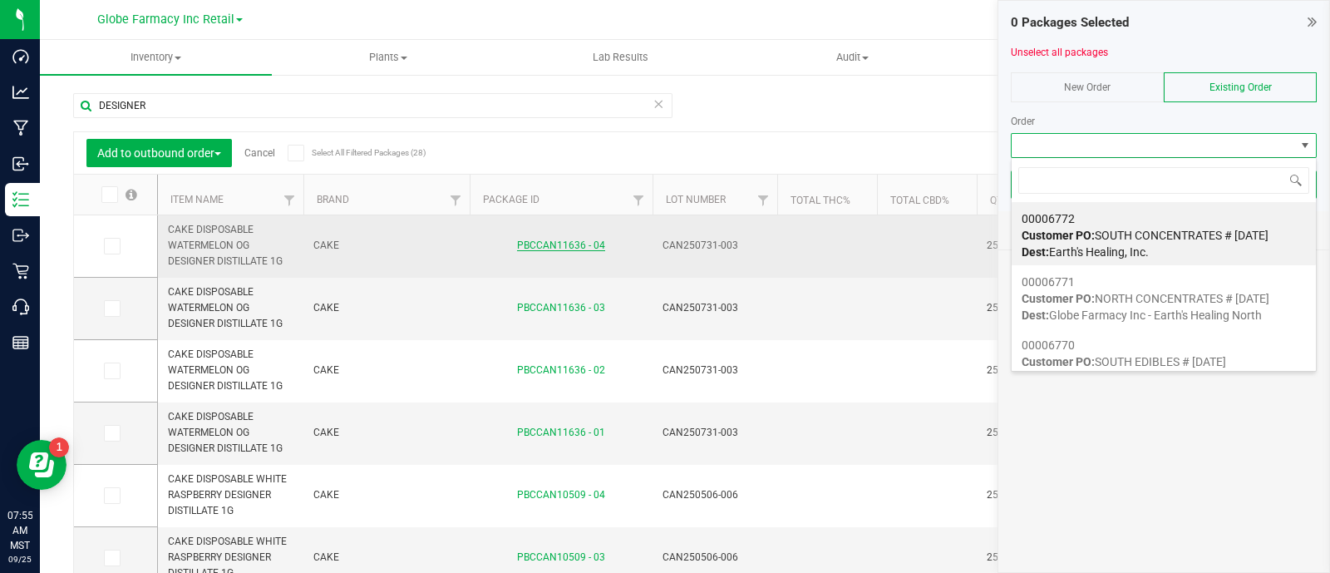
drag, startPoint x: 1088, startPoint y: 292, endPoint x: 569, endPoint y: 244, distance: 521.7
click at [1089, 293] on strong "Customer PO:" at bounding box center [1057, 298] width 73 height 13
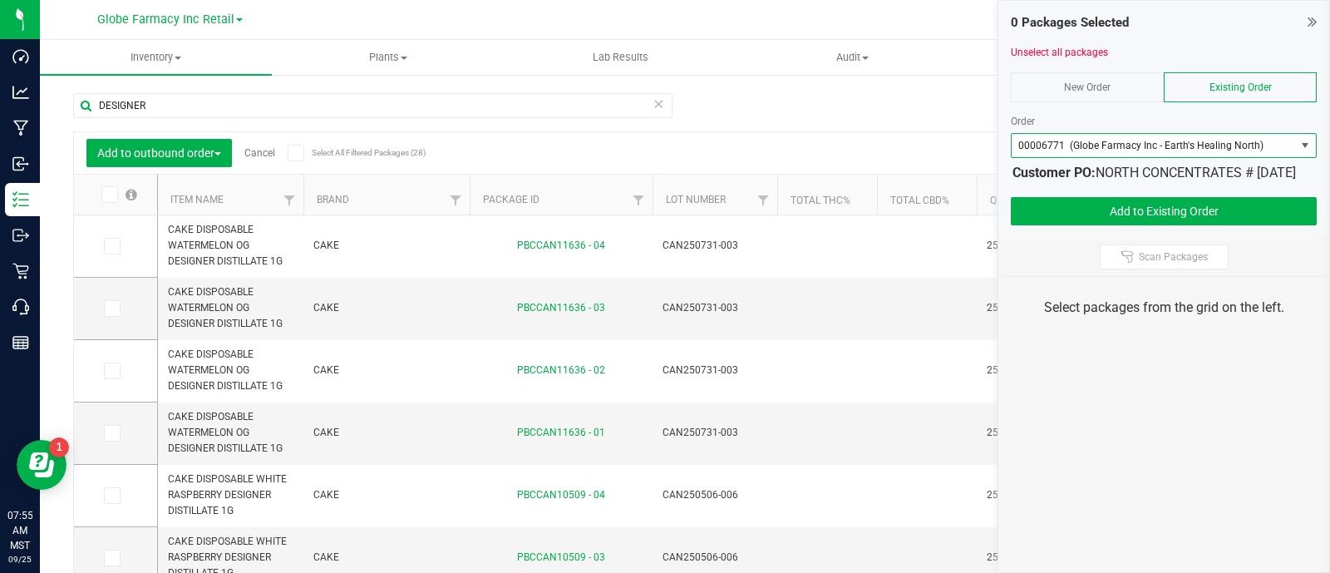
click at [214, 190] on th "Item Name" at bounding box center [230, 195] width 145 height 41
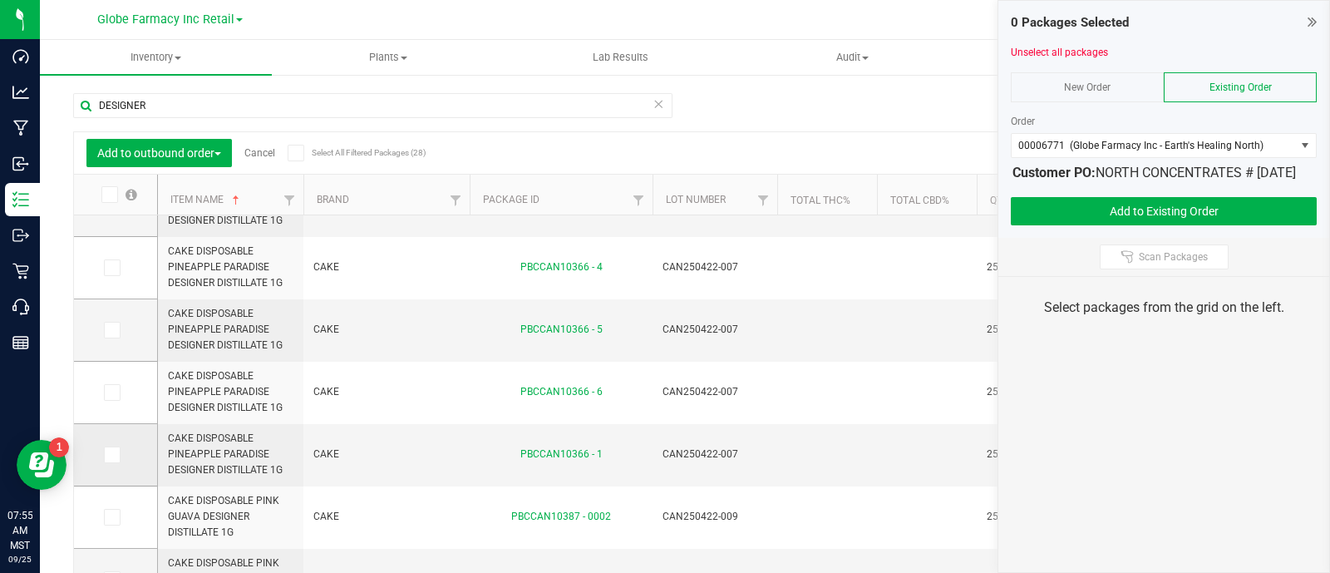
click at [117, 454] on span at bounding box center [112, 454] width 17 height 17
click at [0, 0] on input "checkbox" at bounding box center [0, 0] width 0 height 0
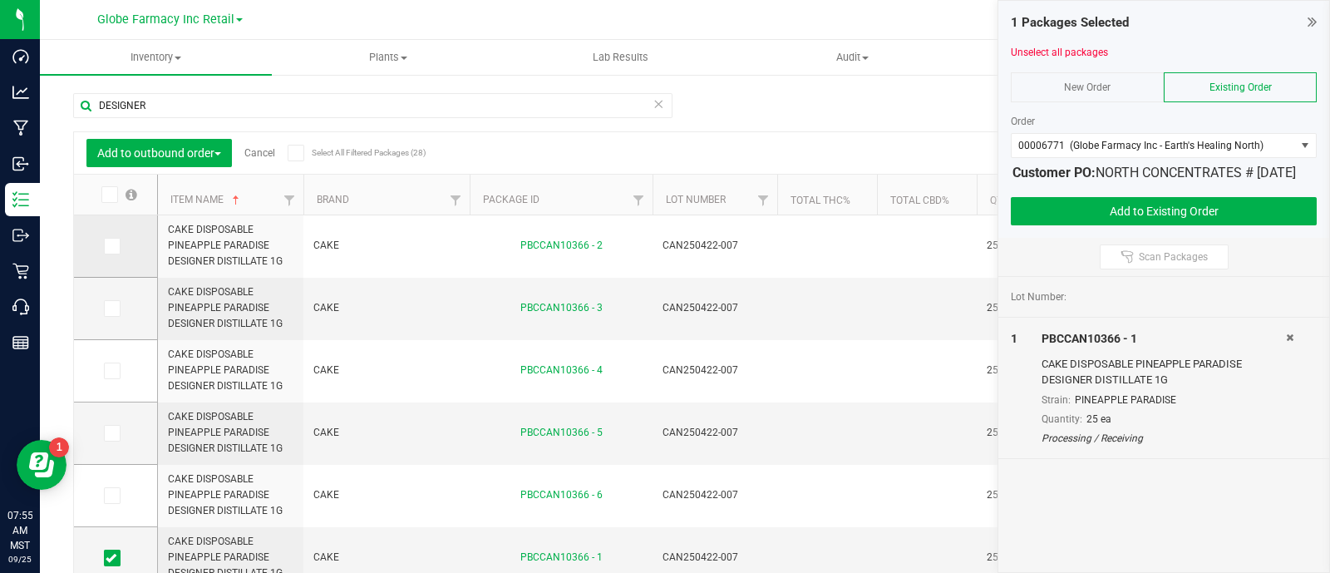
click at [119, 251] on span at bounding box center [112, 246] width 17 height 17
click at [0, 0] on input "checkbox" at bounding box center [0, 0] width 0 height 0
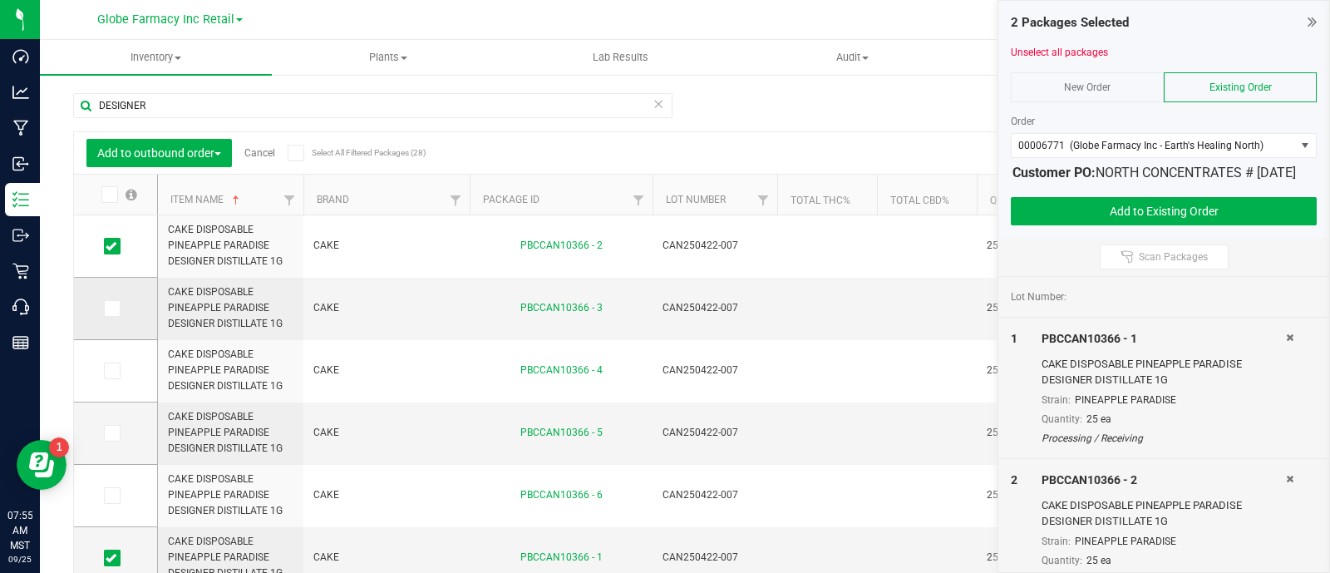
click at [121, 311] on label at bounding box center [116, 308] width 24 height 17
click at [0, 0] on input "checkbox" at bounding box center [0, 0] width 0 height 0
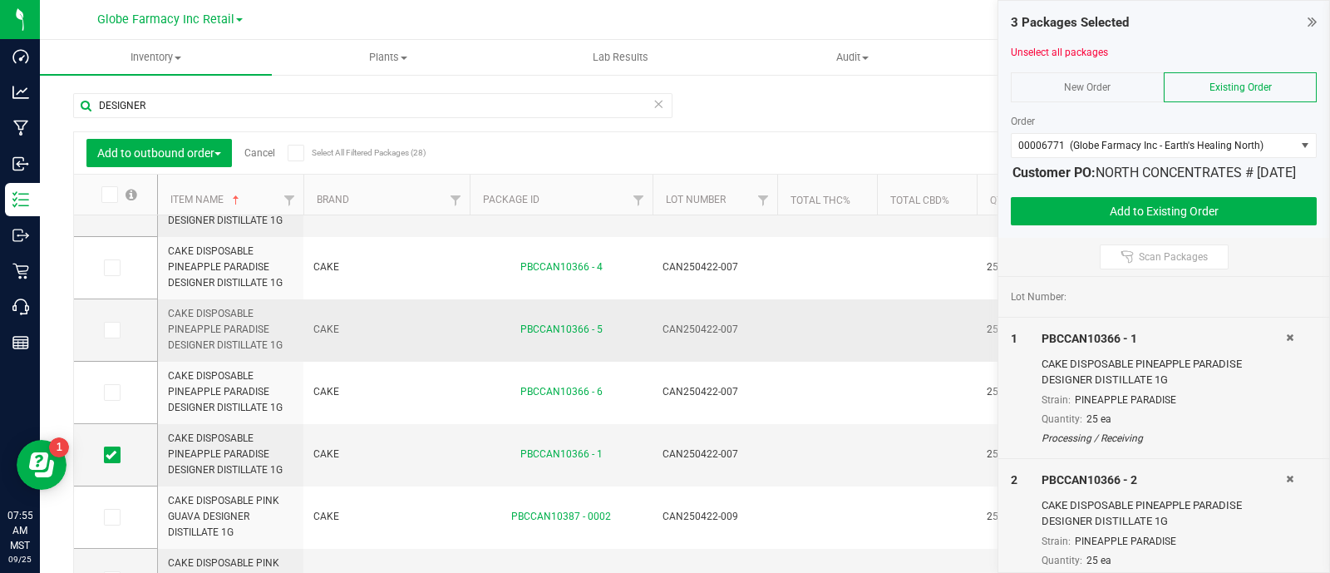
scroll to position [399, 0]
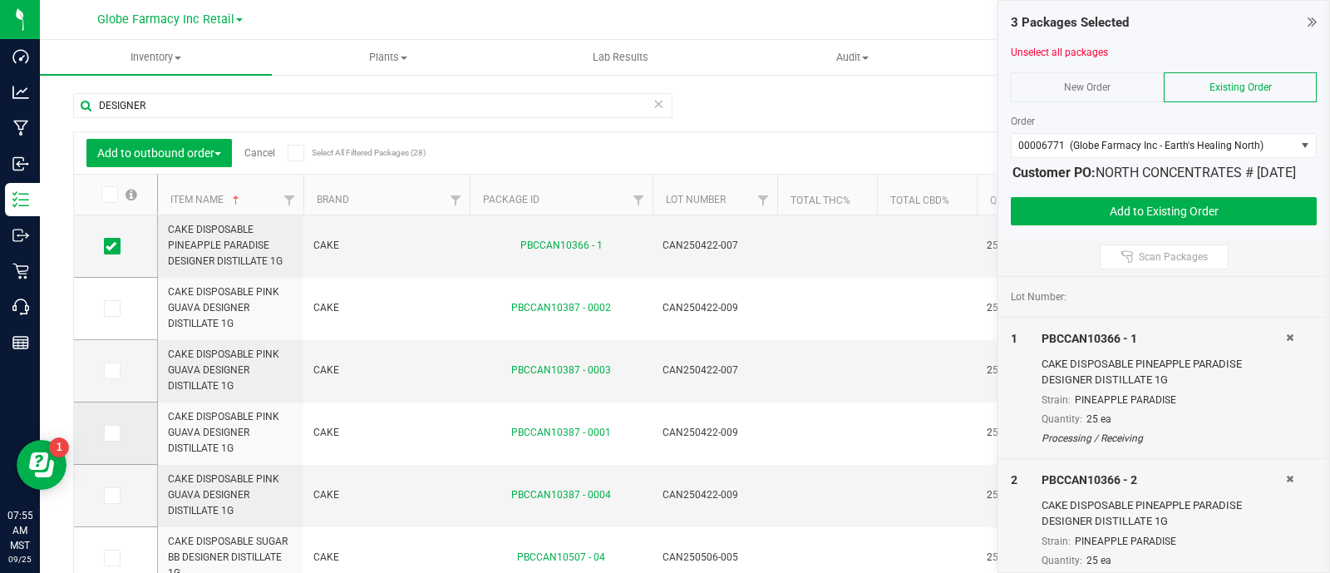
click at [108, 433] on icon at bounding box center [111, 433] width 11 height 0
click at [0, 0] on input "checkbox" at bounding box center [0, 0] width 0 height 0
click at [117, 309] on span at bounding box center [112, 308] width 17 height 17
click at [0, 0] on input "checkbox" at bounding box center [0, 0] width 0 height 0
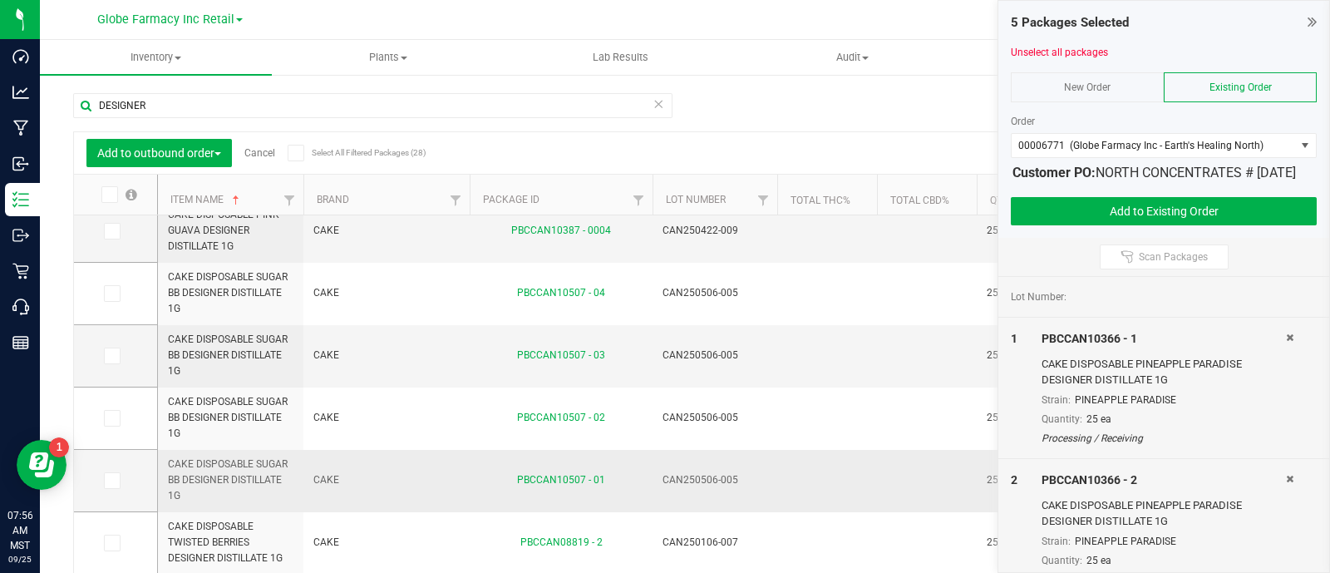
scroll to position [623, 0]
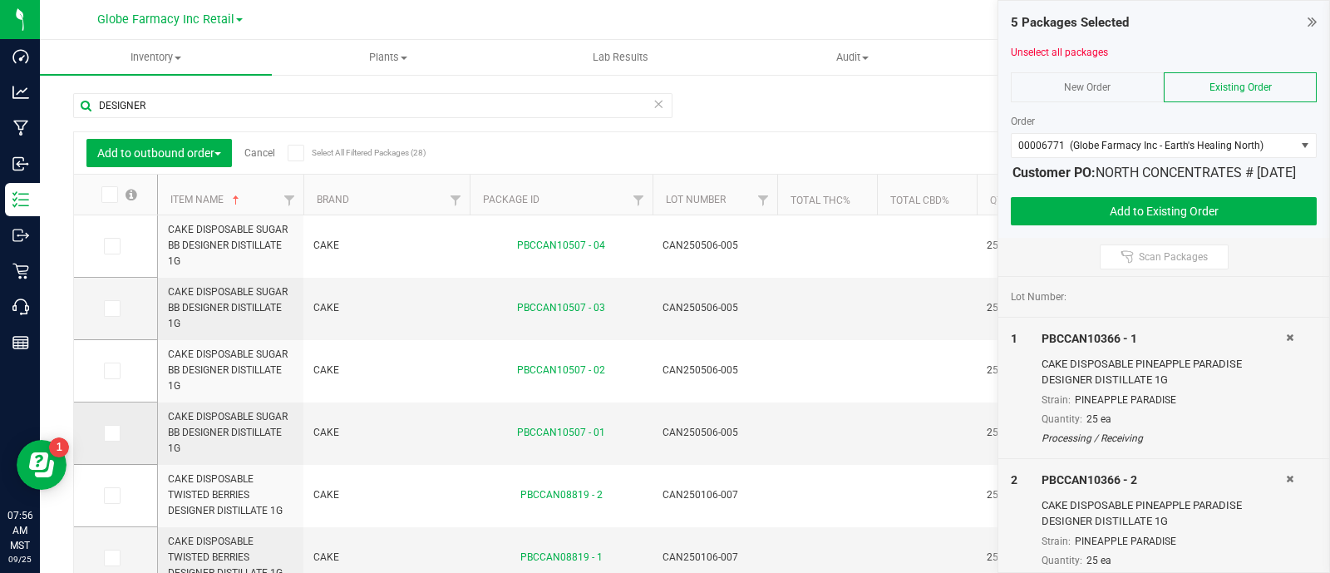
drag, startPoint x: 115, startPoint y: 434, endPoint x: 141, endPoint y: 442, distance: 27.9
click at [114, 433] on icon at bounding box center [111, 433] width 11 height 0
click at [0, 0] on input "checkbox" at bounding box center [0, 0] width 0 height 0
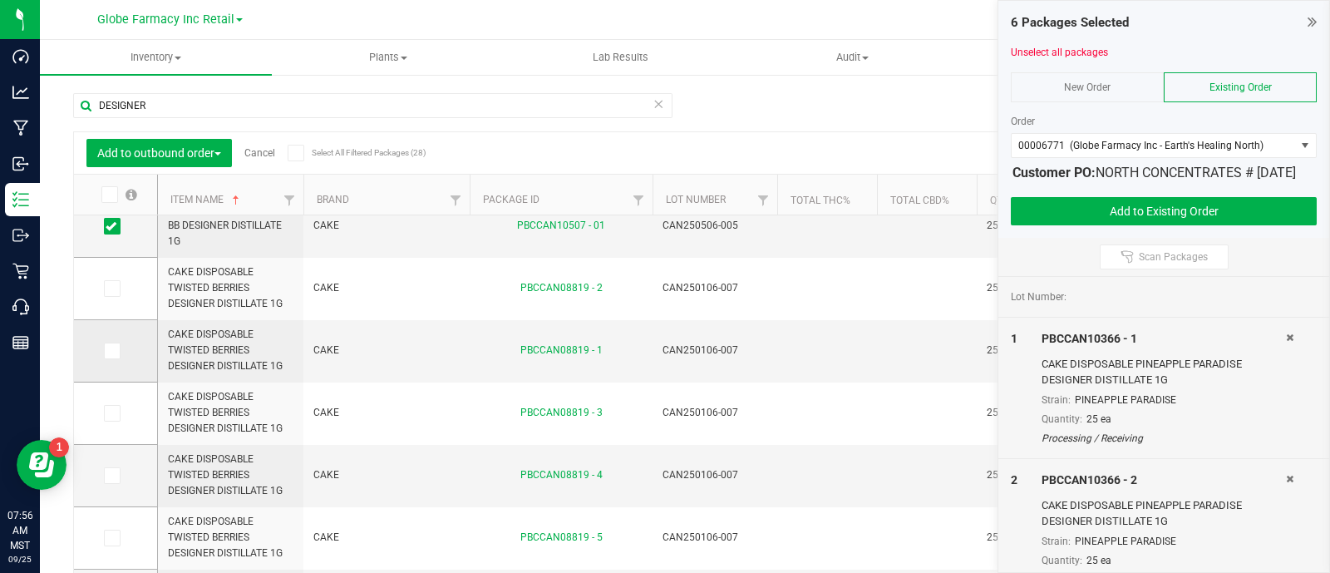
click at [117, 349] on span at bounding box center [112, 350] width 17 height 17
click at [0, 0] on input "checkbox" at bounding box center [0, 0] width 0 height 0
click at [116, 293] on span at bounding box center [112, 288] width 17 height 17
click at [0, 0] on input "checkbox" at bounding box center [0, 0] width 0 height 0
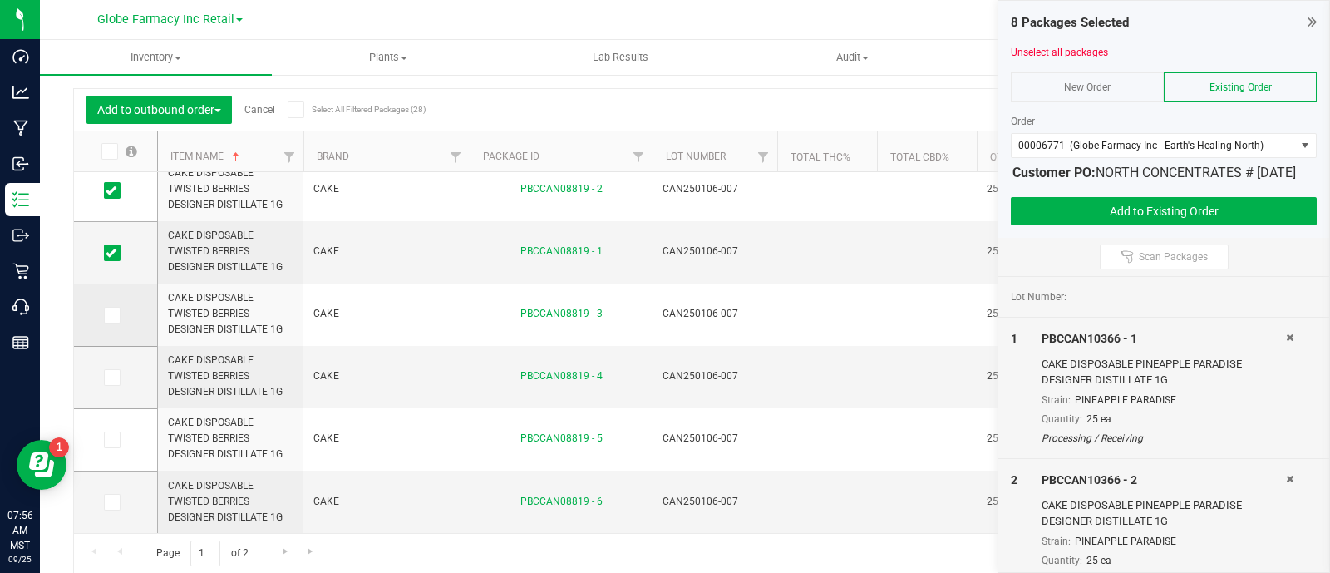
click at [122, 312] on label at bounding box center [116, 315] width 24 height 17
click at [0, 0] on input "checkbox" at bounding box center [0, 0] width 0 height 0
click at [287, 546] on span "Go to the next page" at bounding box center [284, 550] width 13 height 13
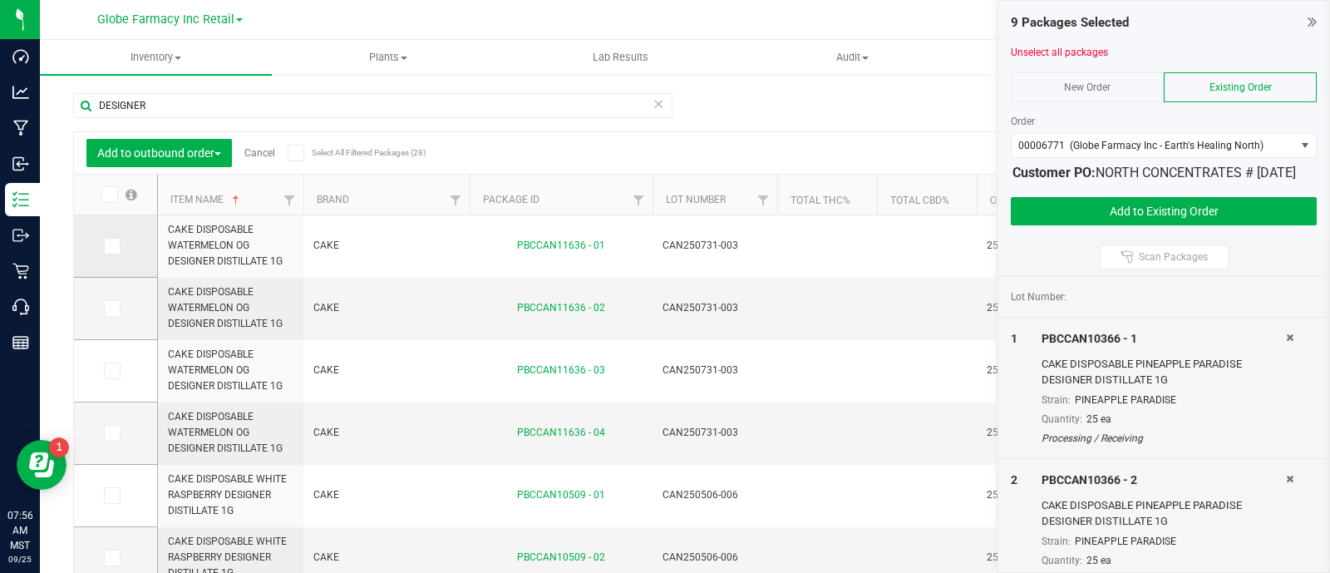
click at [101, 246] on td at bounding box center [115, 246] width 83 height 62
click at [126, 255] on td at bounding box center [115, 246] width 83 height 62
click at [121, 249] on label at bounding box center [116, 246] width 24 height 17
click at [0, 0] on input "checkbox" at bounding box center [0, 0] width 0 height 0
click at [122, 305] on label at bounding box center [116, 308] width 24 height 17
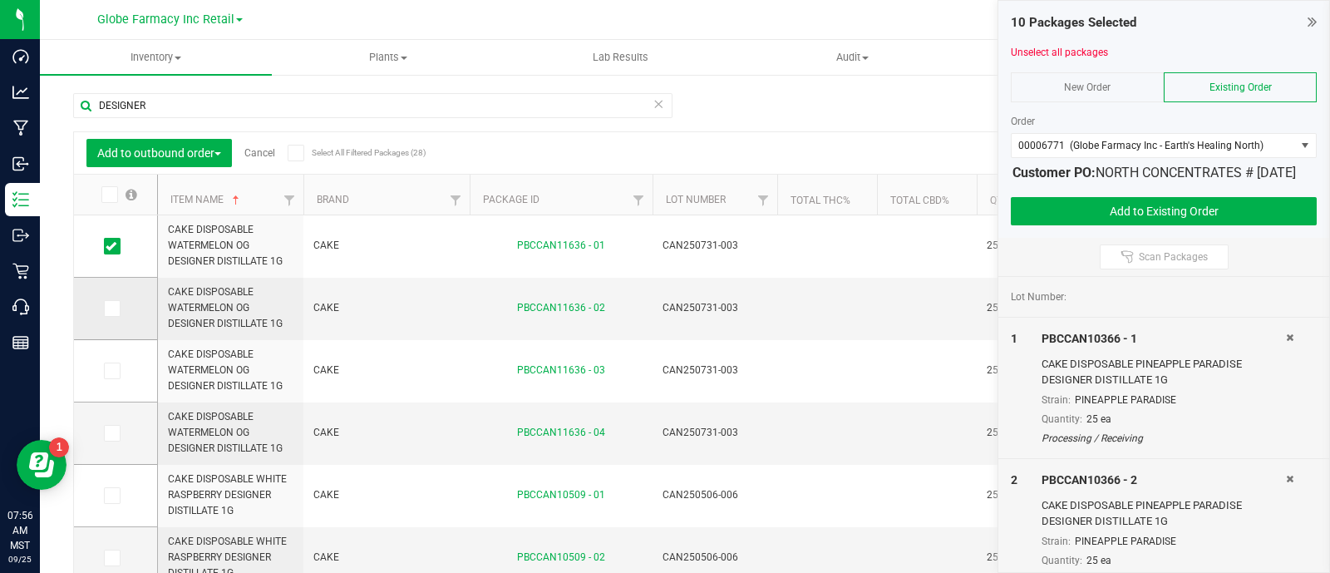
click at [0, 0] on input "checkbox" at bounding box center [0, 0] width 0 height 0
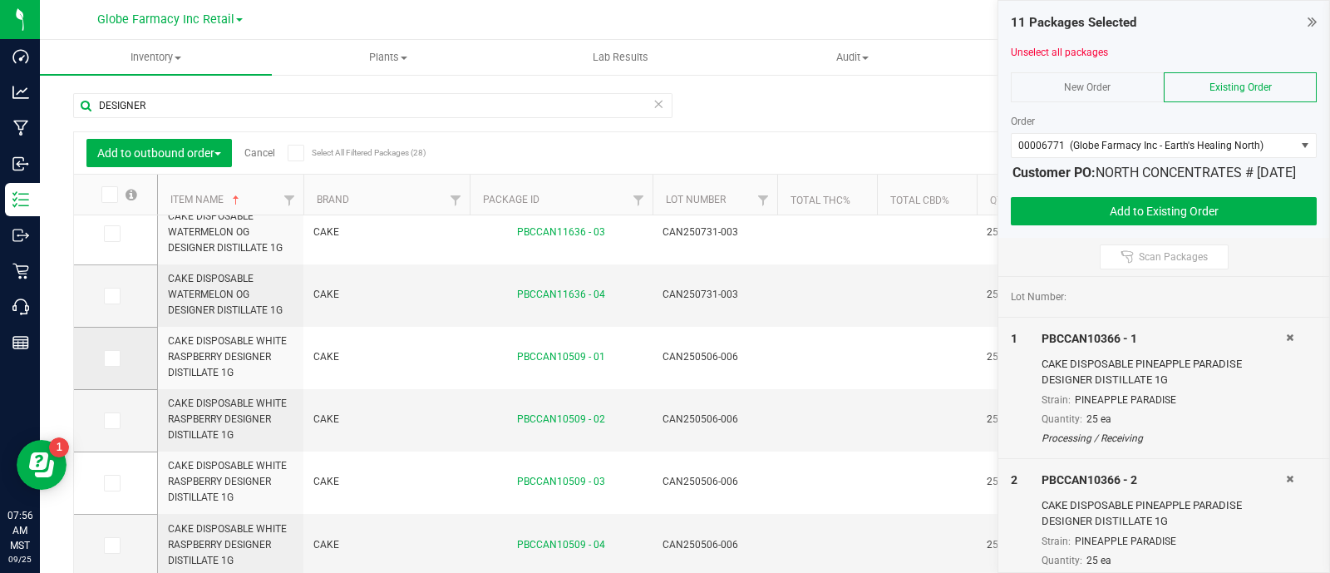
click at [120, 362] on label at bounding box center [116, 358] width 24 height 17
click at [0, 0] on input "checkbox" at bounding box center [0, 0] width 0 height 0
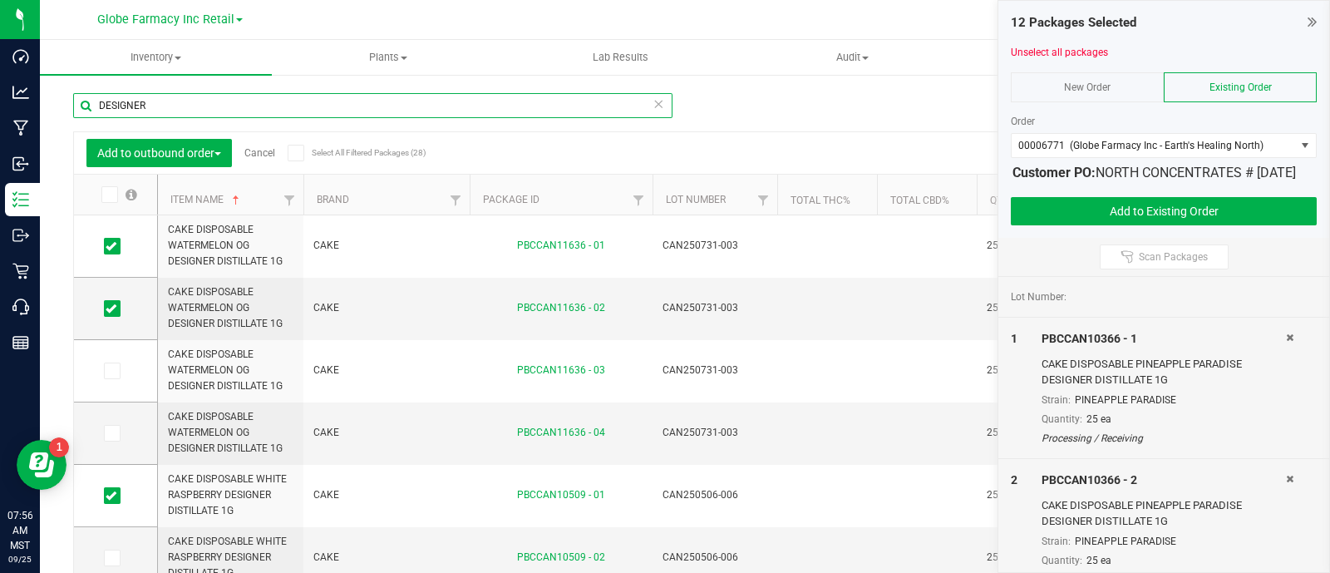
click at [143, 93] on input "DESIGNER" at bounding box center [372, 105] width 599 height 25
click at [145, 93] on input "DESIGNER" at bounding box center [372, 105] width 599 height 25
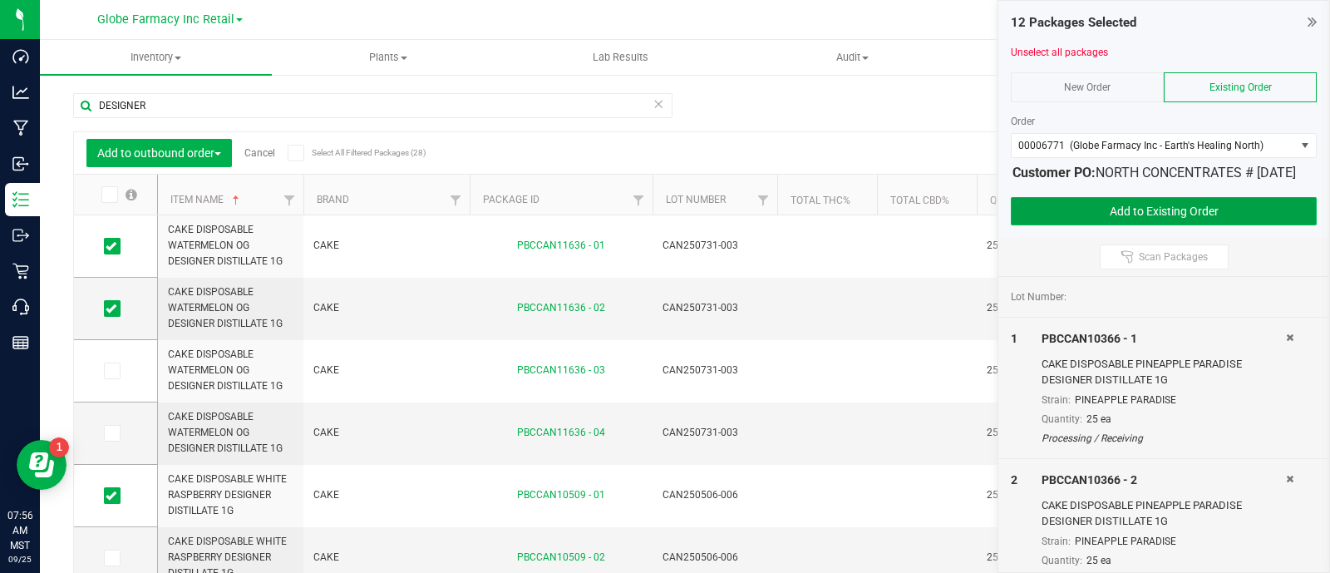
click at [1176, 222] on button "Add to Existing Order" at bounding box center [1164, 211] width 306 height 28
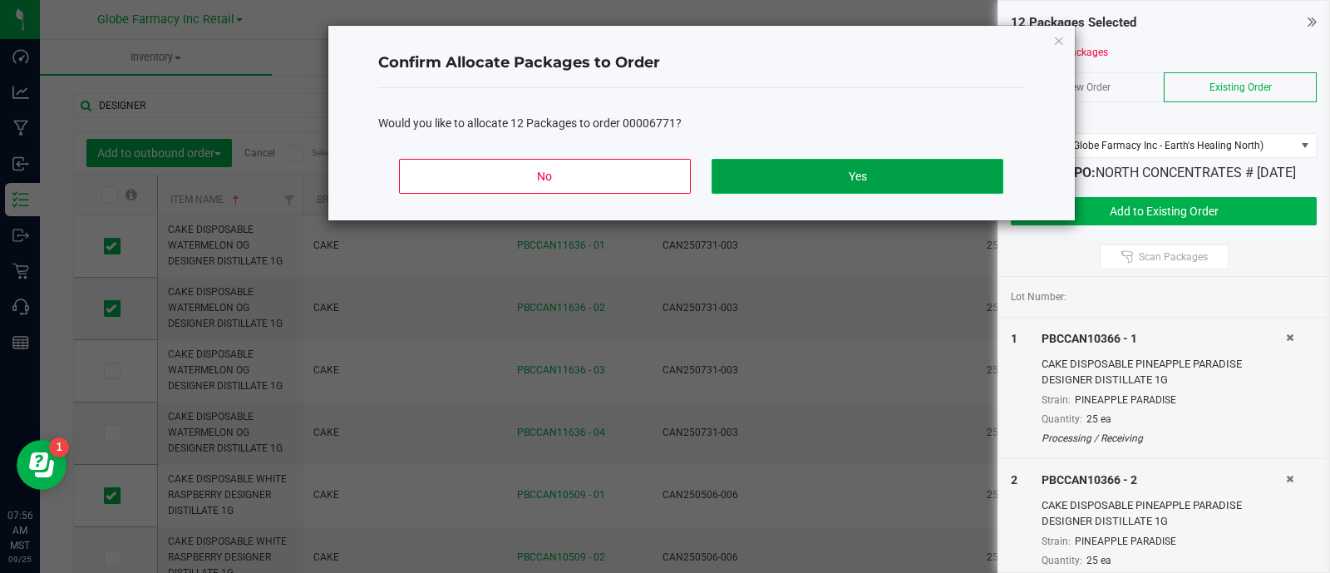
click at [887, 170] on button "Yes" at bounding box center [856, 176] width 291 height 35
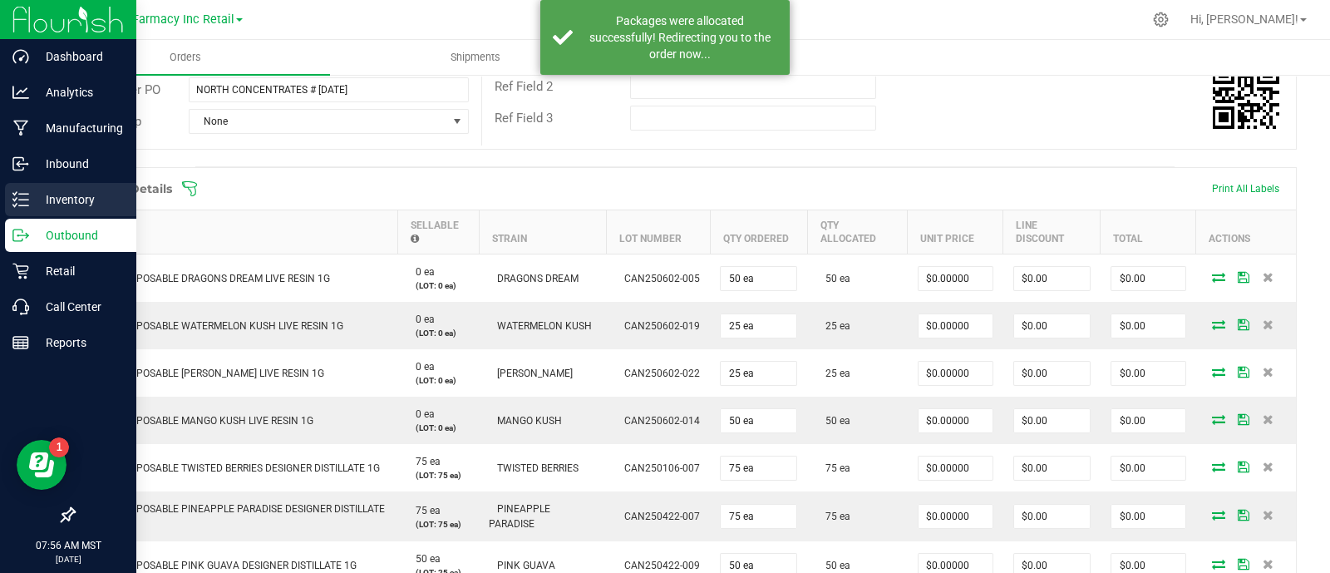
click at [22, 206] on icon at bounding box center [20, 199] width 17 height 17
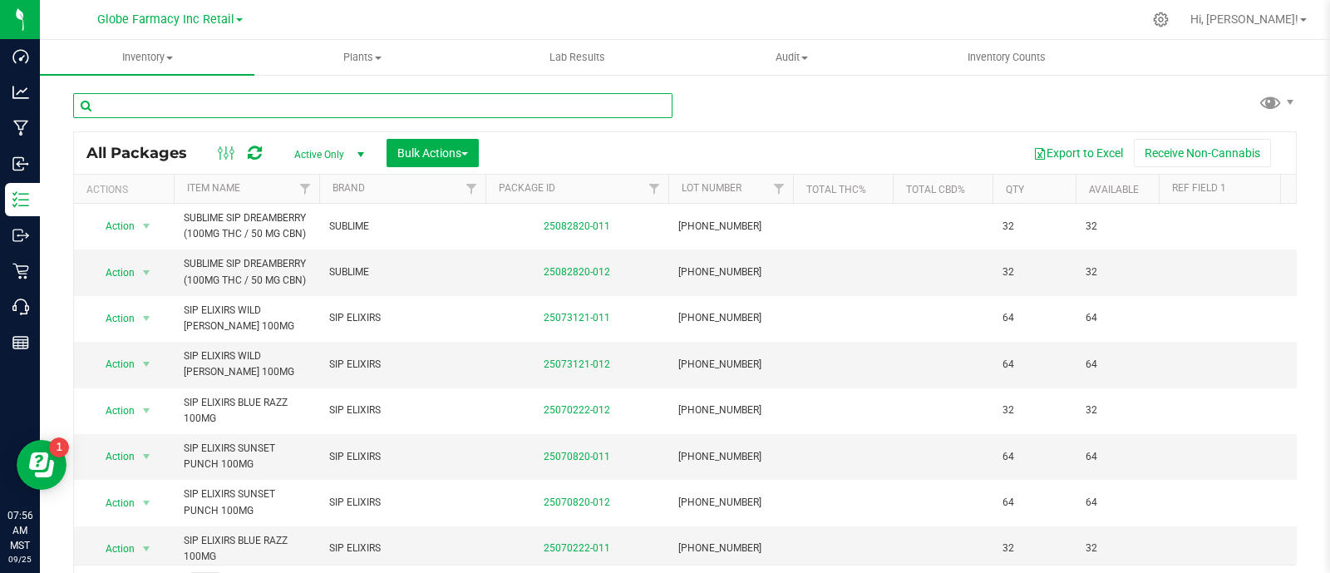
click at [299, 112] on input "text" at bounding box center [372, 105] width 599 height 25
paste input "DESIGNER"
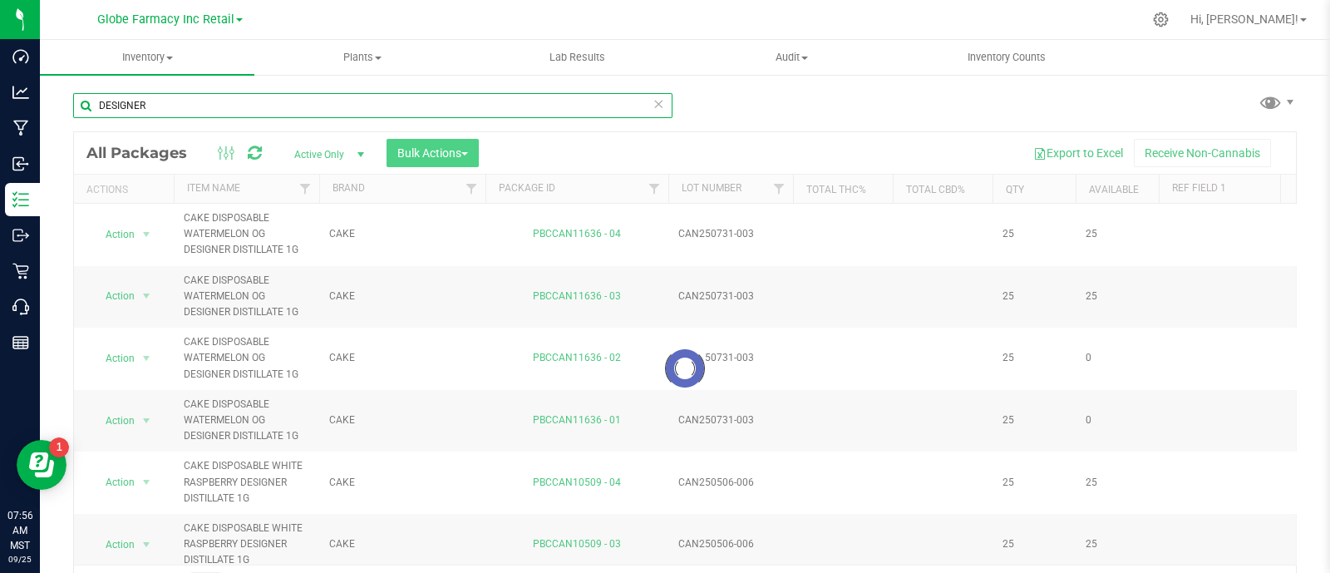
type input "DESIGNER"
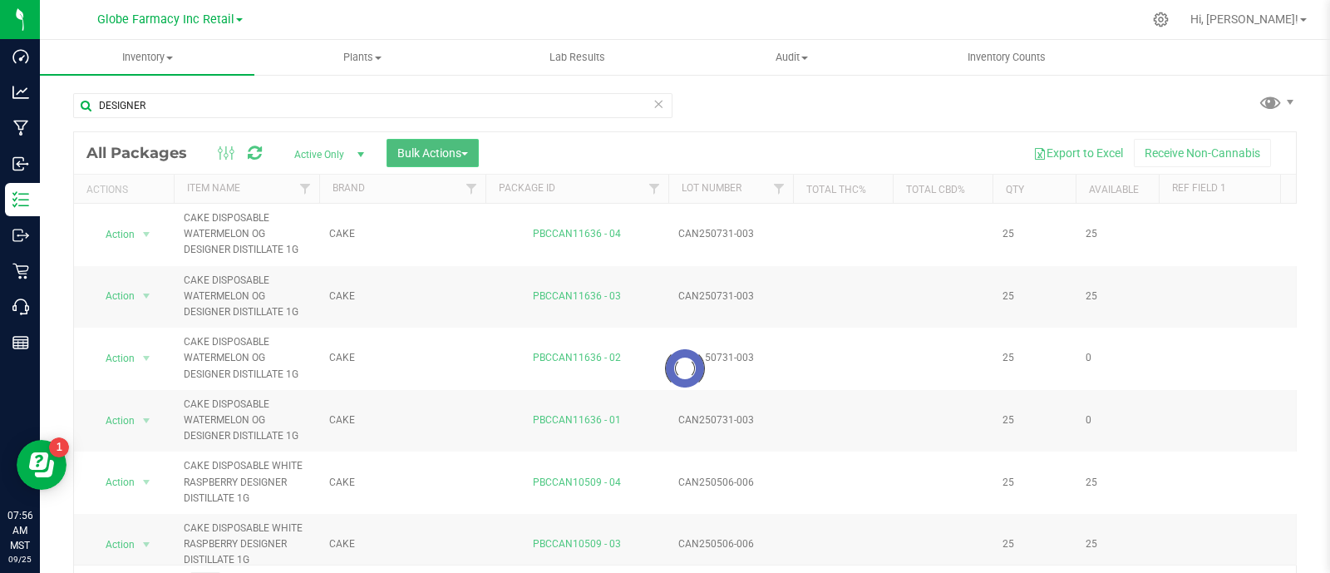
click at [435, 151] on span "Bulk Actions" at bounding box center [432, 152] width 71 height 13
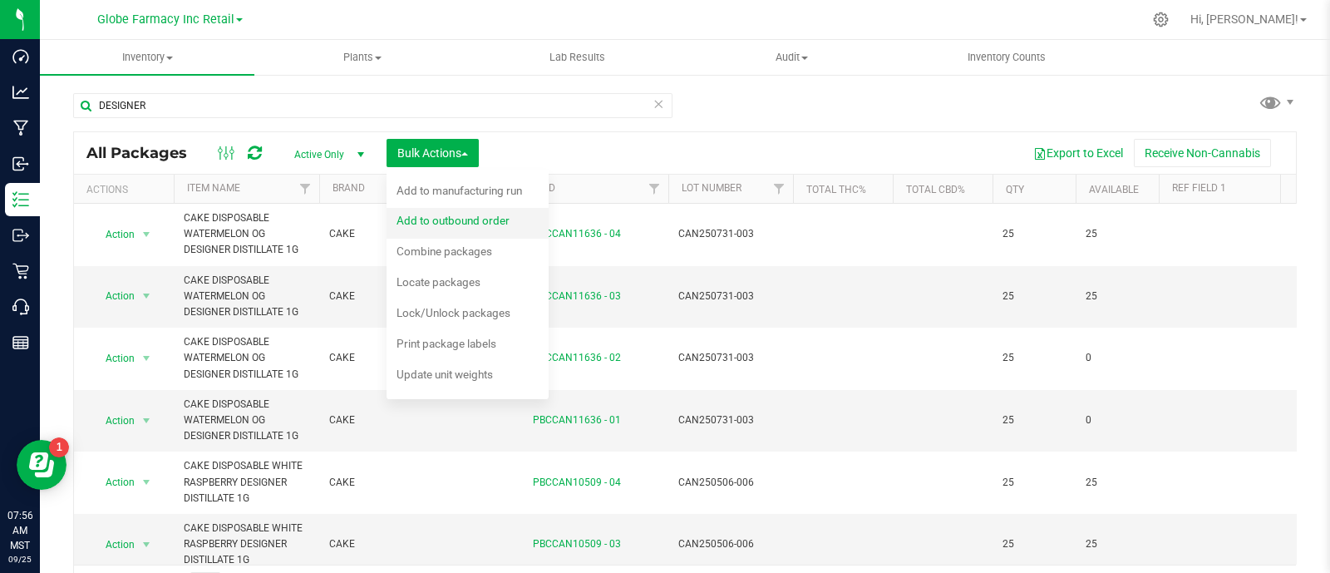
click at [486, 214] on span "Add to outbound order" at bounding box center [452, 220] width 113 height 13
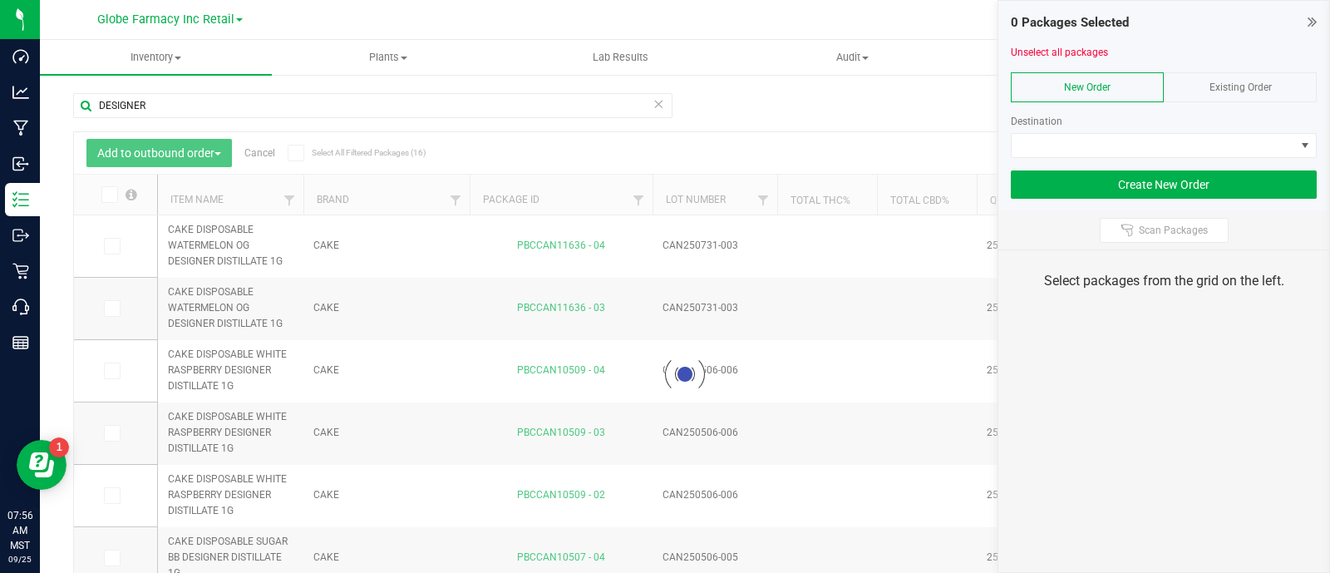
click at [1245, 94] on div "Existing Order" at bounding box center [1240, 87] width 153 height 30
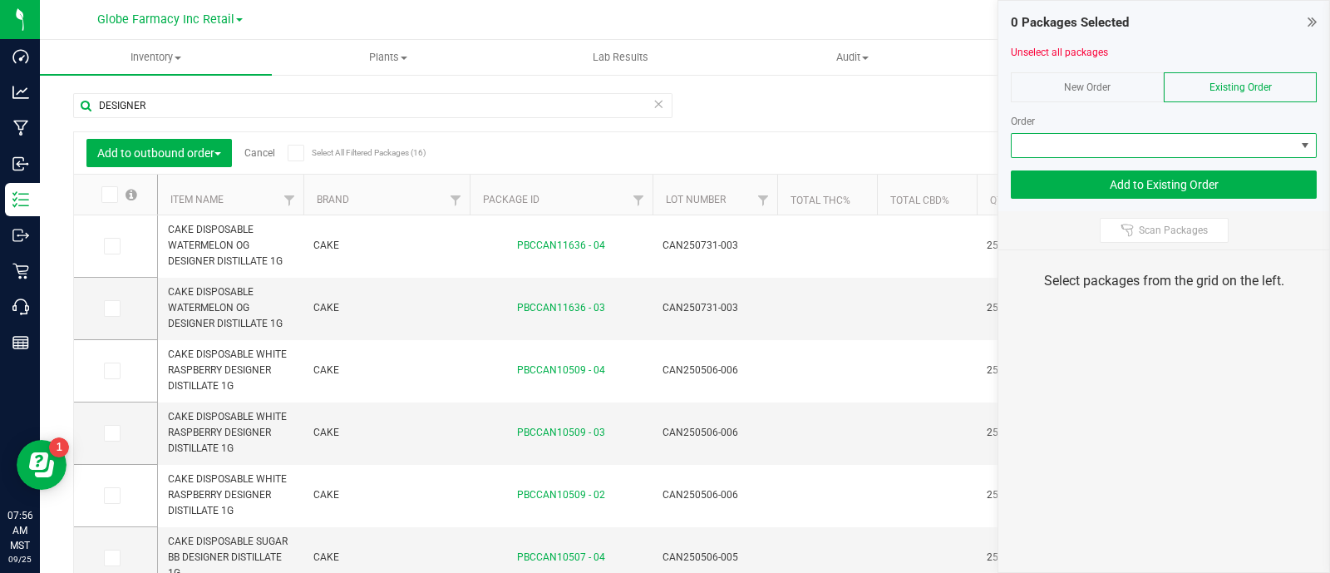
click at [1255, 147] on span at bounding box center [1153, 145] width 283 height 23
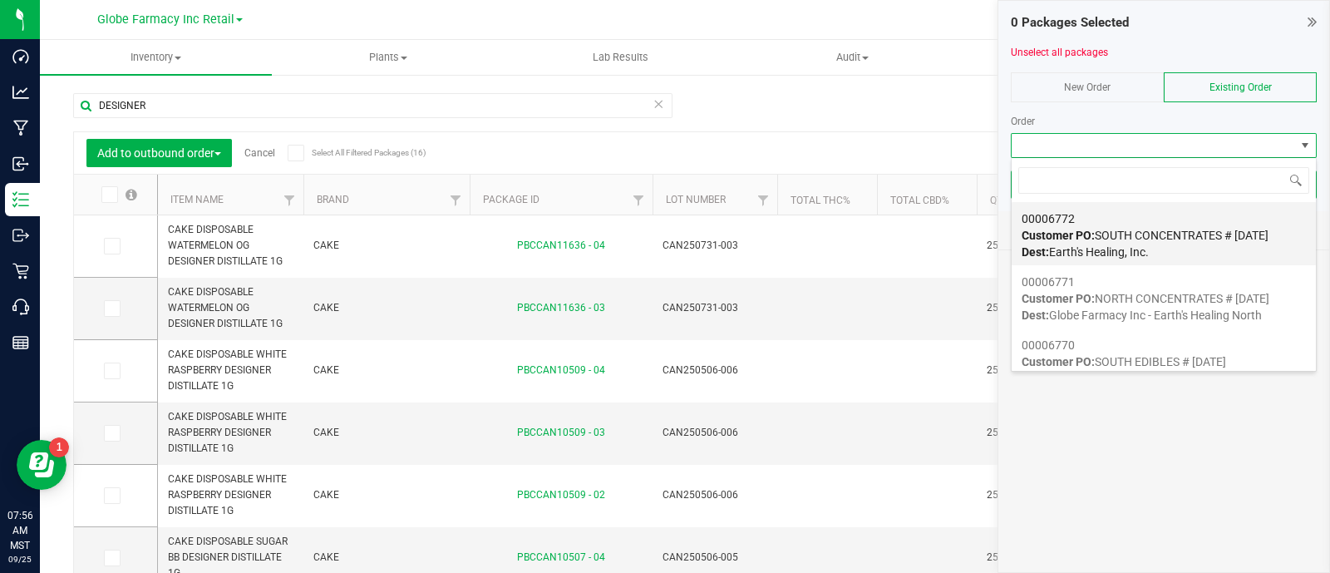
click at [1193, 230] on span "Customer PO: SOUTH CONCENTRATES # 09/25/2025" at bounding box center [1144, 235] width 247 height 13
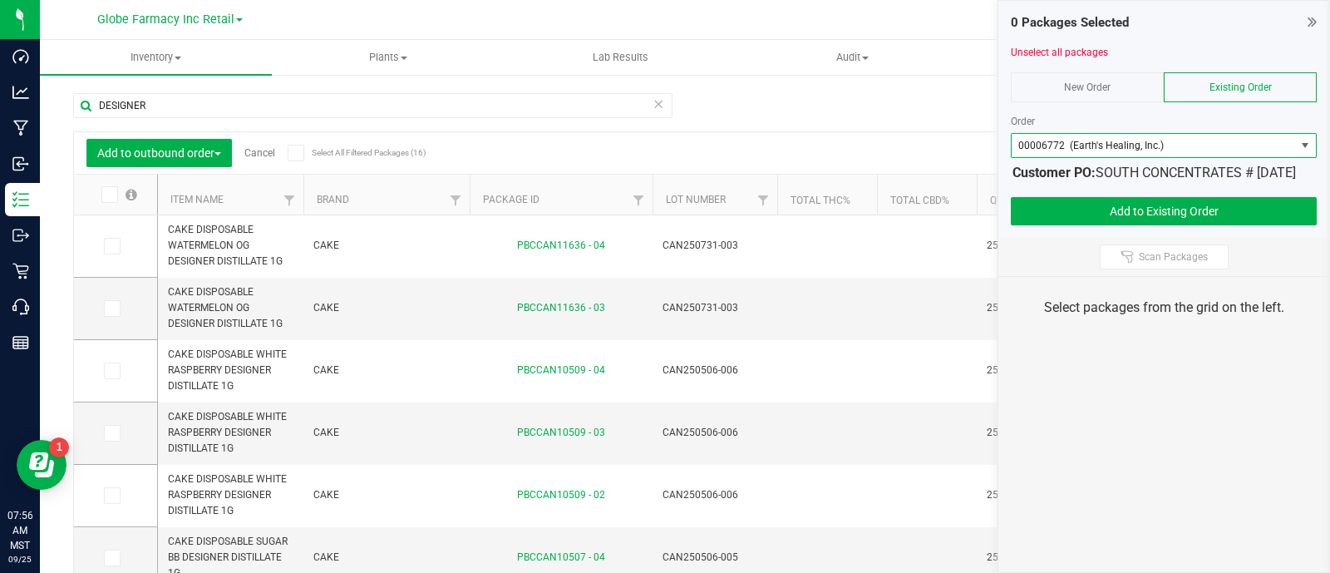
click at [113, 182] on th at bounding box center [115, 195] width 83 height 41
click at [111, 194] on icon at bounding box center [108, 194] width 11 height 0
click at [0, 0] on input "checkbox" at bounding box center [0, 0] width 0 height 0
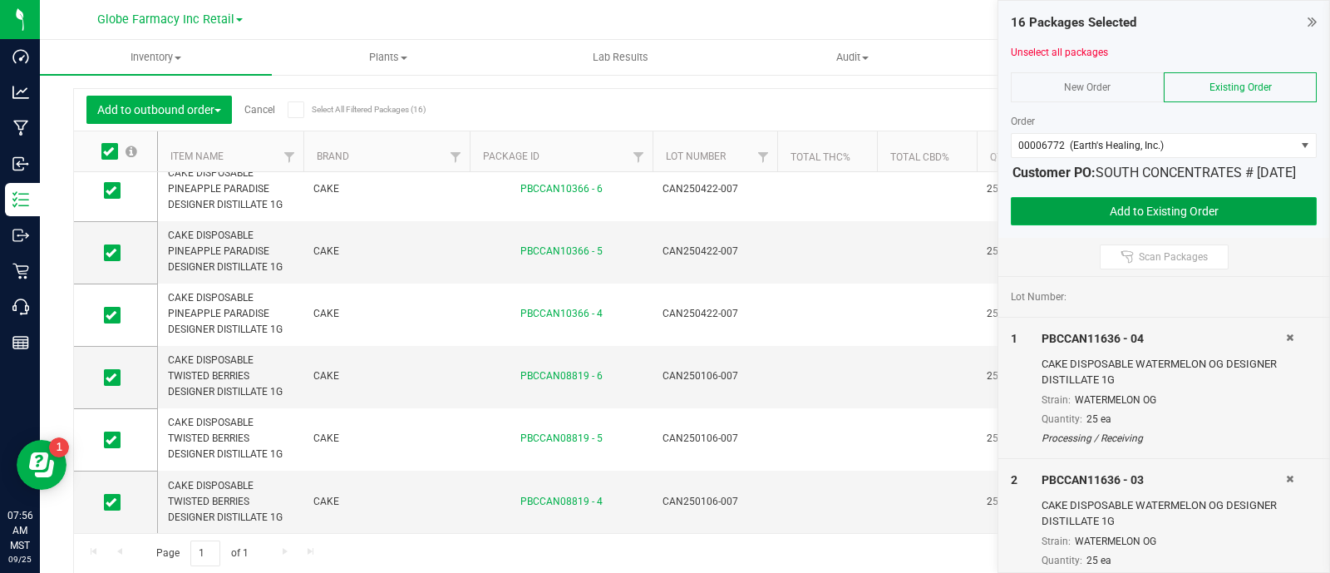
click at [1096, 216] on button "Add to Existing Order" at bounding box center [1164, 211] width 306 height 28
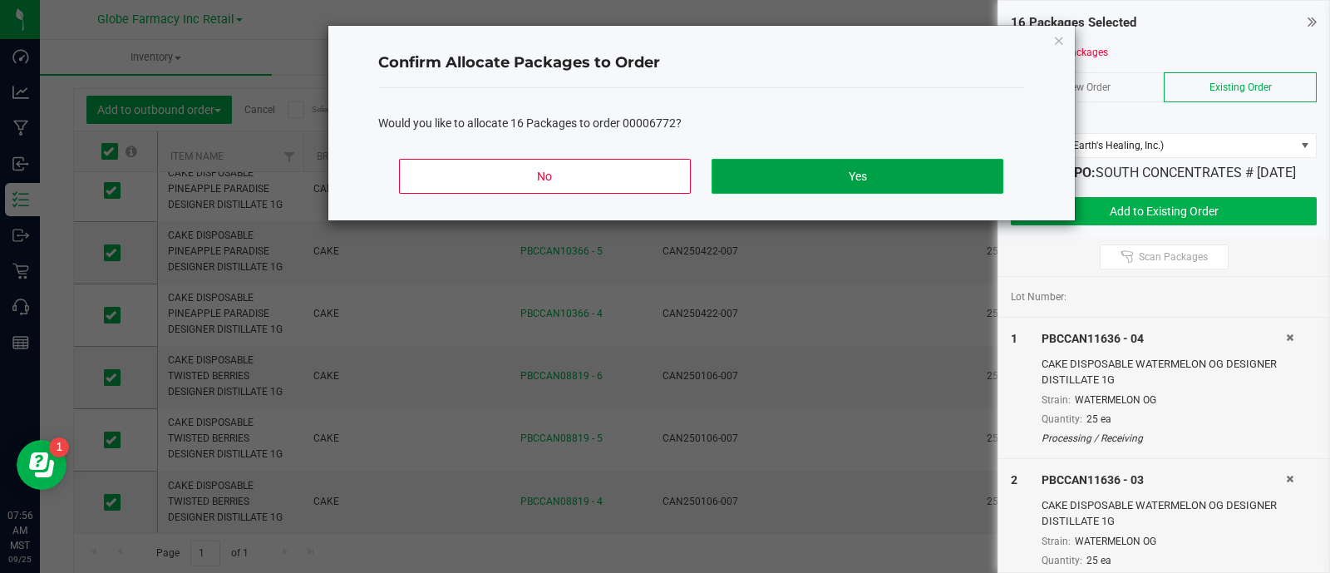
click at [870, 175] on button "Yes" at bounding box center [856, 176] width 291 height 35
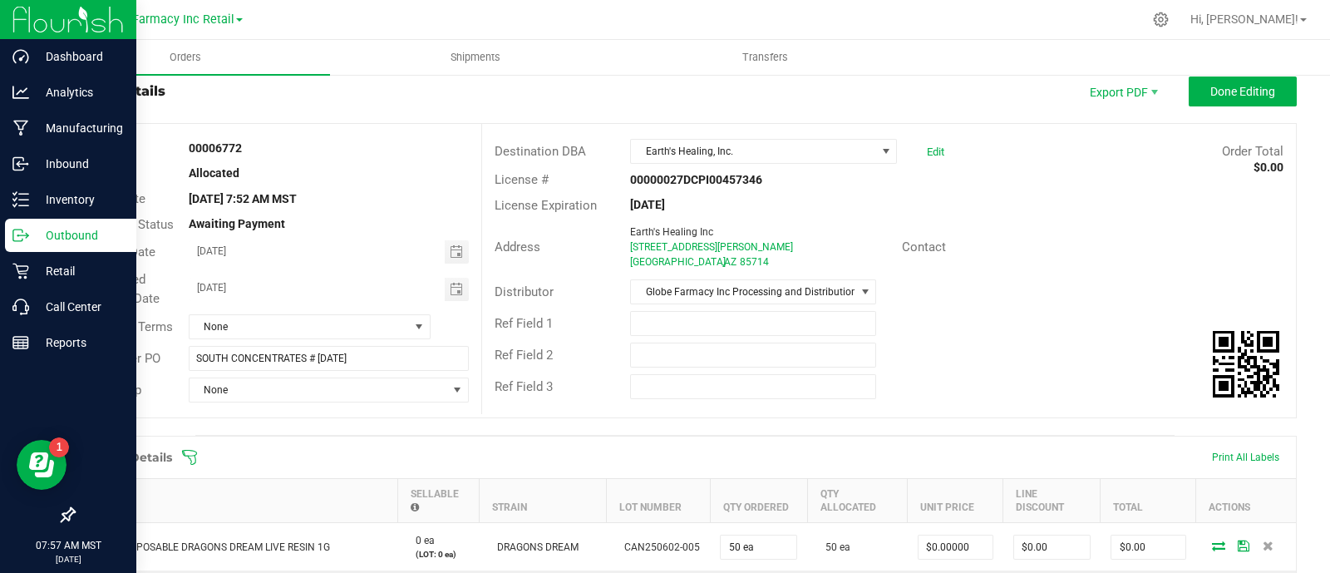
click at [31, 225] on p "Outbound" at bounding box center [79, 235] width 100 height 20
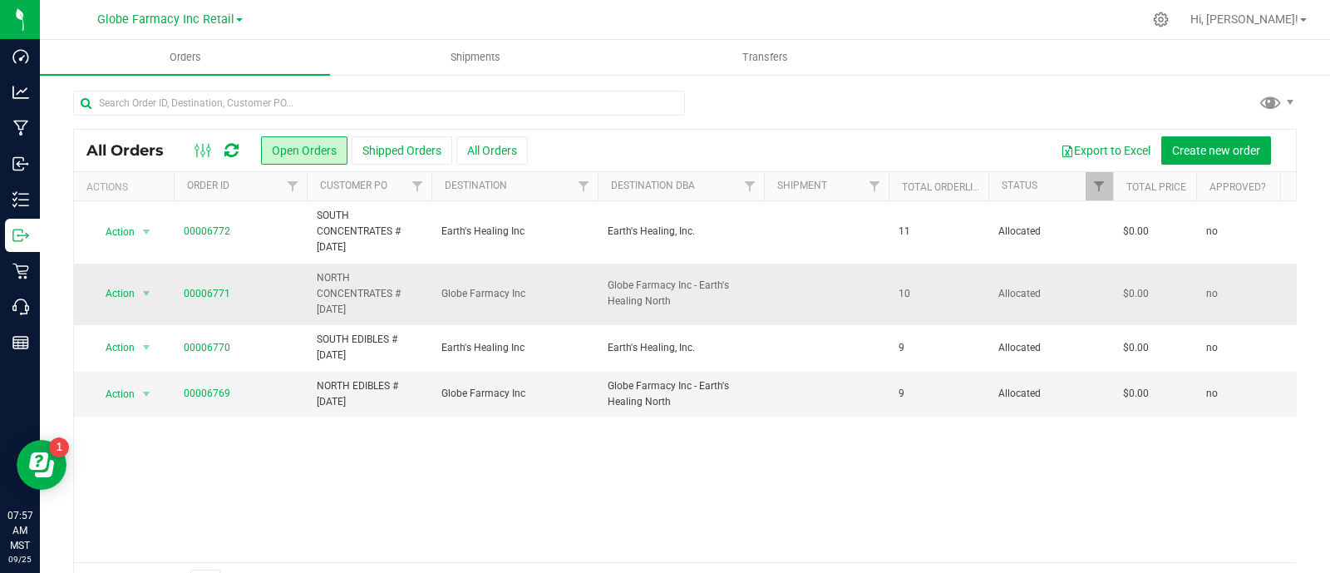
click at [364, 290] on span "NORTH CONCENTRATES # [DATE]" at bounding box center [369, 294] width 105 height 48
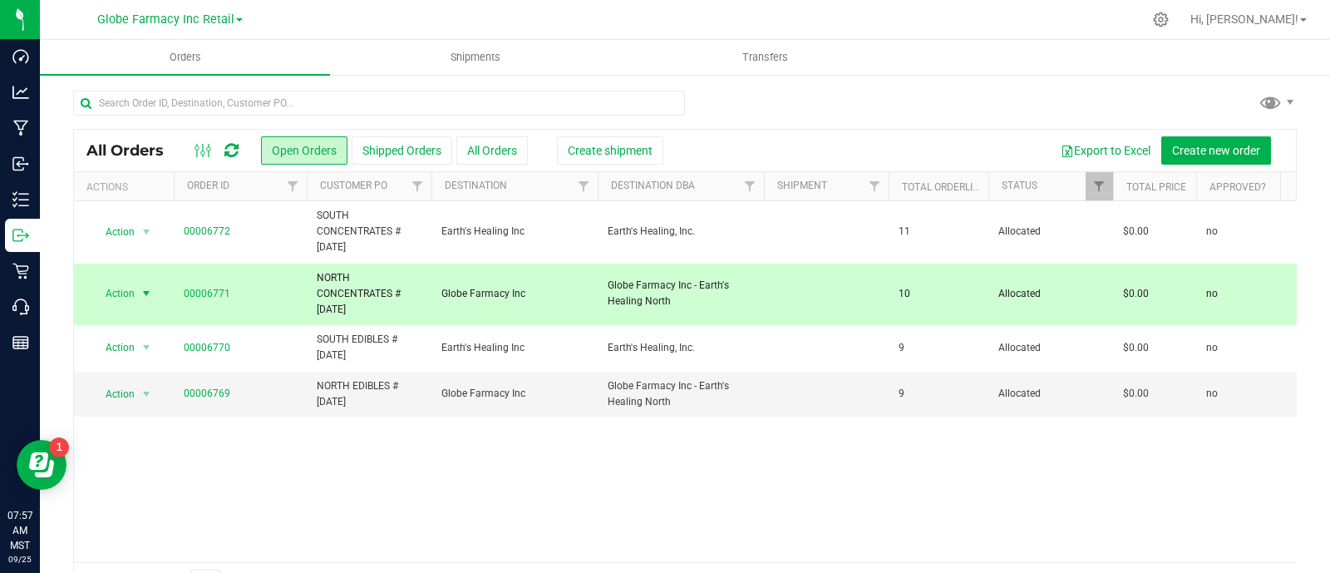
click at [364, 290] on span "NORTH CONCENTRATES # [DATE]" at bounding box center [369, 294] width 105 height 48
copy tr "NORTH CONCENTRATES # [DATE]"
click at [1189, 145] on span "Create new order" at bounding box center [1216, 150] width 88 height 13
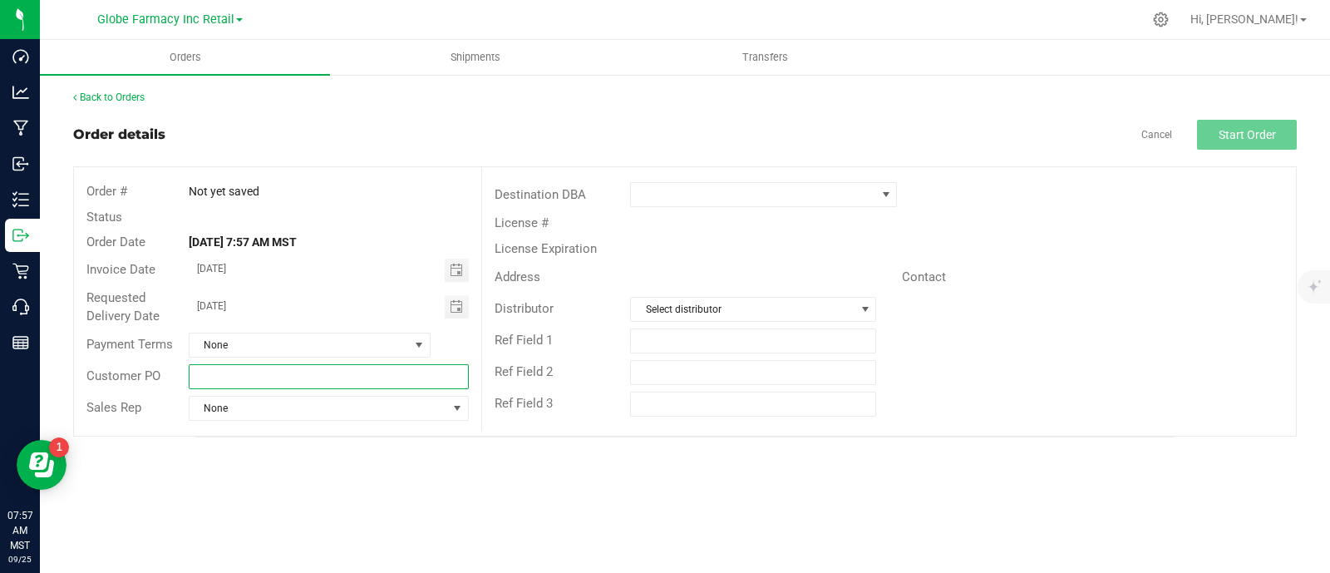
paste input "NORTH CONCENTRATES # [DATE]"
click at [254, 377] on input "NORTH CONCENTRATES # [DATE]" at bounding box center [329, 376] width 281 height 25
drag, startPoint x: 304, startPoint y: 376, endPoint x: 232, endPoint y: 388, distance: 73.4
click at [232, 388] on div "Customer PO NORTH CONCENTRATES # 09/25/2025" at bounding box center [277, 377] width 407 height 32
click at [245, 373] on input "NORTH FLOWER # [DATE]" at bounding box center [329, 376] width 281 height 25
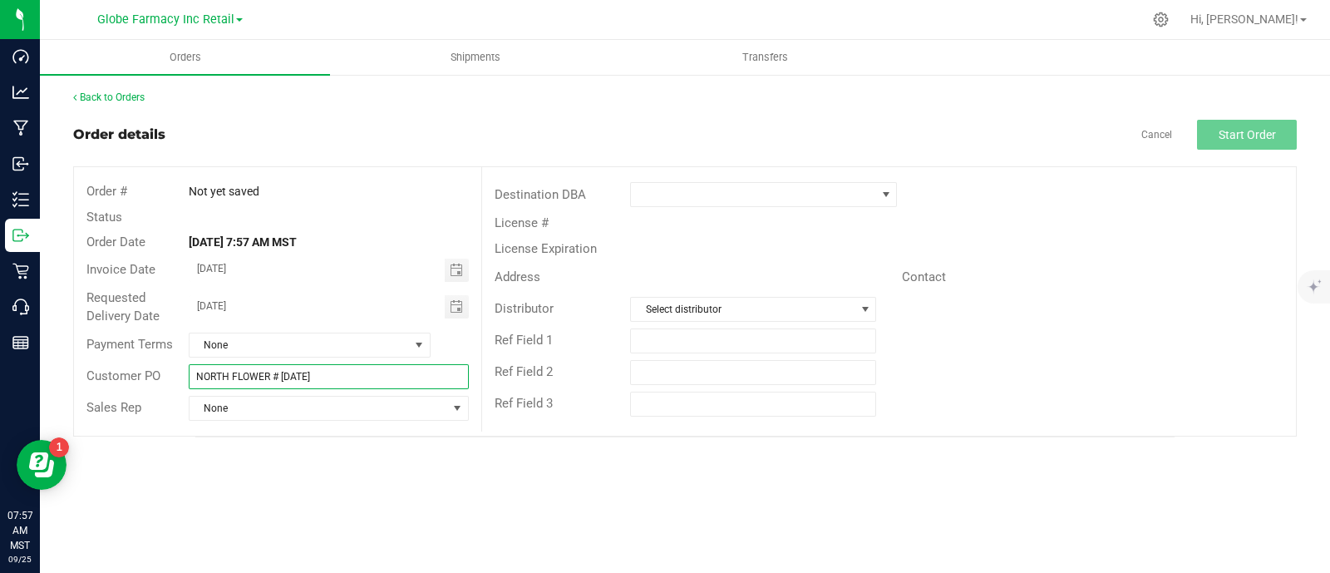
click at [245, 373] on input "NORTH FLOWER # [DATE]" at bounding box center [329, 376] width 281 height 25
type input "NORTH FLOWER # [DATE]"
click at [654, 196] on span at bounding box center [753, 194] width 244 height 23
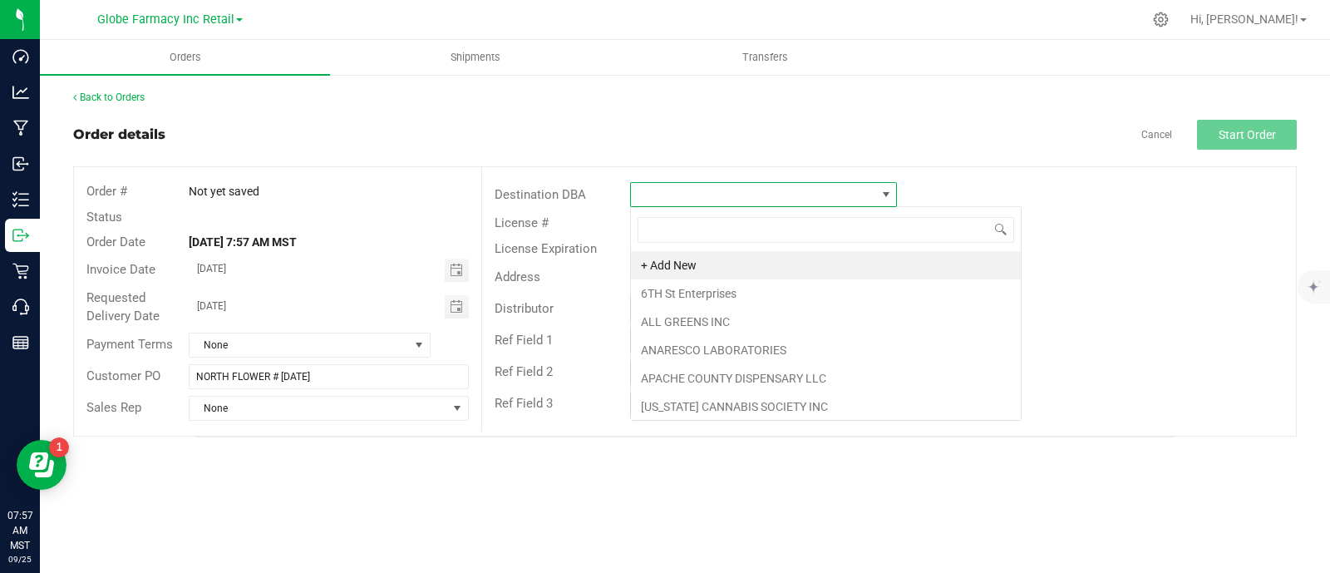
scroll to position [24, 266]
type input "GLOB"
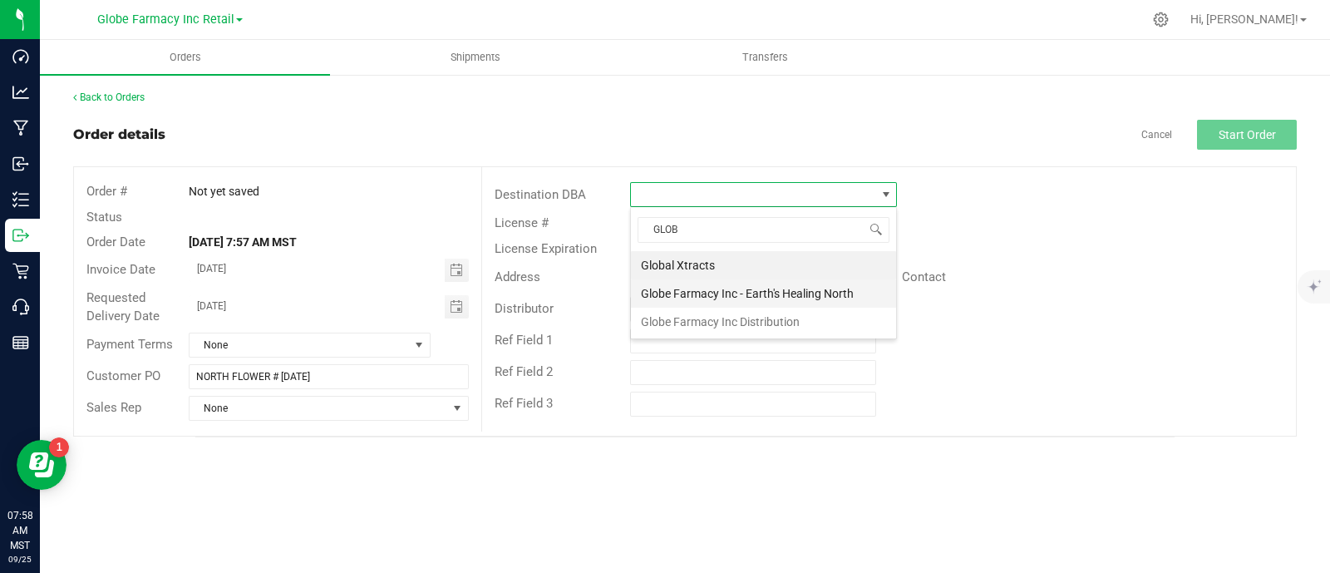
click at [736, 286] on li "Globe Farmacy Inc - Earth's Healing North" at bounding box center [763, 293] width 265 height 28
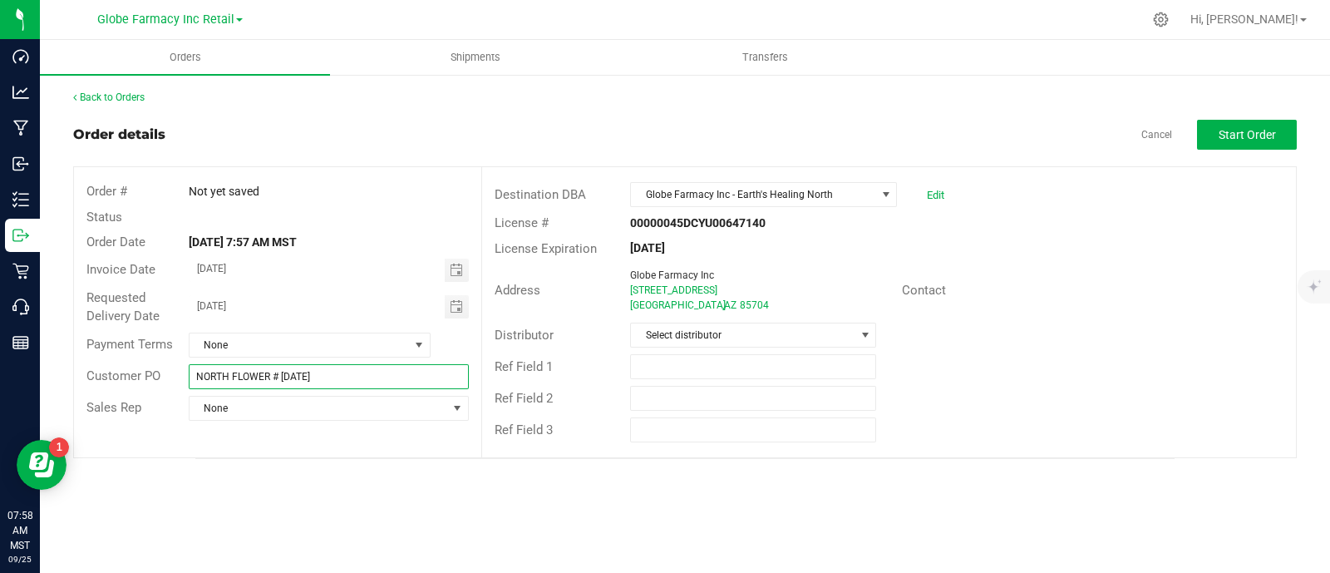
click at [283, 374] on input "NORTH FLOWER # [DATE]" at bounding box center [329, 376] width 281 height 25
click at [806, 331] on span "Select distributor" at bounding box center [743, 334] width 224 height 23
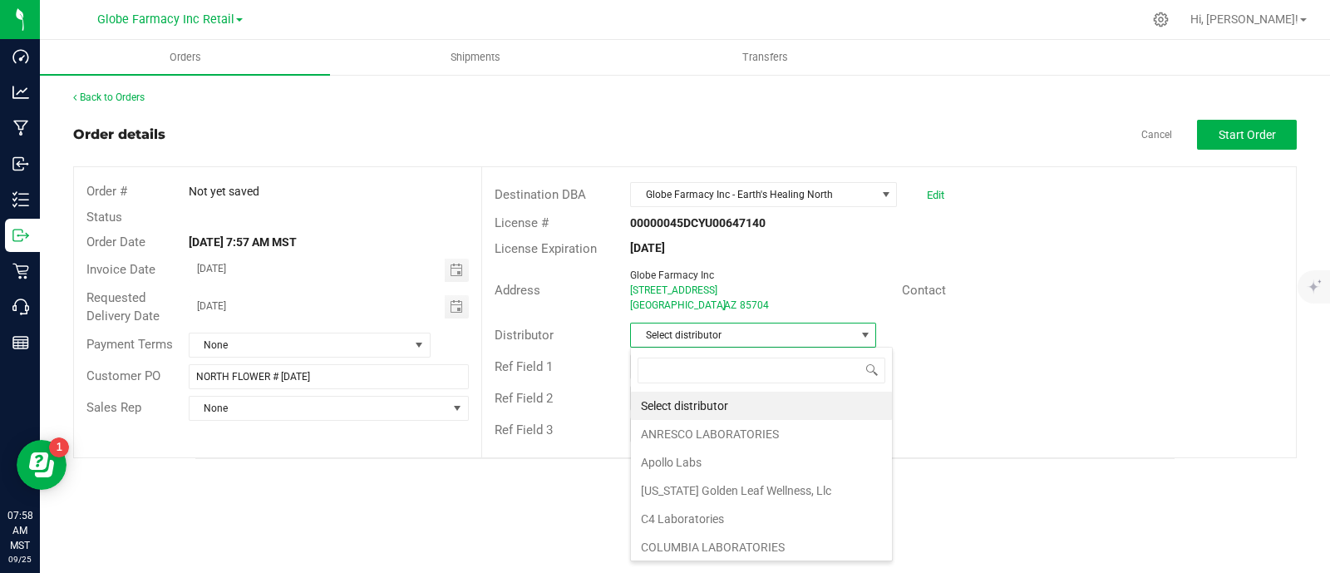
scroll to position [24, 246]
type input "GLOB"
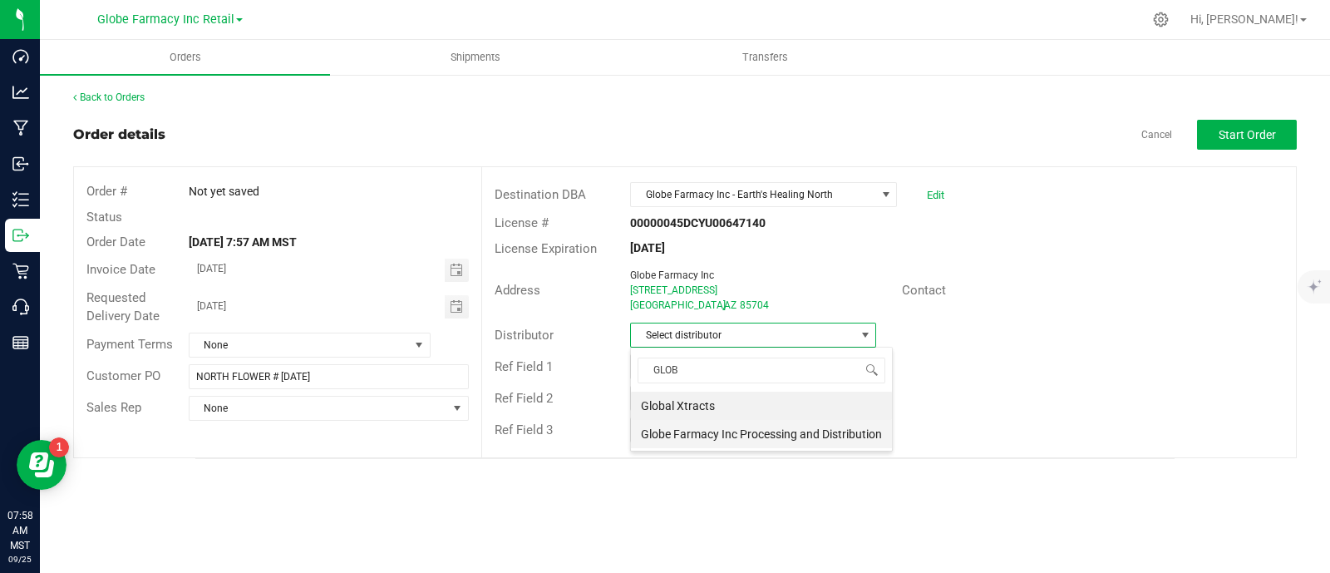
click at [726, 436] on li "Globe Farmacy Inc Processing and Distribution" at bounding box center [761, 434] width 261 height 28
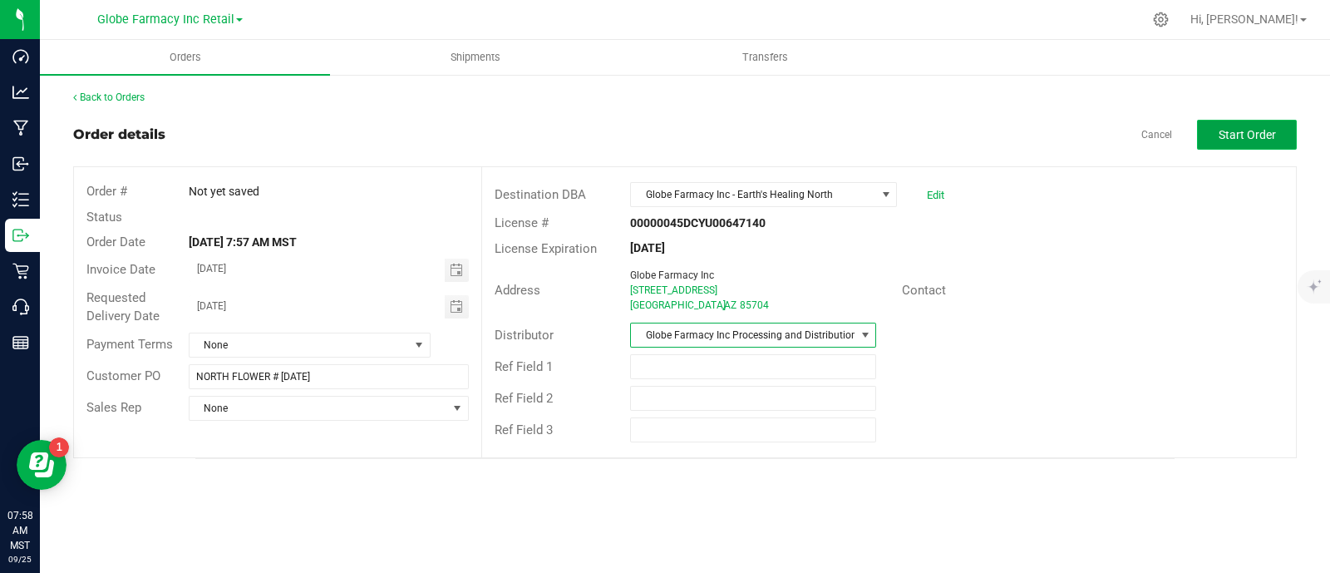
click at [1205, 123] on button "Start Order" at bounding box center [1247, 135] width 100 height 30
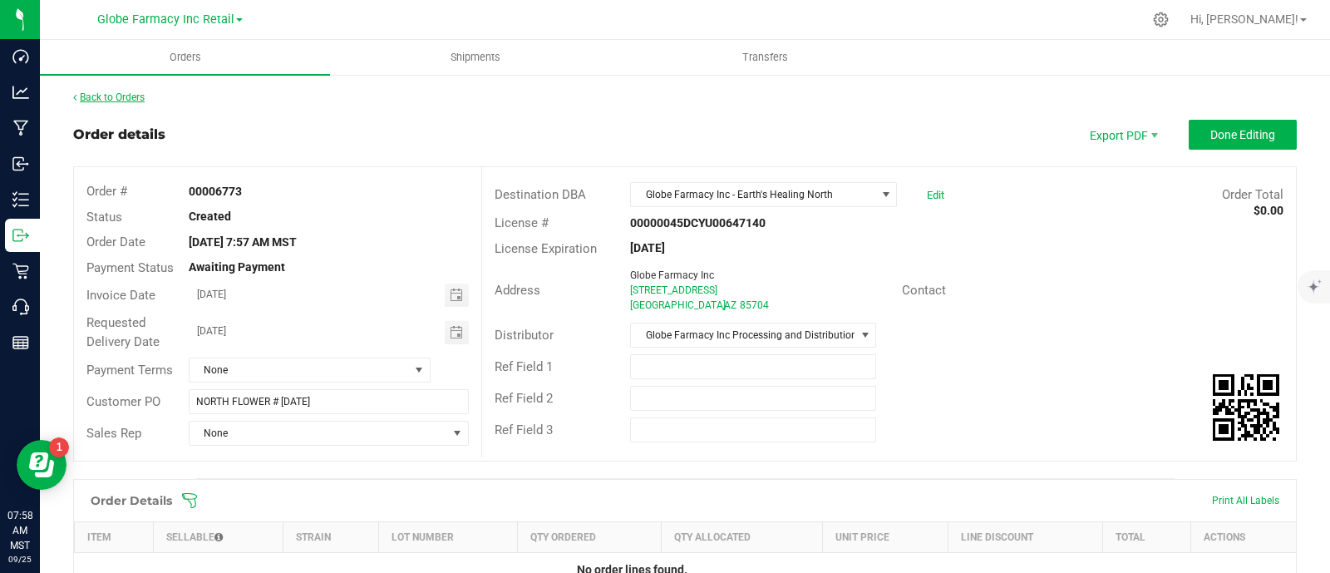
click at [130, 95] on link "Back to Orders" at bounding box center [108, 97] width 71 height 12
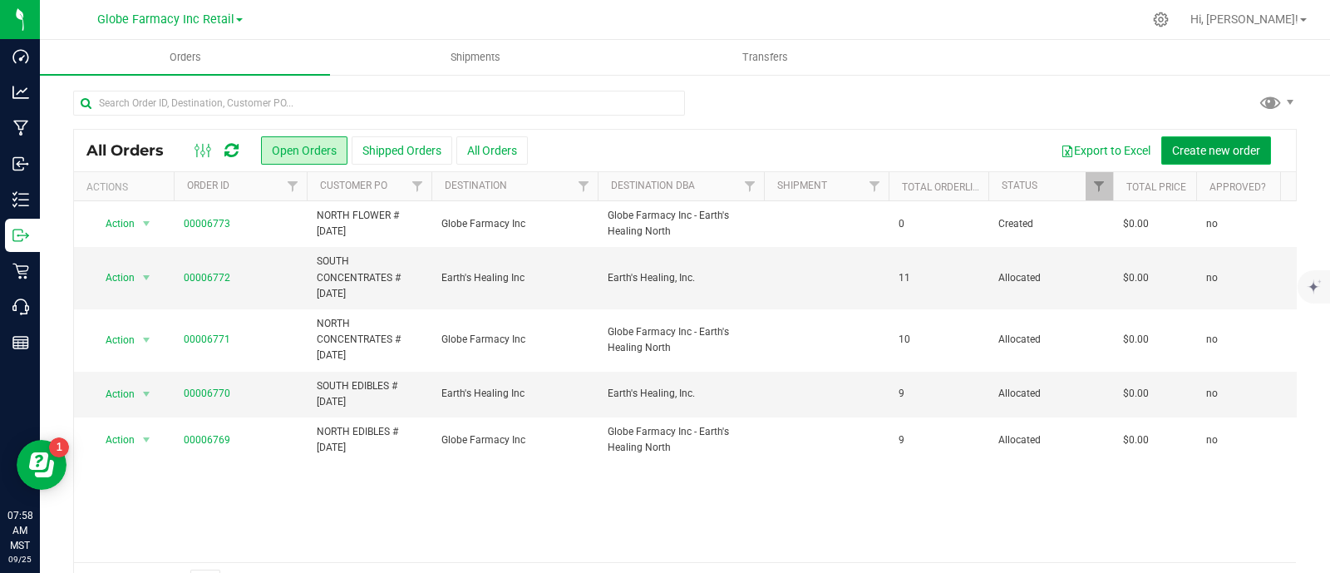
click at [1230, 145] on span "Create new order" at bounding box center [1216, 150] width 88 height 13
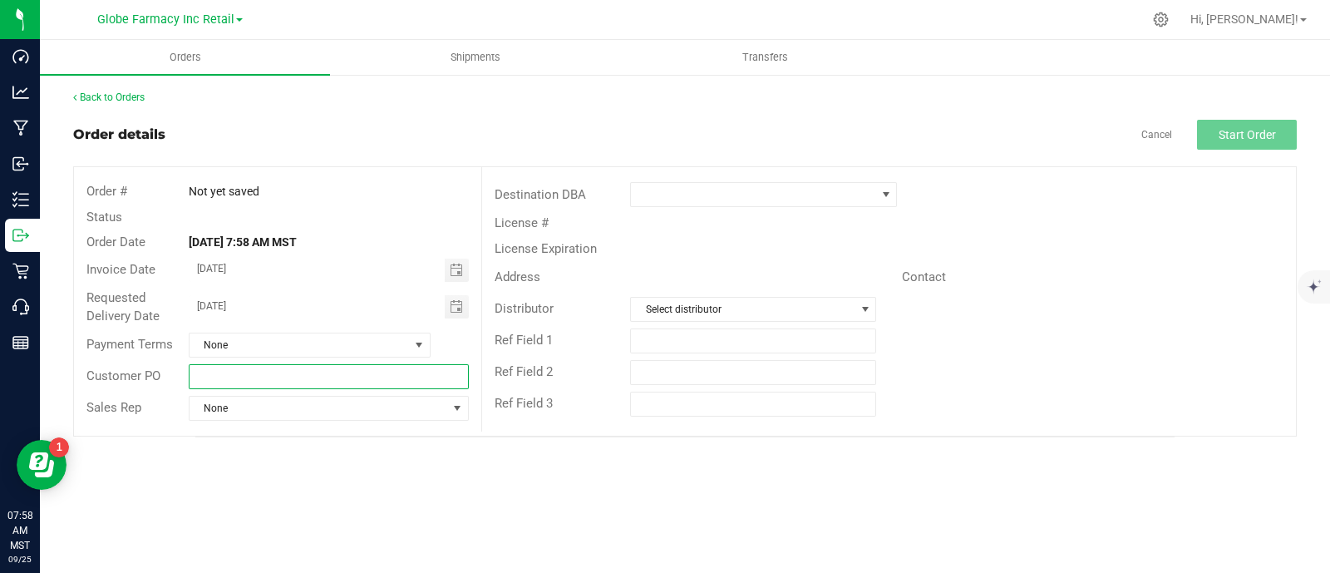
paste input "NORTH FLOWER # [DATE]"
click at [350, 376] on input "NORTH FLOWER # [DATE]" at bounding box center [329, 376] width 281 height 25
drag, startPoint x: 268, startPoint y: 380, endPoint x: 229, endPoint y: 387, distance: 39.8
click at [229, 387] on input "NORTH FLOWER # [DATE]" at bounding box center [329, 376] width 281 height 25
click at [225, 383] on input "NORTH FLOWER # [DATE]" at bounding box center [329, 376] width 281 height 25
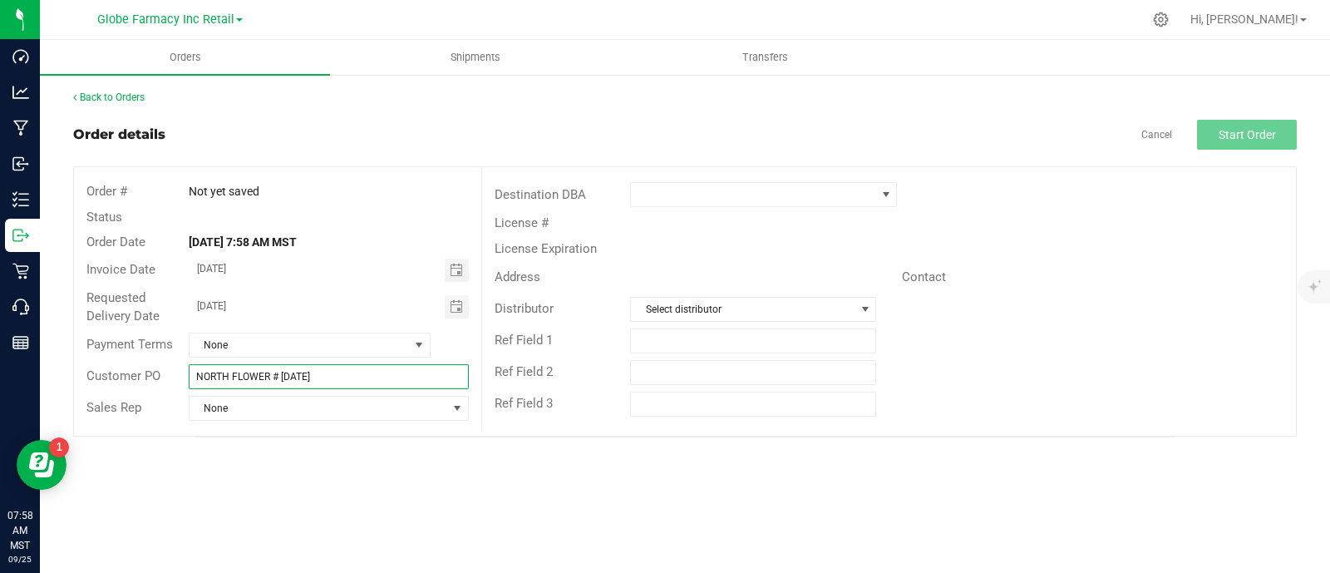
click at [225, 383] on input "NORTH FLOWER # [DATE]" at bounding box center [329, 376] width 281 height 25
click at [262, 376] on input "NORTH FLOWER # [DATE]" at bounding box center [329, 376] width 281 height 25
drag, startPoint x: 229, startPoint y: 378, endPoint x: 146, endPoint y: 371, distance: 83.5
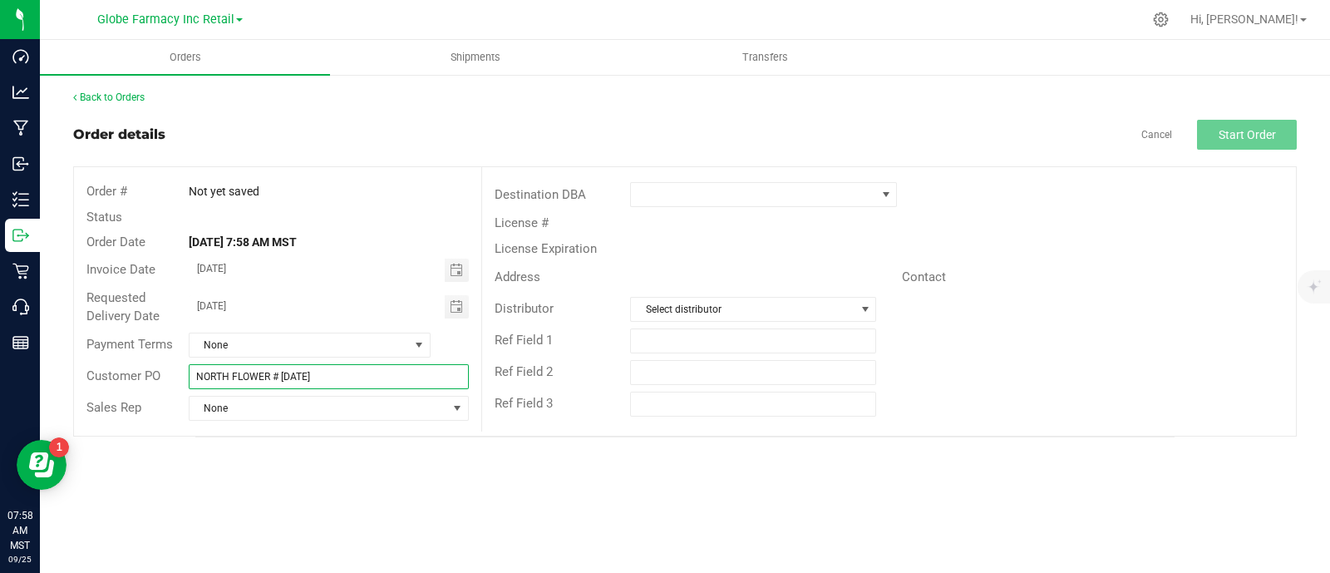
click at [146, 371] on div "Customer PO NORTH FLOWER # 09/25/2025" at bounding box center [277, 377] width 407 height 32
type input "SOUTH FLOWER # [DATE]"
click at [677, 188] on span at bounding box center [753, 194] width 244 height 23
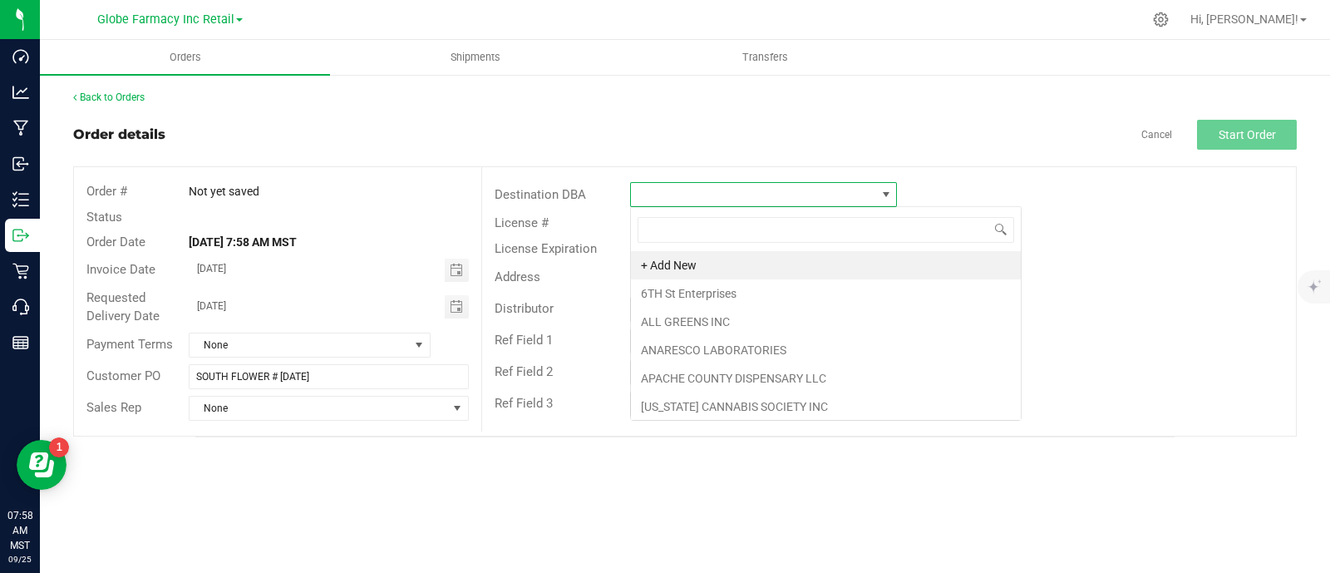
scroll to position [24, 266]
type input "EAR"
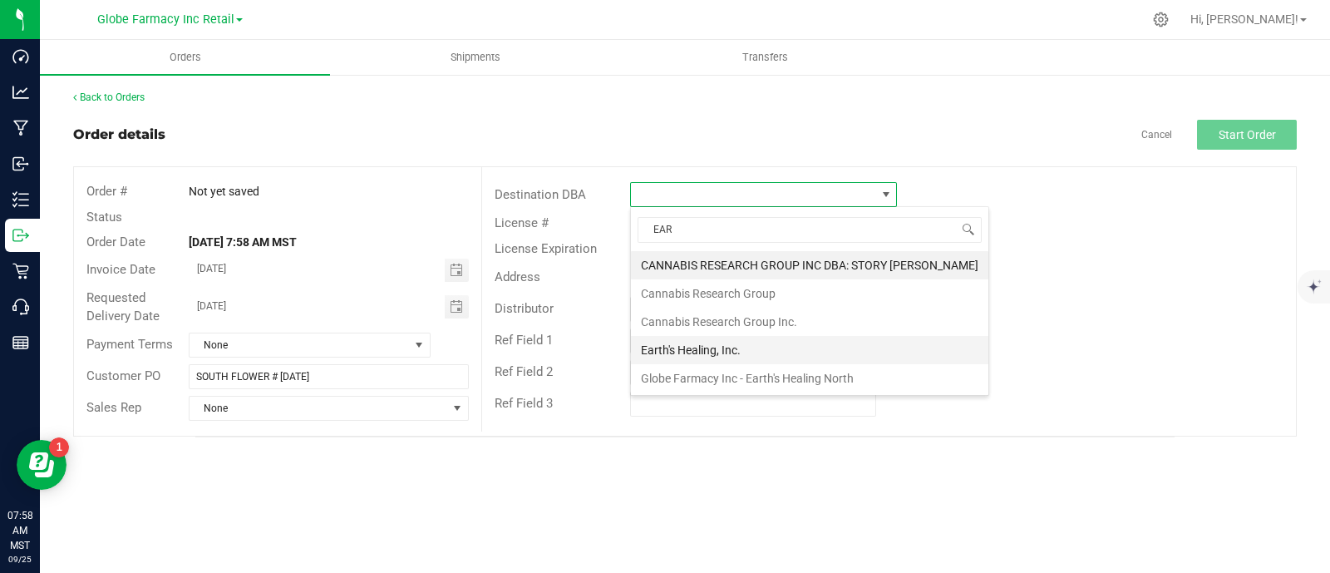
click at [682, 347] on li "Earth's Healing, Inc." at bounding box center [809, 350] width 357 height 28
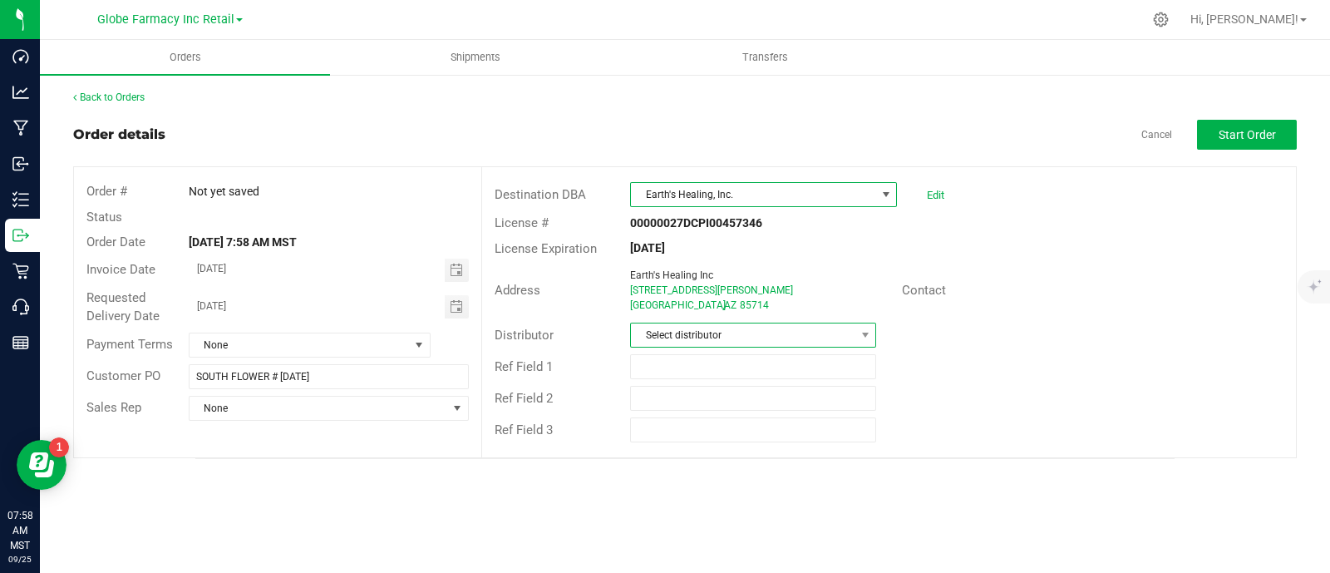
click at [669, 334] on span "Select distributor" at bounding box center [743, 334] width 224 height 23
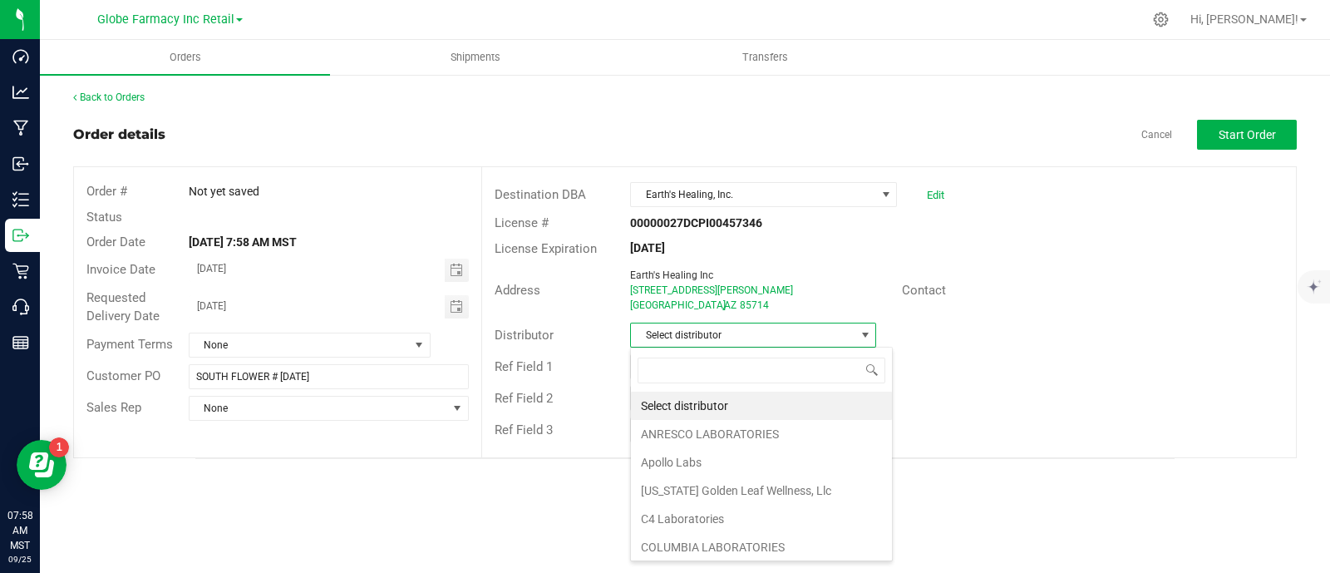
scroll to position [24, 246]
type input "GLOB"
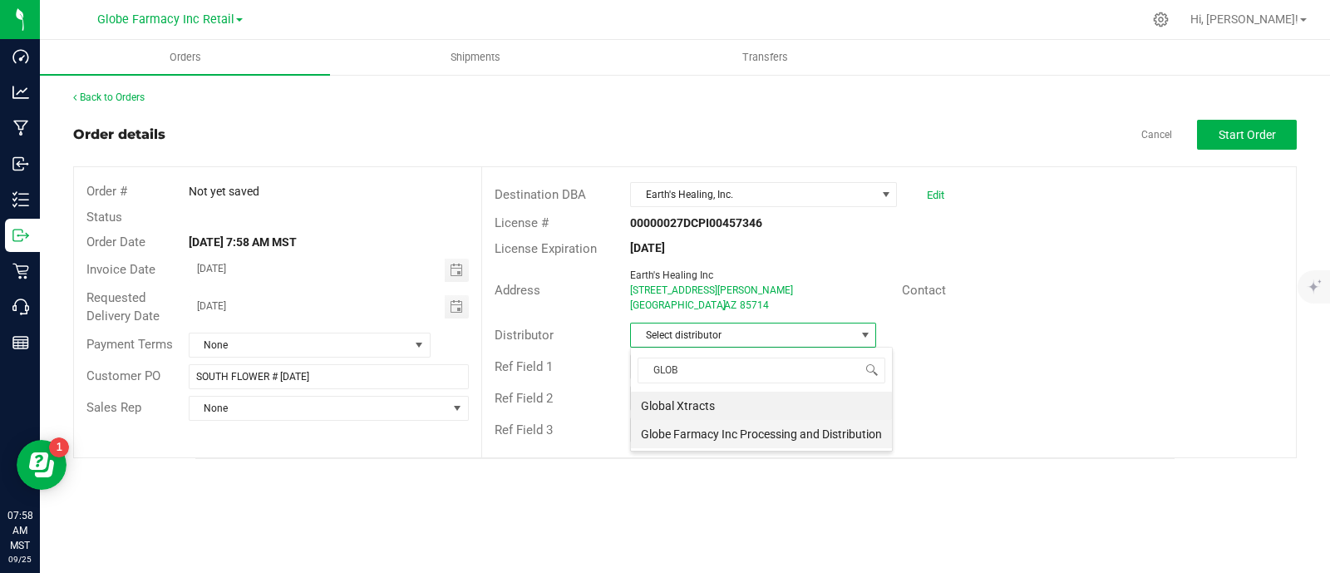
click at [842, 434] on li "Globe Farmacy Inc Processing and Distribution" at bounding box center [761, 434] width 261 height 28
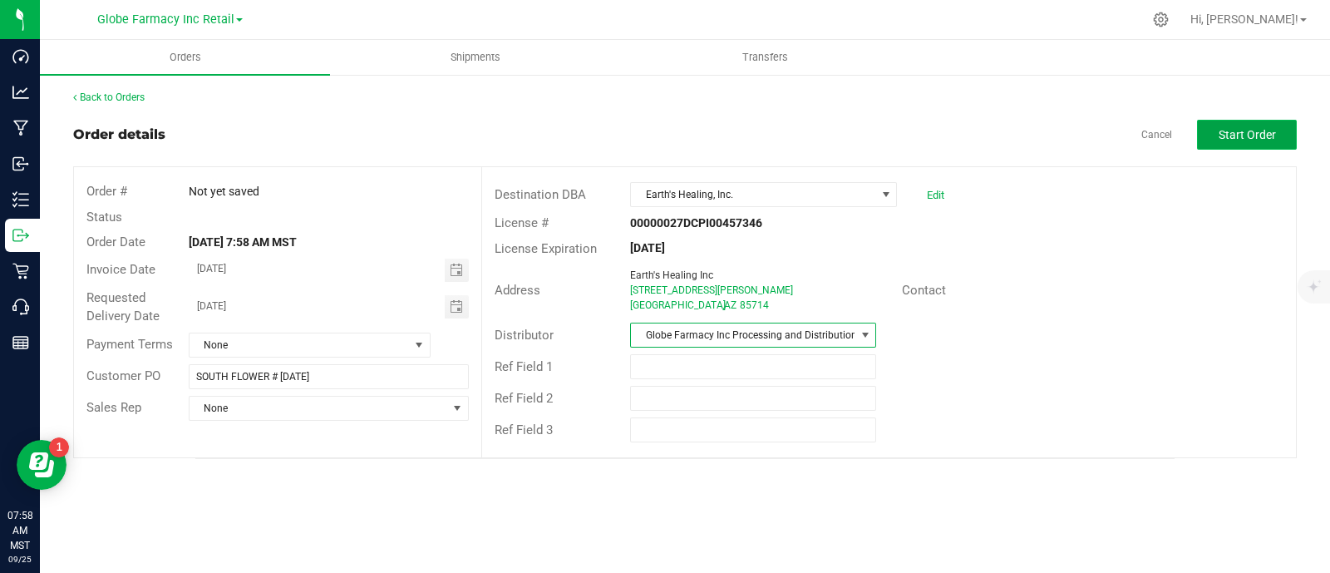
click at [1268, 122] on button "Start Order" at bounding box center [1247, 135] width 100 height 30
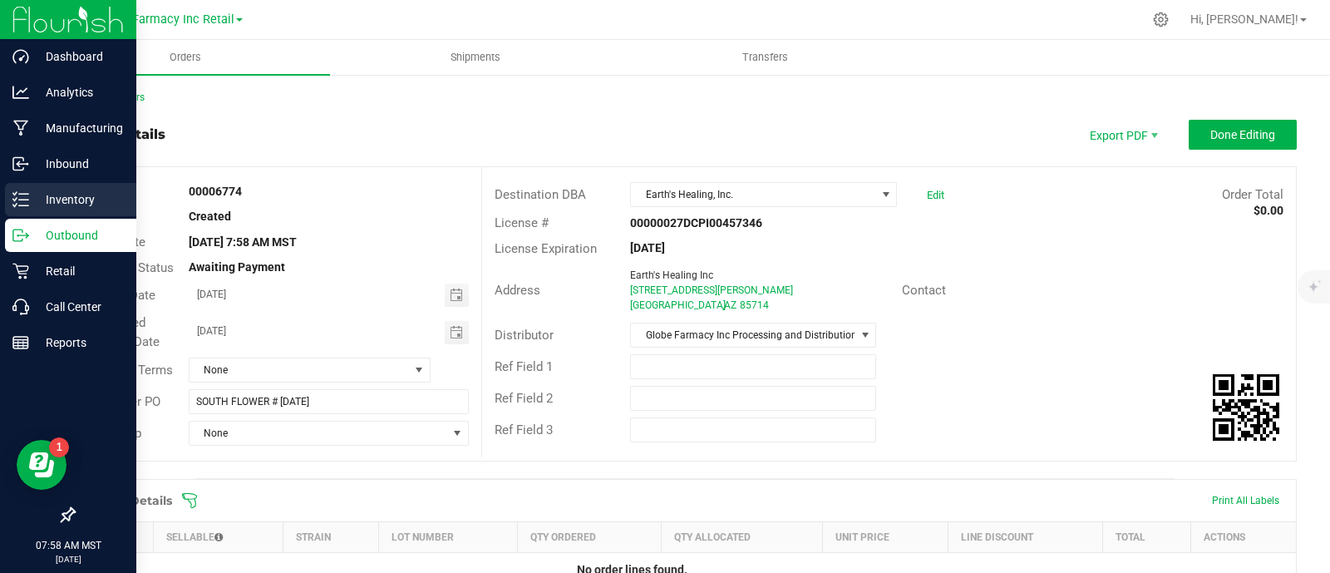
click at [41, 201] on p "Inventory" at bounding box center [79, 200] width 100 height 20
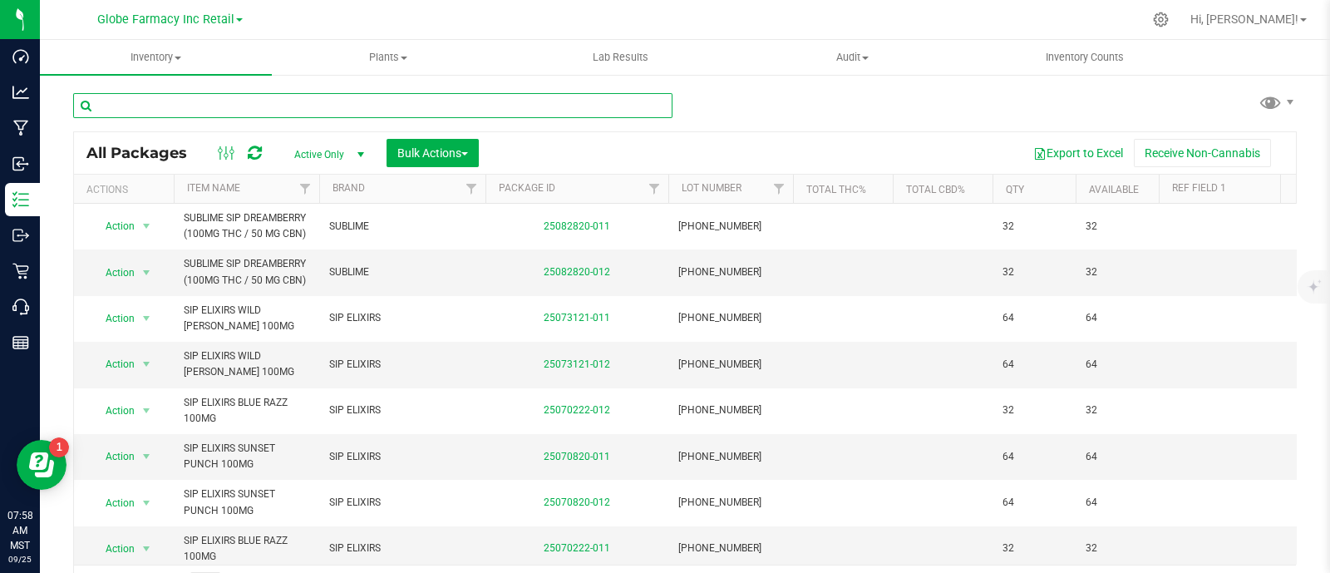
click at [313, 102] on input "text" at bounding box center [372, 105] width 599 height 25
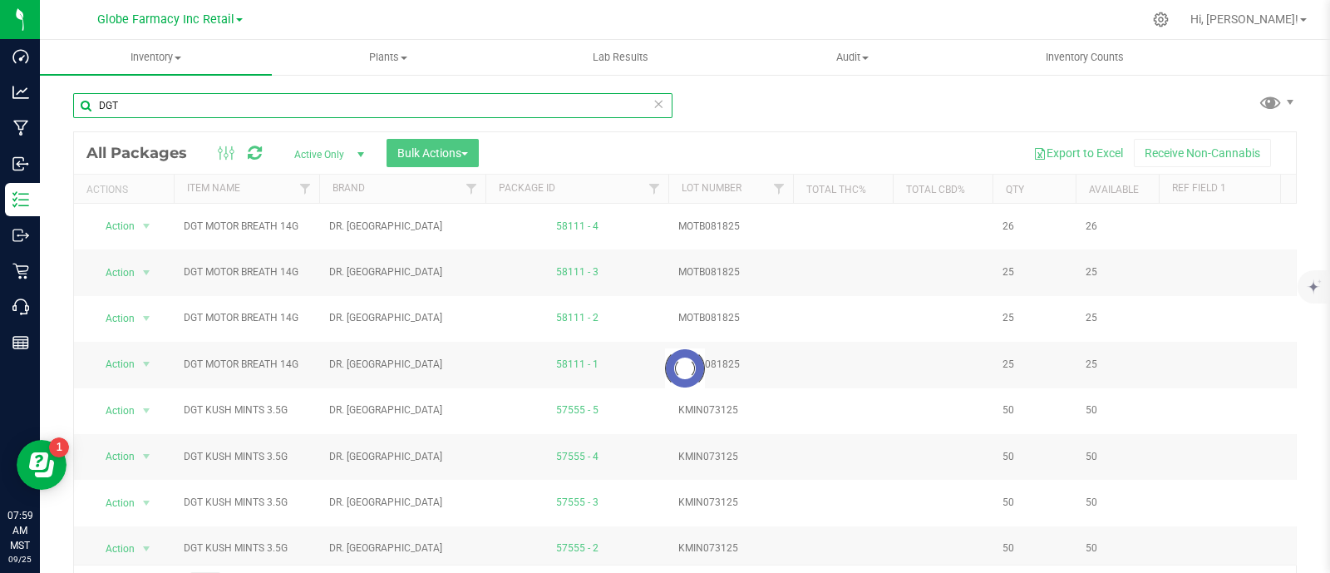
type input "DGT"
click at [422, 155] on span "Bulk Actions" at bounding box center [432, 152] width 71 height 13
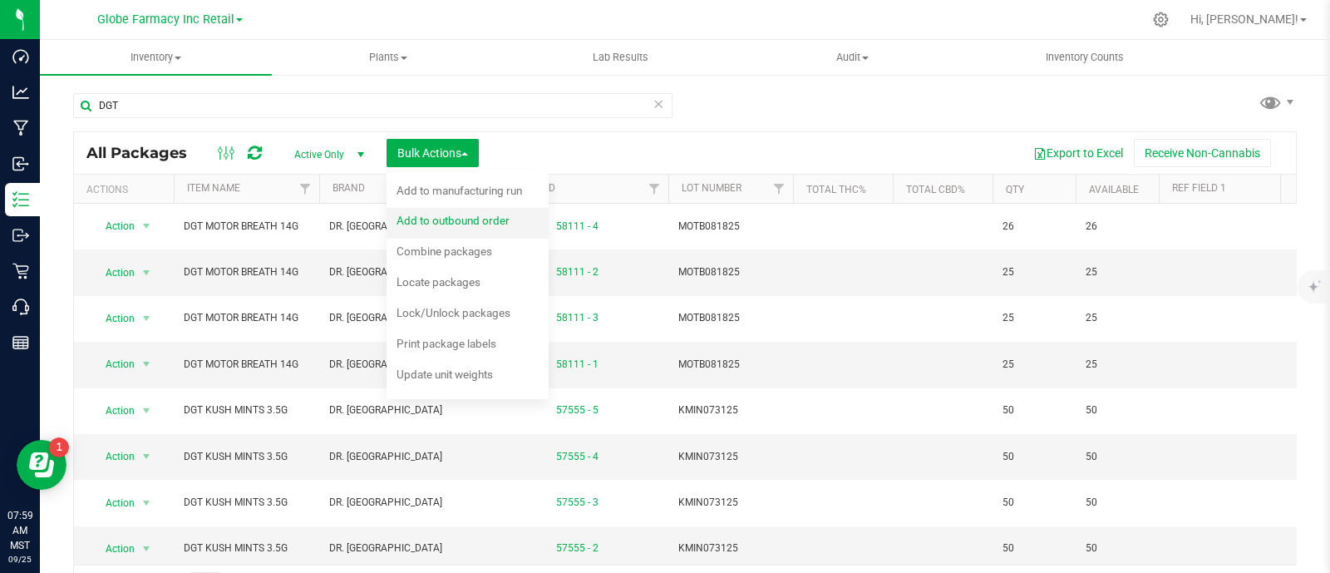
click at [468, 218] on span "Add to outbound order" at bounding box center [452, 220] width 113 height 13
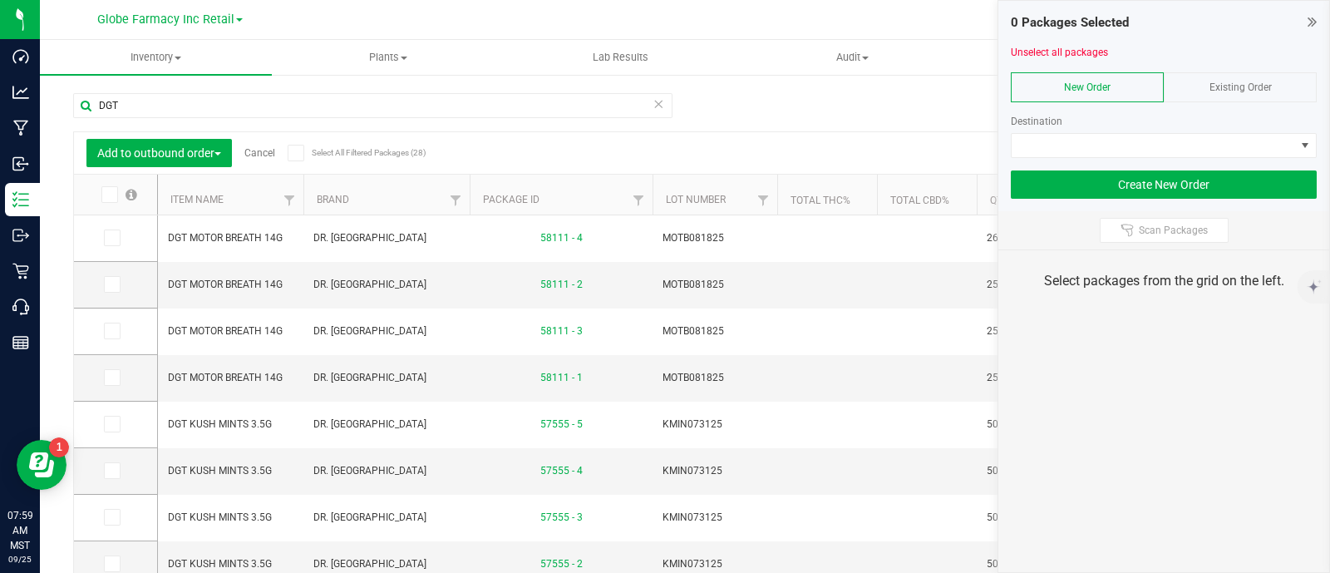
click at [1268, 93] on div "Existing Order" at bounding box center [1240, 87] width 153 height 30
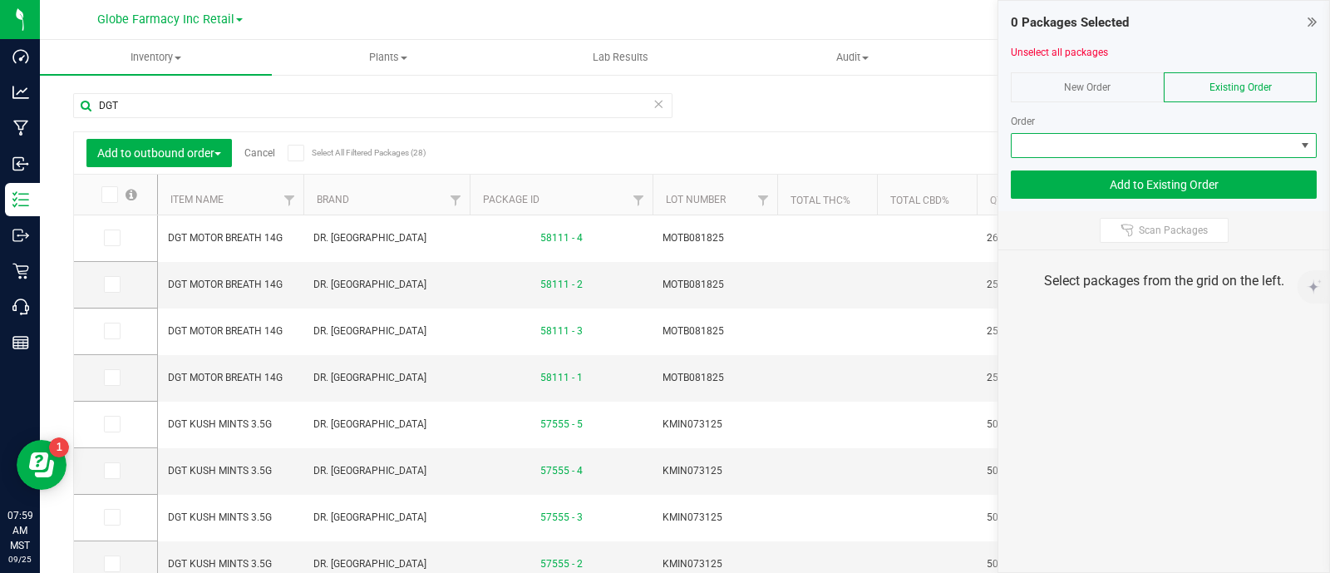
click at [1256, 139] on span at bounding box center [1153, 145] width 283 height 23
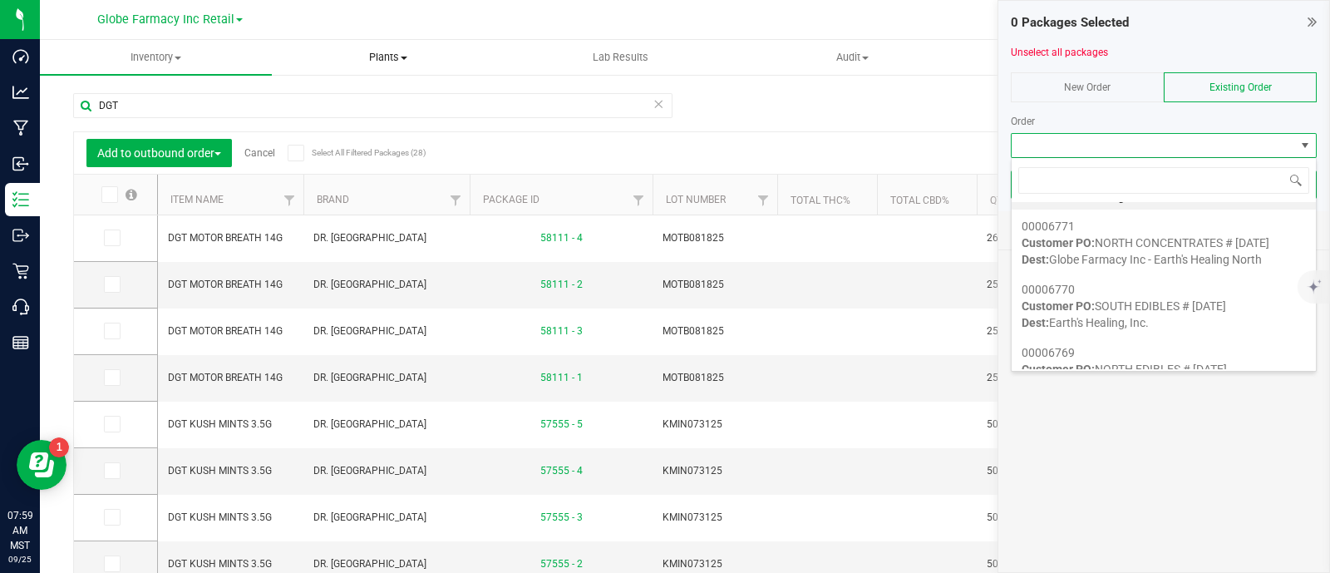
scroll to position [86, 0]
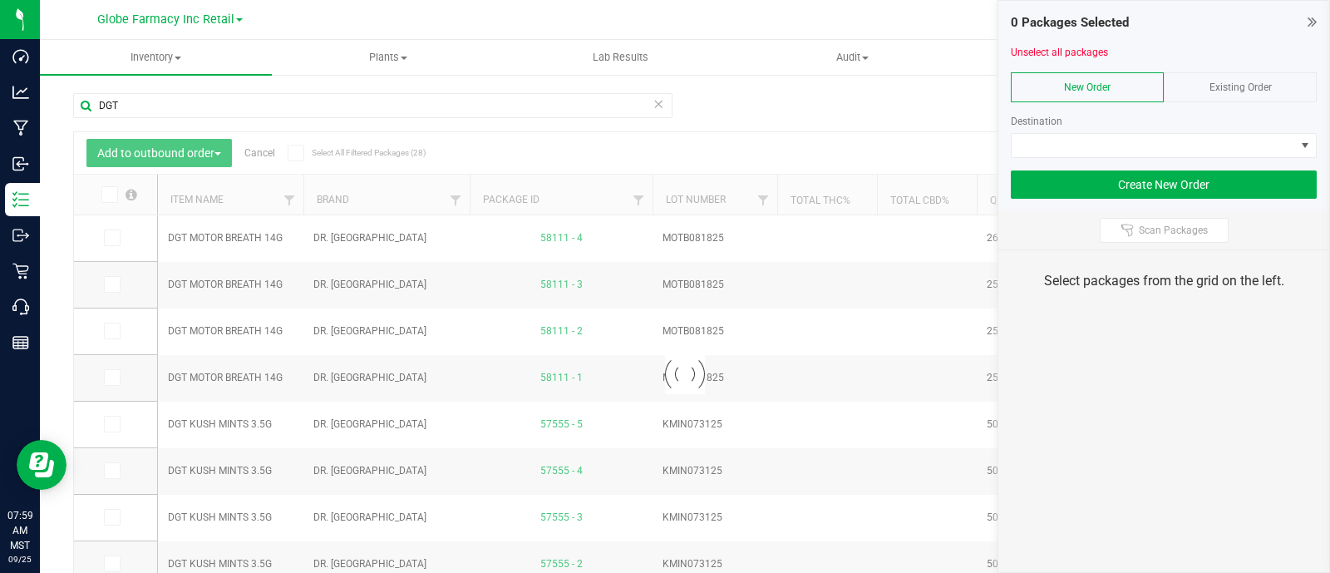
click at [1254, 97] on div "Existing Order" at bounding box center [1240, 87] width 153 height 30
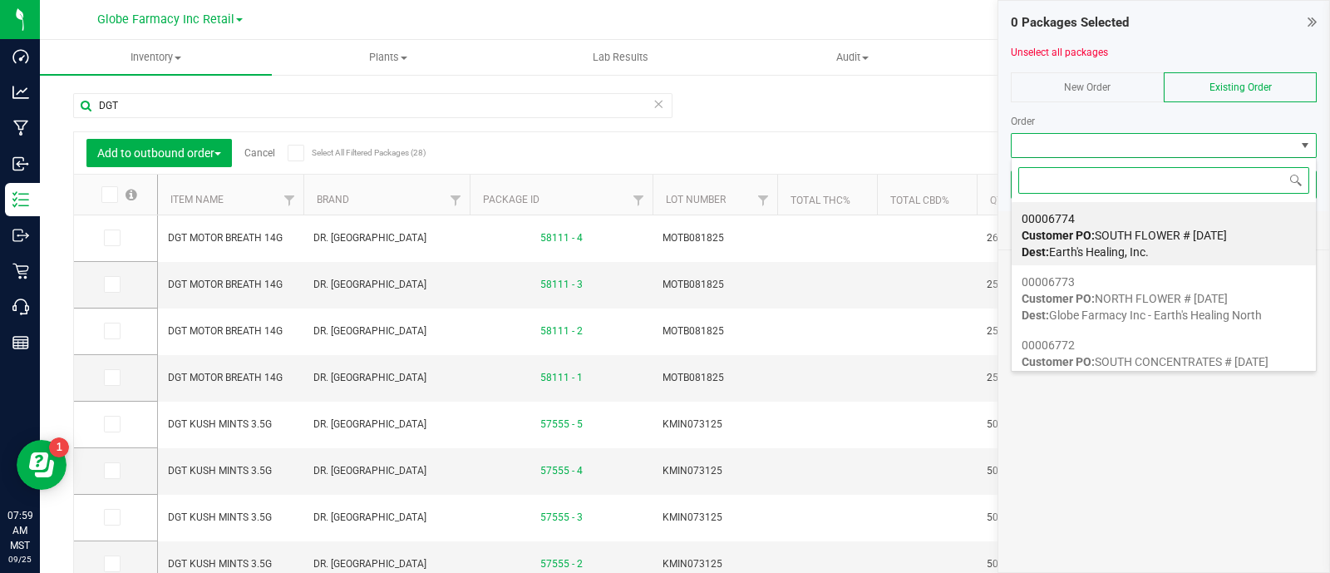
scroll to position [24, 306]
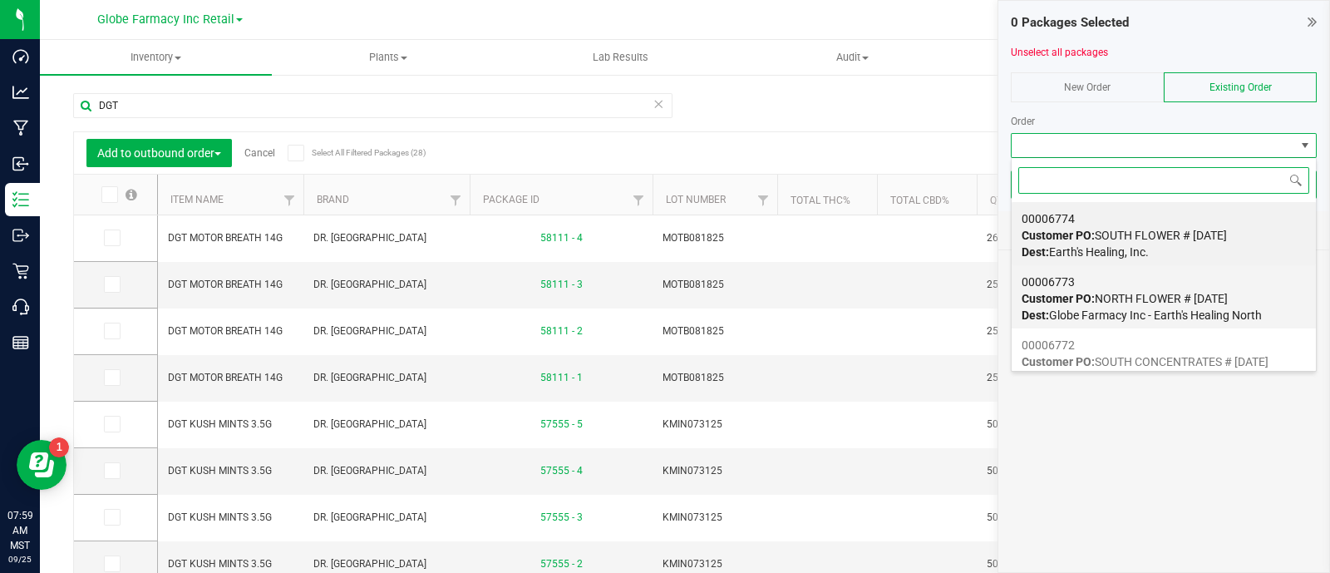
click at [1185, 303] on span "Customer PO: NORTH FLOWER # [DATE]" at bounding box center [1124, 298] width 206 height 13
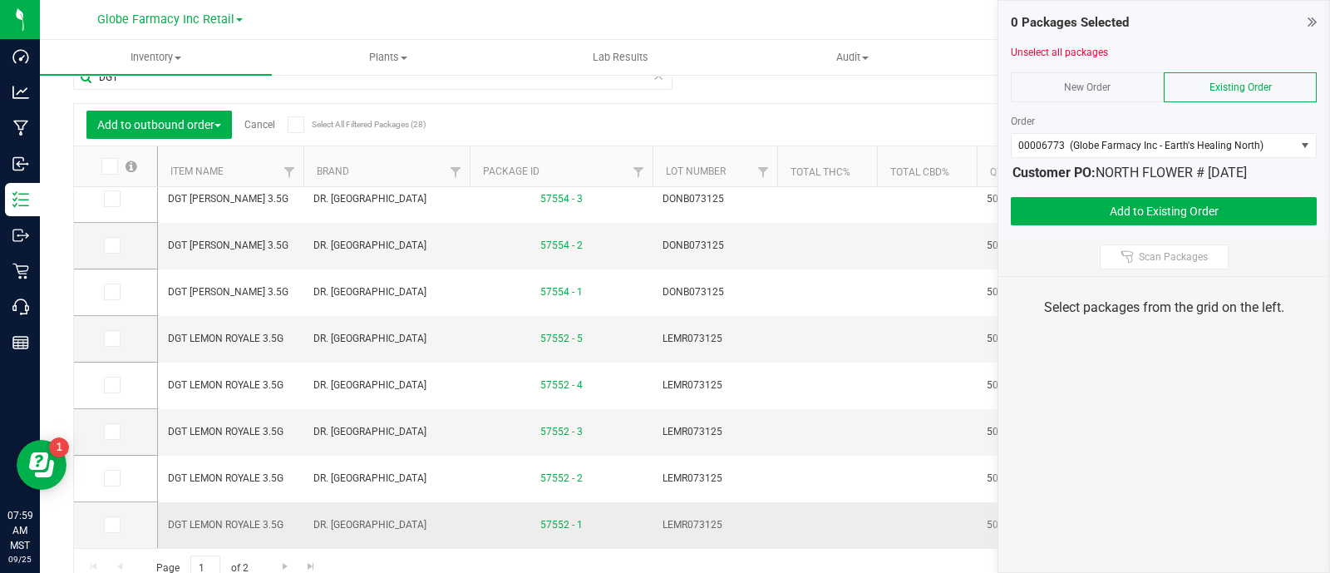
scroll to position [43, 0]
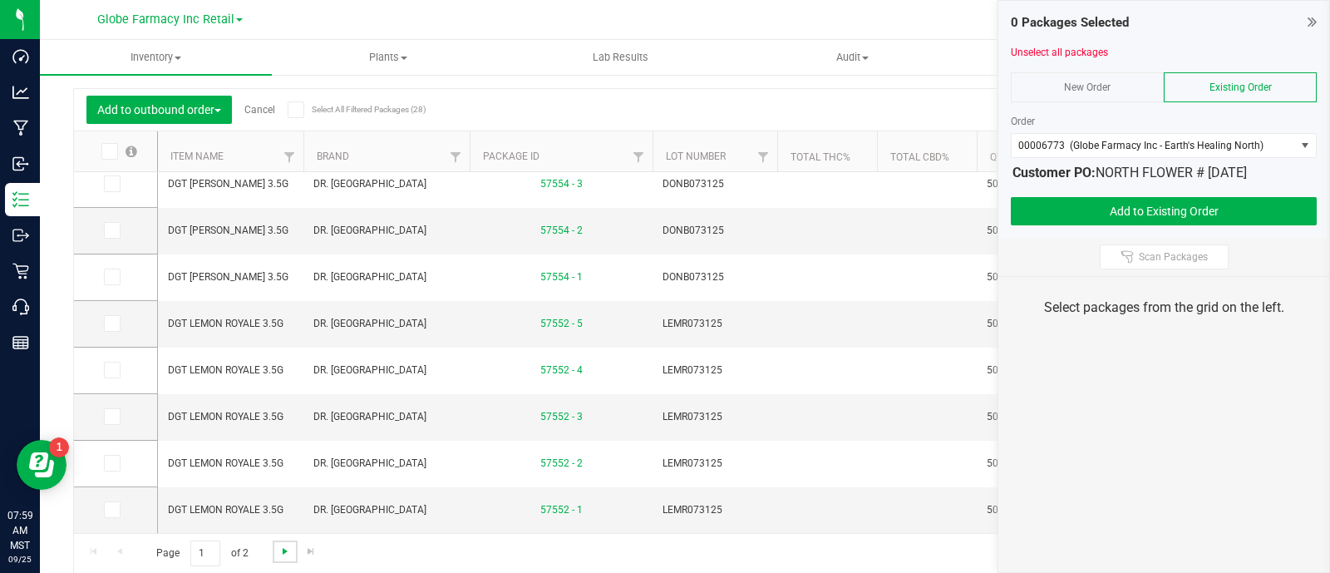
click at [280, 549] on span "Go to the next page" at bounding box center [284, 550] width 13 height 13
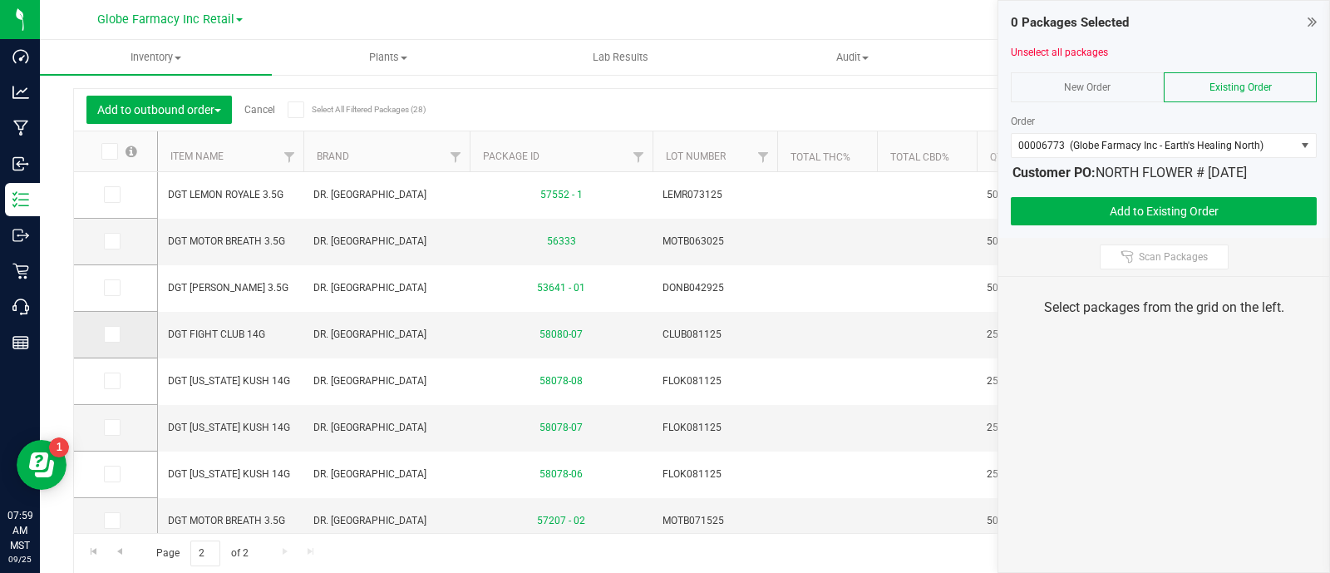
click at [115, 334] on icon at bounding box center [111, 334] width 11 height 0
click at [0, 0] on input "checkbox" at bounding box center [0, 0] width 0 height 0
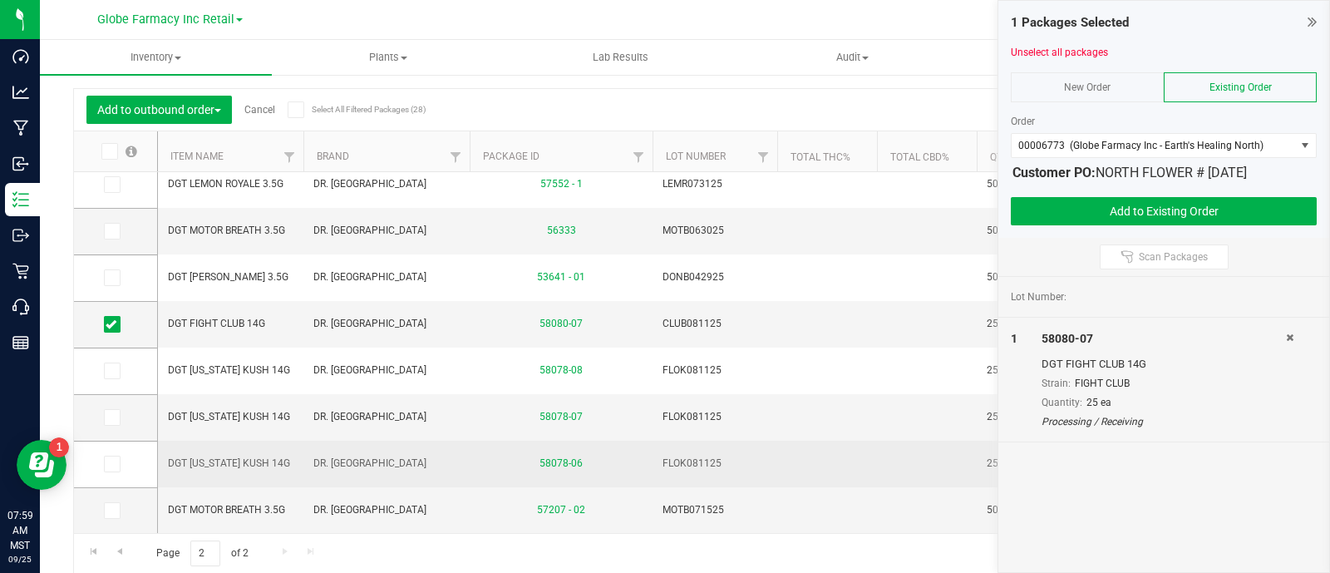
scroll to position [26, 0]
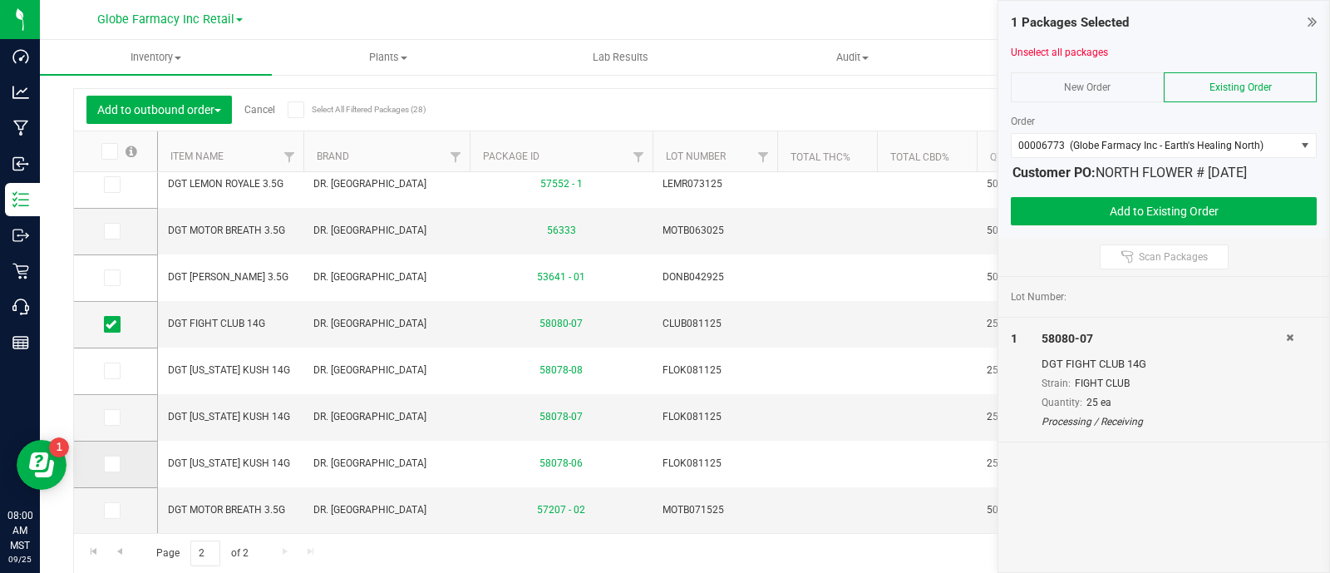
click at [116, 458] on span at bounding box center [112, 463] width 17 height 17
click at [118, 429] on td at bounding box center [115, 418] width 83 height 47
click at [114, 417] on icon at bounding box center [111, 417] width 11 height 0
click at [0, 0] on input "checkbox" at bounding box center [0, 0] width 0 height 0
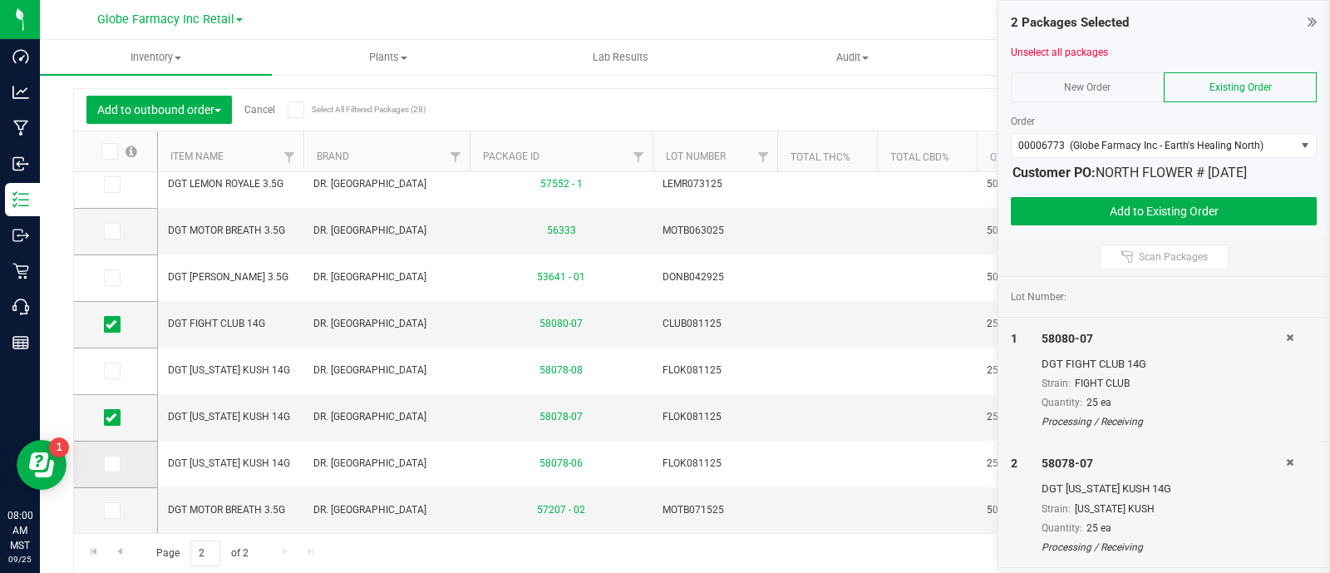
click at [121, 469] on label at bounding box center [116, 463] width 24 height 17
click at [0, 0] on input "checkbox" at bounding box center [0, 0] width 0 height 0
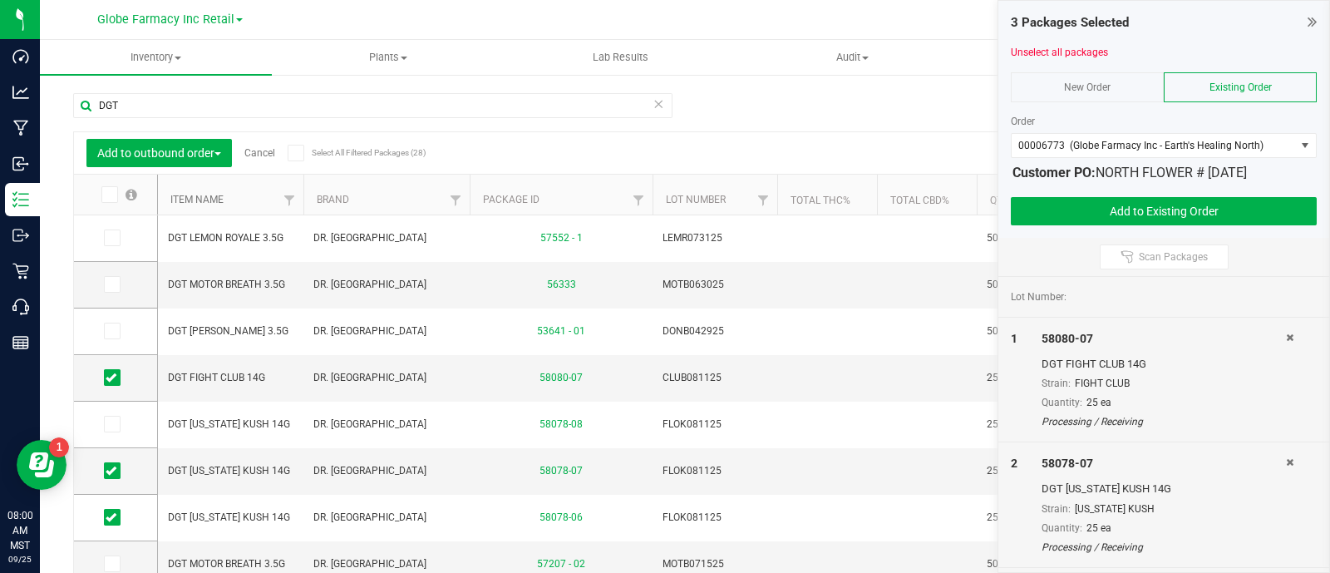
click at [212, 204] on link "Item Name" at bounding box center [196, 200] width 53 height 12
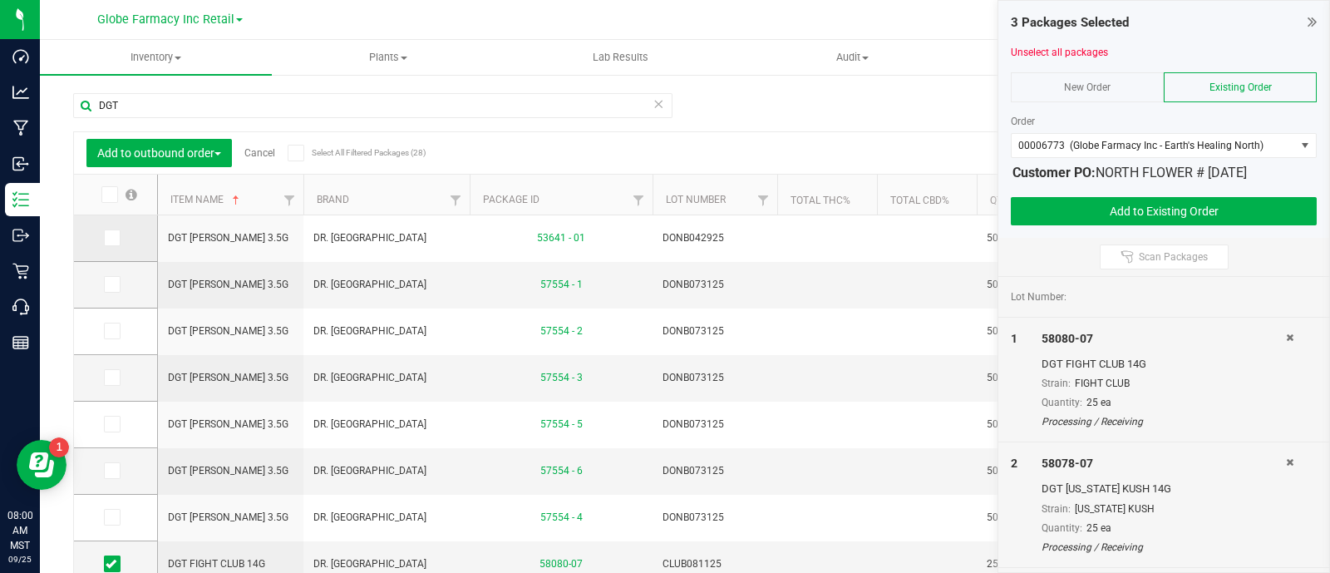
click at [115, 278] on span at bounding box center [112, 284] width 17 height 17
click at [112, 227] on td at bounding box center [115, 238] width 83 height 47
click at [116, 238] on icon at bounding box center [111, 238] width 11 height 0
click at [0, 0] on input "checkbox" at bounding box center [0, 0] width 0 height 0
click at [116, 284] on icon at bounding box center [111, 284] width 11 height 0
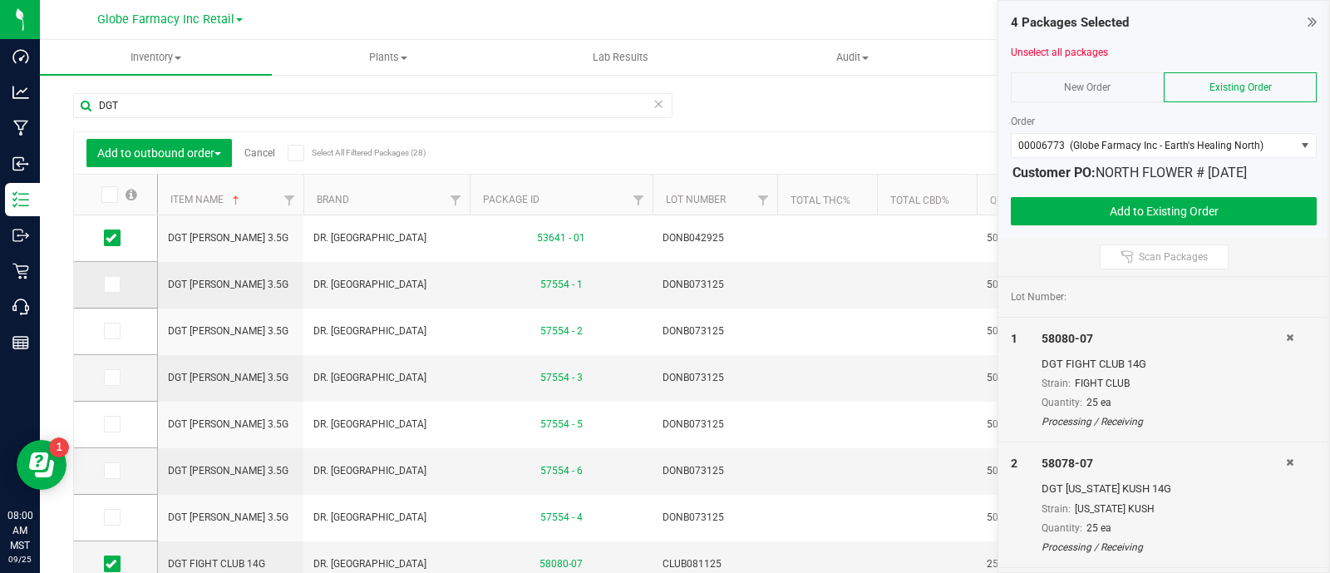
click at [0, 0] on input "checkbox" at bounding box center [0, 0] width 0 height 0
click at [113, 377] on icon at bounding box center [111, 377] width 11 height 0
click at [0, 0] on input "checkbox" at bounding box center [0, 0] width 0 height 0
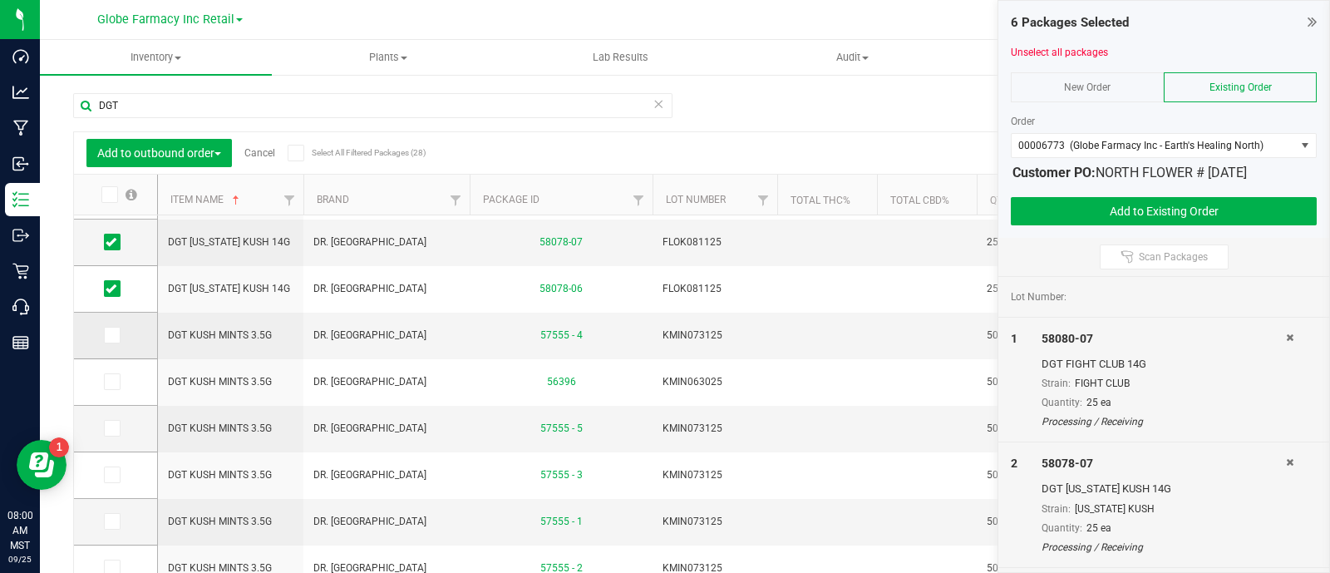
click at [116, 335] on icon at bounding box center [111, 335] width 11 height 0
click at [0, 0] on input "checkbox" at bounding box center [0, 0] width 0 height 0
click at [126, 386] on label at bounding box center [116, 381] width 24 height 17
click at [0, 0] on input "checkbox" at bounding box center [0, 0] width 0 height 0
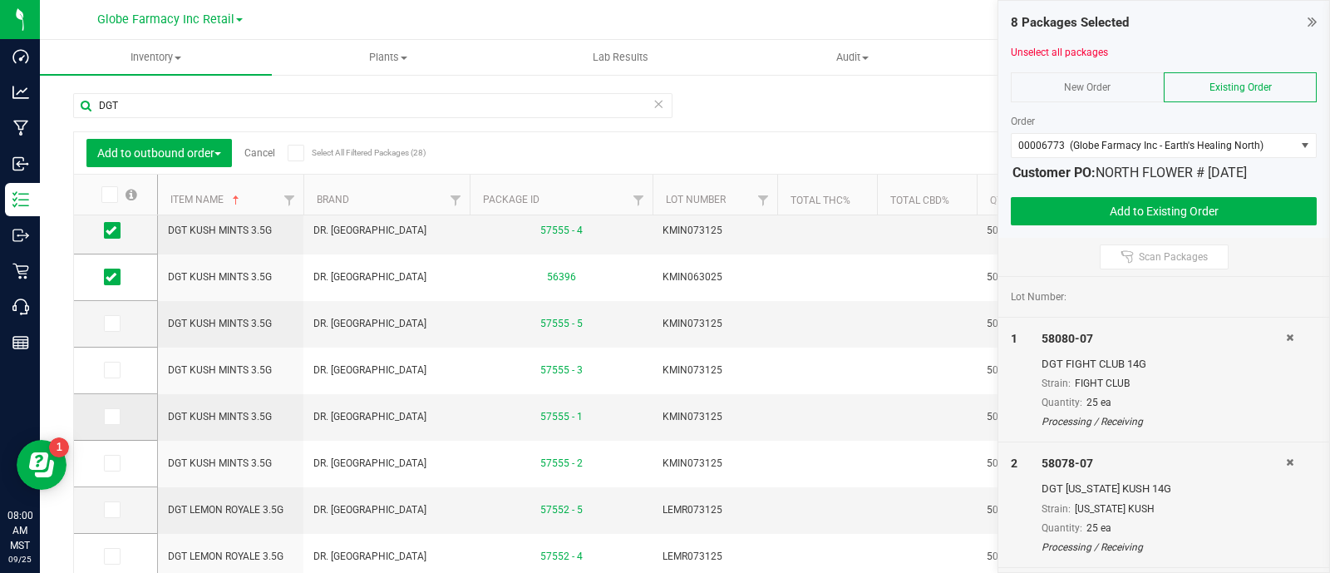
click at [111, 416] on icon at bounding box center [111, 416] width 11 height 0
click at [0, 0] on input "checkbox" at bounding box center [0, 0] width 0 height 0
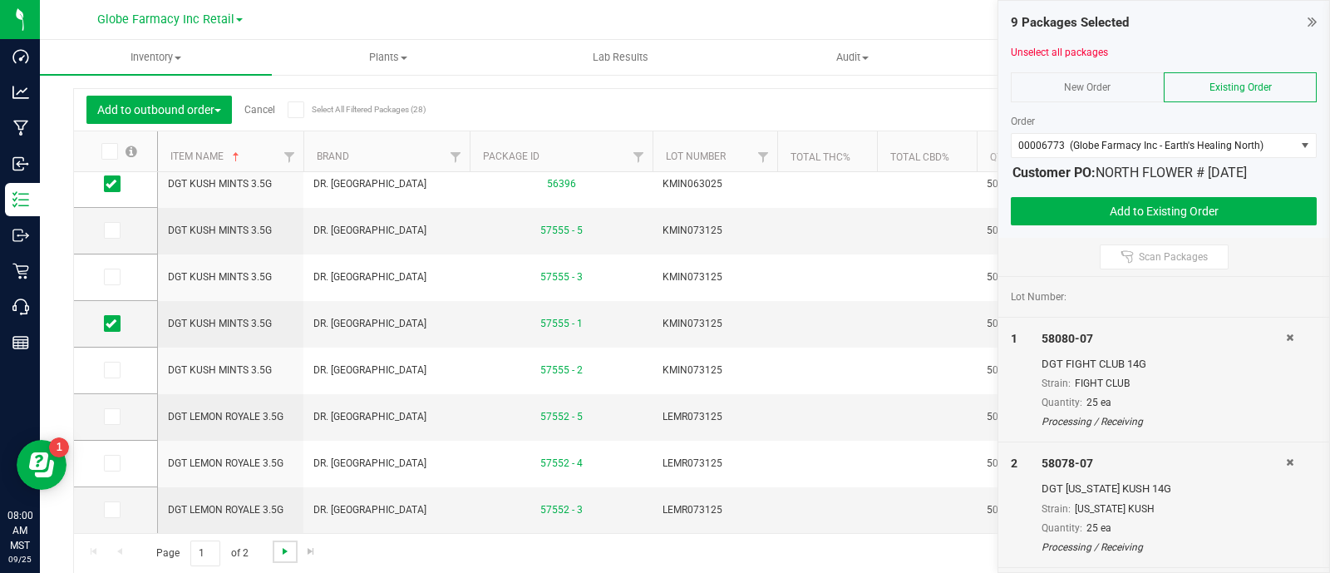
click at [283, 548] on span "Go to the next page" at bounding box center [284, 550] width 13 height 13
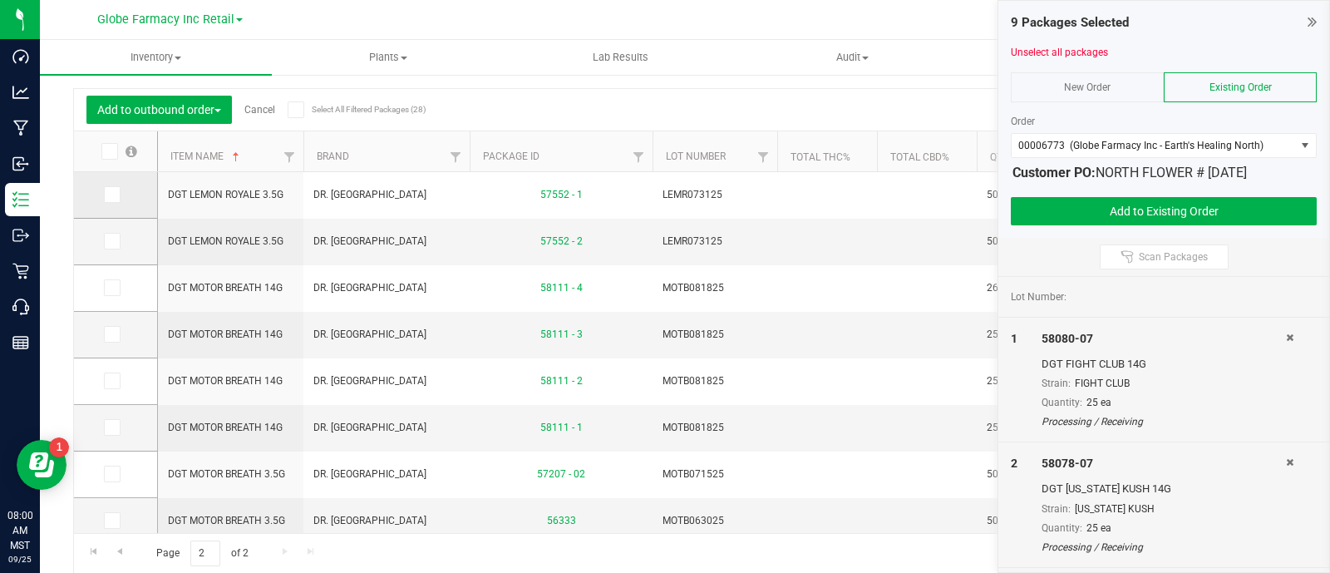
click at [109, 194] on icon at bounding box center [111, 194] width 11 height 0
click at [0, 0] on input "checkbox" at bounding box center [0, 0] width 0 height 0
click at [118, 245] on span at bounding box center [112, 241] width 17 height 17
click at [0, 0] on input "checkbox" at bounding box center [0, 0] width 0 height 0
click at [116, 553] on span "Go to the previous page" at bounding box center [119, 550] width 13 height 13
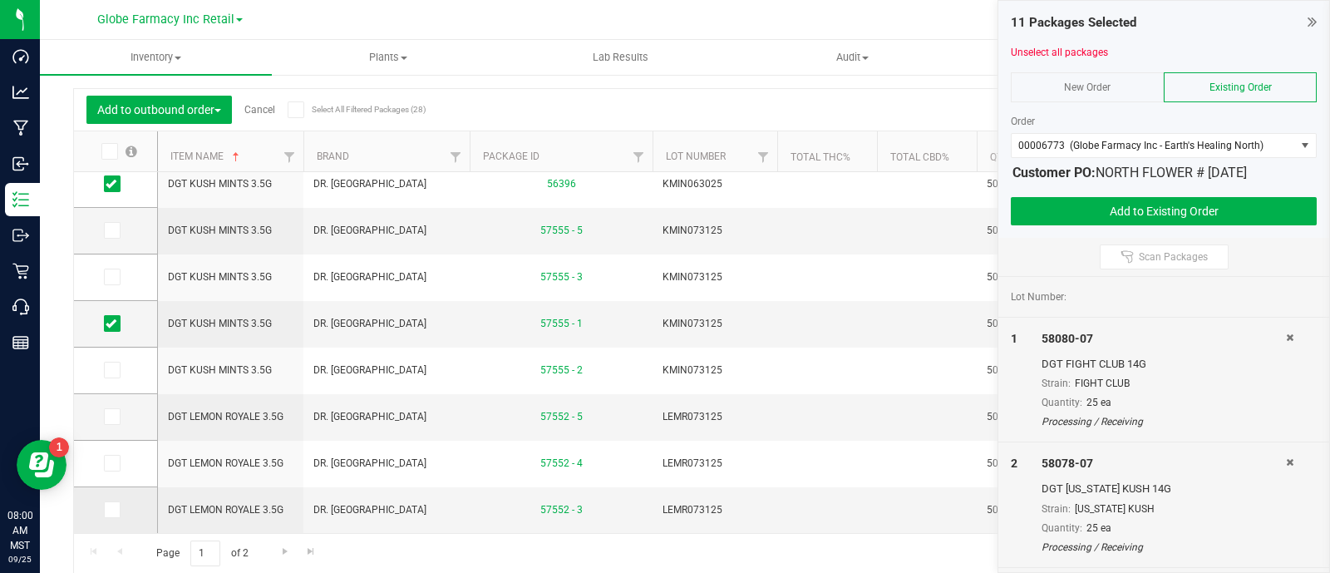
drag, startPoint x: 108, startPoint y: 501, endPoint x: 150, endPoint y: 525, distance: 48.8
click at [108, 502] on span at bounding box center [112, 509] width 17 height 17
click at [0, 0] on input "checkbox" at bounding box center [0, 0] width 0 height 0
click at [282, 553] on span "Go to the next page" at bounding box center [284, 550] width 13 height 13
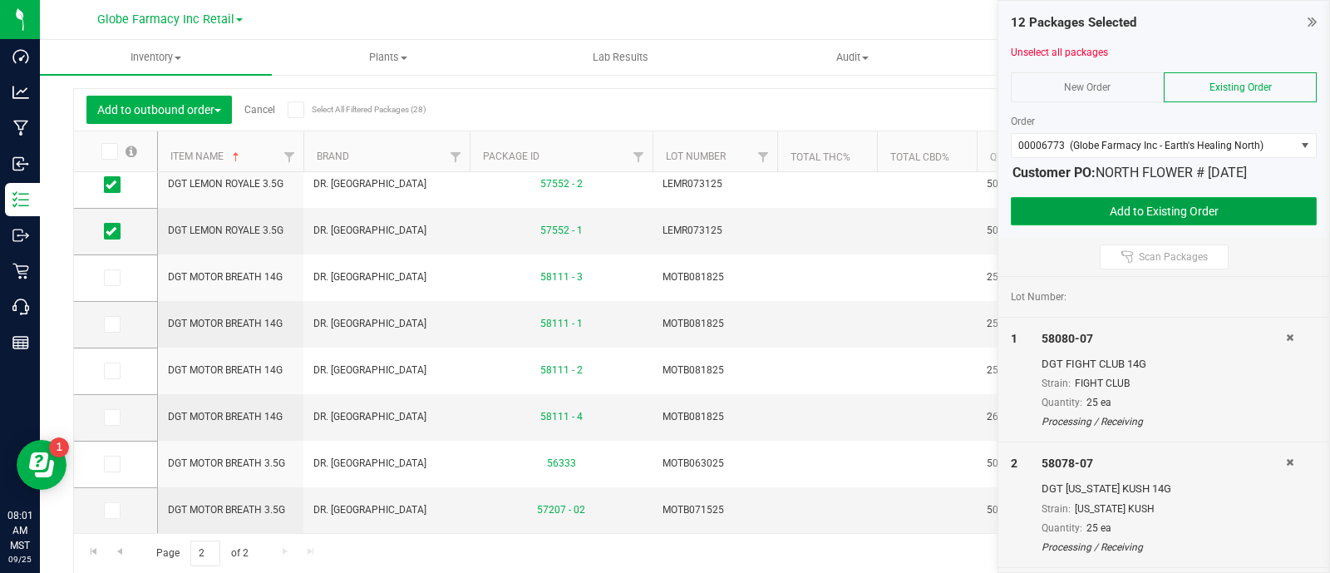
click at [1090, 205] on button "Add to Existing Order" at bounding box center [1164, 211] width 306 height 28
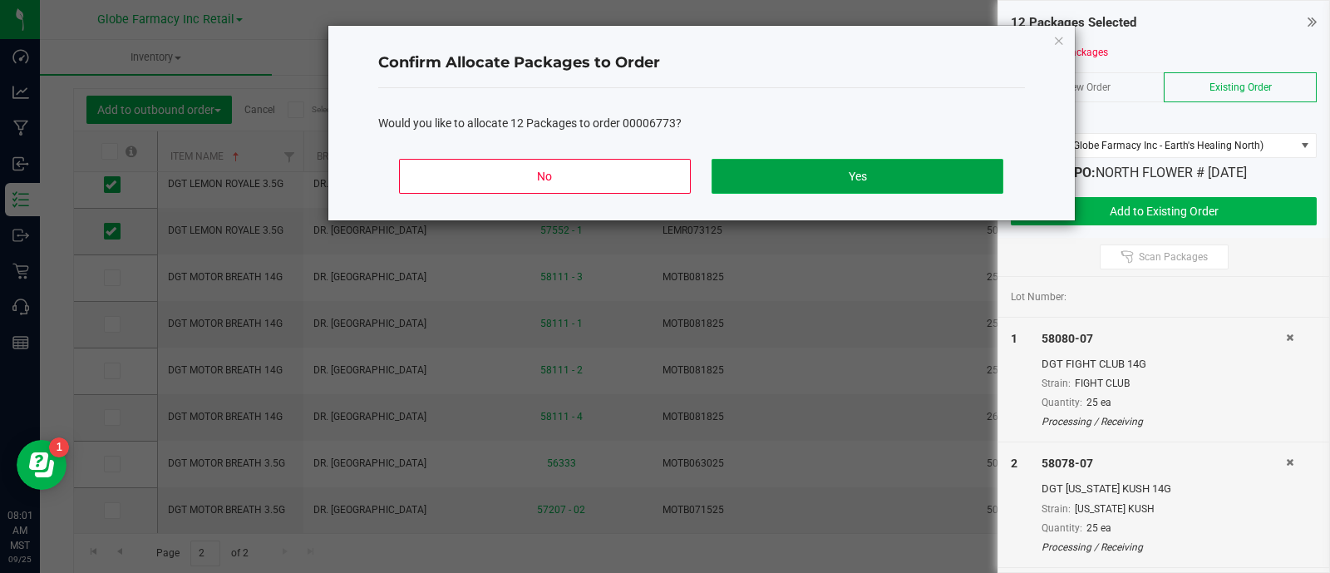
click at [872, 162] on button "Yes" at bounding box center [856, 176] width 291 height 35
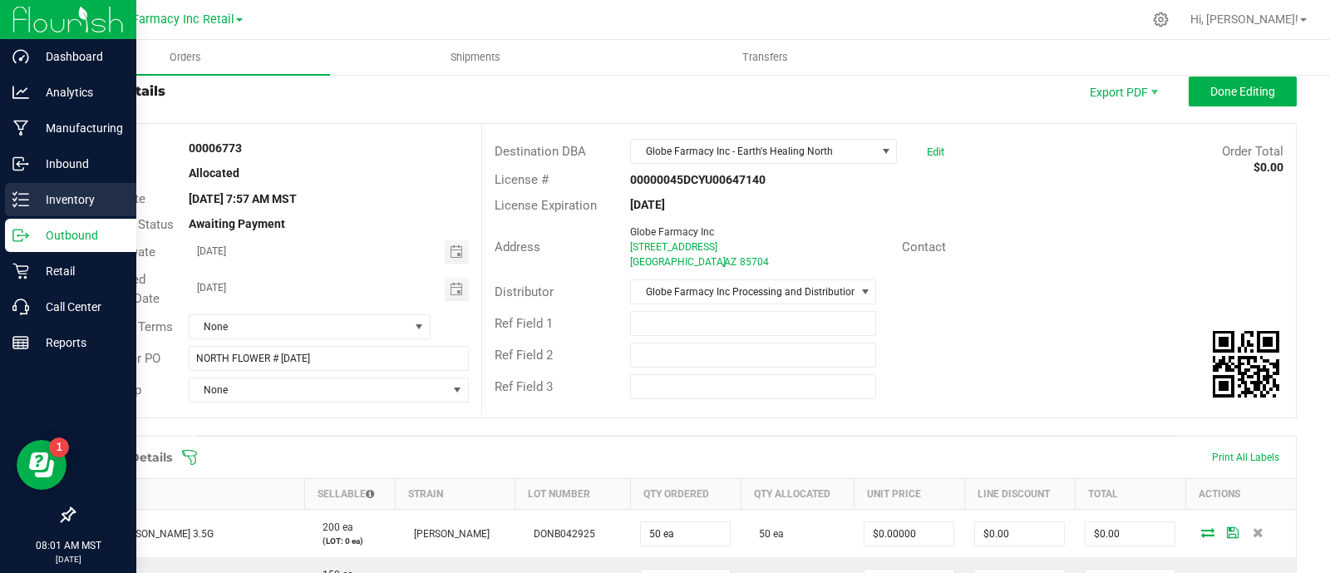
click at [30, 200] on p "Inventory" at bounding box center [79, 200] width 100 height 20
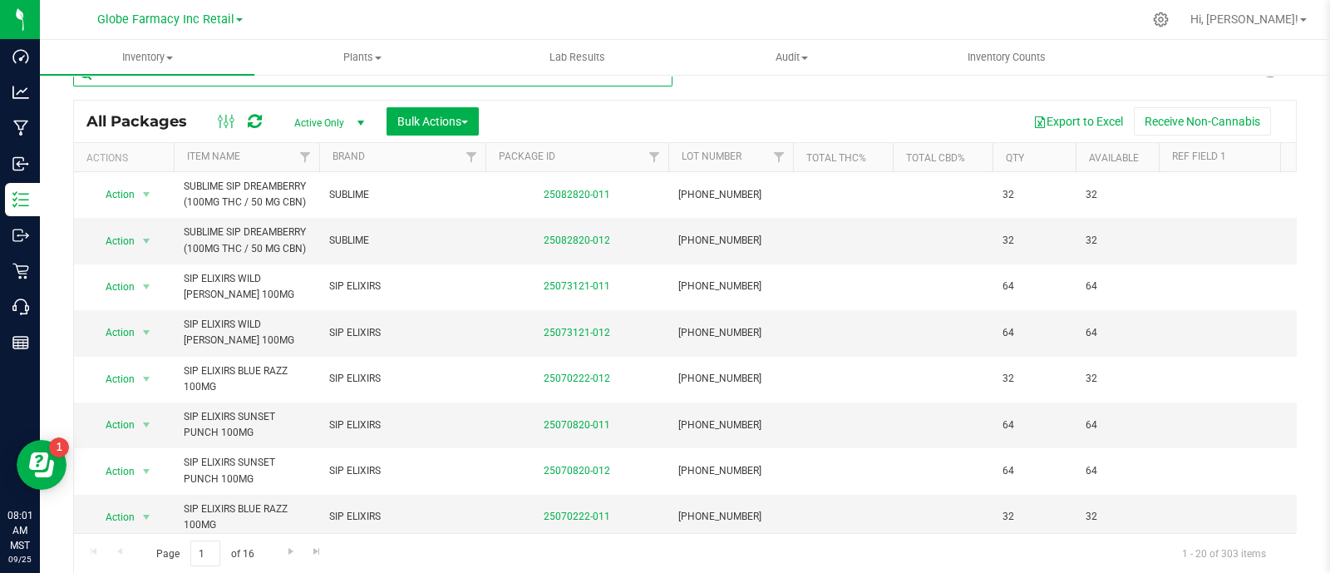
click at [276, 81] on input "text" at bounding box center [372, 74] width 599 height 25
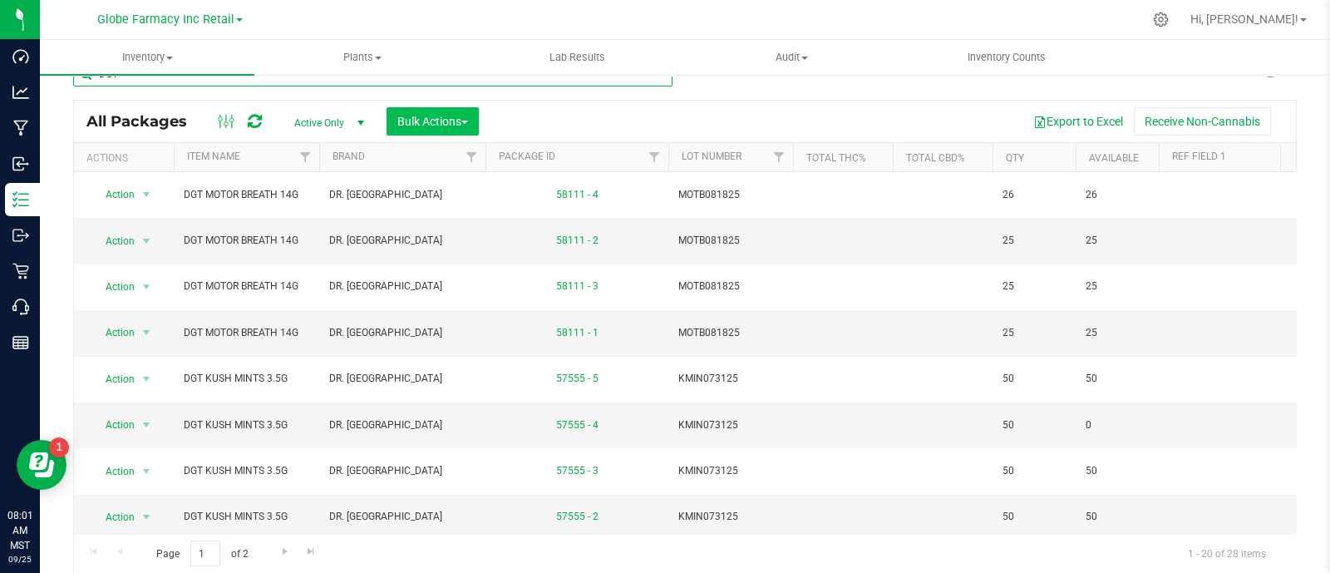
type input "DGT"
click at [449, 123] on span "Bulk Actions" at bounding box center [432, 121] width 71 height 13
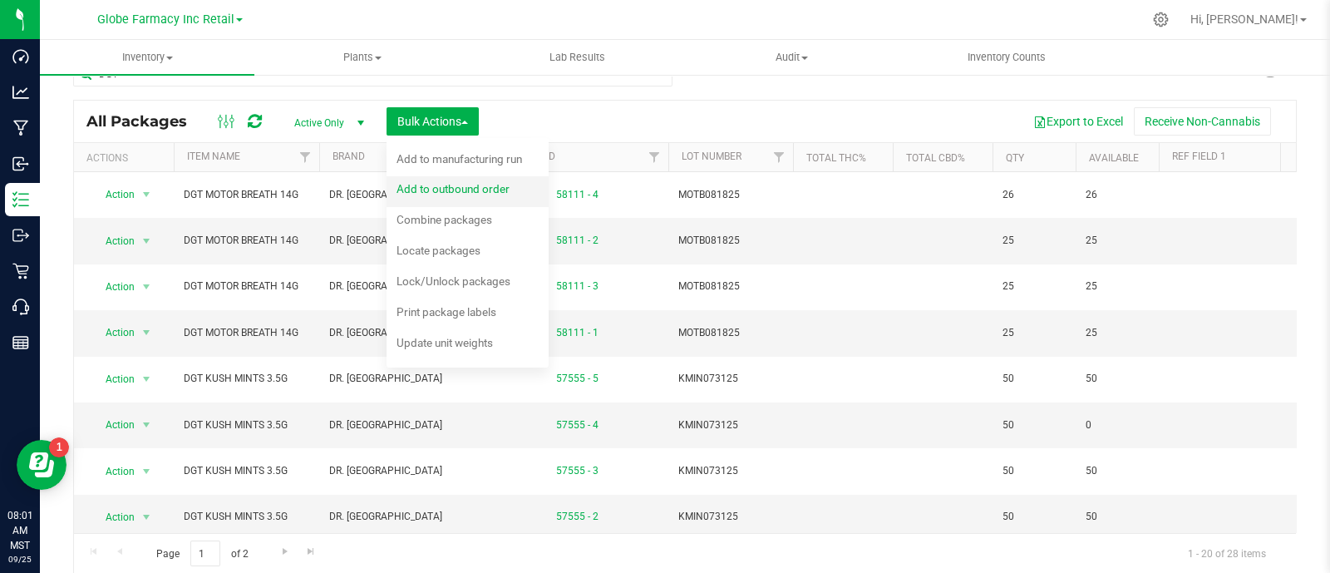
click at [479, 179] on div "Add to outbound order" at bounding box center [463, 191] width 135 height 27
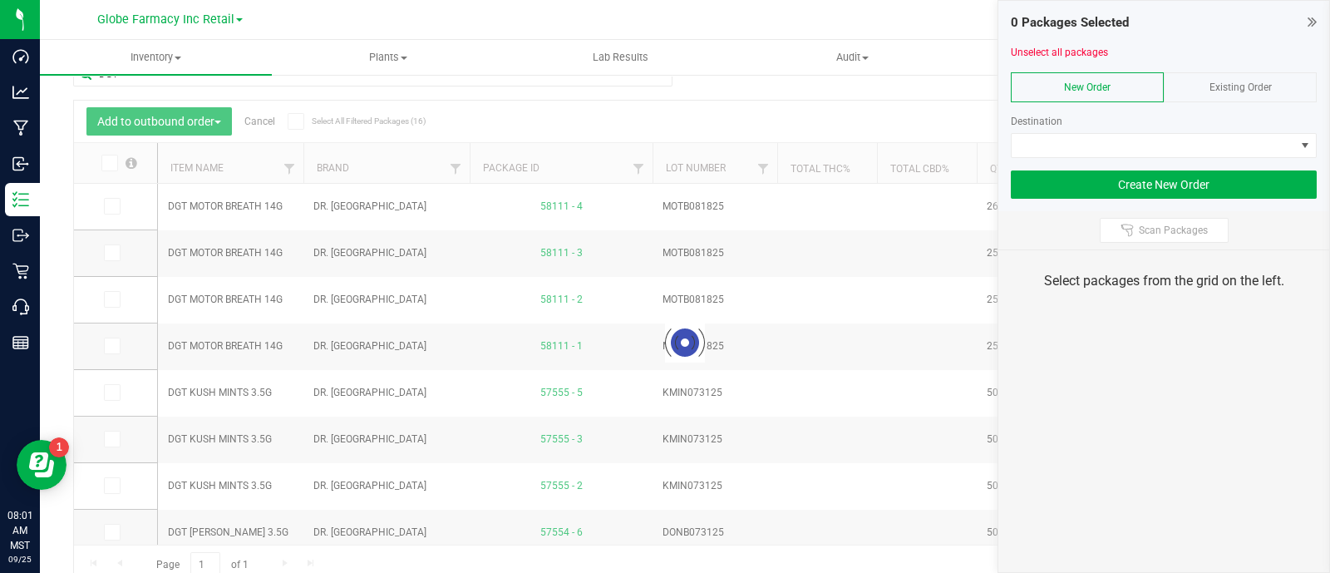
click at [1246, 81] on span "Existing Order" at bounding box center [1240, 87] width 62 height 12
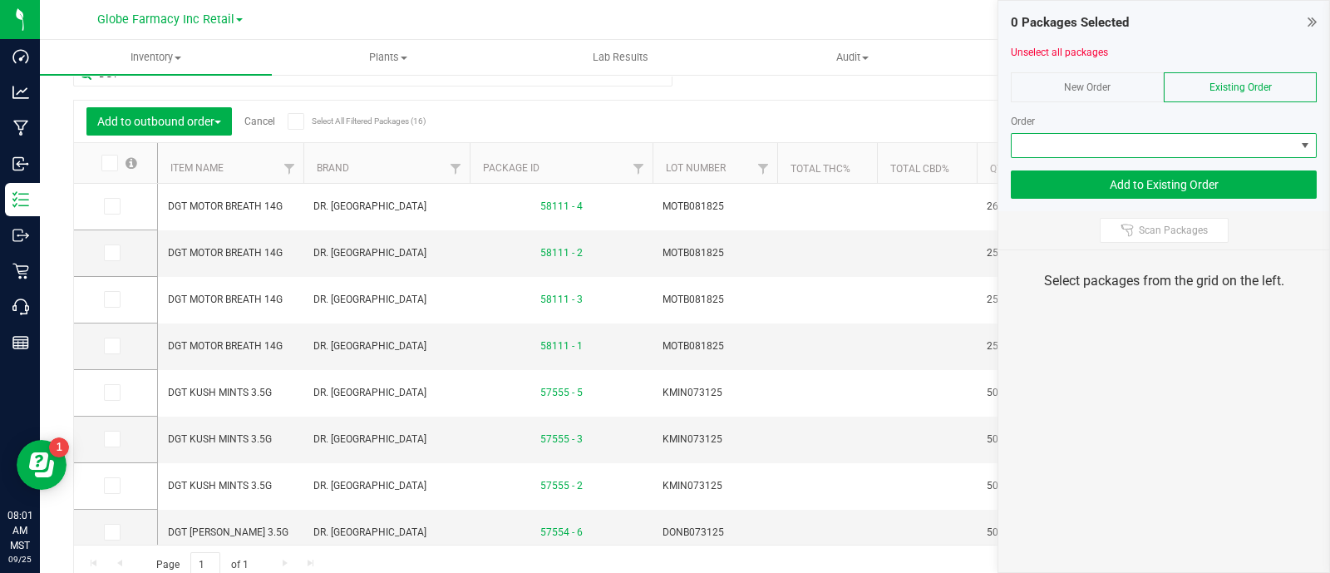
click at [1252, 135] on span at bounding box center [1153, 145] width 283 height 23
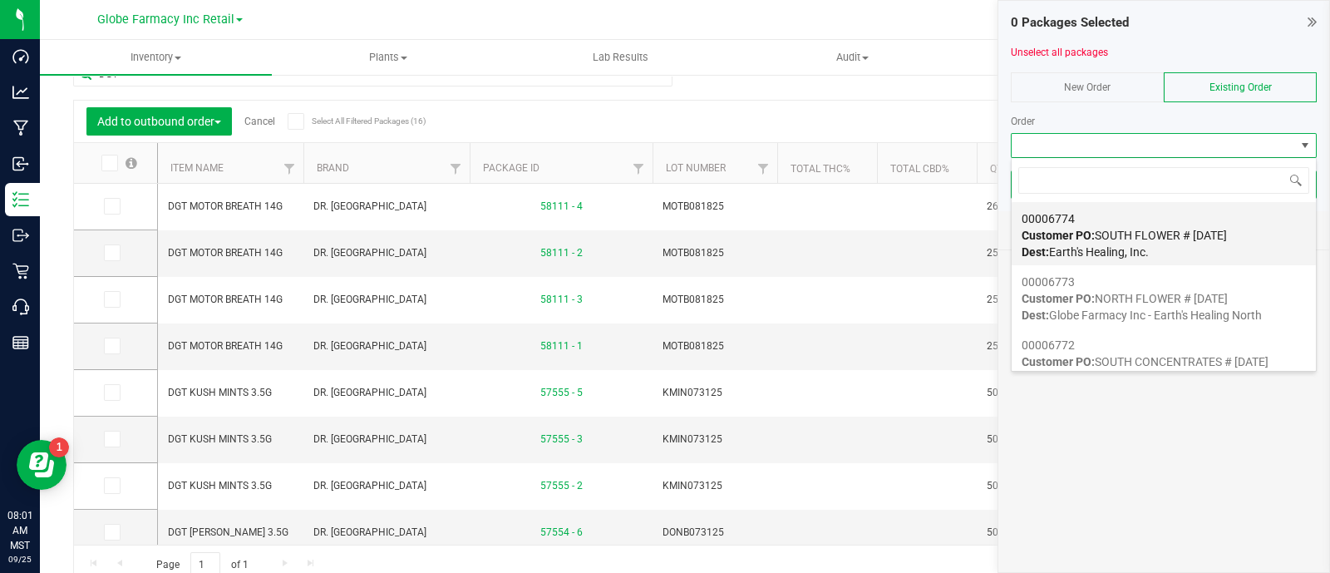
click at [1216, 234] on span "Customer PO: SOUTH FLOWER # [DATE]" at bounding box center [1123, 235] width 205 height 13
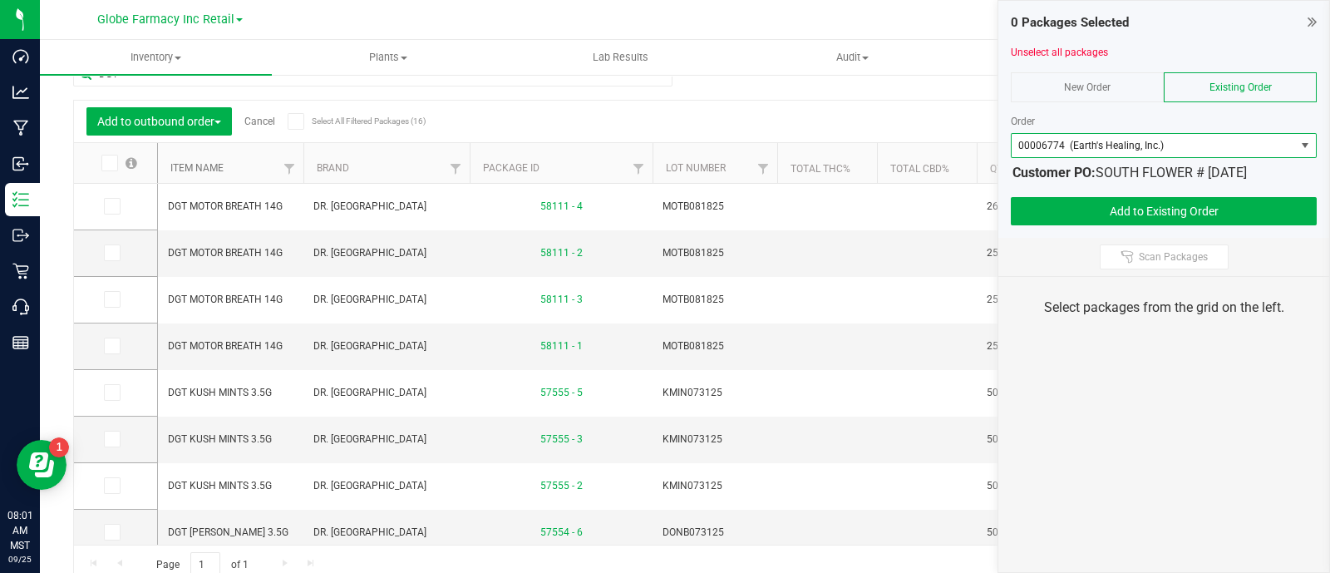
click at [209, 164] on link "Item Name" at bounding box center [196, 168] width 53 height 12
click at [1230, 149] on span "00006774 (Earth's Healing, Inc.)" at bounding box center [1153, 145] width 283 height 23
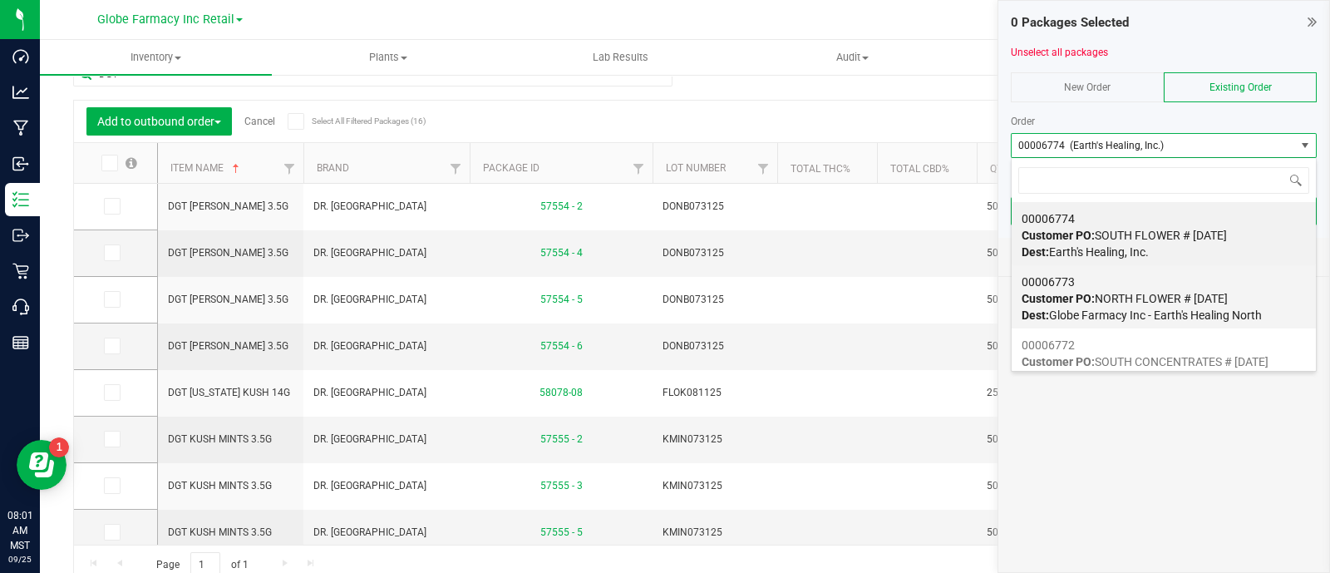
click at [1155, 313] on span "Dest: Globe Farmacy Inc - Earth's Healing North" at bounding box center [1141, 314] width 240 height 13
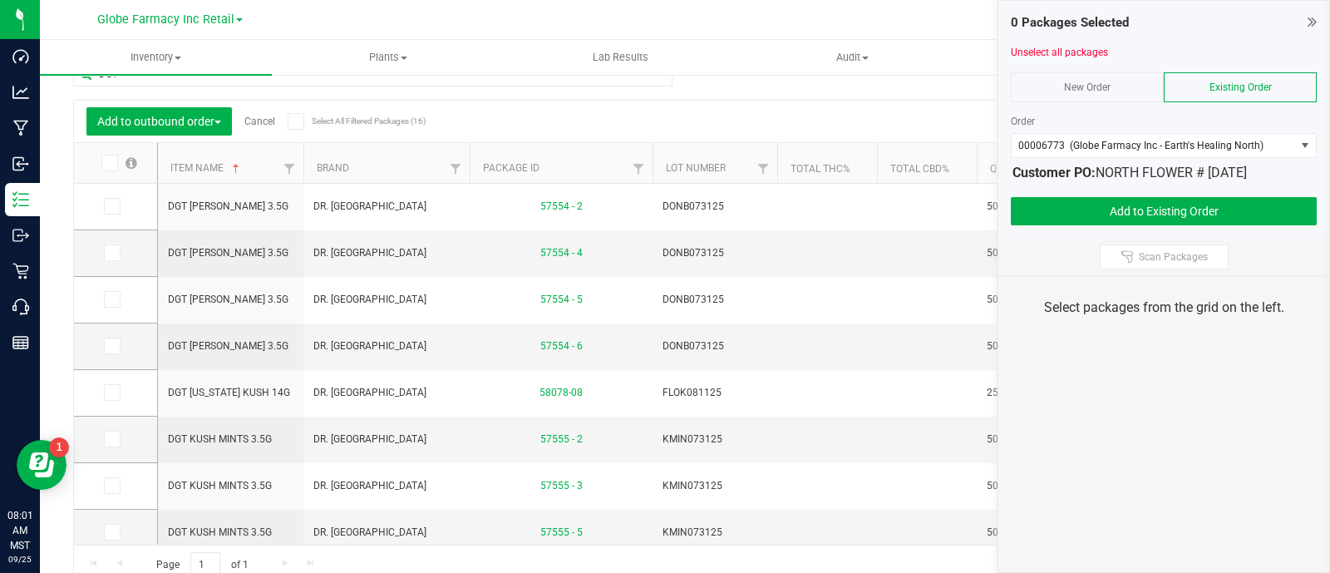
click at [661, 108] on div "Export to Excel Receive Non-Cannabis" at bounding box center [839, 121] width 888 height 28
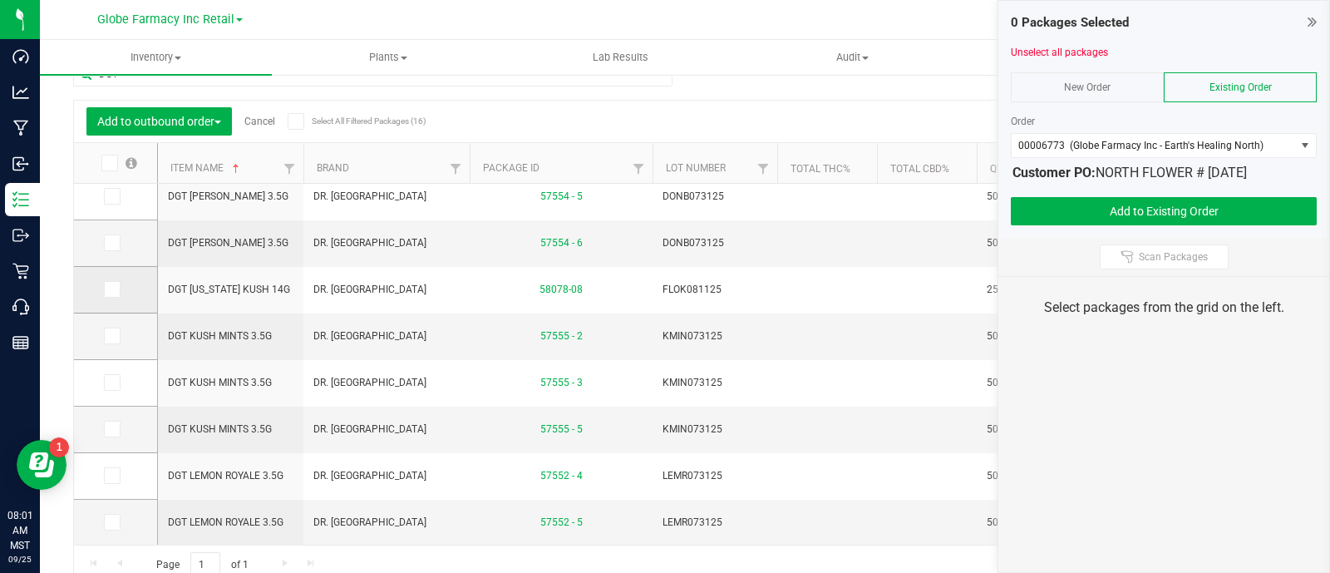
click at [115, 289] on icon at bounding box center [111, 289] width 11 height 0
click at [0, 0] on input "checkbox" at bounding box center [0, 0] width 0 height 0
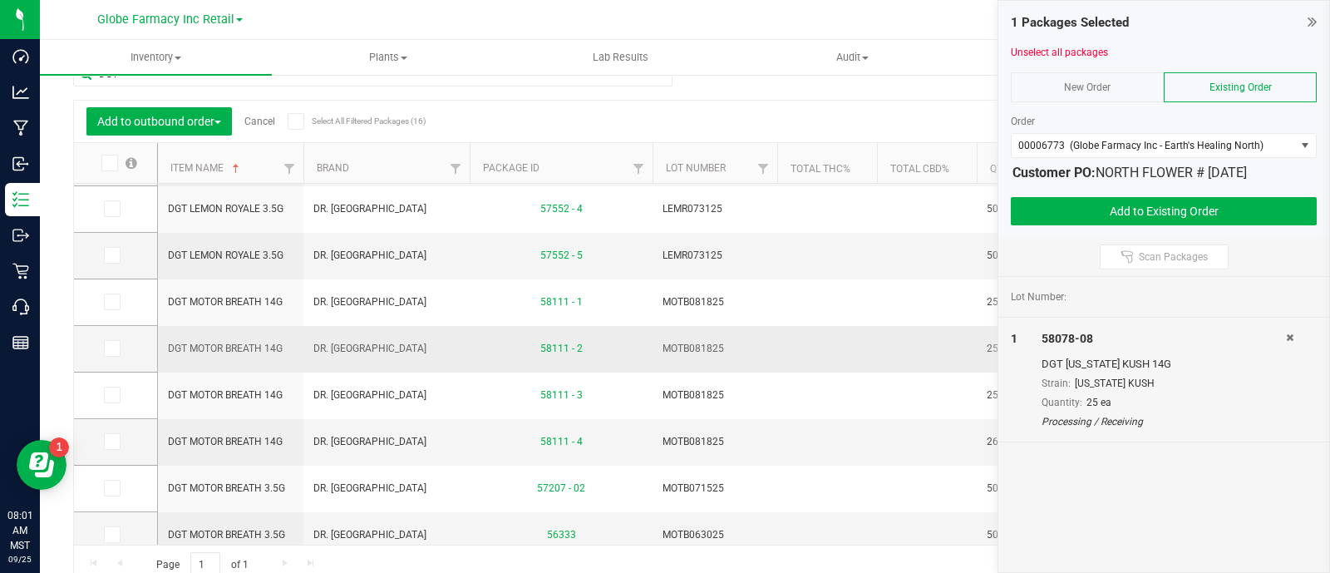
scroll to position [382, 0]
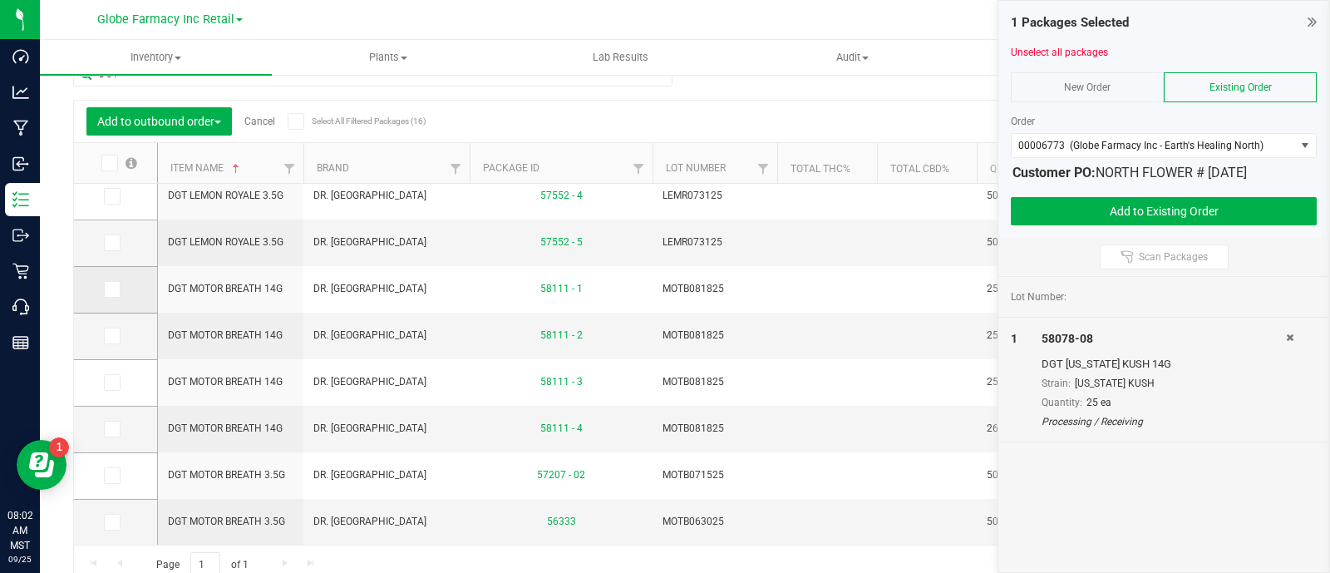
click at [112, 289] on icon at bounding box center [111, 289] width 11 height 0
click at [0, 0] on input "checkbox" at bounding box center [0, 0] width 0 height 0
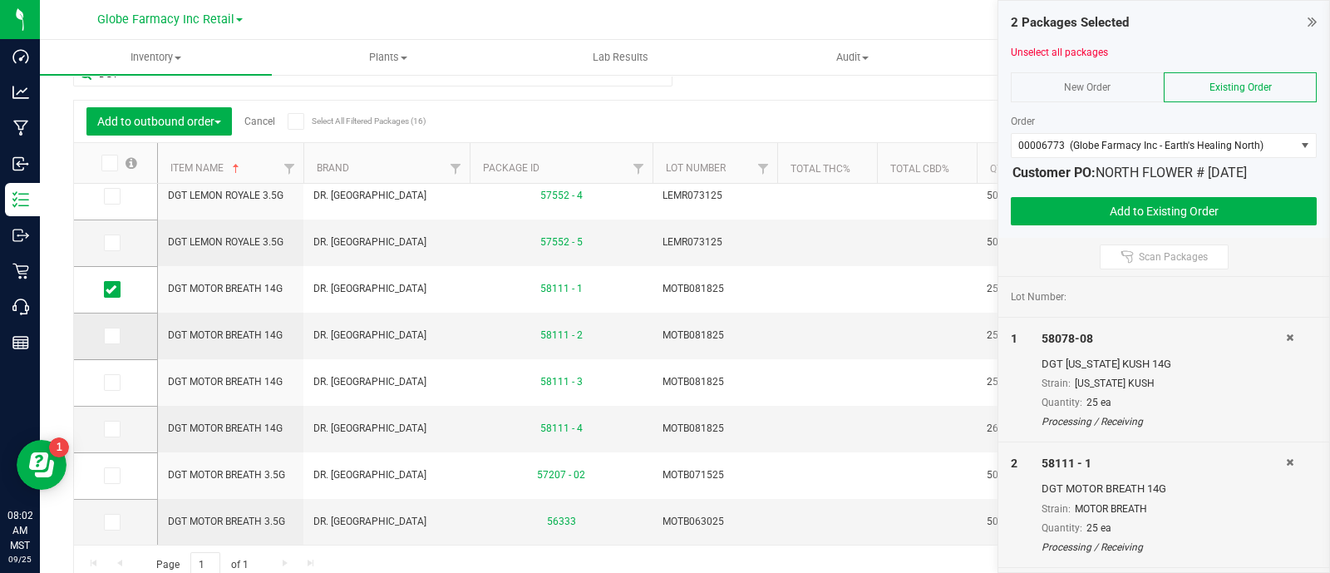
click at [103, 324] on td at bounding box center [115, 336] width 83 height 47
click at [112, 336] on icon at bounding box center [111, 336] width 11 height 0
click at [0, 0] on input "checkbox" at bounding box center [0, 0] width 0 height 0
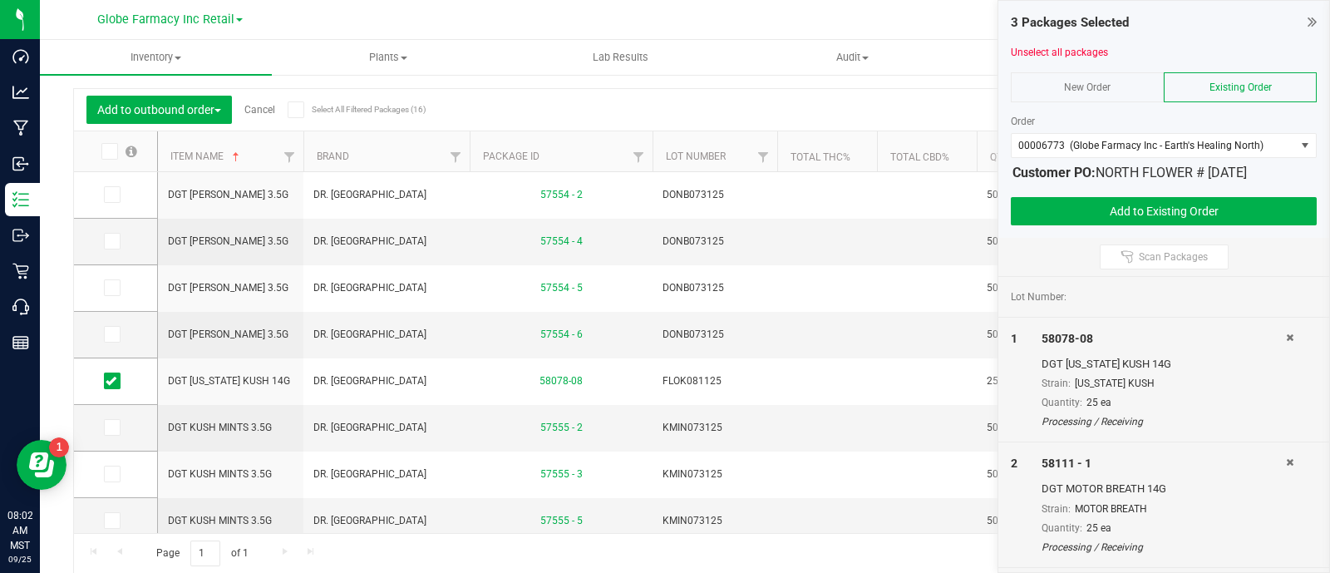
scroll to position [12, 0]
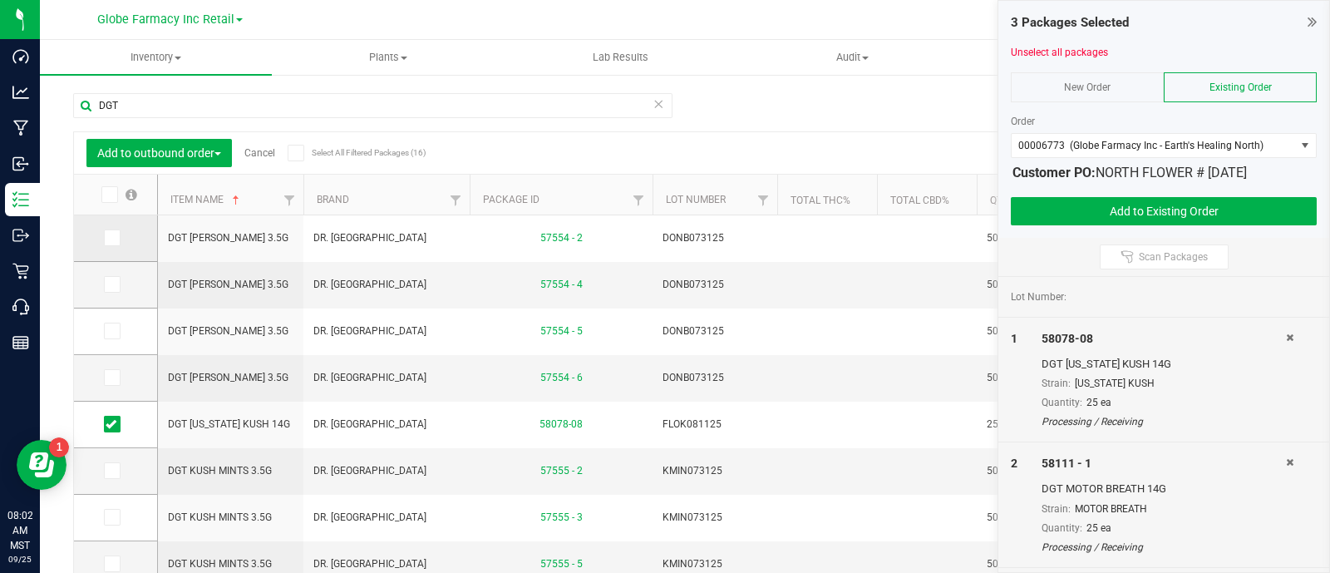
drag, startPoint x: 118, startPoint y: 234, endPoint x: 118, endPoint y: 256, distance: 21.6
click at [118, 234] on span at bounding box center [112, 237] width 17 height 17
click at [0, 0] on input "checkbox" at bounding box center [0, 0] width 0 height 0
click at [122, 284] on label at bounding box center [116, 284] width 24 height 17
click at [0, 0] on input "checkbox" at bounding box center [0, 0] width 0 height 0
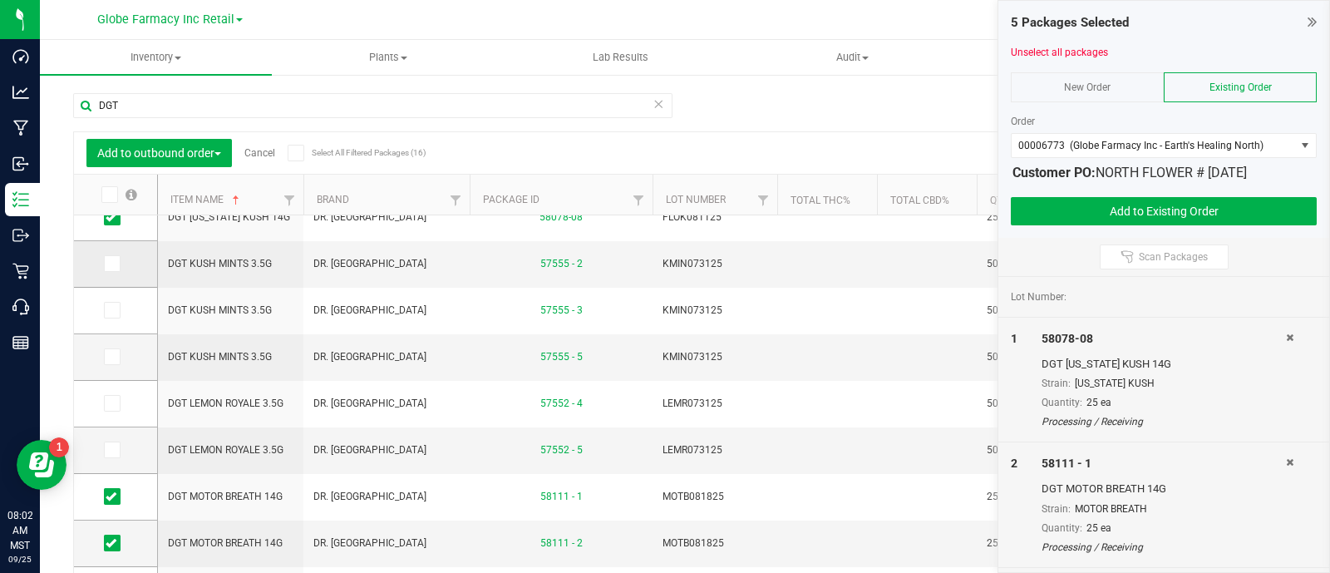
click at [113, 269] on span at bounding box center [112, 263] width 17 height 17
click at [0, 0] on input "checkbox" at bounding box center [0, 0] width 0 height 0
click at [118, 318] on td at bounding box center [115, 311] width 83 height 47
click at [112, 302] on span at bounding box center [112, 310] width 17 height 17
click at [0, 0] on input "checkbox" at bounding box center [0, 0] width 0 height 0
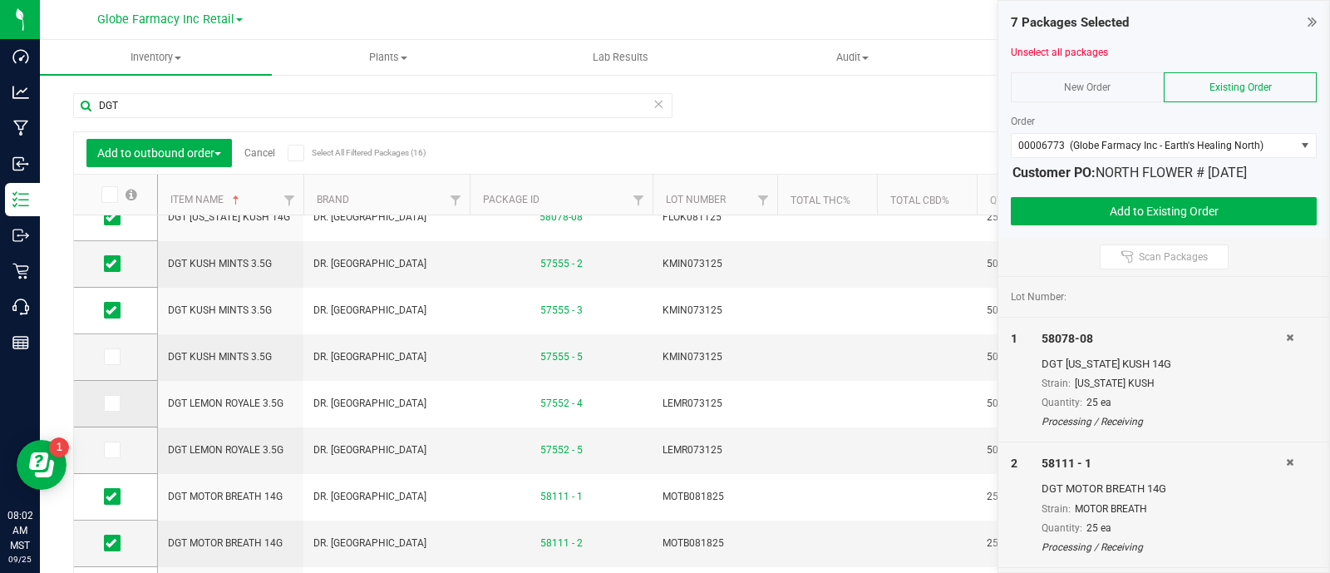
click at [116, 405] on span at bounding box center [112, 403] width 17 height 17
click at [0, 0] on input "checkbox" at bounding box center [0, 0] width 0 height 0
click at [121, 442] on label at bounding box center [116, 449] width 24 height 17
click at [0, 0] on input "checkbox" at bounding box center [0, 0] width 0 height 0
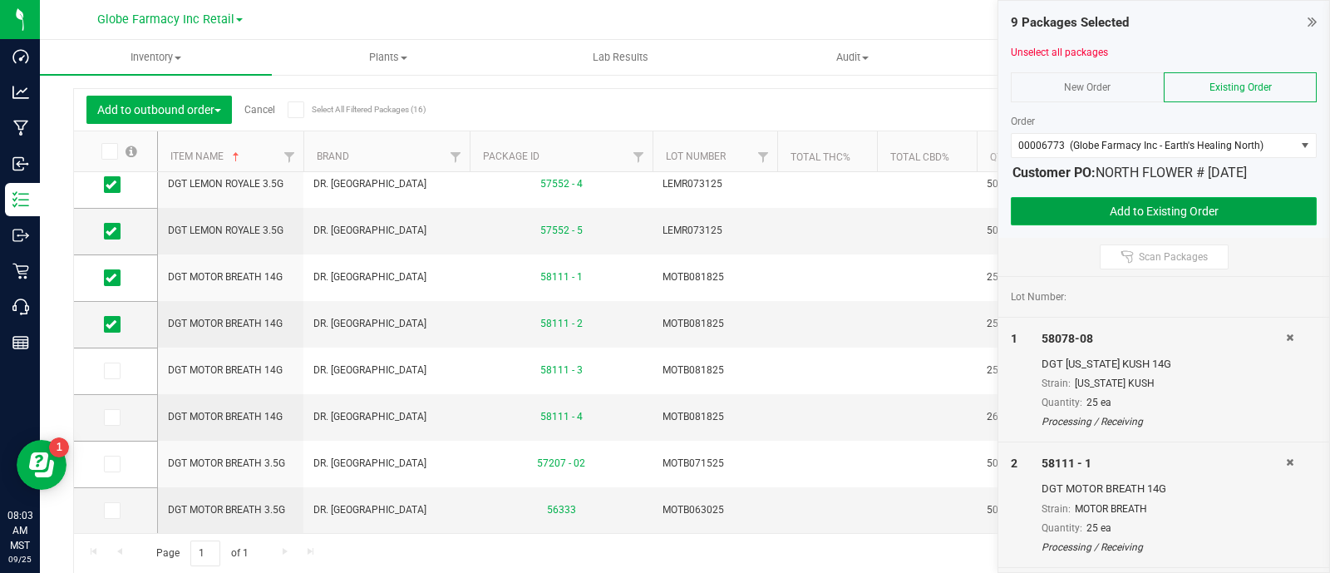
click at [1095, 216] on button "Add to Existing Order" at bounding box center [1164, 211] width 306 height 28
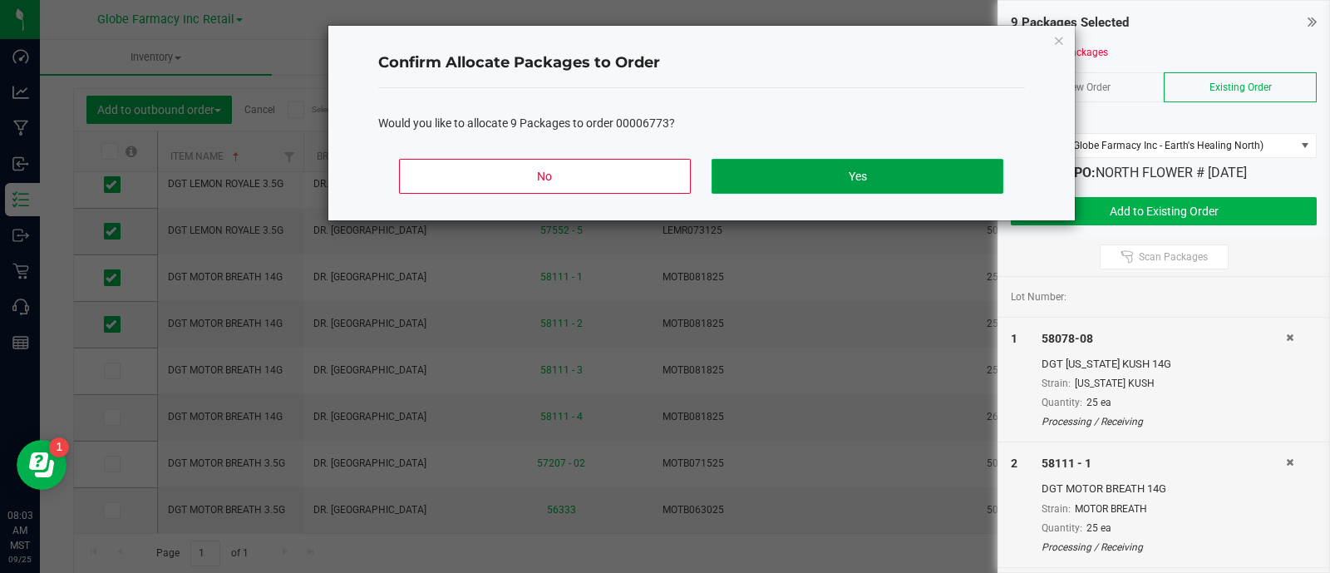
click at [848, 165] on button "Yes" at bounding box center [856, 176] width 291 height 35
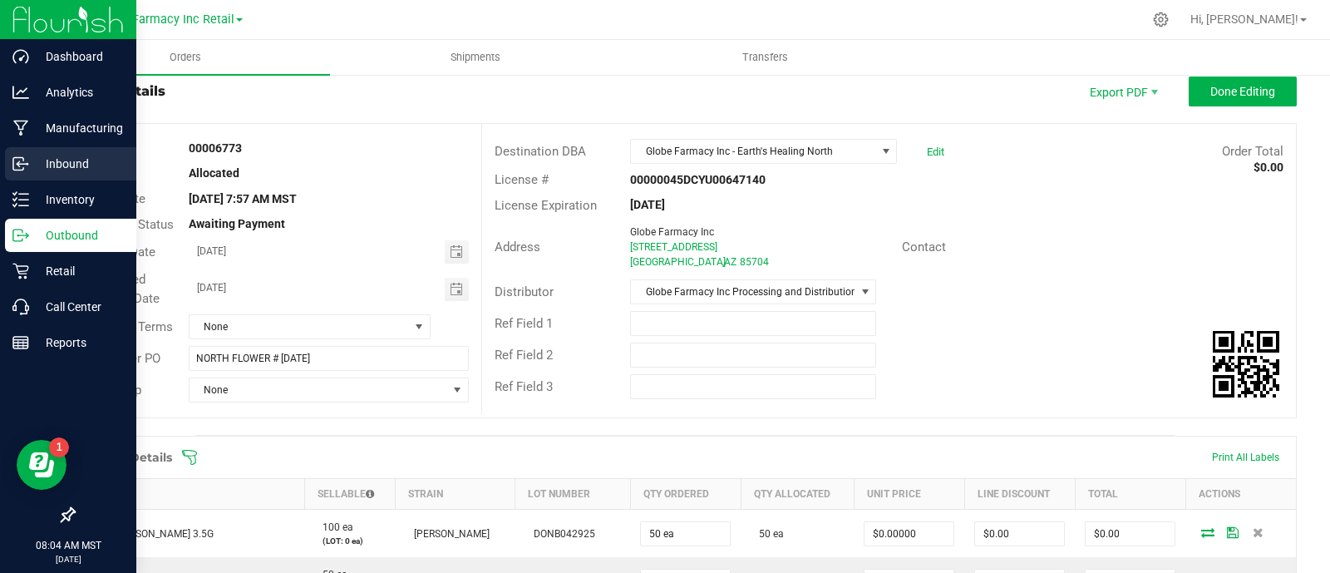
click at [27, 164] on circle at bounding box center [27, 164] width 2 height 2
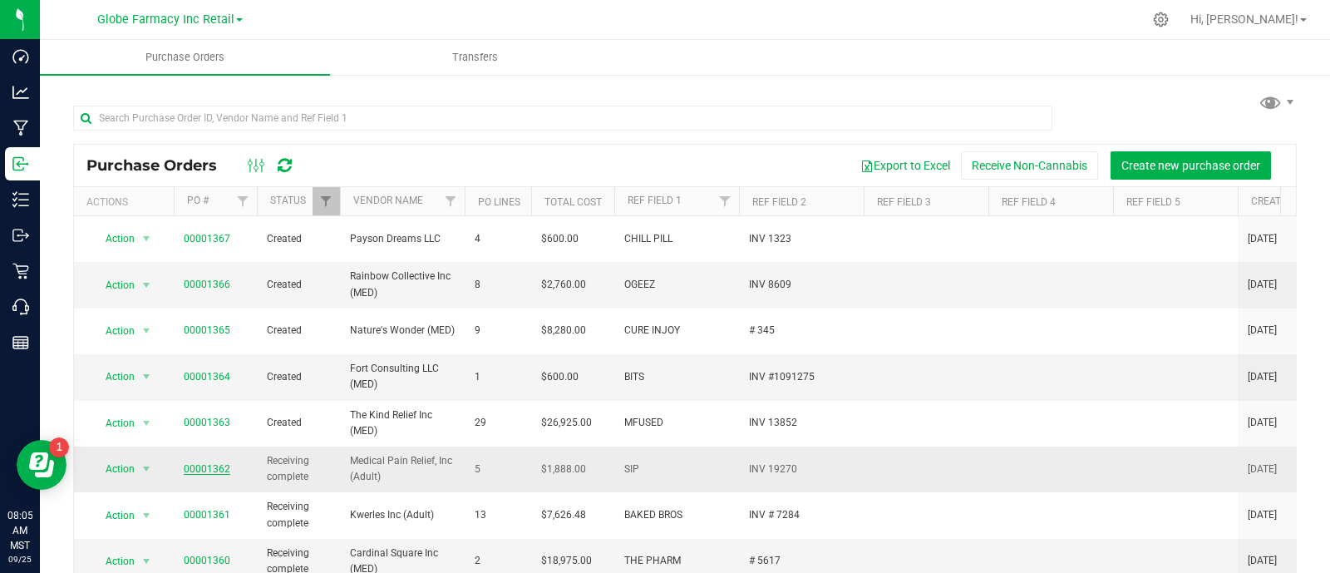
click at [209, 463] on link "00001362" at bounding box center [207, 469] width 47 height 12
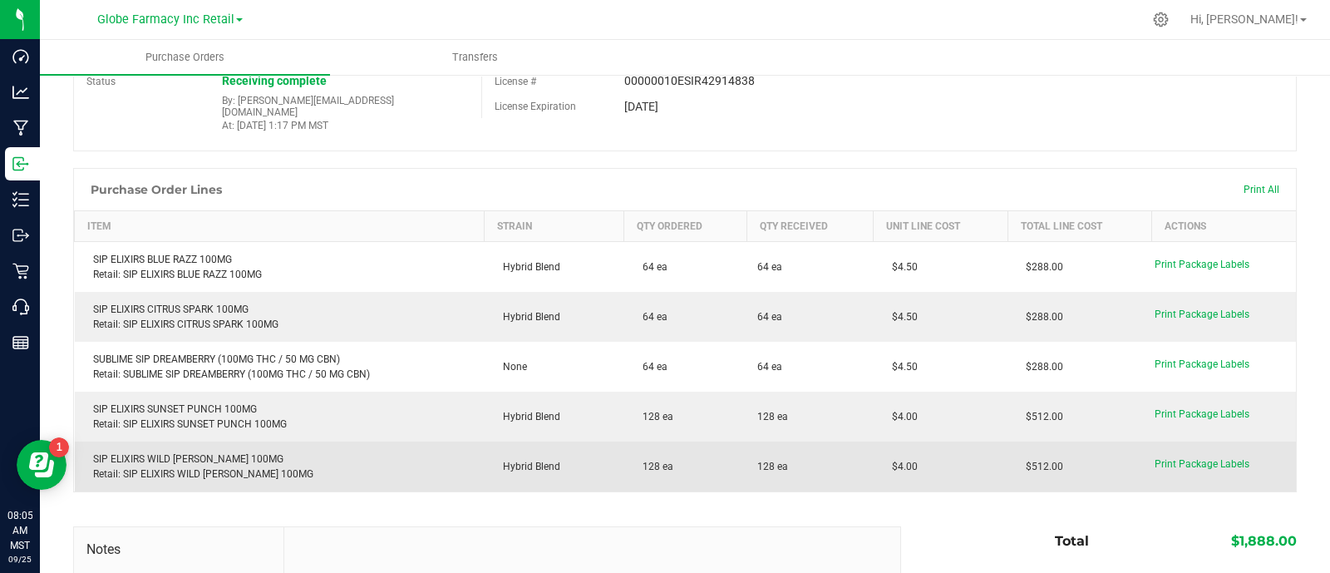
scroll to position [207, 0]
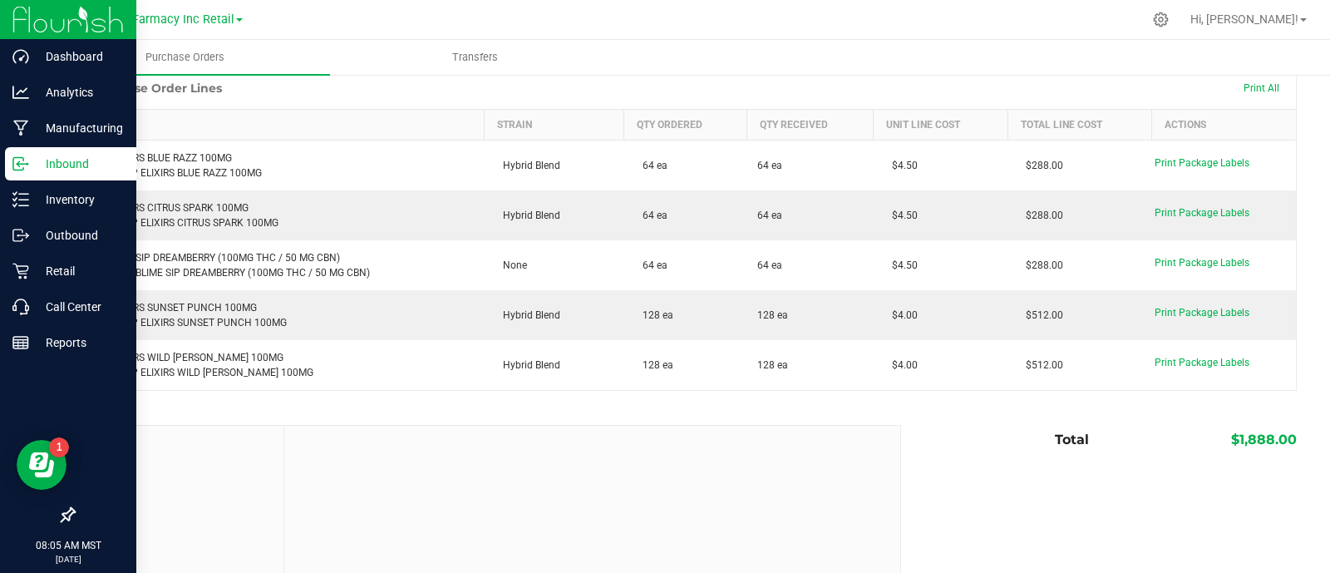
click at [17, 165] on icon at bounding box center [20, 163] width 17 height 17
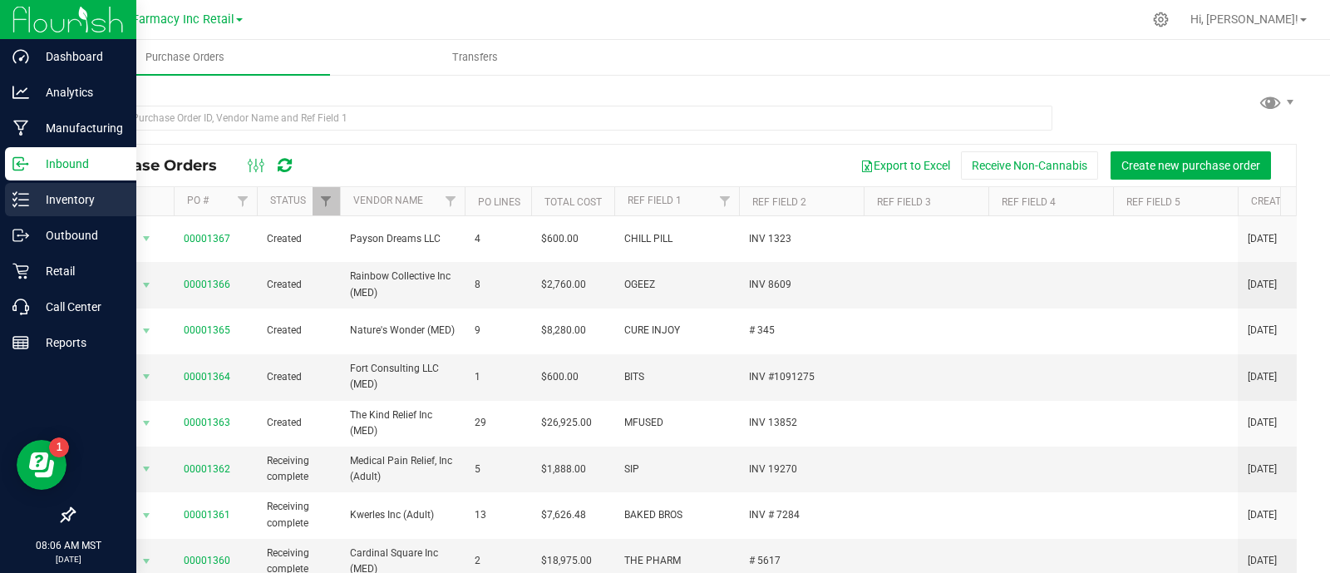
click at [17, 198] on icon at bounding box center [20, 199] width 17 height 17
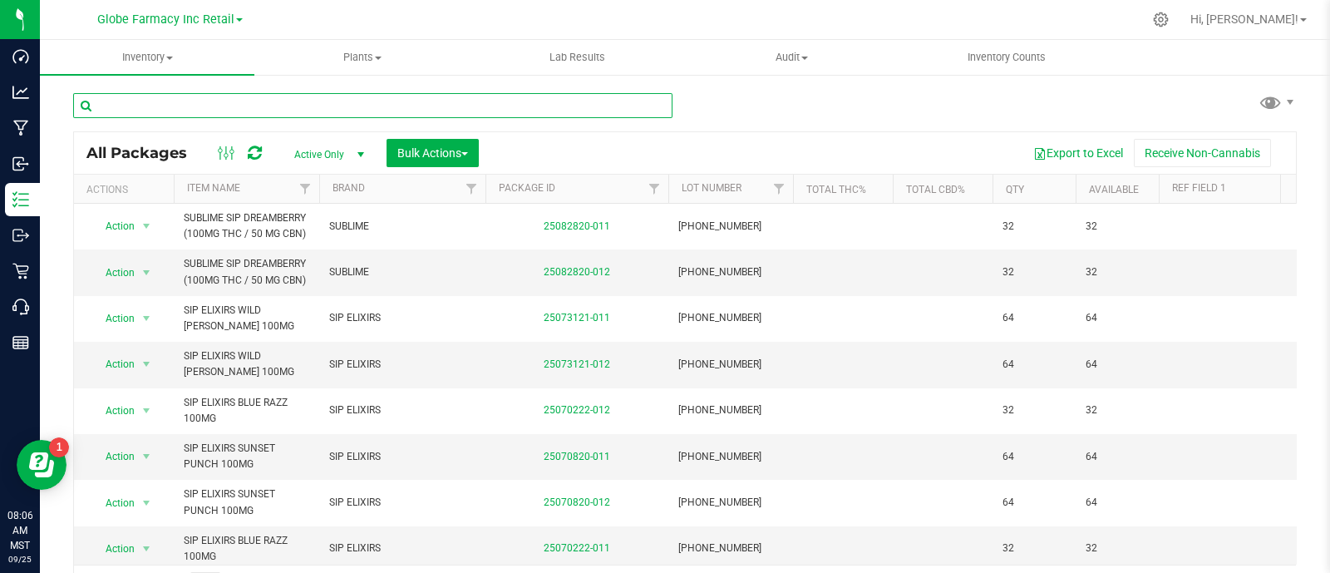
click at [337, 105] on input "text" at bounding box center [372, 105] width 599 height 25
paste input "MADE ZOOTED 3.5G"
type input "MADE ZOOTED 3.5G"
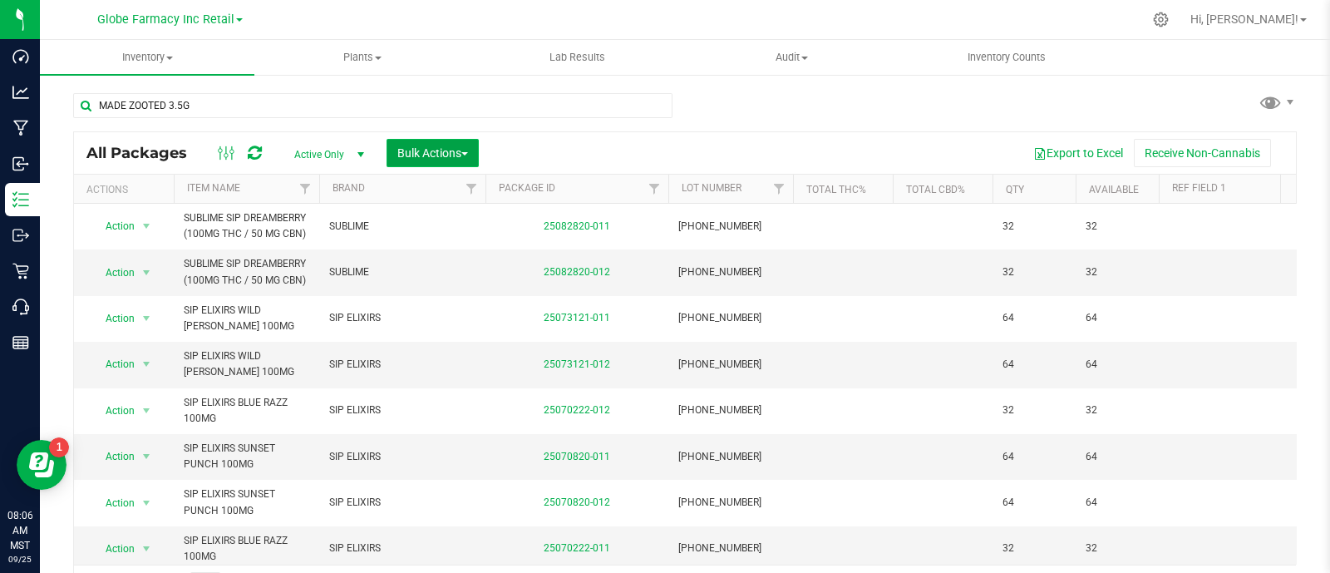
click at [465, 160] on button "Bulk Actions" at bounding box center [432, 153] width 92 height 28
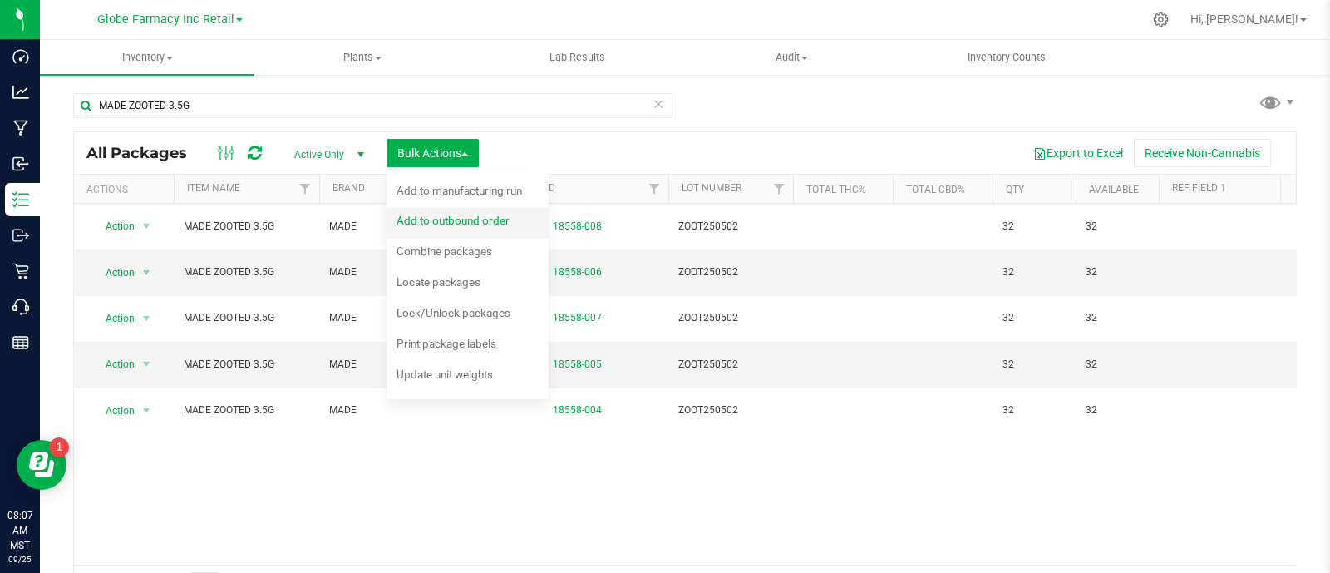
click at [442, 221] on span "Add to outbound order" at bounding box center [452, 220] width 113 height 13
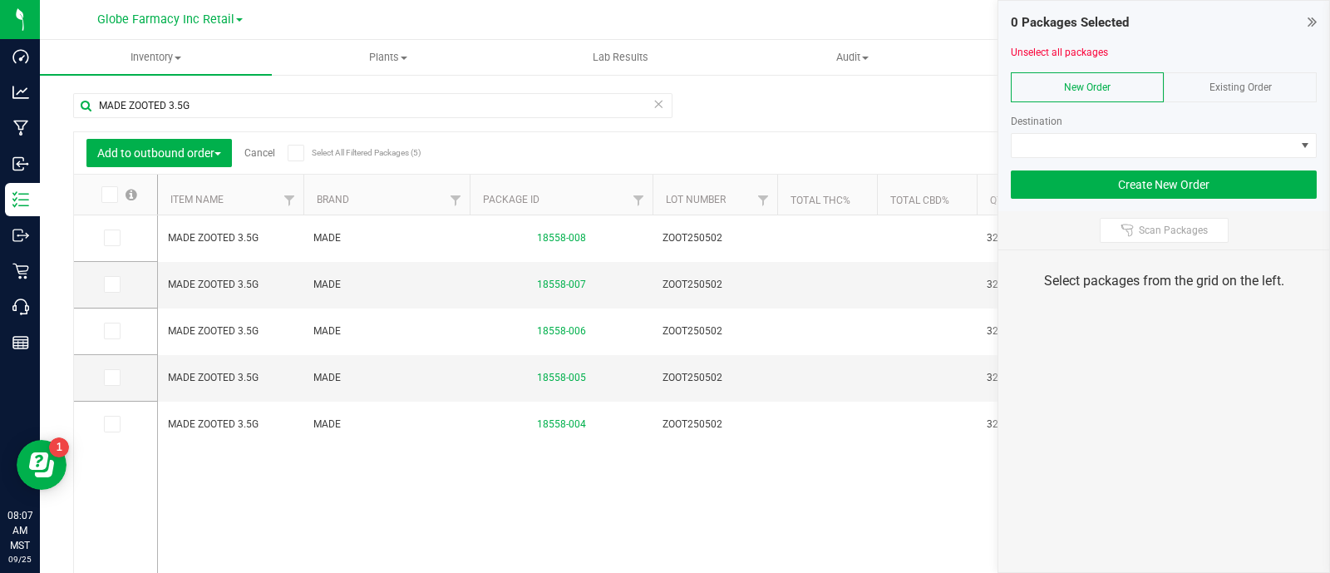
click at [1243, 91] on span "Existing Order" at bounding box center [1240, 87] width 62 height 12
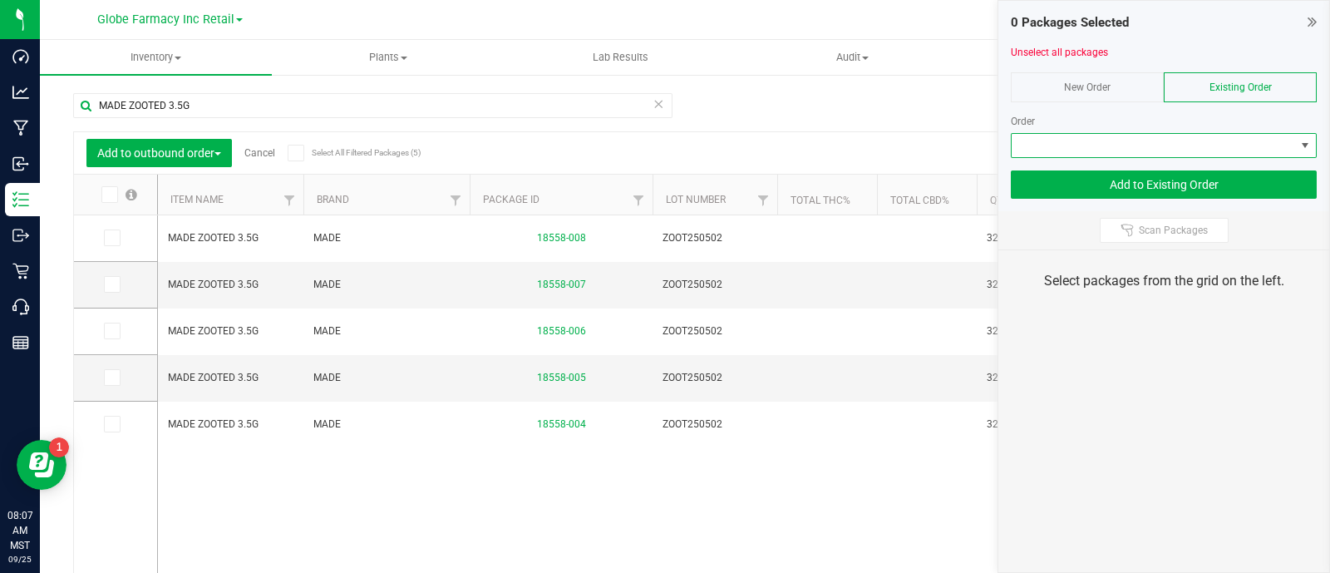
click at [1238, 154] on span at bounding box center [1153, 145] width 283 height 23
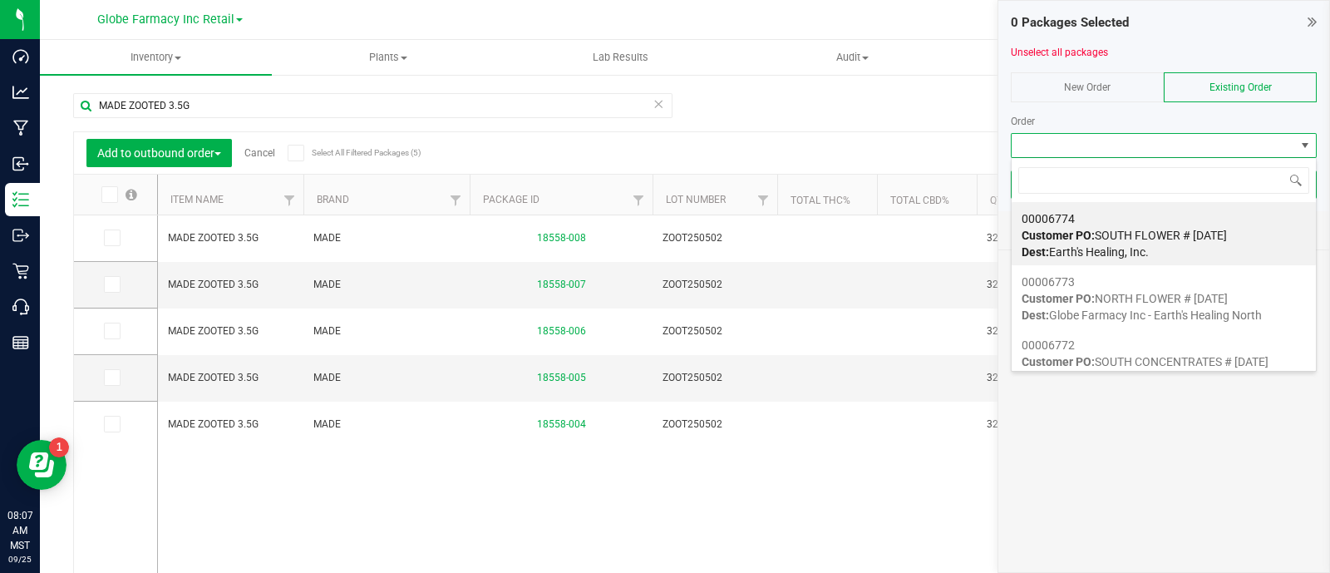
scroll to position [24, 306]
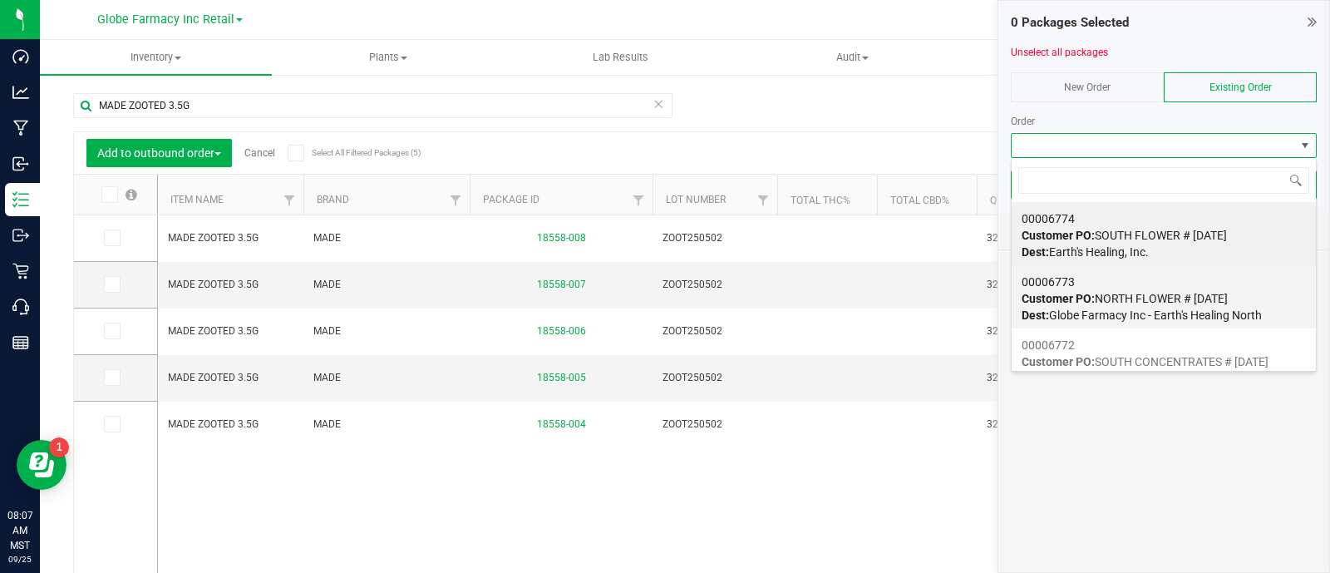
click at [1189, 292] on span "Customer PO: NORTH FLOWER # [DATE]" at bounding box center [1124, 298] width 206 height 13
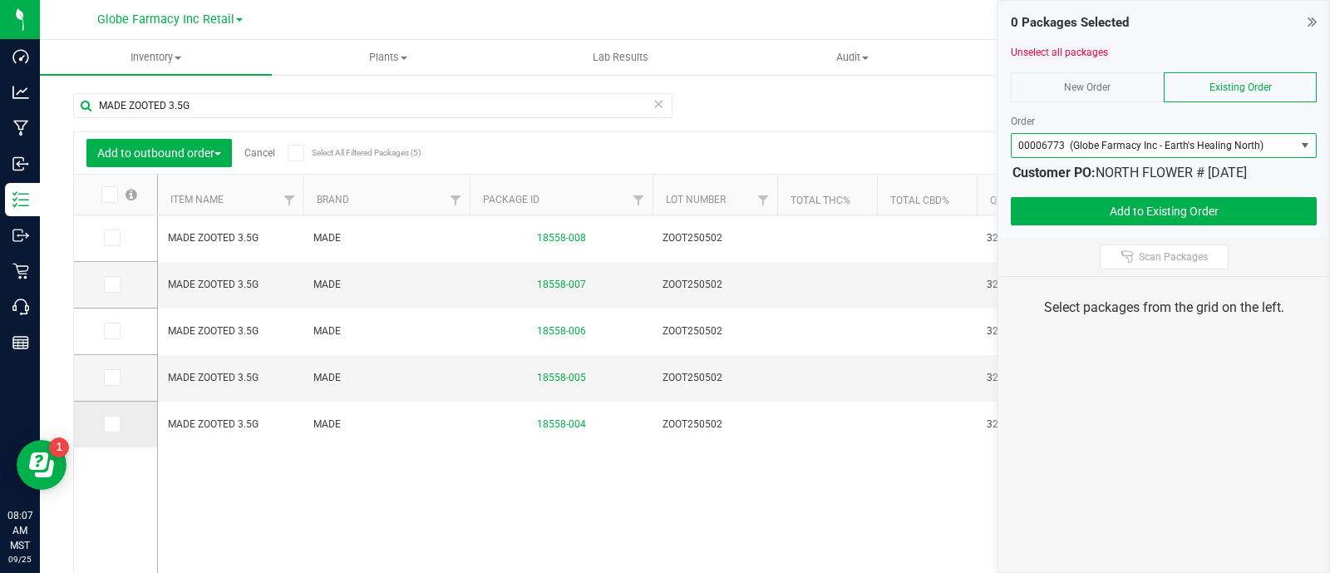
click at [107, 424] on icon at bounding box center [111, 424] width 11 height 0
click at [0, 0] on input "checkbox" at bounding box center [0, 0] width 0 height 0
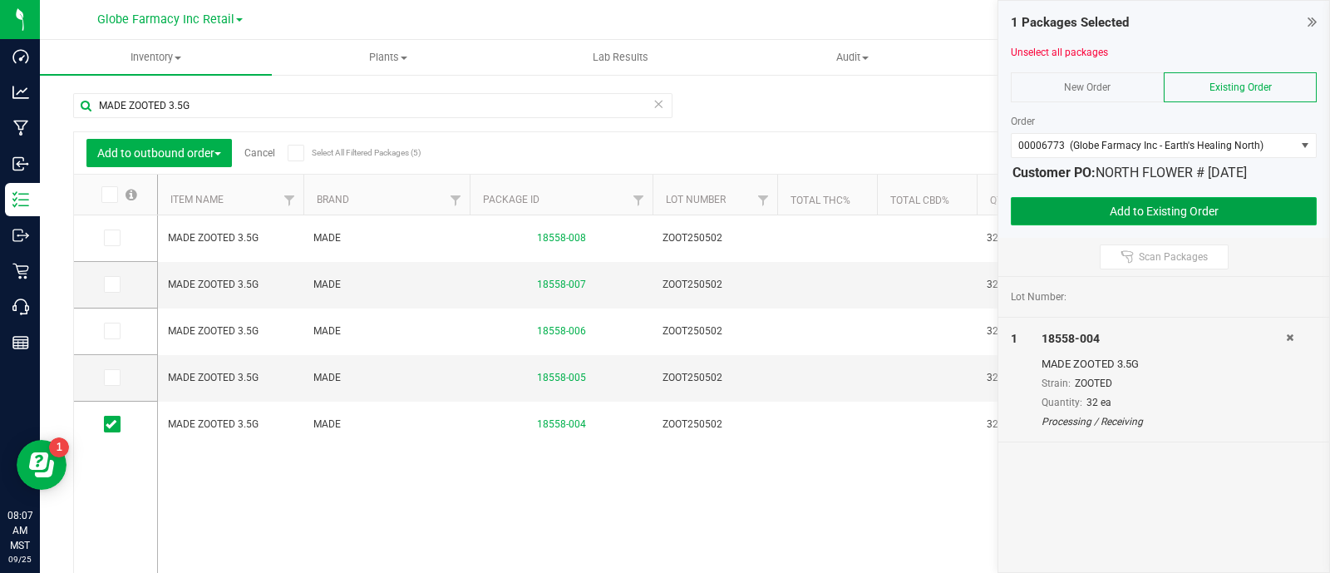
click at [1061, 202] on button "Add to Existing Order" at bounding box center [1164, 211] width 306 height 28
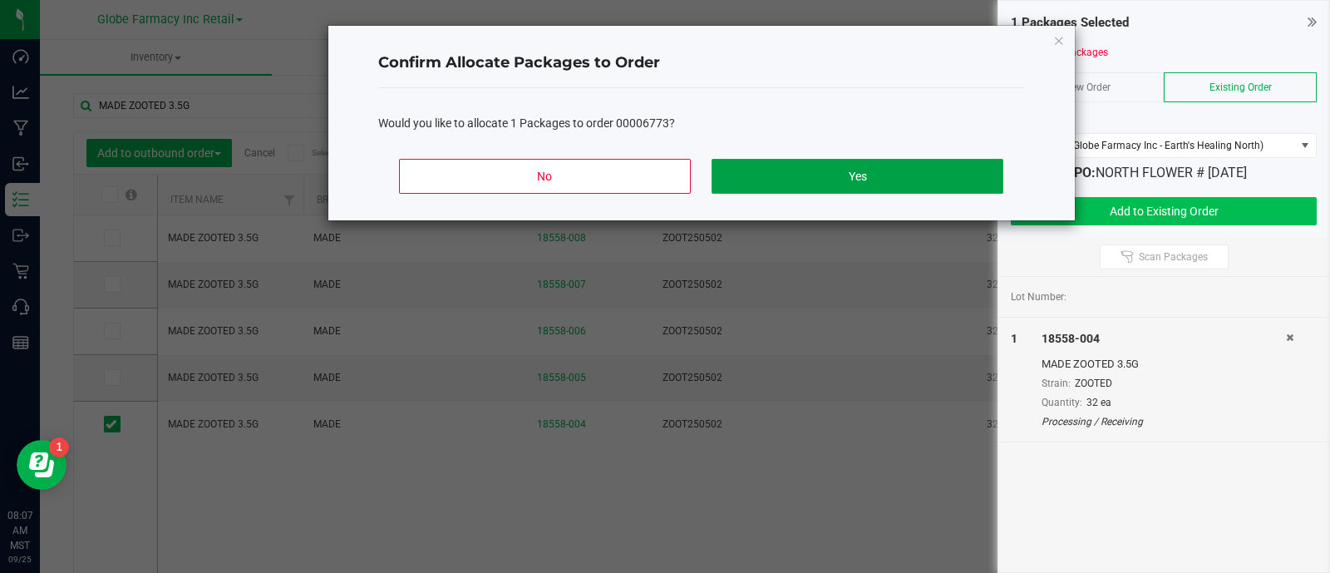
click at [878, 170] on button "Yes" at bounding box center [856, 176] width 291 height 35
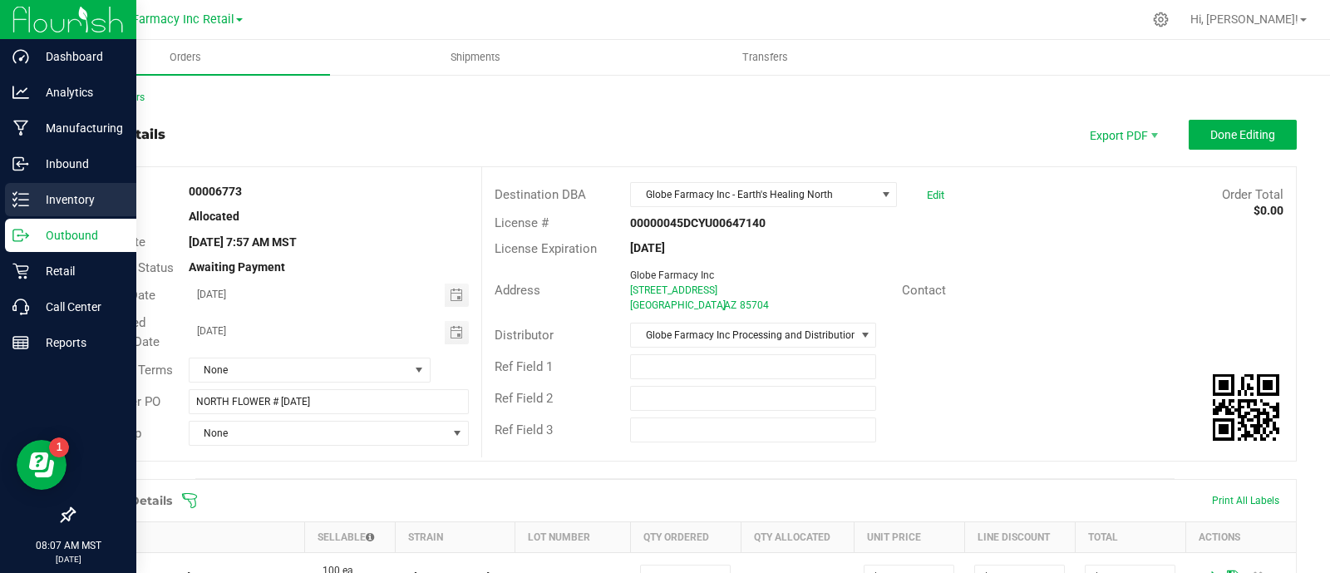
click at [32, 199] on p "Inventory" at bounding box center [79, 200] width 100 height 20
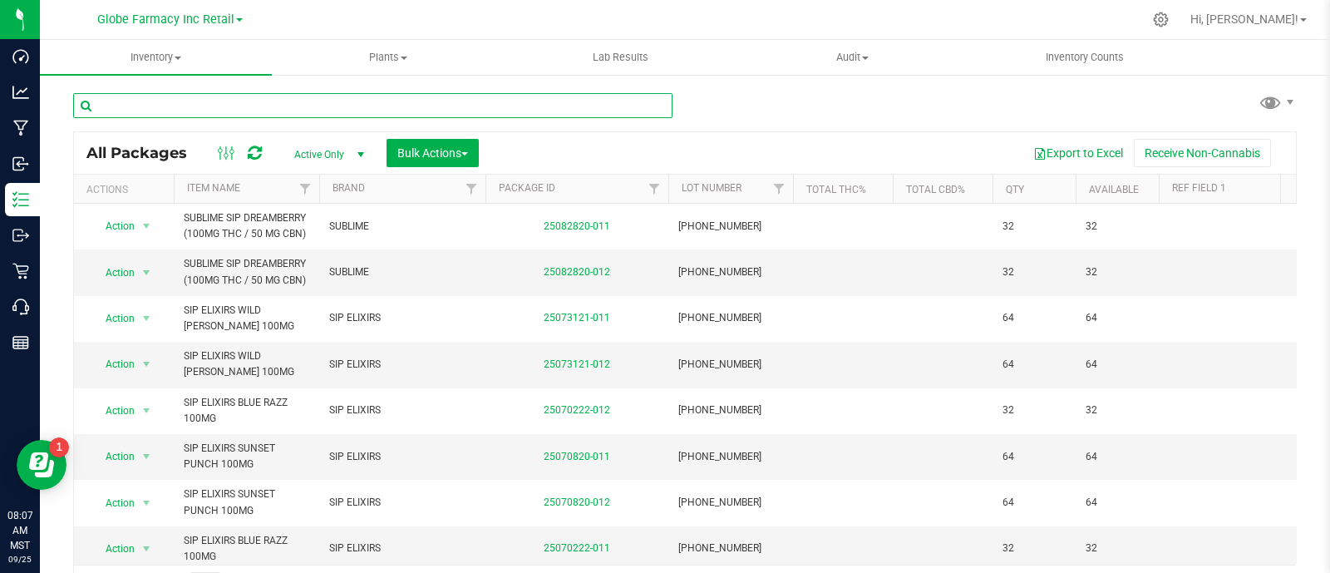
click at [393, 97] on input "text" at bounding box center [372, 105] width 599 height 25
paste input "MADE ZOOTED 3.5G"
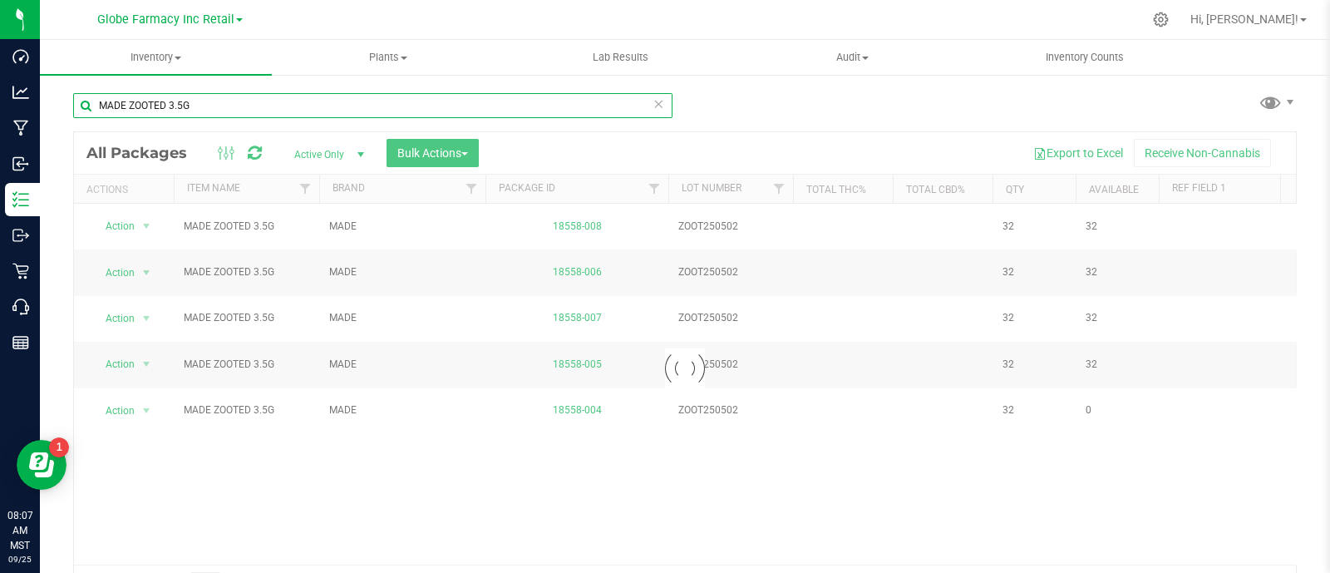
type input "MADE ZOOTED 3.5G"
click at [415, 151] on span "Bulk Actions" at bounding box center [432, 152] width 71 height 13
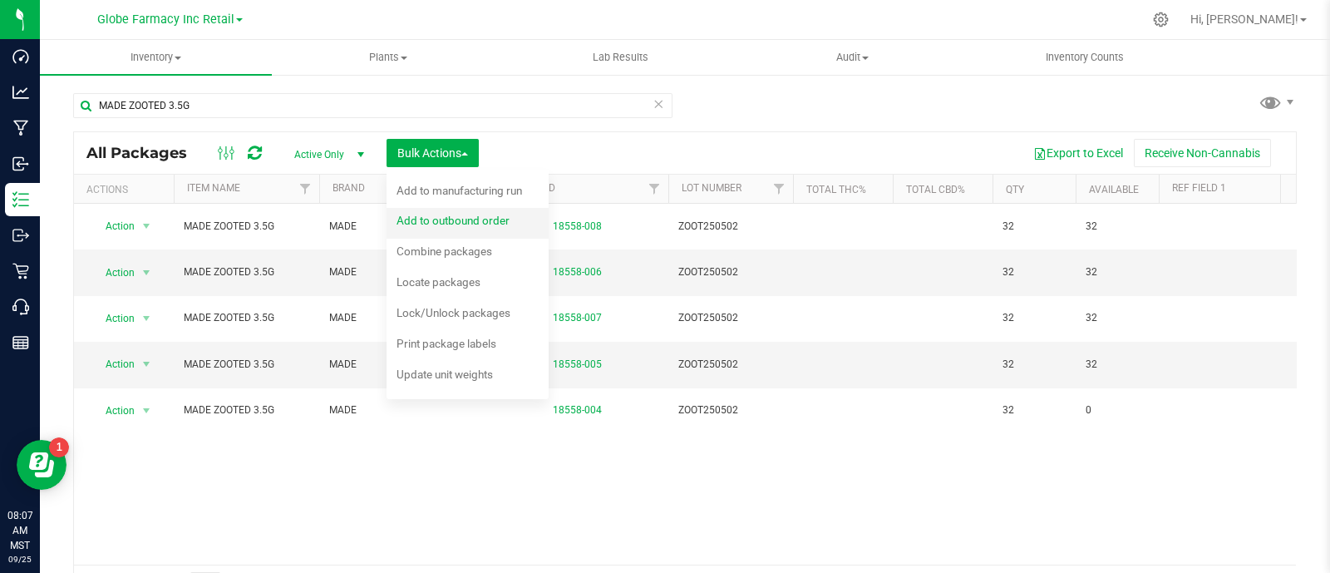
click at [448, 227] on div "Add to outbound order" at bounding box center [463, 222] width 135 height 27
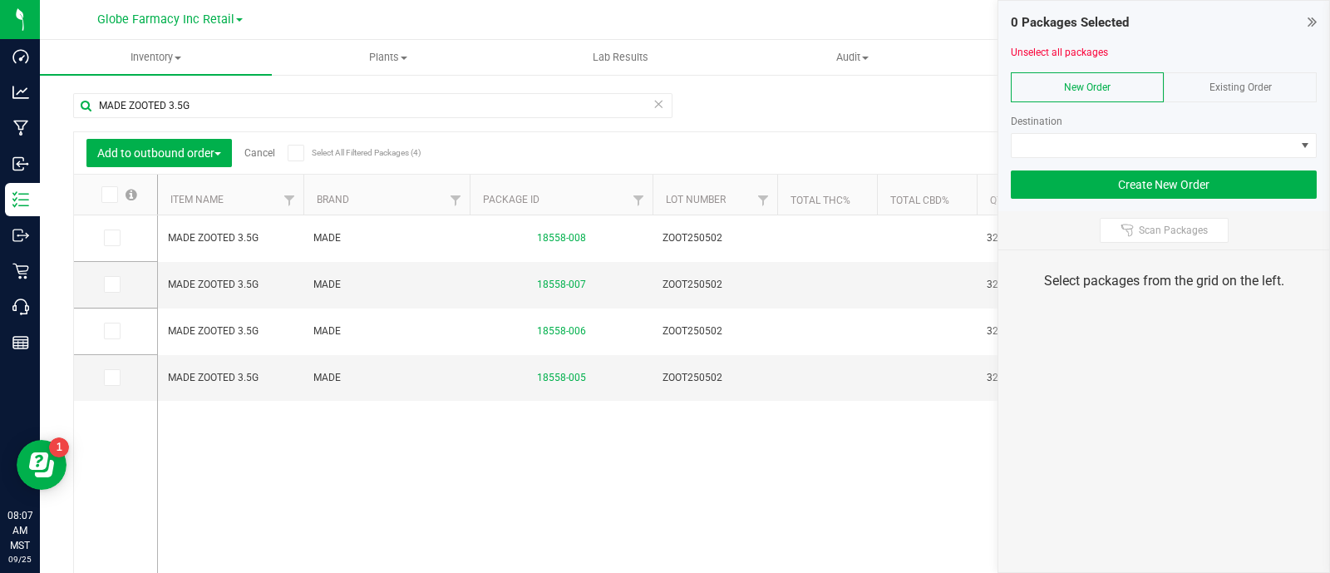
click at [1296, 91] on div "Existing Order" at bounding box center [1240, 87] width 153 height 30
click at [1268, 130] on div "Order" at bounding box center [1164, 129] width 306 height 57
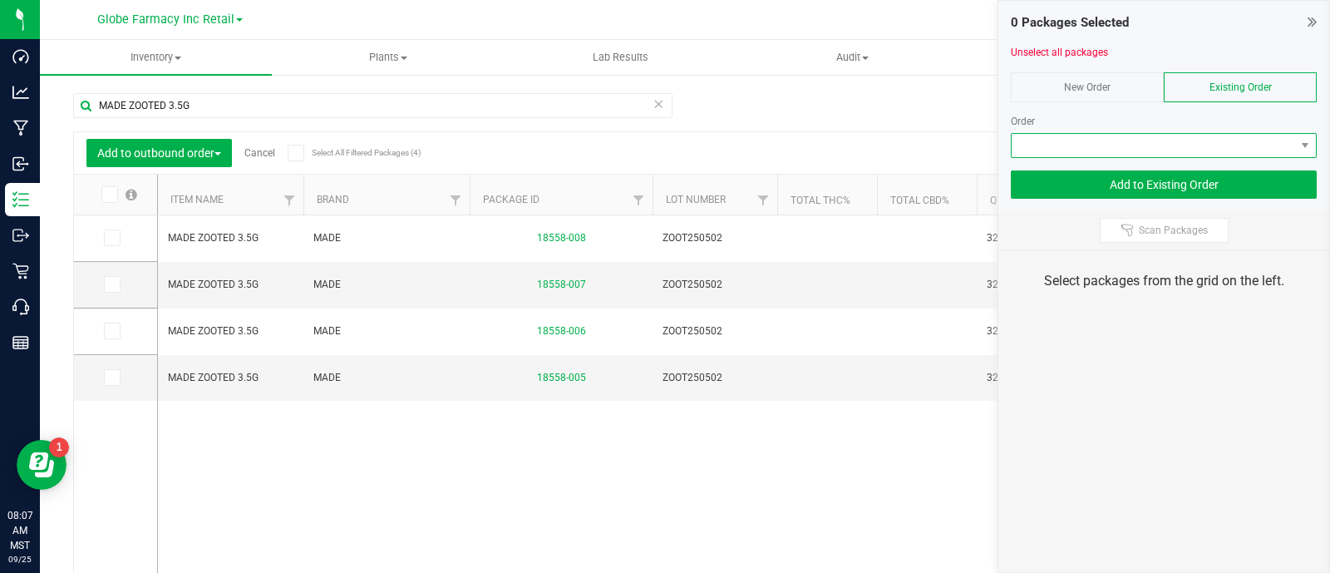
click at [1267, 140] on span at bounding box center [1153, 145] width 283 height 23
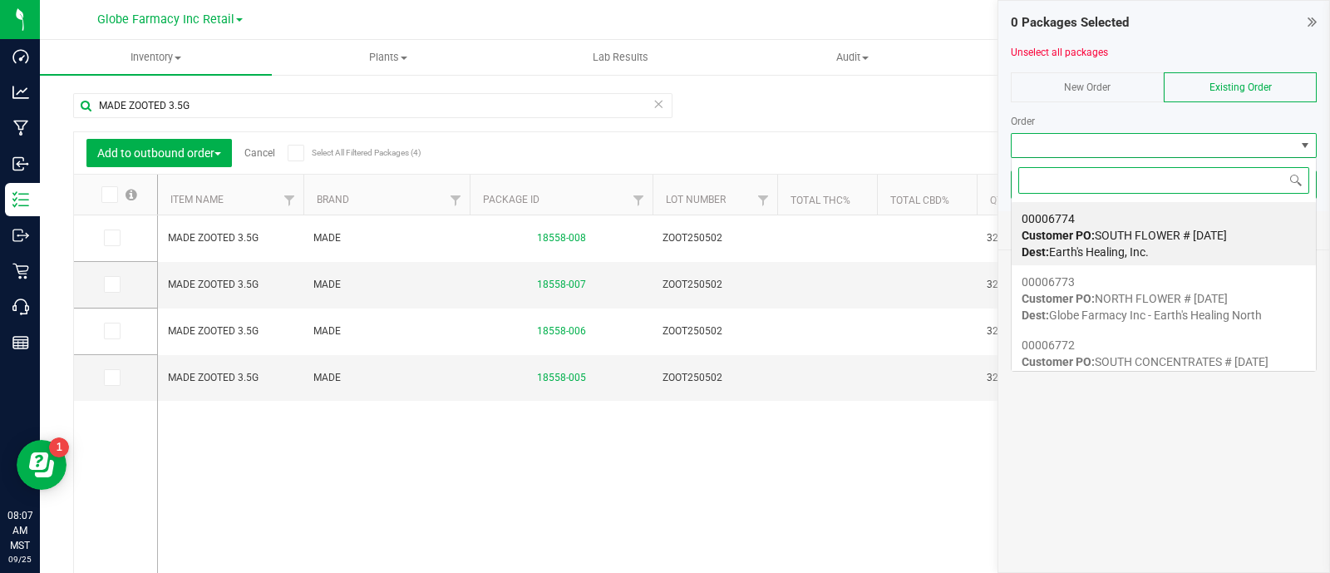
scroll to position [24, 306]
click at [1139, 234] on span "Customer PO: SOUTH FLOWER # [DATE]" at bounding box center [1123, 235] width 205 height 13
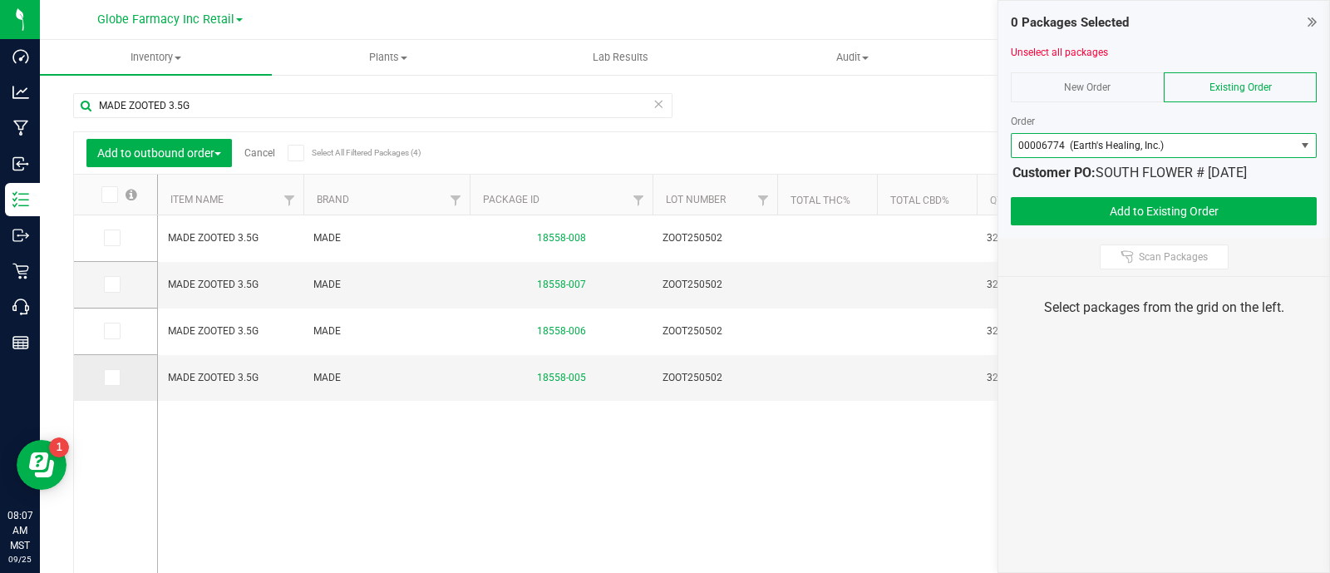
click at [106, 367] on td at bounding box center [115, 378] width 83 height 46
click at [117, 378] on span at bounding box center [112, 377] width 17 height 17
click at [0, 0] on input "checkbox" at bounding box center [0, 0] width 0 height 0
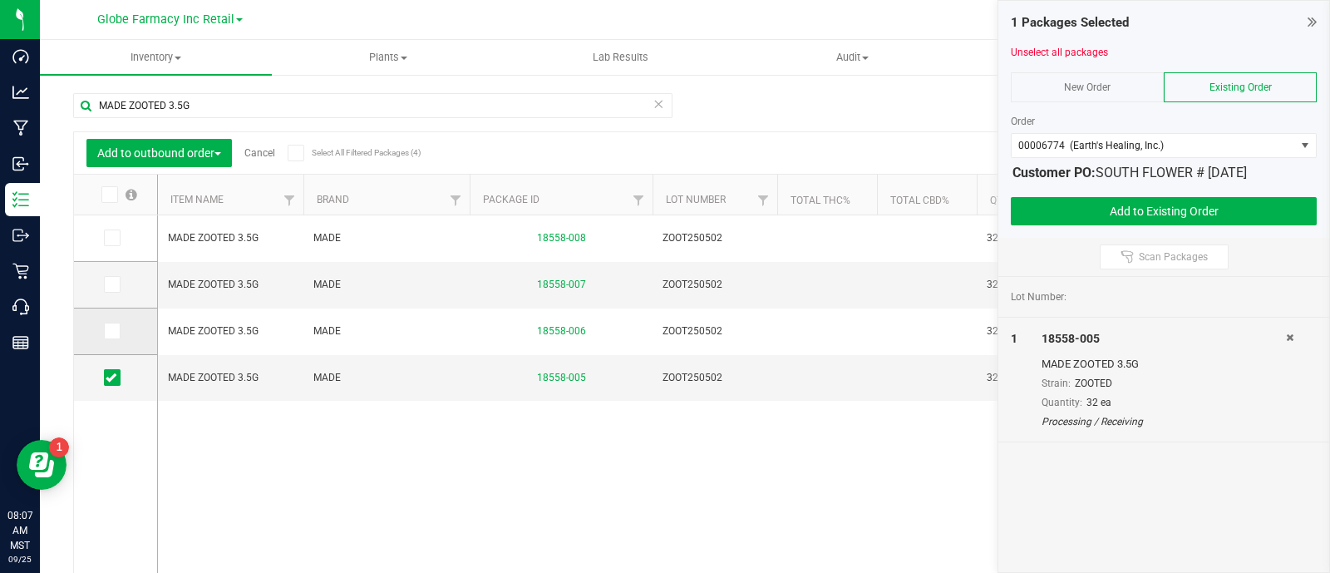
click at [118, 334] on span at bounding box center [112, 330] width 17 height 17
click at [0, 0] on input "checkbox" at bounding box center [0, 0] width 0 height 0
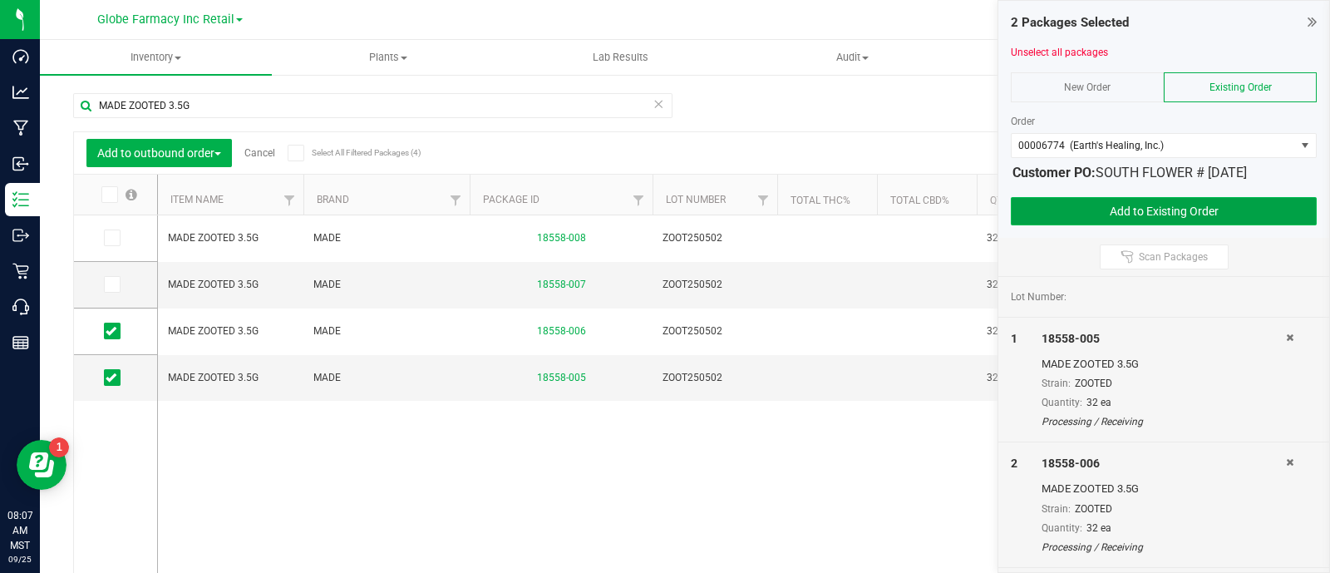
click at [1152, 204] on button "Add to Existing Order" at bounding box center [1164, 211] width 306 height 28
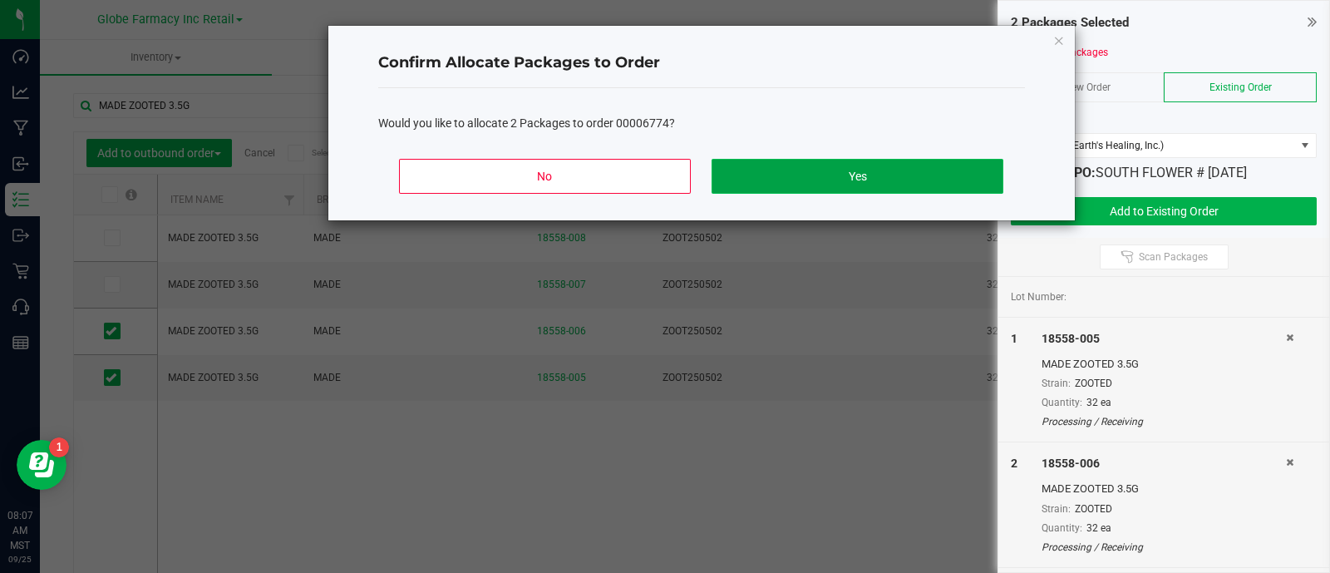
click at [867, 176] on button "Yes" at bounding box center [856, 176] width 291 height 35
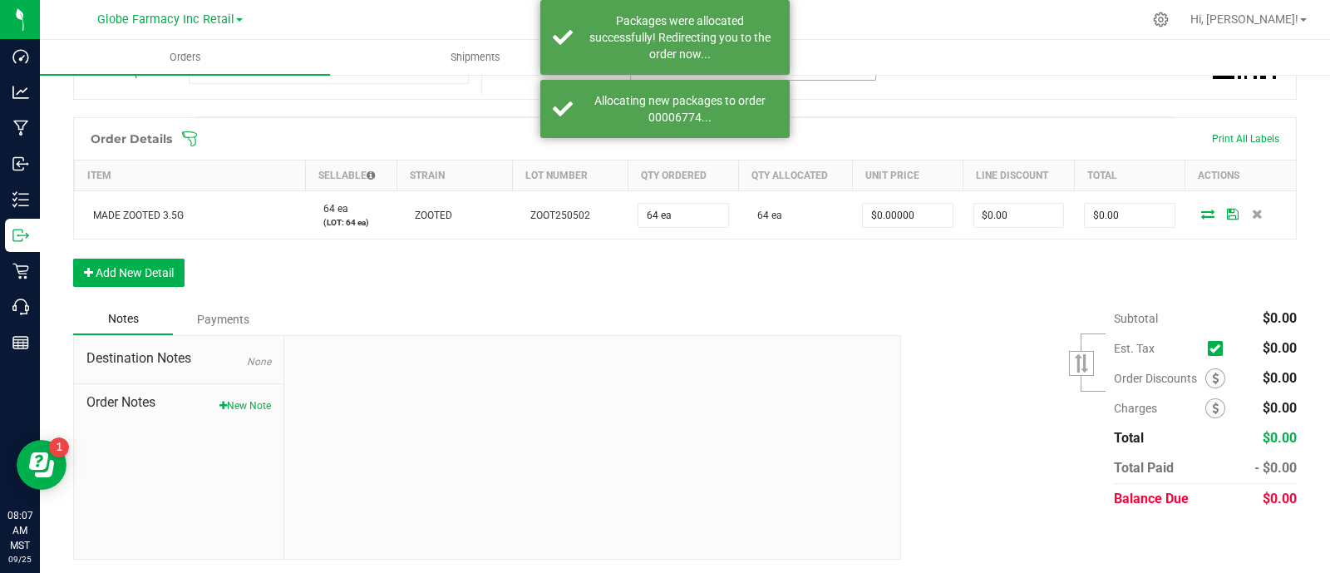
scroll to position [154, 0]
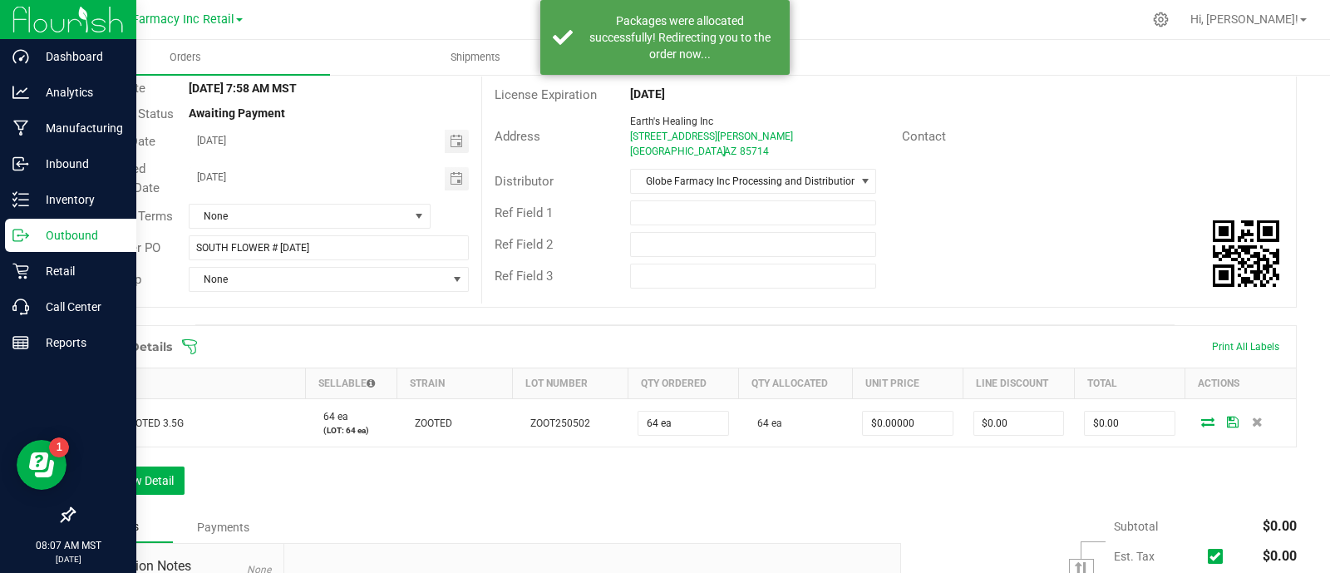
click at [35, 231] on p "Outbound" at bounding box center [79, 235] width 100 height 20
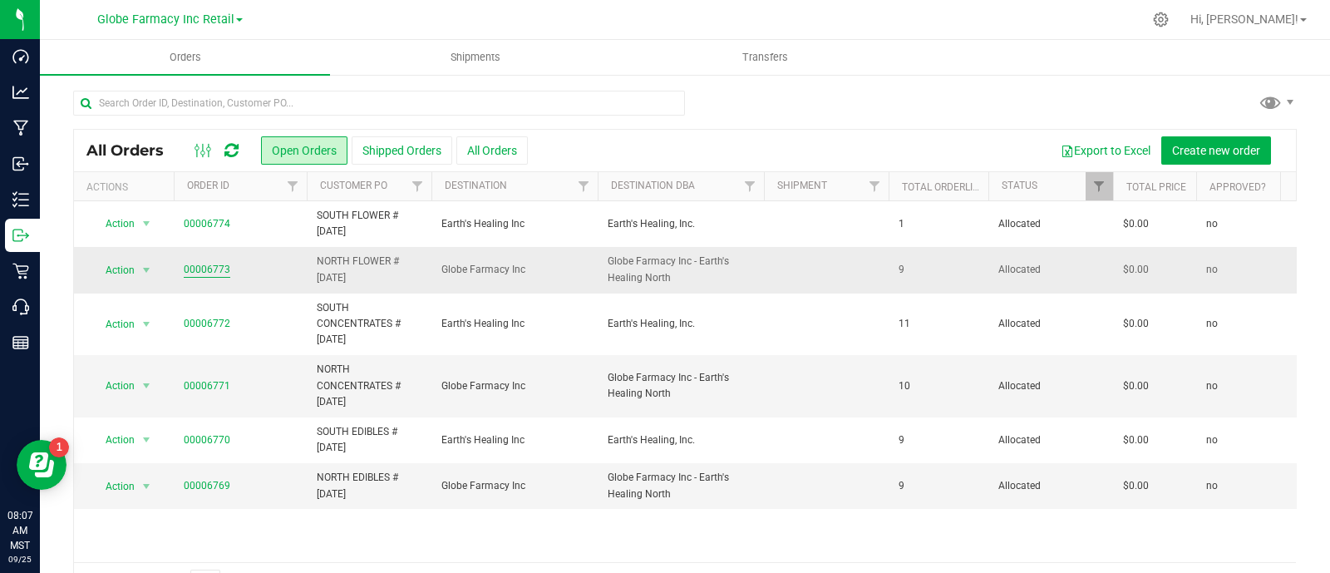
click at [199, 272] on link "00006773" at bounding box center [207, 270] width 47 height 16
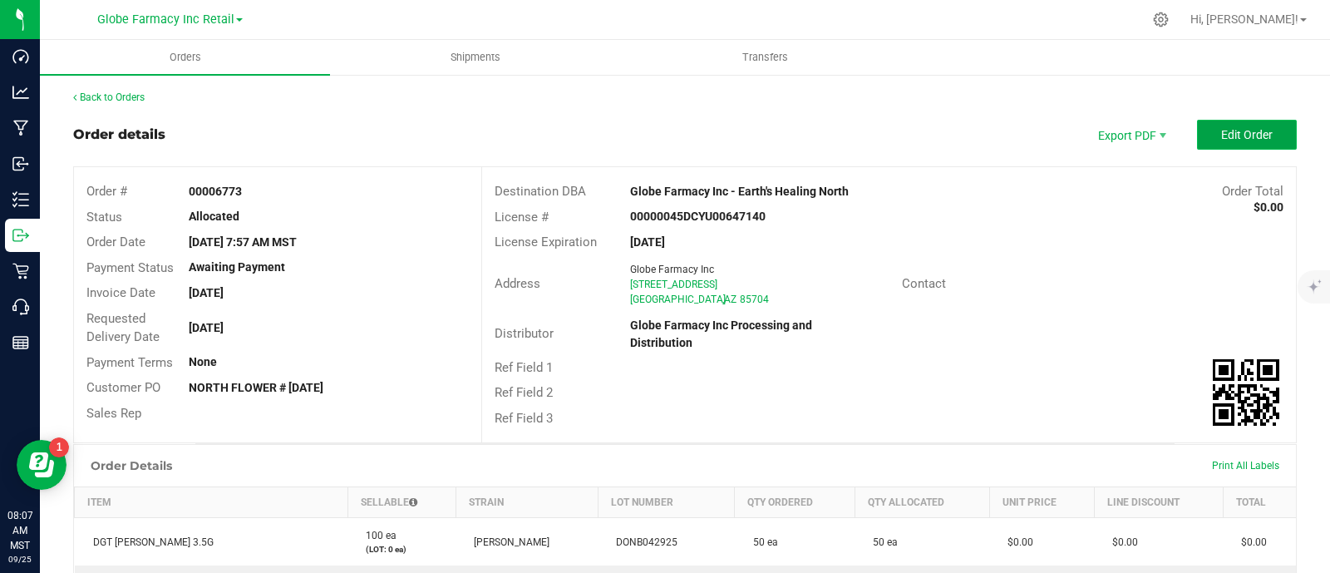
click at [1221, 138] on span "Edit Order" at bounding box center [1247, 134] width 52 height 13
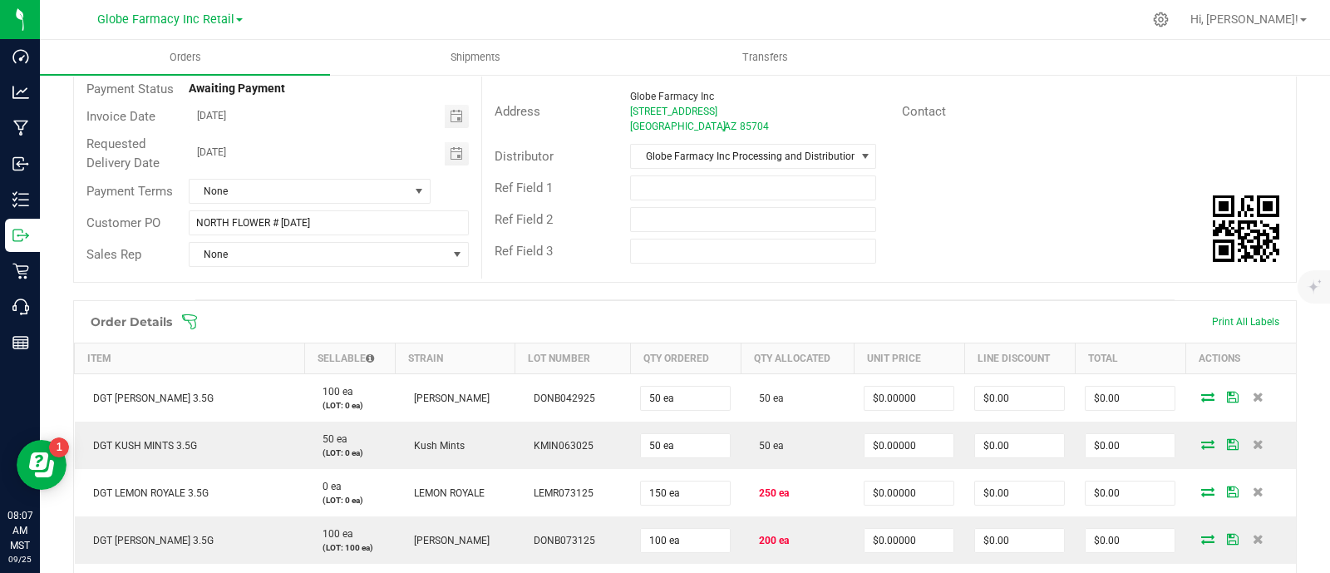
scroll to position [519, 0]
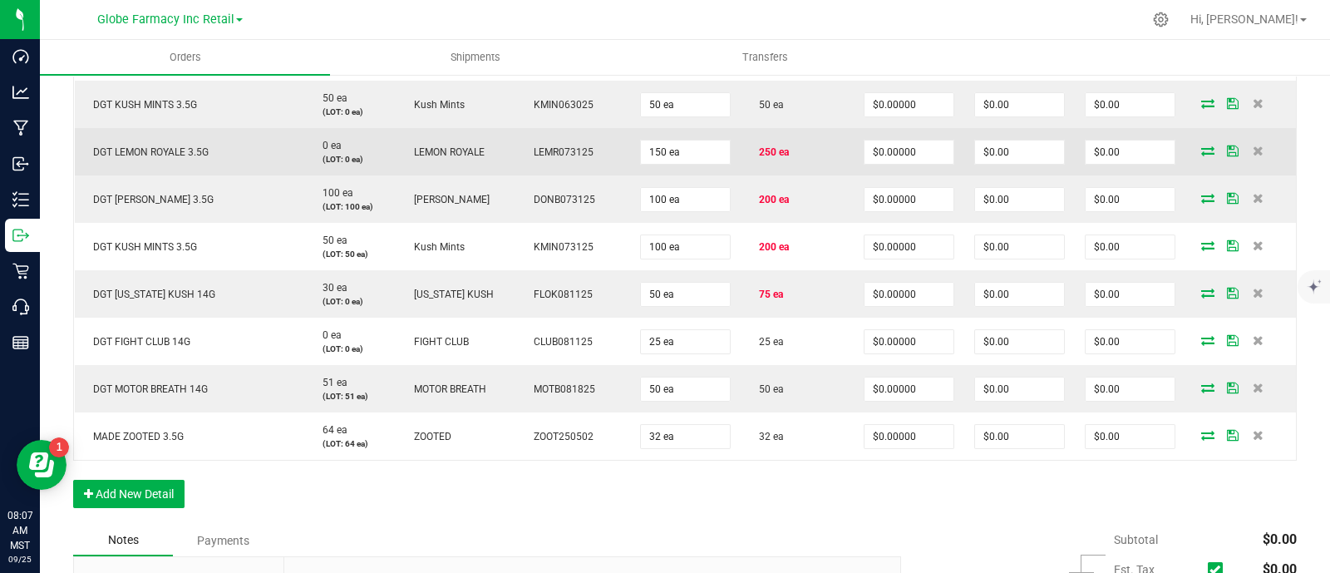
click at [1201, 149] on icon at bounding box center [1207, 150] width 13 height 10
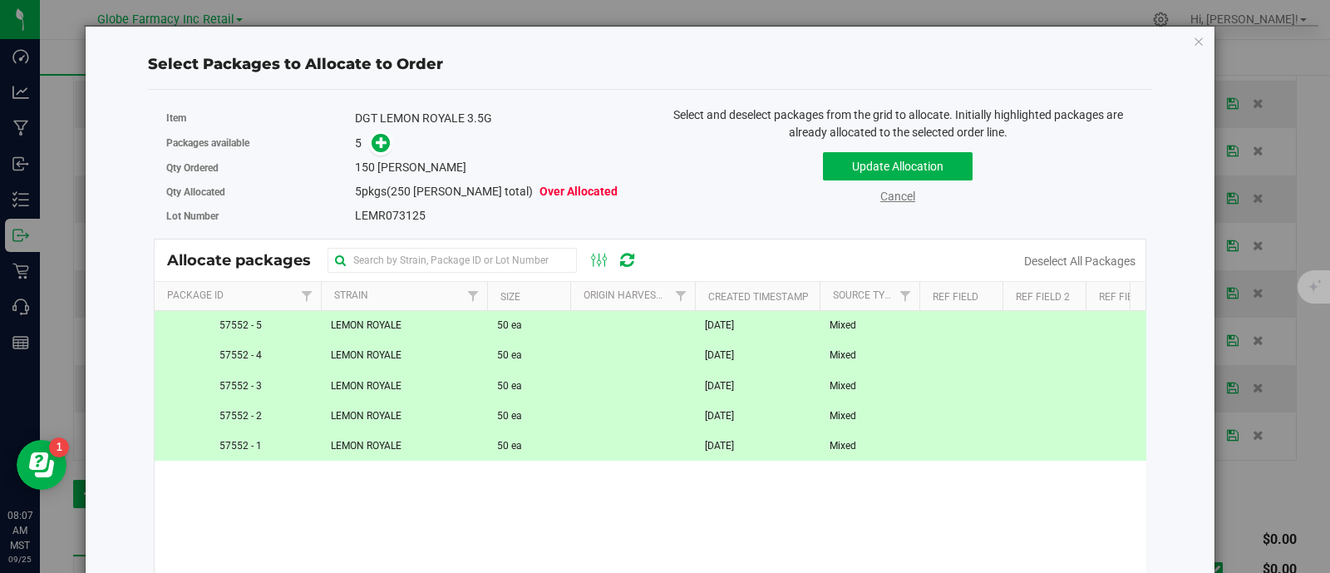
click at [898, 201] on link "Cancel" at bounding box center [897, 196] width 35 height 13
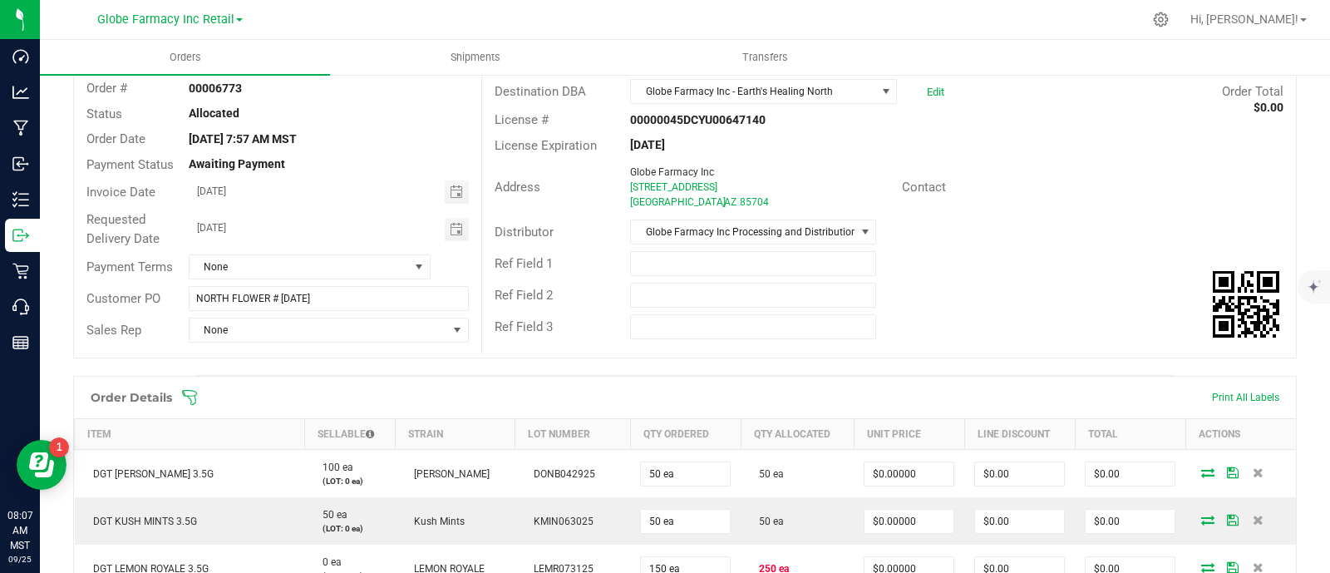
scroll to position [415, 0]
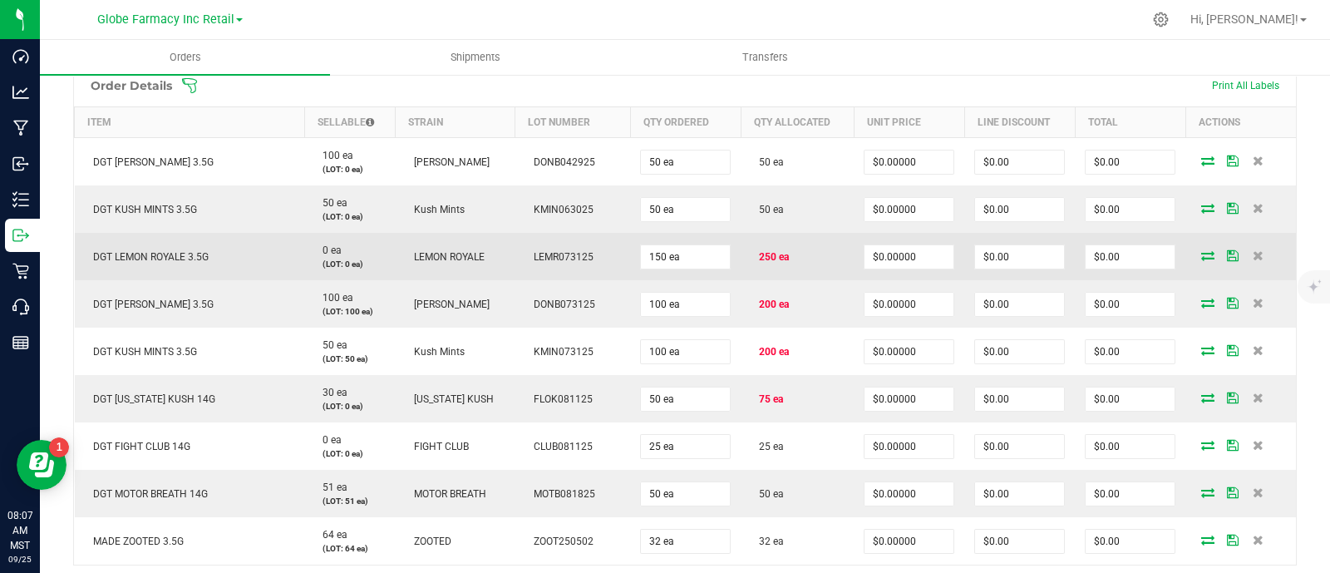
click at [1201, 257] on icon at bounding box center [1207, 255] width 13 height 10
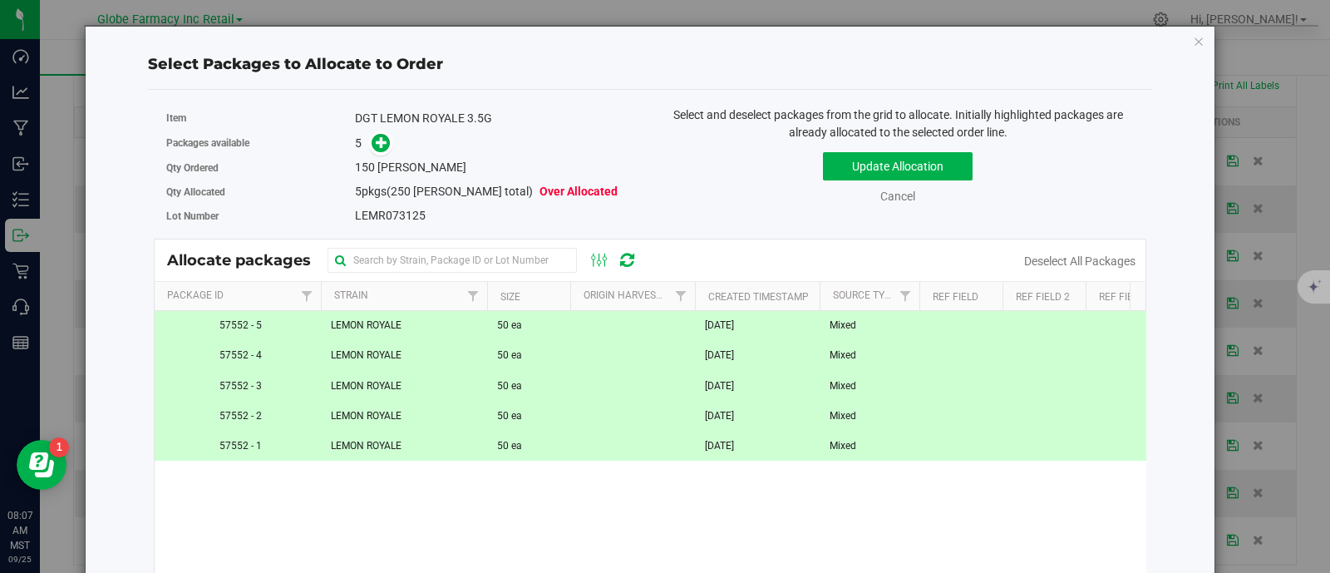
click at [389, 448] on span "LEMON ROYALE" at bounding box center [366, 446] width 71 height 16
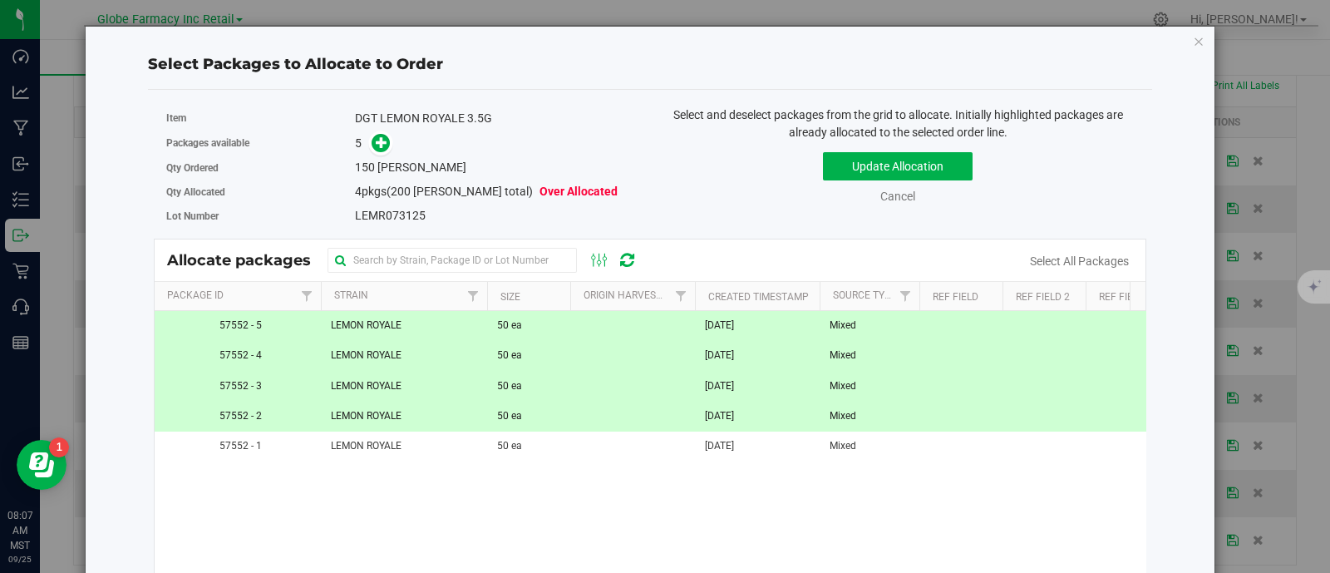
click at [391, 420] on span "LEMON ROYALE" at bounding box center [366, 416] width 71 height 16
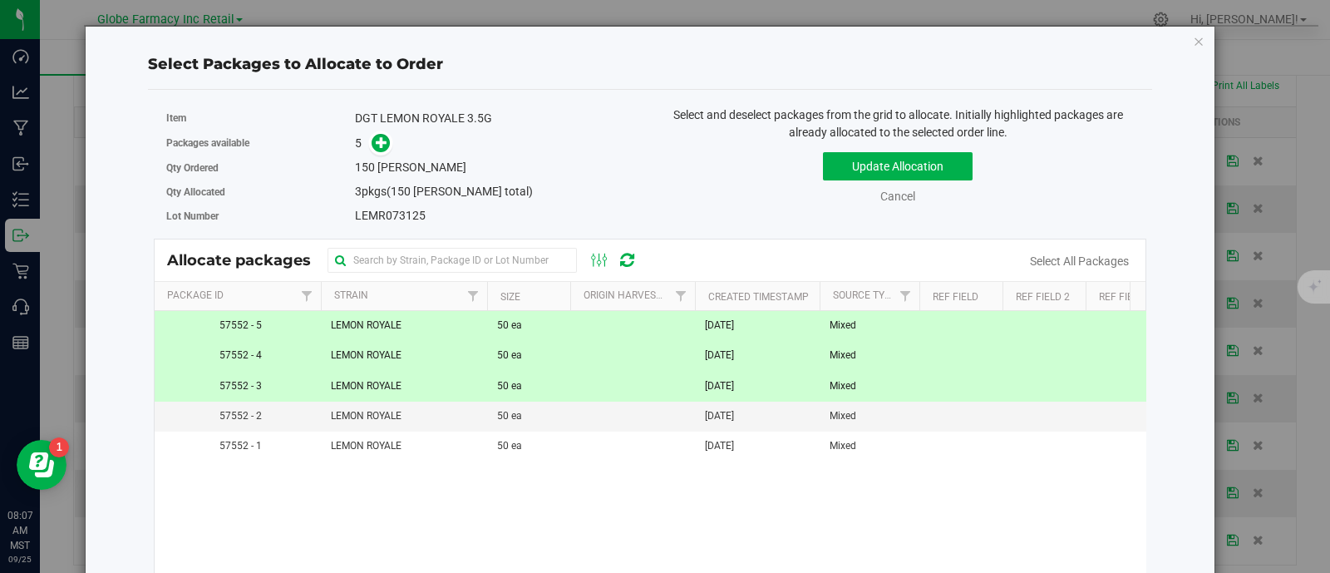
click at [393, 392] on td "LEMON ROYALE" at bounding box center [404, 387] width 166 height 30
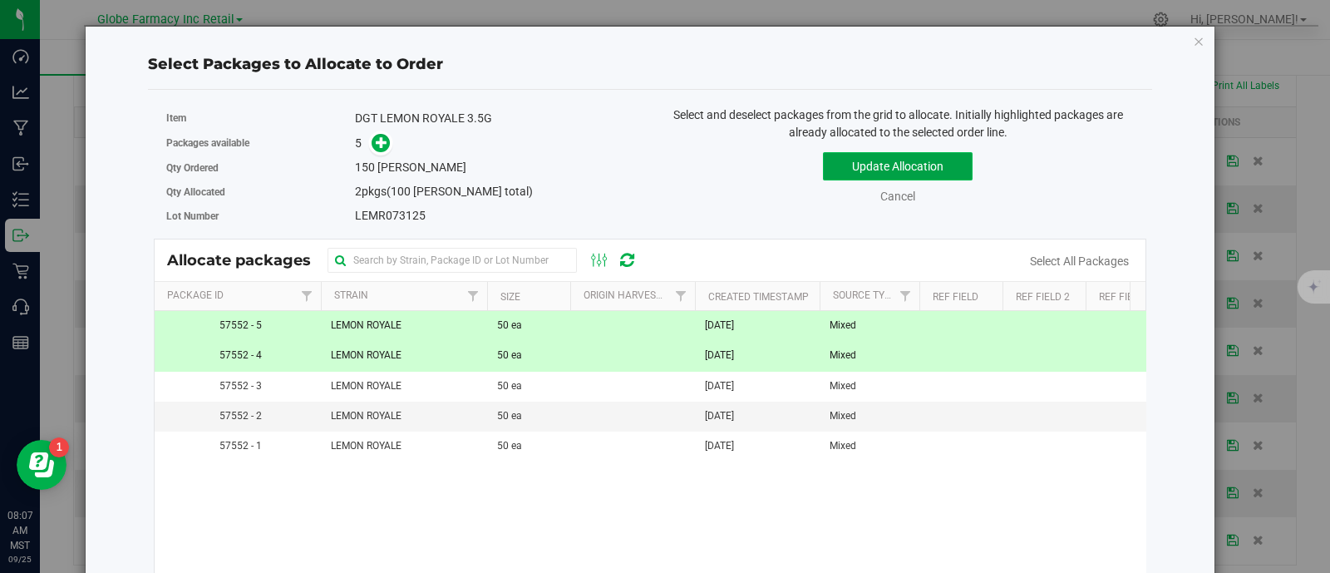
click at [885, 163] on button "Update Allocation" at bounding box center [898, 166] width 150 height 28
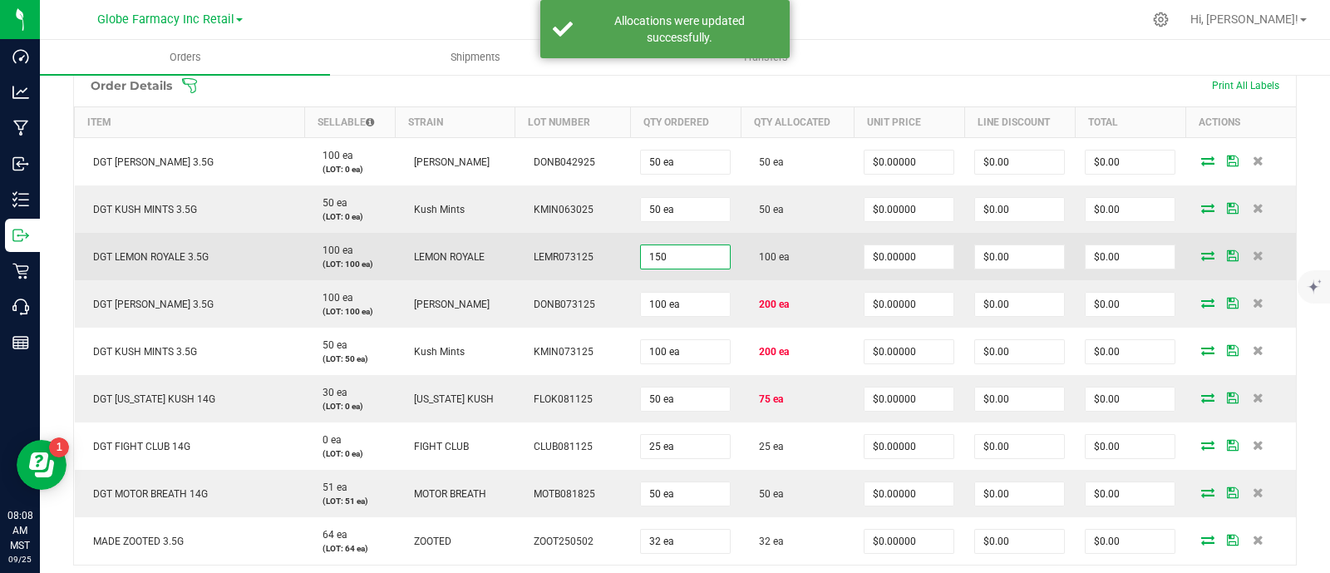
click at [683, 258] on input "150" at bounding box center [685, 256] width 89 height 23
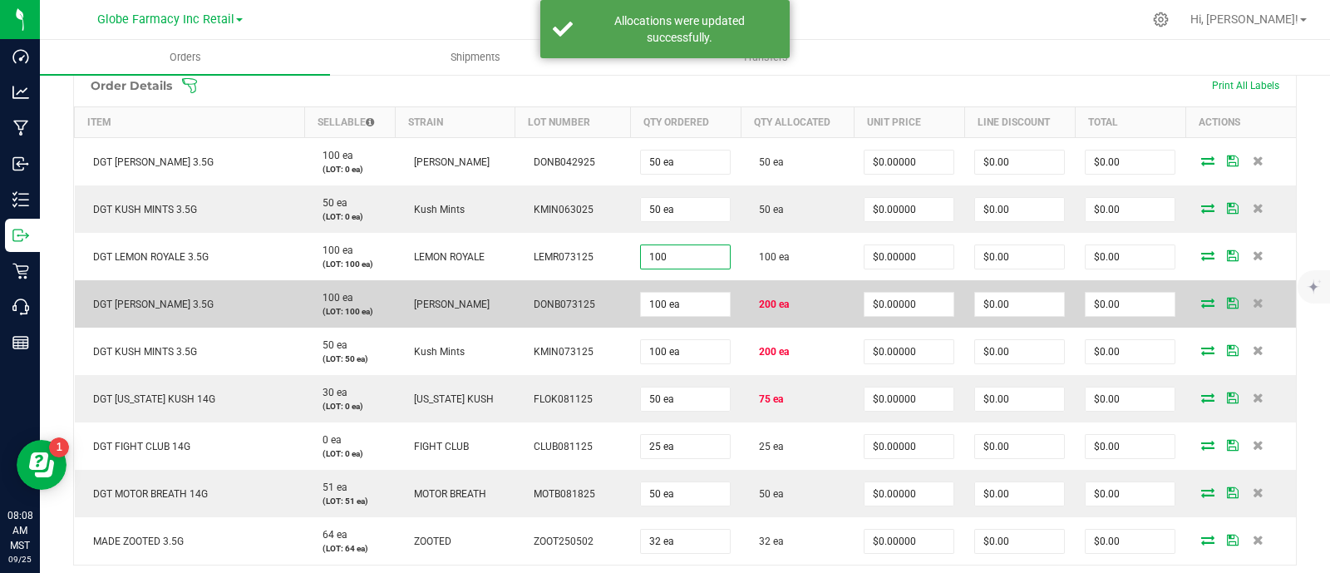
type input "100 ea"
click at [837, 295] on td "200 ea" at bounding box center [797, 303] width 113 height 47
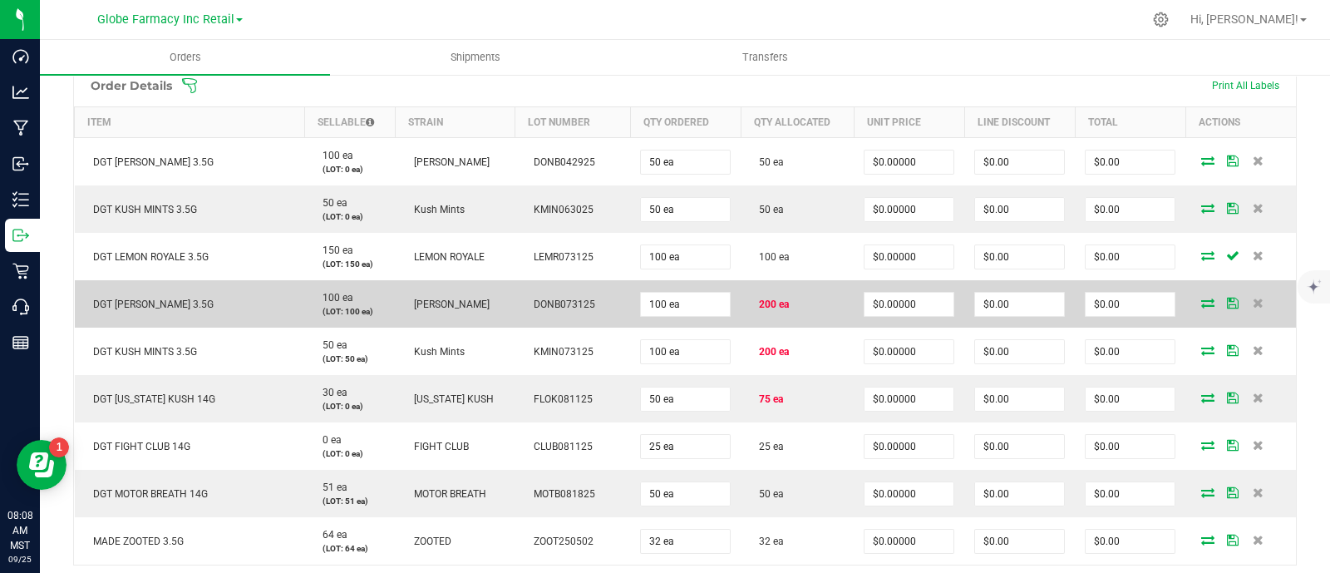
click at [1201, 298] on icon at bounding box center [1207, 303] width 13 height 10
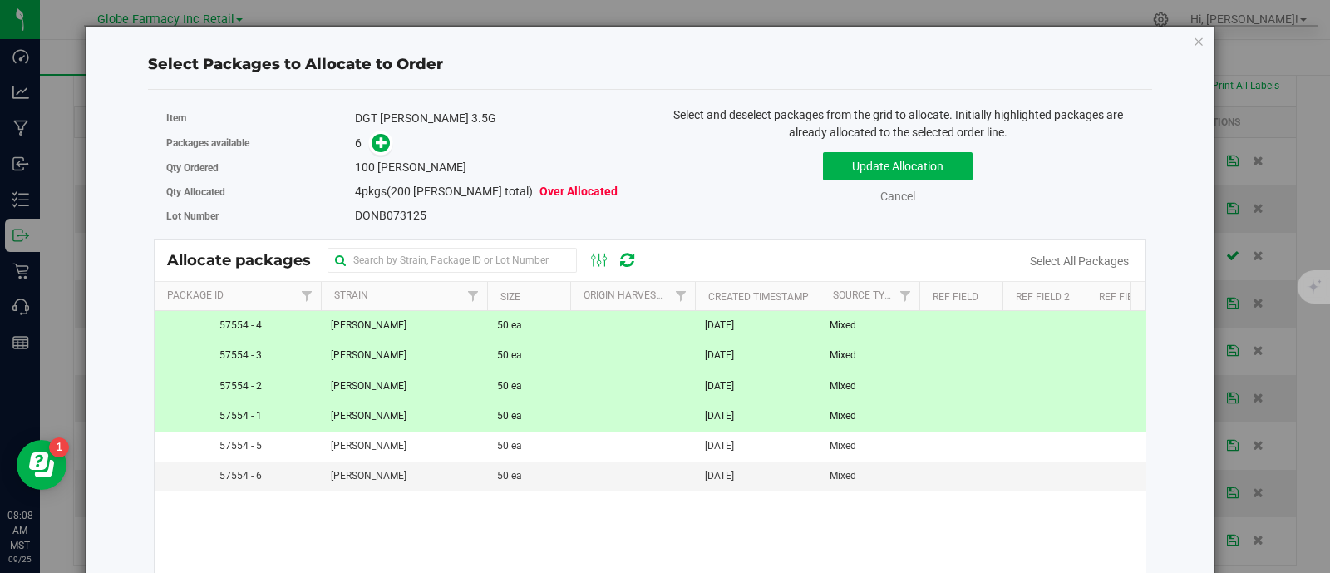
drag, startPoint x: 532, startPoint y: 349, endPoint x: 529, endPoint y: 338, distance: 11.1
click at [532, 347] on td "50 ea" at bounding box center [528, 356] width 83 height 30
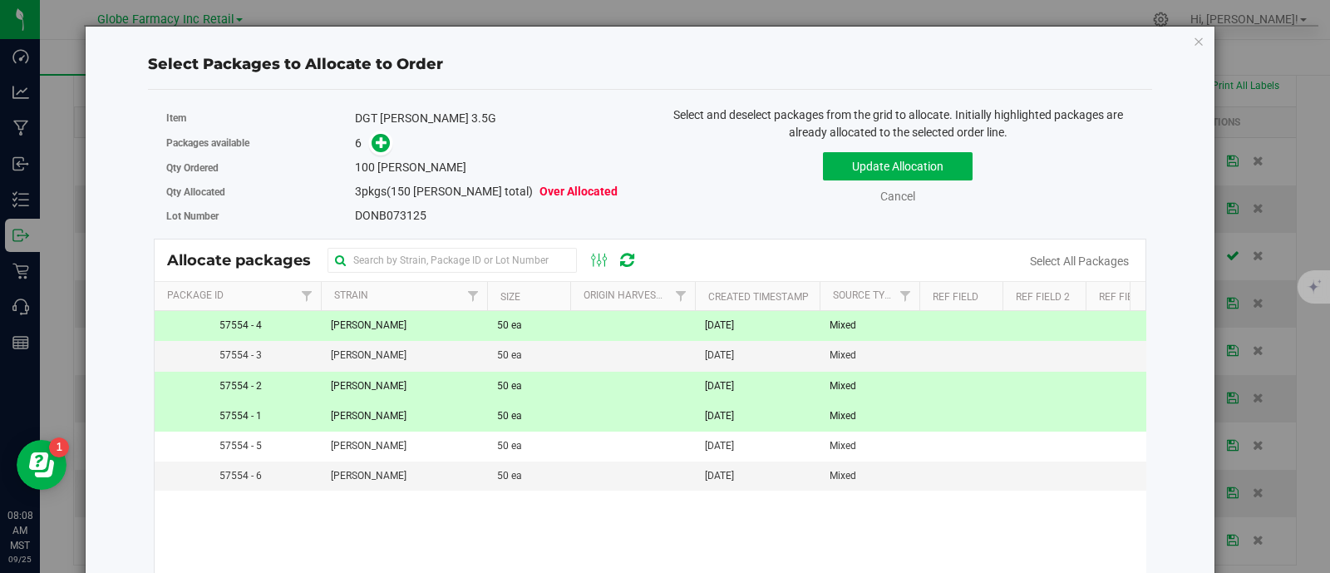
click at [528, 322] on td "50 ea" at bounding box center [528, 326] width 83 height 30
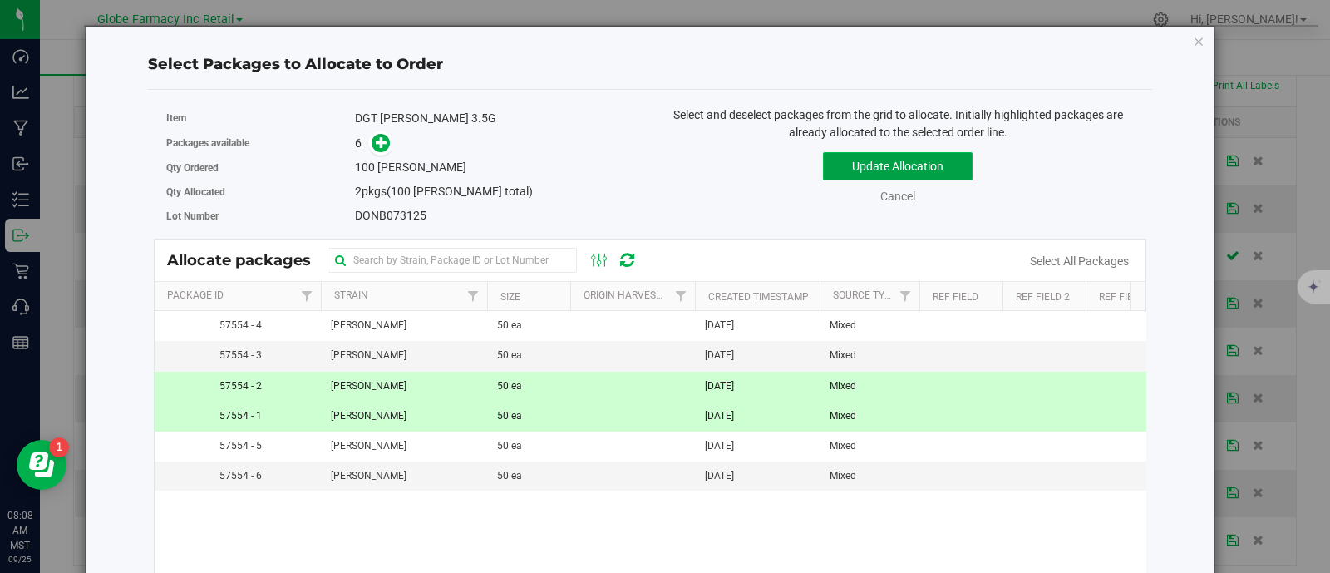
click at [887, 168] on button "Update Allocation" at bounding box center [898, 166] width 150 height 28
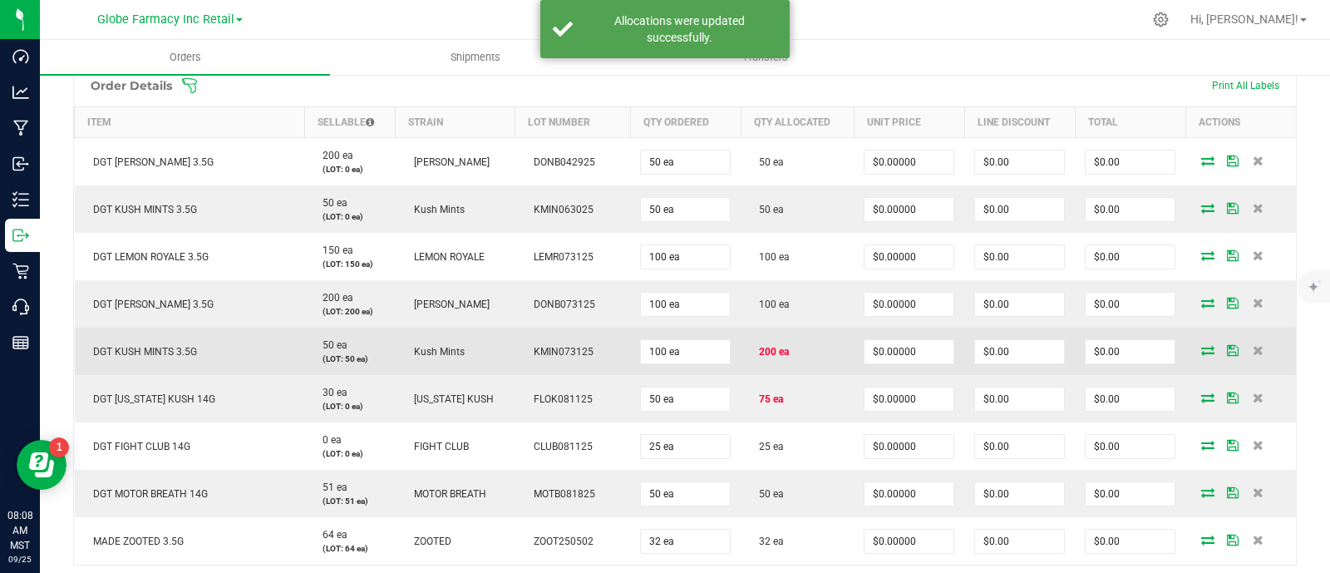
click at [1201, 346] on icon at bounding box center [1207, 350] width 13 height 10
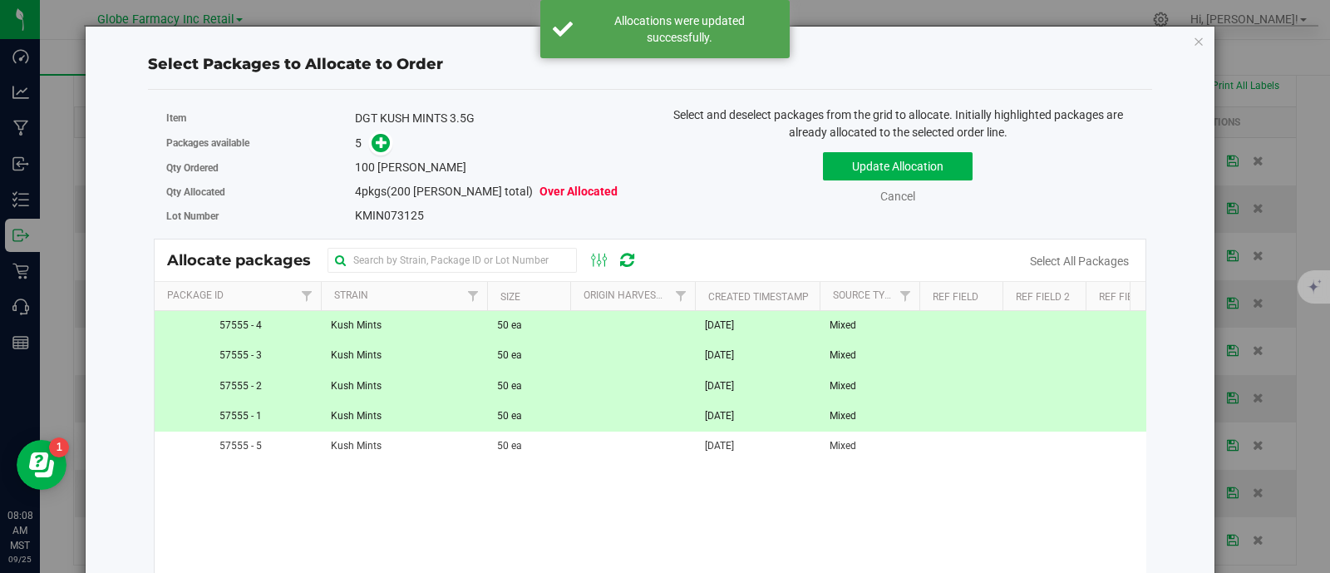
click at [557, 419] on td "50 ea" at bounding box center [528, 416] width 83 height 30
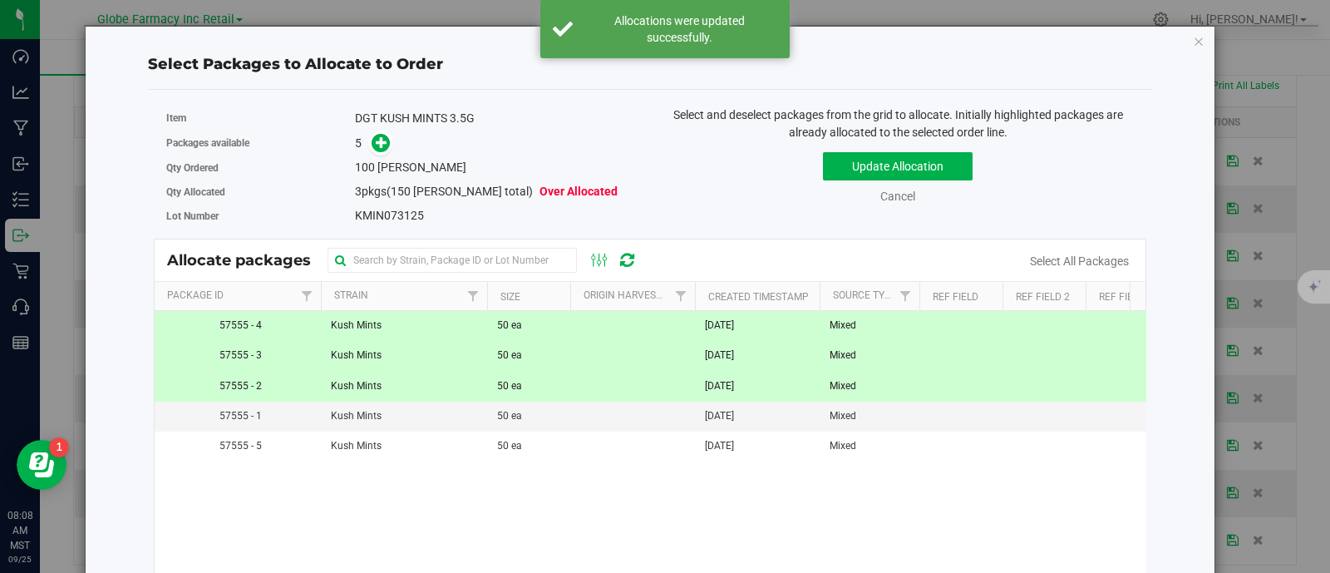
click at [557, 397] on td "50 ea" at bounding box center [528, 387] width 83 height 30
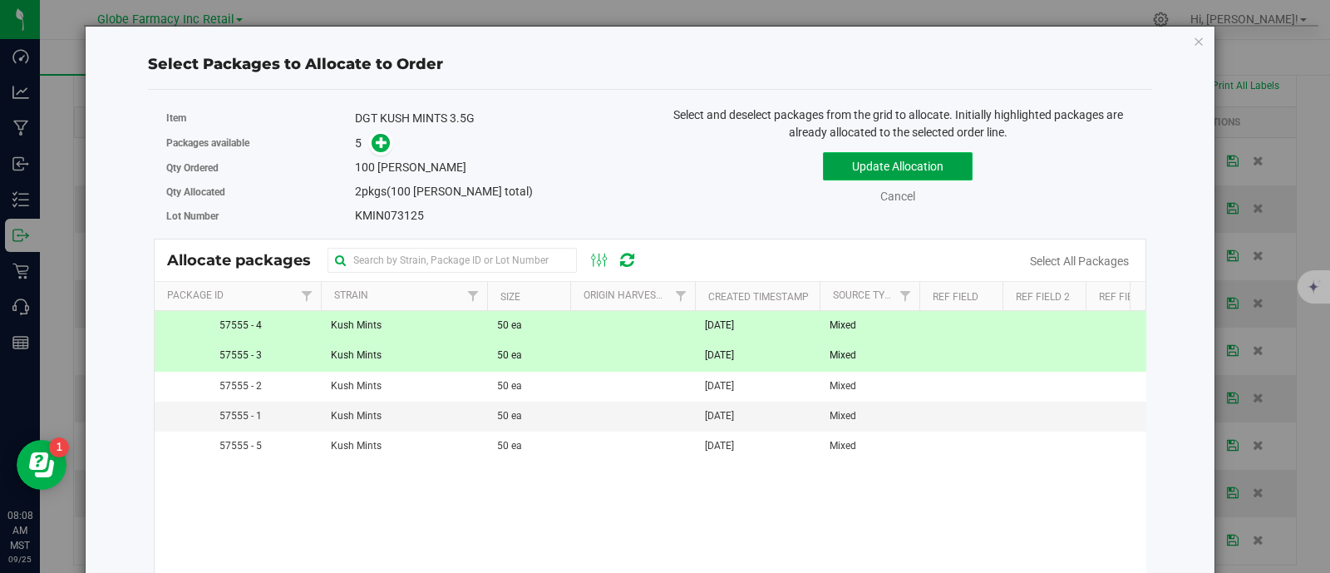
click at [881, 174] on button "Update Allocation" at bounding box center [898, 166] width 150 height 28
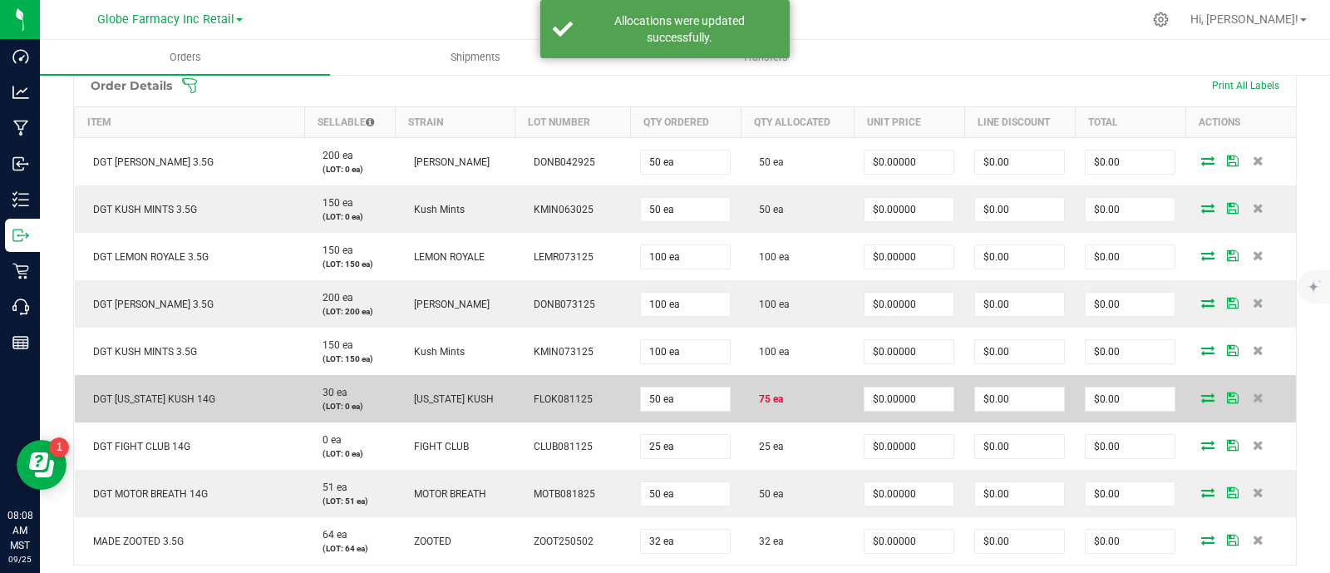
click at [1201, 394] on icon at bounding box center [1207, 397] width 13 height 10
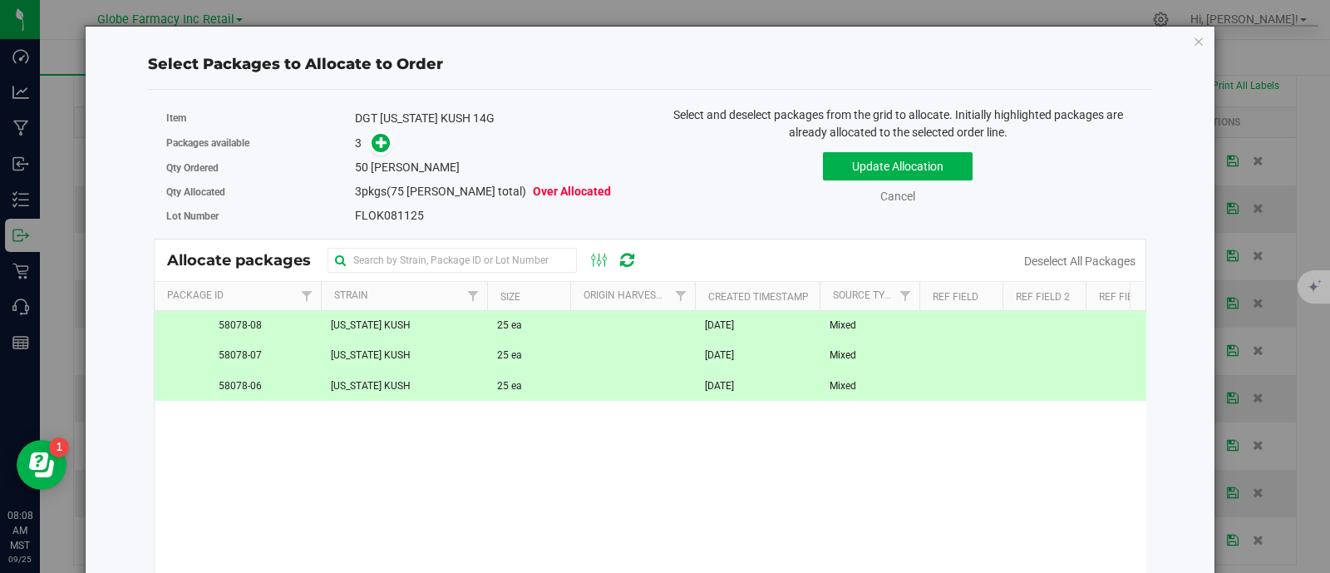
click at [588, 381] on td at bounding box center [632, 386] width 125 height 29
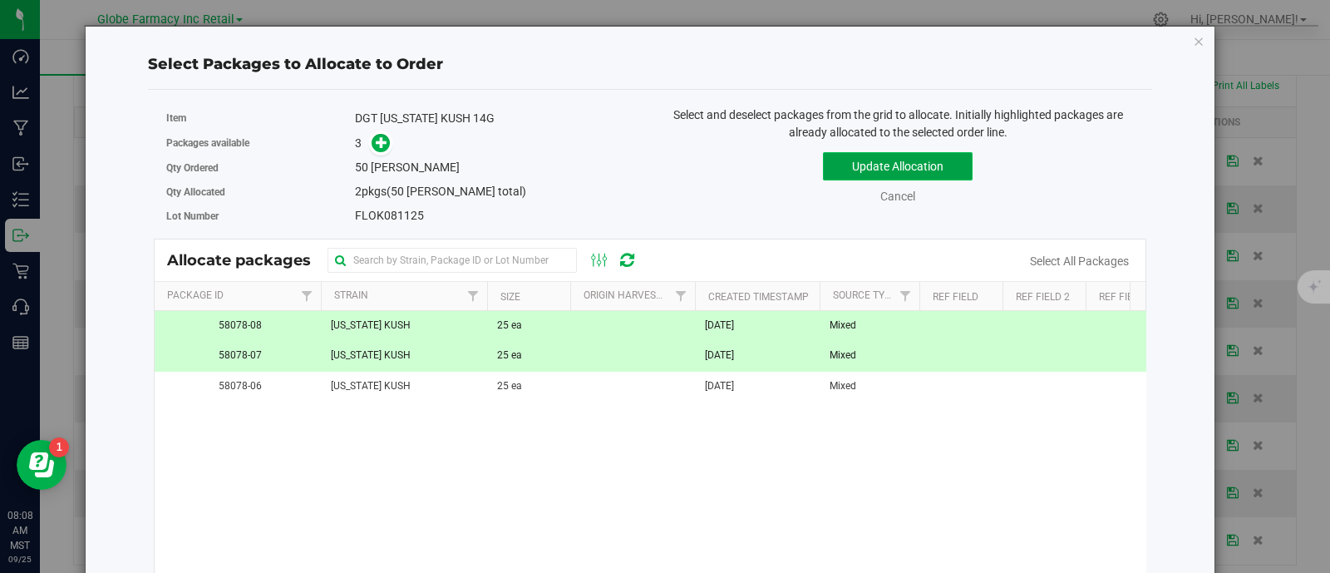
click at [946, 164] on button "Update Allocation" at bounding box center [898, 166] width 150 height 28
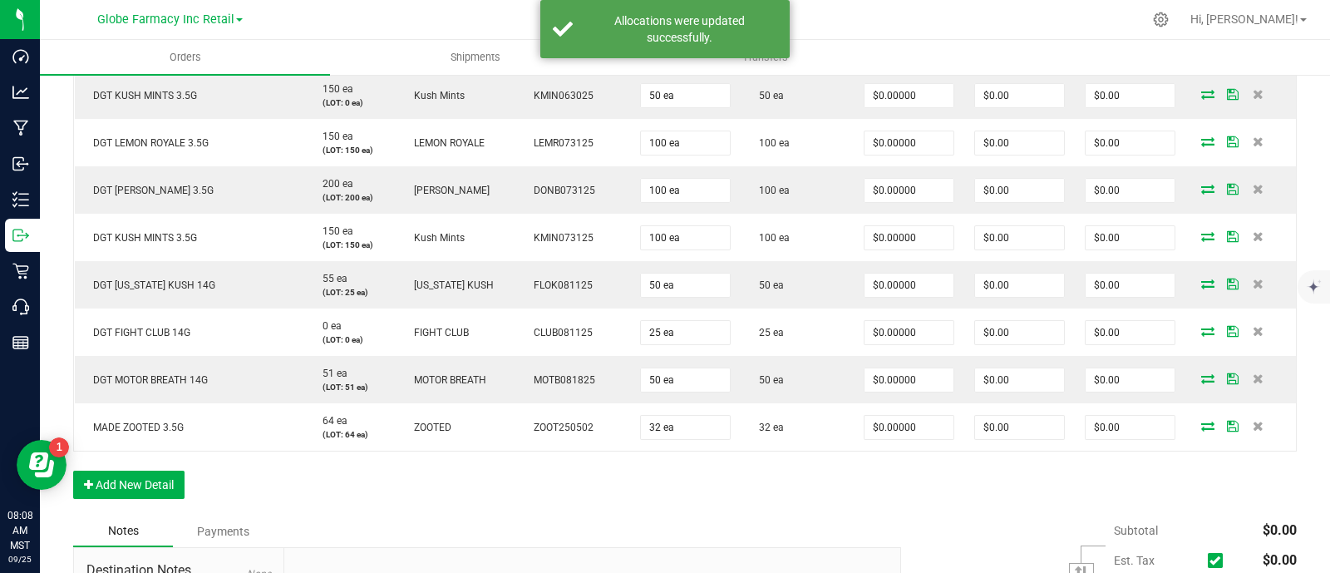
scroll to position [726, 0]
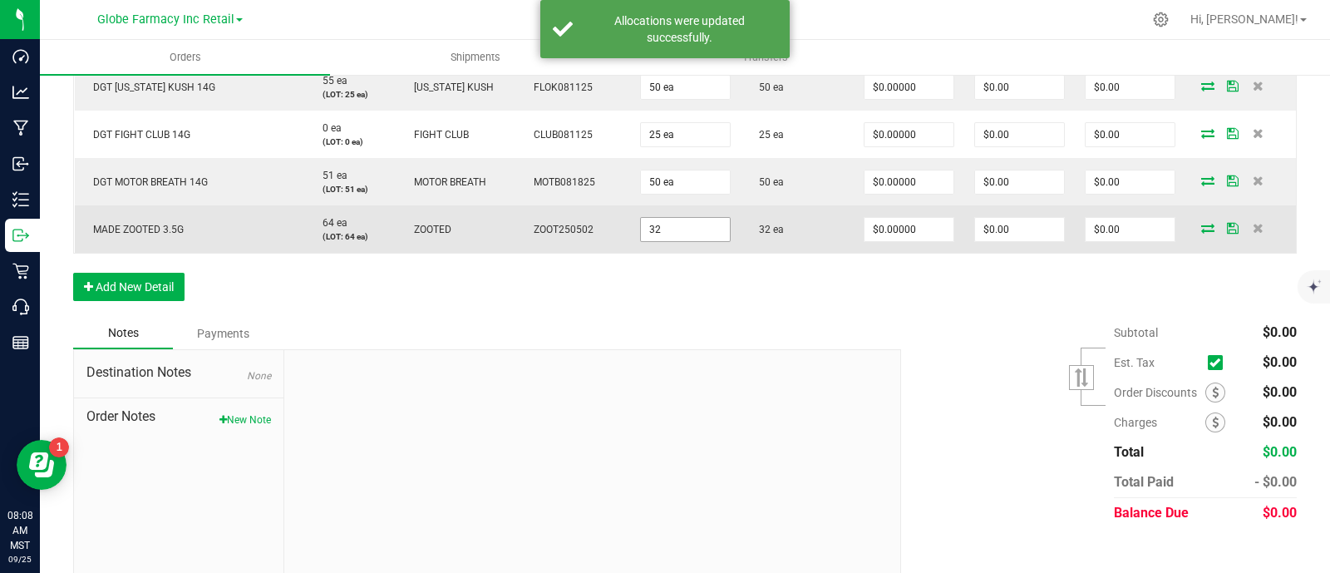
click at [672, 222] on input "32" at bounding box center [685, 229] width 89 height 23
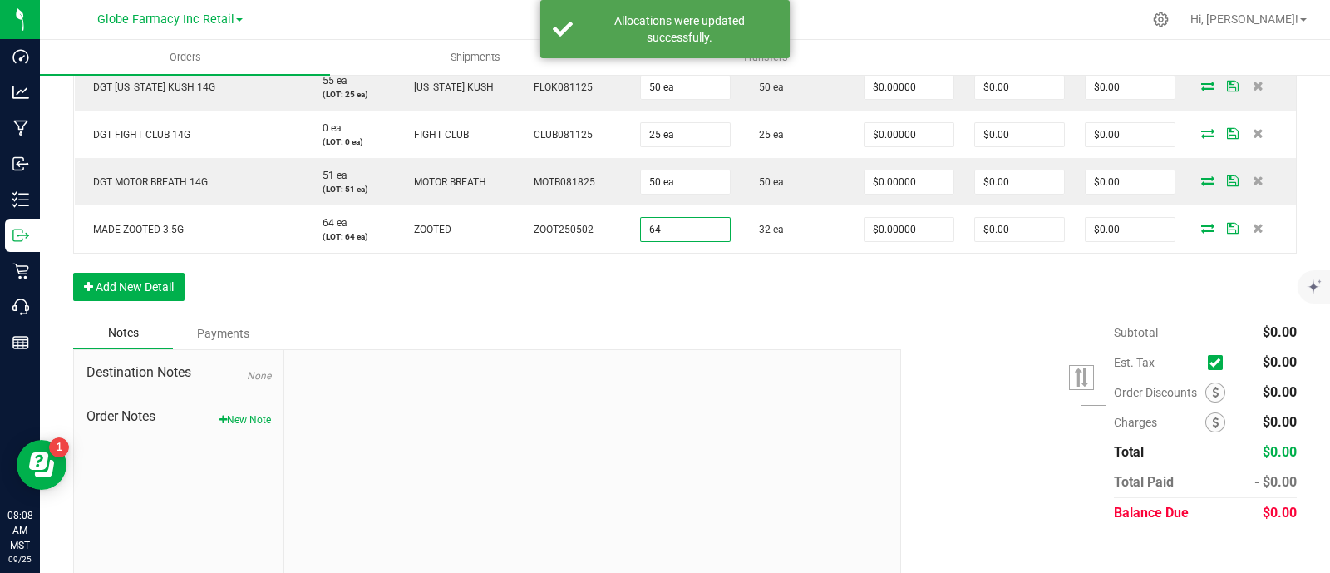
type input "64 ea"
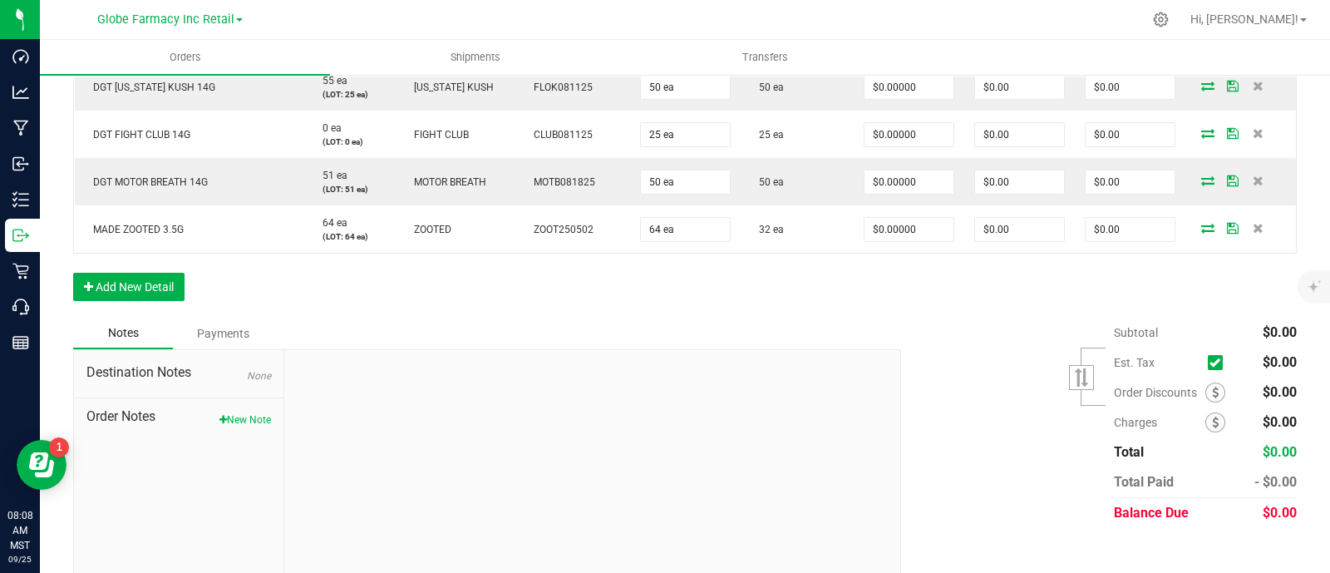
drag, startPoint x: 780, startPoint y: 322, endPoint x: 1042, endPoint y: 282, distance: 265.8
click at [780, 322] on div "Notes Payments" at bounding box center [480, 333] width 815 height 32
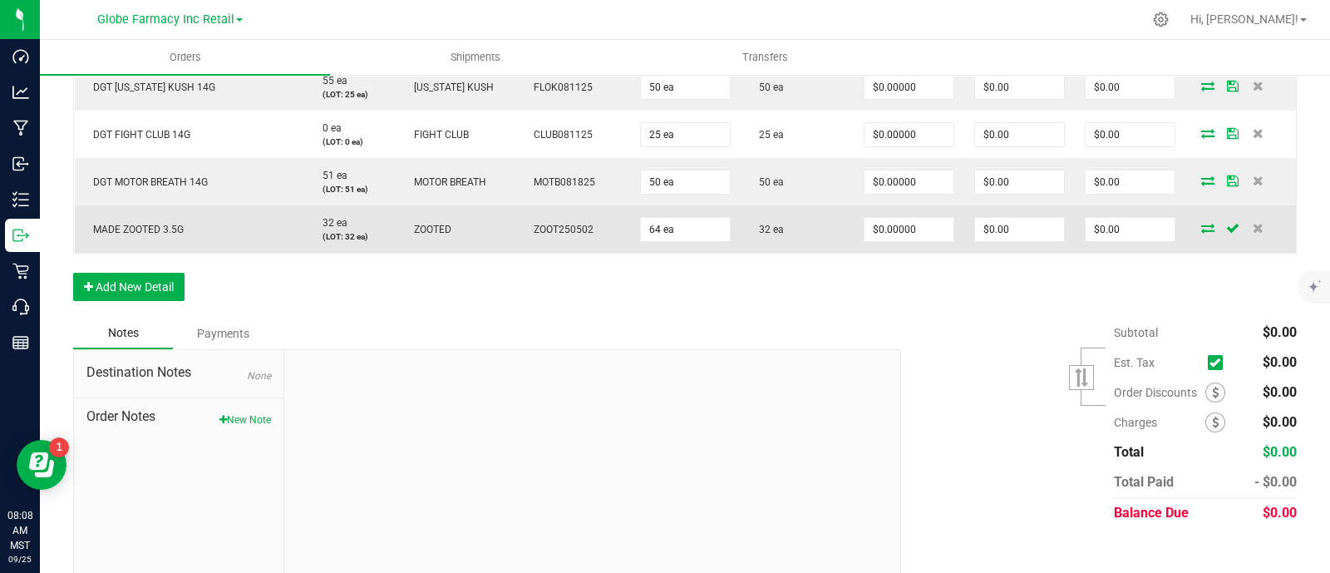
click at [1201, 226] on icon at bounding box center [1207, 228] width 13 height 10
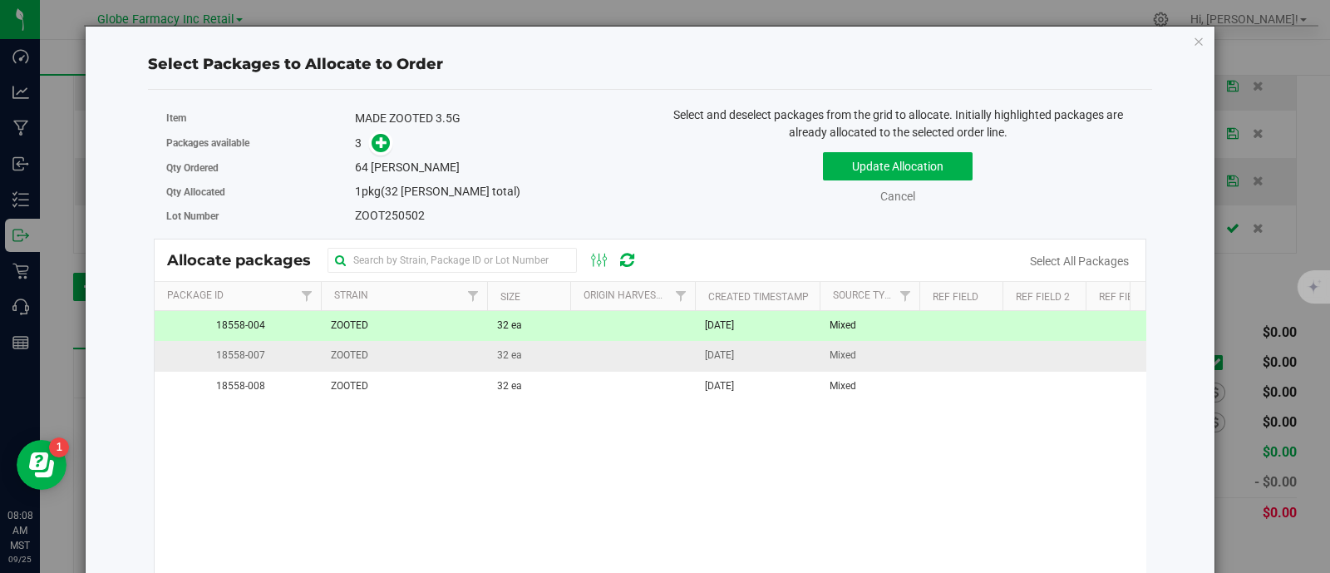
click at [505, 350] on span "32 ea" at bounding box center [509, 355] width 25 height 16
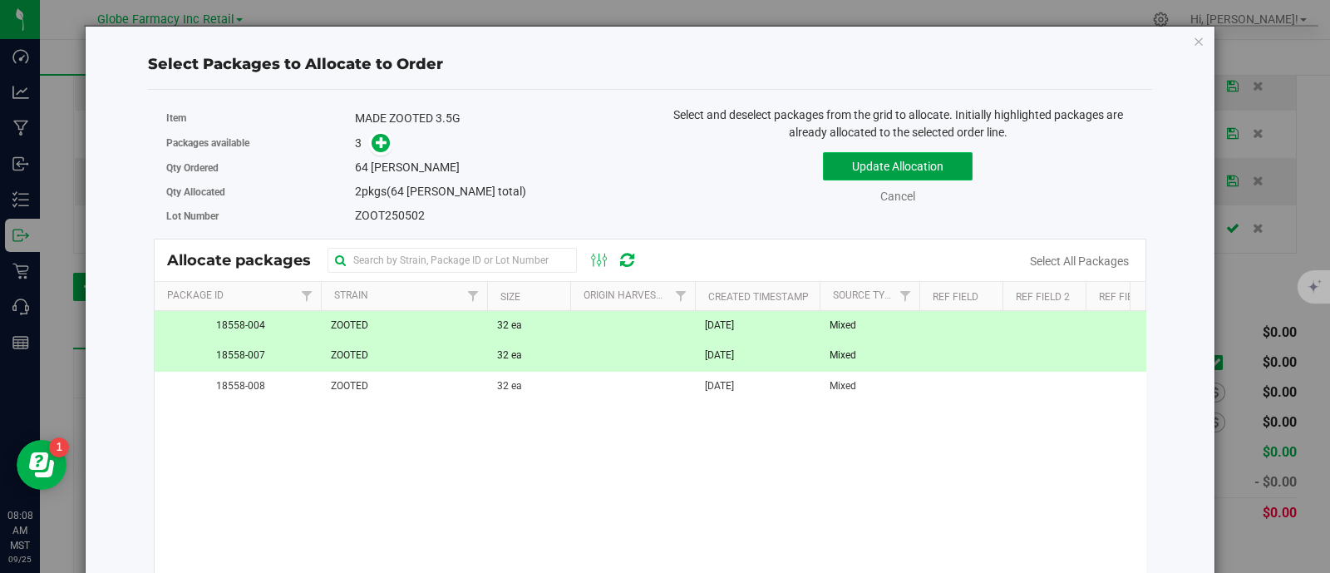
click at [895, 175] on button "Update Allocation" at bounding box center [898, 166] width 150 height 28
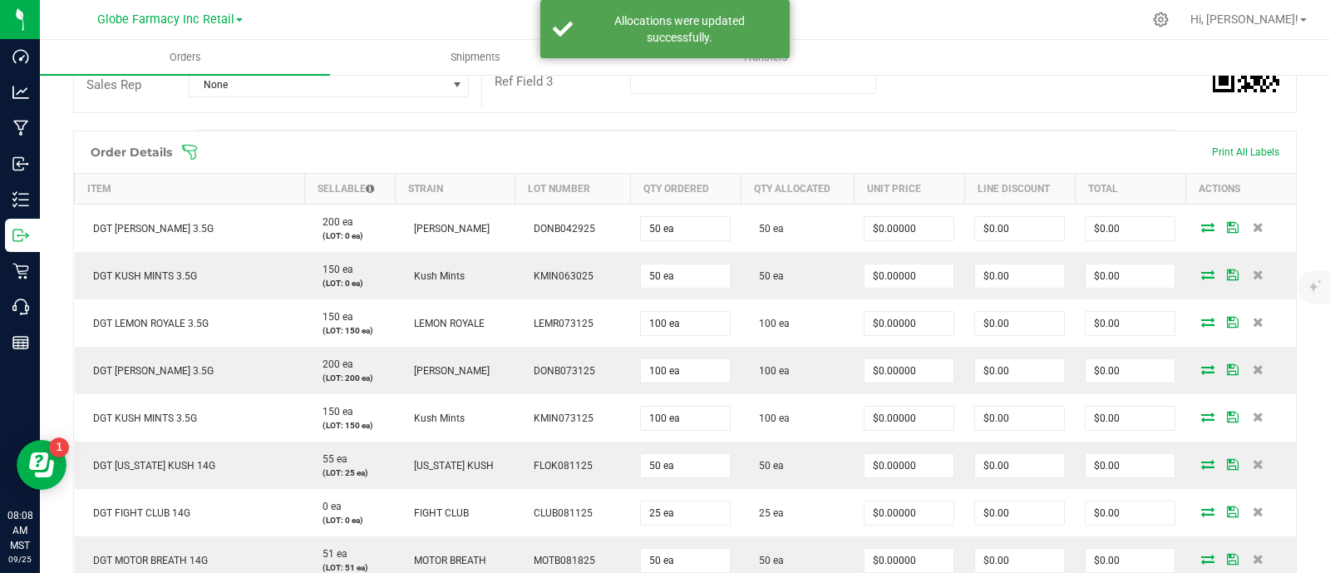
scroll to position [207, 0]
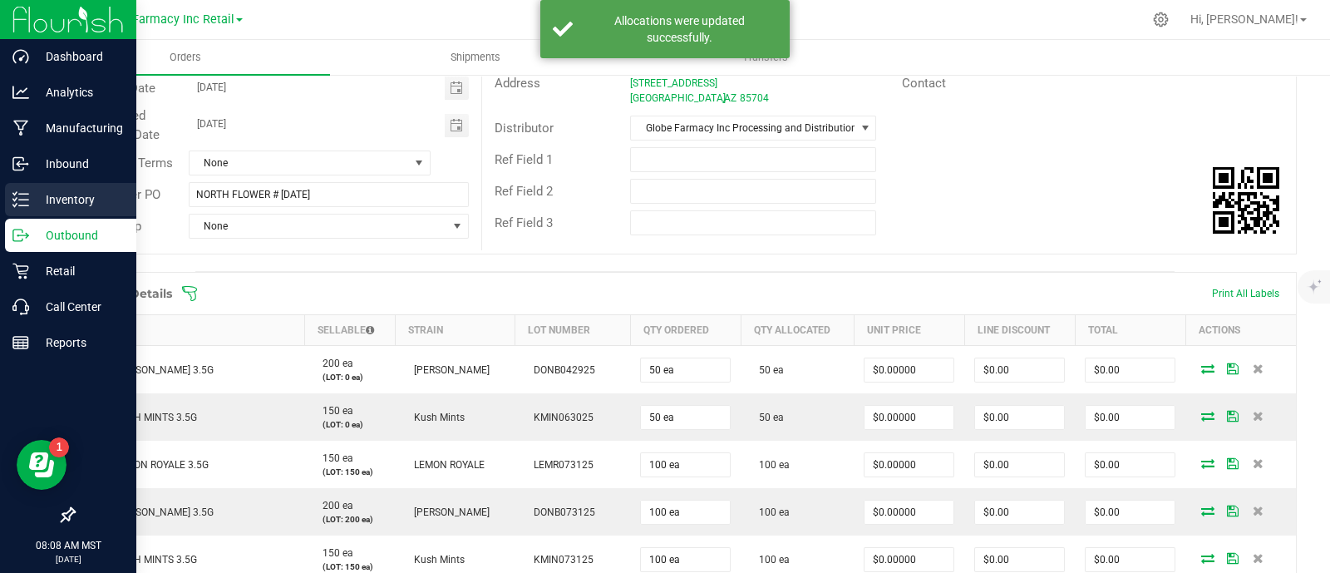
click at [37, 201] on p "Inventory" at bounding box center [79, 200] width 100 height 20
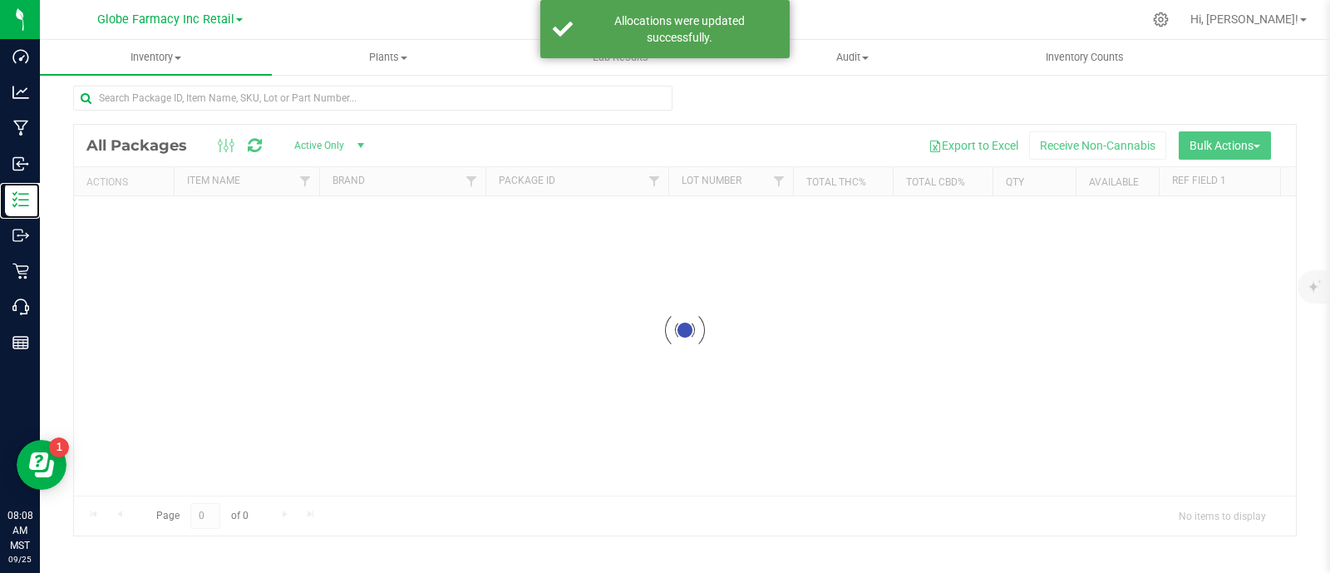
scroll to position [7, 0]
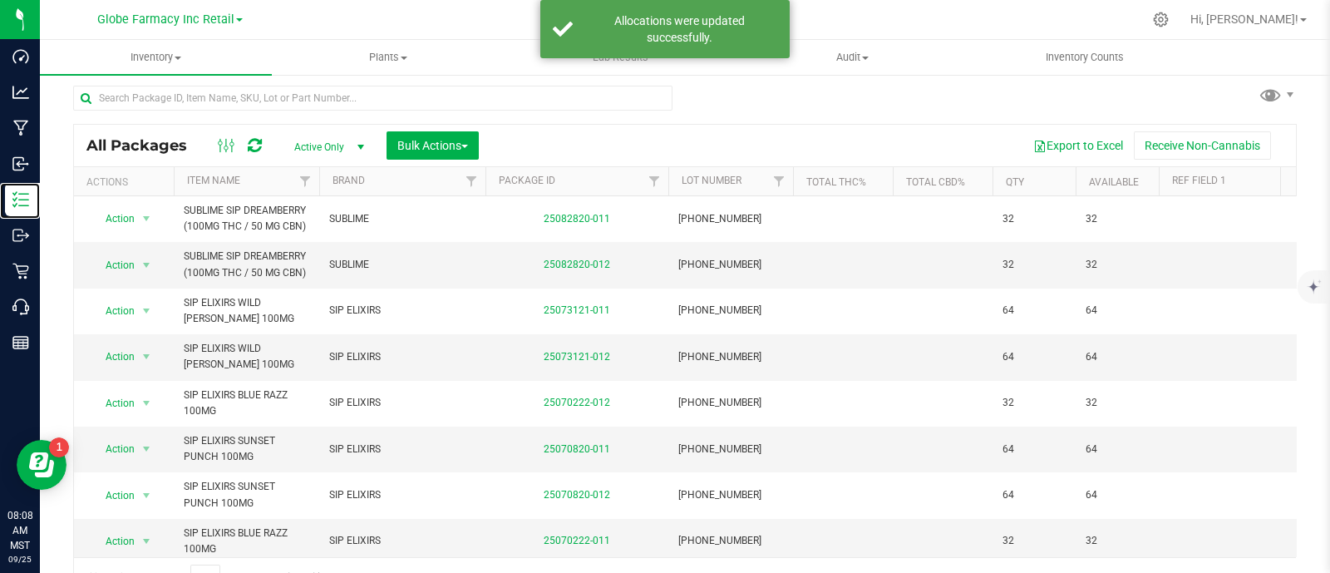
scroll to position [32, 0]
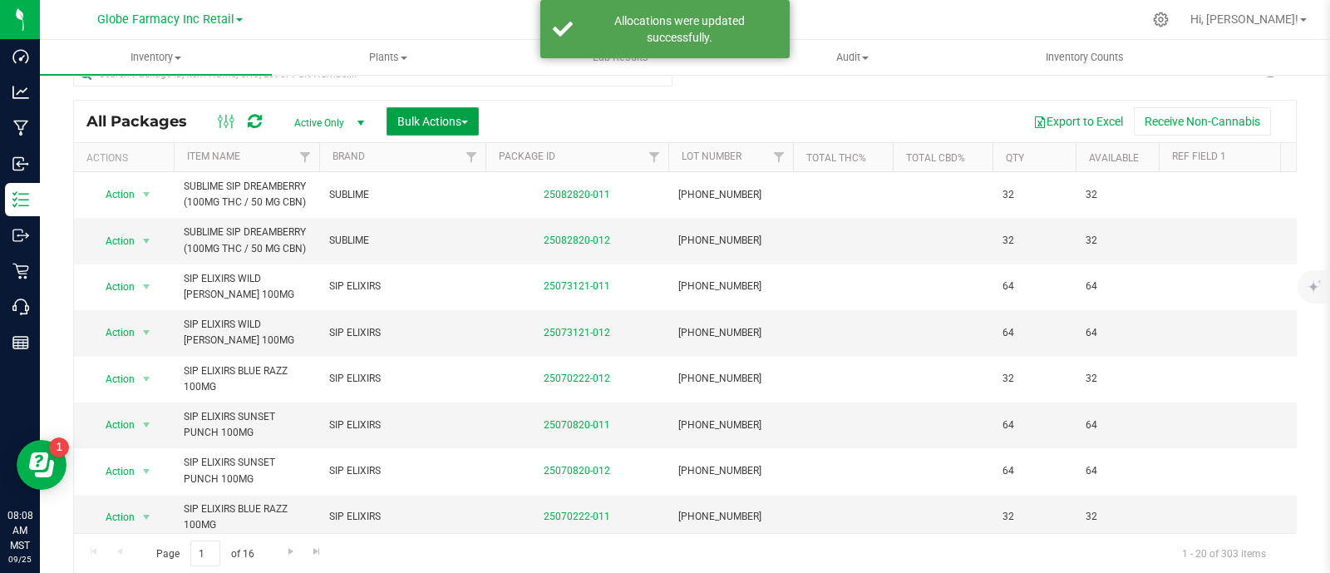
click at [420, 126] on span "Bulk Actions" at bounding box center [432, 121] width 71 height 13
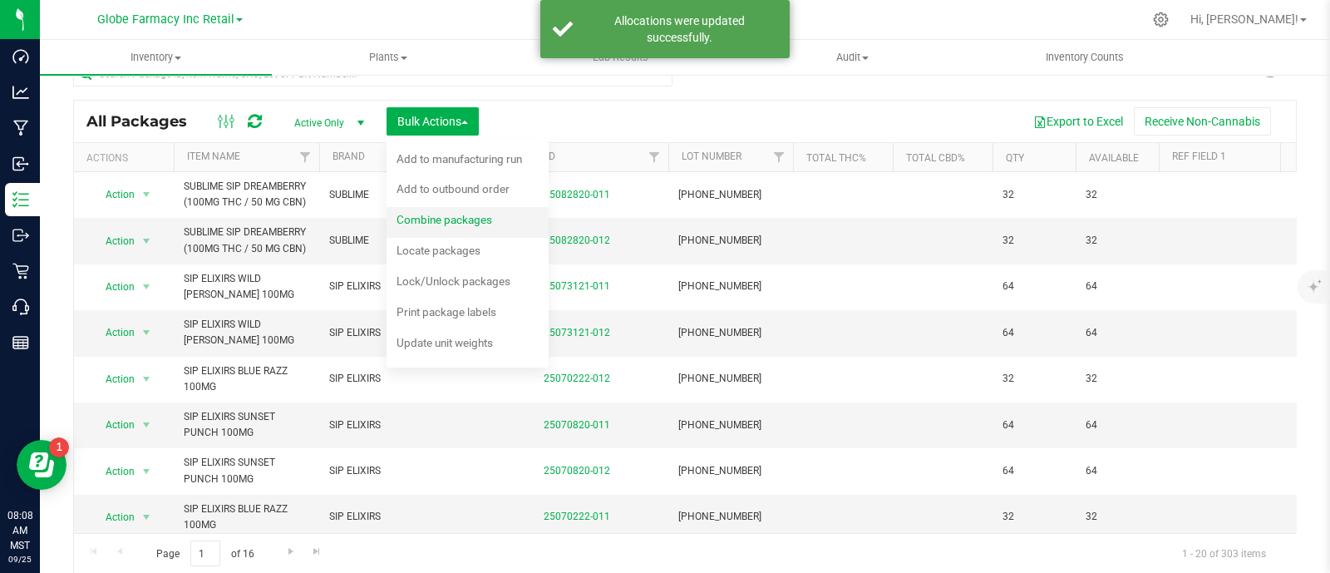
click at [463, 209] on div "Combine packages" at bounding box center [455, 222] width 118 height 27
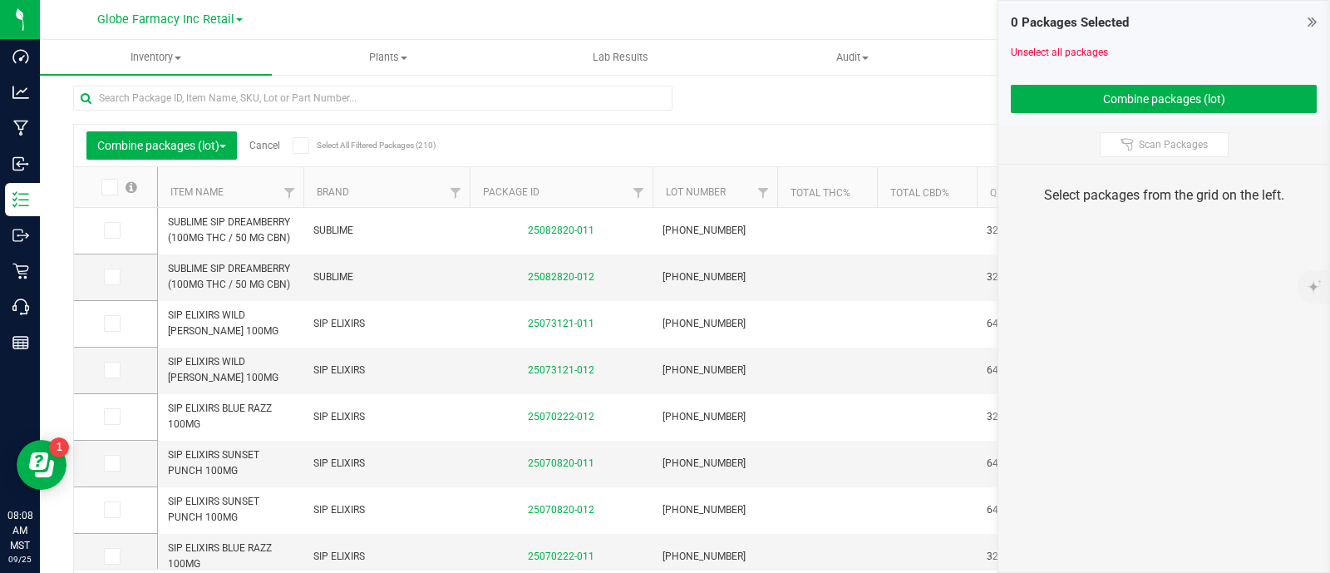
scroll to position [32, 0]
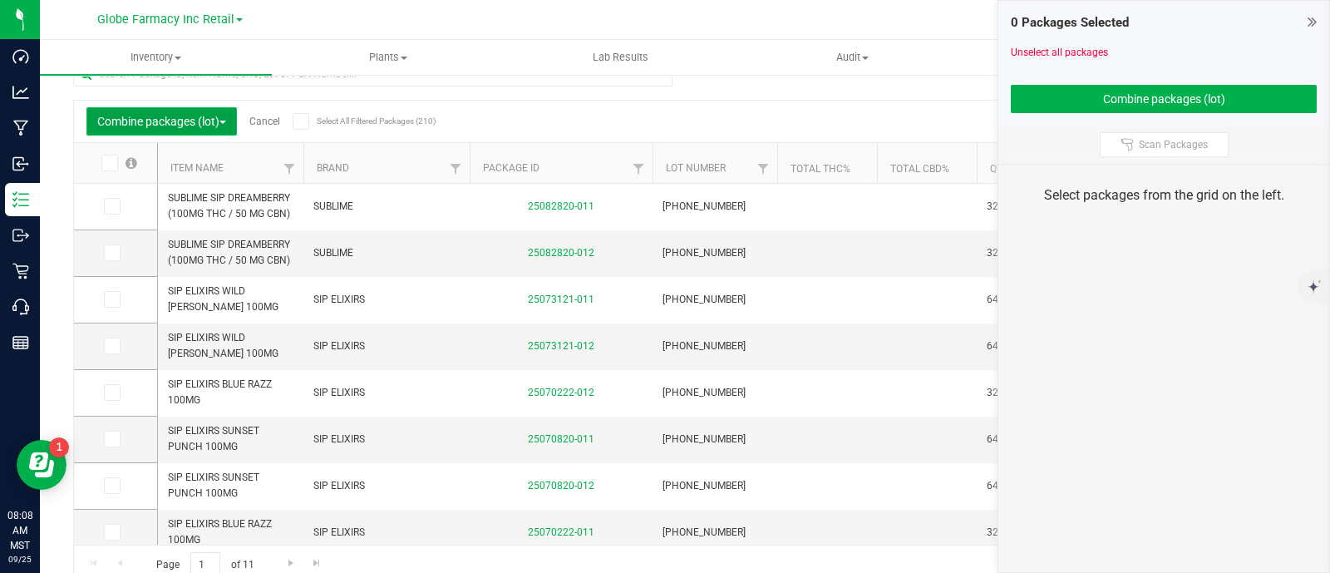
click at [179, 132] on button "Combine packages (lot)" at bounding box center [161, 121] width 150 height 28
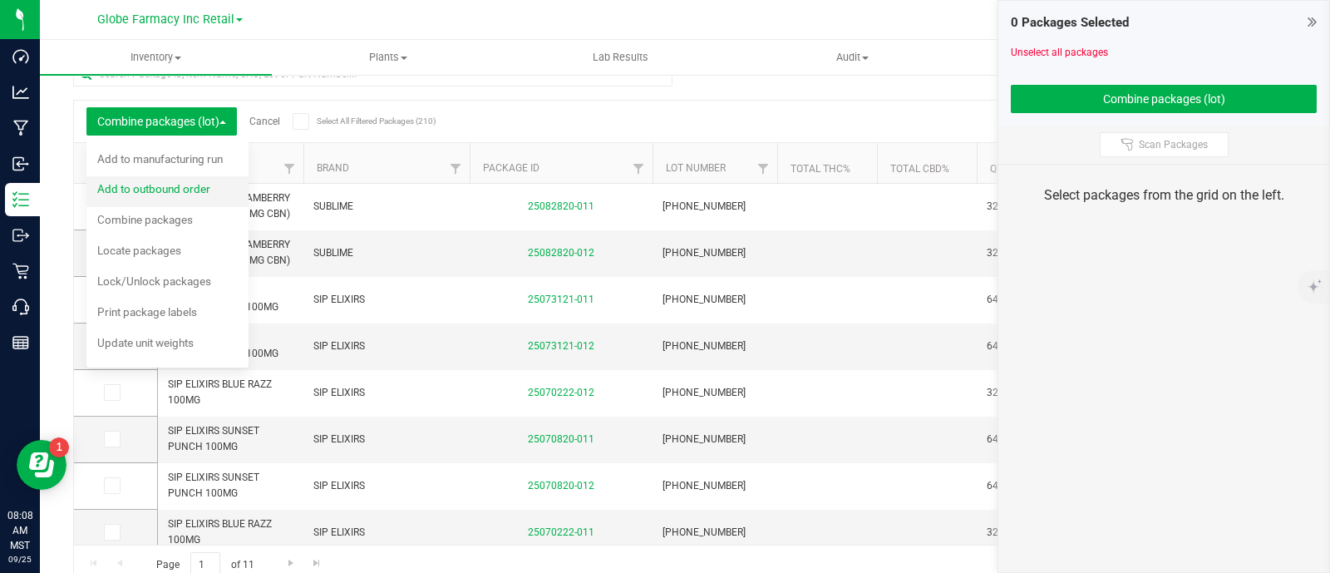
click at [194, 186] on span "Add to outbound order" at bounding box center [153, 188] width 113 height 13
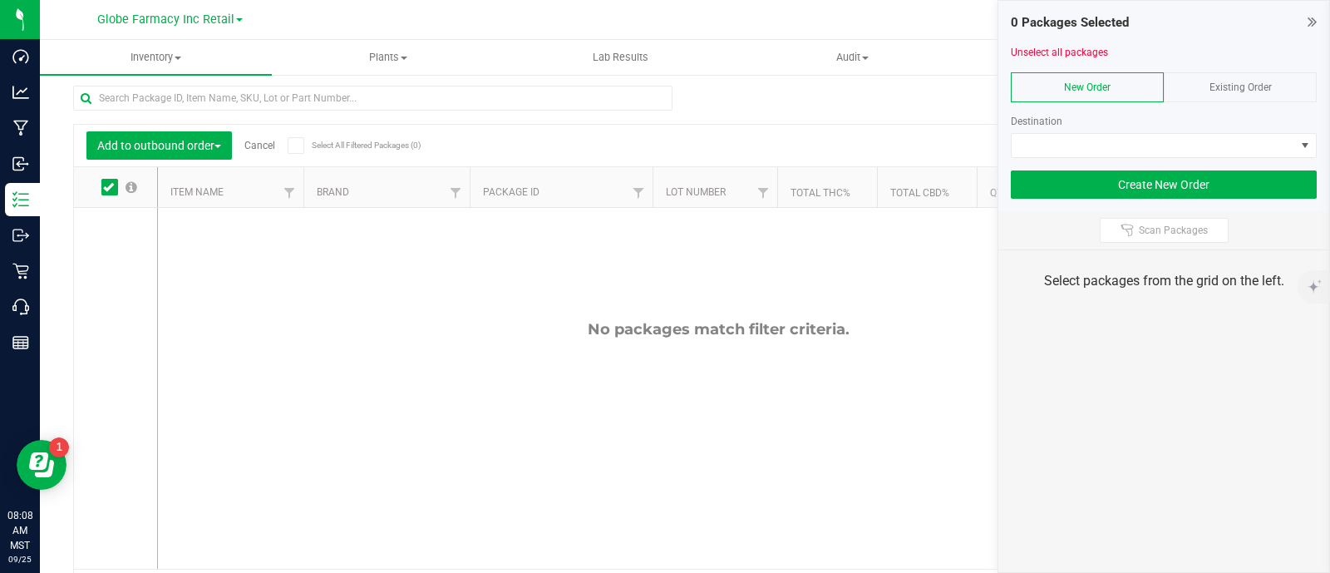
scroll to position [32, 0]
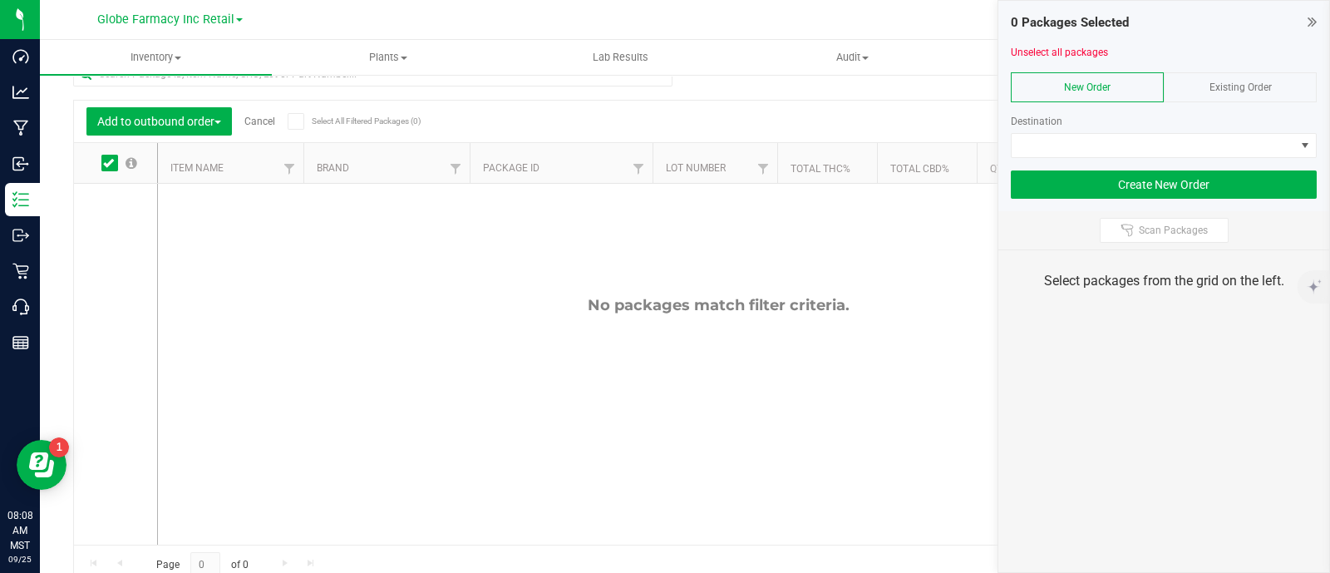
click at [1244, 84] on span "Existing Order" at bounding box center [1240, 87] width 62 height 12
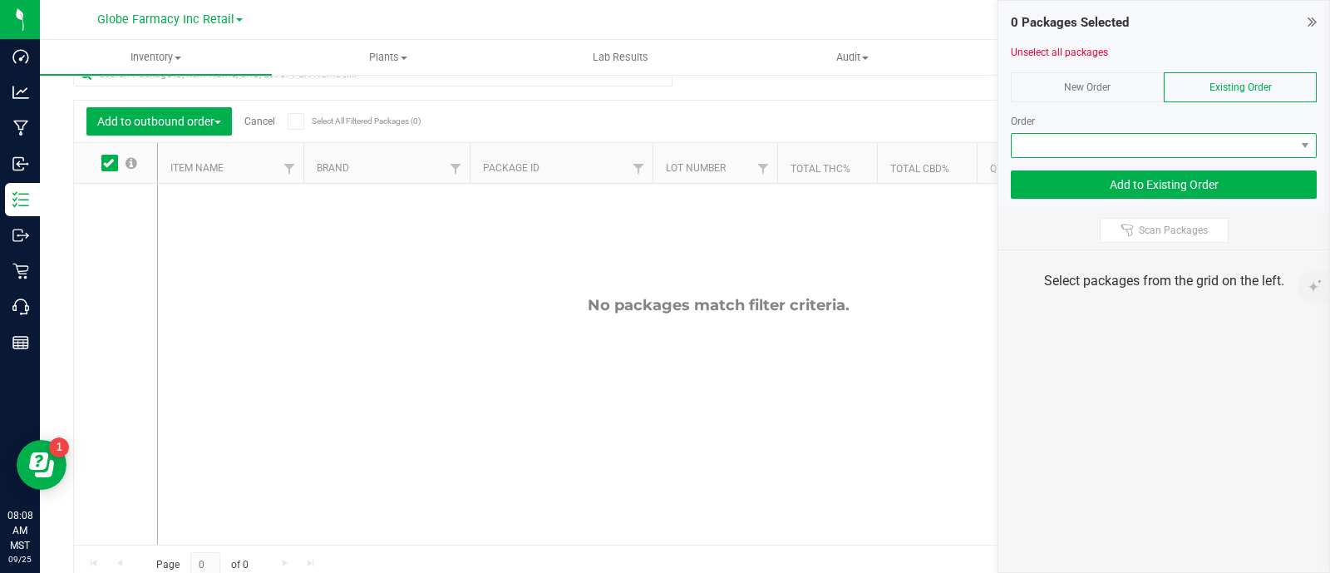
click at [1237, 151] on span at bounding box center [1153, 145] width 283 height 23
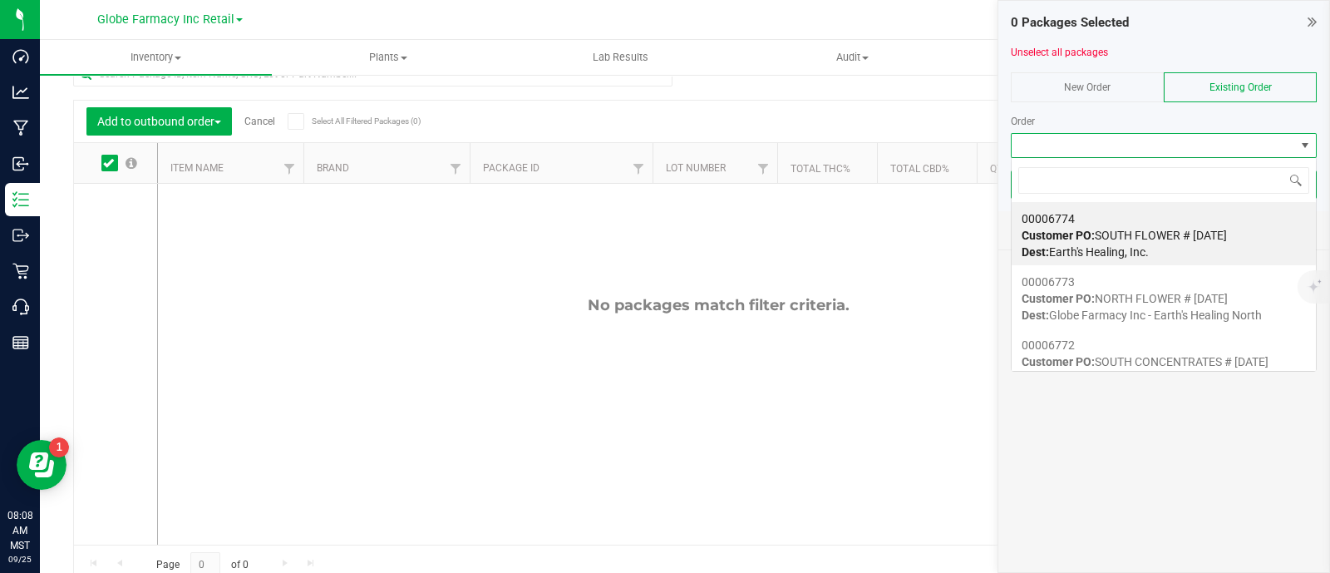
scroll to position [24, 306]
click at [1146, 232] on span "Customer PO: SOUTH FLOWER # 09/25/2025" at bounding box center [1123, 235] width 205 height 13
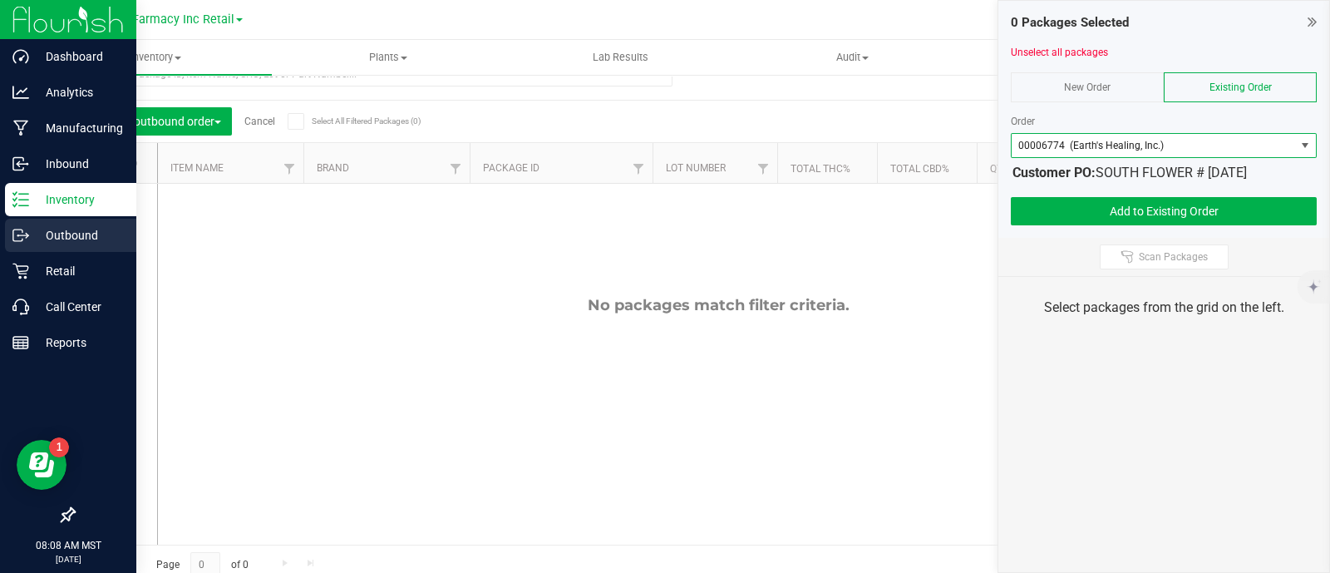
click at [42, 242] on p "Outbound" at bounding box center [79, 235] width 100 height 20
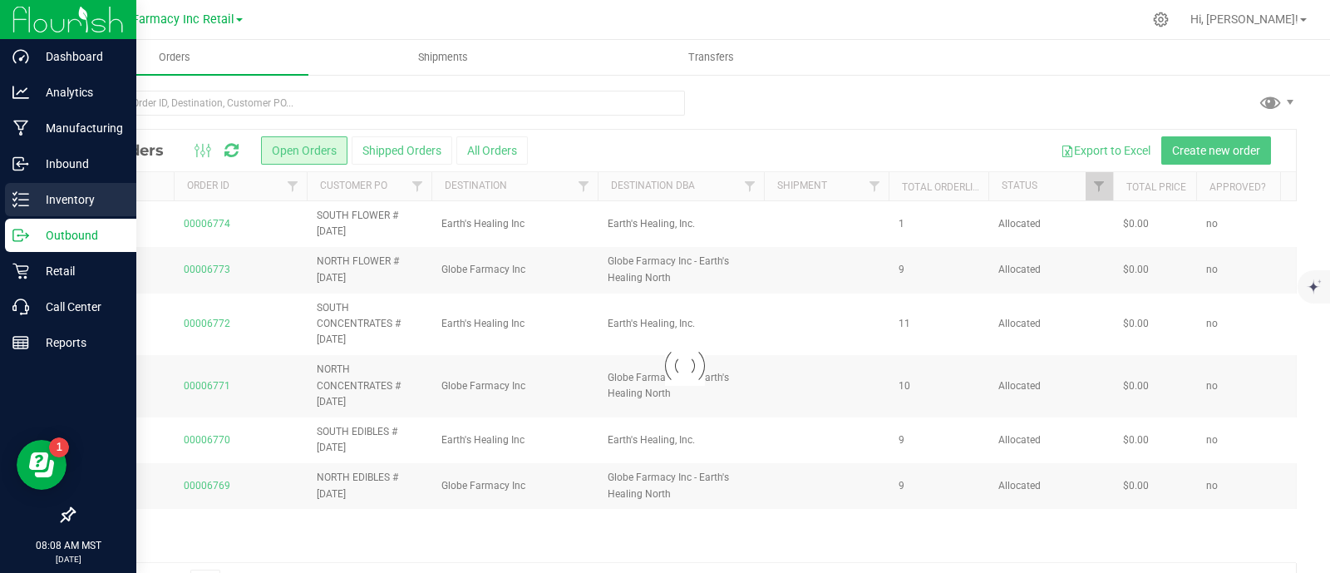
click at [57, 201] on p "Inventory" at bounding box center [79, 200] width 100 height 20
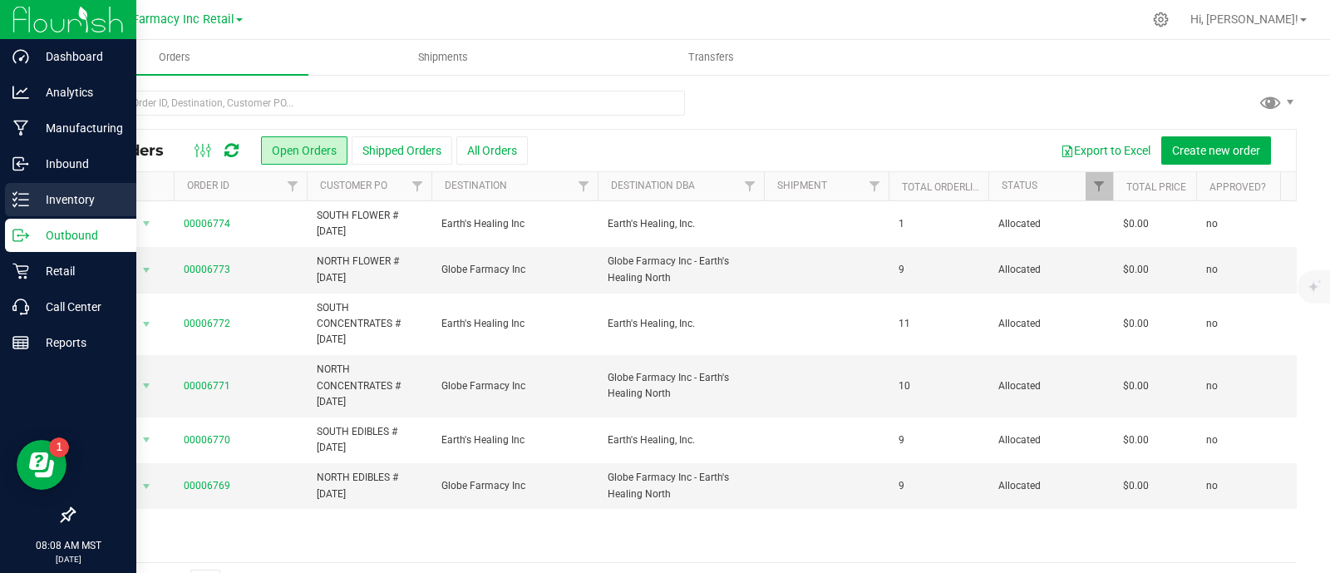
click at [57, 201] on p "Inventory" at bounding box center [79, 200] width 100 height 20
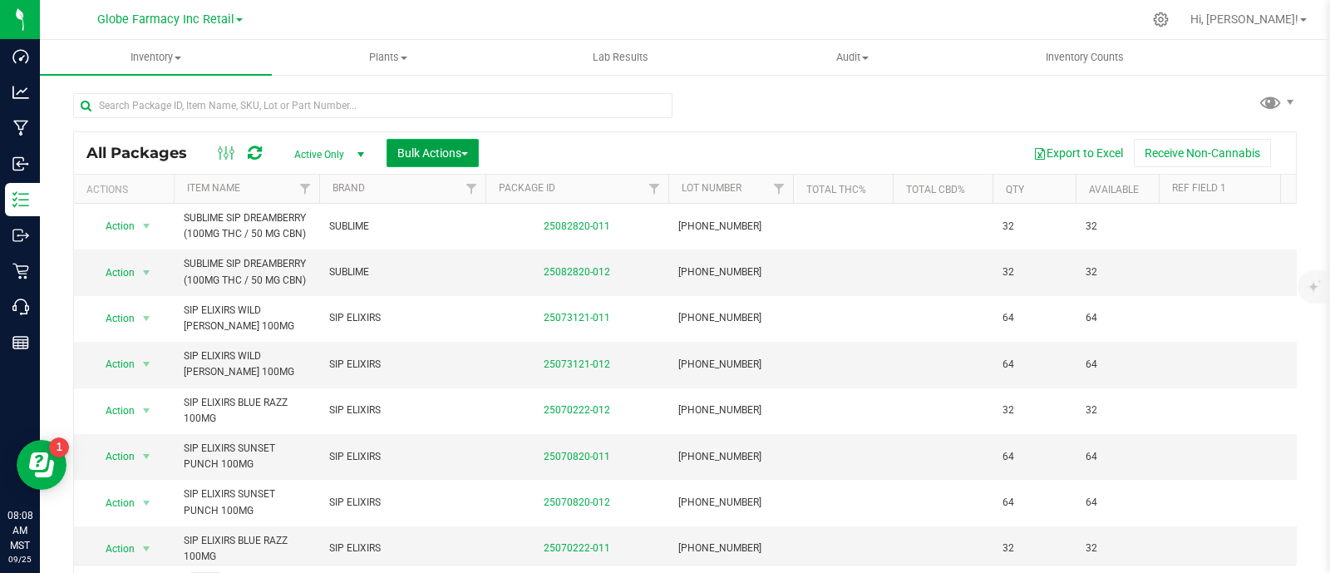
click at [422, 146] on span "Bulk Actions" at bounding box center [432, 152] width 71 height 13
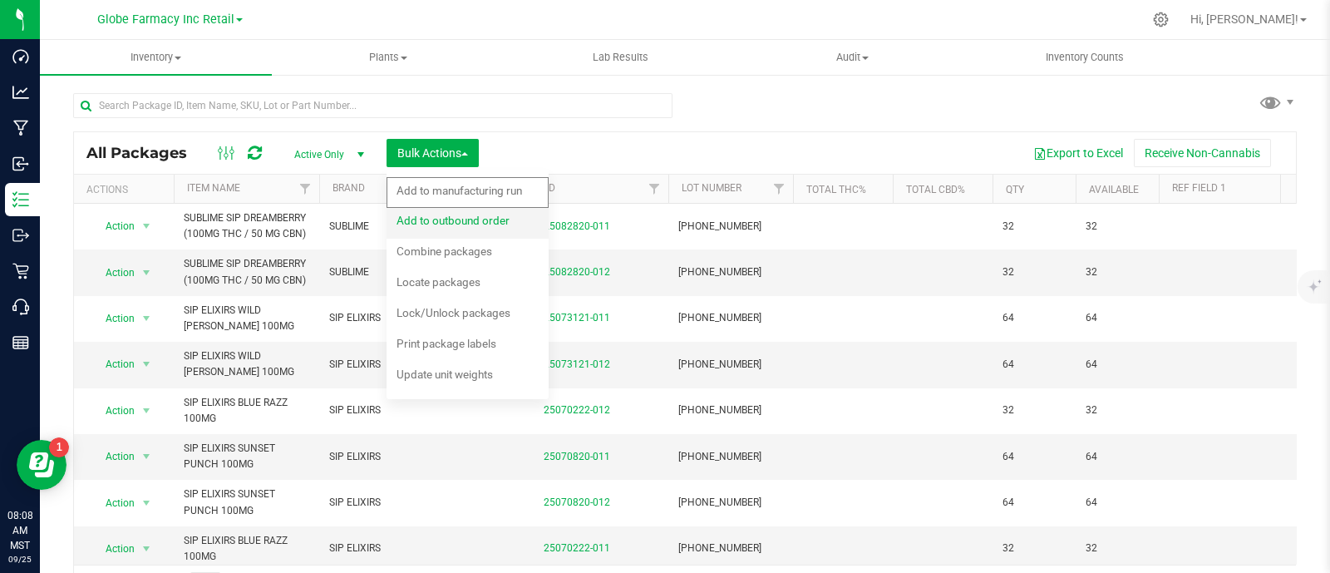
click at [465, 226] on span "Add to outbound order" at bounding box center [452, 220] width 113 height 13
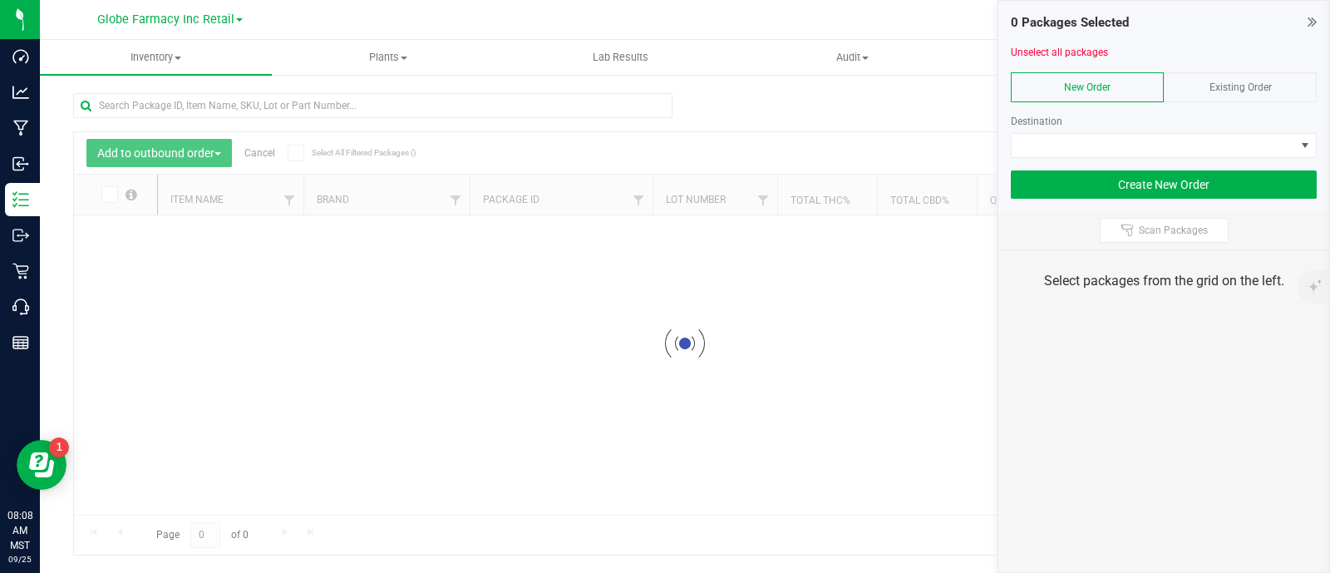
click at [1241, 93] on div "Existing Order" at bounding box center [1240, 87] width 153 height 30
click at [1237, 166] on div at bounding box center [1164, 164] width 306 height 12
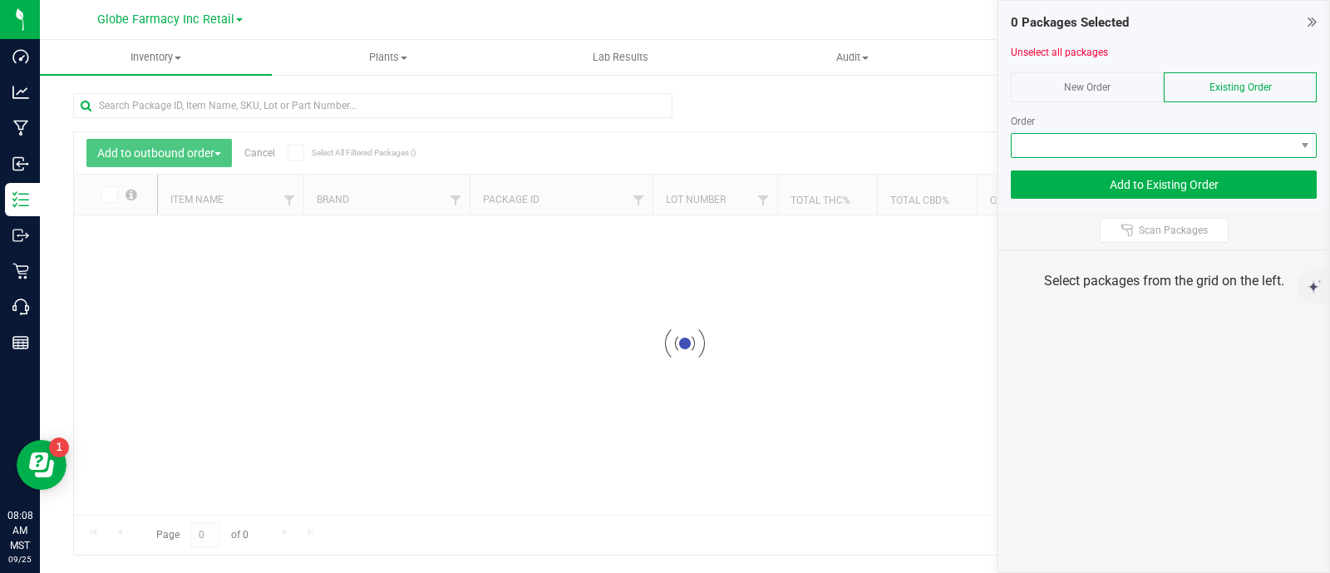
click at [1222, 135] on span at bounding box center [1153, 145] width 283 height 23
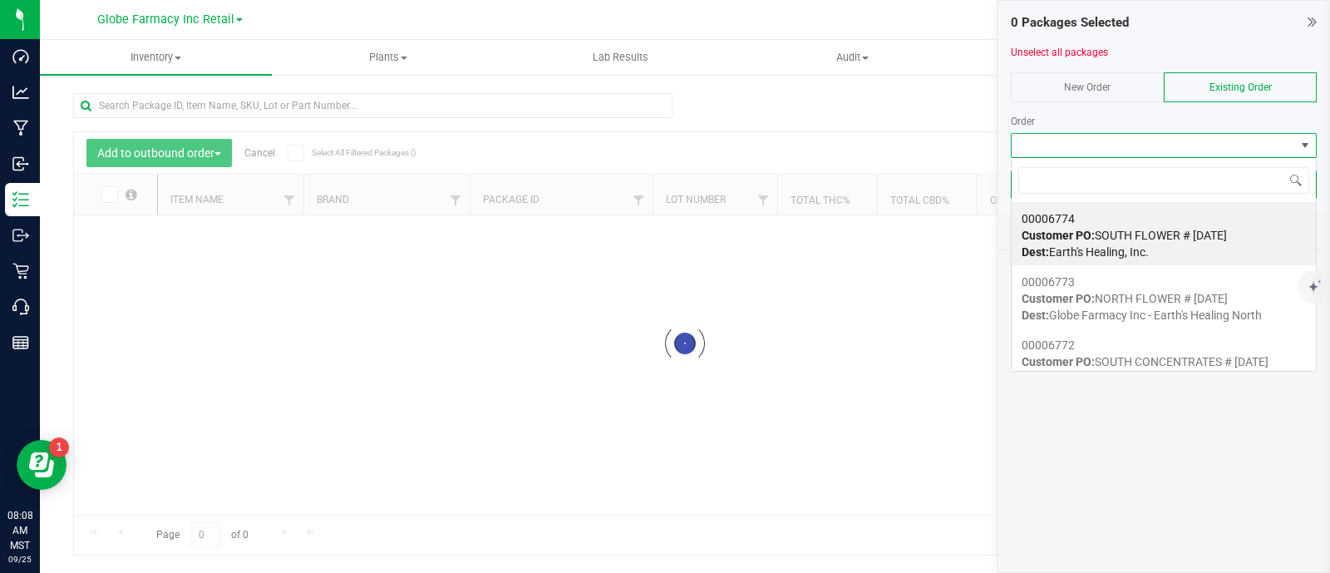
scroll to position [24, 306]
click at [1208, 219] on div "00006774 Customer PO: SOUTH FLOWER # 09/25/2025 Dest: Earth's Healing, Inc." at bounding box center [1163, 235] width 284 height 63
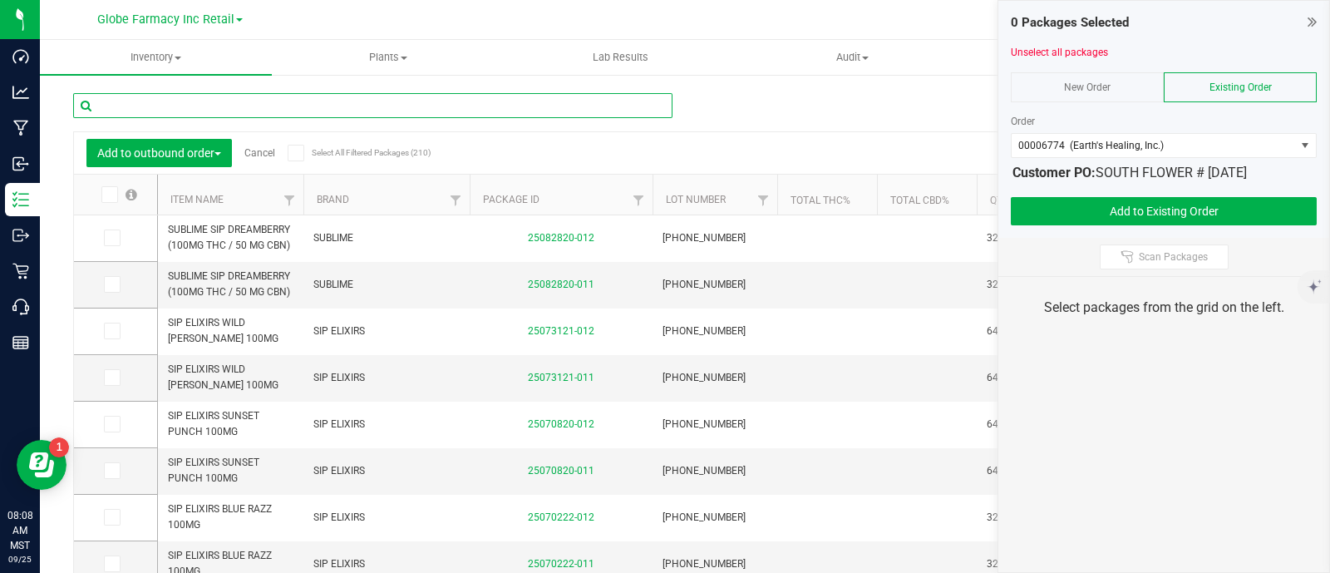
click at [292, 104] on input "text" at bounding box center [372, 105] width 599 height 25
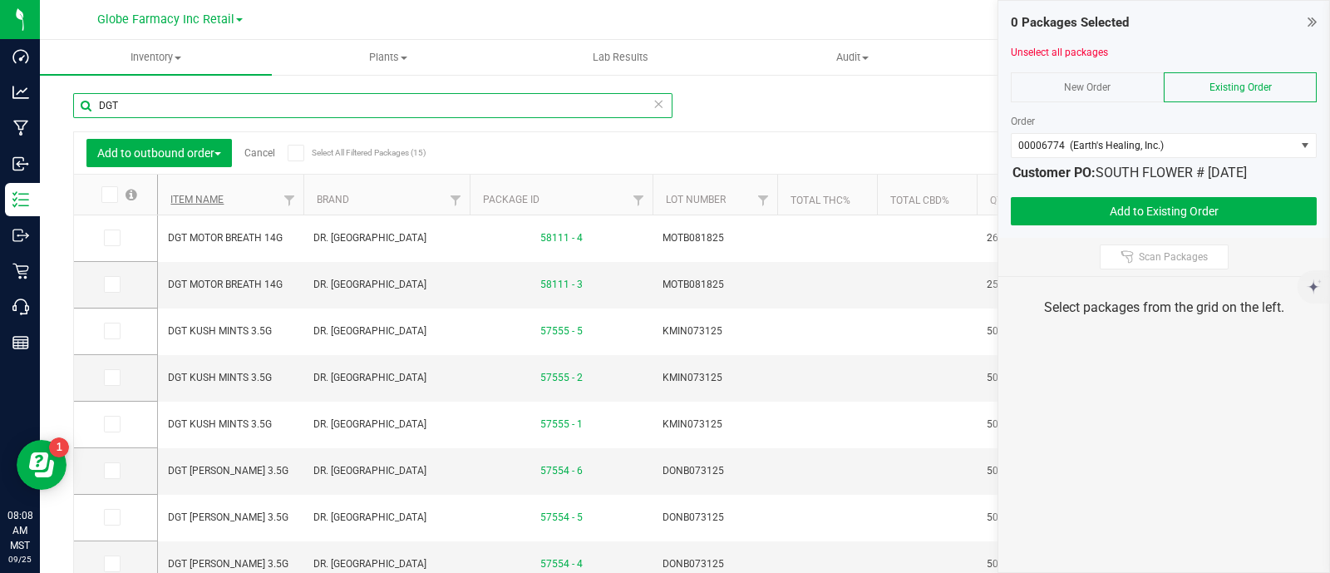
type input "DGT"
click at [190, 198] on link "Item Name" at bounding box center [196, 200] width 53 height 12
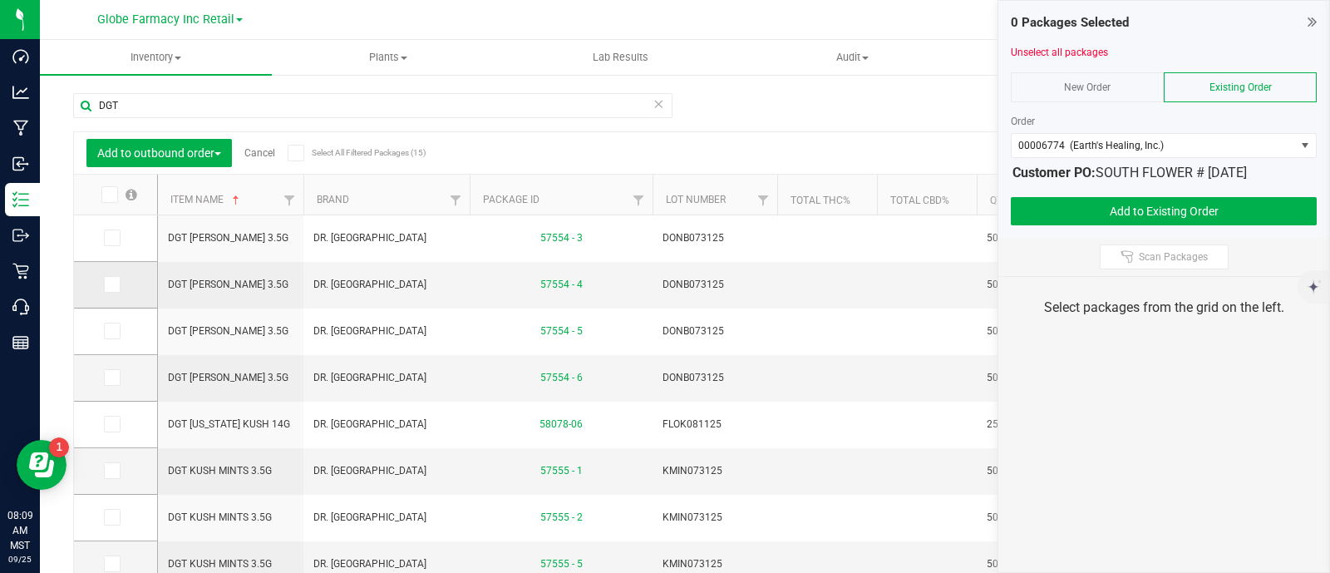
drag, startPoint x: 111, startPoint y: 236, endPoint x: 115, endPoint y: 279, distance: 43.3
click at [111, 238] on icon at bounding box center [111, 238] width 11 height 0
click at [0, 0] on input "checkbox" at bounding box center [0, 0] width 0 height 0
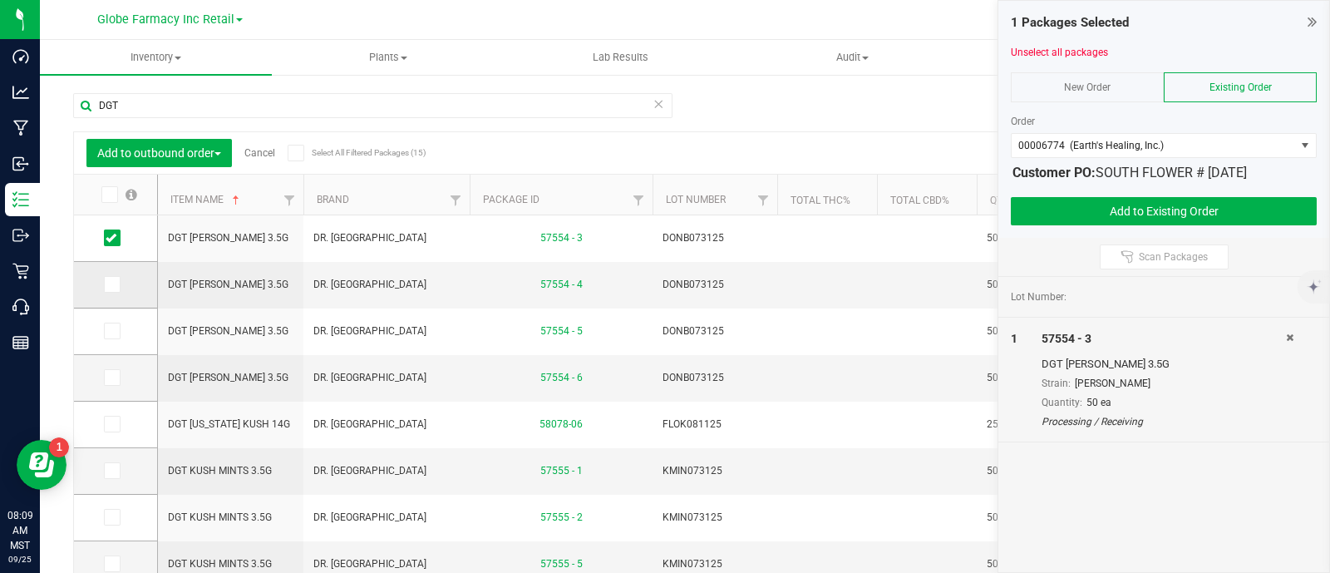
click at [115, 284] on icon at bounding box center [111, 284] width 11 height 0
click at [0, 0] on input "checkbox" at bounding box center [0, 0] width 0 height 0
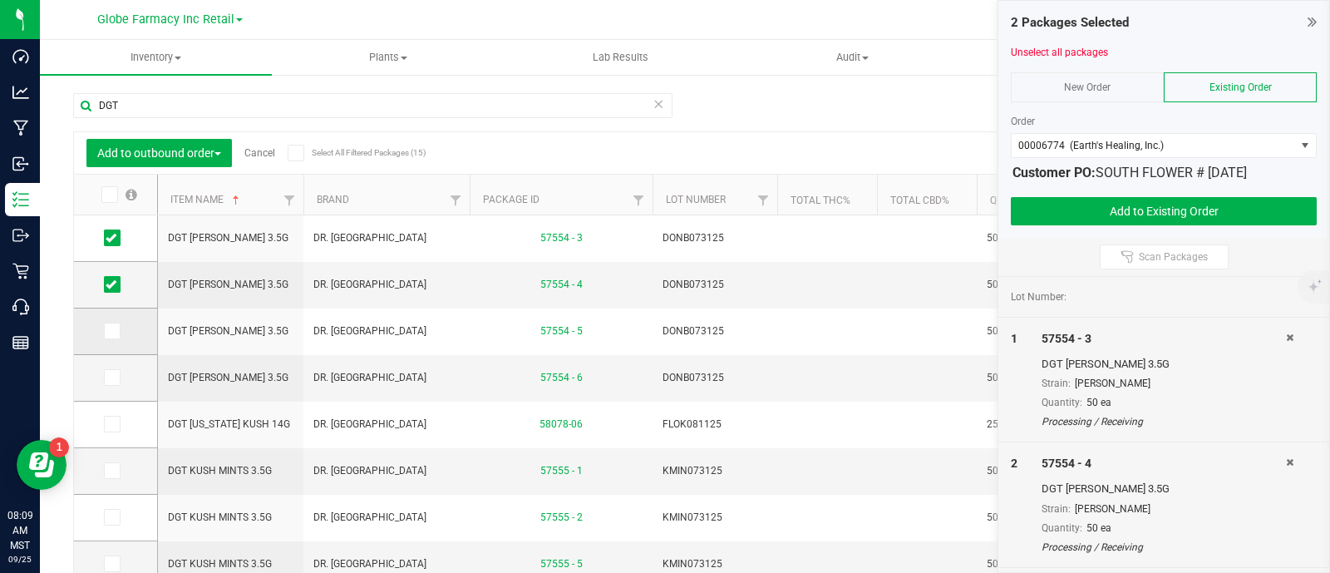
click at [115, 331] on icon at bounding box center [111, 331] width 11 height 0
click at [0, 0] on input "checkbox" at bounding box center [0, 0] width 0 height 0
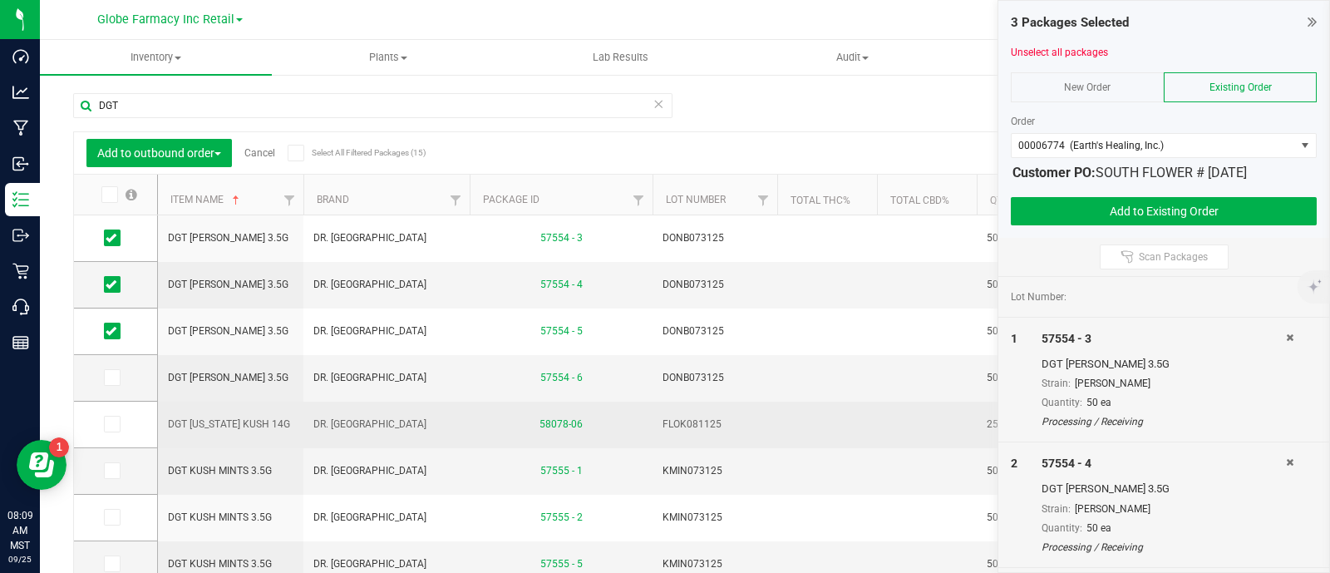
scroll to position [103, 0]
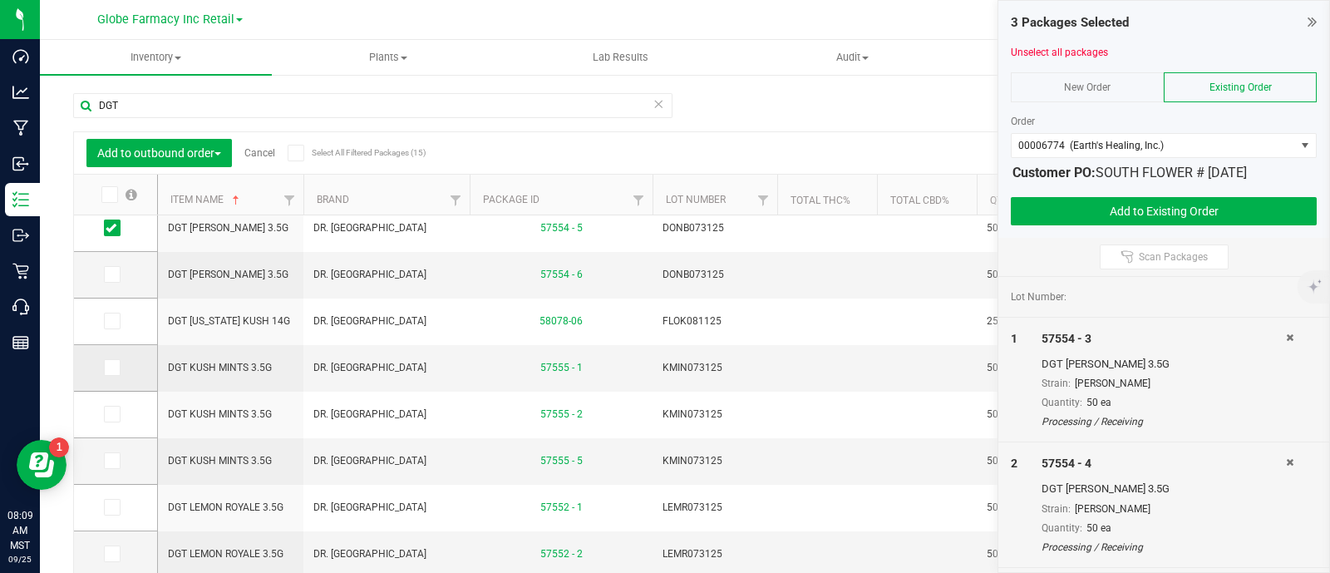
click at [119, 366] on span at bounding box center [112, 367] width 17 height 17
click at [0, 0] on input "checkbox" at bounding box center [0, 0] width 0 height 0
click at [121, 414] on label at bounding box center [116, 414] width 24 height 17
click at [0, 0] on input "checkbox" at bounding box center [0, 0] width 0 height 0
click at [116, 455] on span at bounding box center [112, 460] width 17 height 17
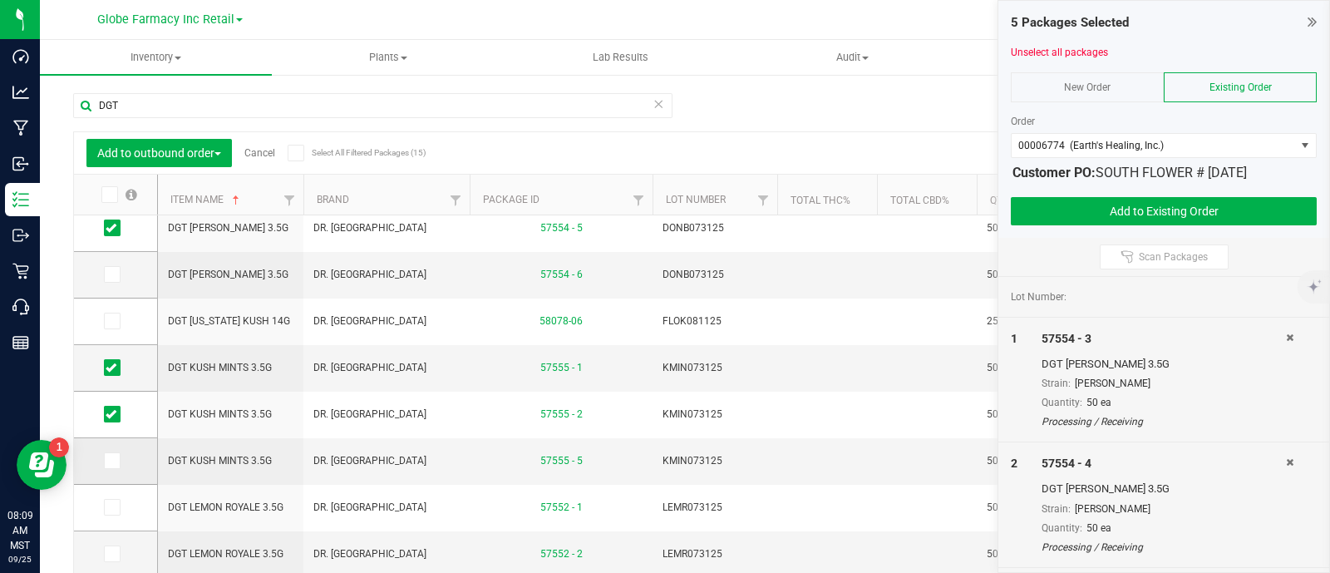
click at [0, 0] on input "checkbox" at bounding box center [0, 0] width 0 height 0
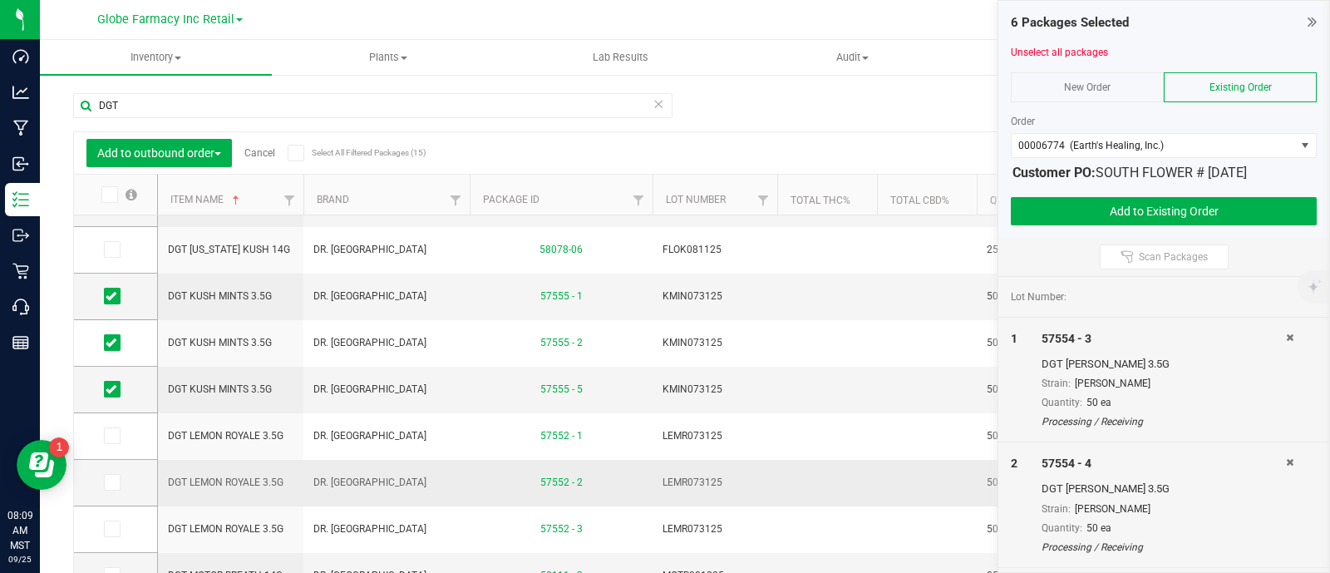
scroll to position [207, 0]
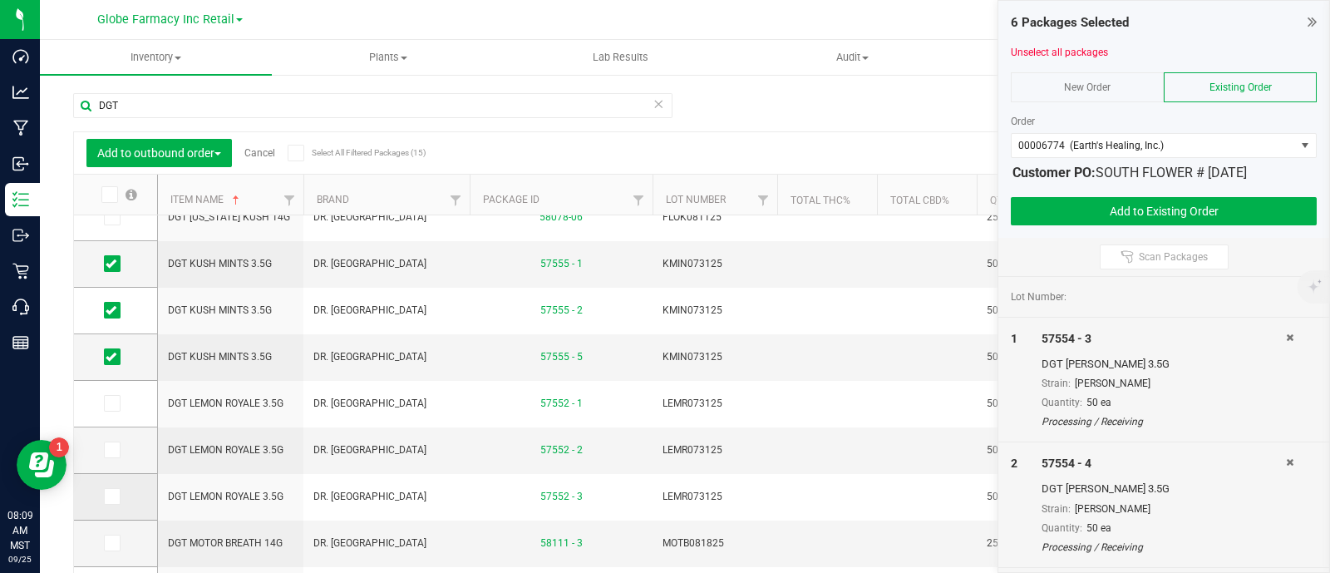
click at [121, 488] on label at bounding box center [116, 496] width 24 height 17
click at [0, 0] on input "checkbox" at bounding box center [0, 0] width 0 height 0
click at [119, 450] on span at bounding box center [112, 449] width 17 height 17
click at [0, 0] on input "checkbox" at bounding box center [0, 0] width 0 height 0
click at [112, 409] on span at bounding box center [112, 403] width 17 height 17
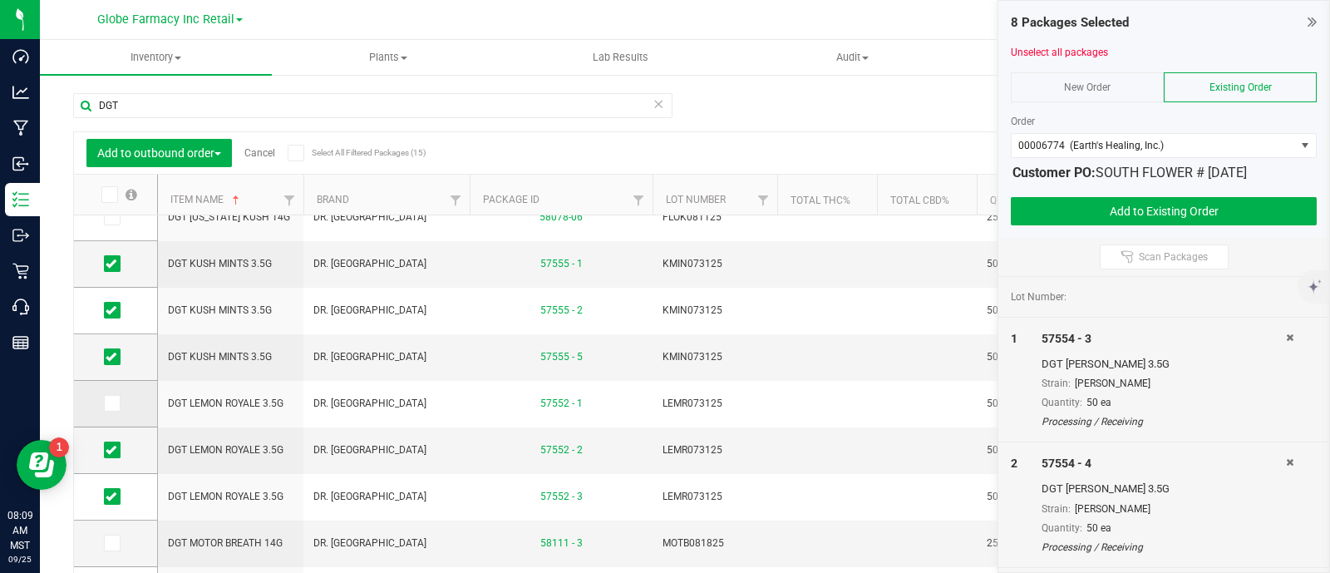
click at [0, 0] on input "checkbox" at bounding box center [0, 0] width 0 height 0
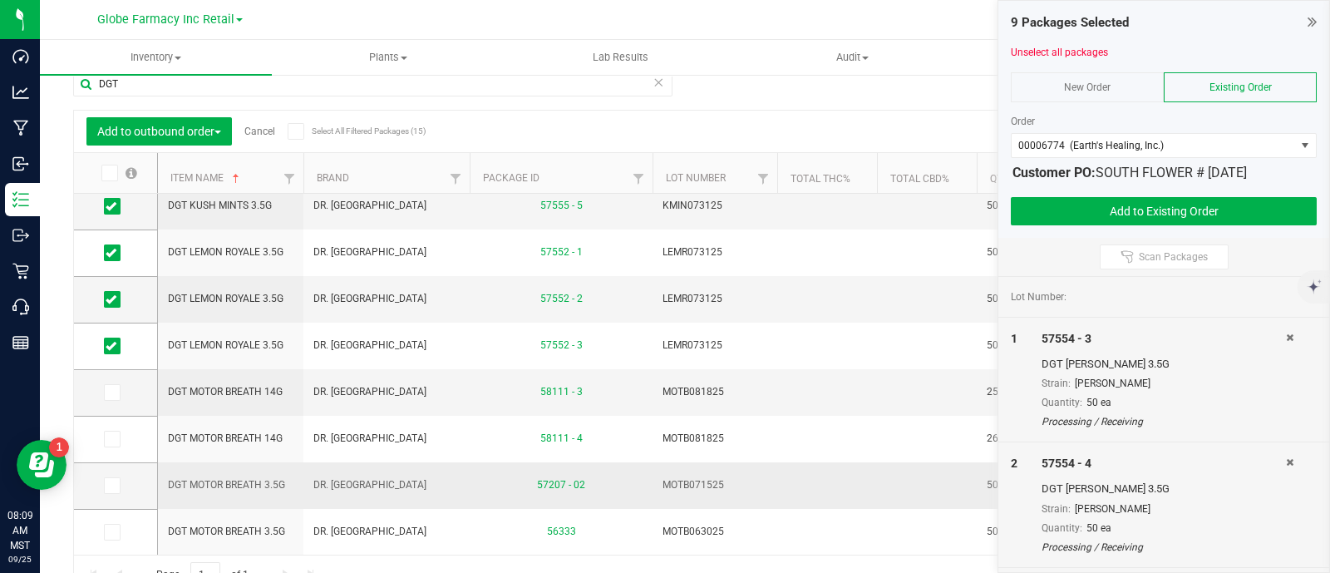
scroll to position [43, 0]
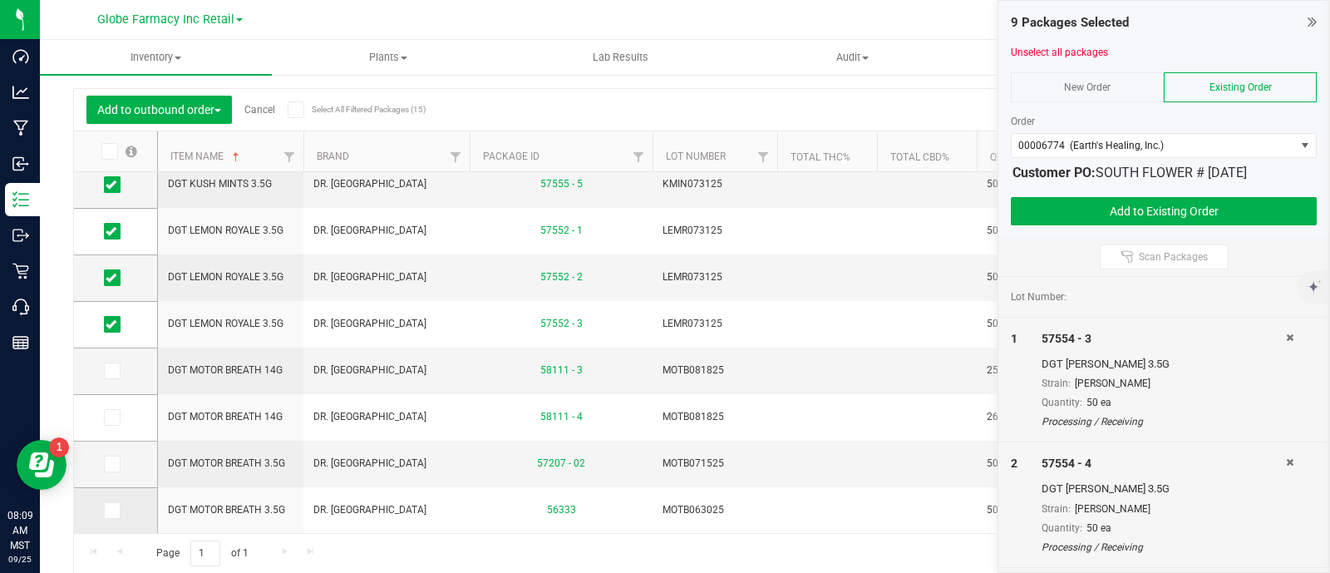
click at [118, 502] on span at bounding box center [112, 510] width 17 height 17
click at [0, 0] on input "checkbox" at bounding box center [0, 0] width 0 height 0
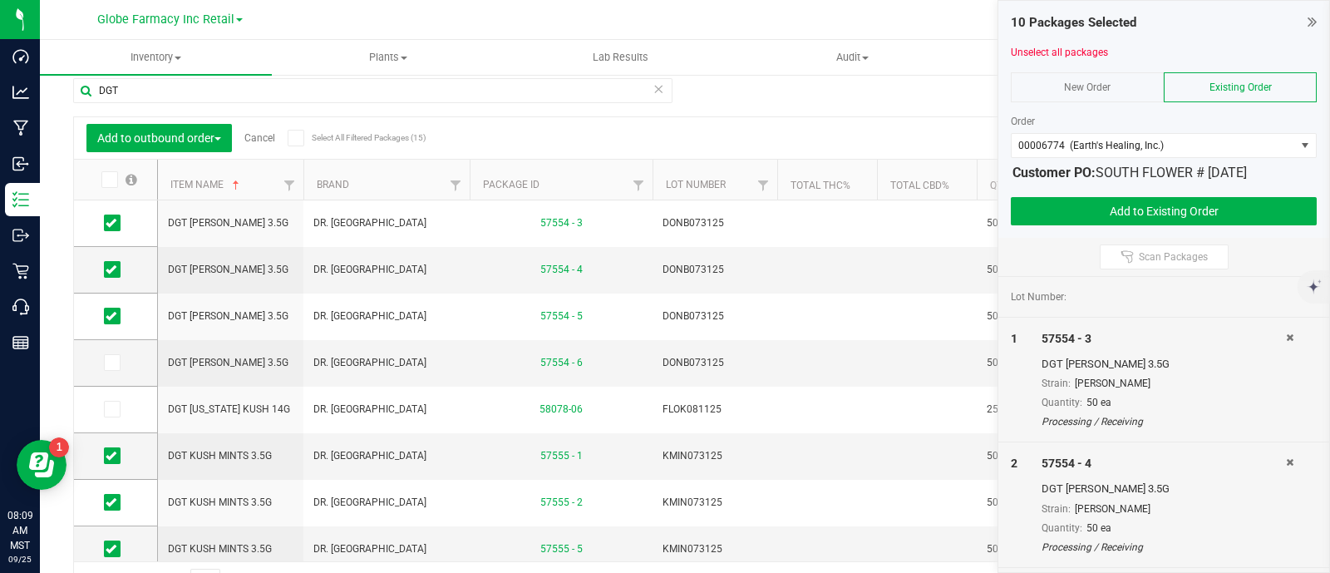
scroll to position [0, 0]
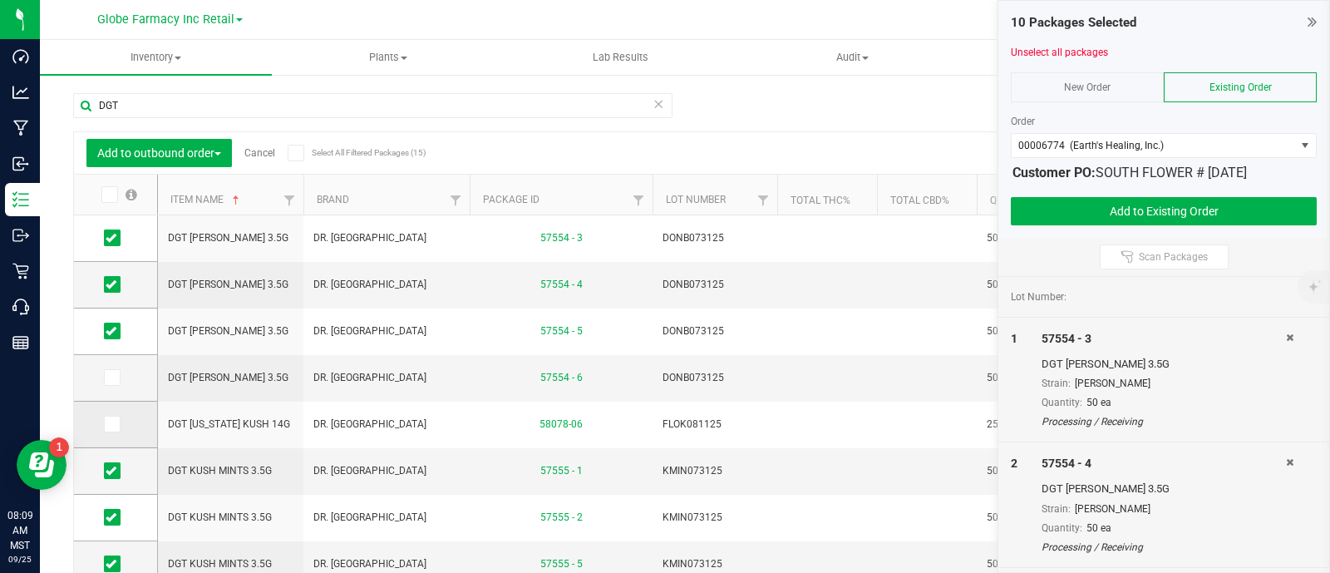
click at [118, 422] on span at bounding box center [112, 424] width 17 height 17
click at [0, 0] on input "checkbox" at bounding box center [0, 0] width 0 height 0
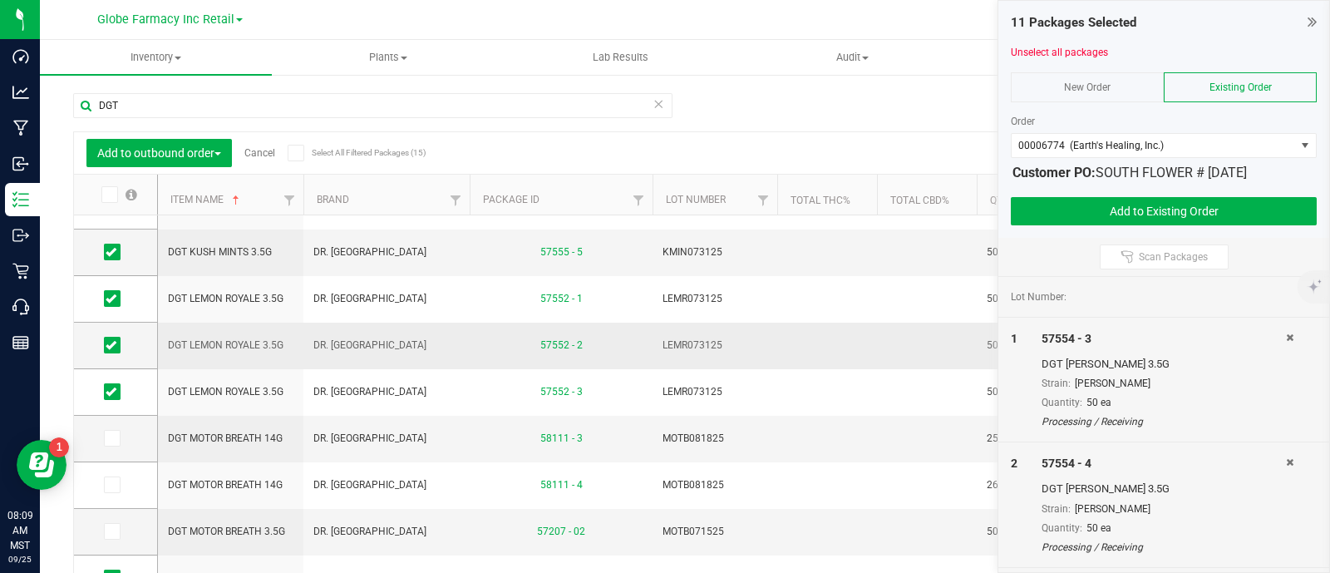
scroll to position [336, 0]
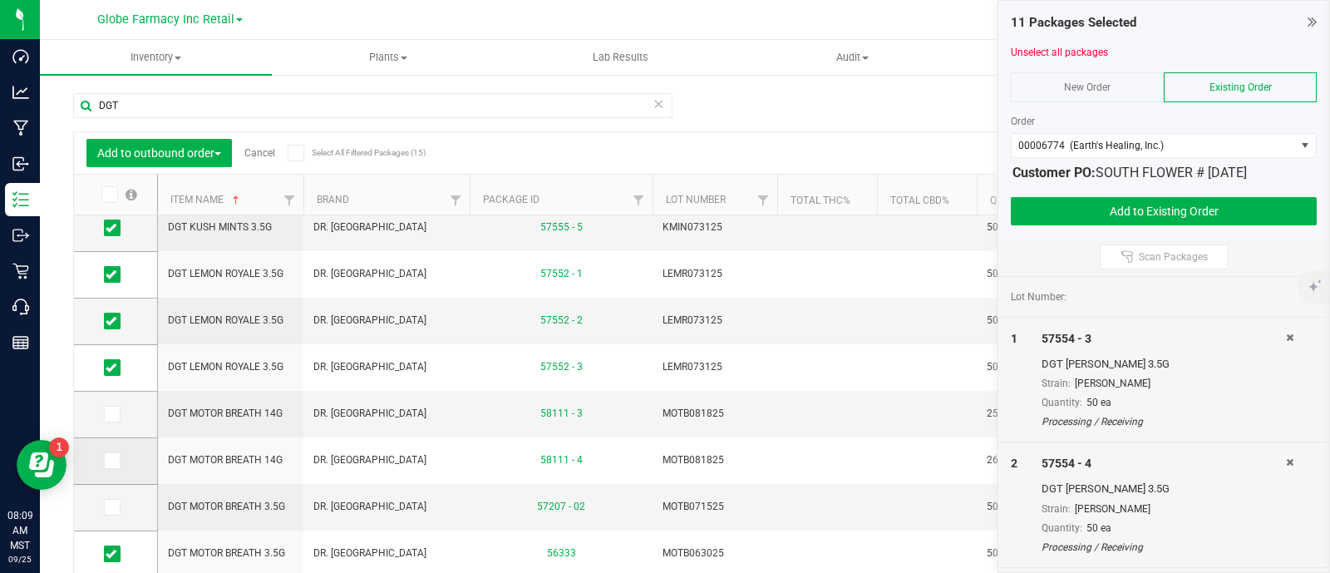
click at [121, 446] on td at bounding box center [115, 461] width 83 height 47
click at [104, 447] on td at bounding box center [115, 461] width 83 height 47
click at [116, 460] on icon at bounding box center [111, 460] width 11 height 0
click at [0, 0] on input "checkbox" at bounding box center [0, 0] width 0 height 0
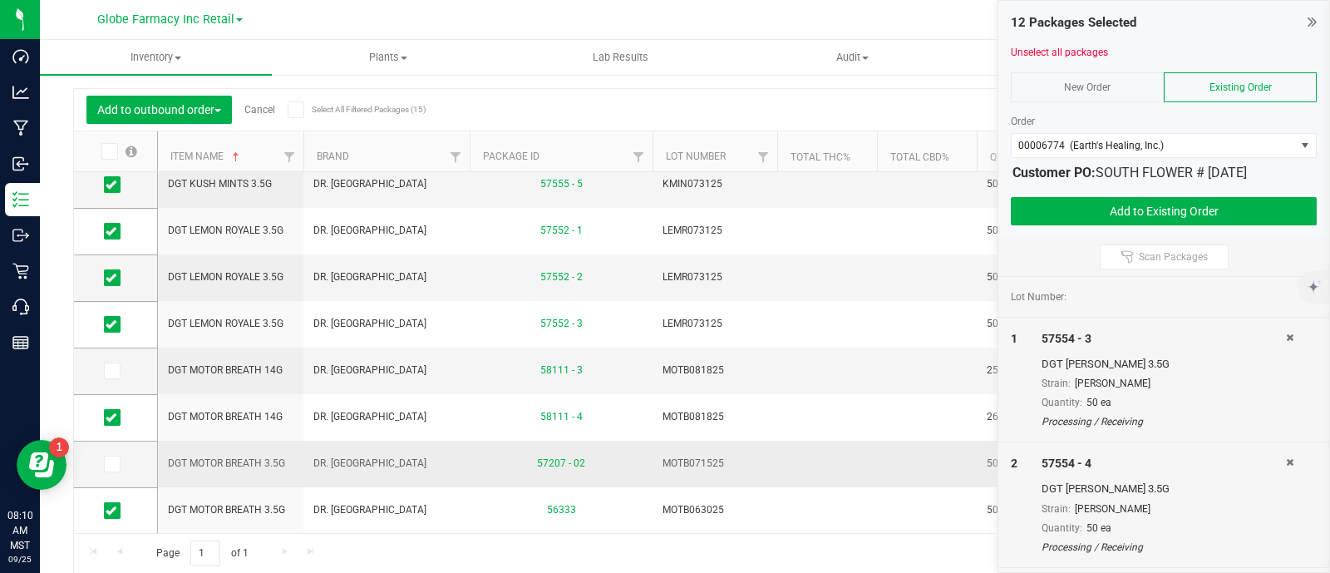
scroll to position [0, 0]
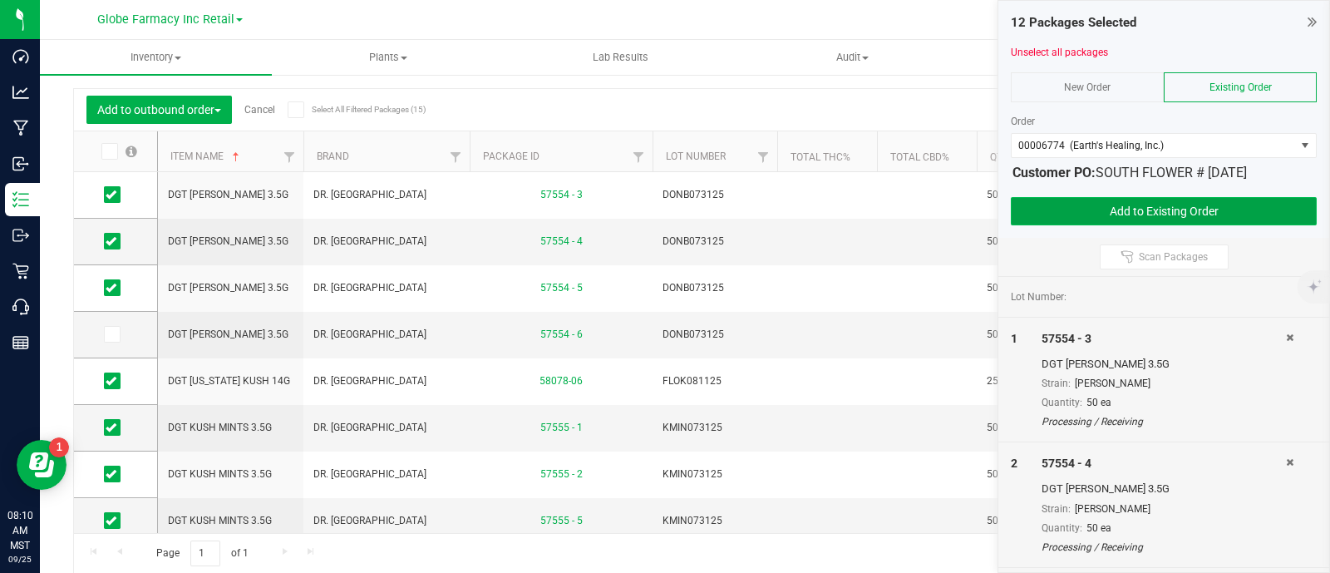
click at [1114, 205] on button "Add to Existing Order" at bounding box center [1164, 211] width 306 height 28
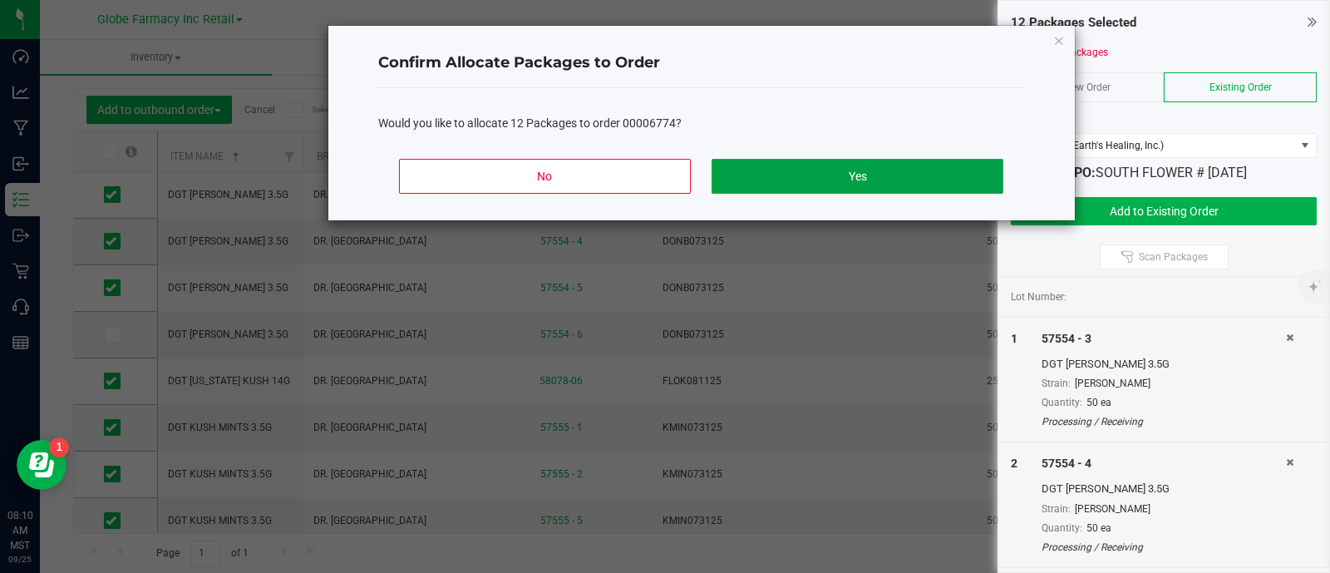
click at [829, 170] on button "Yes" at bounding box center [856, 176] width 291 height 35
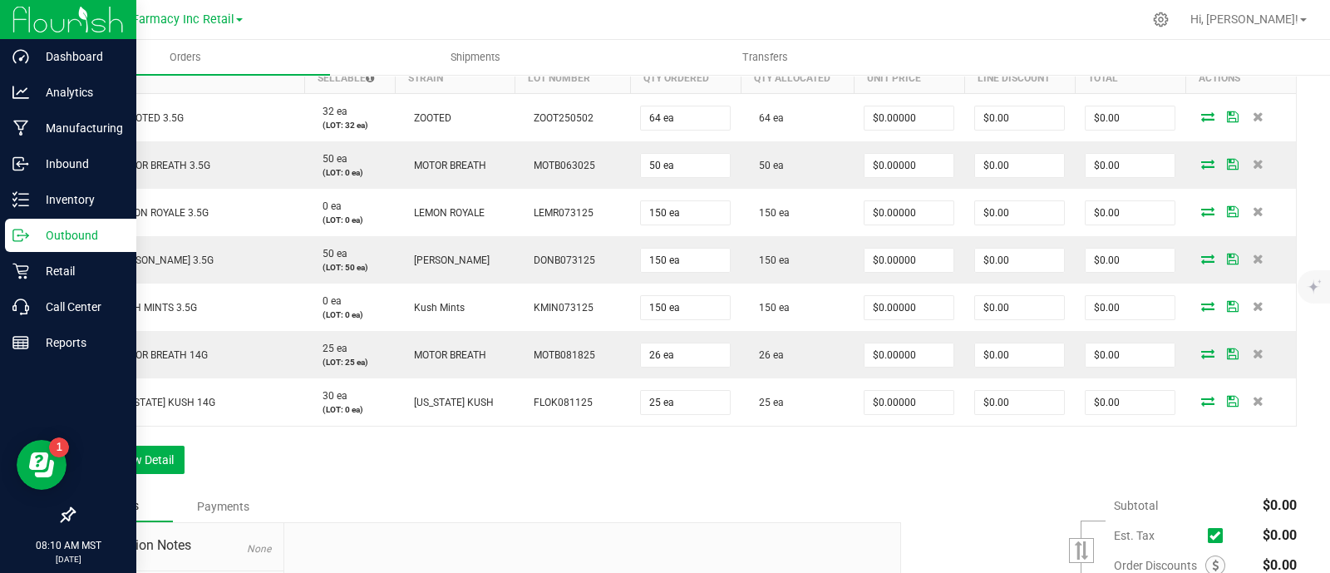
click at [12, 227] on icon at bounding box center [20, 235] width 17 height 17
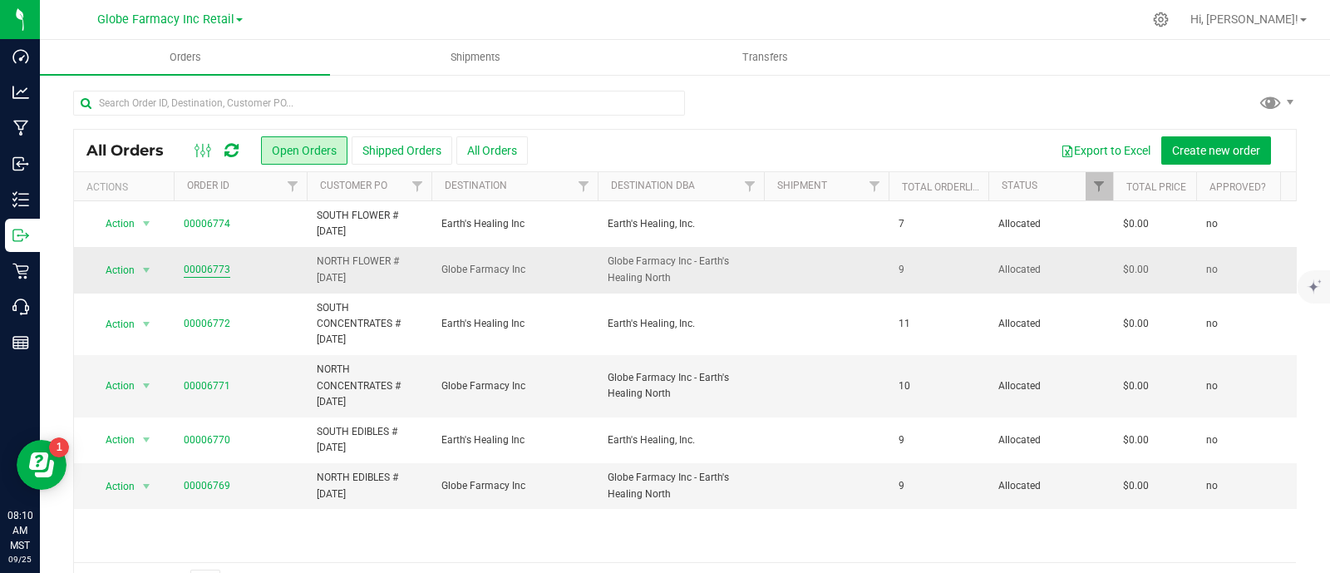
click at [206, 264] on link "00006773" at bounding box center [207, 270] width 47 height 16
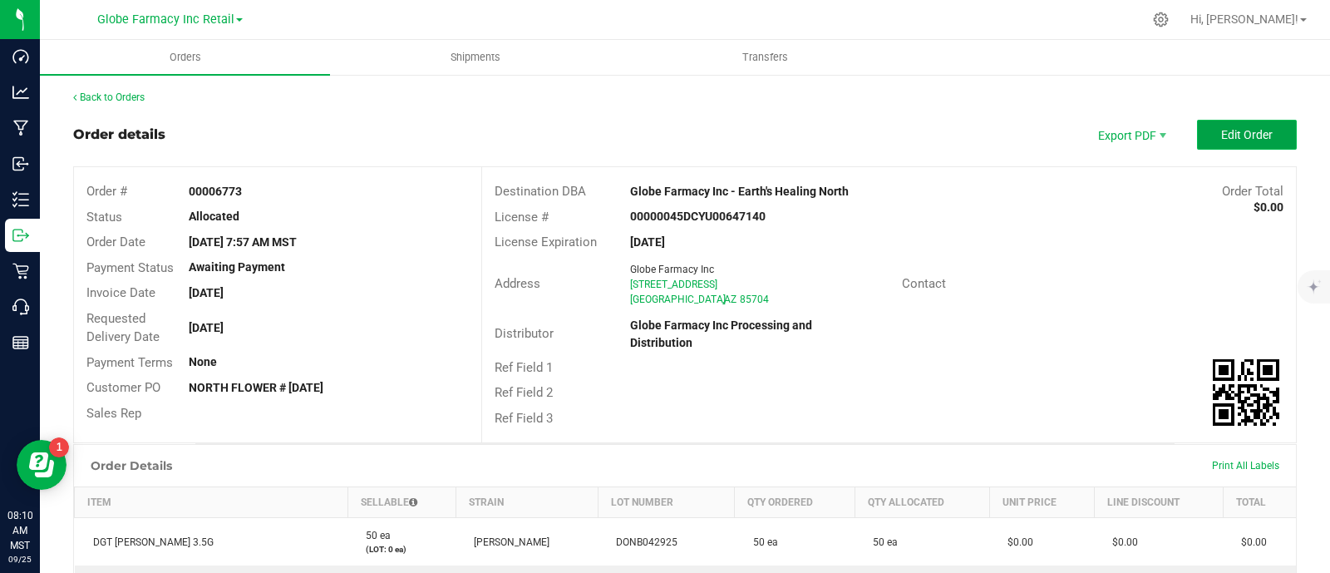
click at [1222, 135] on span "Edit Order" at bounding box center [1247, 134] width 52 height 13
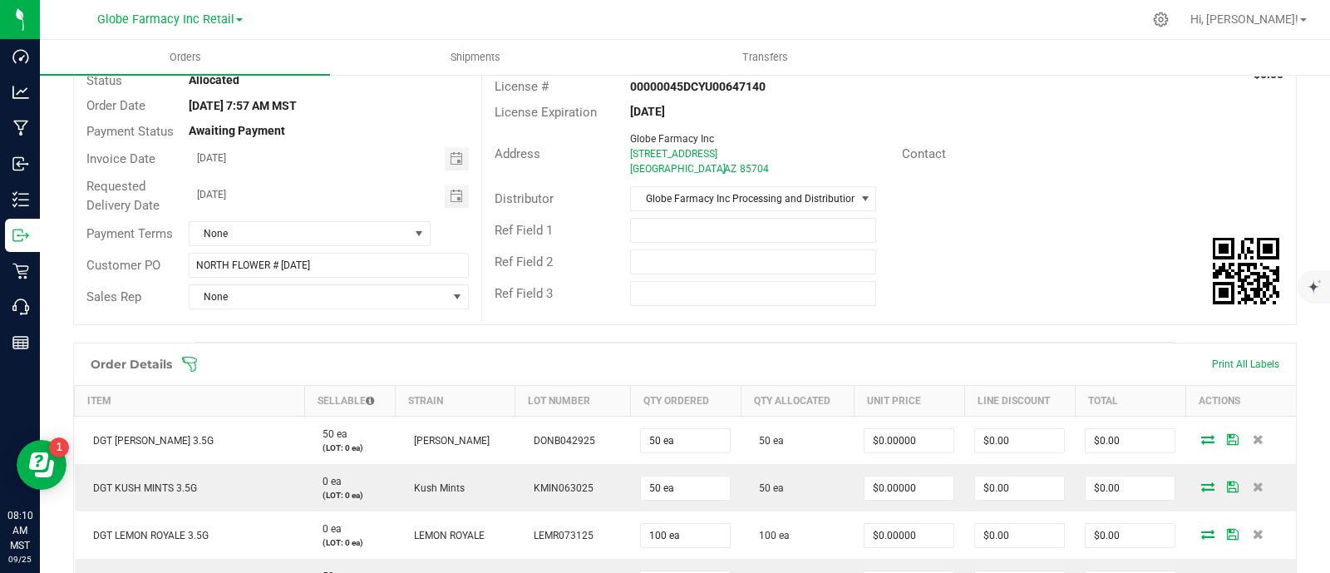
scroll to position [103, 0]
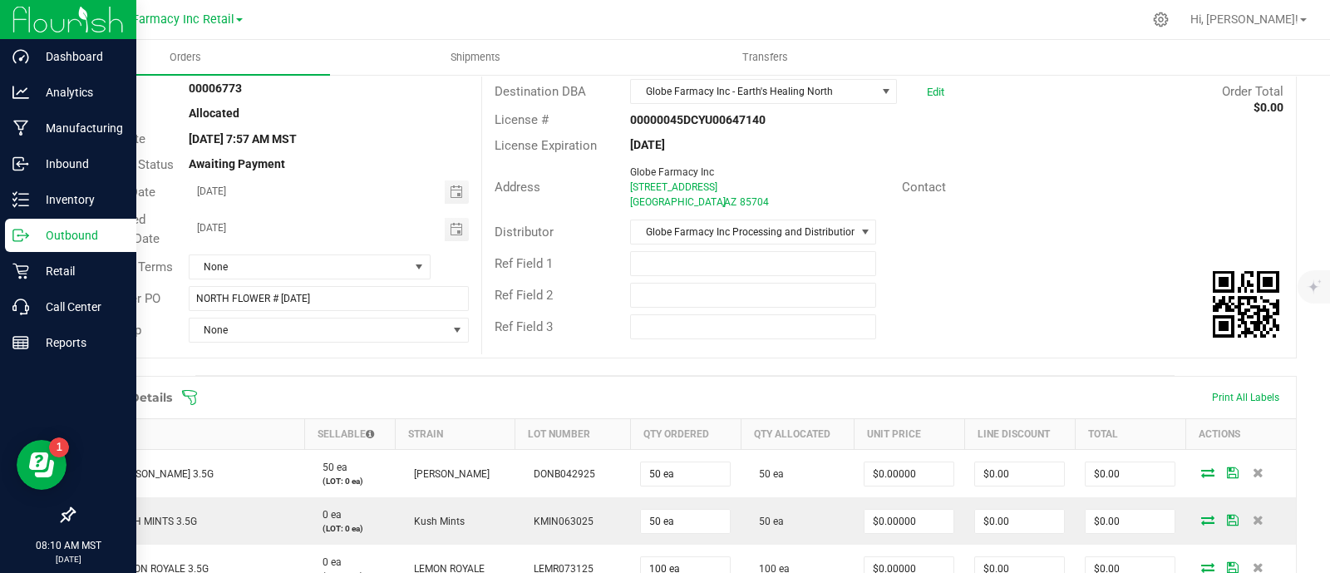
click at [2, 229] on link "Outbound" at bounding box center [68, 237] width 136 height 36
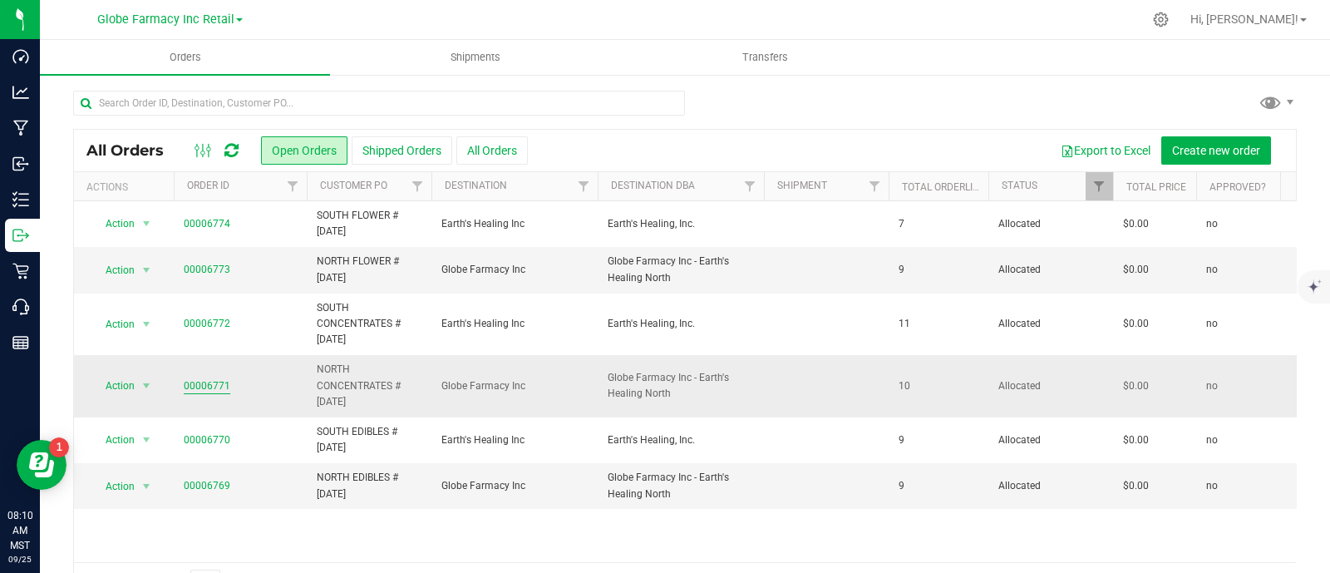
click at [203, 383] on link "00006771" at bounding box center [207, 386] width 47 height 16
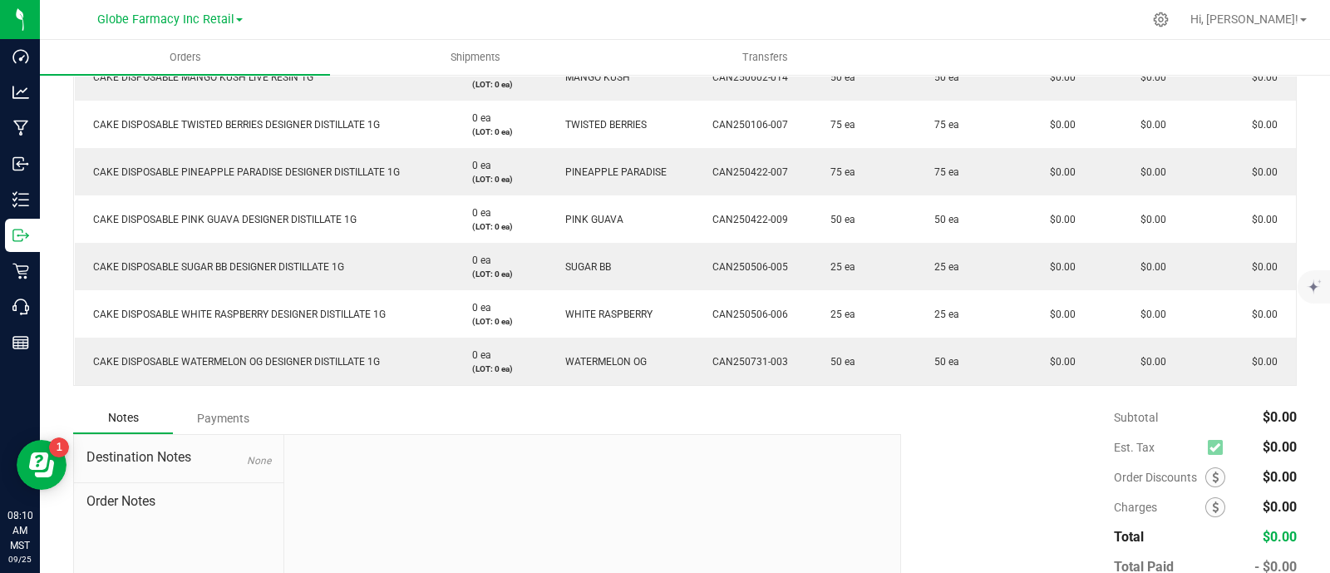
scroll to position [603, 0]
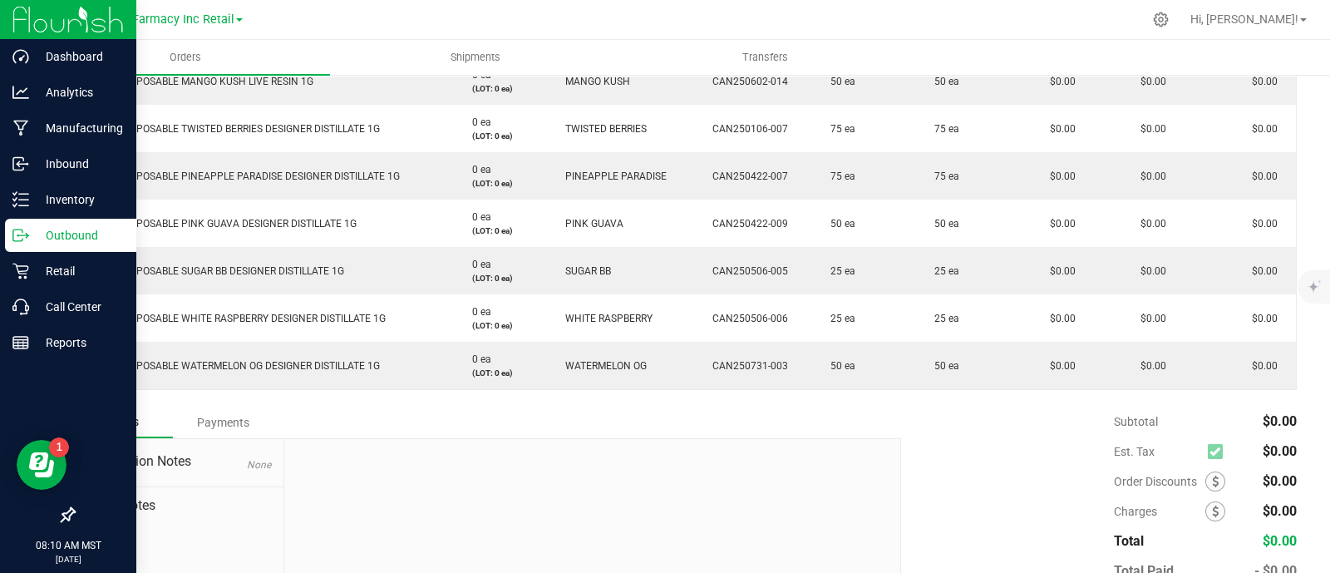
click at [25, 230] on icon at bounding box center [20, 235] width 17 height 17
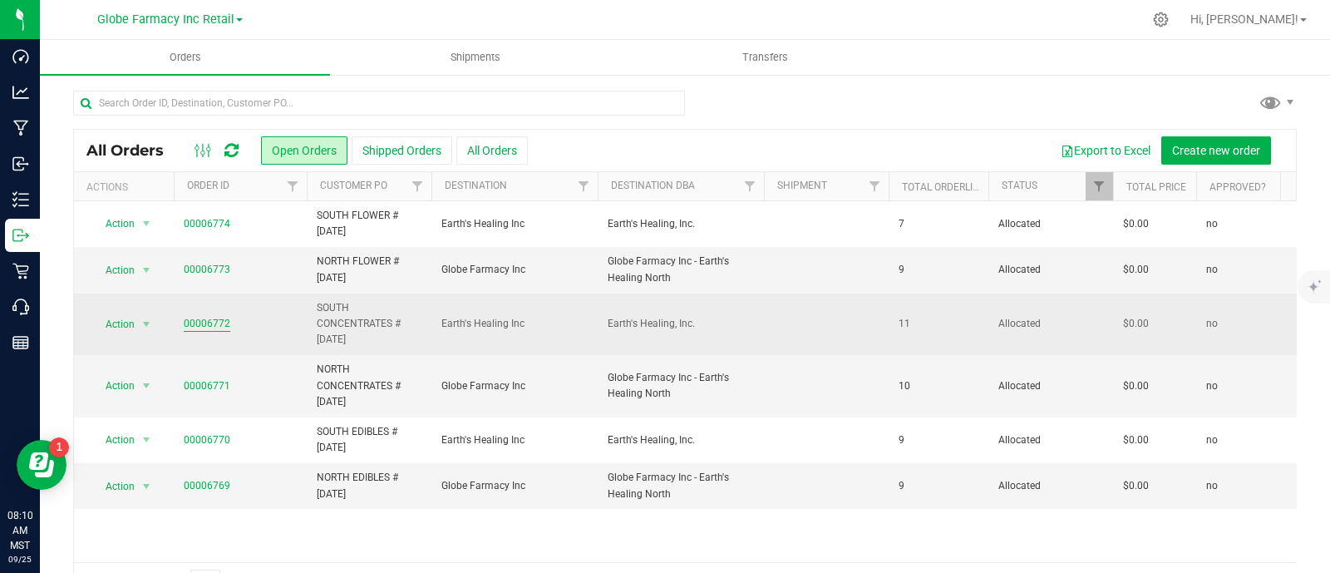
click at [213, 327] on link "00006772" at bounding box center [207, 324] width 47 height 16
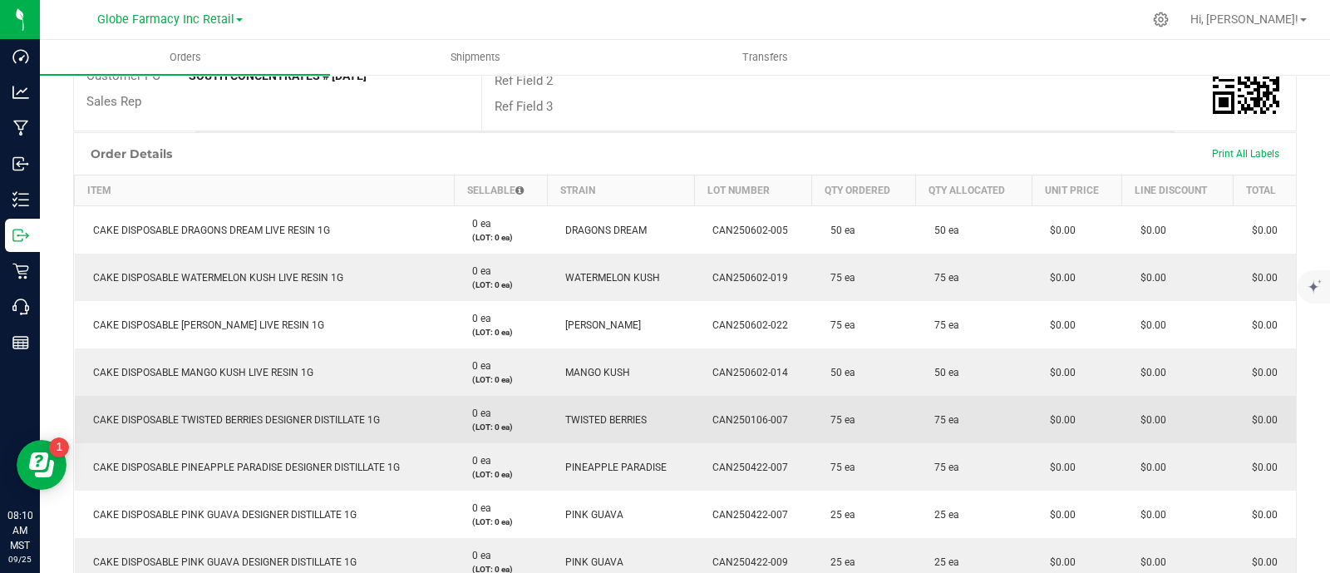
scroll to position [623, 0]
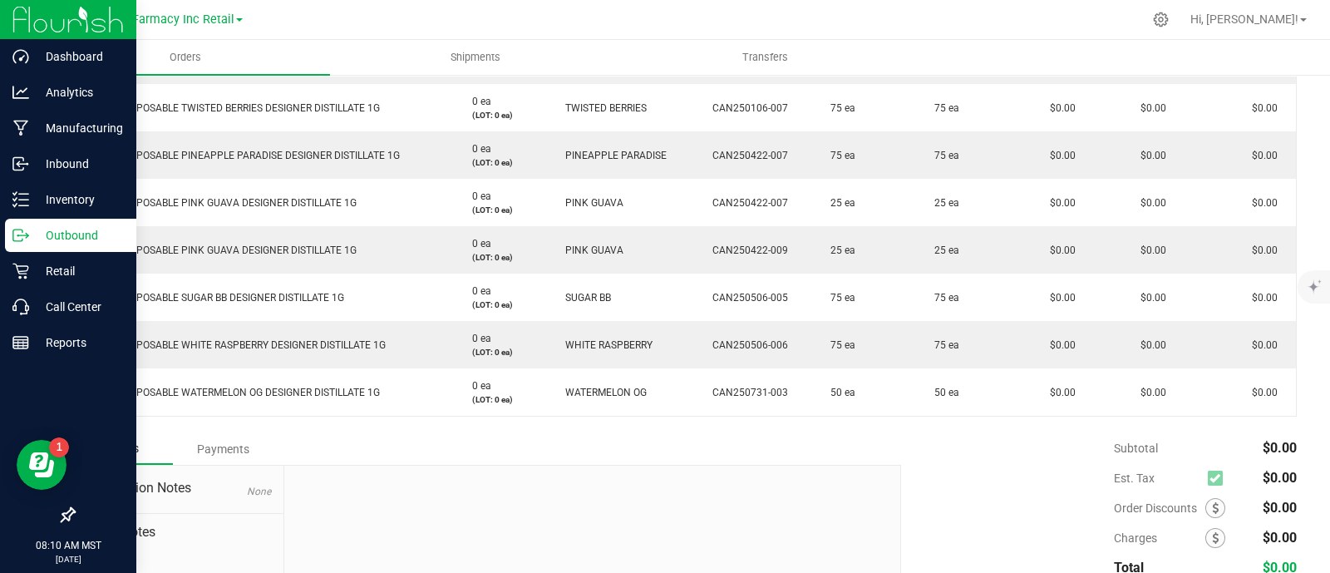
click at [54, 234] on p "Outbound" at bounding box center [79, 235] width 100 height 20
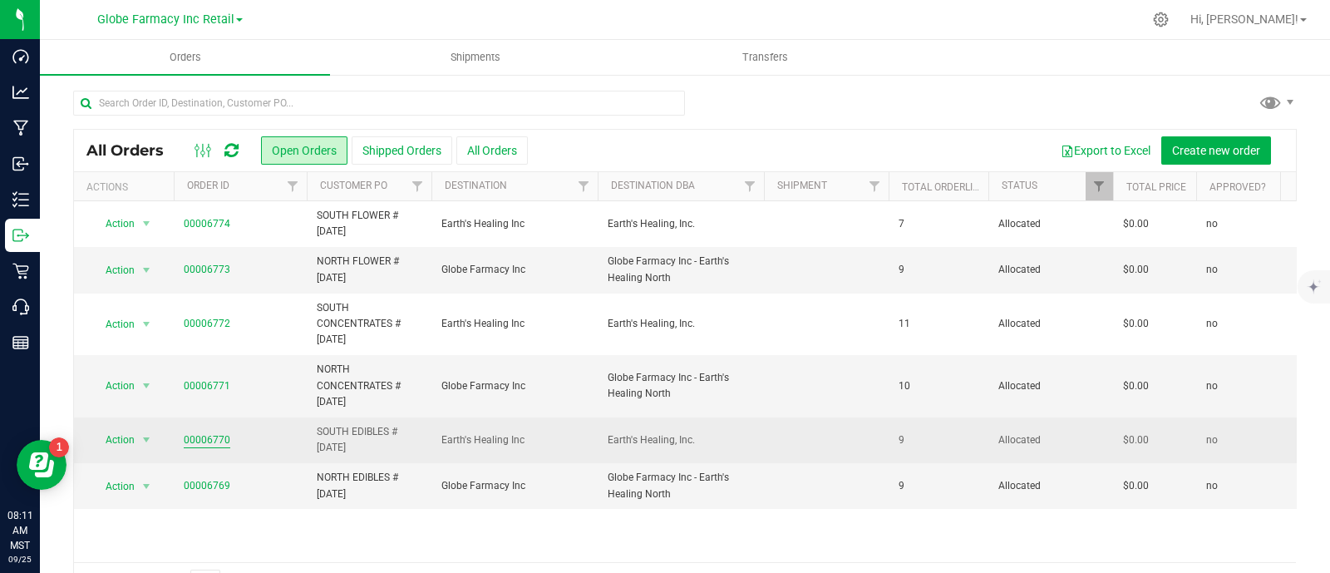
click at [203, 442] on link "00006770" at bounding box center [207, 440] width 47 height 16
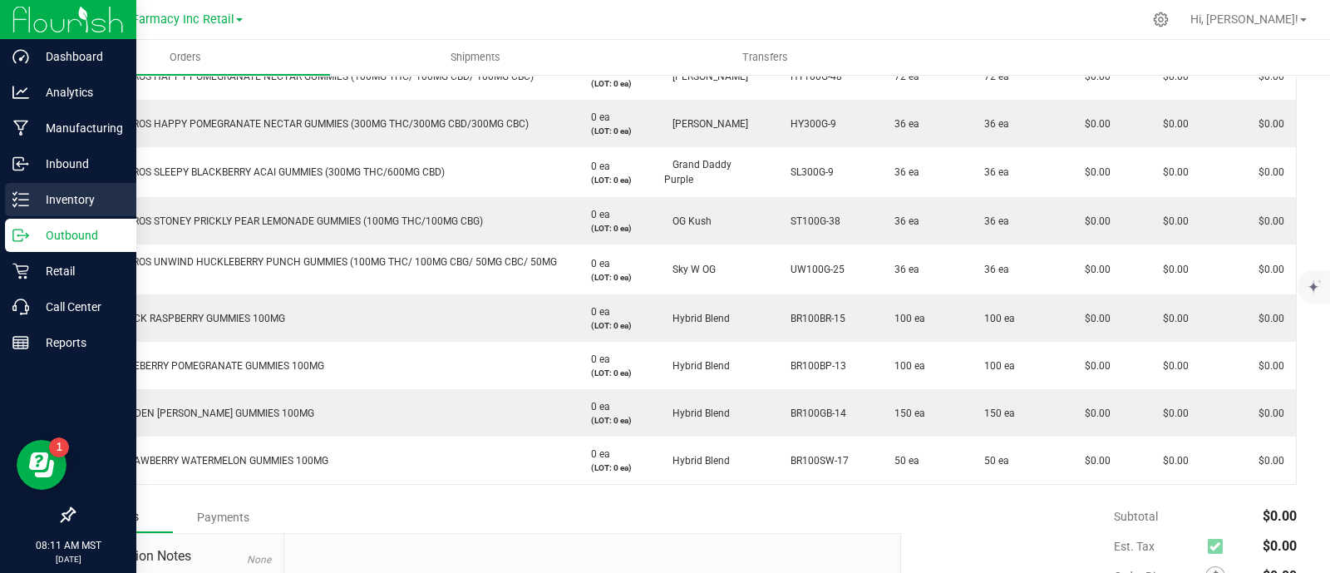
scroll to position [366, 0]
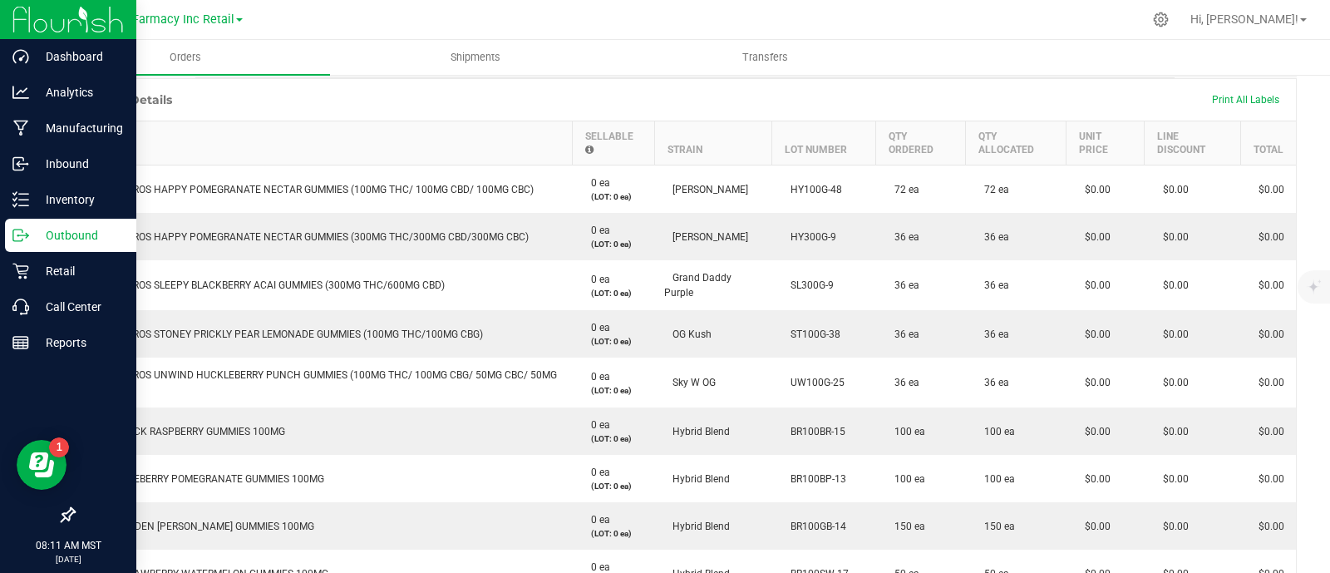
click at [33, 243] on p "Outbound" at bounding box center [79, 235] width 100 height 20
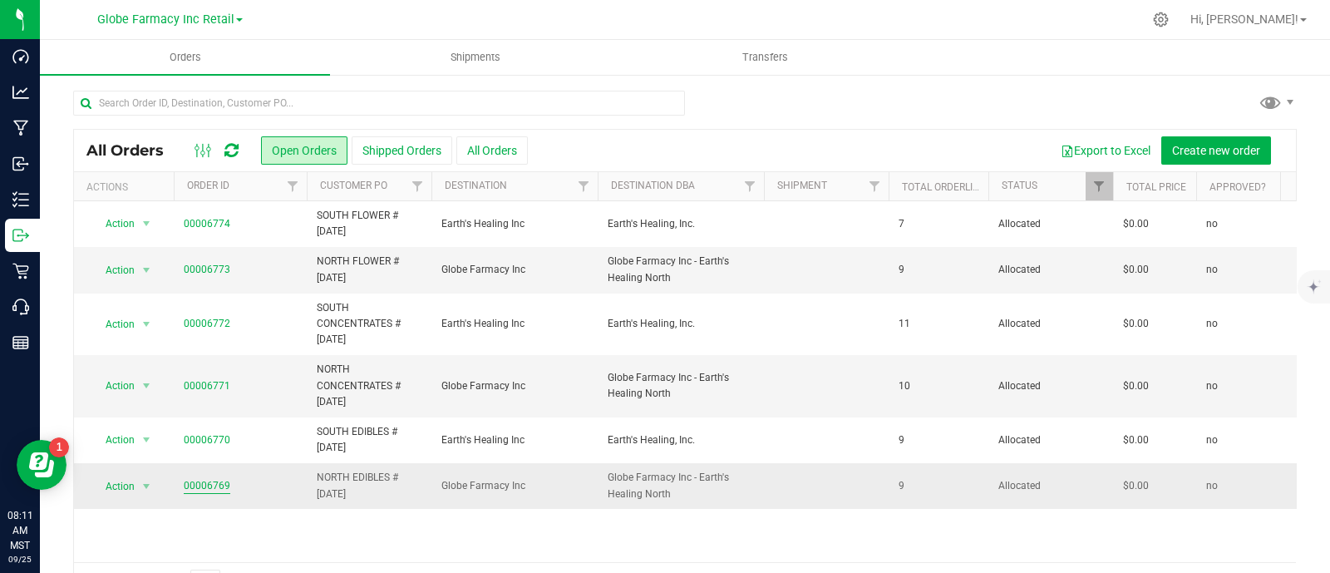
click at [219, 480] on link "00006769" at bounding box center [207, 486] width 47 height 16
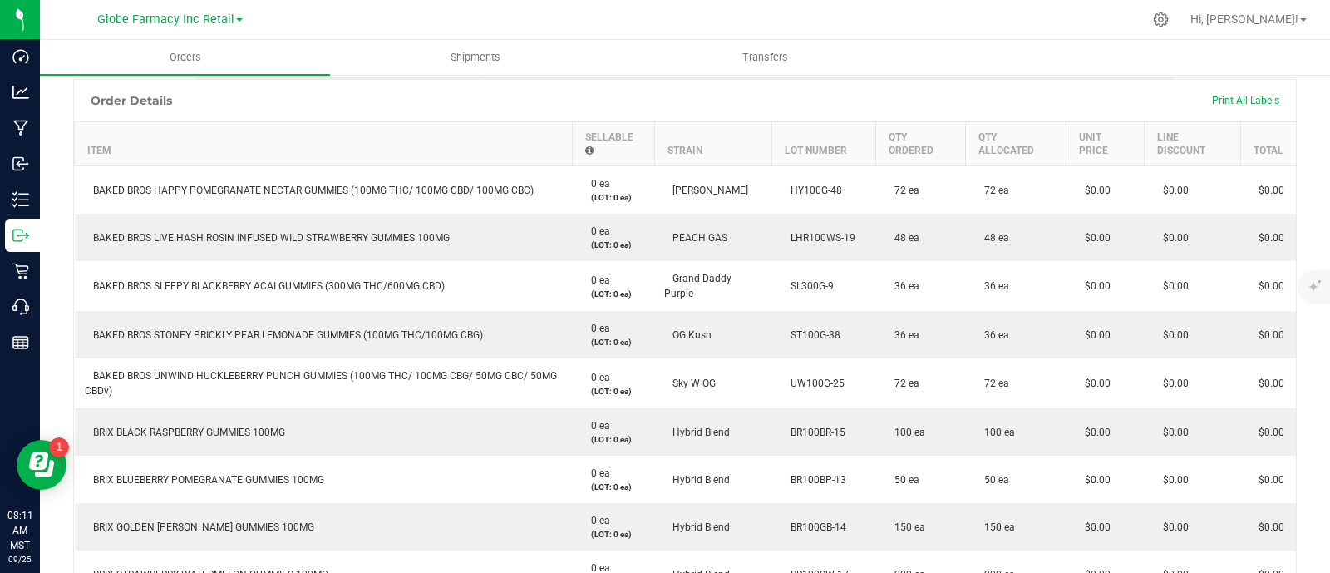
scroll to position [677, 0]
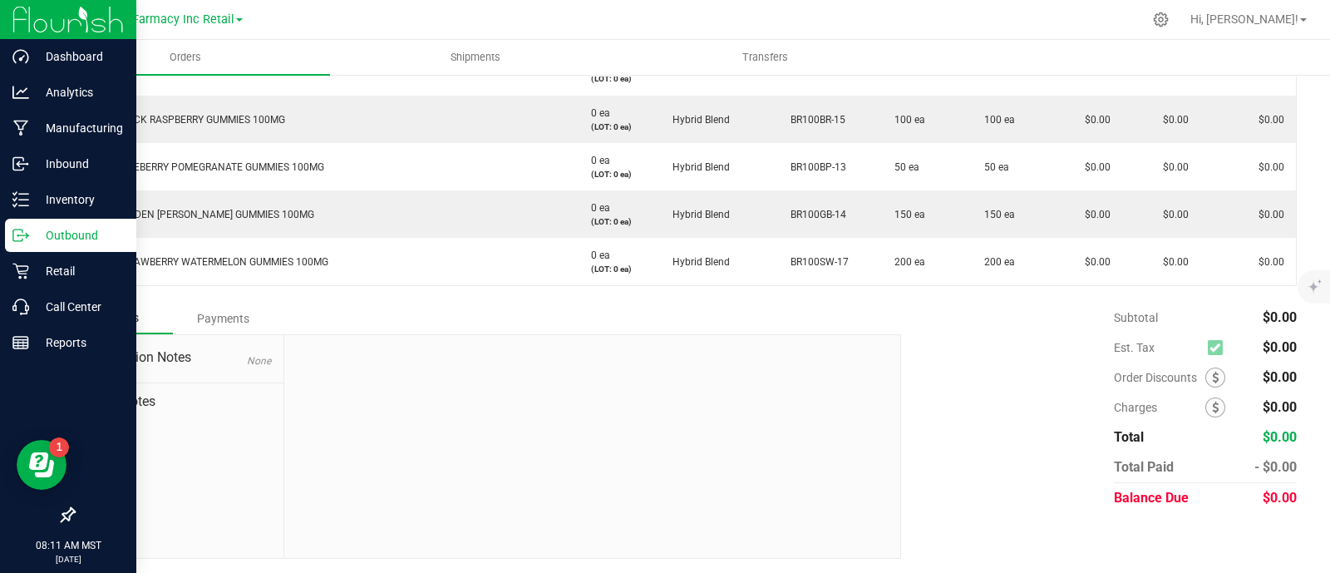
click at [15, 232] on icon at bounding box center [20, 235] width 17 height 17
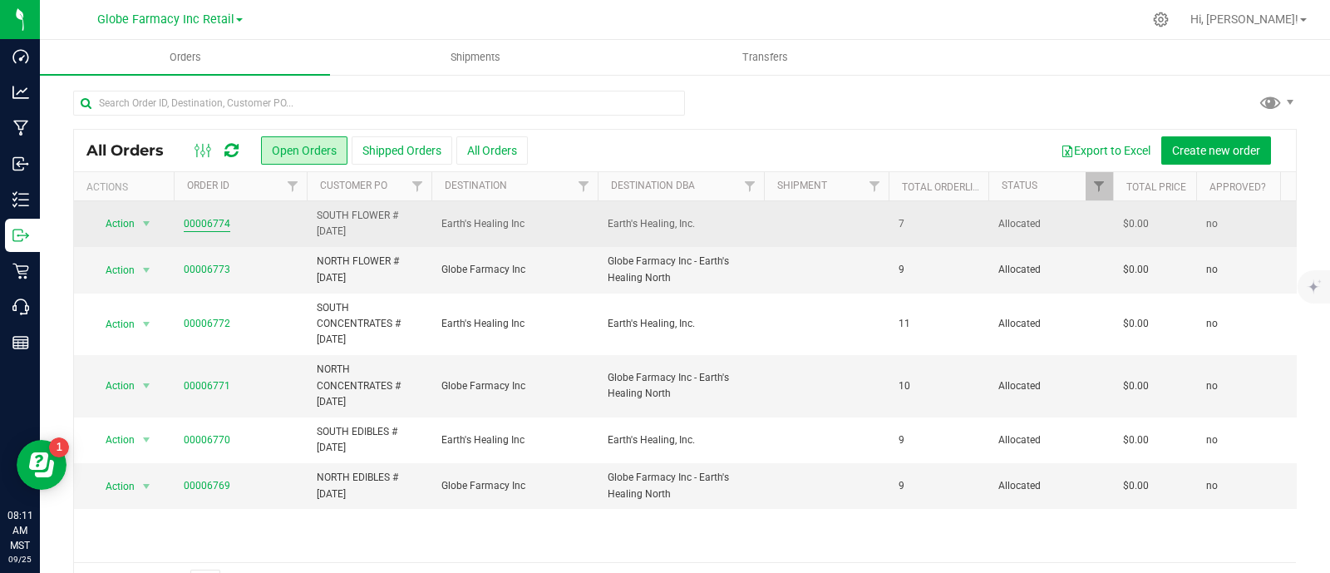
click at [216, 221] on link "00006774" at bounding box center [207, 224] width 47 height 16
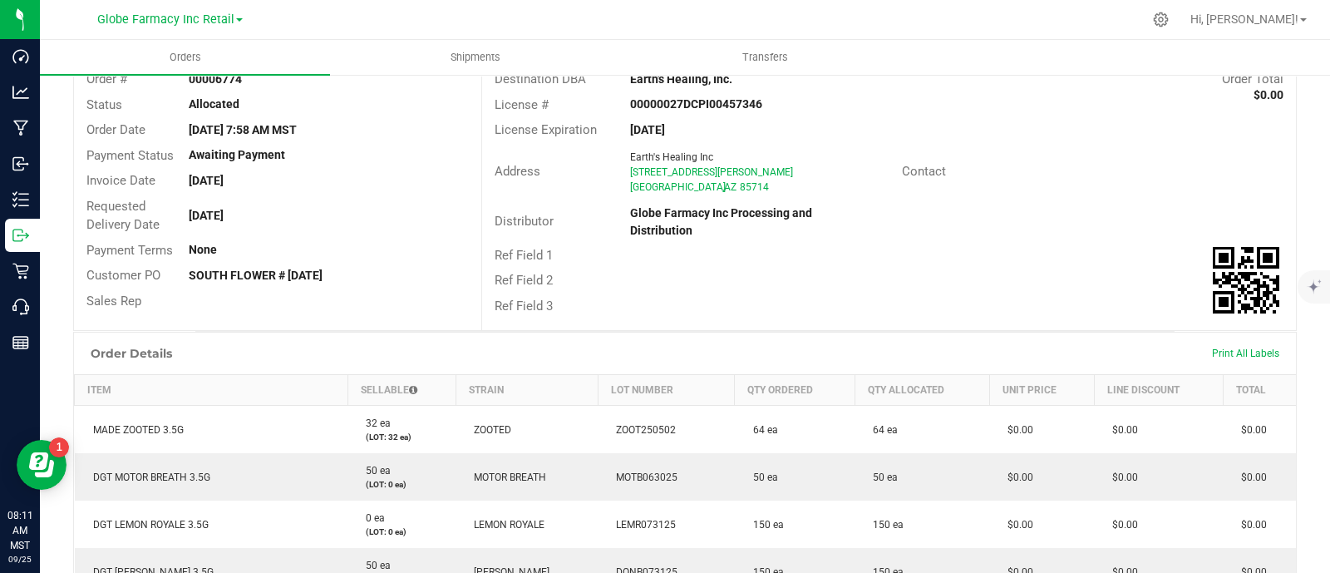
scroll to position [415, 0]
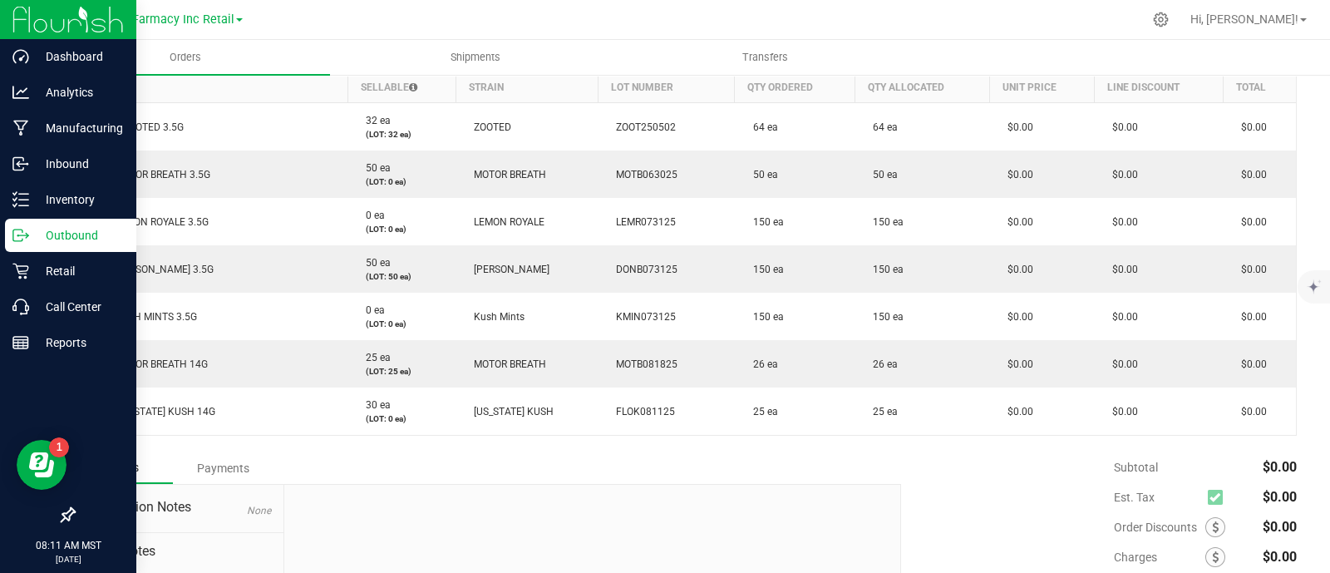
click at [36, 238] on p "Outbound" at bounding box center [79, 235] width 100 height 20
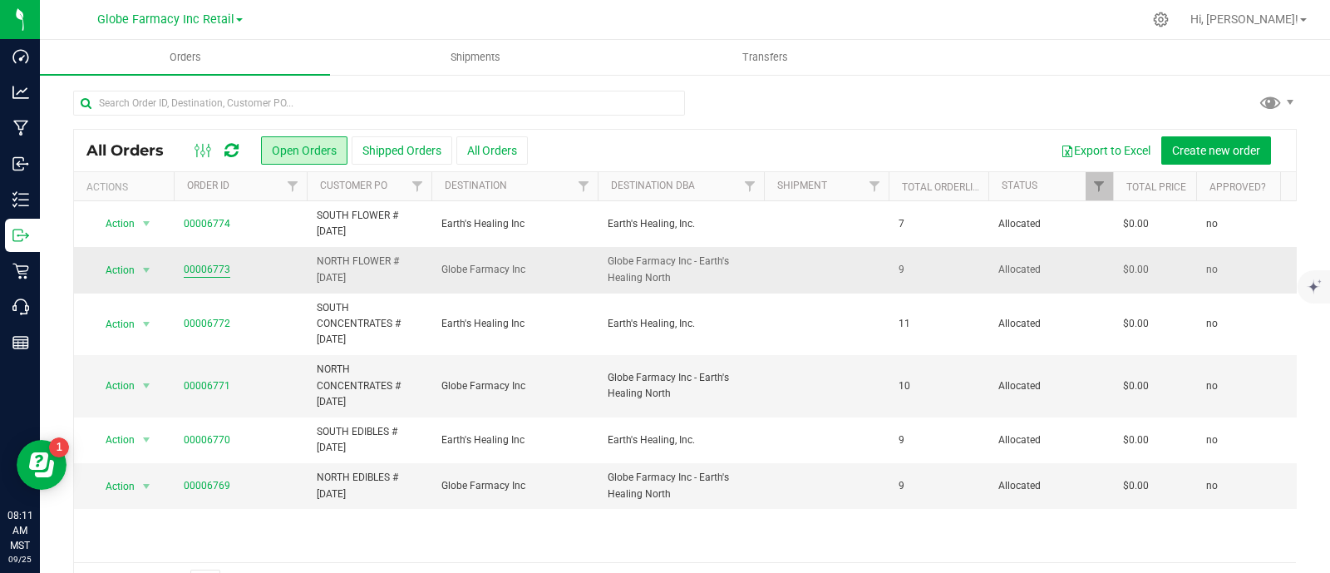
click at [194, 268] on link "00006773" at bounding box center [207, 270] width 47 height 16
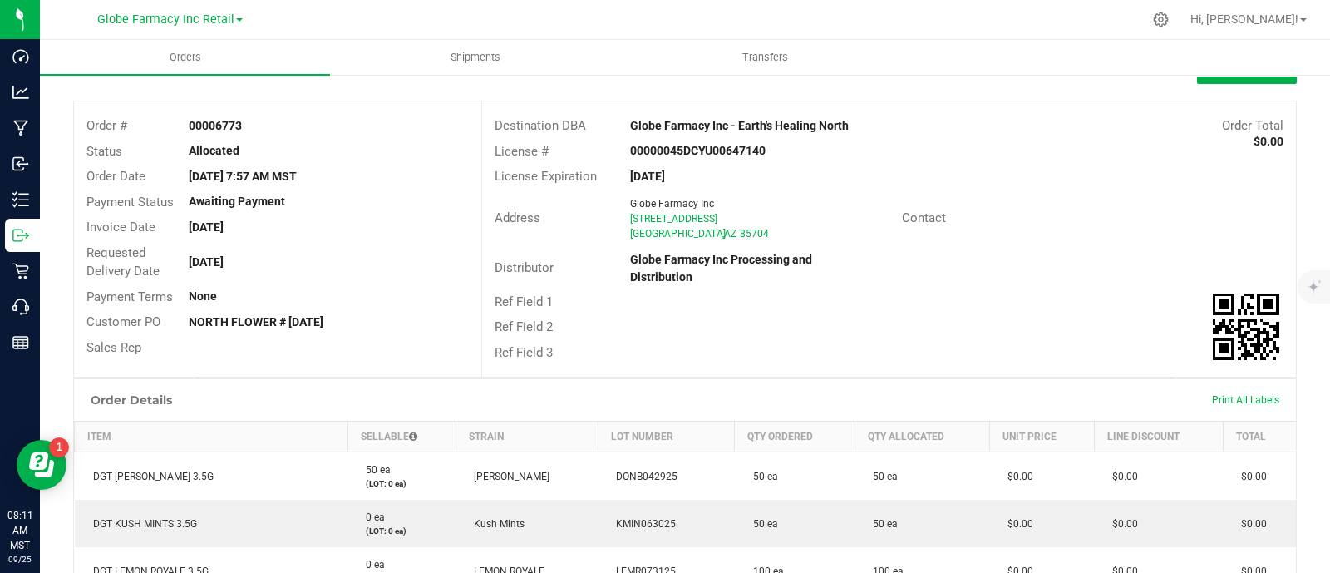
scroll to position [415, 0]
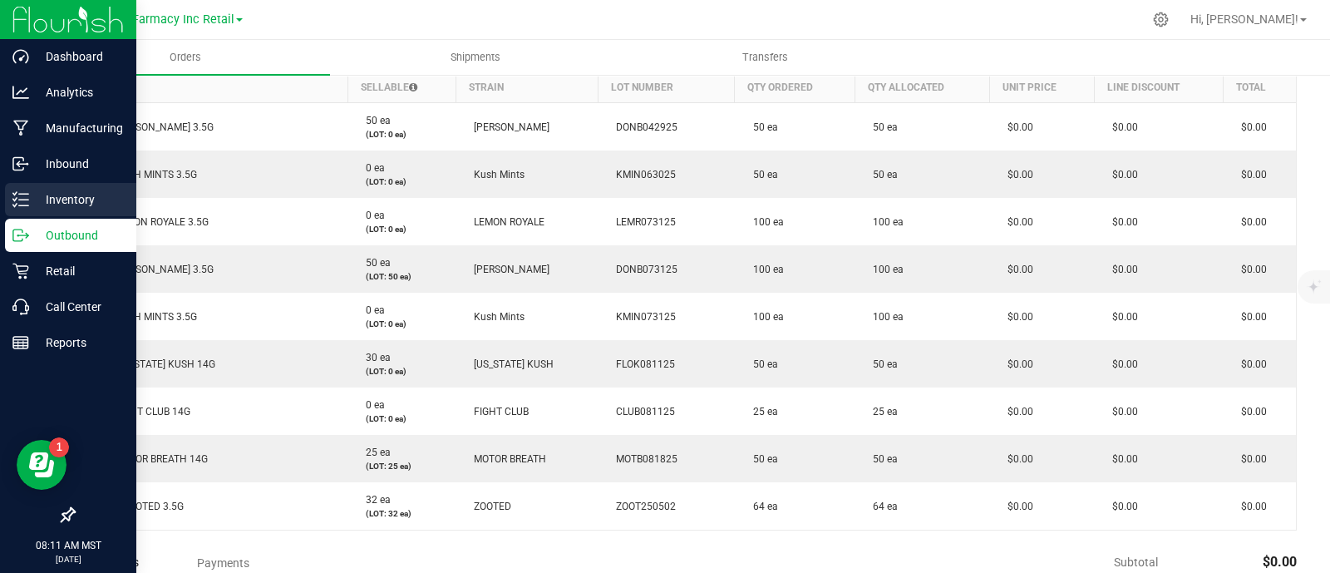
click at [25, 200] on icon at bounding box center [20, 199] width 17 height 17
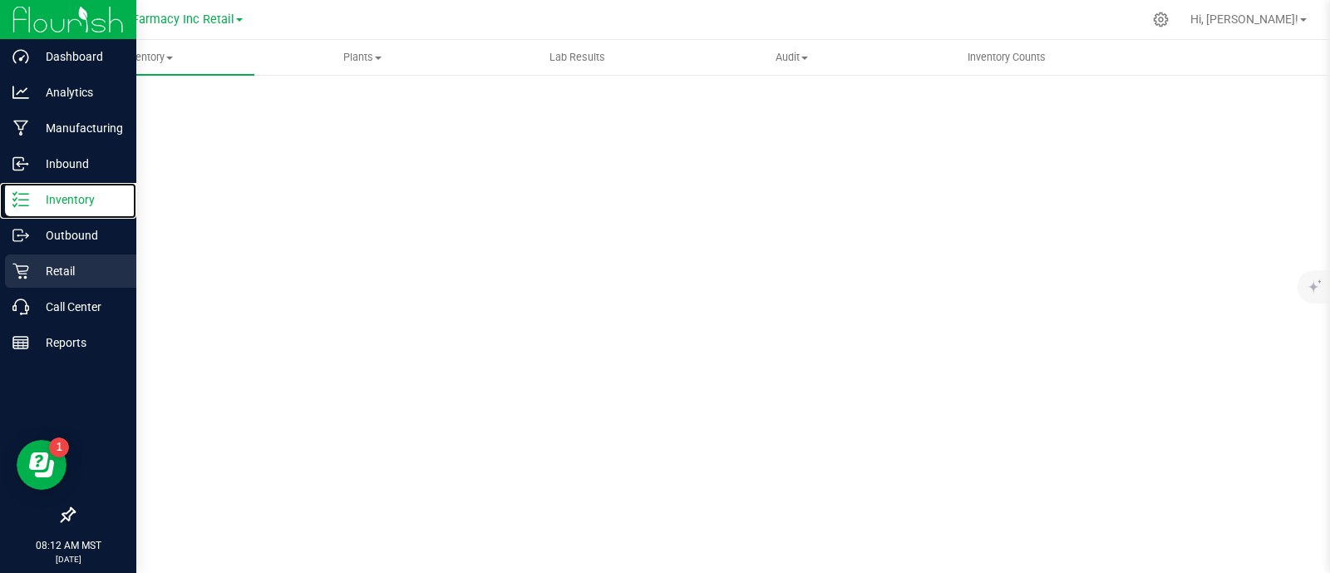
scroll to position [7, 0]
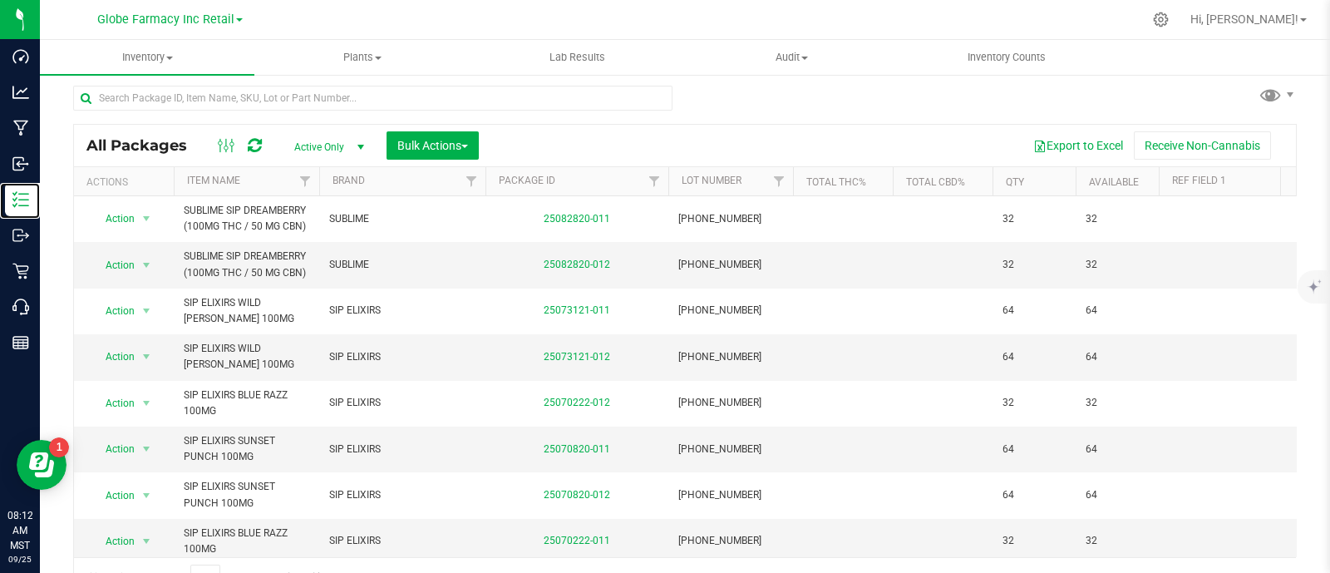
scroll to position [32, 0]
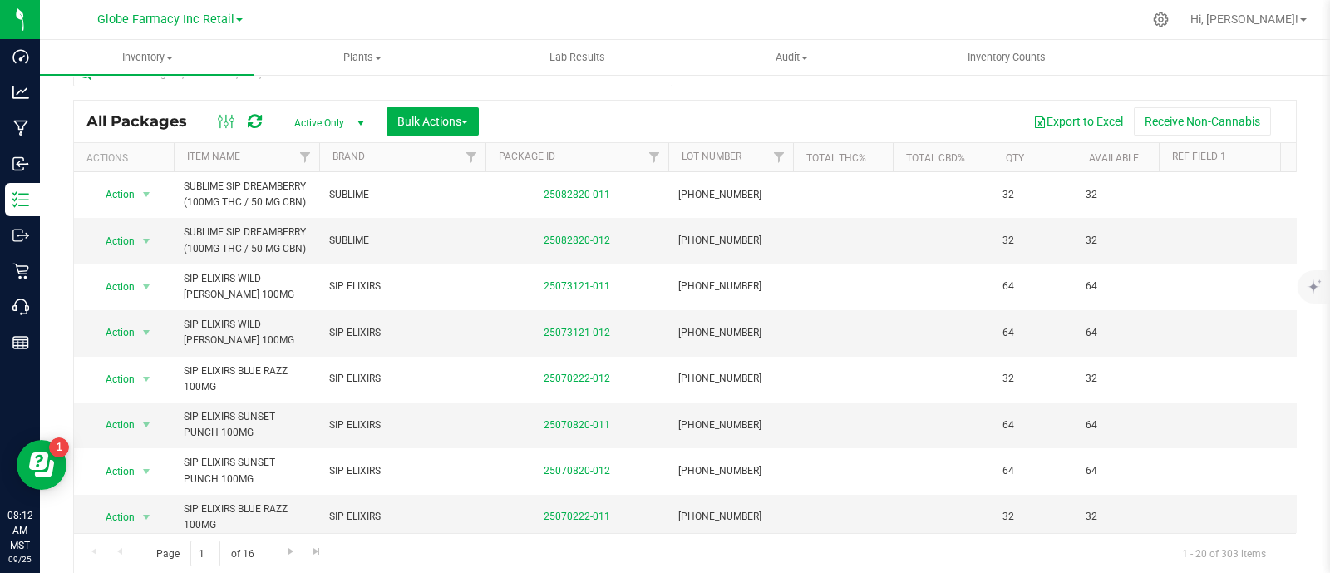
click at [263, 86] on div at bounding box center [372, 81] width 599 height 38
paste input "SIP ELIXIRS"
click at [263, 84] on input "text" at bounding box center [372, 74] width 599 height 25
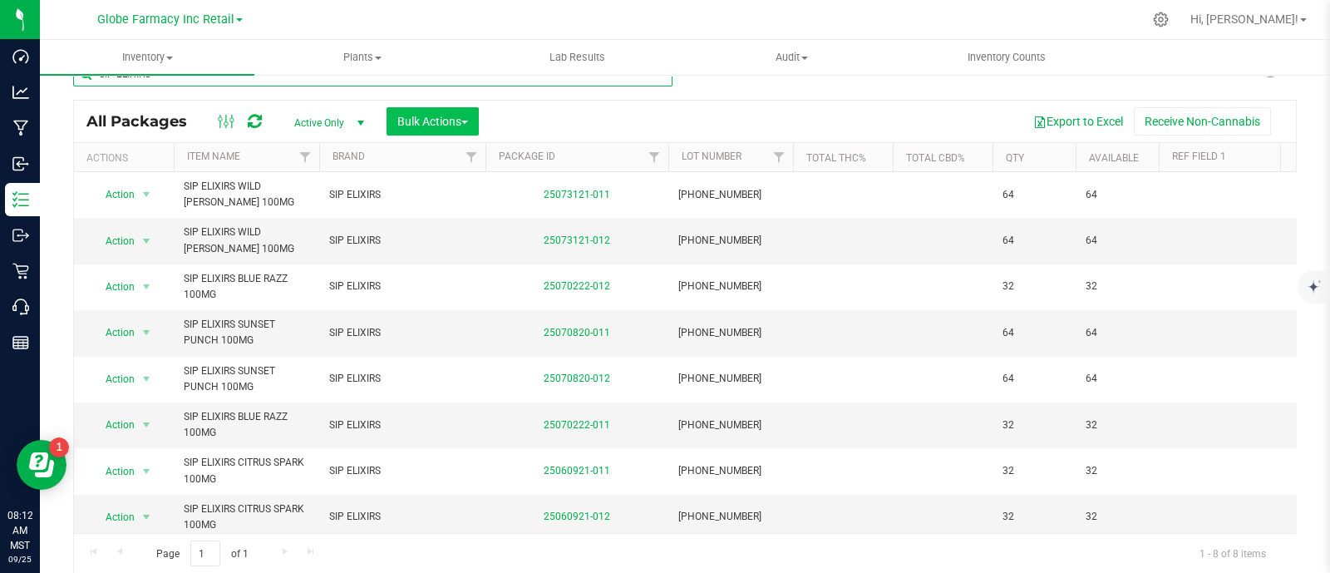
type input "SIP ELIXIRS"
click at [442, 122] on span "Bulk Actions" at bounding box center [432, 121] width 71 height 13
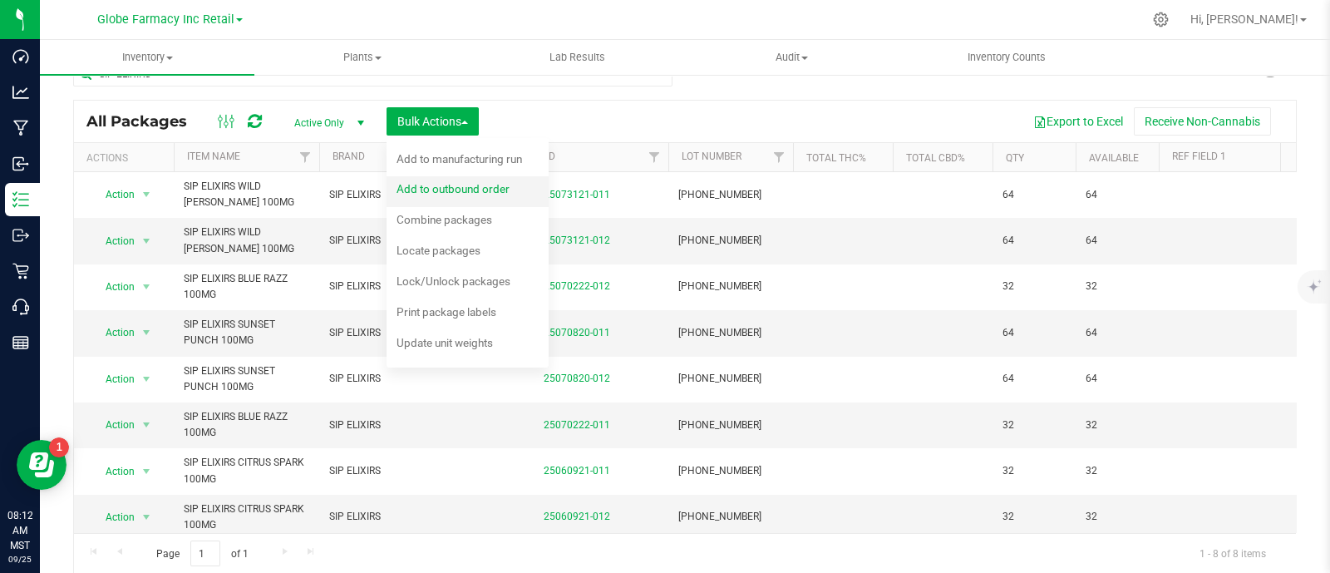
click at [473, 196] on div "Add to outbound order" at bounding box center [463, 191] width 135 height 27
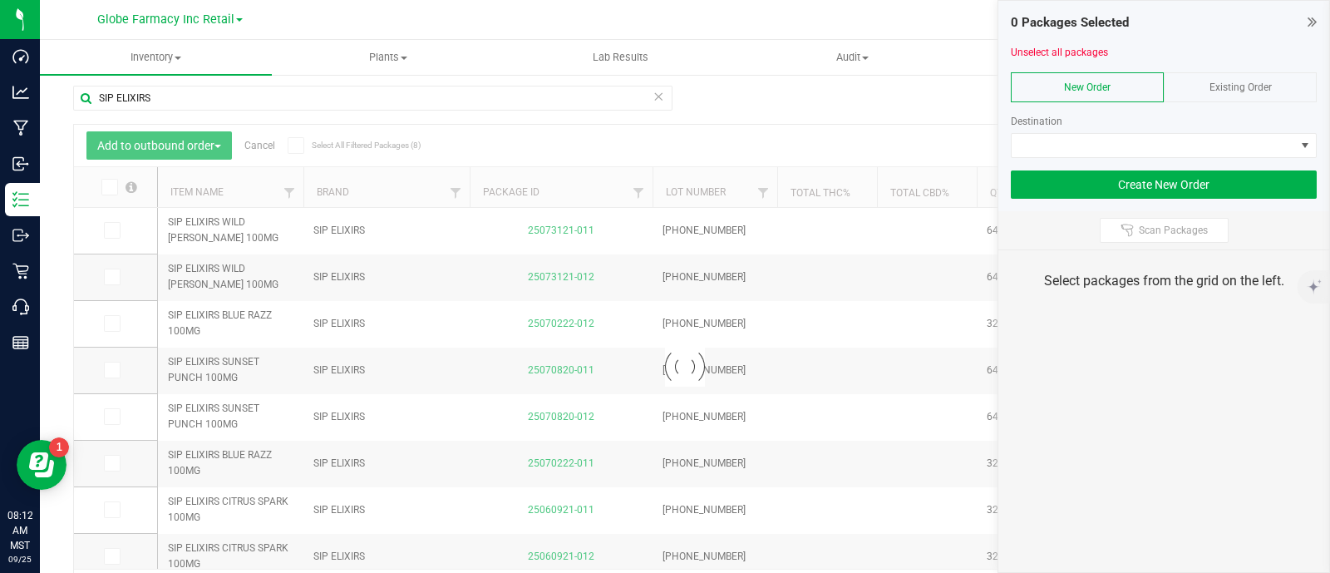
scroll to position [32, 0]
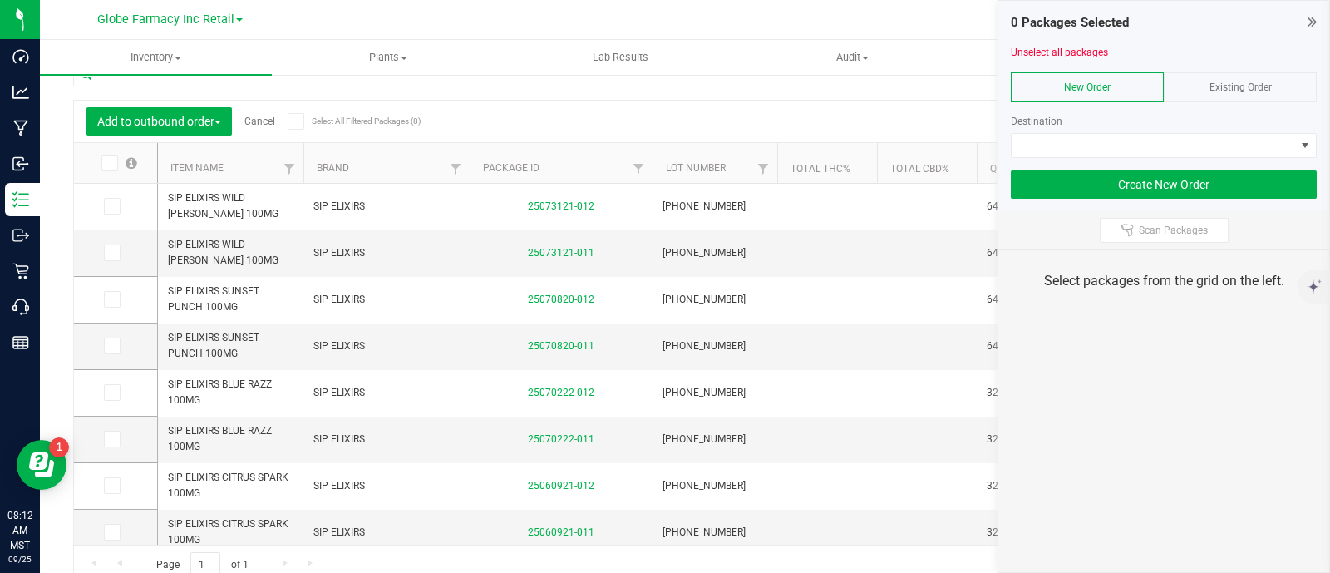
click at [1223, 77] on div "Existing Order" at bounding box center [1240, 87] width 153 height 30
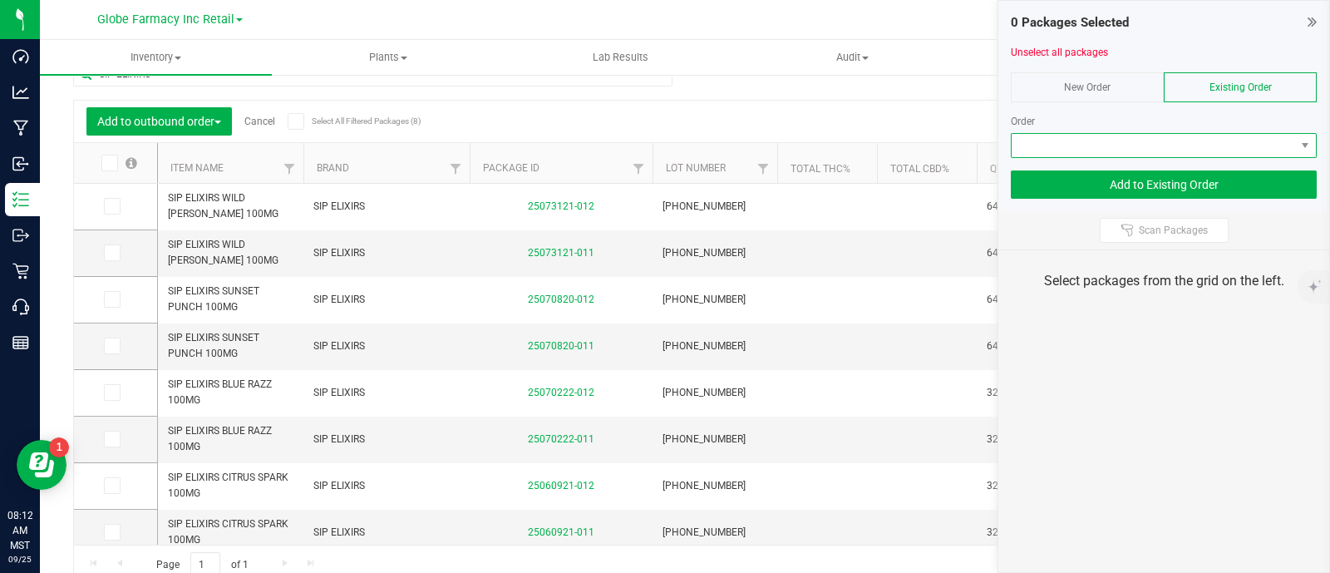
click at [1245, 147] on span at bounding box center [1153, 145] width 283 height 23
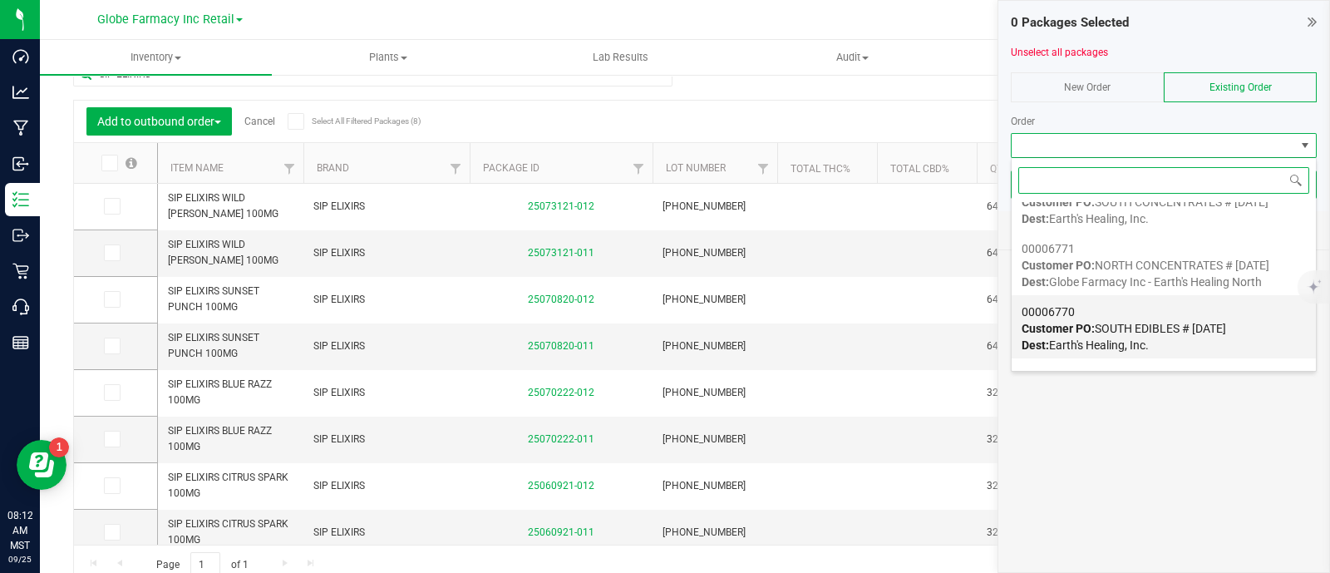
scroll to position [207, 0]
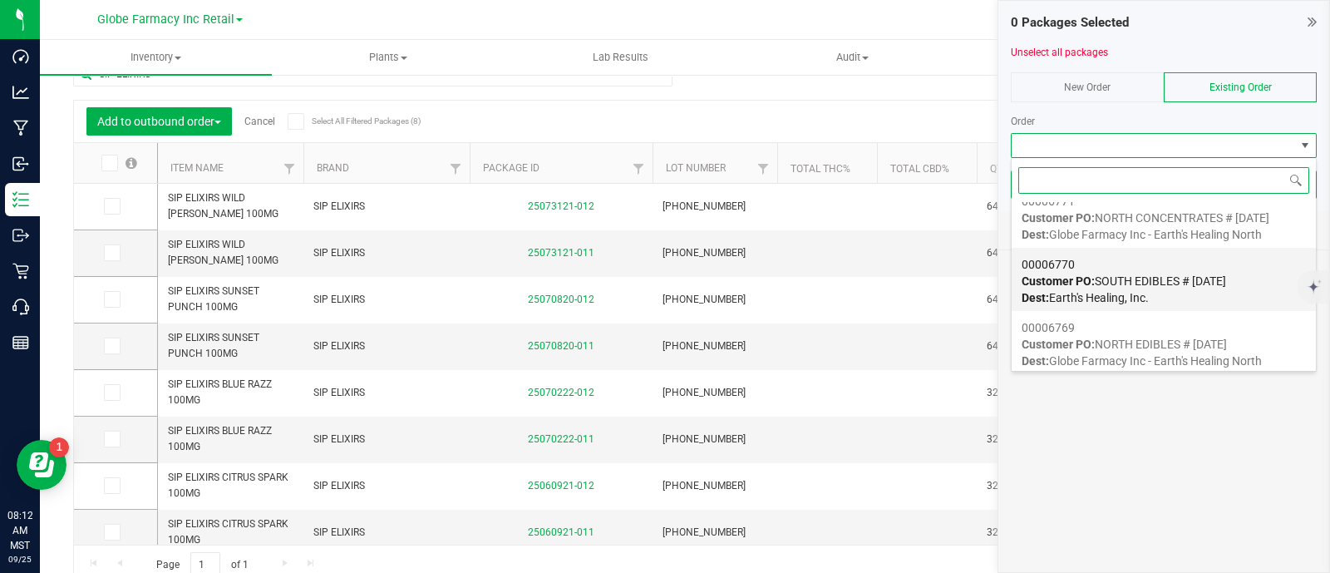
click at [1155, 293] on div "00006770 Customer PO: SOUTH EDIBLES # 09/25/2025 Dest: Earth's Healing, Inc." at bounding box center [1163, 280] width 284 height 63
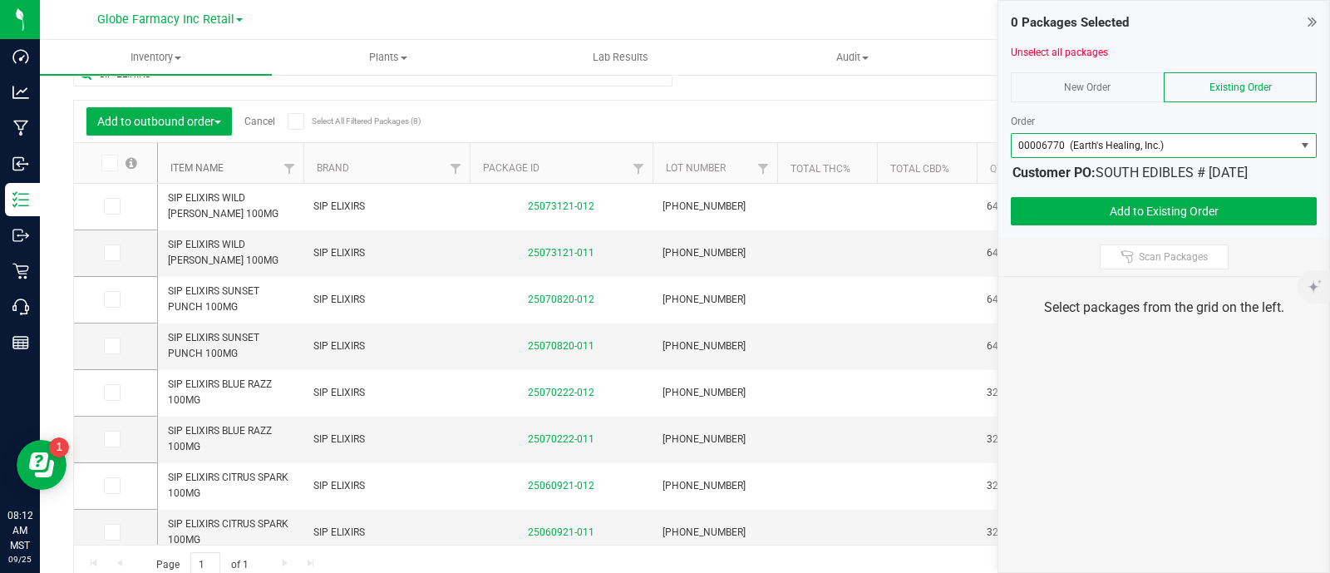
click at [194, 172] on link "Item Name" at bounding box center [196, 168] width 53 height 12
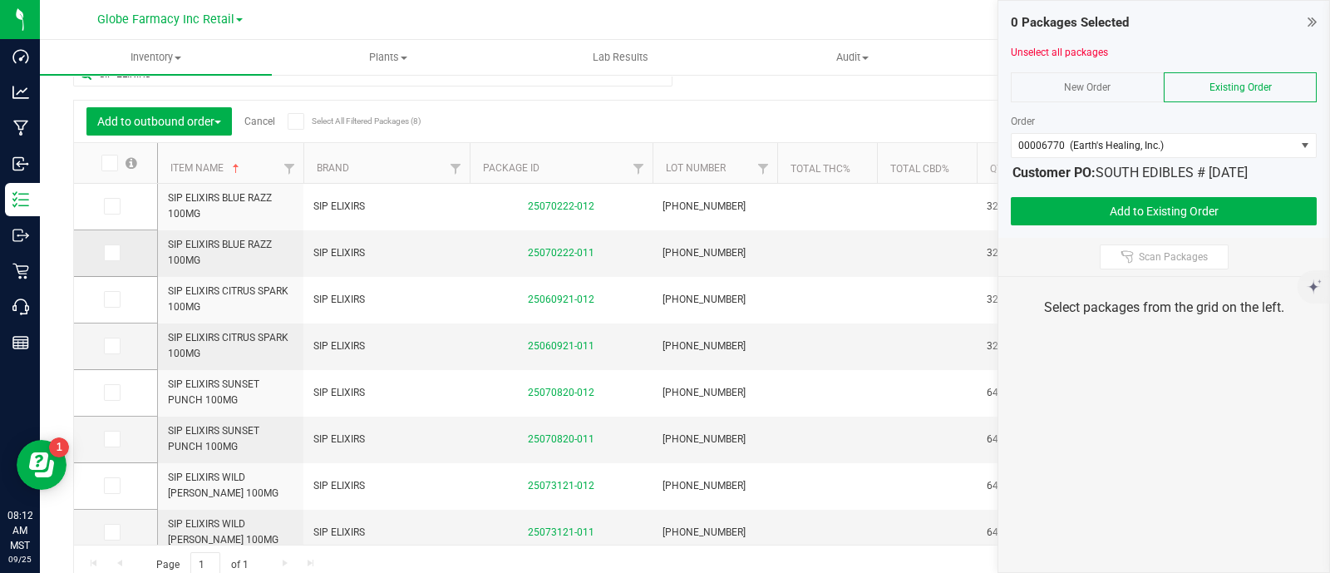
click at [116, 256] on span at bounding box center [112, 252] width 17 height 17
click at [0, 0] on input "checkbox" at bounding box center [0, 0] width 0 height 0
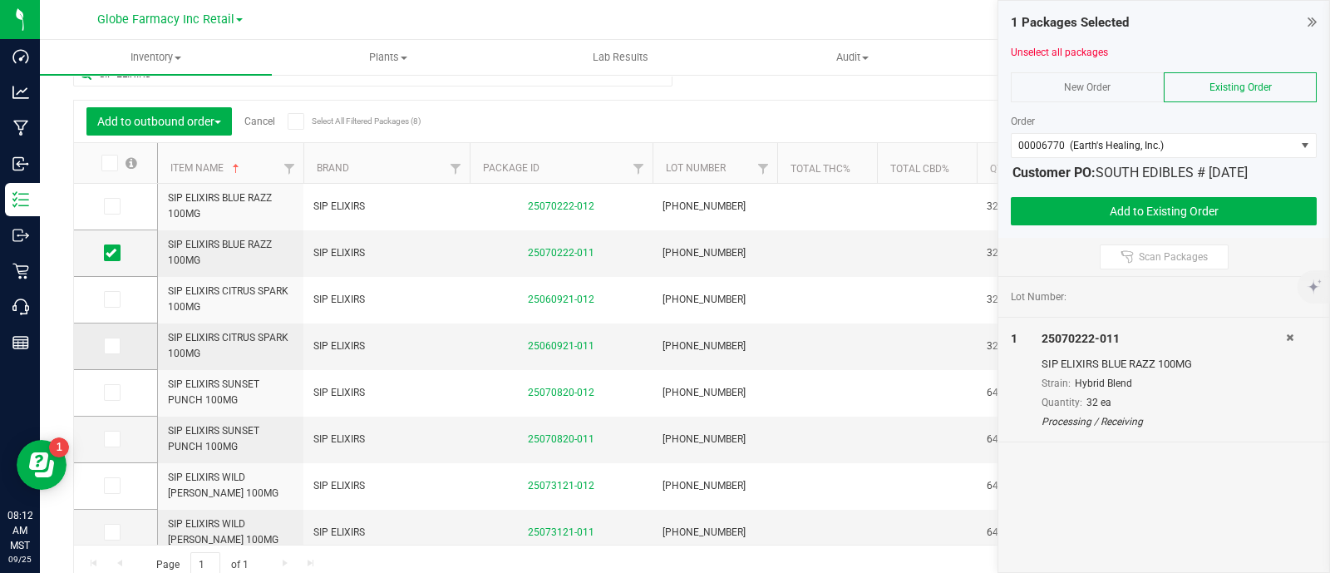
click at [114, 346] on icon at bounding box center [111, 346] width 11 height 0
click at [0, 0] on input "checkbox" at bounding box center [0, 0] width 0 height 0
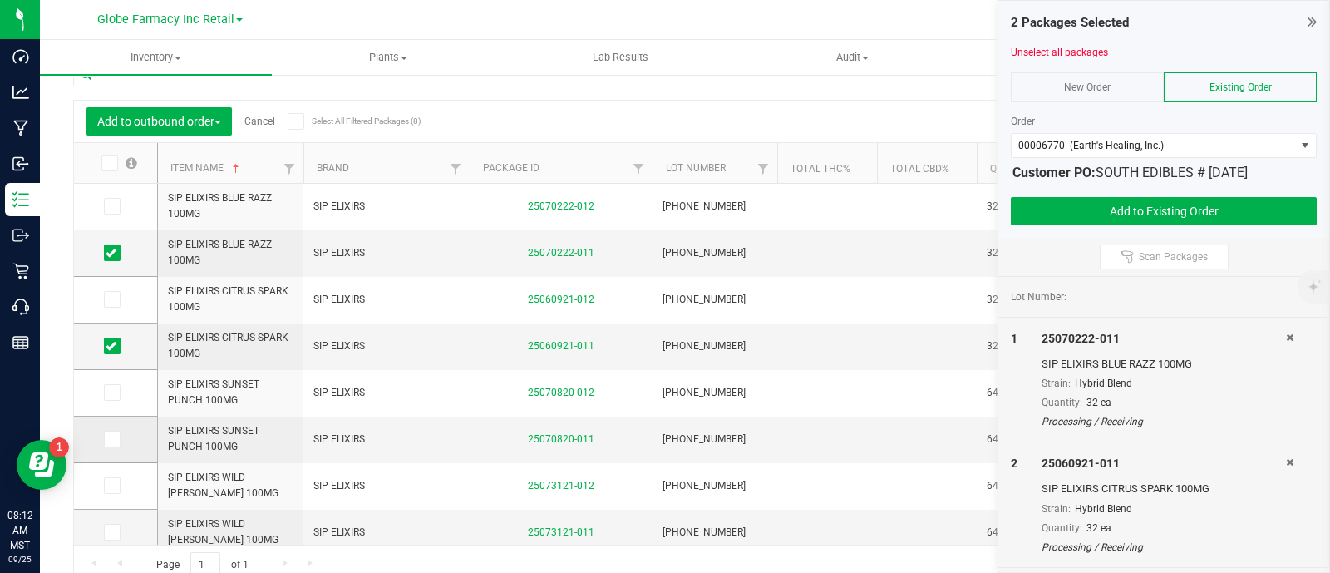
click at [100, 432] on td at bounding box center [115, 439] width 83 height 47
click at [113, 439] on icon at bounding box center [111, 439] width 11 height 0
click at [0, 0] on input "checkbox" at bounding box center [0, 0] width 0 height 0
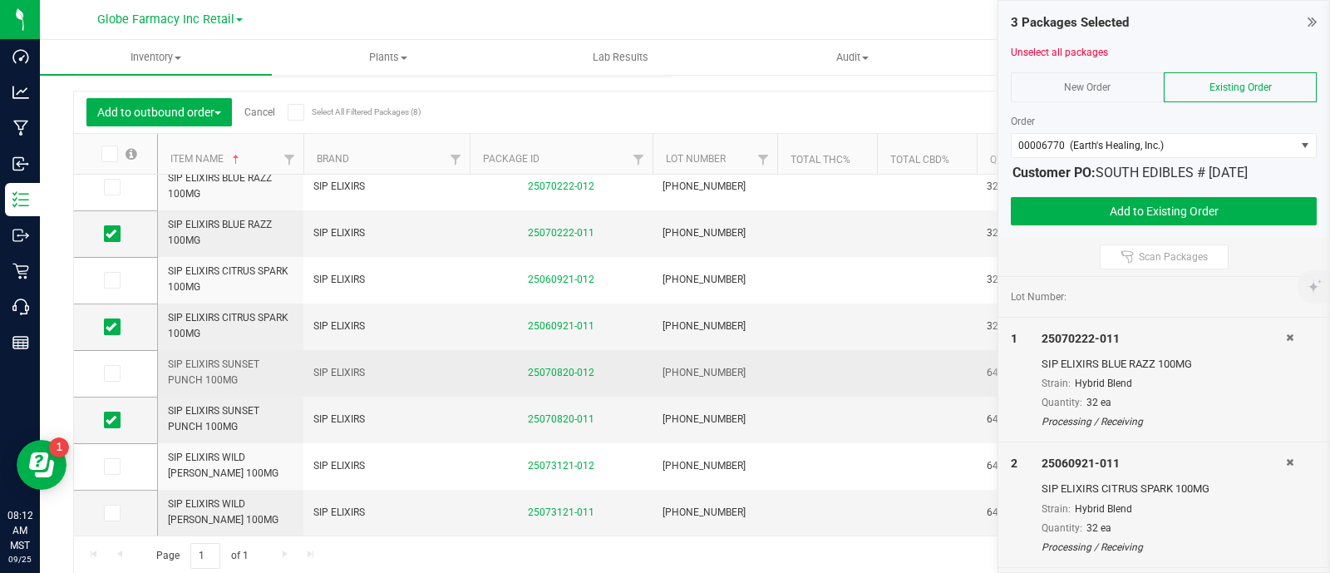
scroll to position [43, 0]
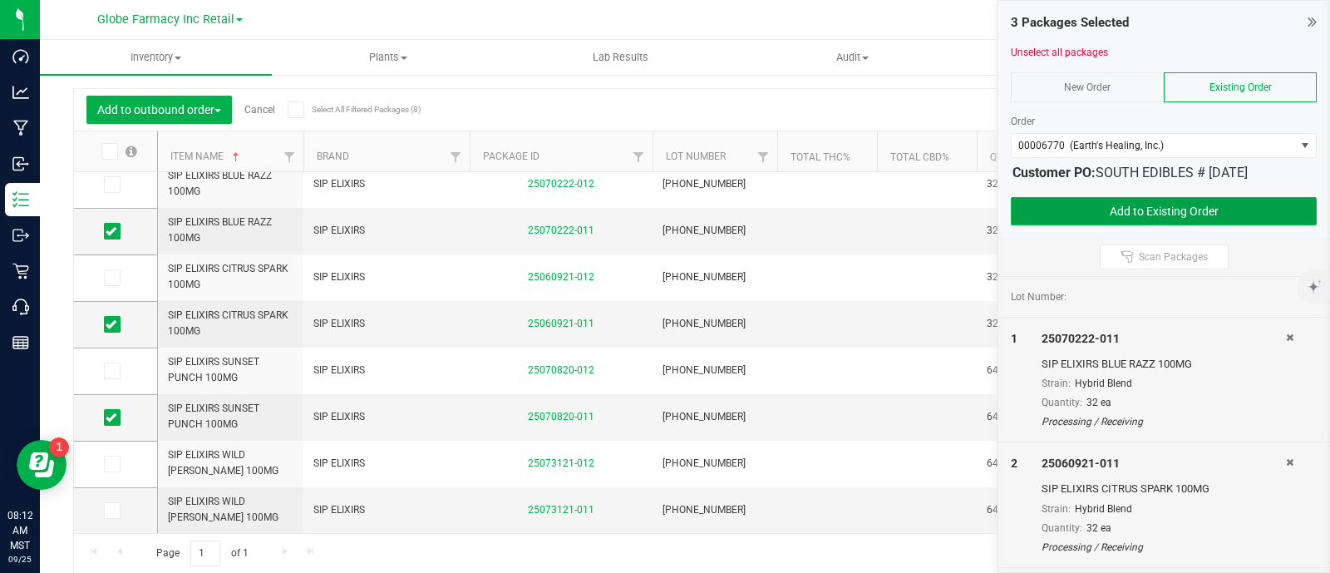
click at [1107, 200] on button "Add to Existing Order" at bounding box center [1164, 211] width 306 height 28
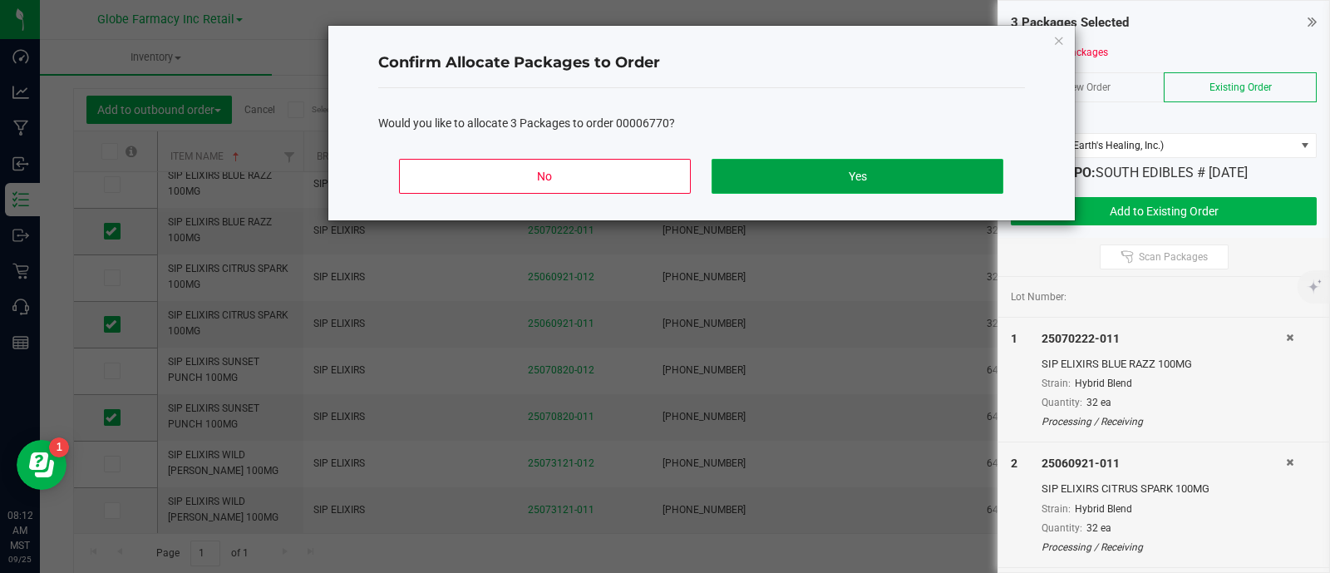
click at [872, 177] on button "Yes" at bounding box center [856, 176] width 291 height 35
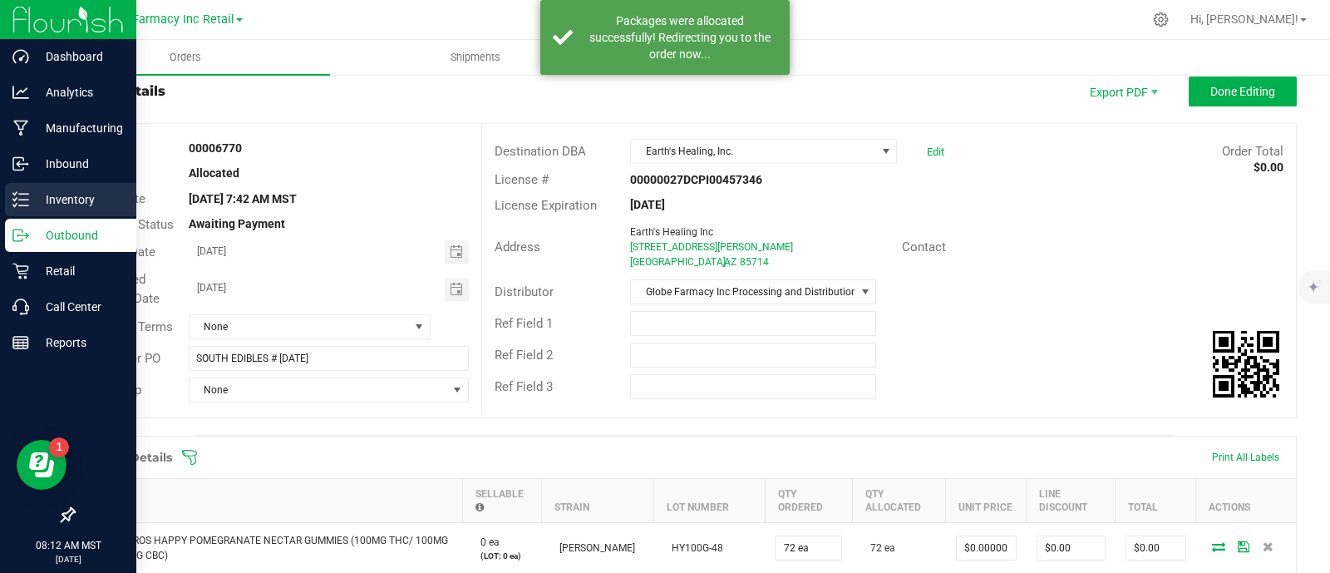
click at [24, 195] on icon at bounding box center [20, 199] width 17 height 17
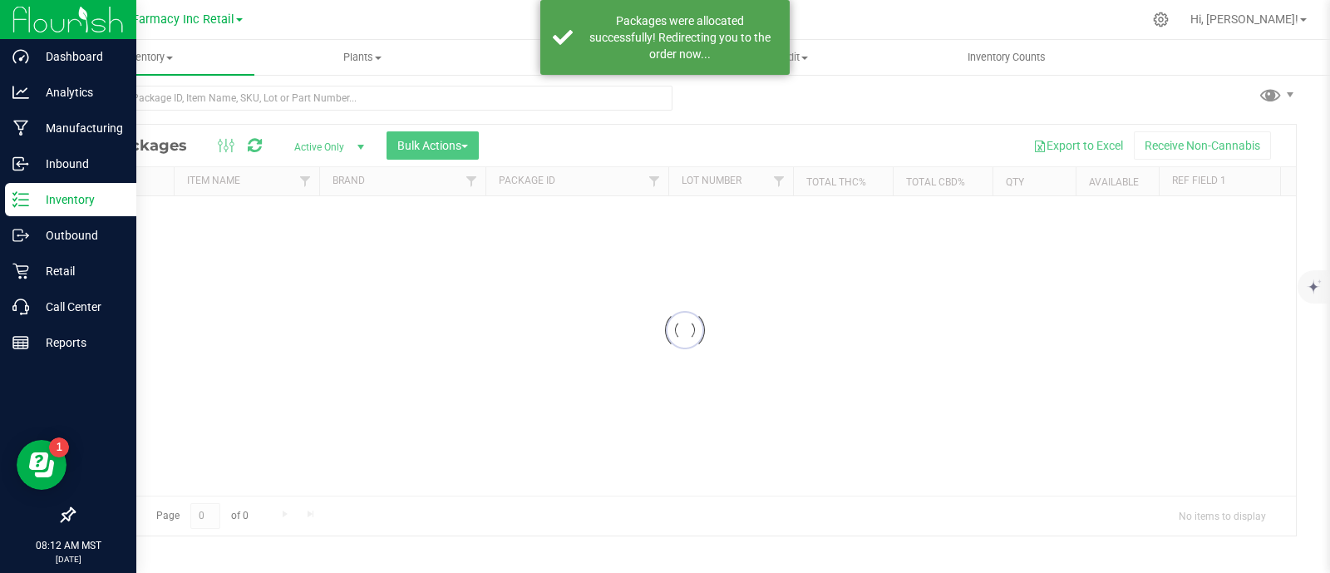
scroll to position [7, 0]
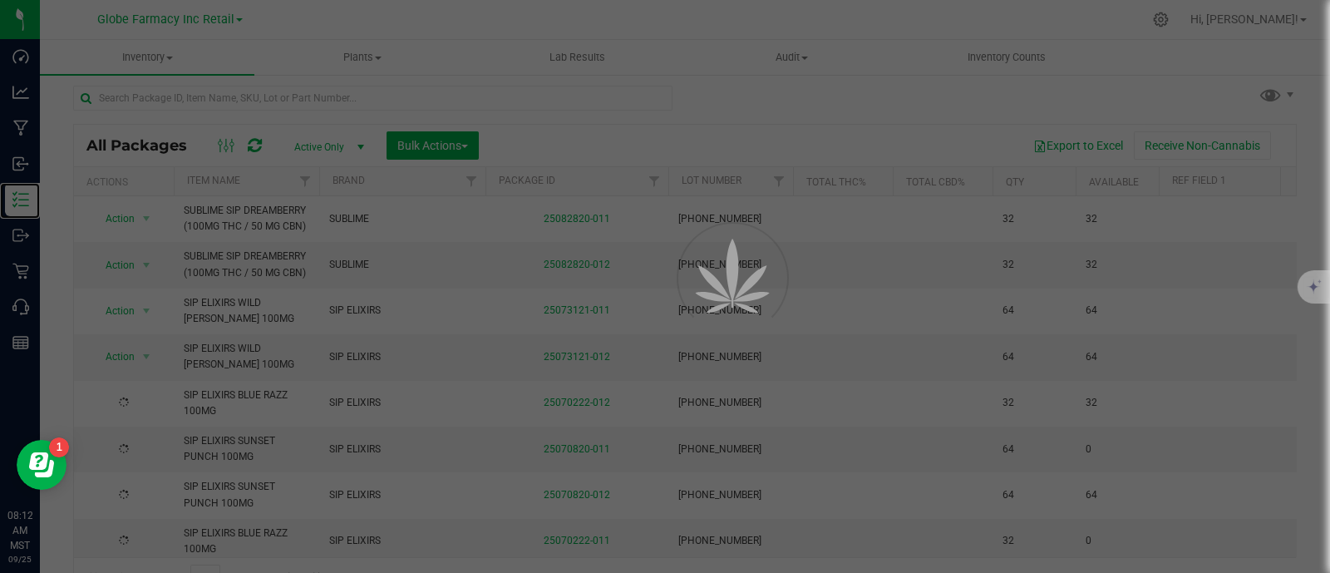
scroll to position [32, 0]
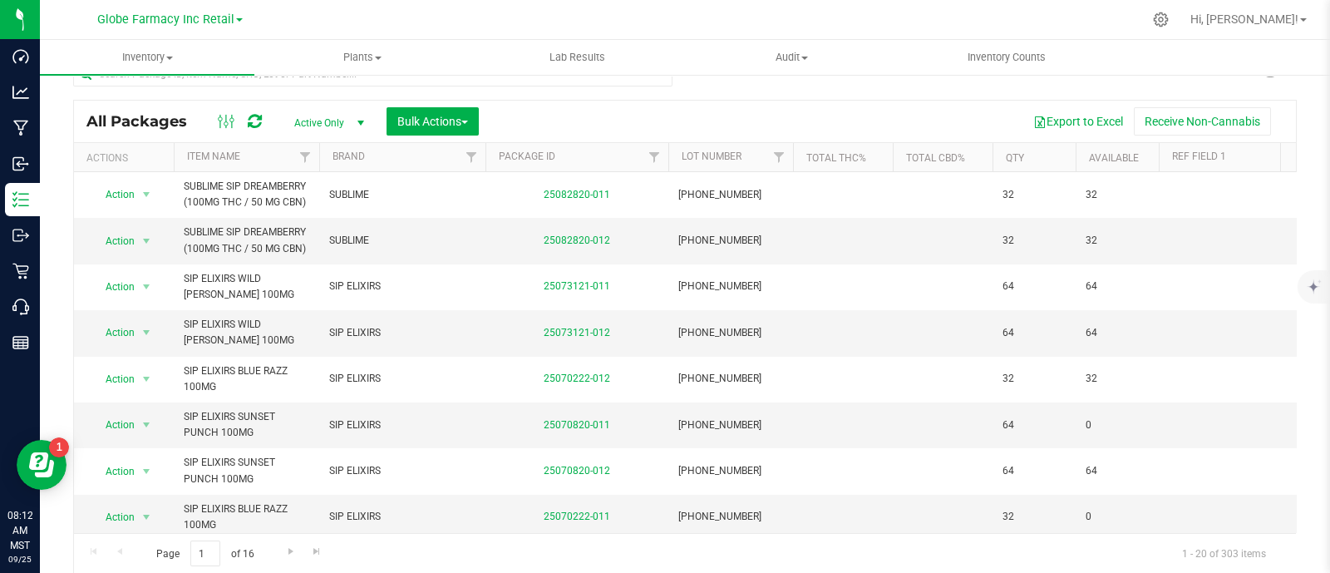
click at [434, 145] on th "Brand" at bounding box center [402, 157] width 166 height 29
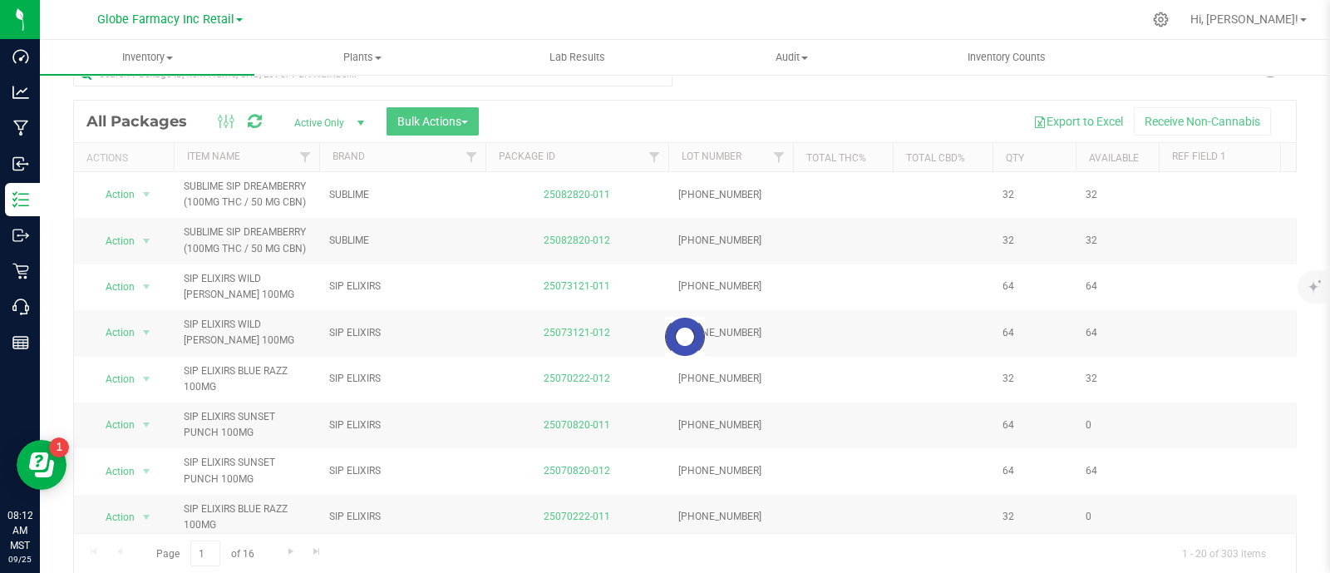
click at [431, 123] on div at bounding box center [685, 337] width 1222 height 472
click at [418, 111] on button "Bulk Actions" at bounding box center [432, 121] width 92 height 28
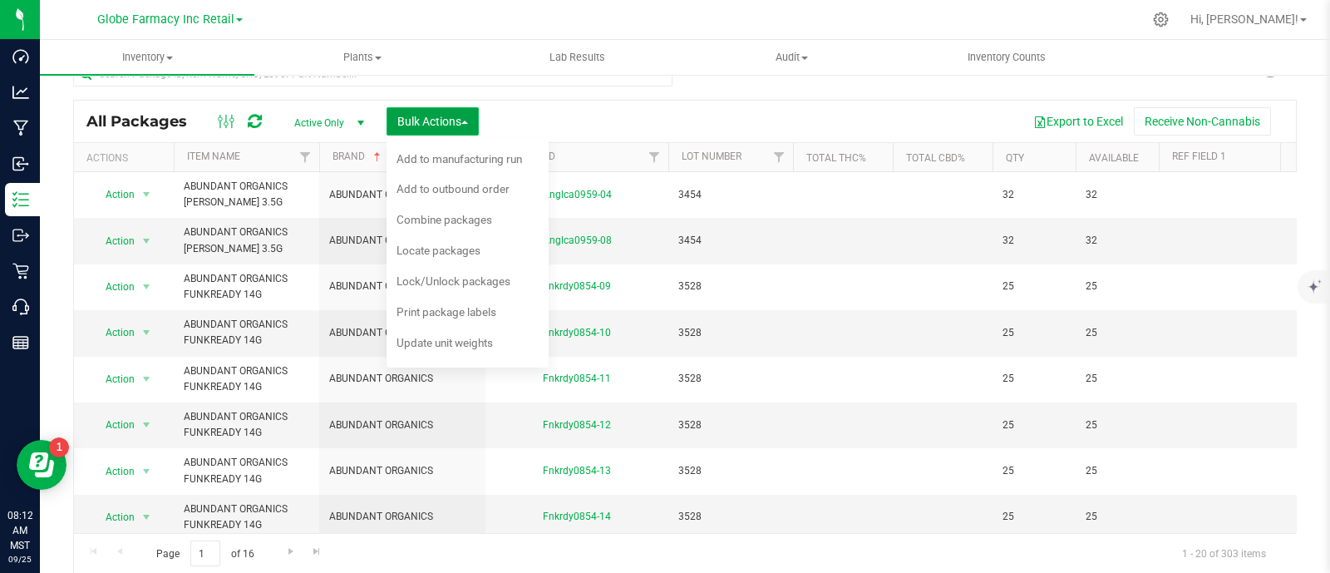
click at [441, 121] on span "Bulk Actions" at bounding box center [432, 121] width 71 height 13
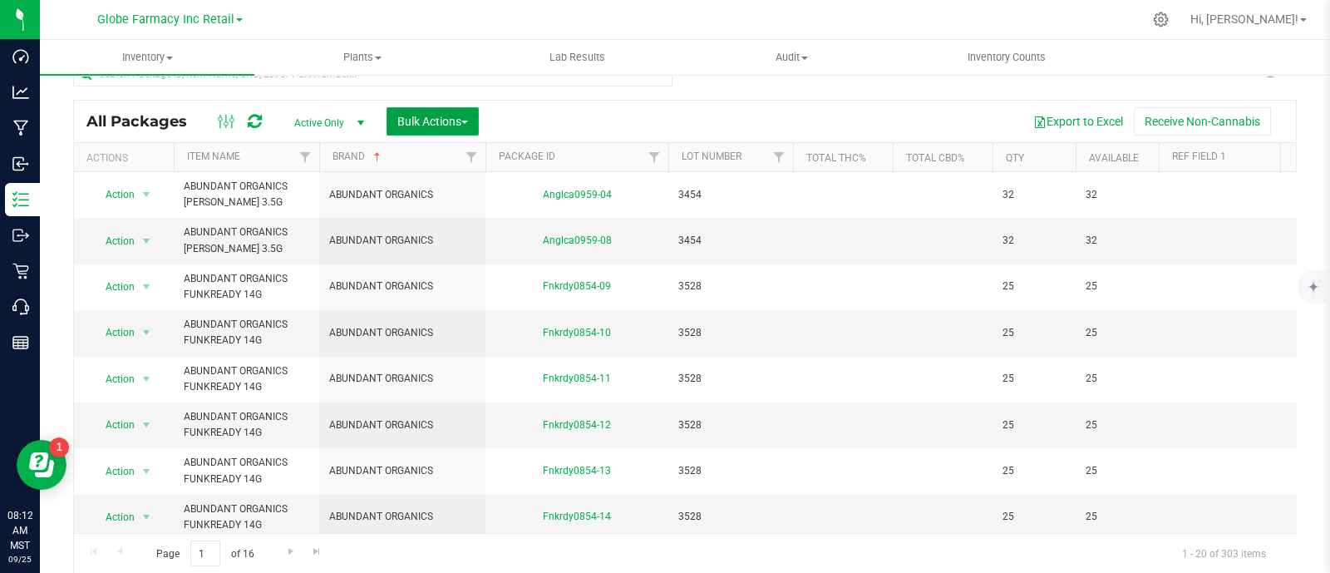
click at [450, 116] on span "Bulk Actions" at bounding box center [432, 121] width 71 height 13
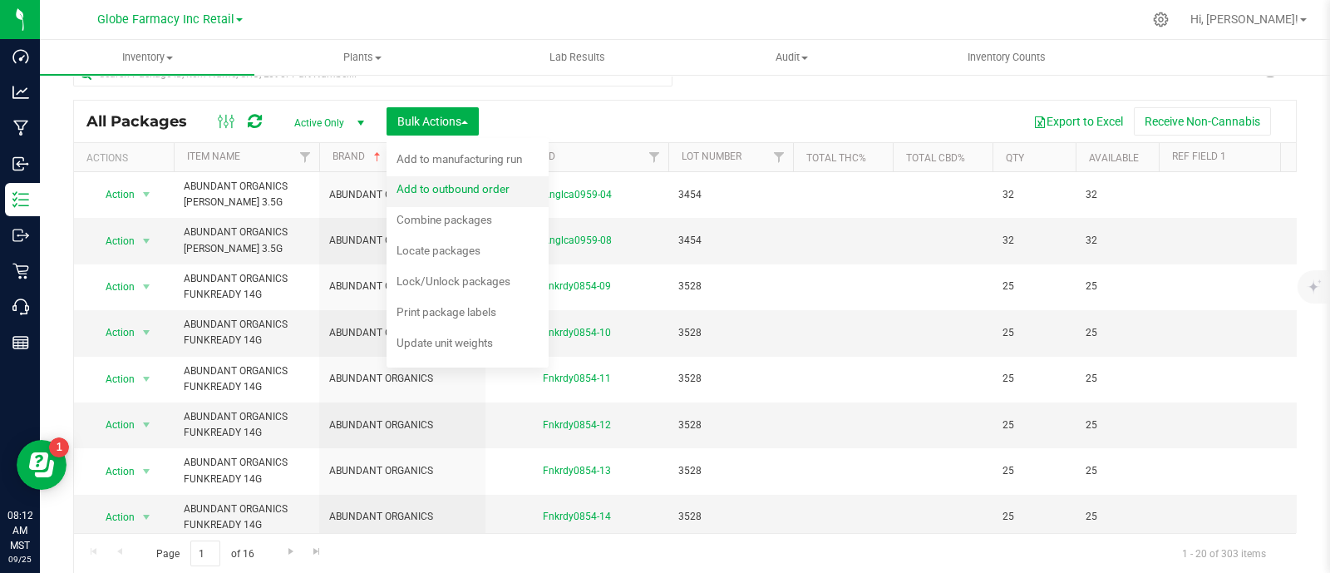
click at [519, 198] on div "Add to outbound order" at bounding box center [463, 191] width 135 height 27
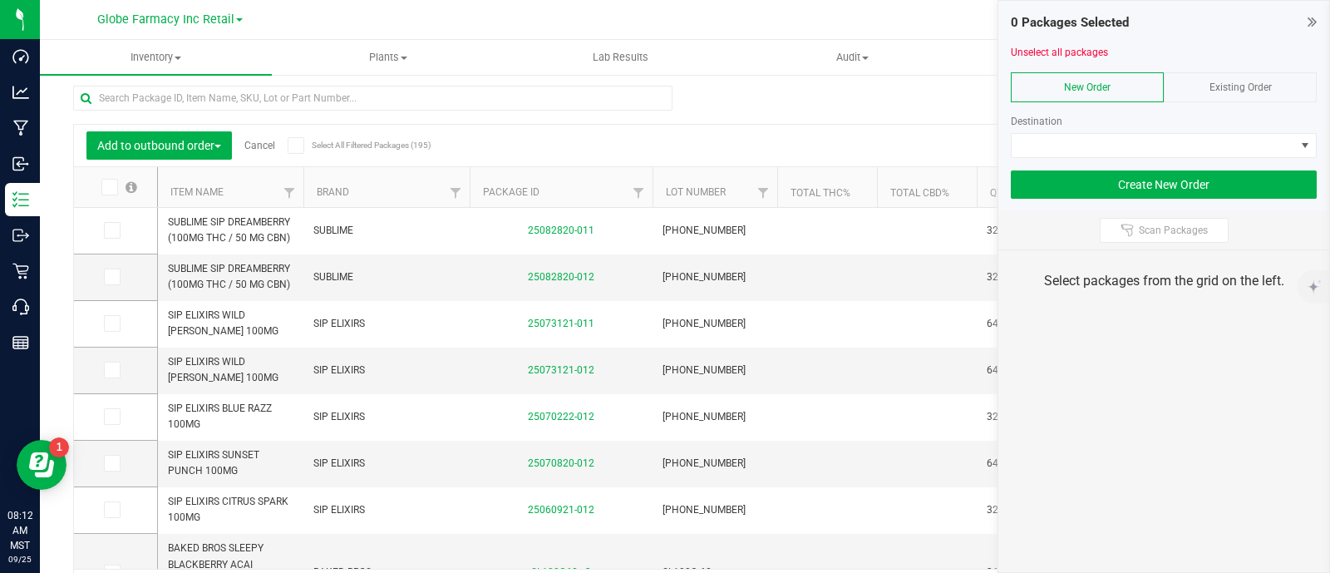
scroll to position [32, 0]
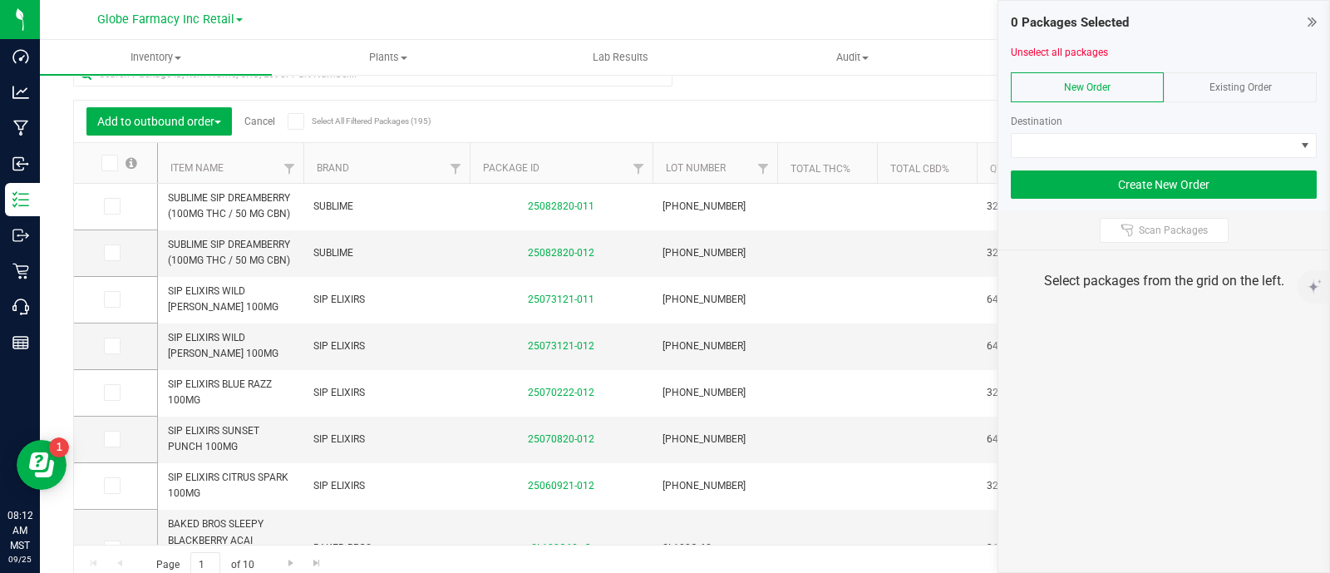
click at [1248, 85] on span "Existing Order" at bounding box center [1240, 87] width 62 height 12
click at [1252, 162] on div at bounding box center [1164, 164] width 306 height 12
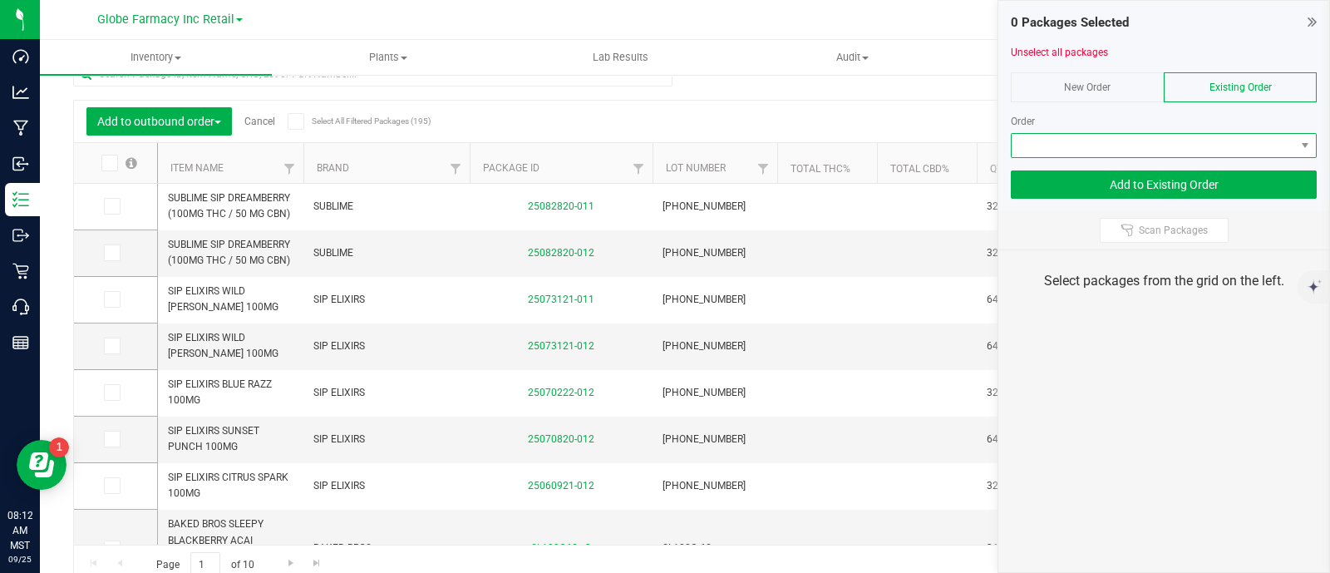
click at [1238, 150] on span at bounding box center [1153, 145] width 283 height 23
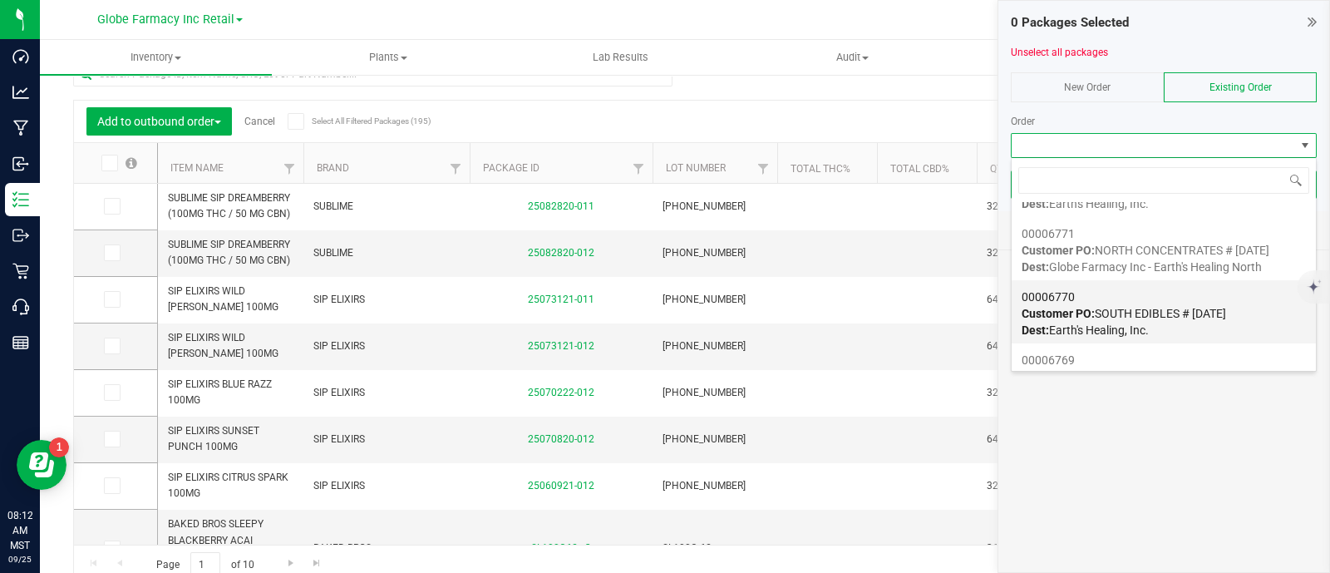
scroll to position [207, 0]
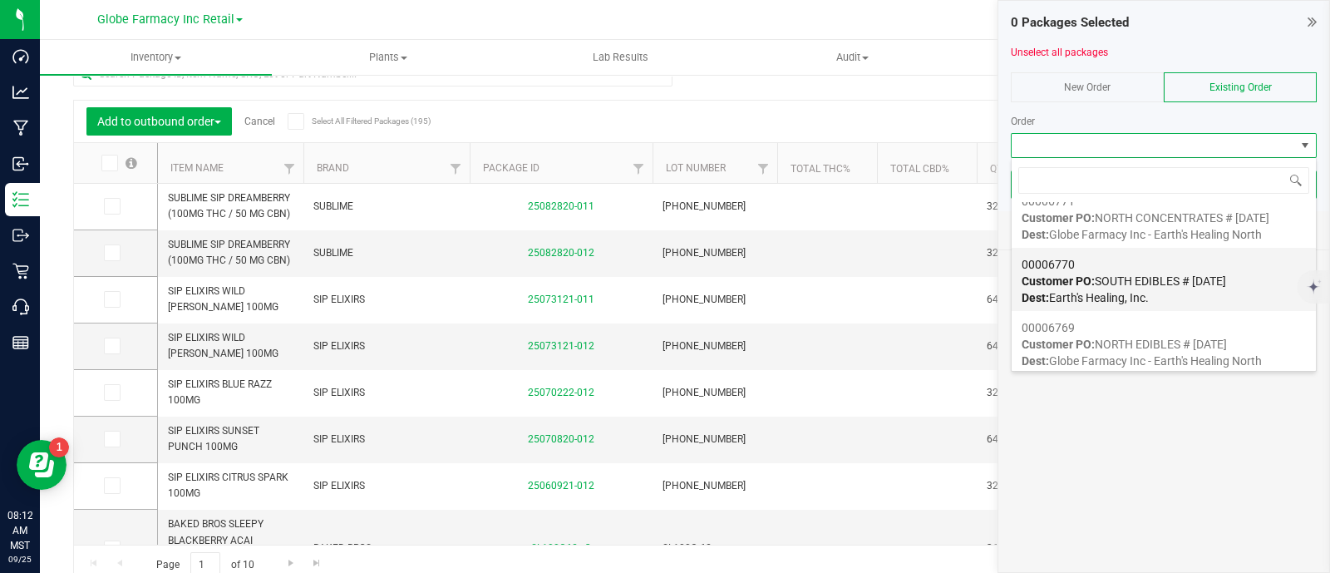
click at [1171, 280] on span "Customer PO: SOUTH EDIBLES # 09/25/2025" at bounding box center [1123, 280] width 204 height 13
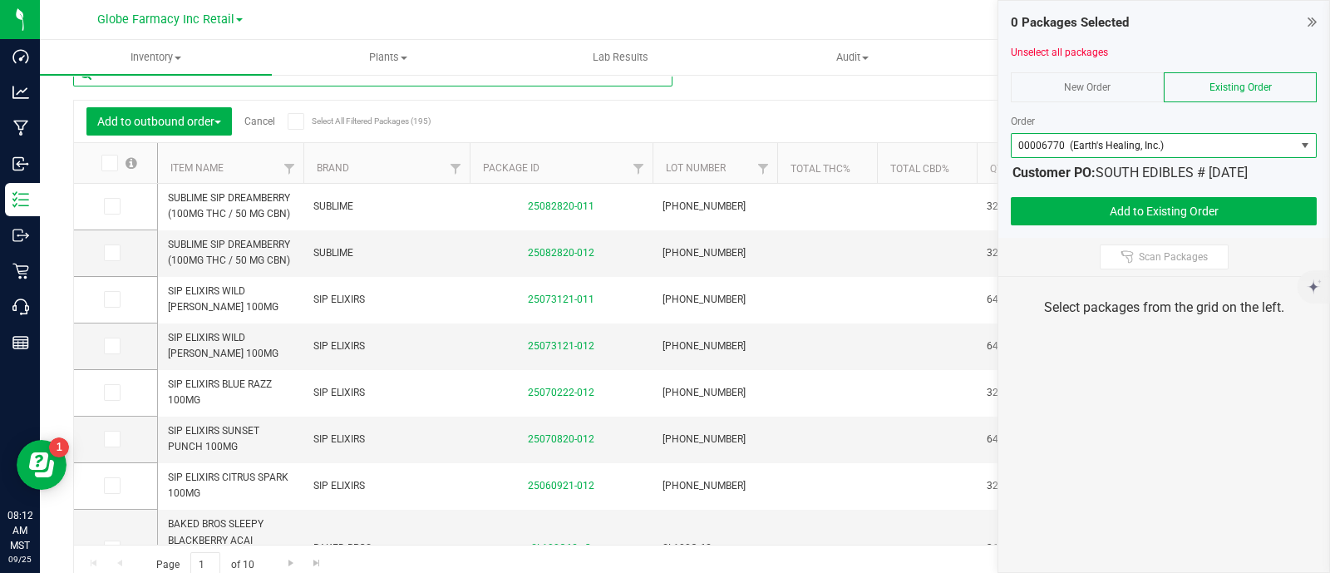
click at [231, 81] on input "text" at bounding box center [372, 74] width 599 height 25
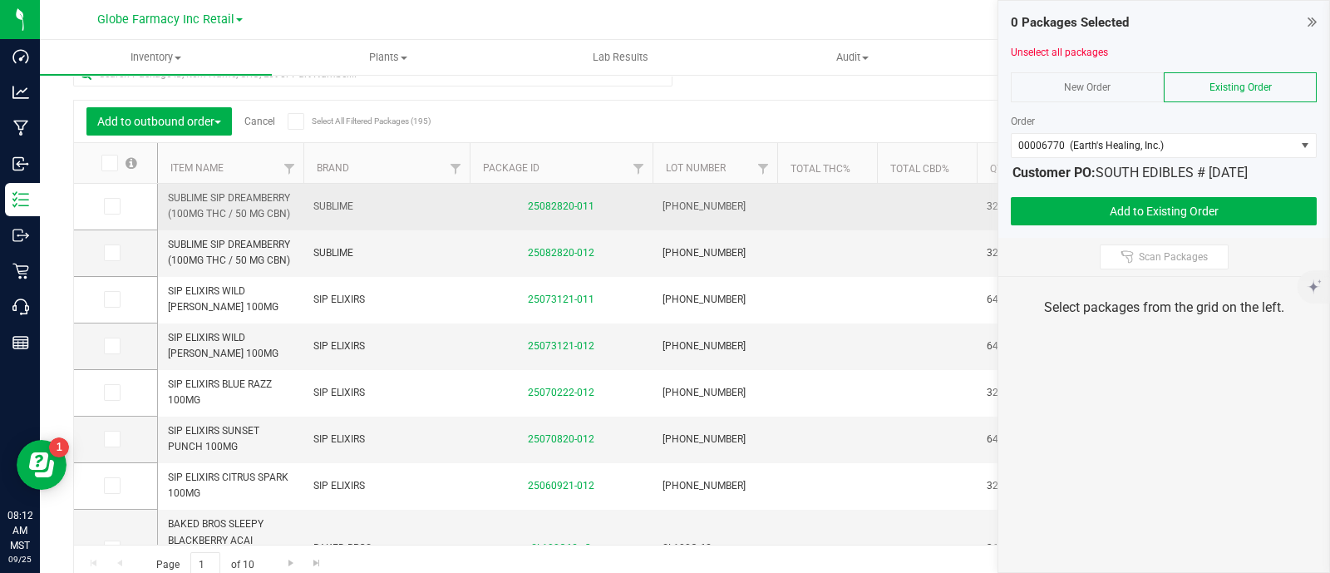
click at [337, 214] on td "SUBLIME" at bounding box center [386, 207] width 166 height 47
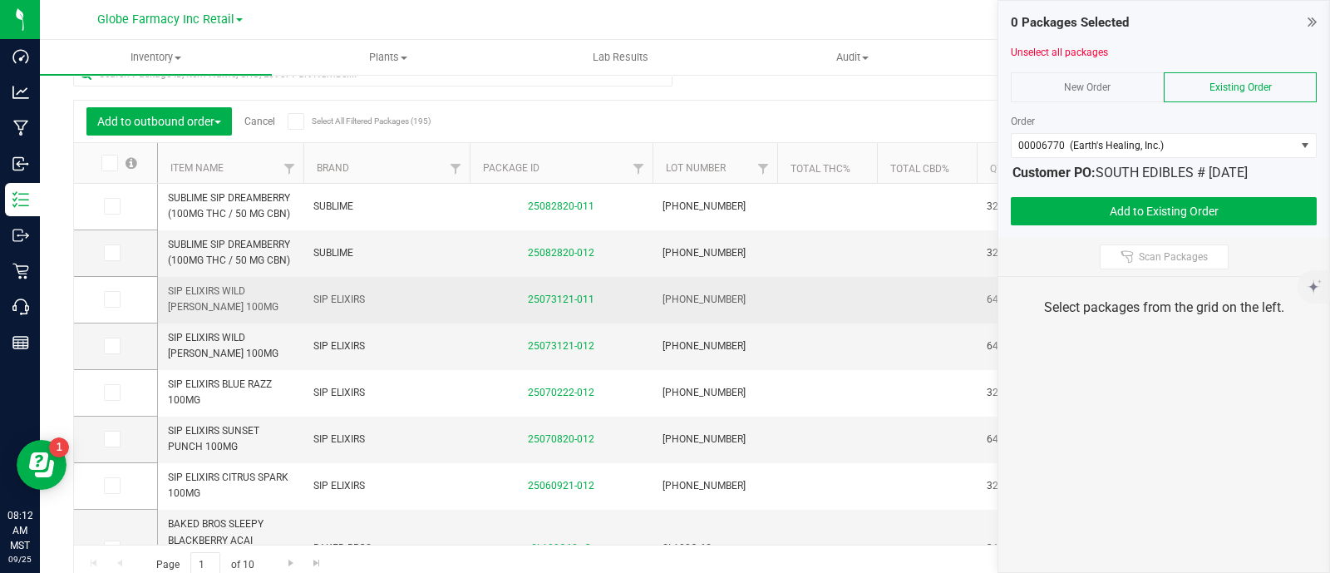
click at [358, 311] on td "SIP ELIXIRS" at bounding box center [386, 300] width 166 height 47
click at [357, 305] on span "SIP ELIXIRS" at bounding box center [386, 300] width 146 height 16
click at [357, 304] on span "SIP ELIXIRS" at bounding box center [386, 300] width 146 height 16
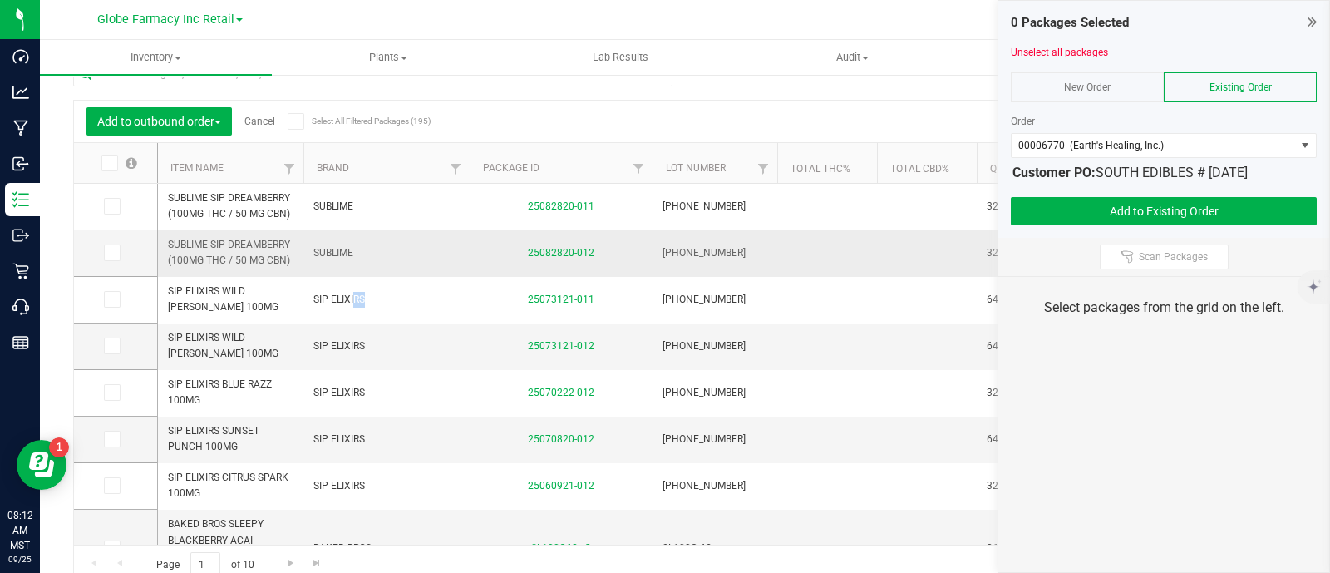
copy tr "SIP ELIXIRS"
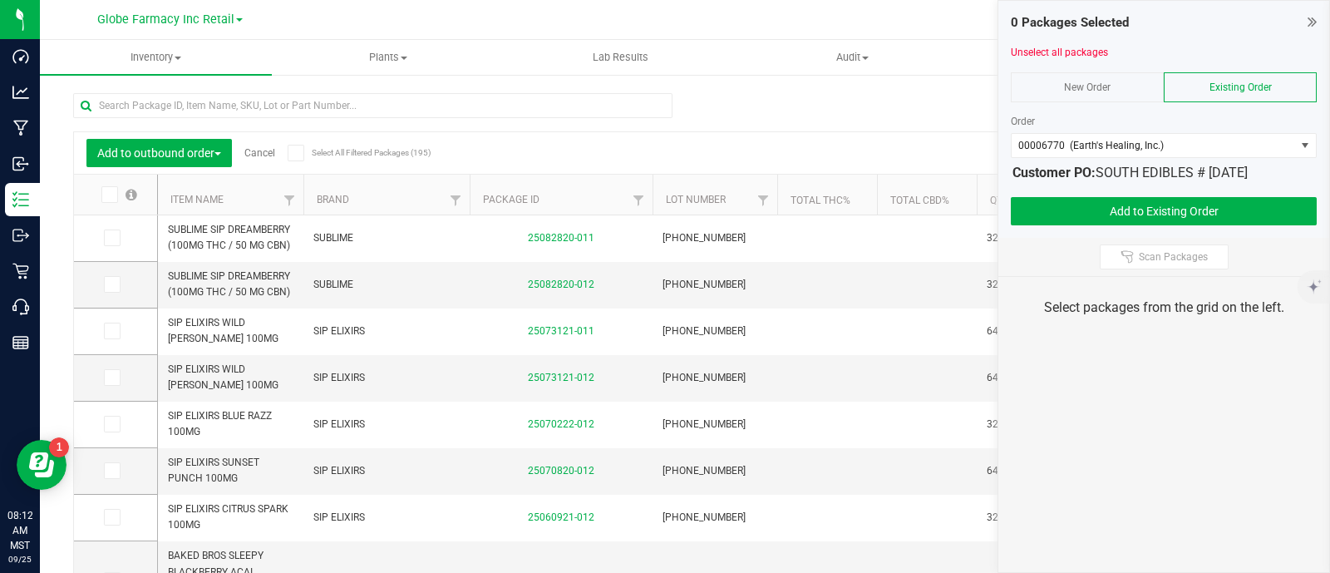
click at [209, 77] on div "Add to outbound order Cancel Select All Filtered Packages (195) Add to manufact…" at bounding box center [684, 346] width 1223 height 539
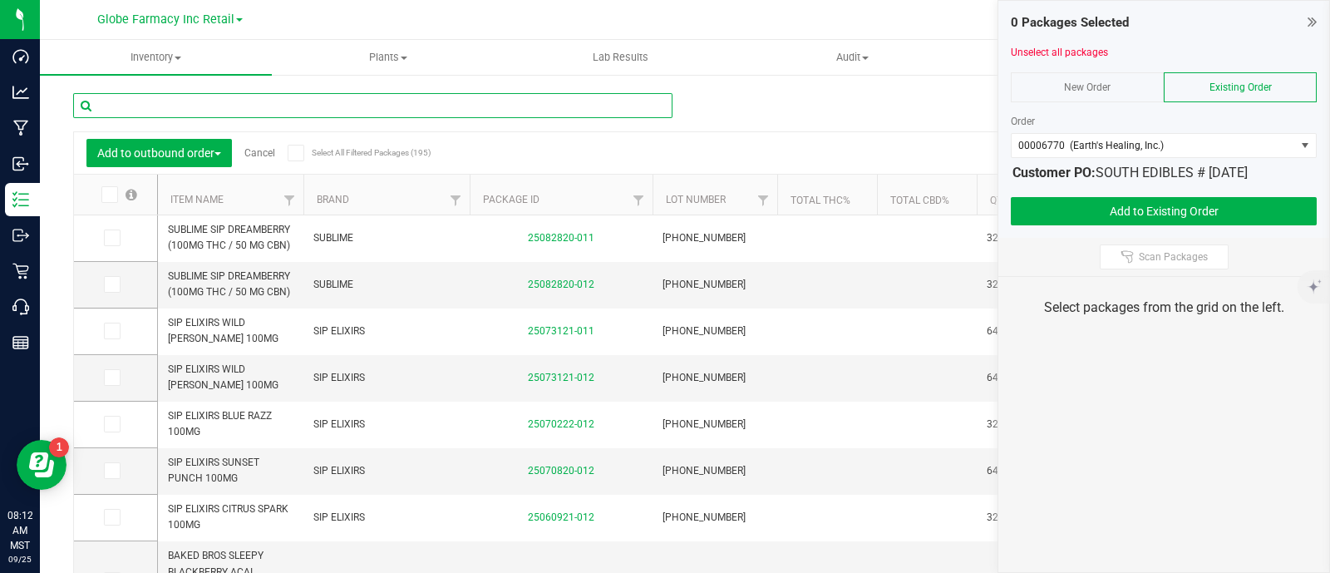
paste input "SIP ELIXIRS"
click at [212, 103] on input "SIP ELIXIRS" at bounding box center [372, 105] width 599 height 25
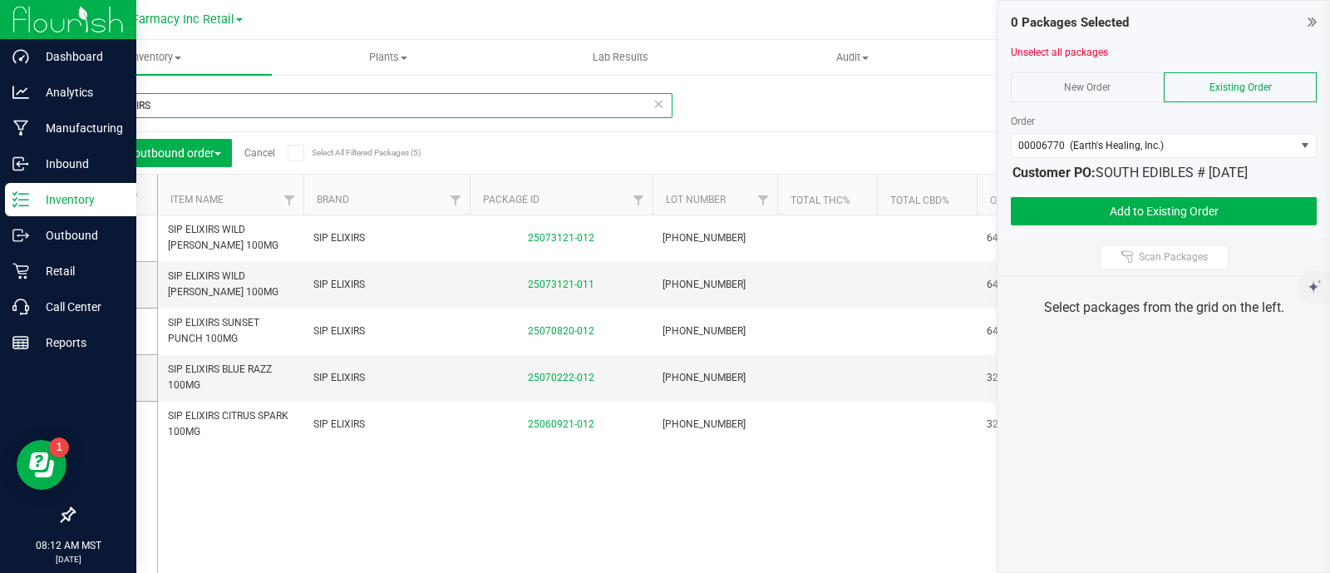
type input "SIP ELIXIRS"
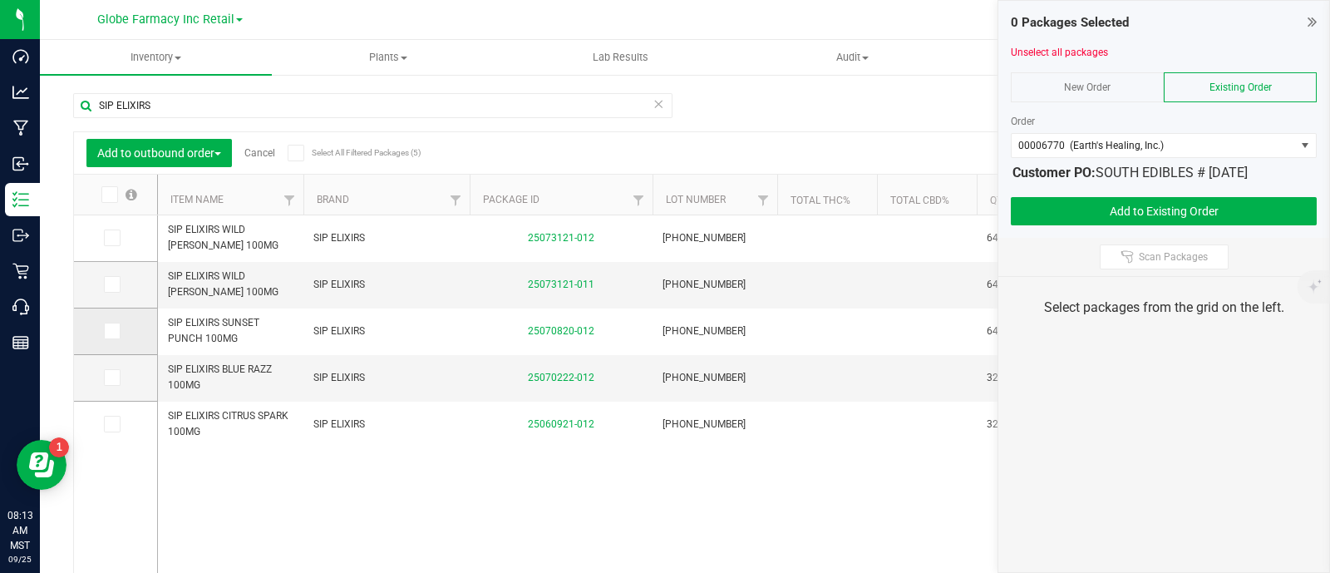
click at [113, 331] on icon at bounding box center [111, 331] width 11 height 0
click at [0, 0] on input "checkbox" at bounding box center [0, 0] width 0 height 0
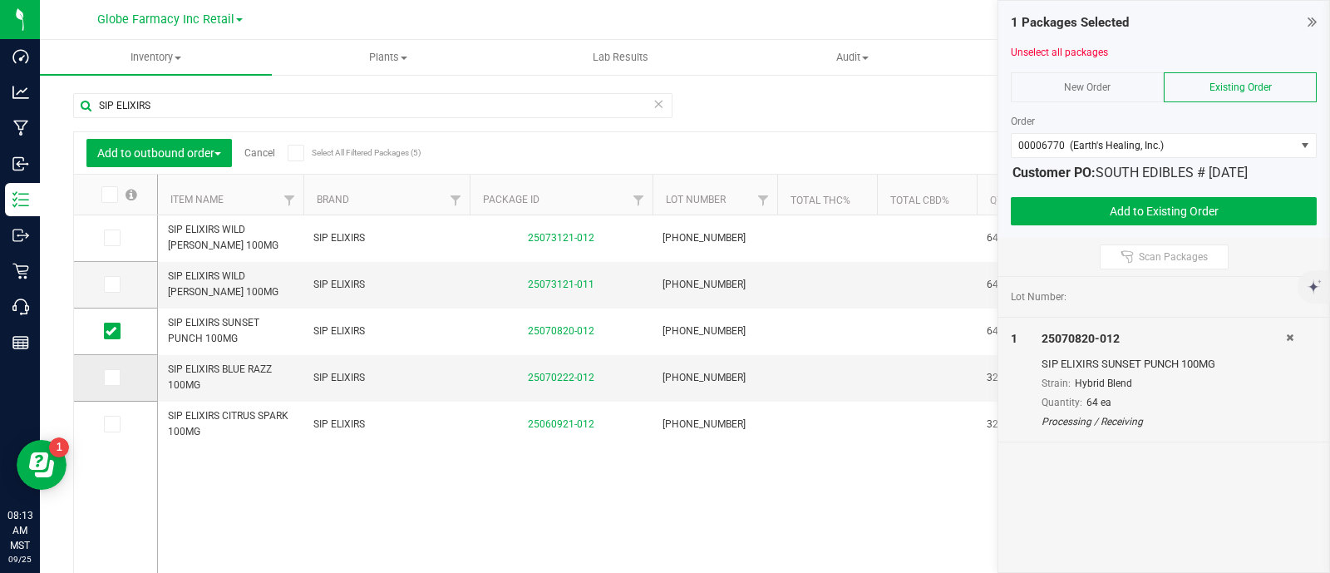
click at [104, 378] on span at bounding box center [112, 377] width 17 height 17
click at [0, 0] on input "checkbox" at bounding box center [0, 0] width 0 height 0
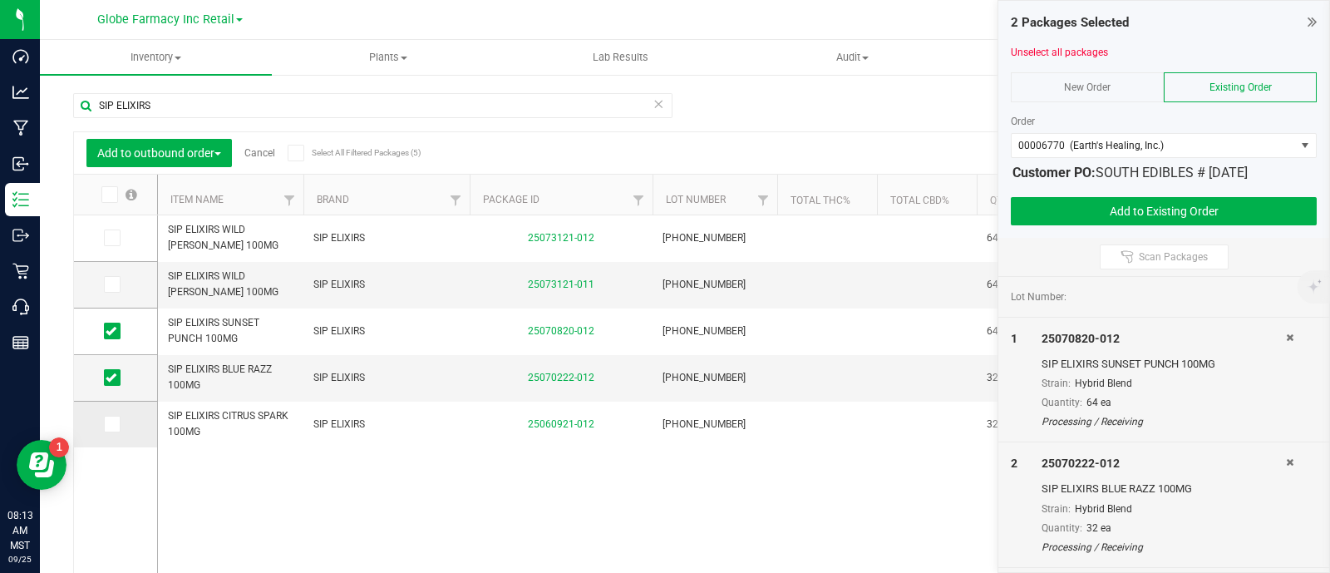
click at [115, 431] on span at bounding box center [112, 424] width 17 height 17
click at [0, 0] on input "checkbox" at bounding box center [0, 0] width 0 height 0
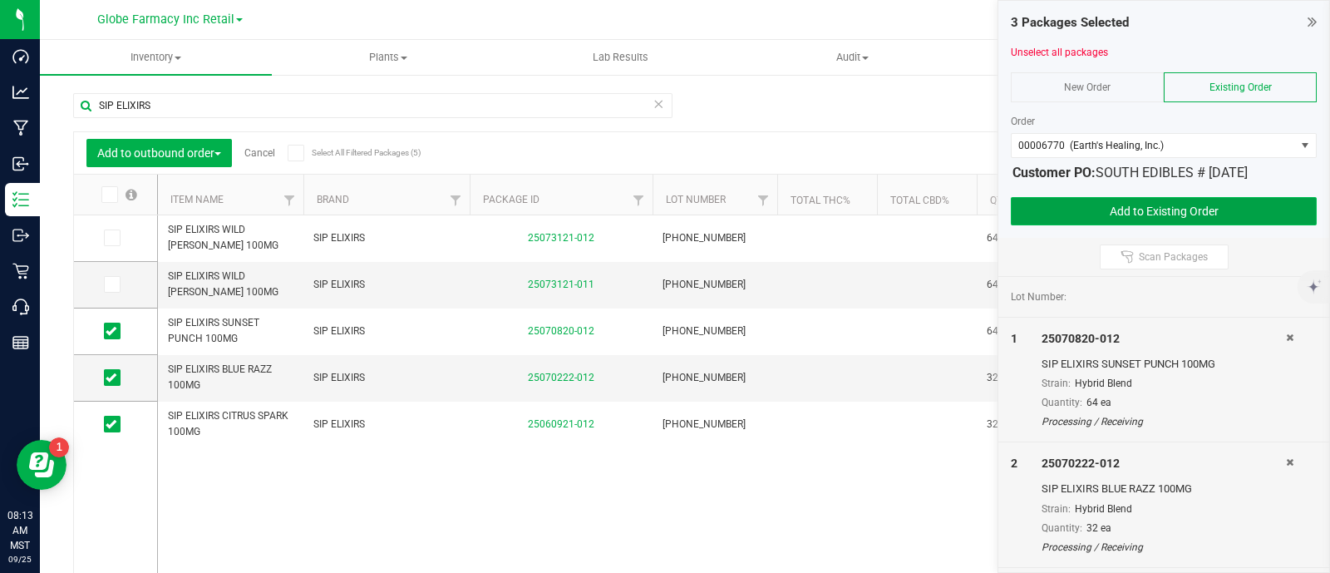
click at [1209, 207] on button "Add to Existing Order" at bounding box center [1164, 211] width 306 height 28
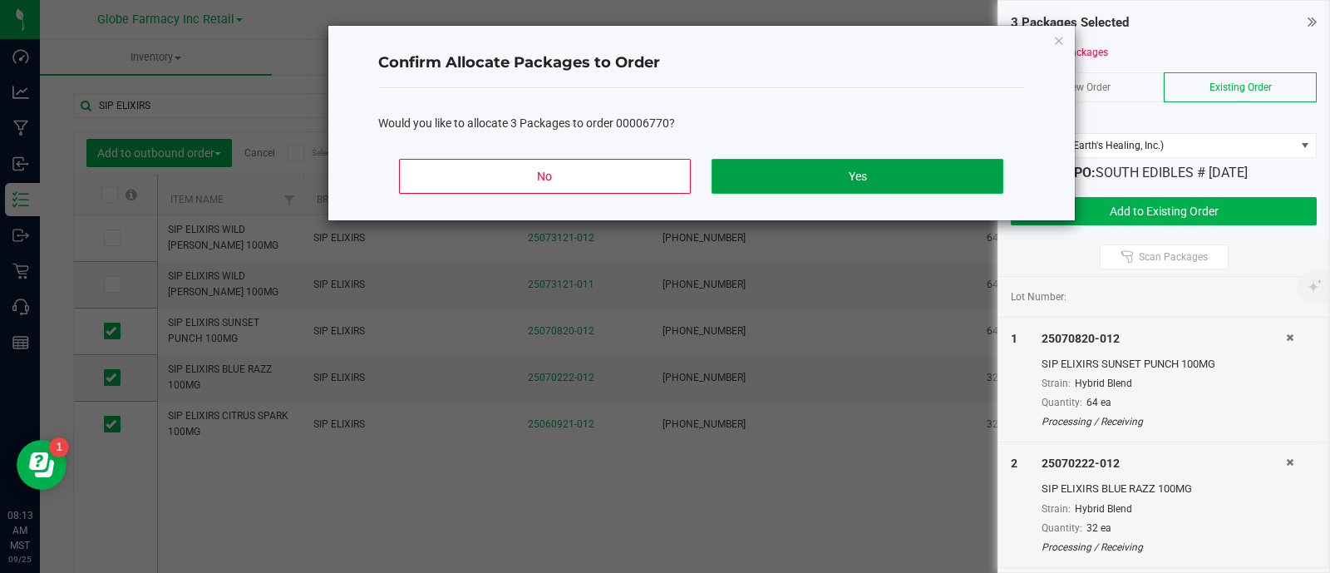
click at [964, 172] on button "Yes" at bounding box center [856, 176] width 291 height 35
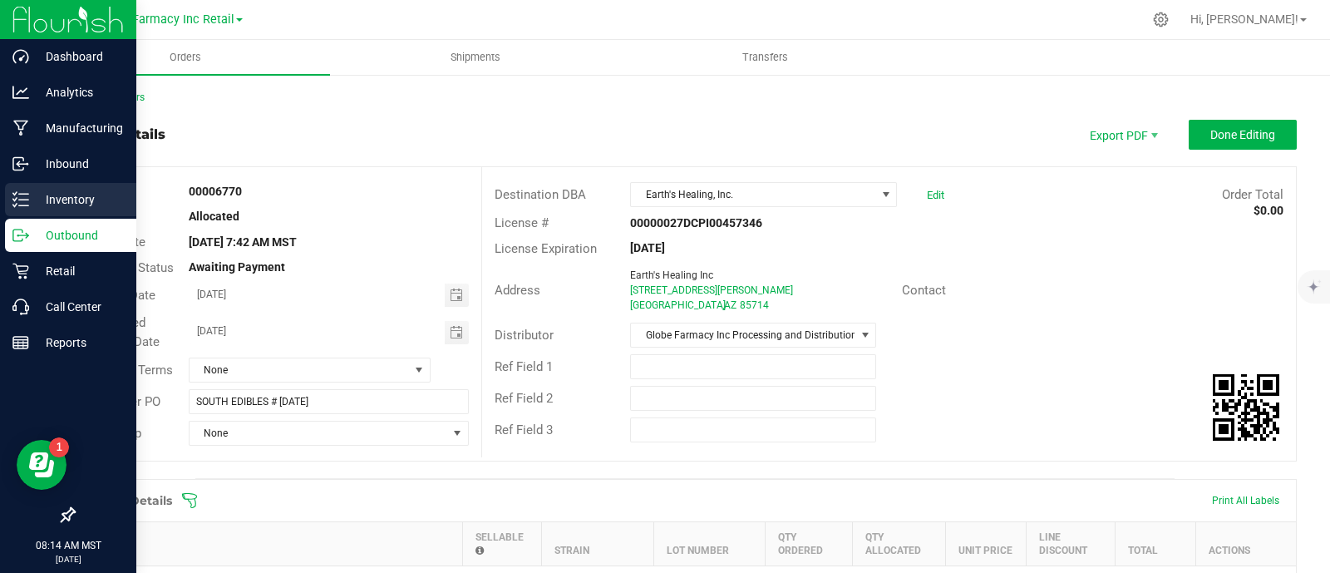
click at [32, 209] on div "Inventory" at bounding box center [70, 199] width 131 height 33
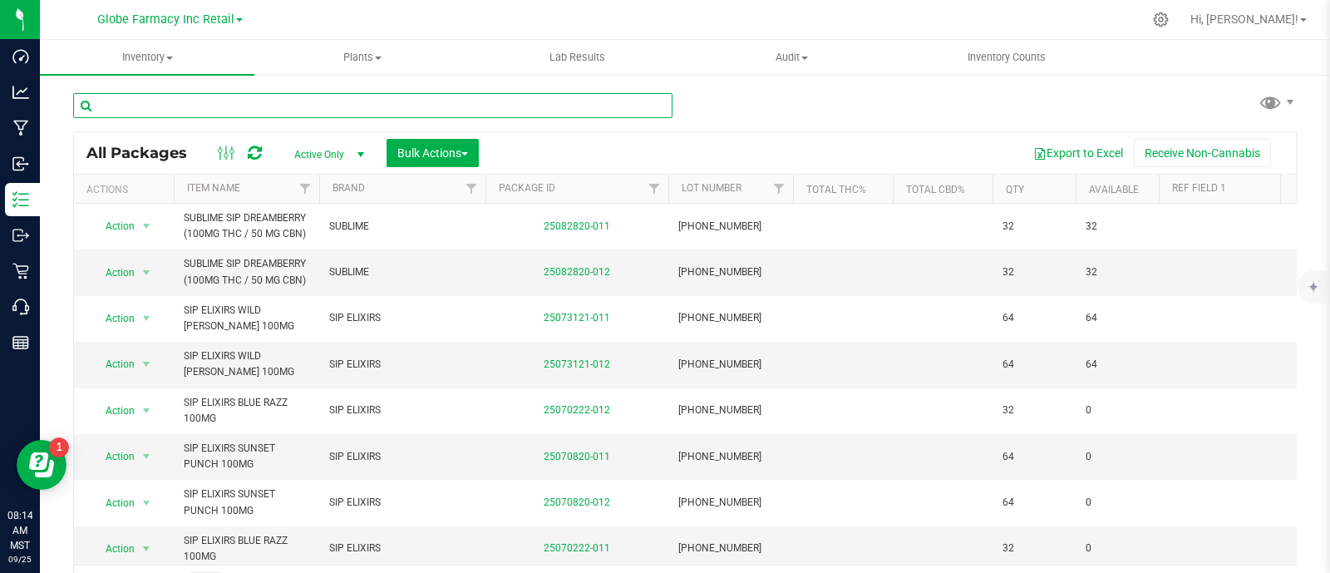
paste input "STIIIZY POD"
click at [329, 100] on input "text" at bounding box center [372, 105] width 599 height 25
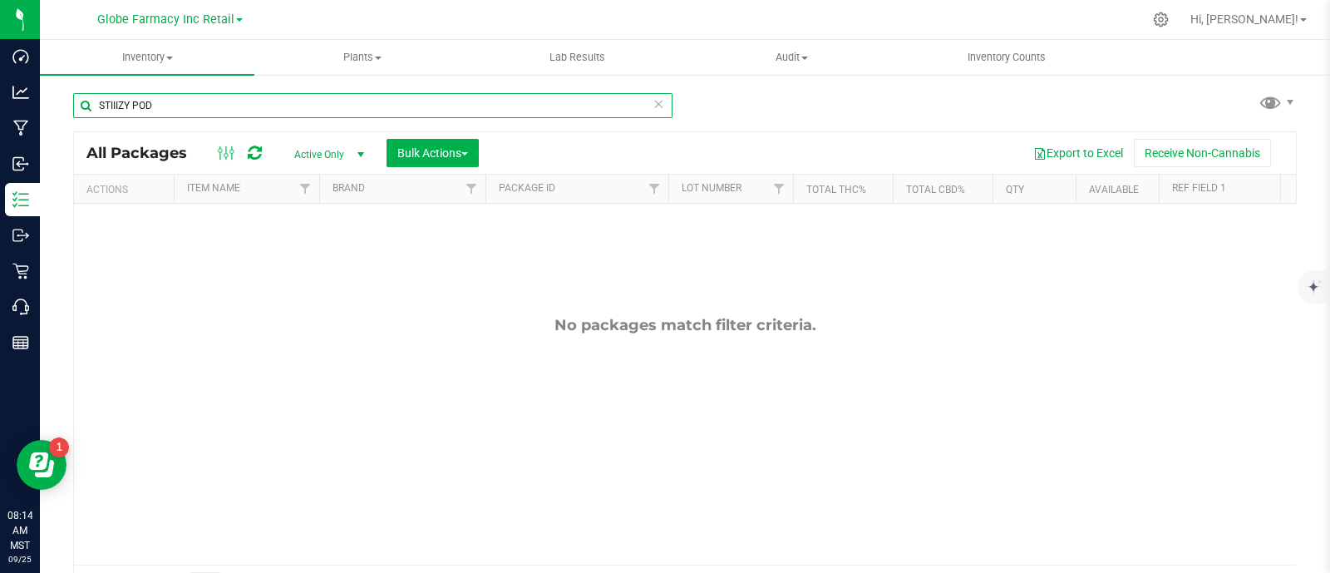
click at [168, 113] on input "STIIIZY POD" at bounding box center [372, 105] width 599 height 25
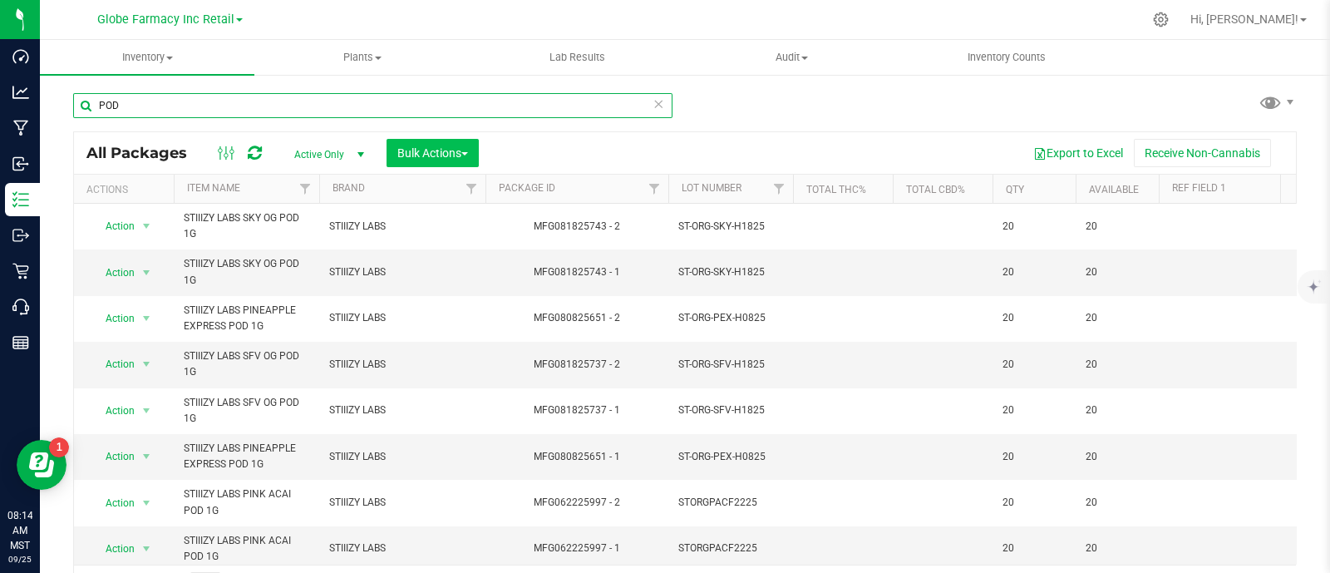
type input "POD"
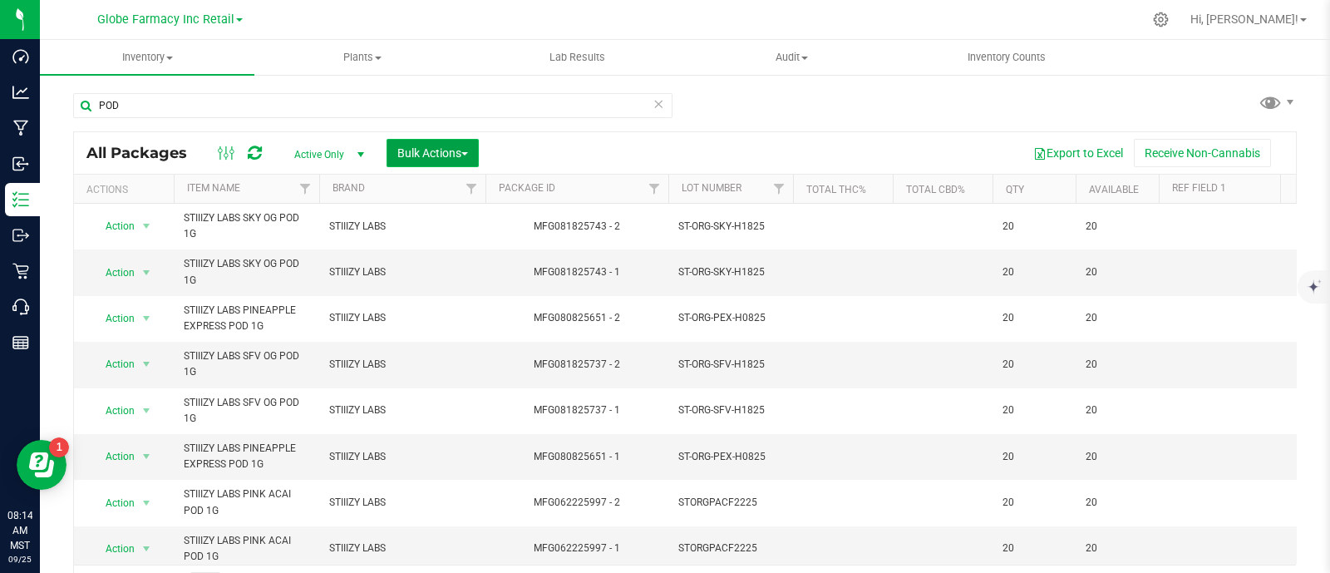
click at [418, 147] on span "Bulk Actions" at bounding box center [432, 152] width 71 height 13
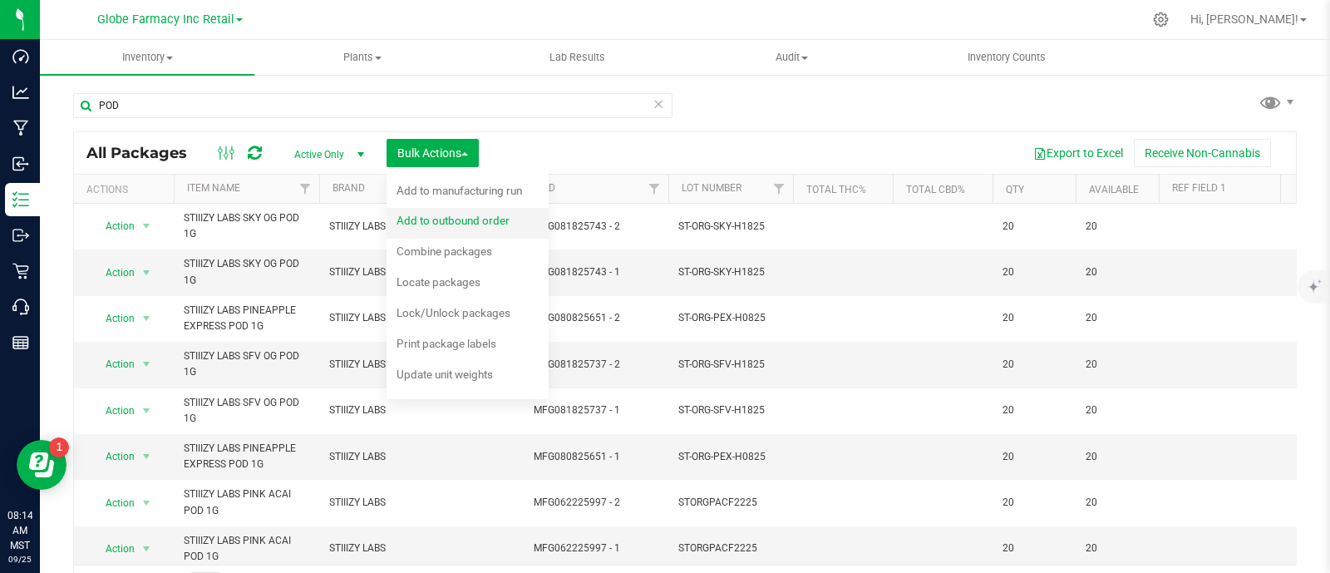
click at [453, 215] on span "Add to outbound order" at bounding box center [452, 220] width 113 height 13
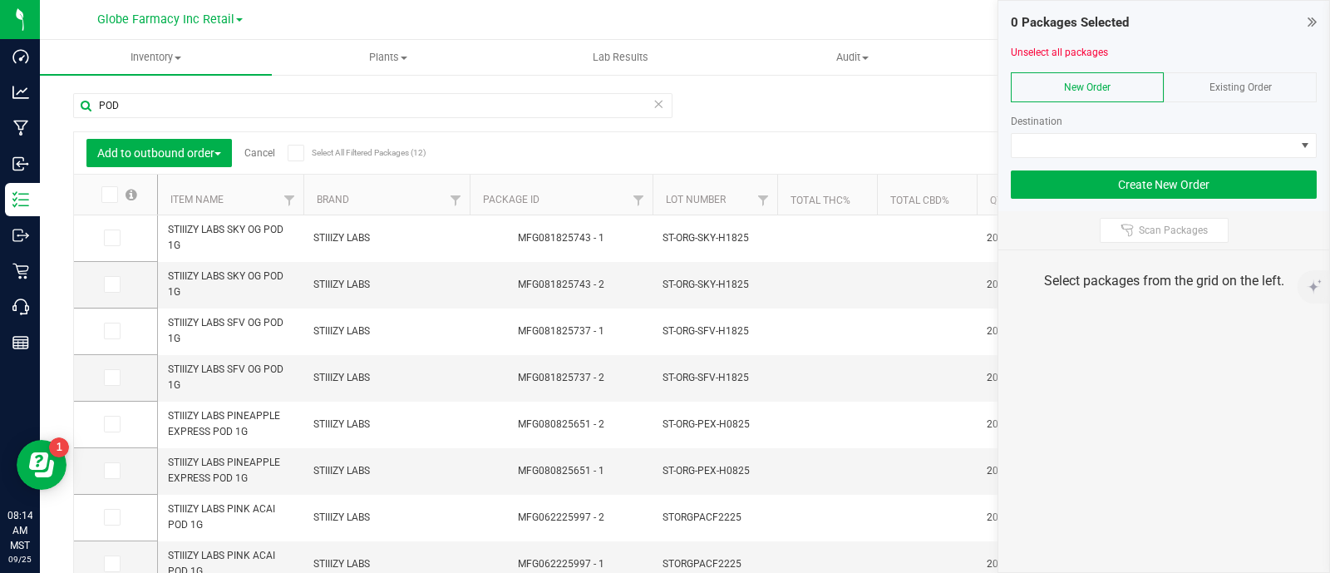
drag, startPoint x: 1269, startPoint y: 82, endPoint x: 1269, endPoint y: 93, distance: 10.8
click at [1269, 82] on span "Existing Order" at bounding box center [1240, 87] width 62 height 12
click at [1265, 130] on div "Order" at bounding box center [1164, 129] width 306 height 57
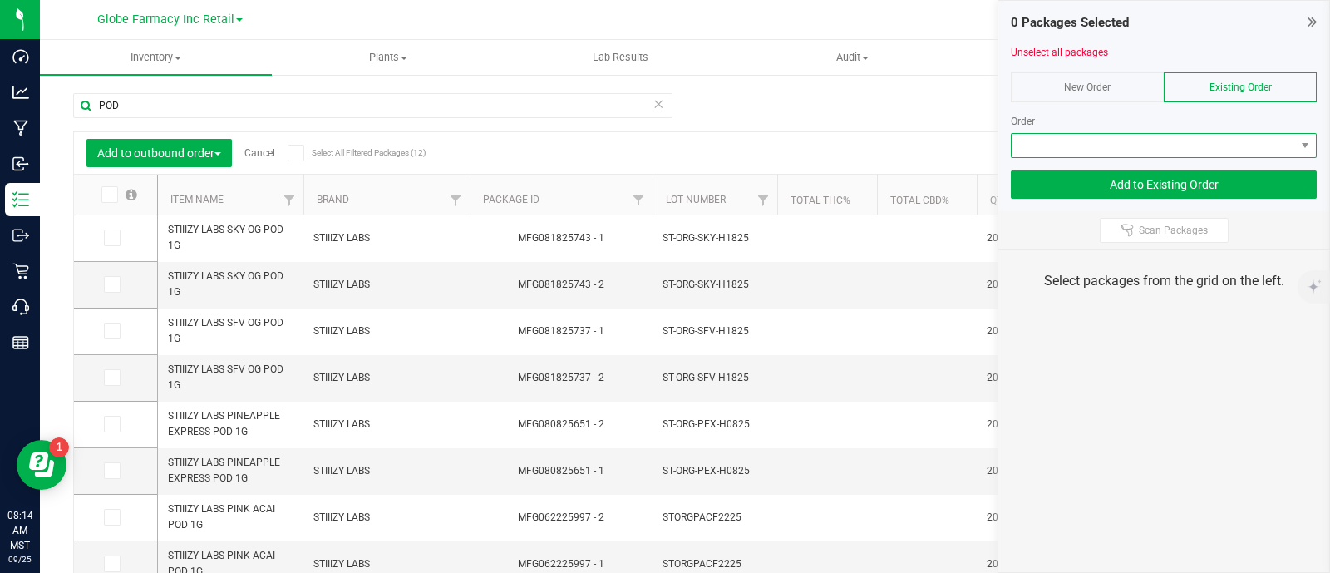
click at [1264, 134] on span at bounding box center [1153, 145] width 283 height 23
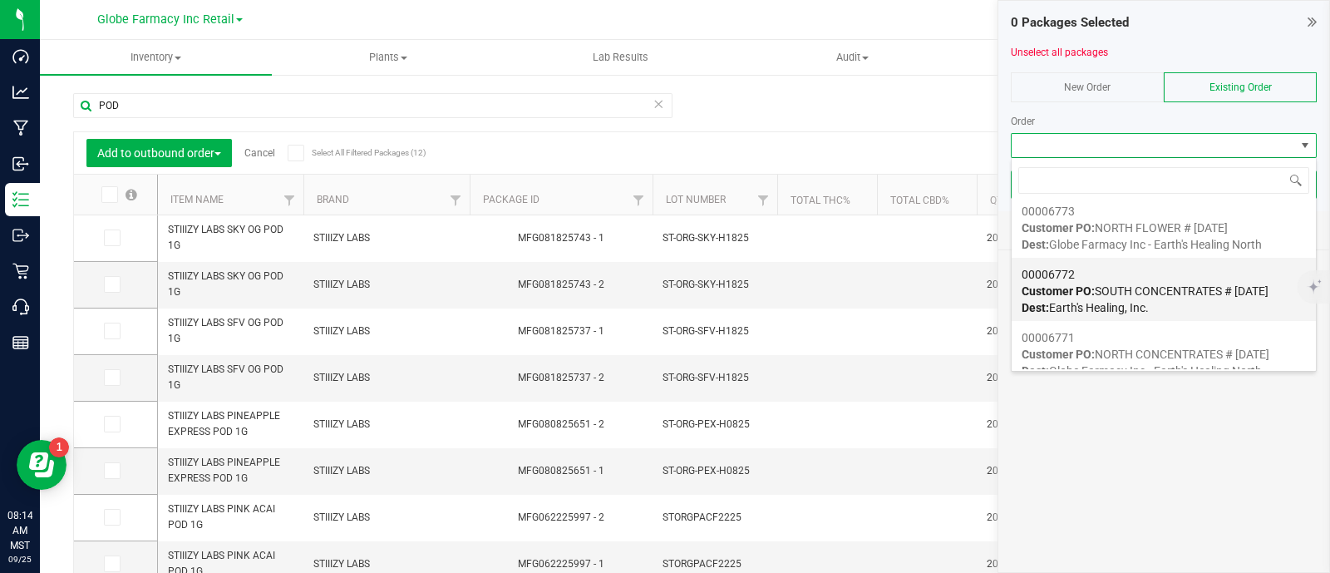
scroll to position [103, 0]
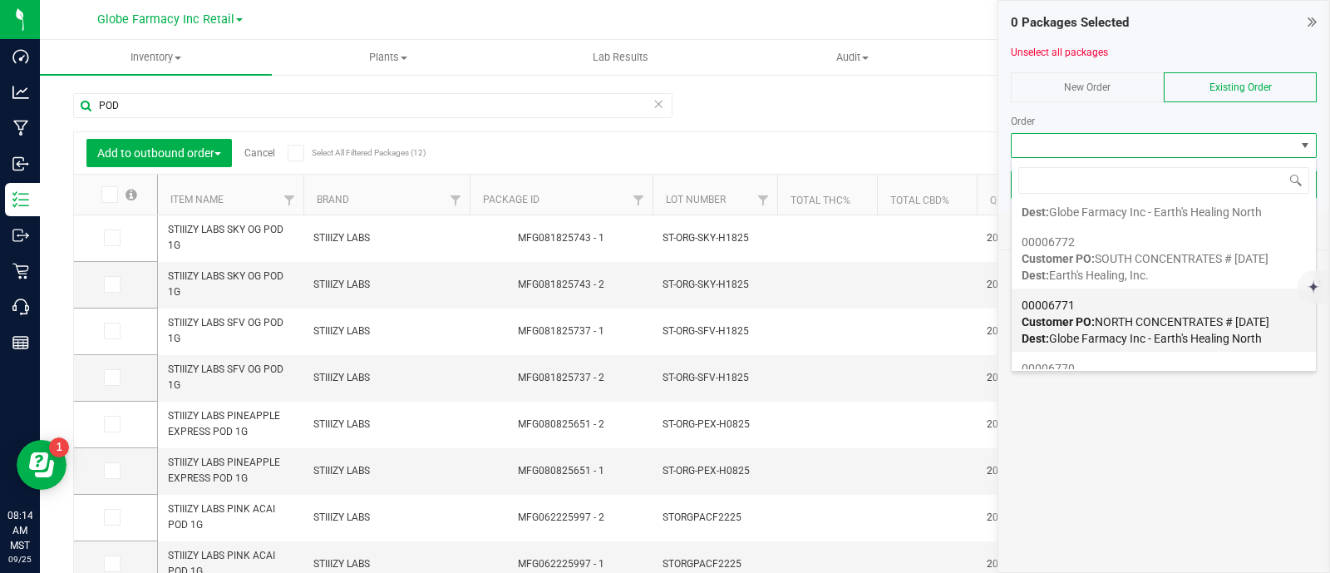
click at [1118, 317] on span "Customer PO: NORTH CONCENTRATES # 09/25/2025" at bounding box center [1145, 321] width 248 height 13
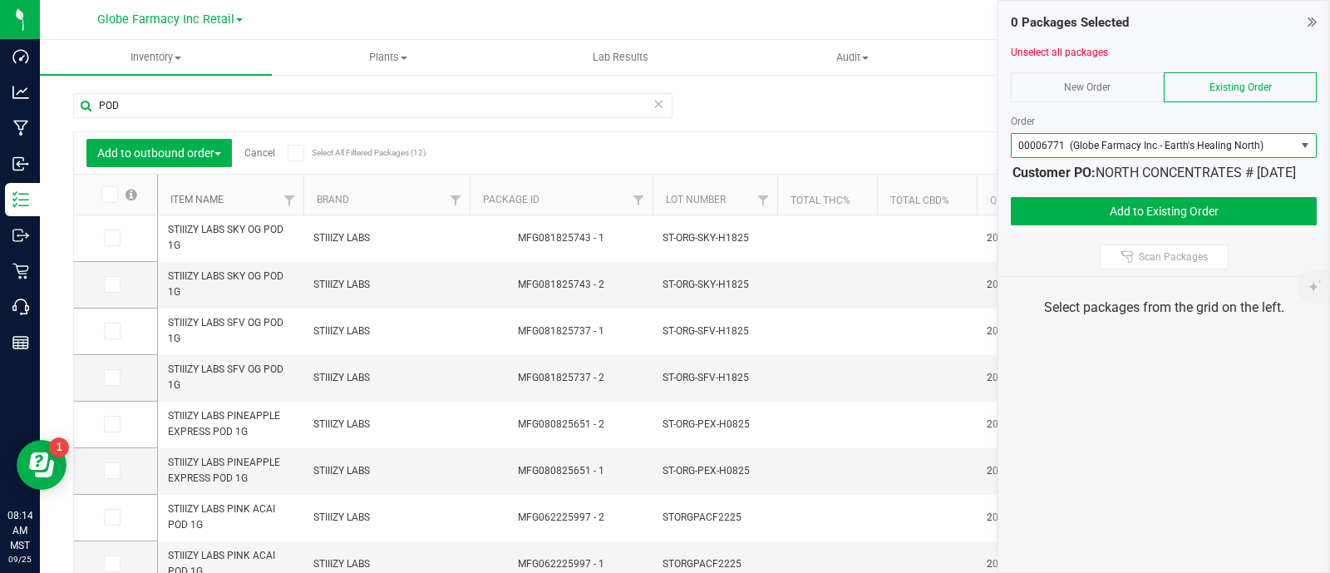
click at [193, 200] on link "Item Name" at bounding box center [196, 200] width 53 height 12
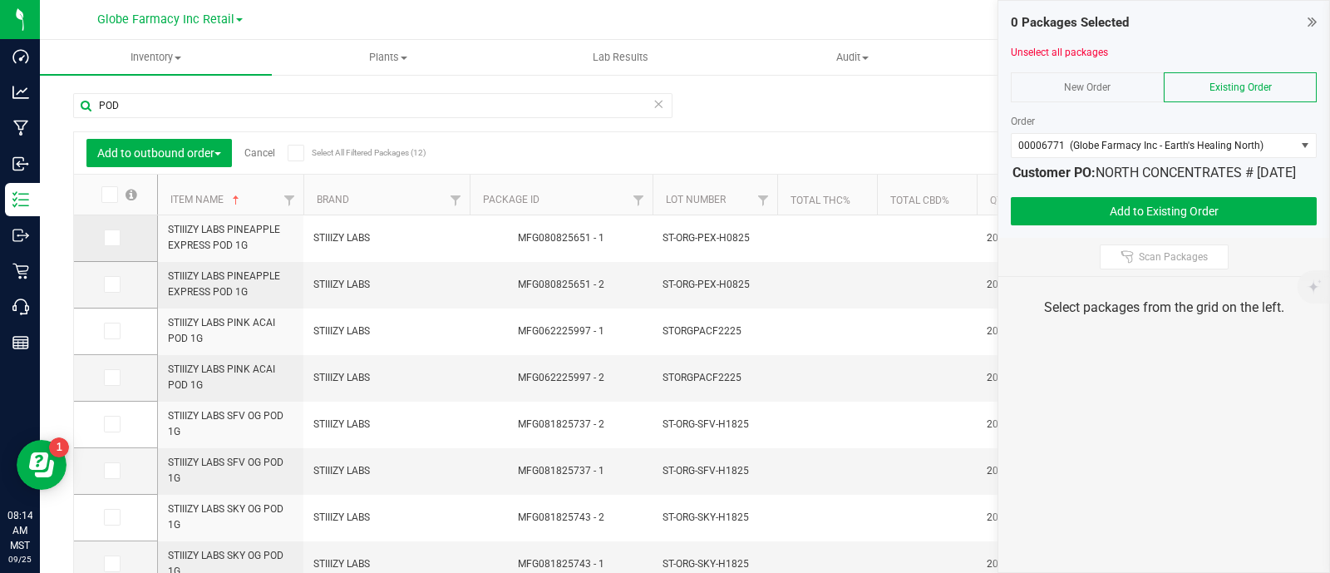
click at [108, 238] on icon at bounding box center [111, 238] width 11 height 0
click at [0, 0] on input "checkbox" at bounding box center [0, 0] width 0 height 0
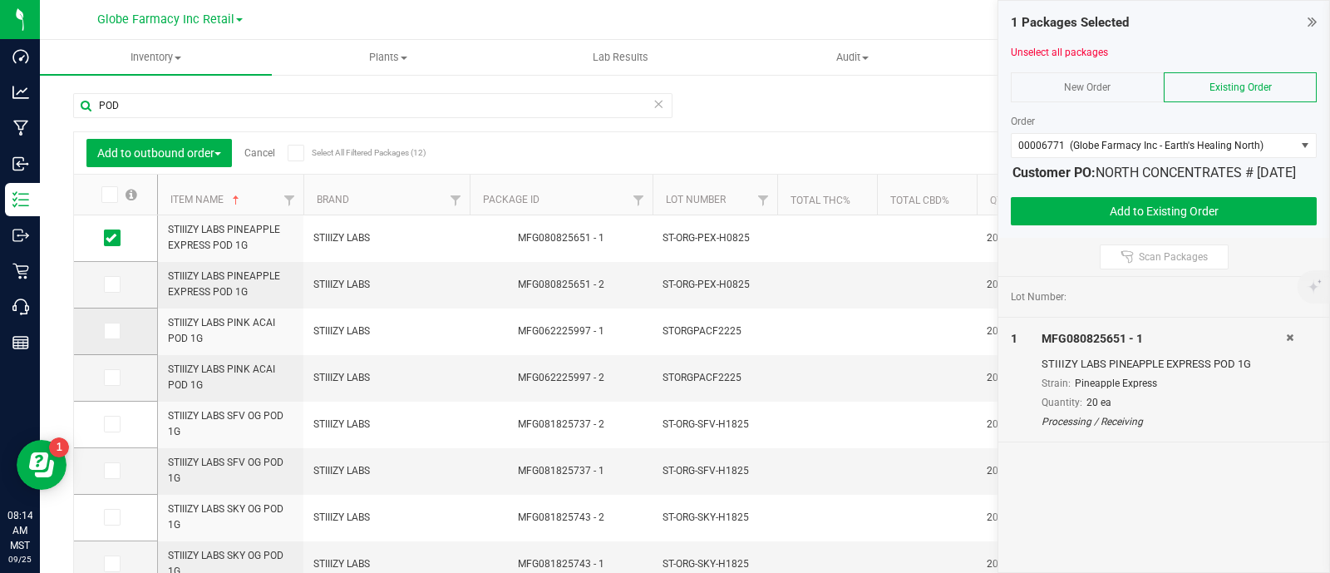
click at [111, 331] on icon at bounding box center [111, 331] width 11 height 0
click at [0, 0] on input "checkbox" at bounding box center [0, 0] width 0 height 0
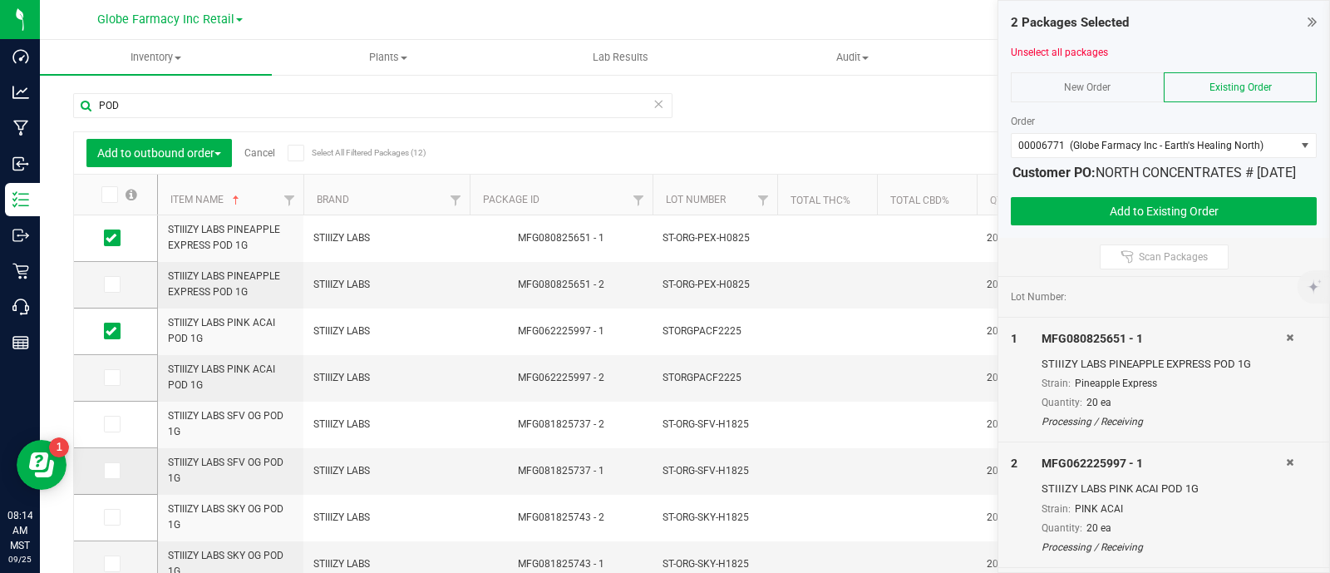
click at [110, 470] on icon at bounding box center [111, 470] width 11 height 0
click at [0, 0] on input "checkbox" at bounding box center [0, 0] width 0 height 0
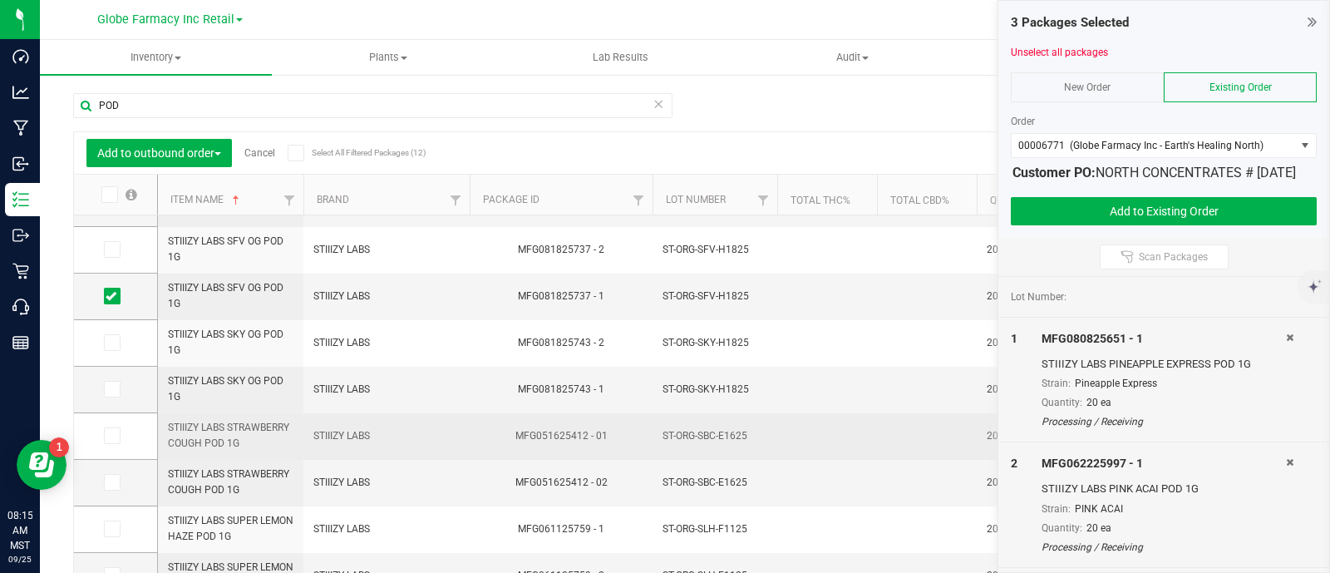
scroll to position [196, 0]
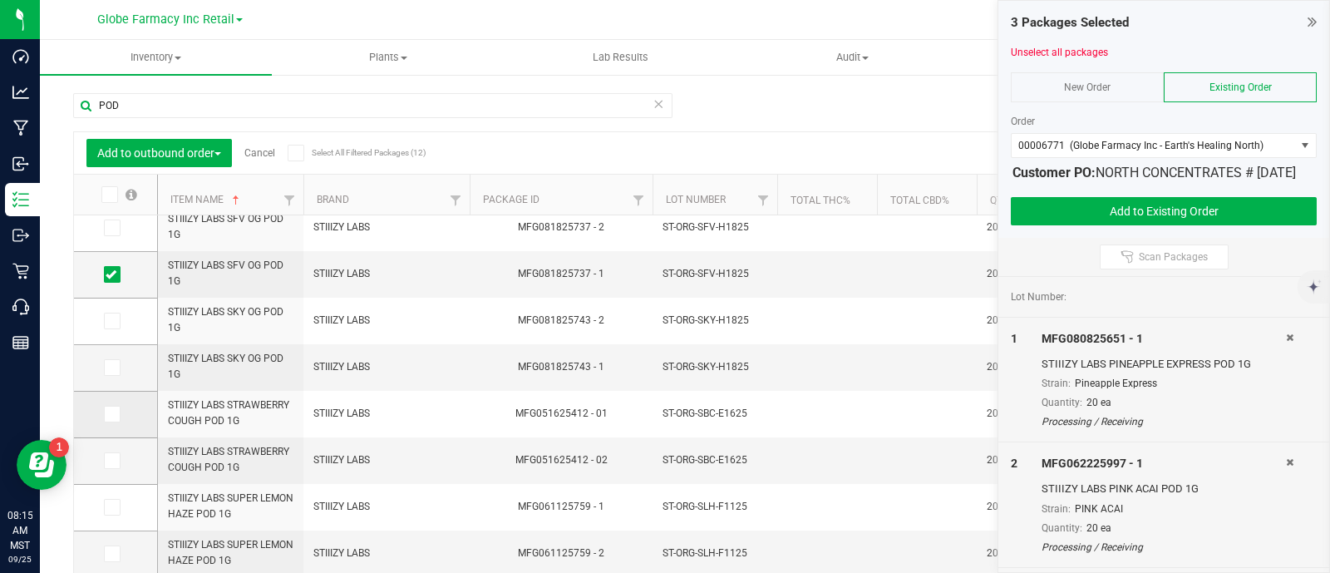
click at [106, 414] on icon at bounding box center [111, 414] width 11 height 0
click at [0, 0] on input "checkbox" at bounding box center [0, 0] width 0 height 0
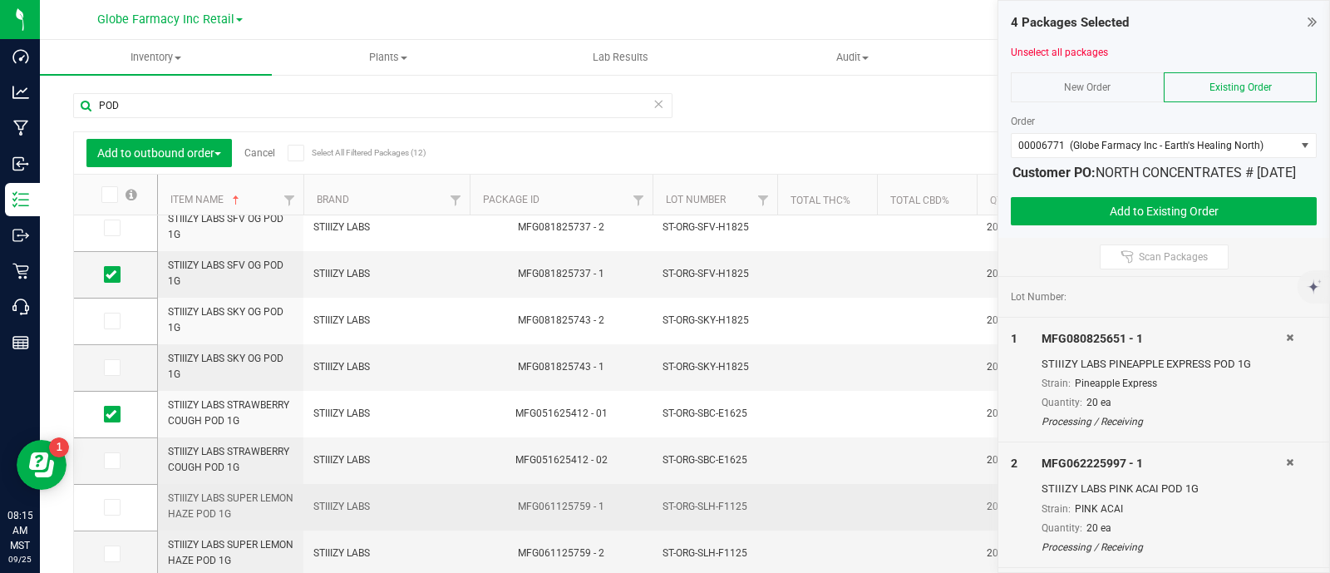
scroll to position [212, 0]
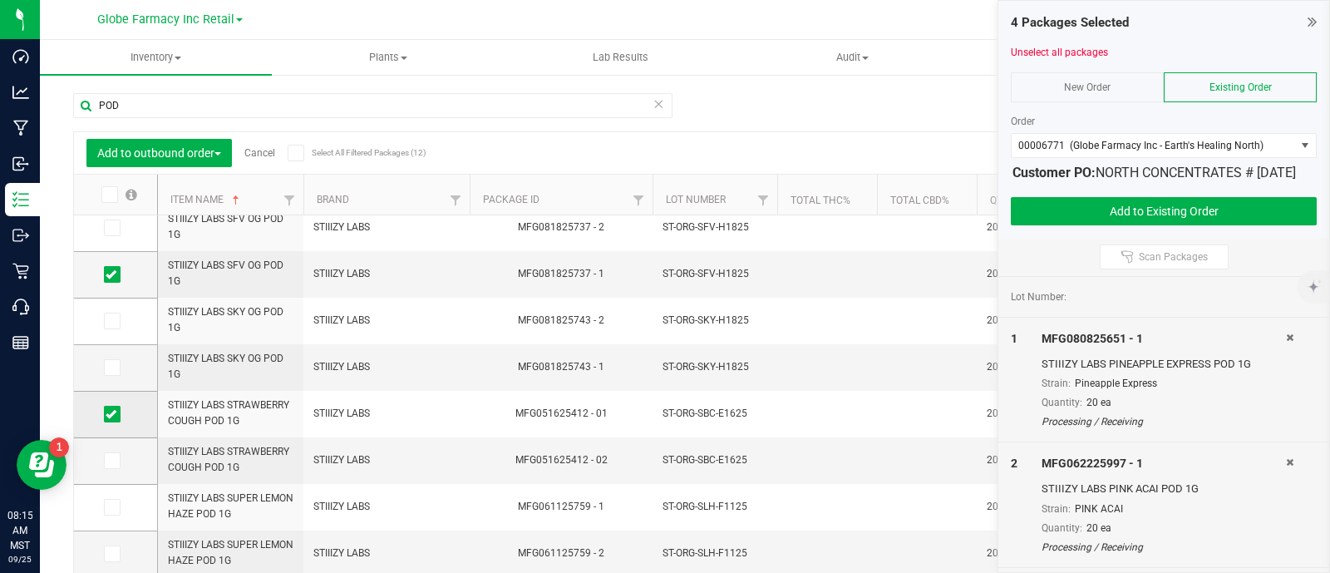
click at [109, 414] on icon at bounding box center [111, 414] width 11 height 0
click at [0, 0] on input "checkbox" at bounding box center [0, 0] width 0 height 0
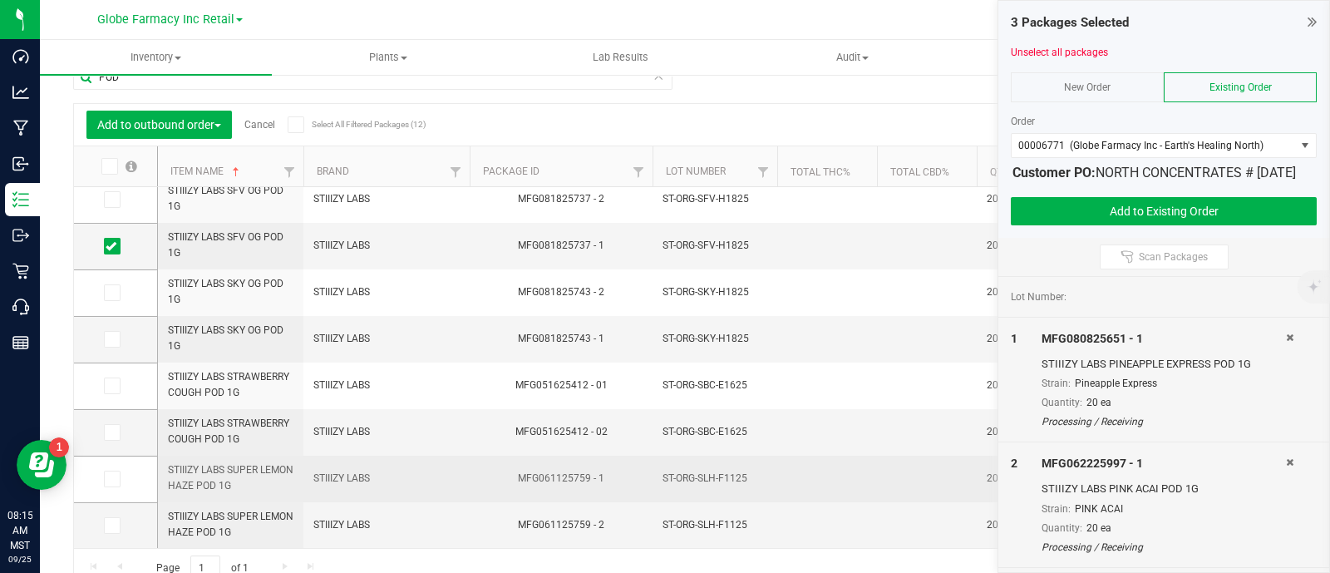
scroll to position [43, 0]
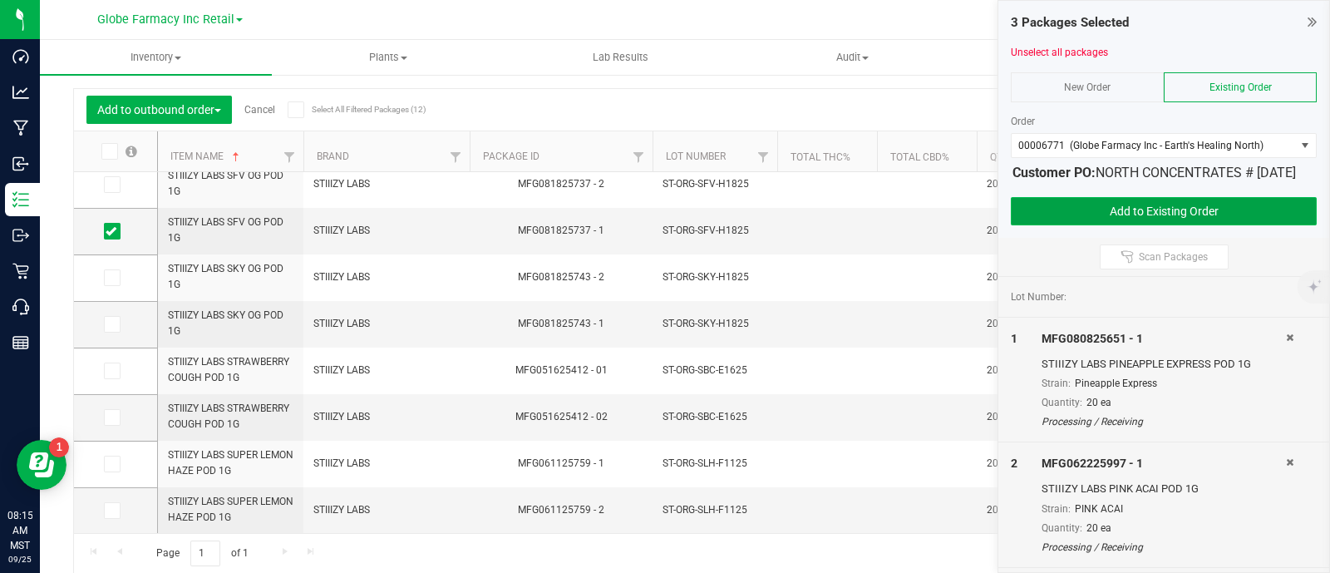
click at [1098, 224] on button "Add to Existing Order" at bounding box center [1164, 211] width 306 height 28
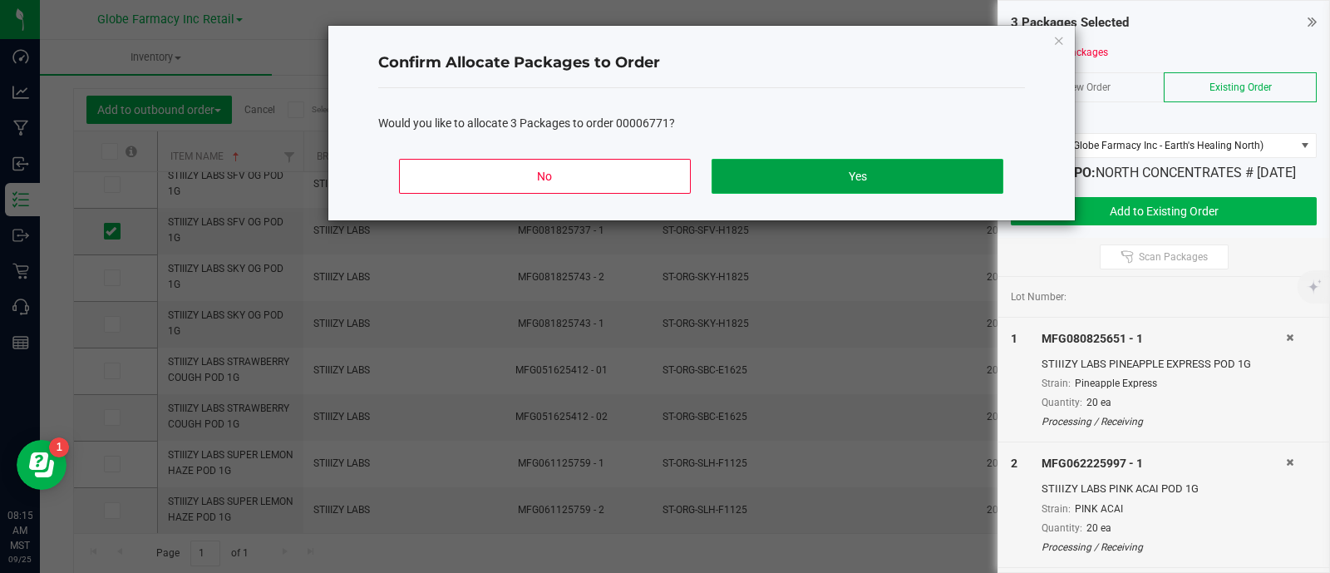
click at [920, 179] on button "Yes" at bounding box center [856, 176] width 291 height 35
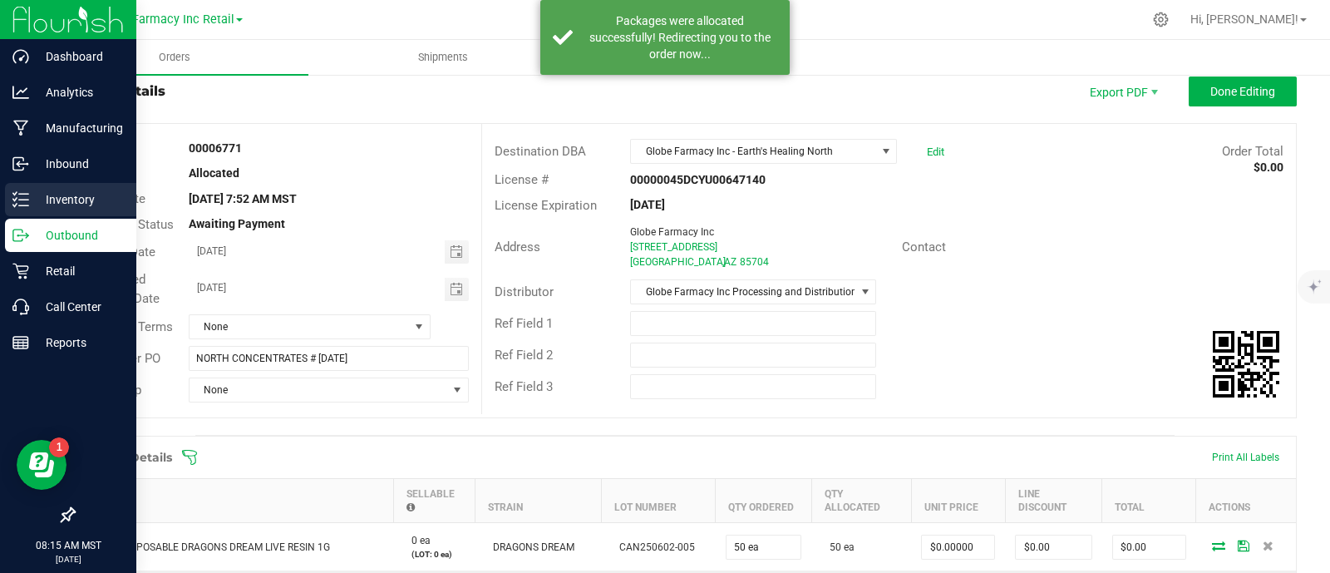
click at [25, 198] on icon at bounding box center [20, 199] width 17 height 17
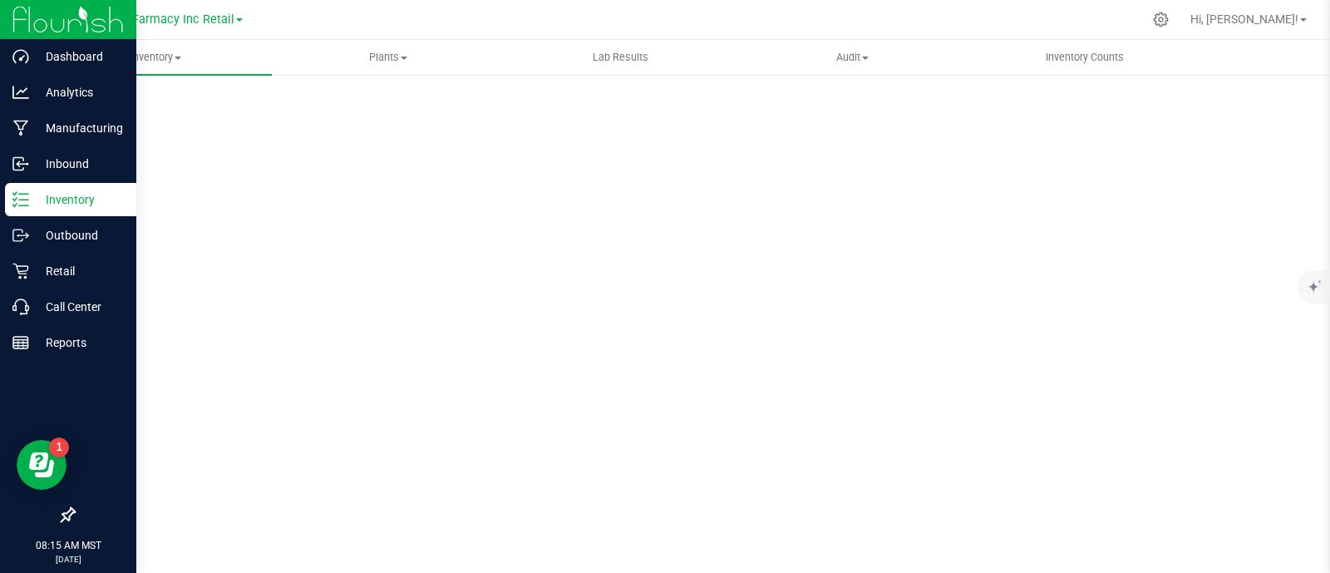
scroll to position [7, 0]
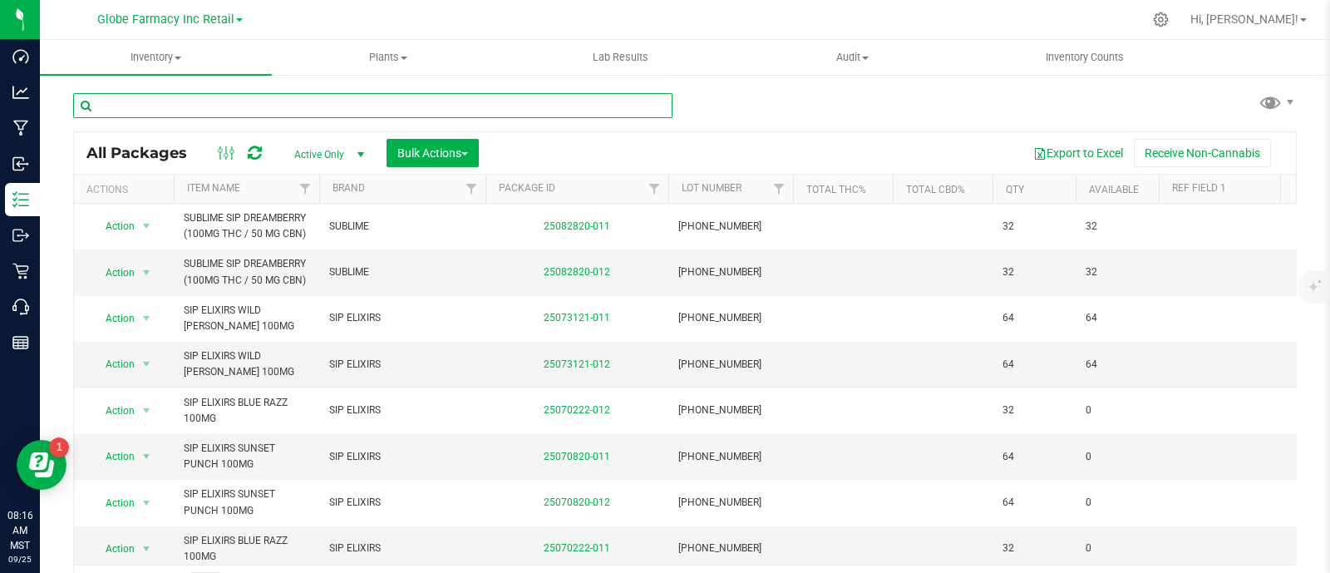
paste input "HOT RODS"
click at [283, 106] on input "text" at bounding box center [372, 105] width 599 height 25
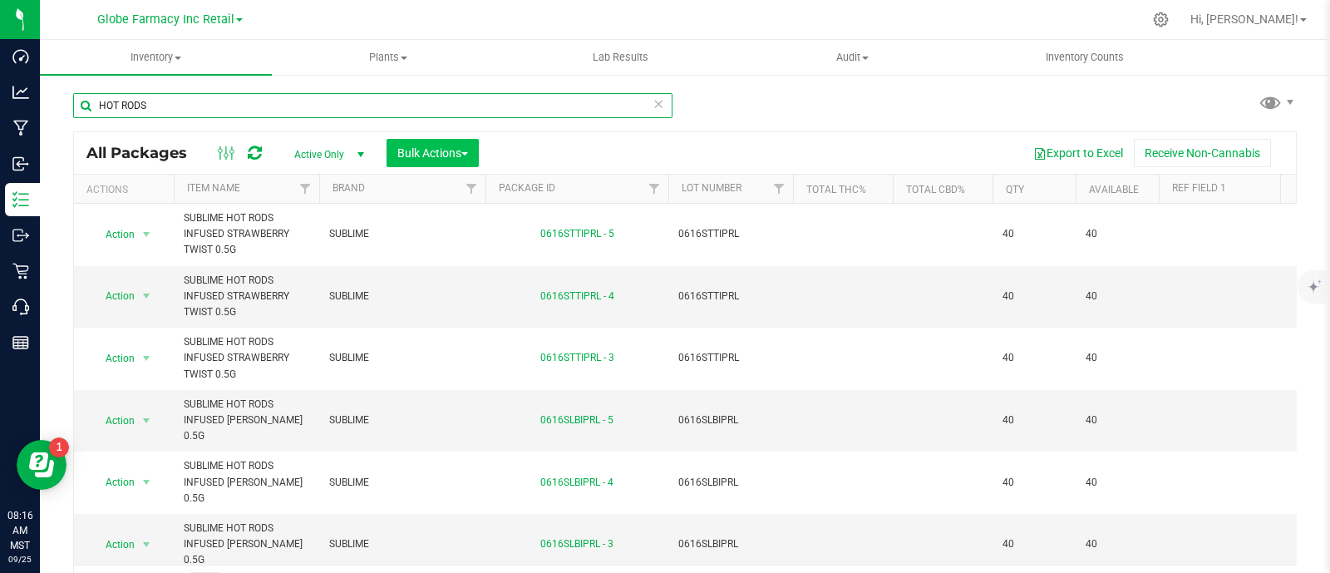
type input "HOT RODS"
click at [428, 168] on div "All Packages Active Only Active Only Lab Samples Locked All Bulk Actions Add to…" at bounding box center [685, 153] width 1222 height 42
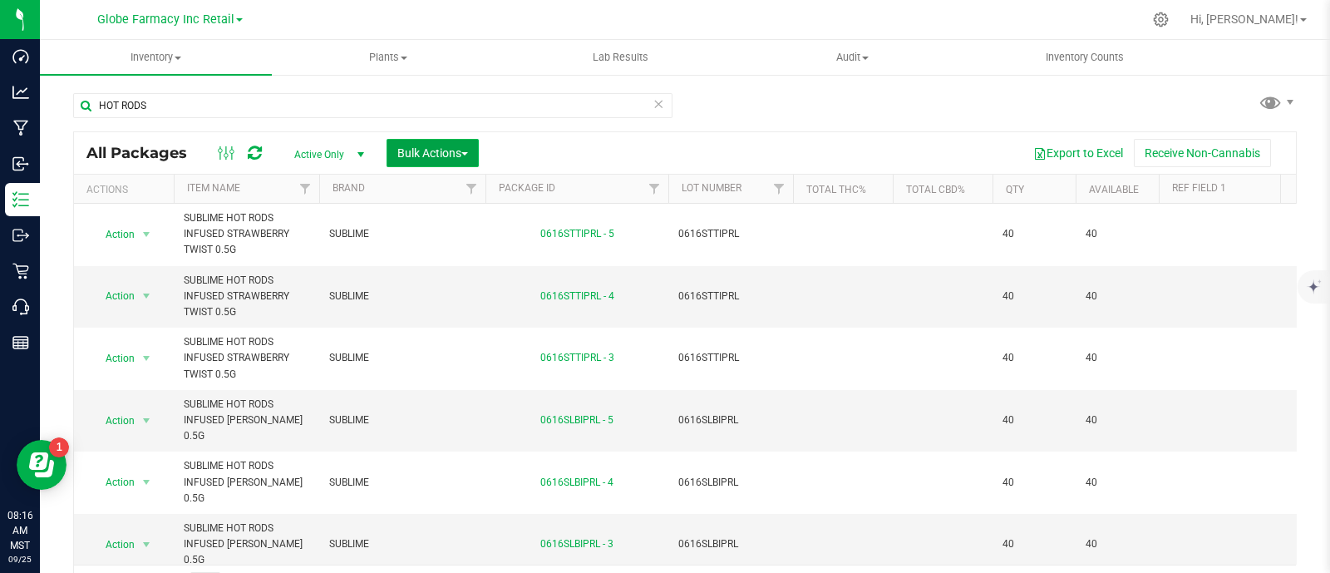
click at [429, 151] on span "Bulk Actions" at bounding box center [432, 152] width 71 height 13
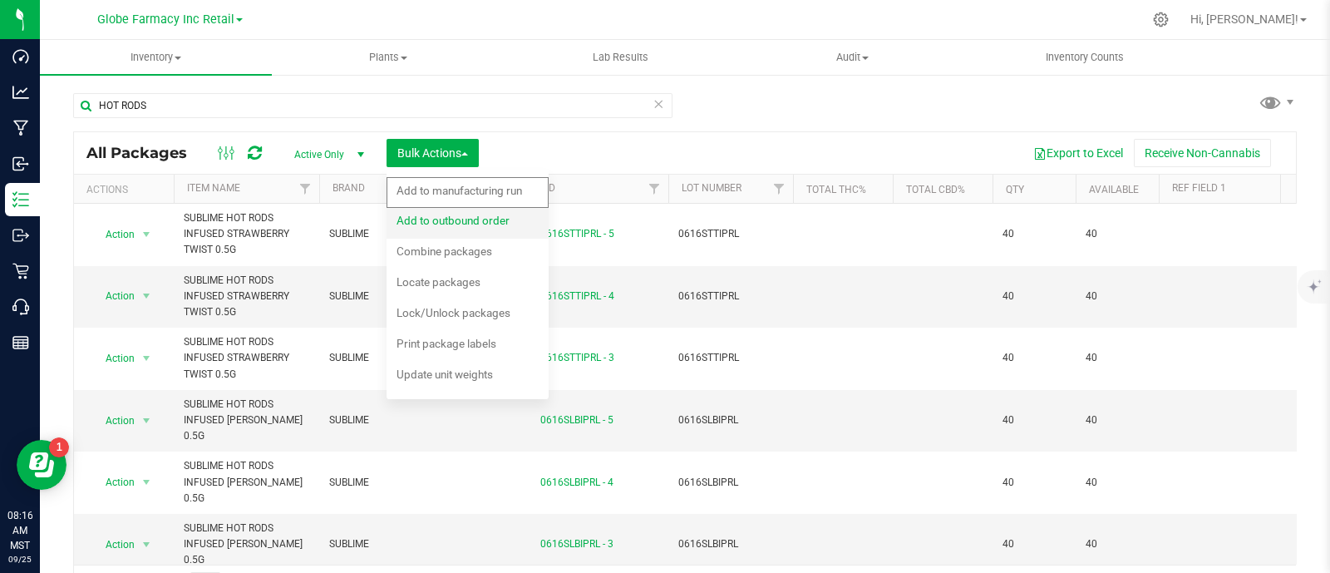
click at [450, 212] on div "Add to outbound order" at bounding box center [463, 222] width 135 height 27
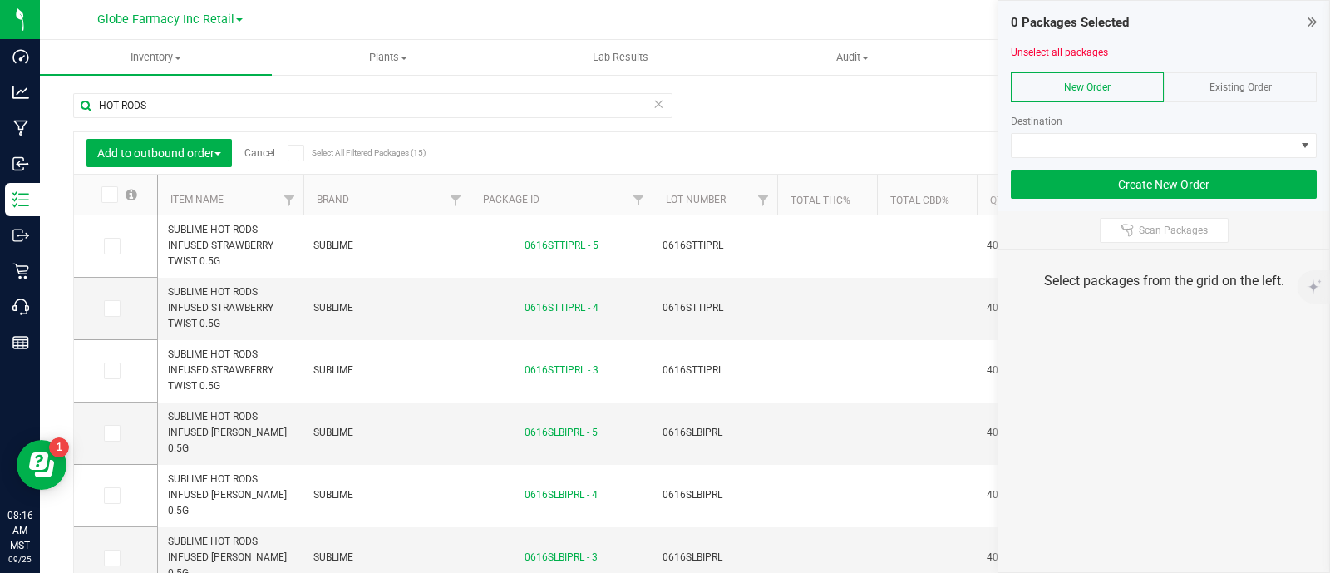
click at [1244, 89] on span "Existing Order" at bounding box center [1240, 87] width 62 height 12
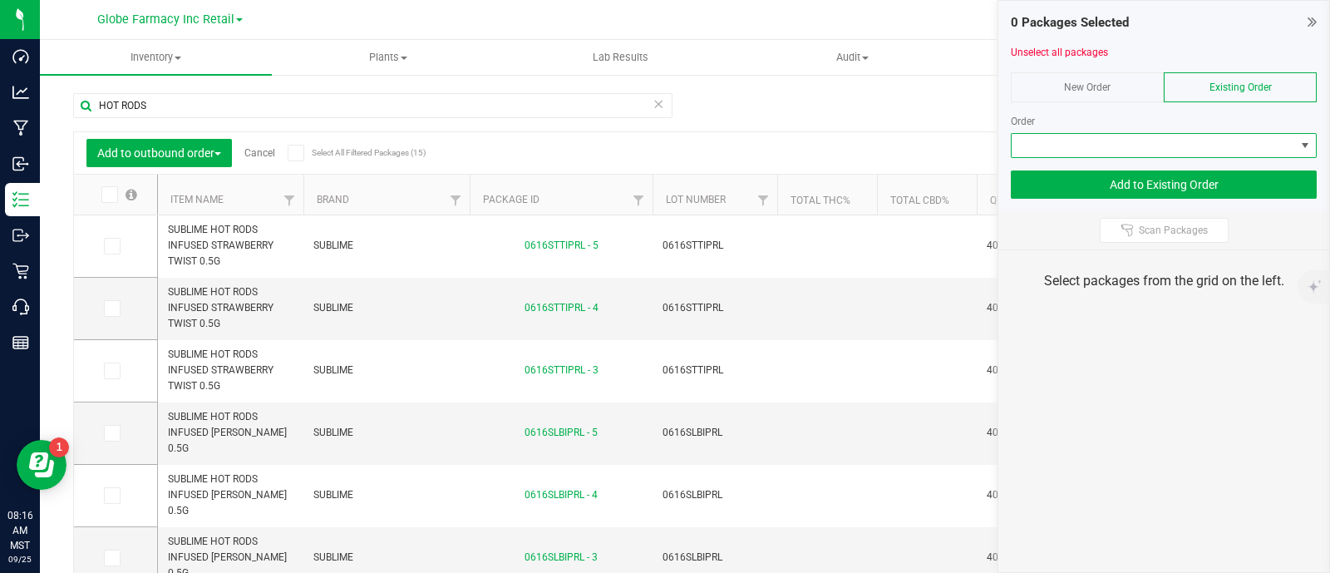
click at [1243, 144] on span at bounding box center [1153, 145] width 283 height 23
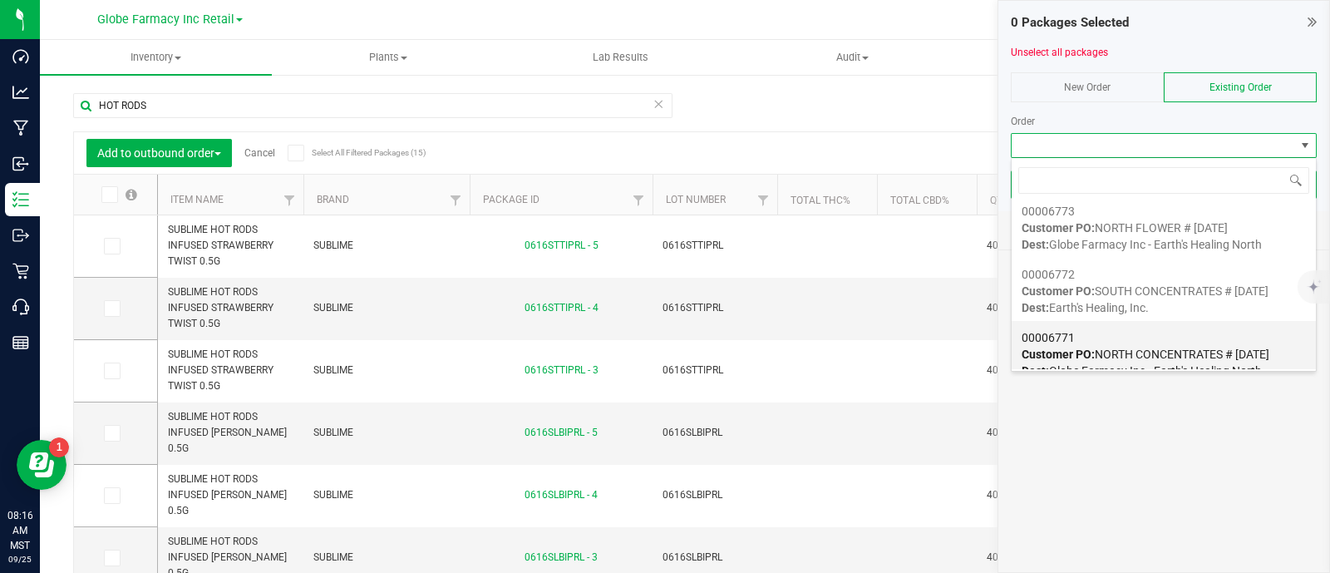
scroll to position [103, 0]
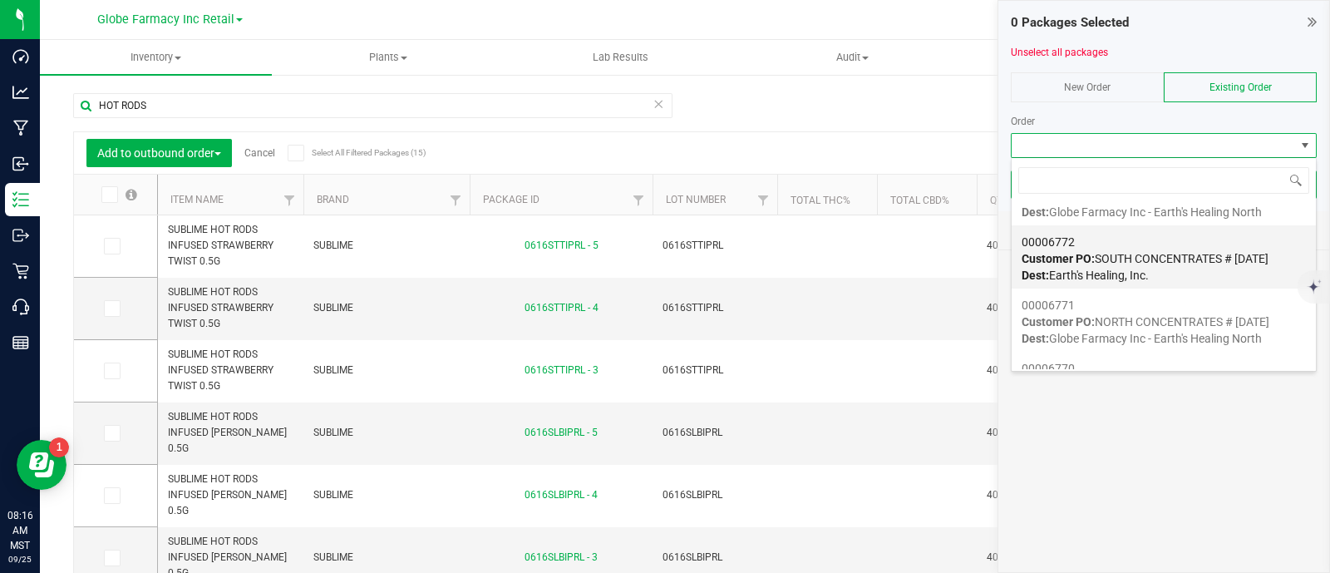
click at [1126, 263] on span "Customer PO: SOUTH CONCENTRATES # 09/25/2025" at bounding box center [1144, 258] width 247 height 13
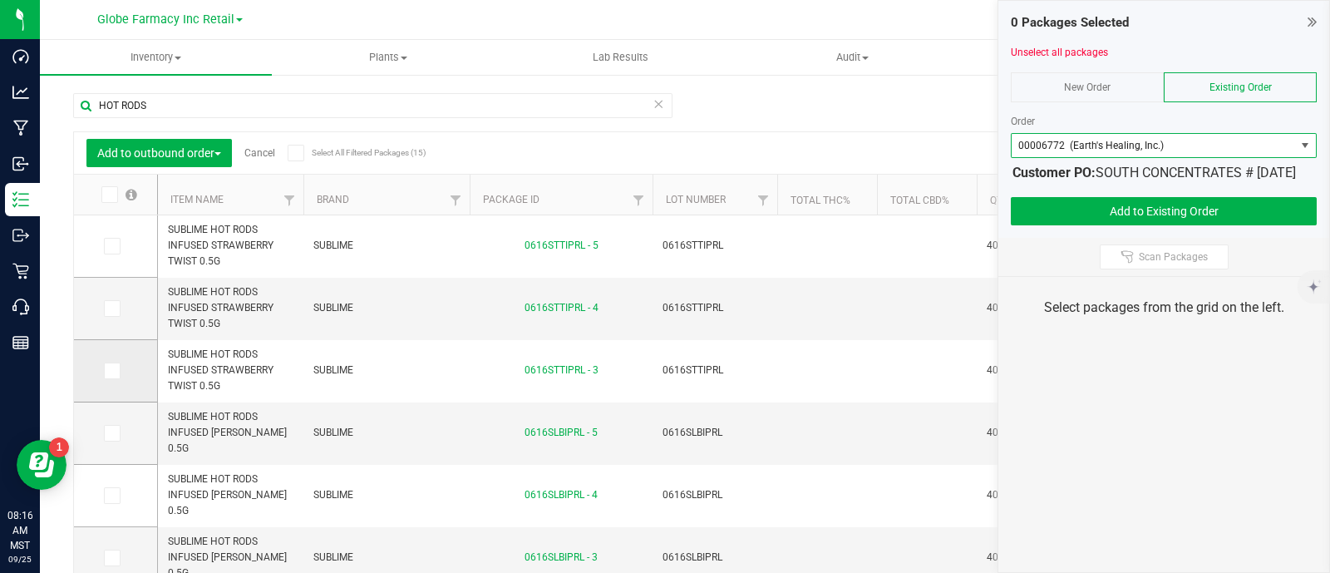
click at [112, 371] on icon at bounding box center [111, 371] width 11 height 0
click at [0, 0] on input "checkbox" at bounding box center [0, 0] width 0 height 0
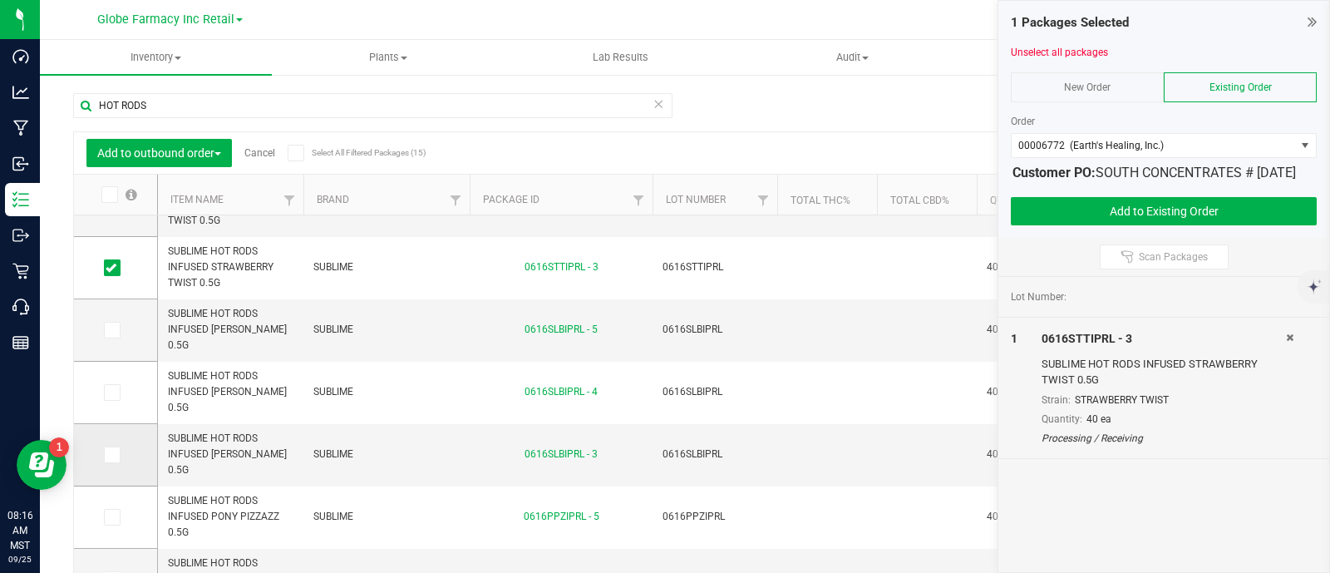
click at [106, 455] on icon at bounding box center [111, 455] width 11 height 0
click at [0, 0] on input "checkbox" at bounding box center [0, 0] width 0 height 0
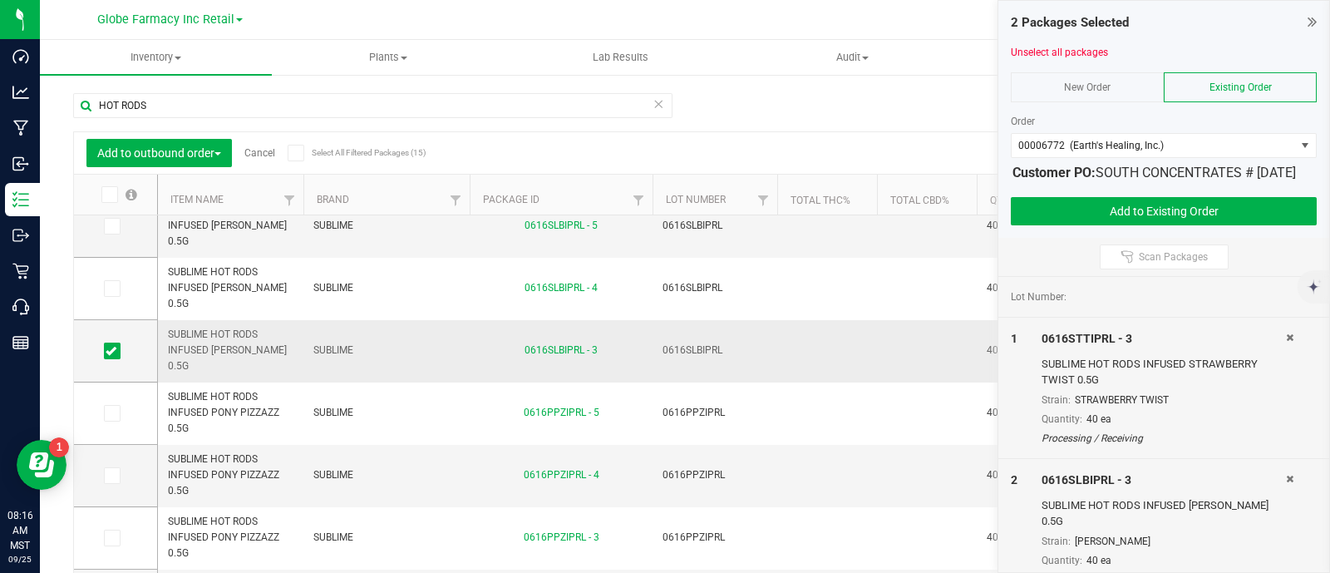
scroll to position [312, 0]
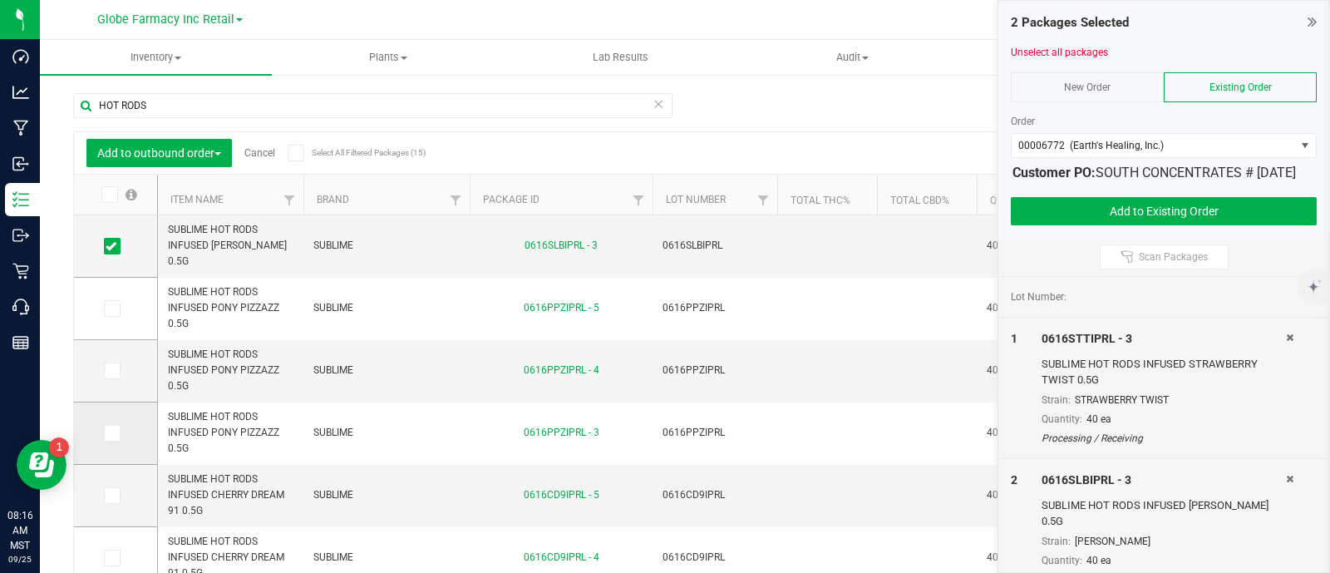
click at [109, 433] on icon at bounding box center [111, 433] width 11 height 0
click at [0, 0] on input "checkbox" at bounding box center [0, 0] width 0 height 0
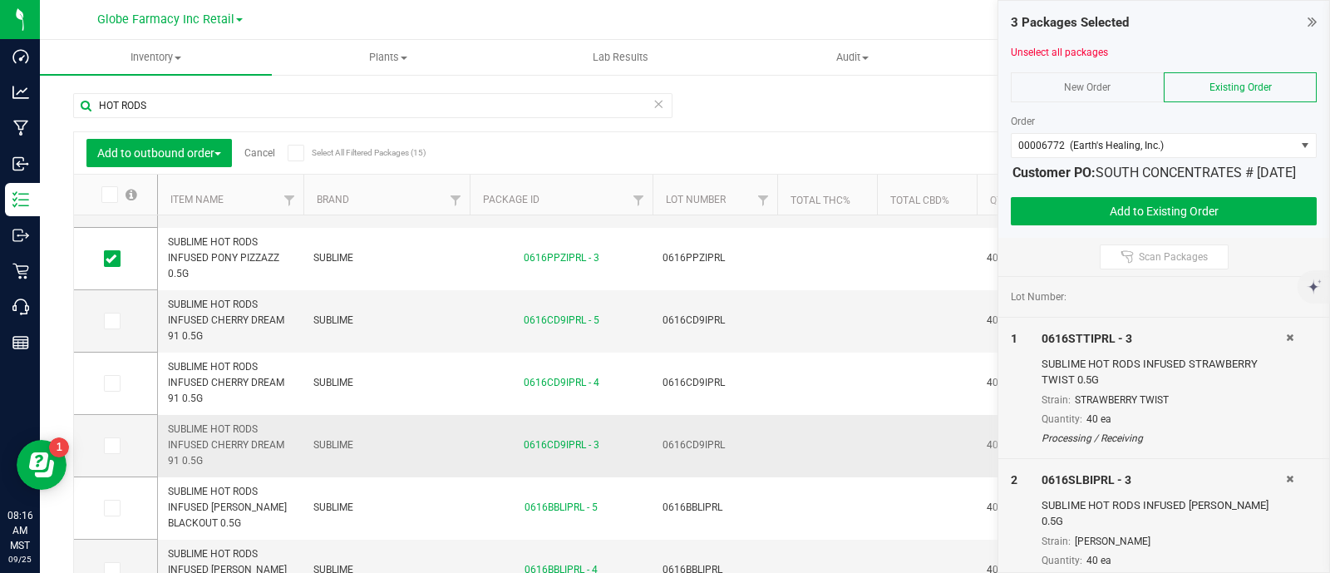
scroll to position [519, 0]
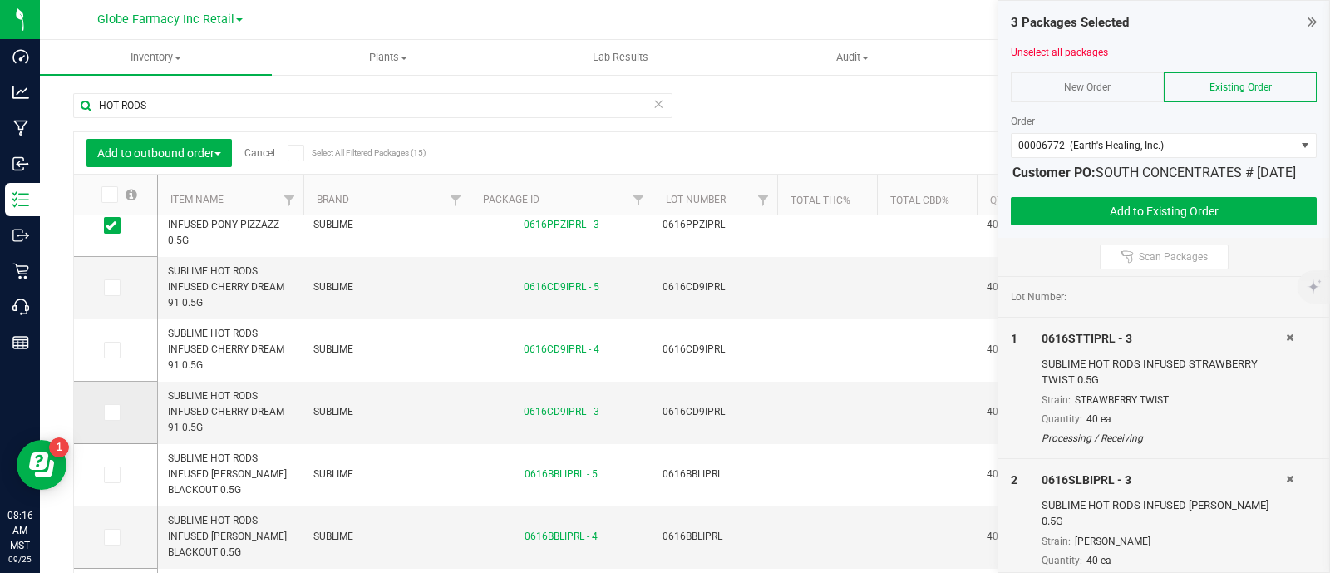
click at [112, 412] on icon at bounding box center [111, 412] width 11 height 0
click at [0, 0] on input "checkbox" at bounding box center [0, 0] width 0 height 0
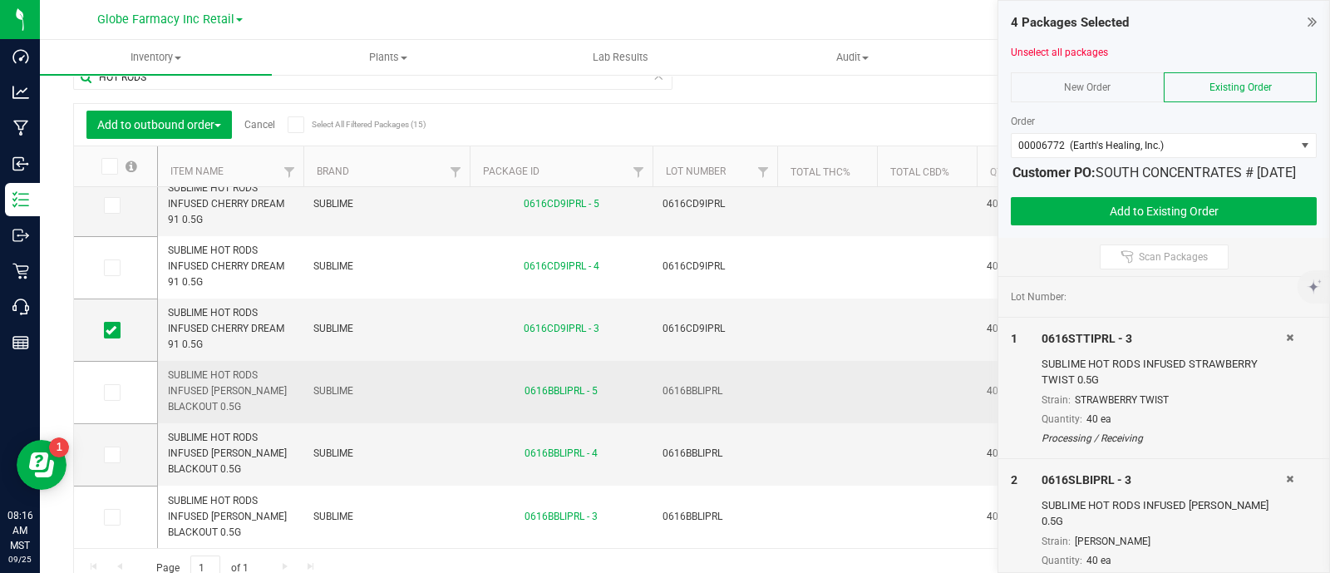
scroll to position [43, 0]
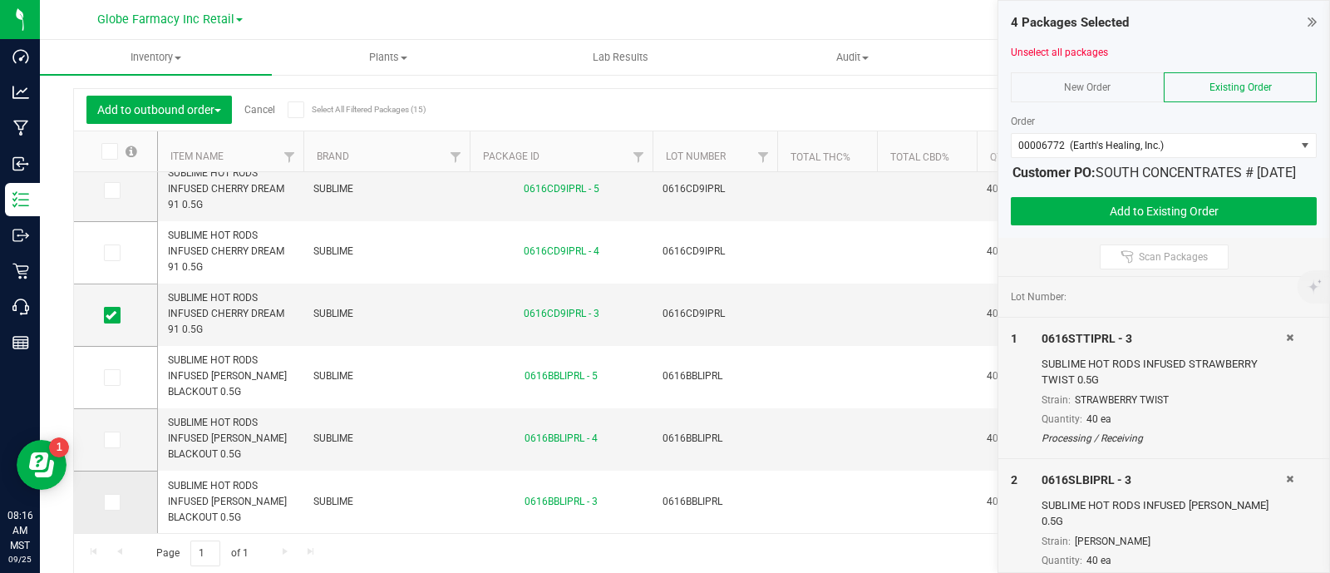
click at [120, 495] on label at bounding box center [116, 502] width 24 height 17
click at [0, 0] on input "checkbox" at bounding box center [0, 0] width 0 height 0
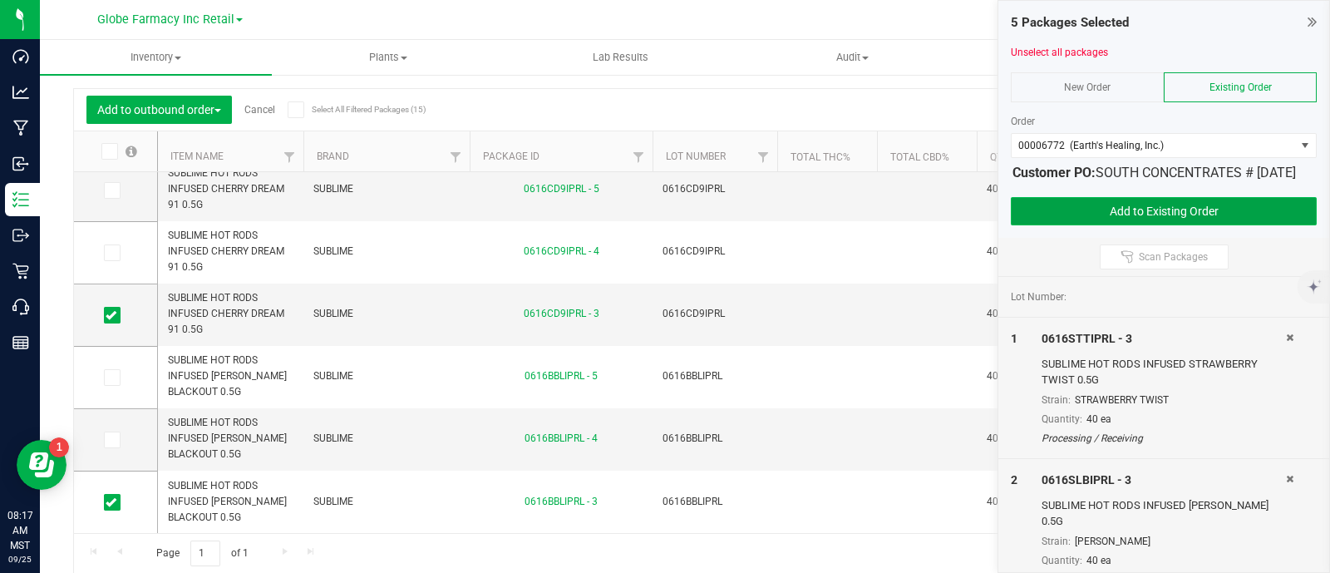
click at [1166, 225] on button "Add to Existing Order" at bounding box center [1164, 211] width 306 height 28
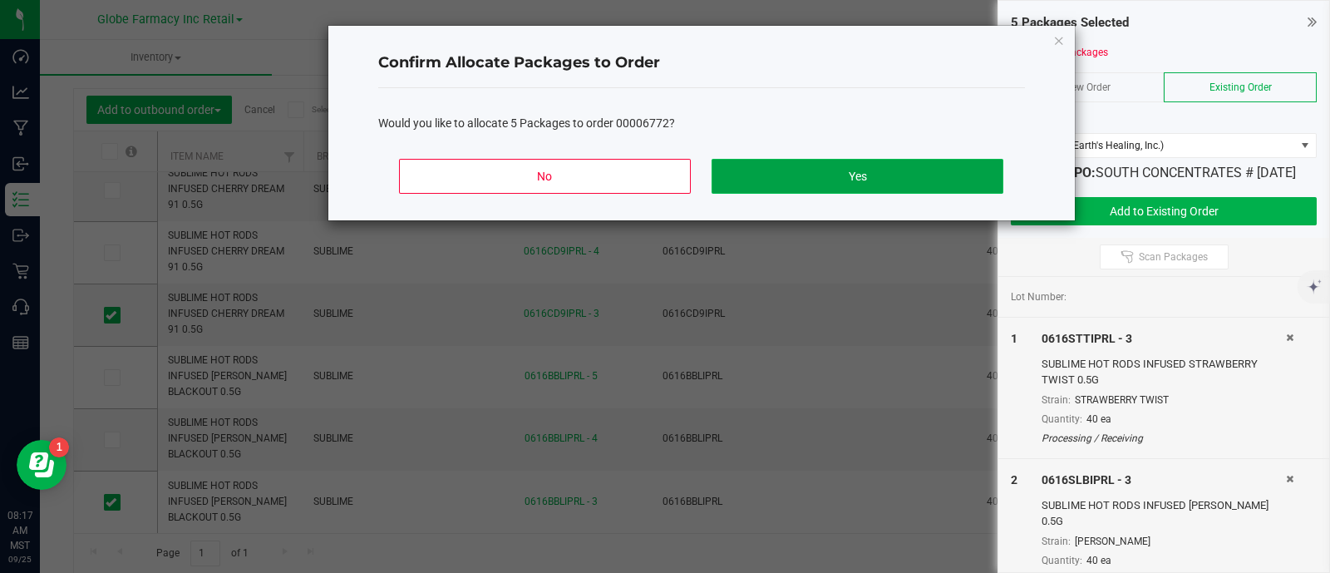
click at [970, 180] on button "Yes" at bounding box center [856, 176] width 291 height 35
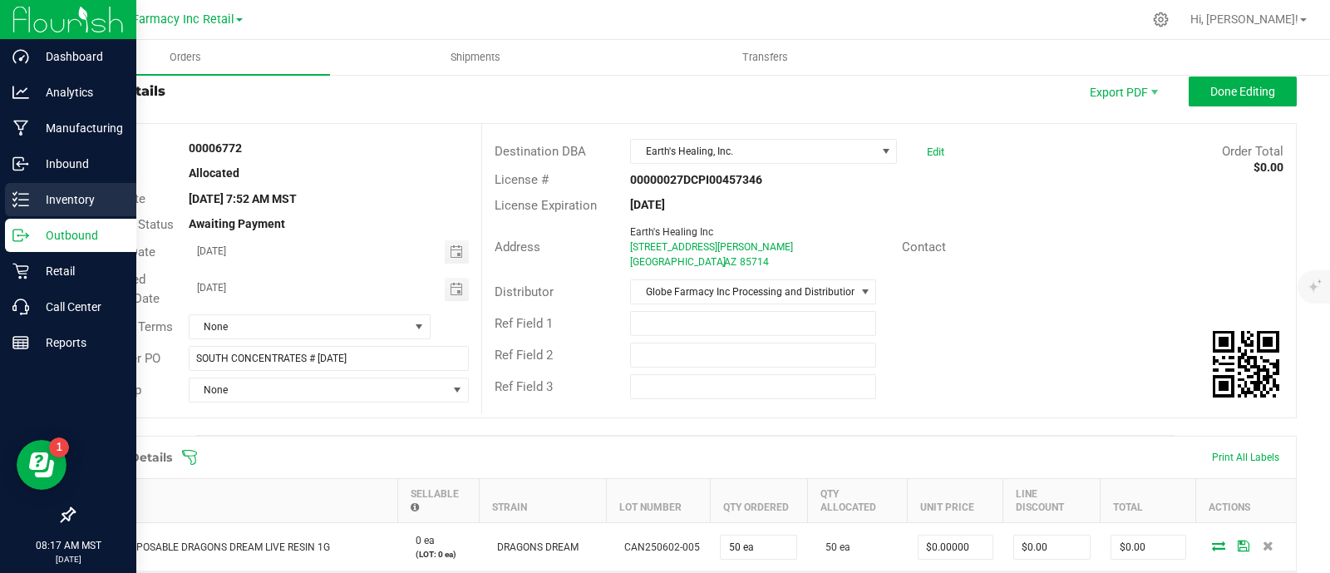
click at [40, 193] on p "Inventory" at bounding box center [79, 200] width 100 height 20
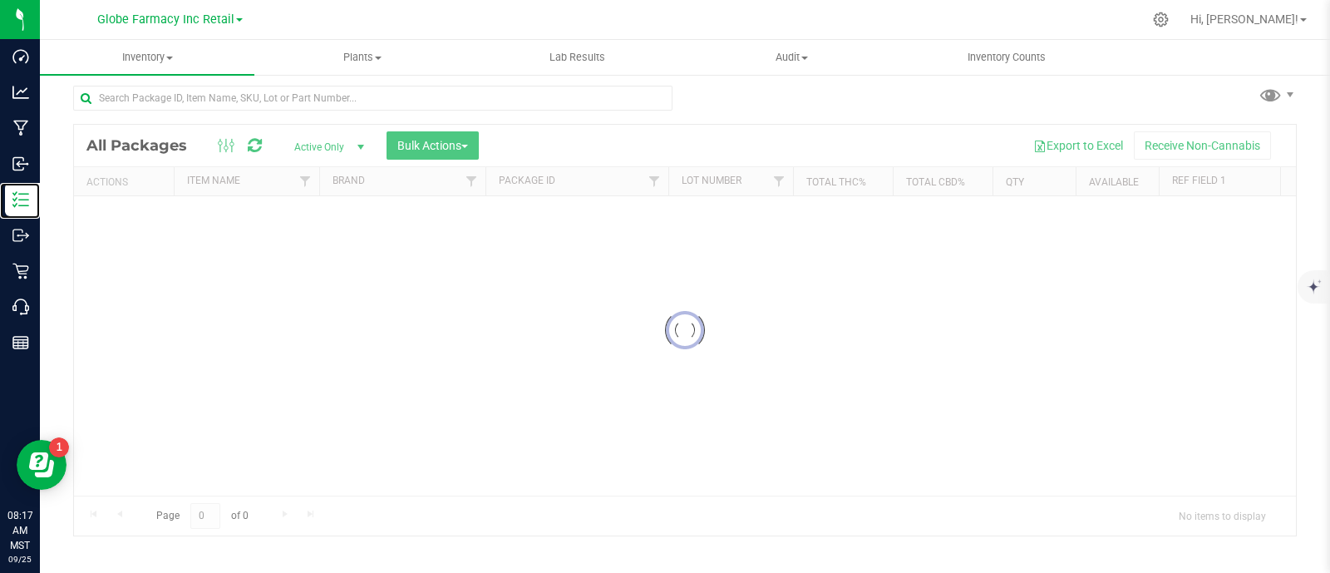
scroll to position [7, 0]
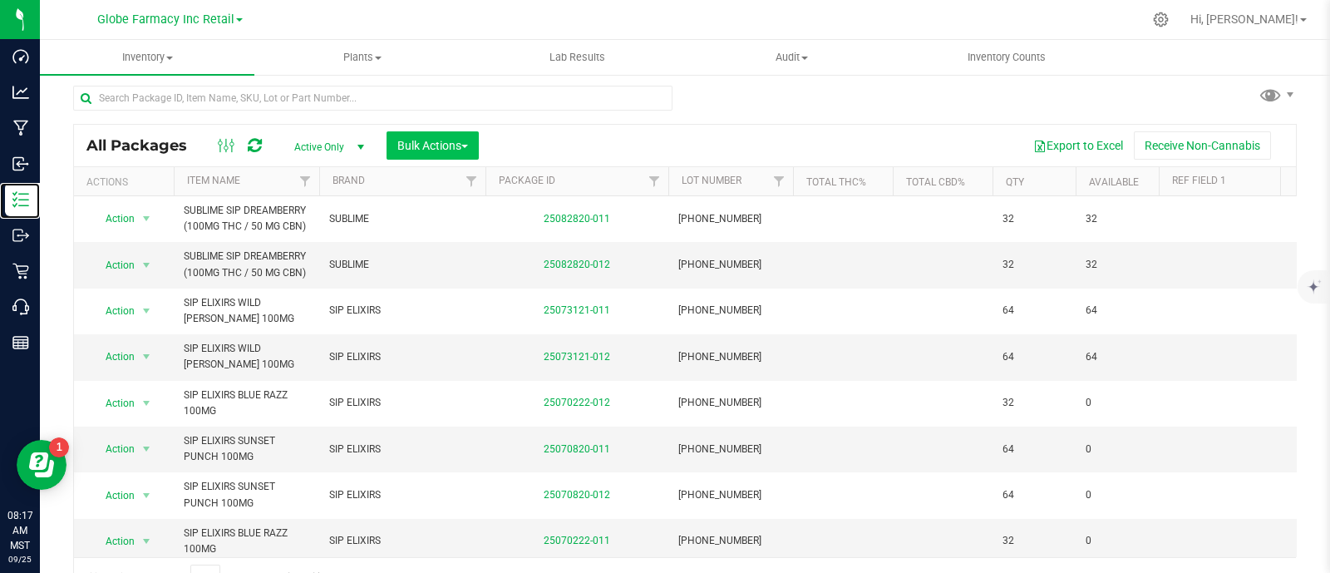
scroll to position [32, 0]
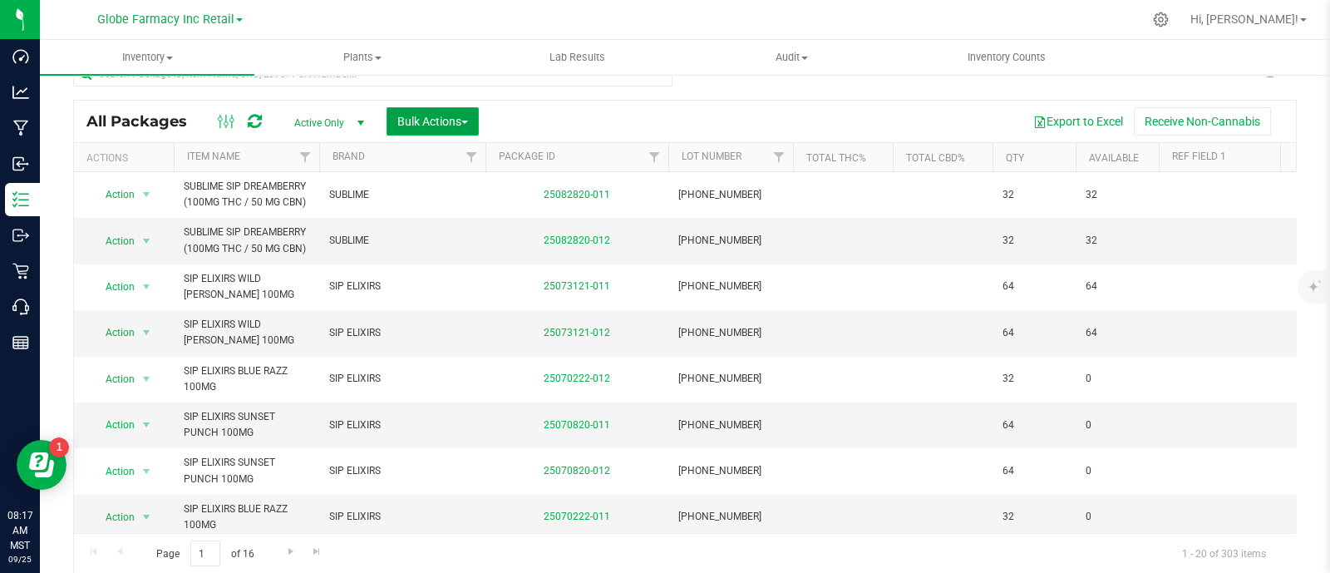
click at [409, 117] on span "Bulk Actions" at bounding box center [432, 121] width 71 height 13
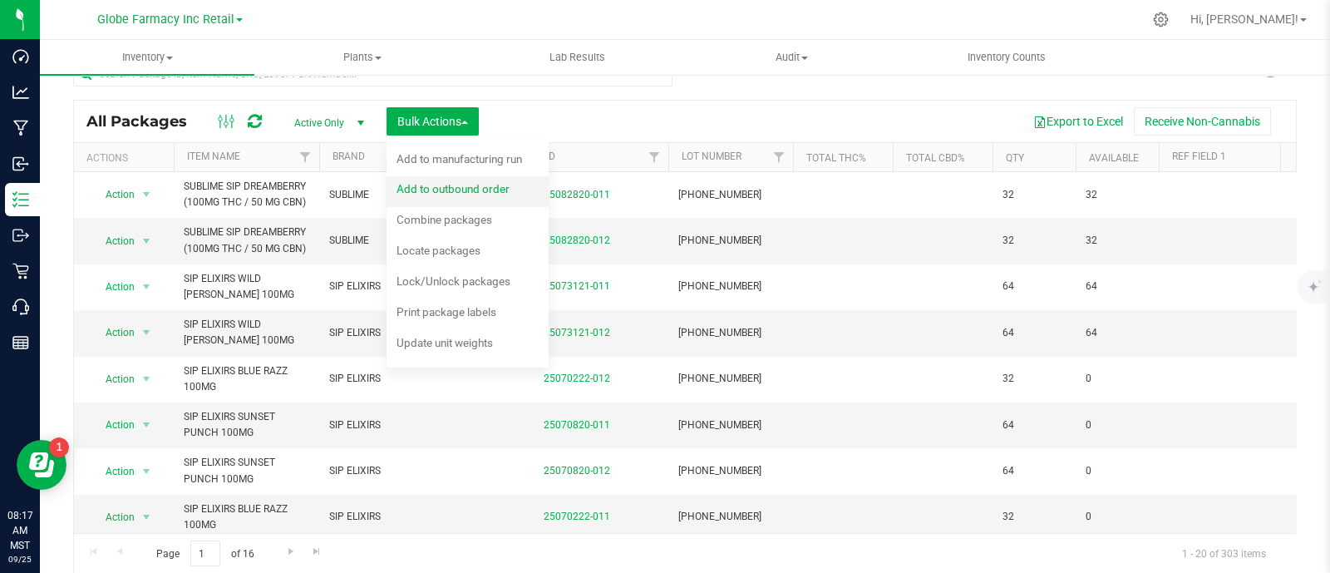
click at [450, 185] on span "Add to outbound order" at bounding box center [452, 188] width 113 height 13
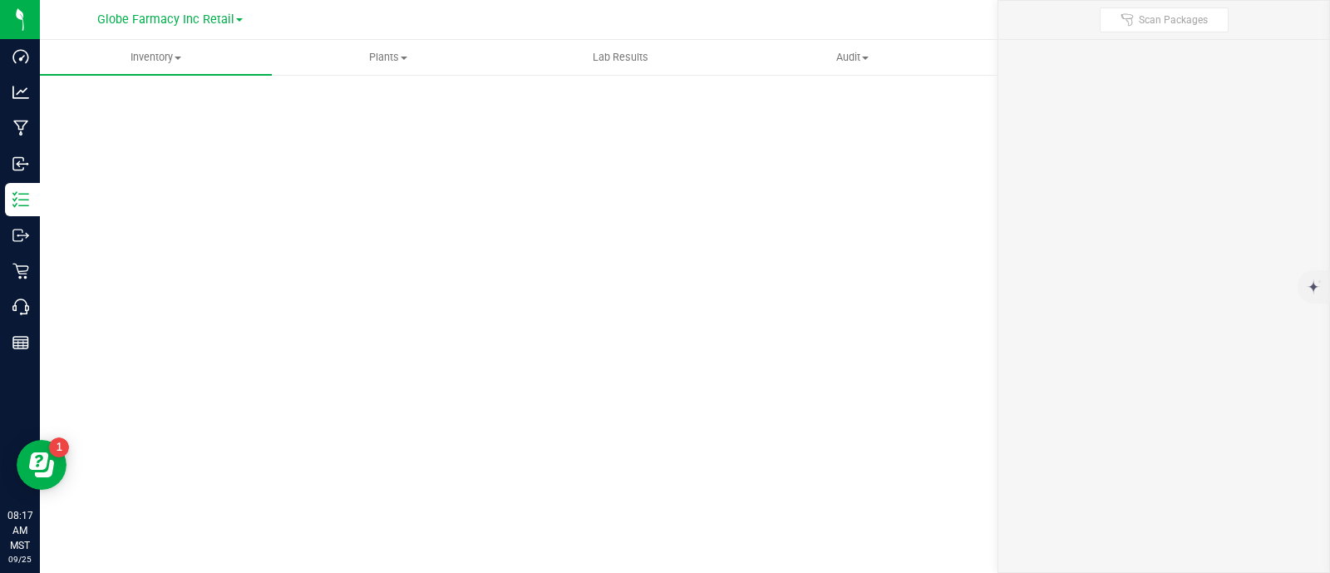
scroll to position [7, 0]
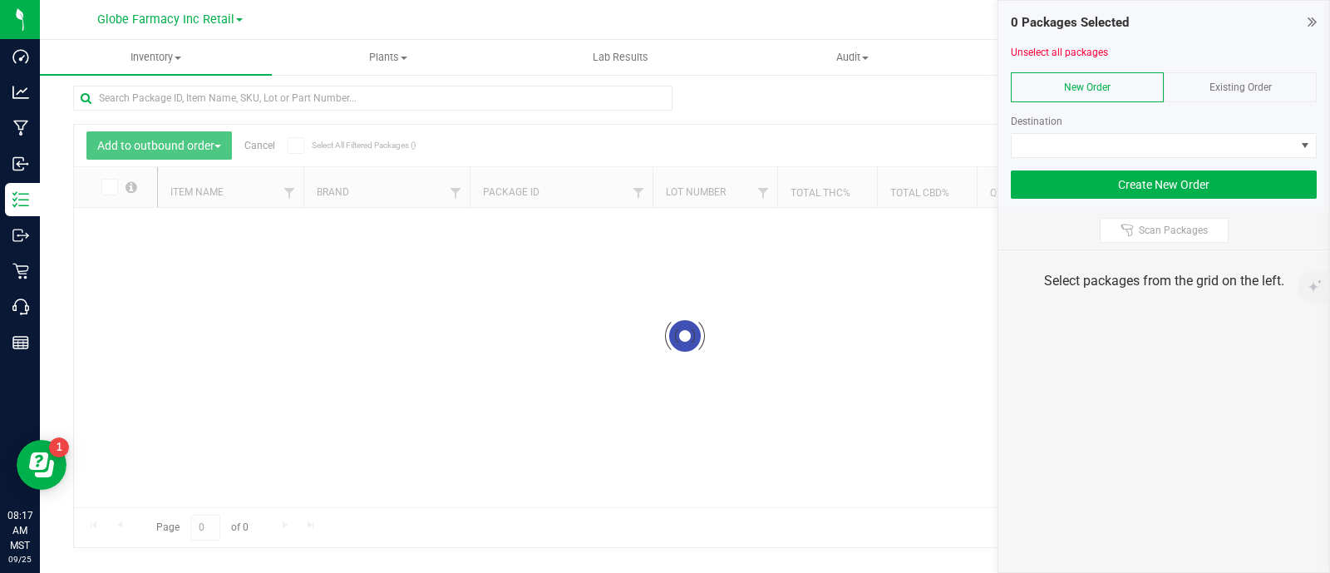
click at [1268, 86] on span "Existing Order" at bounding box center [1240, 87] width 62 height 12
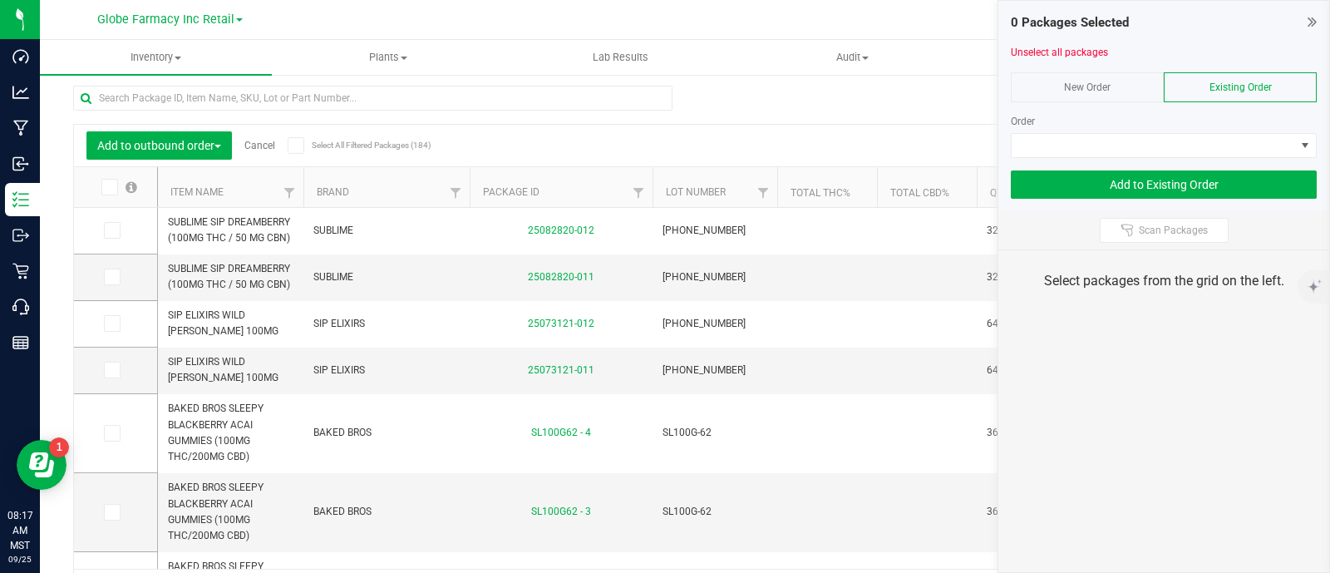
click at [1253, 126] on div "Order" at bounding box center [1164, 121] width 306 height 15
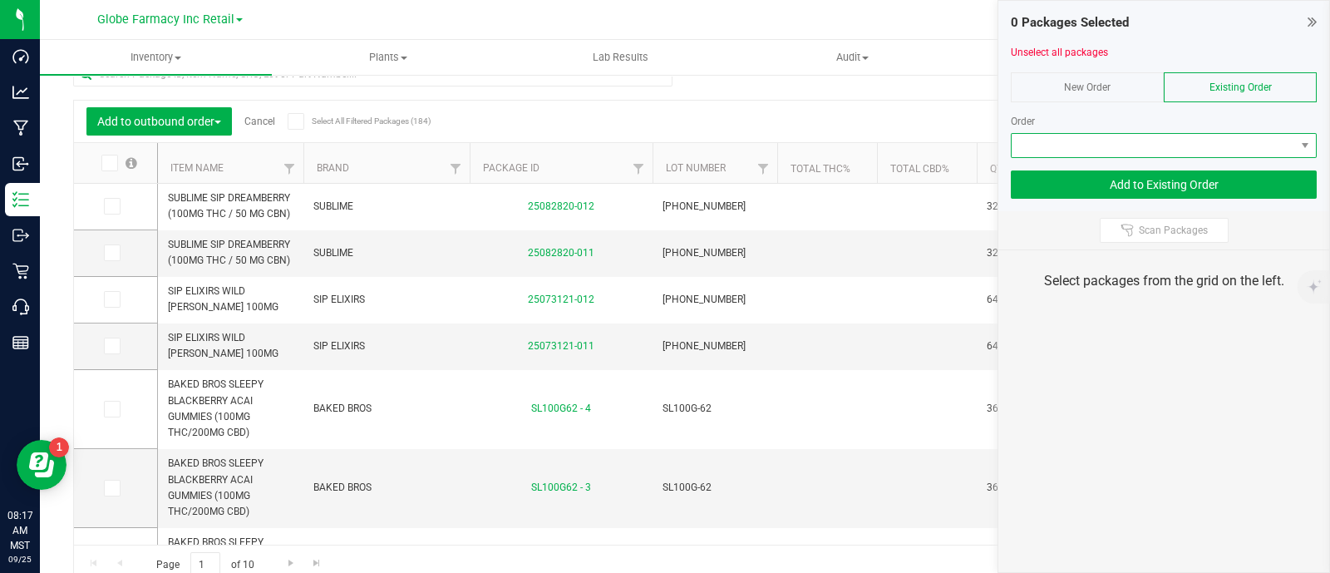
click at [1248, 144] on span at bounding box center [1153, 145] width 283 height 23
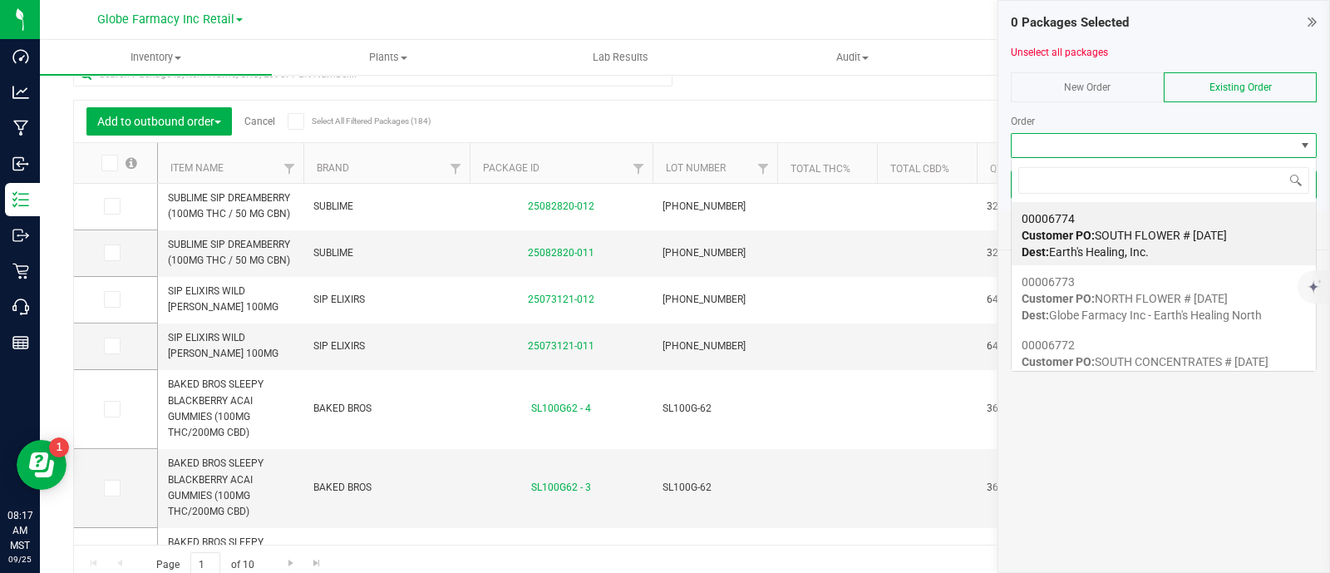
scroll to position [24, 306]
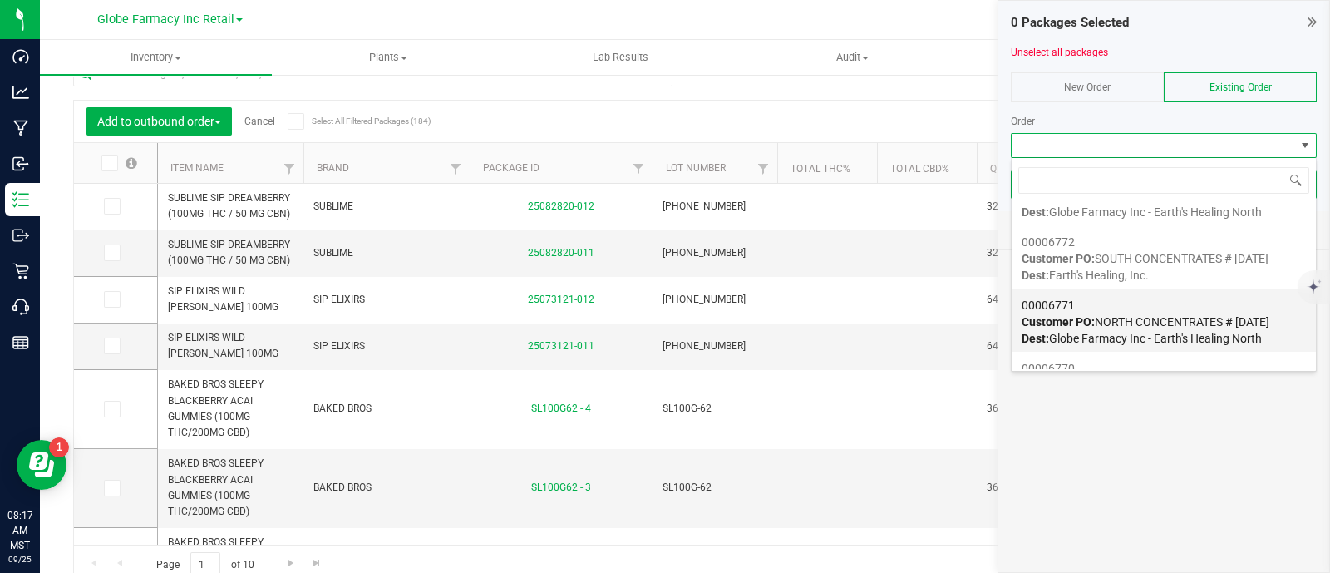
click at [1130, 321] on span "Customer PO: NORTH CONCENTRATES # 09/25/2025" at bounding box center [1145, 321] width 248 height 13
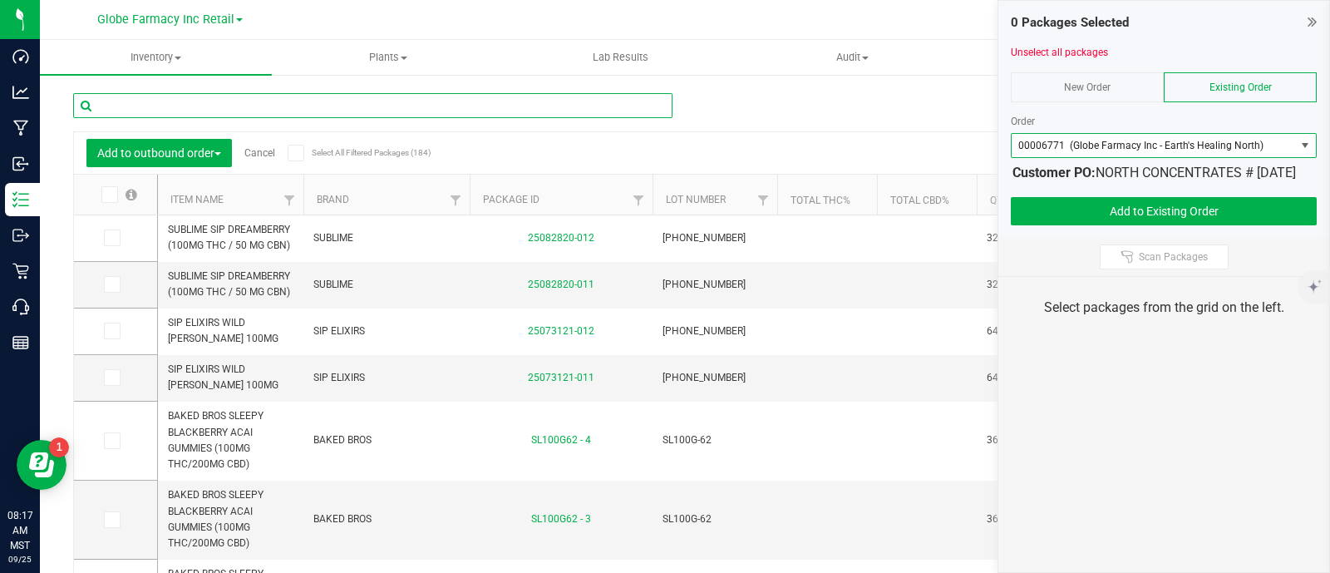
click at [195, 106] on input "text" at bounding box center [372, 105] width 599 height 25
paste input "UNCLE [PERSON_NAME]'S"
type input "UNCLE [PERSON_NAME]'S"
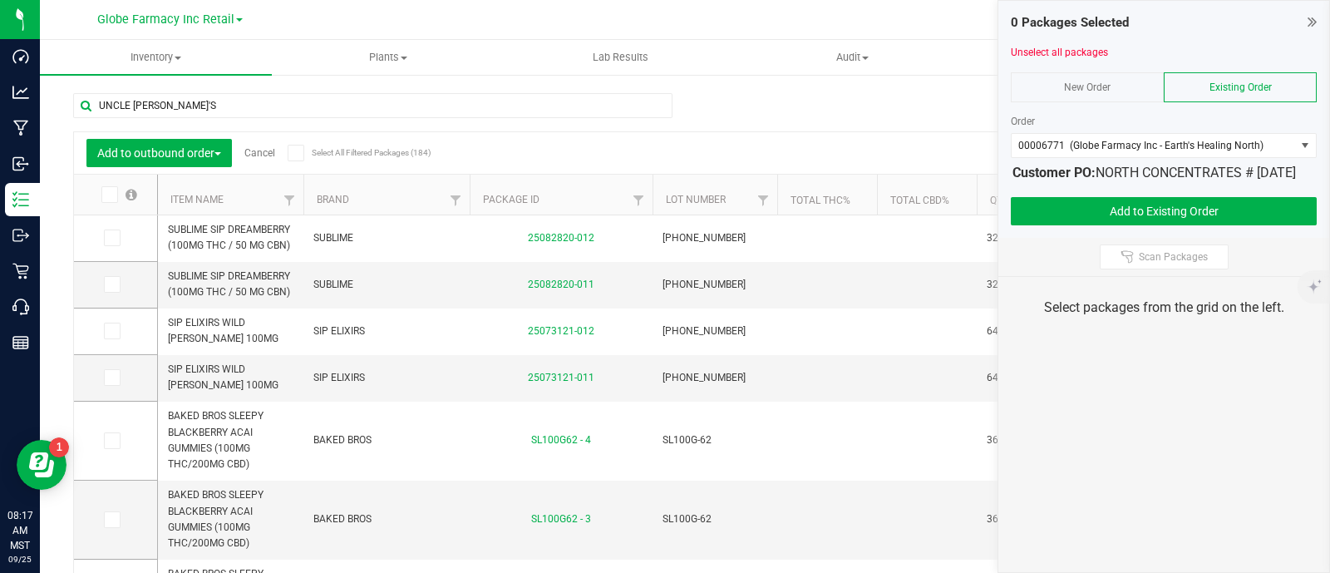
click at [1080, 165] on strong "Customer PO:" at bounding box center [1053, 173] width 83 height 16
click at [1076, 148] on span "00006771 (Globe Farmacy Inc - Earth's Healing North)" at bounding box center [1140, 146] width 245 height 12
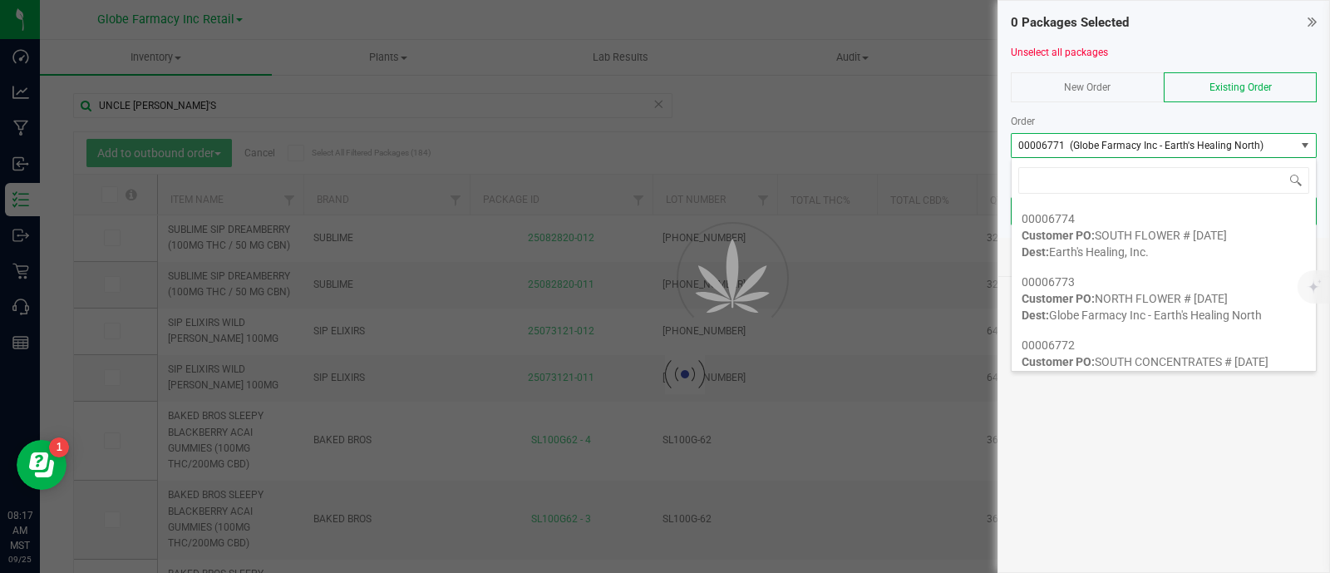
scroll to position [83089, 82808]
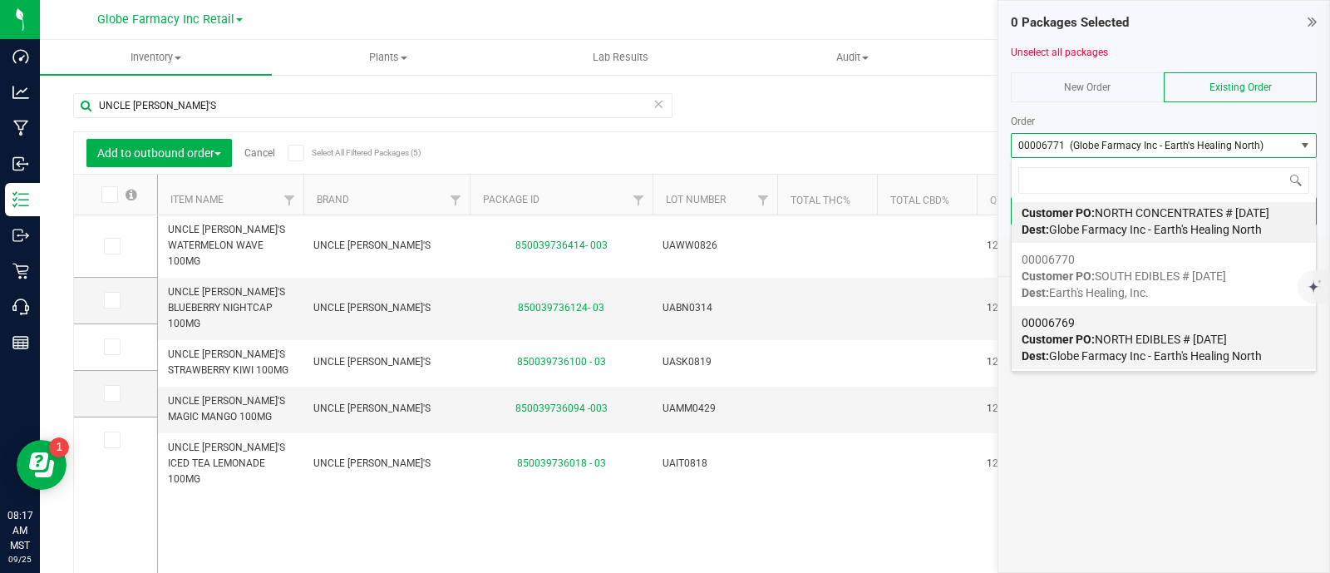
click at [1130, 349] on span "Dest: Globe Farmacy Inc - Earth's Healing North" at bounding box center [1141, 355] width 240 height 13
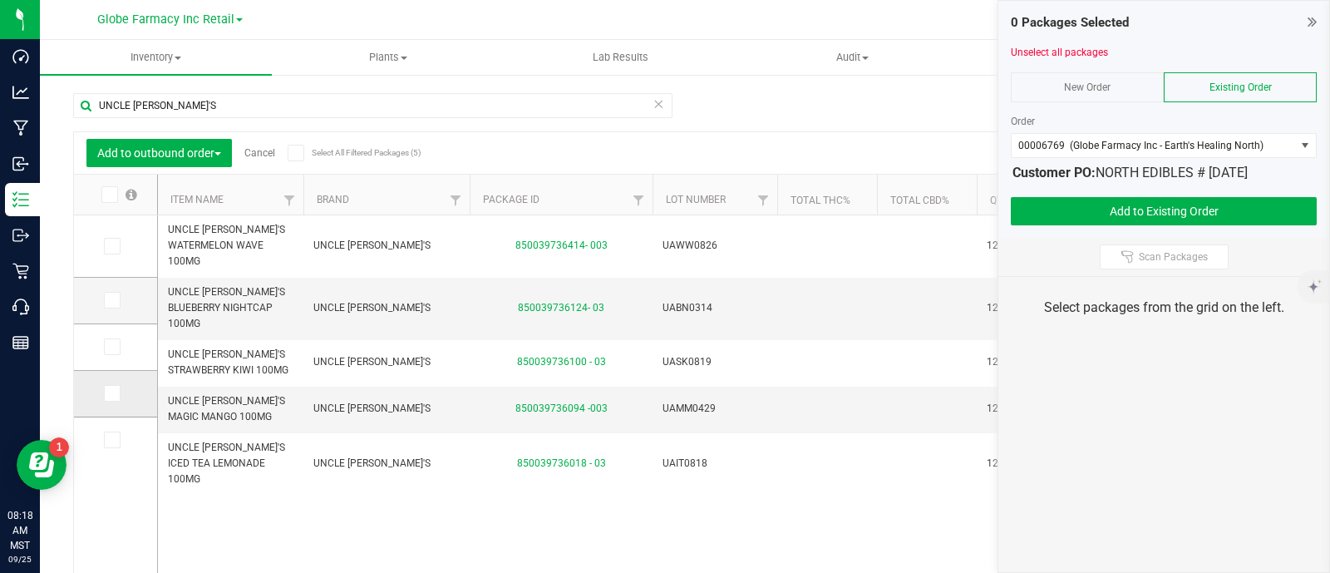
click at [114, 393] on icon at bounding box center [111, 393] width 11 height 0
click at [0, 0] on input "checkbox" at bounding box center [0, 0] width 0 height 0
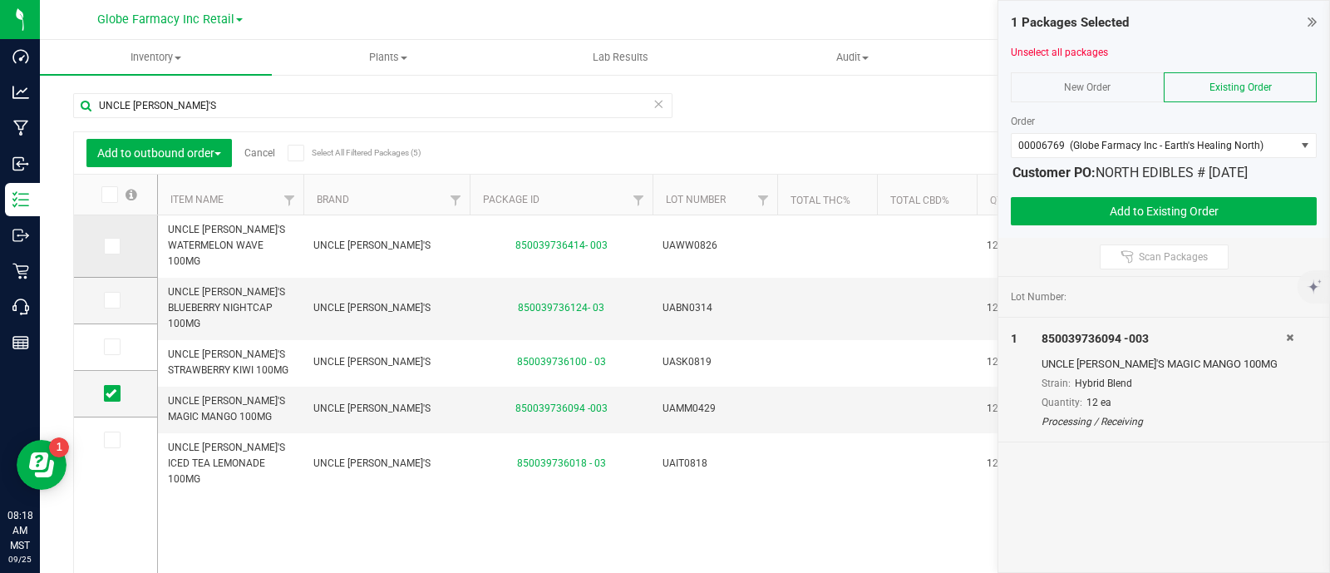
click at [112, 239] on span at bounding box center [112, 246] width 17 height 17
click at [0, 0] on input "checkbox" at bounding box center [0, 0] width 0 height 0
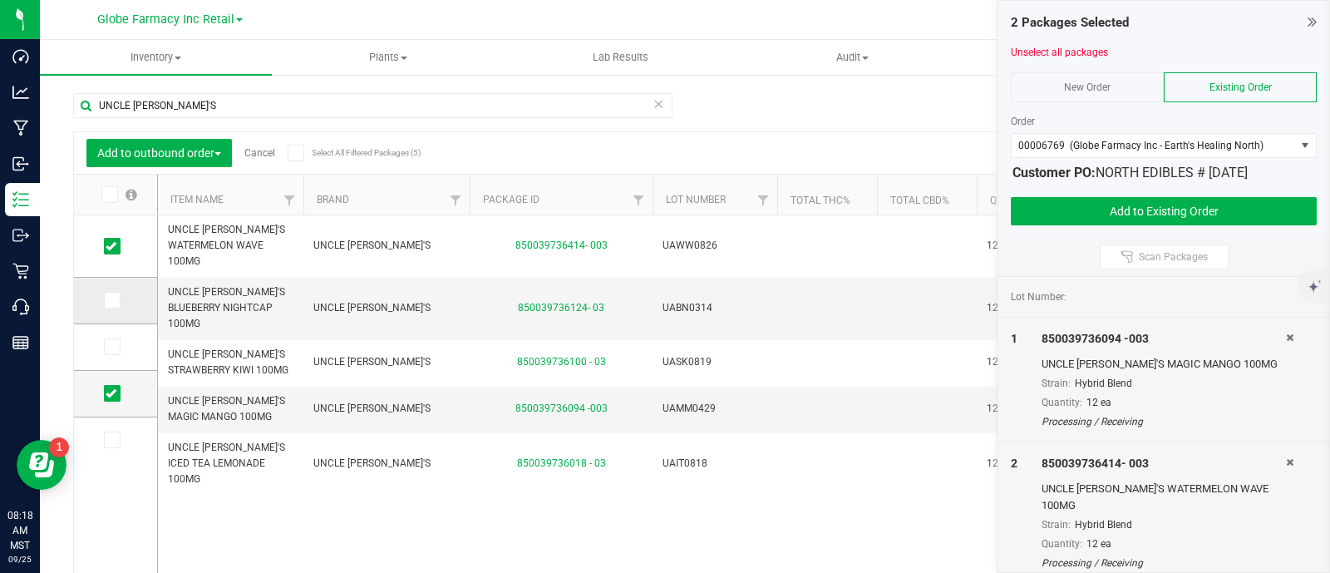
click at [116, 300] on icon at bounding box center [111, 300] width 11 height 0
click at [0, 0] on input "checkbox" at bounding box center [0, 0] width 0 height 0
click at [145, 111] on input "UNCLE [PERSON_NAME]'S" at bounding box center [372, 105] width 599 height 25
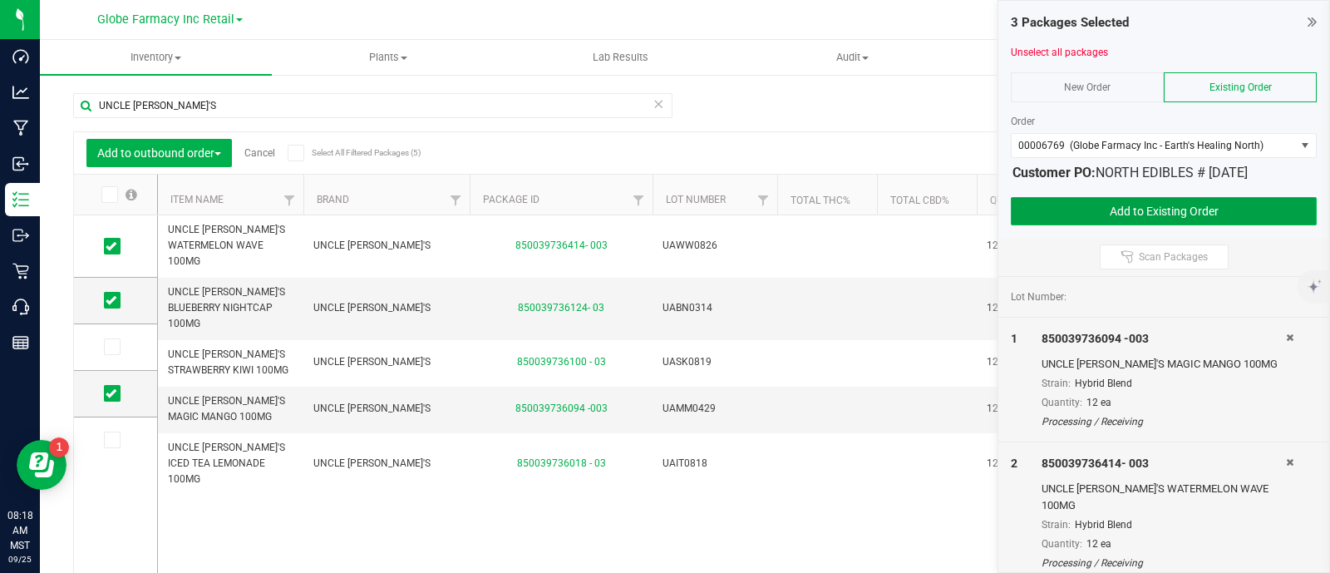
click at [1129, 205] on button "Add to Existing Order" at bounding box center [1164, 211] width 306 height 28
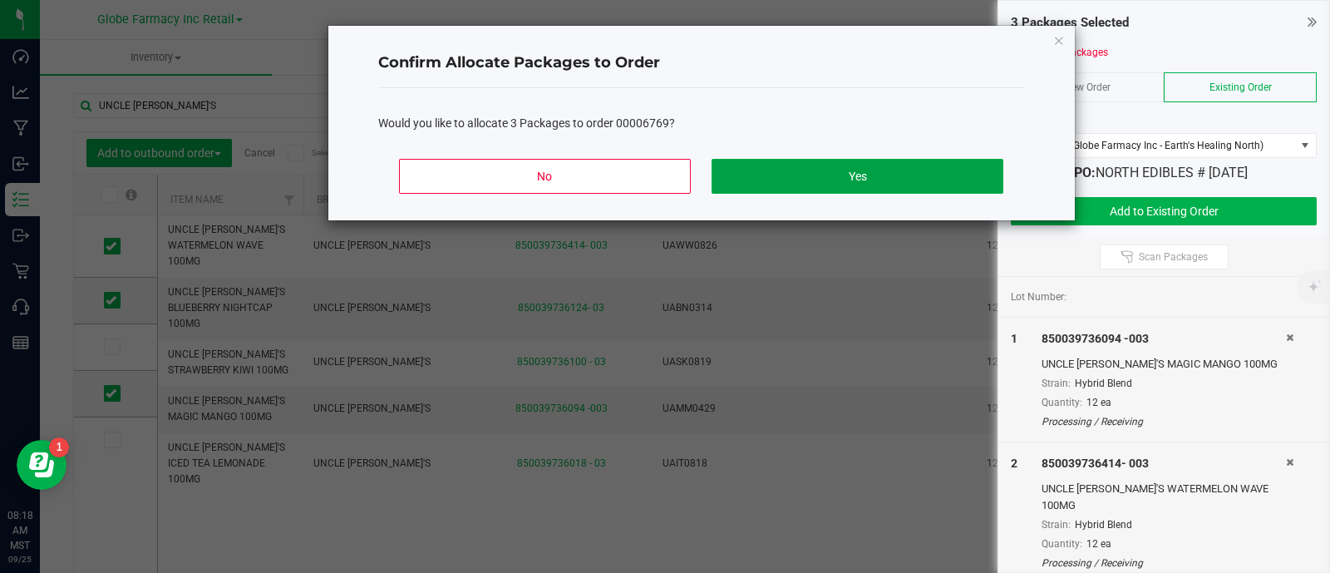
click at [867, 166] on button "Yes" at bounding box center [856, 176] width 291 height 35
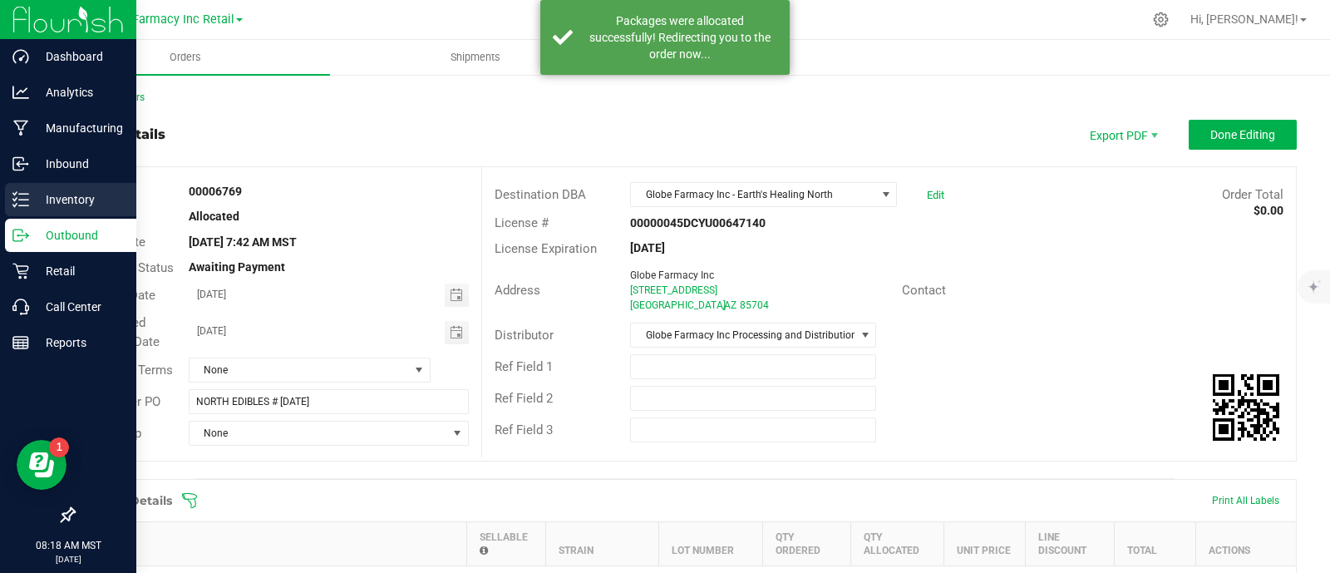
click at [17, 204] on icon at bounding box center [14, 205] width 3 height 2
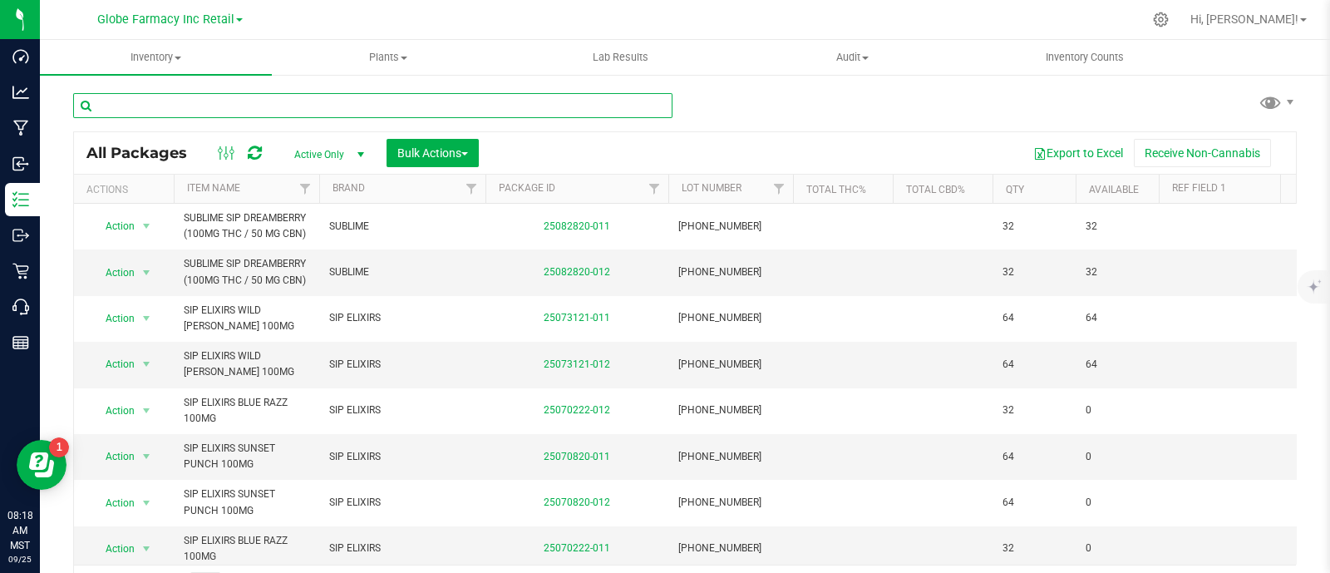
click at [372, 96] on input "text" at bounding box center [372, 105] width 599 height 25
paste input "UNCLE [PERSON_NAME]'S"
type input "UNCLE [PERSON_NAME]'S"
click at [424, 155] on span "Bulk Actions" at bounding box center [432, 152] width 71 height 13
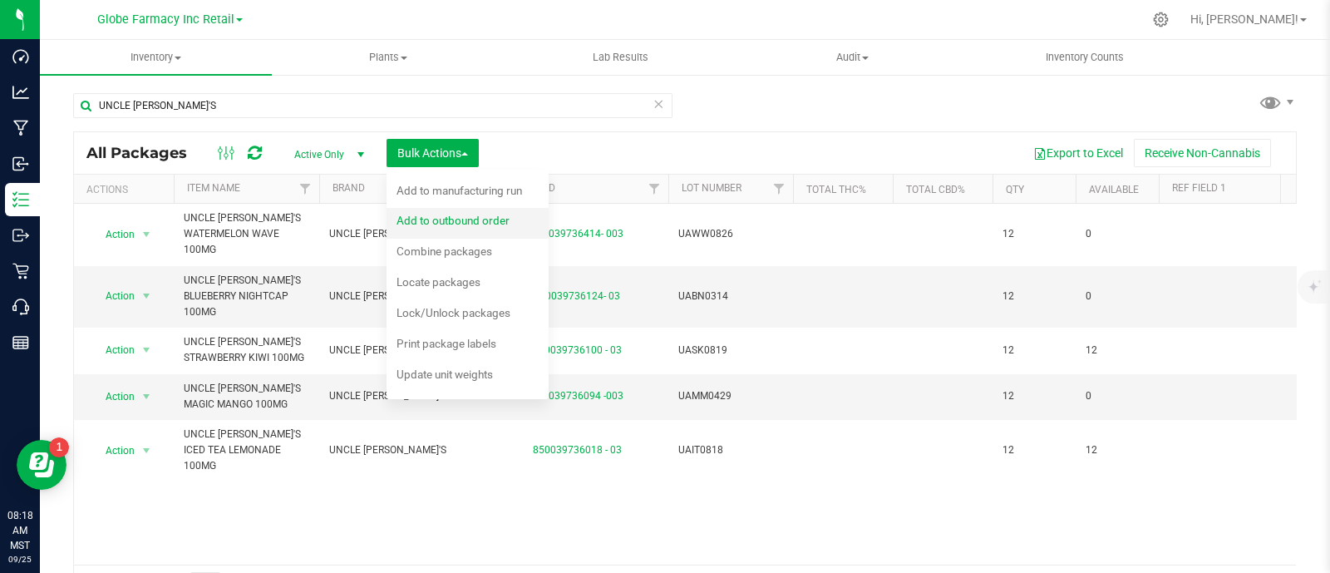
click at [477, 220] on span "Add to outbound order" at bounding box center [452, 220] width 113 height 13
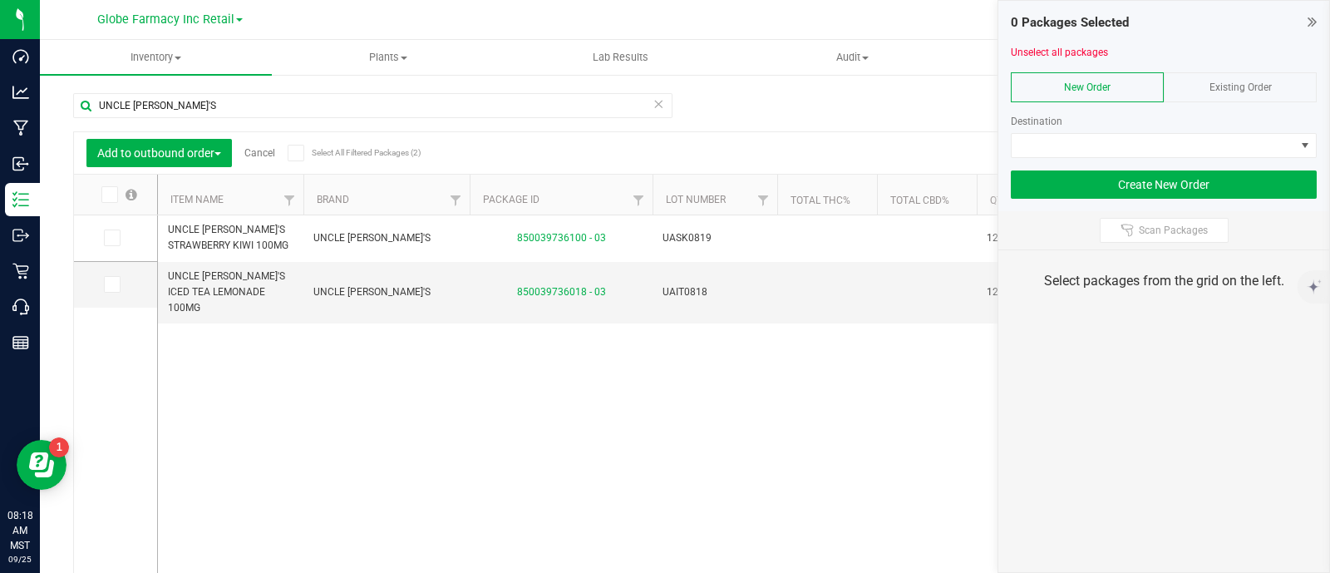
drag, startPoint x: 1251, startPoint y: 87, endPoint x: 1251, endPoint y: 96, distance: 9.1
click at [1251, 91] on span "Existing Order" at bounding box center [1240, 87] width 62 height 12
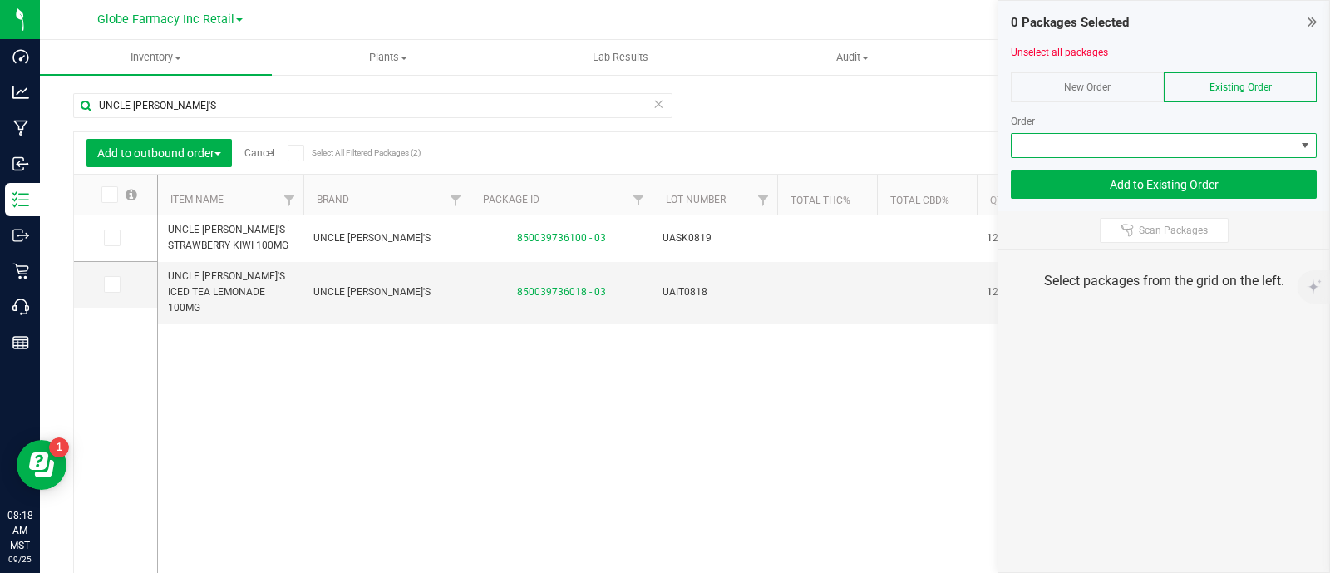
click at [1258, 155] on span at bounding box center [1153, 145] width 283 height 23
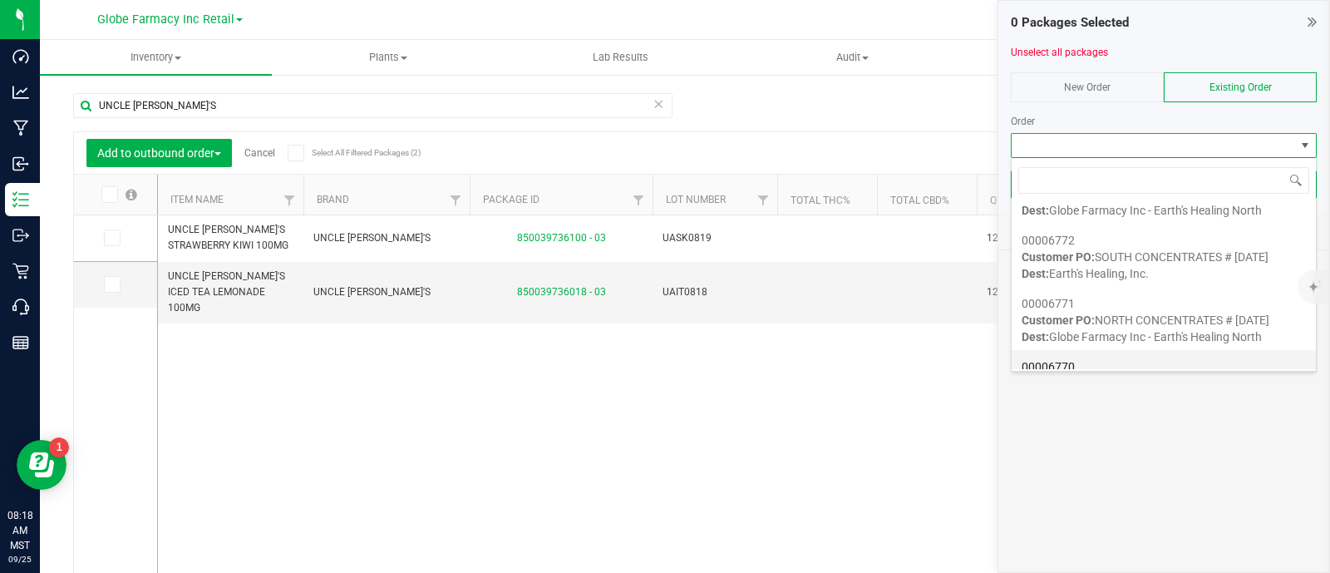
scroll to position [207, 0]
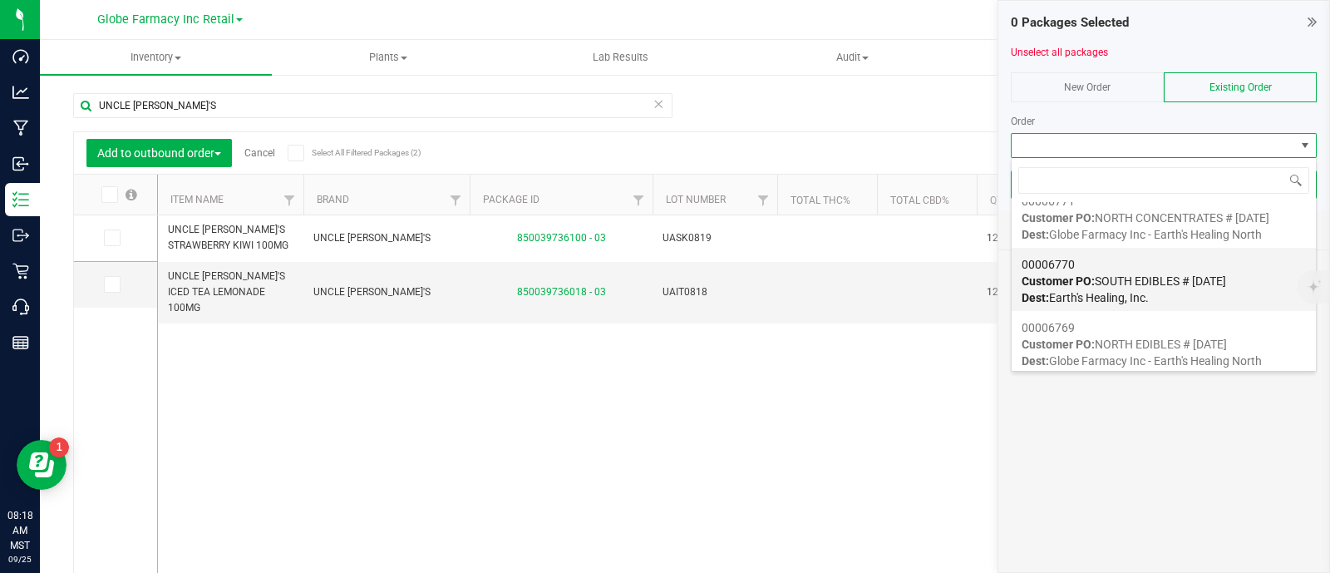
click at [1135, 274] on span "Customer PO: SOUTH EDIBLES # 09/25/2025" at bounding box center [1123, 280] width 204 height 13
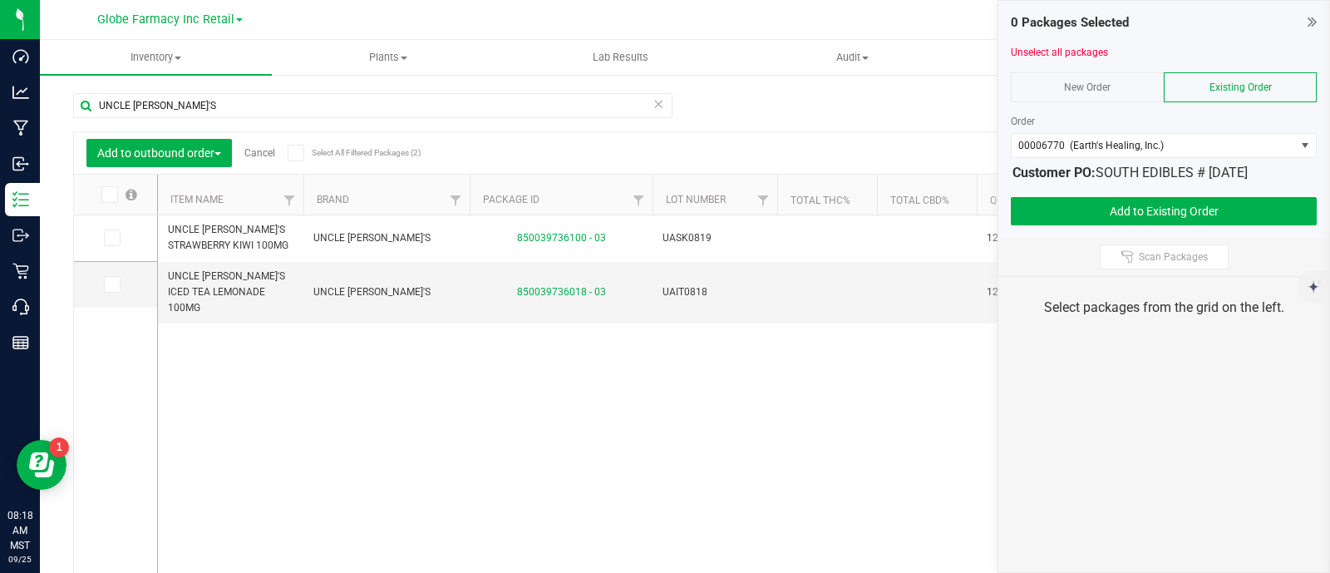
click at [116, 189] on span at bounding box center [109, 194] width 17 height 17
click at [0, 0] on input "checkbox" at bounding box center [0, 0] width 0 height 0
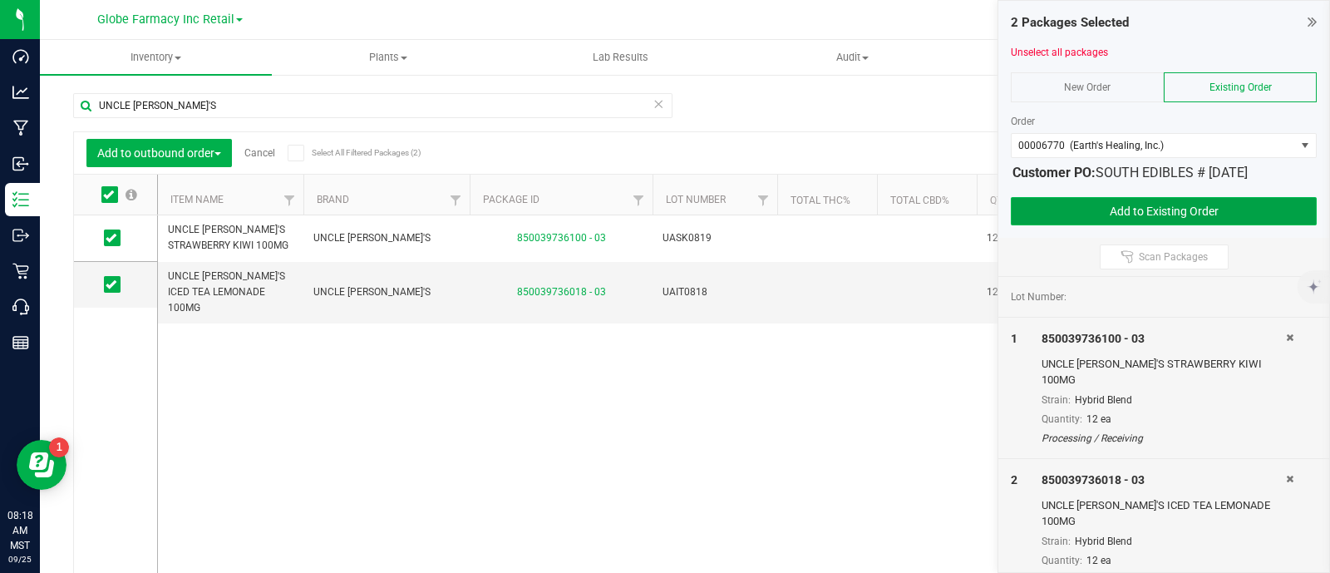
click at [1163, 205] on button "Add to Existing Order" at bounding box center [1164, 211] width 306 height 28
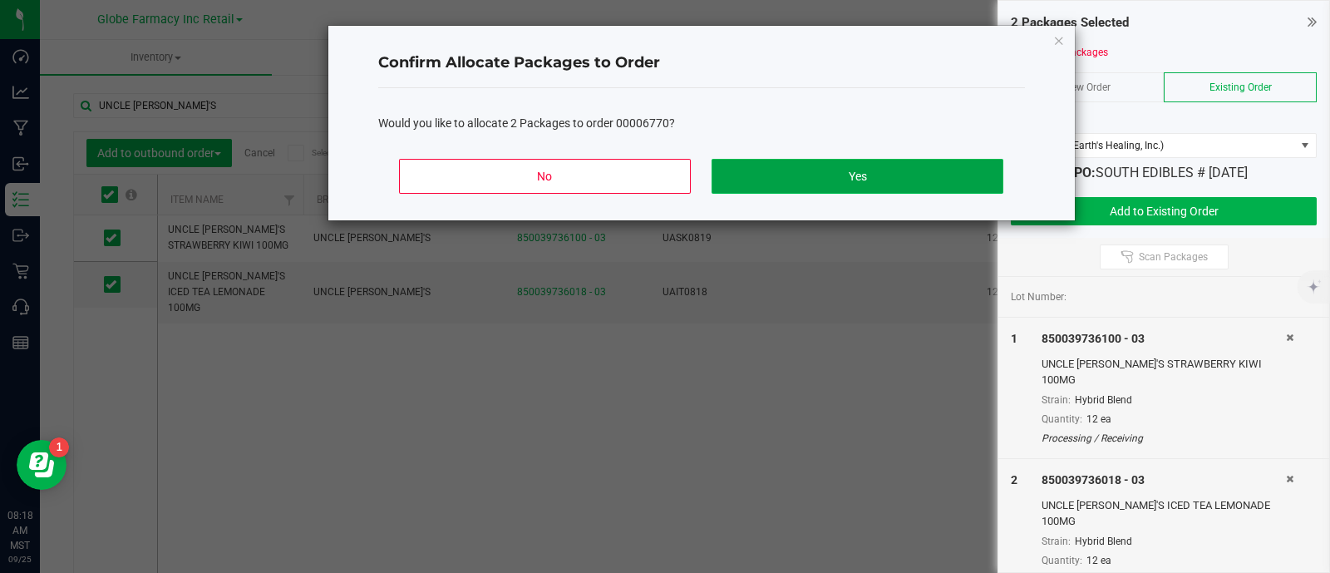
click at [798, 175] on button "Yes" at bounding box center [856, 176] width 291 height 35
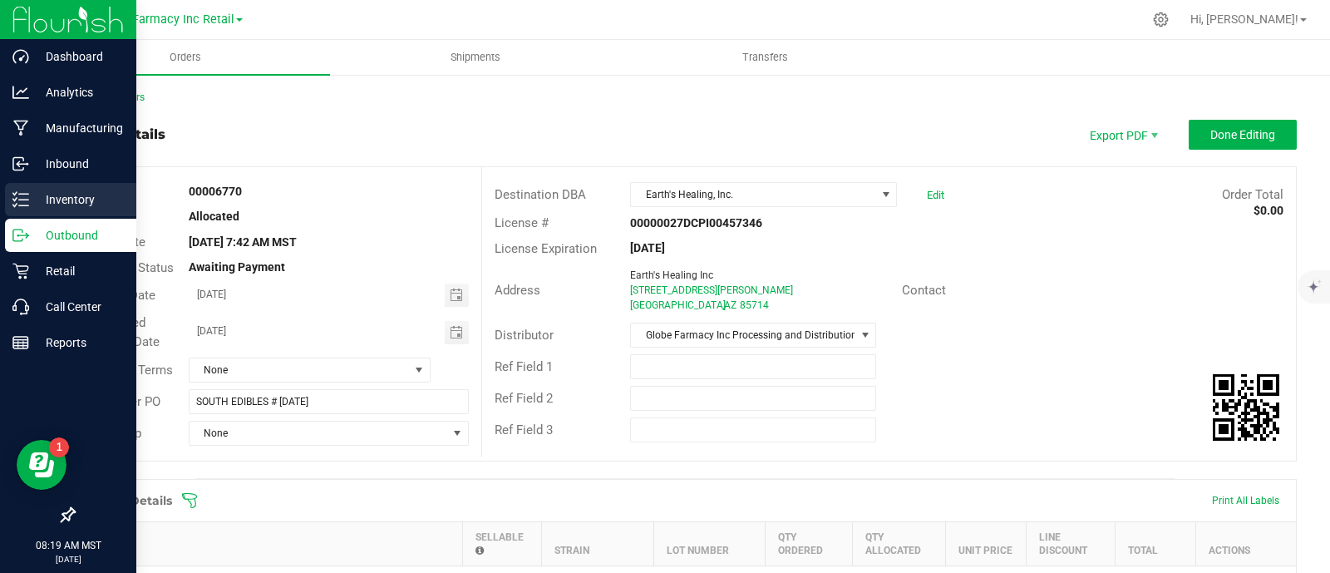
click at [26, 199] on line at bounding box center [23, 199] width 9 height 0
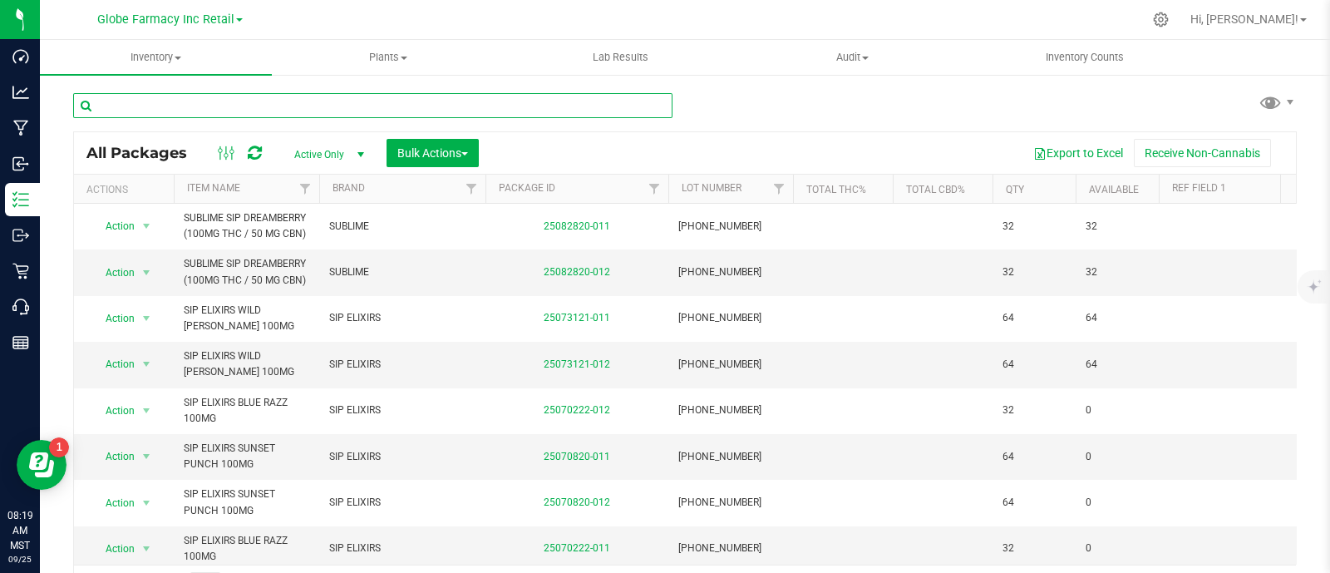
click at [401, 110] on input "text" at bounding box center [372, 105] width 599 height 25
paste input "[PERSON_NAME] PATCH INDICA GUMMIES 100MG"
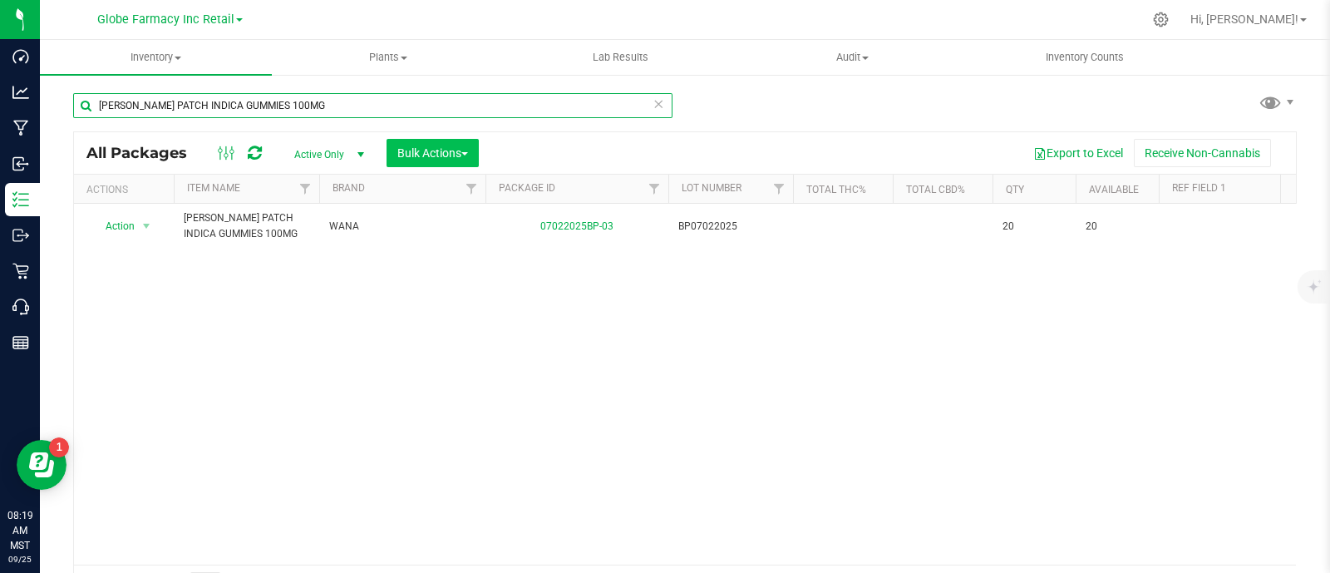
type input "[PERSON_NAME] PATCH INDICA GUMMIES 100MG"
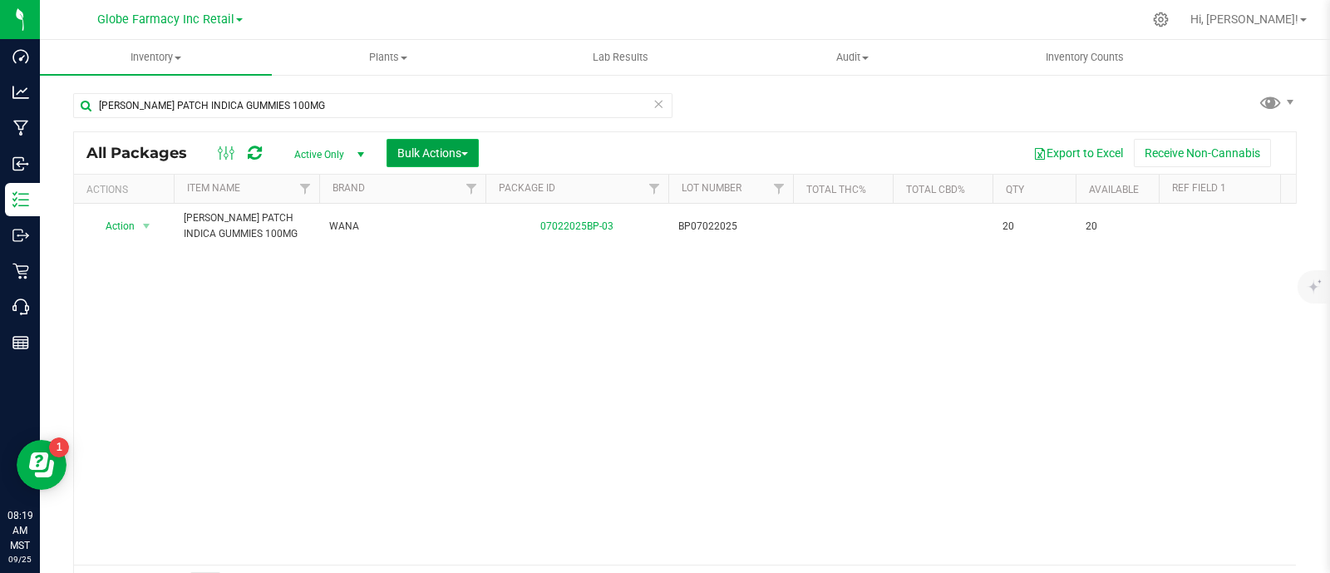
click at [445, 159] on button "Bulk Actions" at bounding box center [432, 153] width 92 height 28
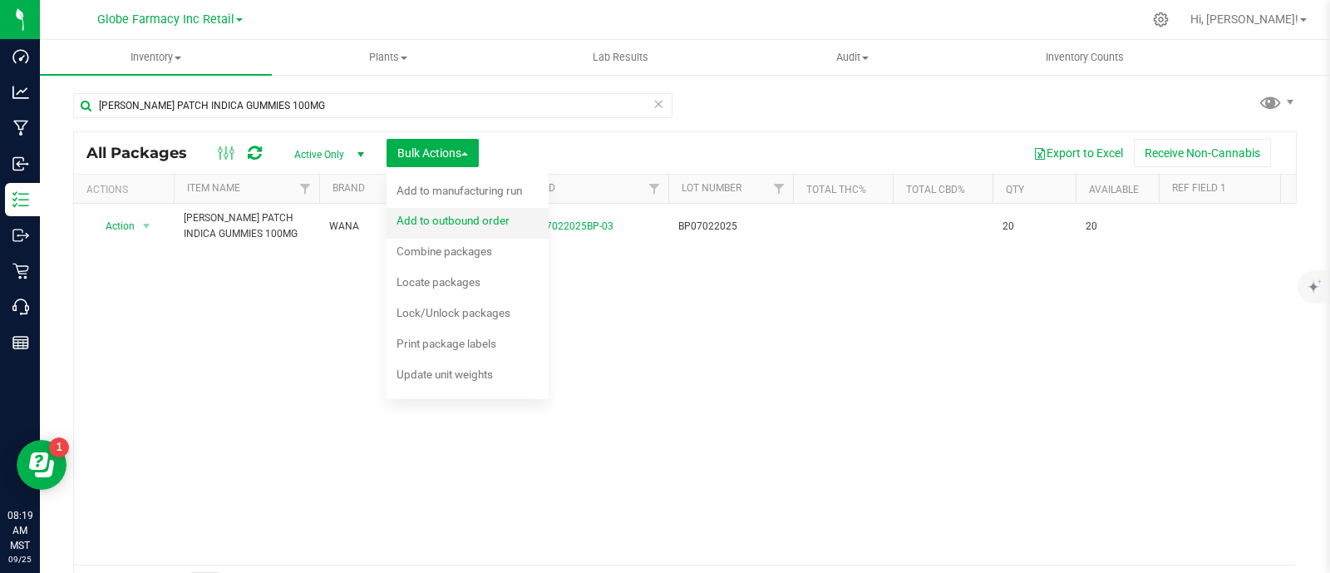
click at [457, 211] on div "Add to outbound order" at bounding box center [463, 222] width 135 height 27
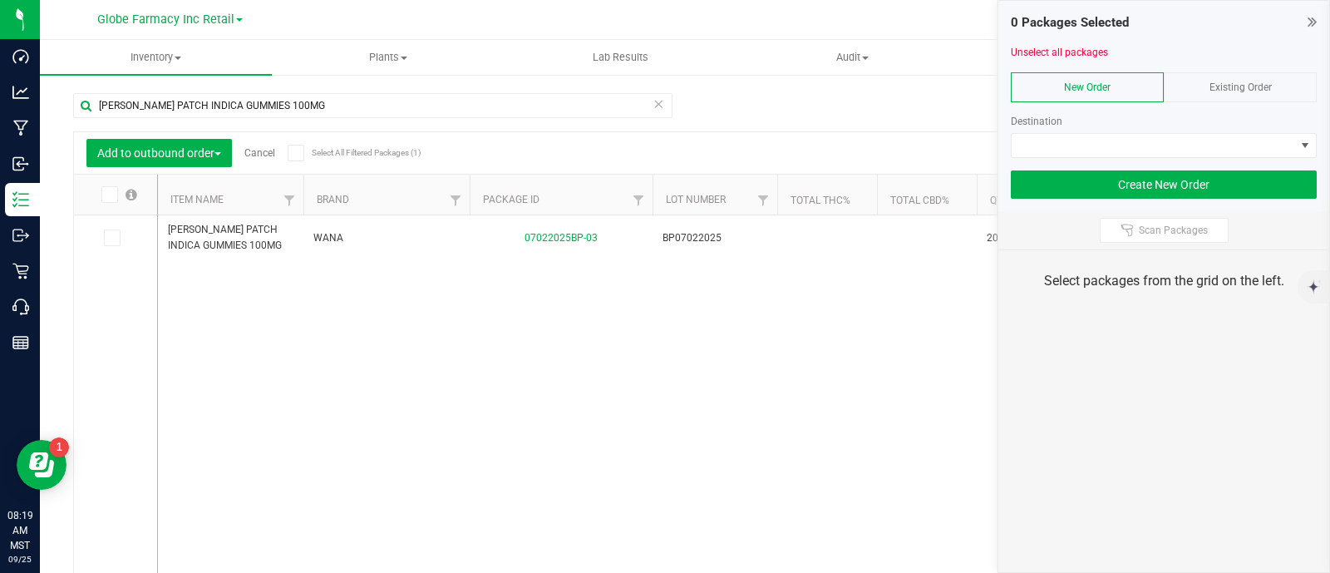
click at [1274, 99] on div "Existing Order" at bounding box center [1240, 87] width 153 height 30
click at [1268, 158] on div at bounding box center [1164, 164] width 306 height 12
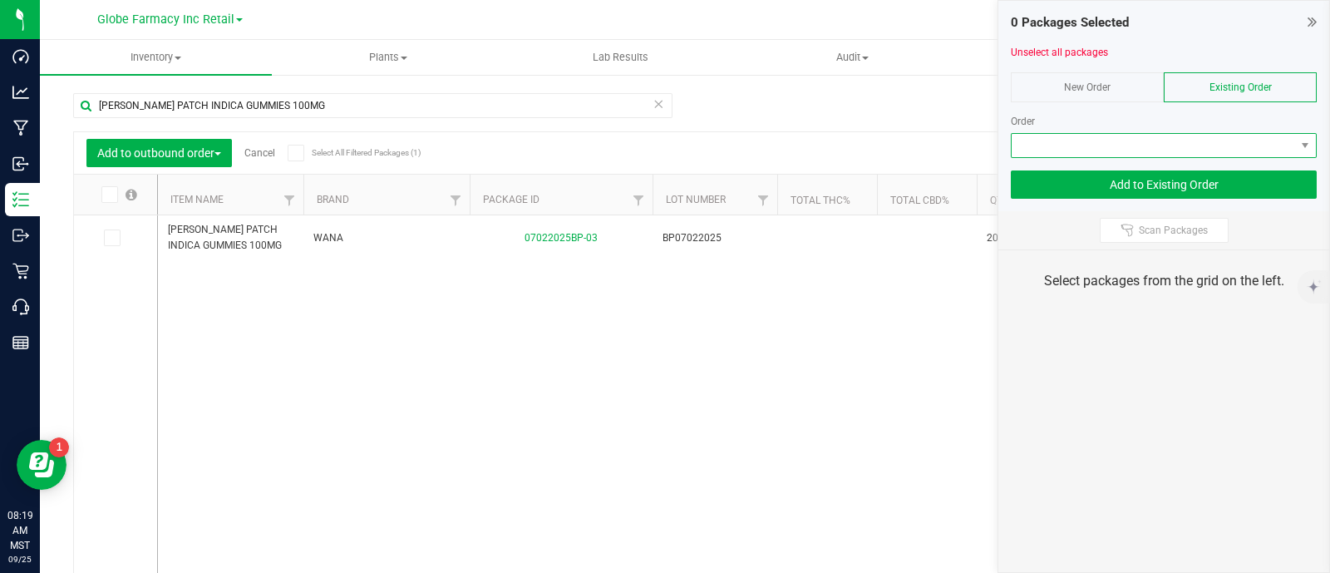
click at [1253, 139] on span at bounding box center [1153, 145] width 283 height 23
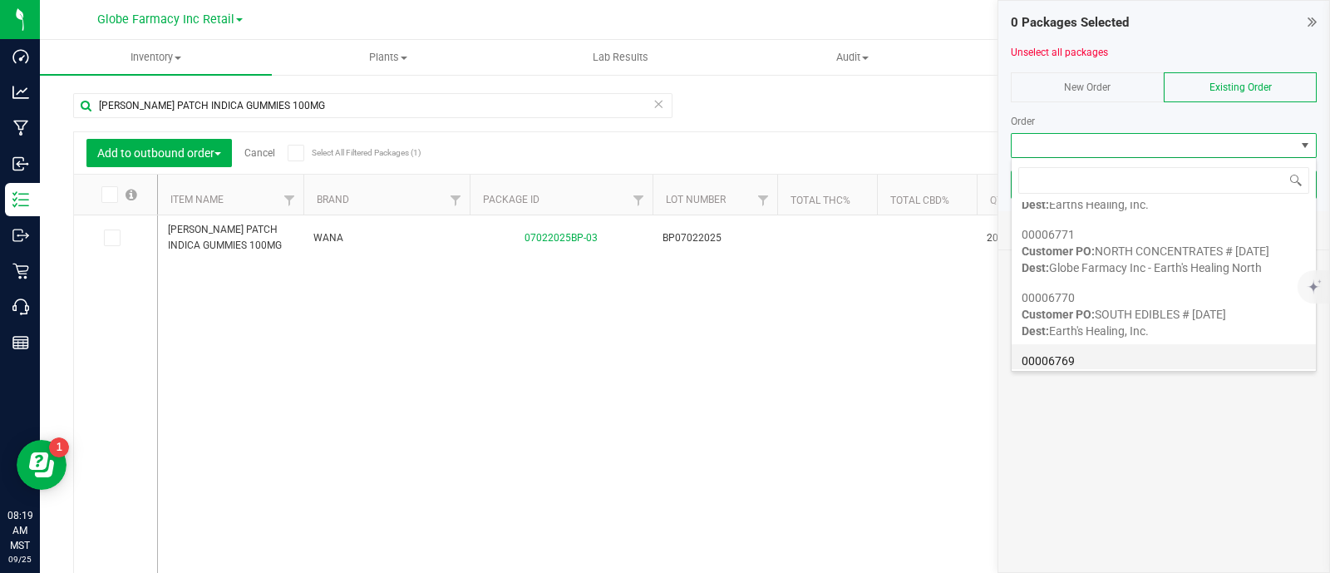
scroll to position [212, 0]
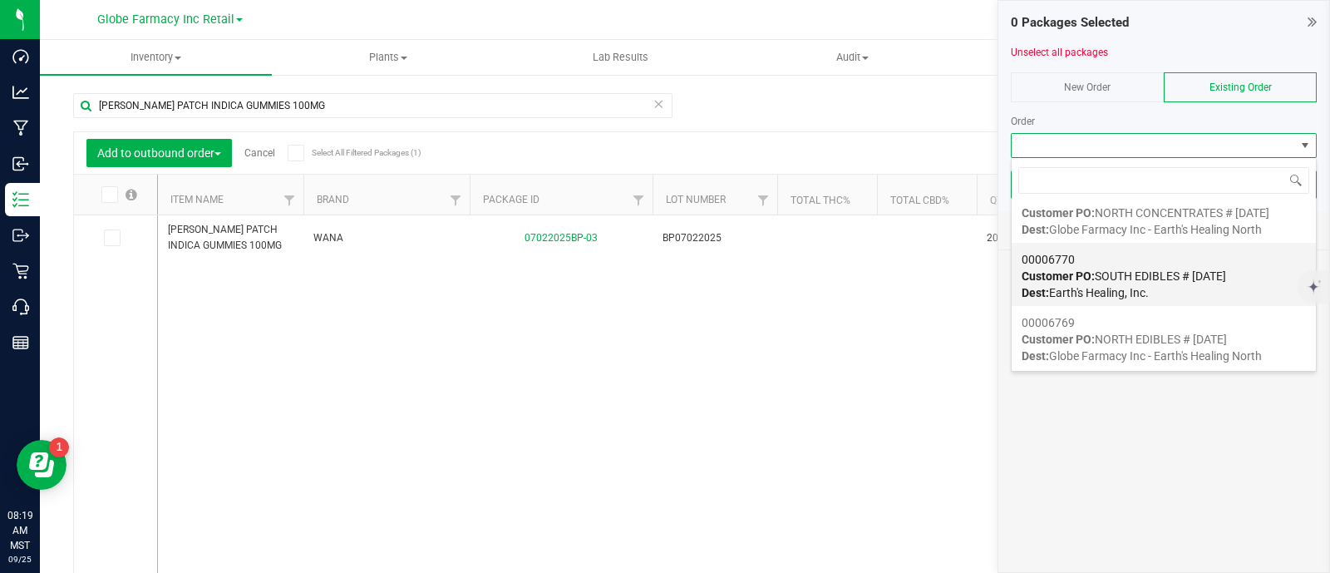
click at [1123, 283] on div "00006770 Customer PO: SOUTH EDIBLES # 09/25/2025 Dest: Earth's Healing, Inc." at bounding box center [1163, 275] width 284 height 63
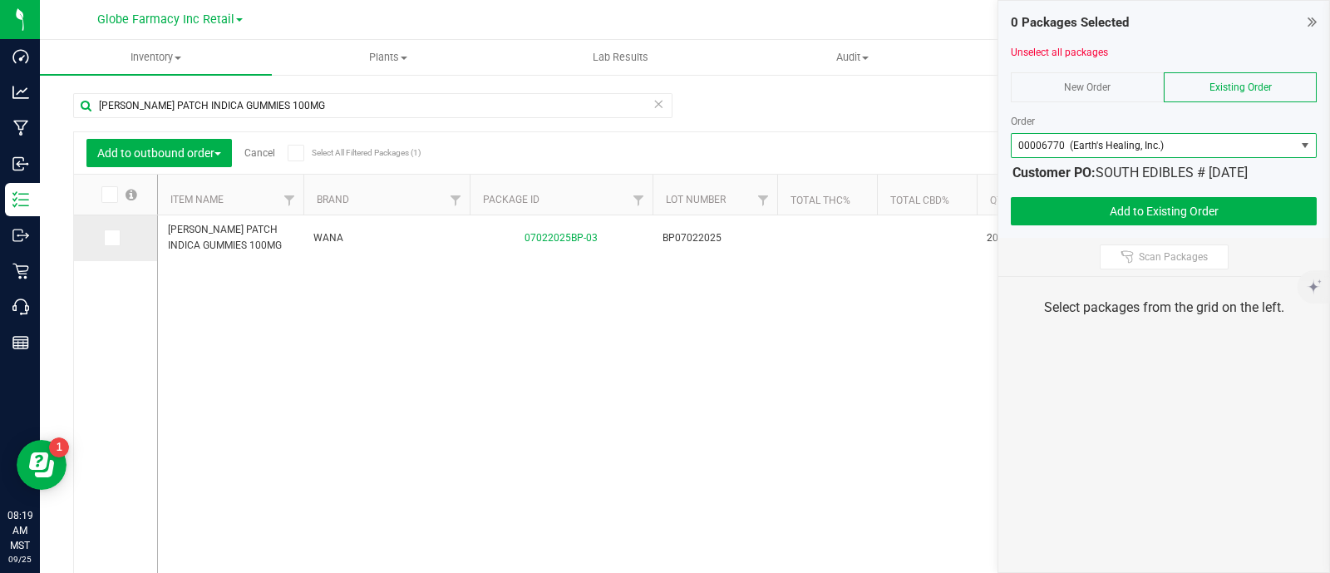
click at [120, 239] on label at bounding box center [116, 237] width 24 height 17
click at [0, 0] on input "checkbox" at bounding box center [0, 0] width 0 height 0
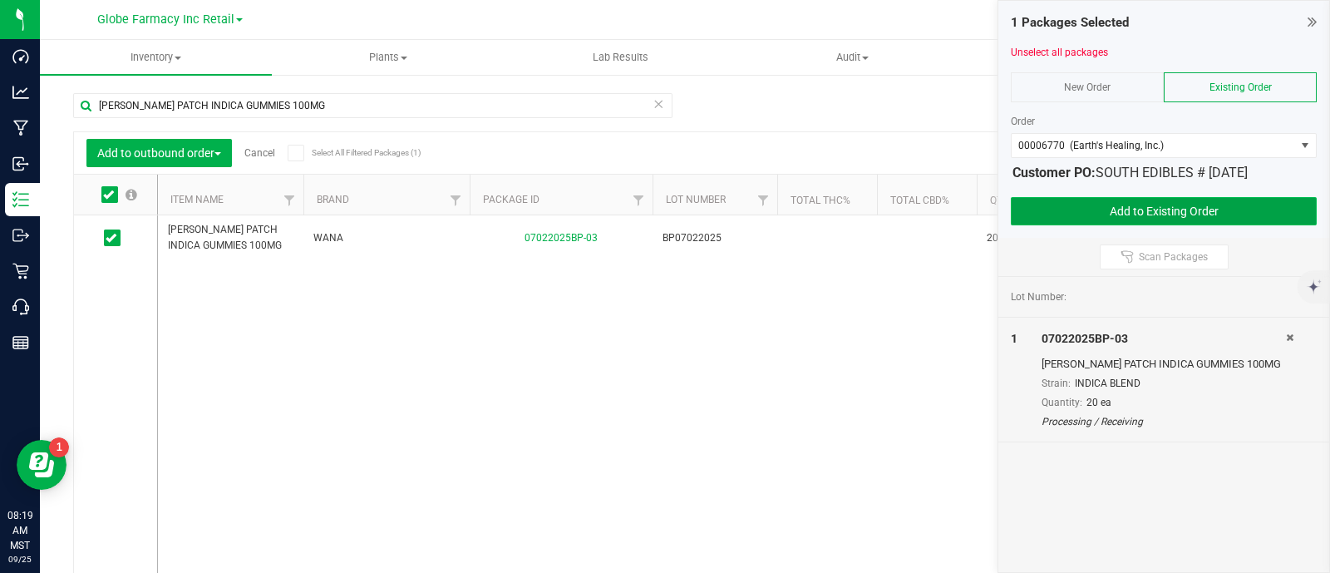
click at [1067, 204] on button "Add to Existing Order" at bounding box center [1164, 211] width 306 height 28
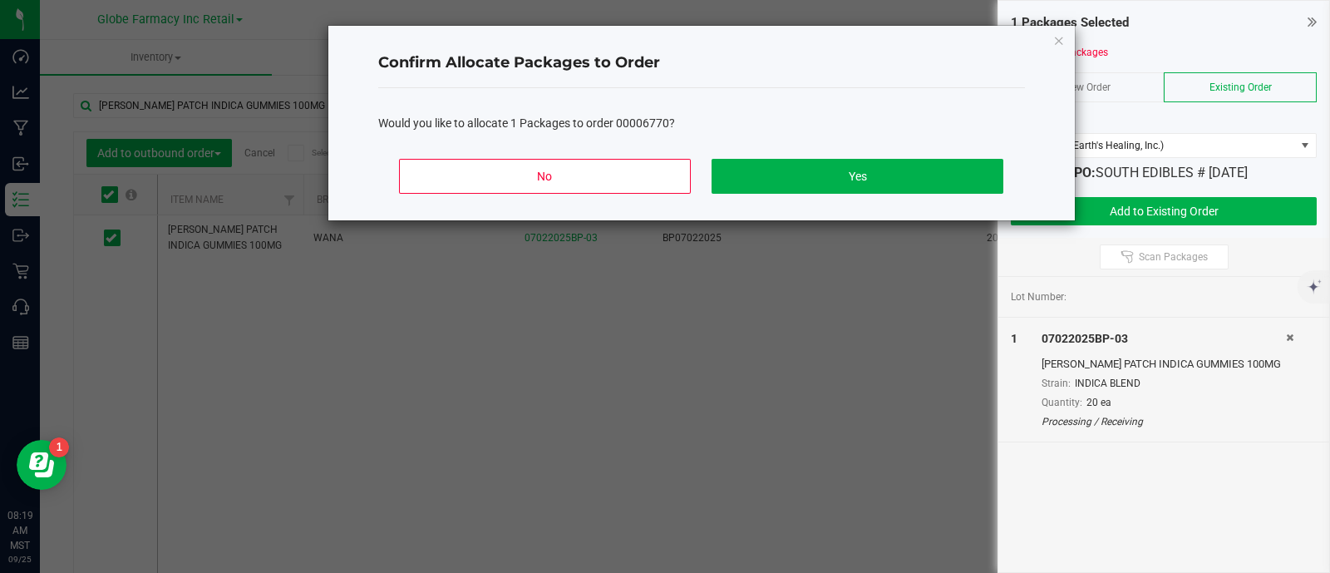
click at [902, 150] on div "No Yes" at bounding box center [701, 182] width 647 height 75
click at [910, 167] on button "Yes" at bounding box center [856, 176] width 291 height 35
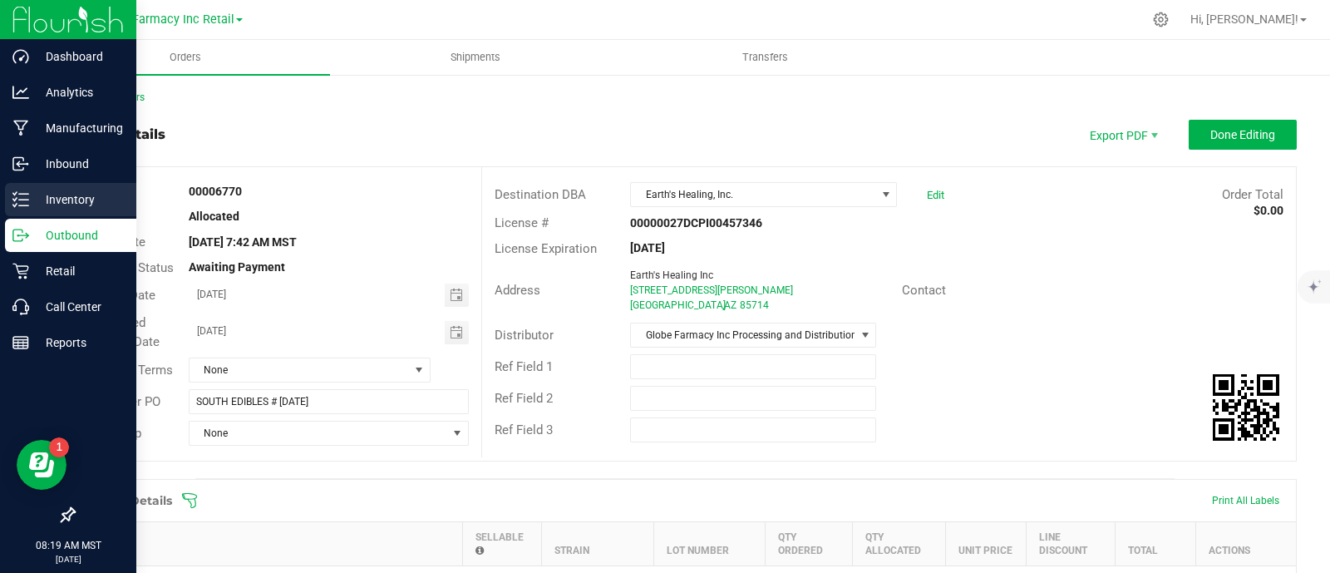
click at [29, 200] on p "Inventory" at bounding box center [79, 200] width 100 height 20
click at [90, 198] on p "Inventory" at bounding box center [79, 200] width 100 height 20
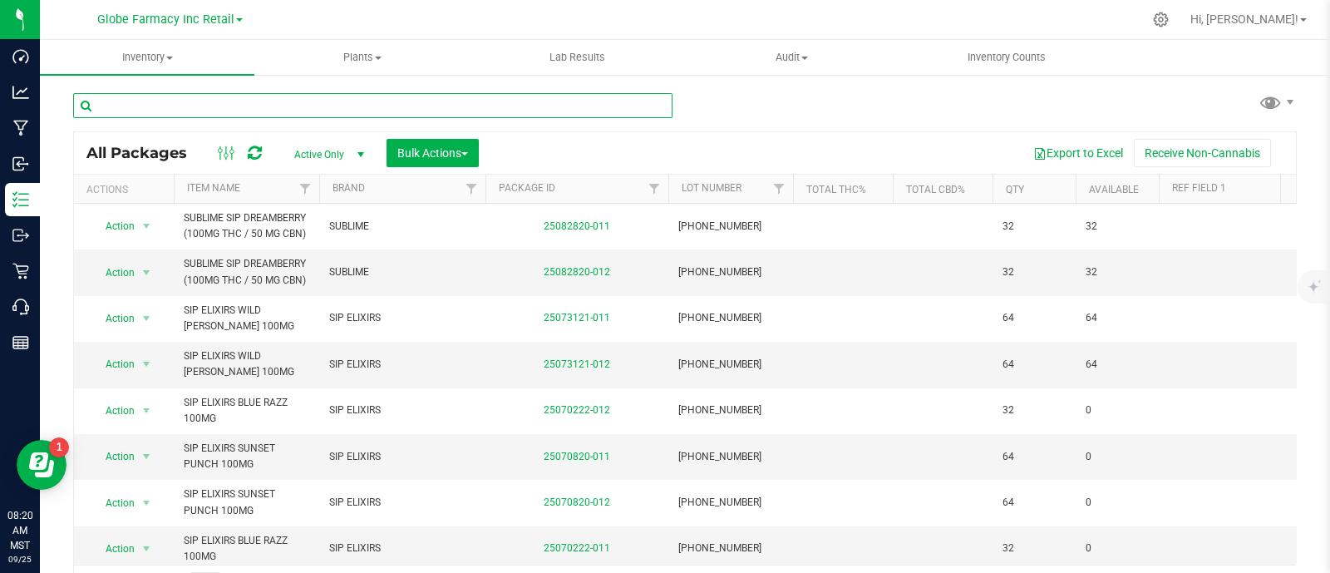
click at [267, 106] on input "text" at bounding box center [372, 105] width 599 height 25
paste input "WANA STAY ASLEEP GUMMIES 100MG THC / 200MG CBD / 50MG CBG / 50MG CBN"
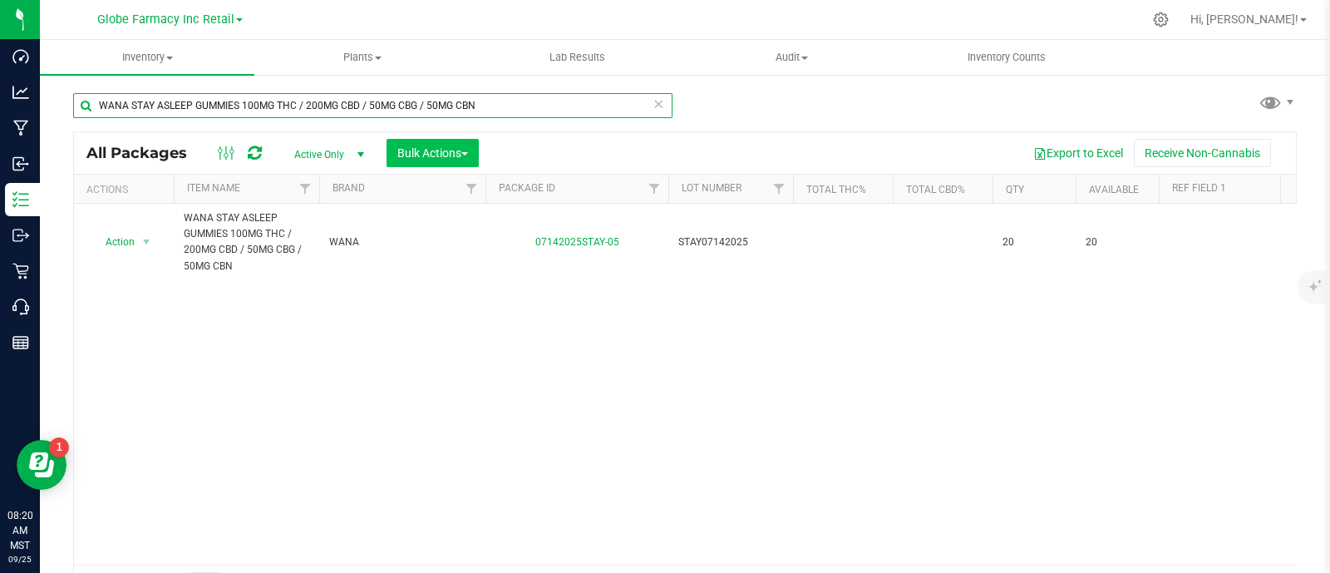
type input "WANA STAY ASLEEP GUMMIES 100MG THC / 200MG CBD / 50MG CBG / 50MG CBN"
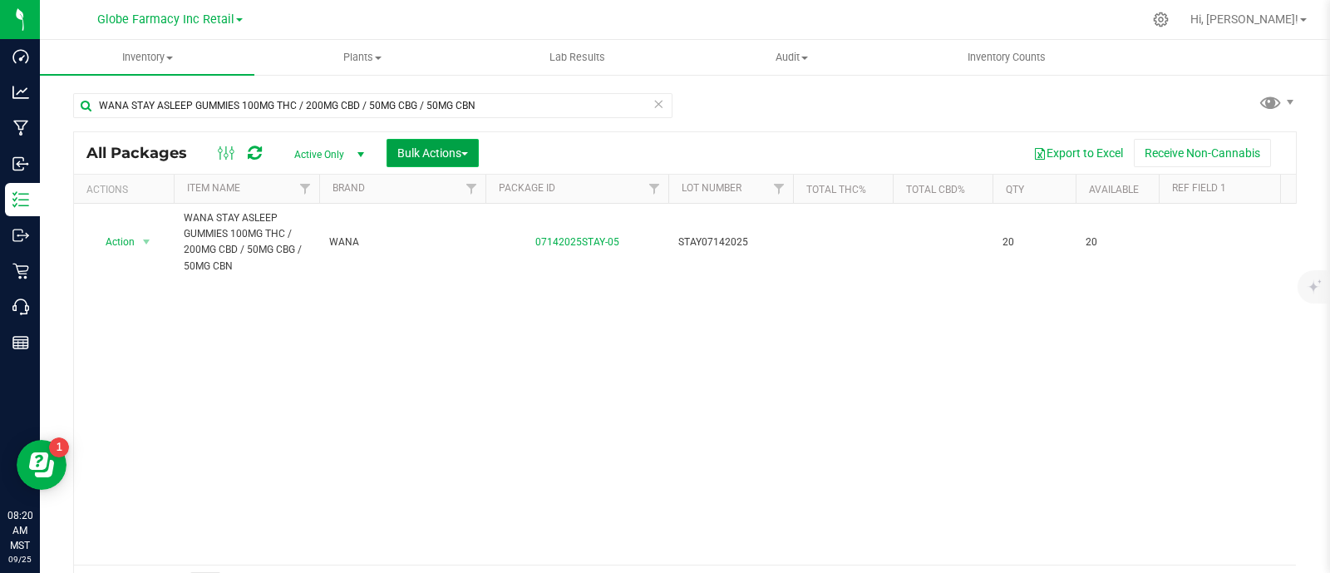
click at [410, 146] on span "Bulk Actions" at bounding box center [432, 152] width 71 height 13
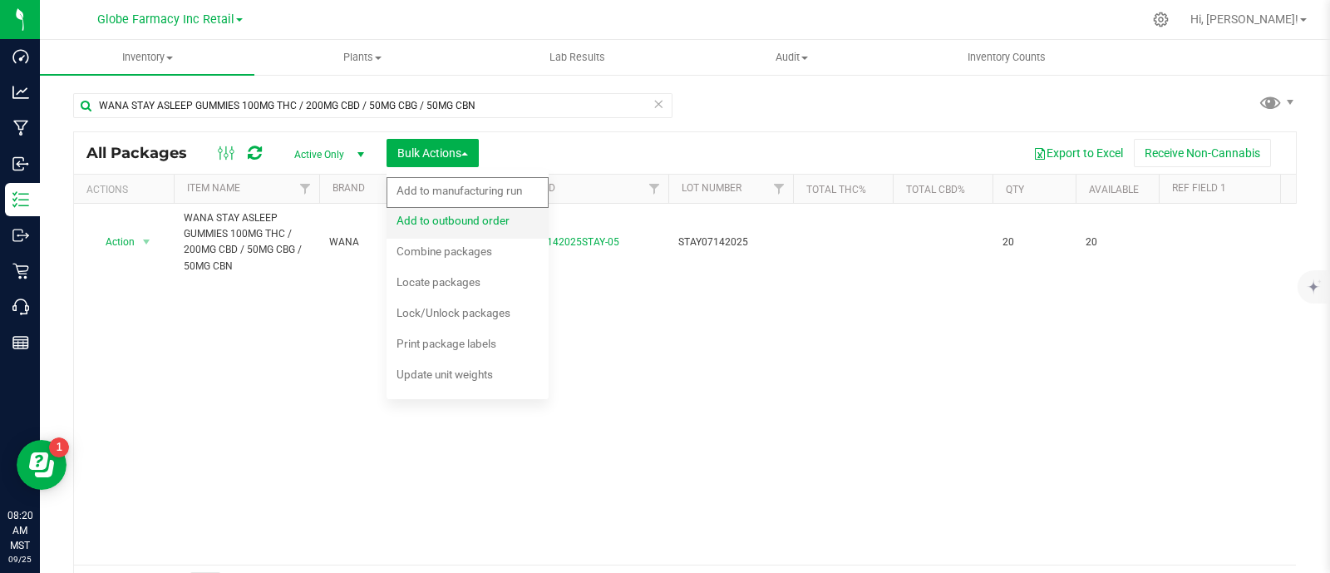
click at [455, 218] on span "Add to outbound order" at bounding box center [452, 220] width 113 height 13
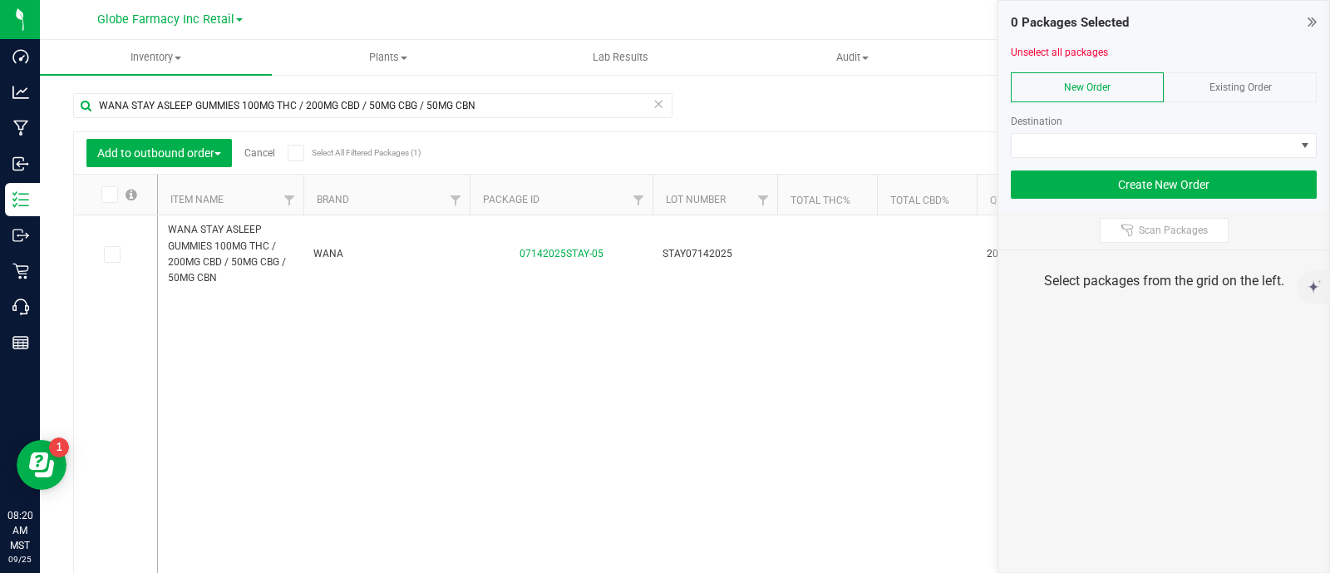
click at [1218, 93] on div "Existing Order" at bounding box center [1240, 87] width 153 height 30
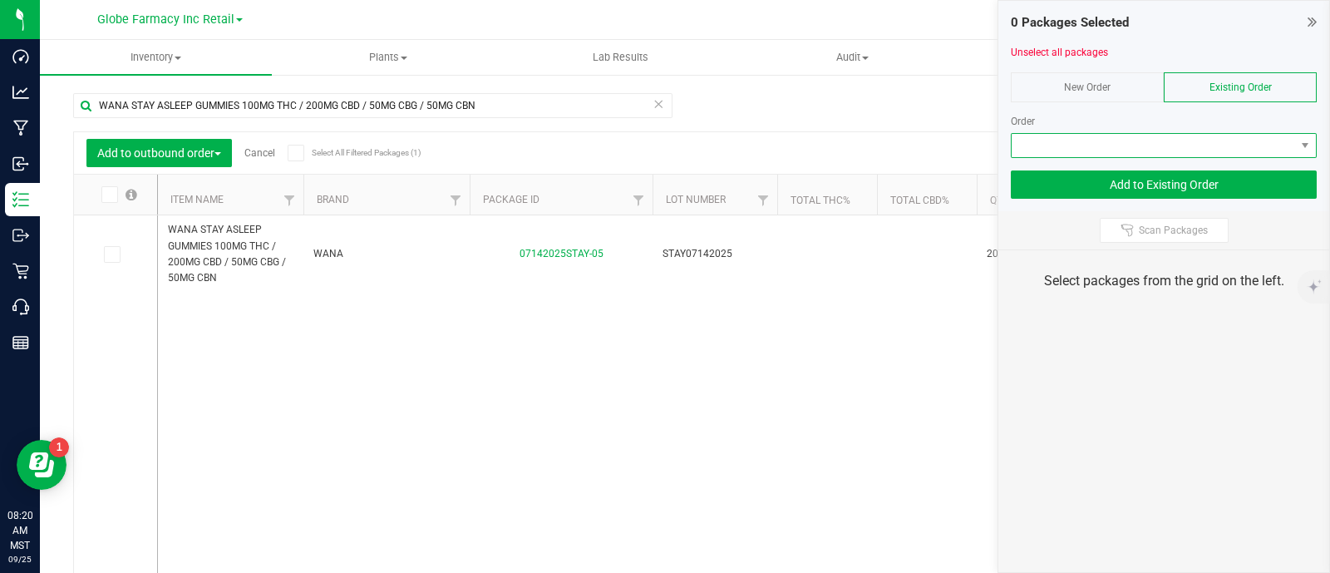
click at [1197, 142] on span at bounding box center [1153, 145] width 283 height 23
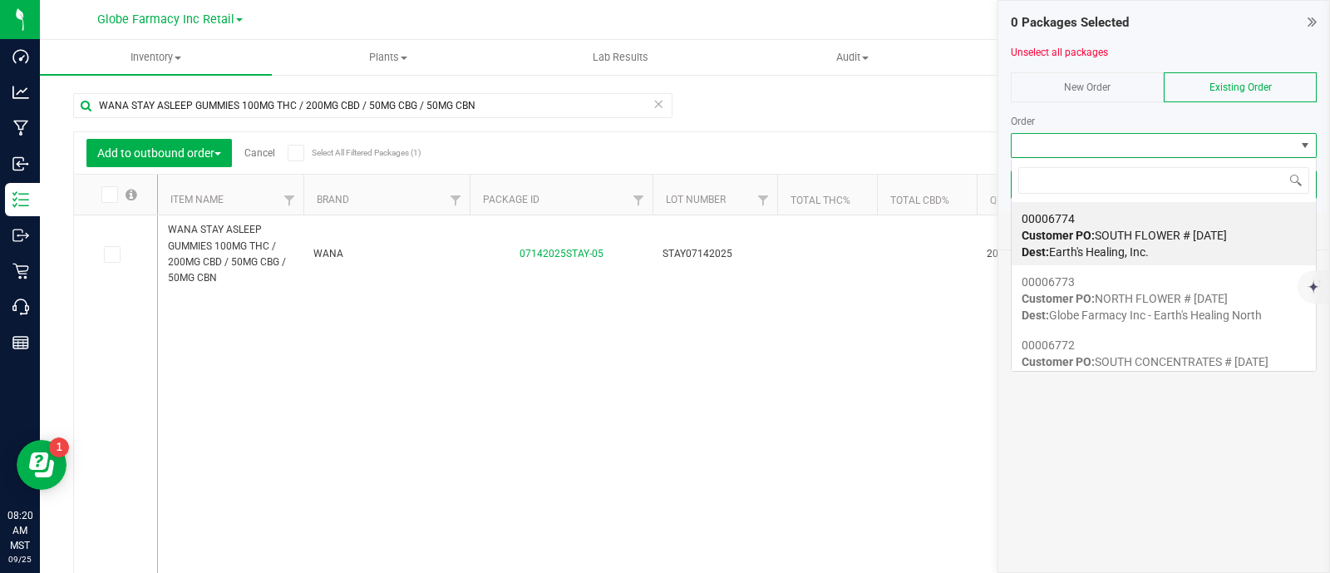
scroll to position [24, 306]
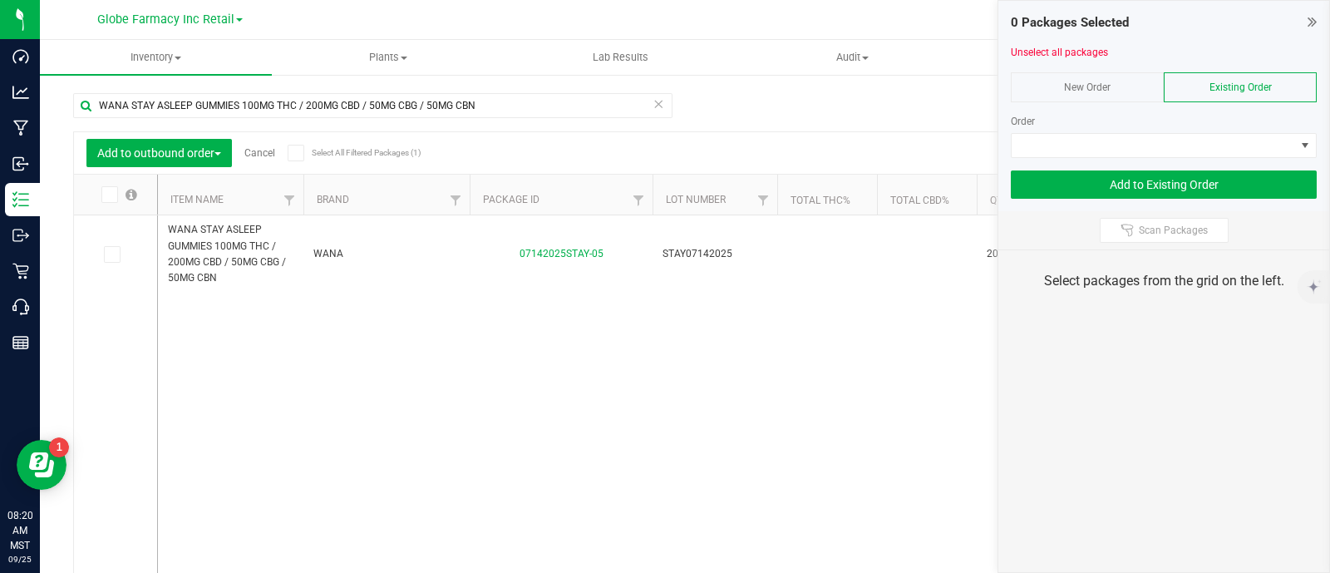
click at [1144, 120] on div "Order" at bounding box center [1164, 121] width 306 height 15
click at [1146, 140] on span at bounding box center [1153, 145] width 283 height 23
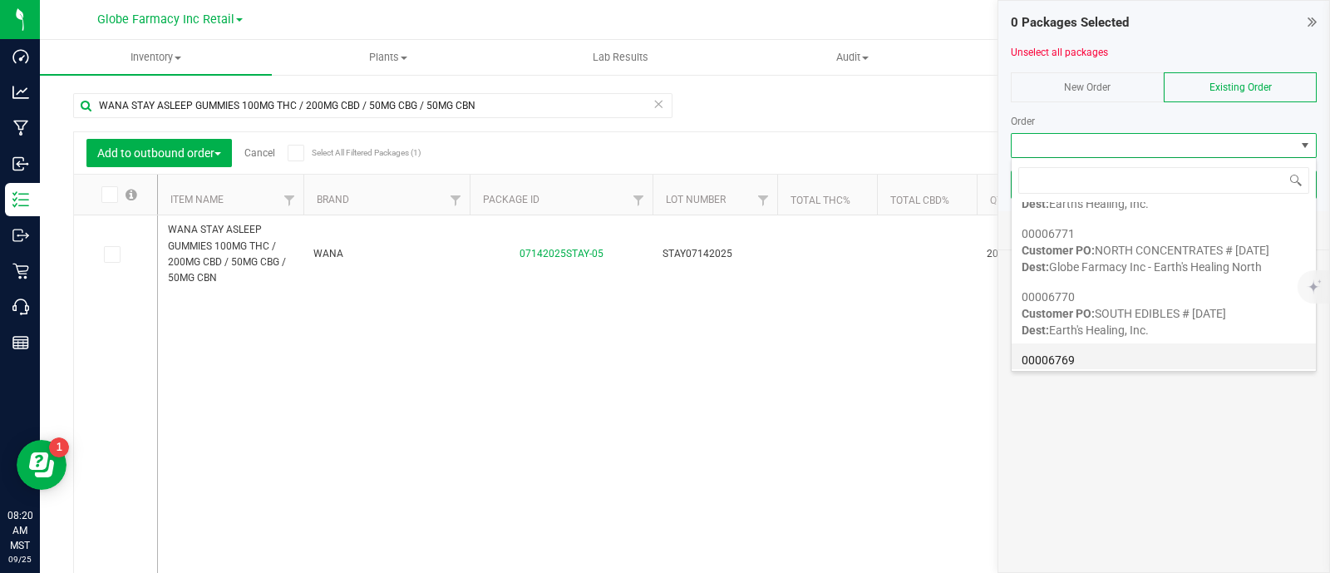
scroll to position [207, 0]
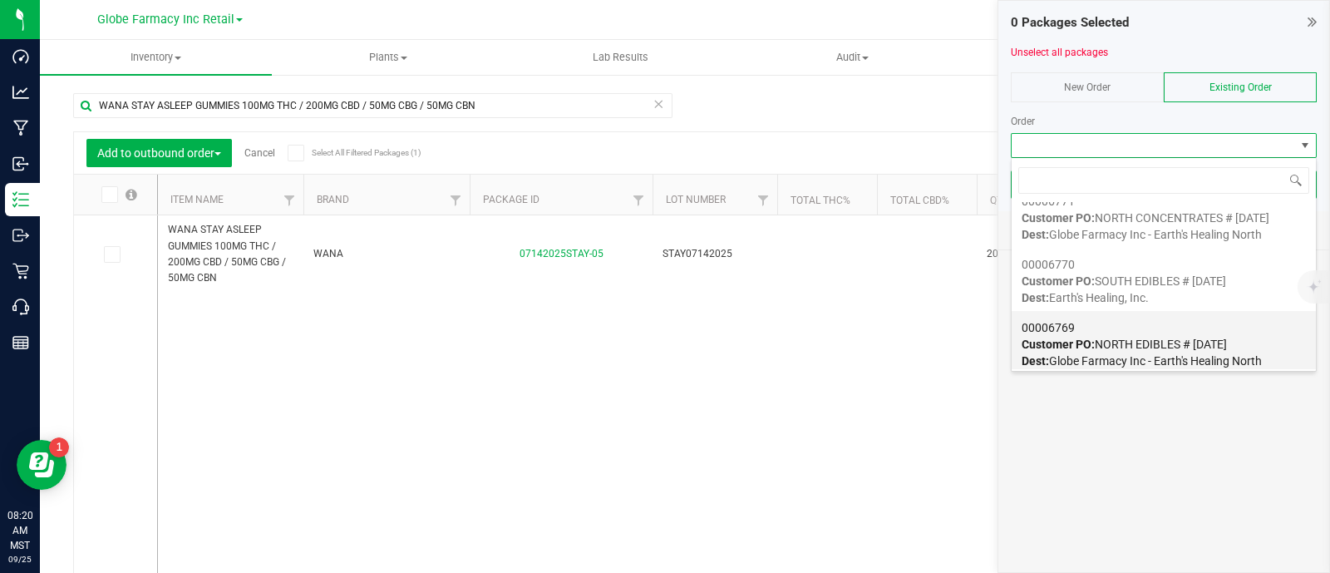
click at [1115, 349] on div "00006769 Customer PO: NORTH EDIBLES # 09/25/2025 Dest: Globe Farmacy Inc - Eart…" at bounding box center [1163, 344] width 284 height 63
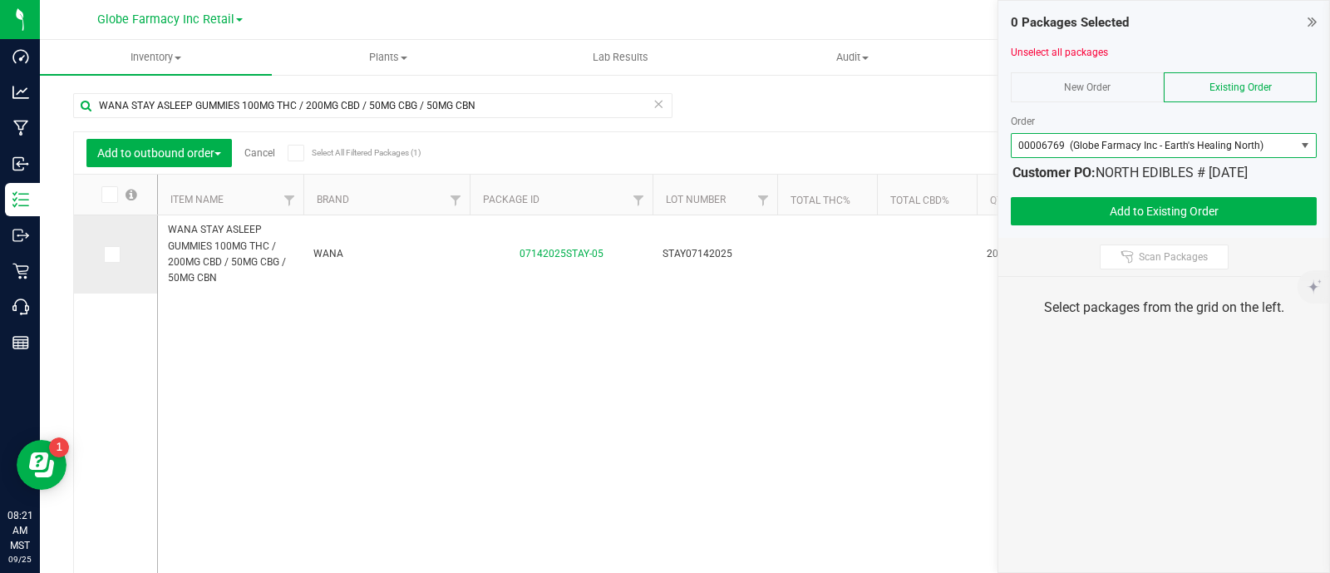
click at [118, 253] on span at bounding box center [112, 254] width 17 height 17
click at [0, 0] on input "checkbox" at bounding box center [0, 0] width 0 height 0
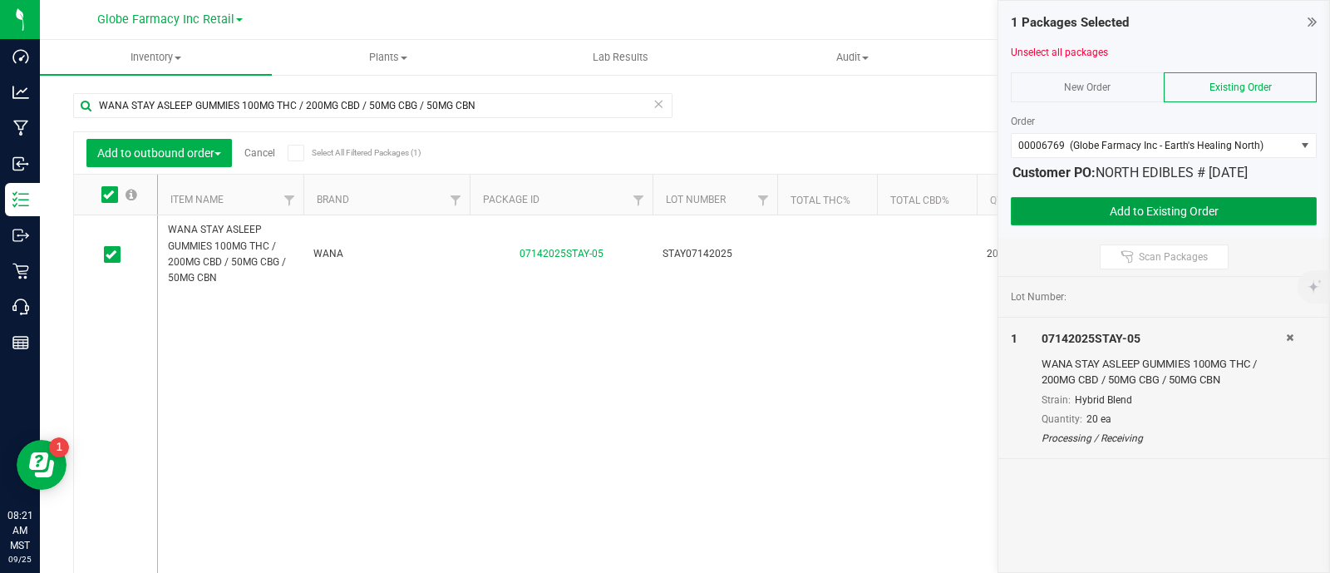
click at [1147, 217] on button "Add to Existing Order" at bounding box center [1164, 211] width 306 height 28
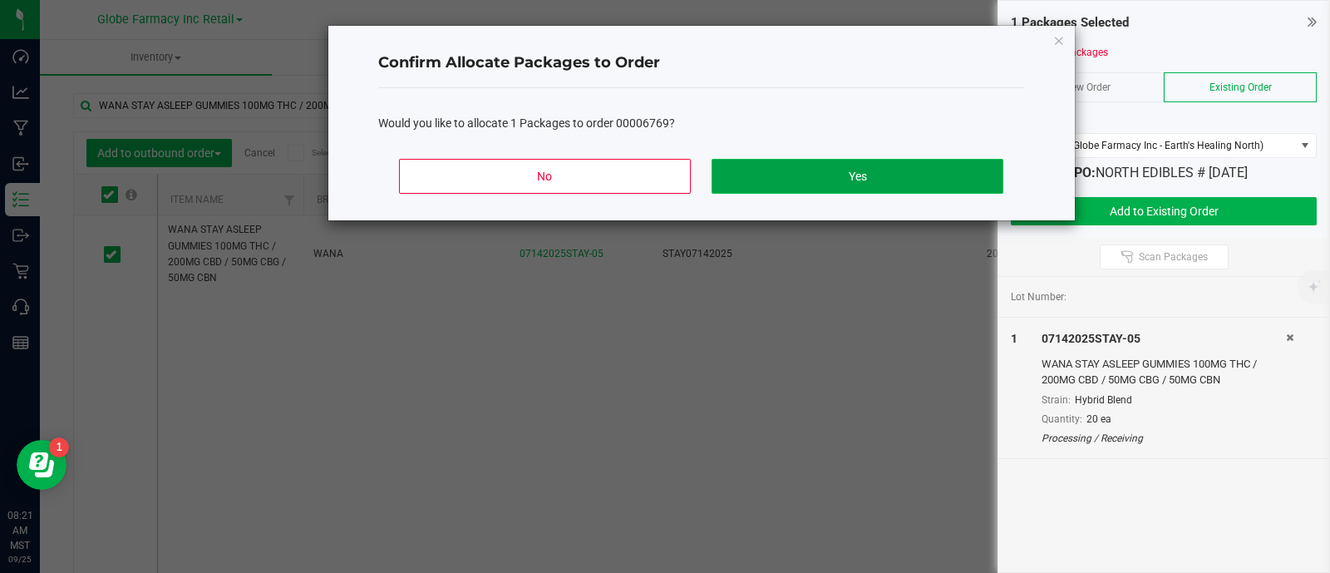
click at [820, 175] on button "Yes" at bounding box center [856, 176] width 291 height 35
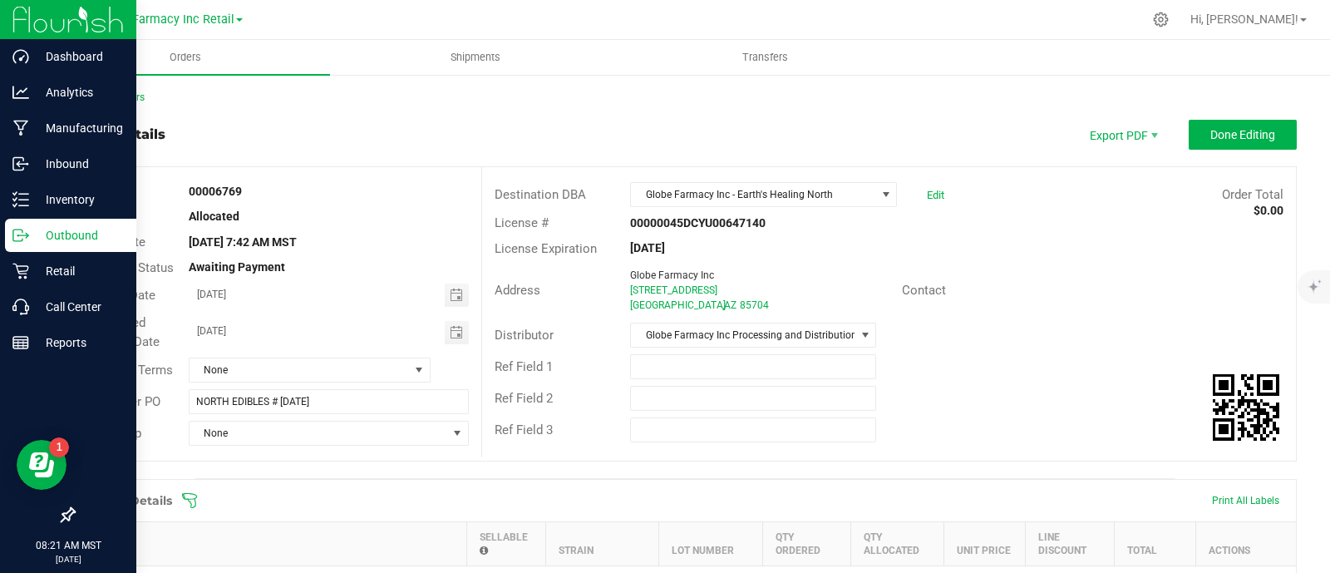
click at [25, 236] on icon at bounding box center [20, 235] width 17 height 17
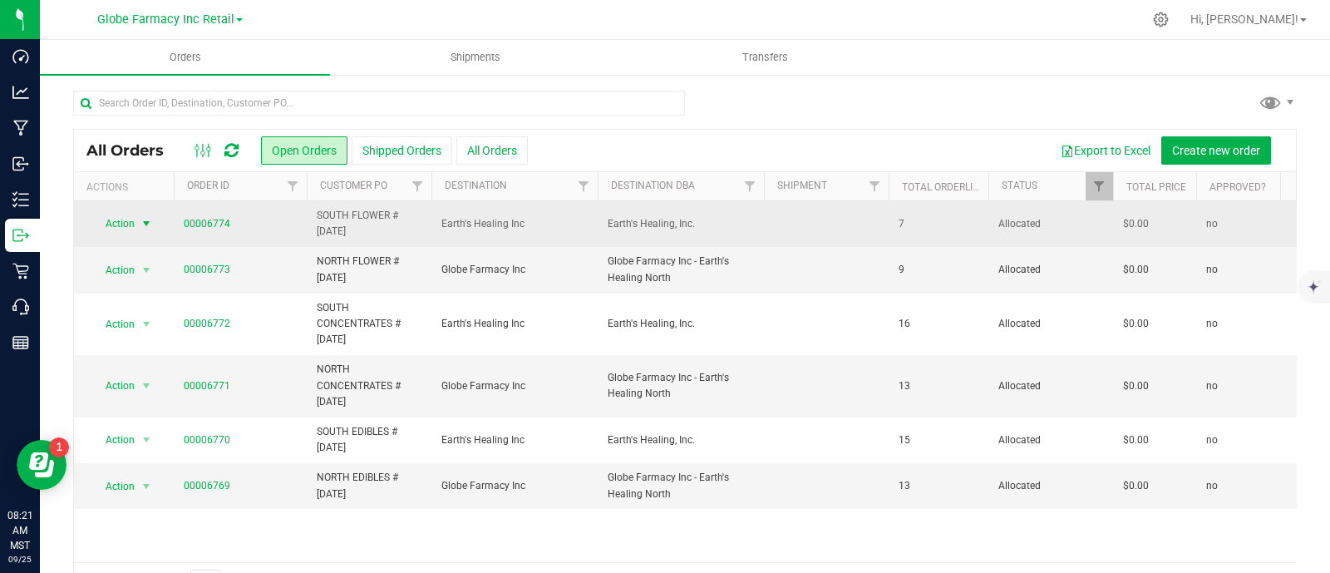
click at [109, 226] on span "Action" at bounding box center [113, 223] width 45 height 23
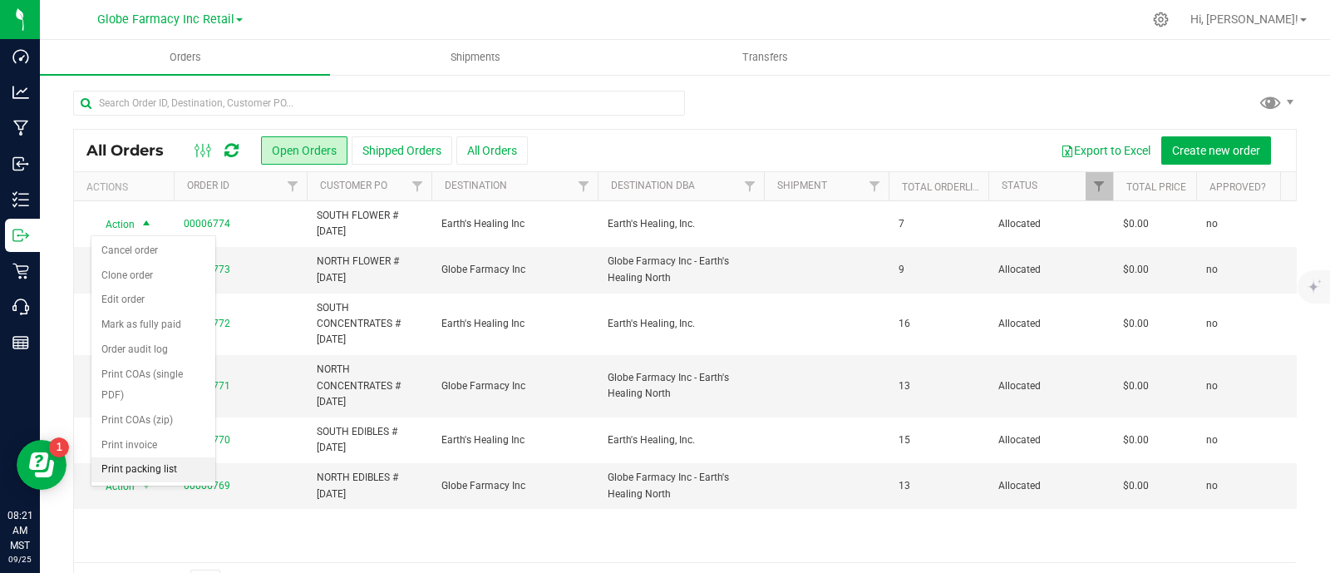
click at [170, 462] on li "Print packing list" at bounding box center [153, 469] width 124 height 25
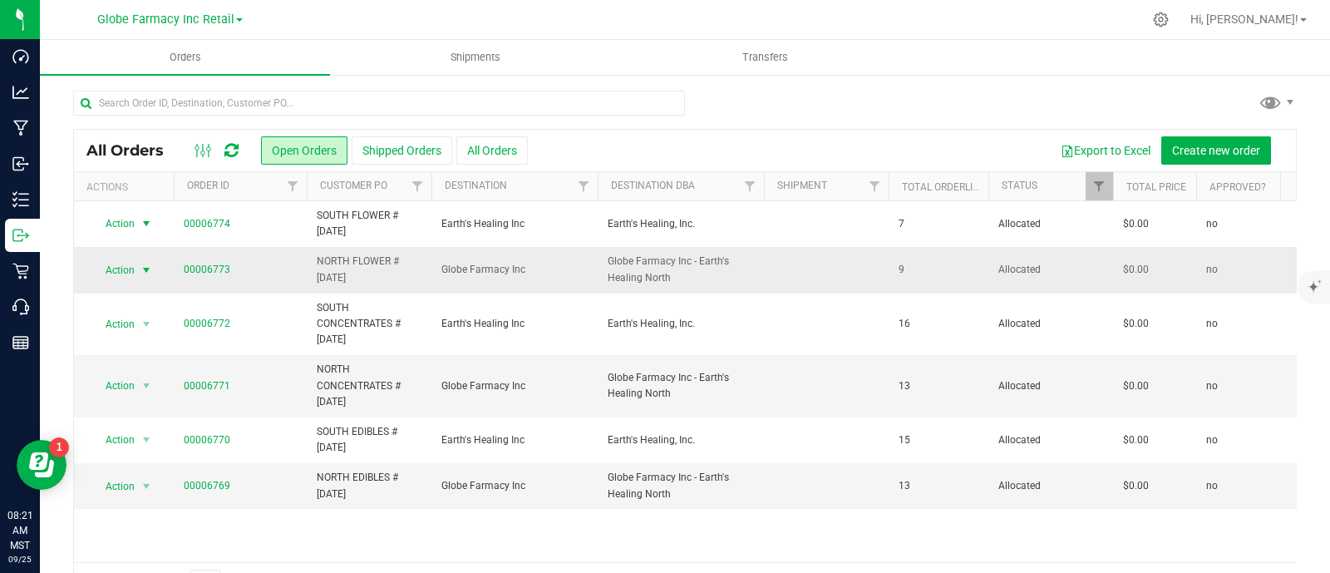
click at [136, 270] on span "select" at bounding box center [146, 269] width 21 height 23
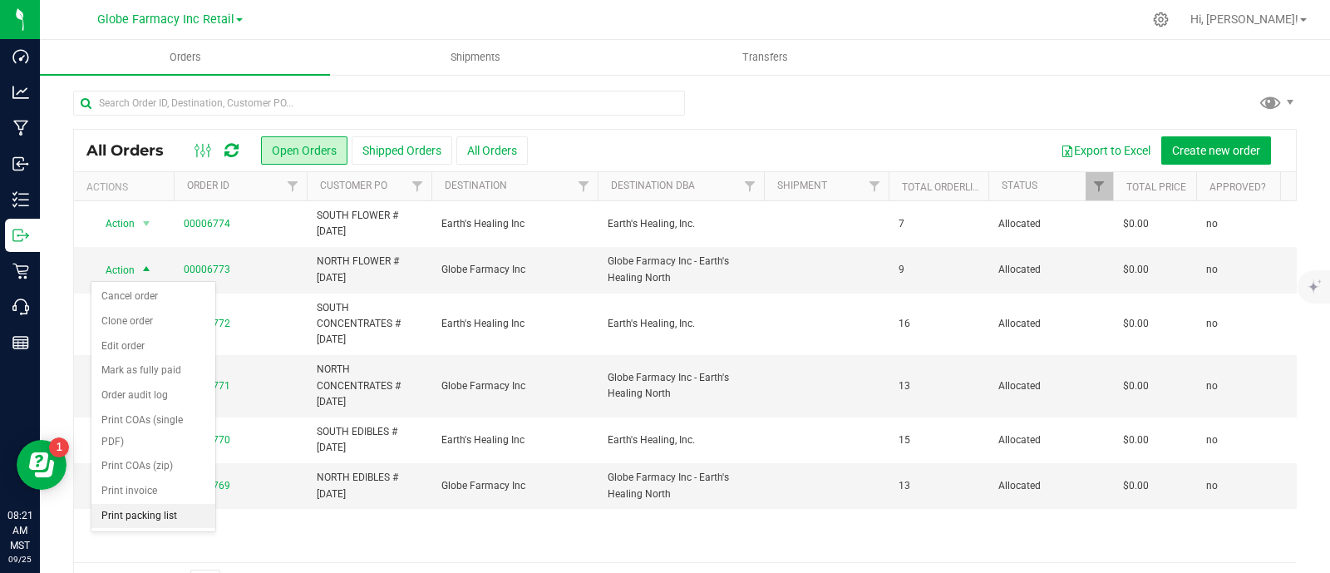
click at [175, 513] on li "Print packing list" at bounding box center [153, 516] width 124 height 25
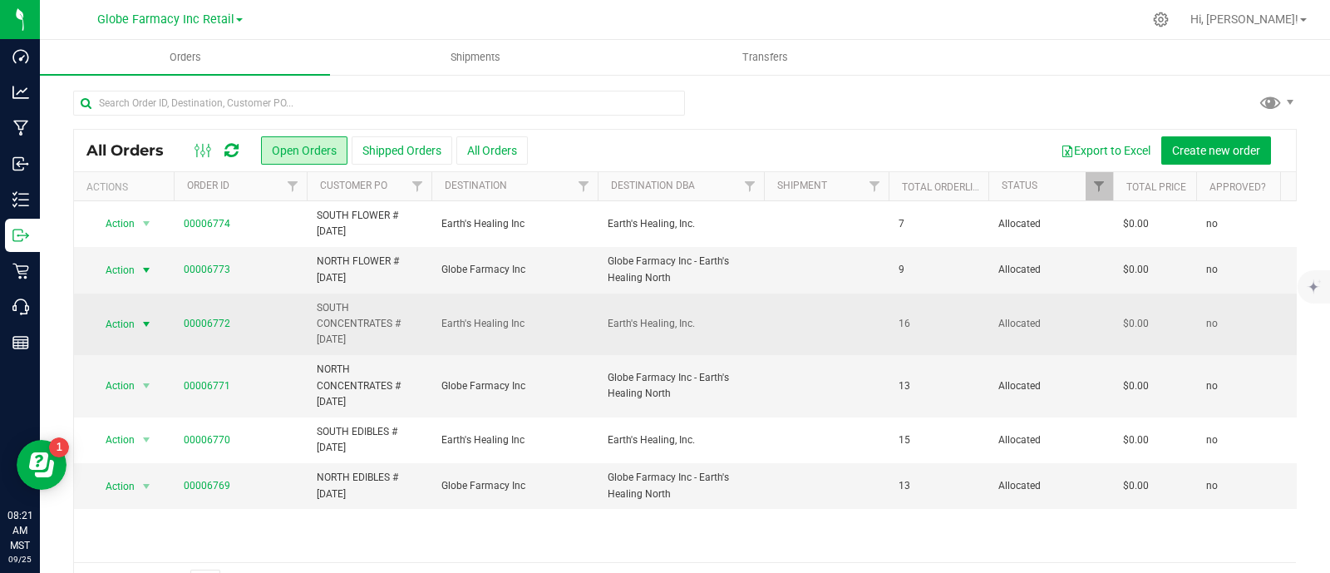
click at [120, 329] on span "Action" at bounding box center [113, 324] width 45 height 23
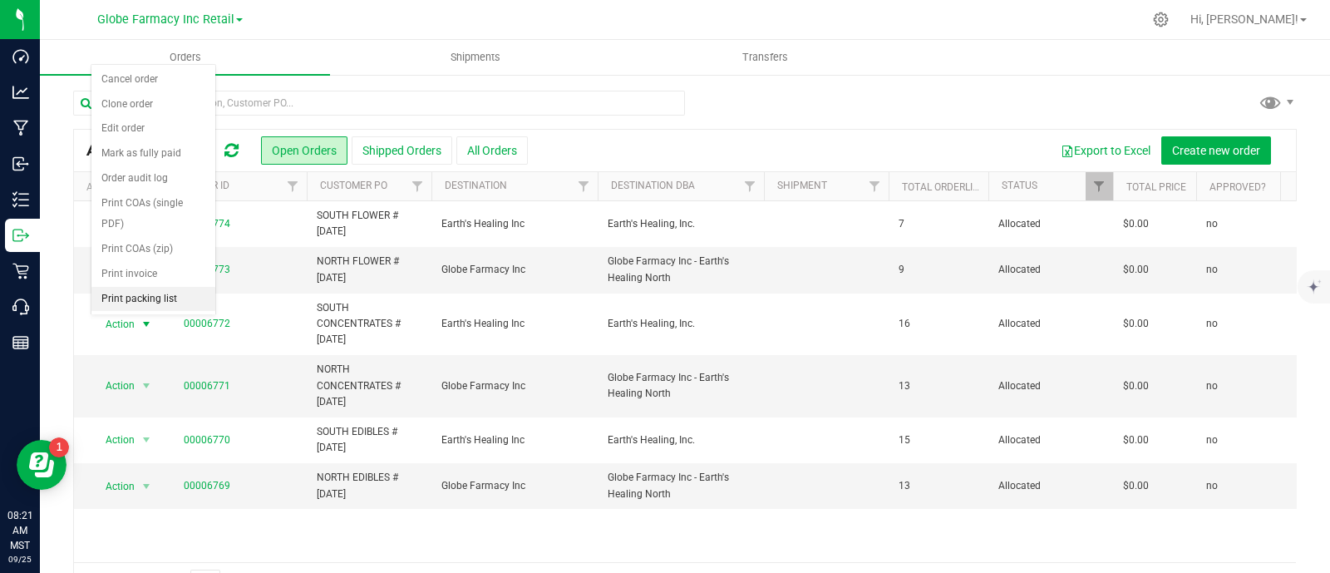
click at [162, 299] on li "Print packing list" at bounding box center [153, 299] width 124 height 25
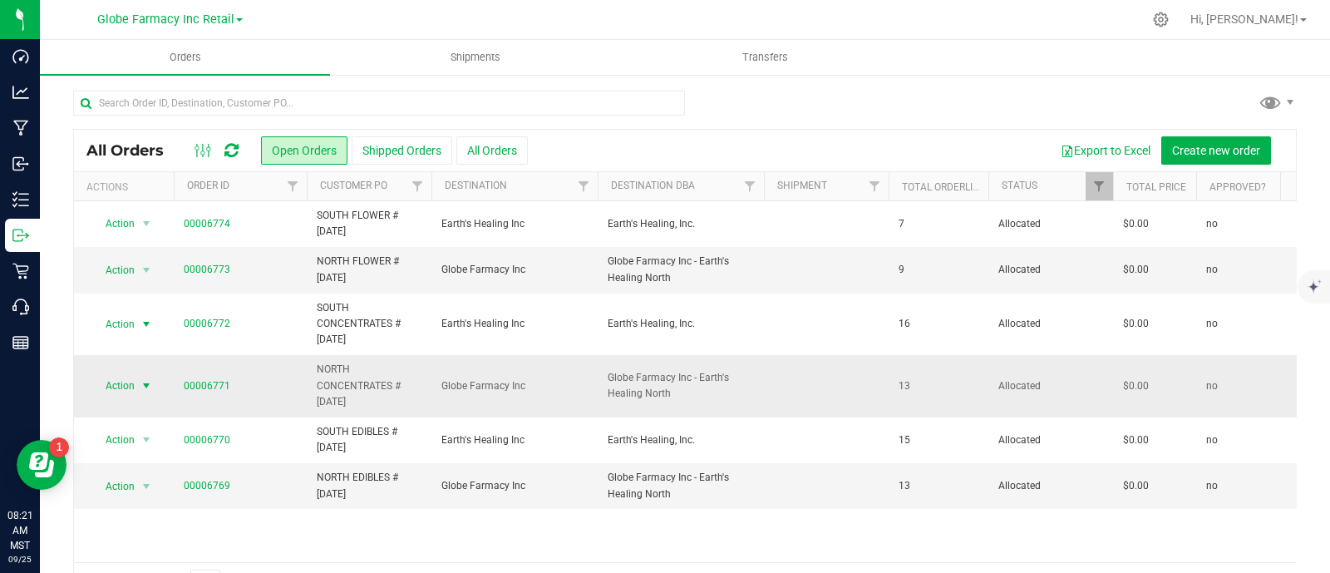
click at [116, 387] on span "Action" at bounding box center [113, 385] width 45 height 23
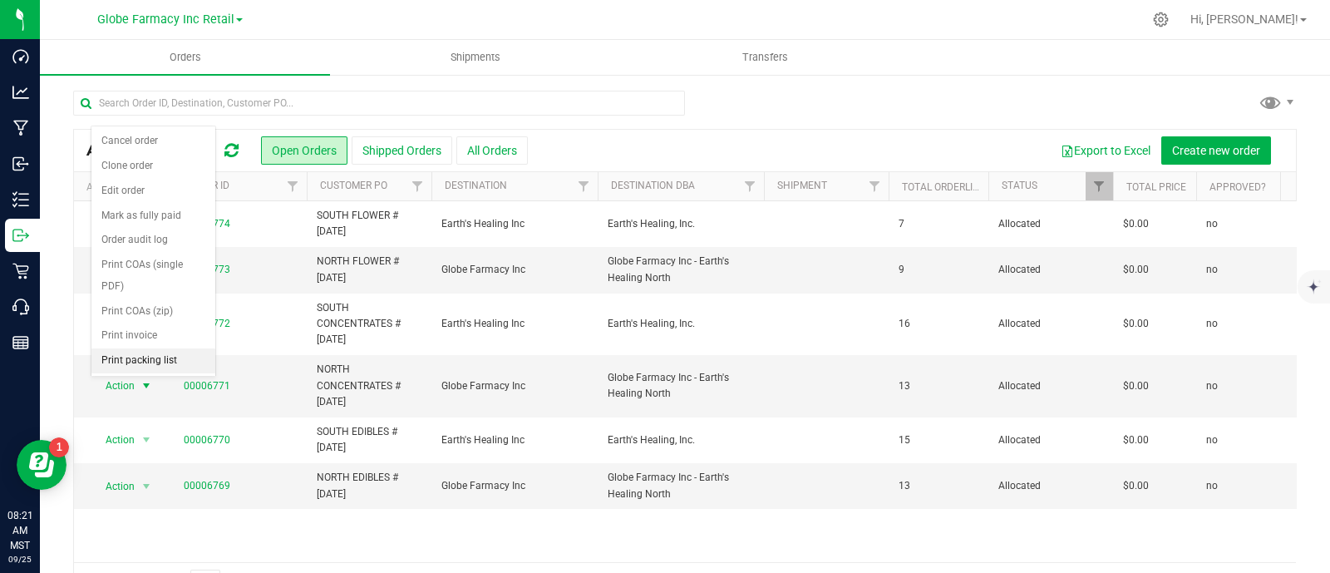
click at [165, 348] on li "Print packing list" at bounding box center [153, 360] width 124 height 25
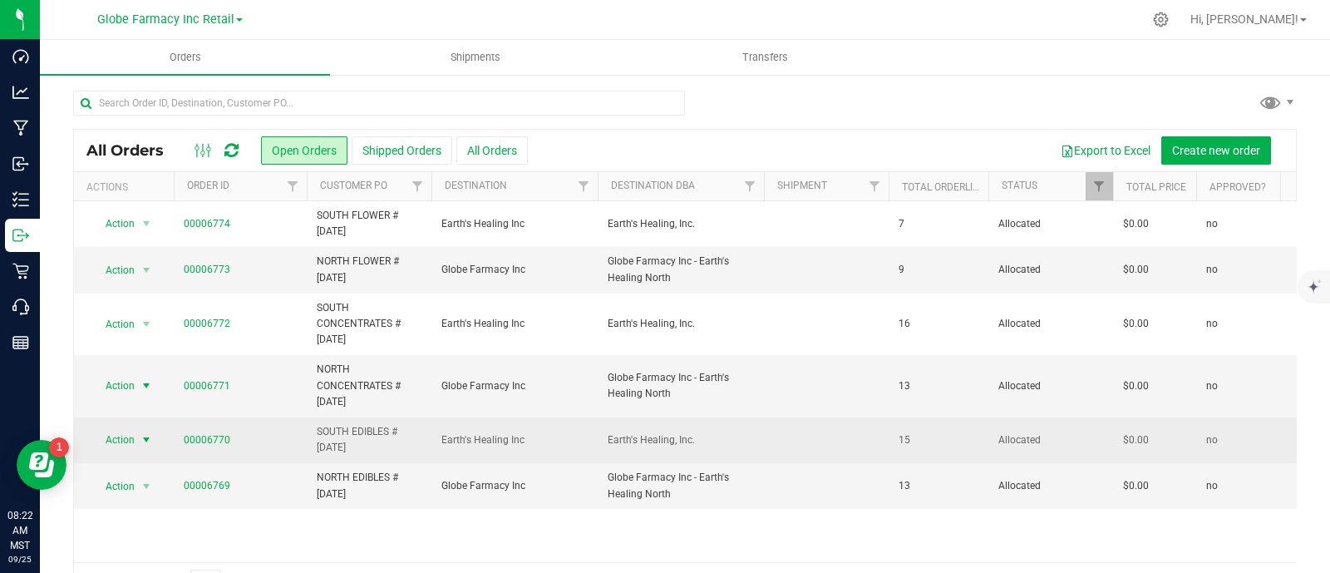
click at [133, 433] on span "Action" at bounding box center [113, 439] width 45 height 23
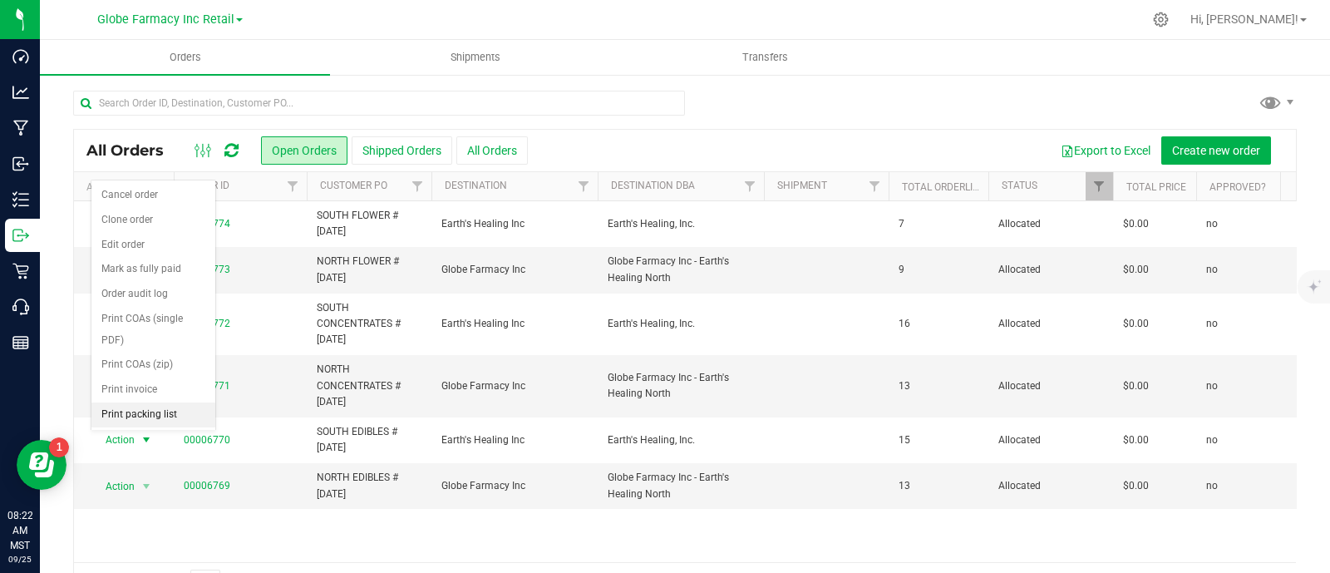
click at [170, 411] on li "Print packing list" at bounding box center [153, 414] width 124 height 25
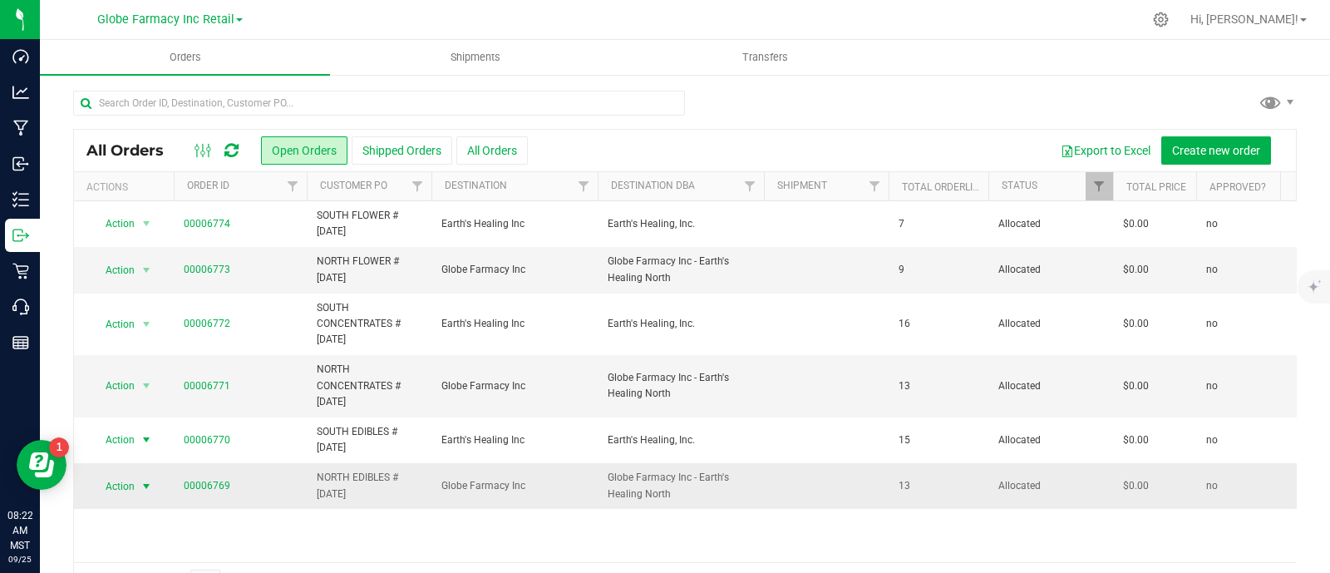
click at [140, 490] on span "select" at bounding box center [146, 486] width 13 height 13
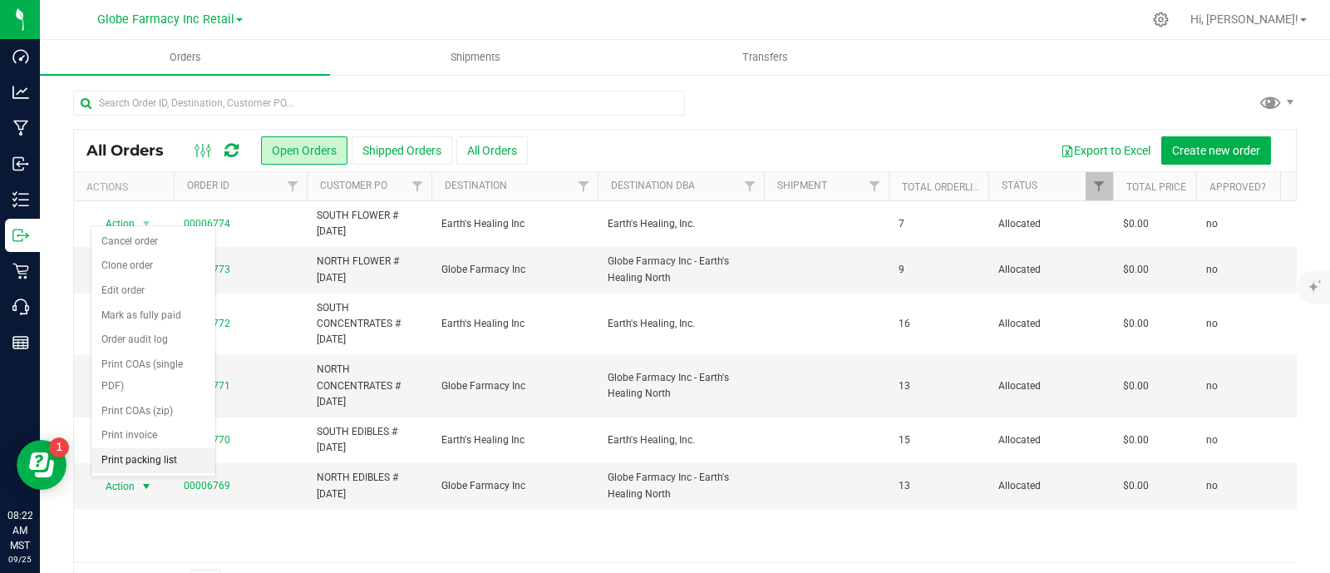
click at [189, 448] on li "Print packing list" at bounding box center [153, 460] width 124 height 25
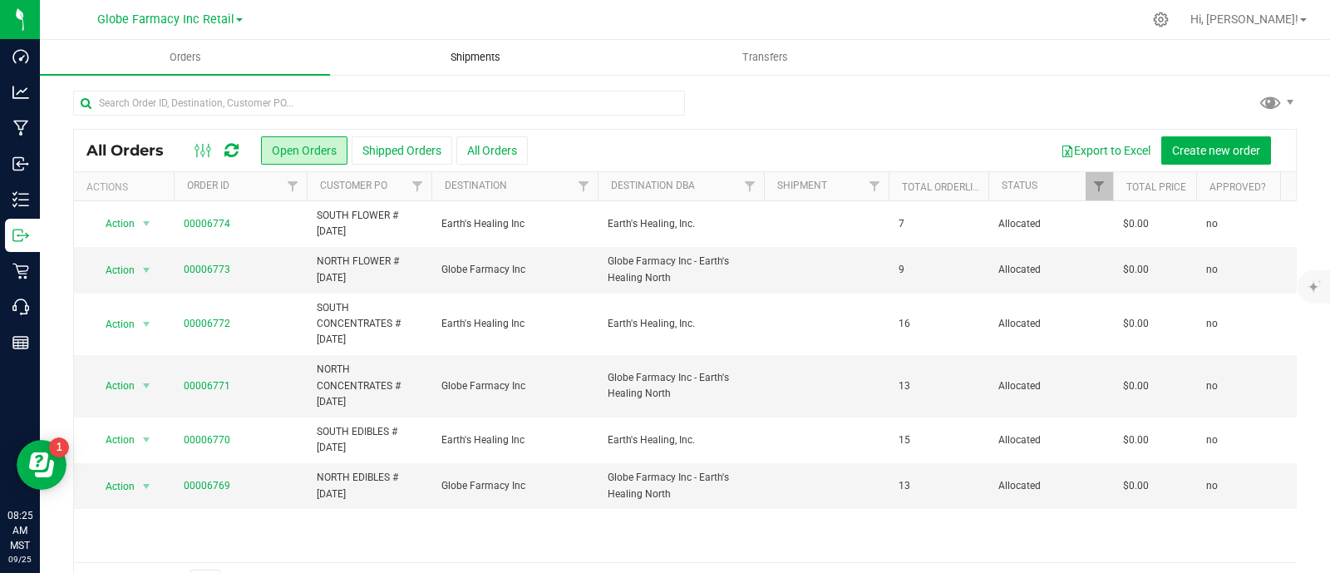
click at [455, 56] on span "Shipments" at bounding box center [475, 57] width 95 height 15
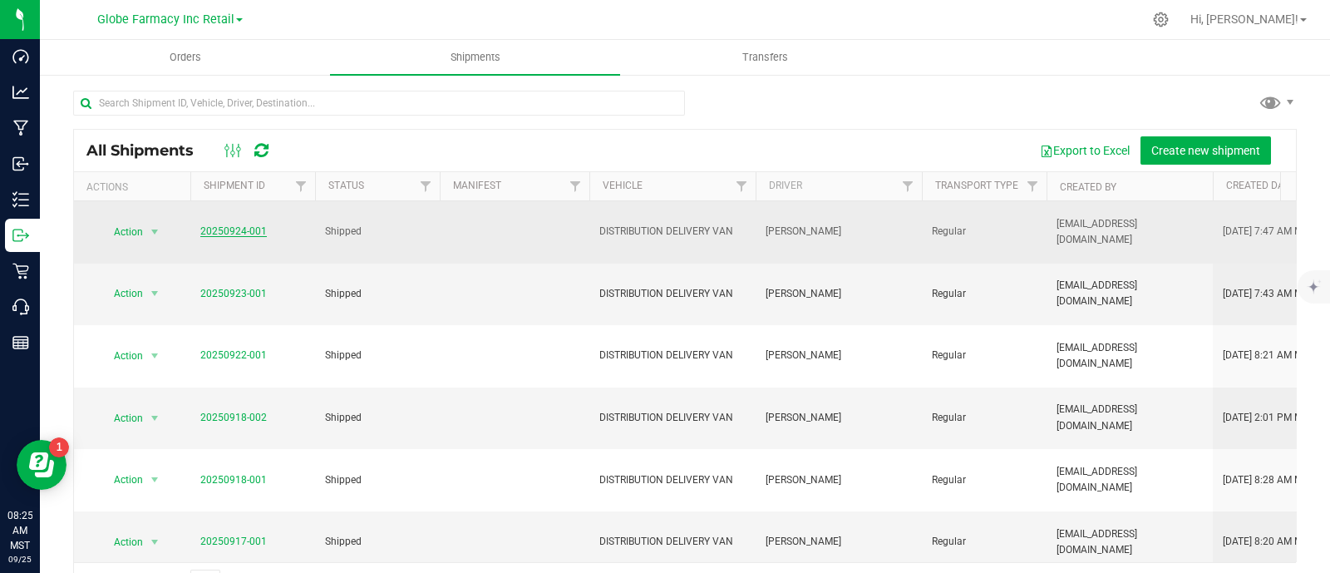
click at [249, 233] on link "20250924-001" at bounding box center [233, 231] width 66 height 12
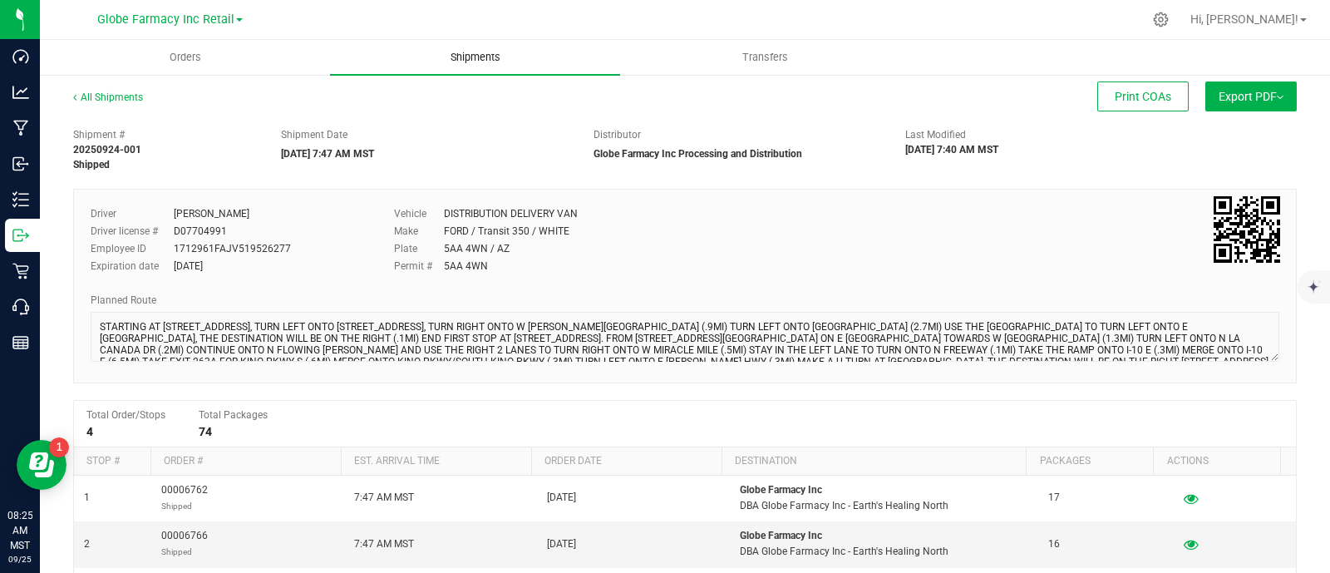
click at [457, 66] on uib-tab-heading "Shipments" at bounding box center [475, 57] width 290 height 35
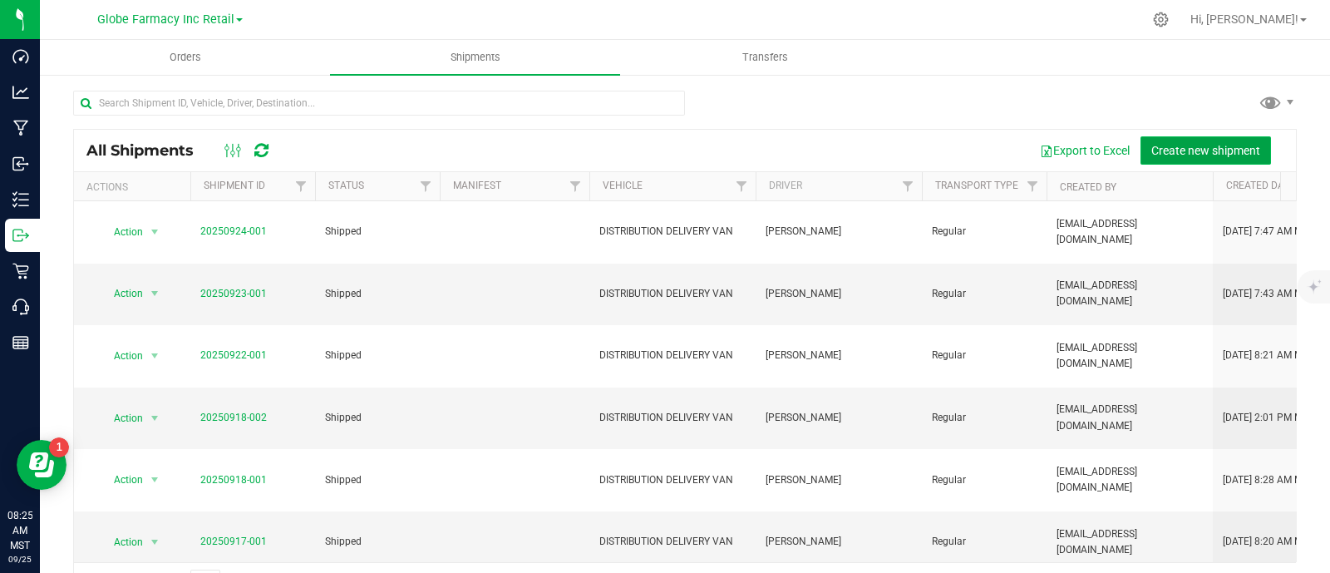
click at [1176, 155] on span "Create new shipment" at bounding box center [1205, 150] width 109 height 13
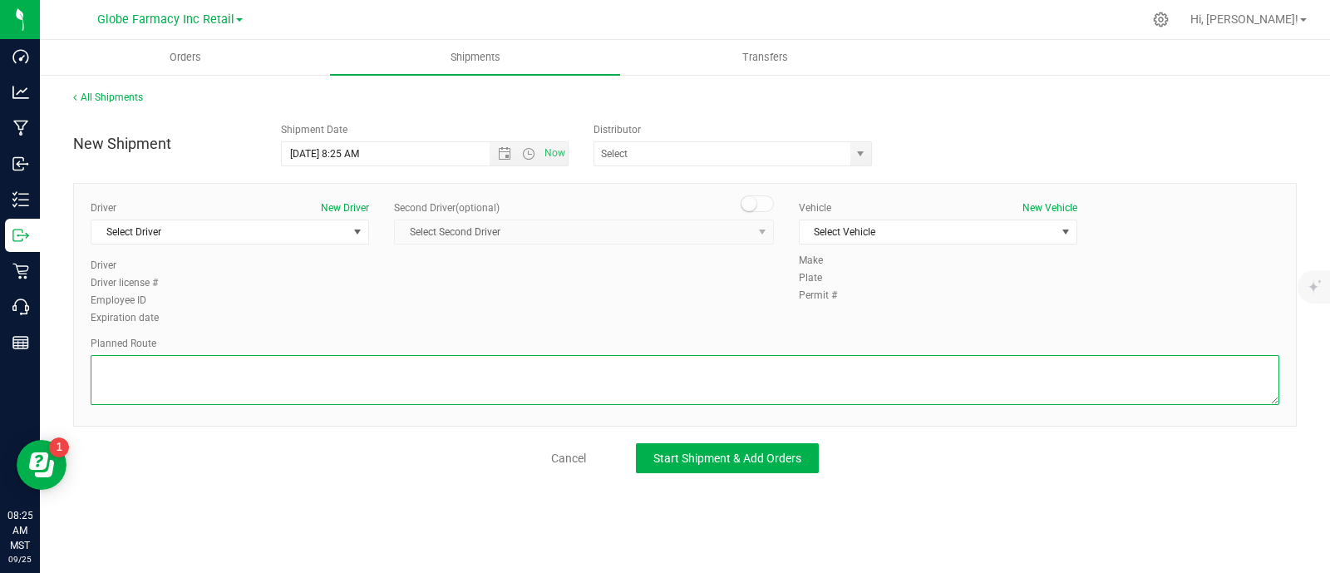
click at [437, 374] on textarea at bounding box center [685, 380] width 1189 height 50
paste textarea "STARTING AT 2727 N FAIRVIEW AVE, TURN LEFT ONTO N FAIRVIEW AVE, TURN RIGHT ONTO…"
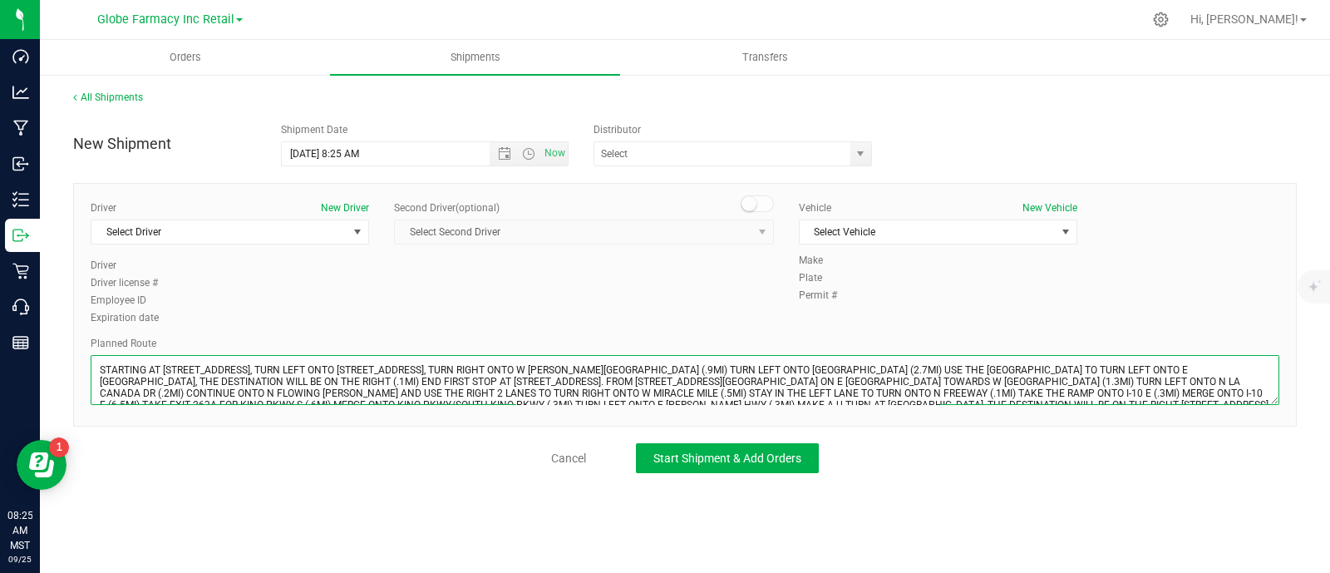
scroll to position [10, 0]
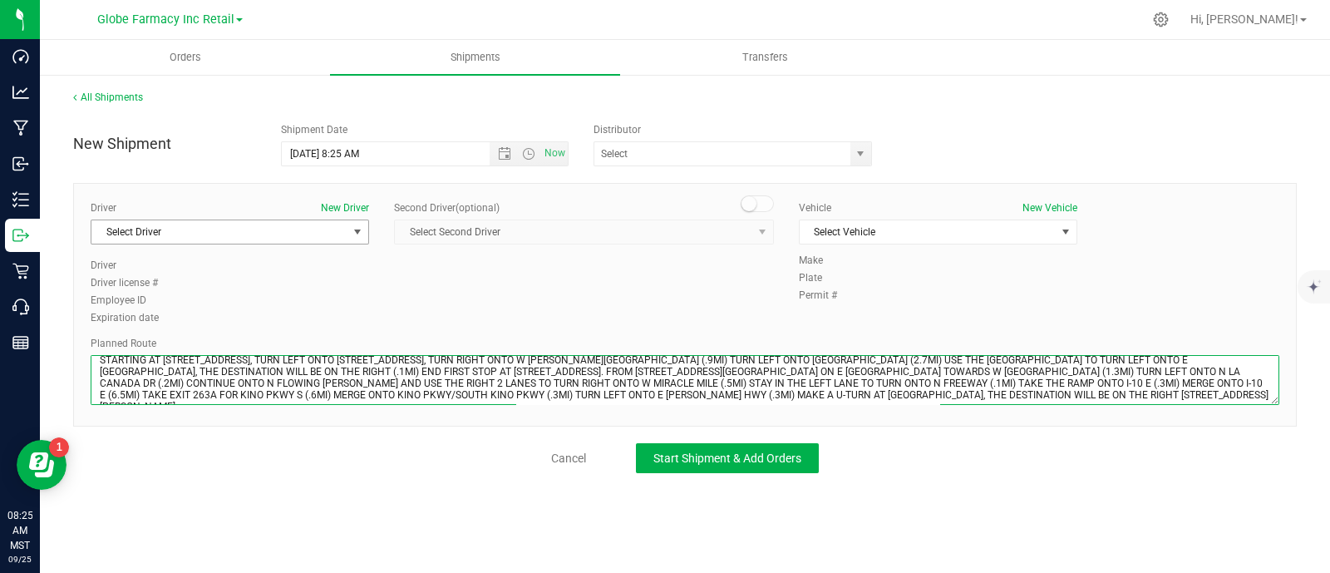
type textarea "STARTING AT 2727 N FAIRVIEW AVE, TURN LEFT ONTO N FAIRVIEW AVE, TURN RIGHT ONTO…"
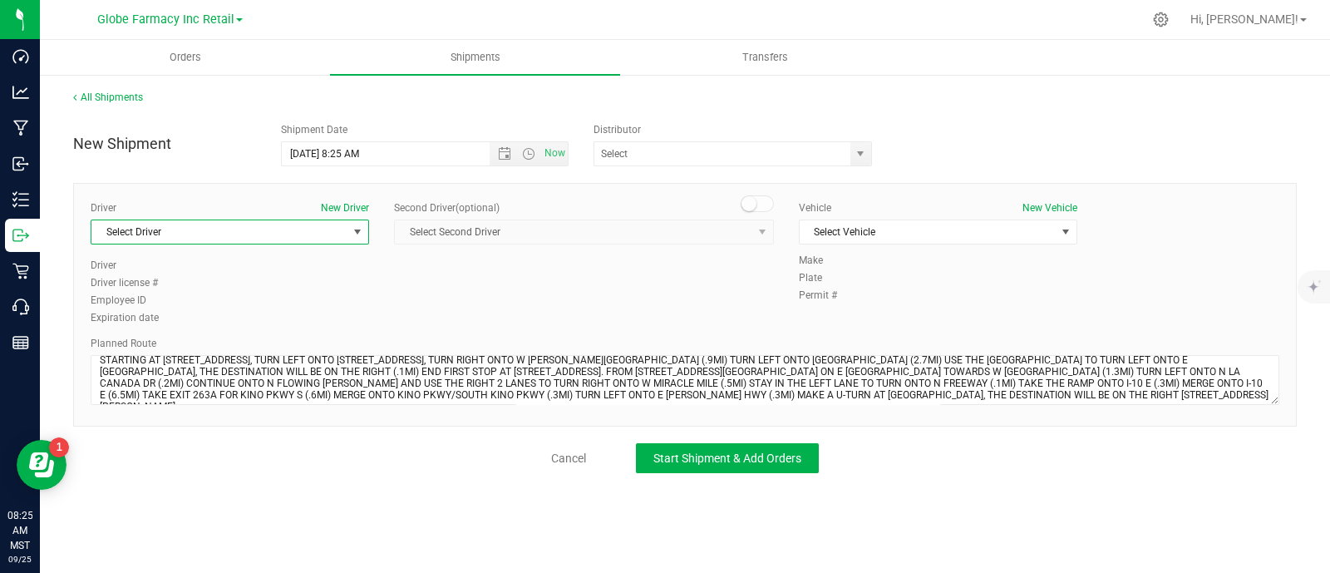
click at [153, 232] on span "Select Driver" at bounding box center [219, 231] width 256 height 23
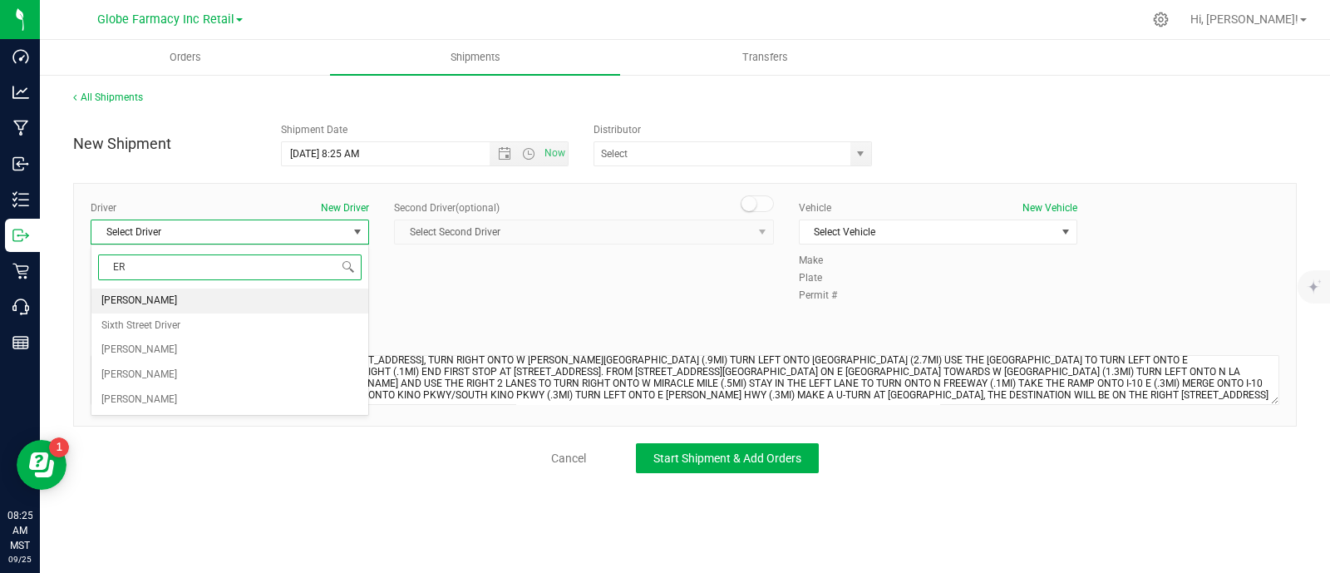
click at [162, 298] on li "ERICK COX" at bounding box center [229, 300] width 277 height 25
type input "ER"
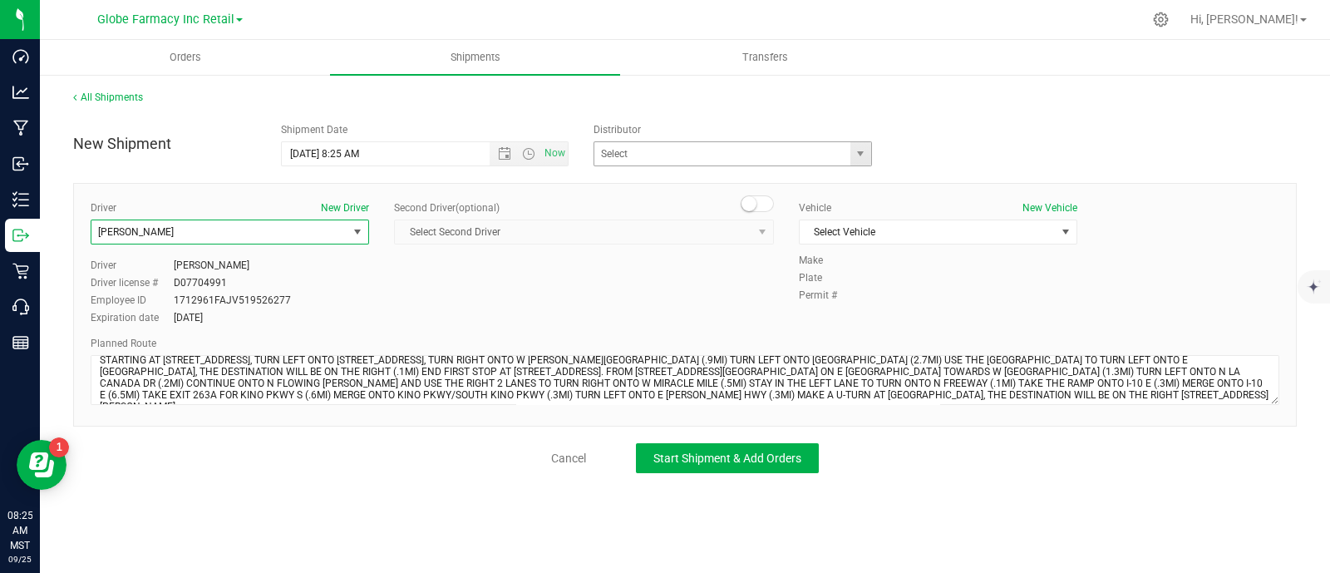
click at [860, 162] on span "select" at bounding box center [860, 153] width 21 height 23
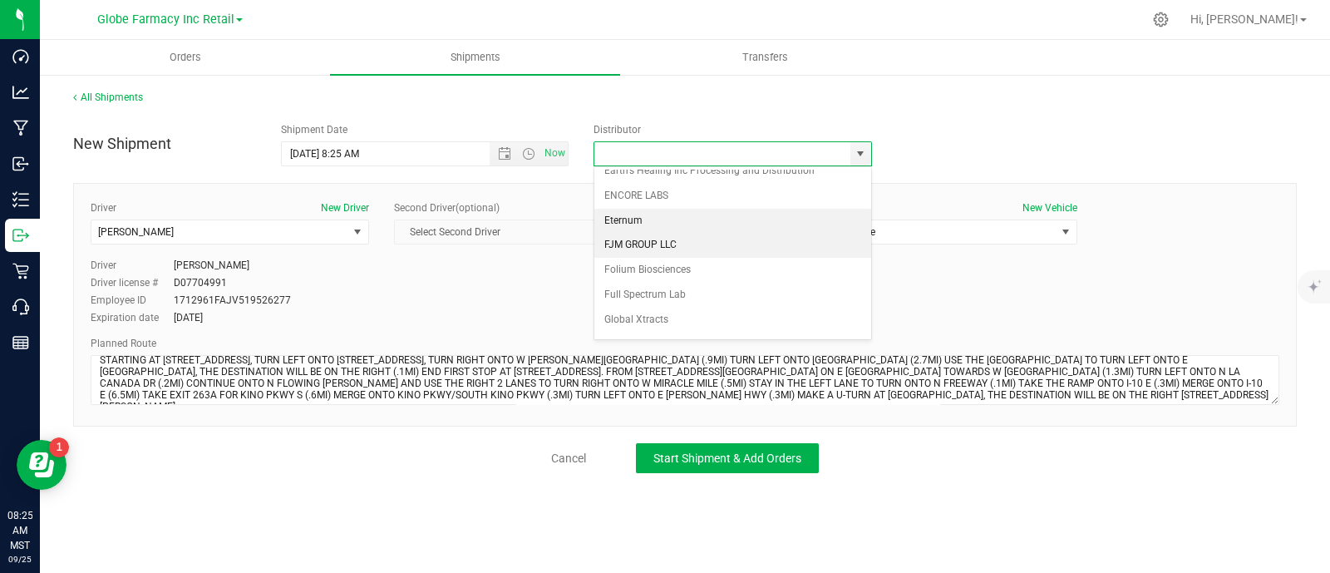
scroll to position [312, 0]
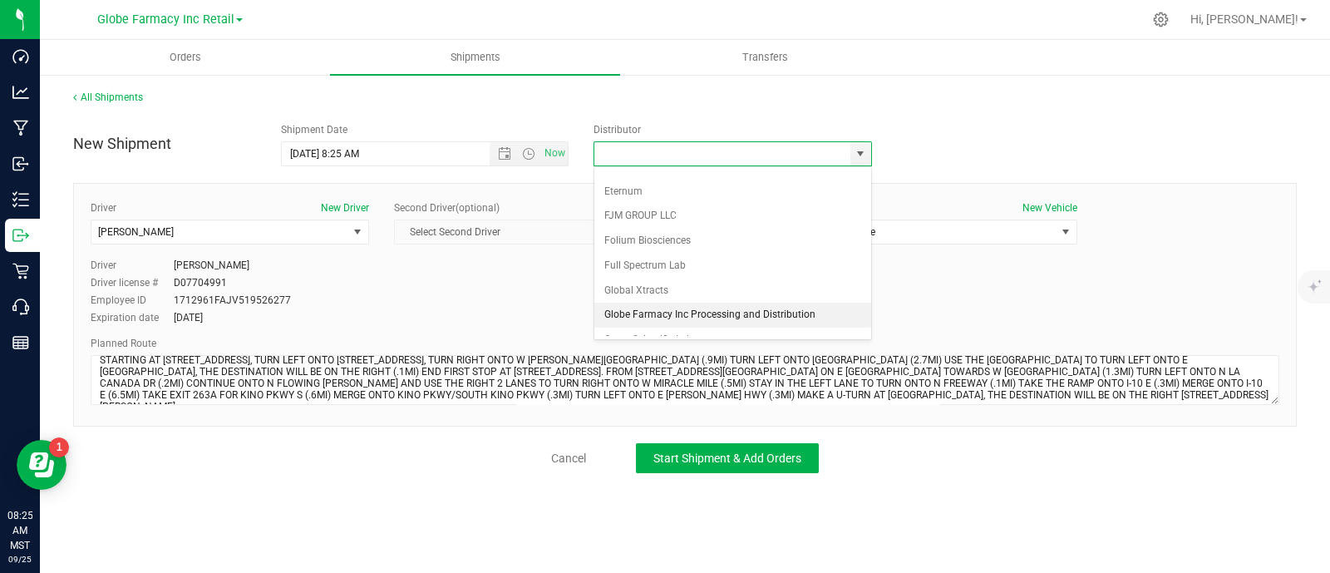
drag, startPoint x: 690, startPoint y: 308, endPoint x: 877, endPoint y: 282, distance: 188.8
click at [690, 308] on li "Globe Farmacy Inc Processing and Distribution" at bounding box center [732, 315] width 277 height 25
type input "Globe Farmacy Inc Processing and Distribution"
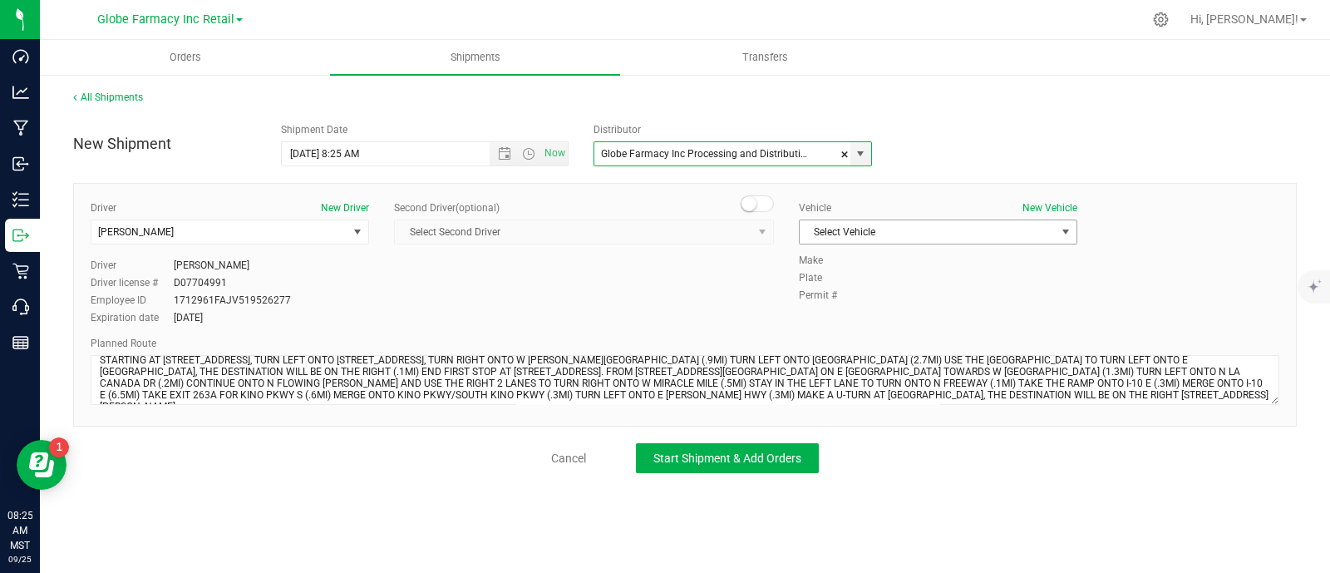
click at [926, 231] on span "Select Vehicle" at bounding box center [928, 231] width 256 height 23
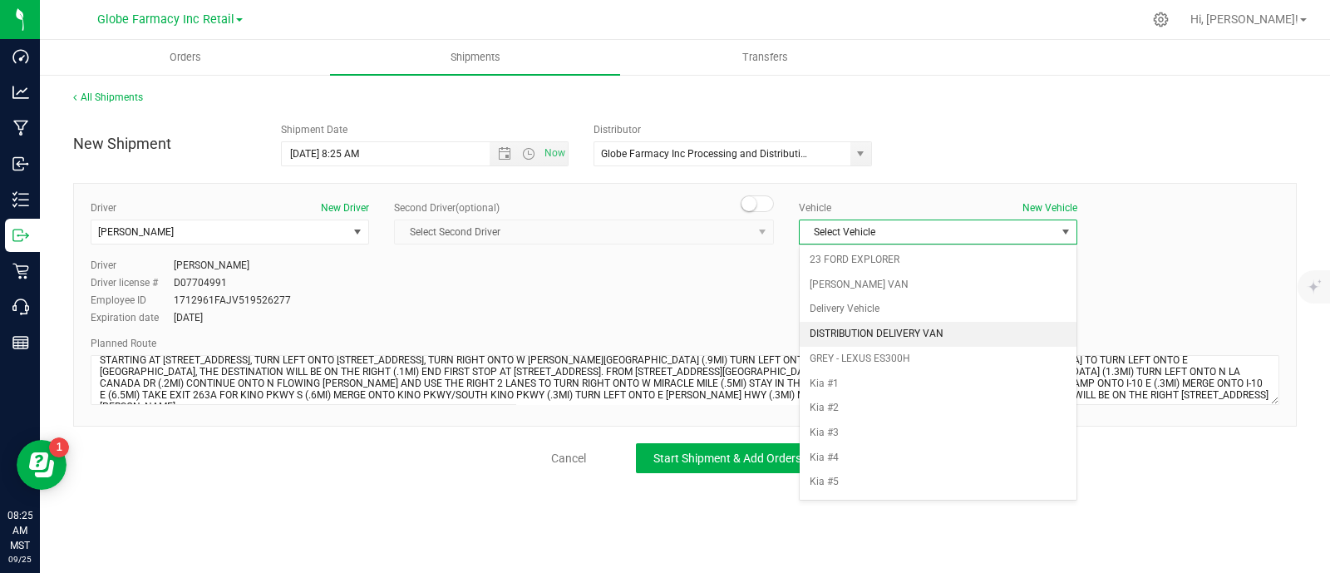
click at [938, 330] on li "DISTRIBUTION DELIVERY VAN" at bounding box center [938, 334] width 277 height 25
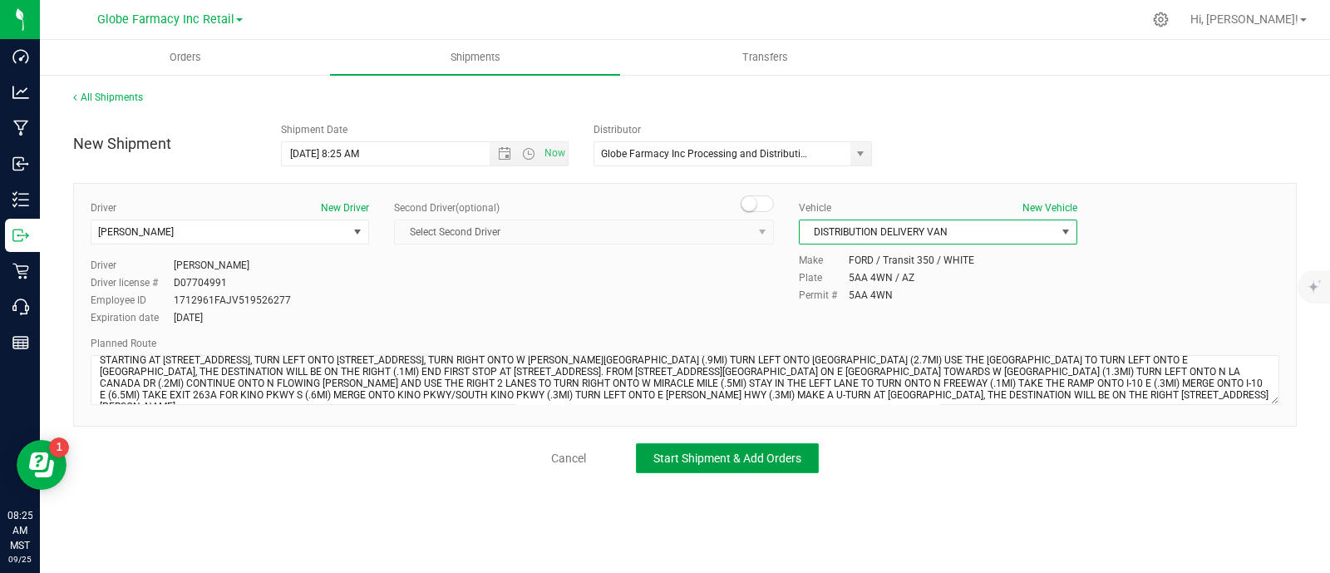
click at [746, 459] on span "Start Shipment & Add Orders" at bounding box center [727, 457] width 148 height 13
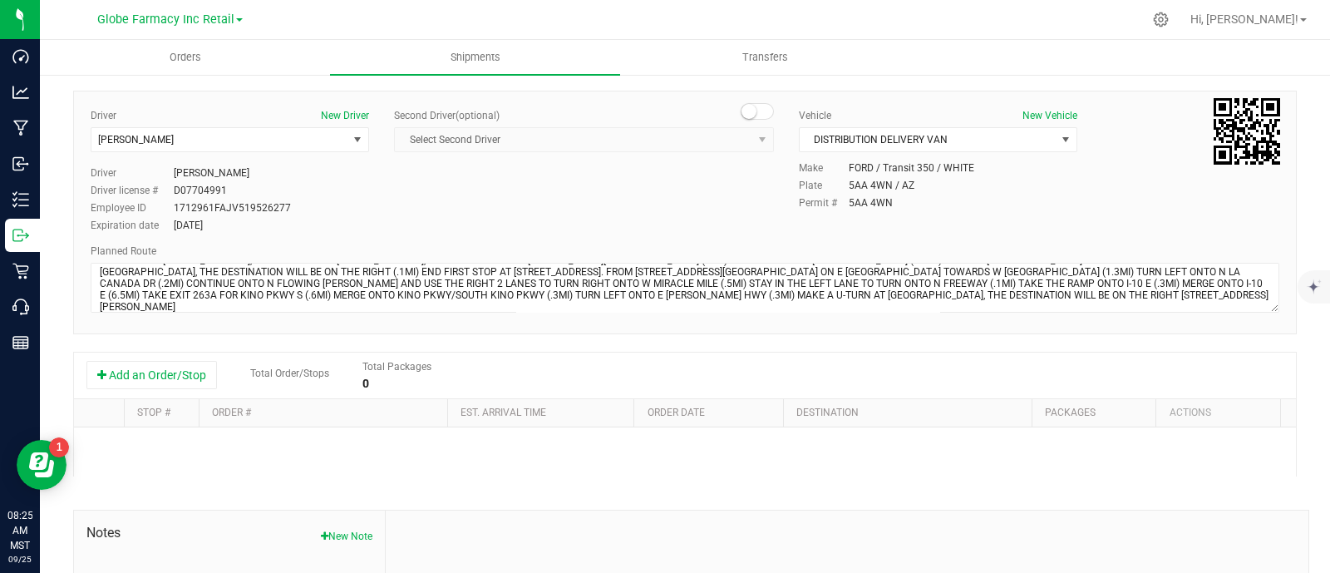
scroll to position [207, 0]
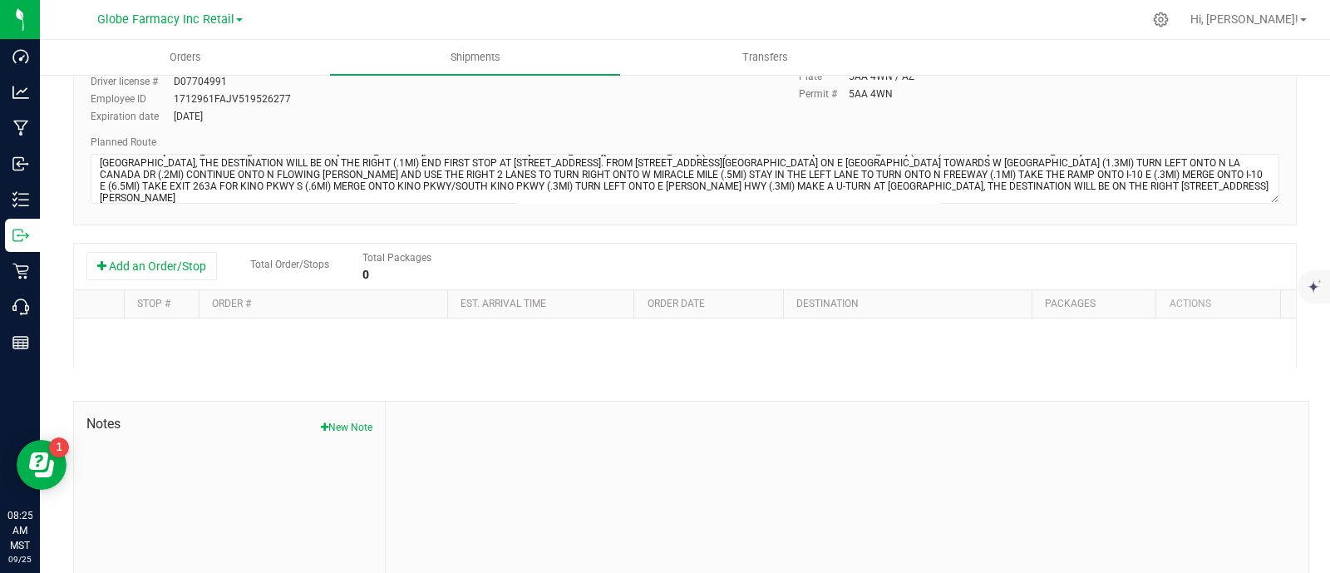
click at [159, 244] on div "Add an Order/Stop Total Order/Stops Total Packages 0" at bounding box center [685, 267] width 1222 height 47
click at [171, 264] on button "Add an Order/Stop" at bounding box center [151, 266] width 130 height 28
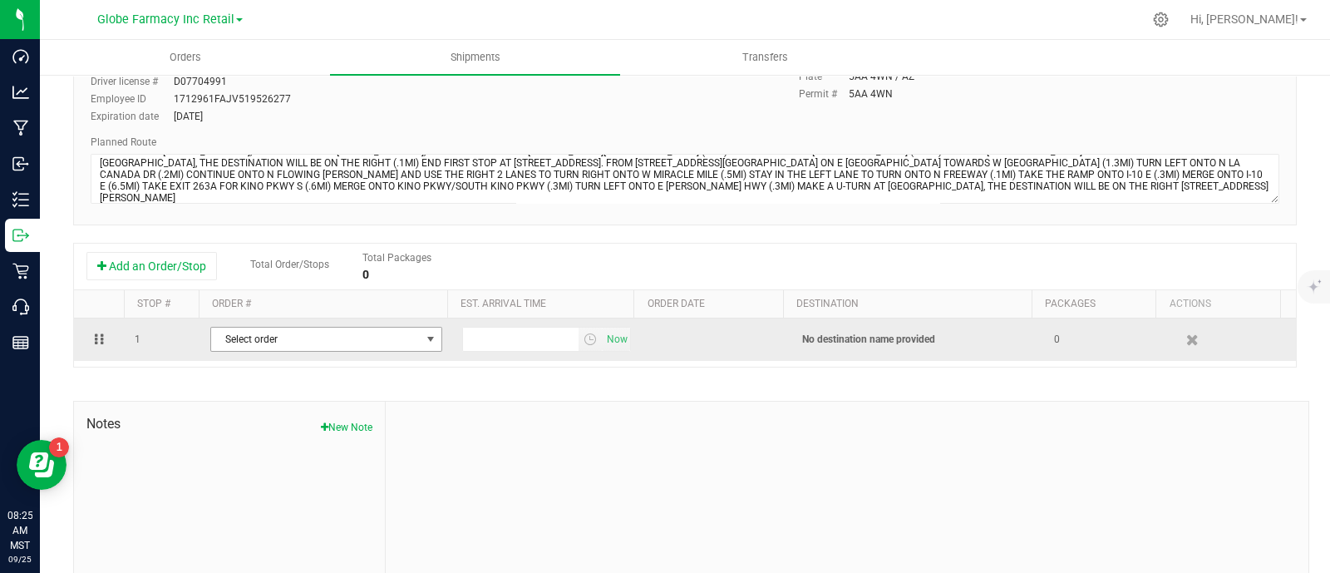
click at [300, 333] on span "Select order" at bounding box center [315, 338] width 209 height 23
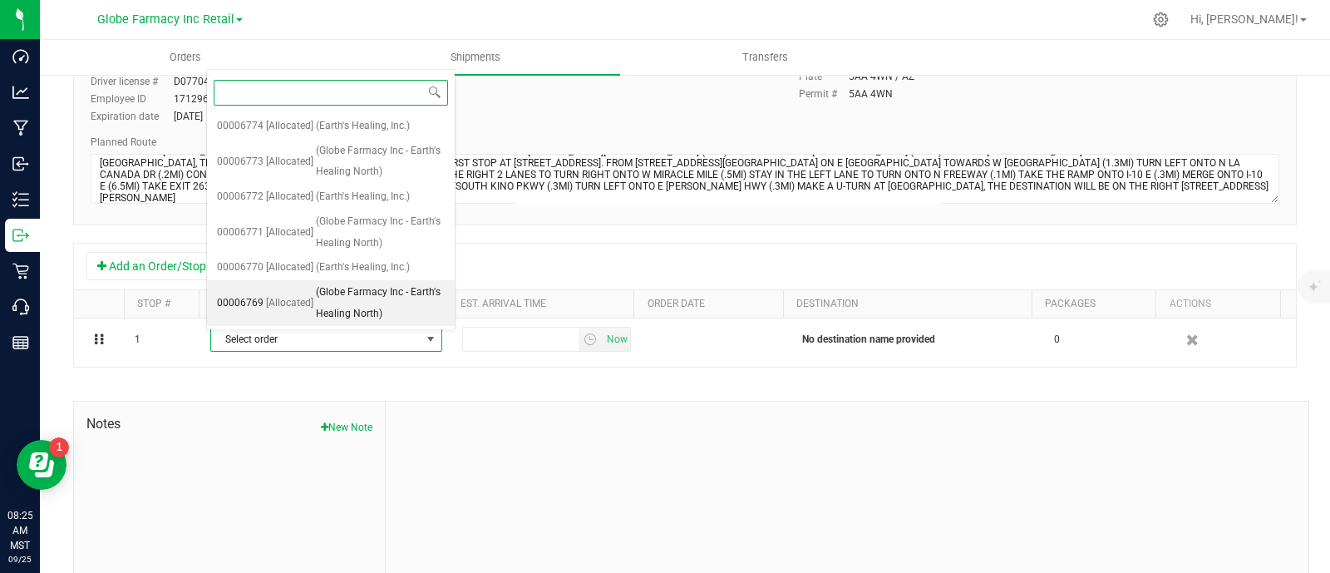
click at [316, 295] on span "(Globe Farmacy Inc - Earth's Healing North)" at bounding box center [380, 303] width 129 height 42
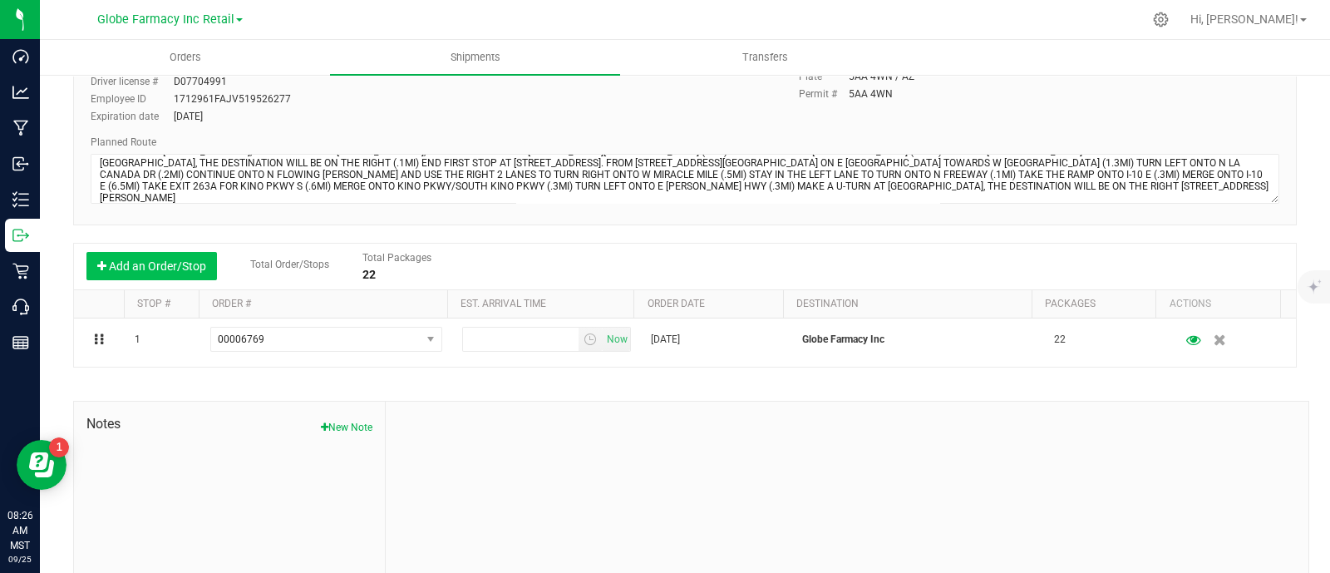
click at [145, 267] on button "Add an Order/Stop" at bounding box center [151, 266] width 130 height 28
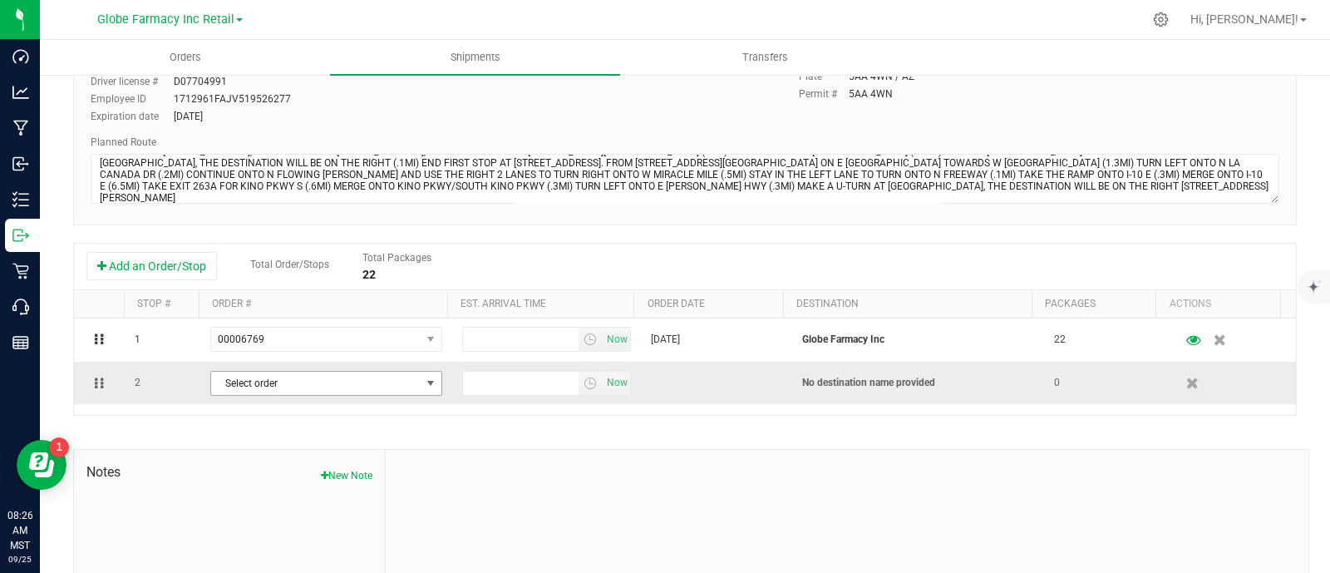
click at [303, 378] on span "Select order" at bounding box center [315, 383] width 209 height 23
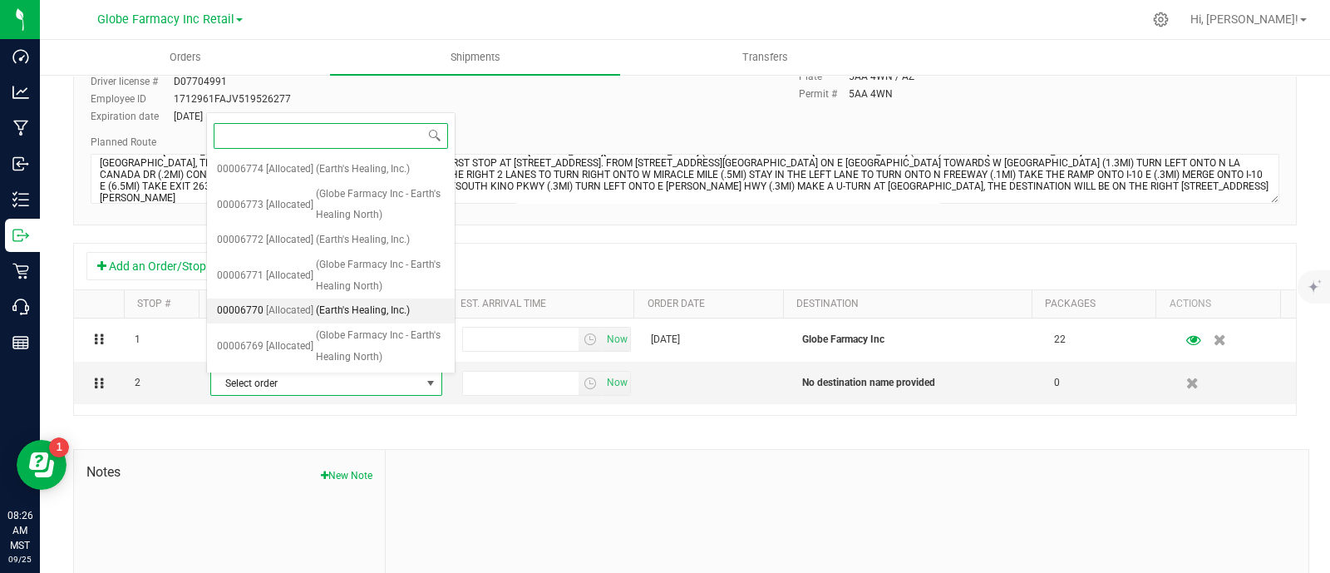
click at [270, 306] on span "[Allocated]" at bounding box center [289, 311] width 47 height 22
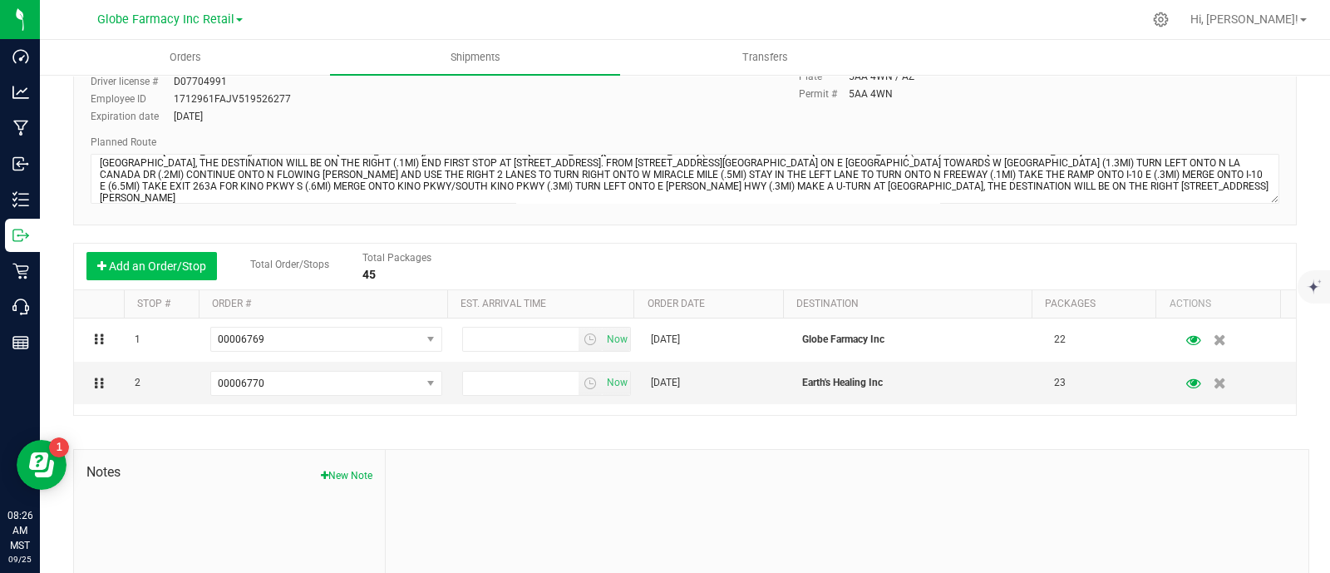
click at [175, 271] on button "Add an Order/Stop" at bounding box center [151, 266] width 130 height 28
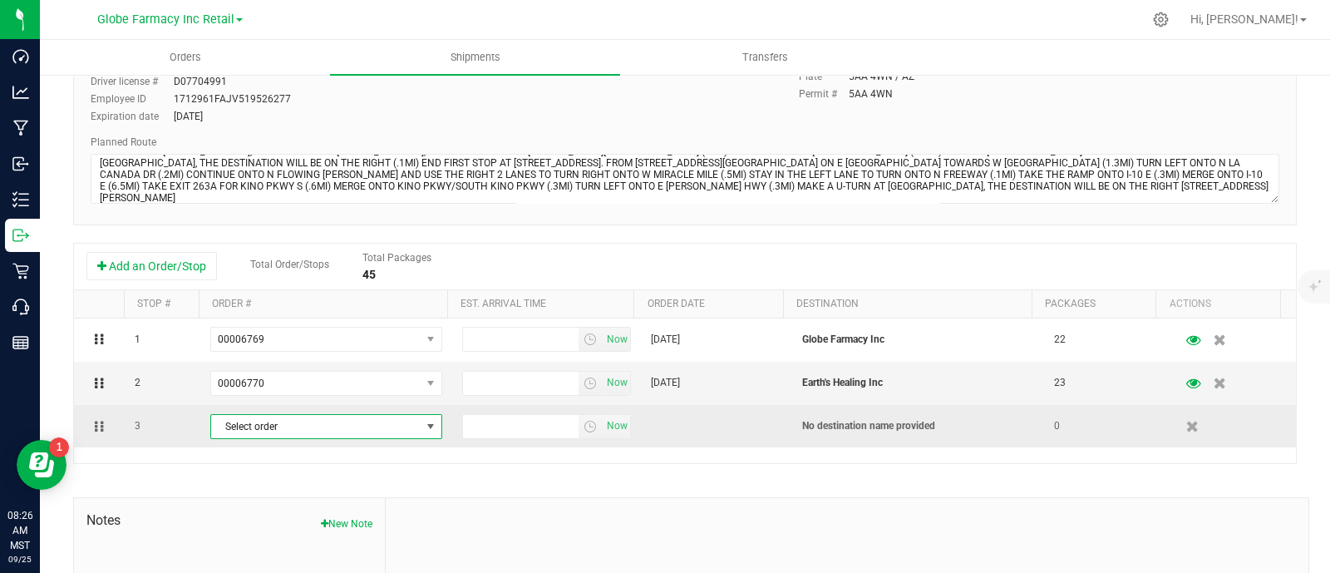
click at [327, 419] on span "Select order" at bounding box center [315, 426] width 209 height 23
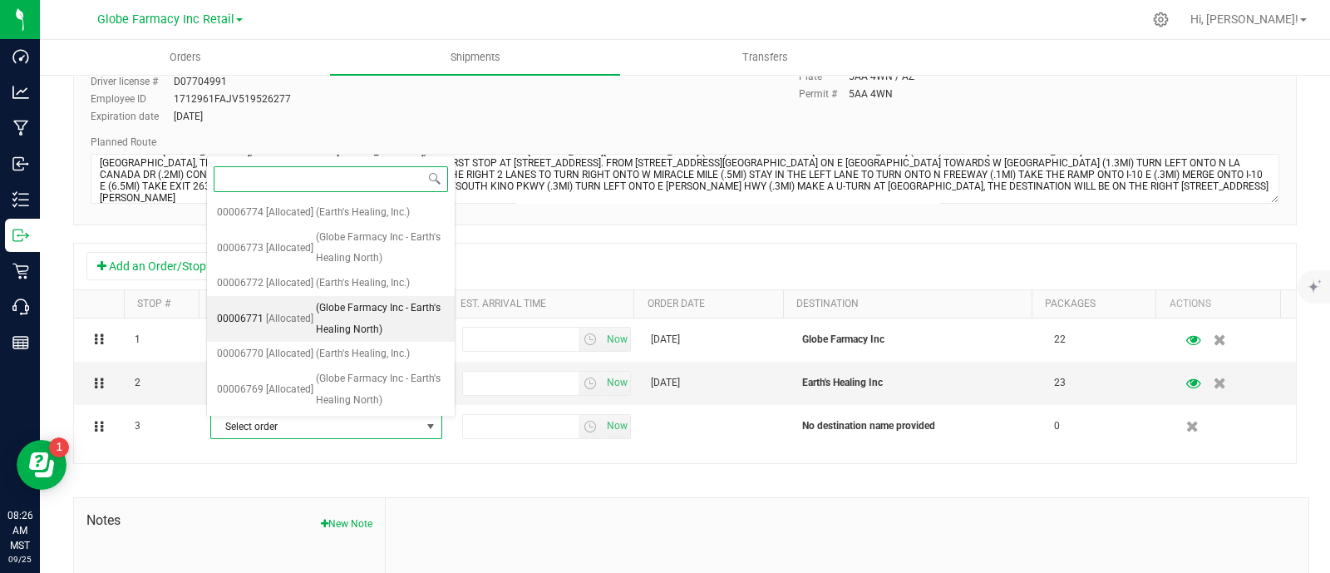
click at [262, 313] on li "00006771 [Allocated] (Globe Farmacy Inc - Earth's Healing North)" at bounding box center [331, 319] width 248 height 46
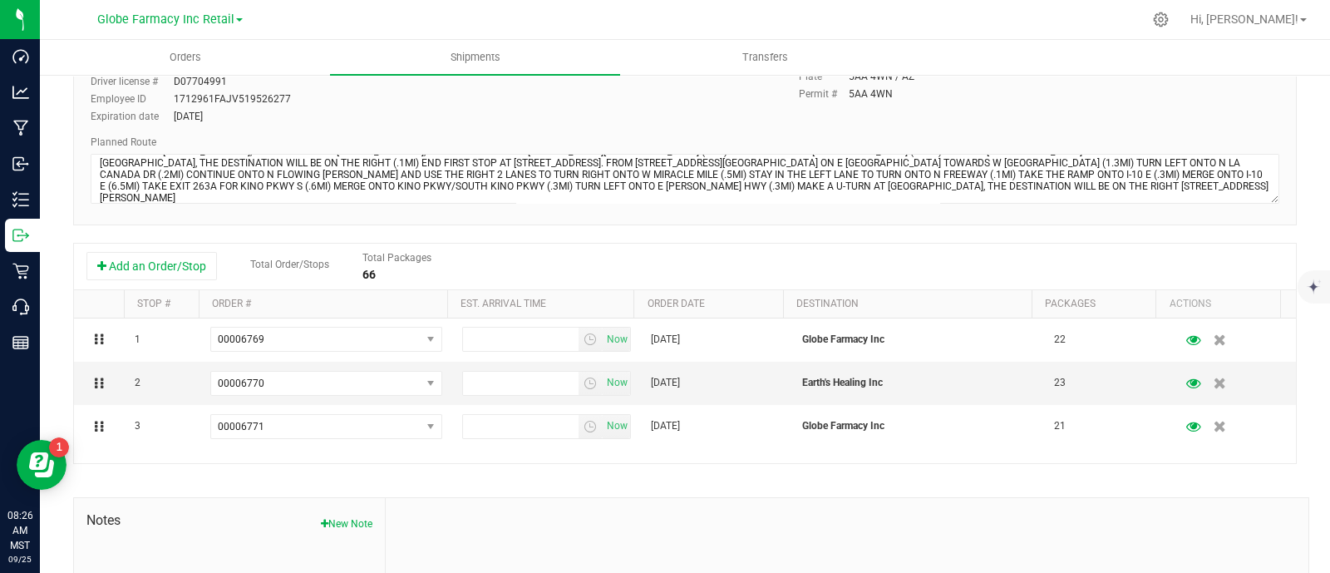
click at [145, 247] on div "Add an Order/Stop Total Order/Stops Total Packages 66" at bounding box center [685, 267] width 1222 height 47
click at [156, 263] on button "Add an Order/Stop" at bounding box center [151, 266] width 130 height 28
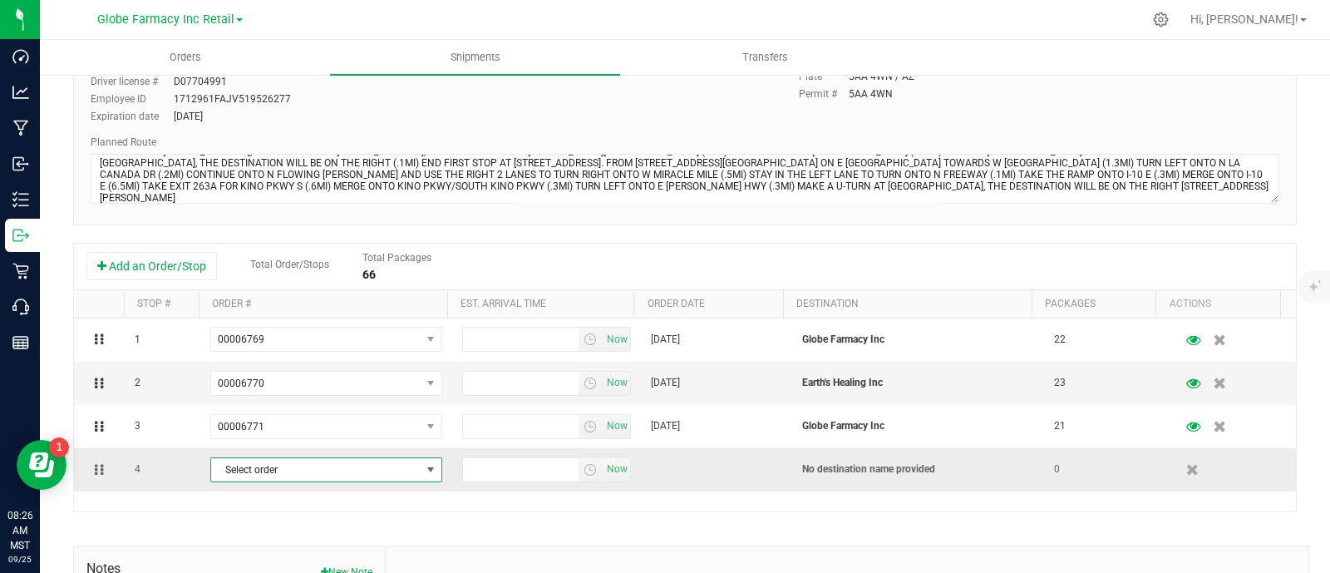
click at [308, 464] on span "Select order" at bounding box center [315, 469] width 209 height 23
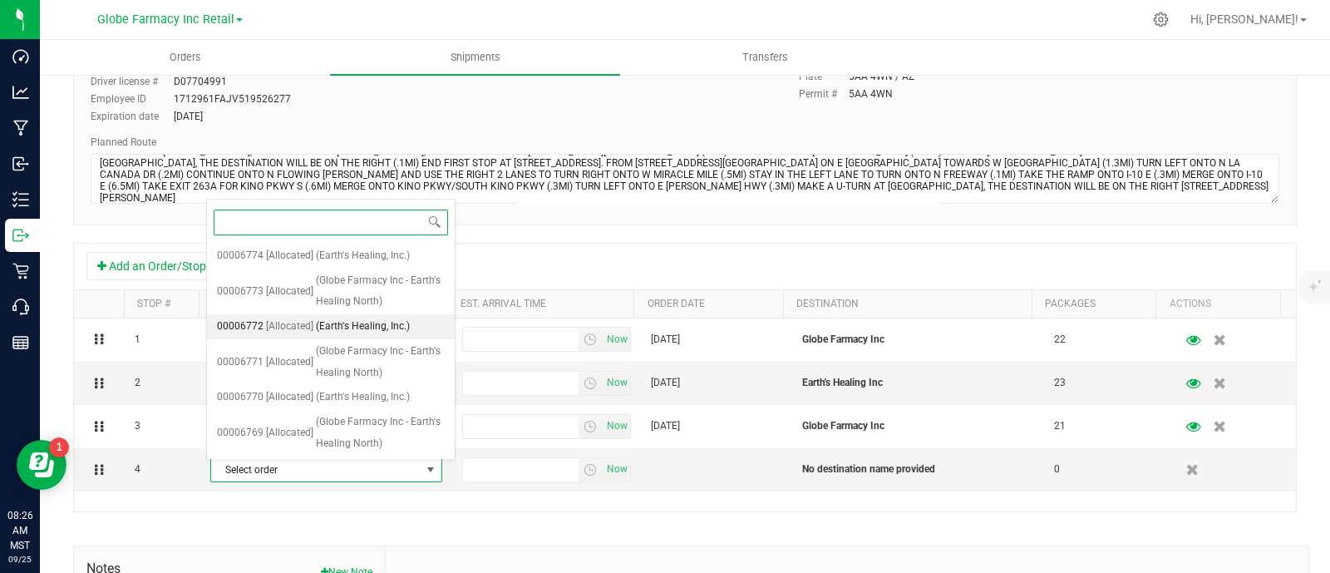
click at [270, 324] on span "[Allocated]" at bounding box center [289, 327] width 47 height 22
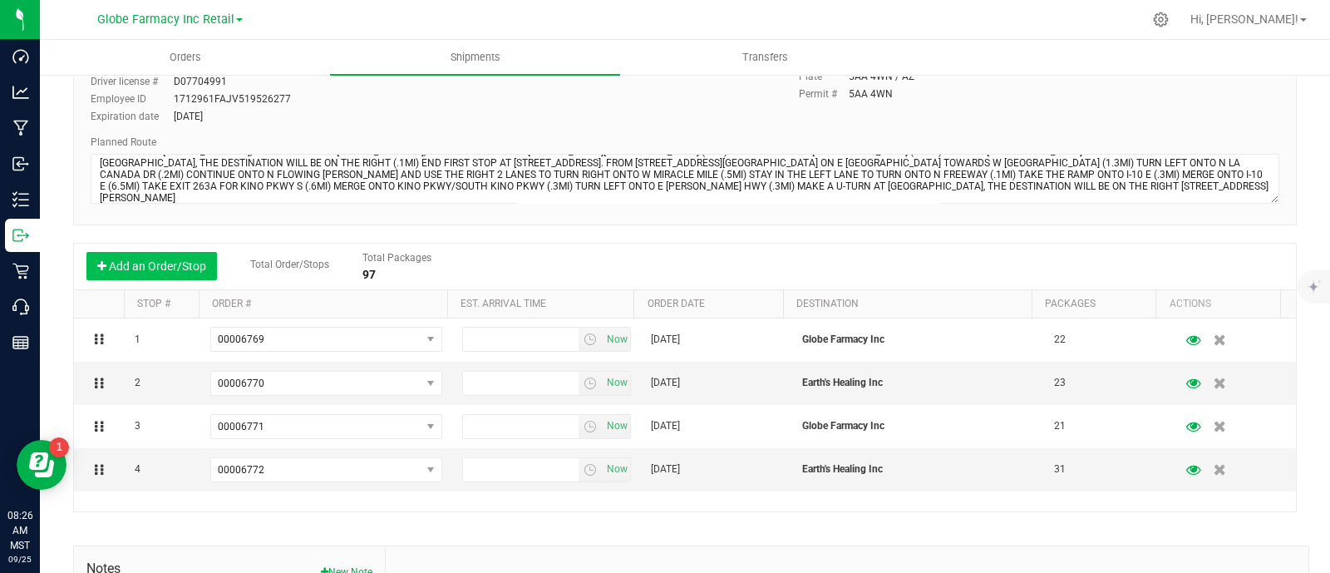
click at [155, 258] on button "Add an Order/Stop" at bounding box center [151, 266] width 130 height 28
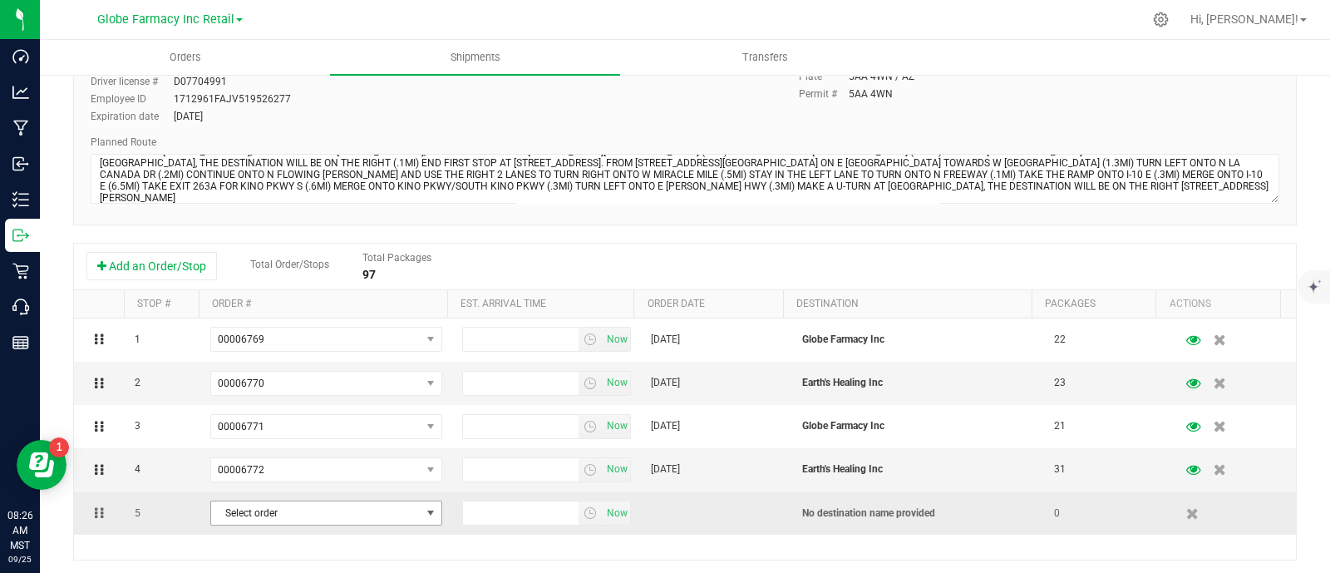
click at [301, 505] on span "Select order" at bounding box center [315, 512] width 209 height 23
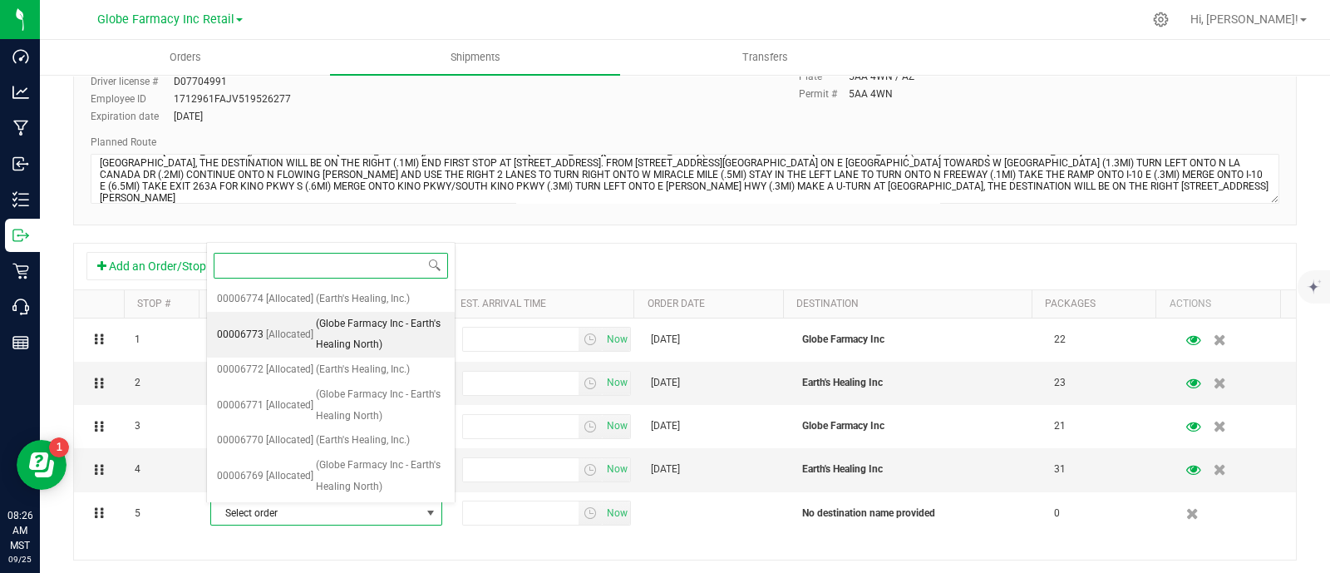
click at [267, 336] on span "[Allocated]" at bounding box center [289, 335] width 47 height 22
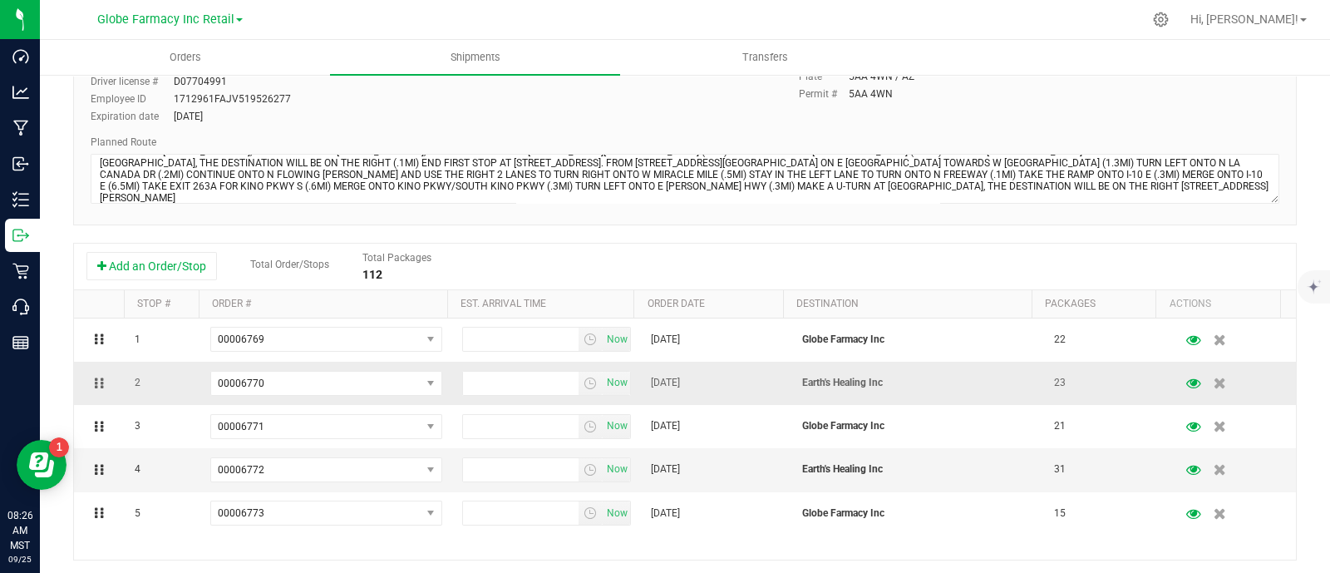
drag, startPoint x: 143, startPoint y: 271, endPoint x: 224, endPoint y: 363, distance: 123.1
click at [144, 270] on button "Add an Order/Stop" at bounding box center [151, 266] width 130 height 28
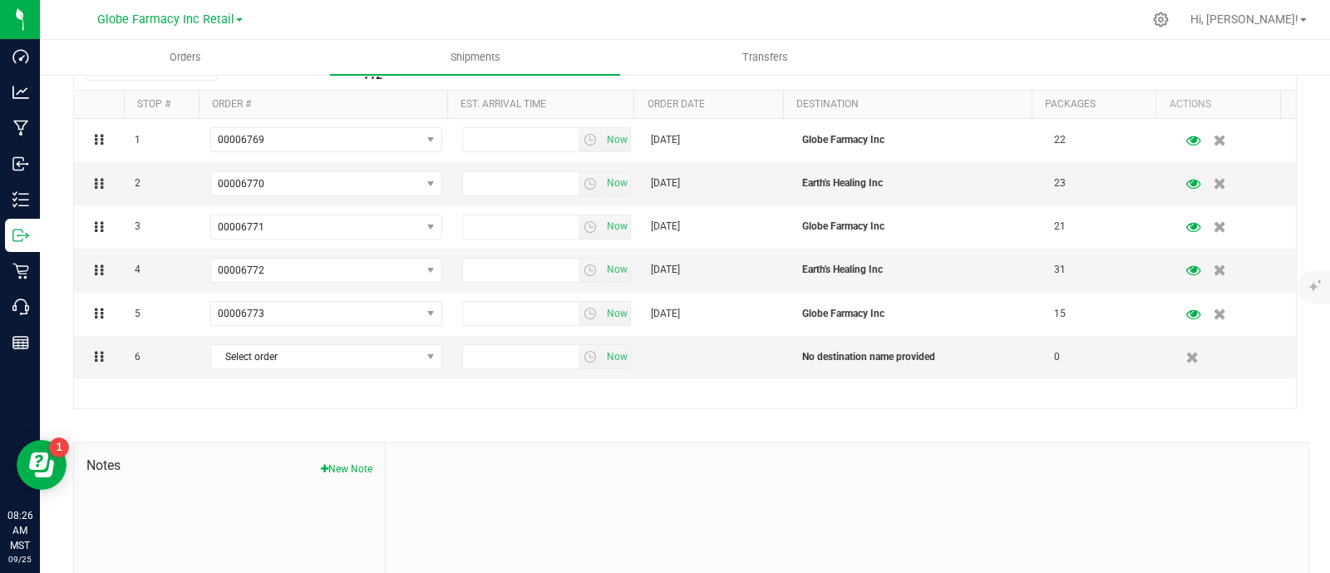
scroll to position [415, 0]
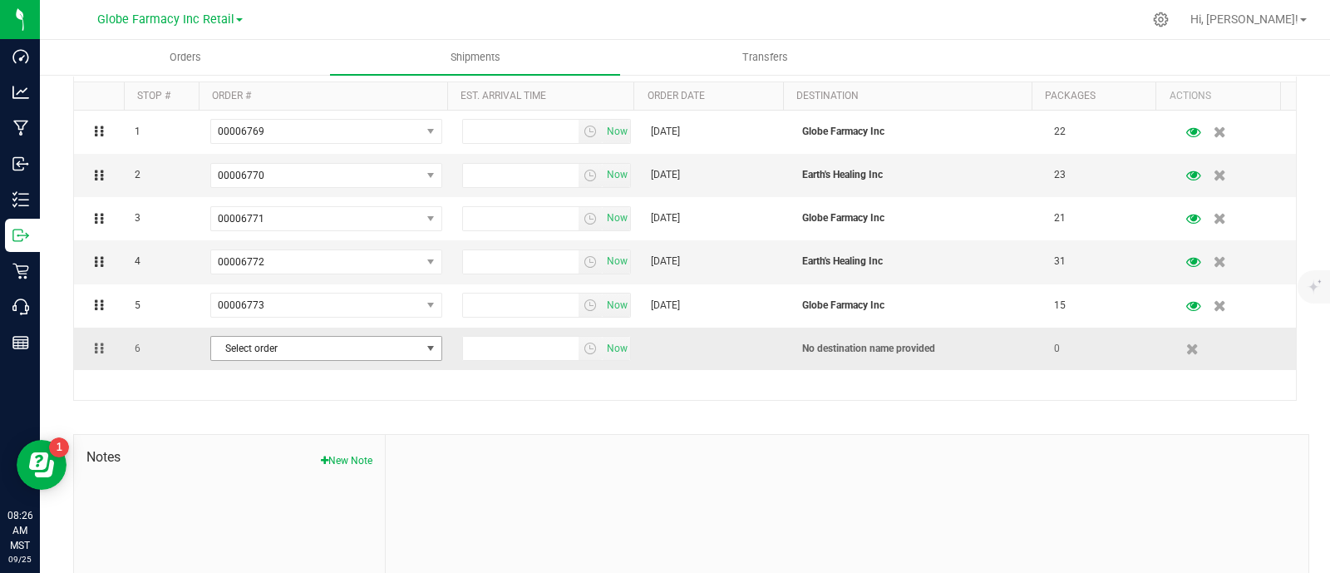
click at [245, 349] on span "Select order" at bounding box center [315, 348] width 209 height 23
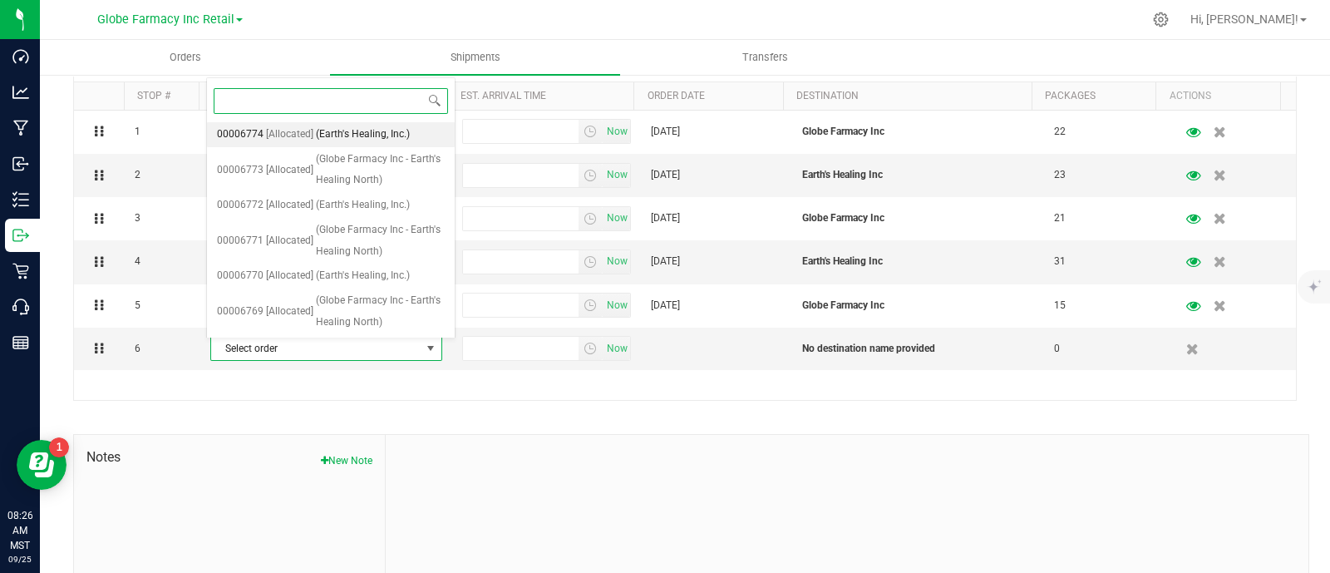
click at [269, 136] on span "[Allocated]" at bounding box center [289, 135] width 47 height 22
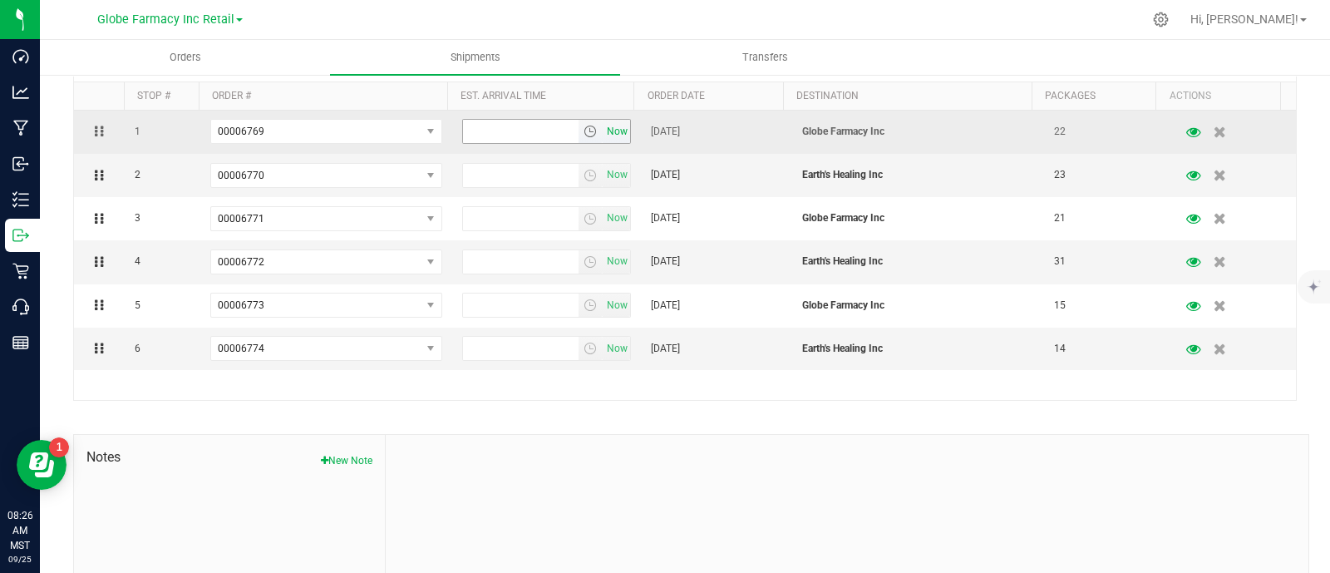
click at [607, 134] on span "Now" at bounding box center [617, 132] width 28 height 24
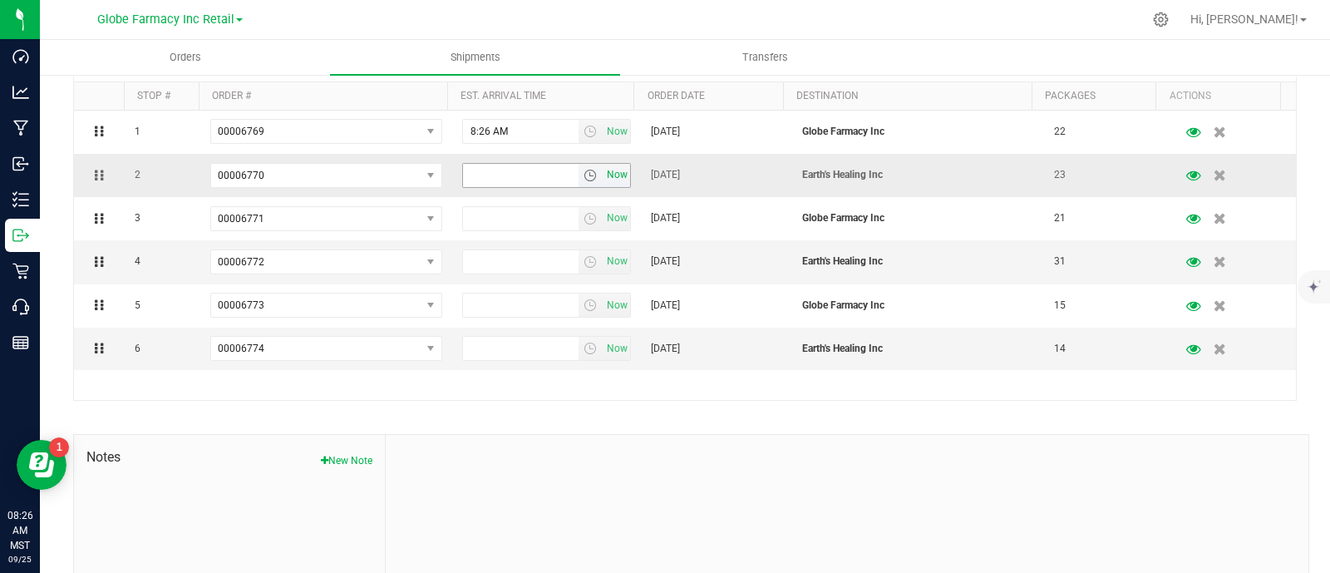
click at [603, 176] on span "Now" at bounding box center [617, 175] width 28 height 24
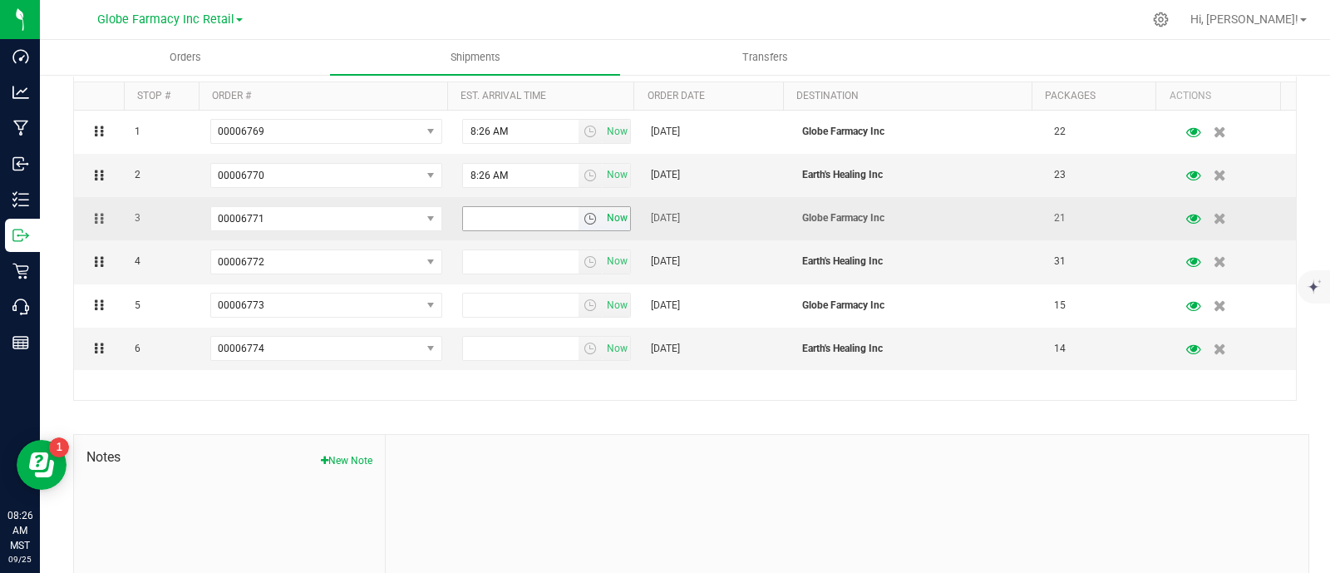
click at [614, 224] on span "Now" at bounding box center [617, 218] width 28 height 24
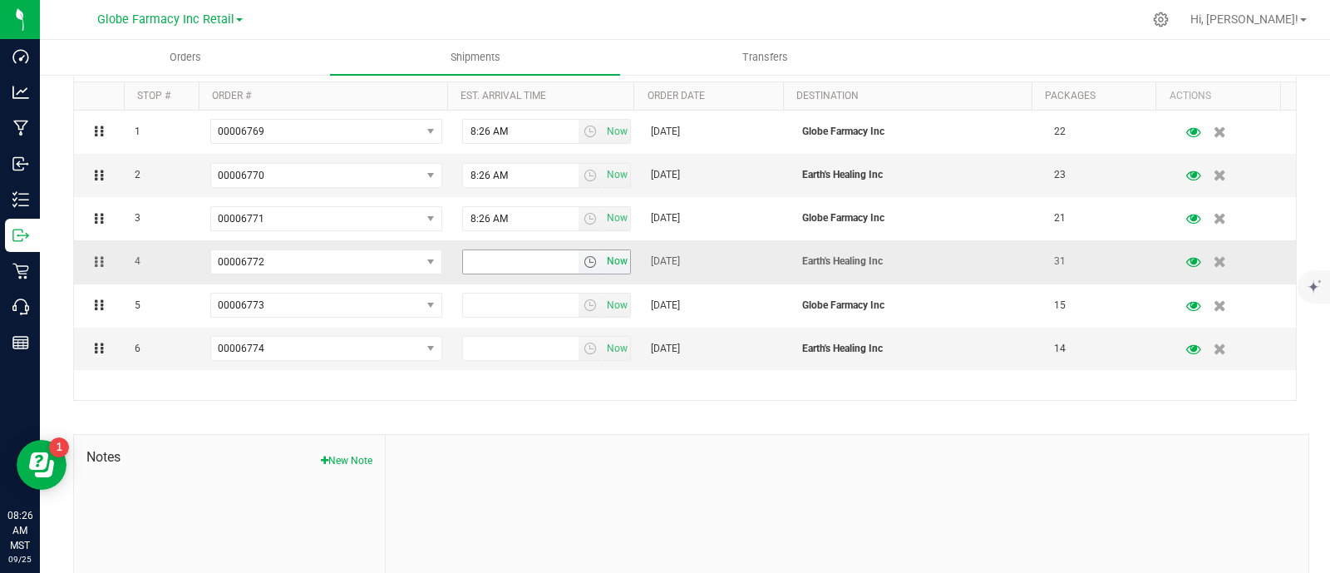
click at [614, 264] on span "Now" at bounding box center [617, 261] width 28 height 24
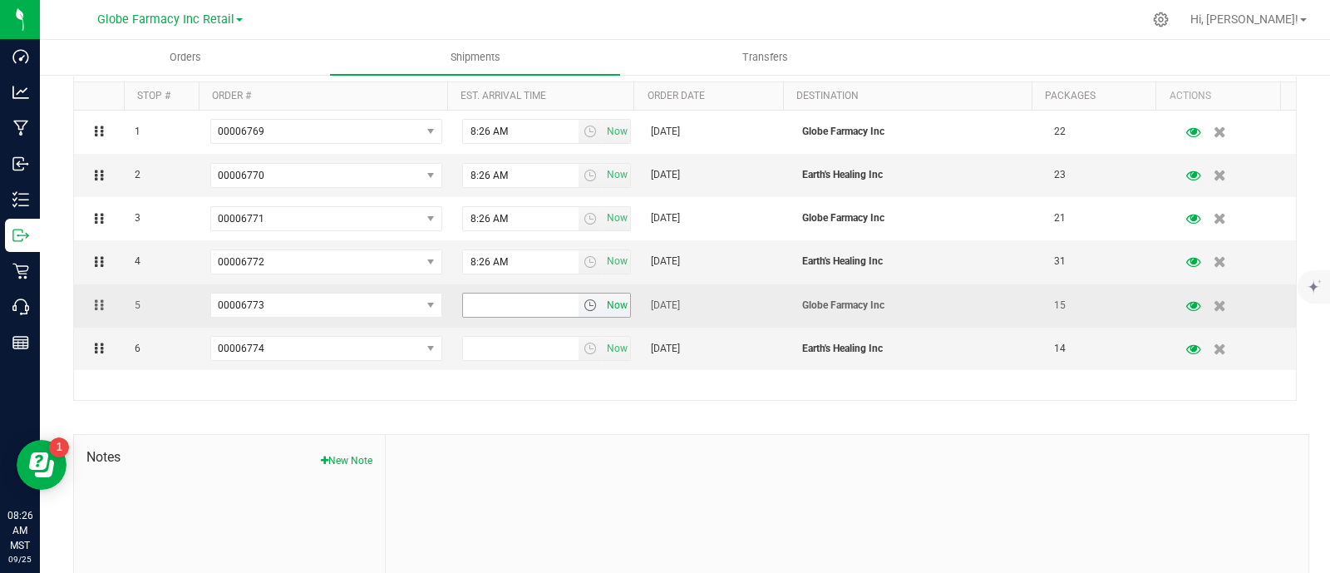
click at [610, 303] on span "Now" at bounding box center [617, 305] width 28 height 24
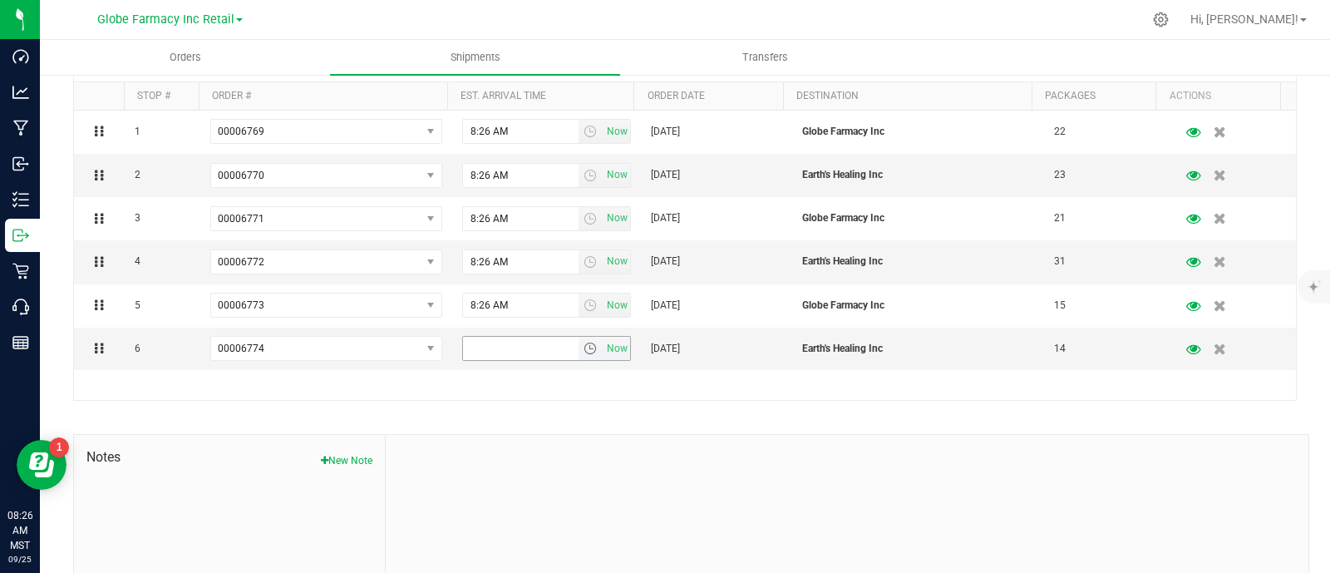
click at [610, 345] on span "Now" at bounding box center [617, 349] width 28 height 24
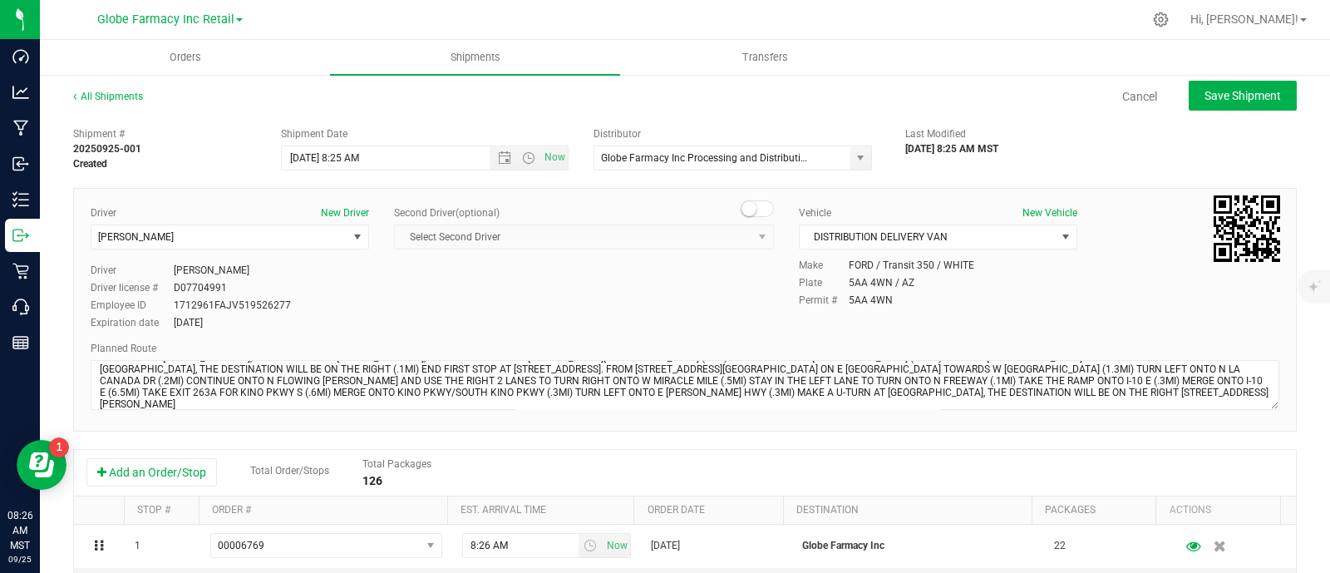
scroll to position [0, 0]
click at [1215, 103] on button "Save Shipment" at bounding box center [1243, 96] width 108 height 30
type input "9/25/2025 3:25 PM"
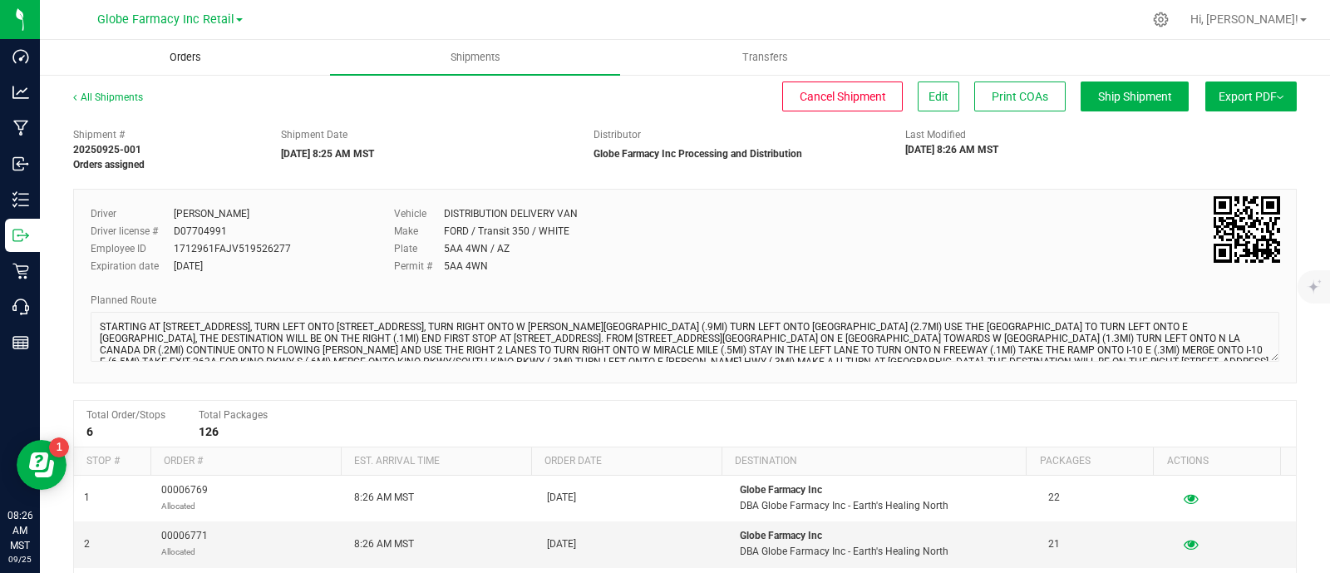
click at [185, 64] on span "Orders" at bounding box center [185, 57] width 76 height 15
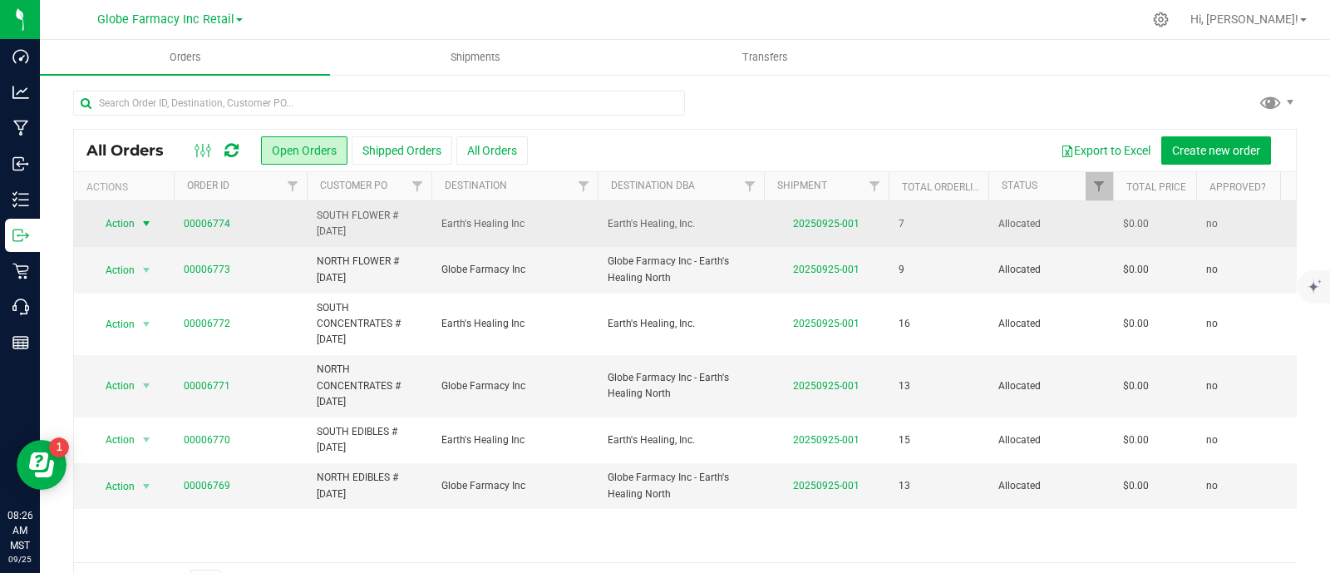
click at [141, 229] on span "select" at bounding box center [146, 223] width 13 height 13
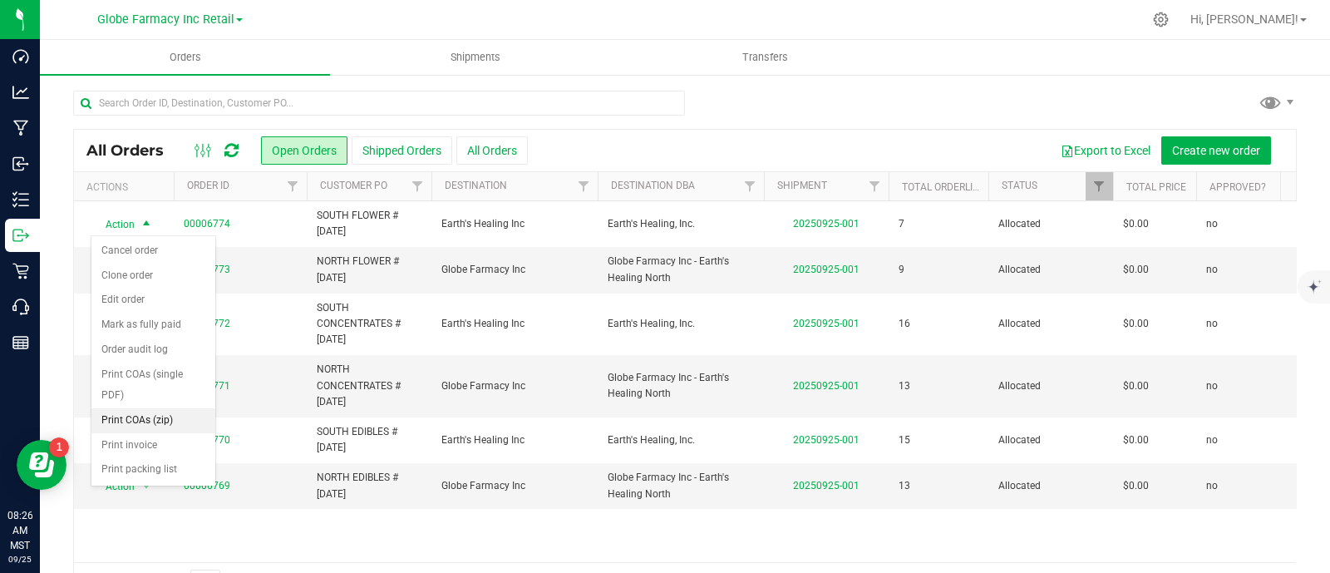
click at [154, 417] on li "Print COAs (zip)" at bounding box center [153, 420] width 124 height 25
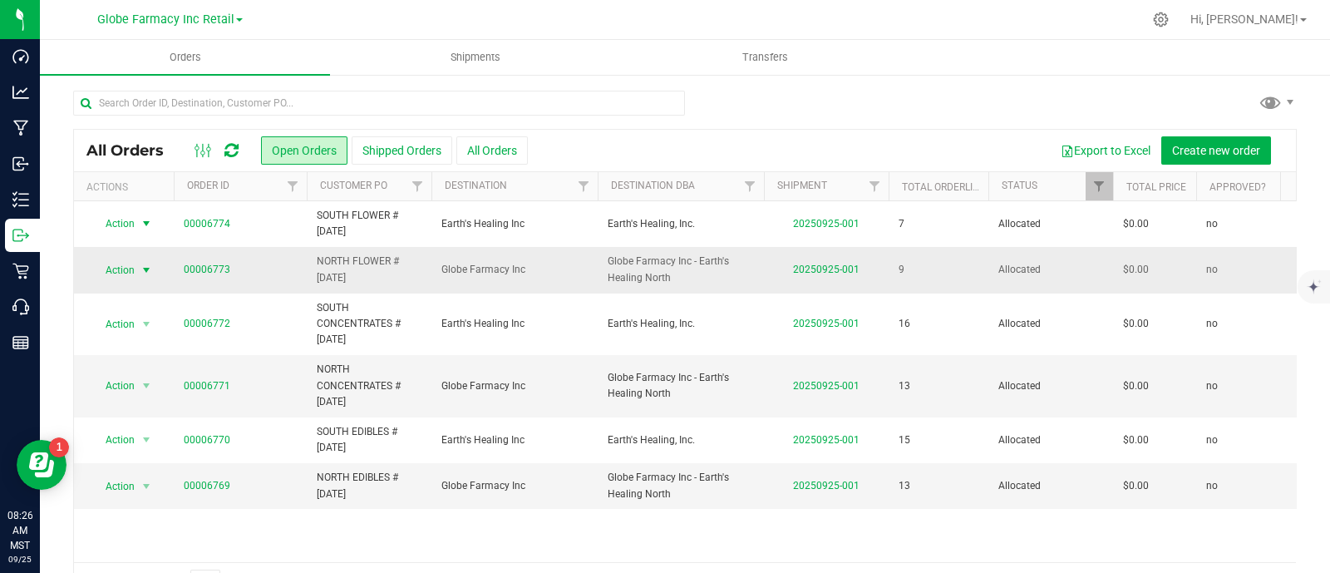
click at [137, 268] on span "select" at bounding box center [146, 269] width 21 height 23
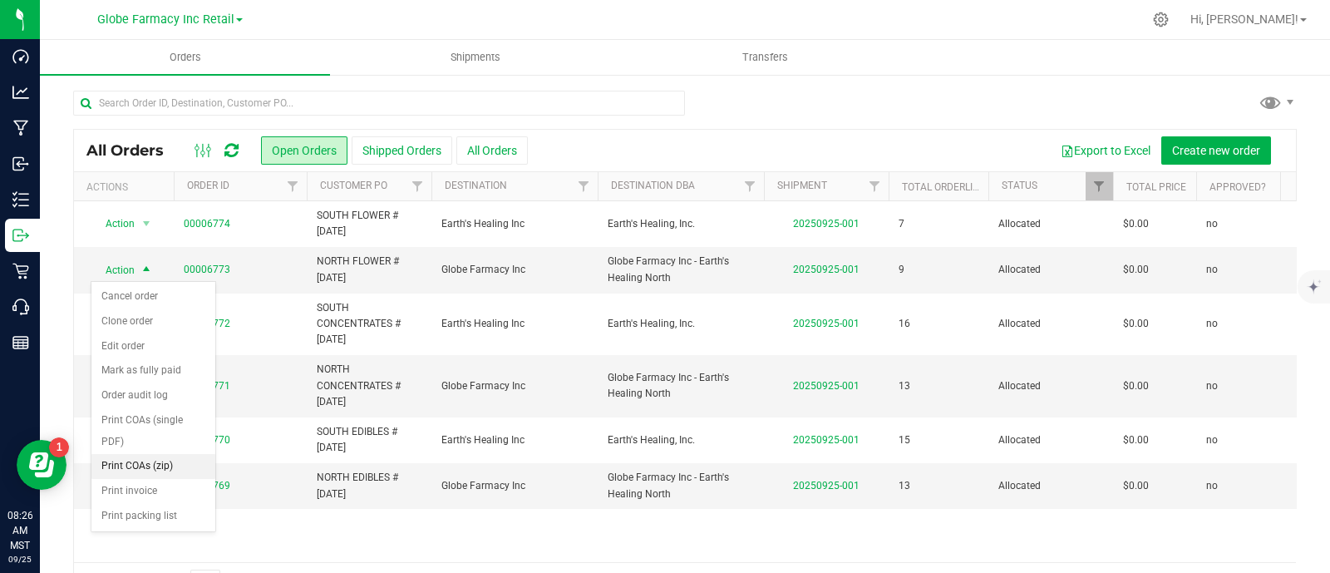
drag, startPoint x: 170, startPoint y: 467, endPoint x: 170, endPoint y: 440, distance: 27.4
click at [170, 467] on li "Print COAs (zip)" at bounding box center [153, 466] width 124 height 25
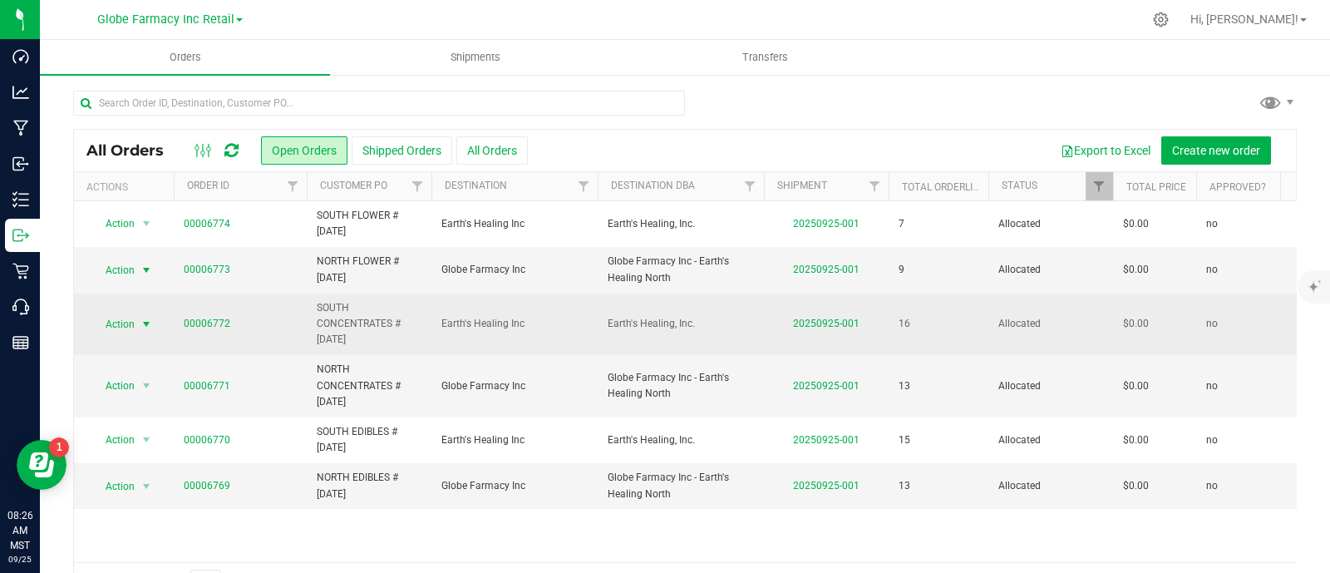
click at [137, 320] on span "select" at bounding box center [146, 324] width 21 height 23
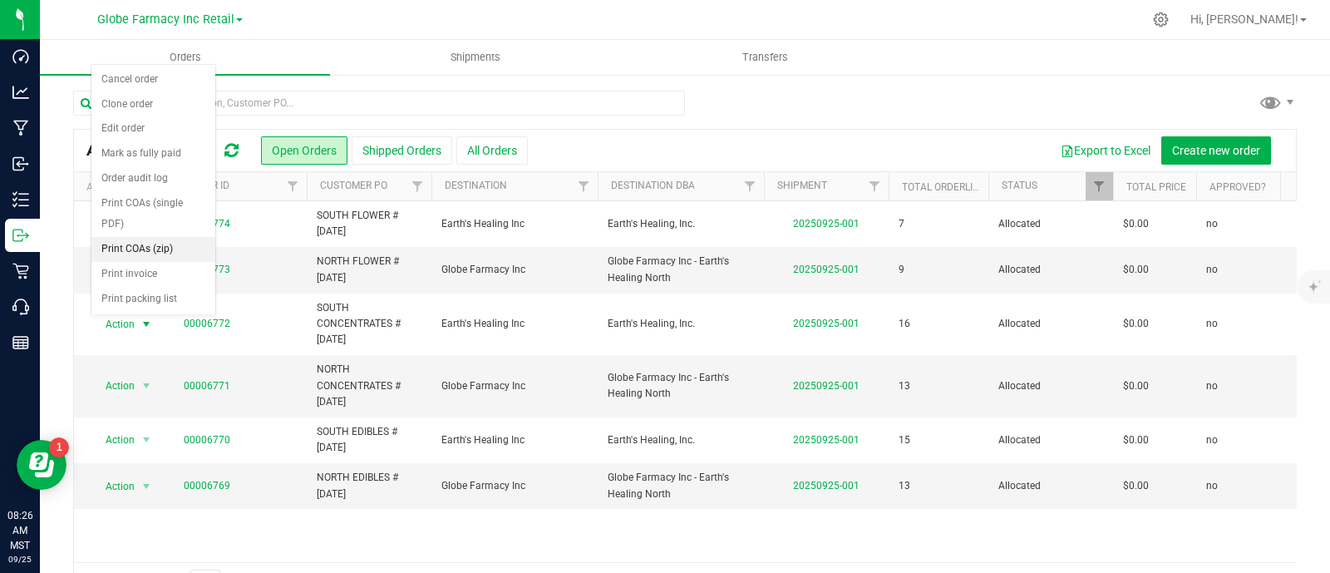
click at [146, 244] on li "Print COAs (zip)" at bounding box center [153, 249] width 124 height 25
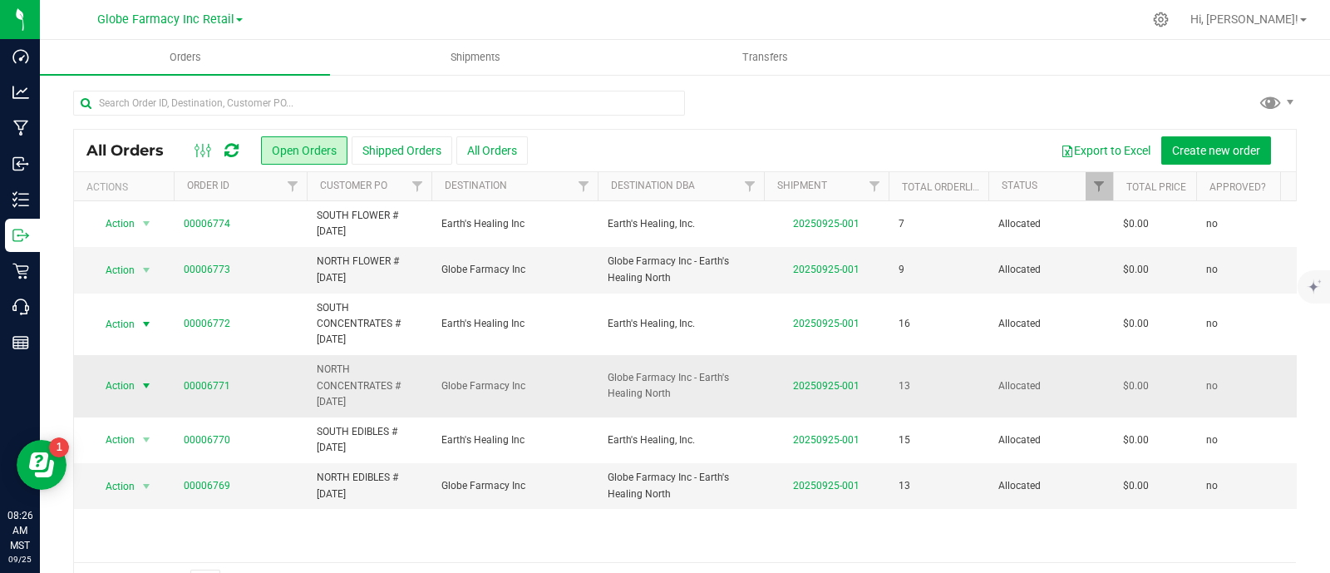
drag, startPoint x: 0, startPoint y: 0, endPoint x: 136, endPoint y: 388, distance: 411.4
click at [136, 388] on span "select" at bounding box center [146, 385] width 21 height 23
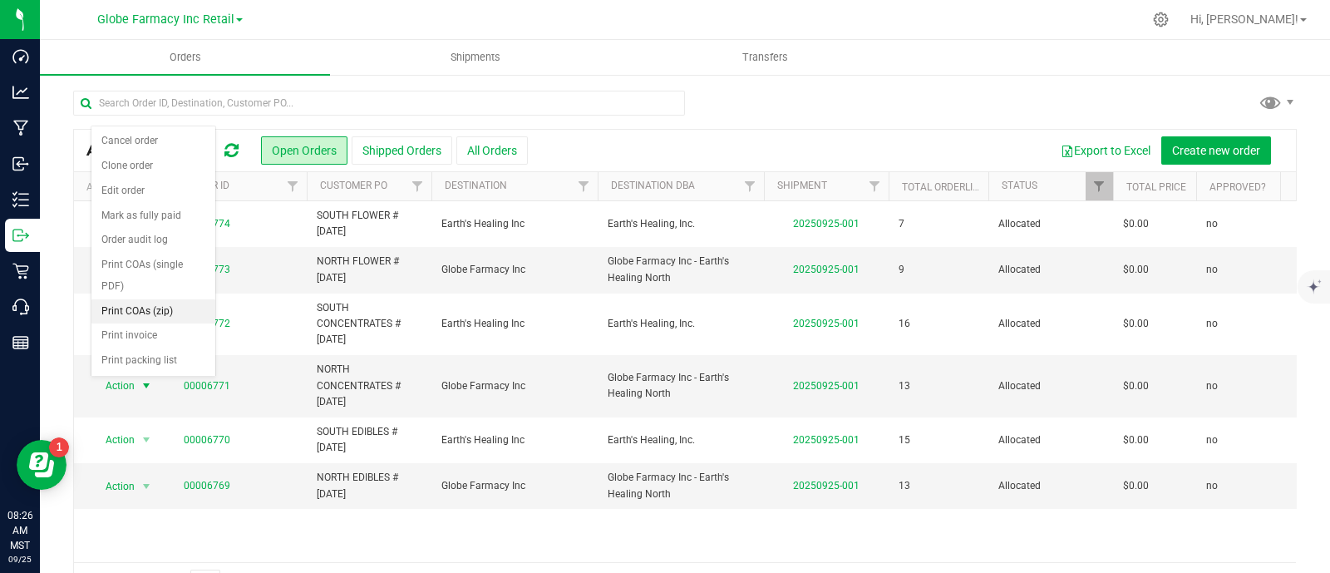
click at [169, 312] on li "Print COAs (zip)" at bounding box center [153, 311] width 124 height 25
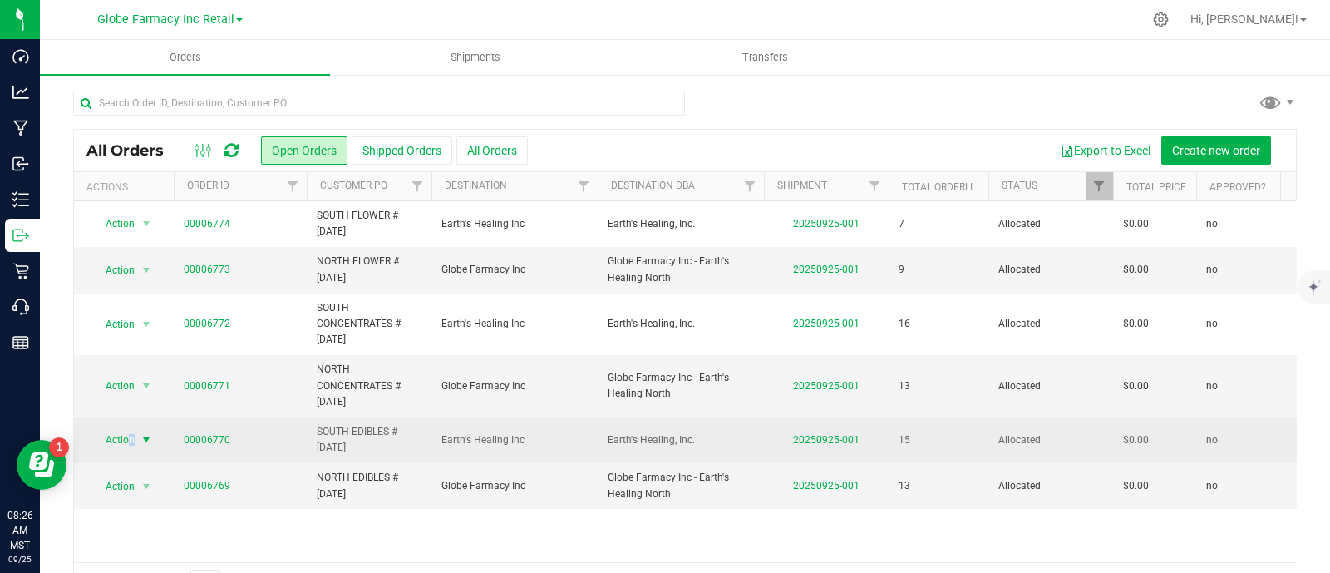
click at [131, 438] on span "Action" at bounding box center [113, 439] width 45 height 23
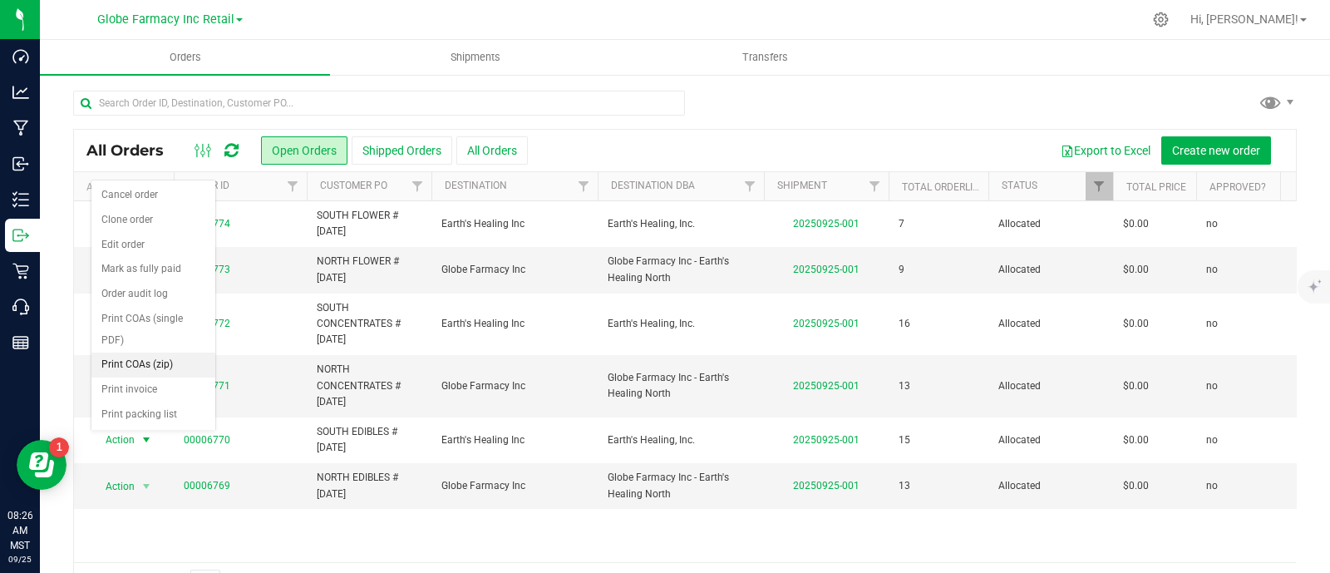
click at [169, 359] on li "Print COAs (zip)" at bounding box center [153, 364] width 124 height 25
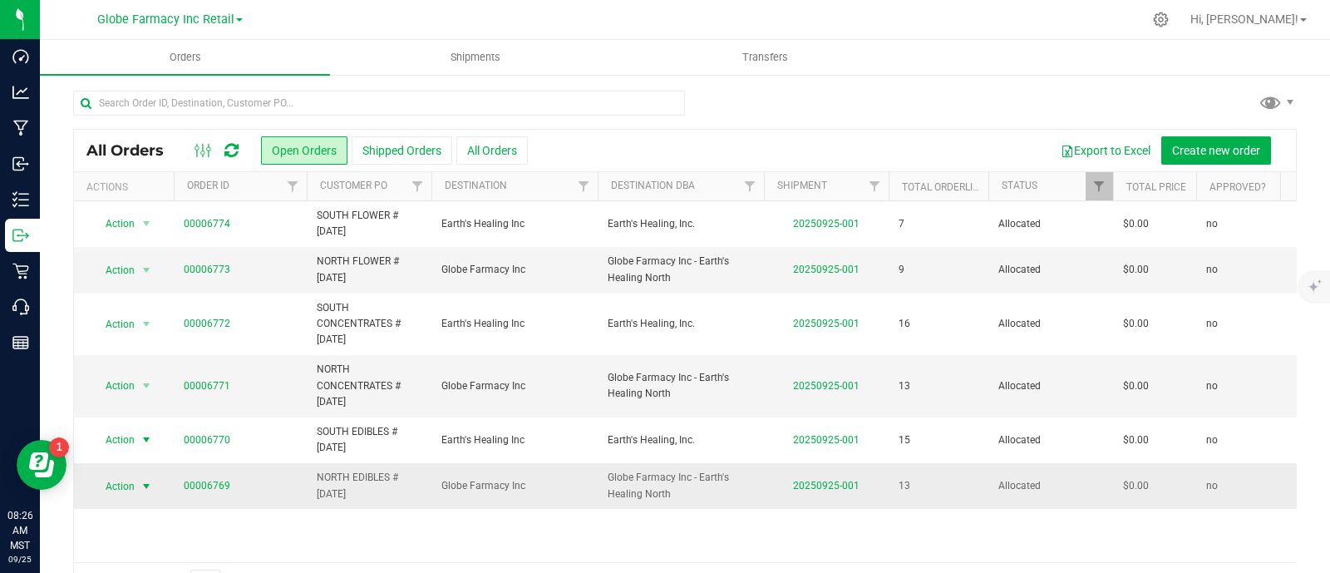
click at [130, 480] on span "Action" at bounding box center [113, 486] width 45 height 23
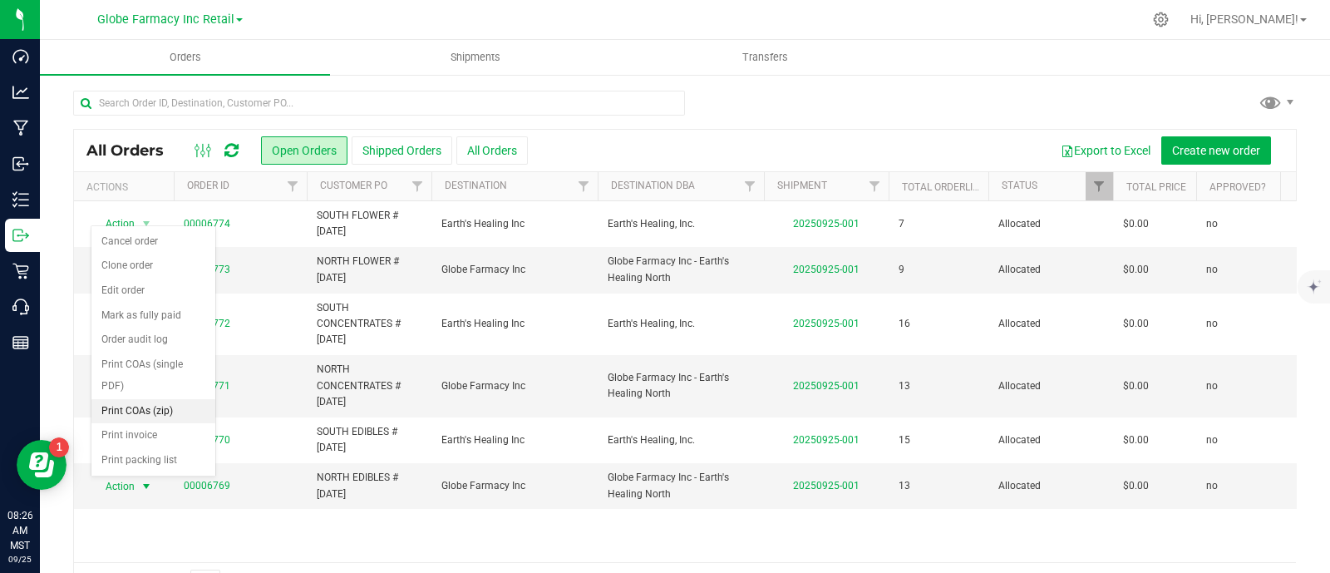
click at [145, 413] on li "Print COAs (zip)" at bounding box center [153, 411] width 124 height 25
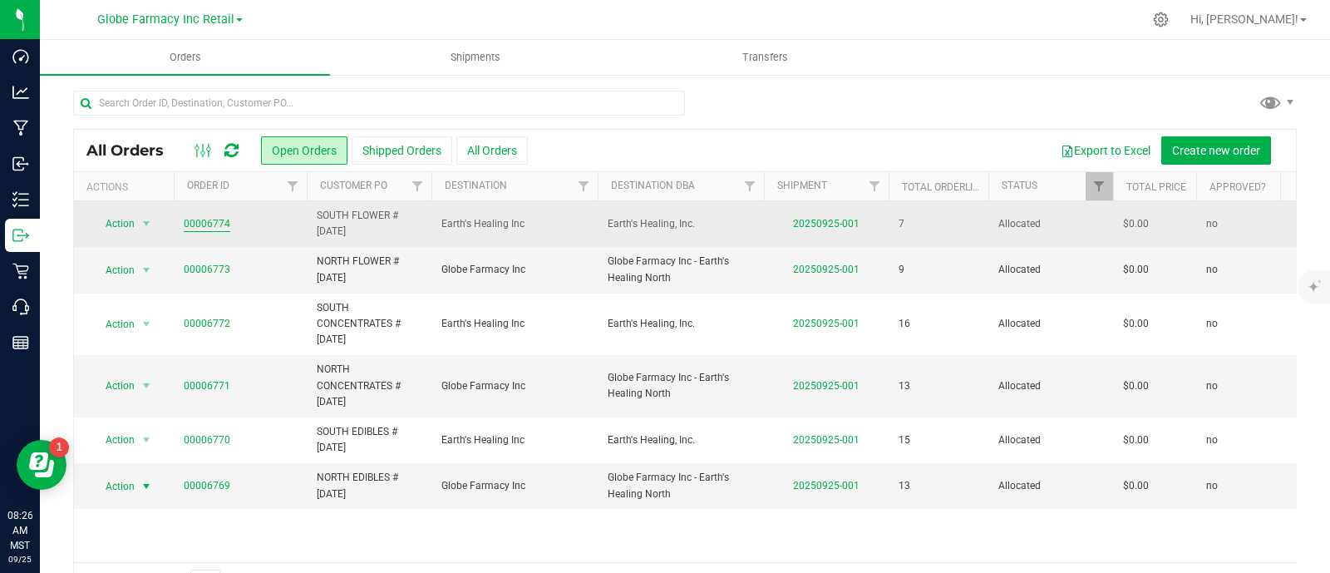
click at [206, 229] on link "00006774" at bounding box center [207, 224] width 47 height 16
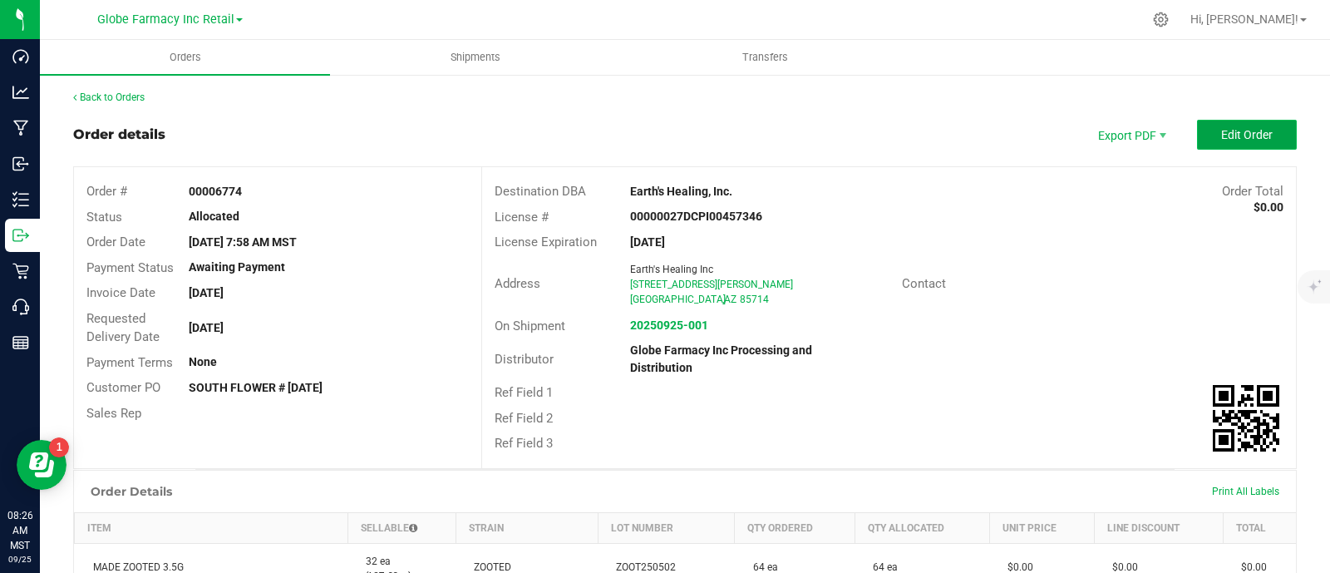
click at [1238, 124] on button "Edit Order" at bounding box center [1247, 135] width 100 height 30
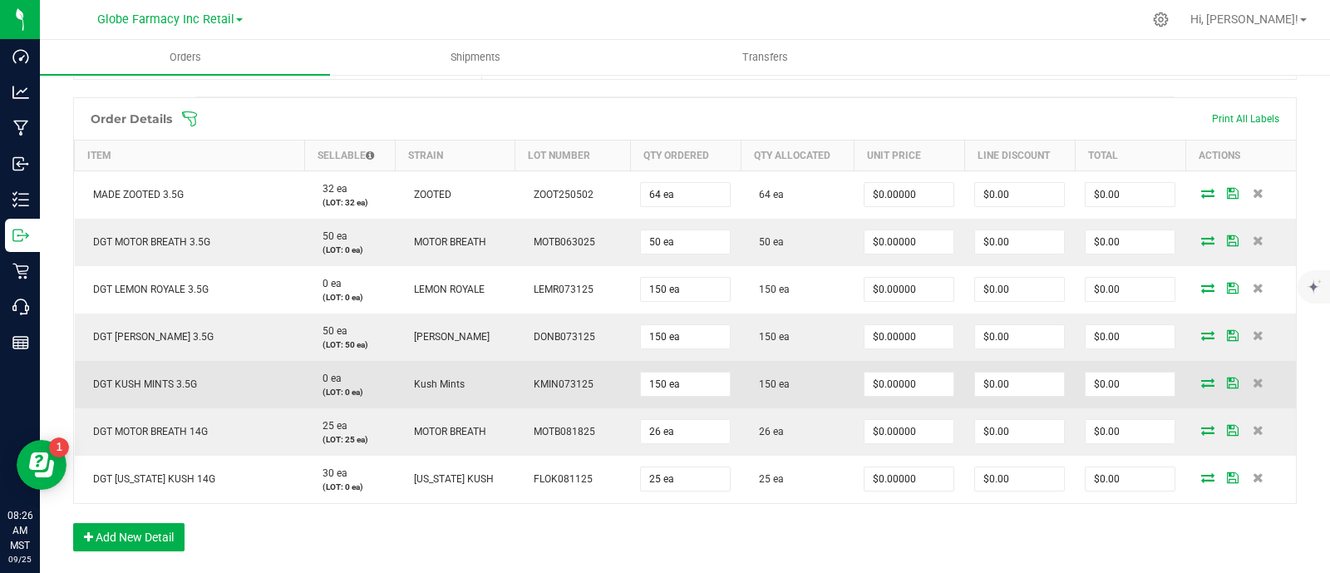
scroll to position [415, 0]
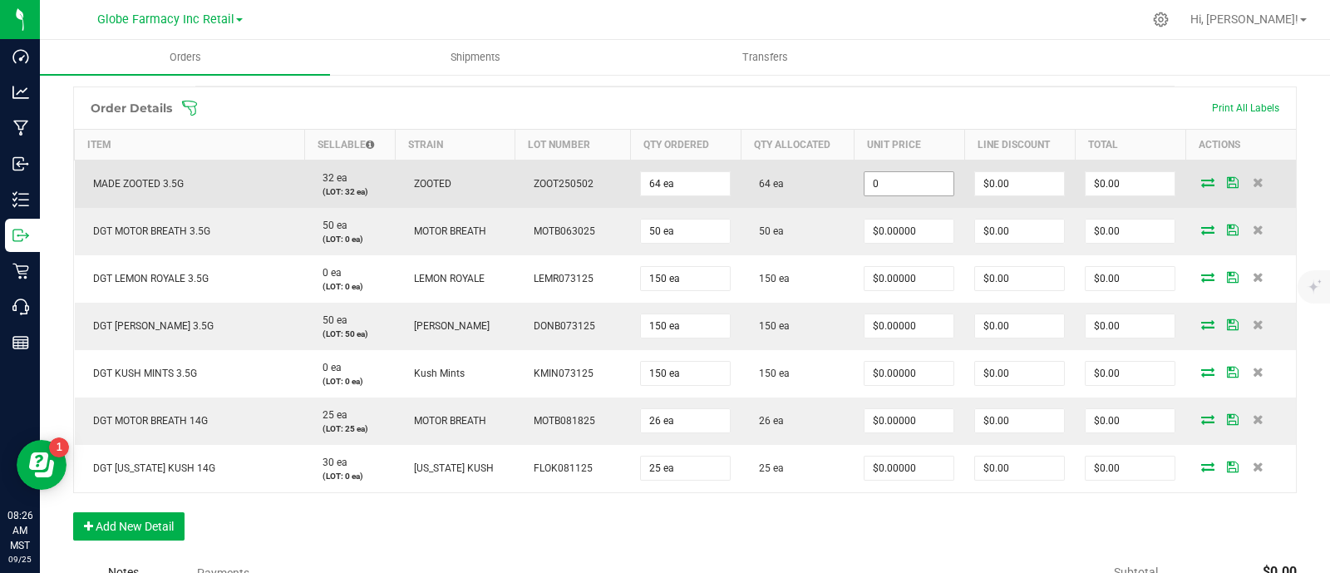
click at [889, 172] on input "0" at bounding box center [908, 183] width 89 height 23
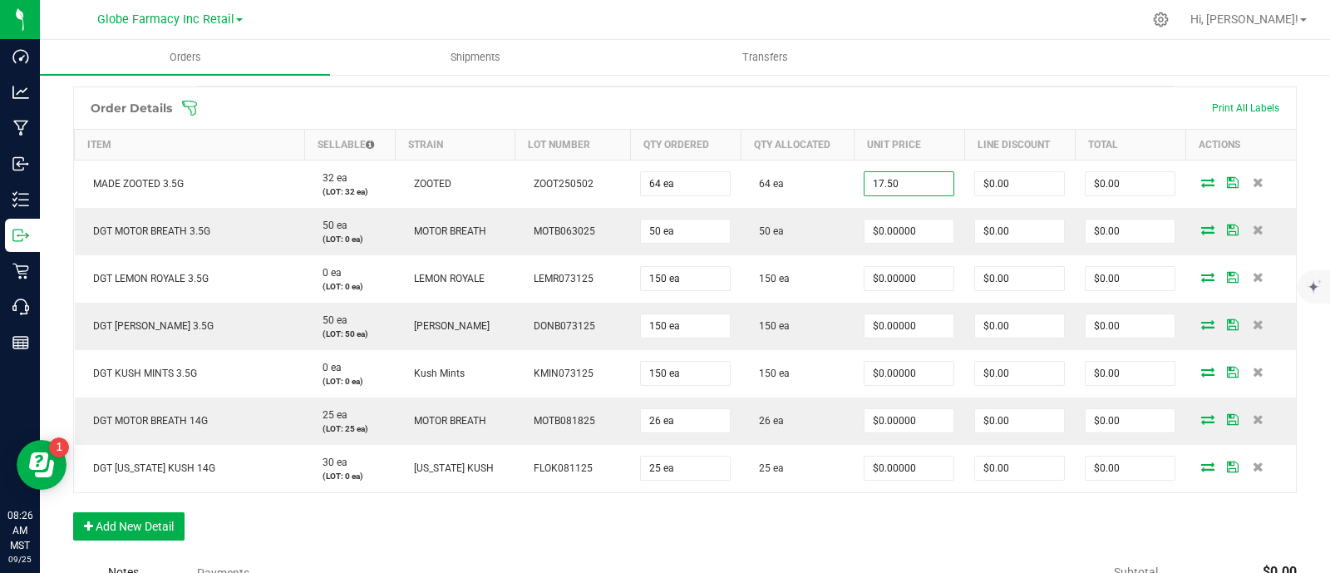
type input "$17.50000"
type input "$1,120.00"
click at [775, 81] on div "Order details Export PDF Done Editing Order # 00006774 Status Allocated Order D…" at bounding box center [684, 259] width 1223 height 1108
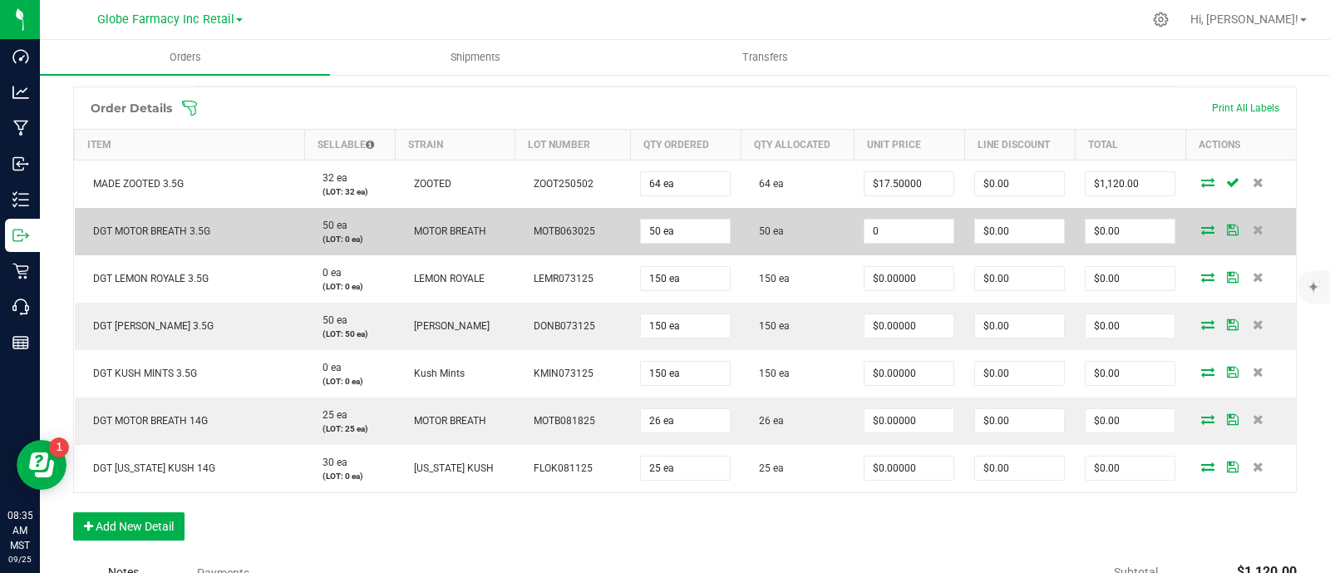
paste input "5.89474"
drag, startPoint x: 900, startPoint y: 230, endPoint x: 900, endPoint y: 245, distance: 15.0
click at [900, 229] on input "0" at bounding box center [908, 230] width 89 height 23
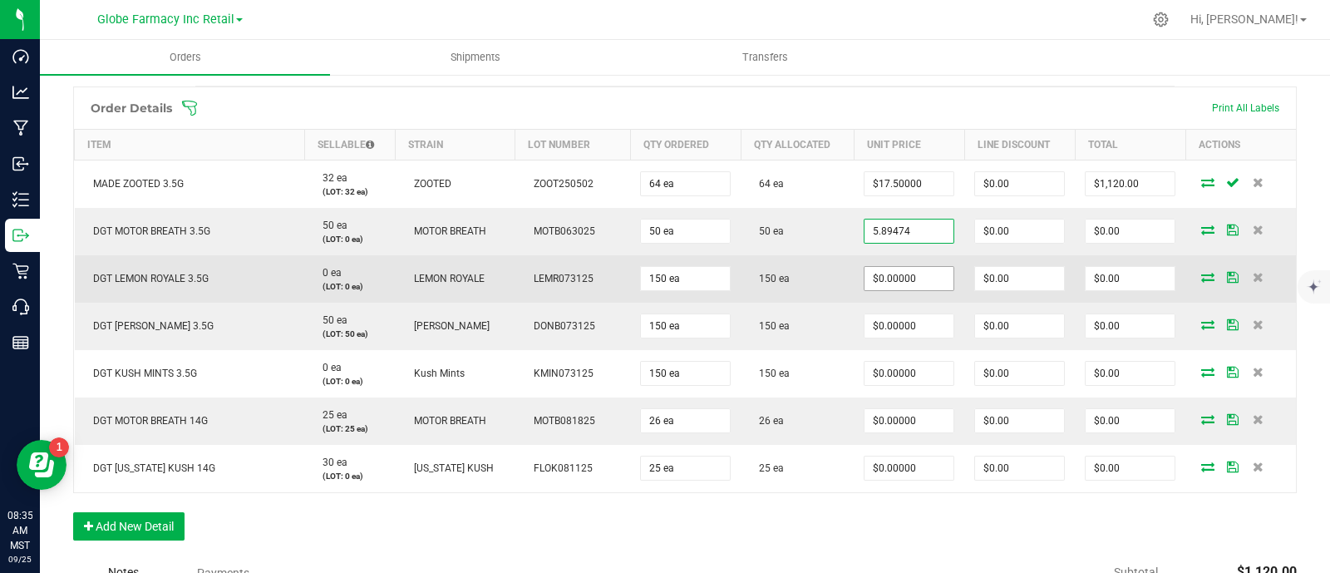
type input "5.89474"
type input "0"
type input "$5.89474"
type input "$294.74"
paste input "5.89474"
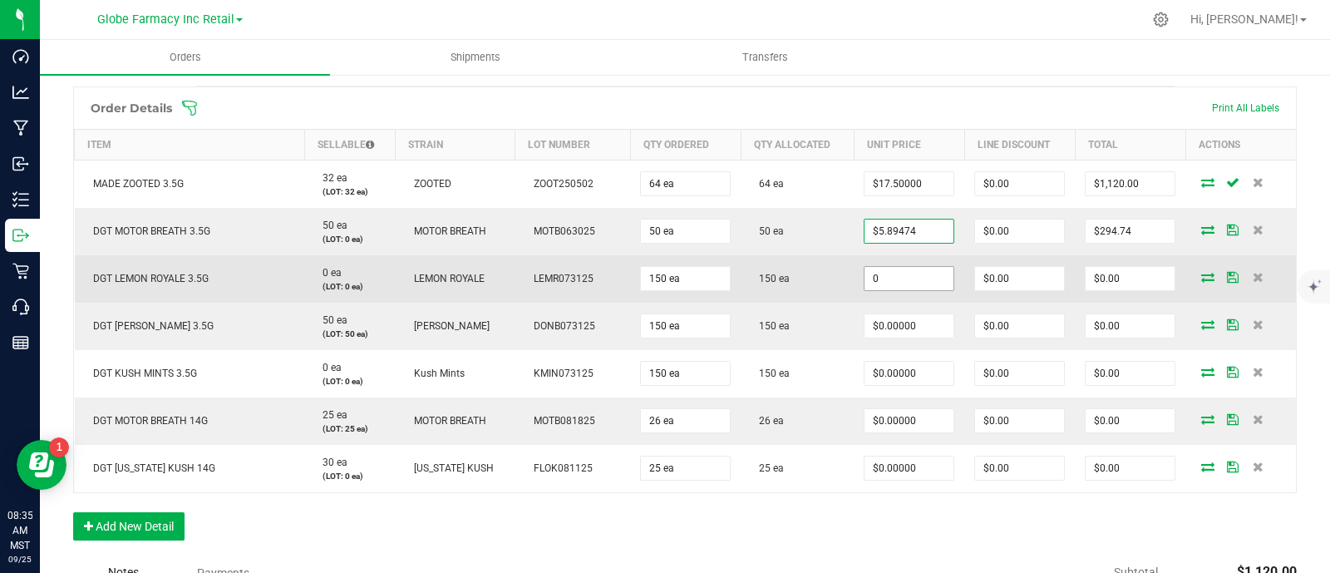
drag, startPoint x: 900, startPoint y: 271, endPoint x: 907, endPoint y: 277, distance: 8.8
click at [901, 272] on input "0" at bounding box center [908, 278] width 89 height 23
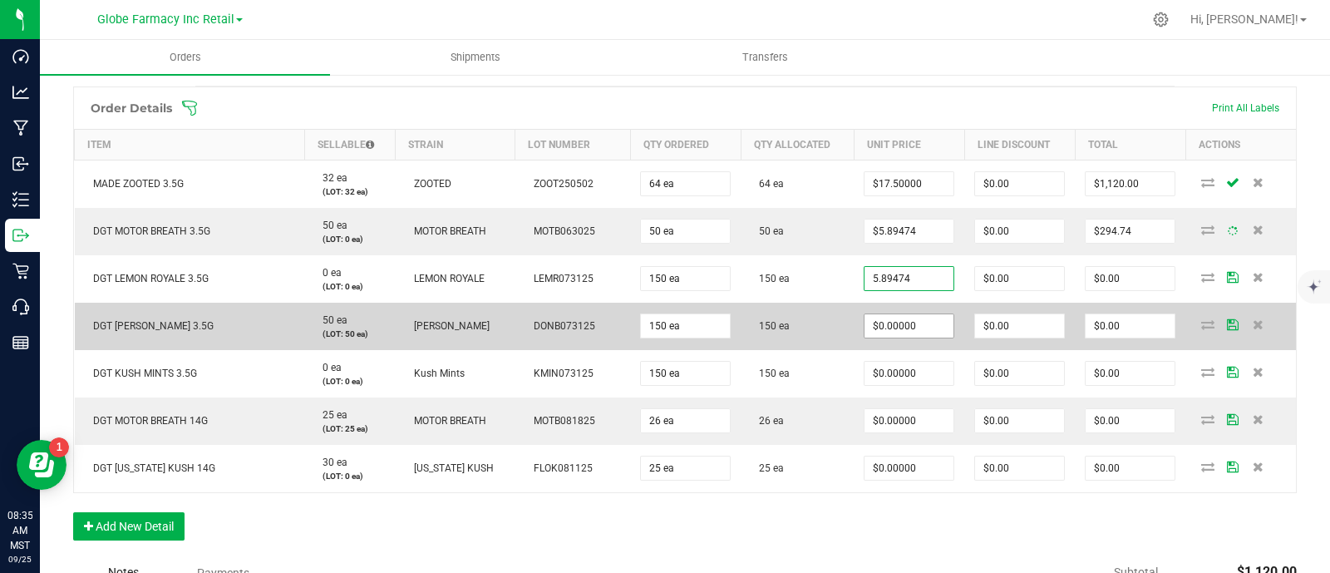
type input "$5.89474"
type input "$884.21"
paste input "5.89474"
click at [913, 322] on input "0" at bounding box center [908, 325] width 89 height 23
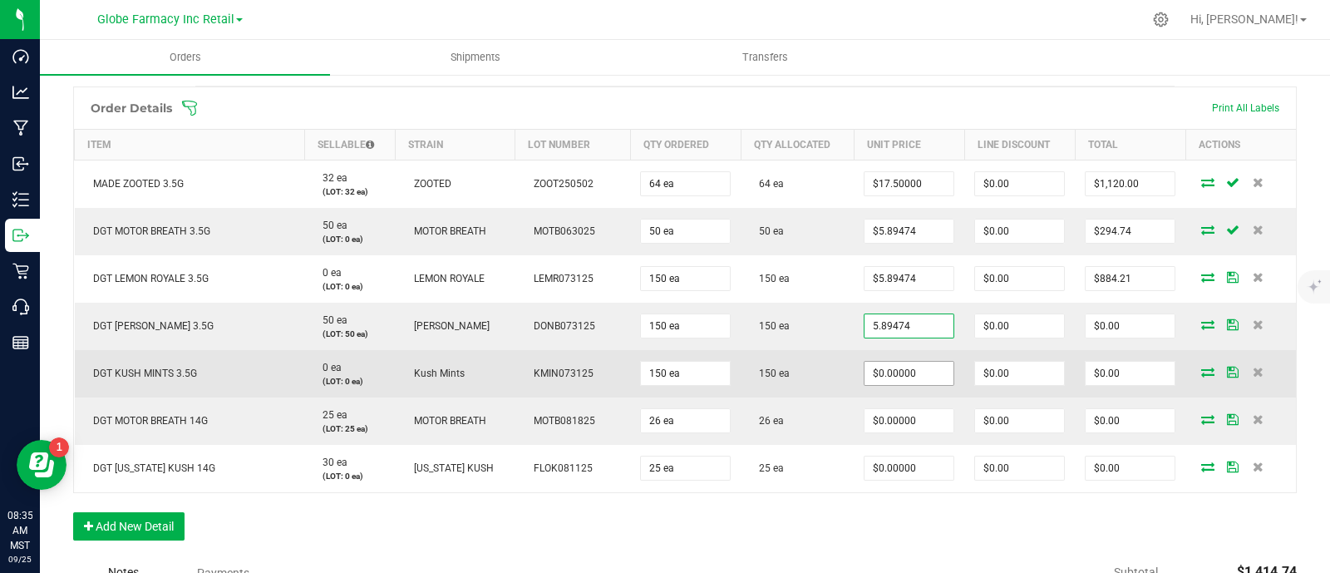
type input "$5.89474"
type input "$884.21"
click at [921, 372] on input "0" at bounding box center [908, 373] width 89 height 23
paste input "5.89474"
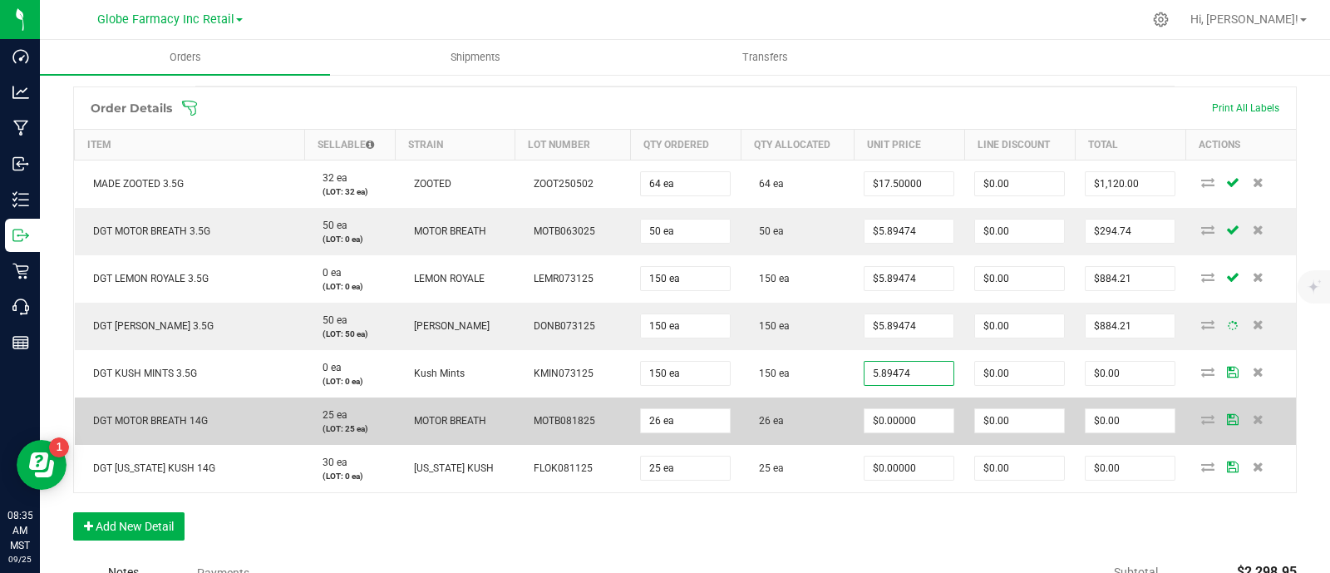
type input "$5.89474"
type input "$884.21"
click at [826, 401] on td "26 ea" at bounding box center [797, 420] width 113 height 47
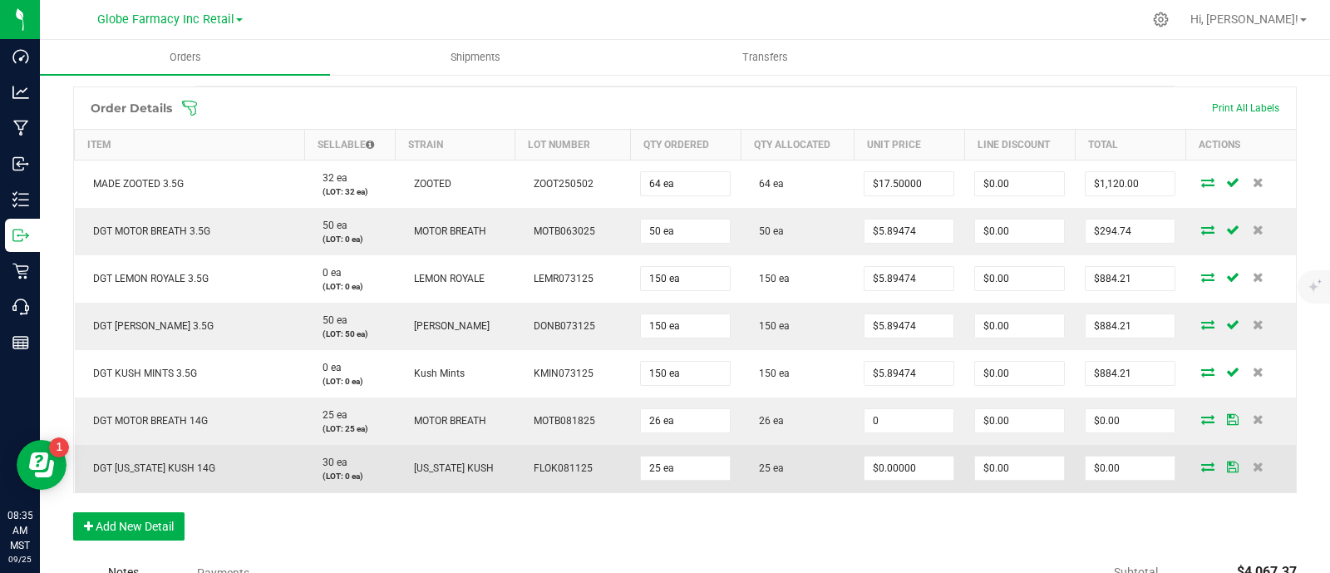
paste input "19"
drag, startPoint x: 900, startPoint y: 419, endPoint x: 906, endPoint y: 447, distance: 28.9
click at [900, 418] on input "19" at bounding box center [908, 420] width 89 height 23
type input "$19.00000"
type input "$494.00"
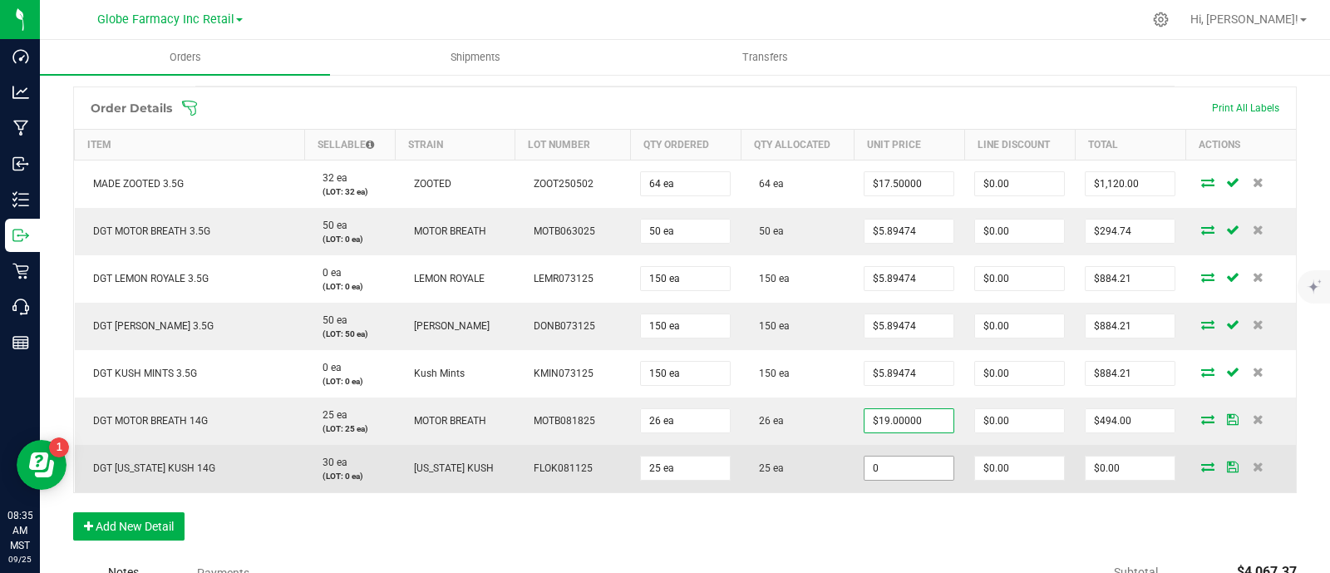
click at [906, 464] on input "0" at bounding box center [908, 467] width 89 height 23
paste input "19"
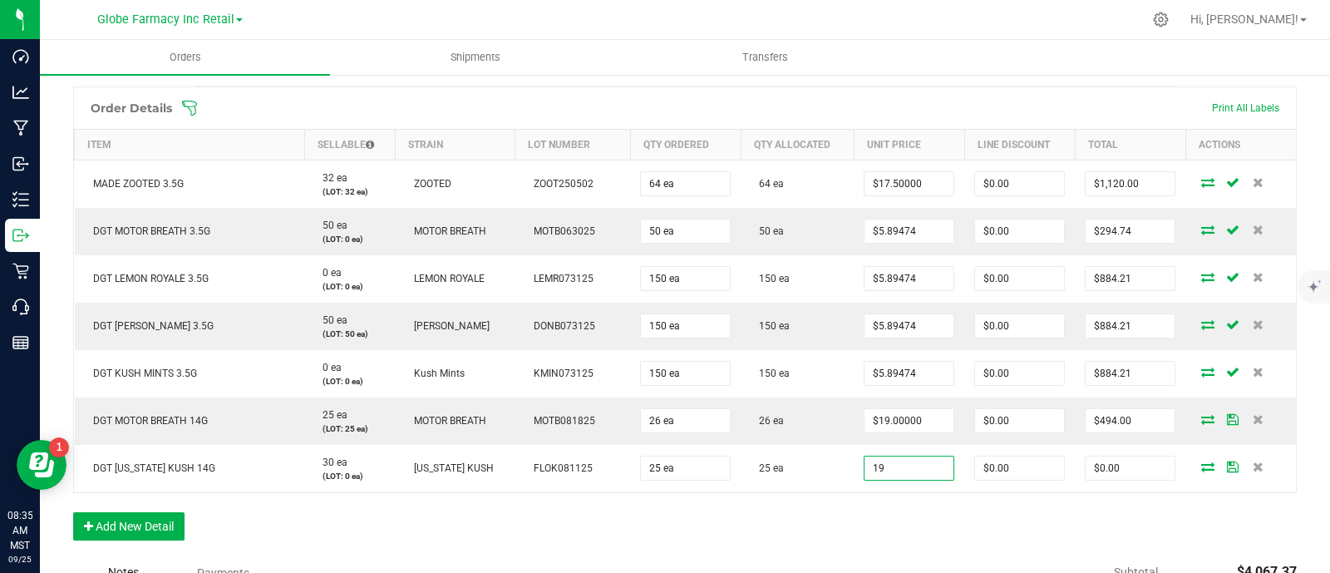
type input "$19.00000"
type input "$475.00"
click at [892, 496] on div "Order Details Print All Labels Item Sellable Strain Lot Number Qty Ordered Qty …" at bounding box center [684, 321] width 1223 height 470
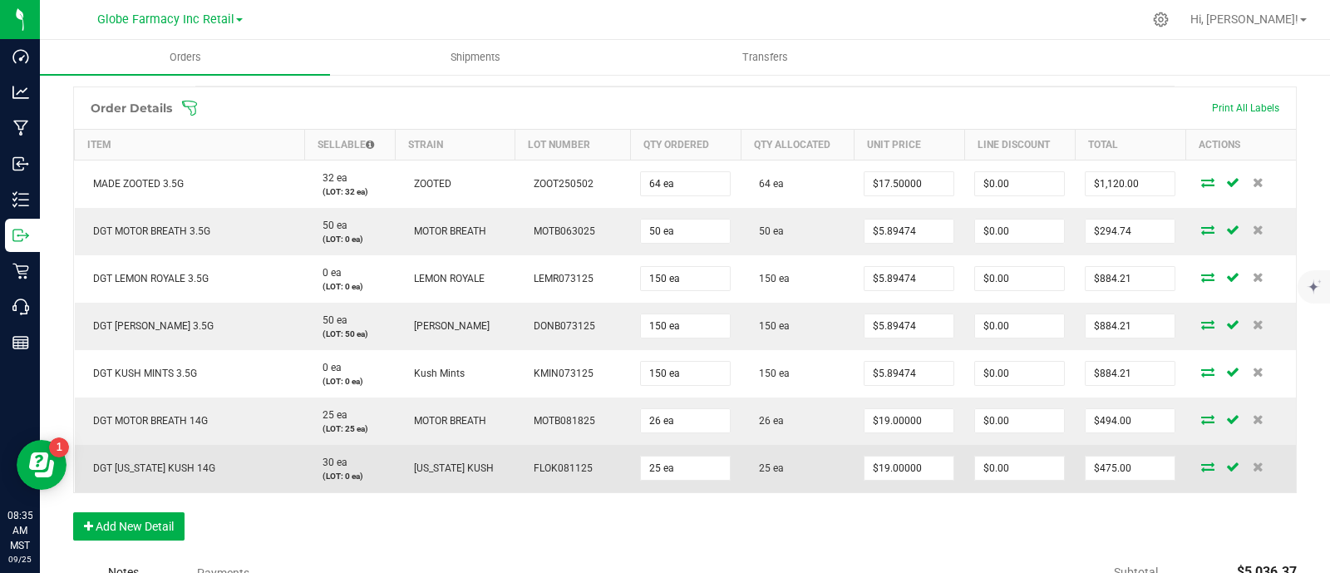
click at [137, 471] on span "DGT [US_STATE] KUSH 14G" at bounding box center [150, 468] width 130 height 12
copy span "DGT [US_STATE] KUSH 14G"
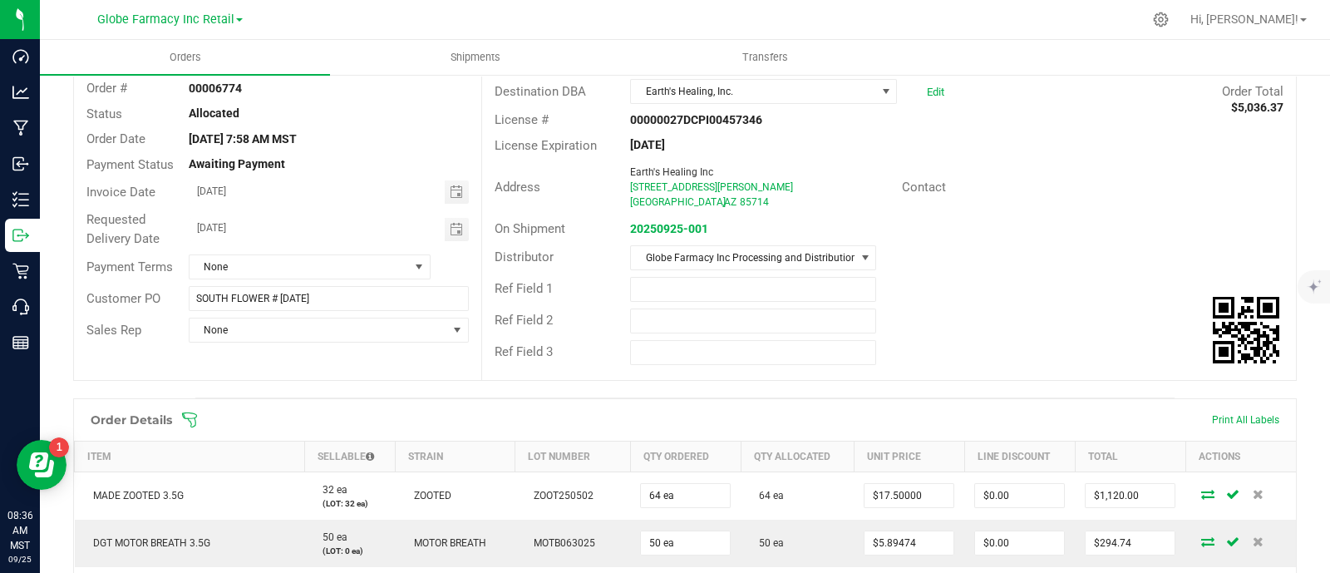
scroll to position [0, 0]
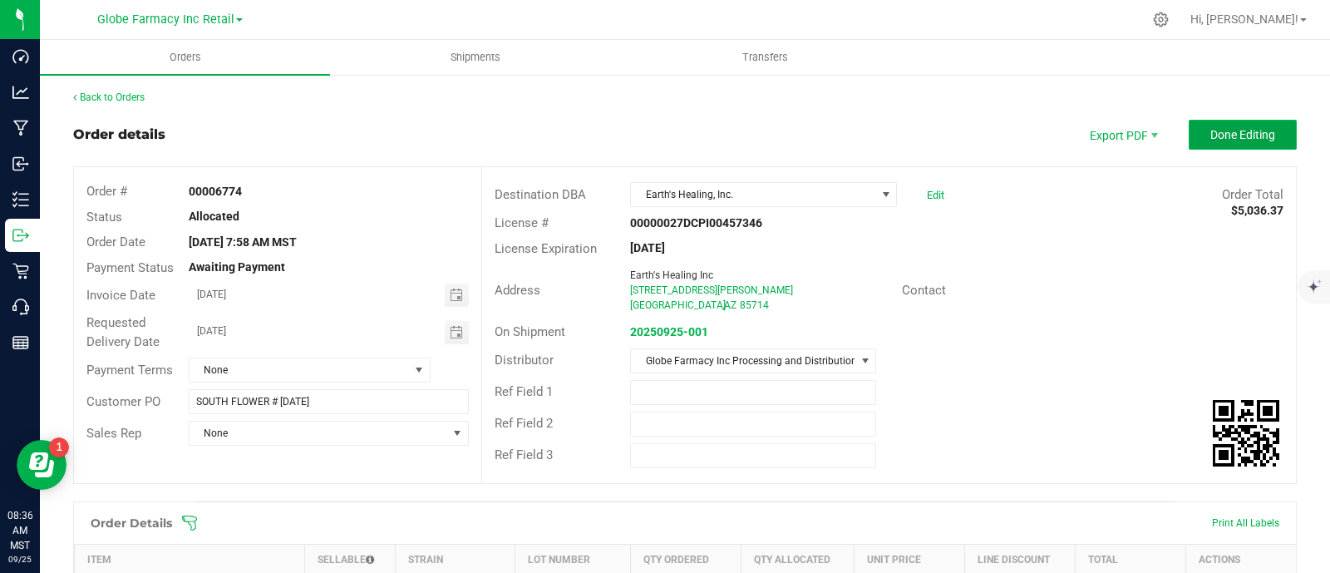
click at [1213, 138] on span "Done Editing" at bounding box center [1242, 134] width 65 height 13
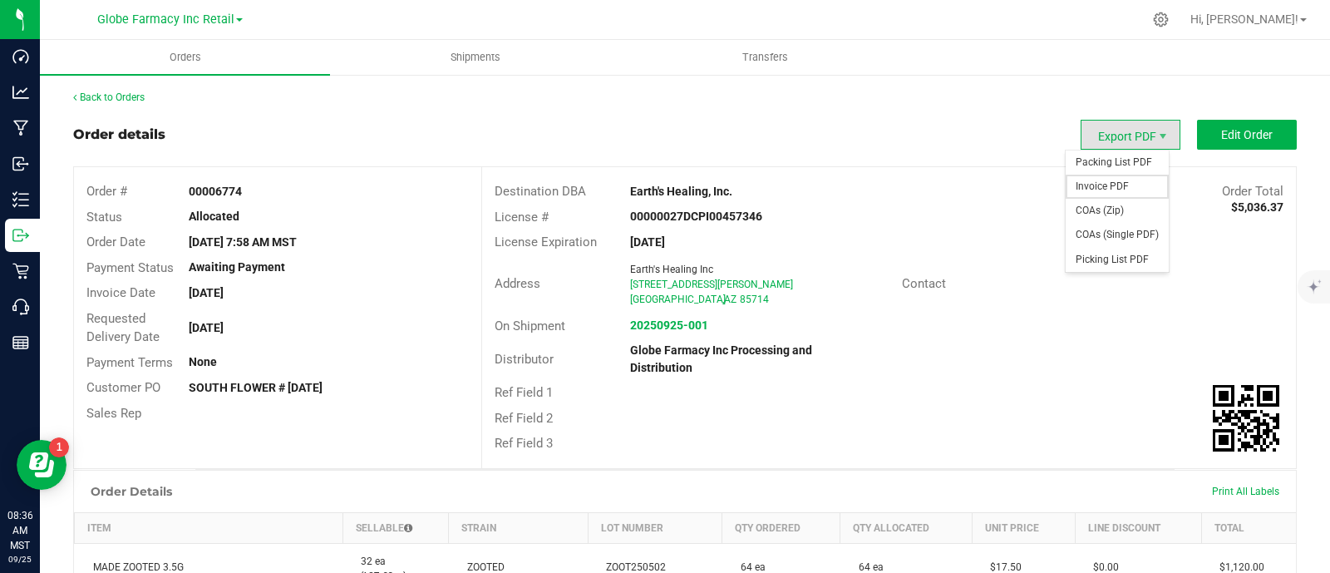
click at [1101, 189] on span "Invoice PDF" at bounding box center [1117, 187] width 103 height 24
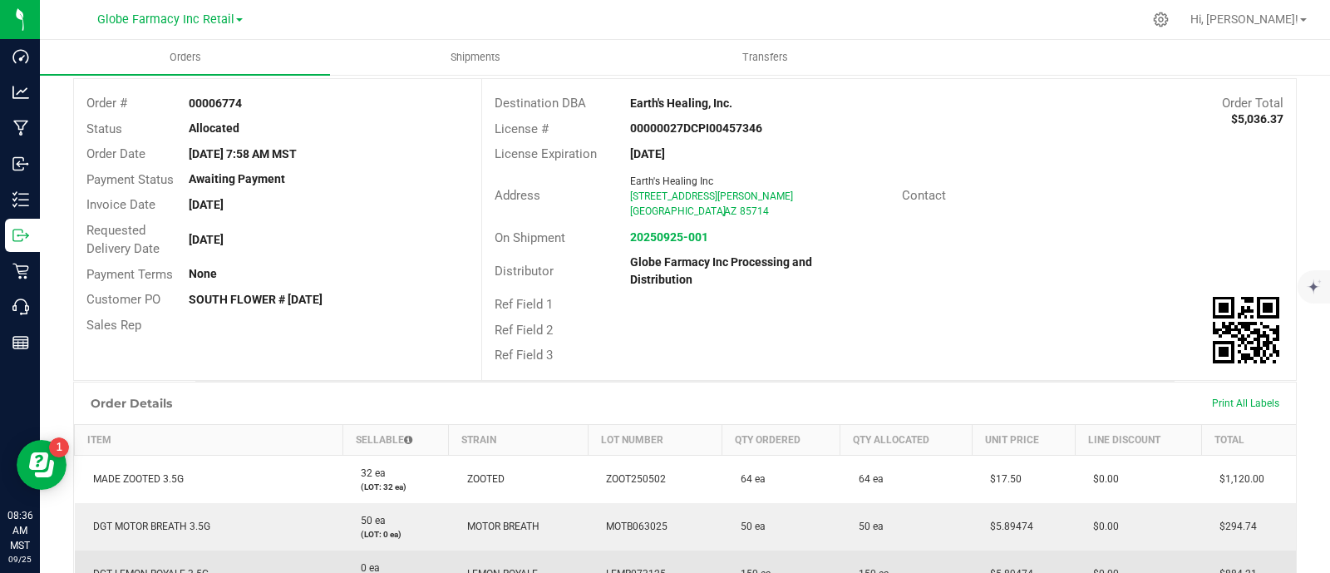
scroll to position [207, 0]
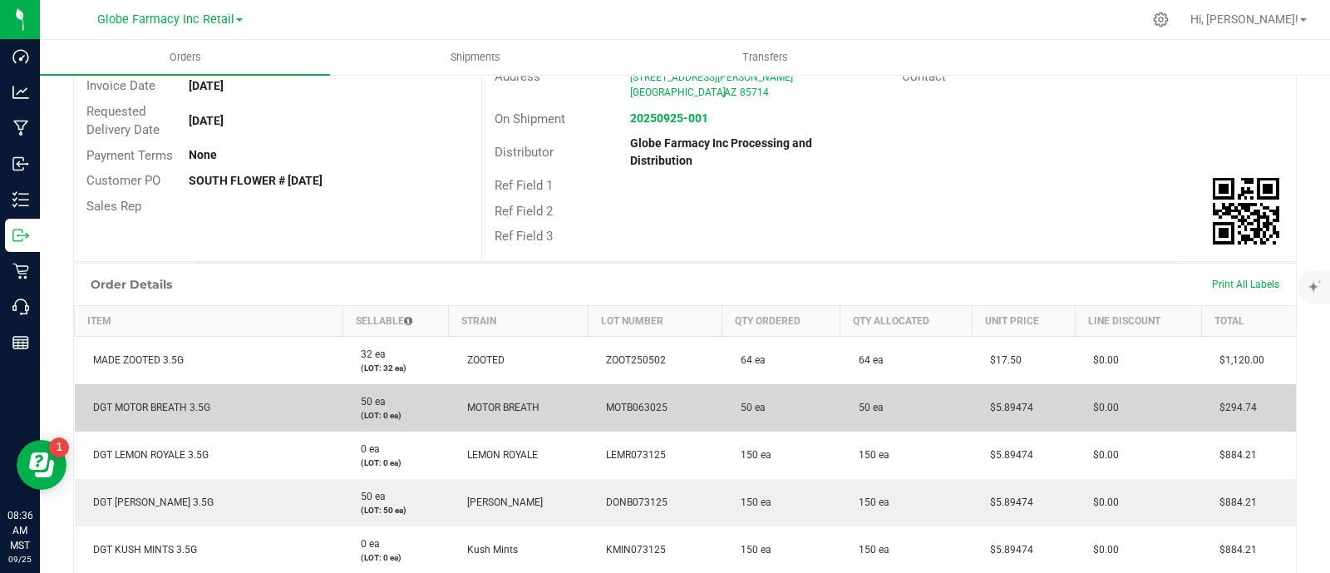
drag, startPoint x: 1041, startPoint y: 405, endPoint x: 967, endPoint y: 409, distance: 74.9
click at [972, 409] on td "$5.89474" at bounding box center [1023, 407] width 103 height 47
copy span "$5.89474"
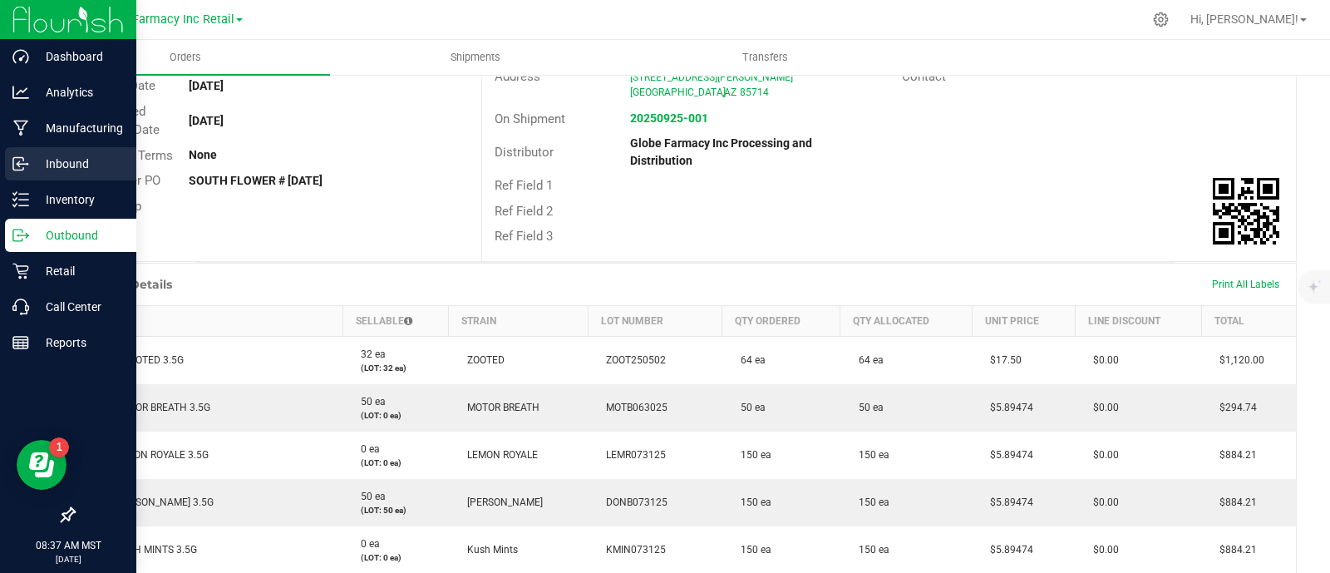
click at [20, 166] on icon at bounding box center [20, 163] width 17 height 17
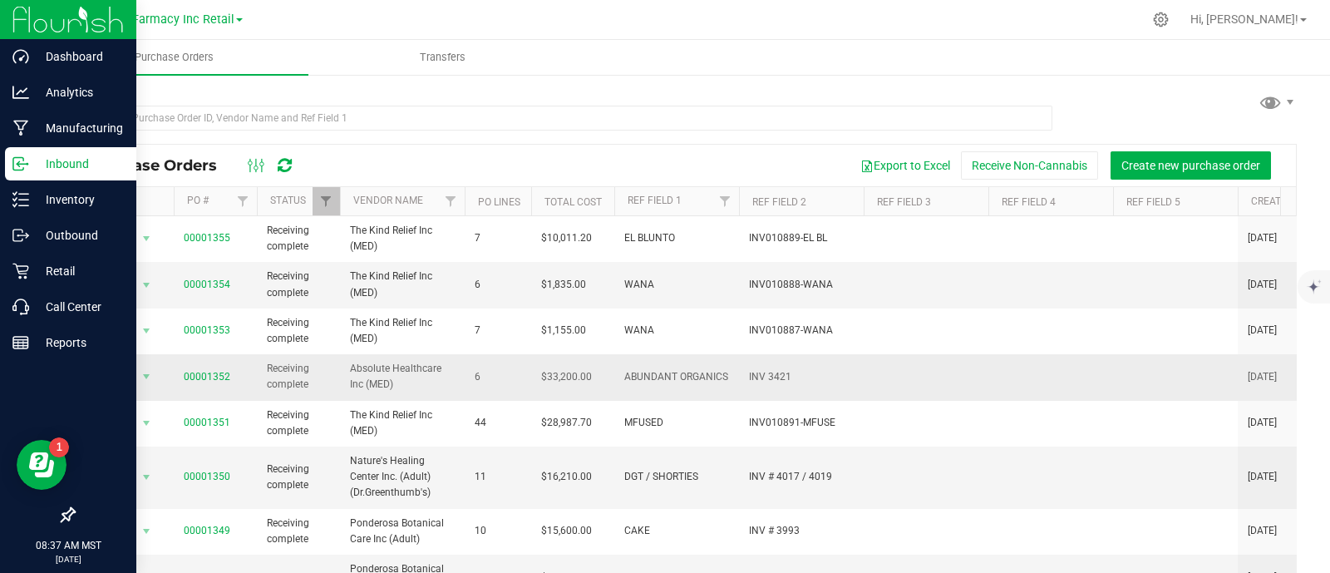
scroll to position [571, 0]
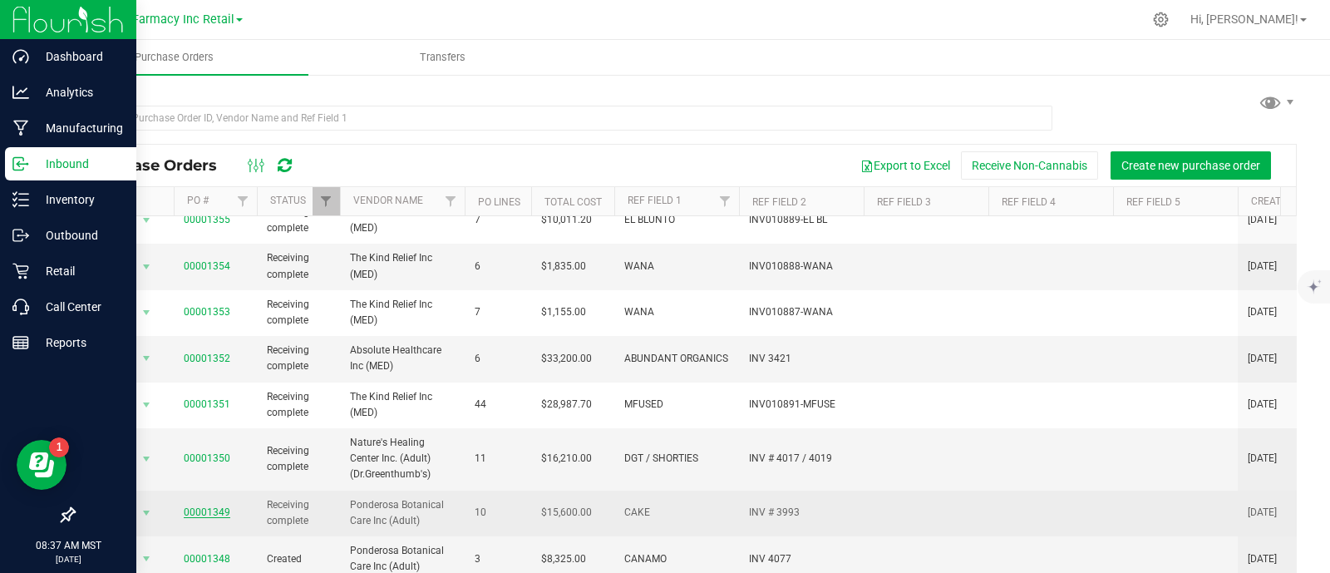
click at [204, 506] on link "00001349" at bounding box center [207, 512] width 47 height 12
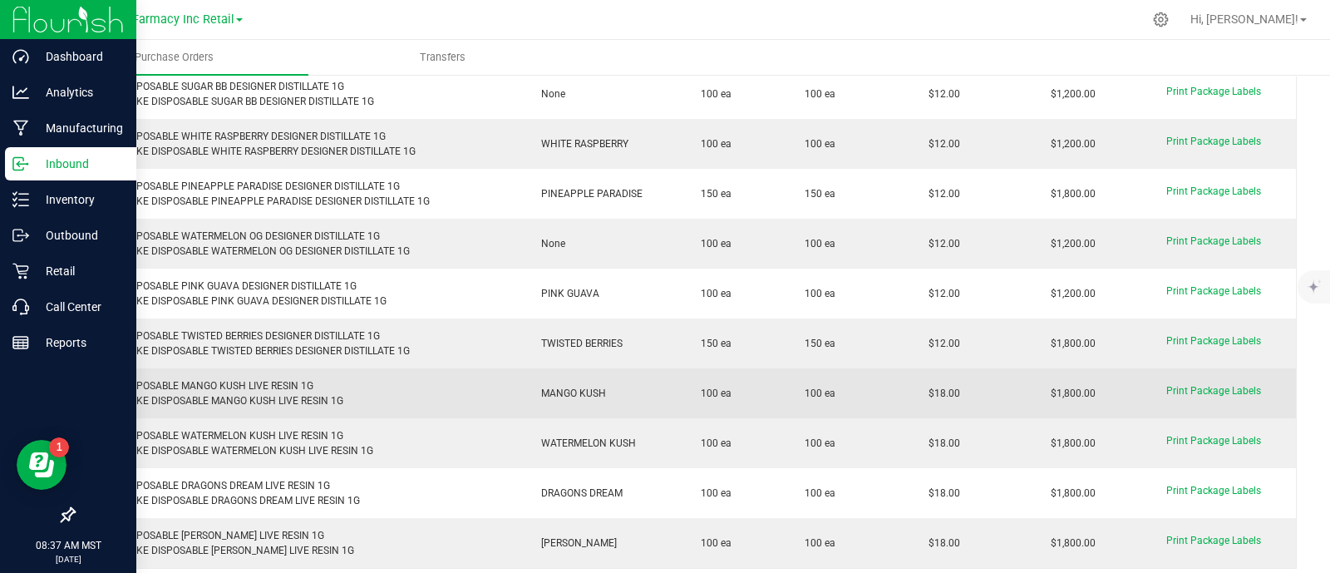
scroll to position [312, 0]
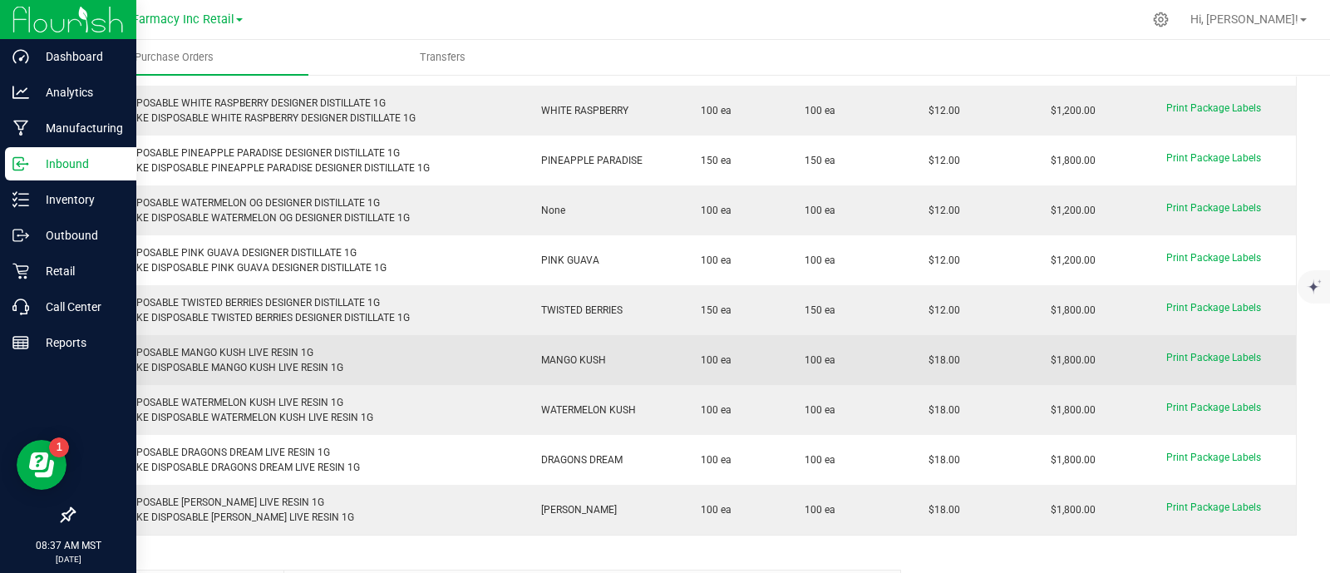
drag, startPoint x: 939, startPoint y: 349, endPoint x: 893, endPoint y: 349, distance: 45.7
click at [893, 349] on purchase-order-line-row "CAKE DISPOSABLE MANGO KUSH LIVE RESIN 1G Retail: CAKE DISPOSABLE MANGO KUSH LIV…" at bounding box center [686, 360] width 1222 height 50
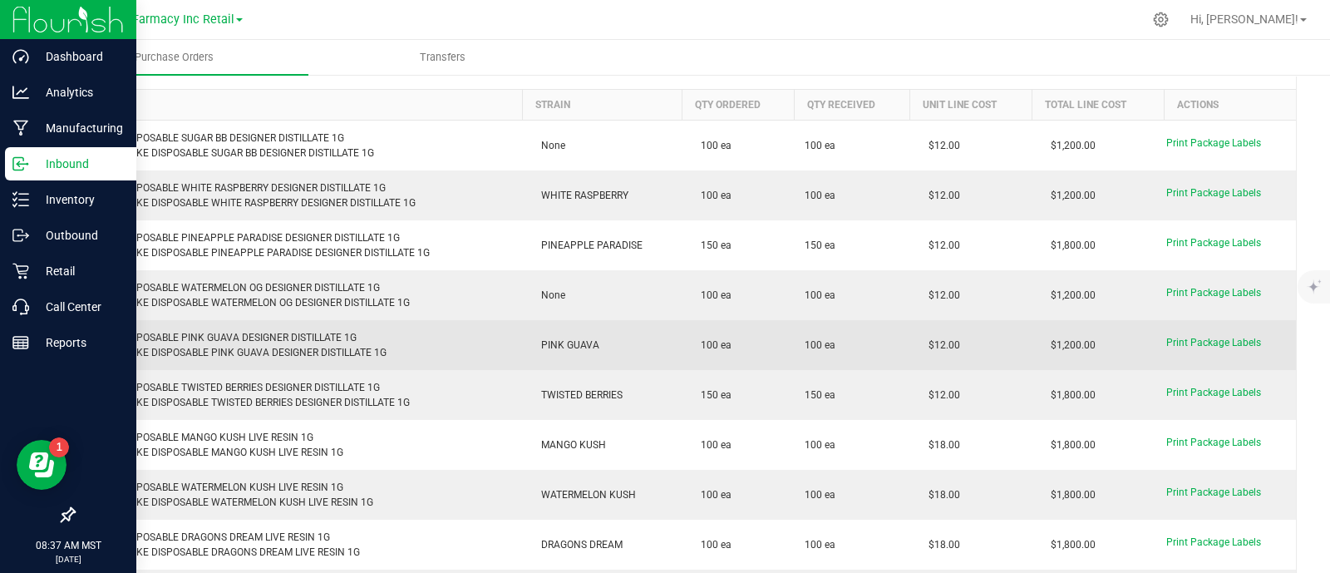
scroll to position [207, 0]
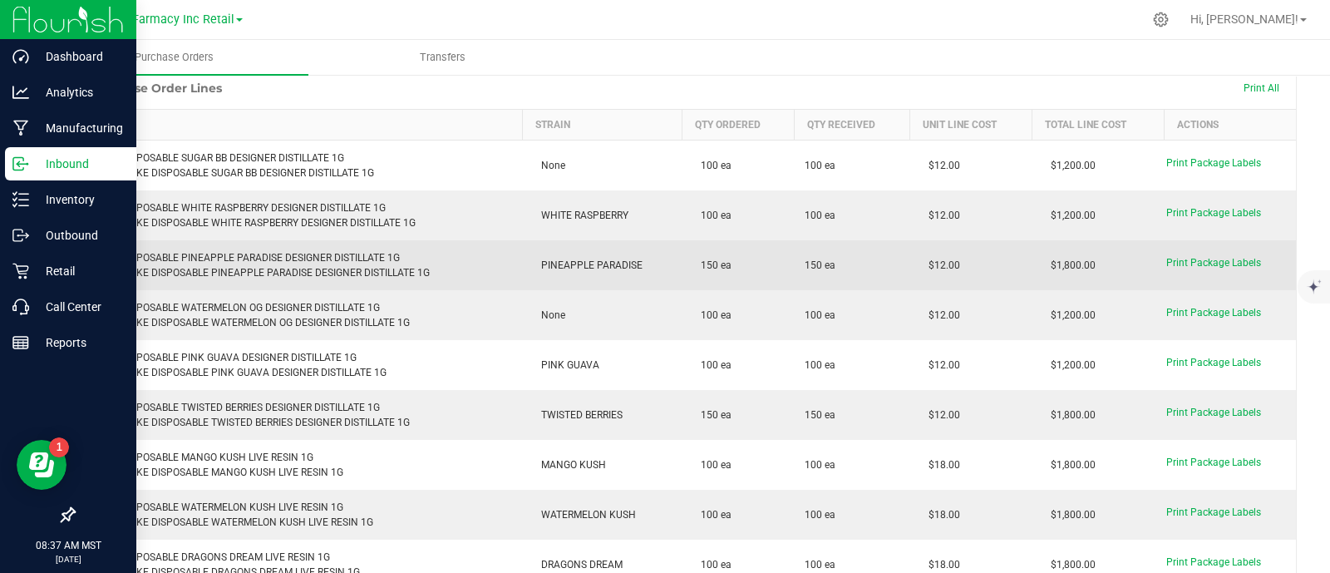
drag, startPoint x: 953, startPoint y: 253, endPoint x: 873, endPoint y: 259, distance: 80.9
click at [871, 259] on purchase-order-line-row "CAKE DISPOSABLE PINEAPPLE PARADISE DESIGNER DISTILLATE 1G Retail: CAKE DISPOSAB…" at bounding box center [686, 265] width 1222 height 50
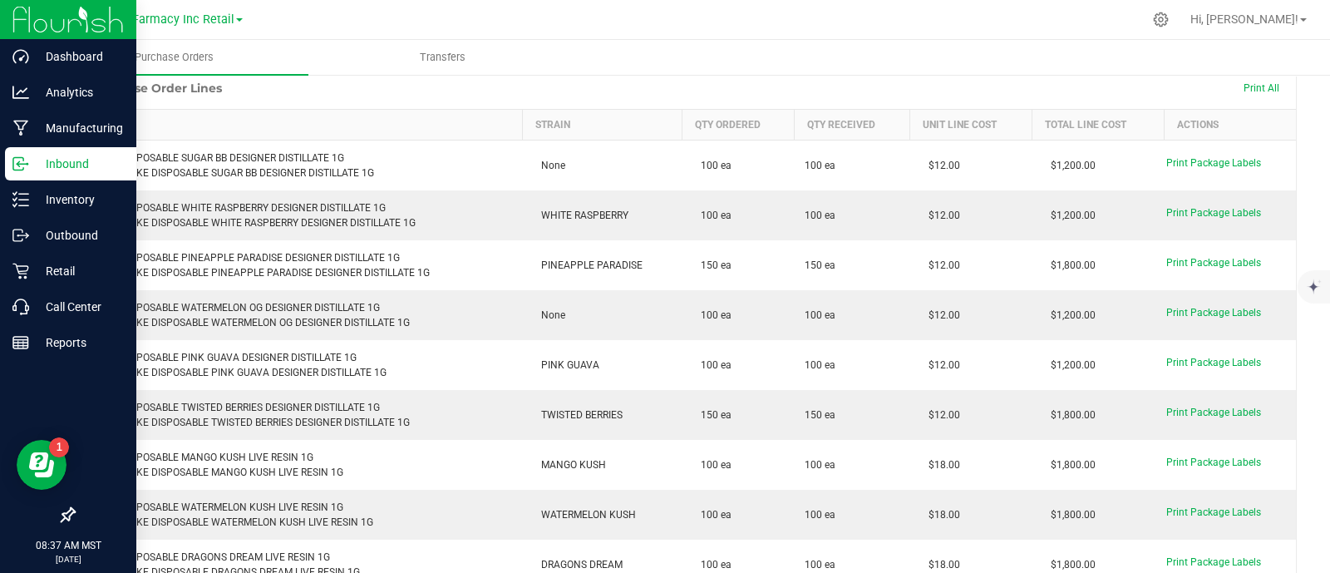
click at [8, 160] on div "Inbound" at bounding box center [70, 163] width 131 height 33
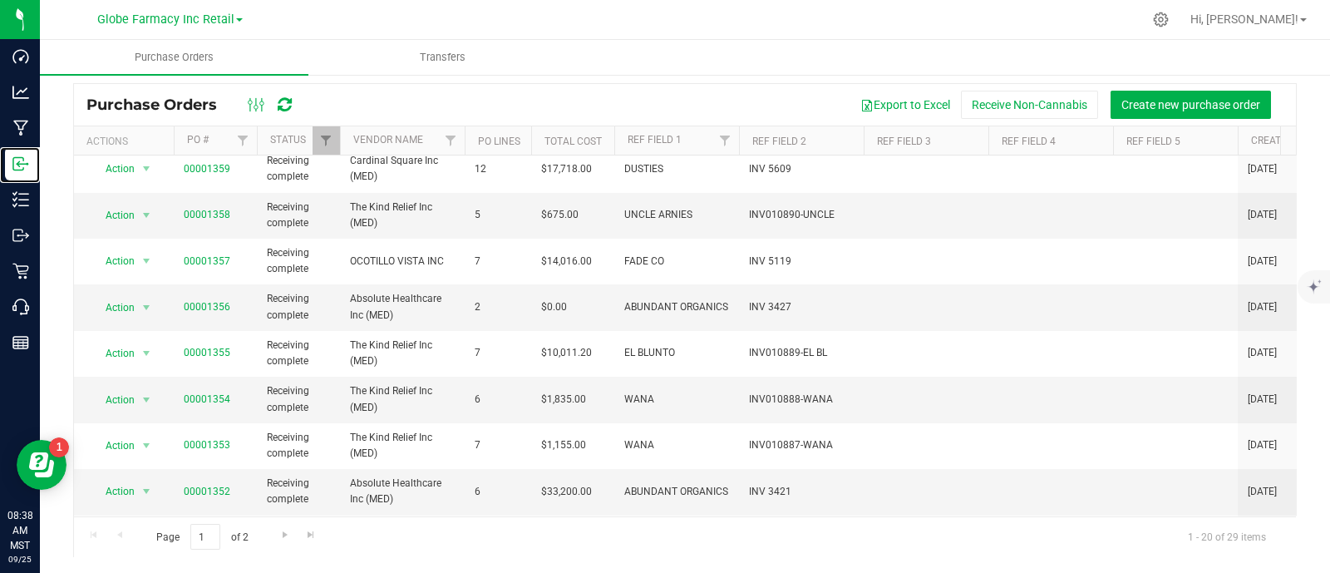
scroll to position [467, 0]
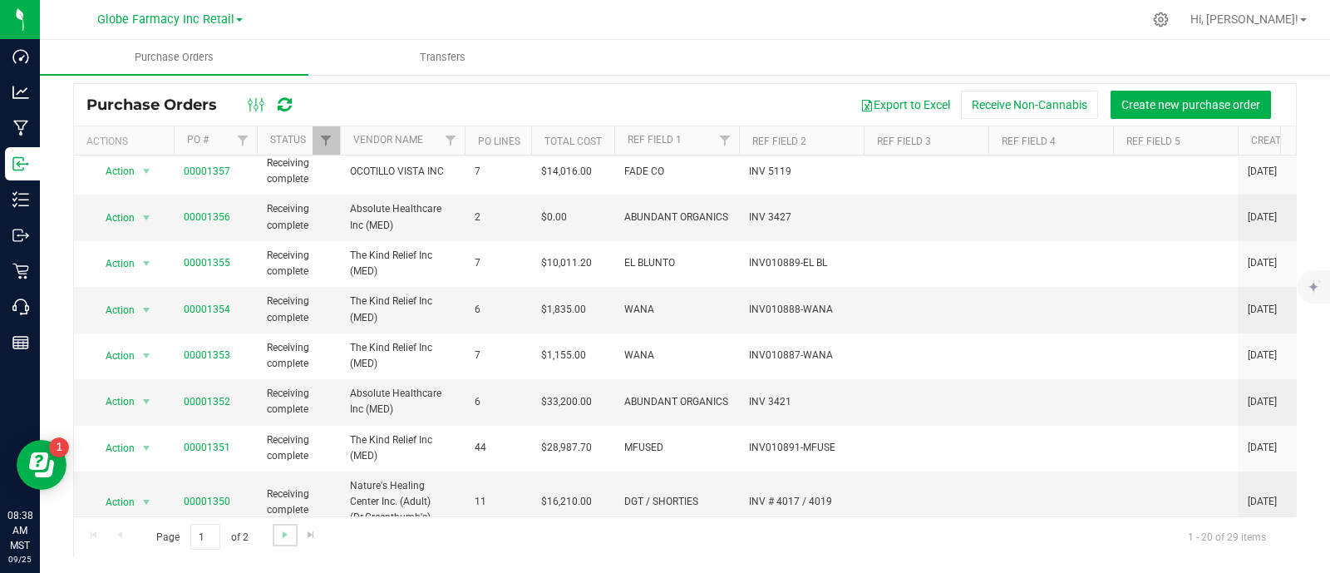
click at [274, 534] on link "Go to the next page" at bounding box center [285, 535] width 24 height 22
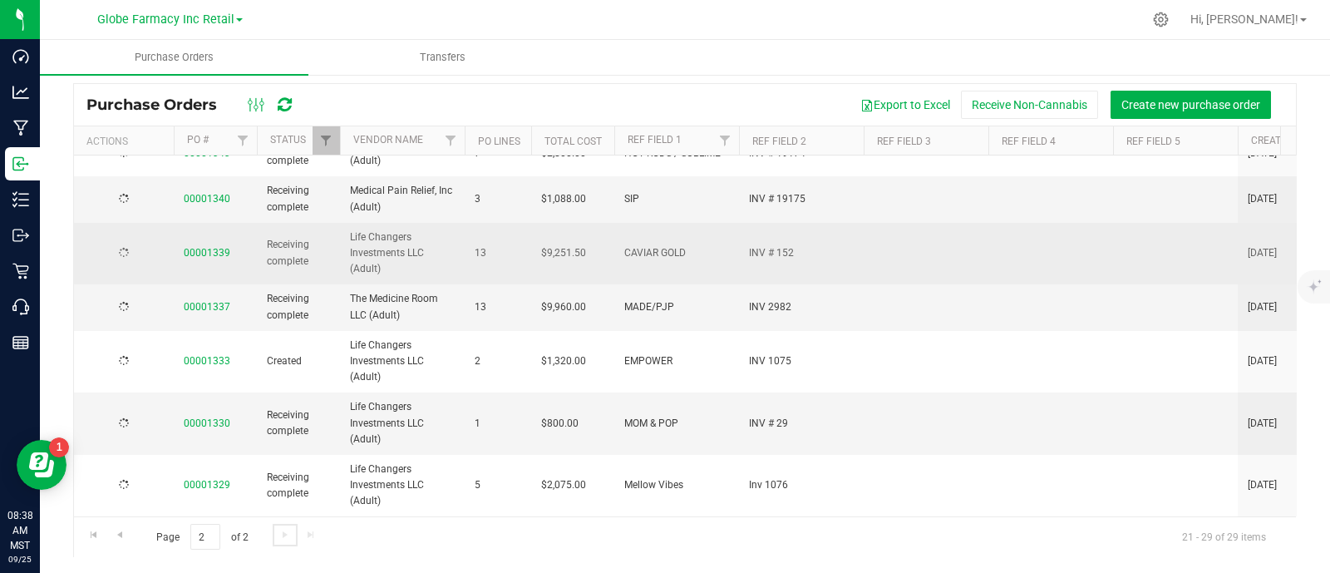
scroll to position [0, 0]
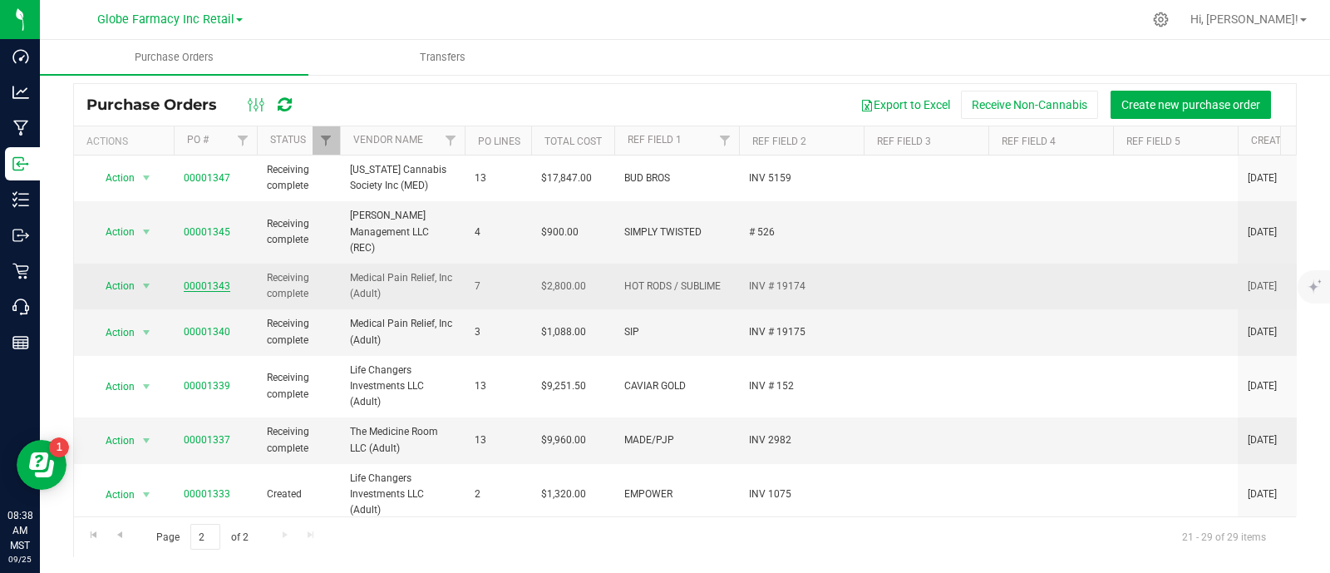
click at [196, 280] on link "00001343" at bounding box center [207, 286] width 47 height 12
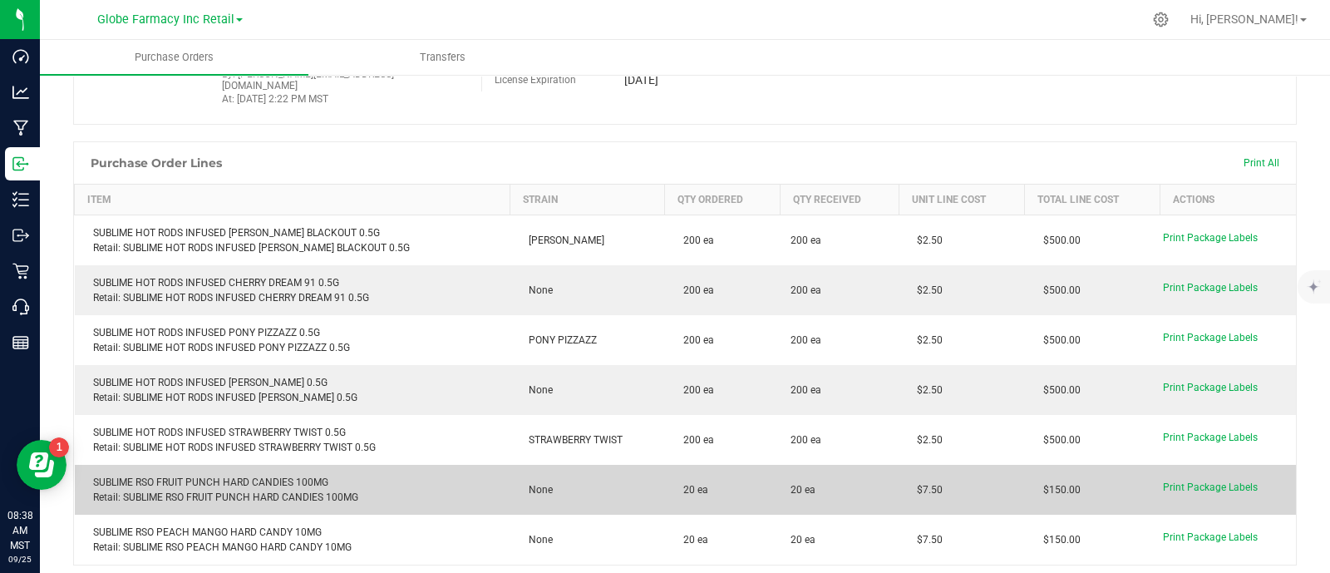
scroll to position [165, 0]
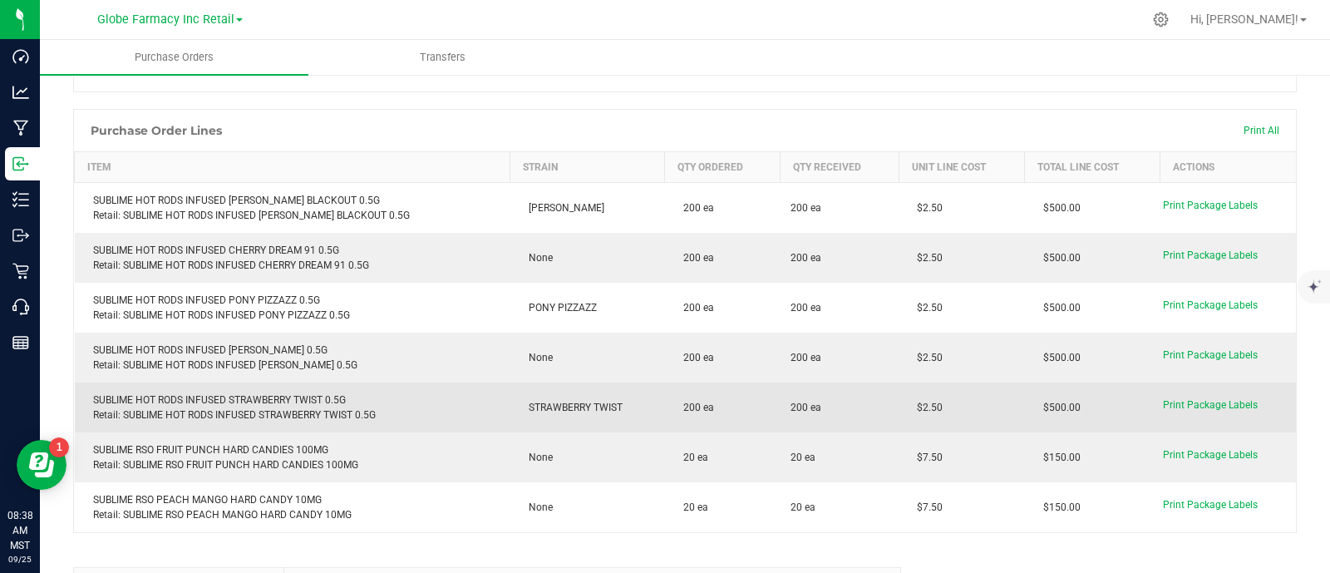
drag, startPoint x: 930, startPoint y: 392, endPoint x: 889, endPoint y: 388, distance: 40.9
click at [898, 388] on td "$2.50" at bounding box center [961, 407] width 126 height 50
copy span "$2.50"
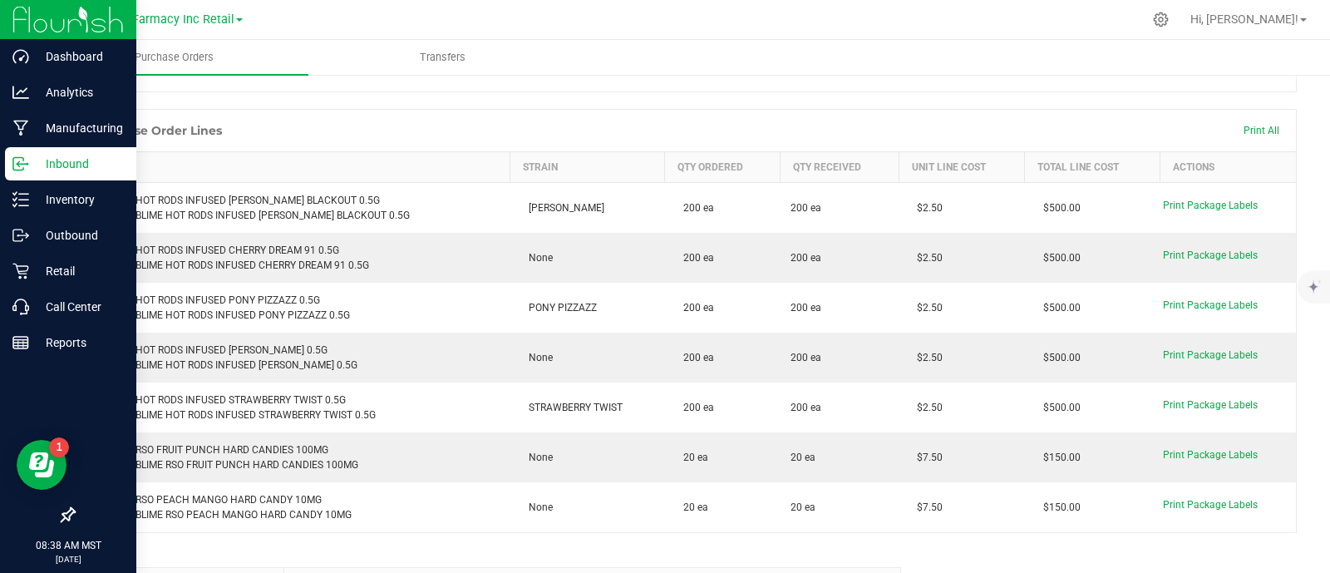
click at [29, 162] on p "Inbound" at bounding box center [79, 164] width 100 height 20
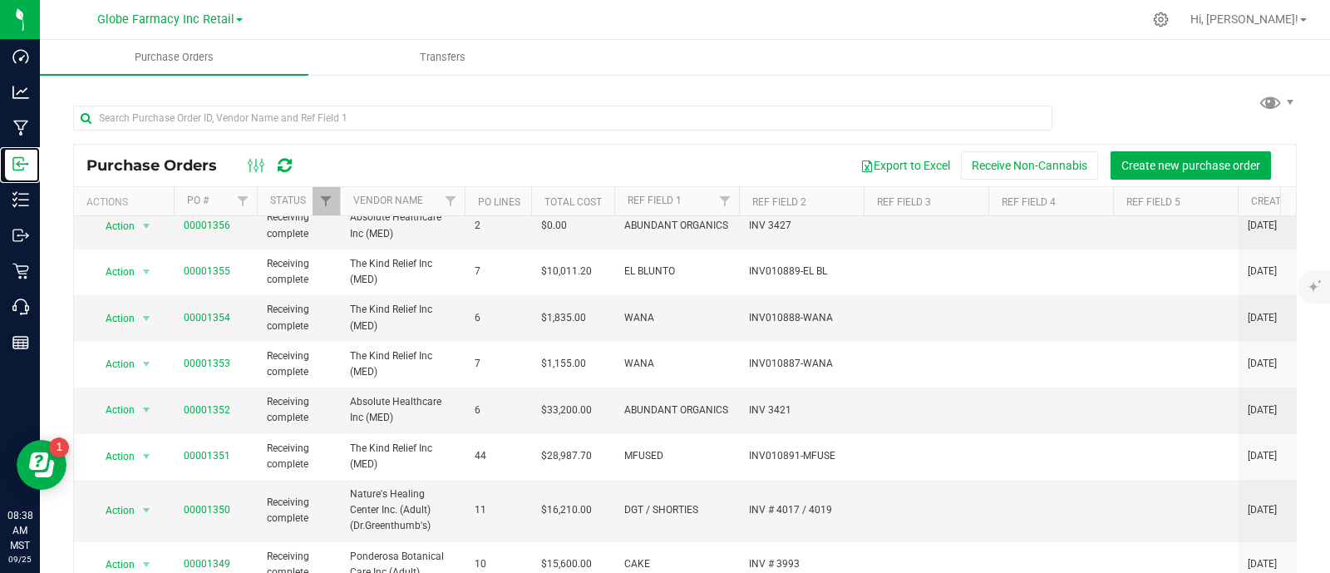
scroll to position [571, 0]
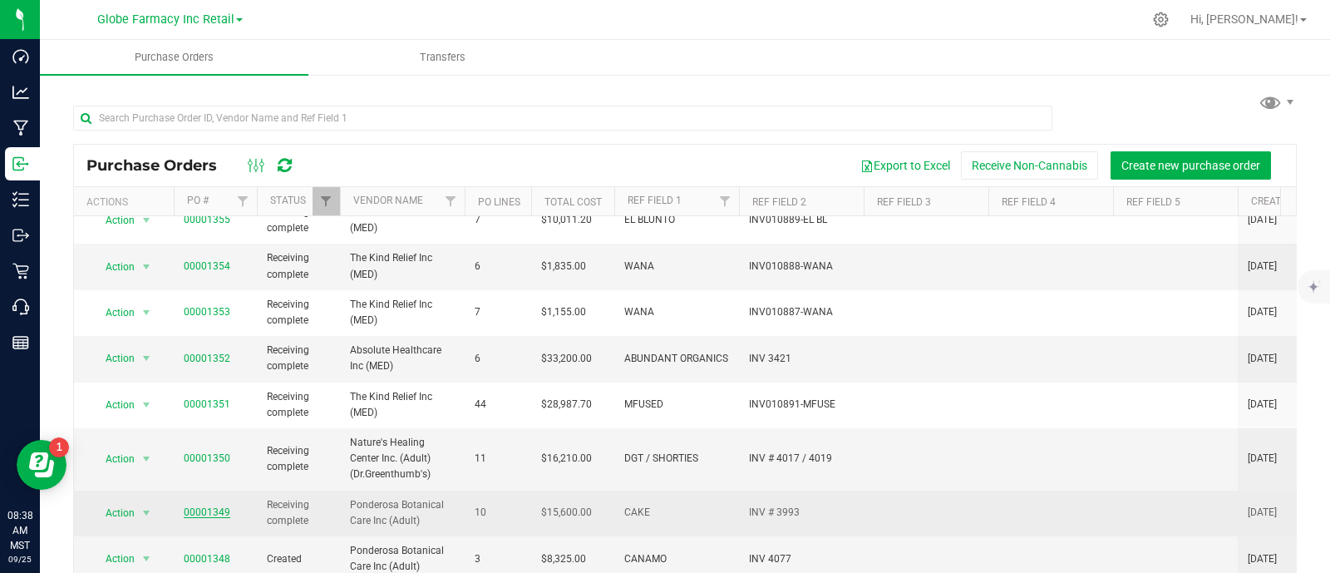
click at [194, 506] on link "00001349" at bounding box center [207, 512] width 47 height 12
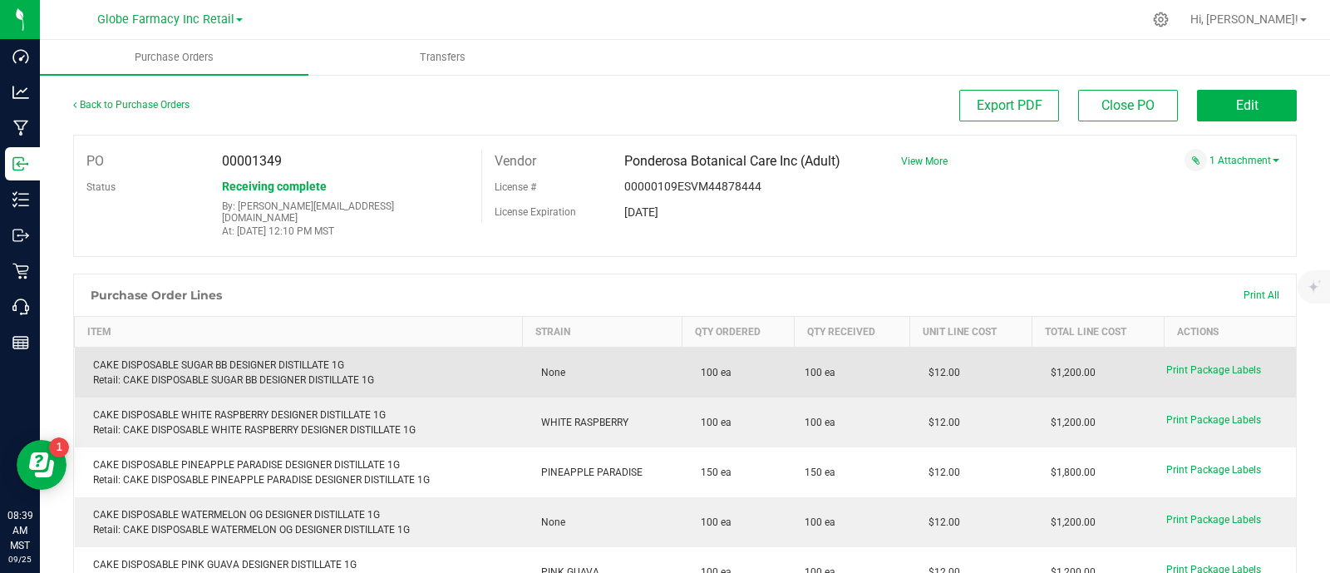
drag, startPoint x: 967, startPoint y: 355, endPoint x: 899, endPoint y: 366, distance: 68.2
click at [910, 366] on td "$12.00" at bounding box center [971, 372] width 122 height 51
copy span "$12.00"
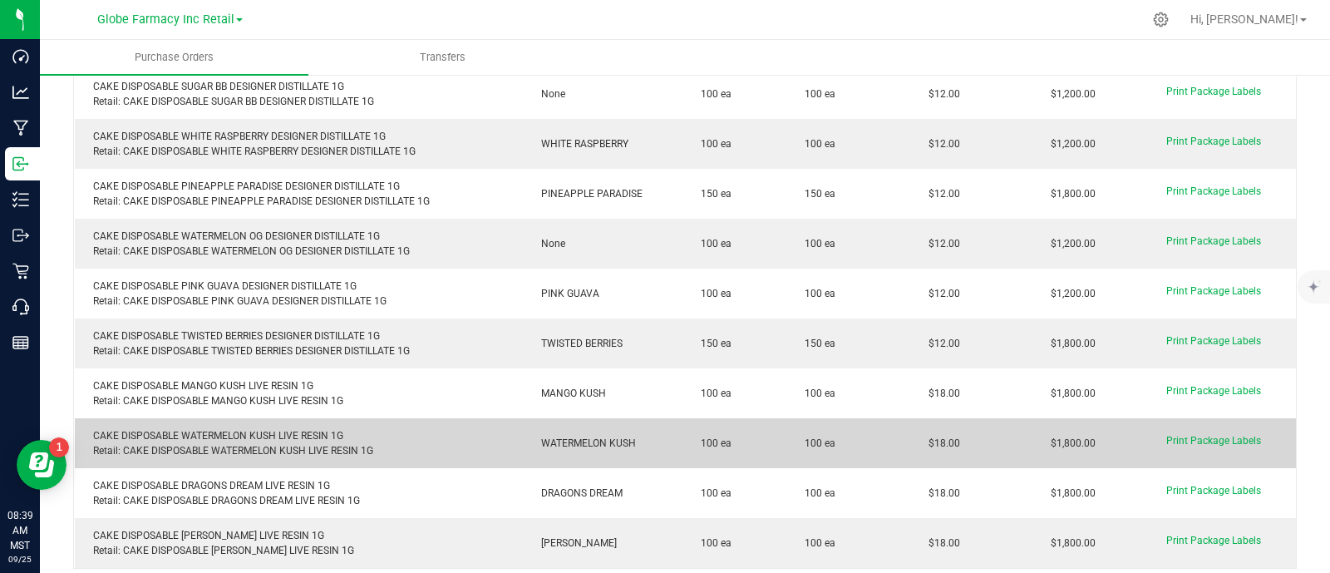
scroll to position [312, 0]
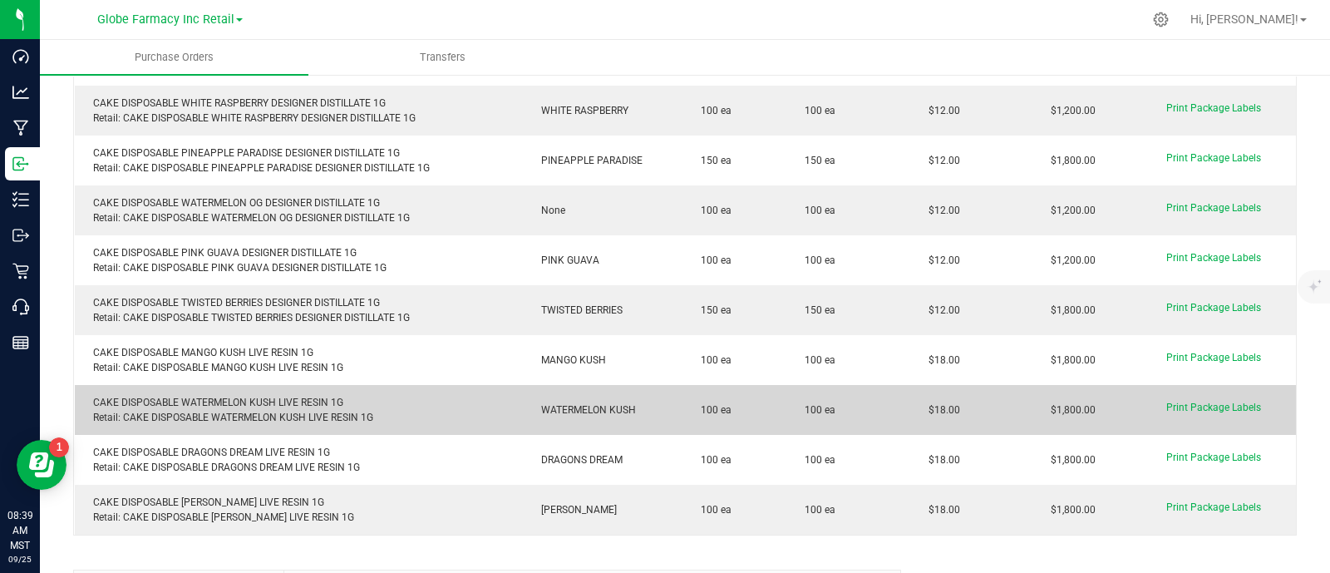
drag, startPoint x: 945, startPoint y: 387, endPoint x: 909, endPoint y: 391, distance: 36.0
click at [910, 391] on td "$18.00" at bounding box center [971, 410] width 122 height 50
copy span "$18.00"
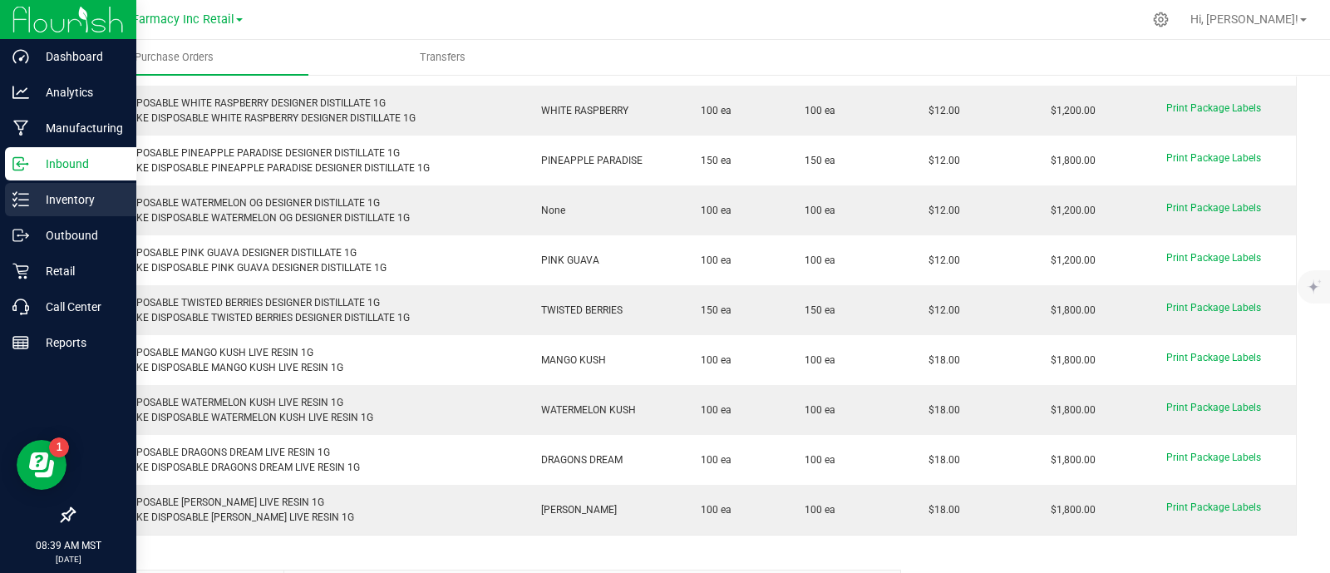
click at [26, 201] on icon at bounding box center [20, 199] width 17 height 17
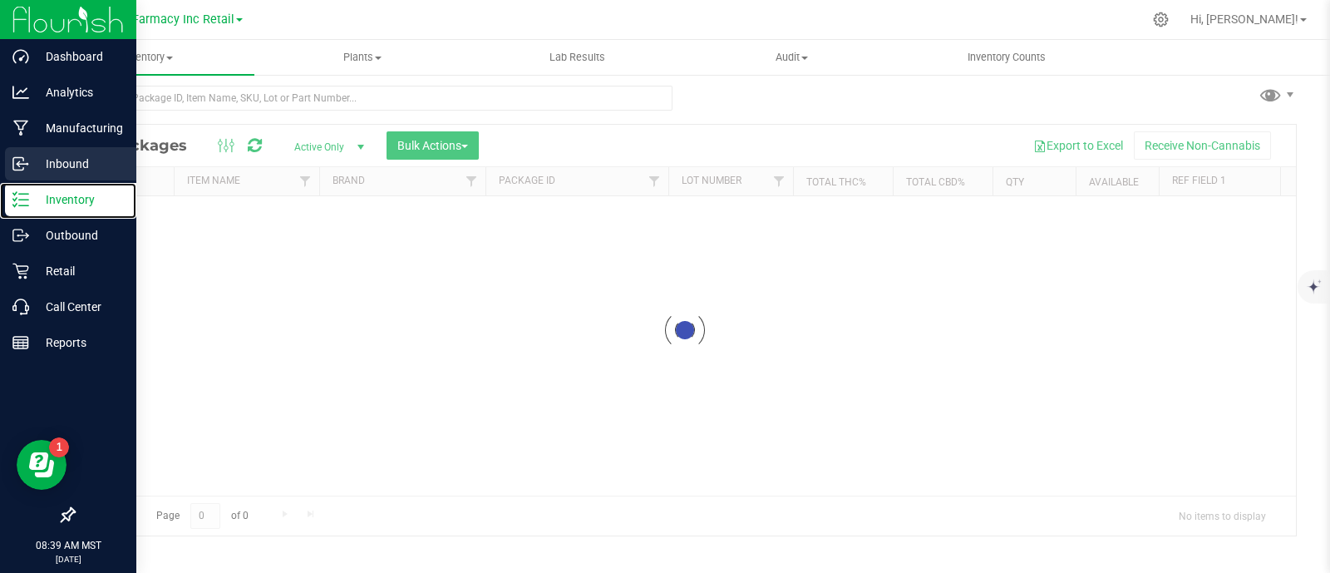
scroll to position [7, 0]
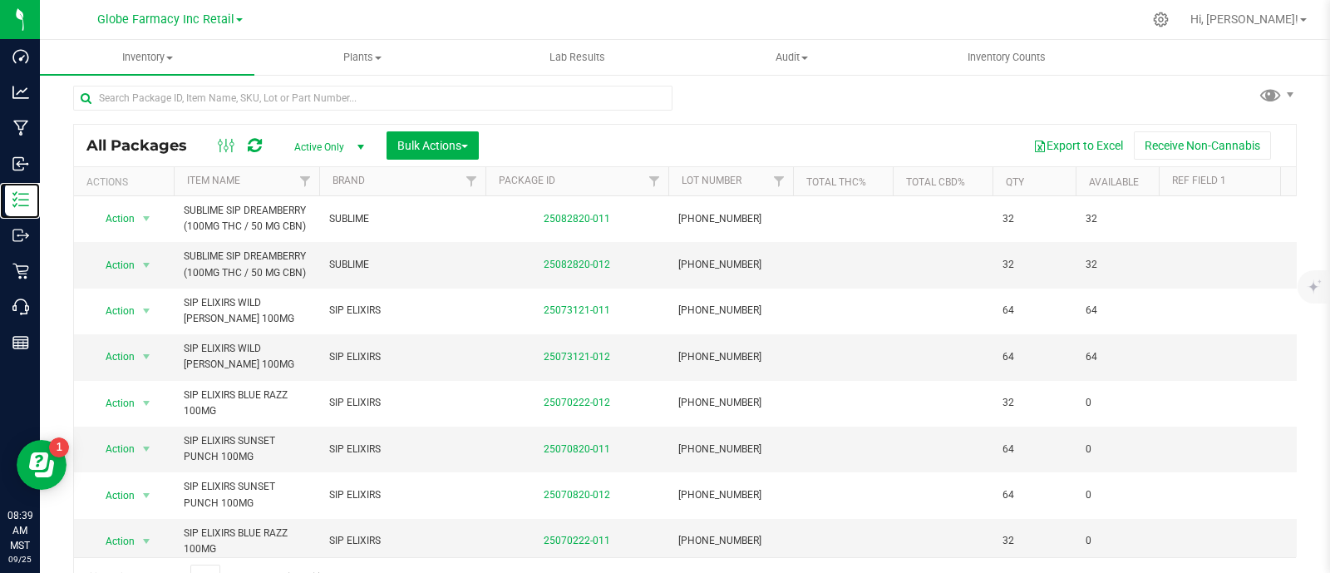
scroll to position [32, 0]
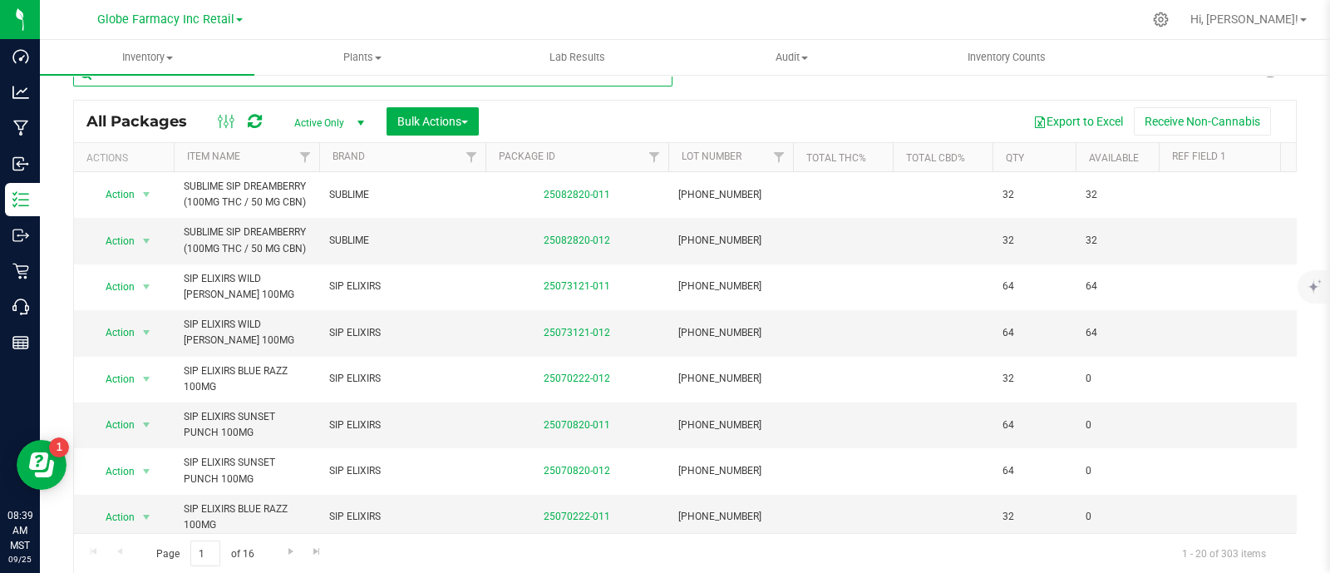
click at [287, 82] on input "text" at bounding box center [372, 74] width 599 height 25
paste input "STIIIZY LABS PINK ACAI POD 1G"
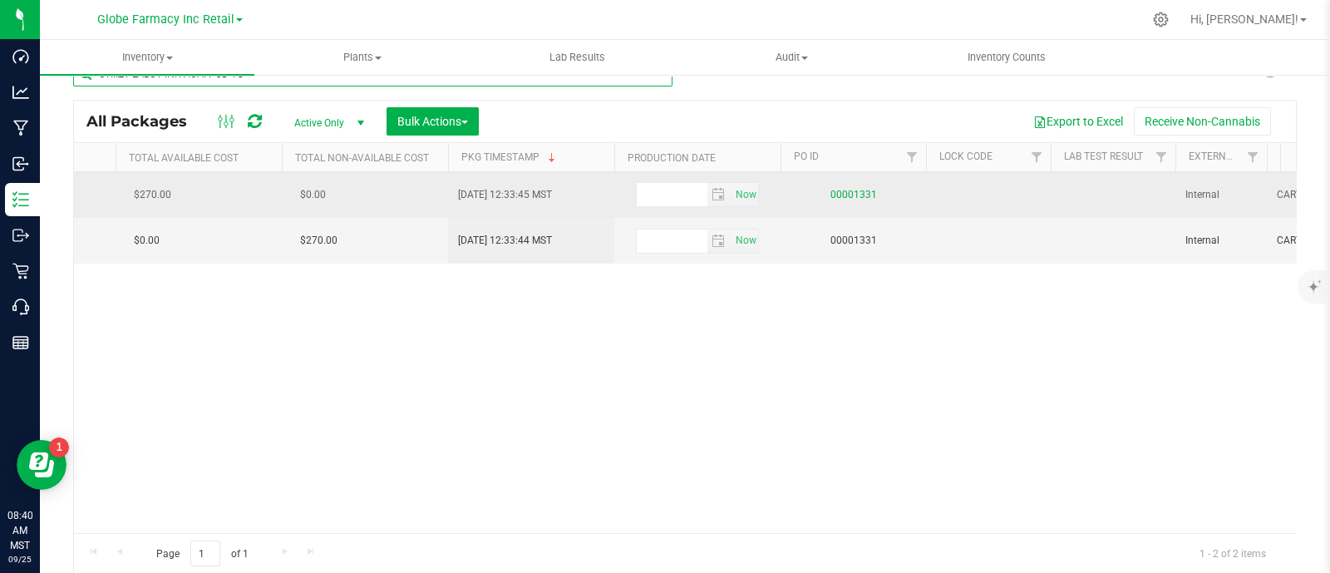
type input "STIIIZY LABS PINK ACAI POD 1G"
click at [862, 193] on link "00001331" at bounding box center [853, 195] width 47 height 12
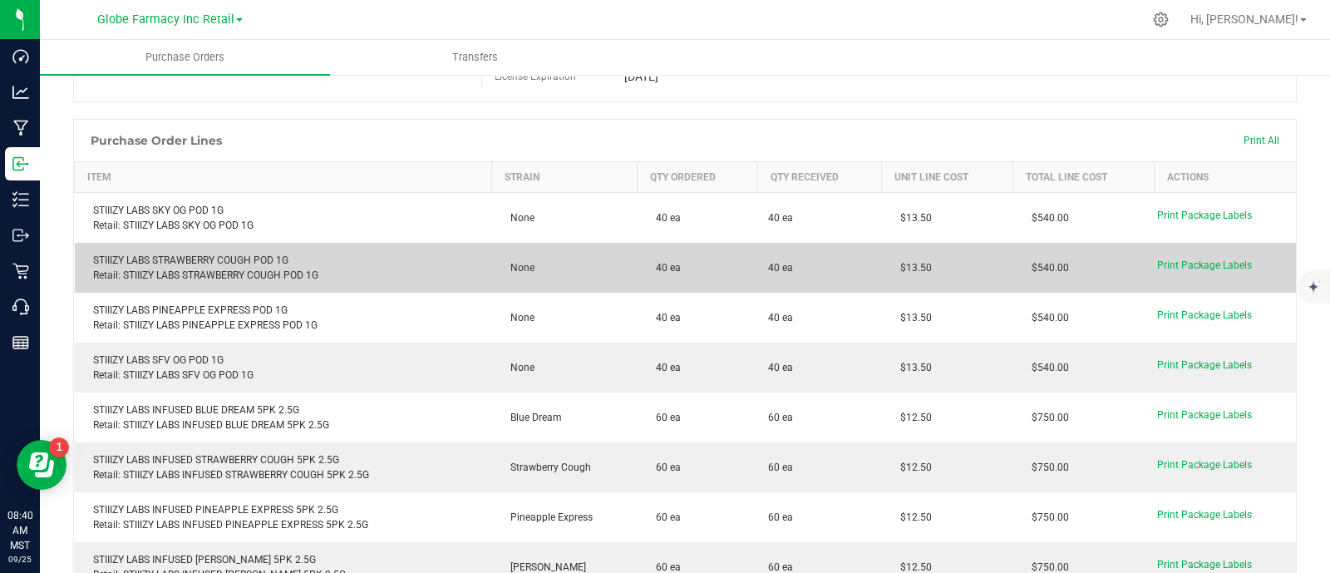
drag, startPoint x: 932, startPoint y: 265, endPoint x: 902, endPoint y: 263, distance: 30.0
click at [885, 274] on td "$13.50" at bounding box center [947, 268] width 131 height 50
copy span "$13.50"
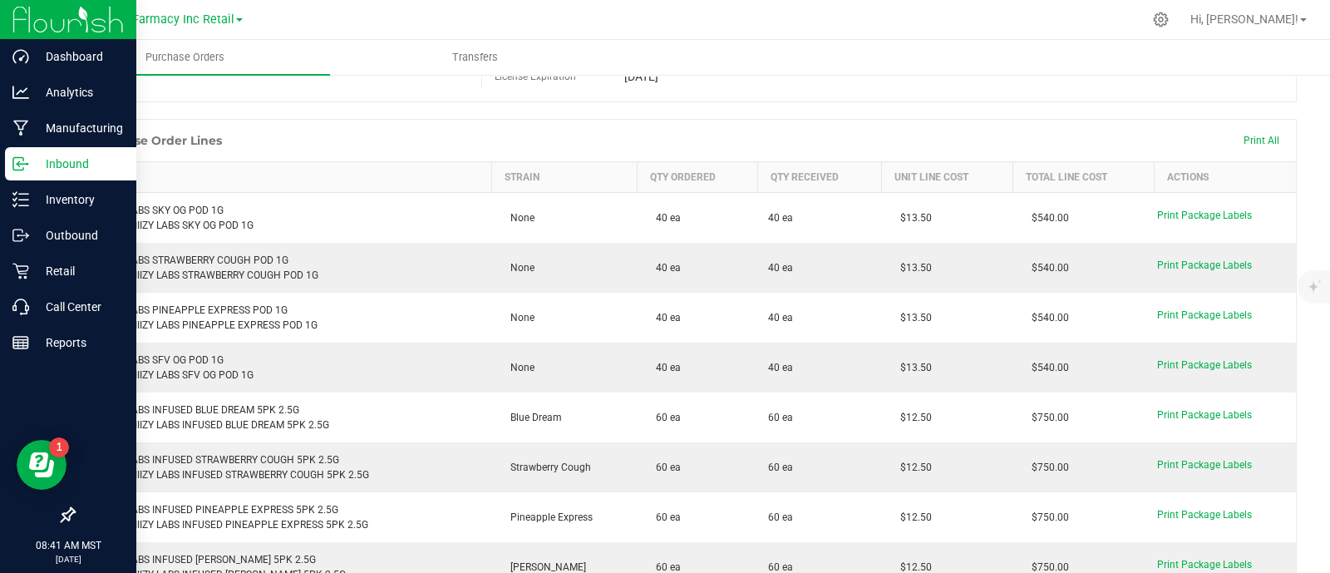
click at [61, 157] on p "Inbound" at bounding box center [79, 164] width 100 height 20
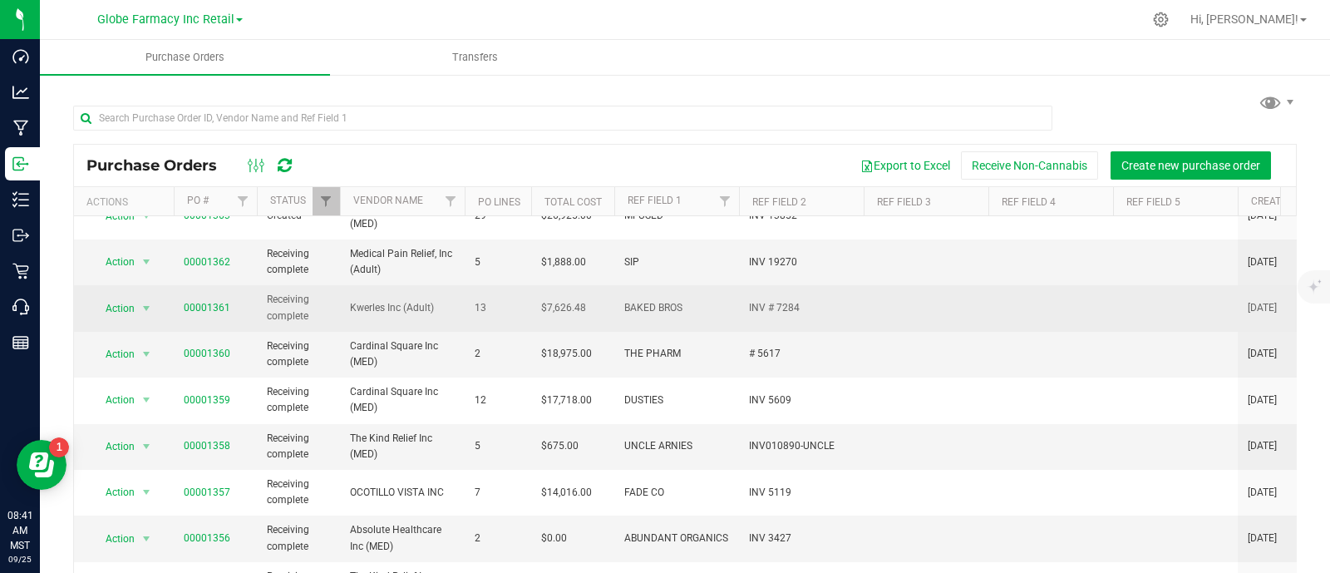
click at [205, 285] on td "00001361" at bounding box center [215, 308] width 83 height 46
click at [207, 300] on span "00001361" at bounding box center [207, 308] width 47 height 16
click at [205, 285] on td "00001361" at bounding box center [215, 308] width 83 height 46
click at [204, 302] on link "00001361" at bounding box center [207, 308] width 47 height 12
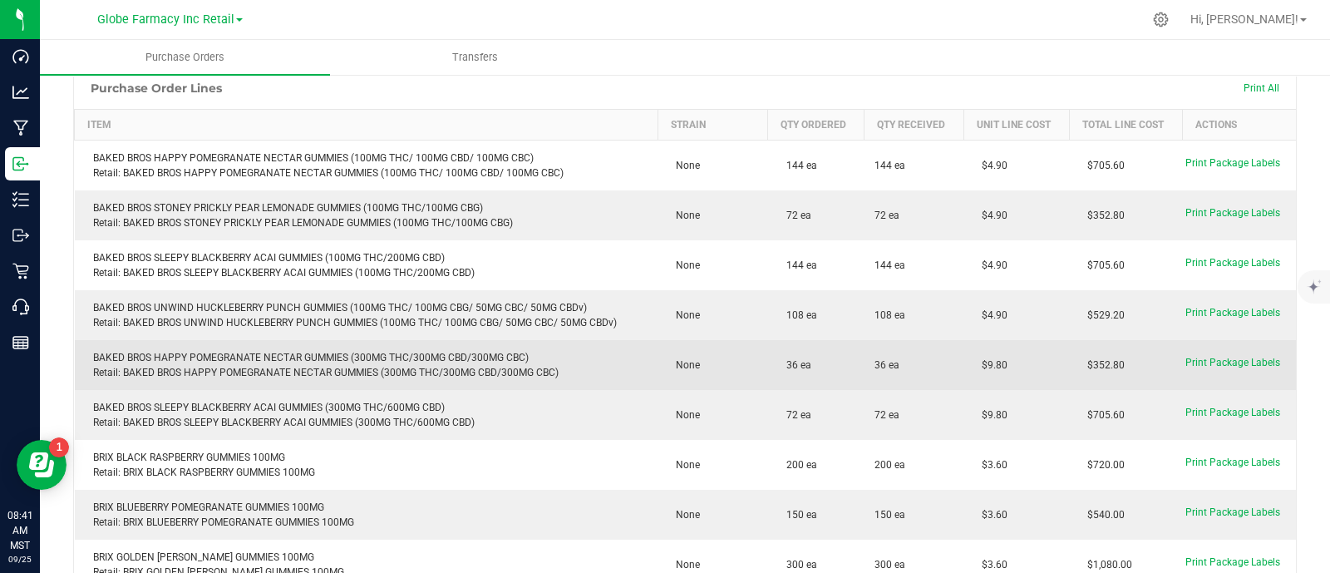
drag, startPoint x: 997, startPoint y: 355, endPoint x: 960, endPoint y: 357, distance: 37.5
click at [963, 357] on td "$9.80" at bounding box center [1016, 365] width 106 height 50
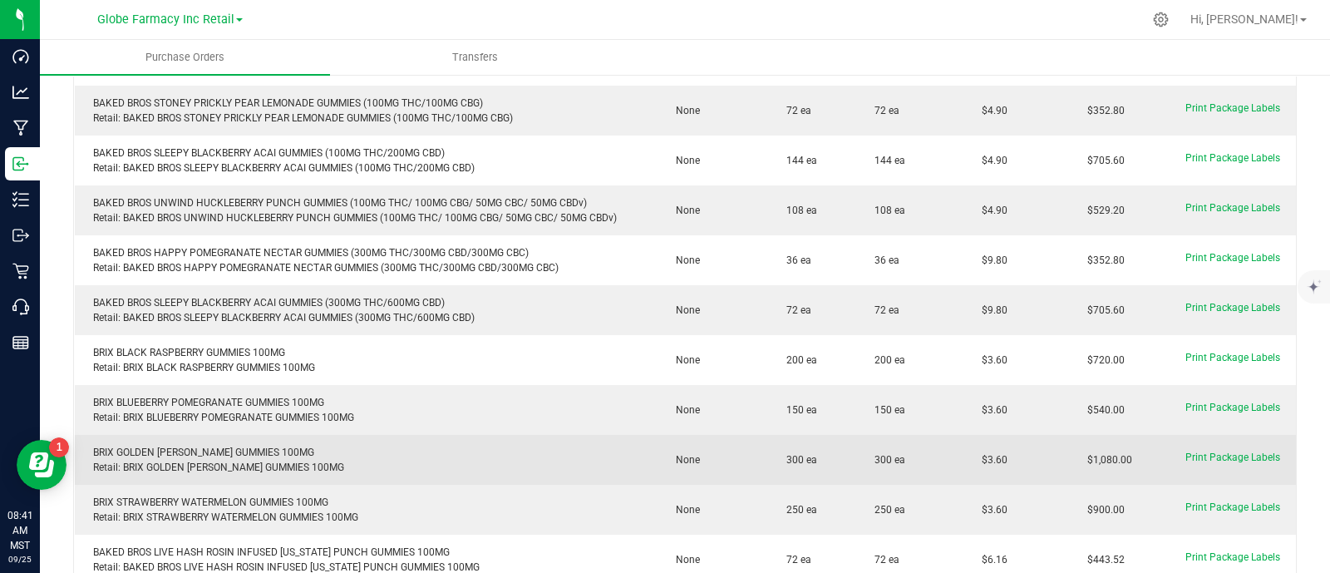
click at [950, 452] on purchase-order-line-row "BRIX GOLDEN [PERSON_NAME] GUMMIES 100MG Retail: BRIX GOLDEN [PERSON_NAME] GUMMI…" at bounding box center [686, 460] width 1222 height 50
copy purchase-order-line-row "$3.60"
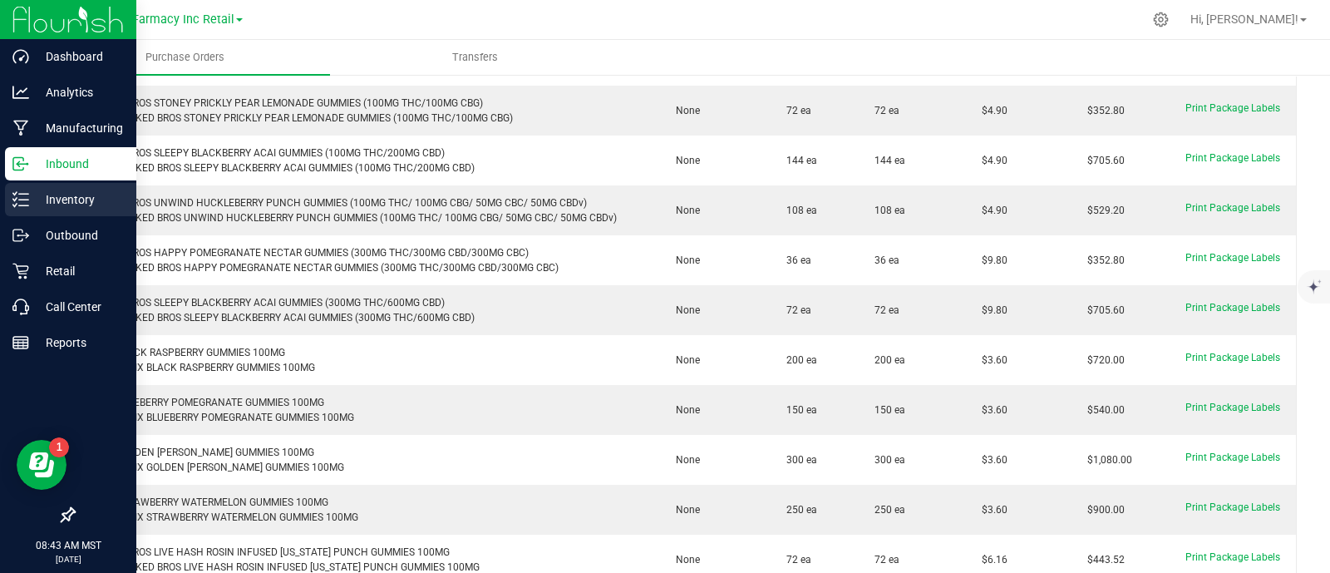
click at [29, 205] on p "Inventory" at bounding box center [79, 200] width 100 height 20
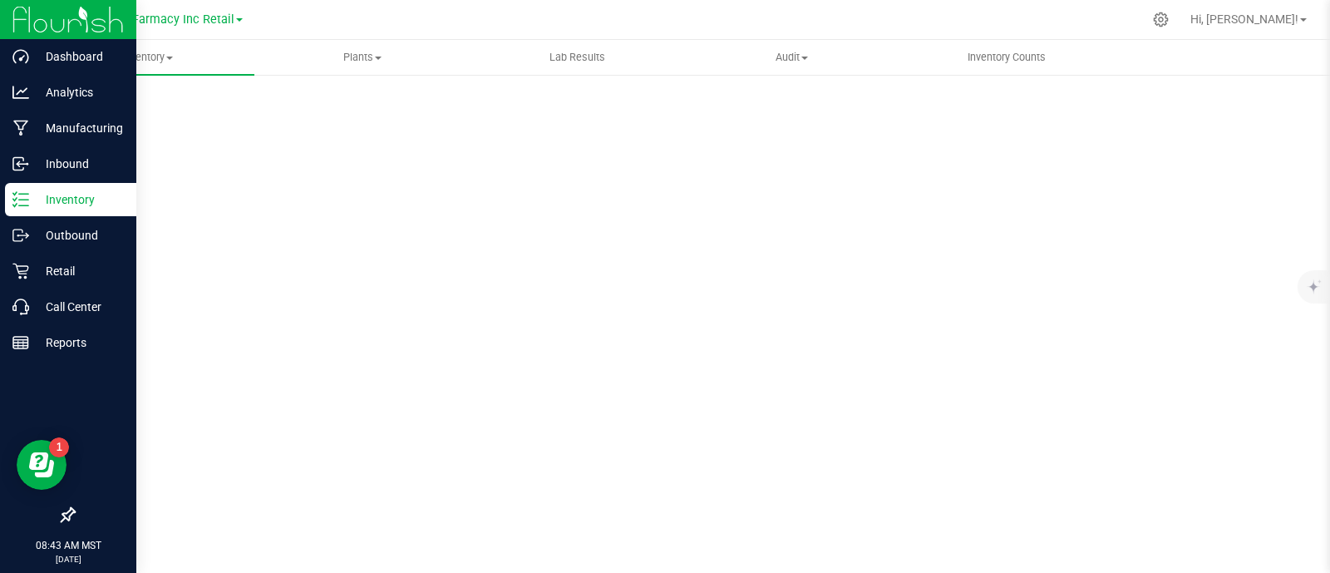
scroll to position [7, 0]
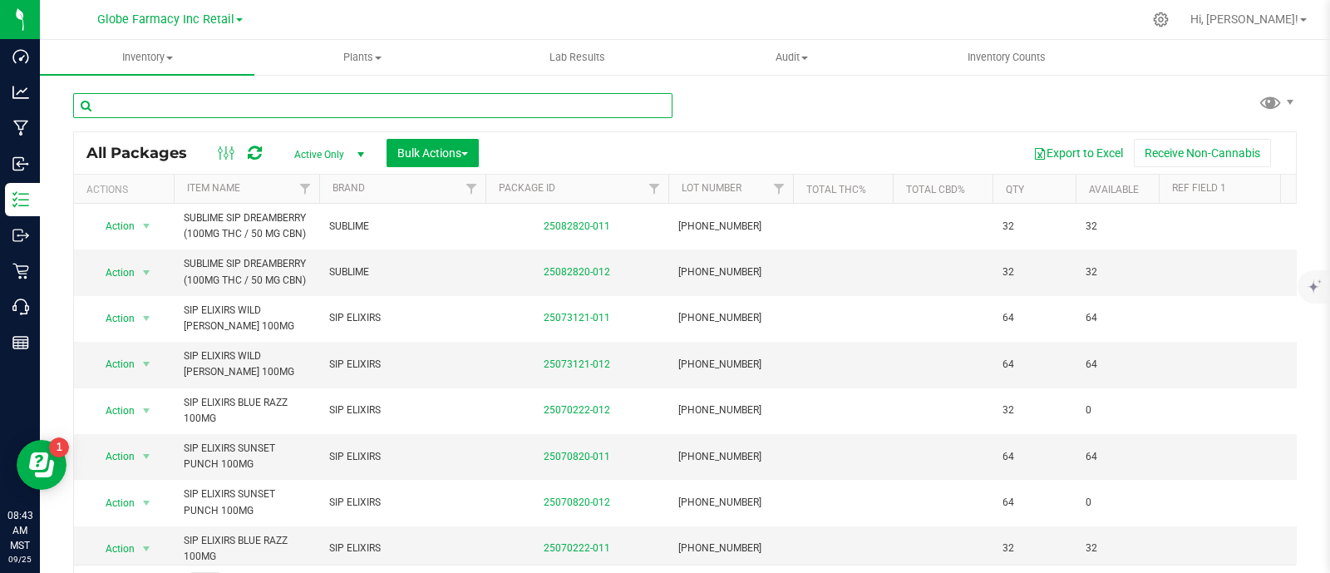
click at [219, 103] on input "text" at bounding box center [372, 105] width 599 height 25
type input "SIP"
click at [416, 161] on button "Bulk Actions" at bounding box center [432, 153] width 92 height 28
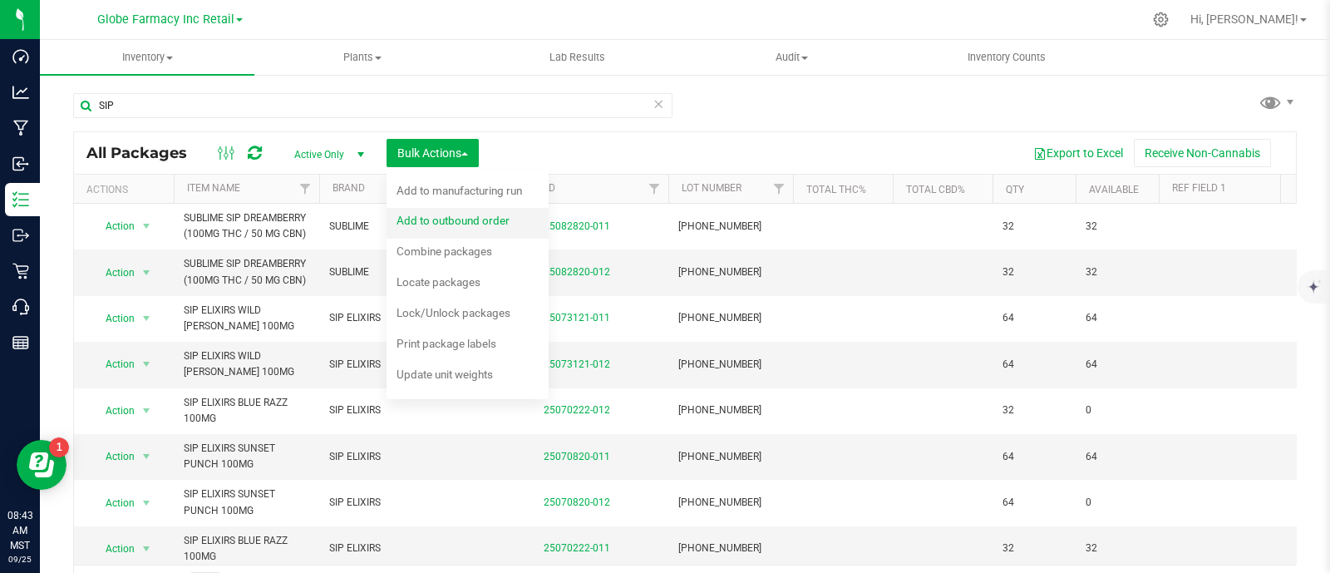
click at [449, 216] on span "Add to outbound order" at bounding box center [452, 220] width 113 height 13
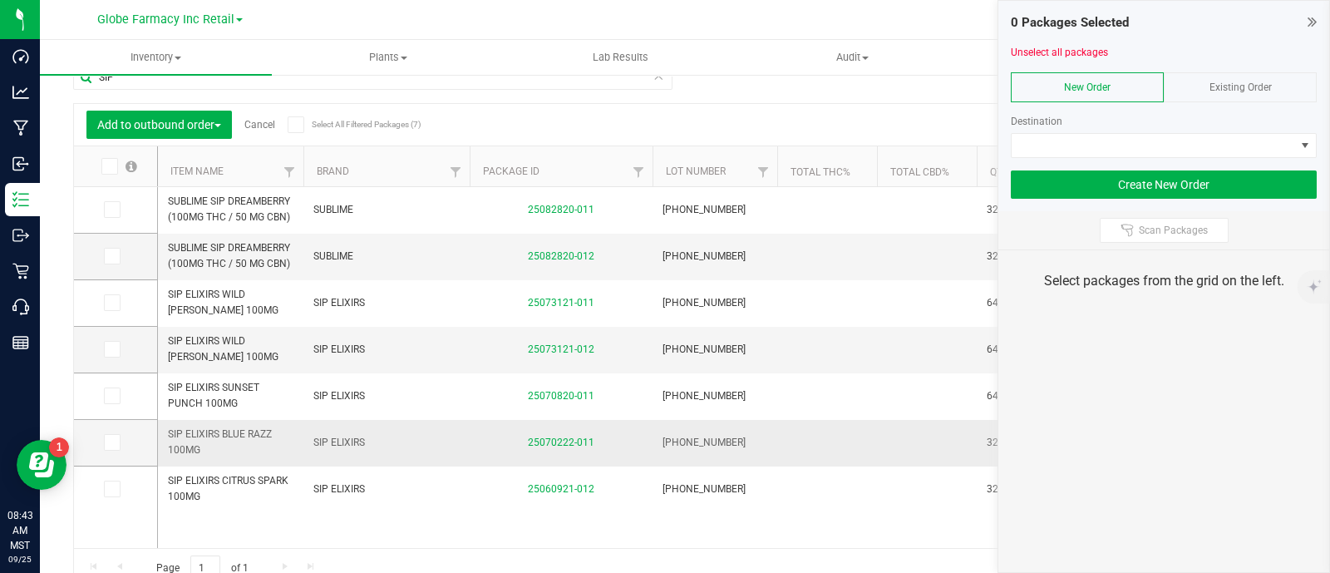
scroll to position [43, 0]
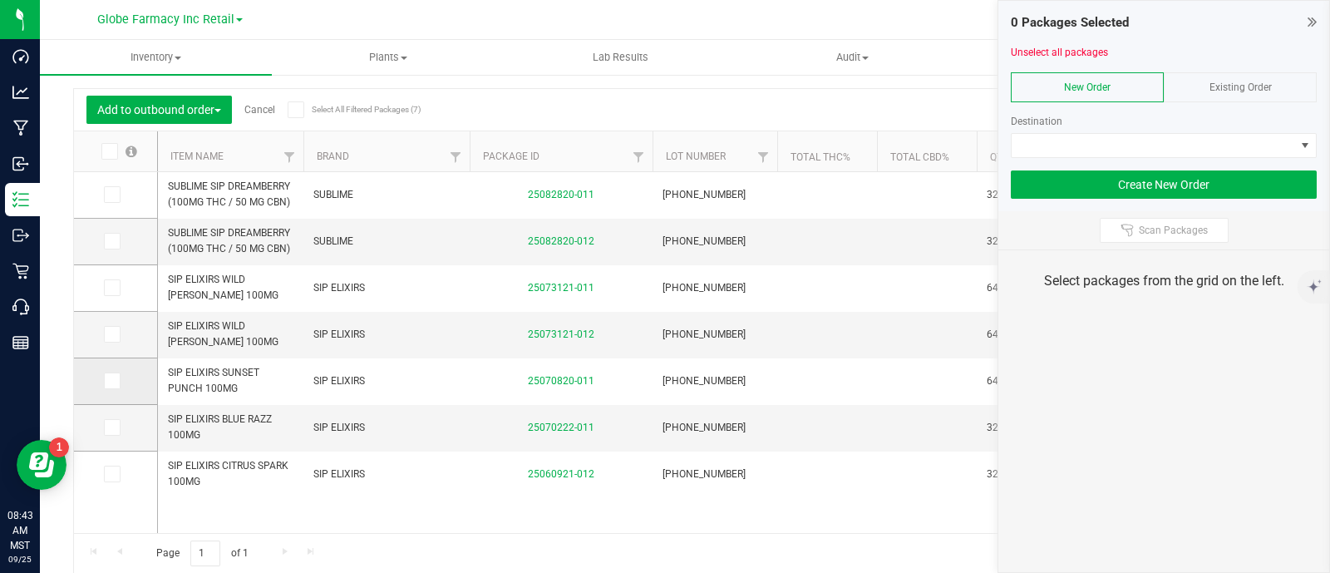
click at [108, 381] on icon at bounding box center [111, 381] width 11 height 0
click at [0, 0] on input "checkbox" at bounding box center [0, 0] width 0 height 0
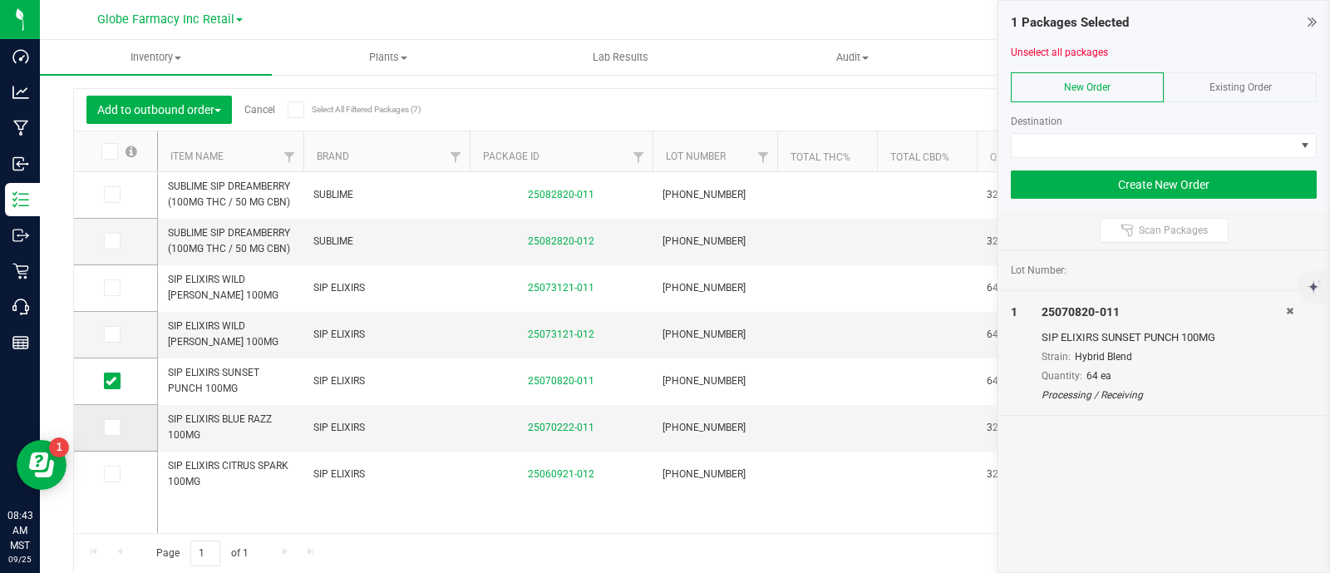
click at [112, 427] on icon at bounding box center [111, 427] width 11 height 0
click at [0, 0] on input "checkbox" at bounding box center [0, 0] width 0 height 0
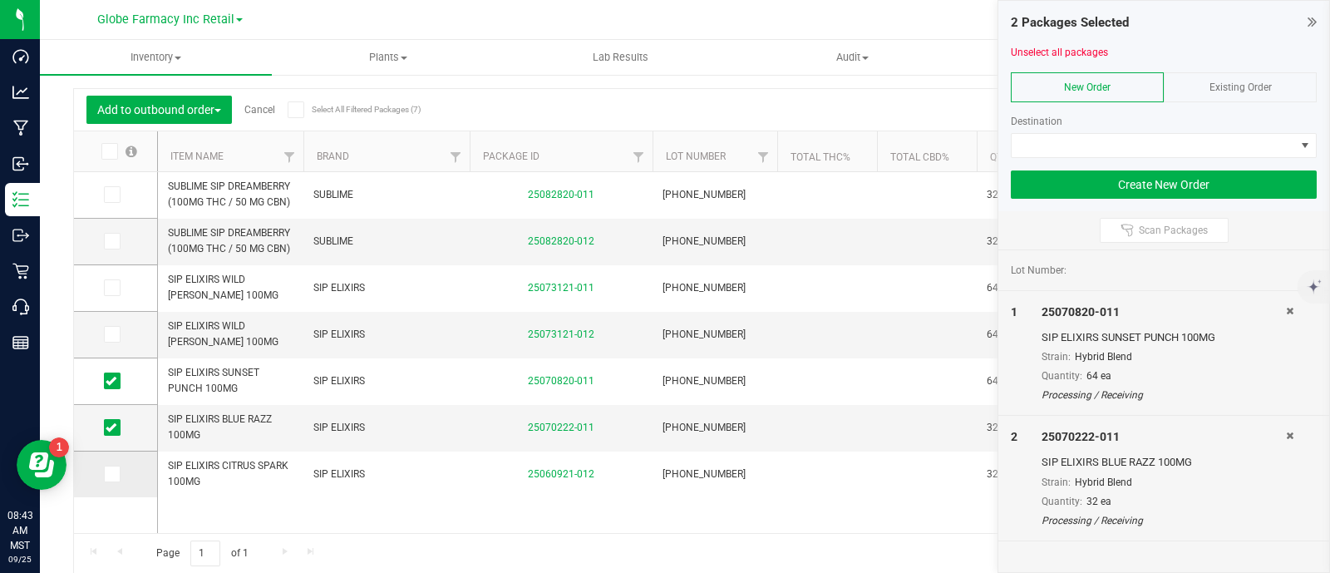
click at [111, 474] on icon at bounding box center [111, 474] width 11 height 0
click at [0, 0] on input "checkbox" at bounding box center [0, 0] width 0 height 0
click at [115, 381] on icon at bounding box center [111, 381] width 11 height 0
click at [0, 0] on input "checkbox" at bounding box center [0, 0] width 0 height 0
drag, startPoint x: 1193, startPoint y: 160, endPoint x: 1187, endPoint y: 151, distance: 10.8
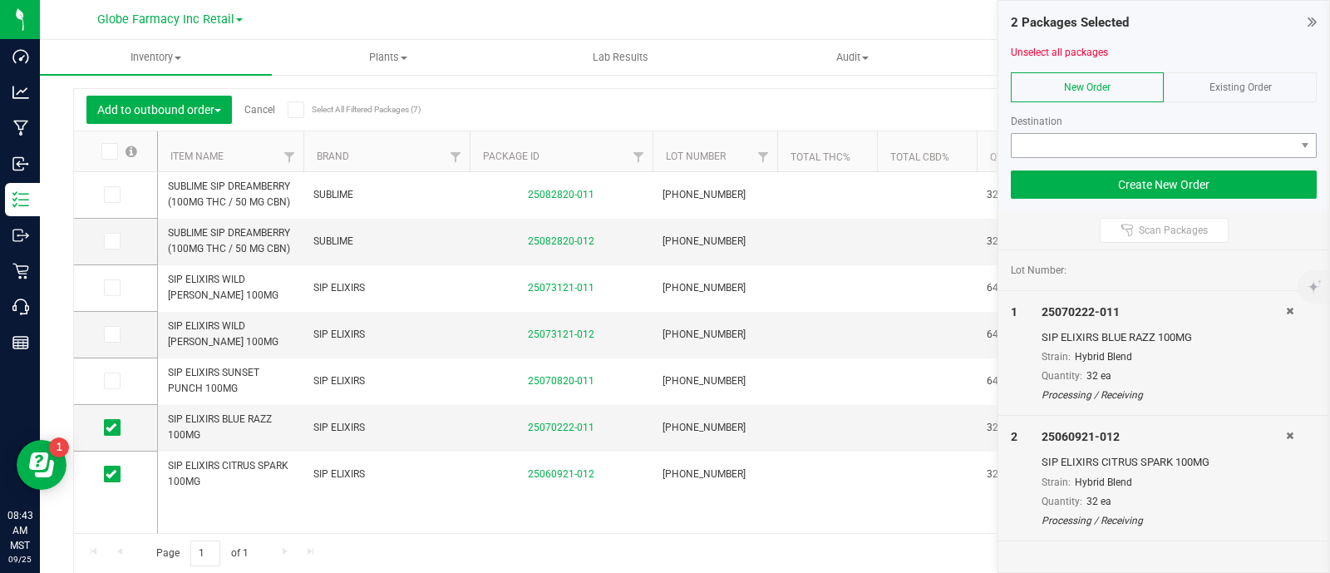
click at [1193, 160] on div at bounding box center [1164, 164] width 306 height 12
click at [1172, 140] on span at bounding box center [1153, 145] width 283 height 23
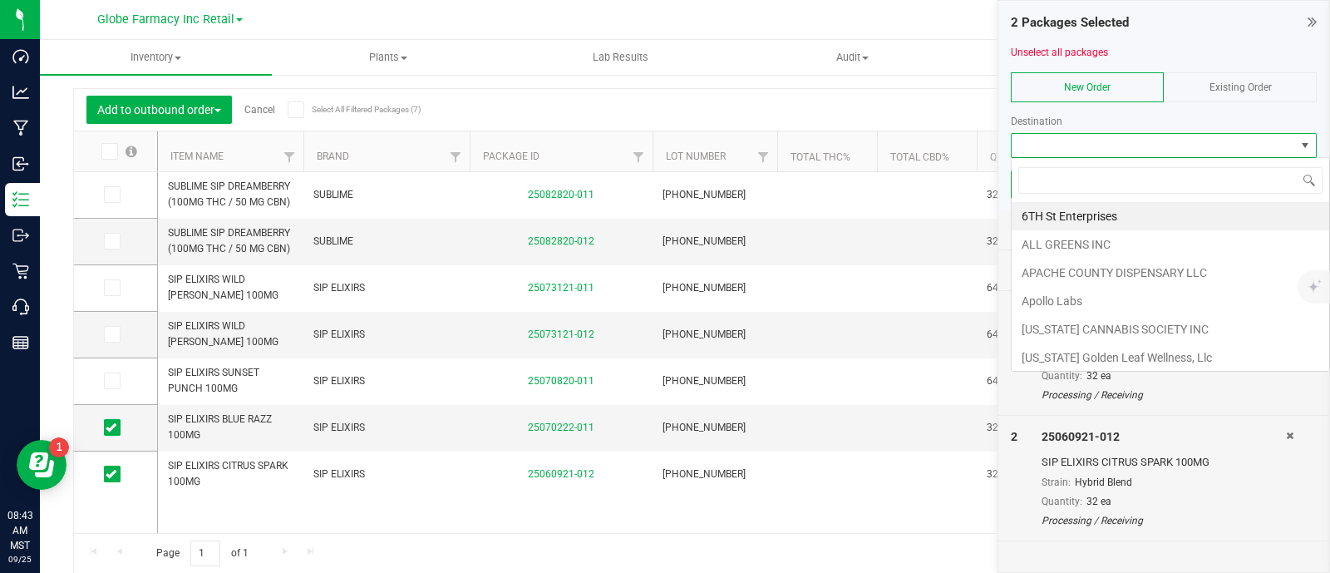
scroll to position [24, 306]
click at [1238, 64] on div at bounding box center [1164, 66] width 306 height 12
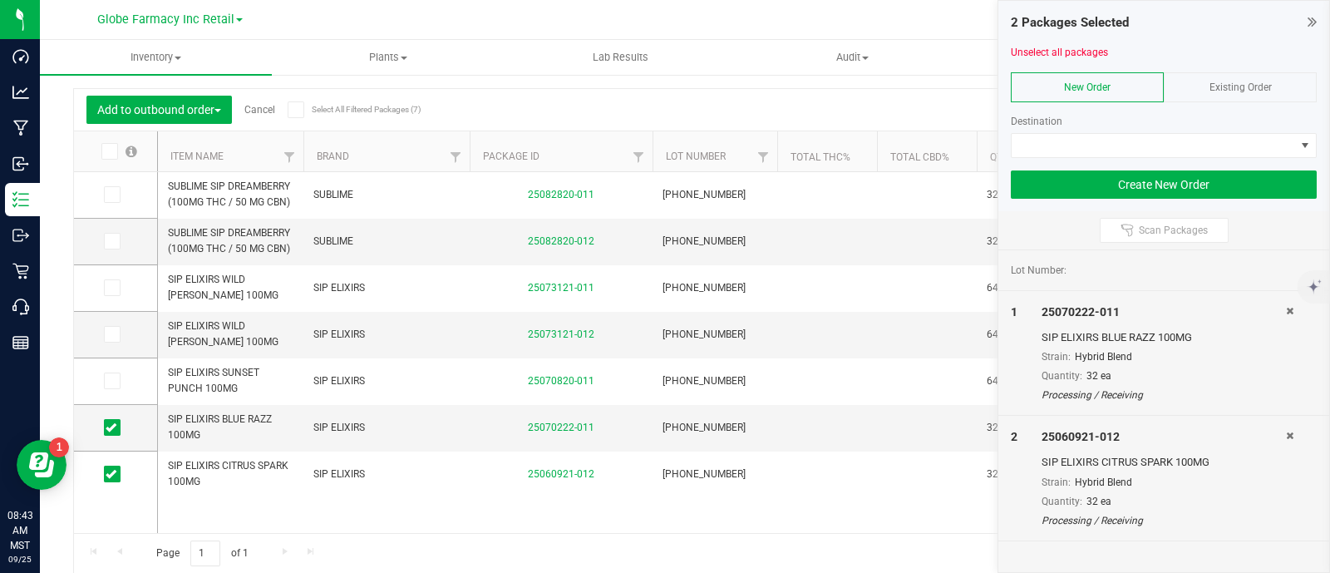
click at [1243, 86] on span "Existing Order" at bounding box center [1240, 87] width 62 height 12
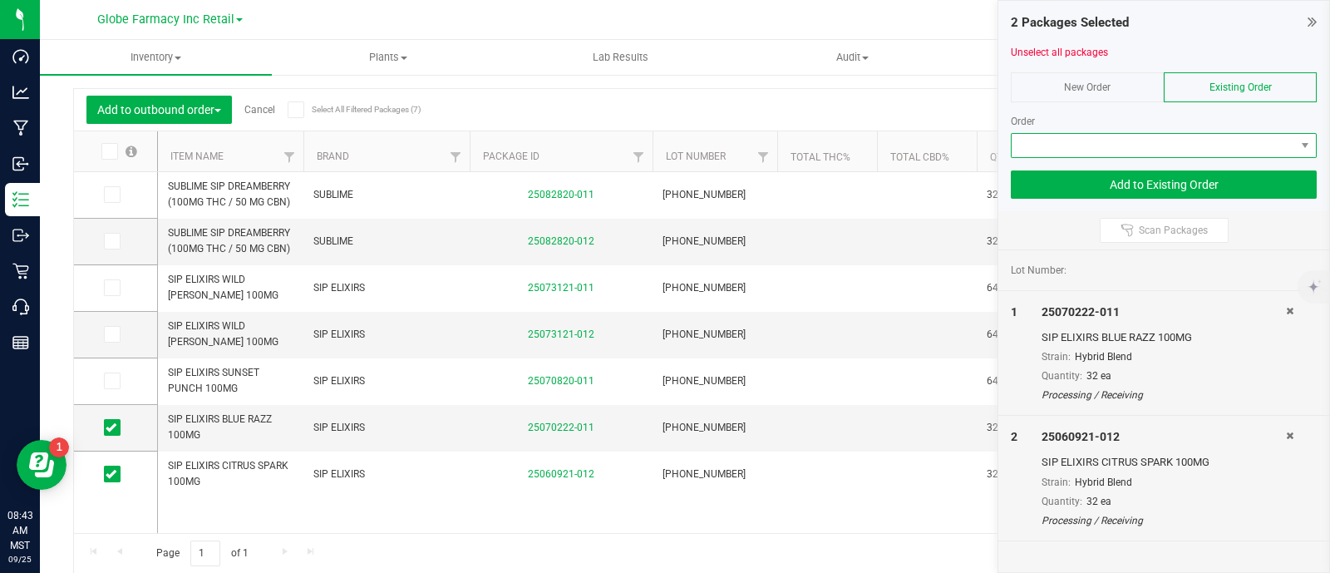
click at [1233, 155] on span at bounding box center [1153, 145] width 283 height 23
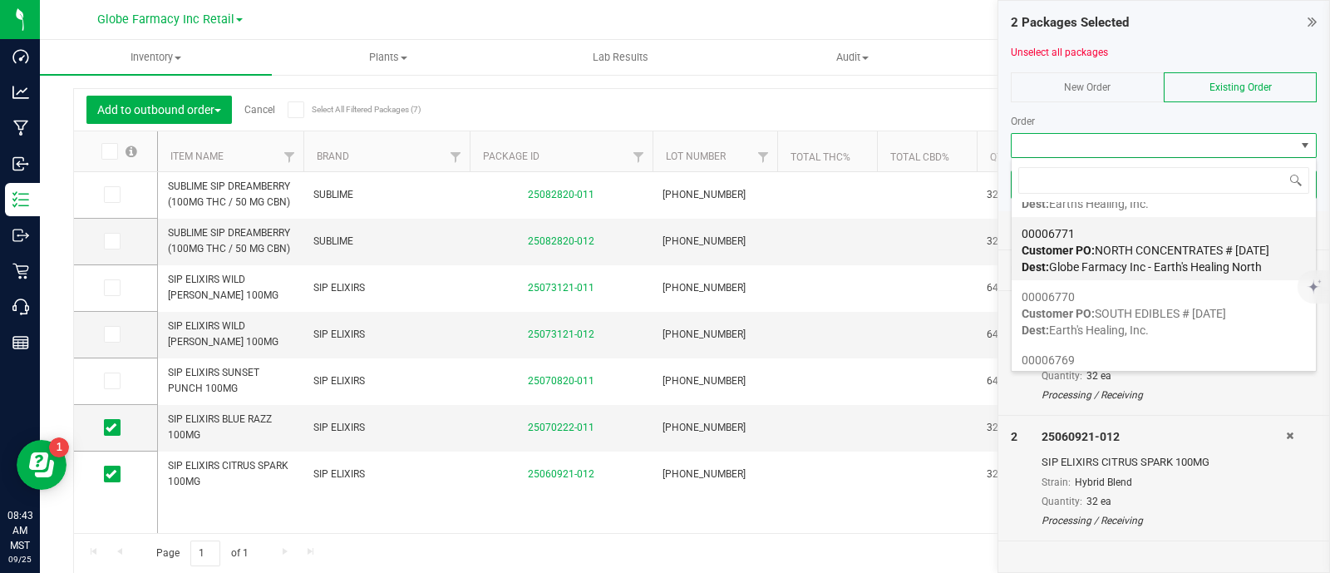
scroll to position [207, 0]
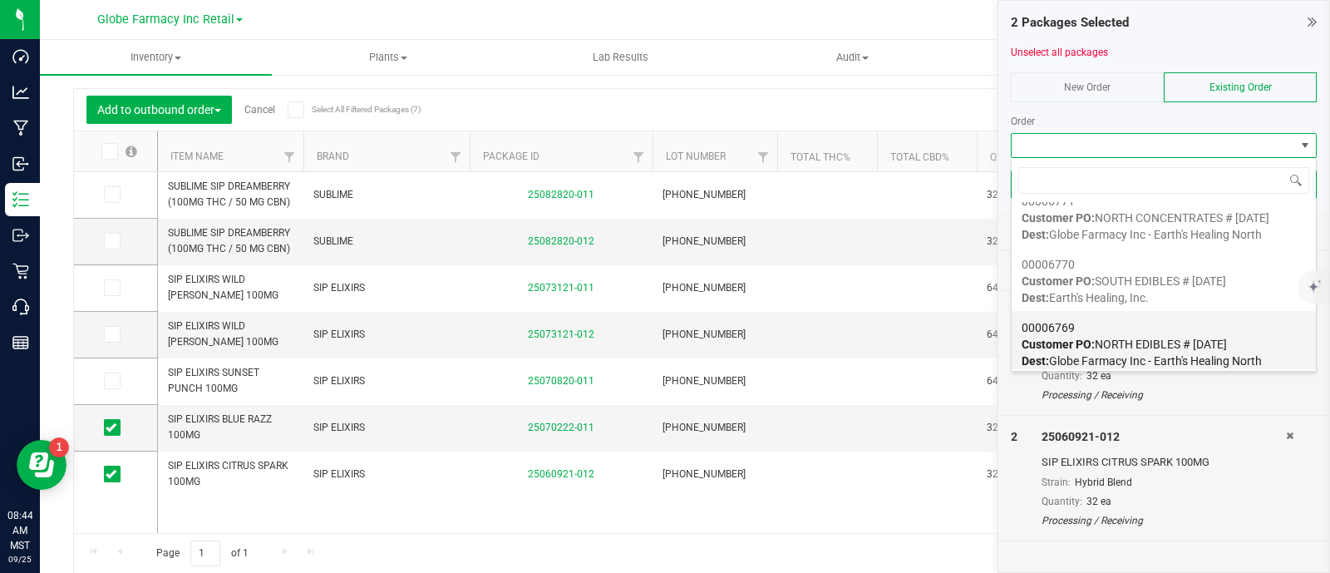
click at [1130, 337] on span "Customer PO: NORTH EDIBLES # [DATE]" at bounding box center [1123, 343] width 205 height 13
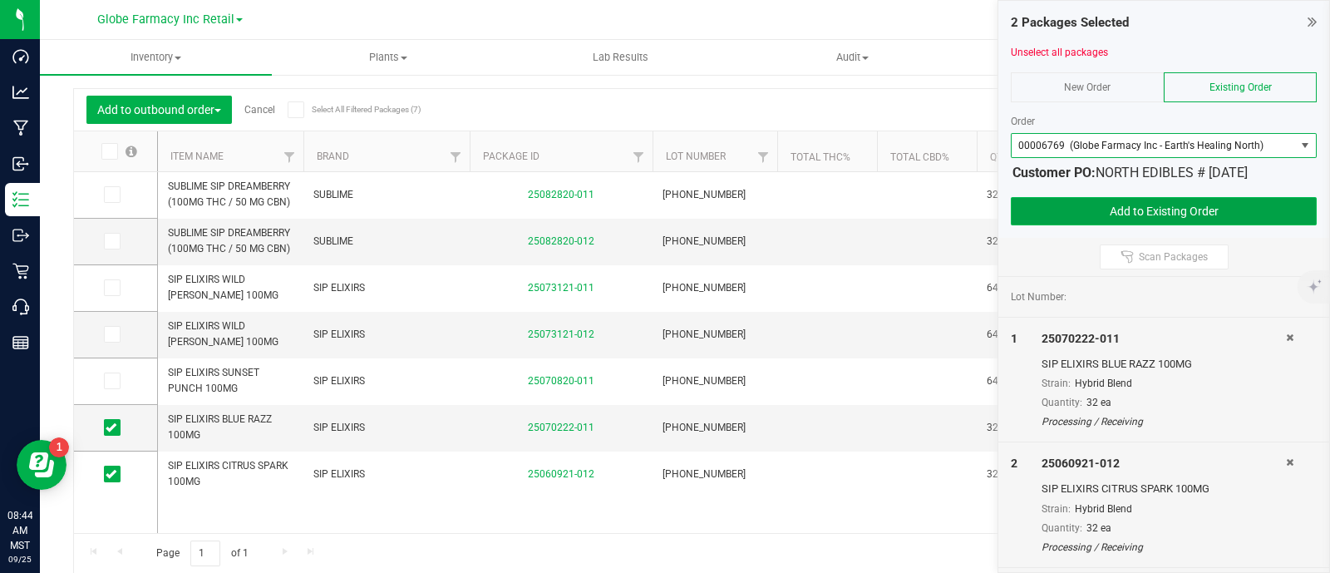
click at [1116, 214] on button "Add to Existing Order" at bounding box center [1164, 211] width 306 height 28
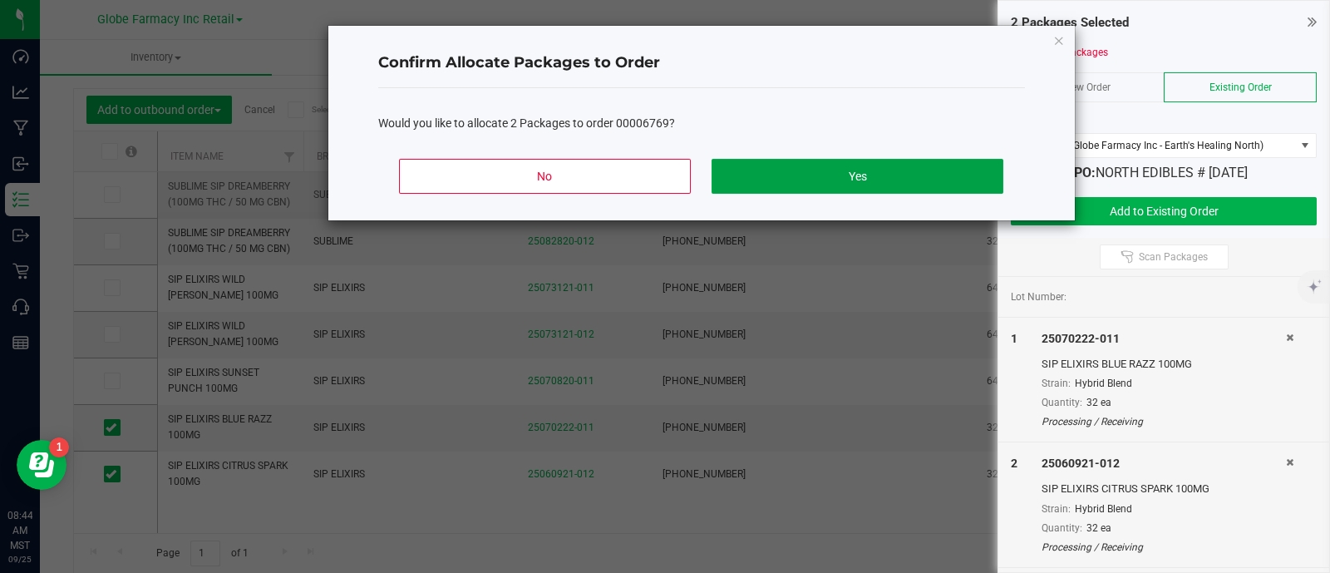
click at [848, 173] on button "Yes" at bounding box center [856, 176] width 291 height 35
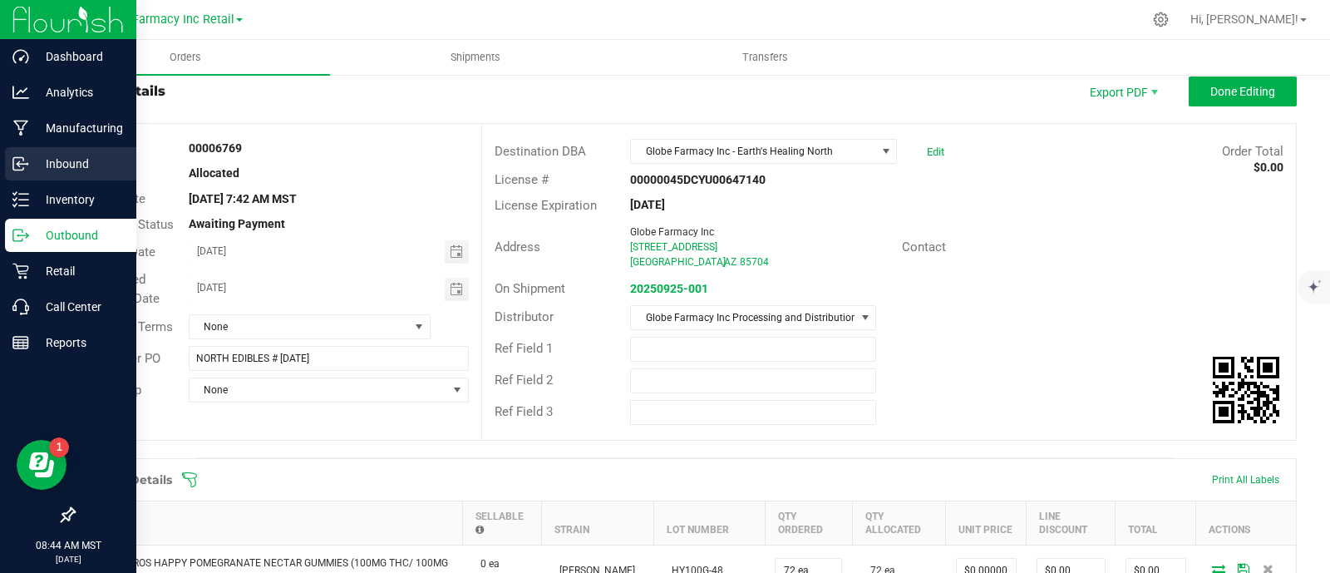
click at [27, 164] on circle at bounding box center [27, 164] width 2 height 2
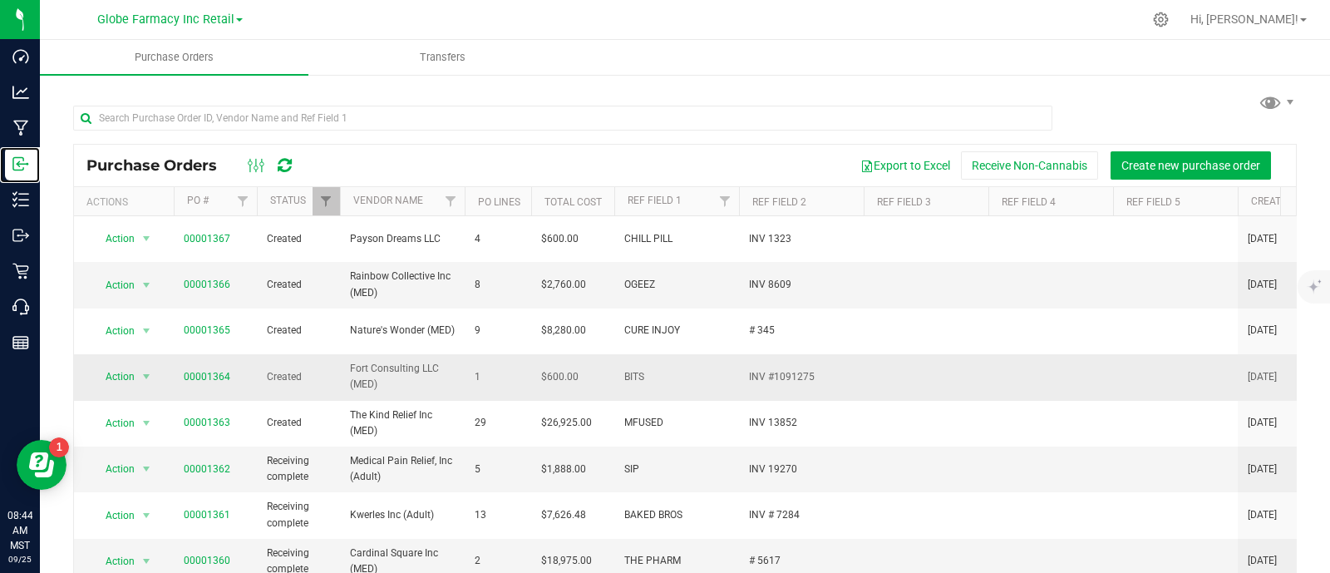
scroll to position [103, 0]
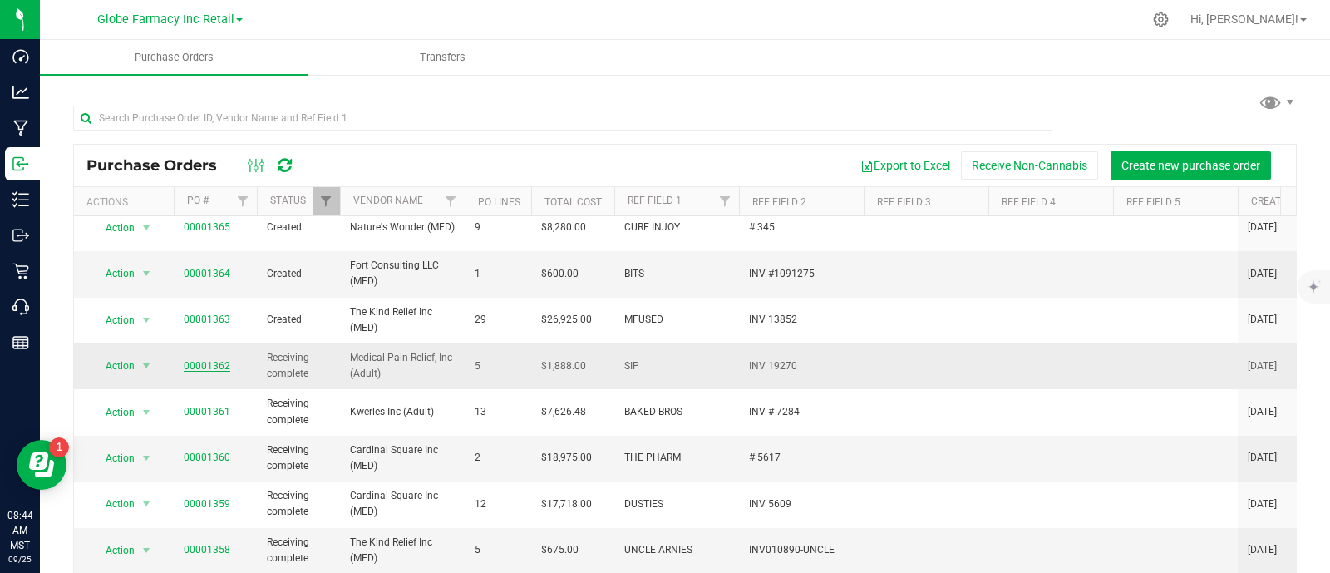
click at [197, 360] on link "00001362" at bounding box center [207, 366] width 47 height 12
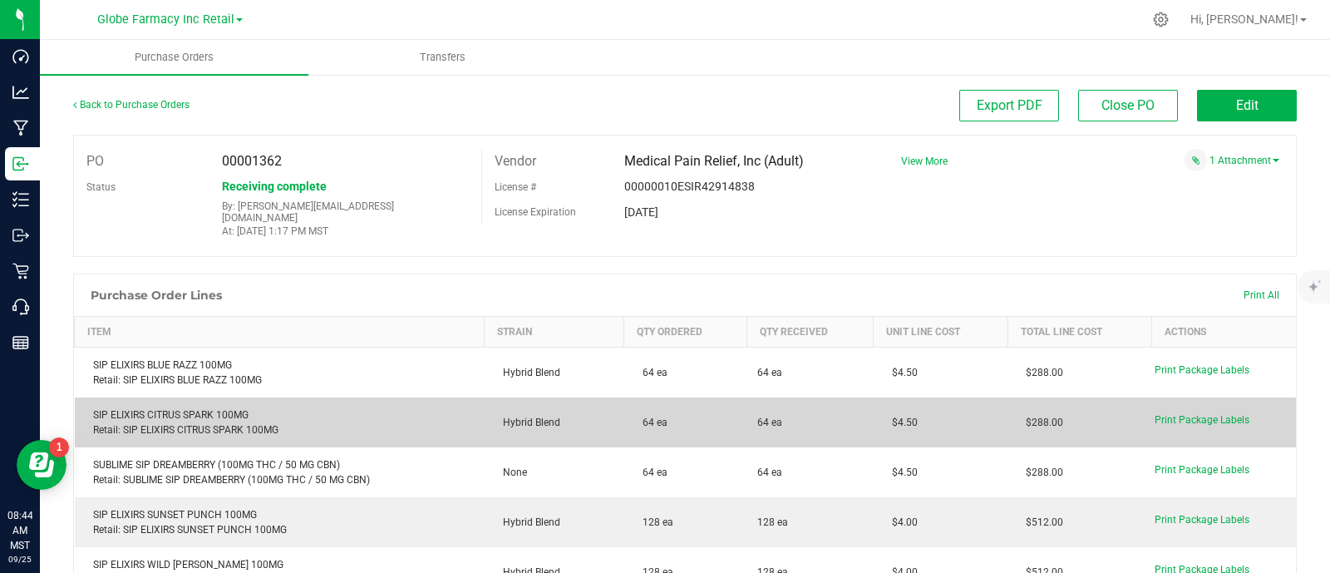
scroll to position [103, 0]
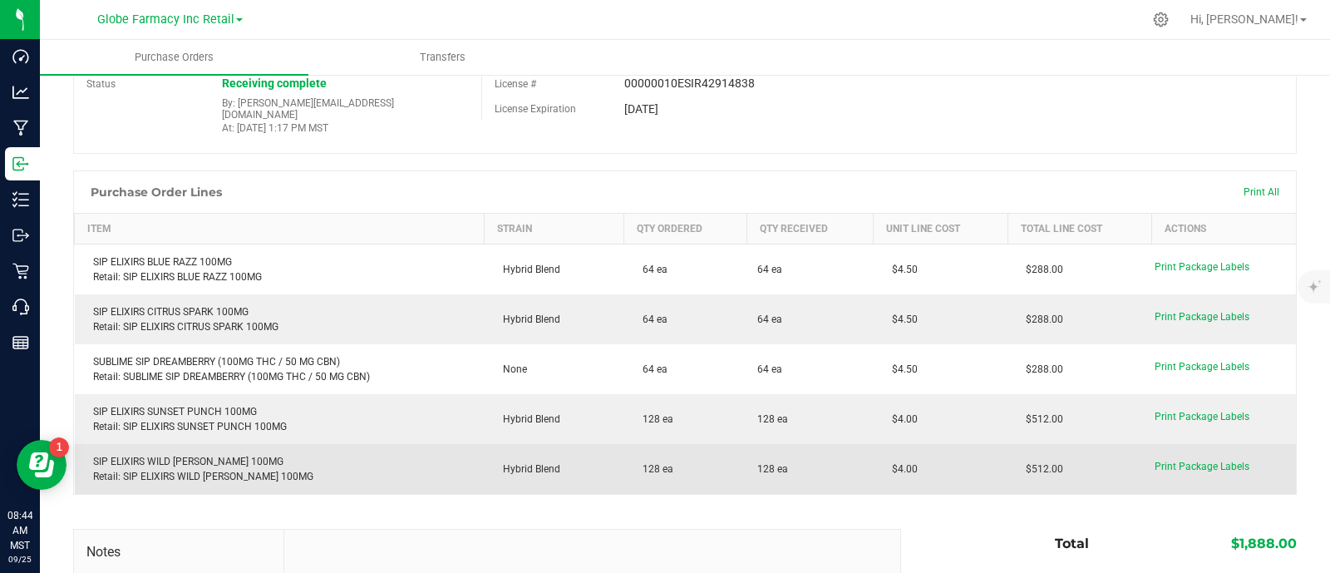
drag, startPoint x: 912, startPoint y: 449, endPoint x: 864, endPoint y: 459, distance: 49.2
click at [874, 459] on td "$4.00" at bounding box center [941, 469] width 134 height 50
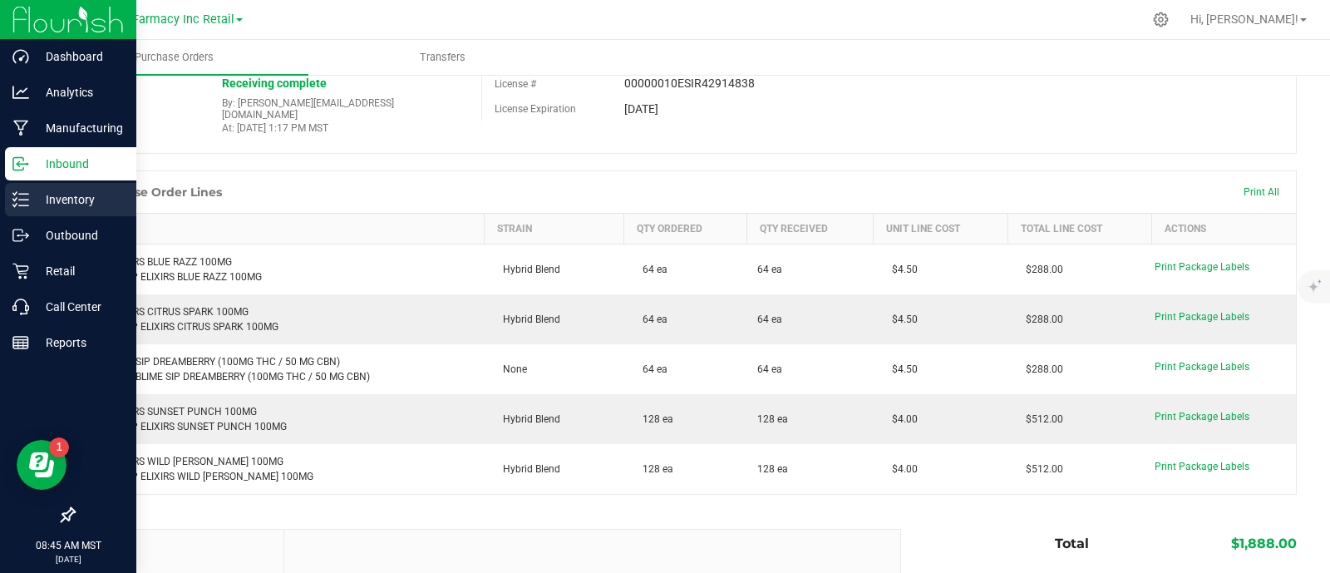
click at [21, 199] on line at bounding box center [23, 199] width 9 height 0
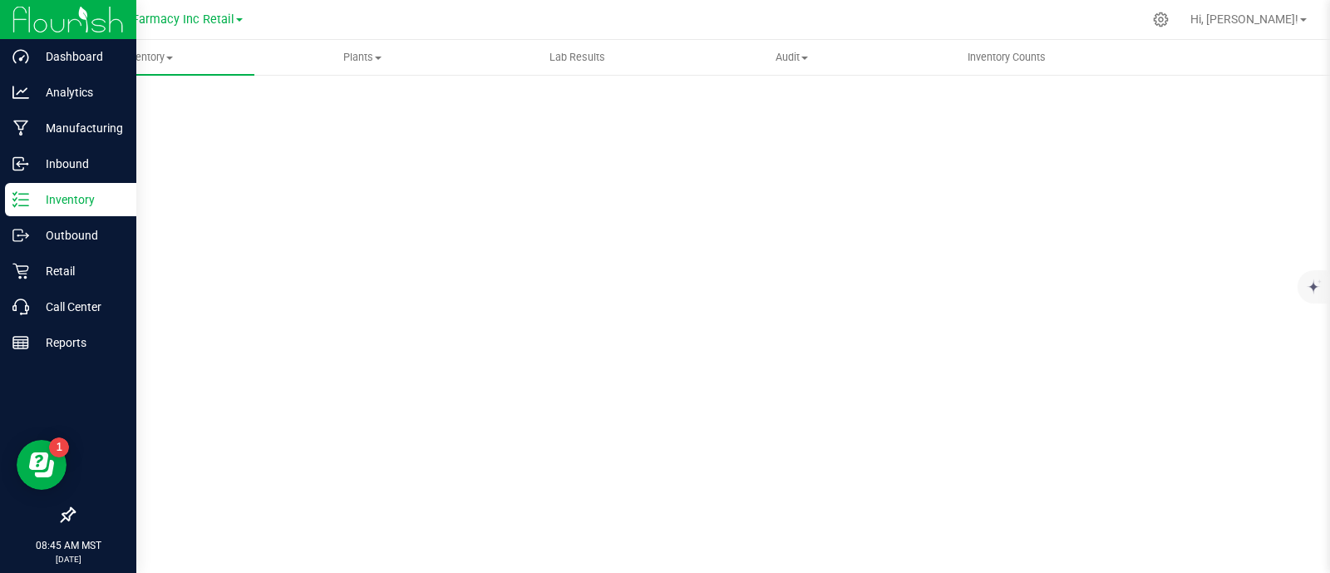
scroll to position [7, 0]
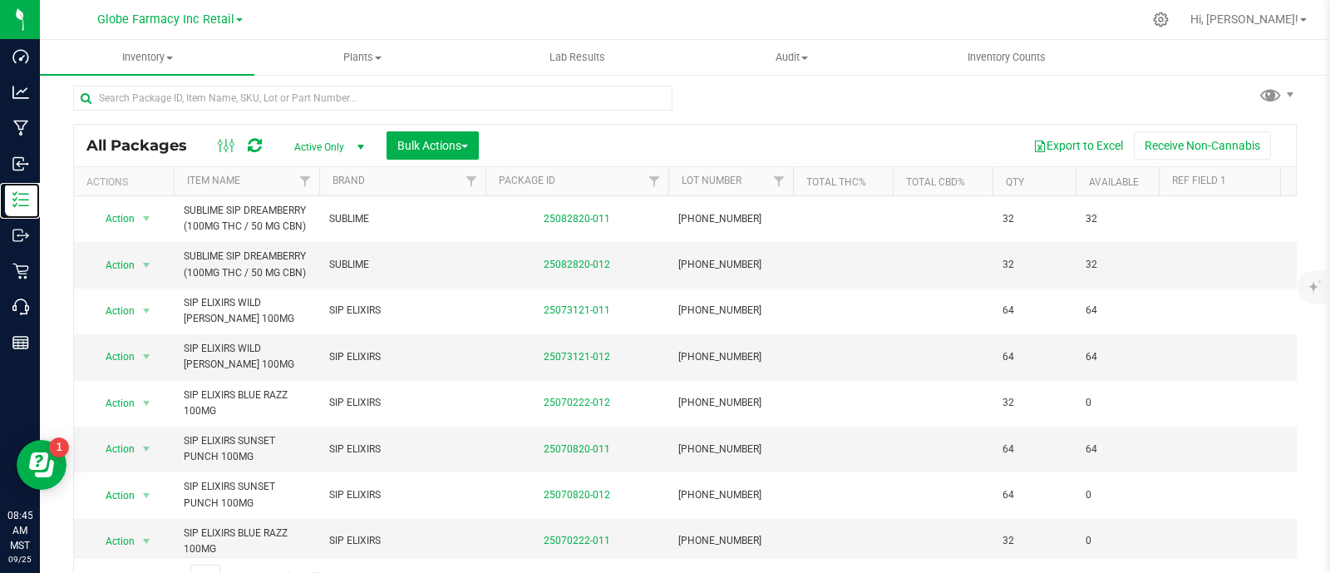
scroll to position [32, 0]
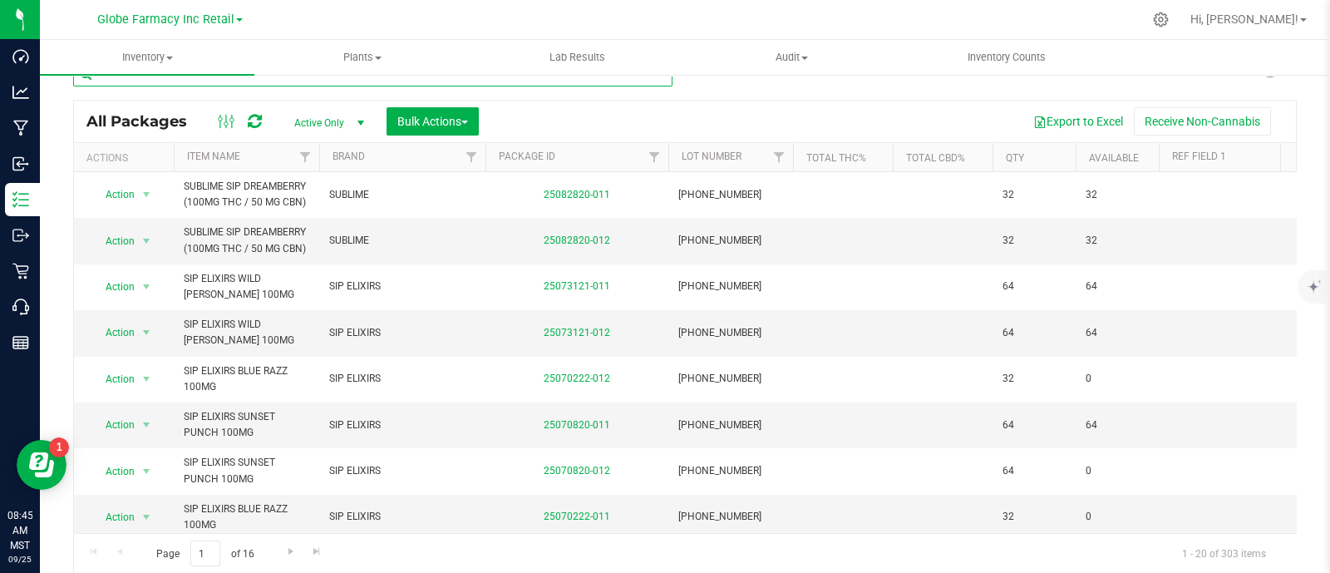
click at [204, 84] on input "text" at bounding box center [372, 74] width 599 height 25
paste input "UNCLE [PERSON_NAME]'S ICED TEA LEMONADE 100MG"
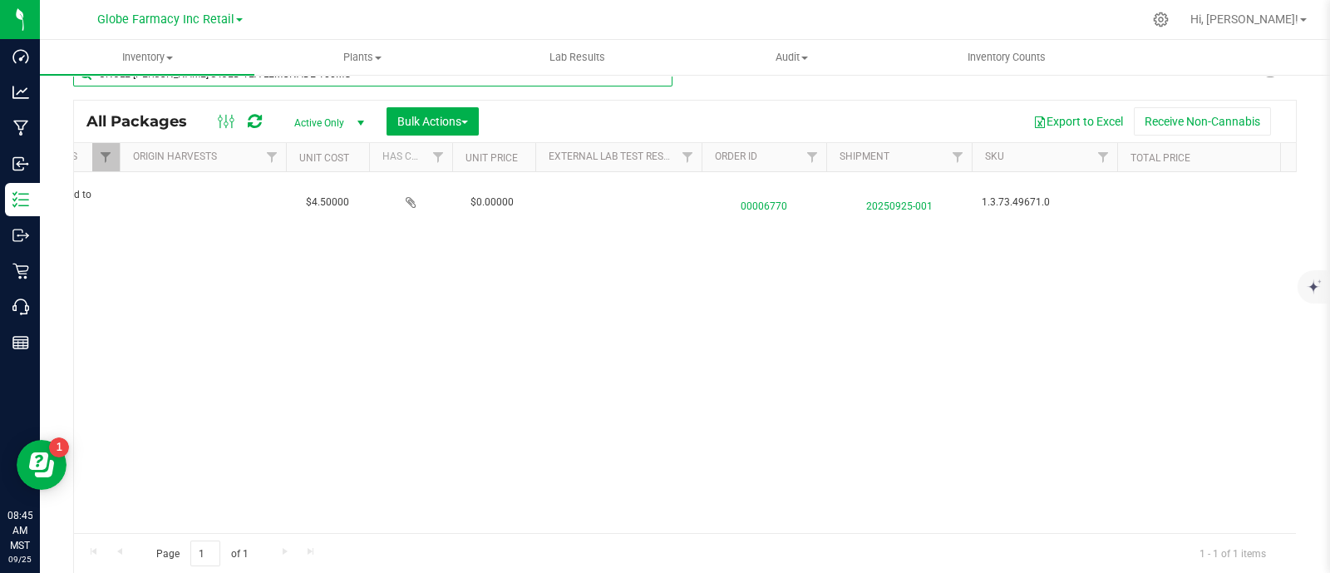
scroll to position [0, 2230]
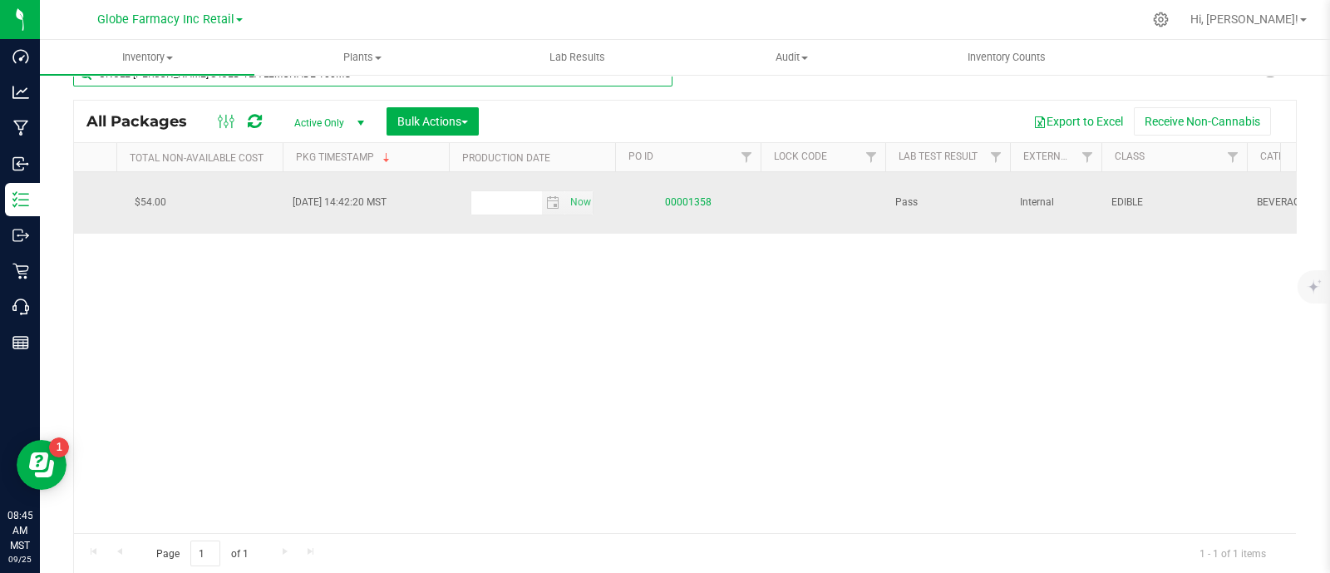
type input "UNCLE [PERSON_NAME]'S ICED TEA LEMONADE 100MG"
click at [690, 196] on link "00001358" at bounding box center [688, 202] width 47 height 12
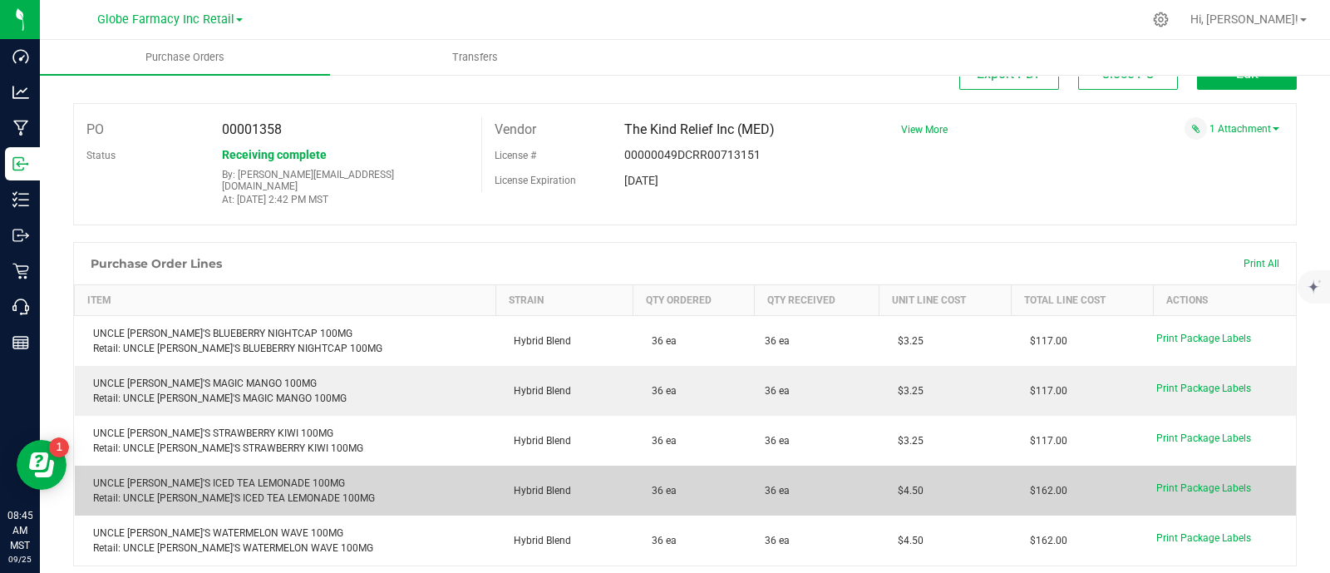
drag, startPoint x: 888, startPoint y: 478, endPoint x: 863, endPoint y: 484, distance: 25.6
click at [879, 484] on td "$4.50" at bounding box center [945, 490] width 132 height 50
copy span "$4.50"
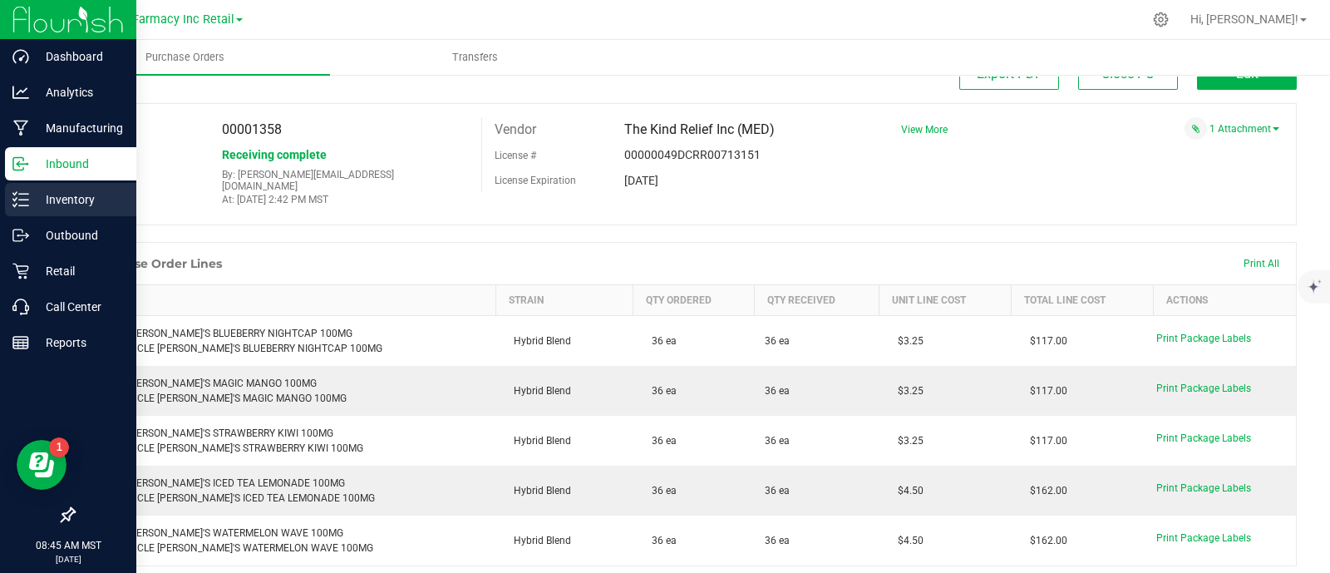
click at [13, 191] on icon at bounding box center [20, 199] width 17 height 17
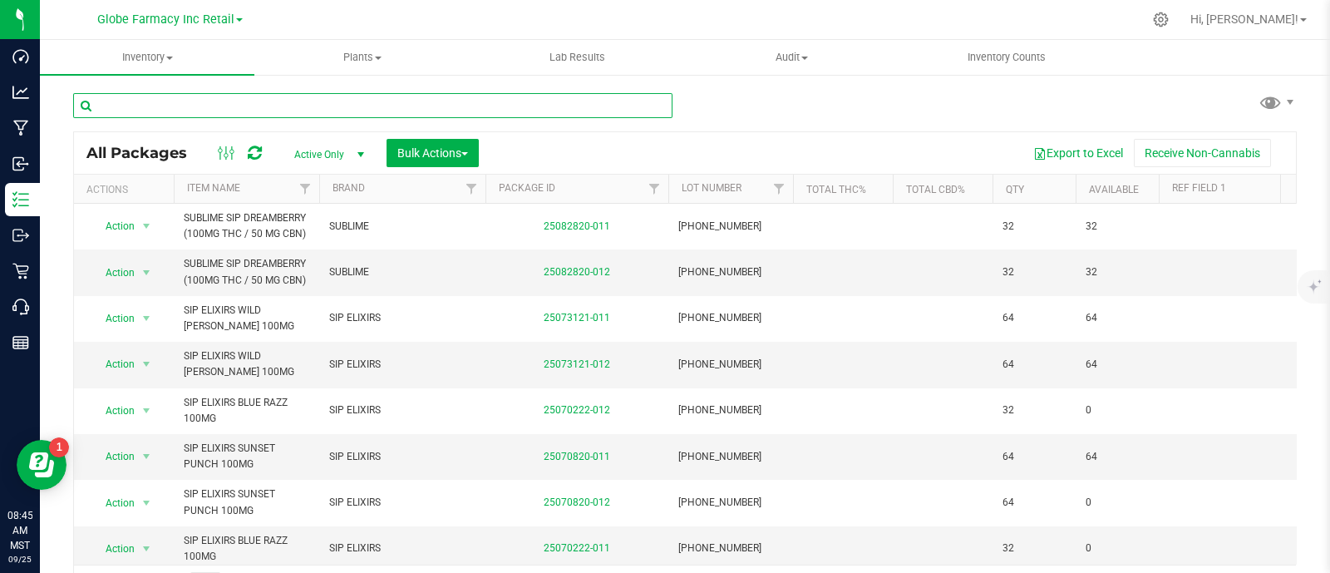
click at [327, 104] on input "text" at bounding box center [372, 105] width 599 height 25
paste input "[PERSON_NAME] PATCH INDICA GUMMIES 100MG"
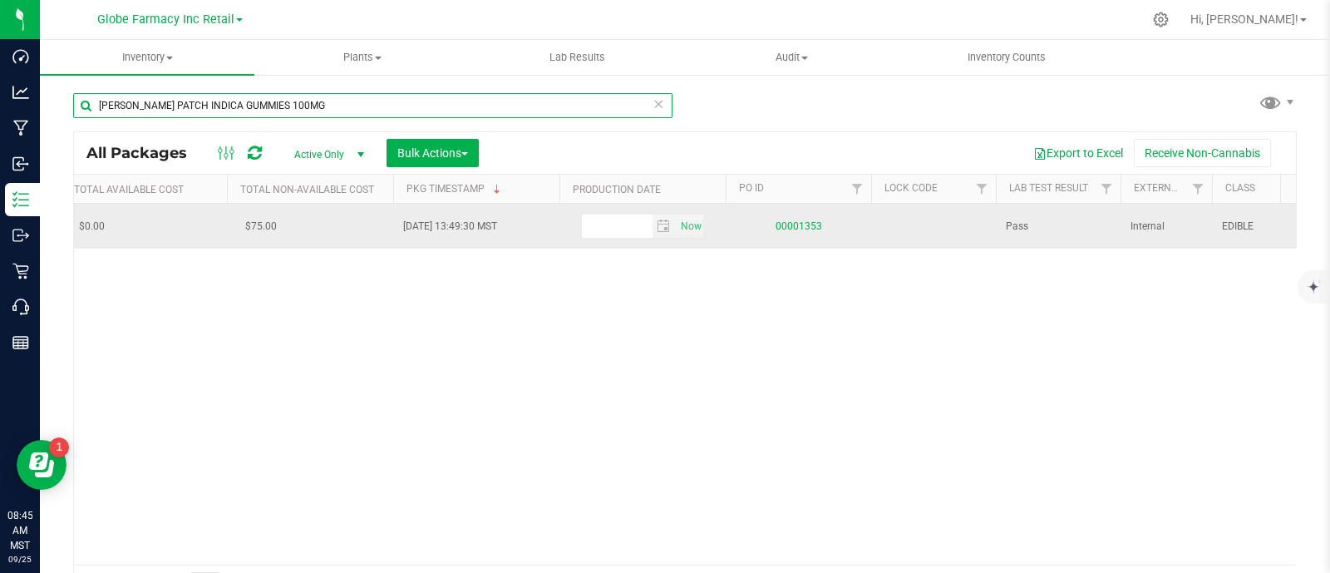
type input "[PERSON_NAME] PATCH INDICA GUMMIES 100MG"
click at [803, 222] on link "00001353" at bounding box center [798, 226] width 47 height 12
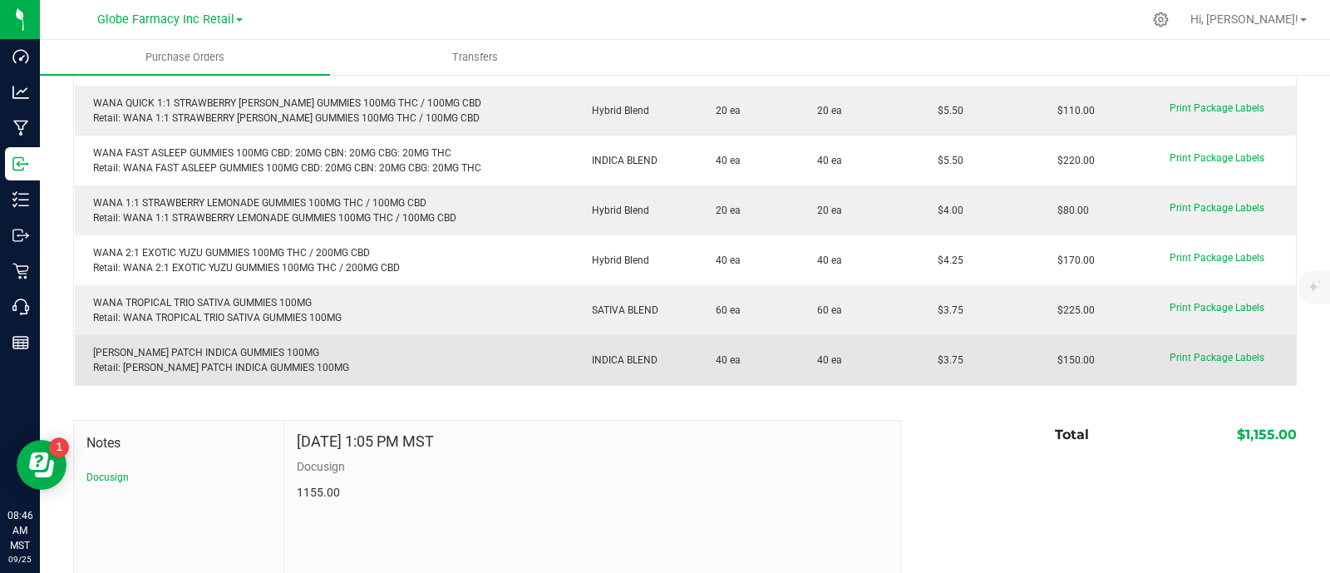
drag, startPoint x: 950, startPoint y: 352, endPoint x: 921, endPoint y: 354, distance: 29.1
click at [921, 354] on td "$3.75" at bounding box center [979, 360] width 120 height 50
copy span "$3.75"
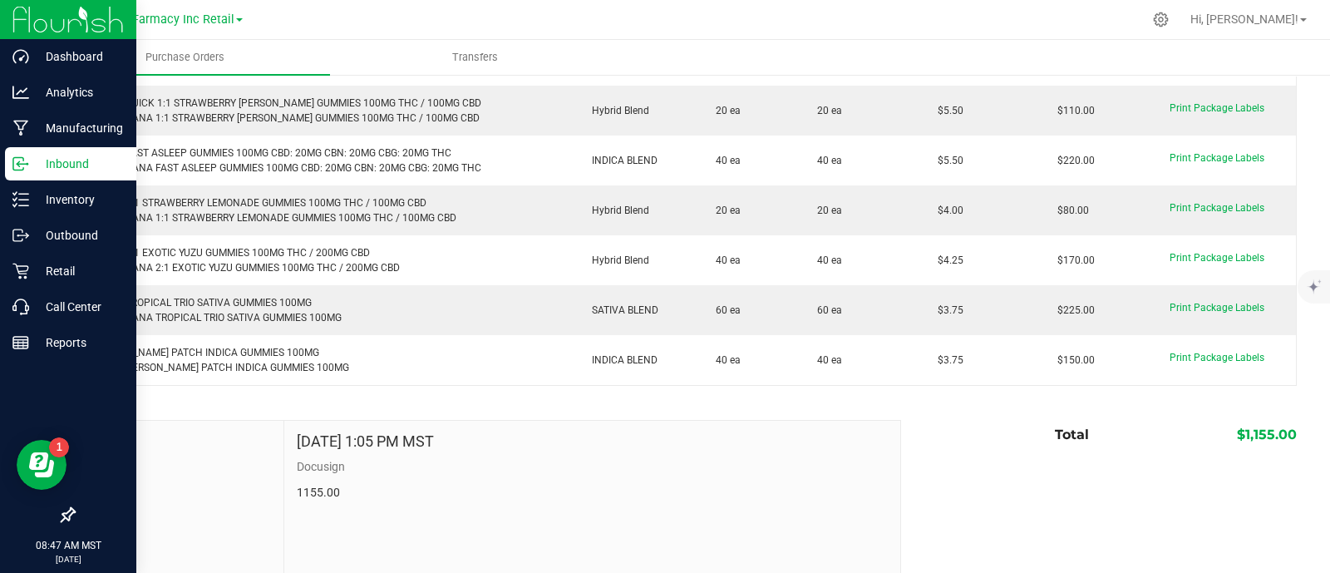
click at [21, 170] on icon at bounding box center [20, 163] width 17 height 17
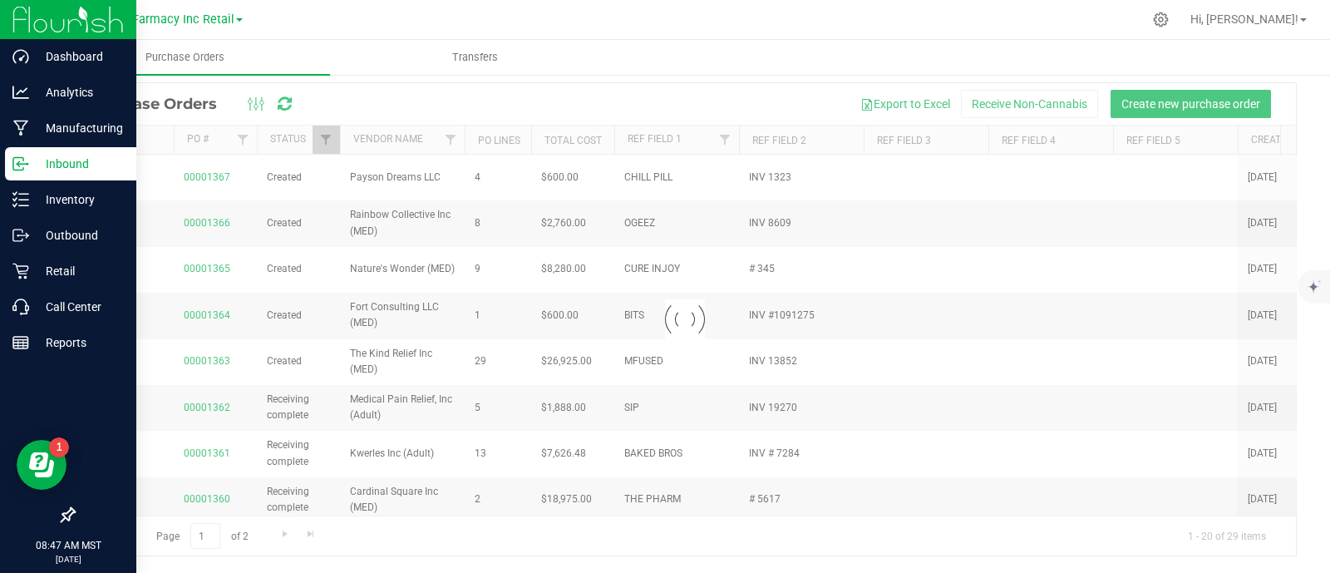
click at [57, 238] on div "Loading... Purchase Orders Export to Excel Receive Non-Cannabis Create new purc…" at bounding box center [685, 292] width 1290 height 561
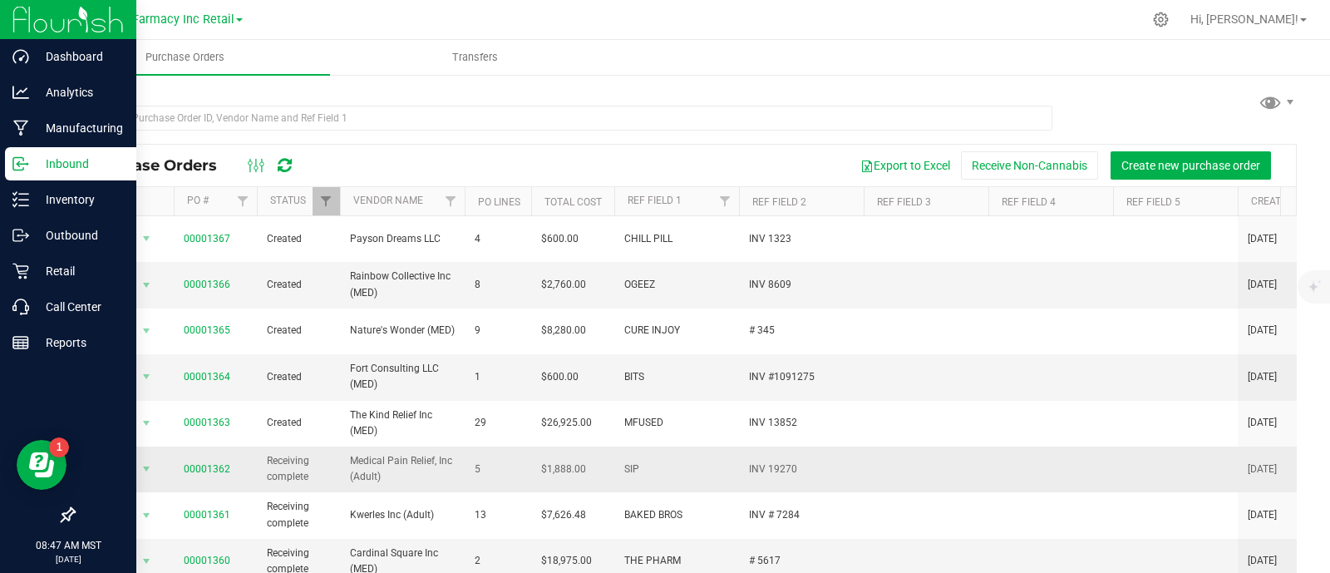
scroll to position [103, 0]
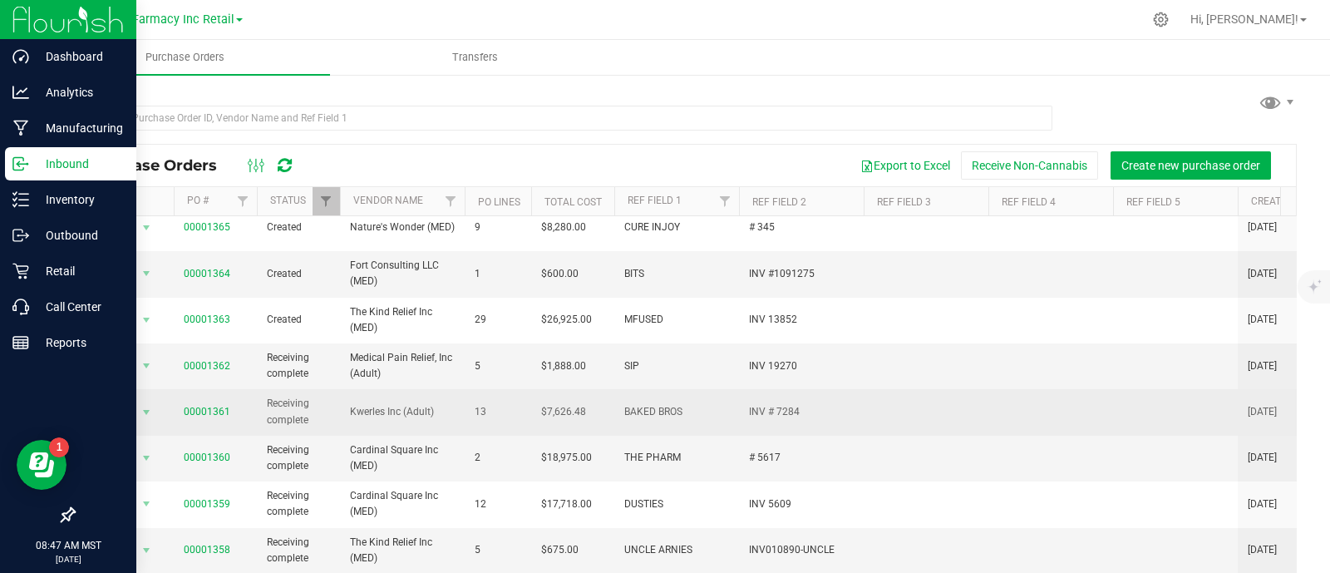
click at [205, 404] on span "00001361" at bounding box center [207, 412] width 47 height 16
click at [219, 406] on link "00001361" at bounding box center [207, 412] width 47 height 12
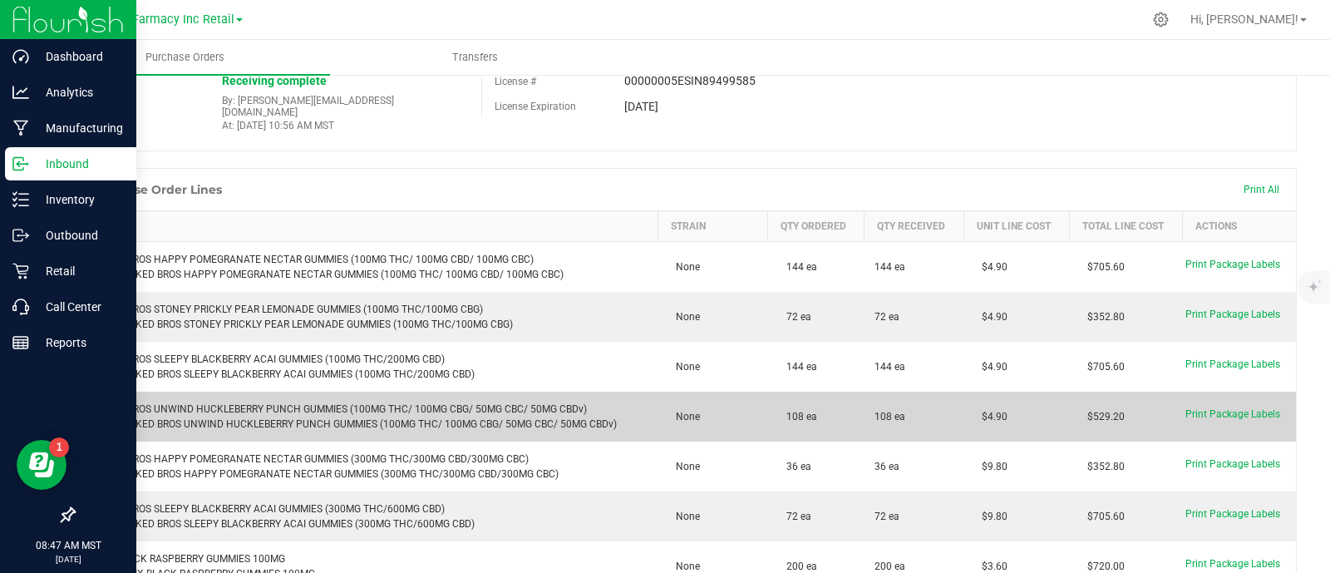
scroll to position [312, 0]
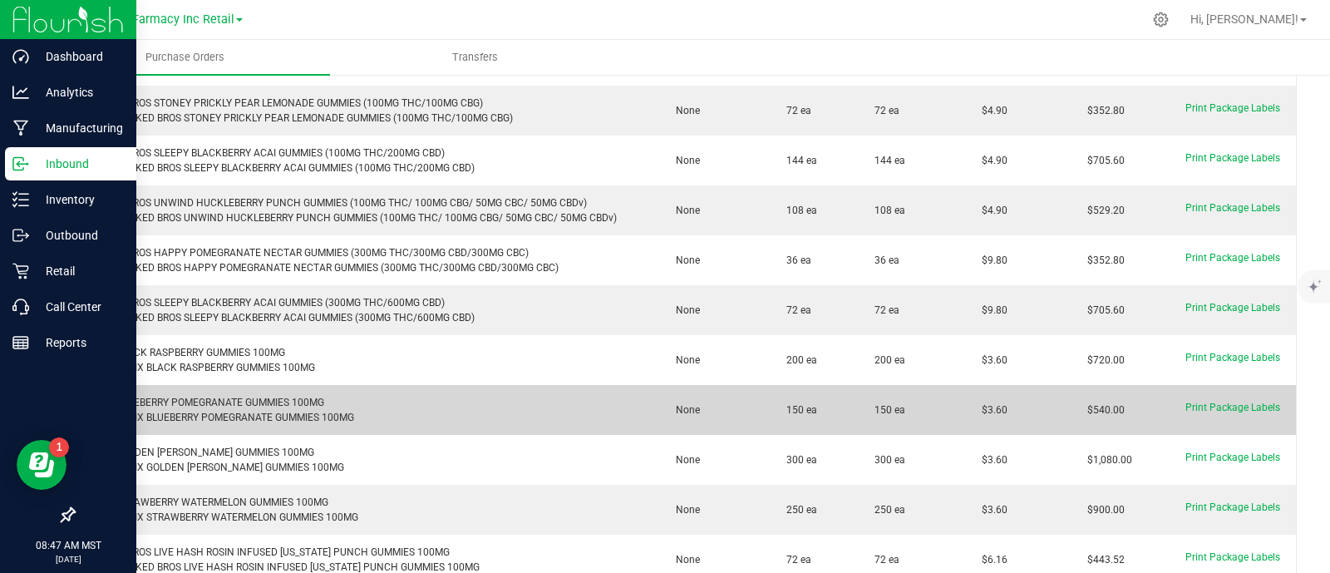
drag, startPoint x: 1004, startPoint y: 402, endPoint x: 968, endPoint y: 402, distance: 35.7
click at [968, 402] on td "$3.60" at bounding box center [1016, 410] width 106 height 50
copy span "$3.60"
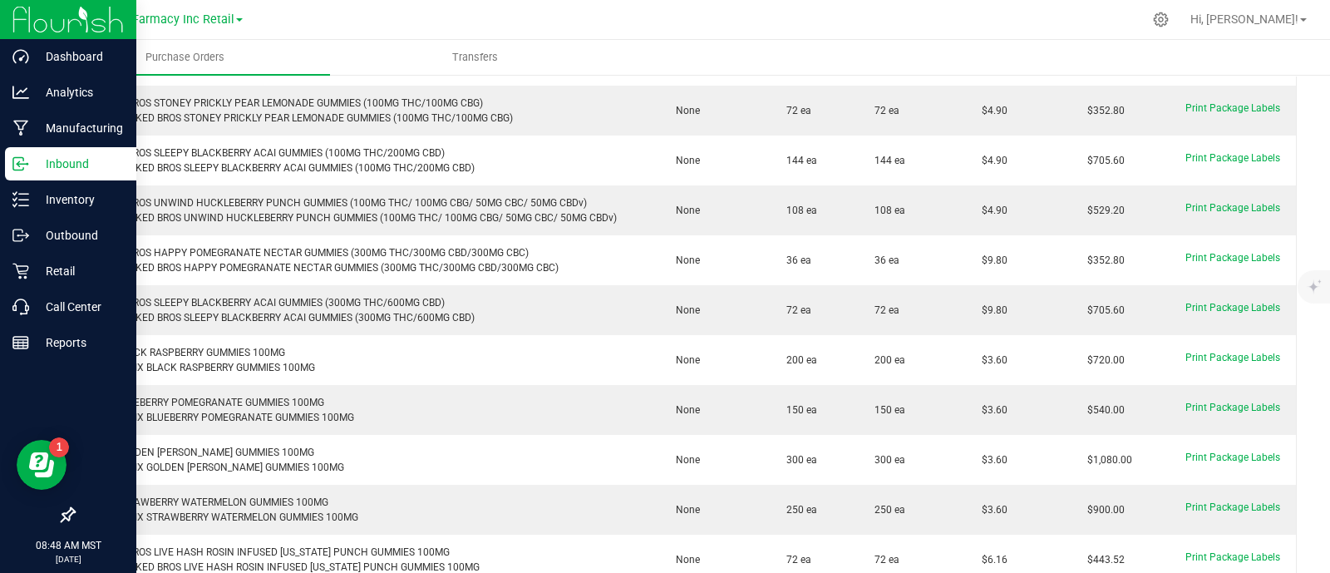
click at [27, 170] on icon at bounding box center [20, 163] width 17 height 17
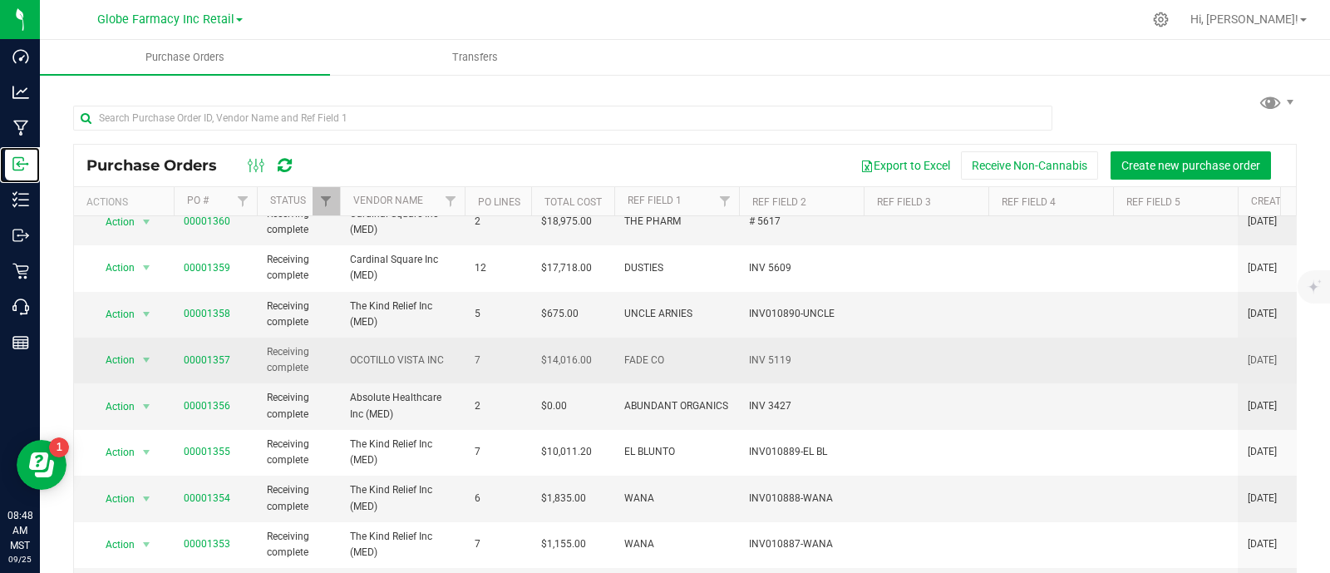
scroll to position [312, 0]
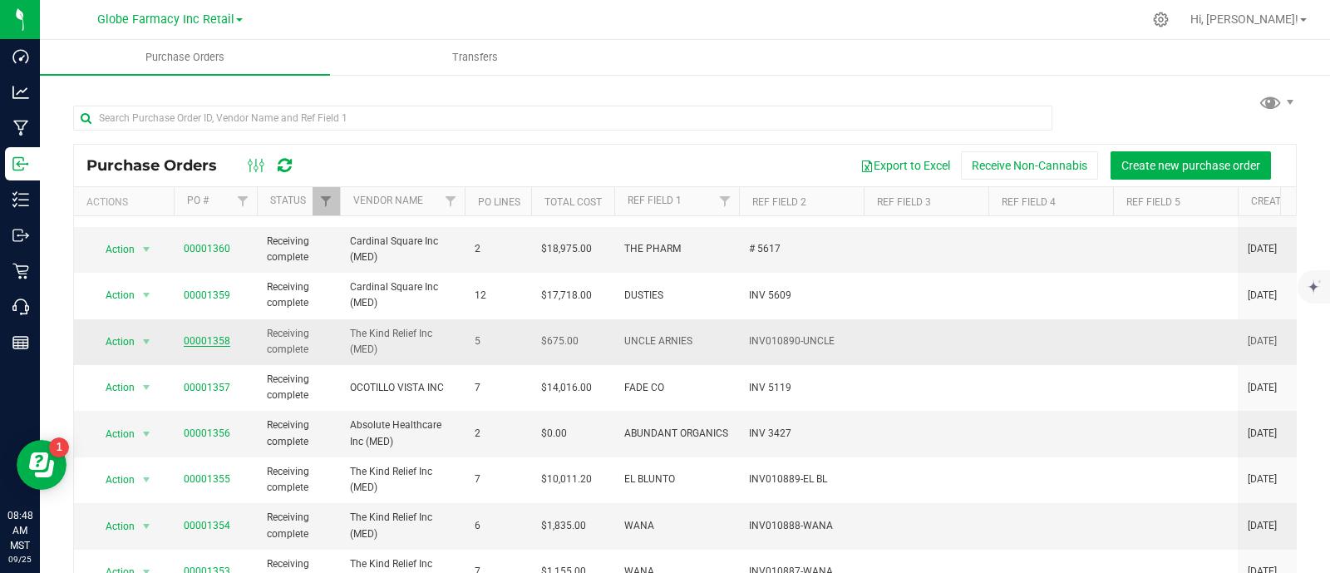
click at [204, 335] on link "00001358" at bounding box center [207, 341] width 47 height 12
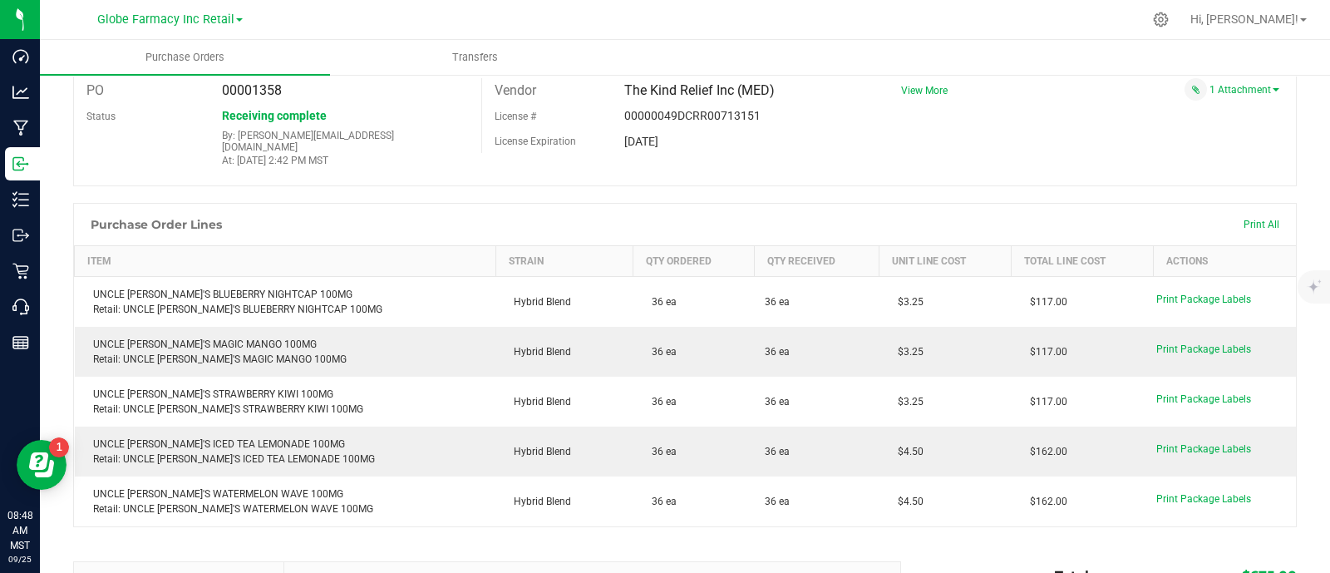
scroll to position [103, 0]
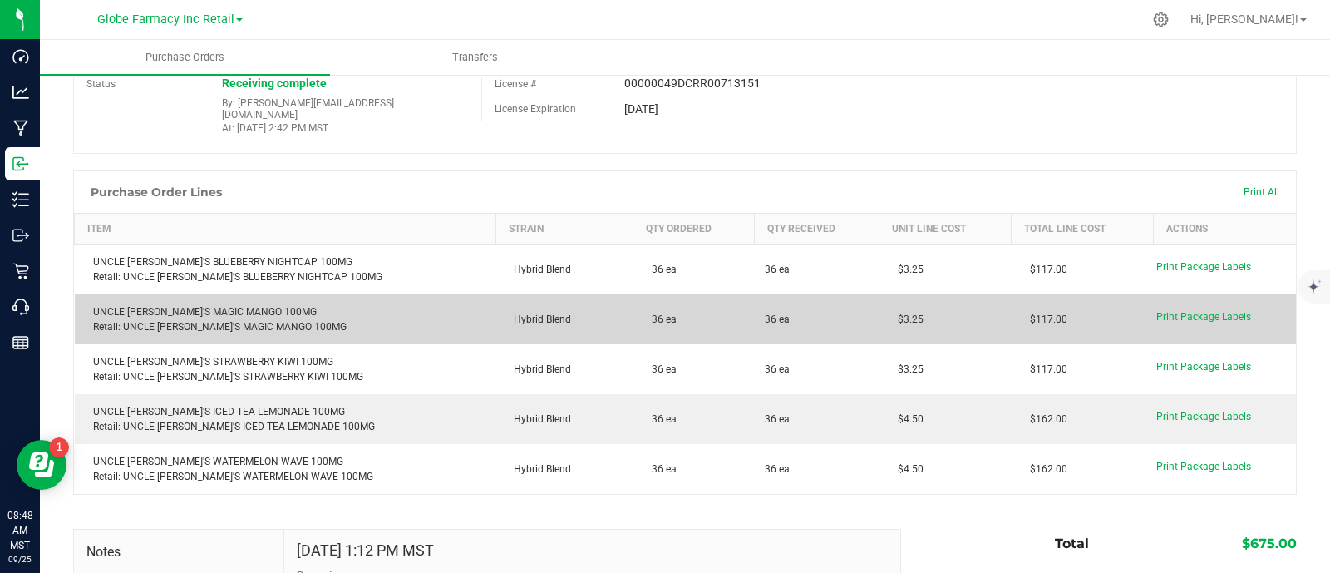
drag, startPoint x: 895, startPoint y: 307, endPoint x: 864, endPoint y: 308, distance: 30.8
click at [879, 308] on td "$3.25" at bounding box center [945, 319] width 132 height 50
click at [889, 313] on span "$3.25" at bounding box center [906, 319] width 34 height 12
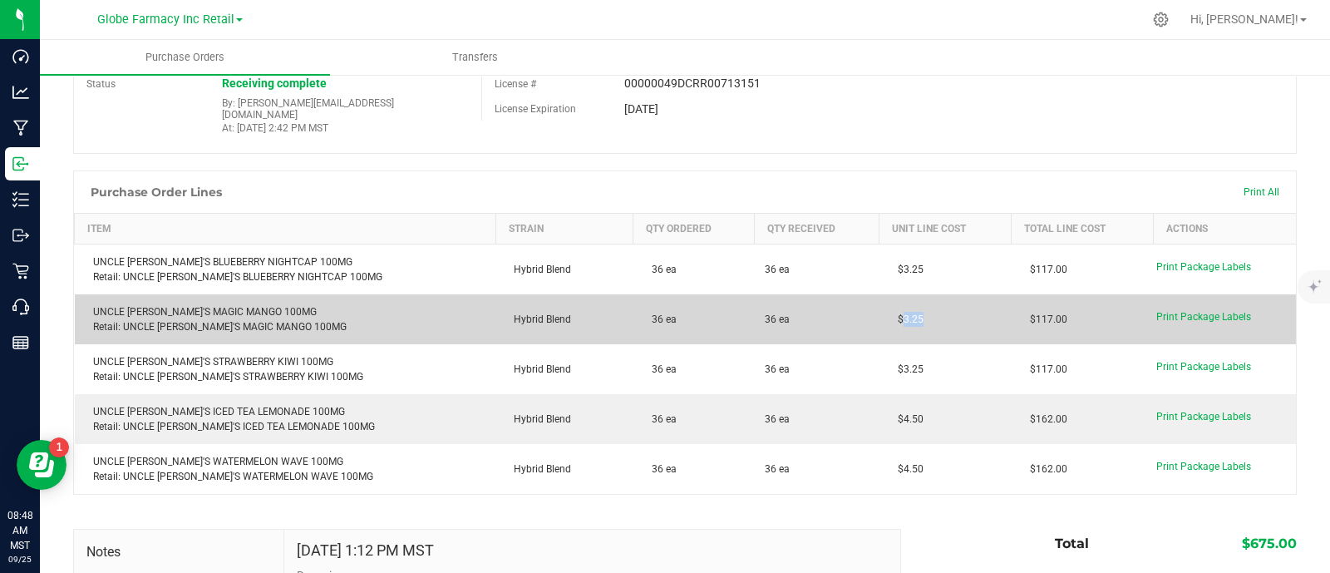
click at [889, 313] on span "$3.25" at bounding box center [906, 319] width 34 height 12
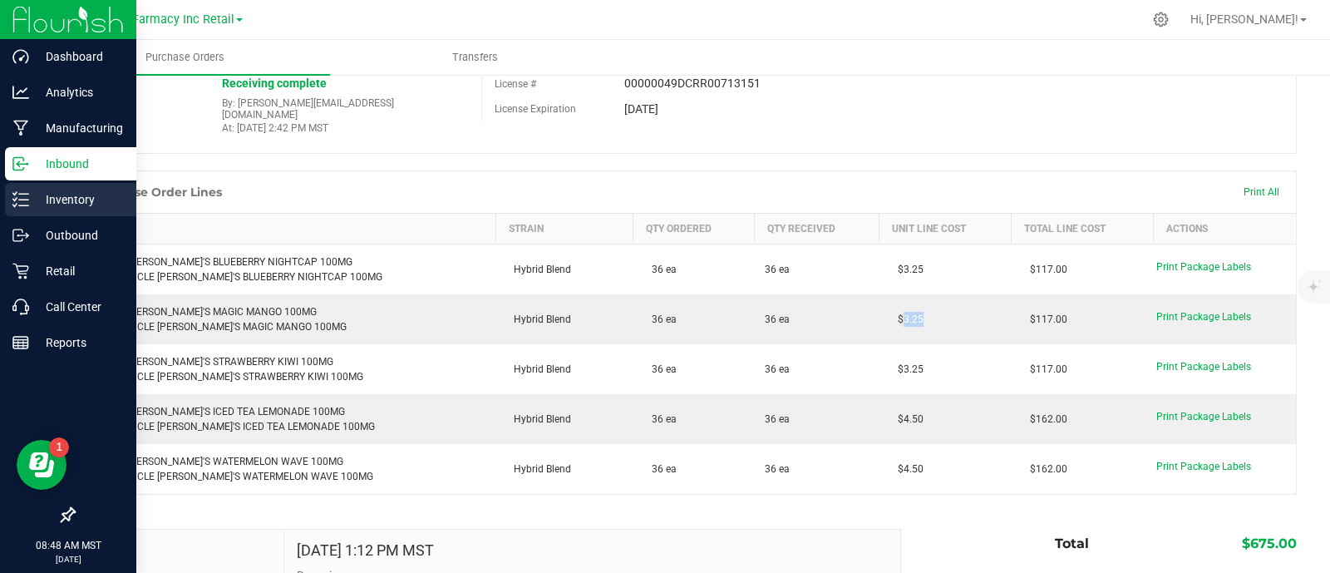
click at [18, 198] on icon at bounding box center [20, 199] width 17 height 17
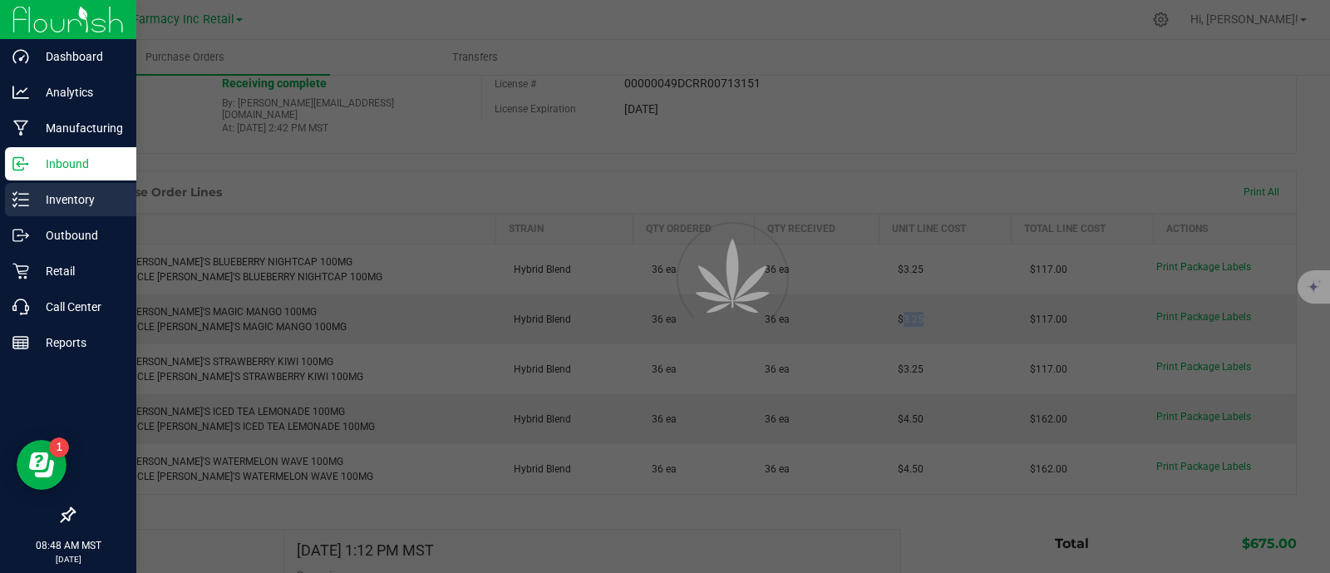
scroll to position [7, 0]
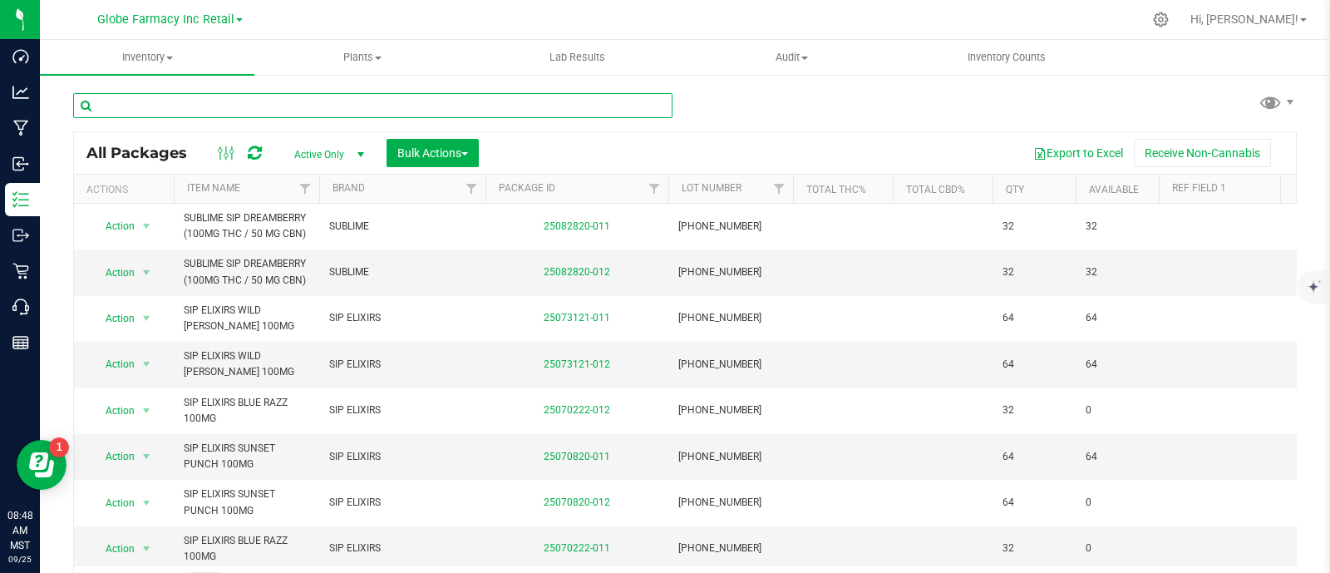
click at [323, 108] on input "text" at bounding box center [372, 105] width 599 height 25
paste input "WANA STAY ASLEEP GUMMIES 100MG THC / 200MG CBD / 50MG CBG / 50MG CBN"
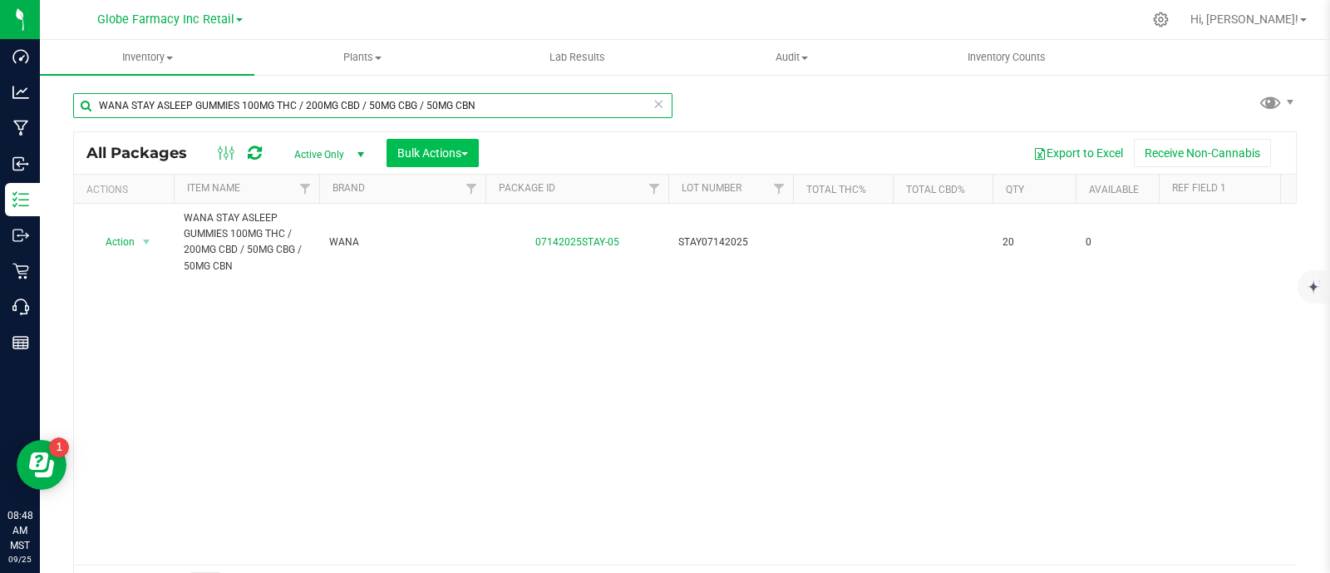
type input "WANA STAY ASLEEP GUMMIES 100MG THC / 200MG CBD / 50MG CBG / 50MG CBN"
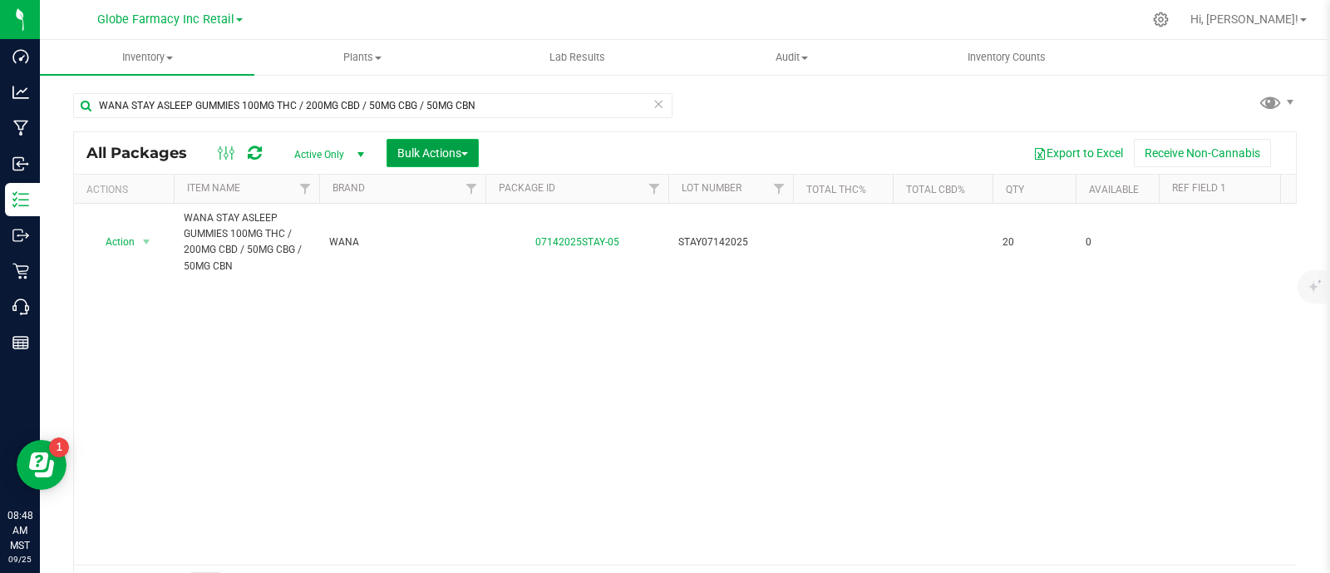
click at [435, 148] on span "Bulk Actions" at bounding box center [432, 152] width 71 height 13
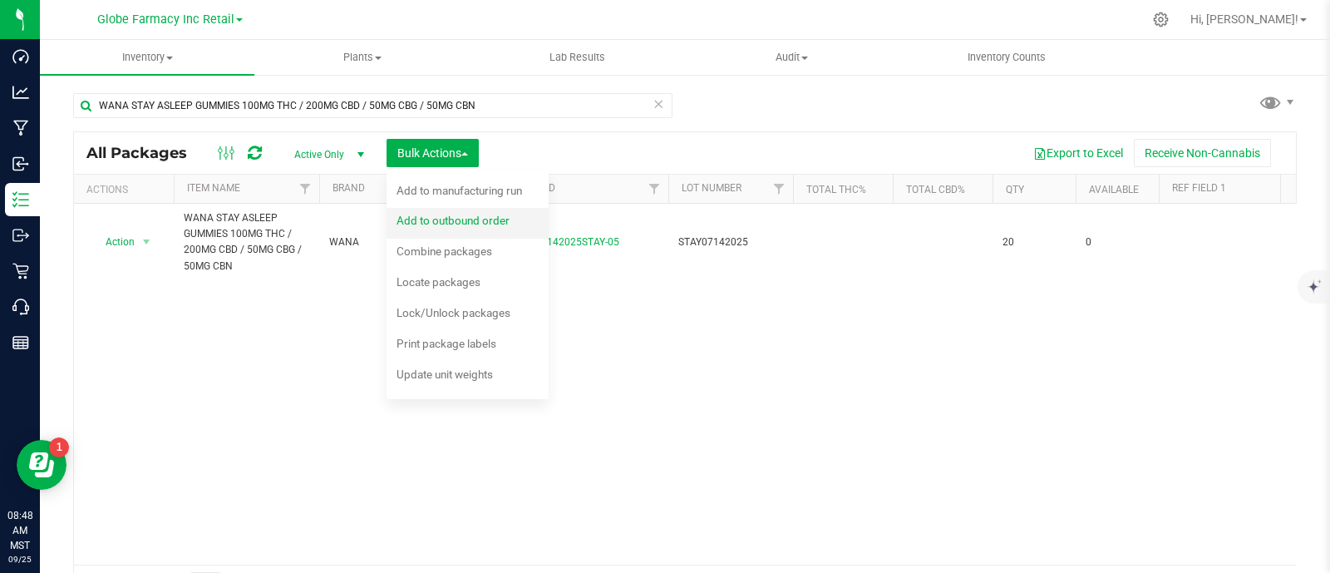
click at [505, 224] on span "Add to outbound order" at bounding box center [452, 220] width 113 height 13
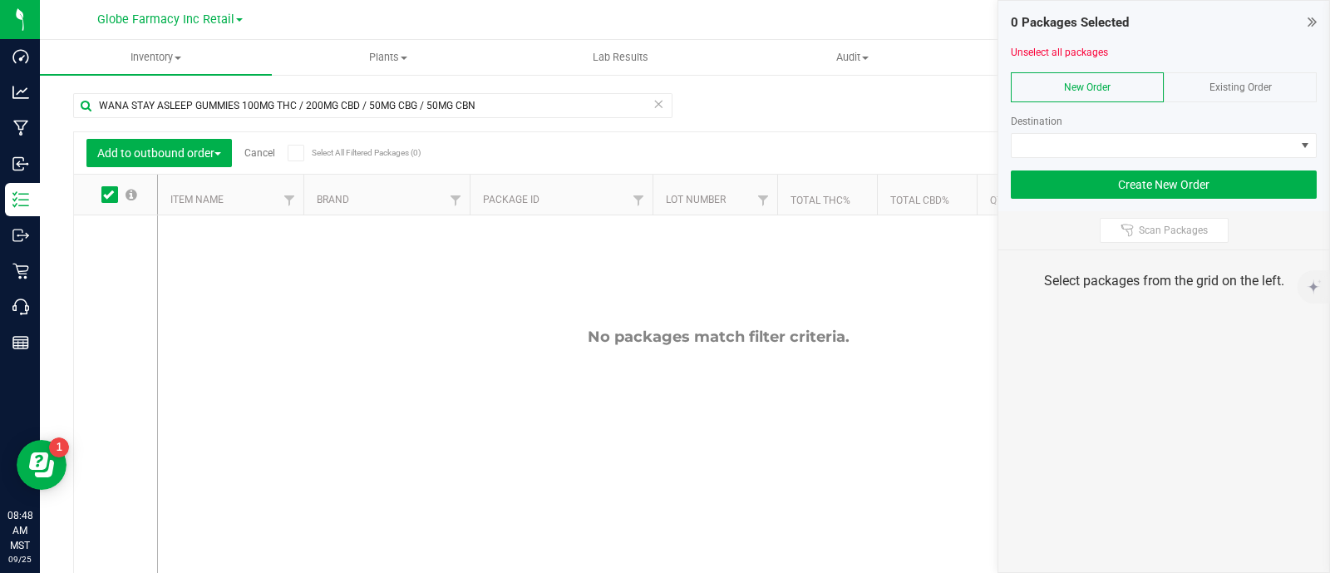
click at [1213, 94] on div "Existing Order" at bounding box center [1240, 87] width 153 height 30
click at [1226, 158] on div at bounding box center [1164, 164] width 306 height 12
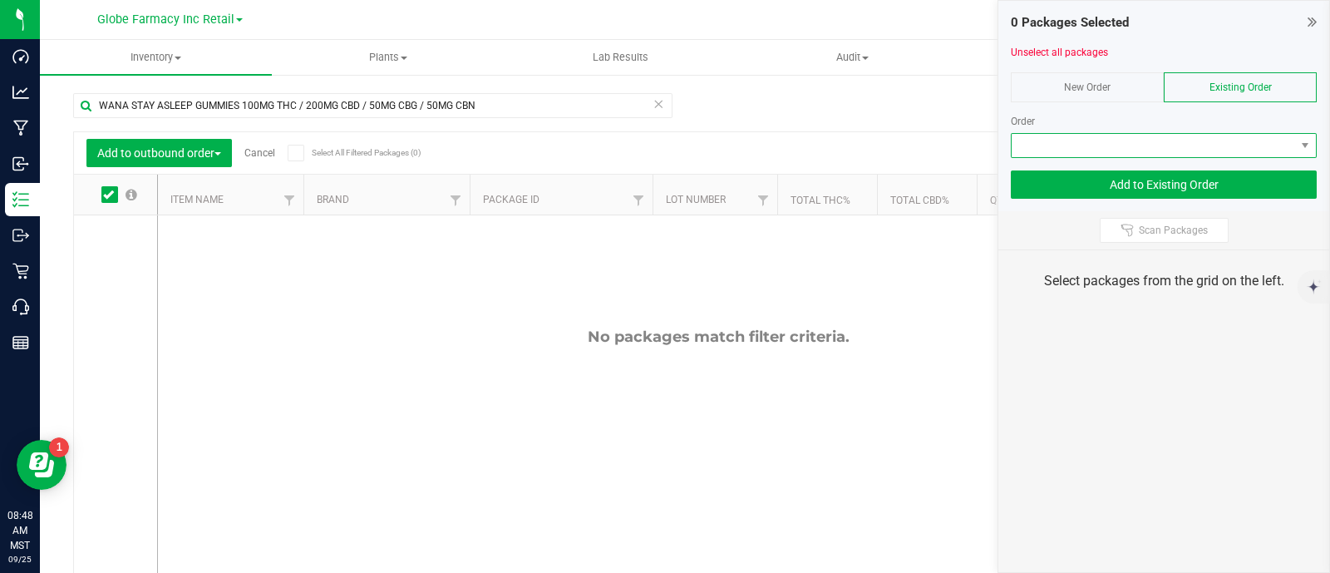
click at [1218, 147] on span at bounding box center [1153, 145] width 283 height 23
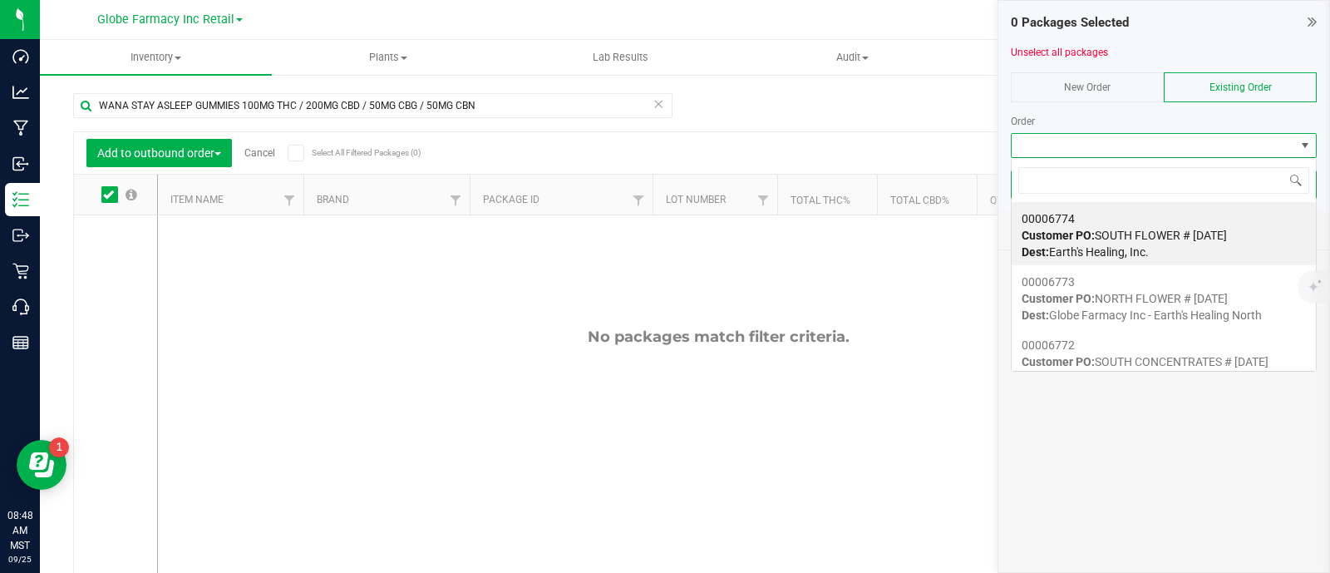
scroll to position [24, 306]
click at [109, 194] on icon at bounding box center [108, 194] width 11 height 0
click at [0, 0] on input "checkbox" at bounding box center [0, 0] width 0 height 0
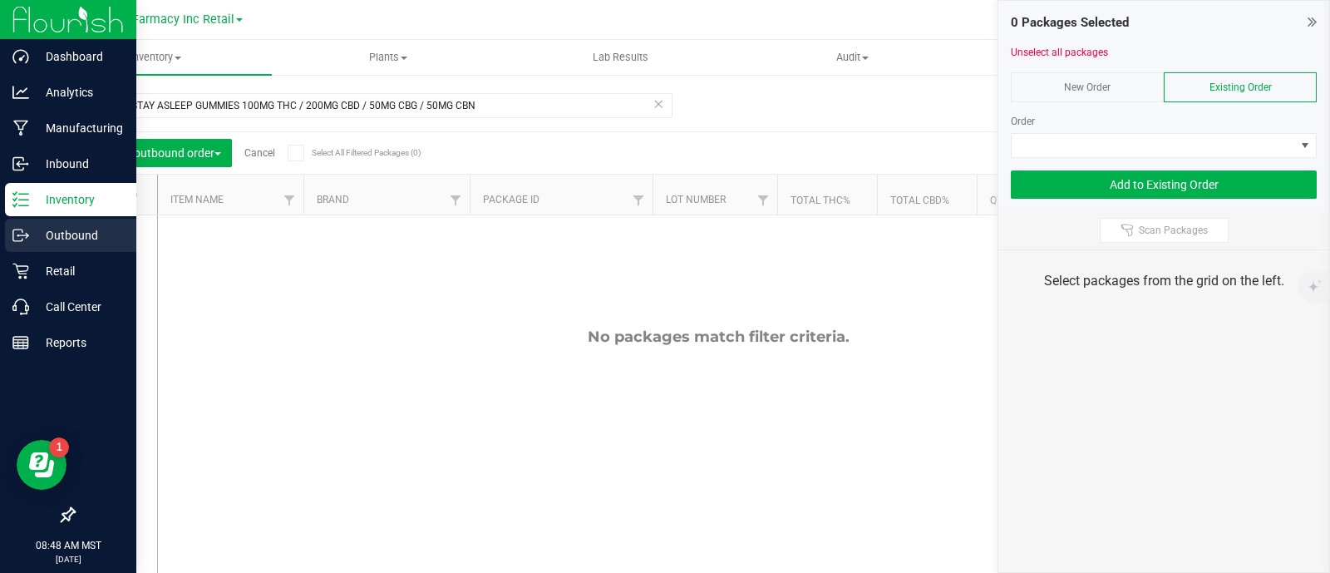
click at [24, 235] on line at bounding box center [23, 235] width 9 height 0
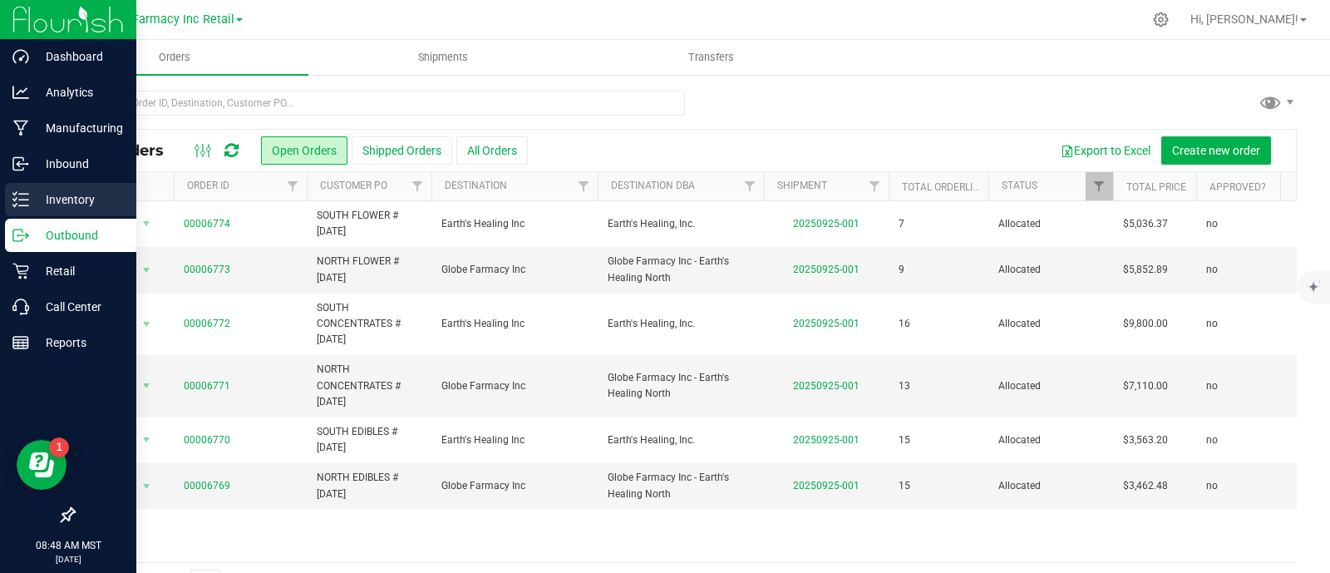
click at [31, 205] on p "Inventory" at bounding box center [79, 200] width 100 height 20
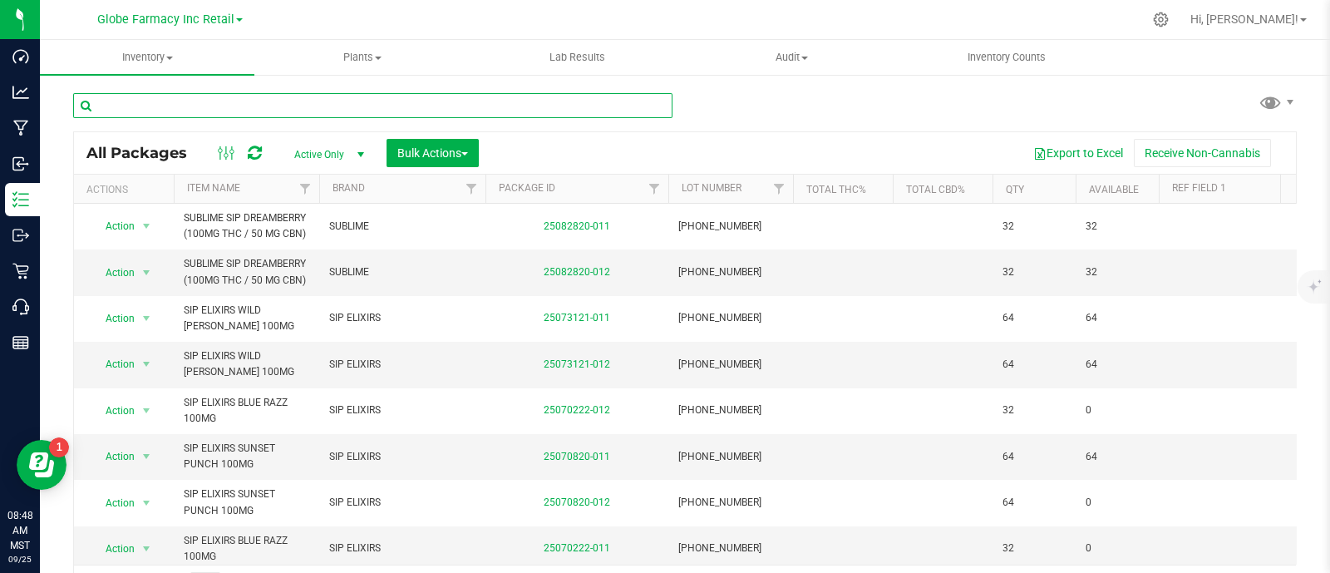
click at [241, 101] on input "text" at bounding box center [372, 105] width 599 height 25
paste input "WANA STAY ASLEEP GUMMIES 100MG THC / 200MG CBD / 50MG CBG / 50MG CBN"
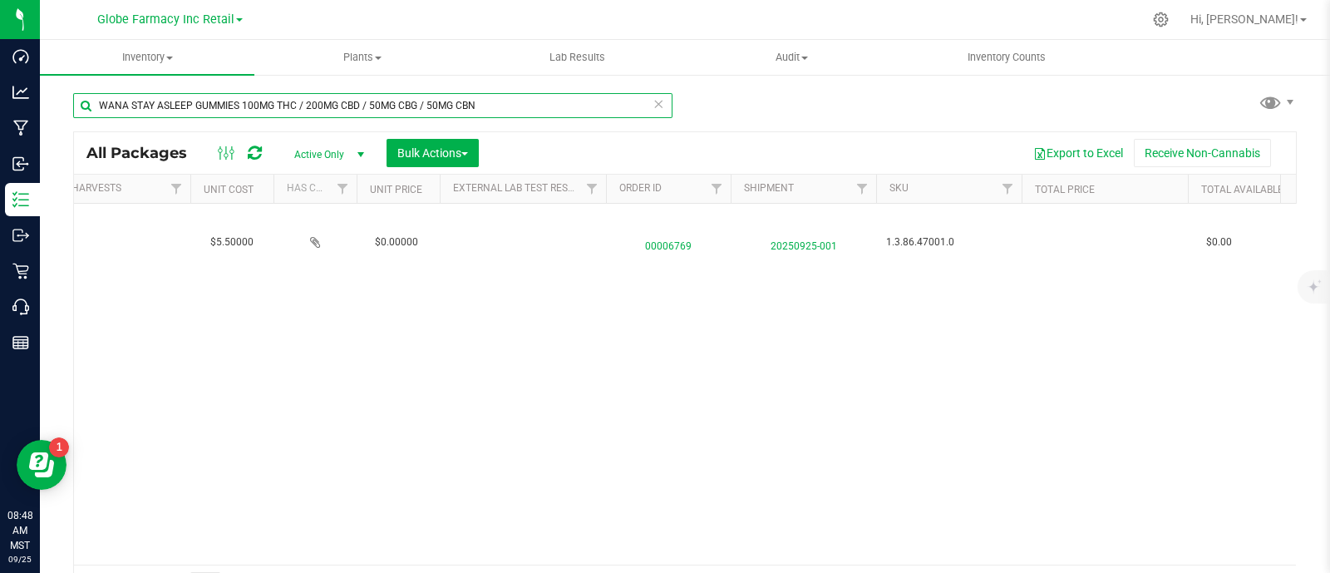
scroll to position [0, 2169]
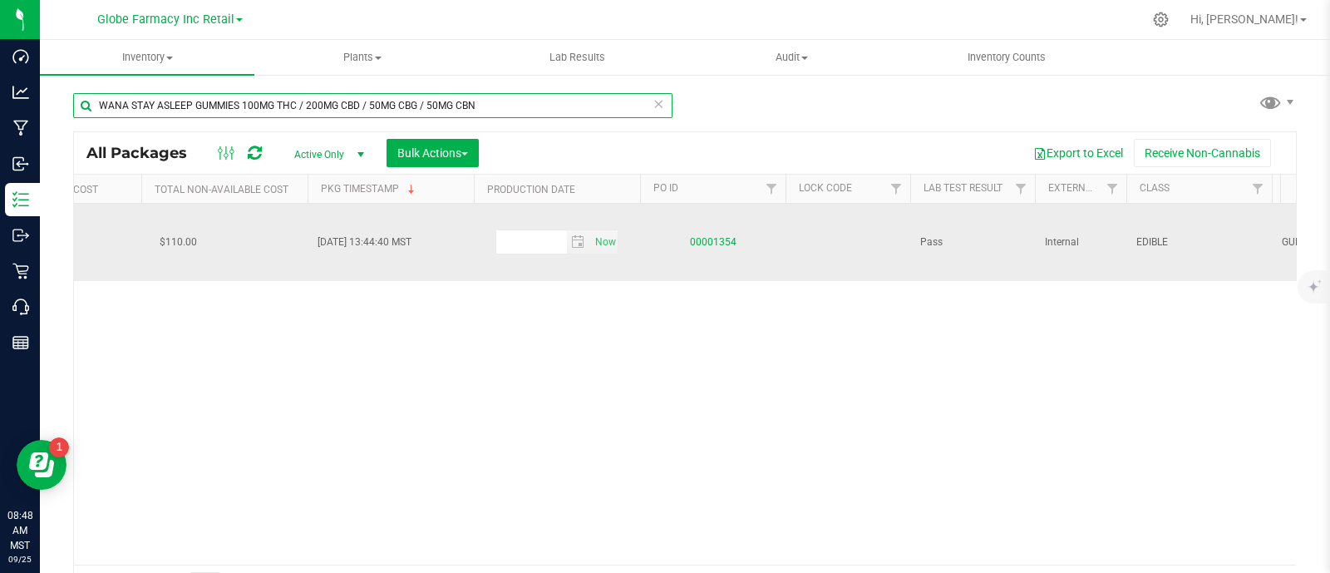
type input "WANA STAY ASLEEP GUMMIES 100MG THC / 200MG CBD / 50MG CBG / 50MG CBN"
click at [712, 238] on link "00001354" at bounding box center [713, 242] width 47 height 12
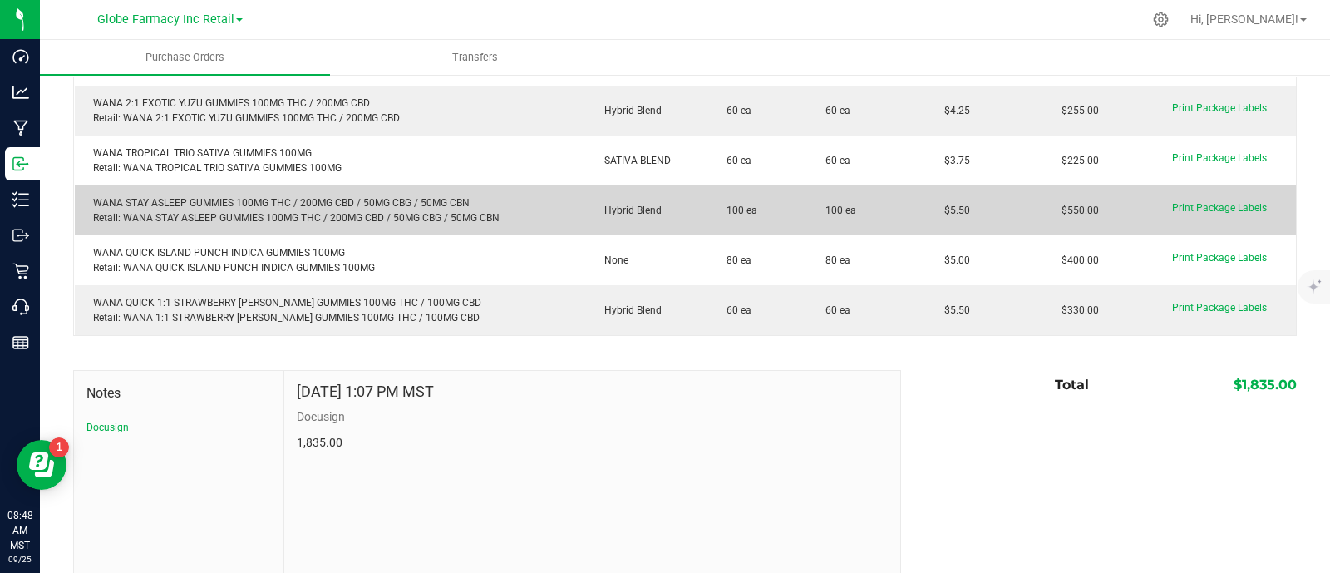
drag, startPoint x: 965, startPoint y: 201, endPoint x: 923, endPoint y: 202, distance: 42.4
click at [926, 202] on td "$5.50" at bounding box center [984, 210] width 117 height 50
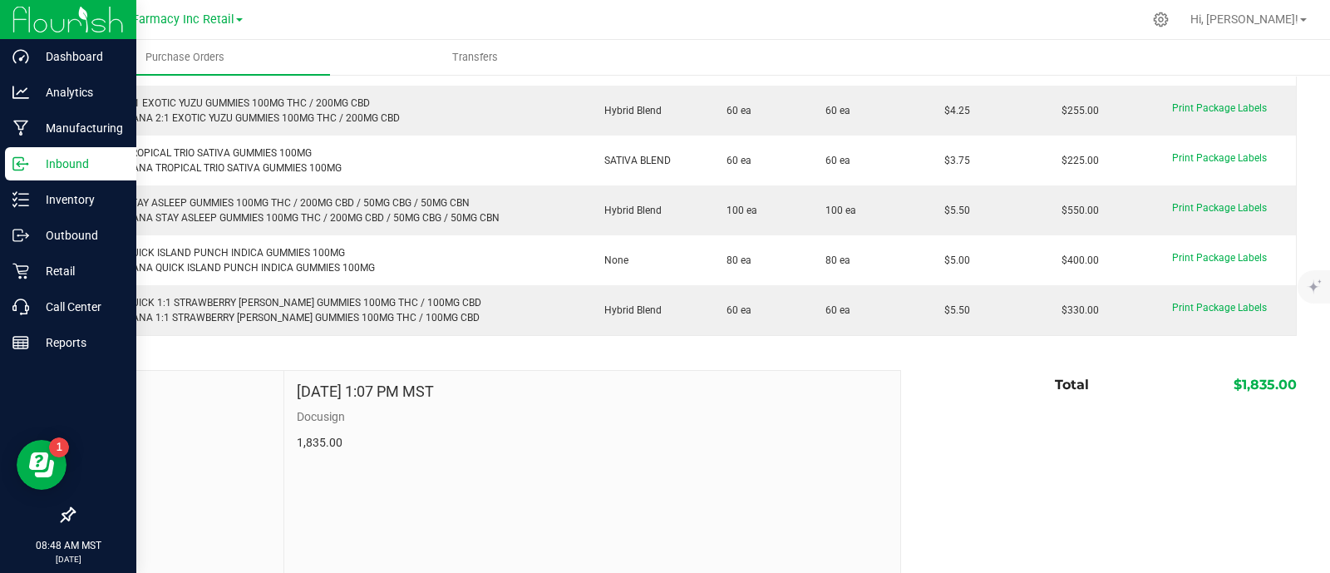
click at [37, 158] on p "Inbound" at bounding box center [79, 164] width 100 height 20
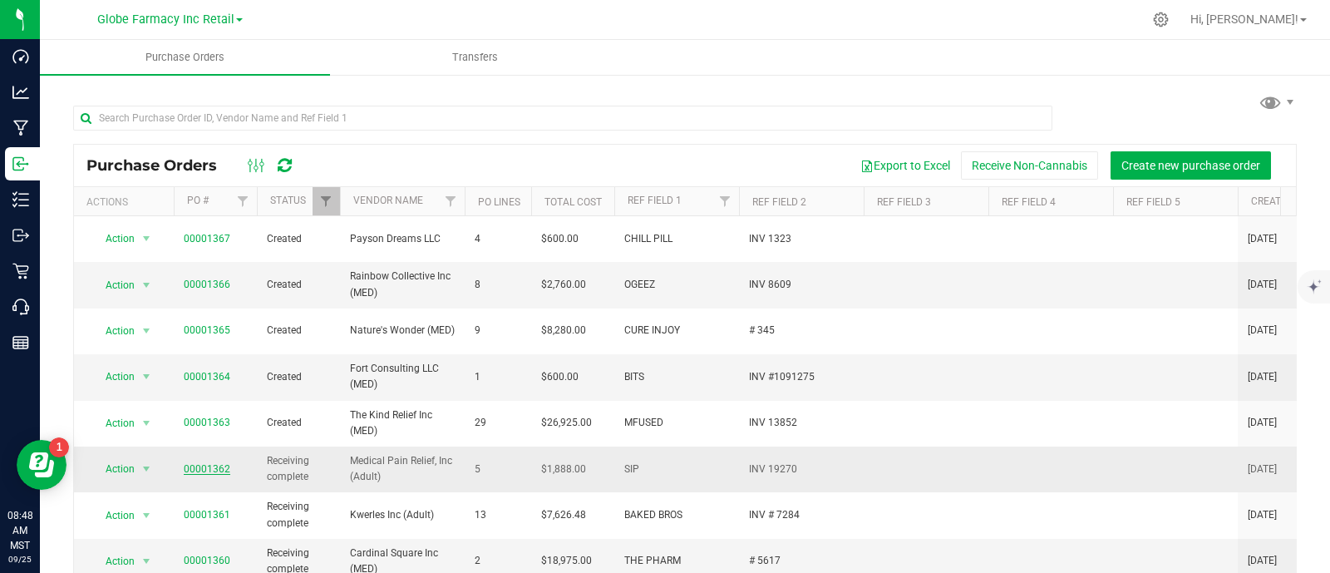
click at [194, 463] on link "00001362" at bounding box center [207, 469] width 47 height 12
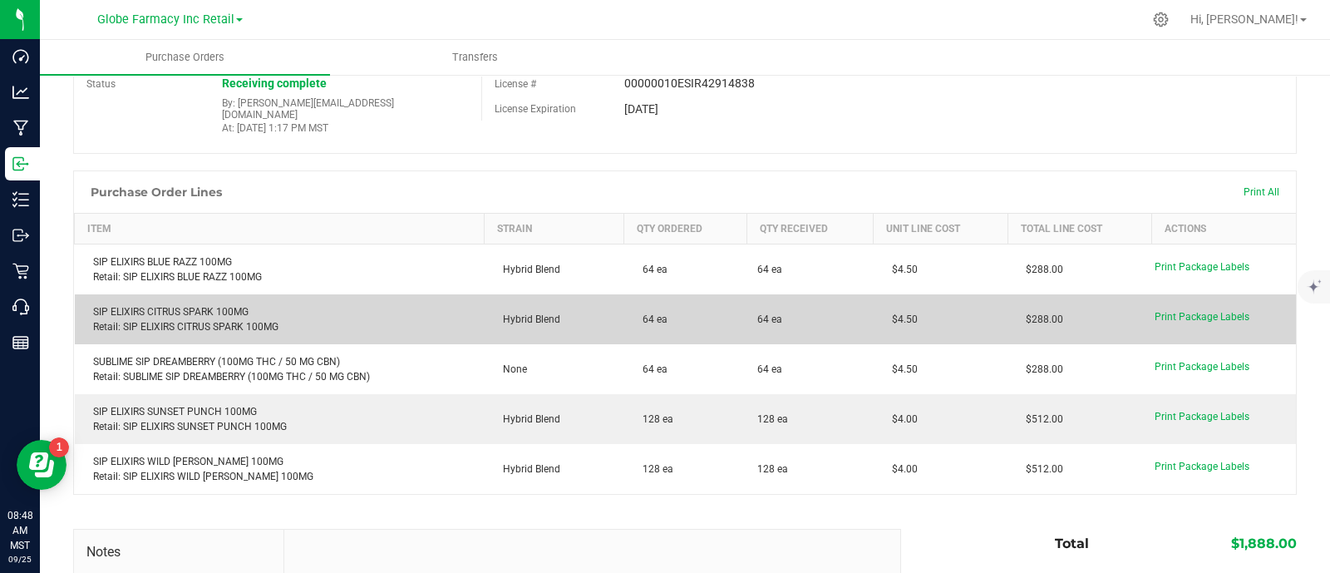
drag, startPoint x: 926, startPoint y: 302, endPoint x: 869, endPoint y: 307, distance: 57.6
click at [874, 307] on td "$4.50" at bounding box center [941, 319] width 134 height 50
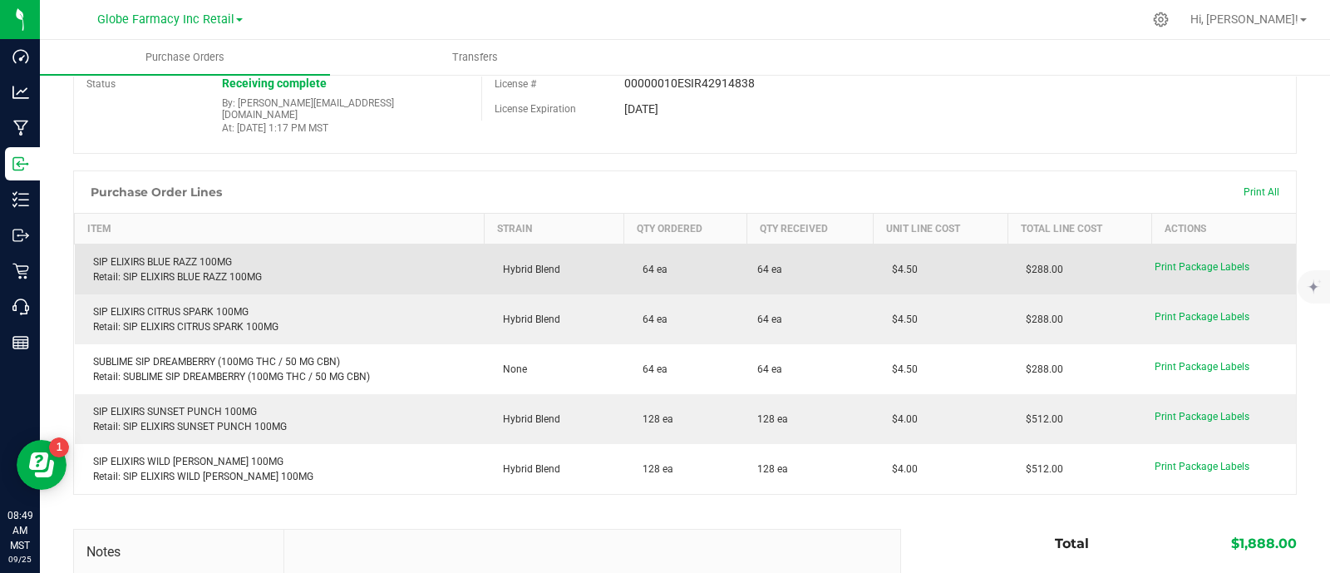
drag, startPoint x: 916, startPoint y: 240, endPoint x: 897, endPoint y: 263, distance: 29.5
click at [853, 251] on purchase-order-line-row "SIP ELIXIRS BLUE RAZZ 100MG Retail: SIP ELIXIRS BLUE RAZZ 100MG Hybrid Blend 64…" at bounding box center [686, 269] width 1222 height 51
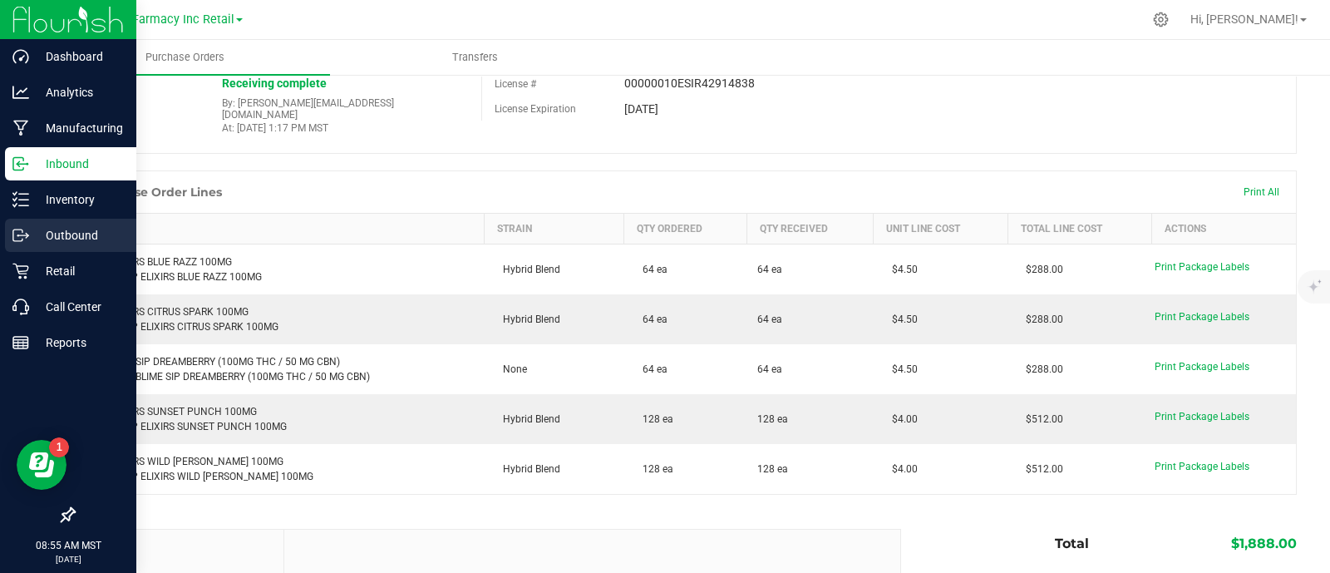
click at [29, 244] on p "Outbound" at bounding box center [79, 235] width 100 height 20
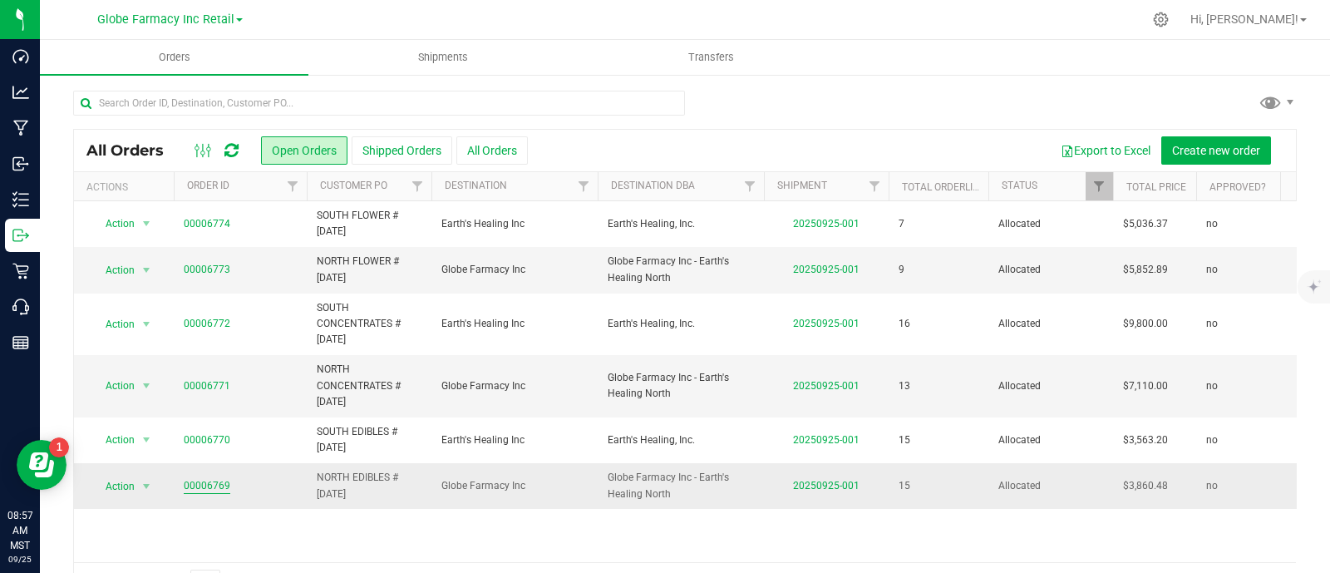
click at [218, 483] on link "00006769" at bounding box center [207, 486] width 47 height 16
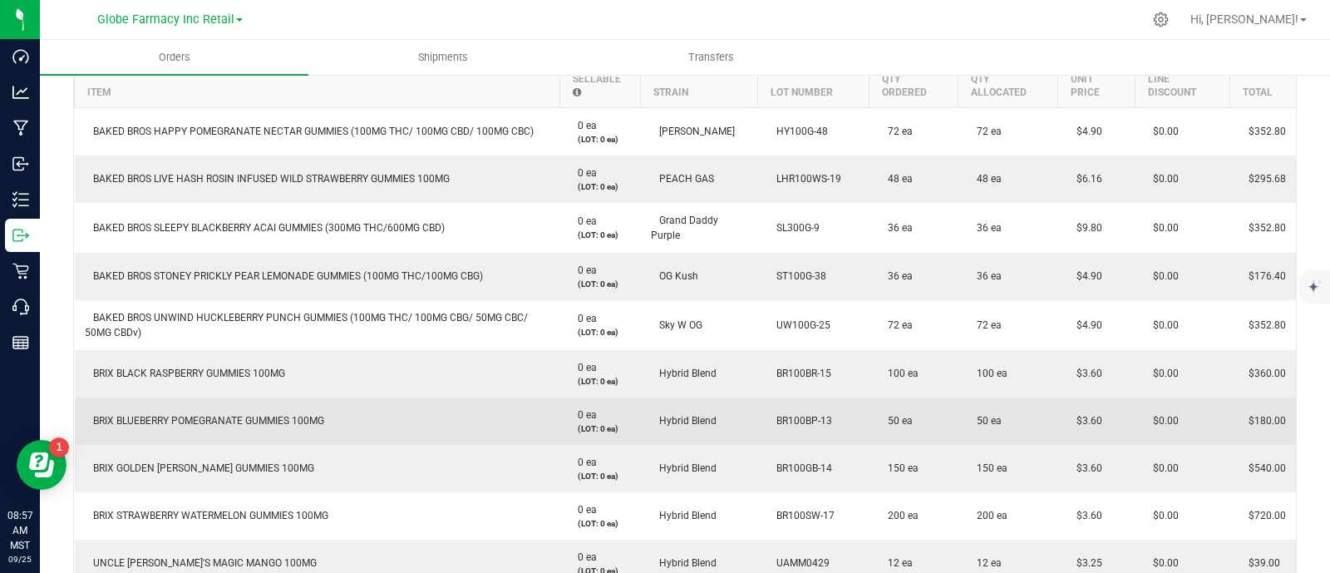
scroll to position [519, 0]
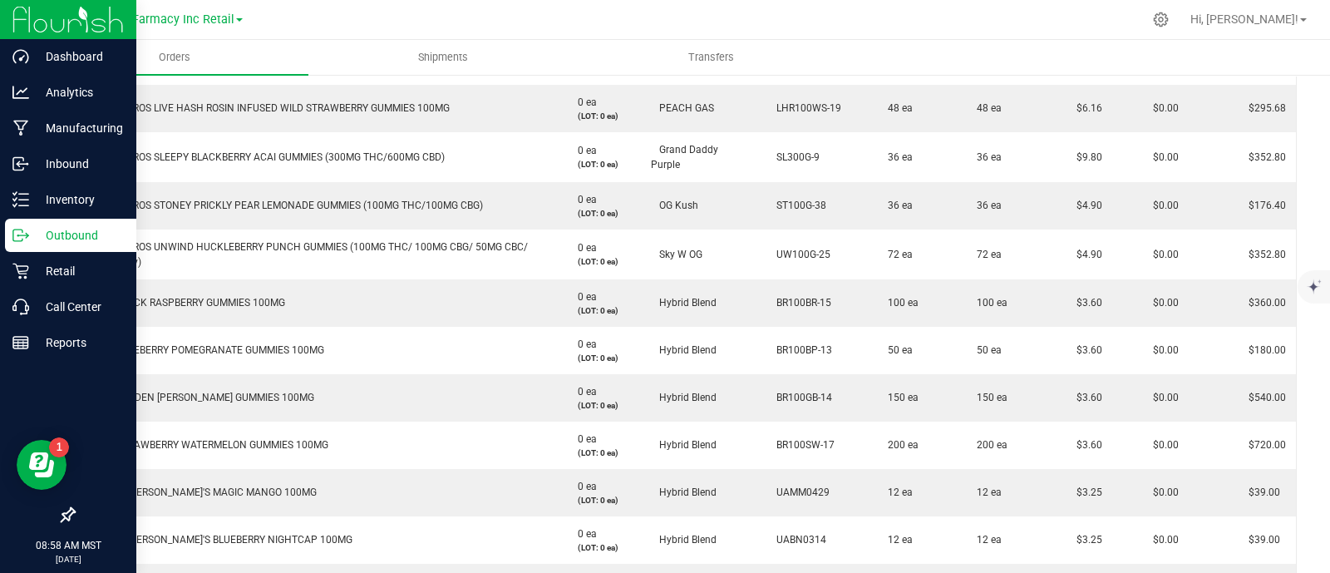
click at [14, 237] on icon at bounding box center [20, 235] width 17 height 17
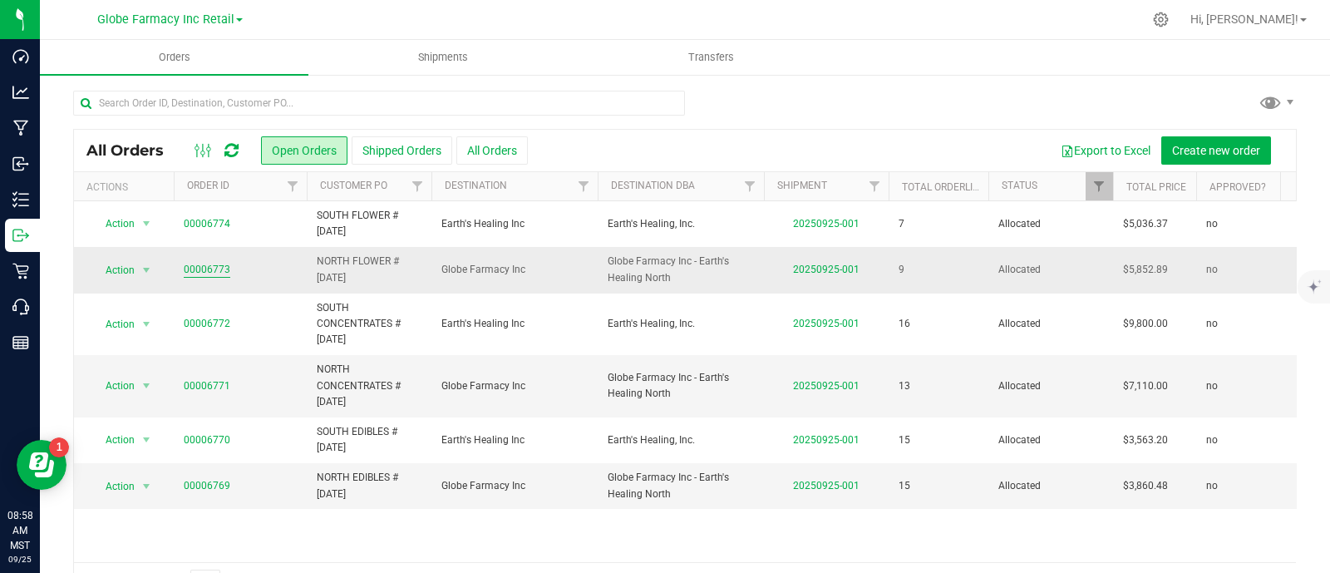
click at [204, 266] on link "00006773" at bounding box center [207, 270] width 47 height 16
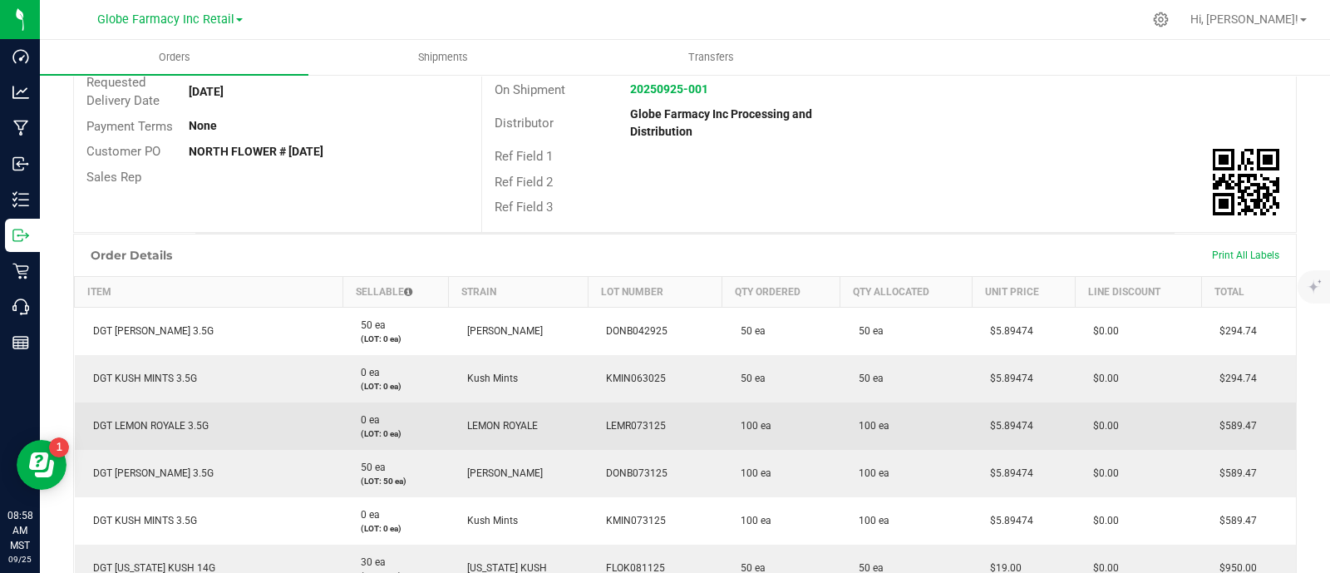
scroll to position [312, 0]
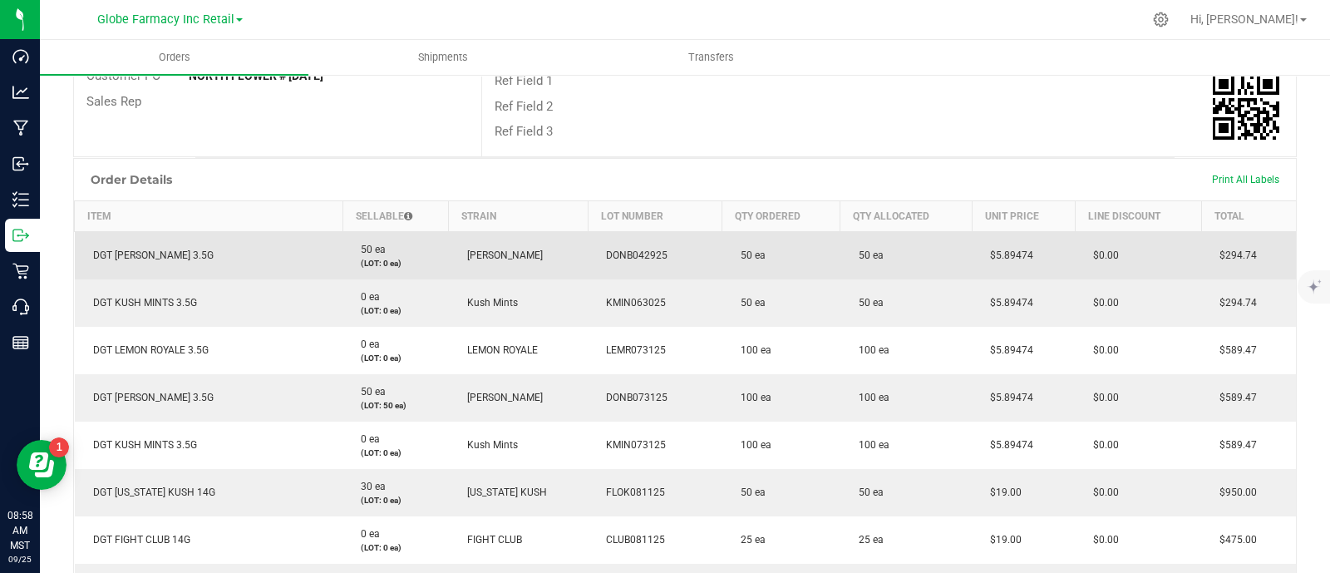
click at [154, 257] on span "DGT [PERSON_NAME] 3.5G" at bounding box center [149, 255] width 129 height 12
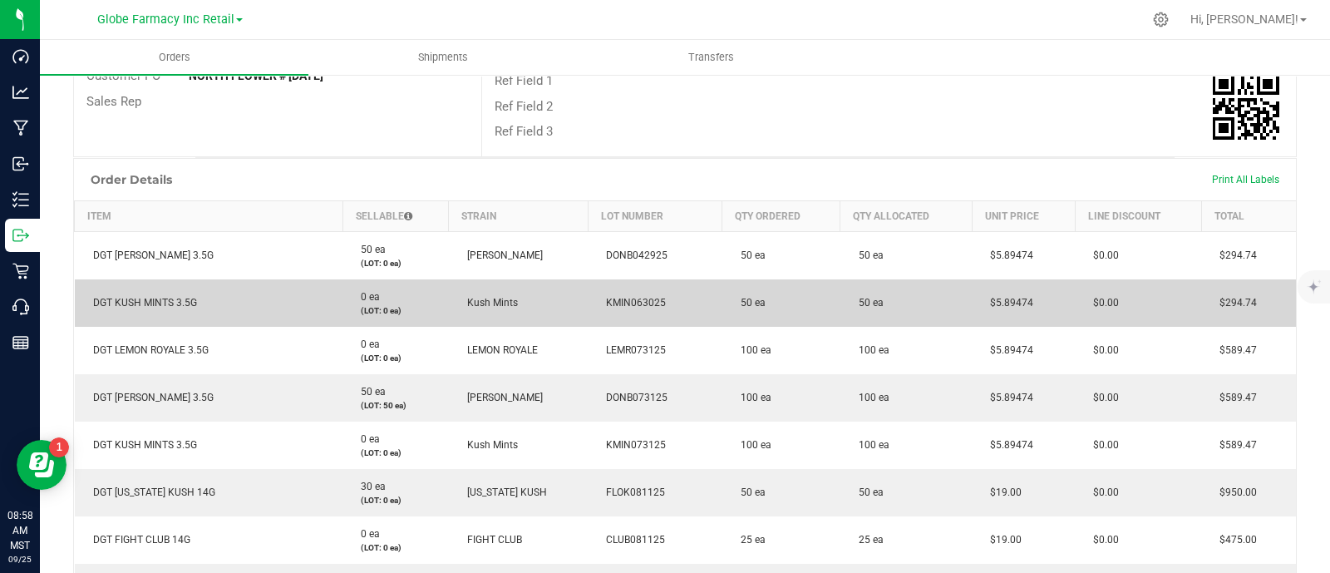
click at [170, 304] on span "DGT KUSH MINTS 3.5G" at bounding box center [141, 303] width 112 height 12
click at [170, 303] on span "DGT KUSH MINTS 3.5G" at bounding box center [141, 303] width 112 height 12
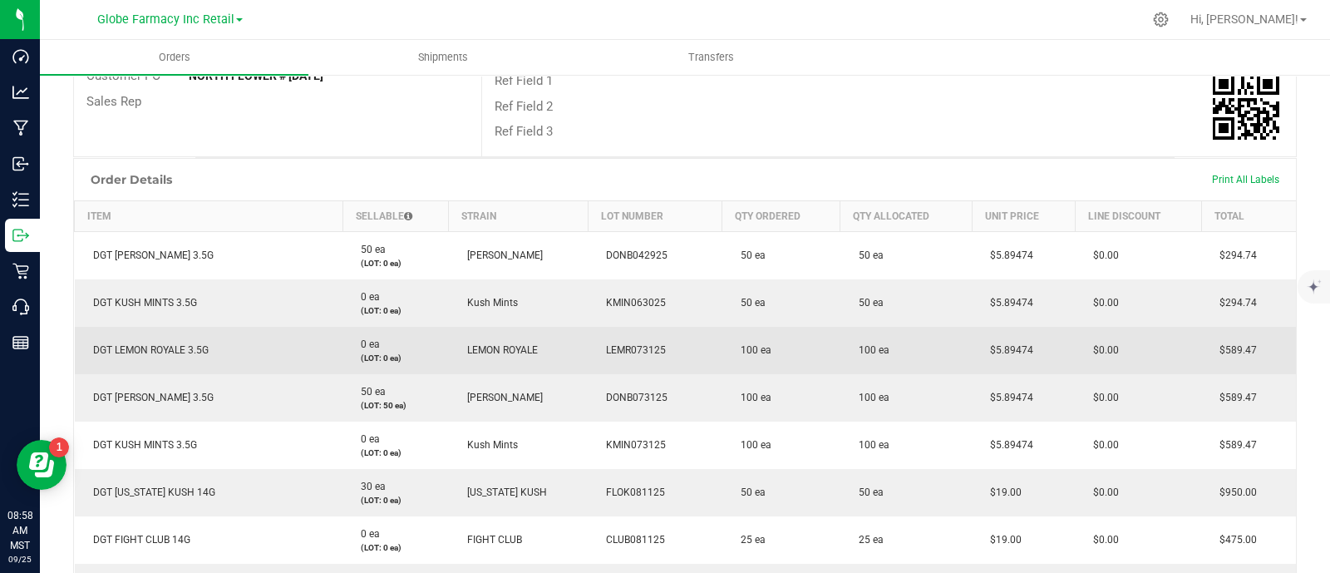
click at [170, 347] on span "DGT LEMON ROYALE 3.5G" at bounding box center [147, 350] width 124 height 12
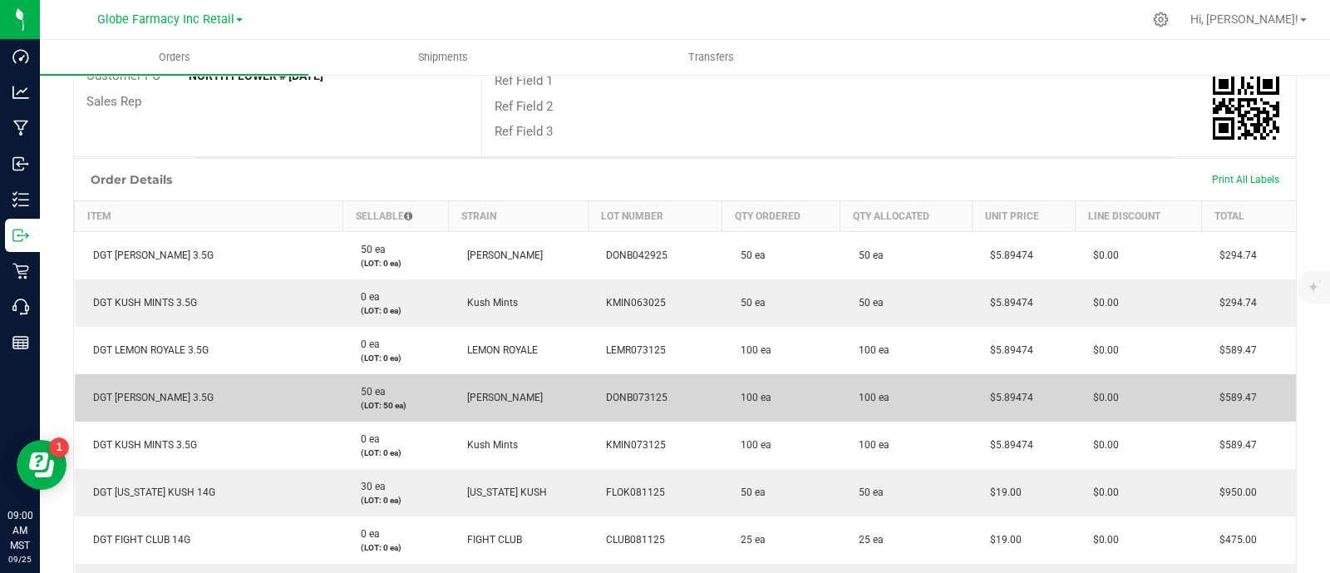
click at [189, 398] on span "DGT [PERSON_NAME] 3.5G" at bounding box center [149, 397] width 129 height 12
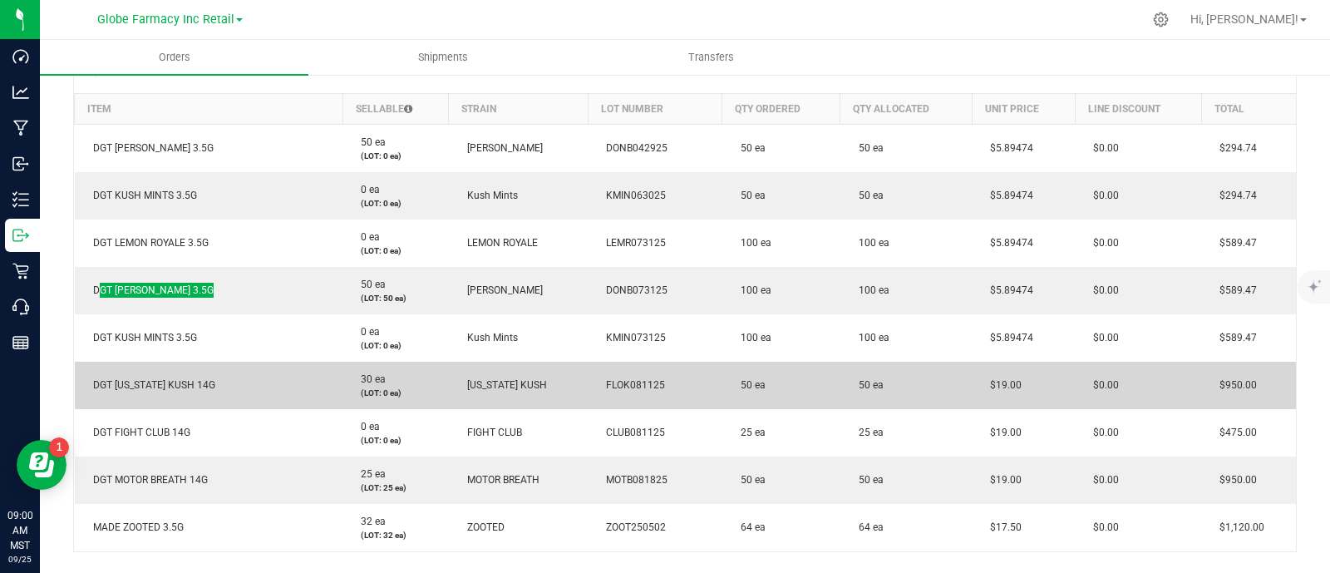
scroll to position [519, 0]
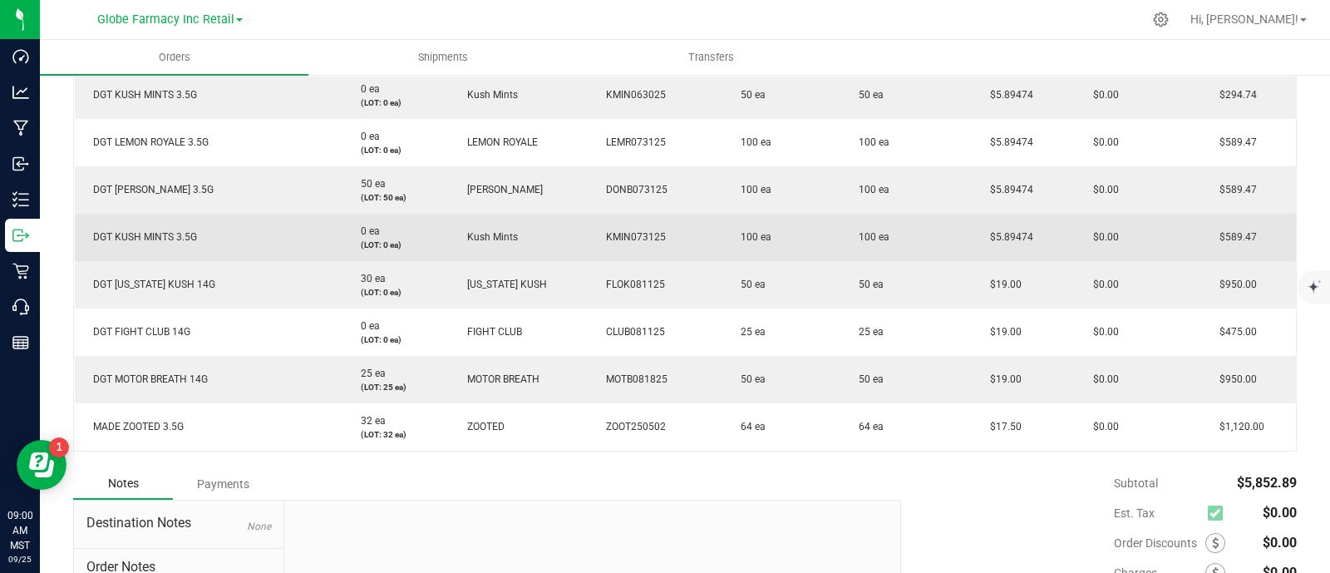
click at [161, 231] on span "DGT KUSH MINTS 3.5G" at bounding box center [141, 237] width 112 height 12
click at [160, 235] on span "DGT KUSH MINTS 3.5G" at bounding box center [141, 237] width 112 height 12
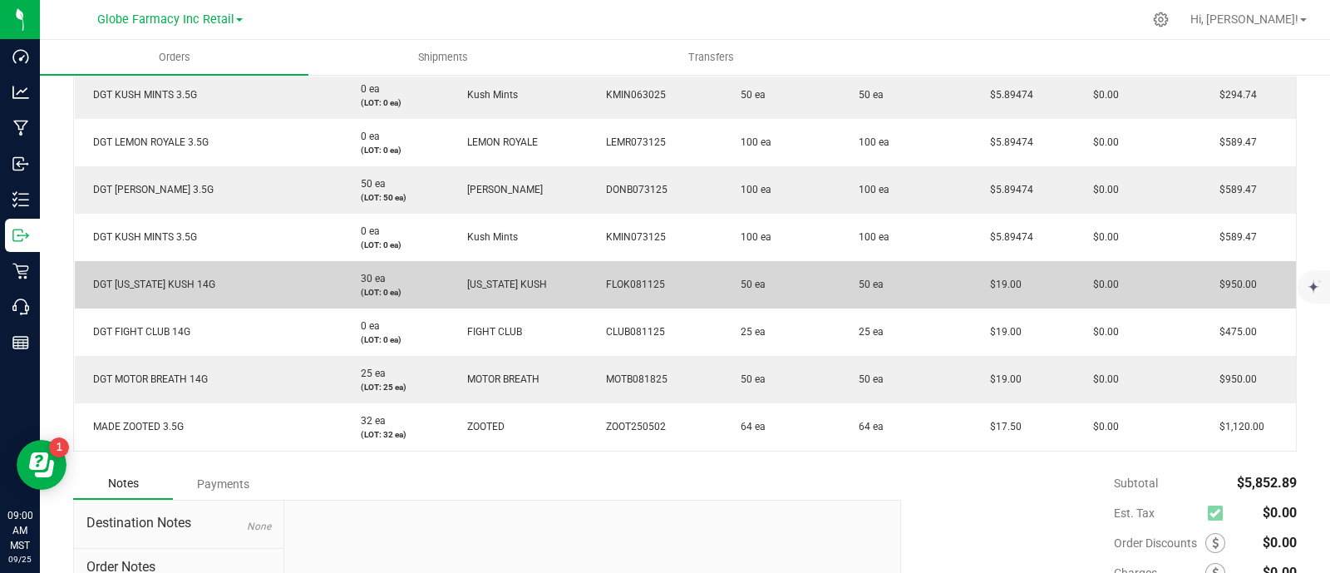
click at [145, 286] on span "DGT [US_STATE] KUSH 14G" at bounding box center [150, 284] width 130 height 12
click at [145, 288] on span "DGT [US_STATE] KUSH 14G" at bounding box center [150, 284] width 130 height 12
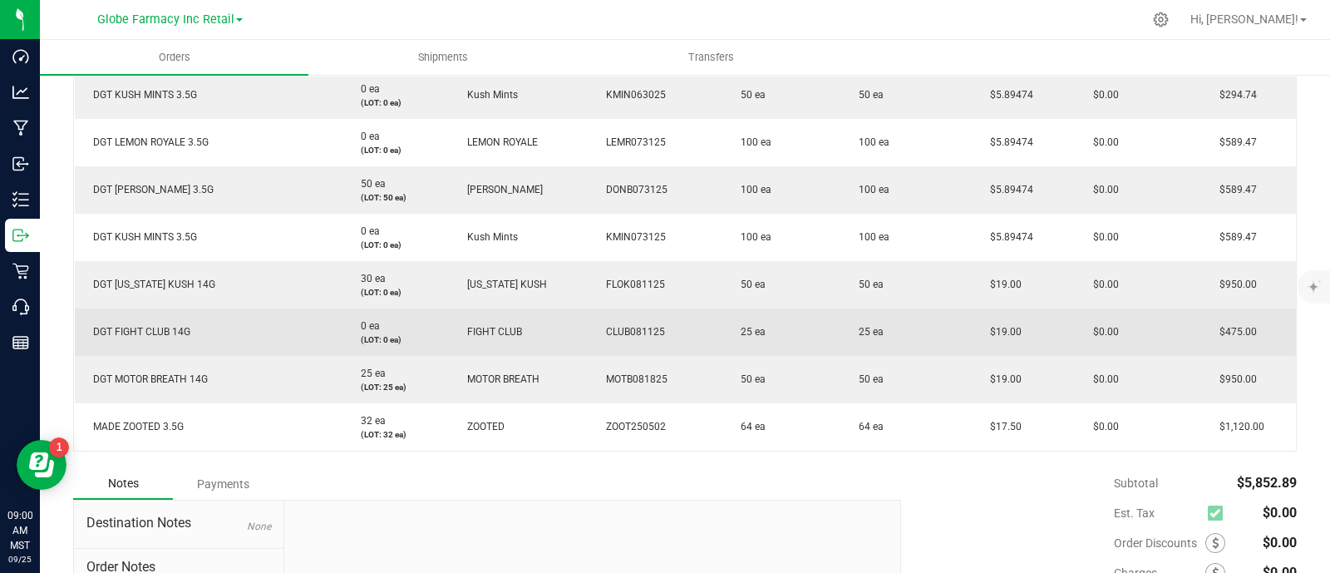
click at [157, 329] on span "DGT FIGHT CLUB 14G" at bounding box center [138, 332] width 106 height 12
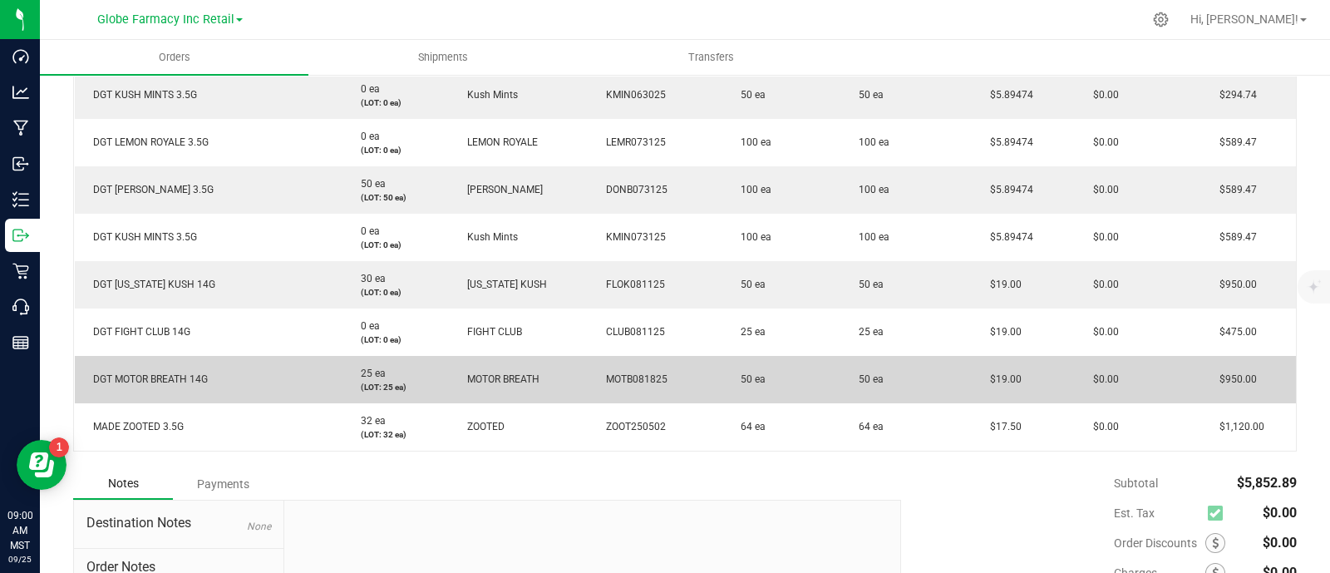
click at [190, 380] on span "DGT MOTOR BREATH 14G" at bounding box center [146, 379] width 123 height 12
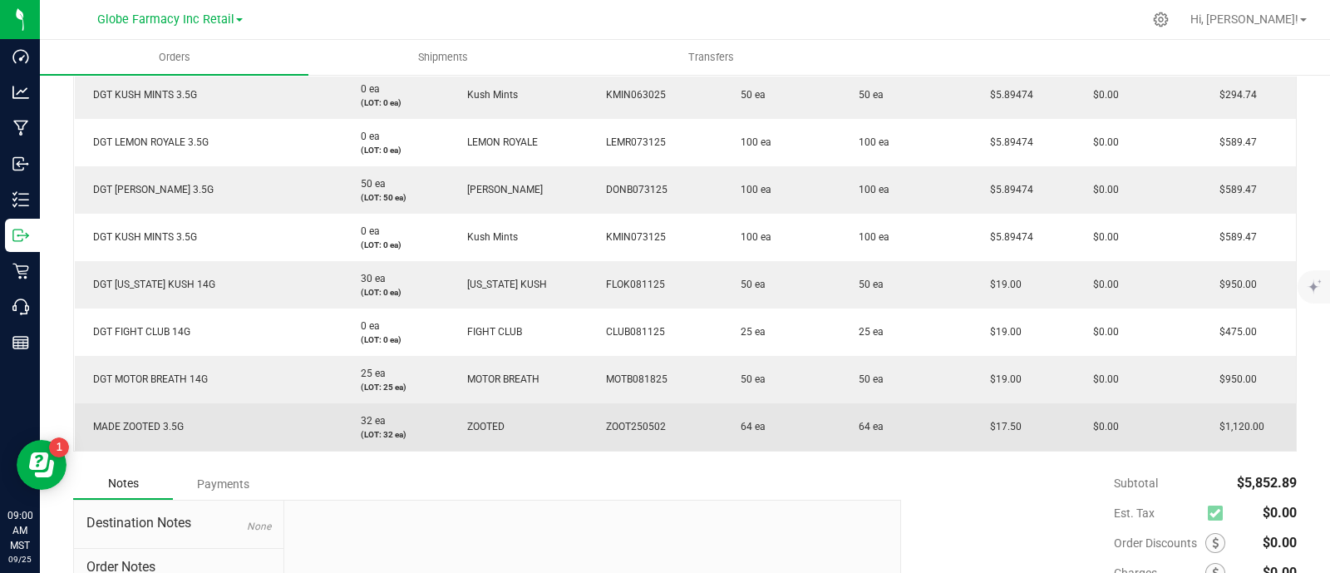
click at [172, 431] on td "MADE ZOOTED 3.5G" at bounding box center [209, 426] width 268 height 47
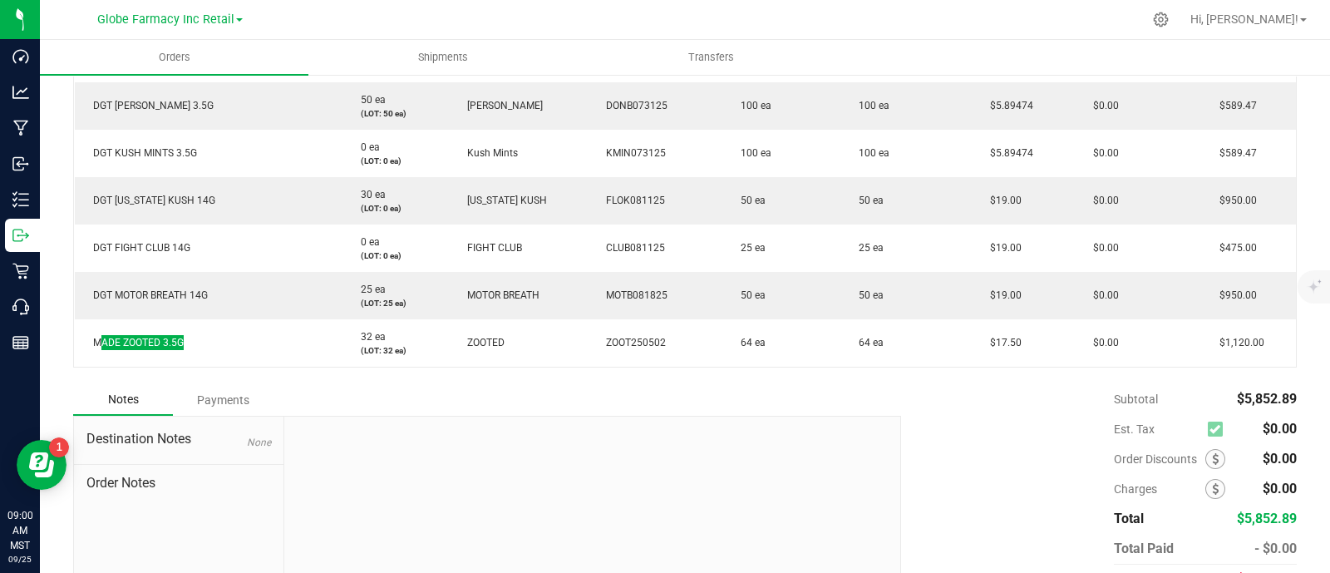
scroll to position [623, 0]
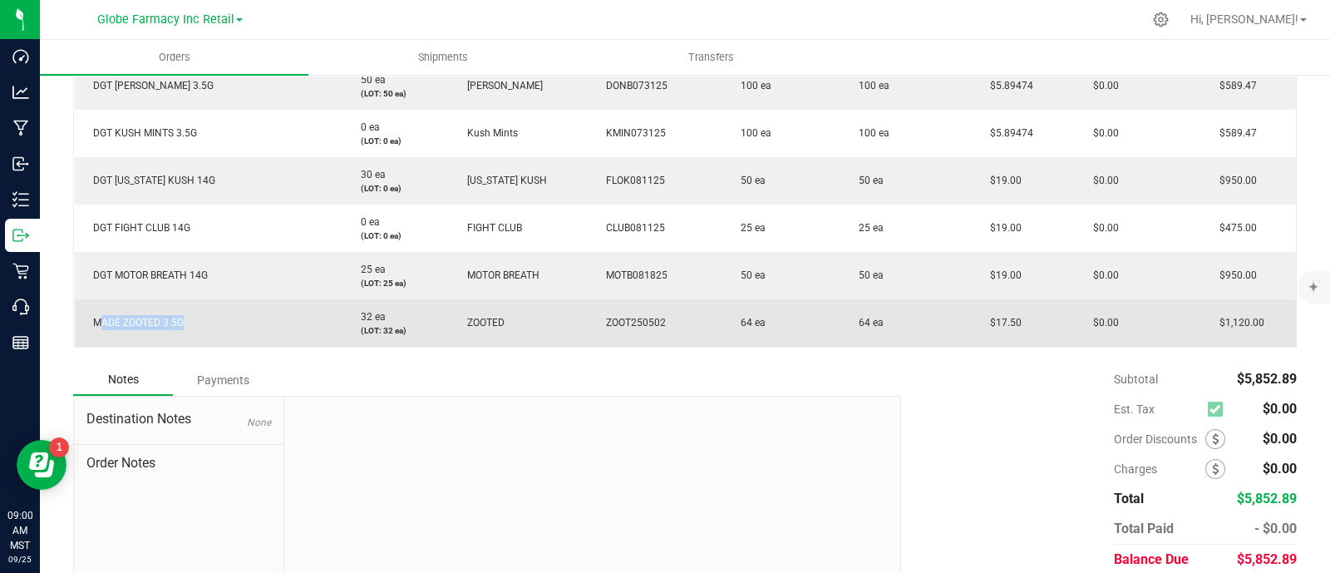
drag, startPoint x: 1011, startPoint y: 320, endPoint x: 999, endPoint y: 321, distance: 11.7
click at [978, 322] on td "$17.50" at bounding box center [1023, 322] width 103 height 47
click at [669, 308] on td "ZOOT250502" at bounding box center [655, 322] width 134 height 47
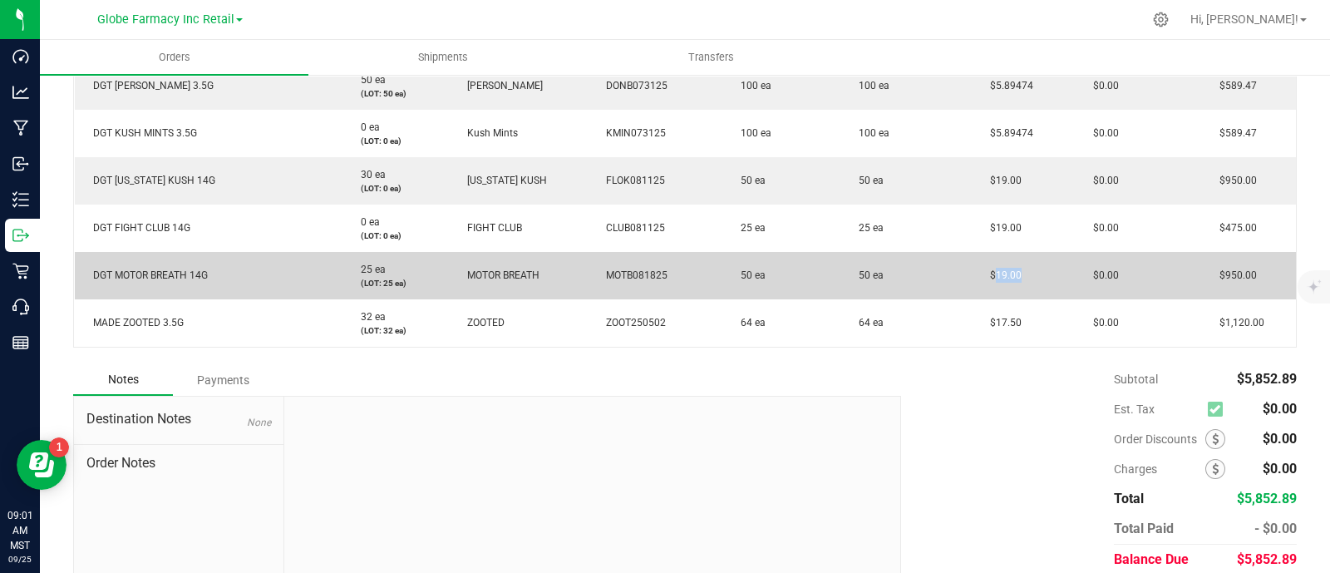
drag, startPoint x: 1007, startPoint y: 268, endPoint x: 976, endPoint y: 280, distance: 34.0
click at [976, 280] on td "$19.00" at bounding box center [1023, 275] width 103 height 47
click at [997, 277] on span "$19.00" at bounding box center [1002, 275] width 40 height 12
drag, startPoint x: 1010, startPoint y: 272, endPoint x: 974, endPoint y: 280, distance: 36.7
click at [974, 280] on td "$19.00" at bounding box center [1023, 275] width 103 height 47
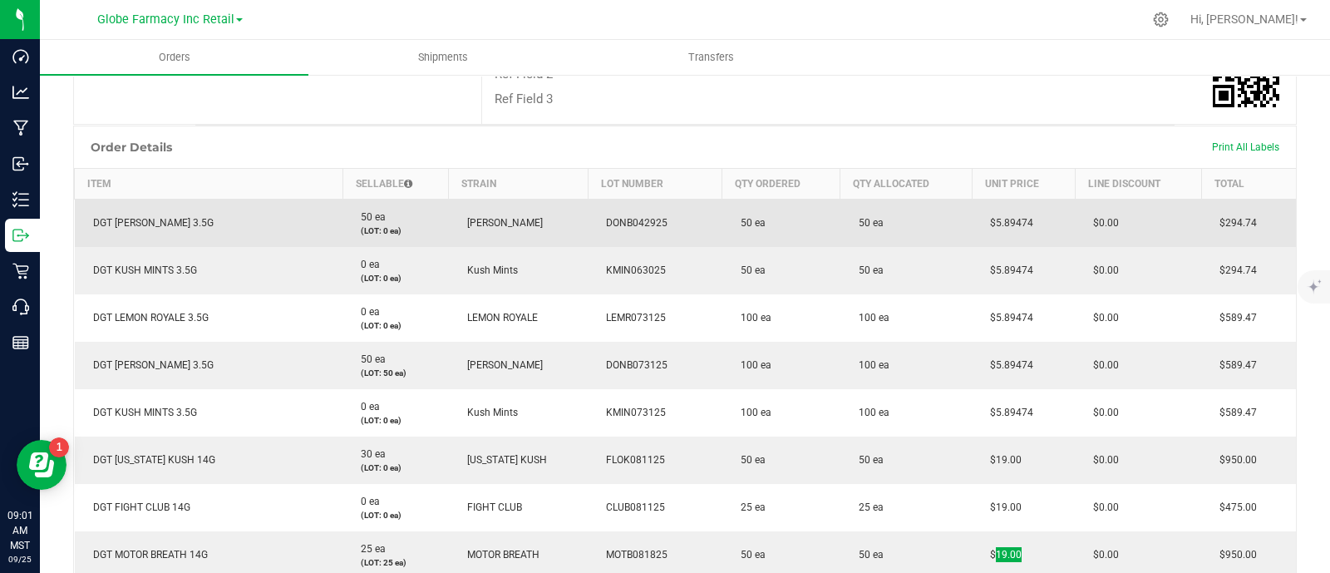
scroll to position [312, 0]
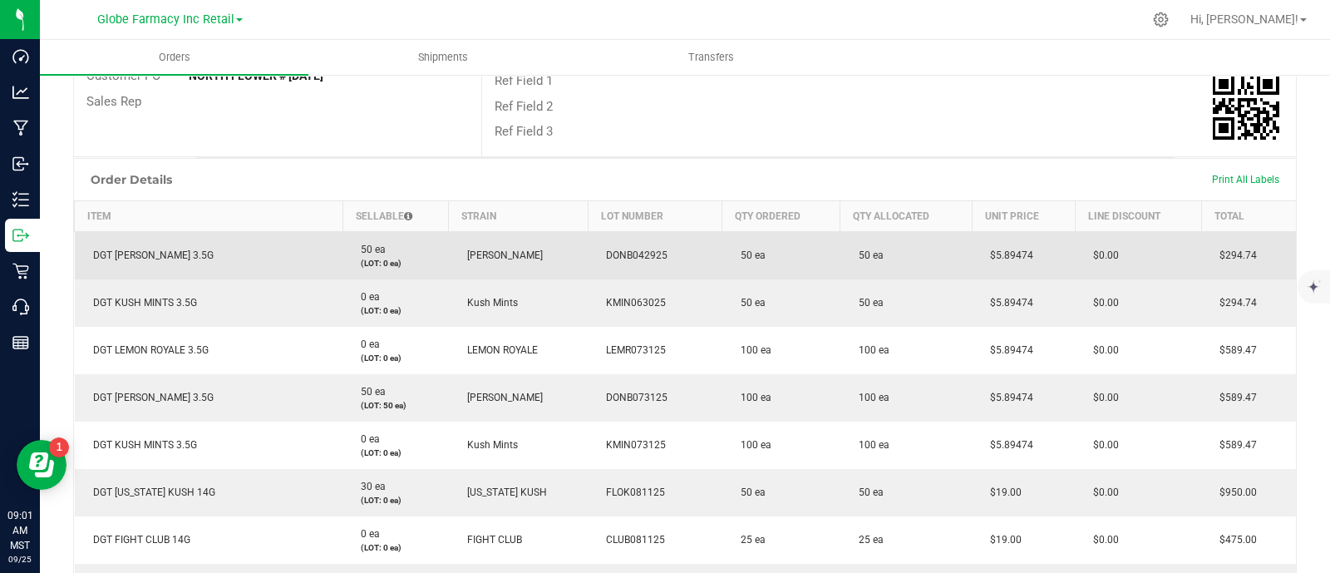
drag, startPoint x: 1026, startPoint y: 248, endPoint x: 991, endPoint y: 255, distance: 36.5
click at [972, 252] on td "$5.89474" at bounding box center [1023, 255] width 103 height 48
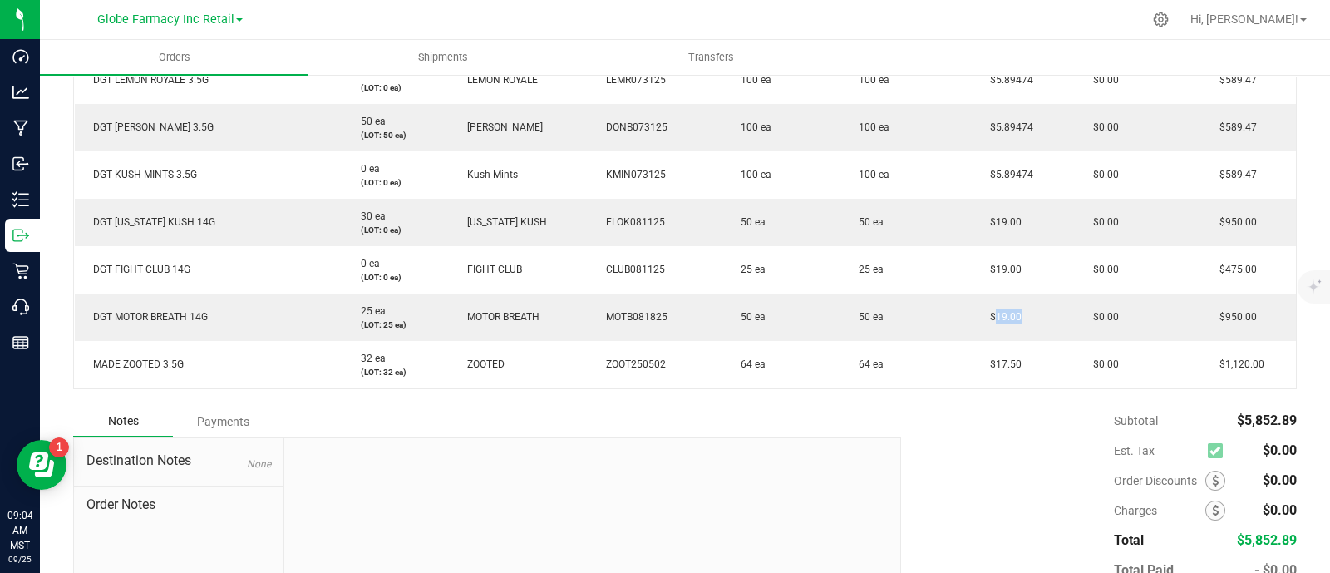
scroll to position [685, 0]
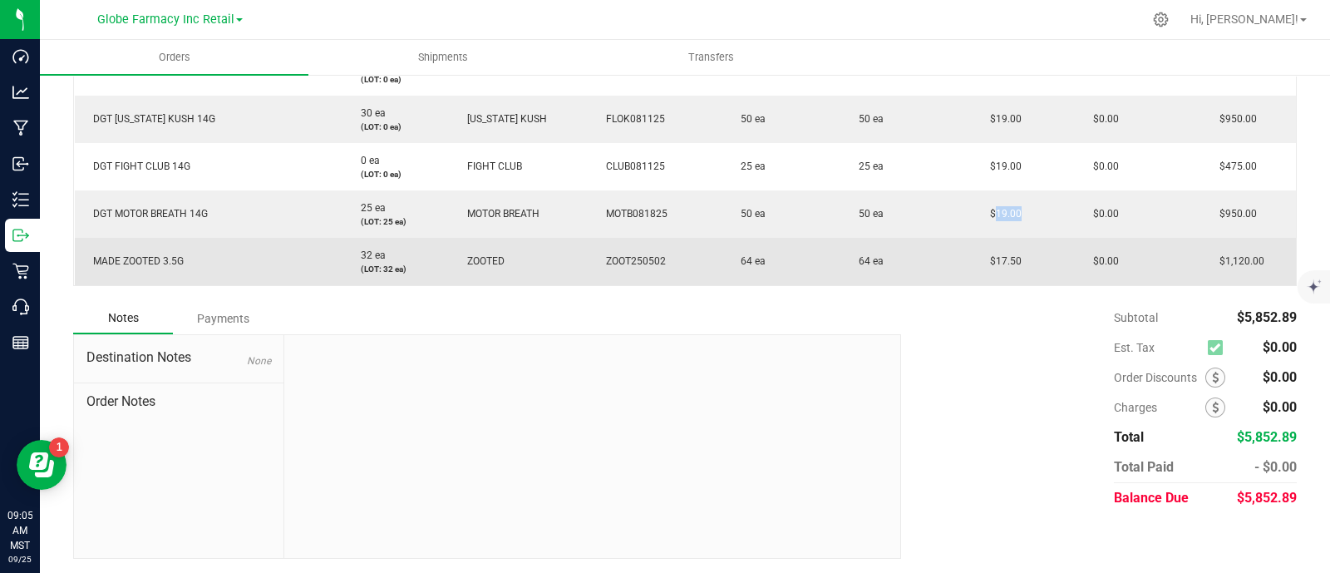
drag, startPoint x: 671, startPoint y: 263, endPoint x: 601, endPoint y: 265, distance: 69.9
click at [601, 265] on td "ZOOT250502" at bounding box center [655, 261] width 134 height 47
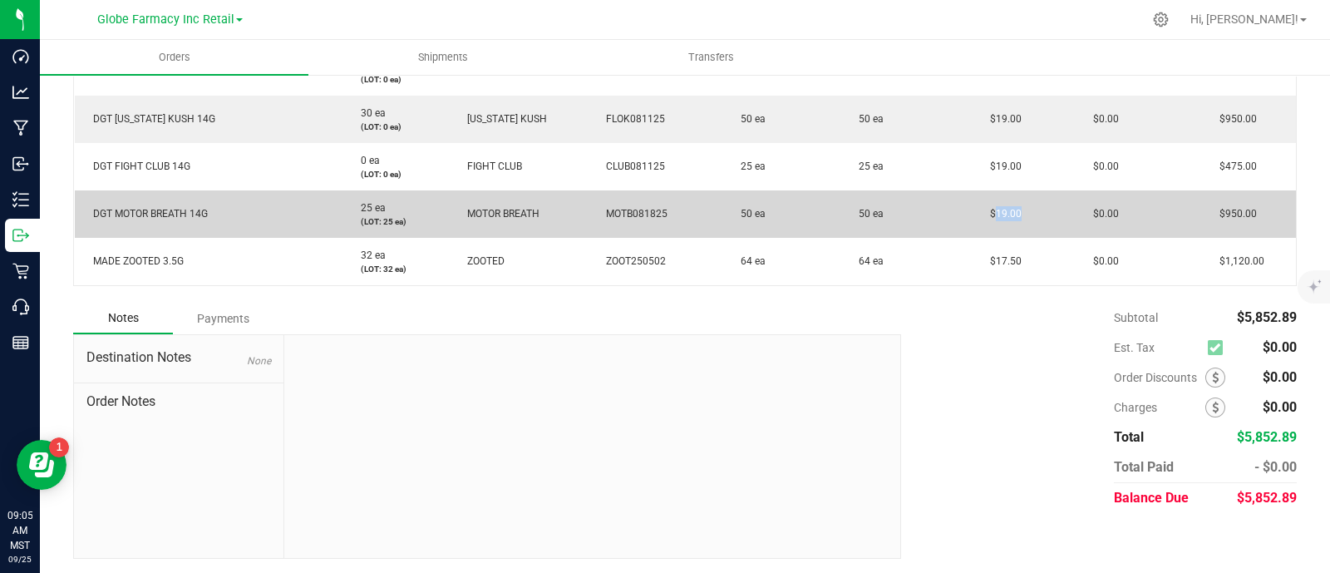
drag, startPoint x: 655, startPoint y: 205, endPoint x: 605, endPoint y: 212, distance: 50.3
click at [605, 212] on td "MOTB081825" at bounding box center [655, 213] width 134 height 47
click at [605, 212] on span "MOTB081825" at bounding box center [633, 214] width 70 height 12
click at [607, 212] on span "MOTB081825" at bounding box center [633, 214] width 70 height 12
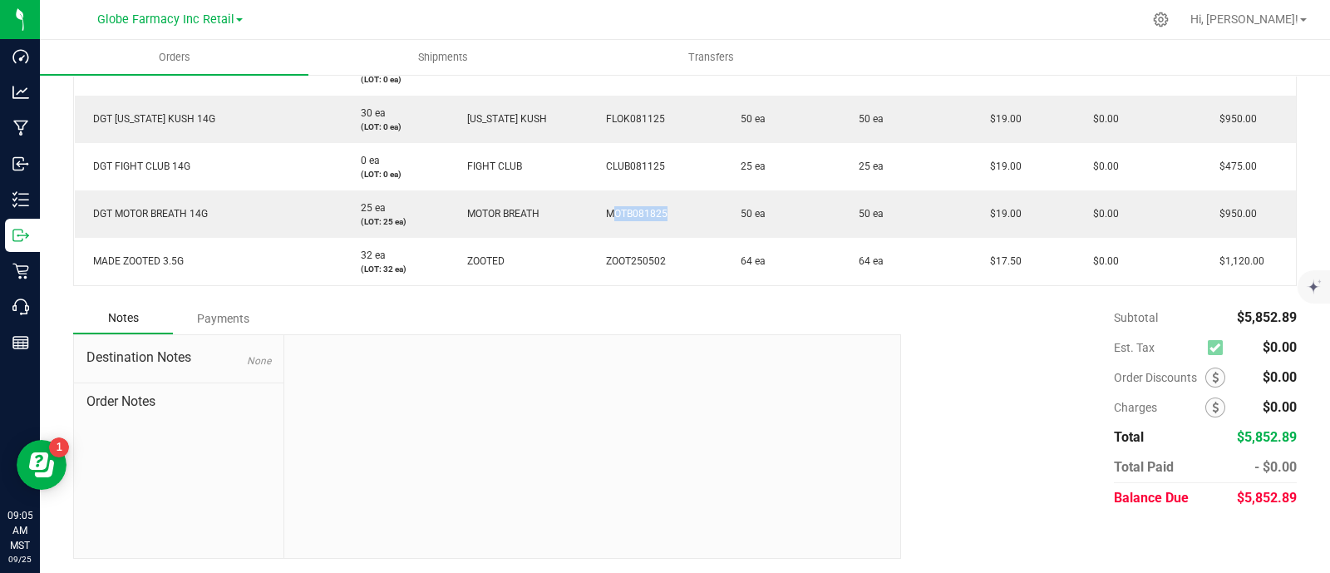
click at [810, 325] on div "Notes Payments" at bounding box center [480, 319] width 815 height 32
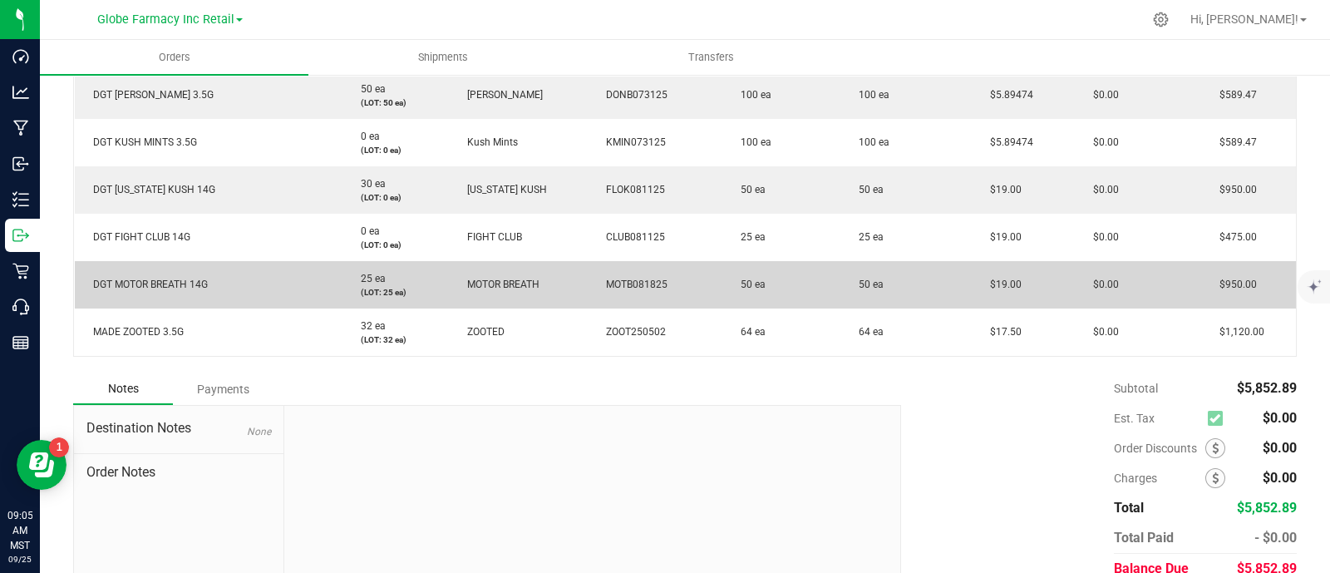
scroll to position [582, 0]
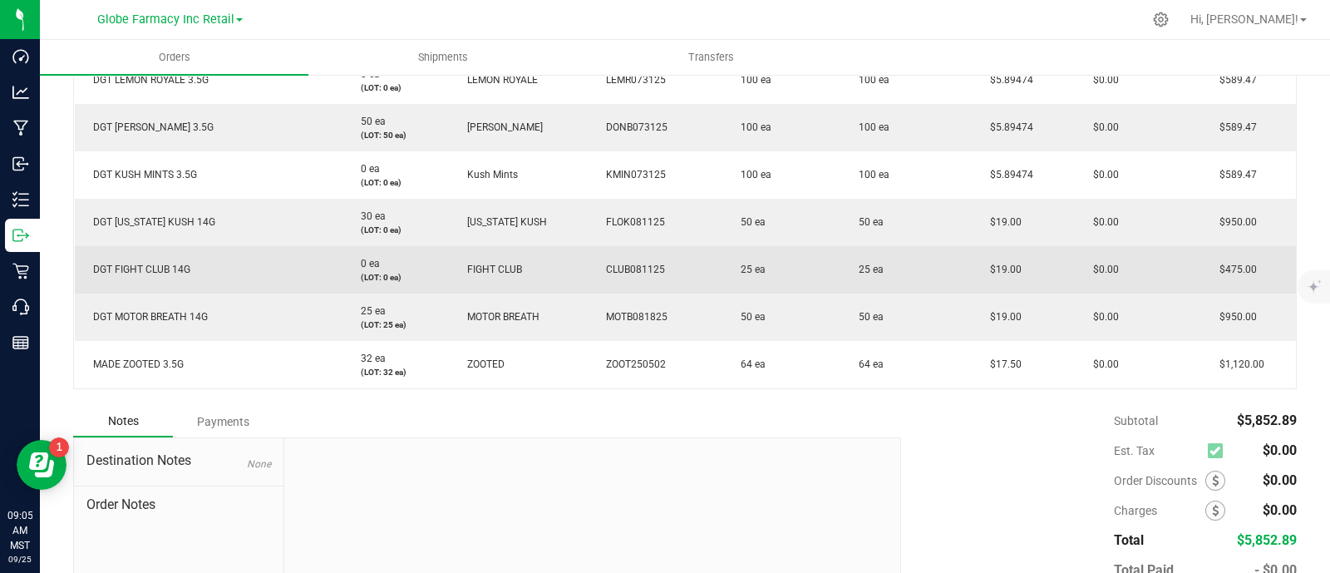
drag, startPoint x: 665, startPoint y: 266, endPoint x: 598, endPoint y: 274, distance: 67.0
click at [598, 274] on td "CLUB081125" at bounding box center [655, 269] width 134 height 47
drag, startPoint x: 920, startPoint y: 278, endPoint x: 692, endPoint y: 247, distance: 230.7
click at [920, 278] on td "25 ea" at bounding box center [906, 269] width 132 height 47
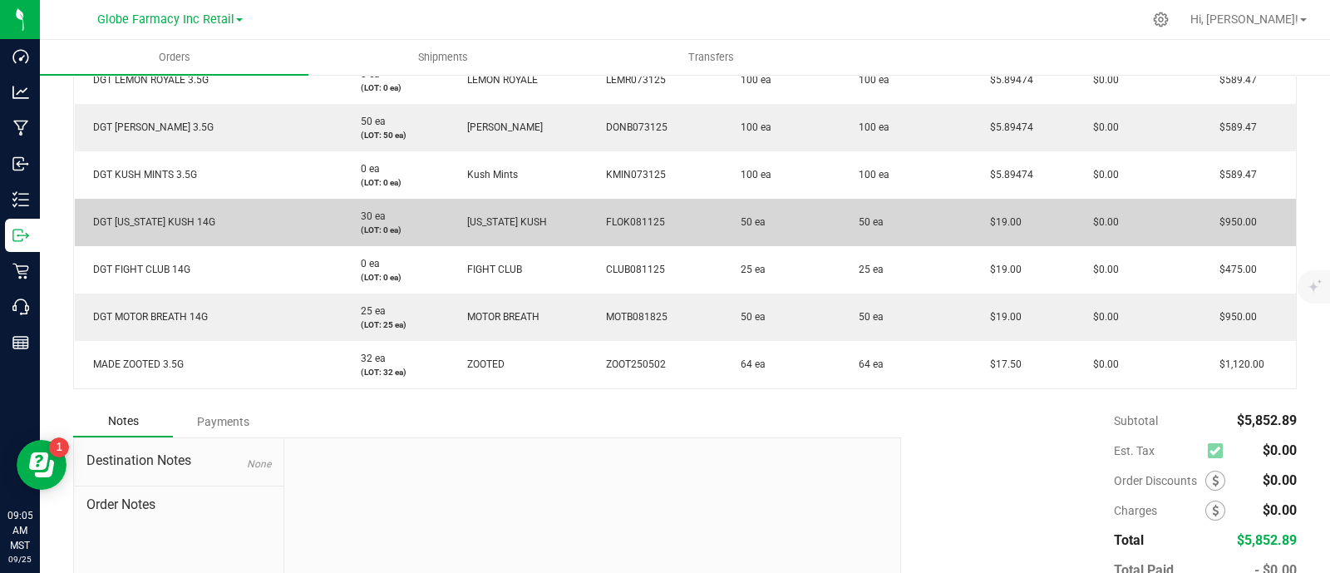
drag, startPoint x: 661, startPoint y: 222, endPoint x: 583, endPoint y: 226, distance: 77.4
click at [588, 226] on td "FLOK081125" at bounding box center [655, 222] width 134 height 47
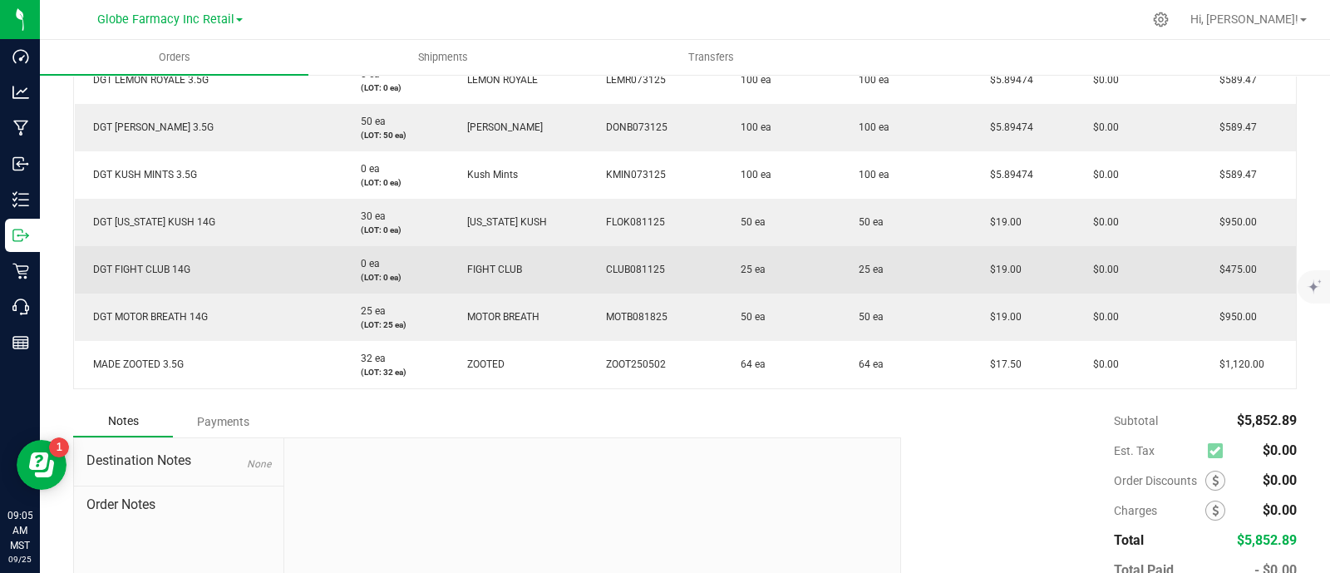
click at [578, 275] on td "FIGHT CLUB" at bounding box center [519, 269] width 140 height 47
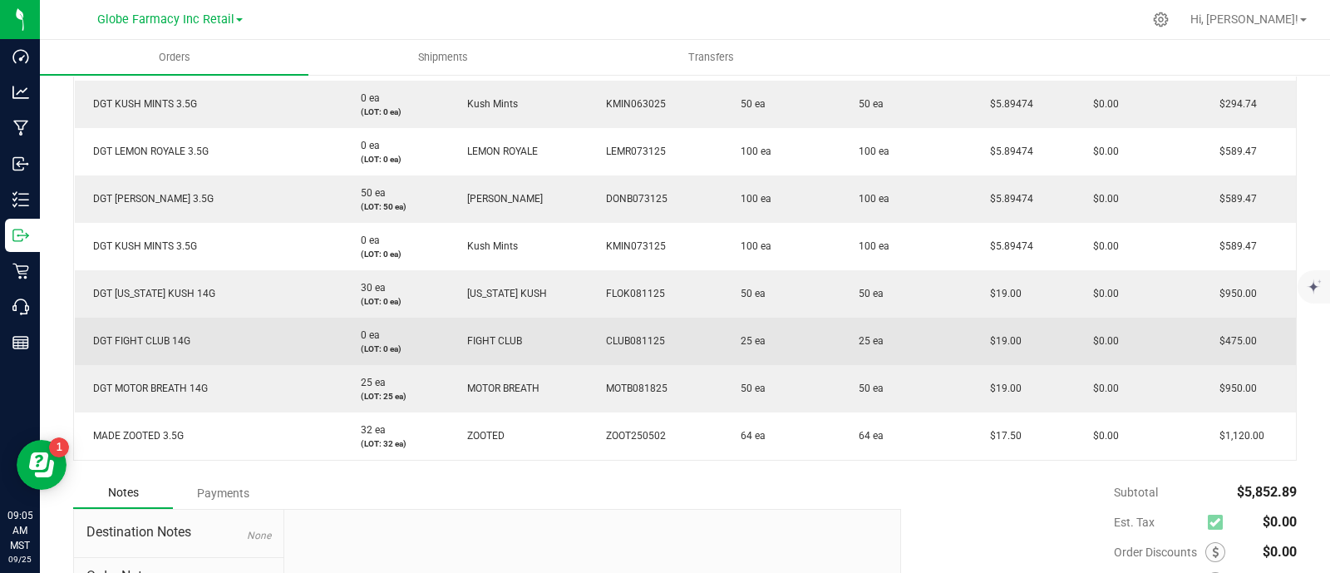
scroll to position [478, 0]
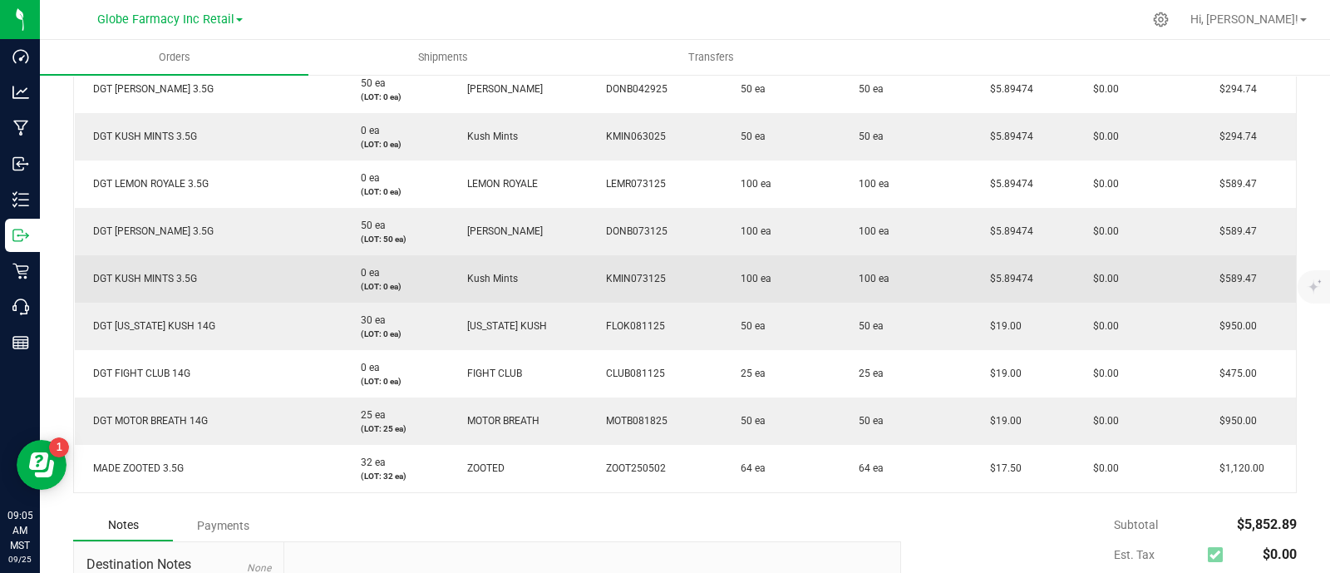
drag, startPoint x: 662, startPoint y: 276, endPoint x: 590, endPoint y: 283, distance: 72.7
click at [590, 283] on td "KMIN073125" at bounding box center [655, 278] width 134 height 47
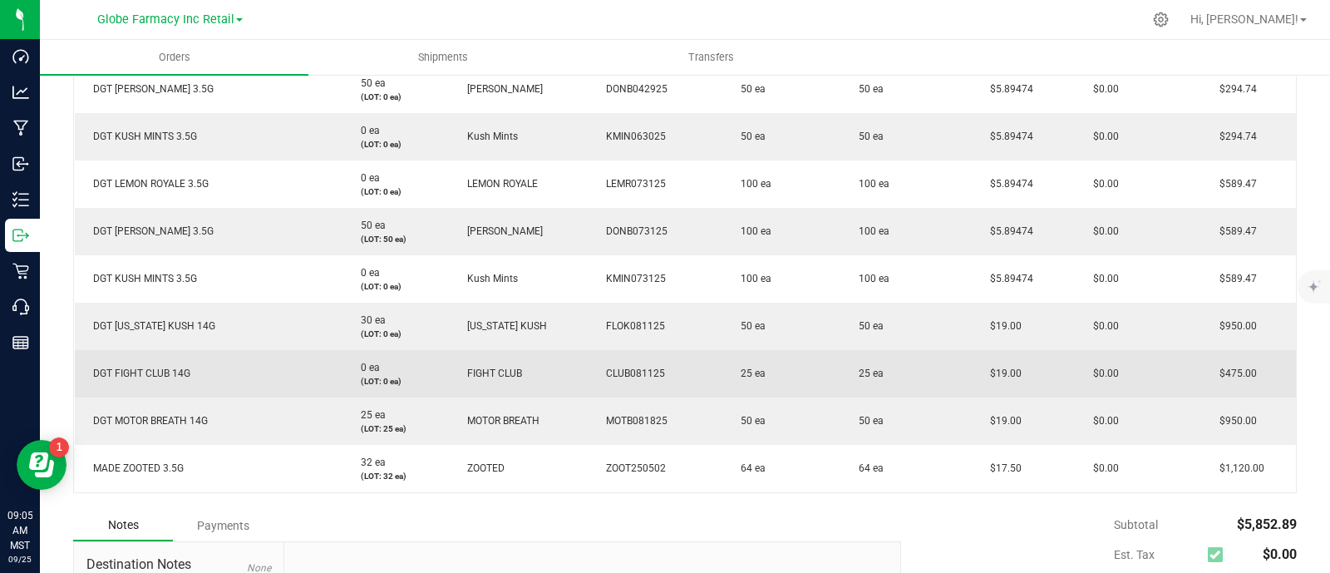
click at [788, 357] on td "25 ea" at bounding box center [781, 373] width 118 height 47
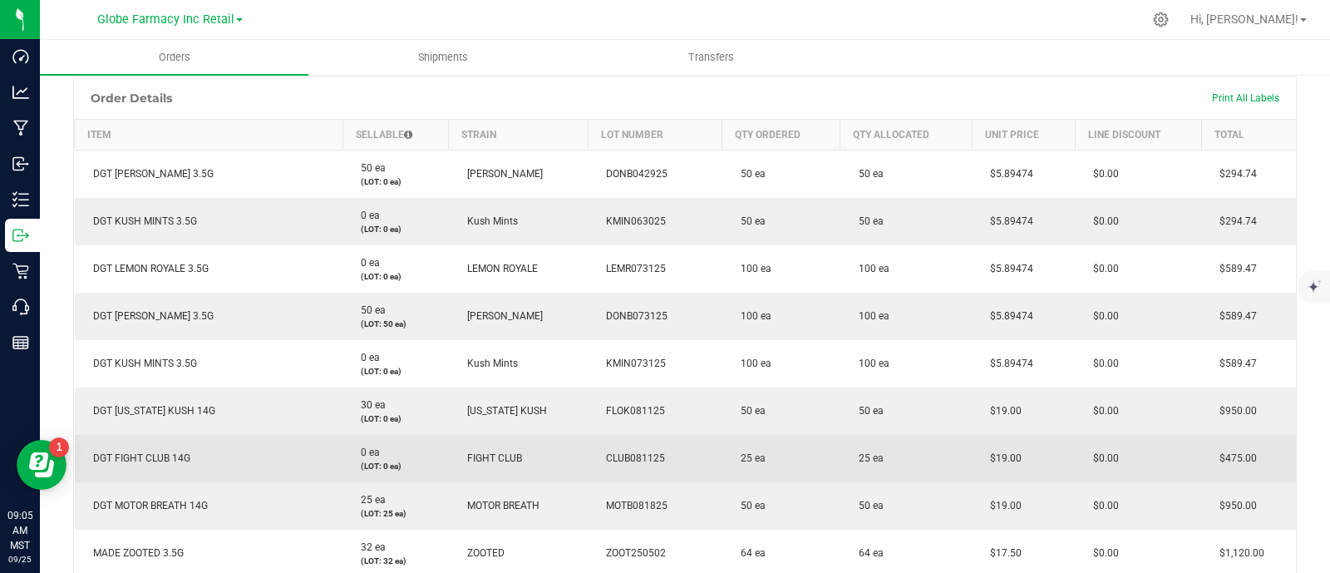
scroll to position [373, 0]
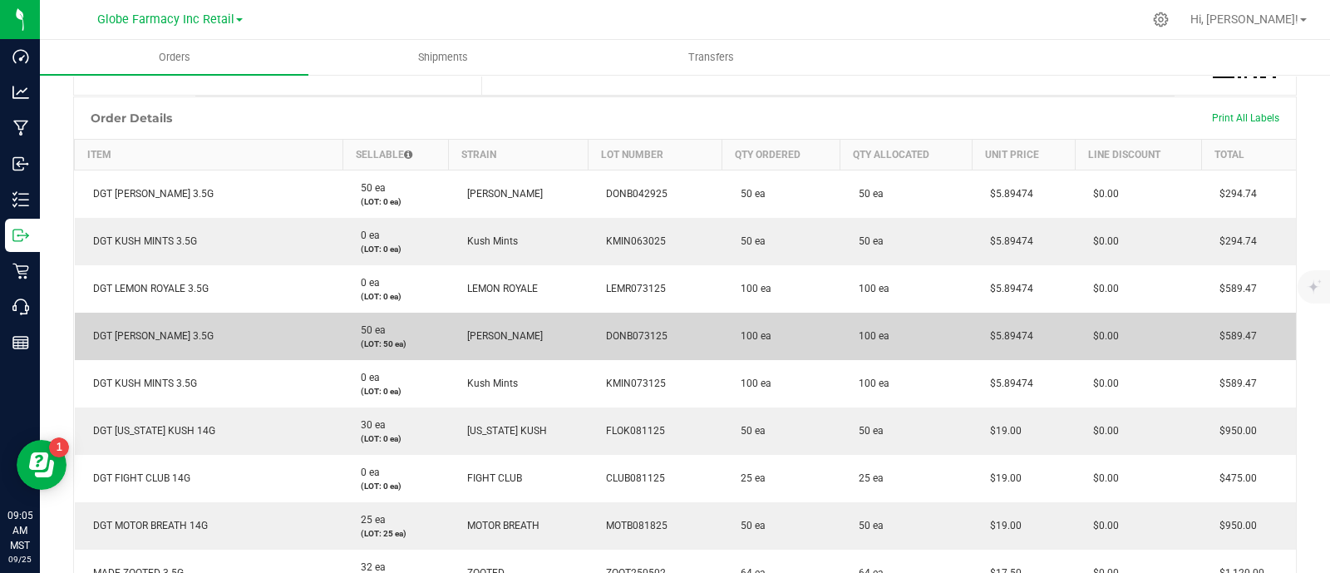
drag, startPoint x: 665, startPoint y: 332, endPoint x: 598, endPoint y: 336, distance: 67.5
click at [598, 336] on td "DONB073125" at bounding box center [655, 336] width 134 height 47
click at [630, 345] on td "DONB073125" at bounding box center [655, 336] width 134 height 47
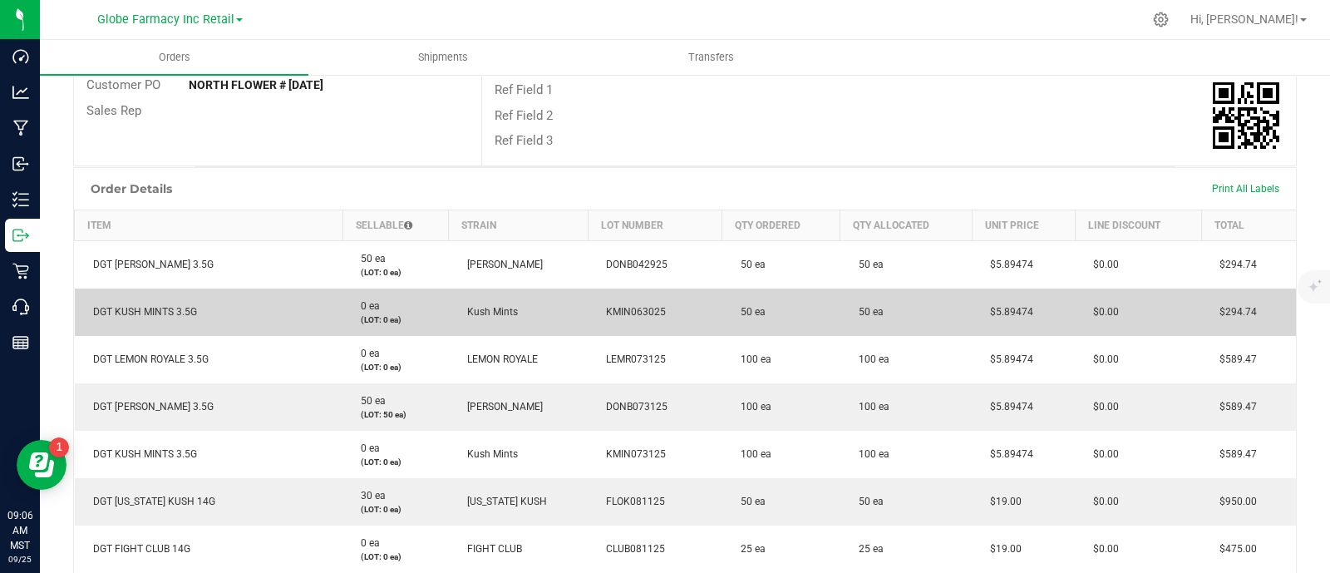
scroll to position [270, 0]
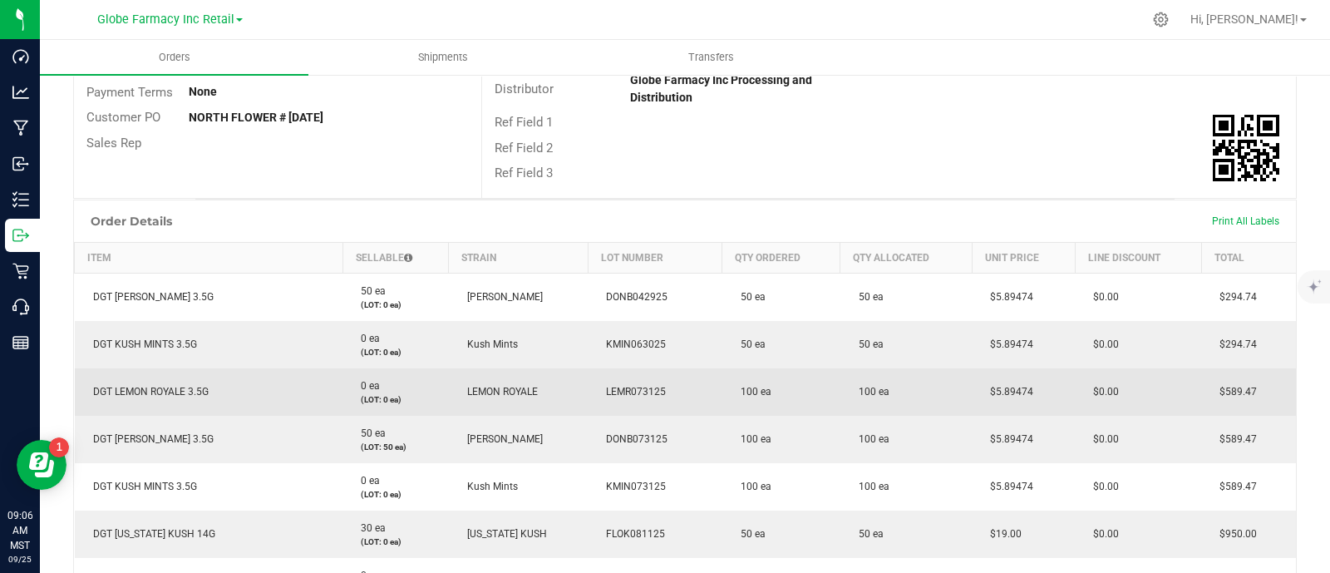
drag, startPoint x: 572, startPoint y: 390, endPoint x: 592, endPoint y: 392, distance: 20.1
click at [592, 392] on td "LEMR073125" at bounding box center [655, 391] width 134 height 47
click at [539, 411] on td "LEMON ROYALE" at bounding box center [519, 391] width 140 height 47
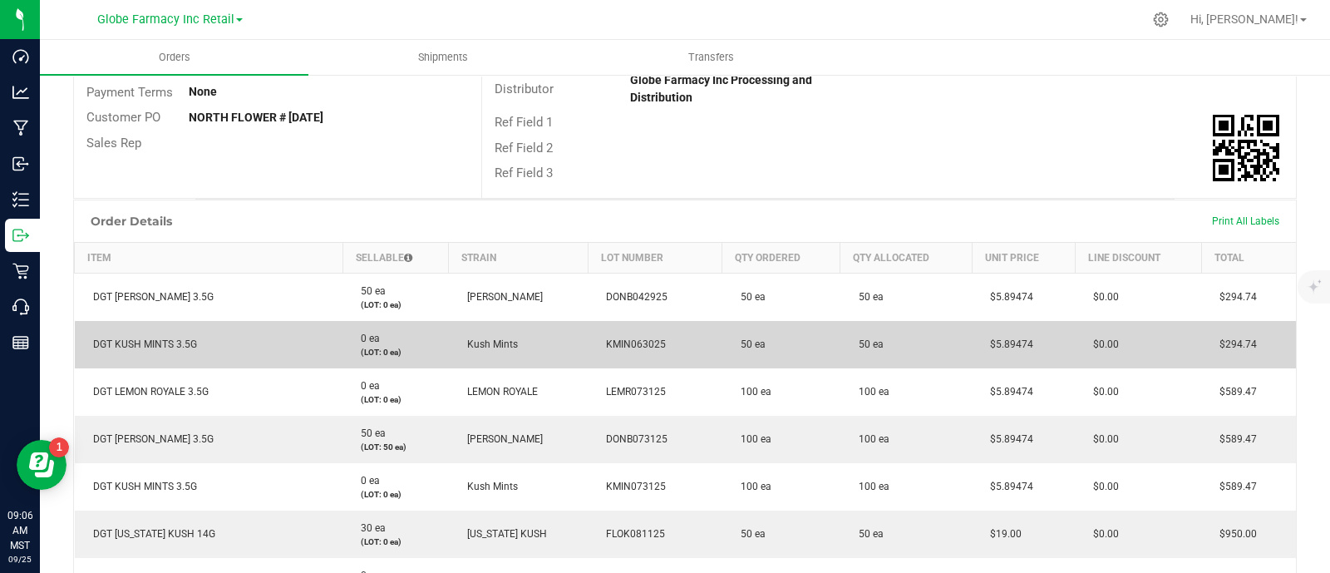
drag, startPoint x: 668, startPoint y: 346, endPoint x: 588, endPoint y: 351, distance: 80.8
click at [588, 351] on td "KMIN063025" at bounding box center [655, 344] width 134 height 47
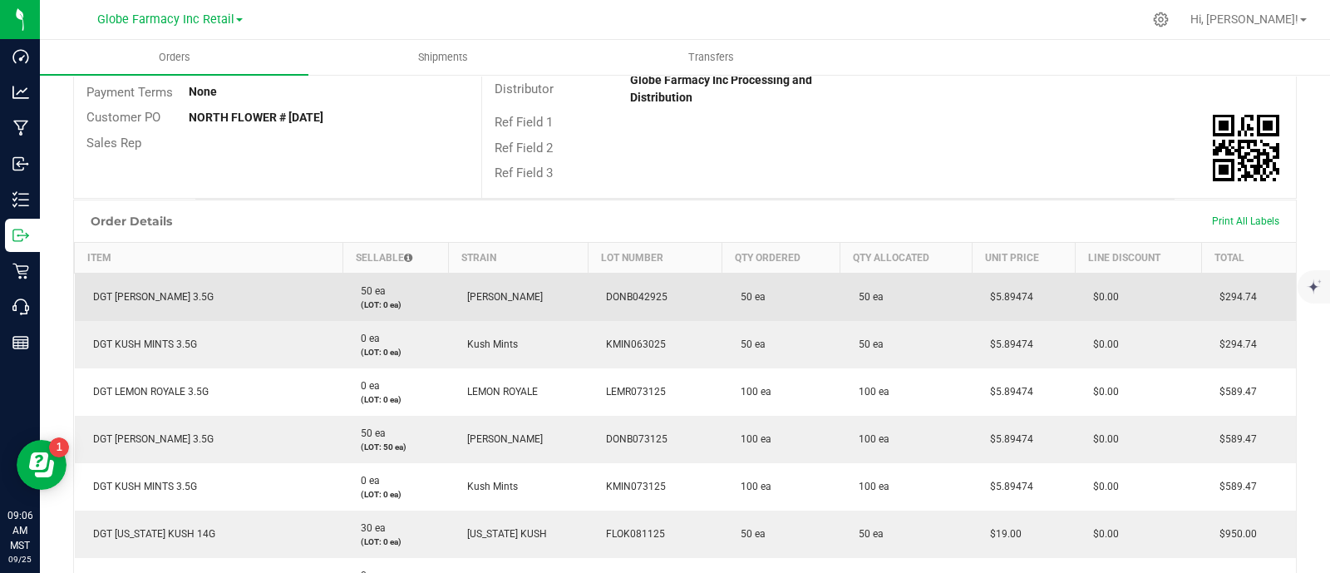
drag, startPoint x: 676, startPoint y: 293, endPoint x: 594, endPoint y: 291, distance: 81.5
click at [594, 291] on td "DONB042925" at bounding box center [655, 297] width 134 height 48
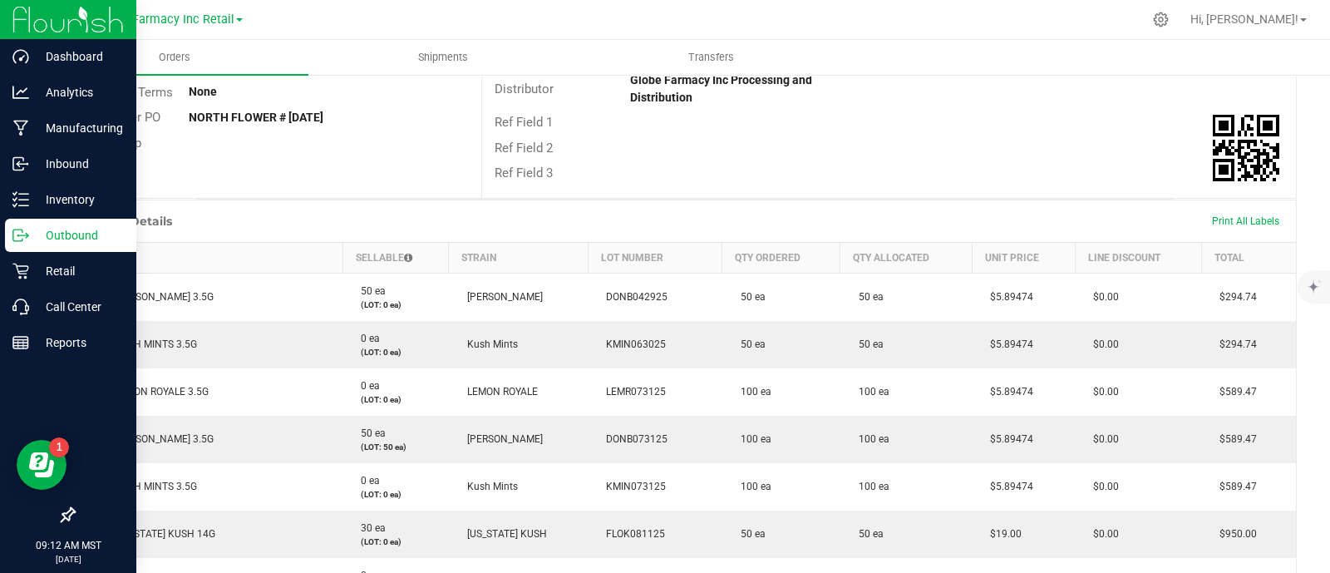
click at [25, 239] on icon at bounding box center [20, 235] width 17 height 17
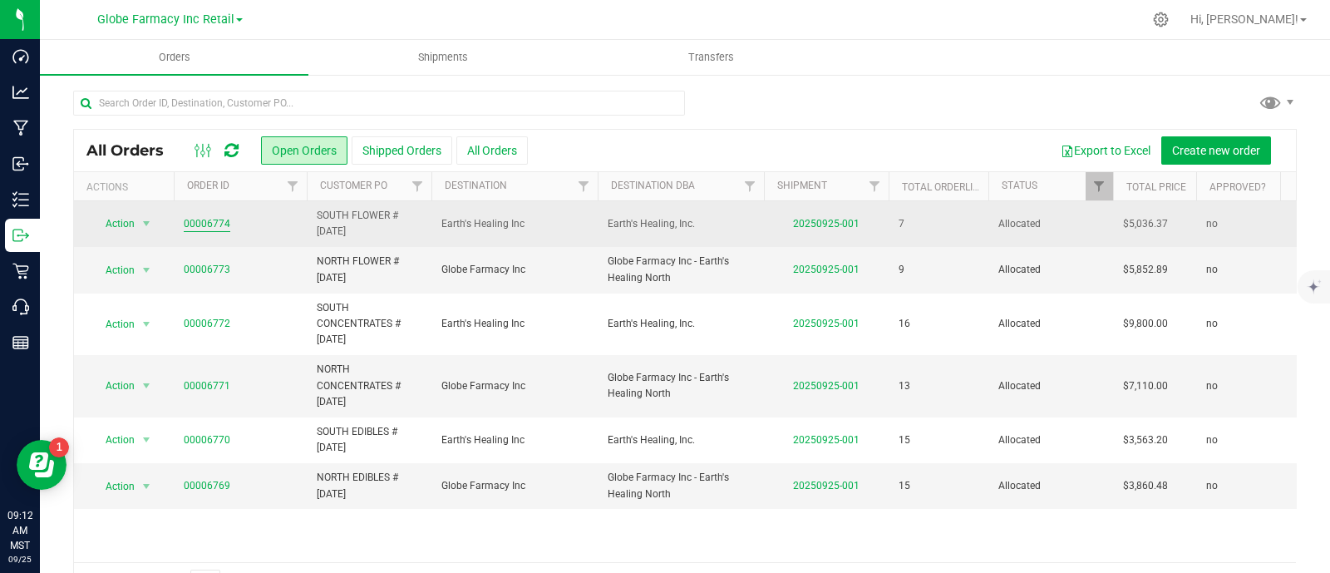
click at [210, 217] on link "00006774" at bounding box center [207, 224] width 47 height 16
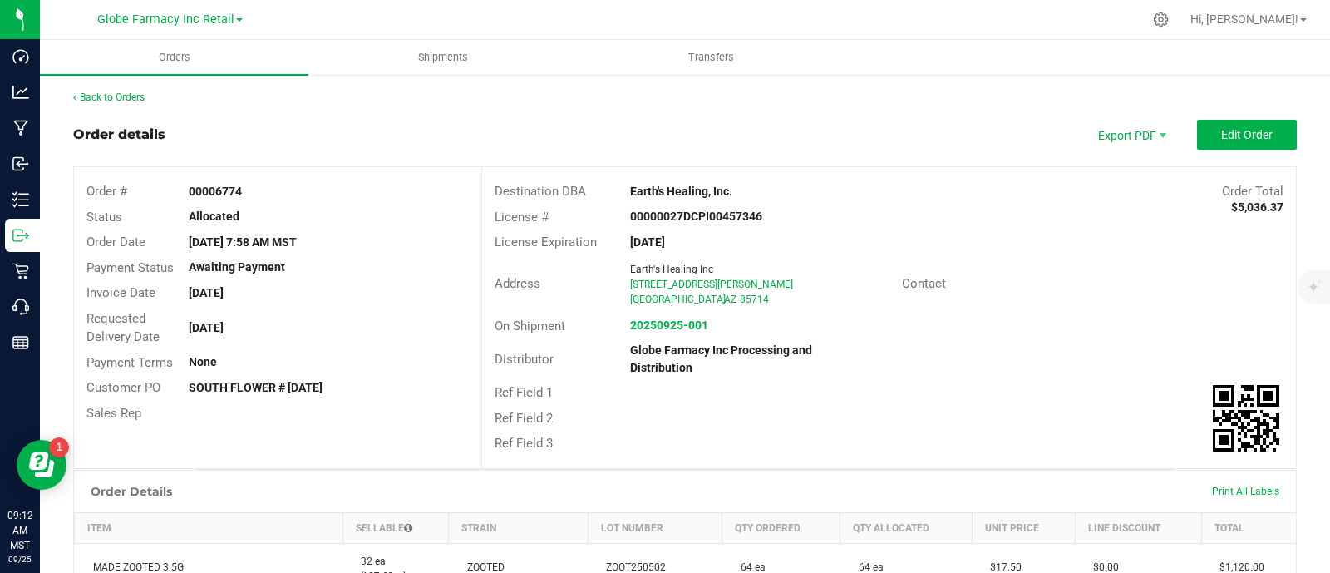
scroll to position [312, 0]
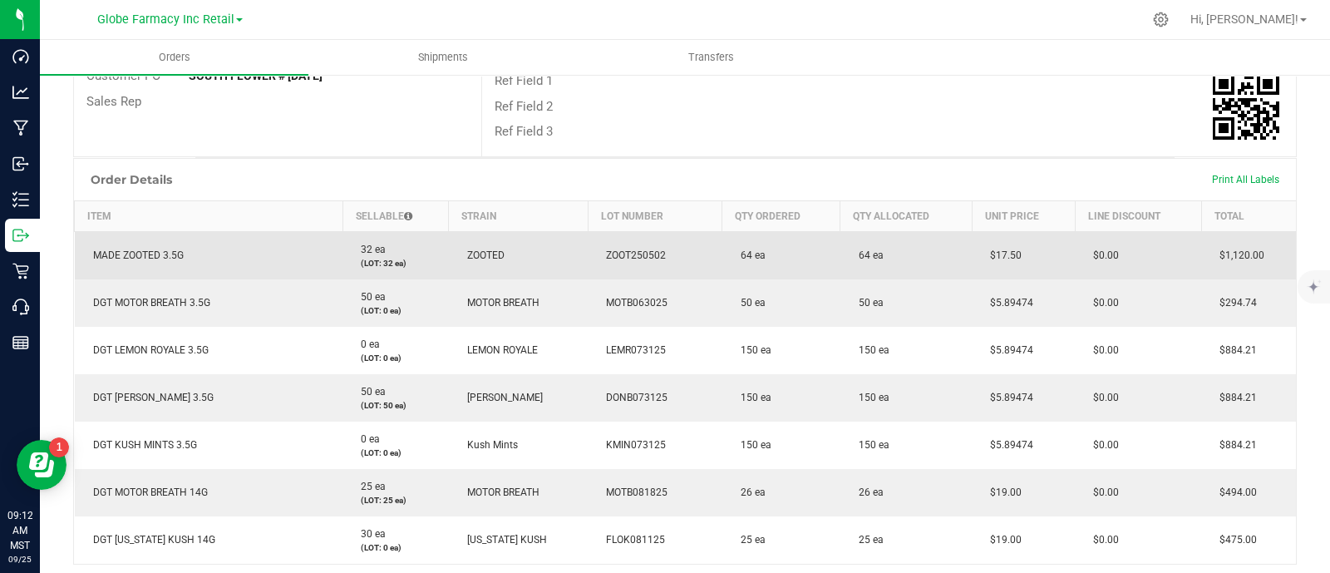
click at [176, 254] on span "MADE ZOOTED 3.5G" at bounding box center [134, 255] width 99 height 12
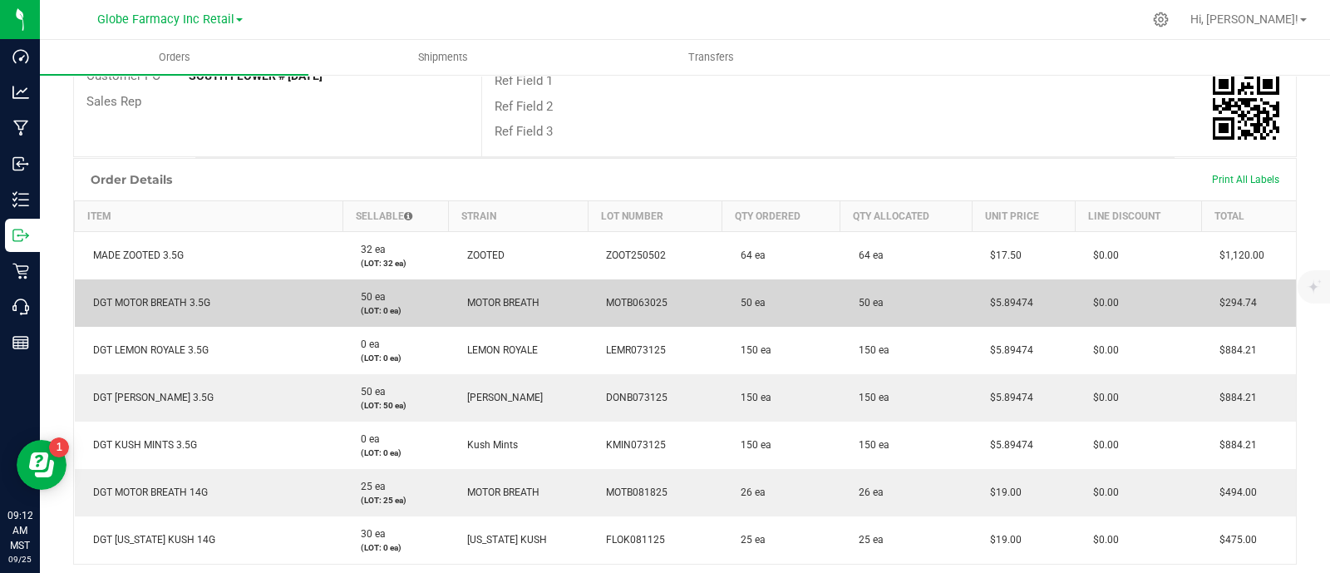
click at [160, 297] on span "DGT MOTOR BREATH 3.5G" at bounding box center [148, 303] width 126 height 12
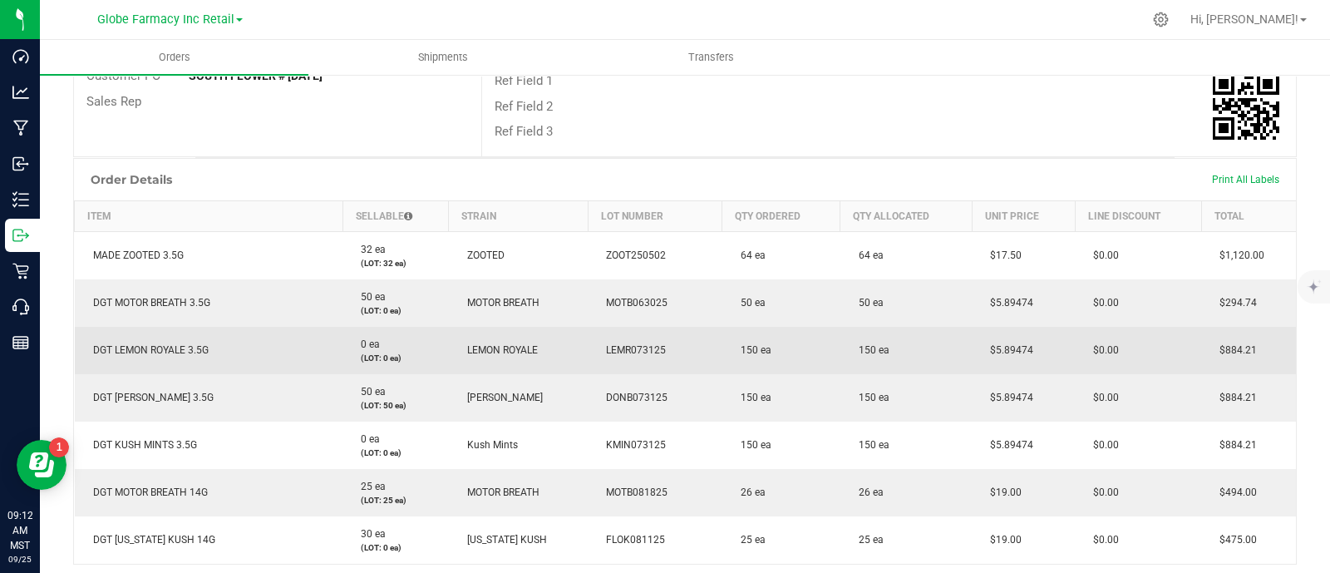
click at [174, 347] on span "DGT LEMON ROYALE 3.5G" at bounding box center [147, 350] width 124 height 12
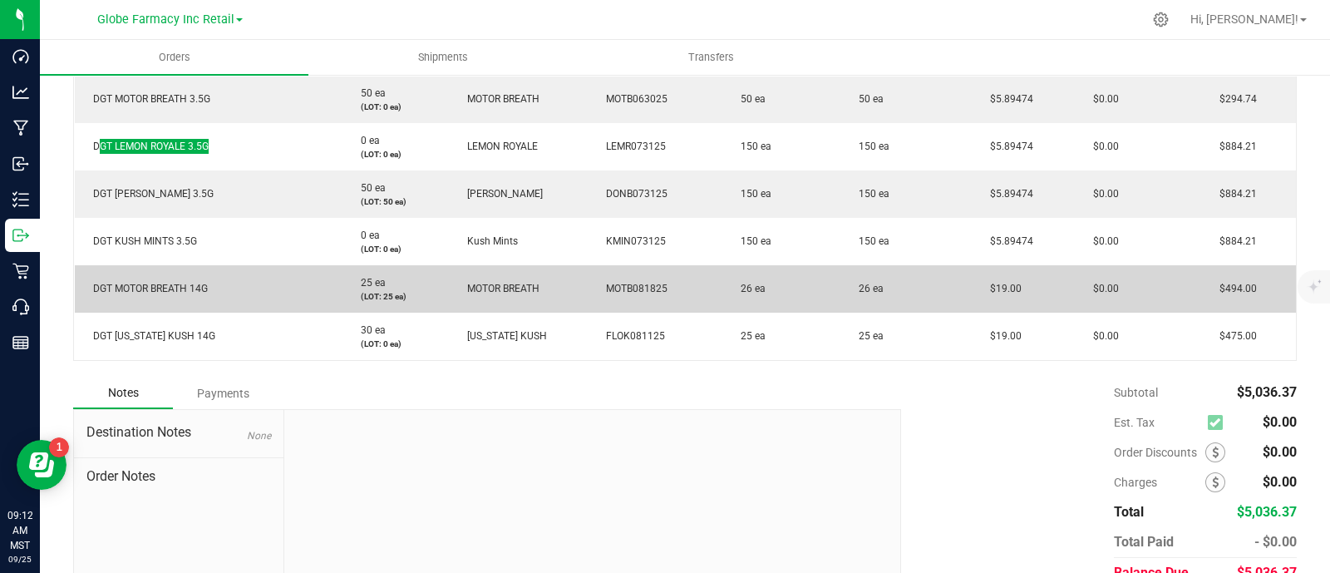
scroll to position [519, 0]
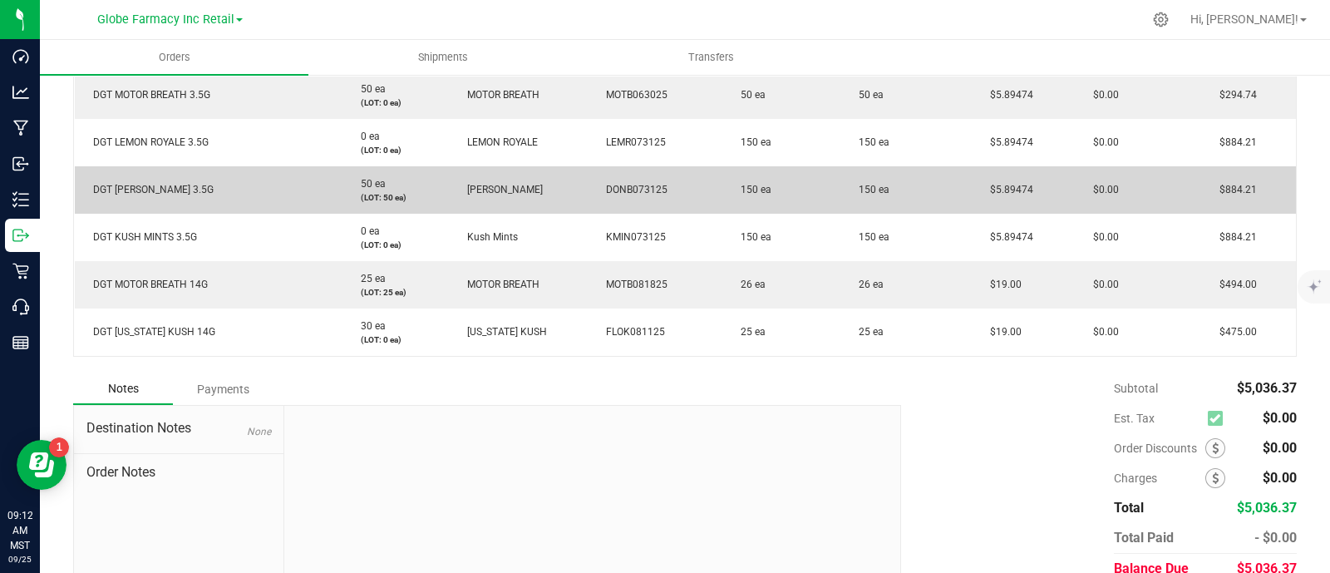
click at [140, 192] on span "DGT [PERSON_NAME] 3.5G" at bounding box center [149, 190] width 129 height 12
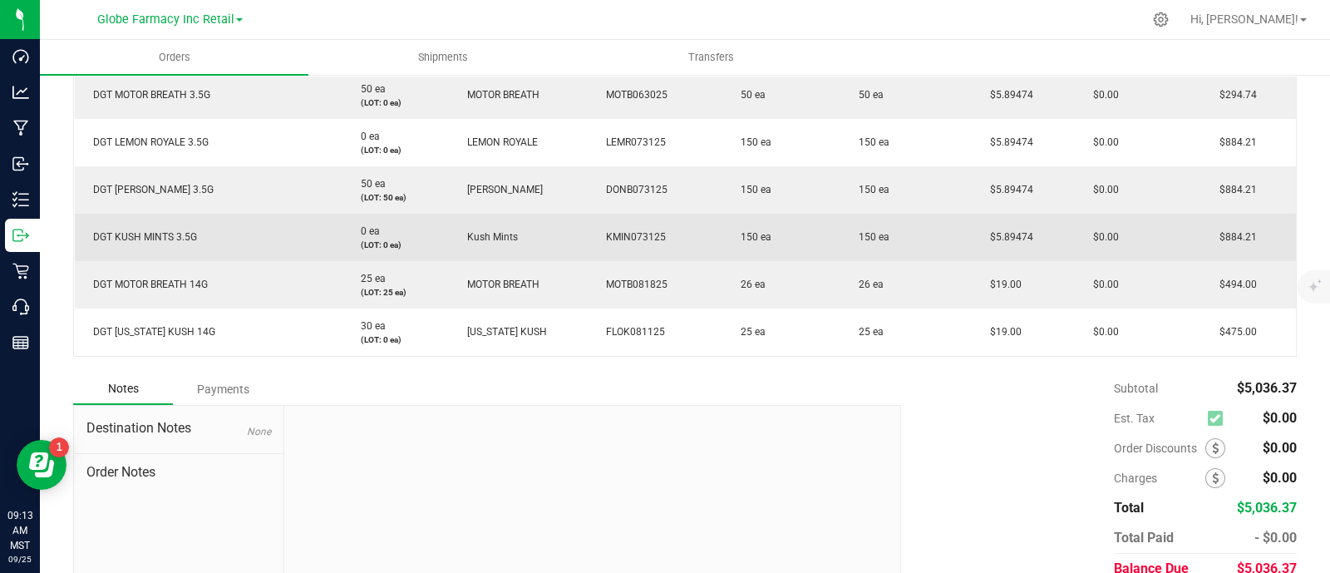
click at [175, 234] on span "DGT KUSH MINTS 3.5G" at bounding box center [141, 237] width 112 height 12
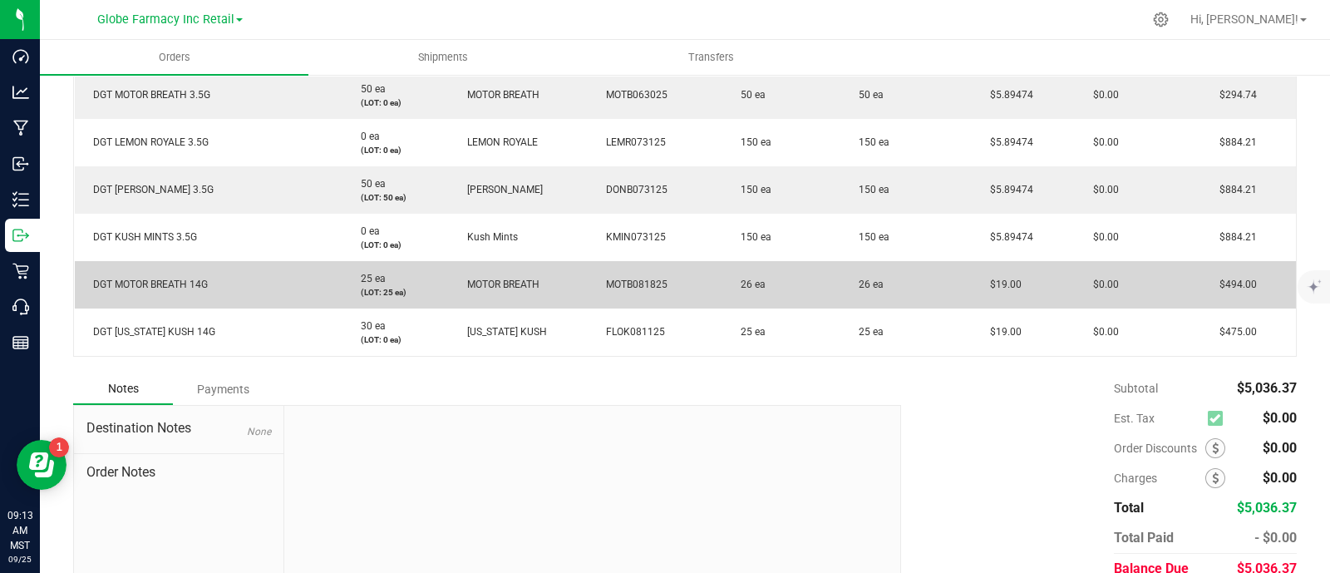
click at [177, 280] on span "DGT MOTOR BREATH 14G" at bounding box center [146, 284] width 123 height 12
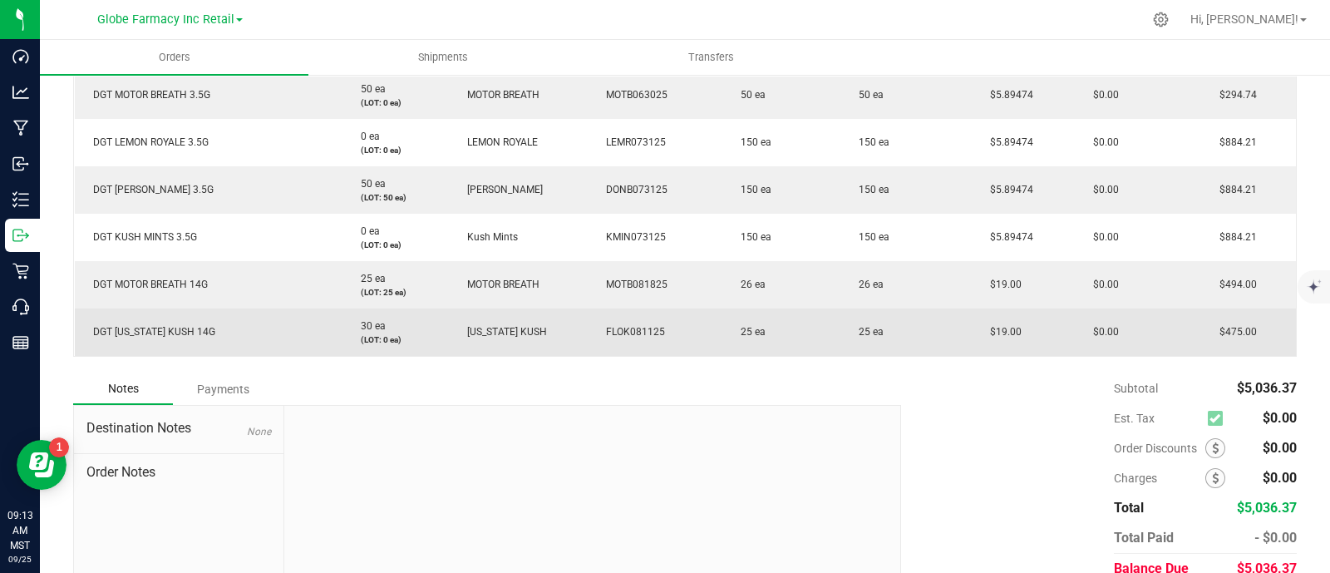
click at [170, 340] on td "DGT [US_STATE] KUSH 14G" at bounding box center [209, 331] width 268 height 47
click at [171, 339] on td "DGT [US_STATE] KUSH 14G" at bounding box center [209, 331] width 268 height 47
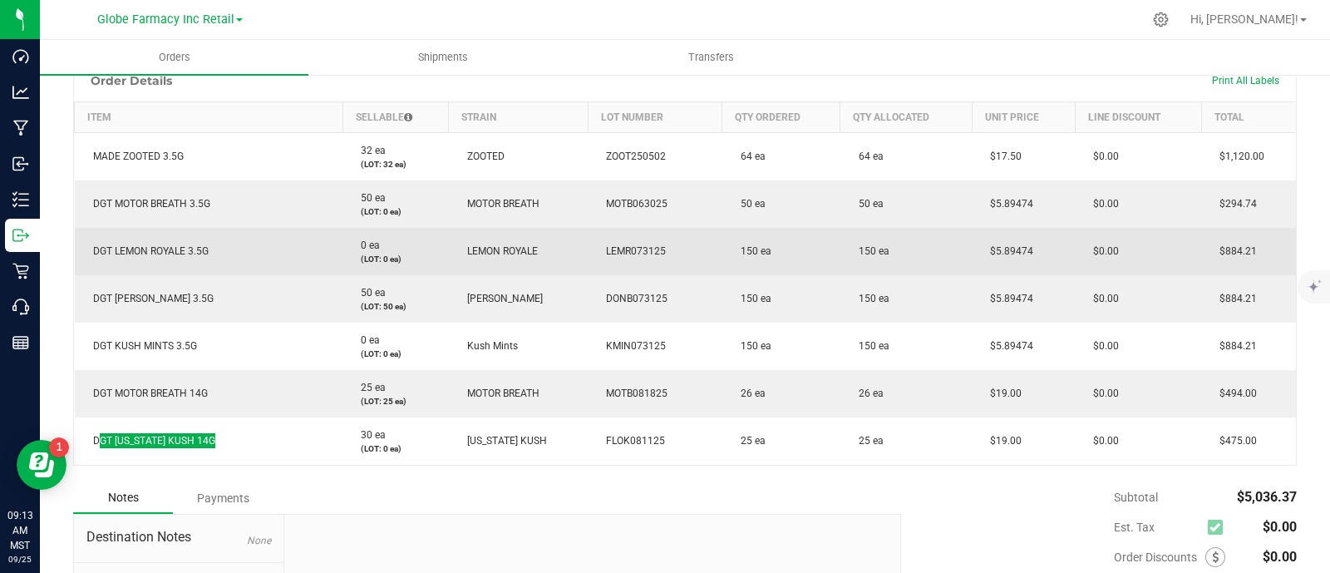
scroll to position [207, 0]
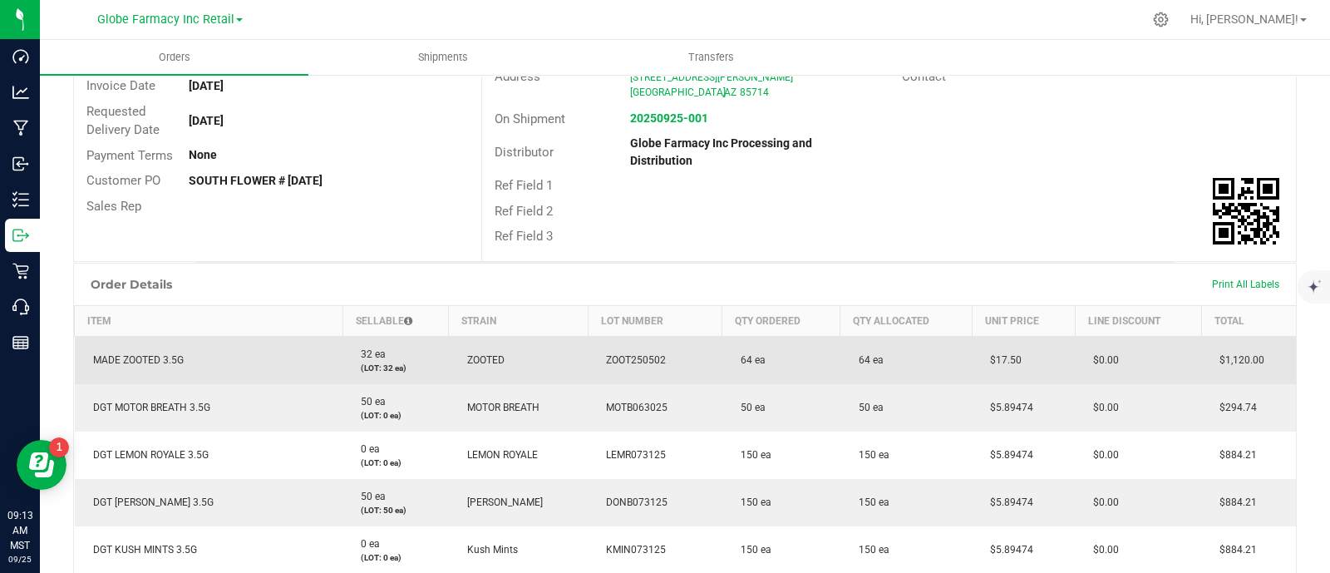
drag, startPoint x: 999, startPoint y: 363, endPoint x: 977, endPoint y: 361, distance: 22.6
click at [977, 361] on td "$17.50" at bounding box center [1023, 360] width 103 height 48
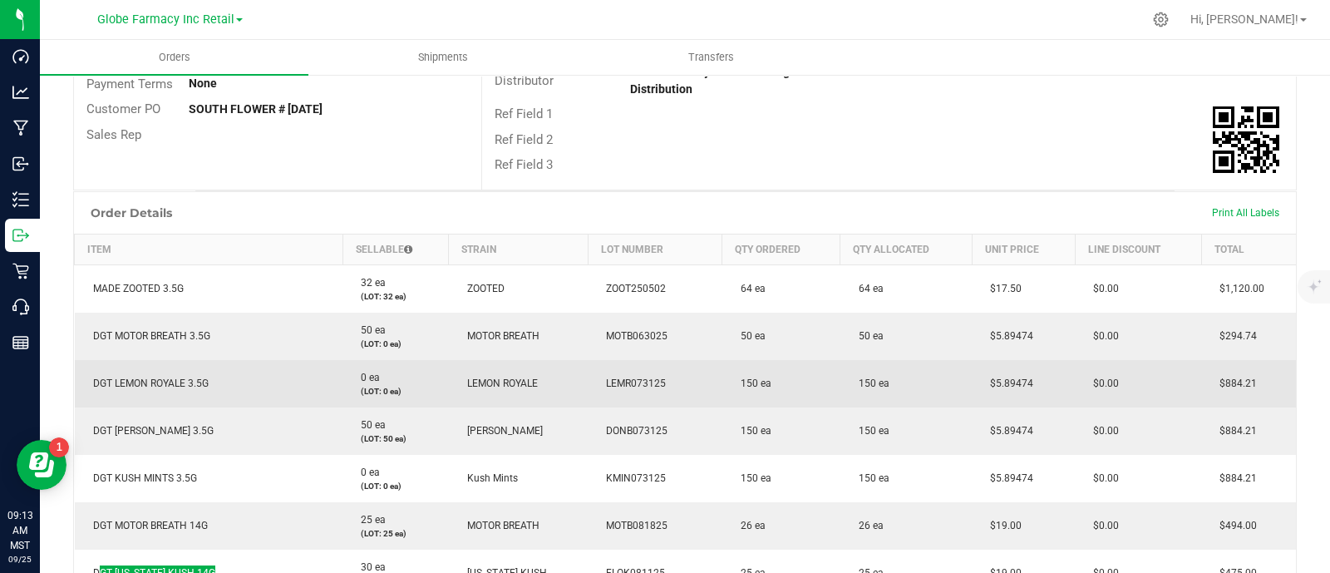
scroll to position [312, 0]
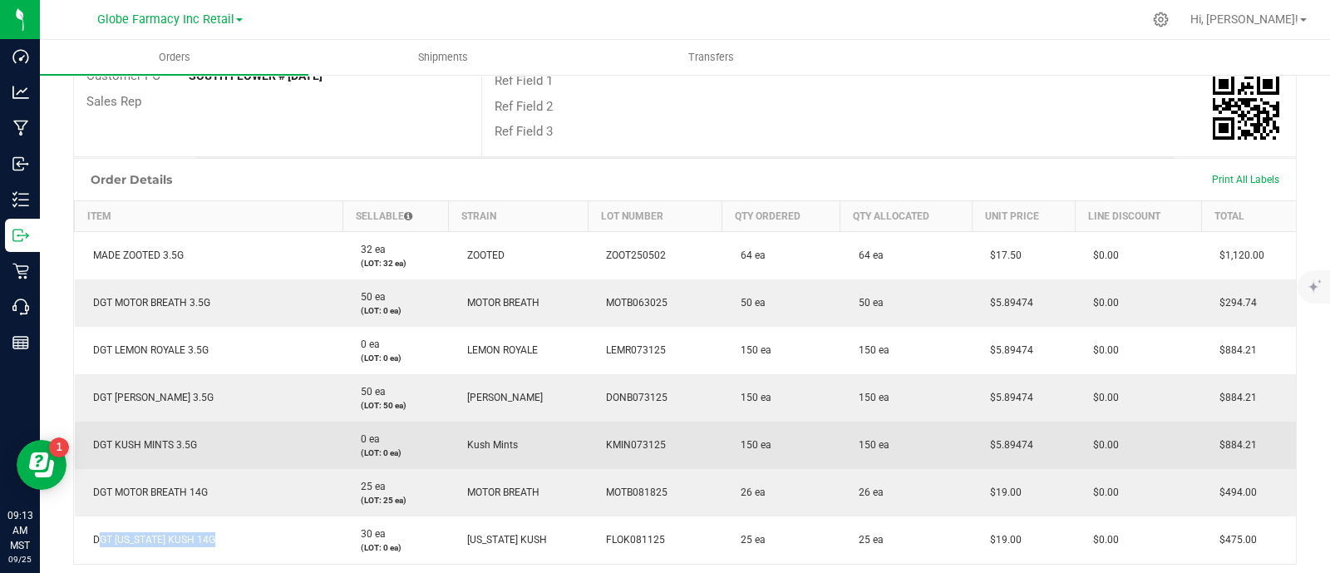
drag, startPoint x: 1027, startPoint y: 436, endPoint x: 973, endPoint y: 455, distance: 57.3
click at [973, 455] on td "$5.89474" at bounding box center [1023, 444] width 103 height 47
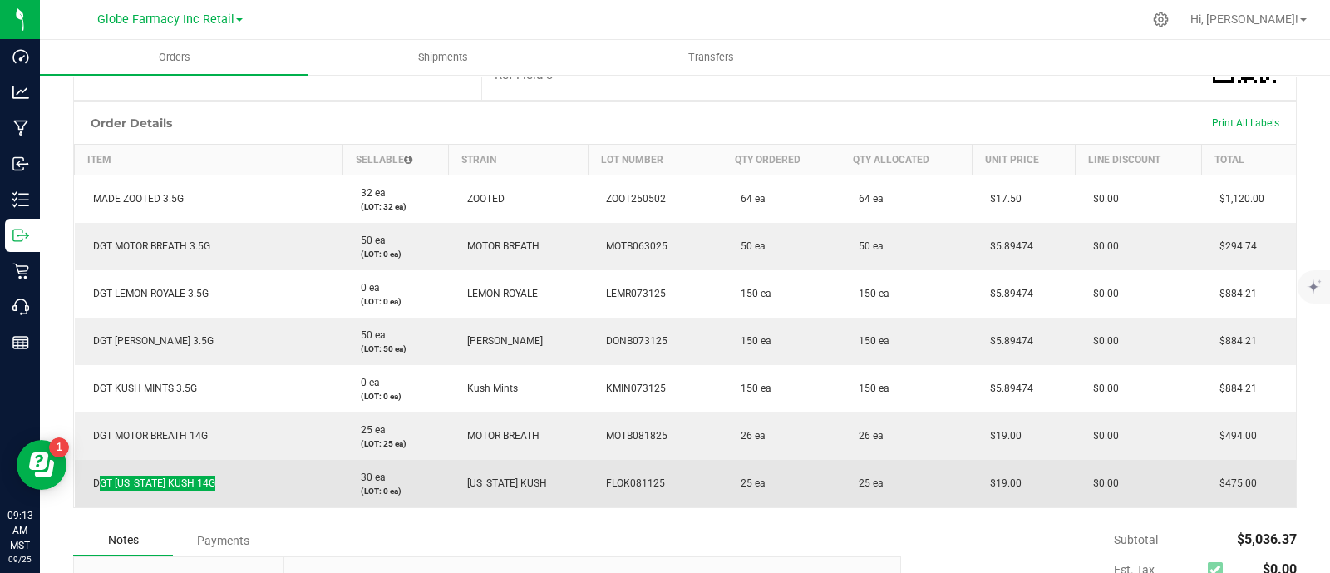
scroll to position [415, 0]
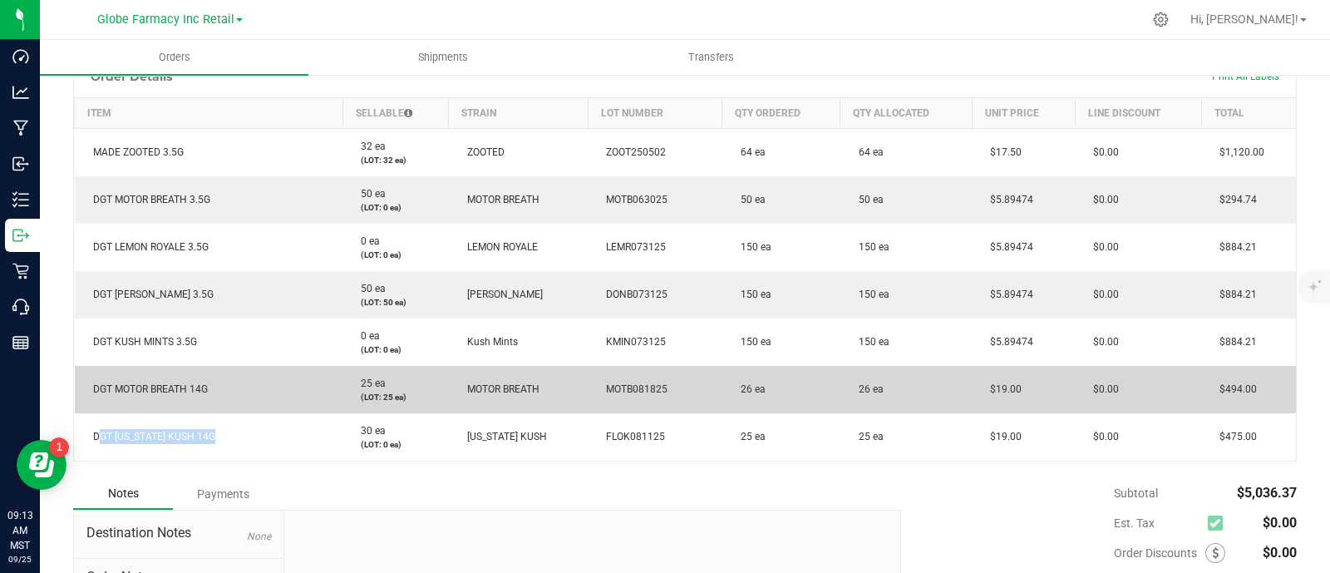
click at [977, 392] on td "$19.00" at bounding box center [1023, 389] width 103 height 47
